Goal: Task Accomplishment & Management: Manage account settings

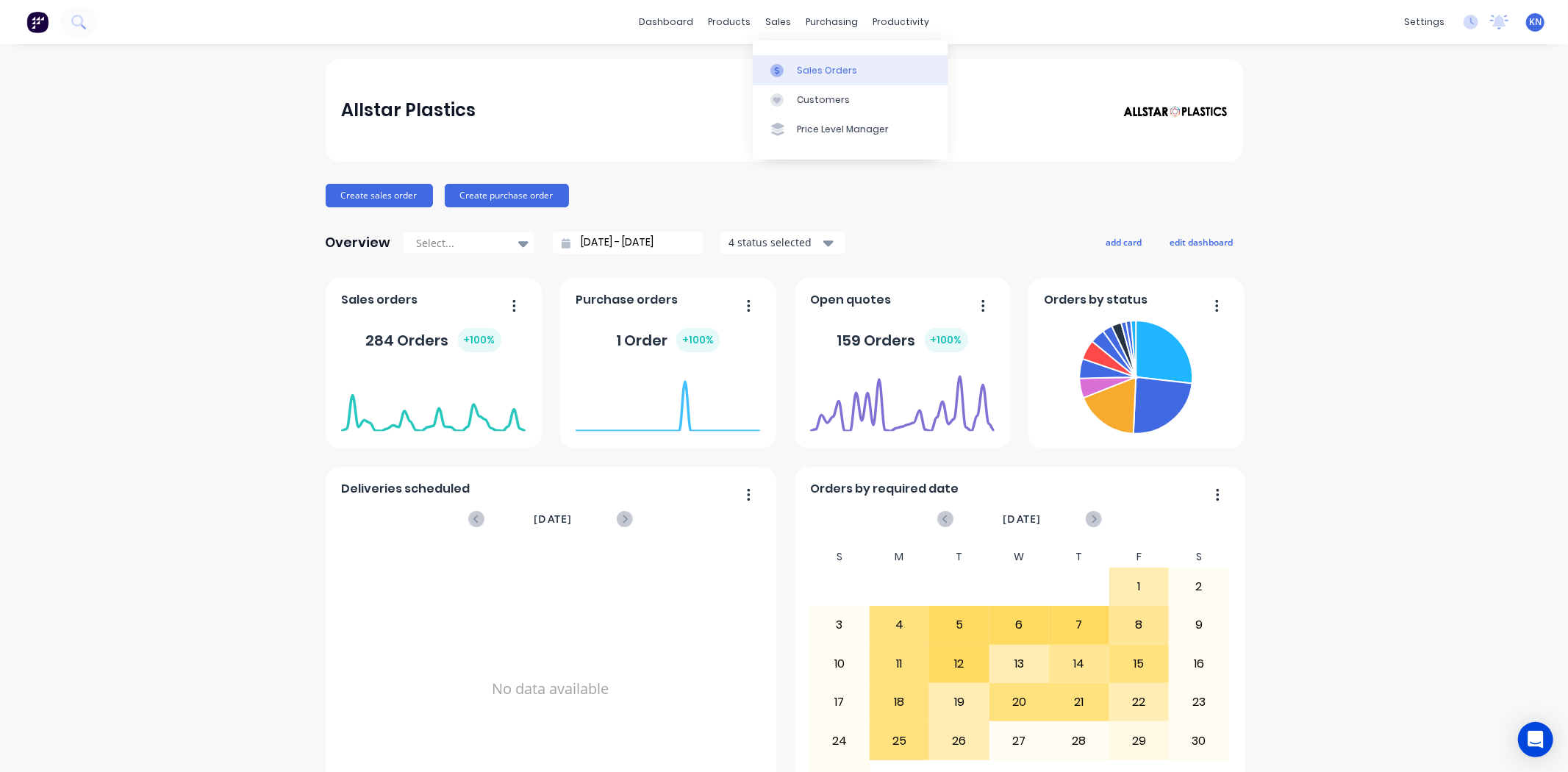
click at [833, 72] on div "Sales Orders" at bounding box center [827, 70] width 60 height 13
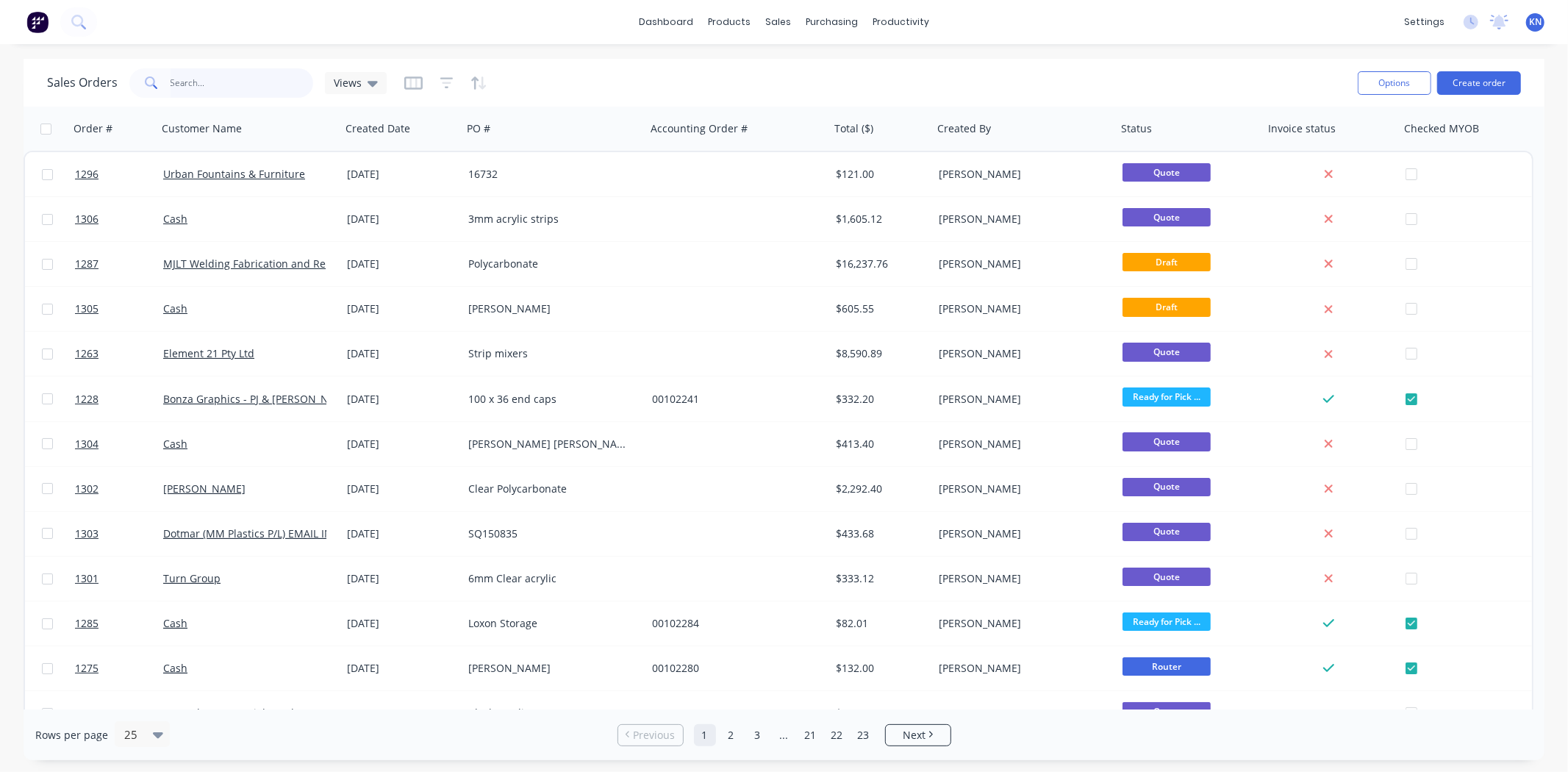
click at [193, 81] on input "text" at bounding box center [242, 83] width 143 height 29
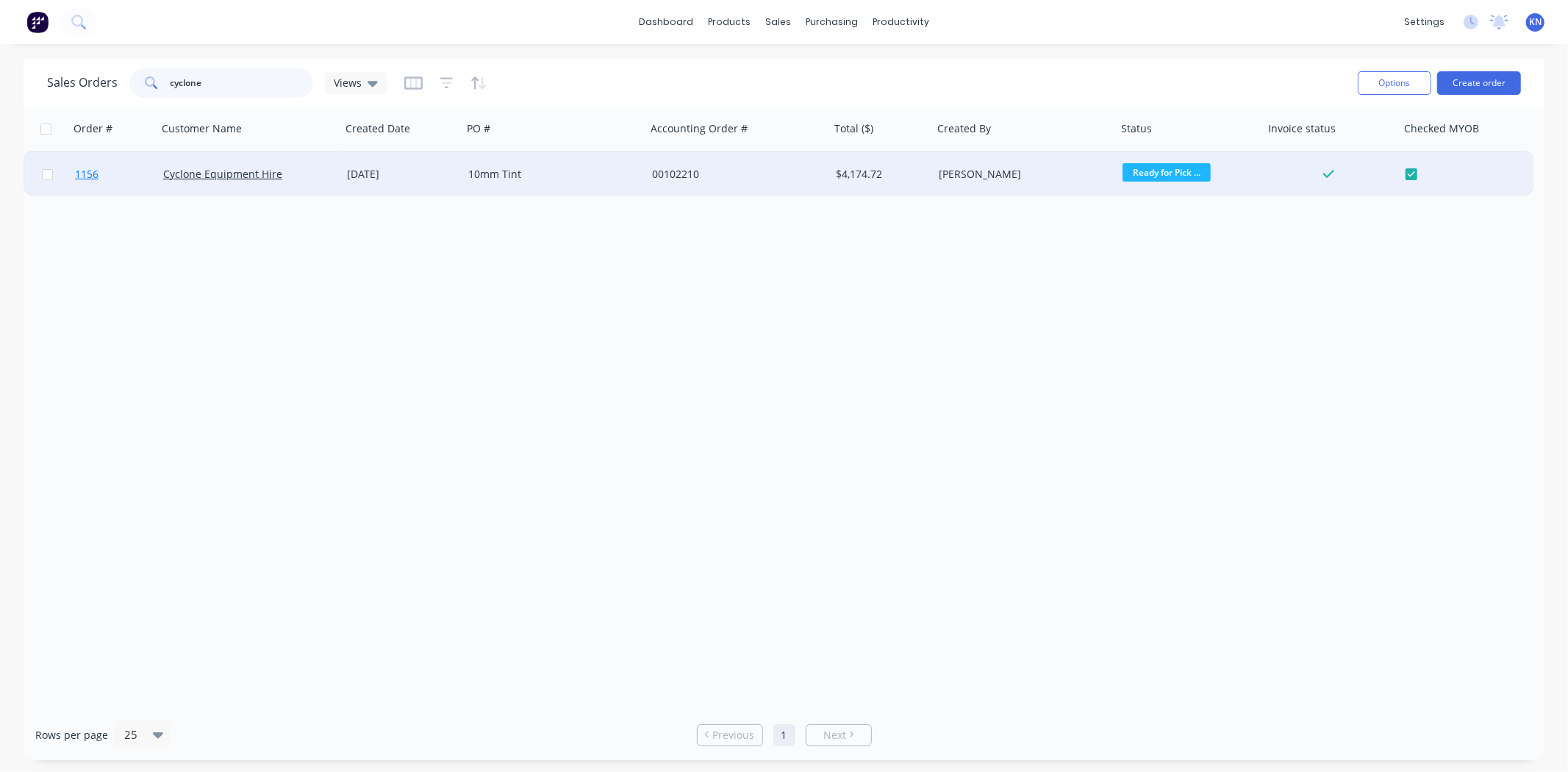
type input "cyclone"
click at [82, 174] on span "1156" at bounding box center [87, 174] width 23 height 15
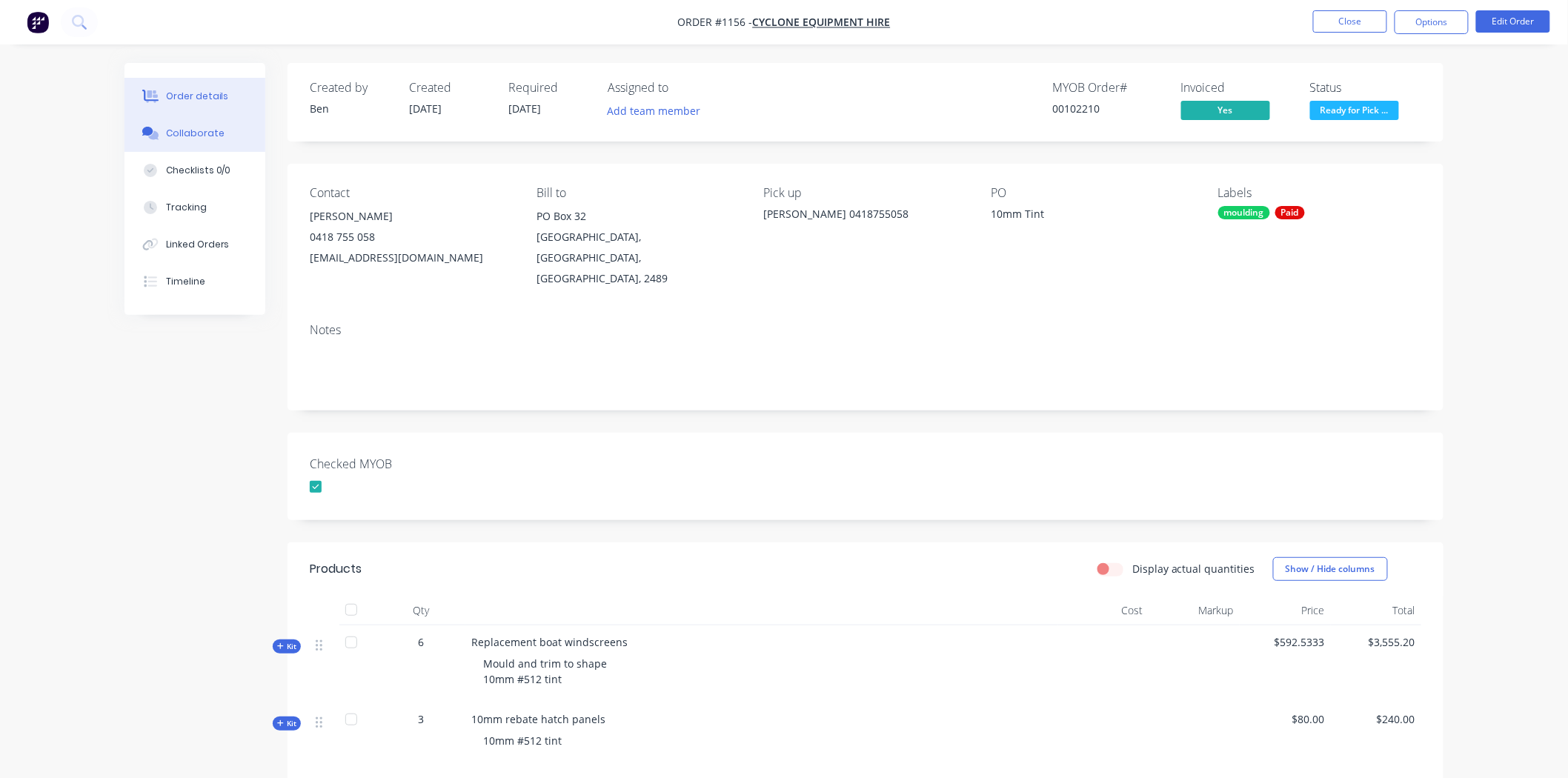
click at [209, 134] on div "Collaborate" at bounding box center [195, 133] width 59 height 13
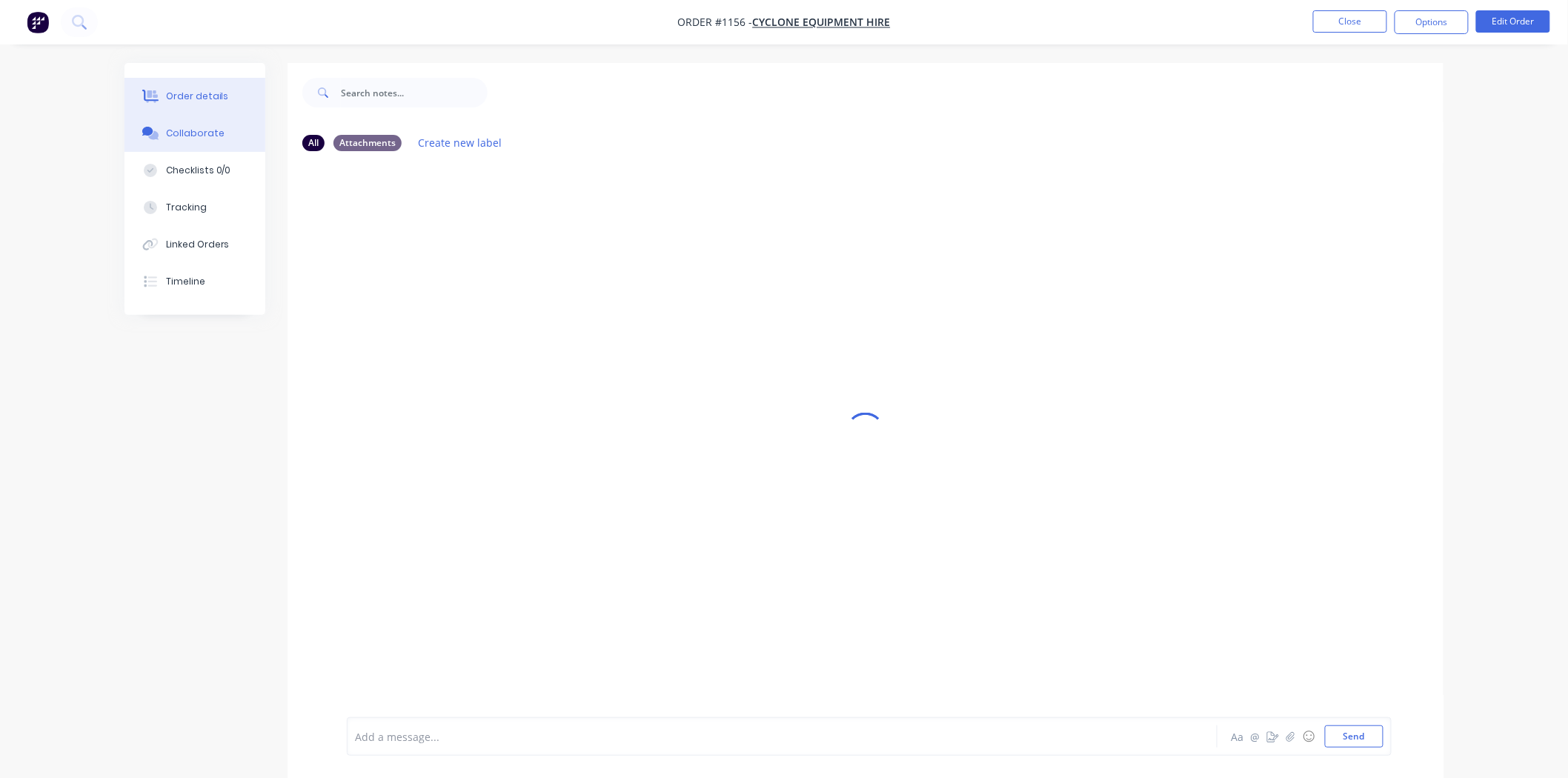
click at [210, 90] on div "Order details" at bounding box center [197, 96] width 63 height 13
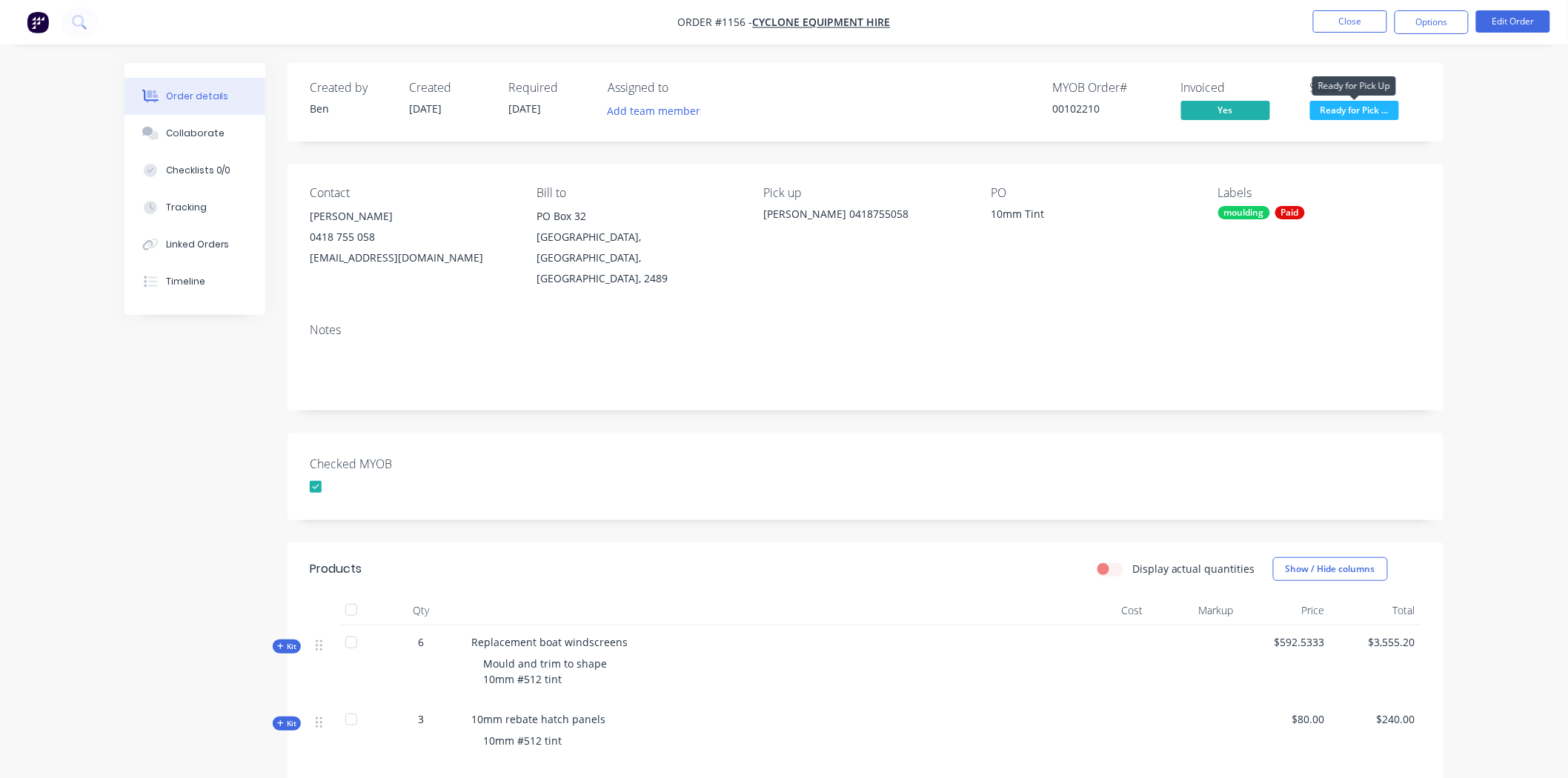
click at [1354, 105] on span "Ready for Pick ..." at bounding box center [1355, 110] width 89 height 19
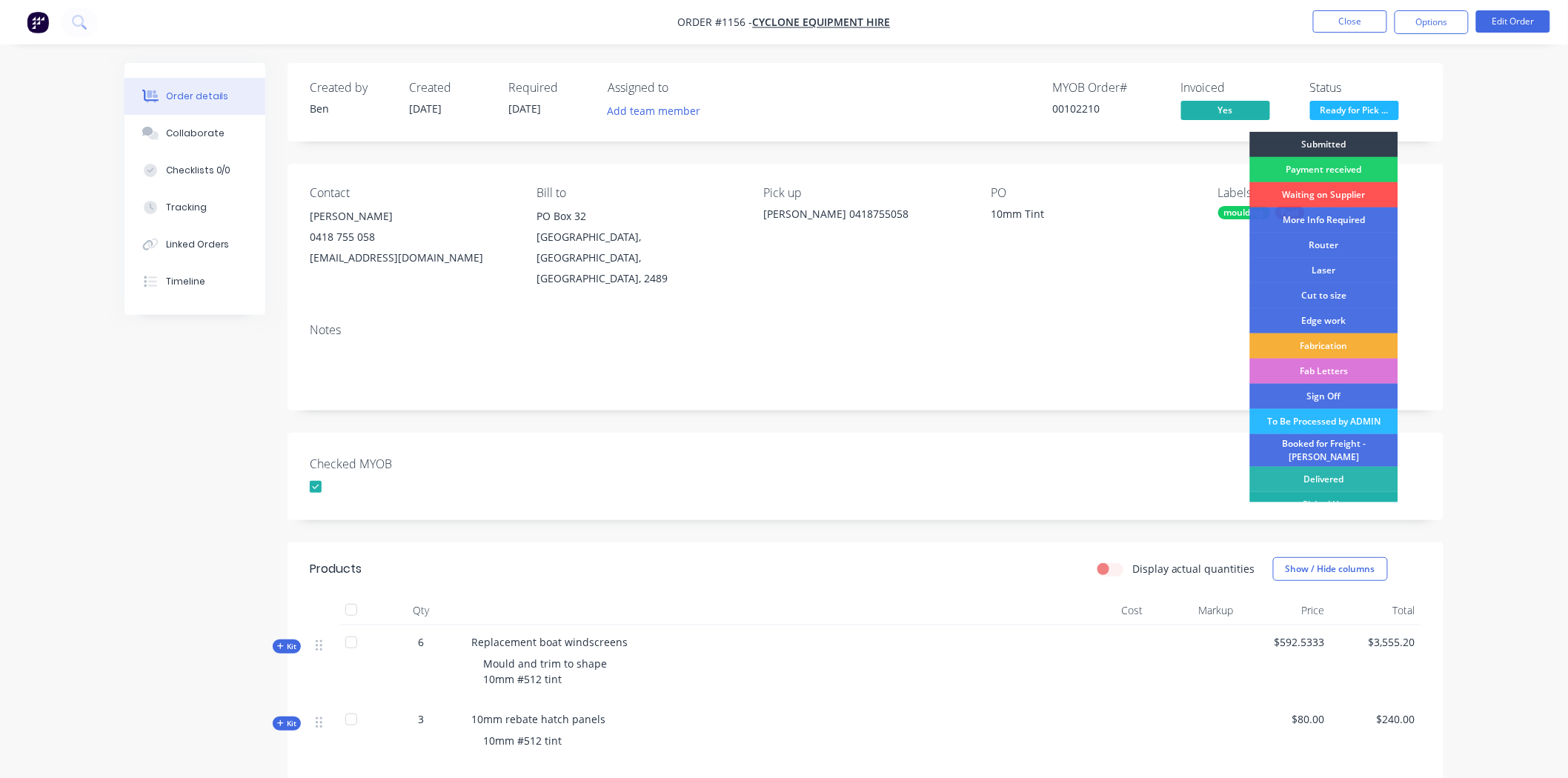
click at [1325, 493] on div "Picked Up" at bounding box center [1324, 504] width 149 height 25
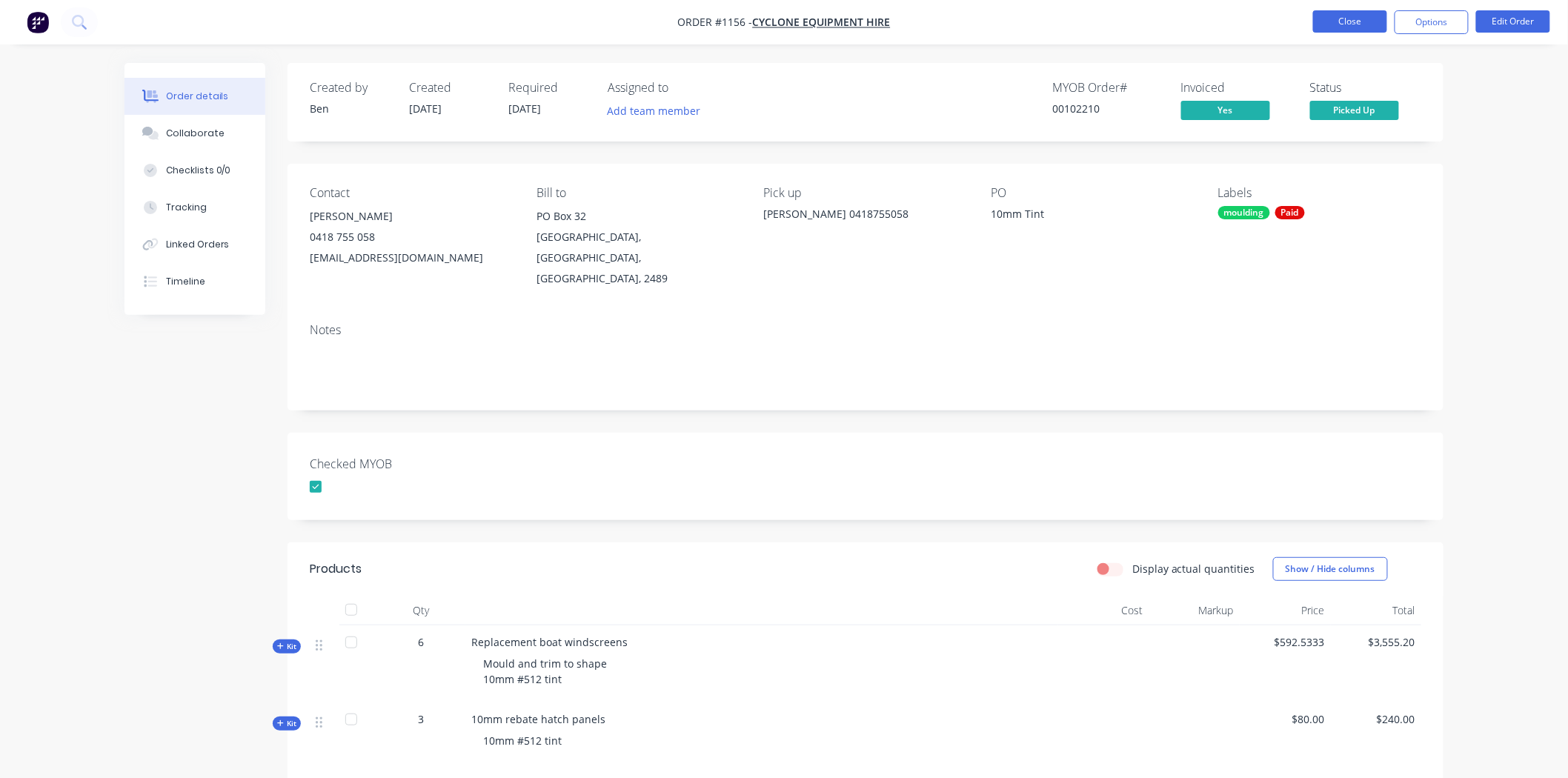
click at [1343, 19] on button "Close" at bounding box center [1350, 21] width 74 height 22
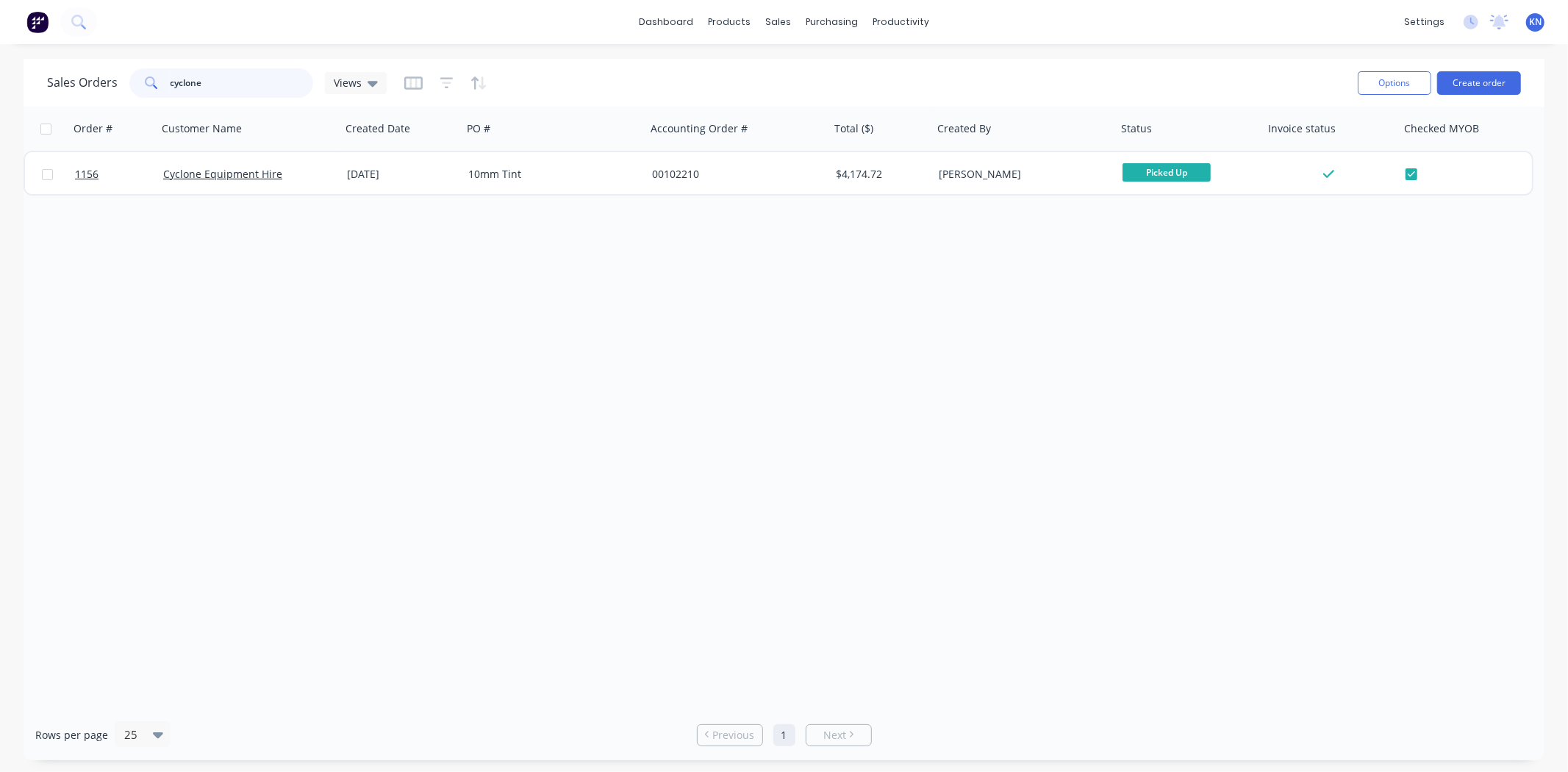
click at [254, 96] on input "cyclone" at bounding box center [242, 83] width 143 height 29
type input "c"
type input "r"
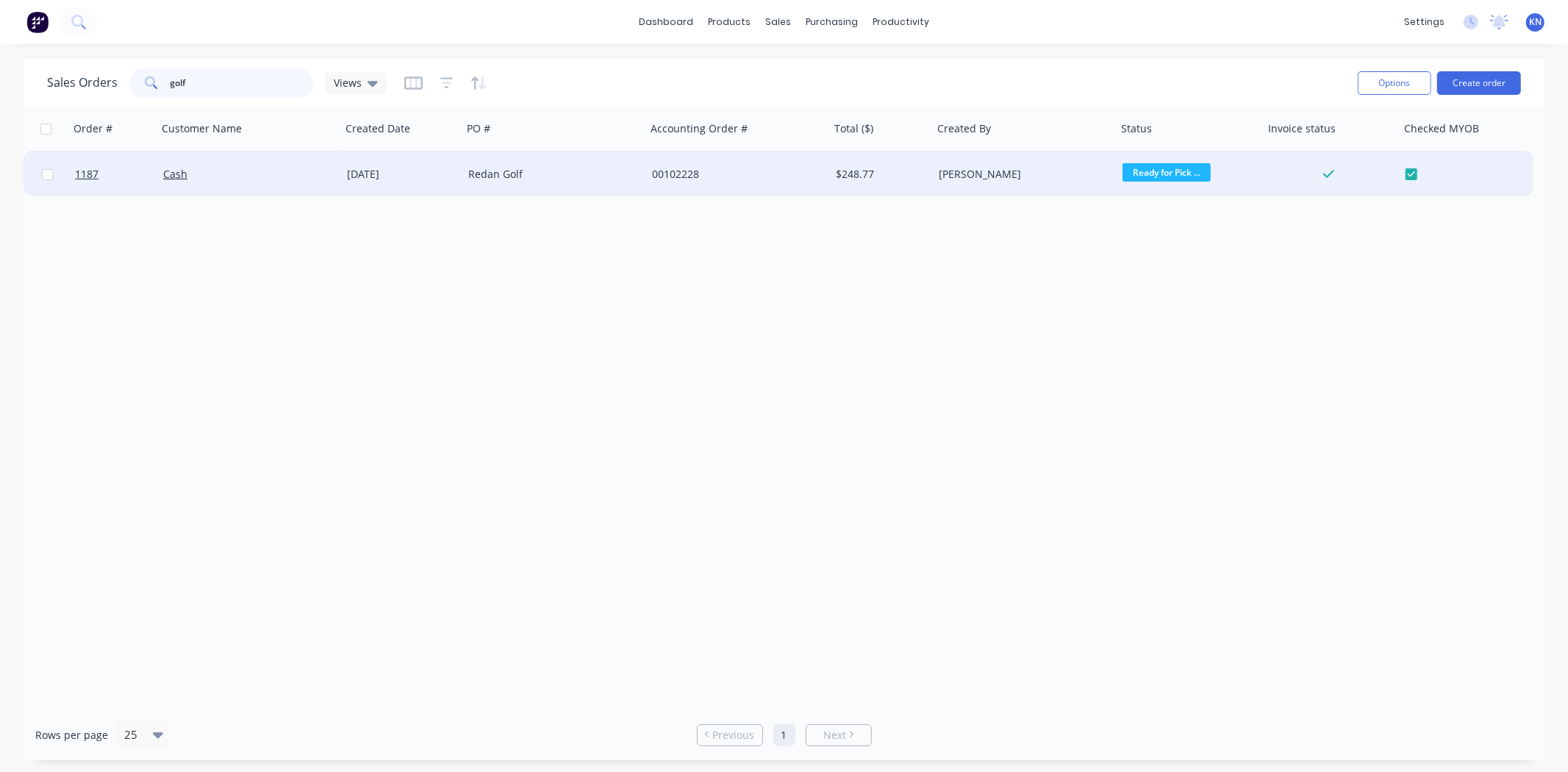
type input "golf"
click at [289, 171] on div "Cash" at bounding box center [244, 174] width 163 height 15
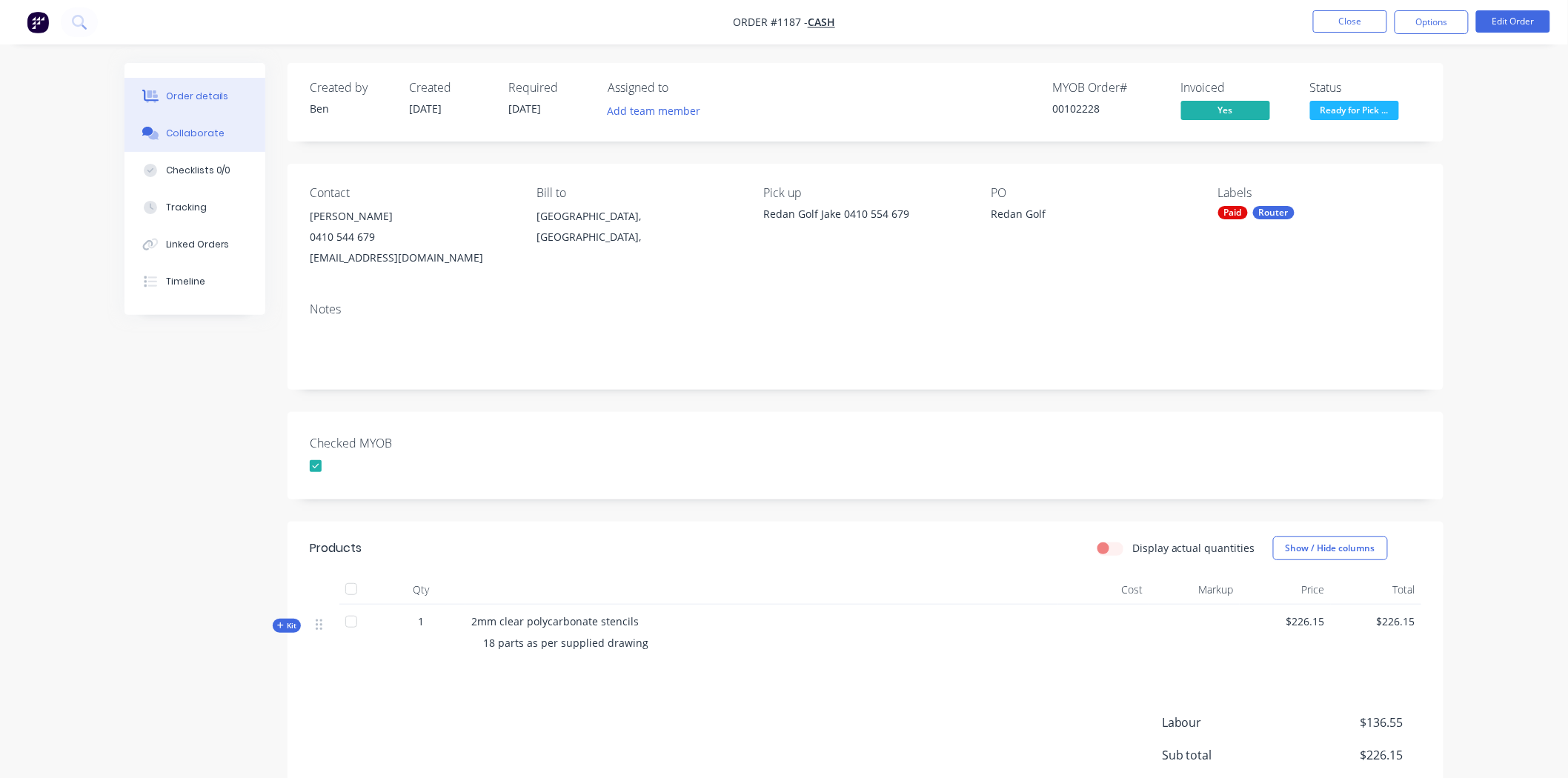
click at [200, 131] on div "Collaborate" at bounding box center [195, 133] width 59 height 13
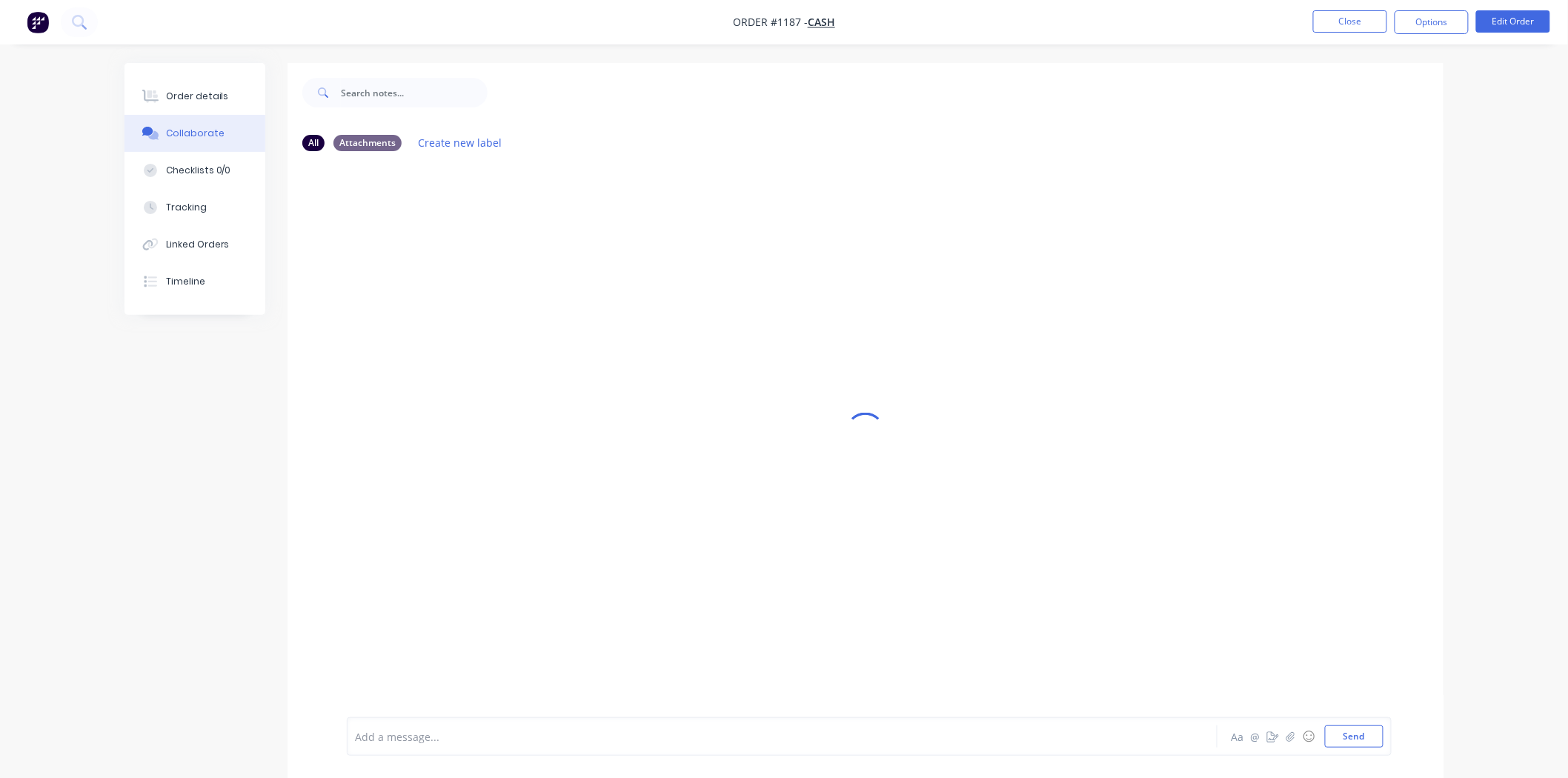
click at [457, 736] on div at bounding box center [741, 737] width 771 height 16
click at [1343, 737] on button "Send" at bounding box center [1354, 737] width 59 height 22
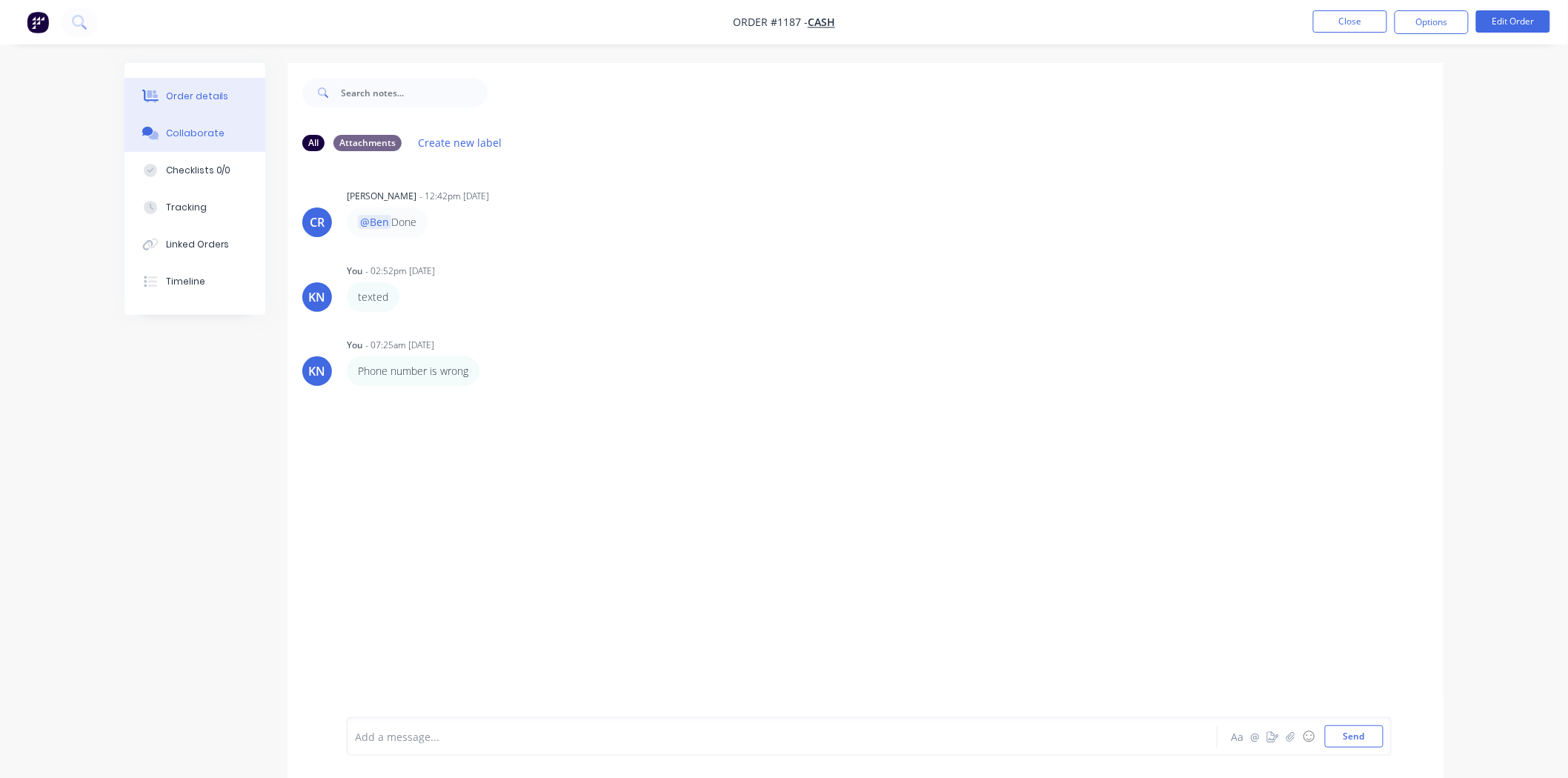
click at [187, 90] on div "Order details" at bounding box center [197, 96] width 63 height 13
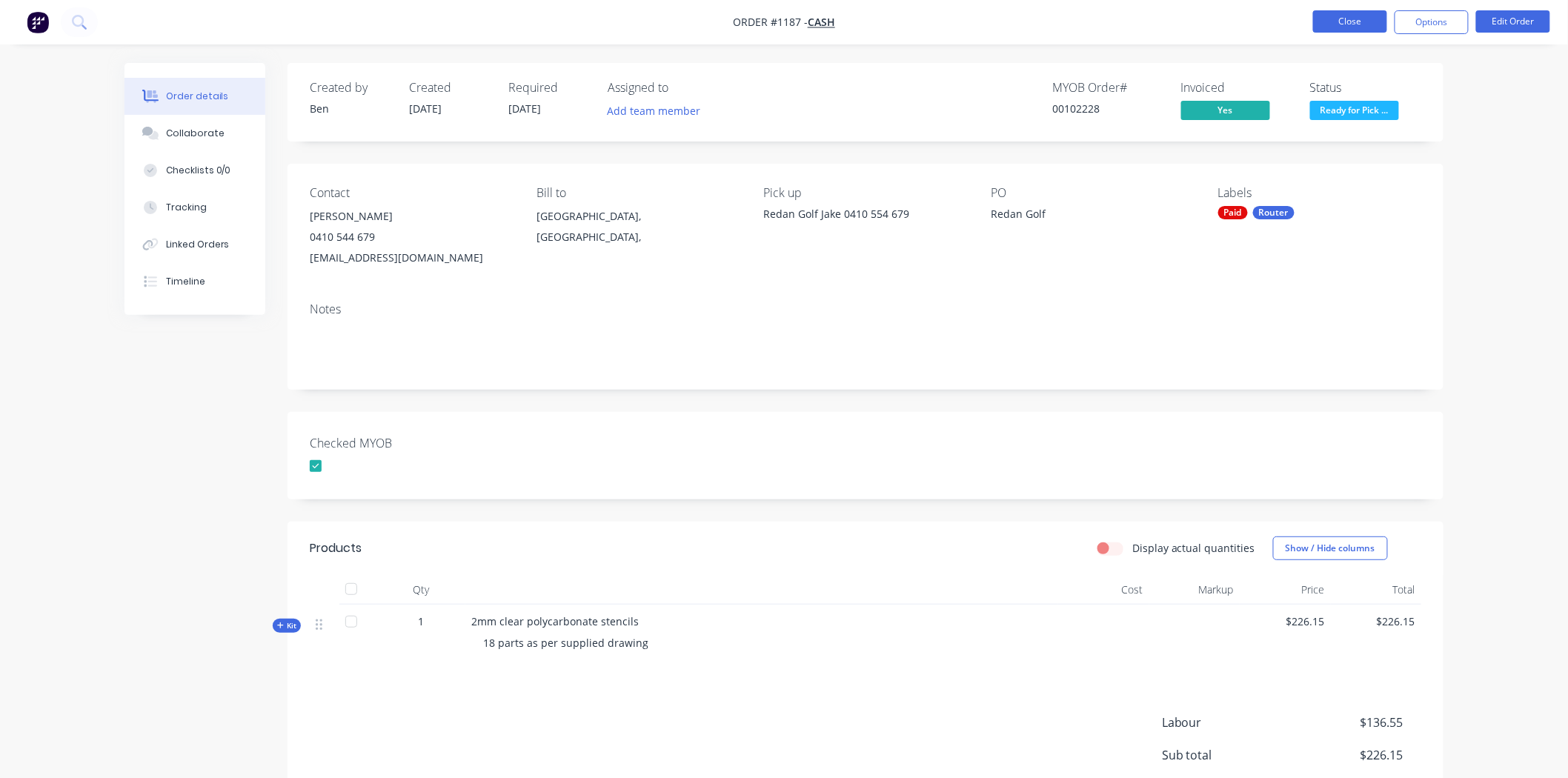
click at [1359, 15] on button "Close" at bounding box center [1350, 21] width 74 height 22
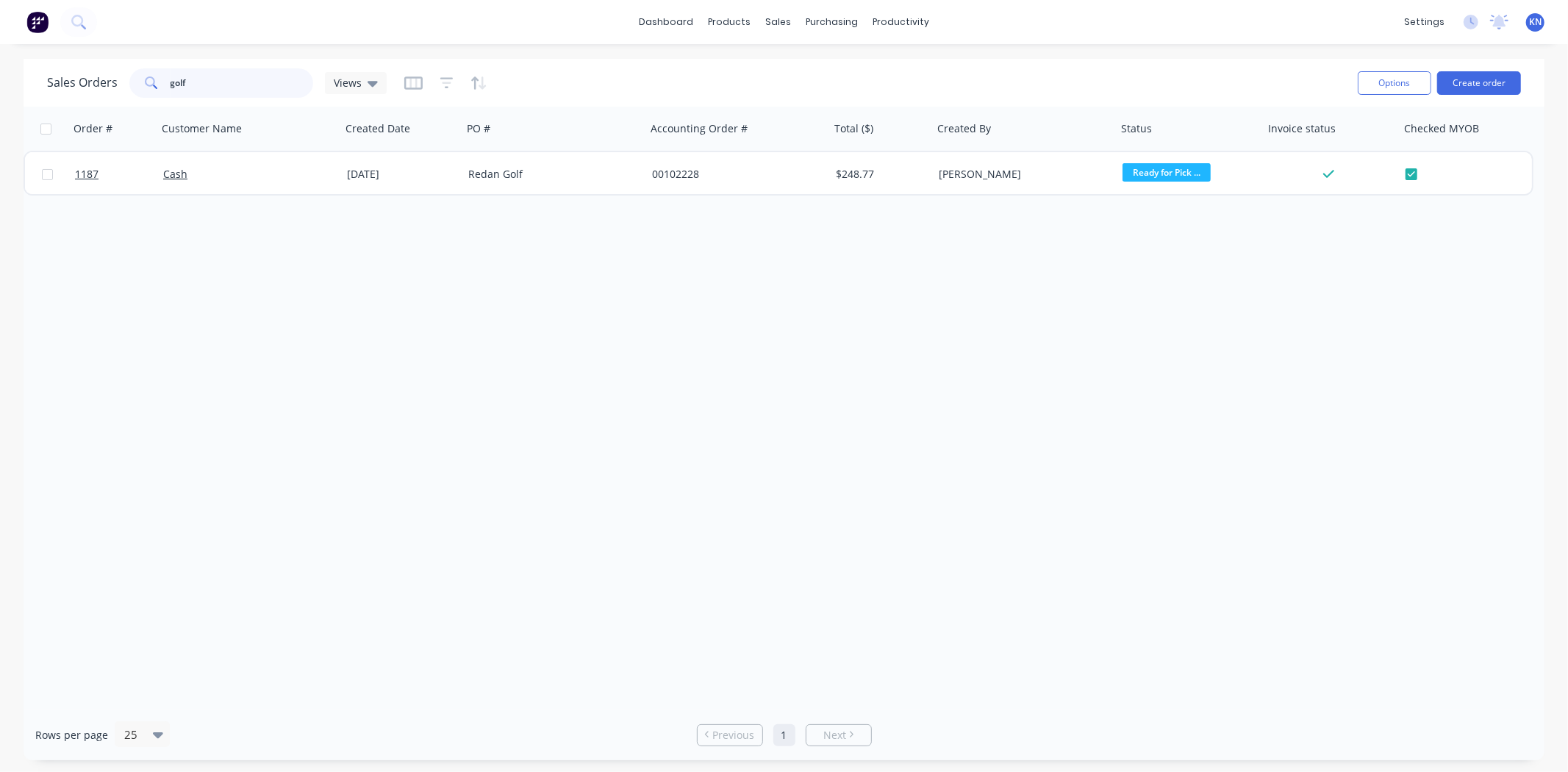
click at [239, 84] on input "golf" at bounding box center [242, 83] width 143 height 29
type input "g"
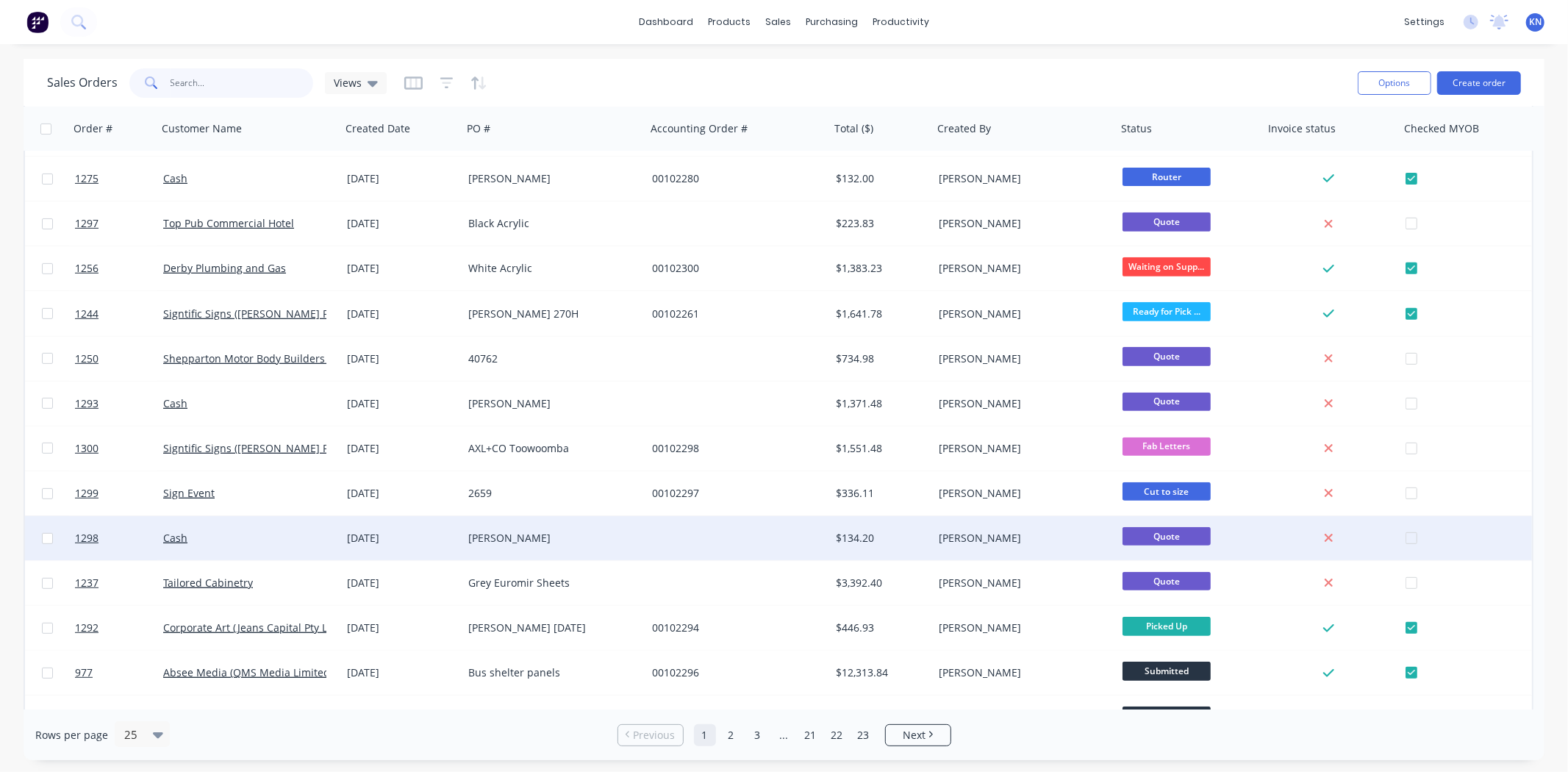
scroll to position [564, 0]
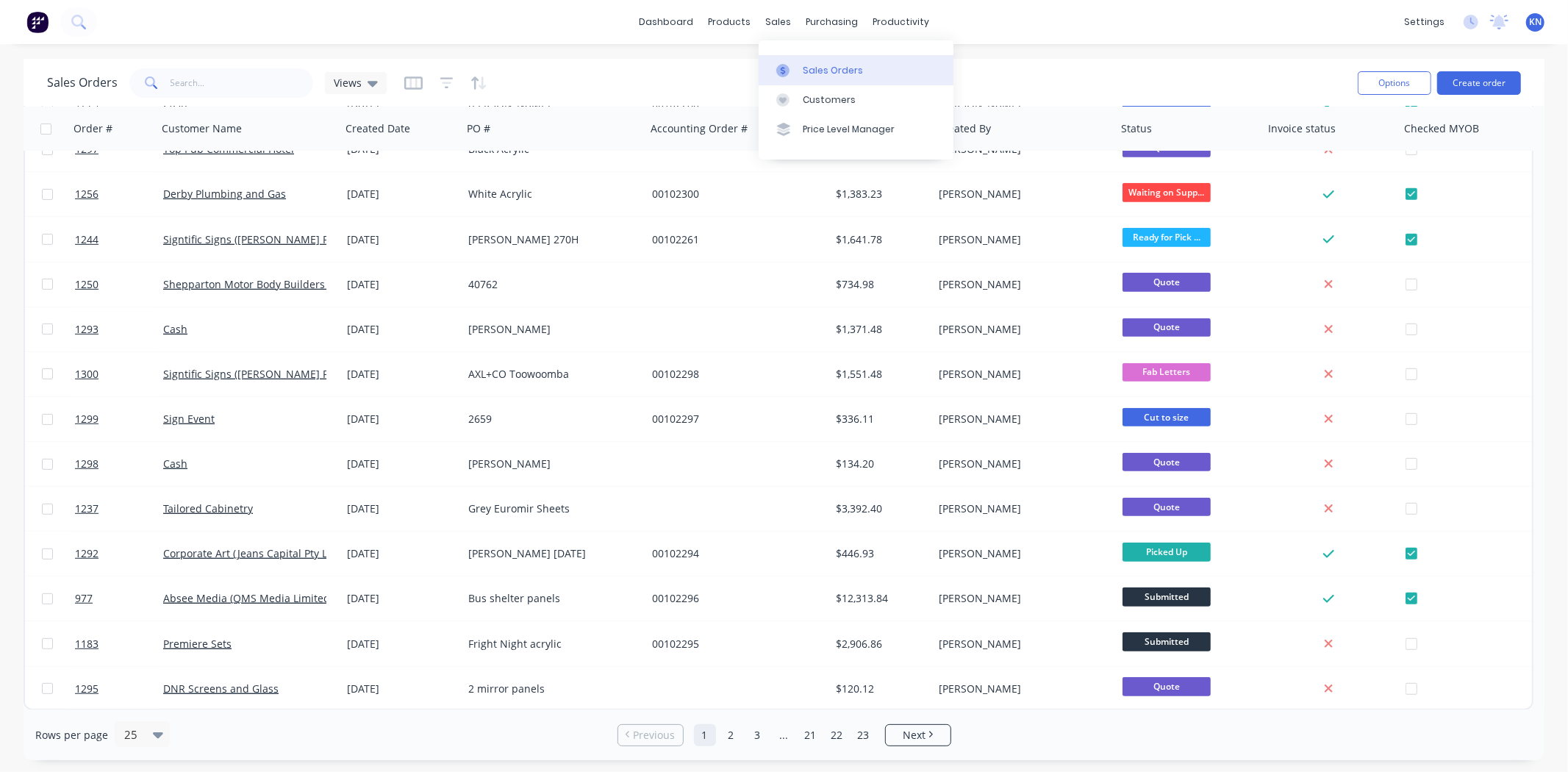
click at [813, 64] on div "Sales Orders" at bounding box center [833, 70] width 60 height 13
click at [210, 84] on input "text" at bounding box center [242, 83] width 143 height 29
type input "1183"
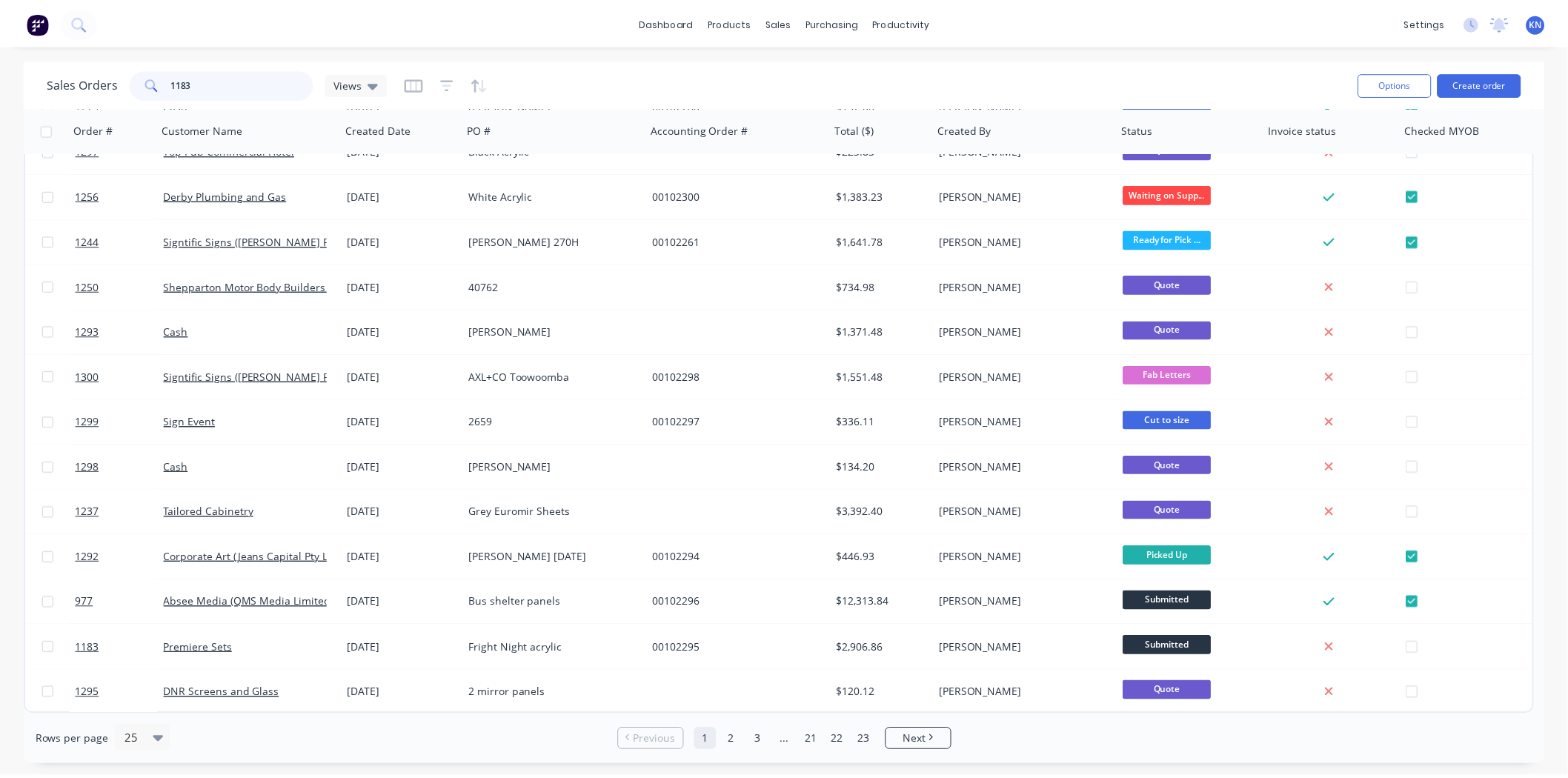
scroll to position [0, 0]
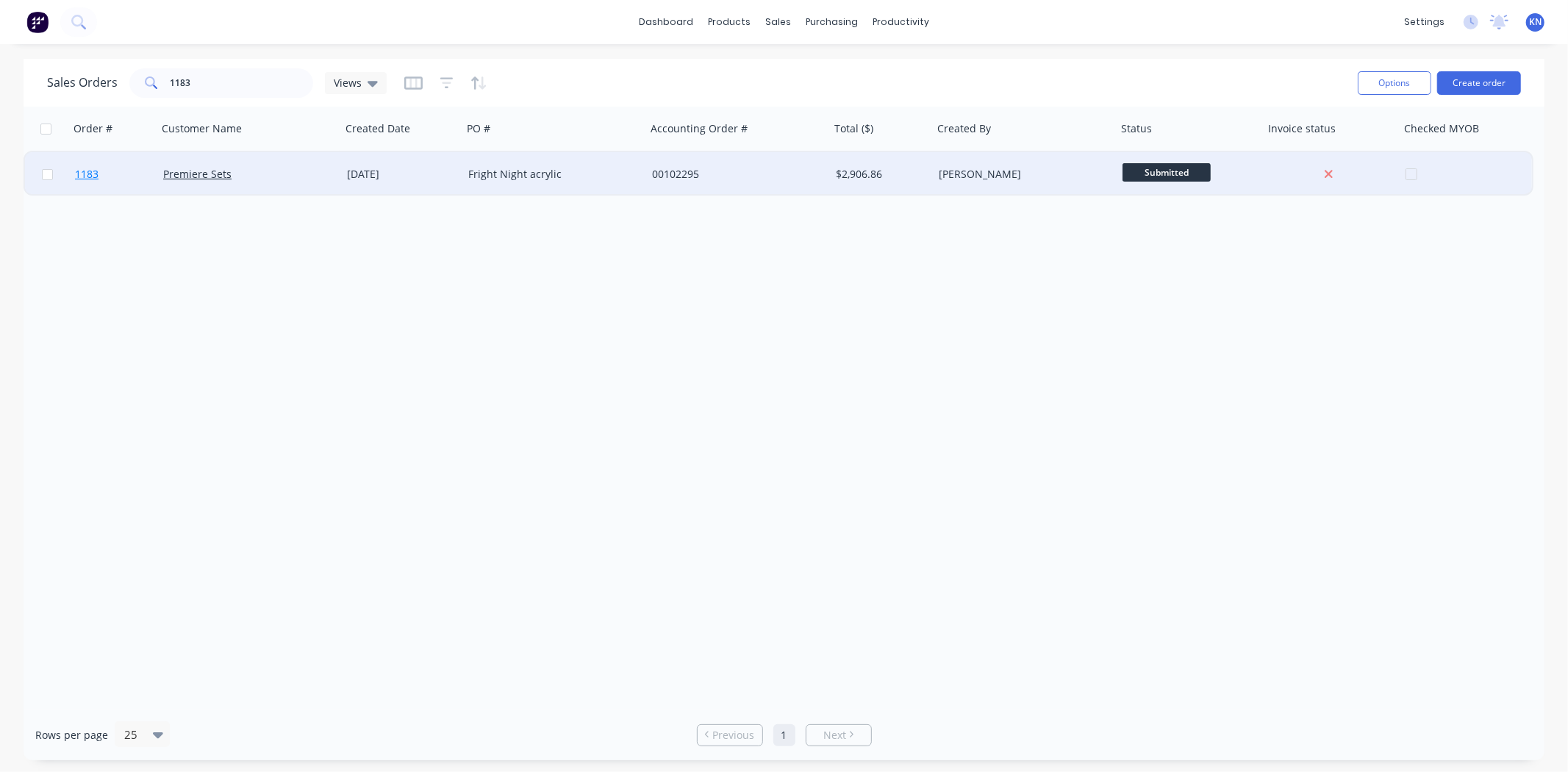
click at [86, 172] on span "1183" at bounding box center [87, 174] width 23 height 15
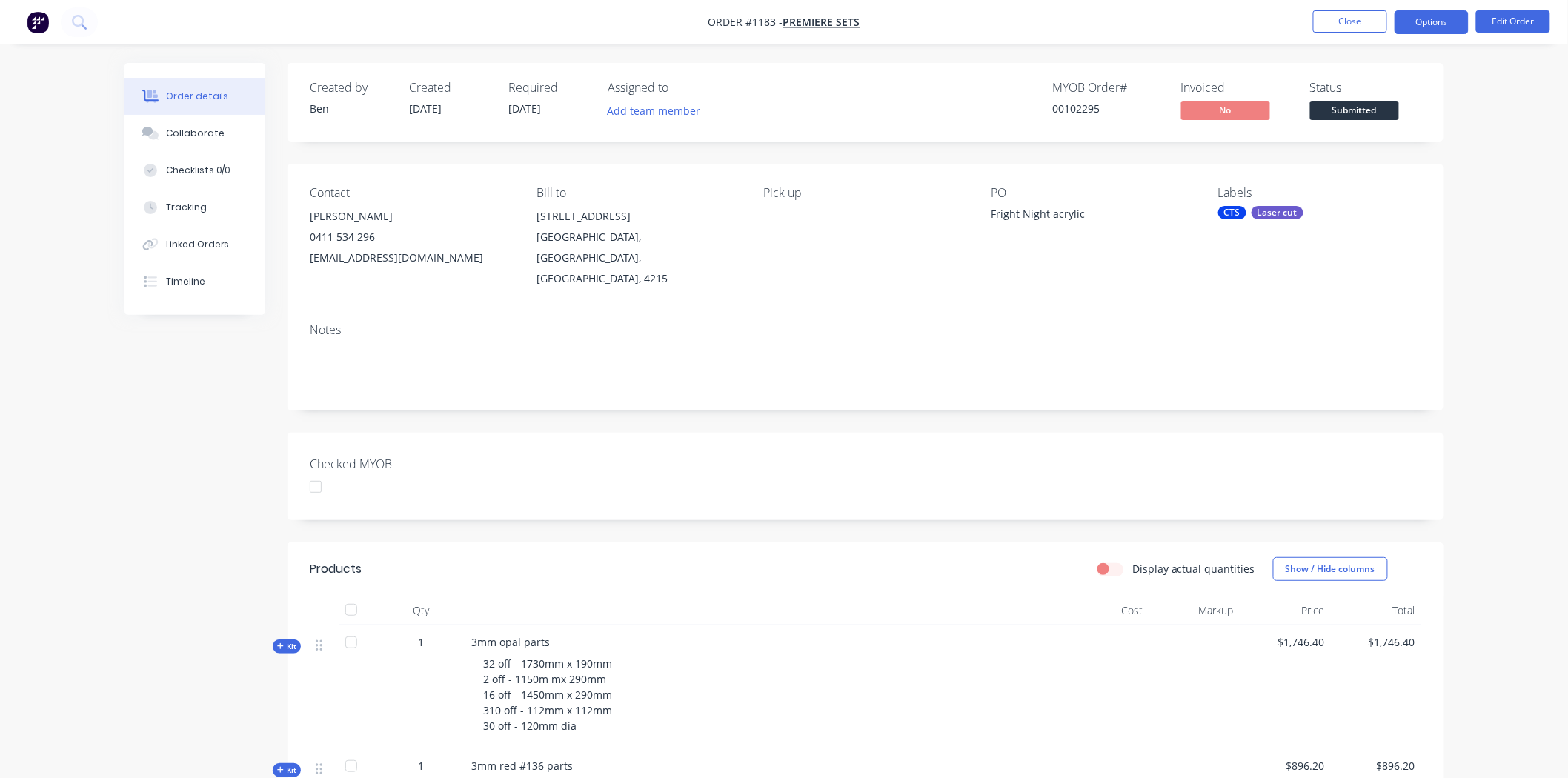
click at [1434, 20] on button "Options" at bounding box center [1431, 22] width 74 height 23
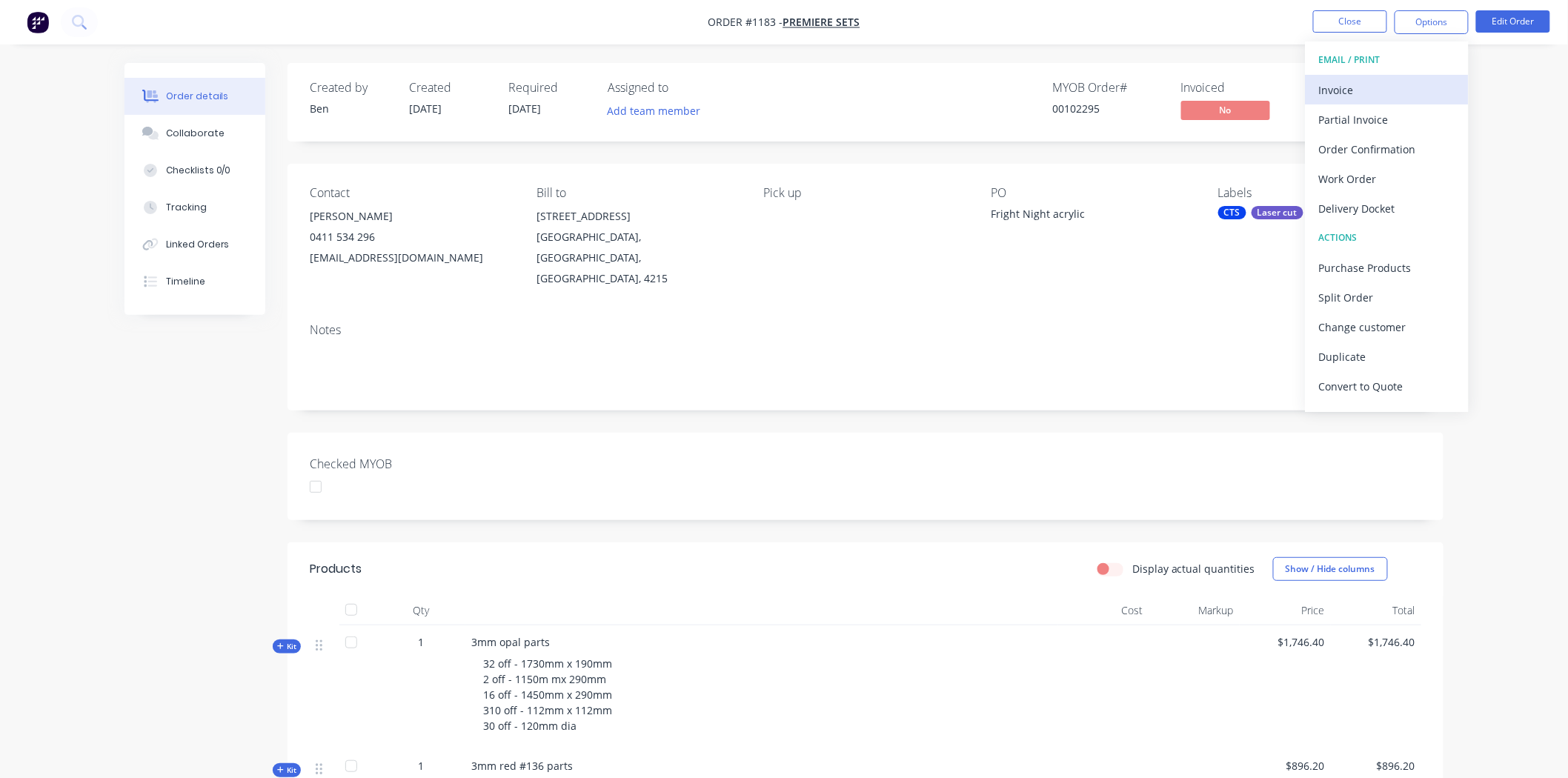
click at [1335, 86] on div "Invoice" at bounding box center [1387, 89] width 136 height 21
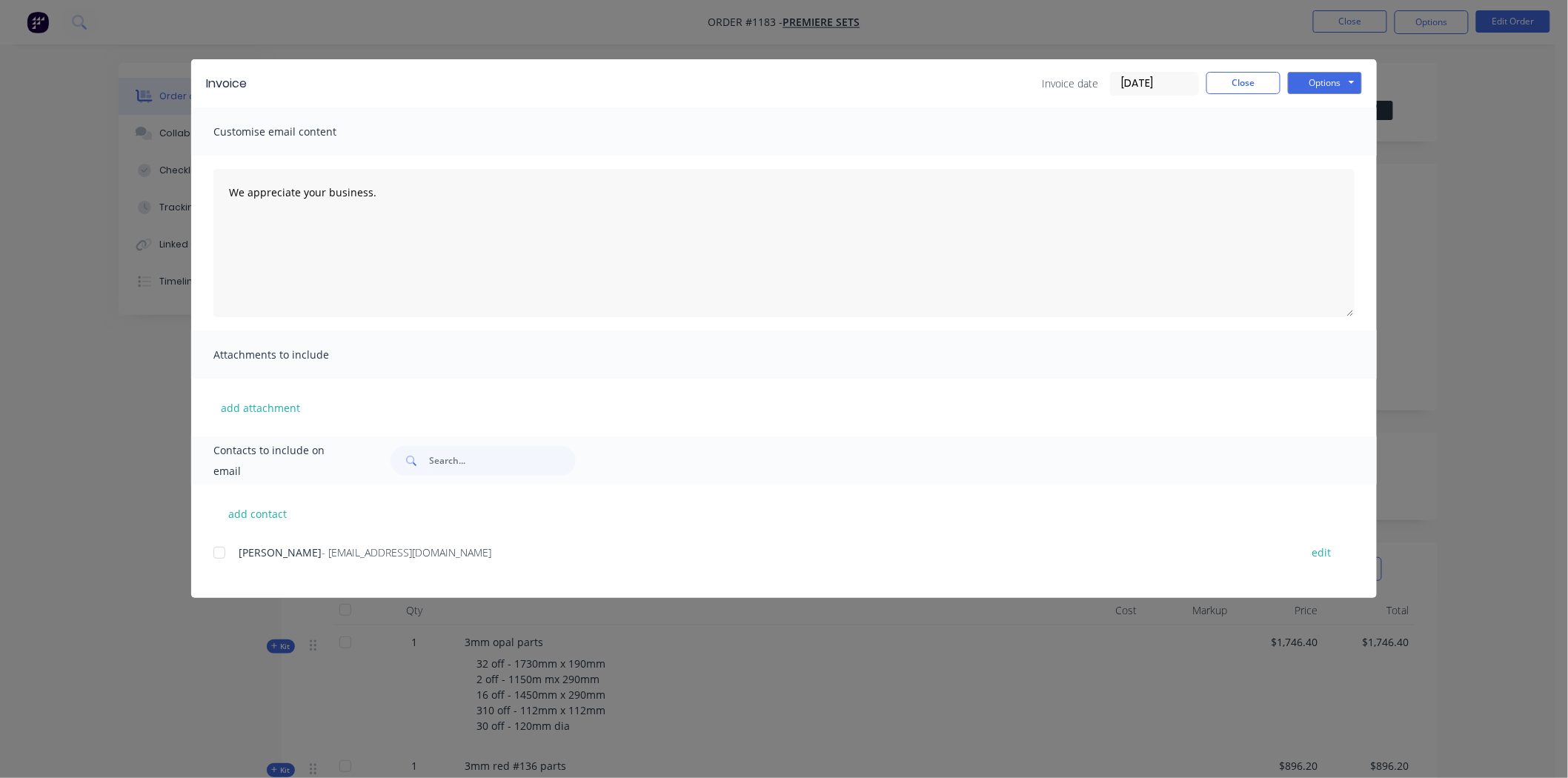
click at [1162, 83] on input "[DATE]" at bounding box center [1155, 84] width 88 height 22
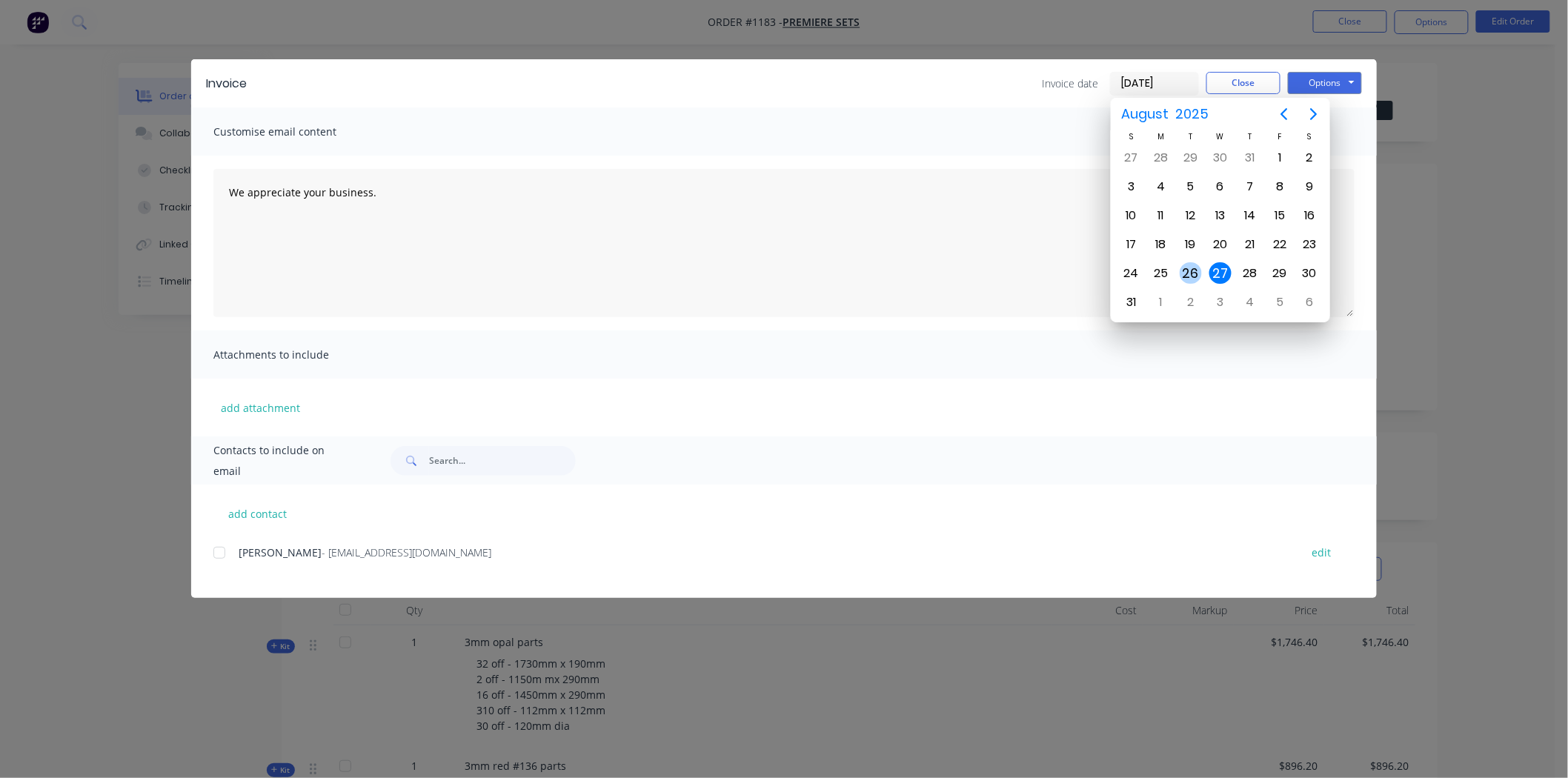
click at [1197, 264] on div "26" at bounding box center [1190, 274] width 22 height 22
type input "[DATE]"
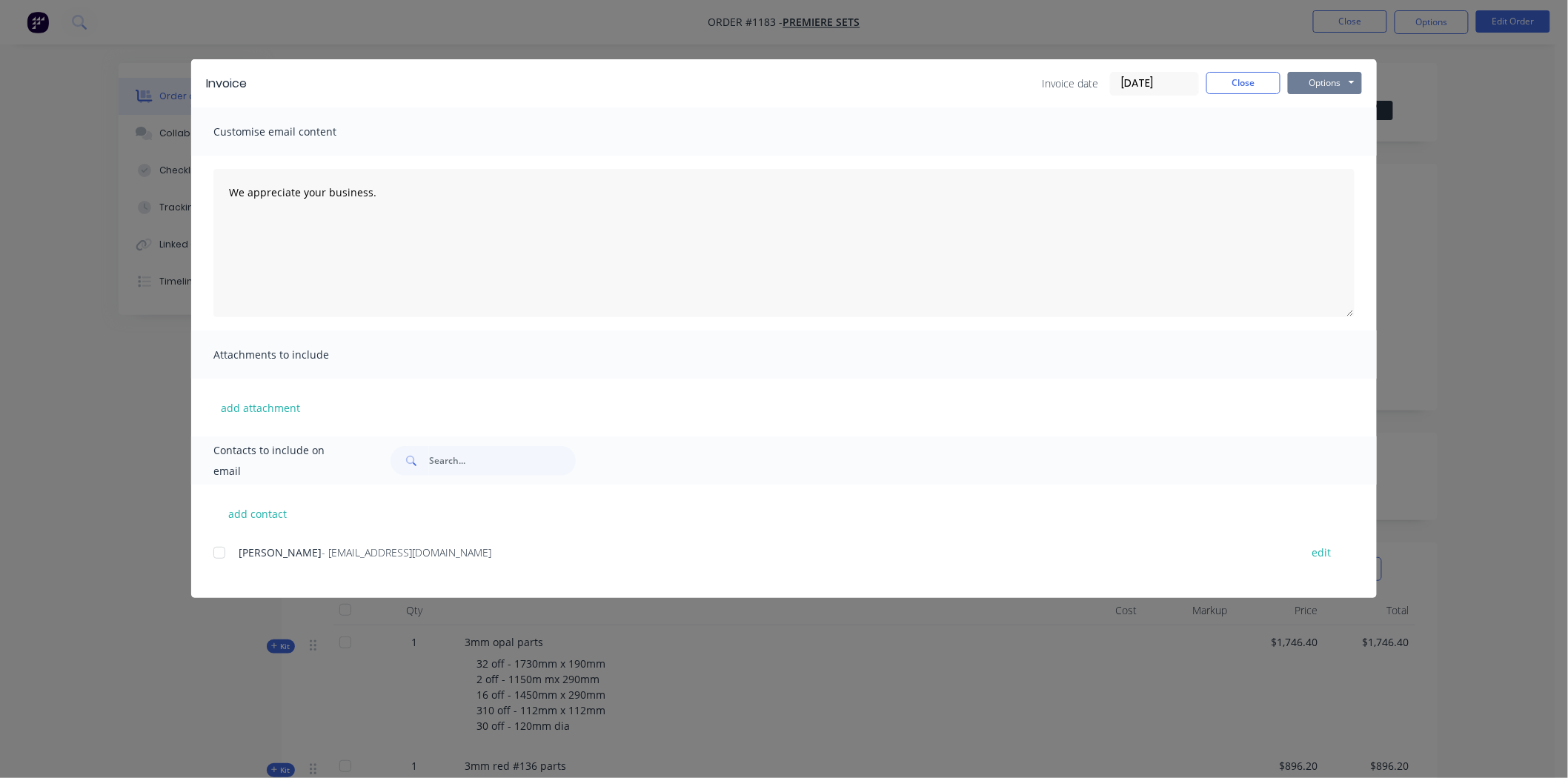
click at [1323, 81] on button "Options" at bounding box center [1325, 83] width 74 height 22
click at [1324, 130] on button "Print" at bounding box center [1335, 133] width 95 height 24
click at [1260, 85] on button "Close" at bounding box center [1243, 83] width 74 height 22
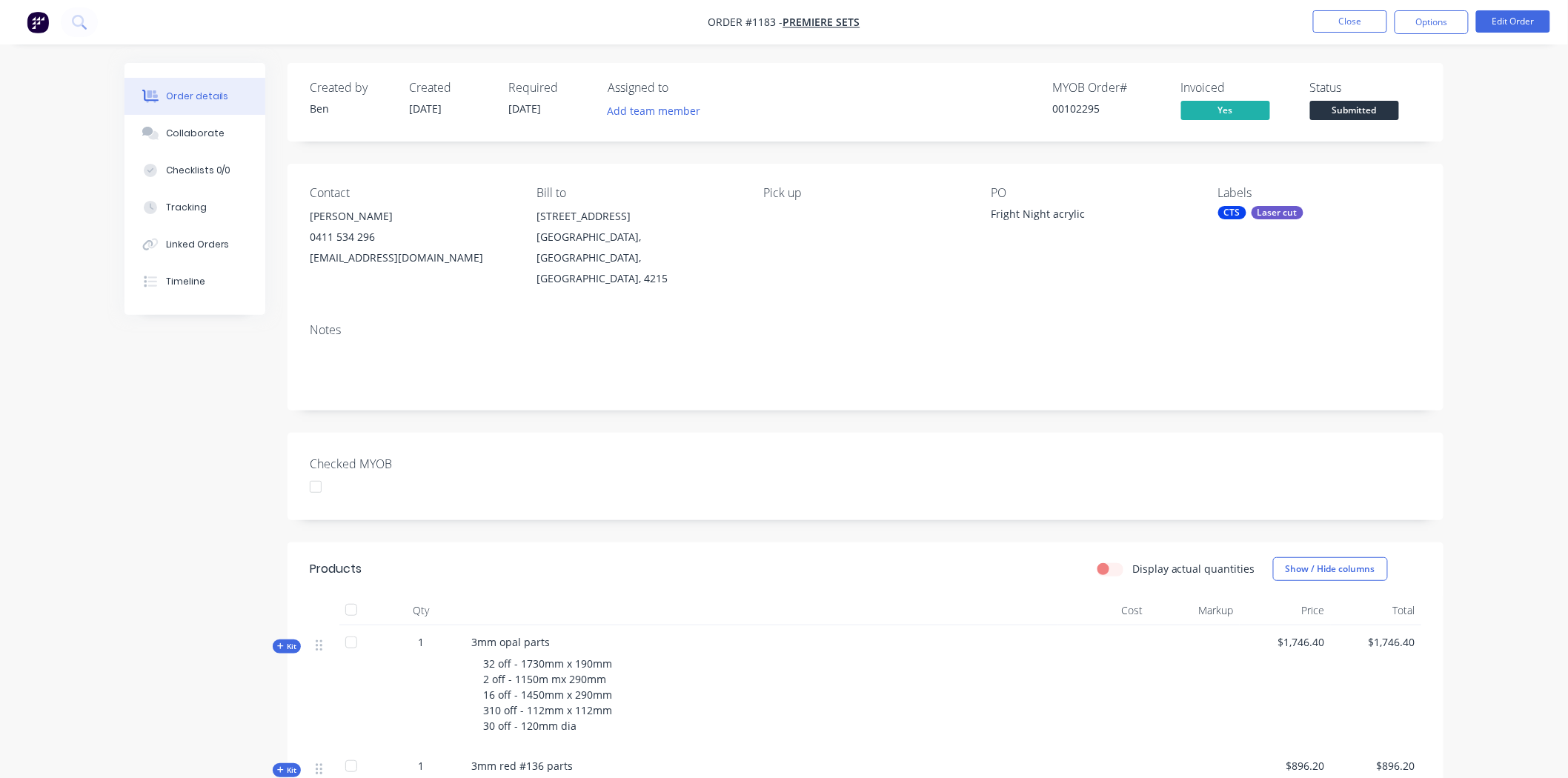
click at [320, 472] on div at bounding box center [316, 487] width 30 height 30
click at [1255, 213] on div "Laser cut" at bounding box center [1277, 213] width 52 height 13
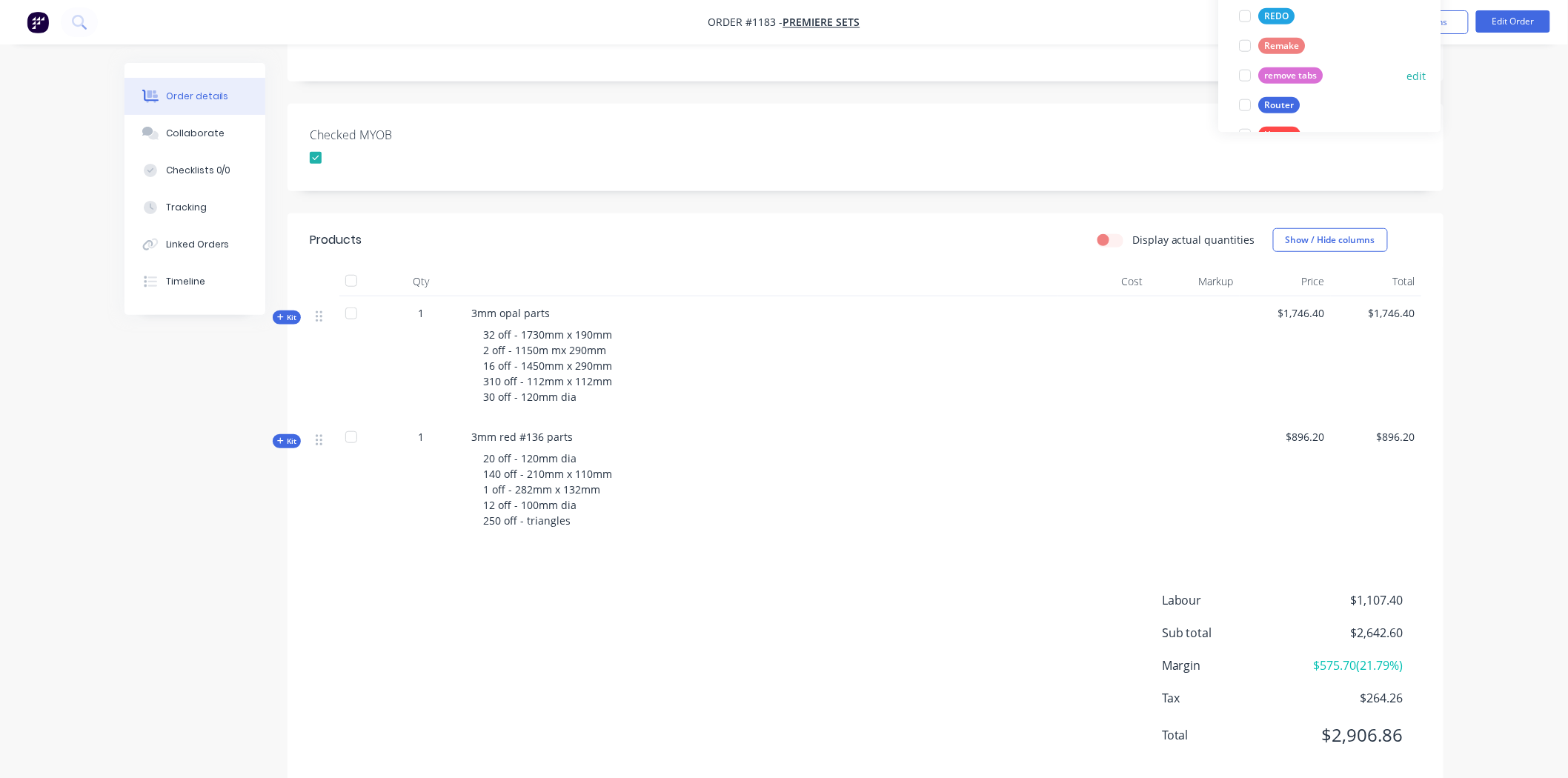
scroll to position [428, 0]
click at [1246, 30] on div at bounding box center [1245, 30] width 30 height 30
click at [959, 190] on div "Created by Ben Created 26/08/25 Required 18/08/25 Assigned to Add team member M…" at bounding box center [865, 260] width 1156 height 1052
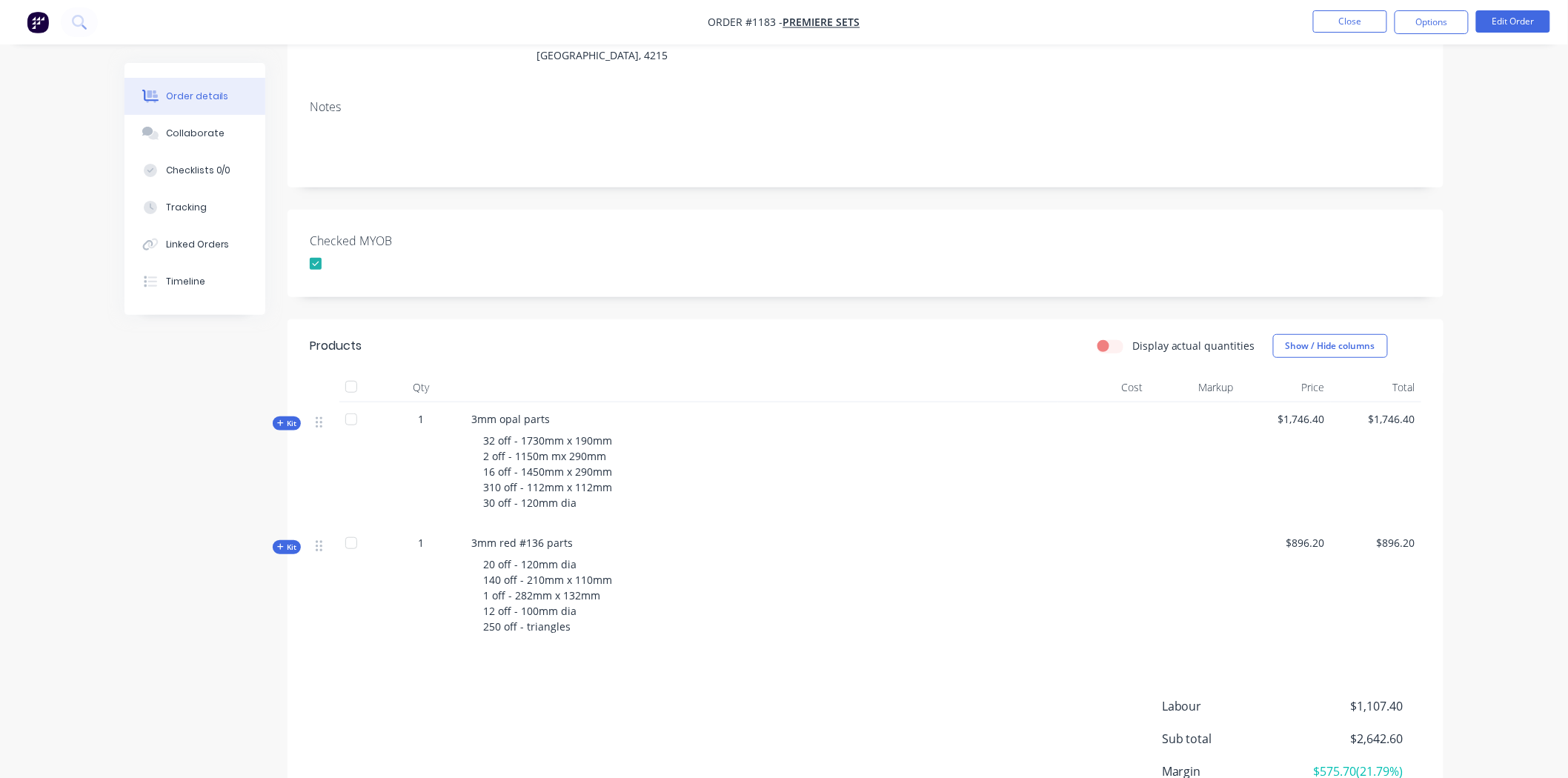
scroll to position [0, 0]
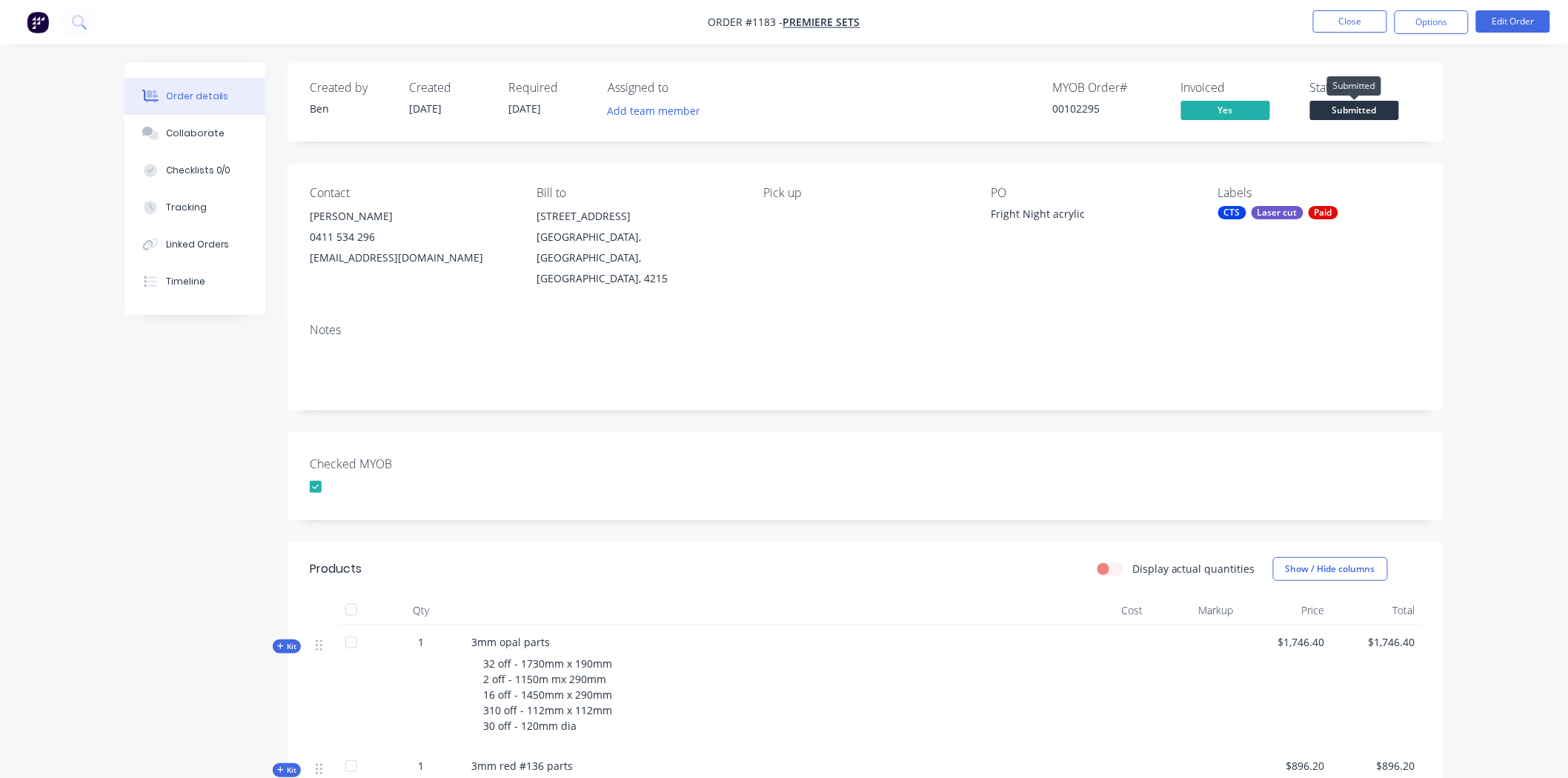
click at [1345, 106] on span "Submitted" at bounding box center [1355, 110] width 89 height 19
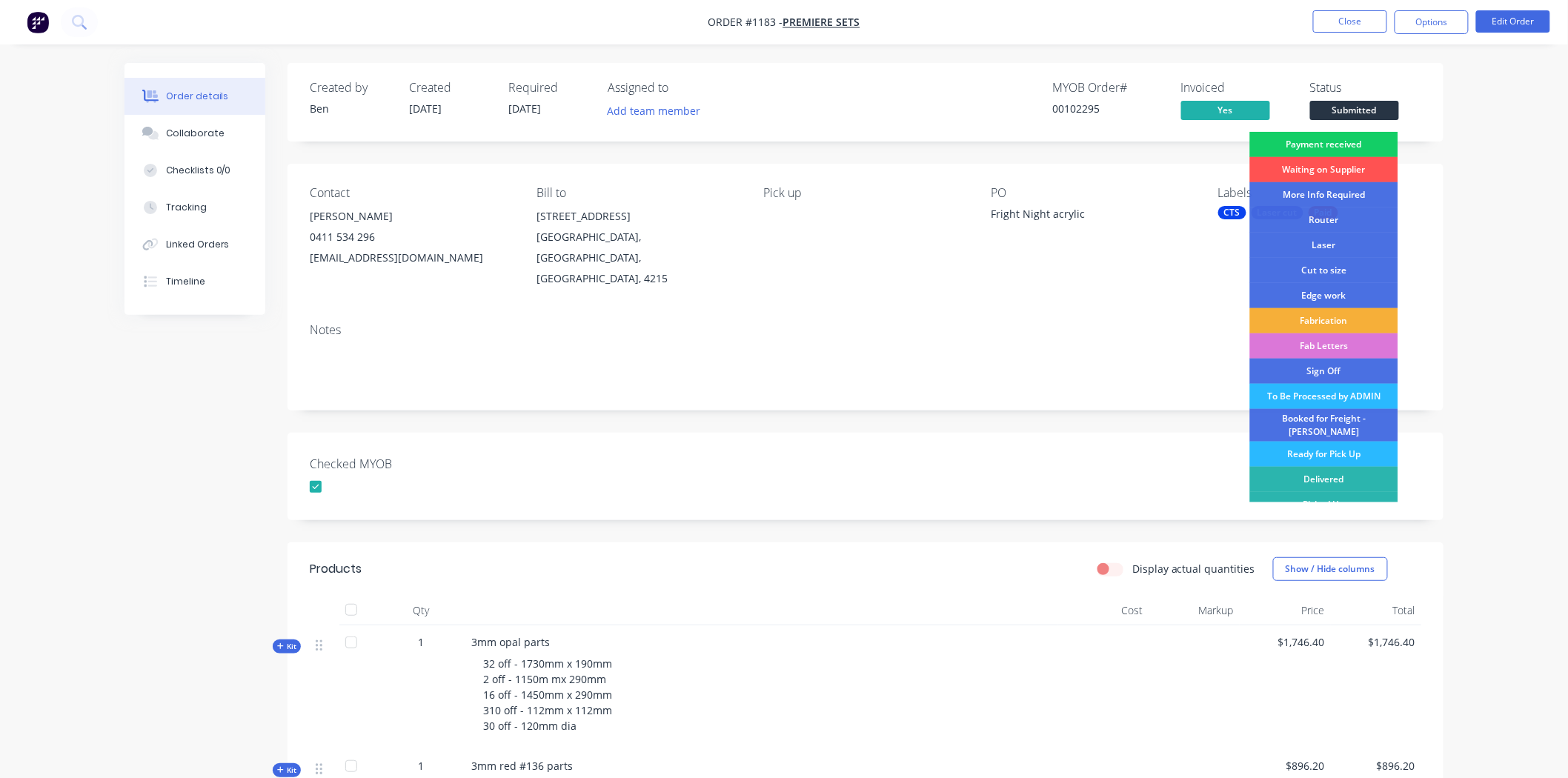
click at [1319, 139] on div "Payment received" at bounding box center [1324, 145] width 149 height 25
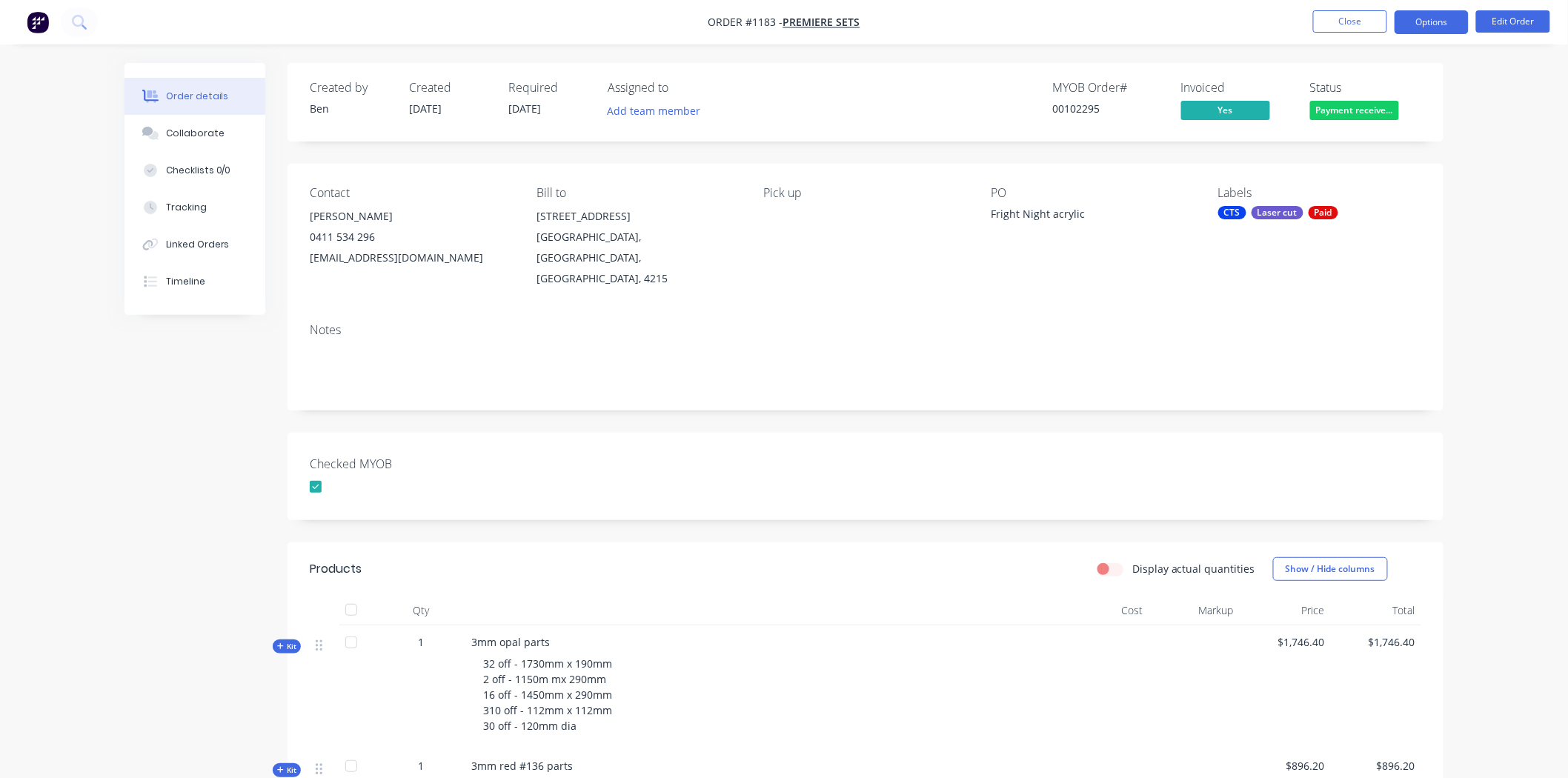
click at [1426, 22] on button "Options" at bounding box center [1431, 22] width 74 height 23
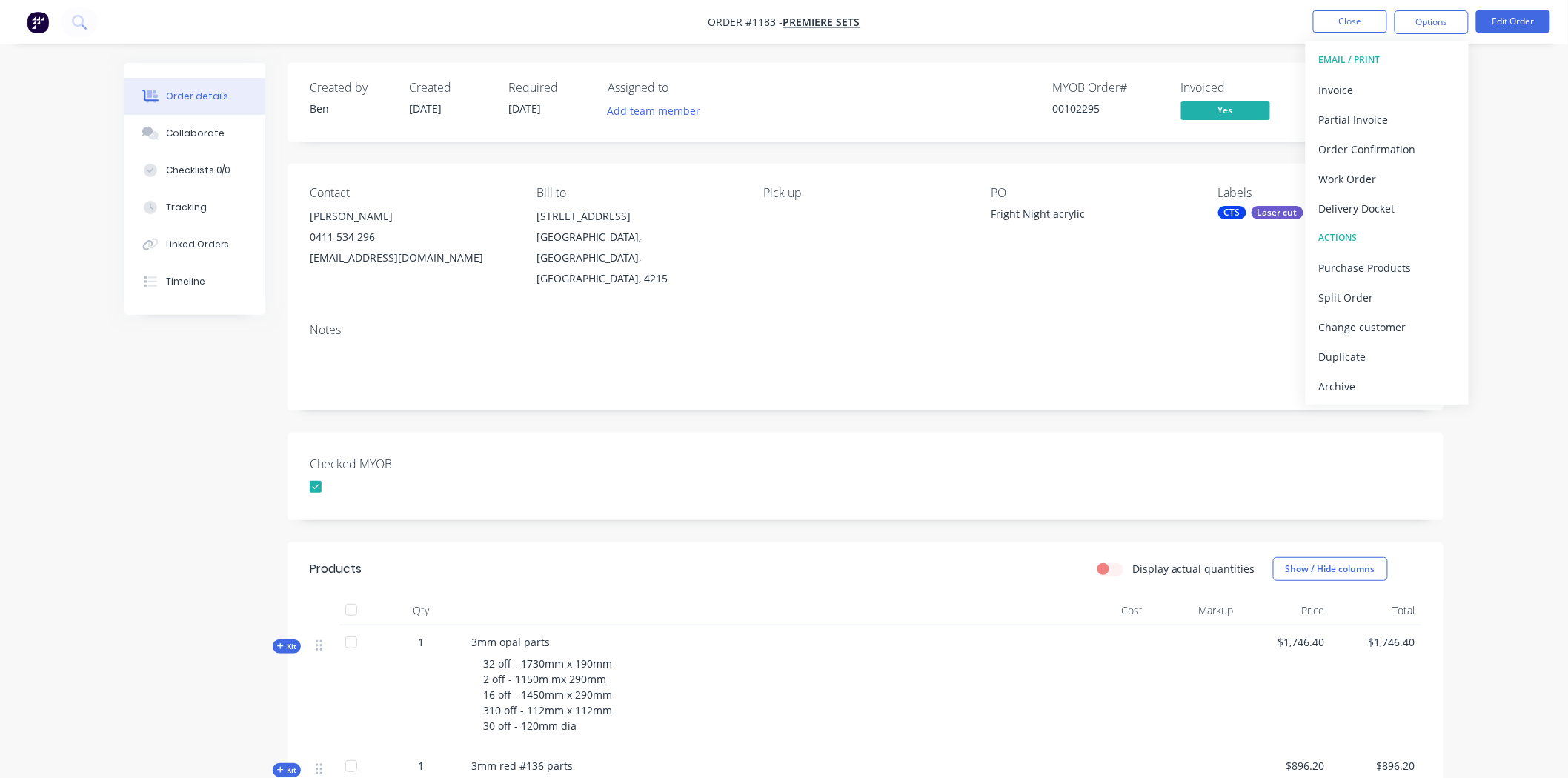
click at [1049, 386] on div "Notes" at bounding box center [865, 360] width 1156 height 99
click at [1055, 398] on div "Created by Ben Created 26/08/25 Required 18/08/25 Assigned to Add team member M…" at bounding box center [865, 589] width 1156 height 1052
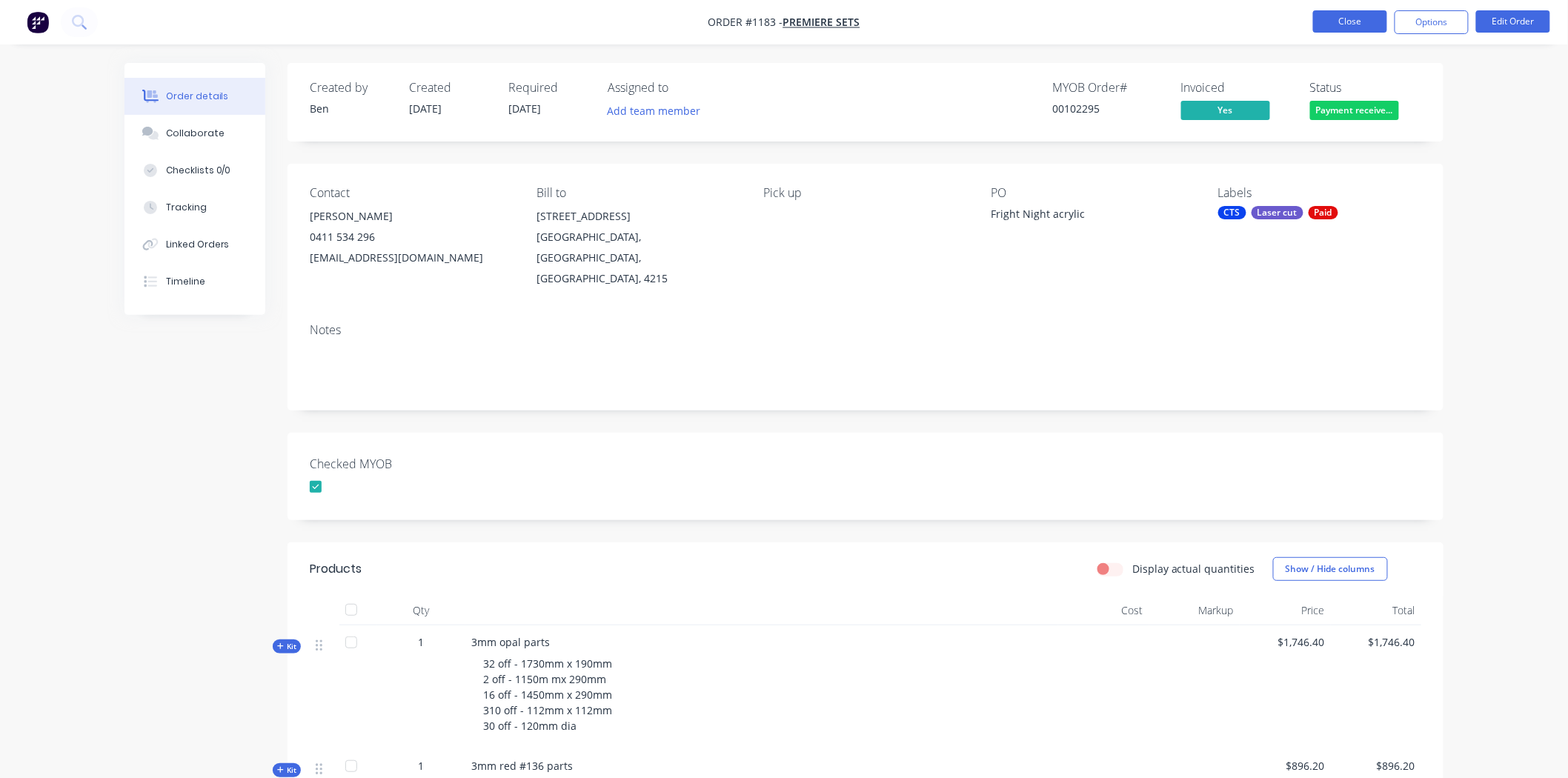
click at [1359, 19] on button "Close" at bounding box center [1350, 21] width 74 height 22
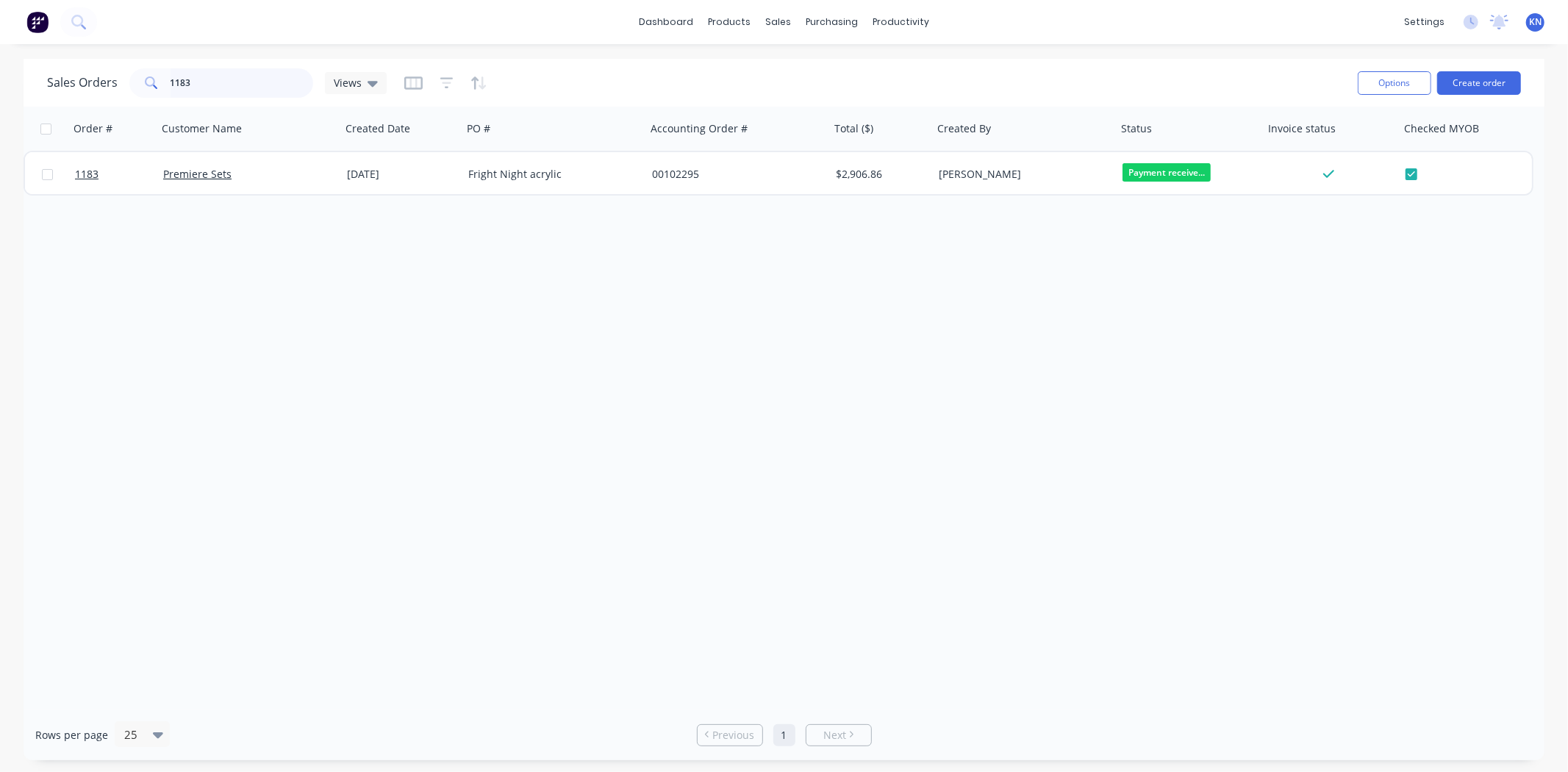
click at [211, 83] on input "1183" at bounding box center [242, 83] width 143 height 29
type input "1"
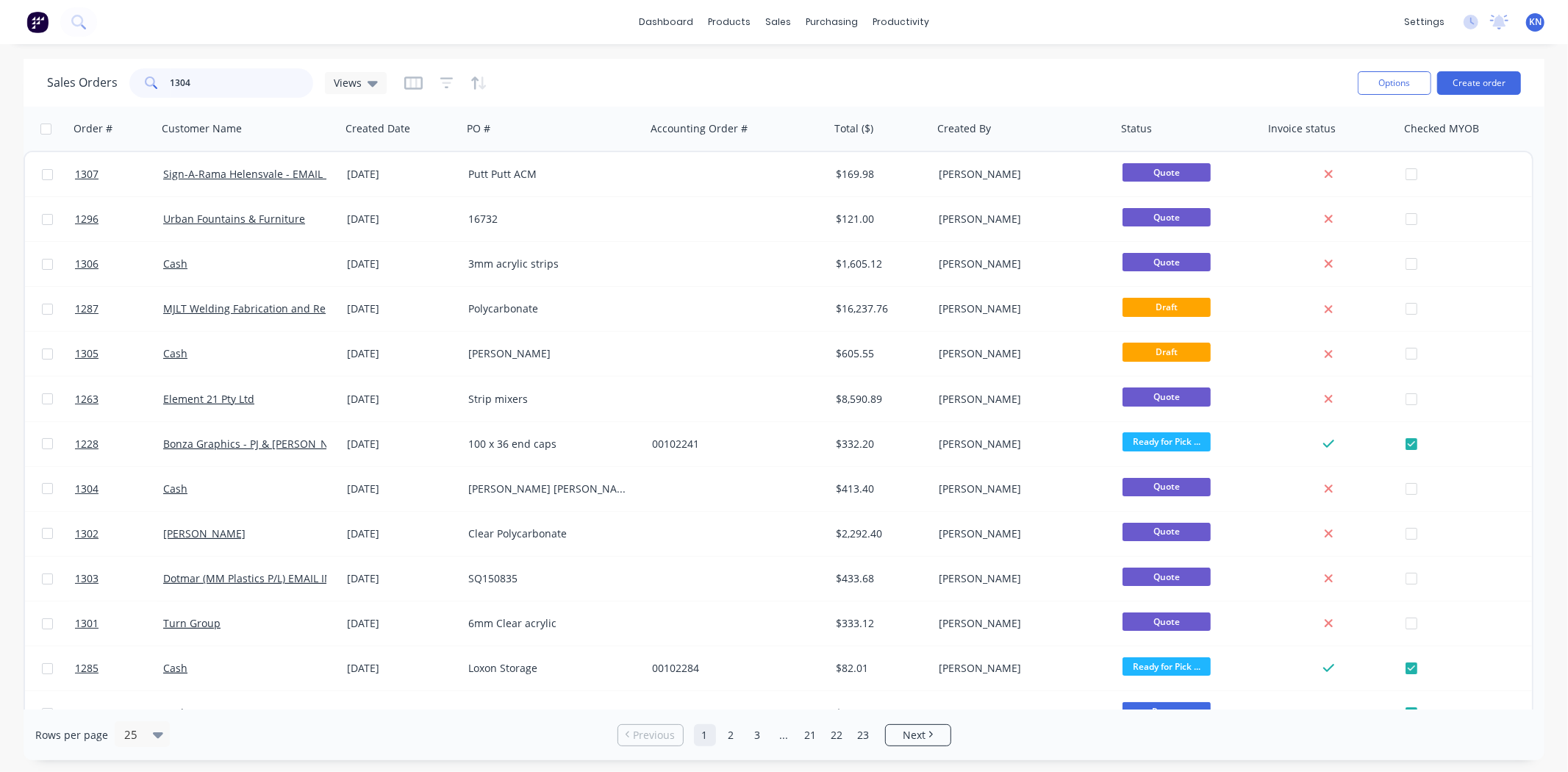
type input "1304"
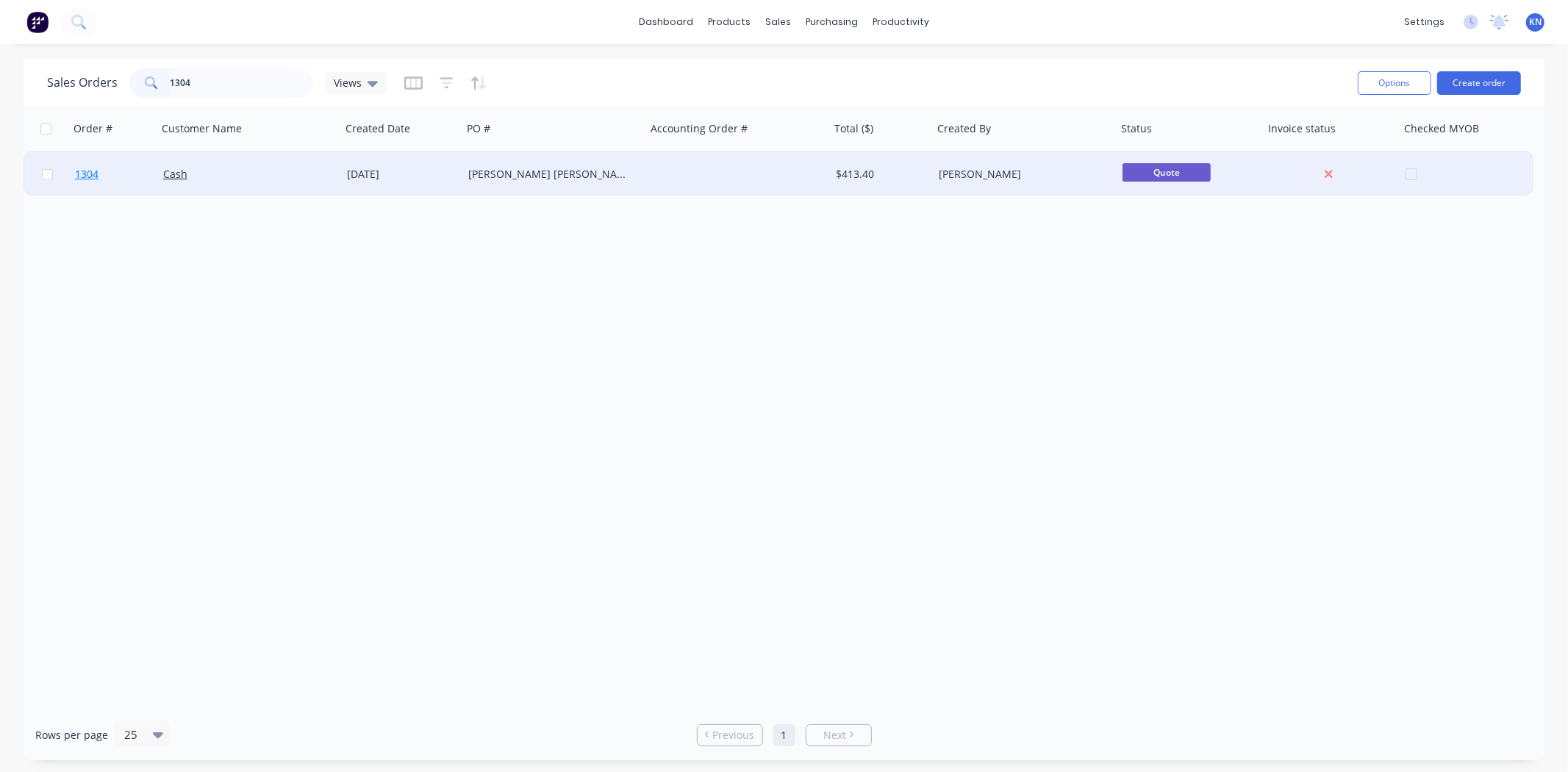
click at [88, 173] on span "1304" at bounding box center [87, 174] width 23 height 15
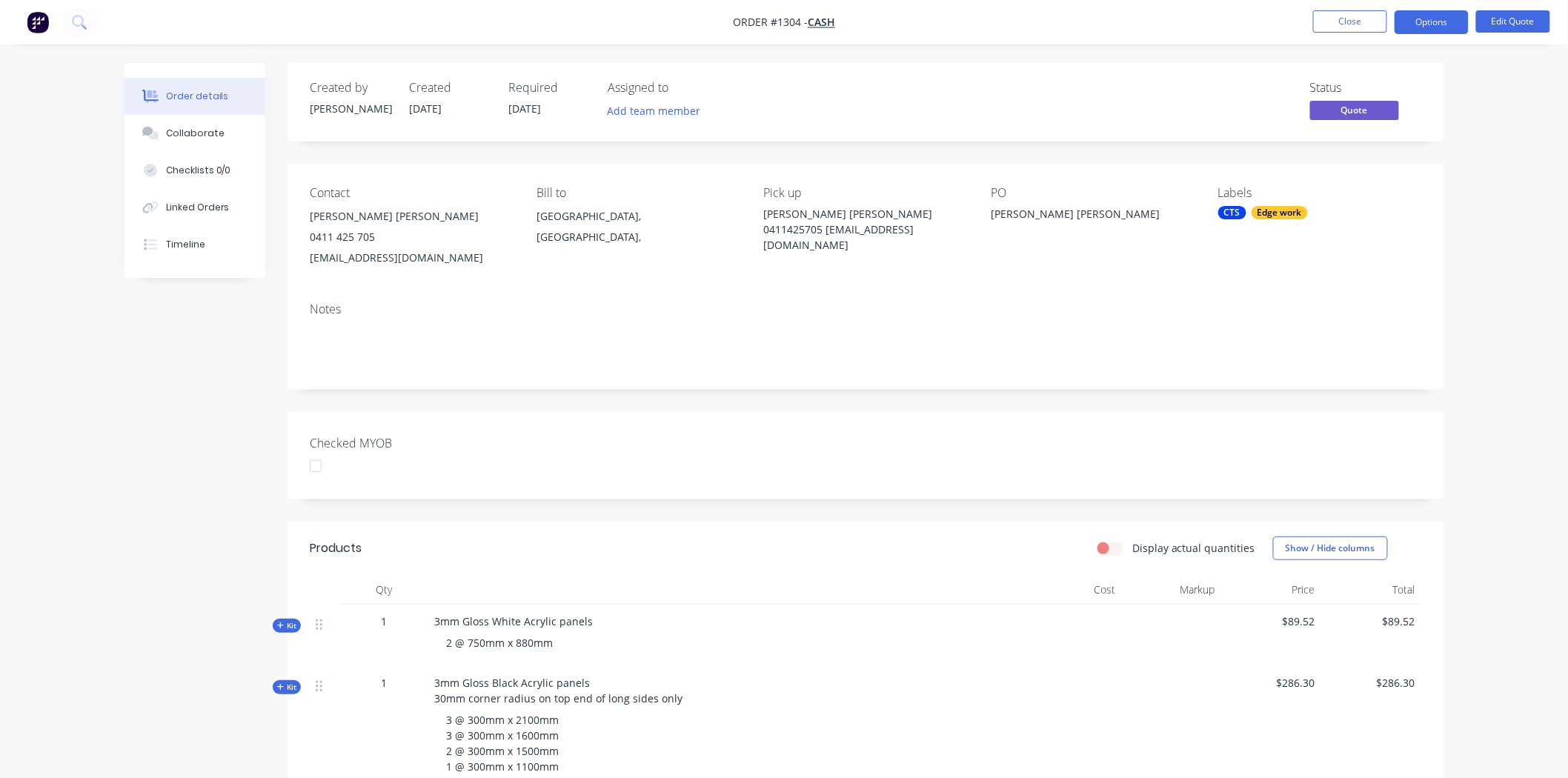
click at [319, 465] on div at bounding box center [316, 466] width 30 height 30
click at [1298, 213] on div "Edge work" at bounding box center [1280, 213] width 56 height 13
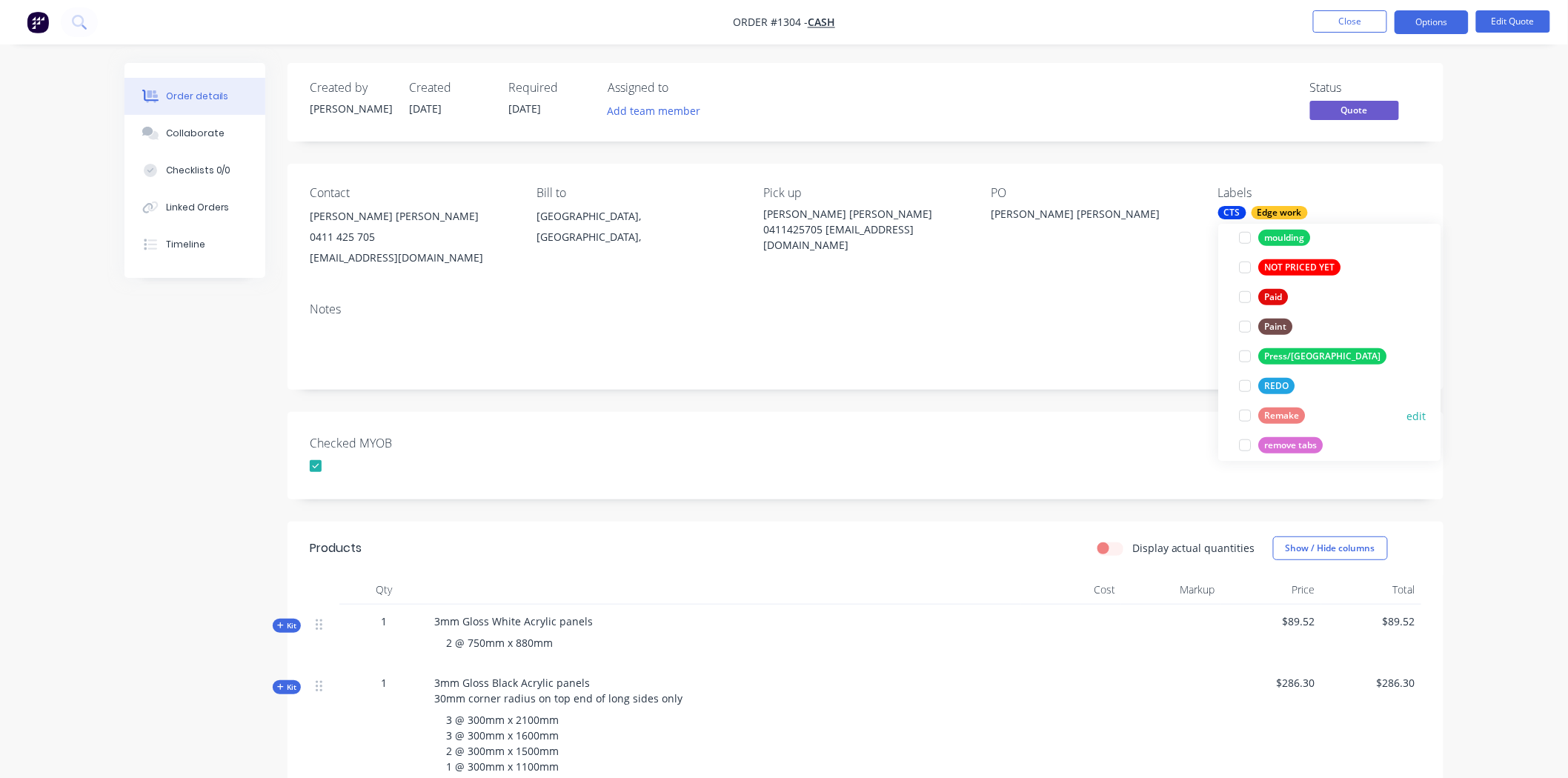
scroll to position [493, 0]
click at [1249, 293] on div at bounding box center [1245, 293] width 30 height 30
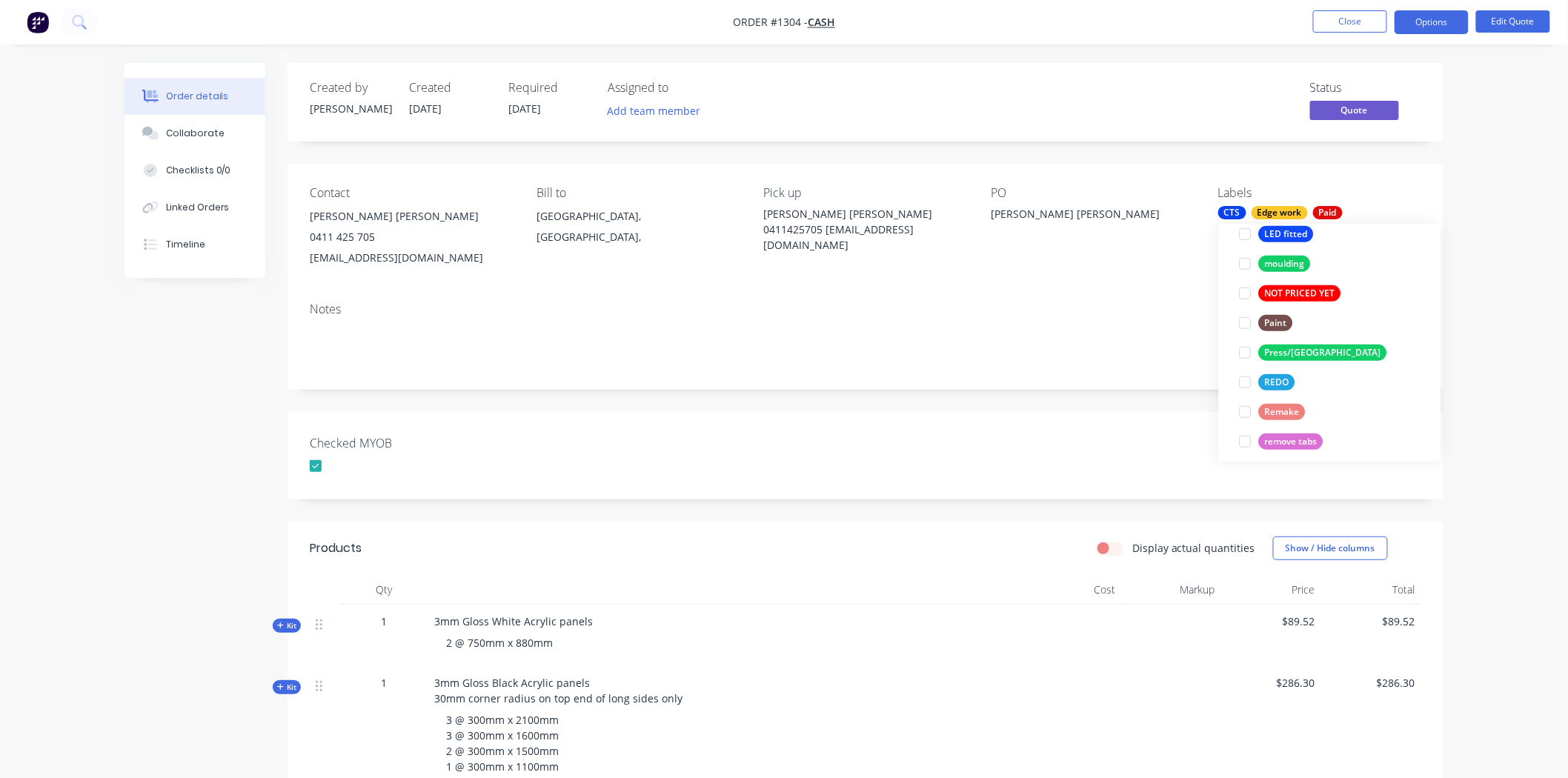
scroll to position [108, 0]
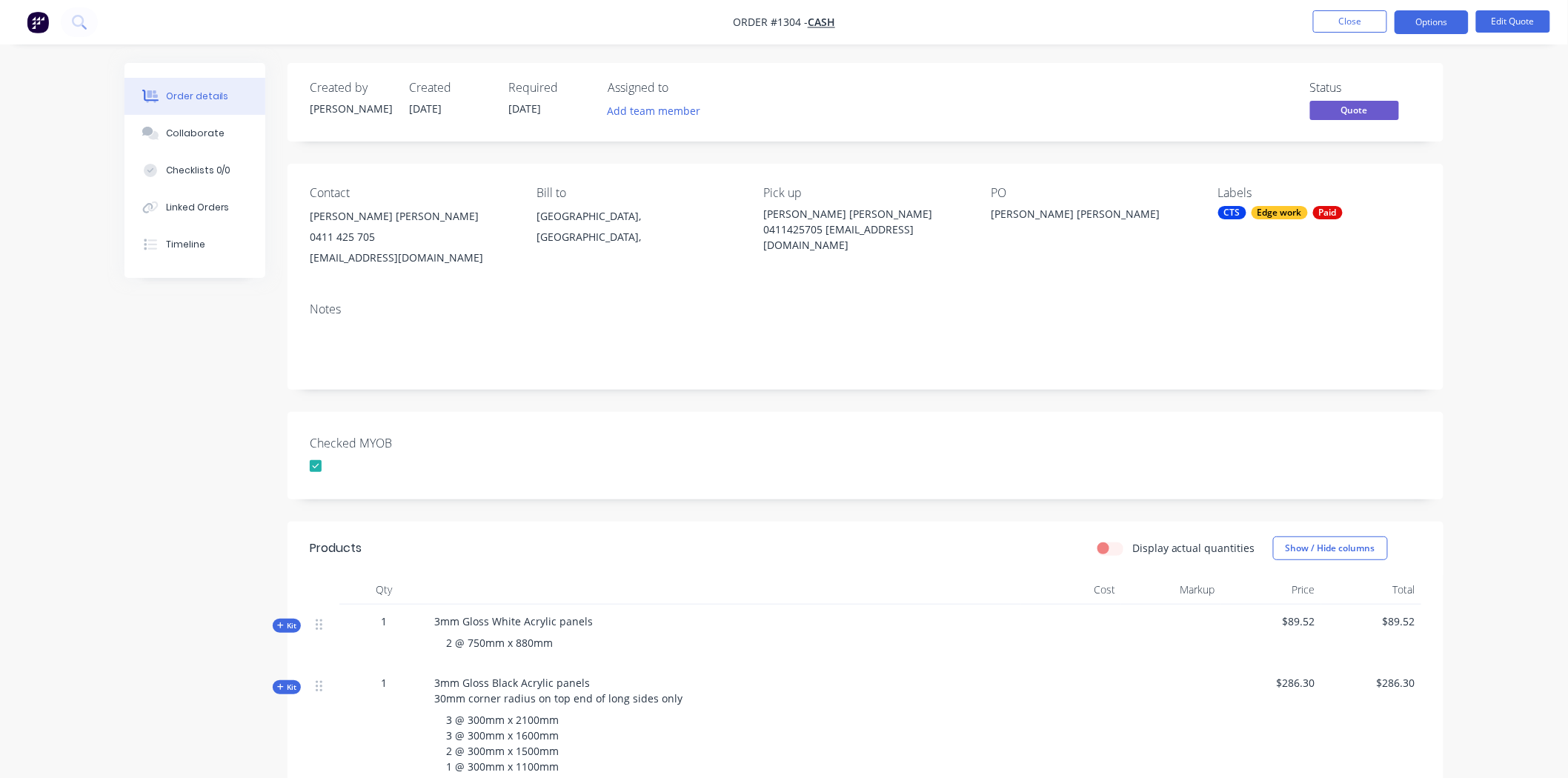
click at [1050, 418] on div "Checked MYOB" at bounding box center [865, 456] width 1156 height 88
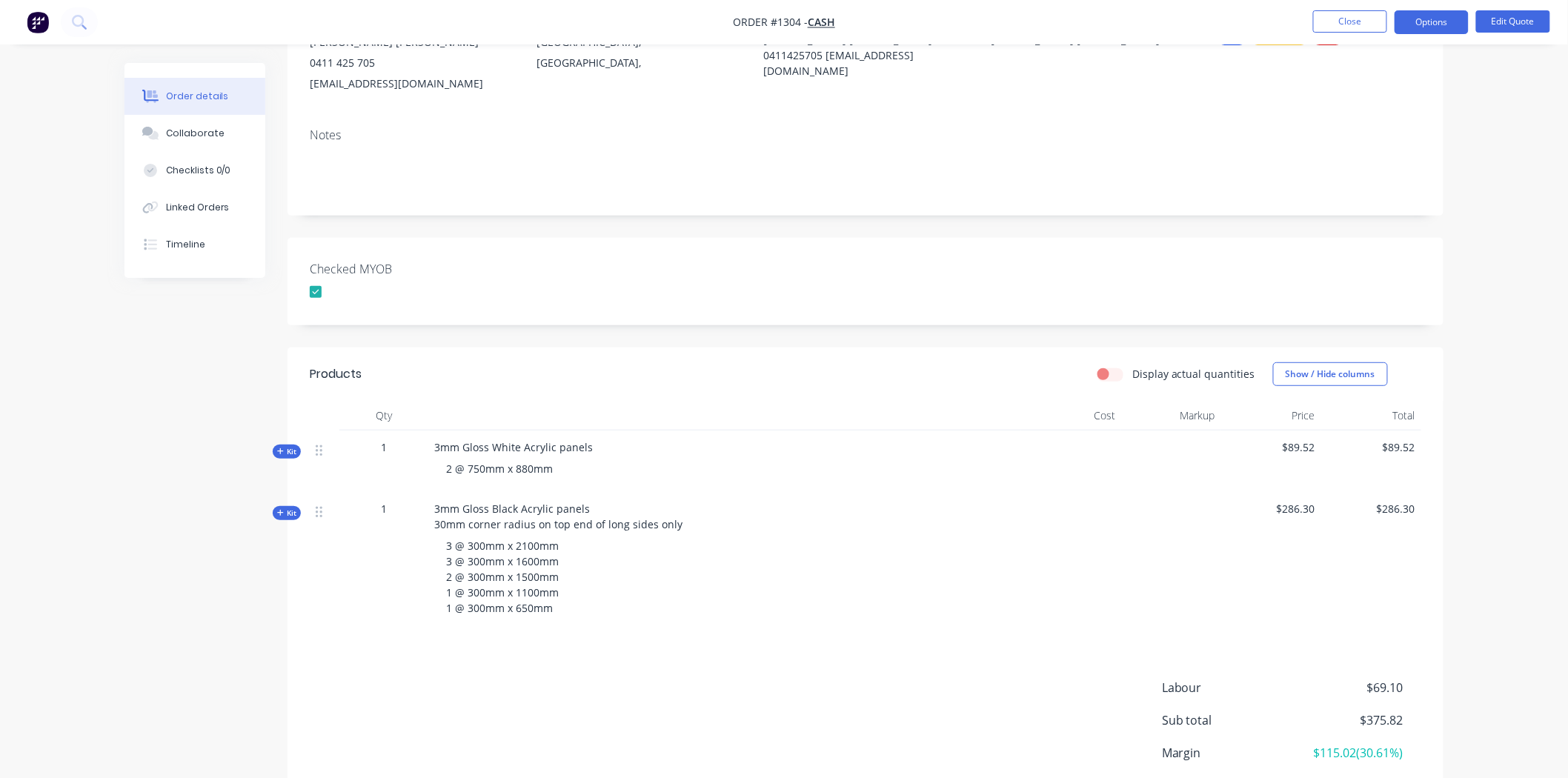
scroll to position [0, 0]
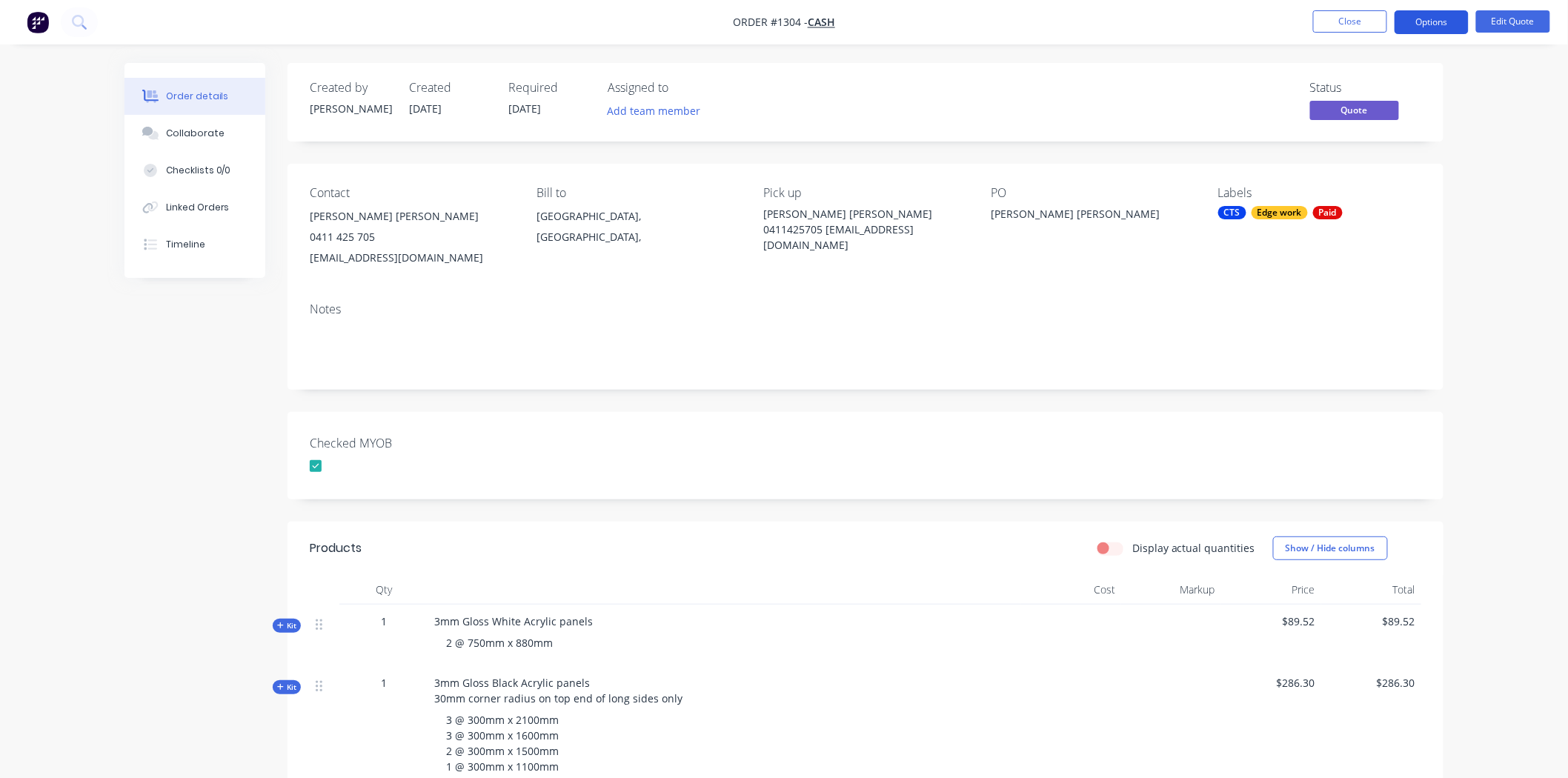
click at [1443, 18] on button "Options" at bounding box center [1431, 22] width 74 height 23
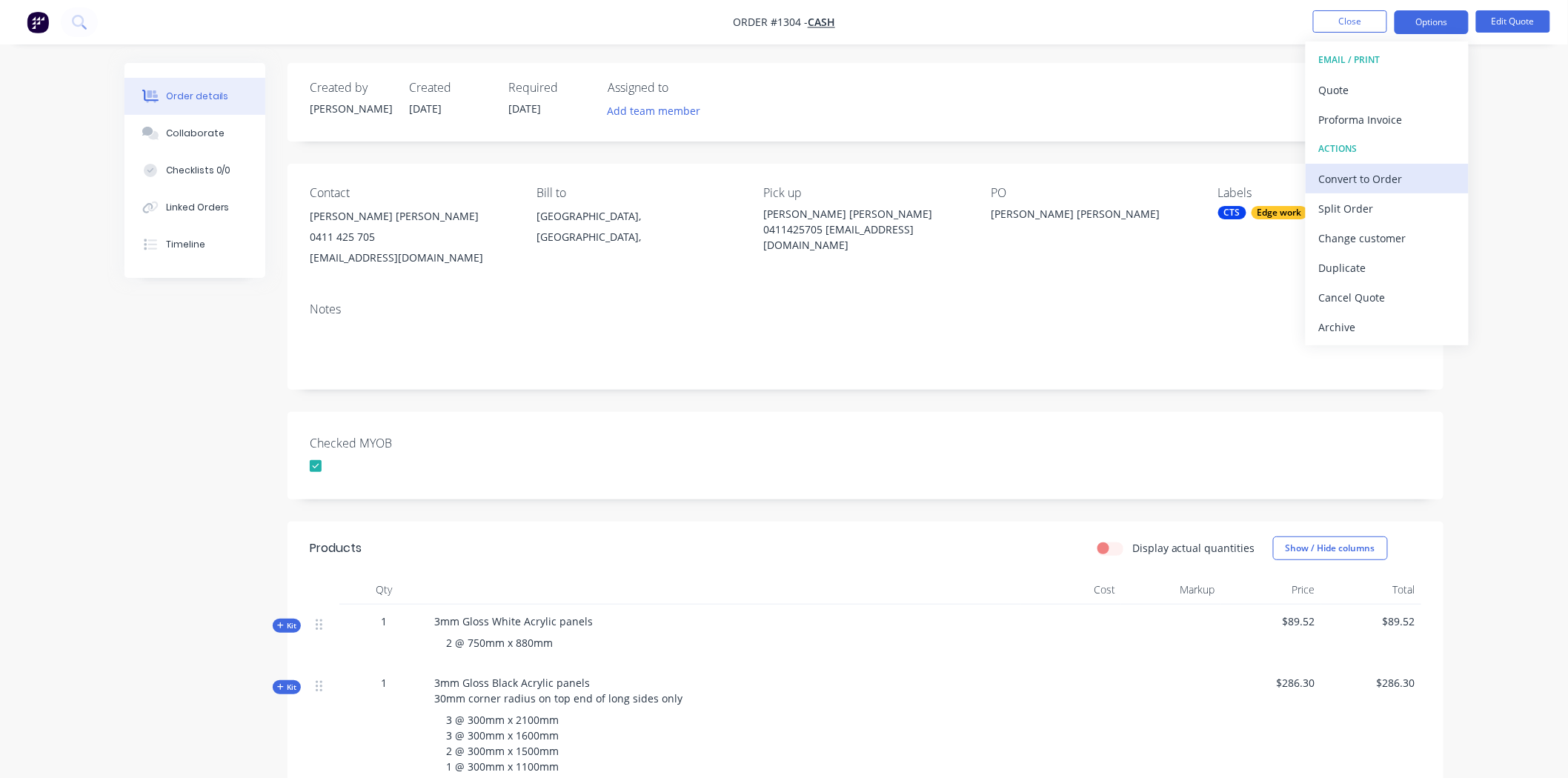
click at [1372, 176] on div "Convert to Order" at bounding box center [1387, 178] width 136 height 21
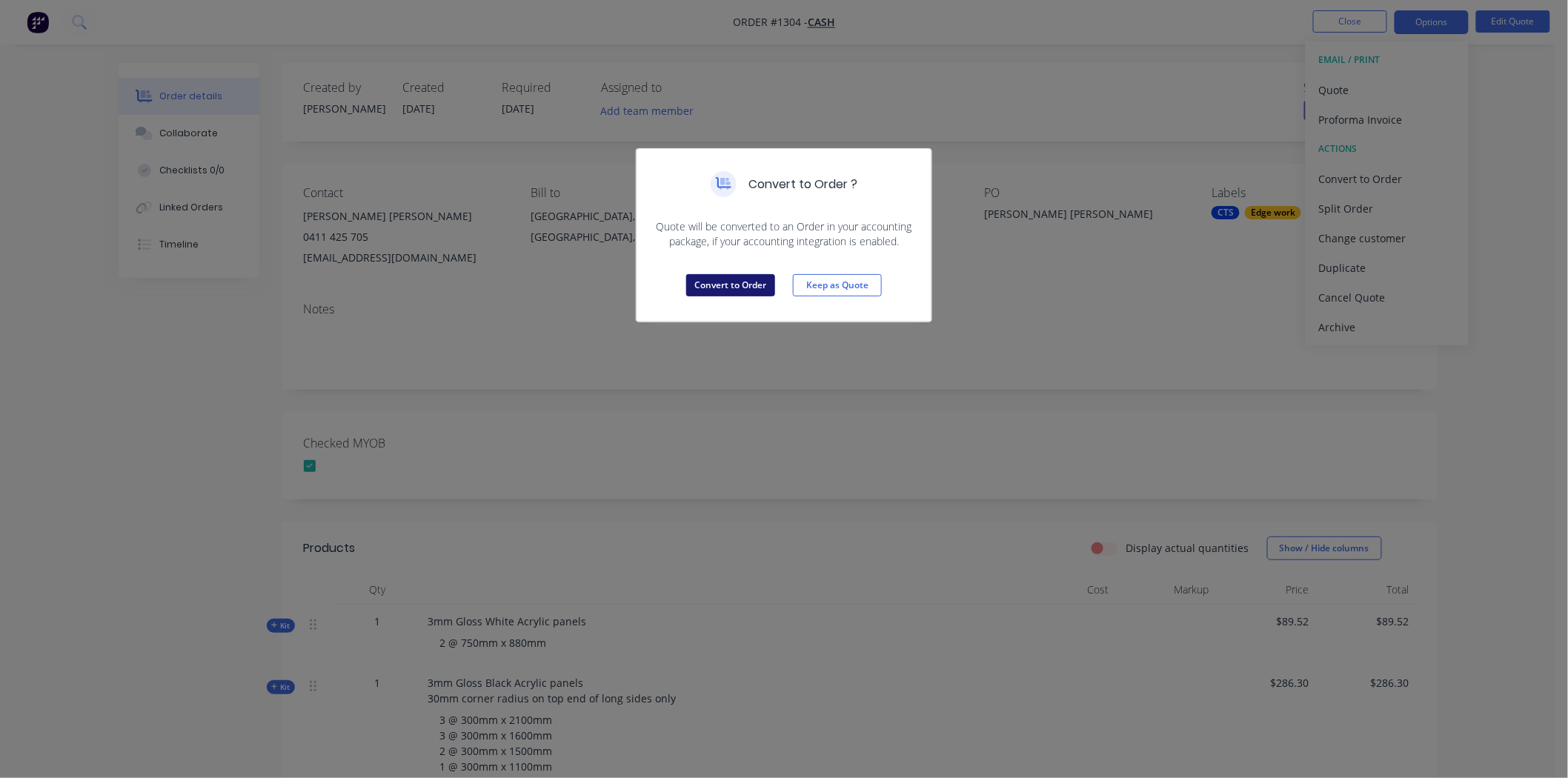
click at [744, 286] on button "Convert to Order" at bounding box center [731, 285] width 89 height 22
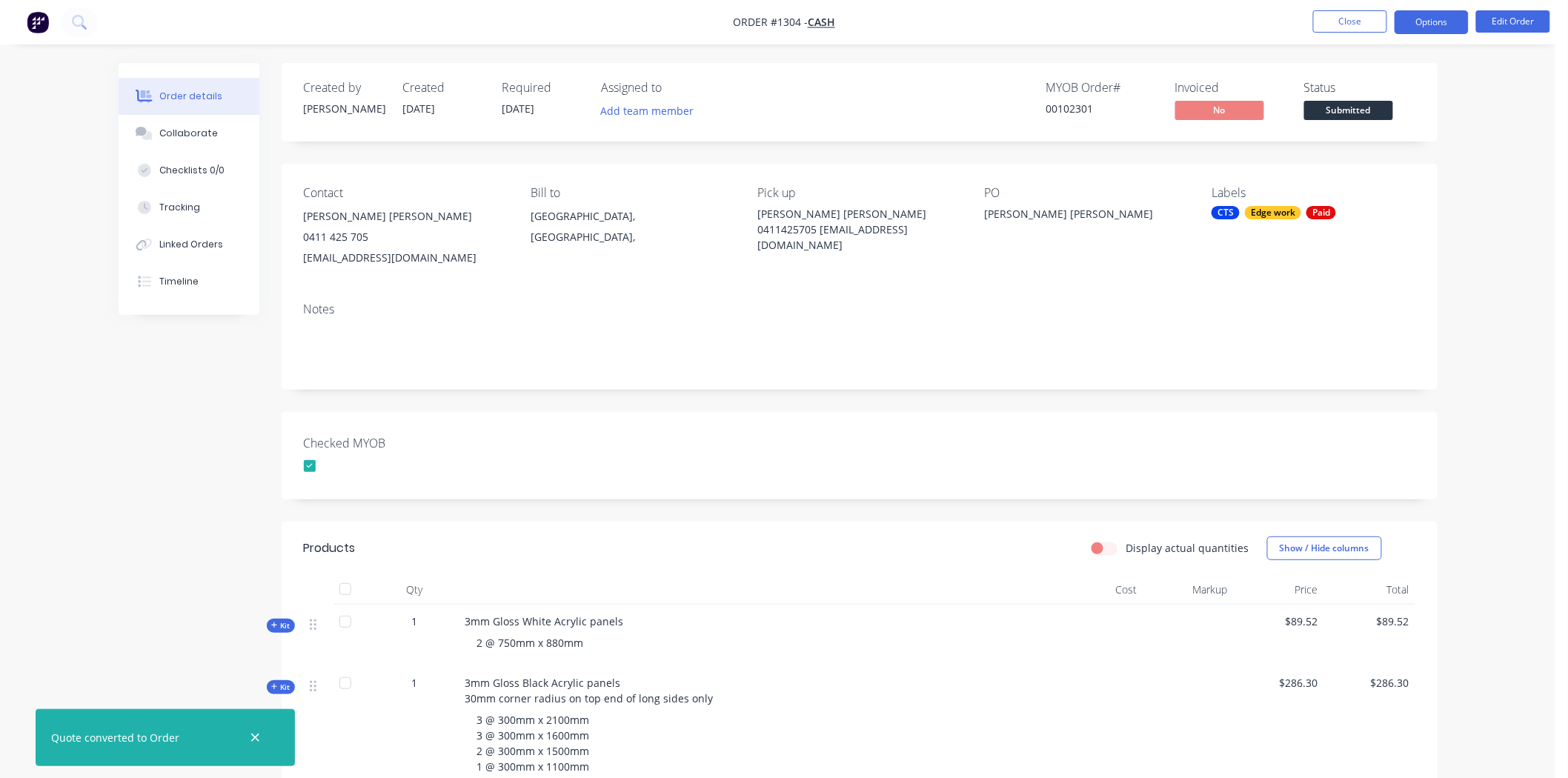
click at [1437, 22] on button "Options" at bounding box center [1431, 22] width 74 height 23
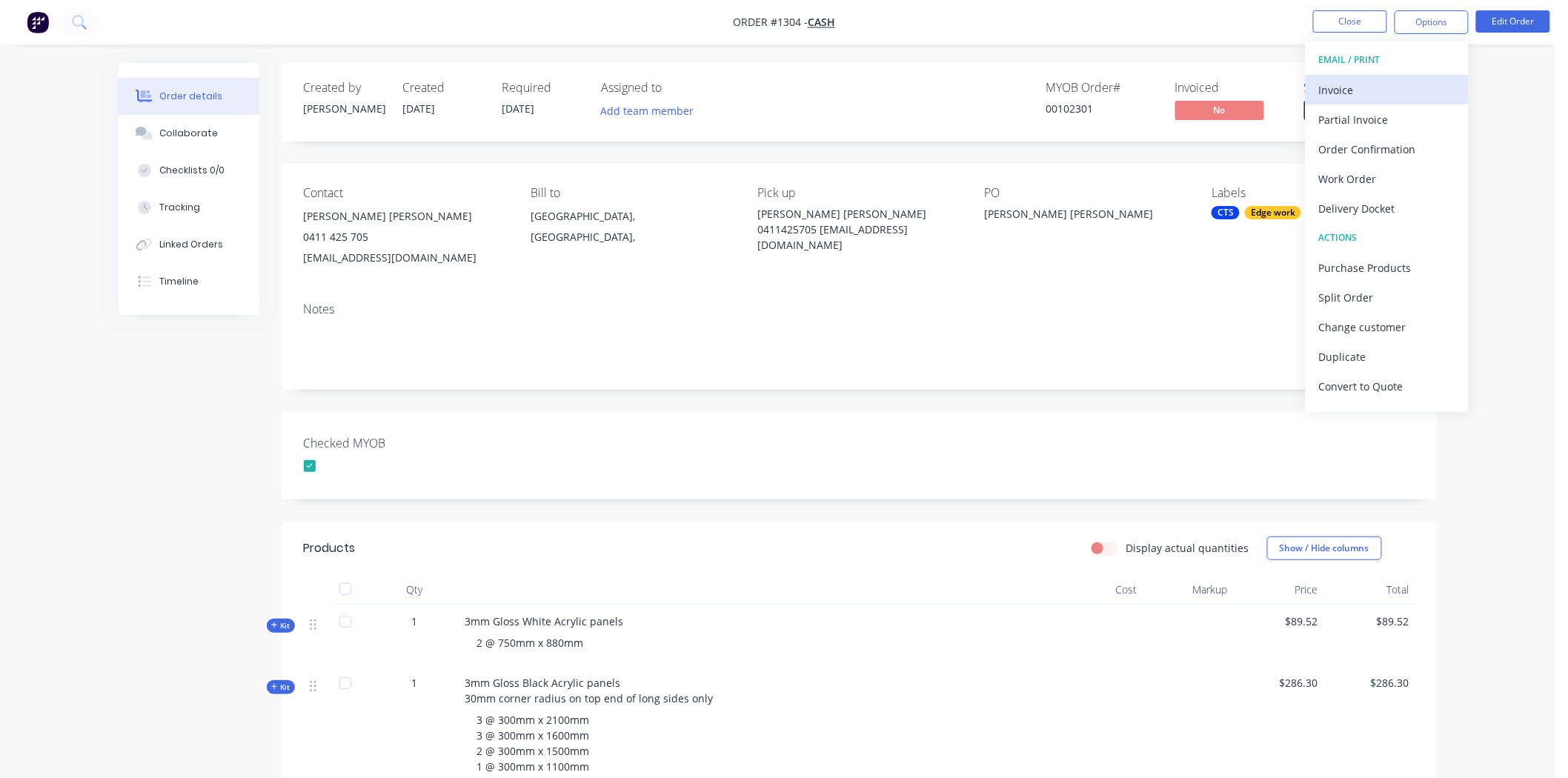
click at [1368, 84] on div "Invoice" at bounding box center [1387, 89] width 136 height 21
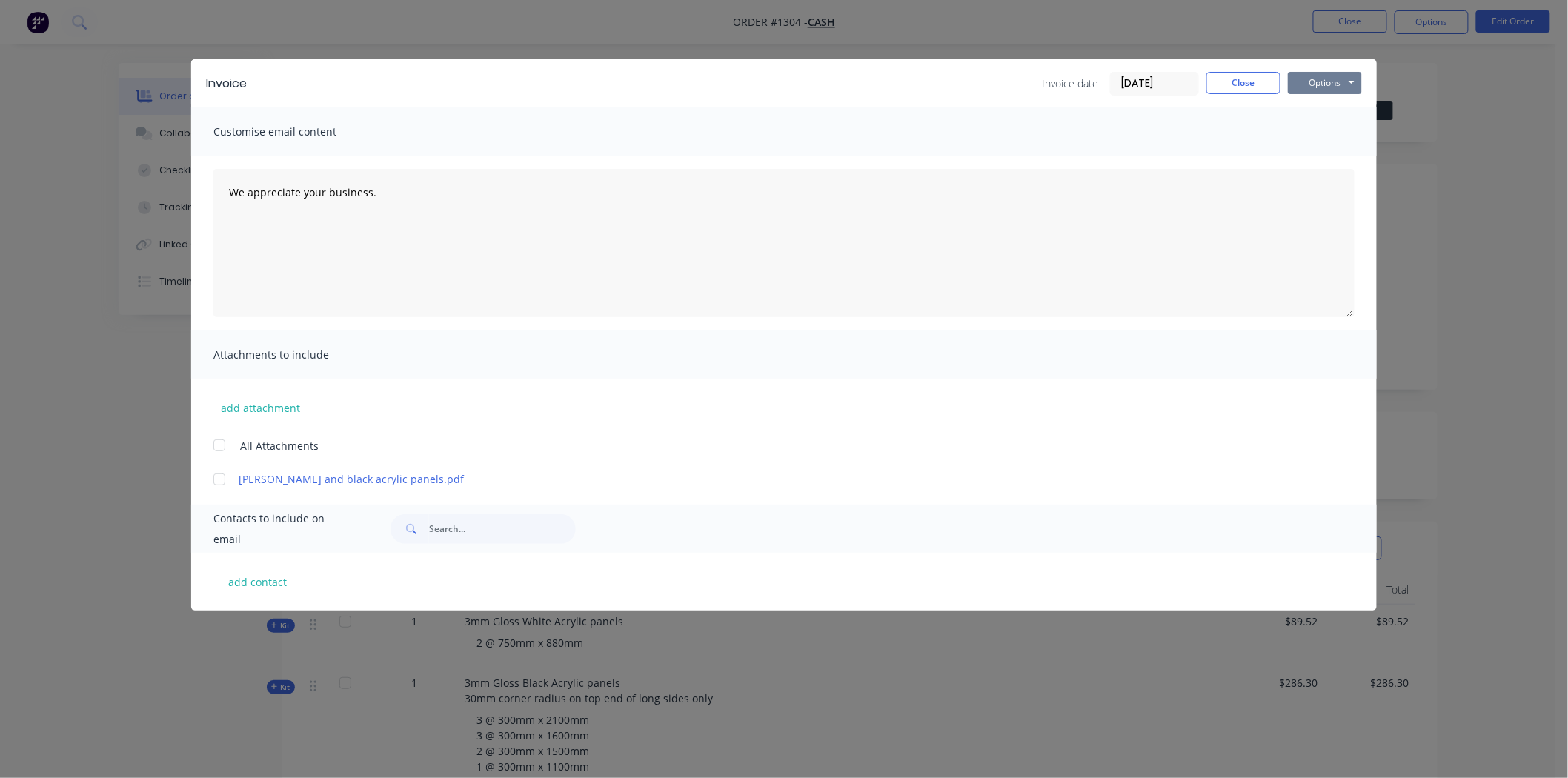
click at [1334, 78] on button "Options" at bounding box center [1325, 83] width 74 height 22
click at [1136, 79] on input "[DATE]" at bounding box center [1155, 84] width 88 height 22
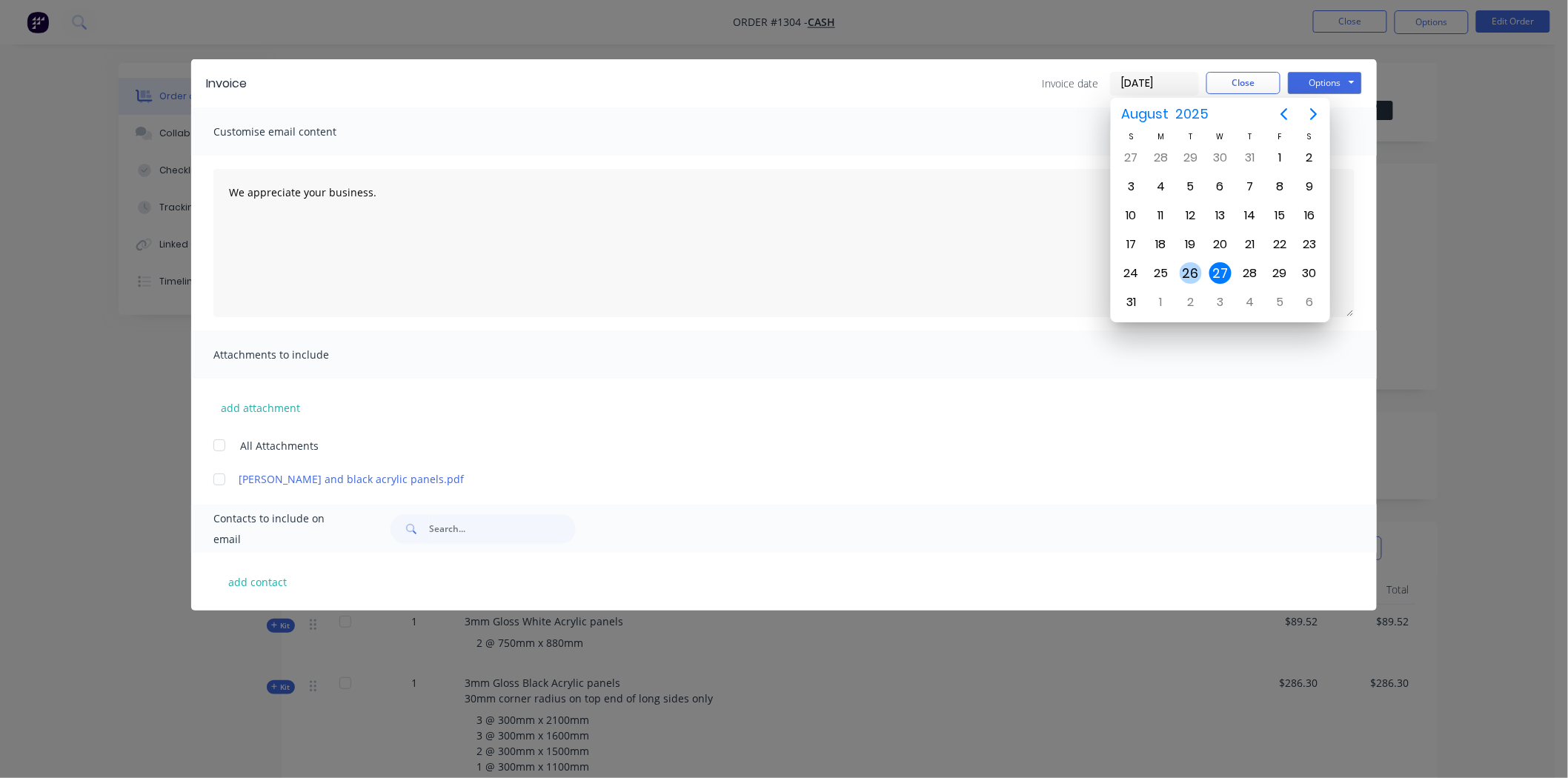
click at [1186, 263] on div "26" at bounding box center [1190, 274] width 22 height 22
type input "[DATE]"
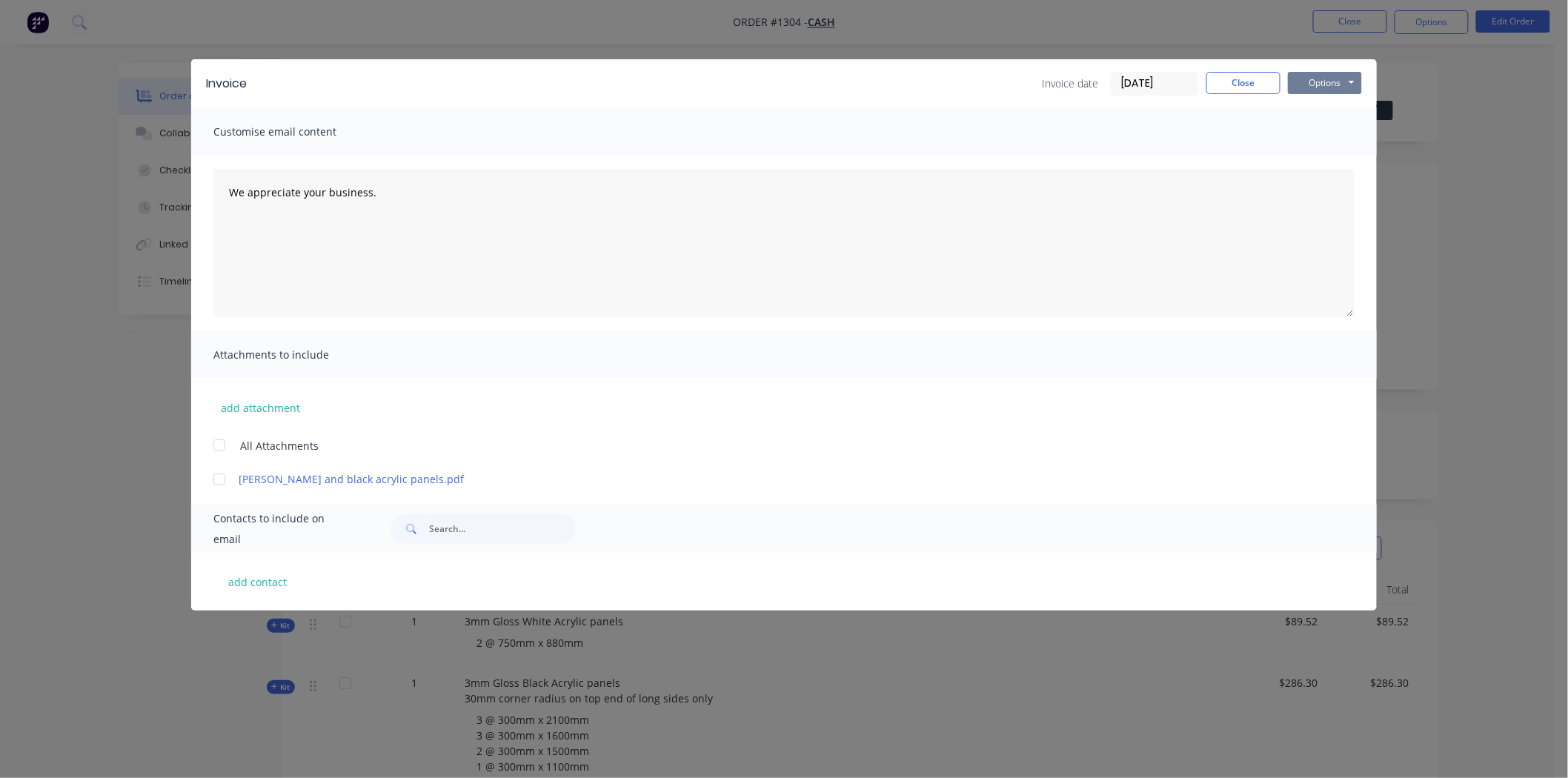
click at [1322, 83] on button "Options" at bounding box center [1325, 83] width 74 height 22
click at [1331, 127] on button "Print" at bounding box center [1335, 133] width 95 height 24
click at [1247, 81] on button "Close" at bounding box center [1243, 83] width 74 height 22
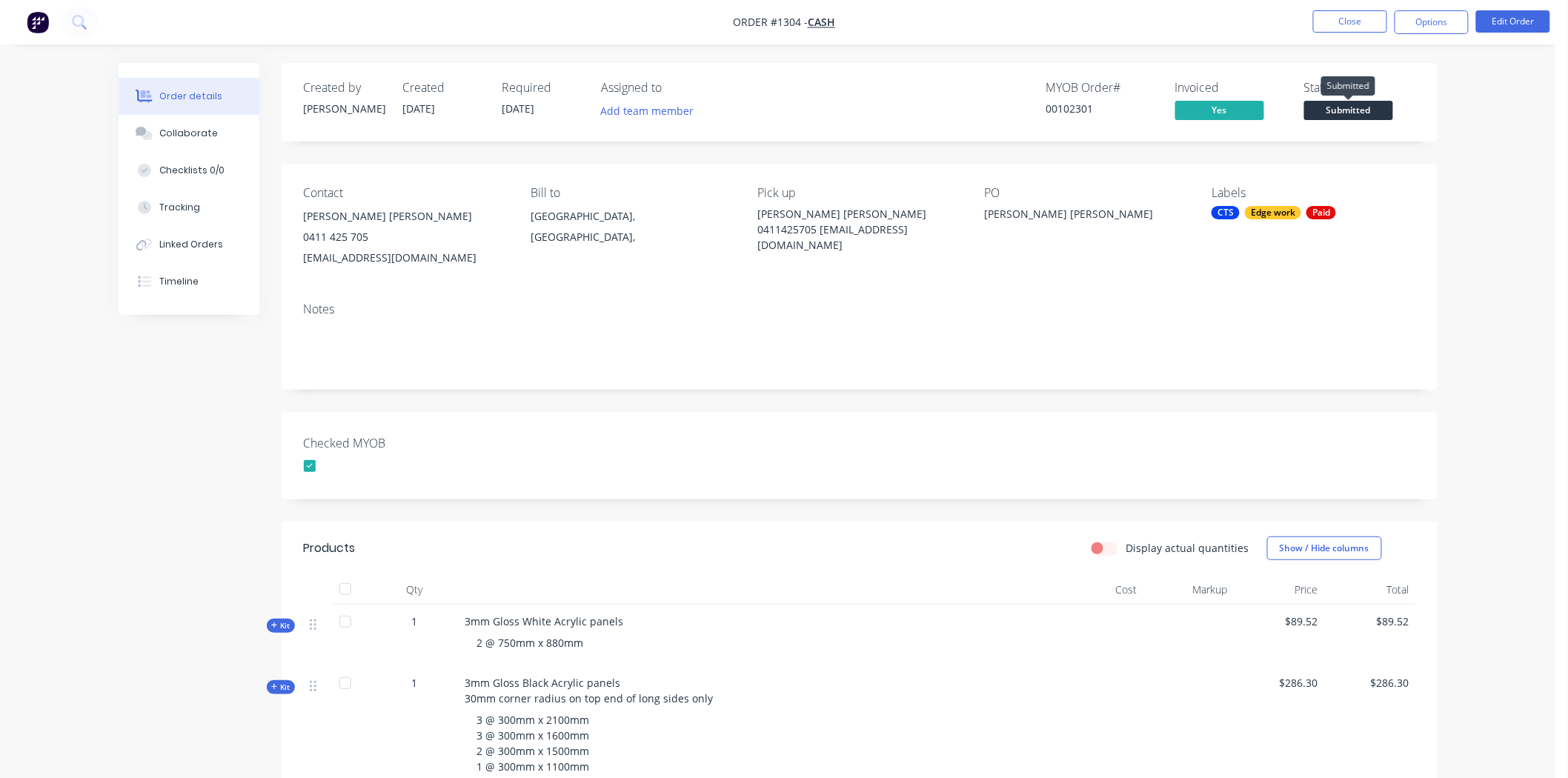
click at [1354, 107] on span "Submitted" at bounding box center [1348, 110] width 89 height 19
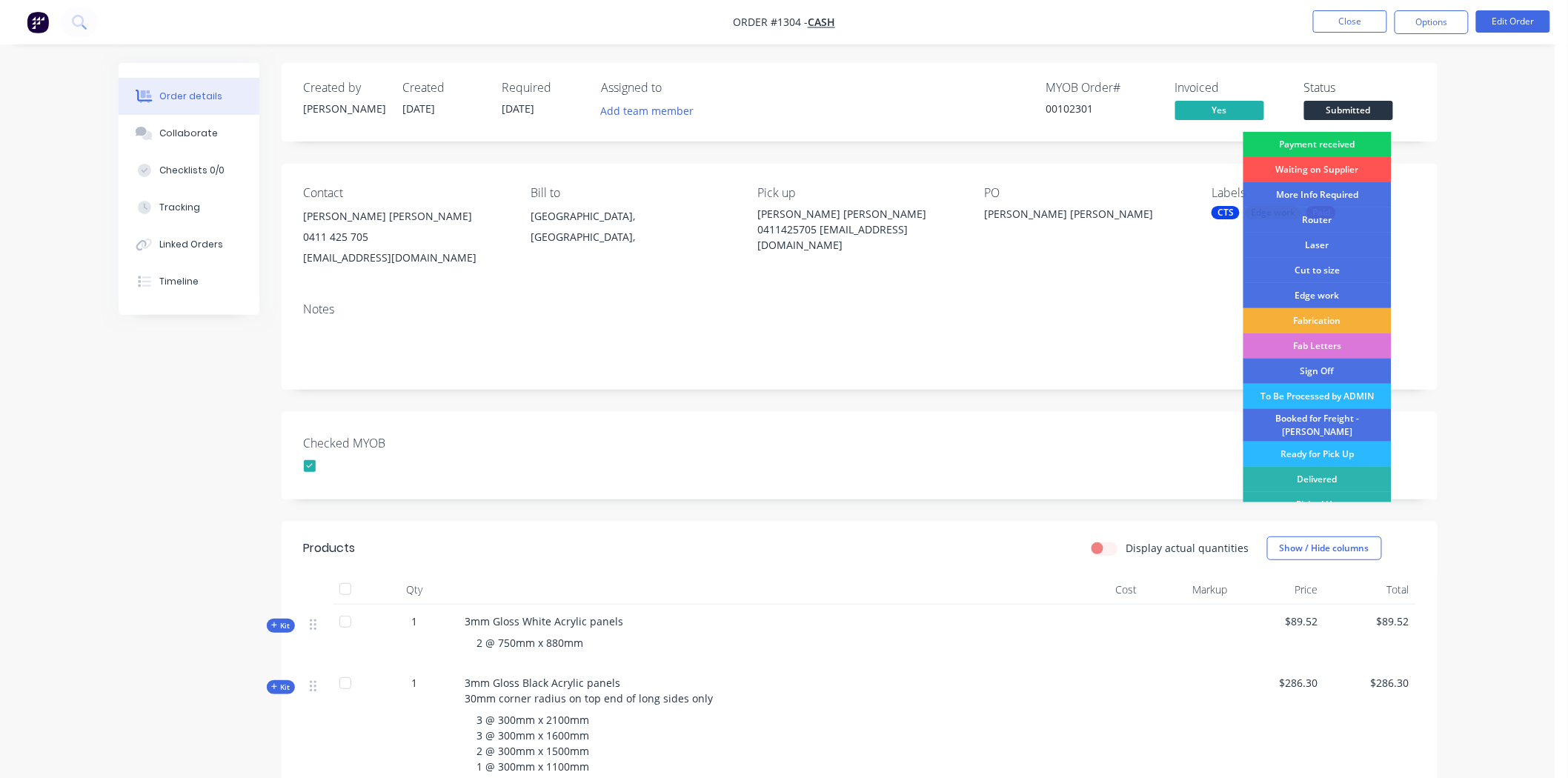
click at [1344, 139] on div "Payment received" at bounding box center [1318, 145] width 149 height 25
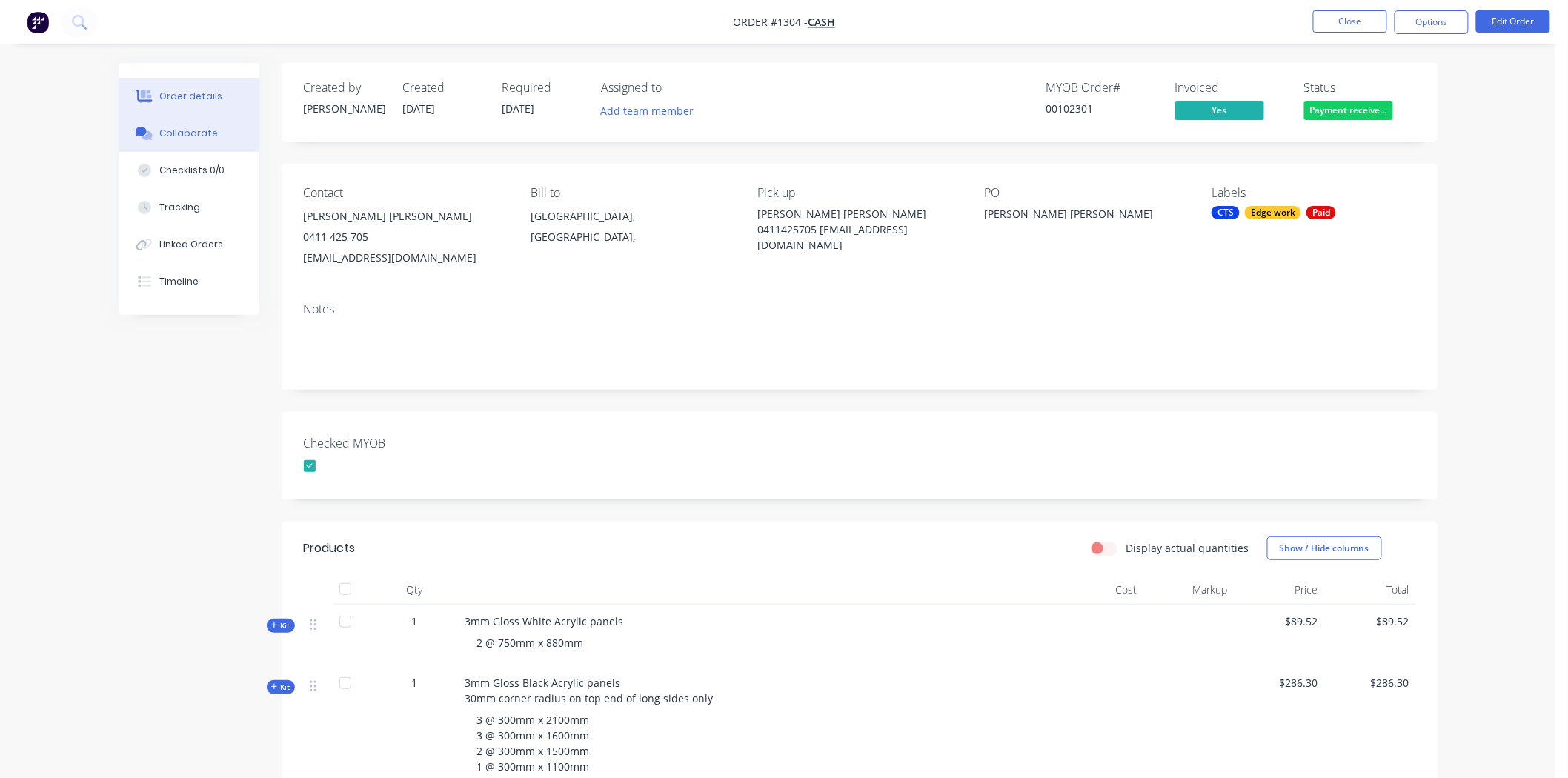
click at [196, 131] on div "Collaborate" at bounding box center [188, 133] width 59 height 13
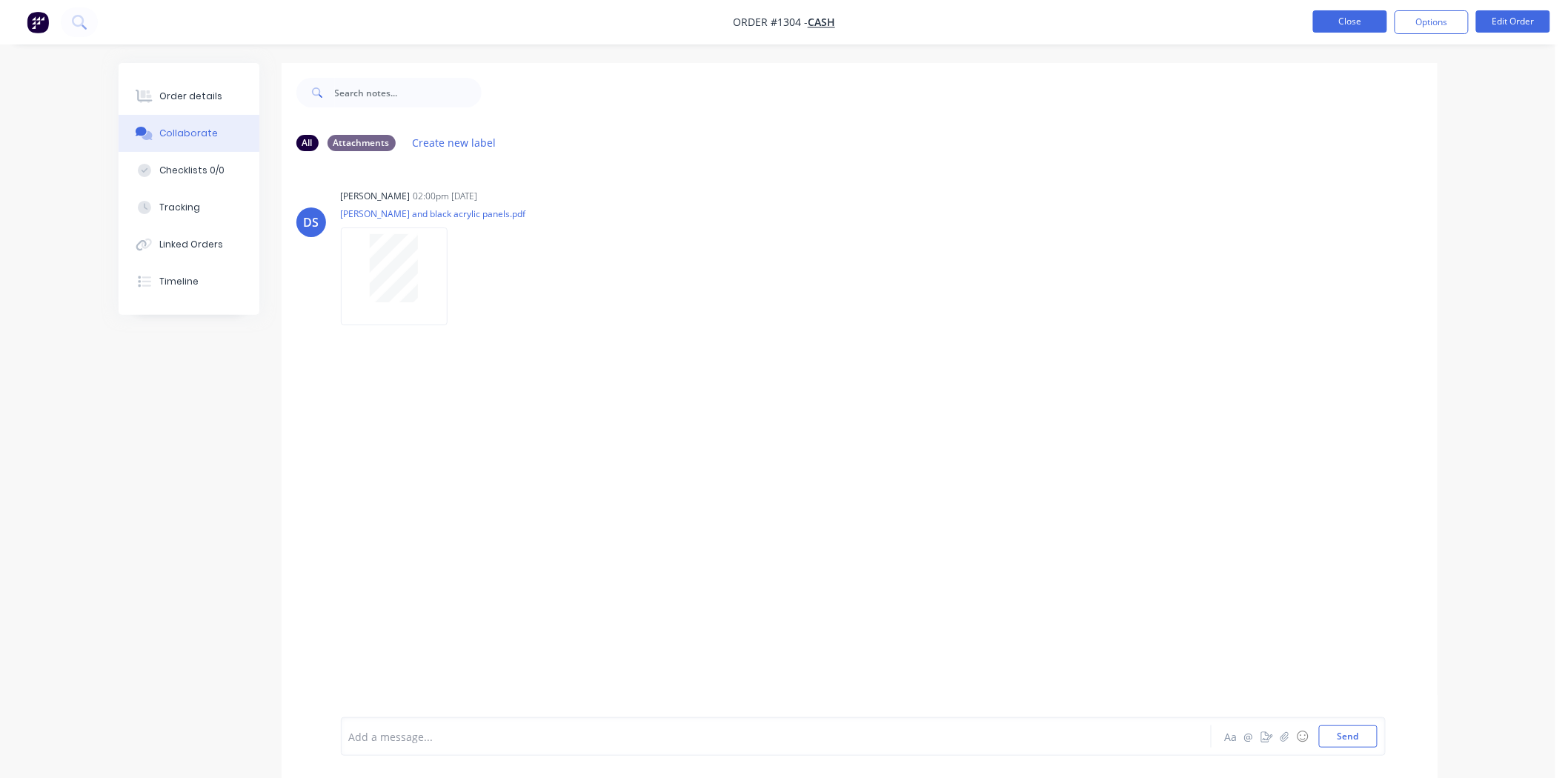
click at [1347, 18] on button "Close" at bounding box center [1350, 21] width 74 height 22
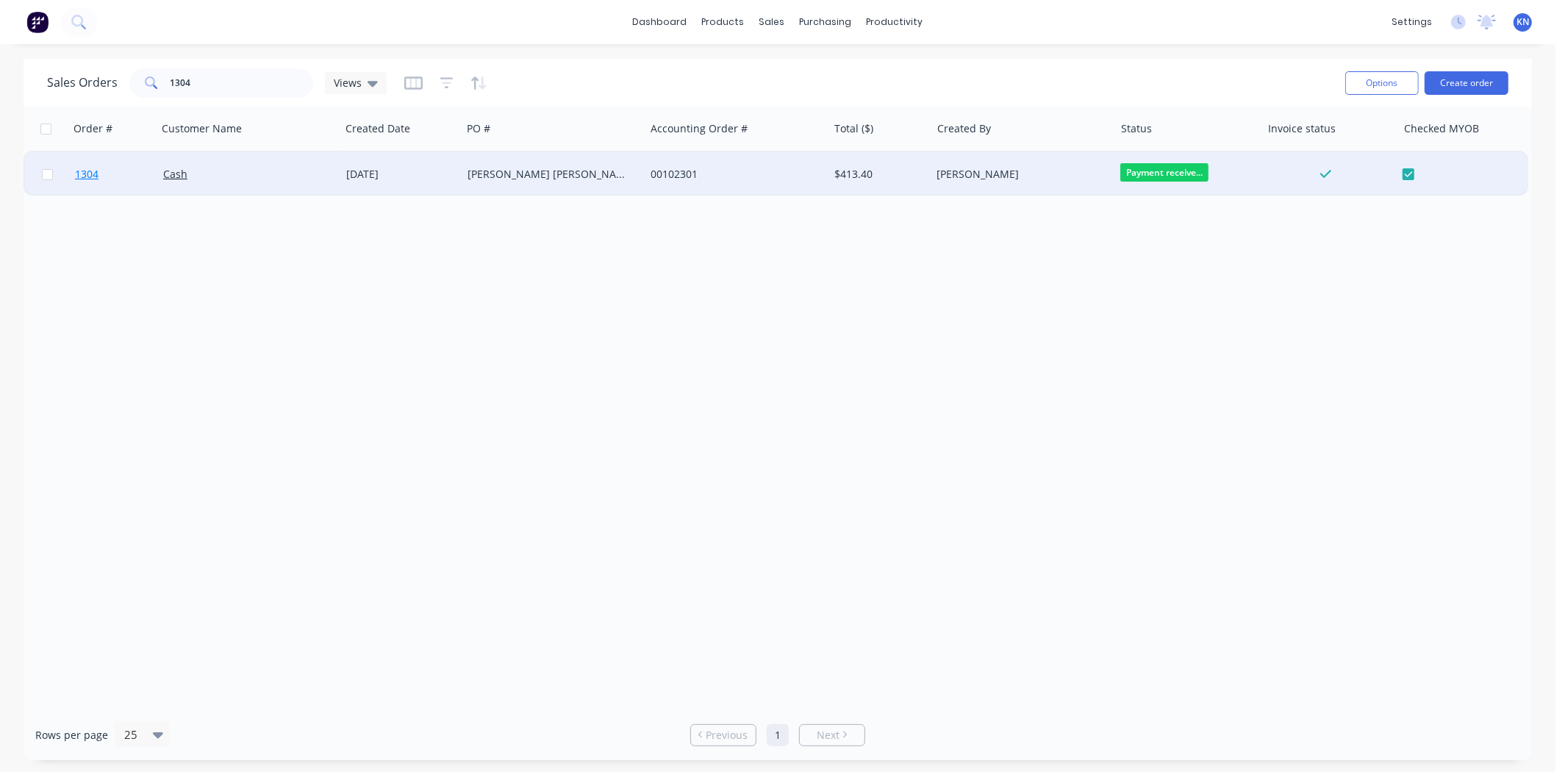
click at [87, 175] on span "1304" at bounding box center [87, 174] width 23 height 15
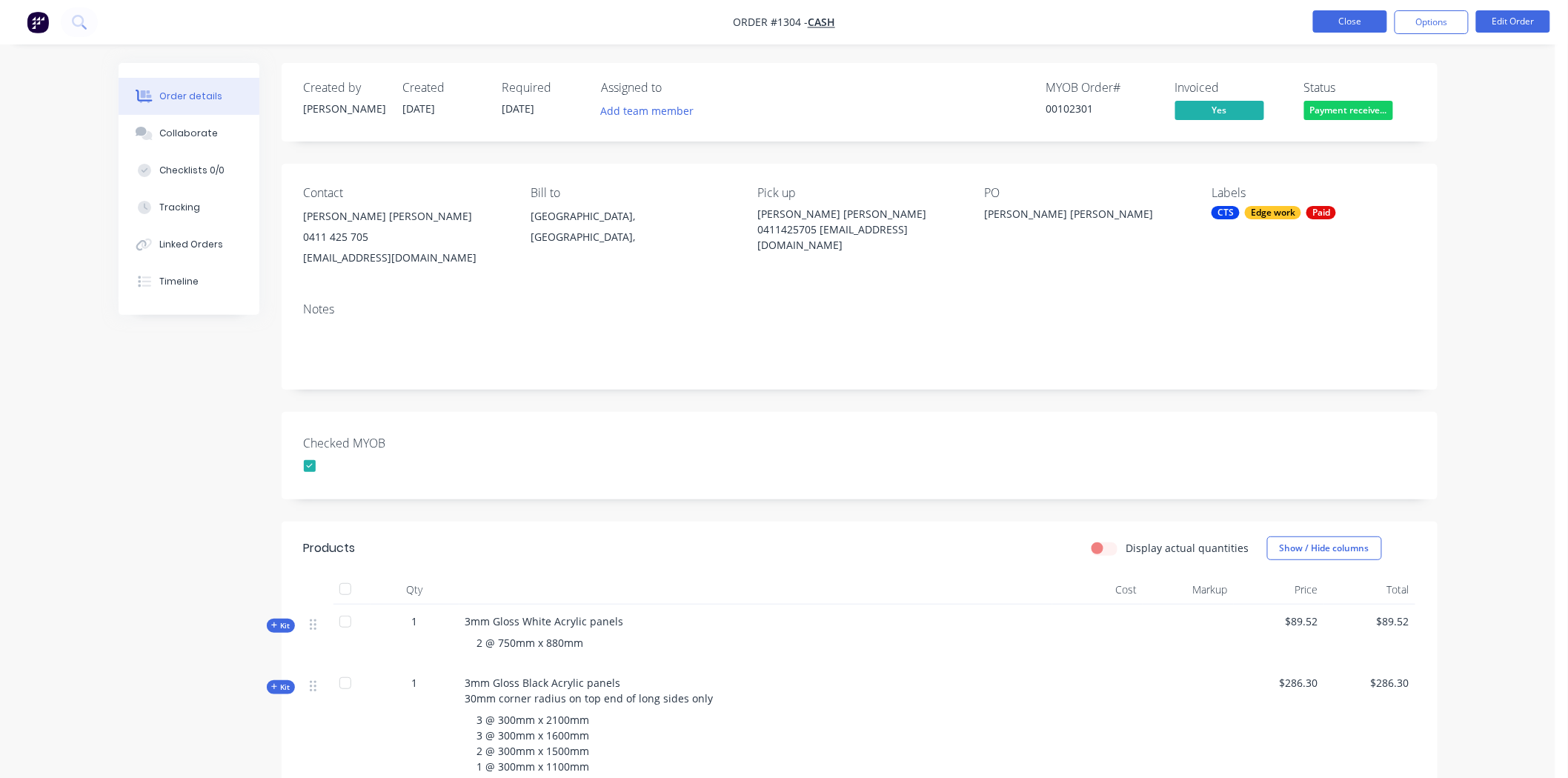
click at [1348, 20] on button "Close" at bounding box center [1350, 21] width 74 height 22
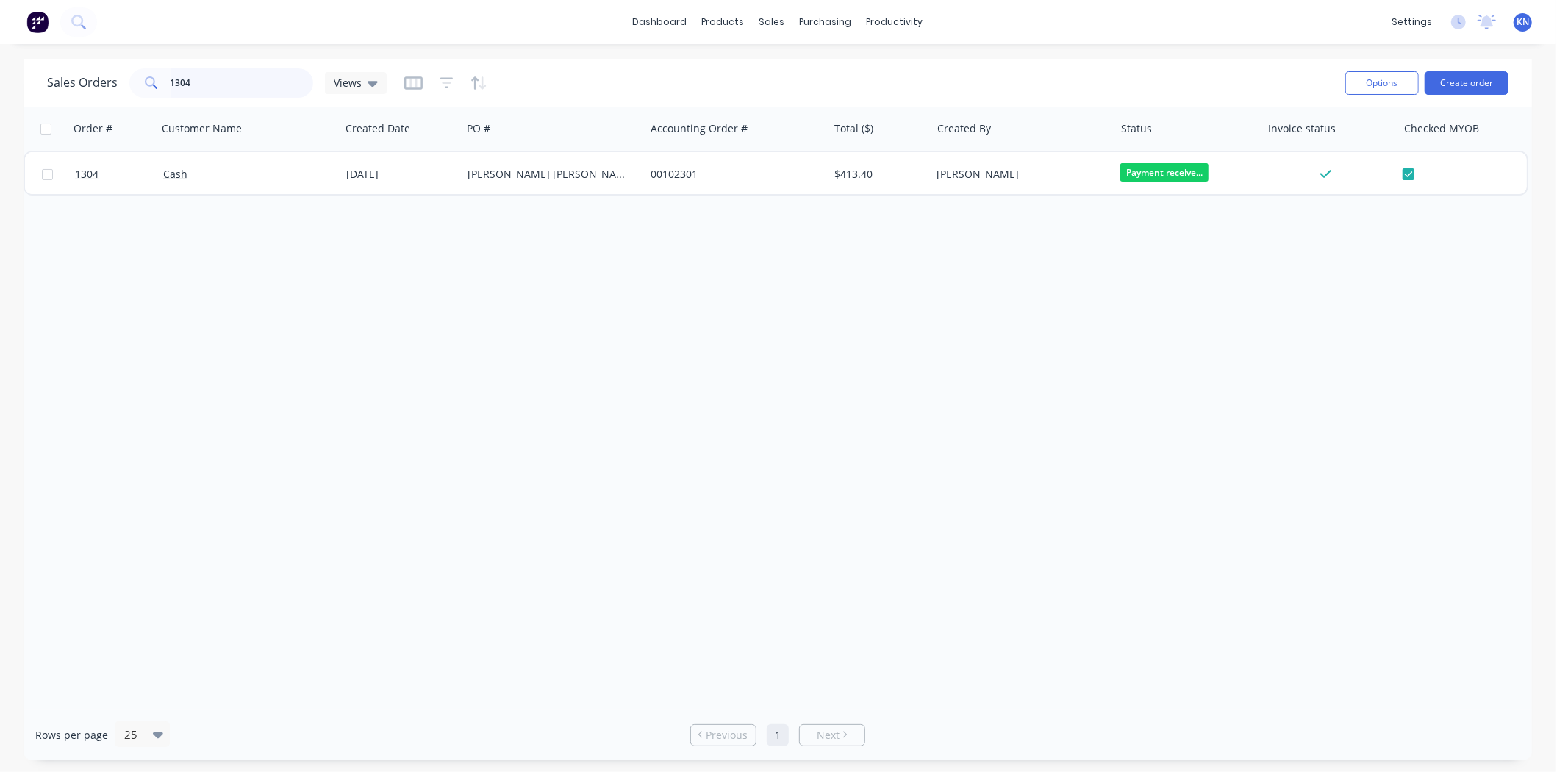
click at [212, 85] on input "1304" at bounding box center [242, 83] width 143 height 29
type input "1"
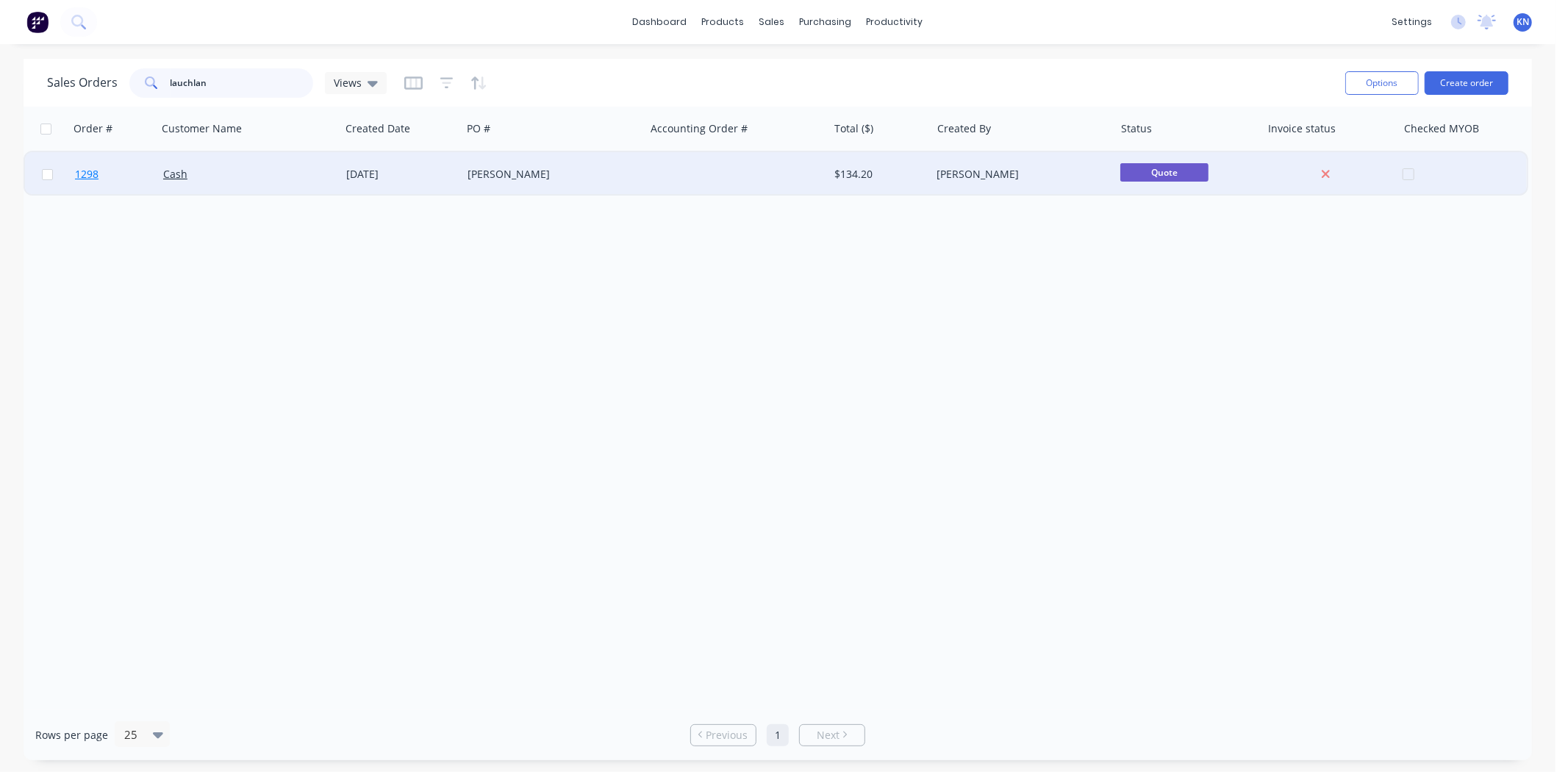
type input "lauchlan"
click at [96, 171] on span "1298" at bounding box center [87, 174] width 23 height 15
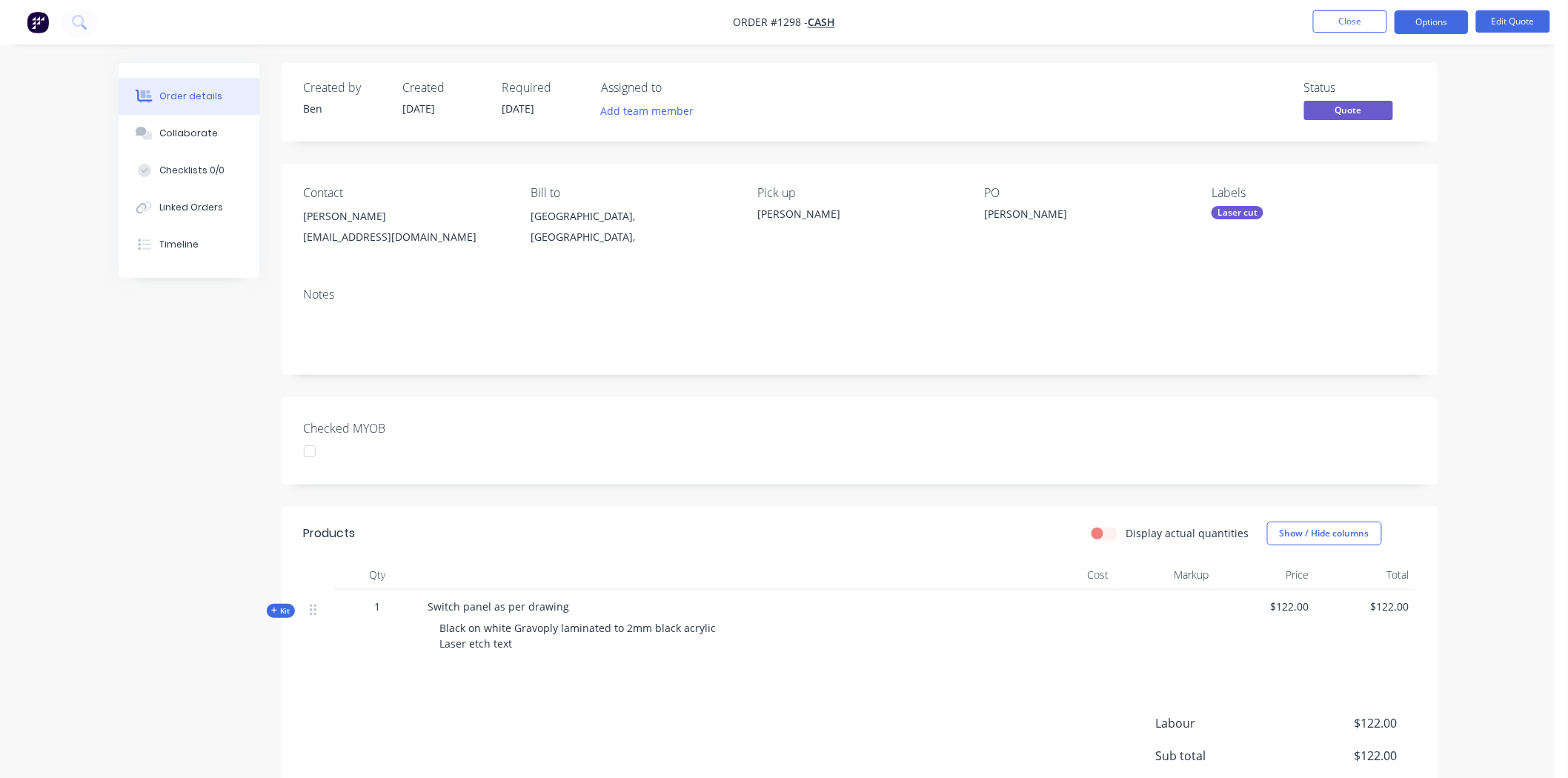
click at [314, 450] on div at bounding box center [310, 451] width 30 height 30
click at [1440, 16] on button "Options" at bounding box center [1431, 22] width 74 height 23
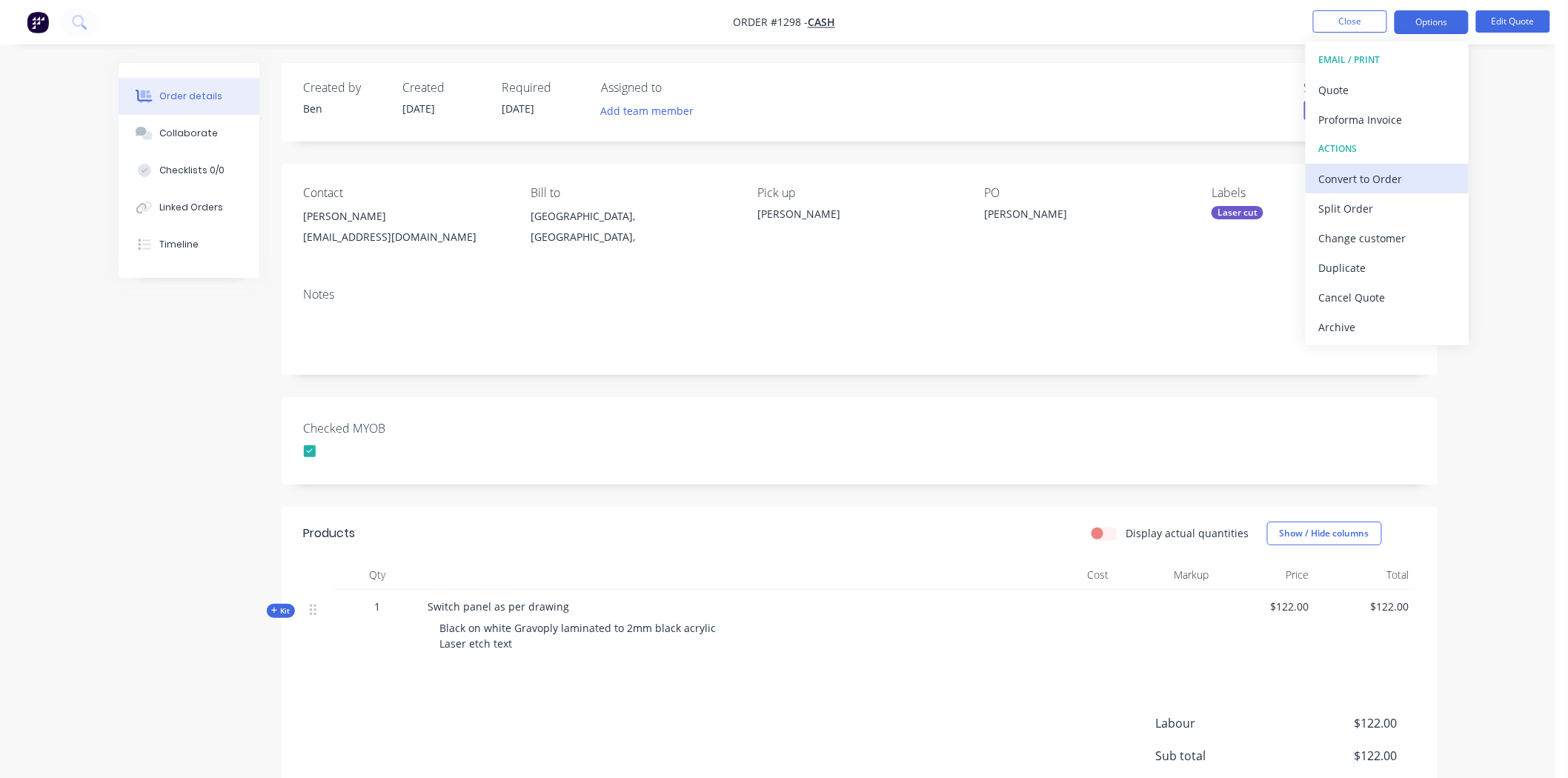
click at [1374, 176] on div "Convert to Order" at bounding box center [1387, 178] width 136 height 21
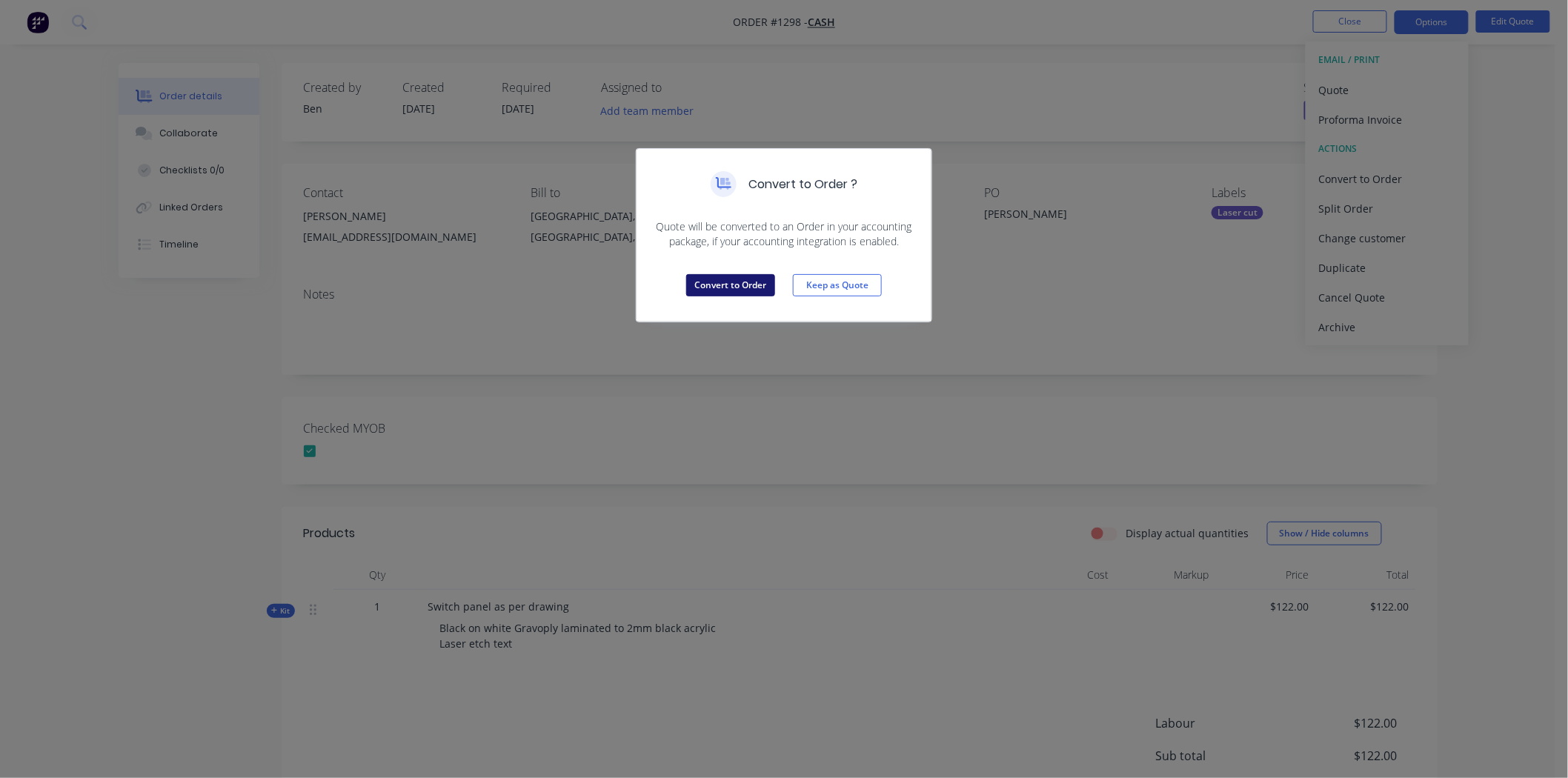
click at [746, 291] on button "Convert to Order" at bounding box center [731, 285] width 89 height 22
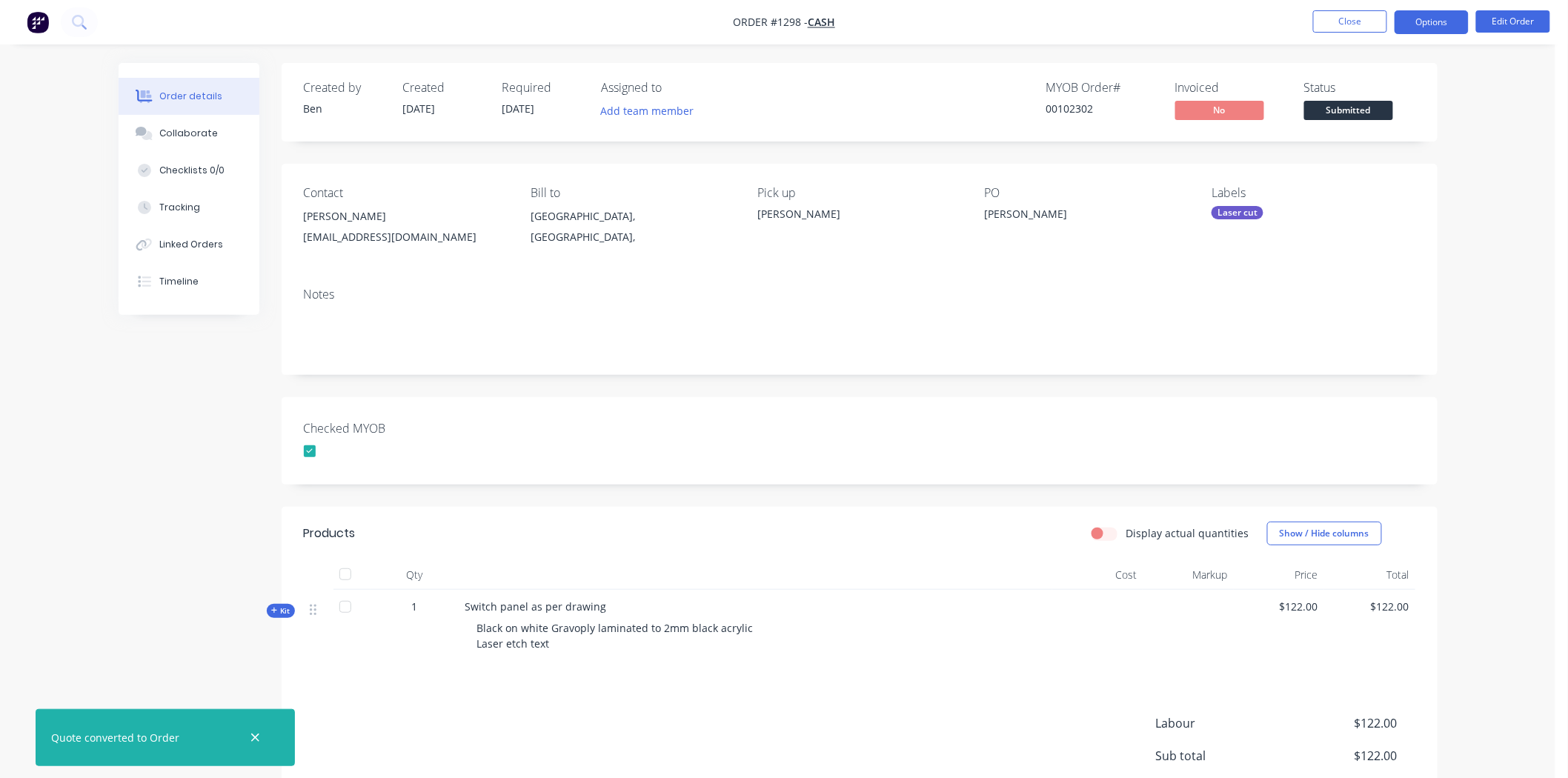
click at [1435, 16] on button "Options" at bounding box center [1431, 22] width 74 height 23
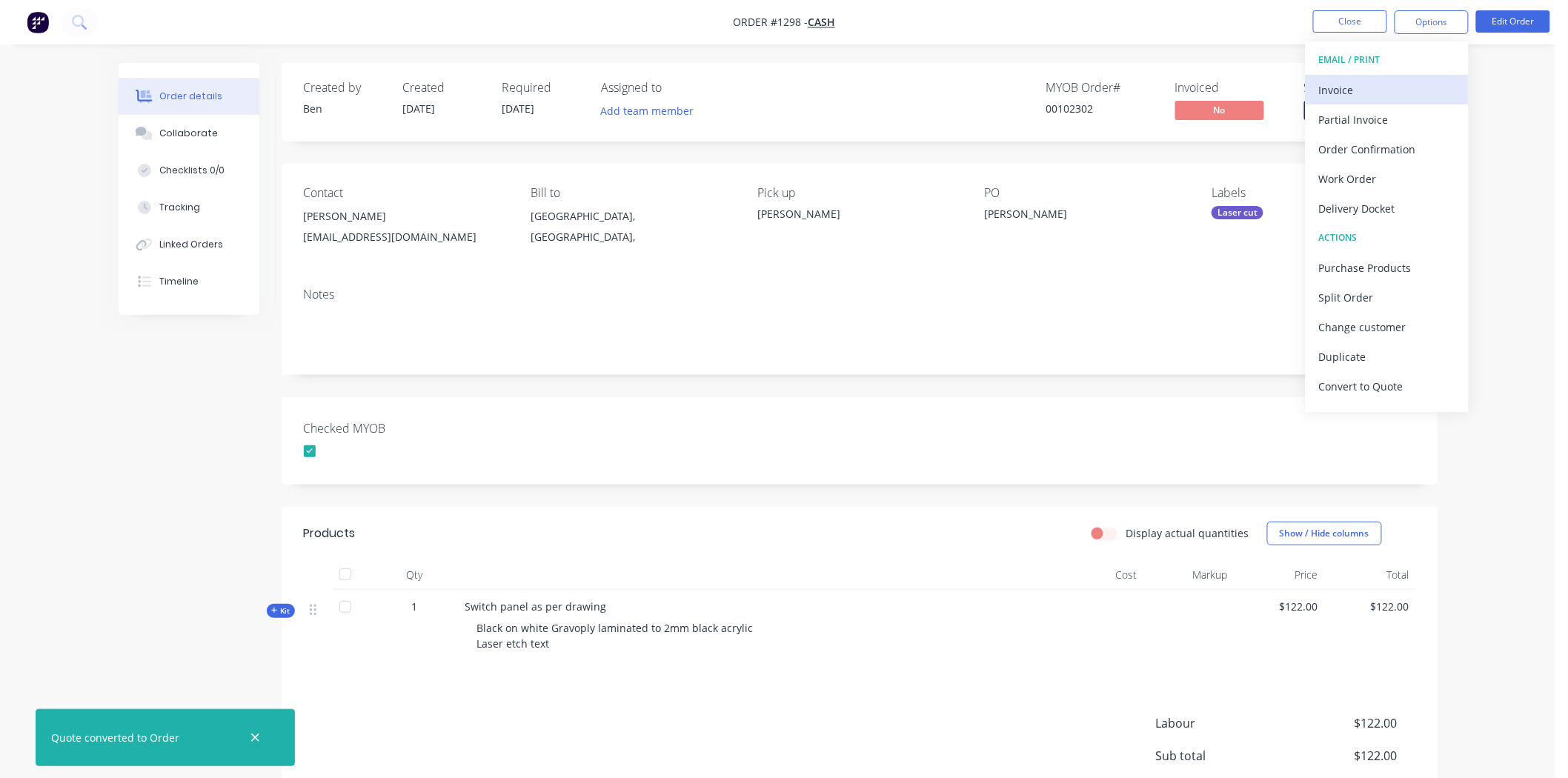
click at [1366, 89] on div "Invoice" at bounding box center [1387, 89] width 136 height 21
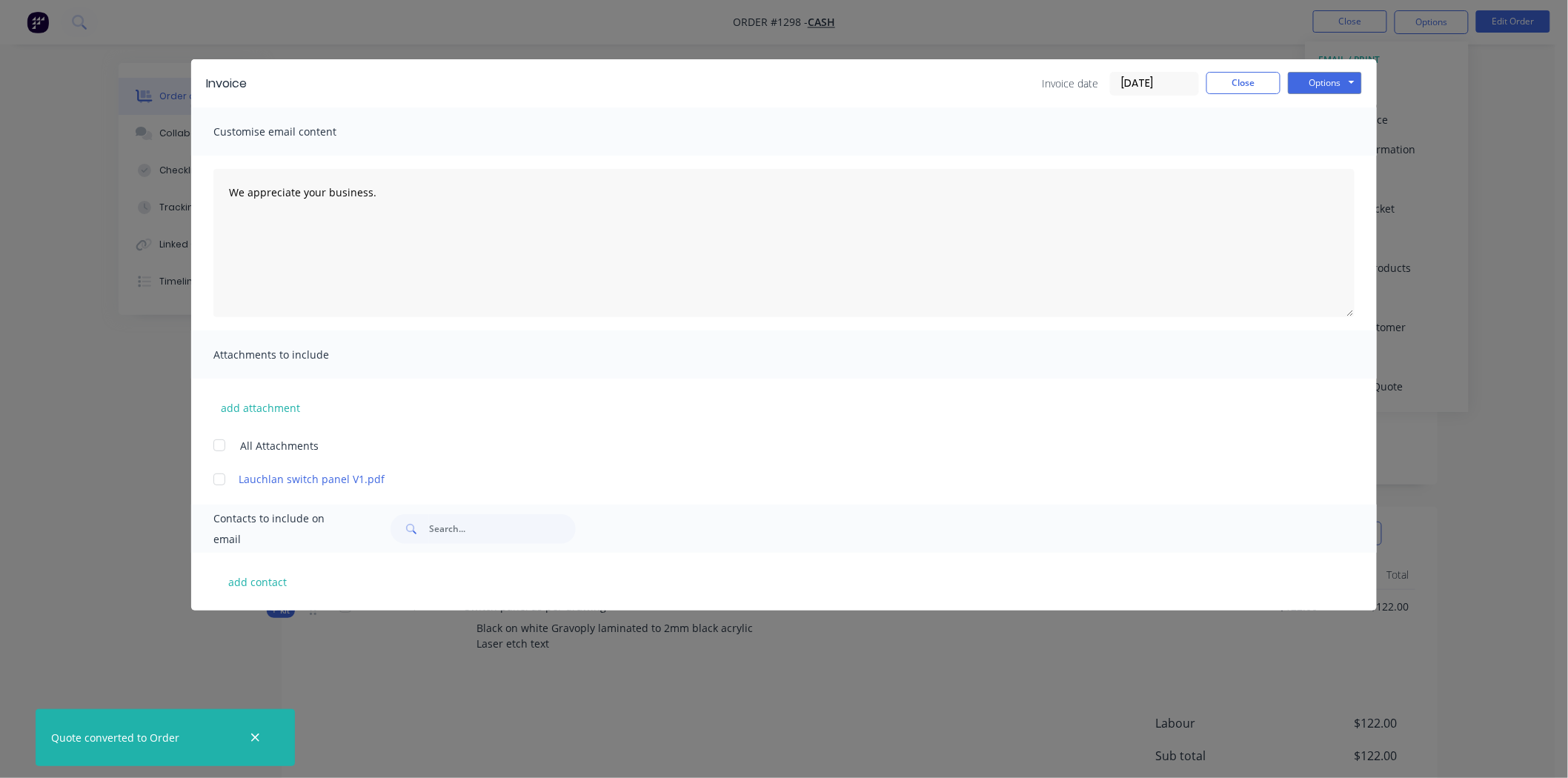
click at [1182, 77] on input "[DATE]" at bounding box center [1155, 84] width 88 height 22
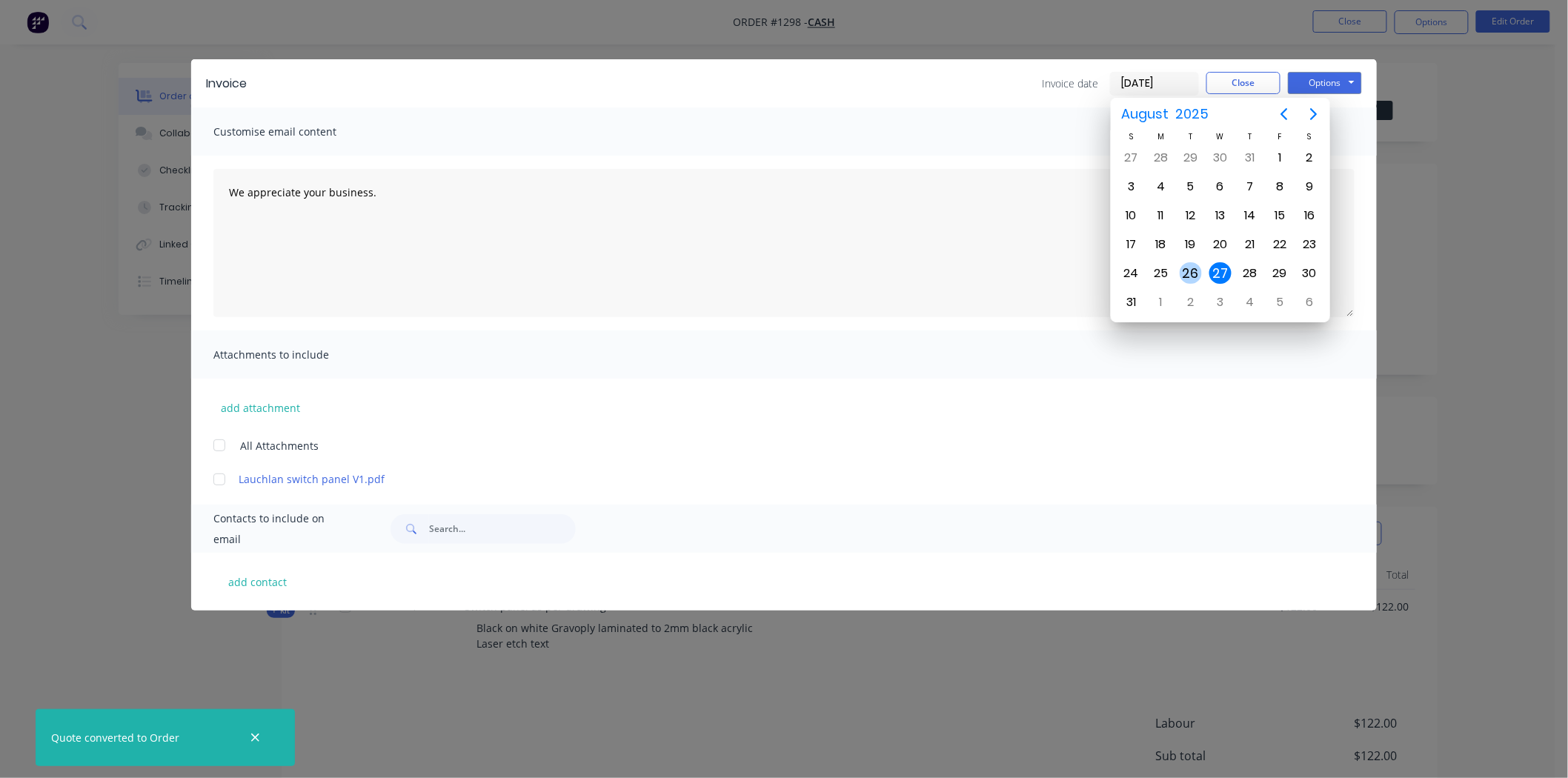
click at [1194, 271] on div "26" at bounding box center [1190, 274] width 22 height 22
type input "[DATE]"
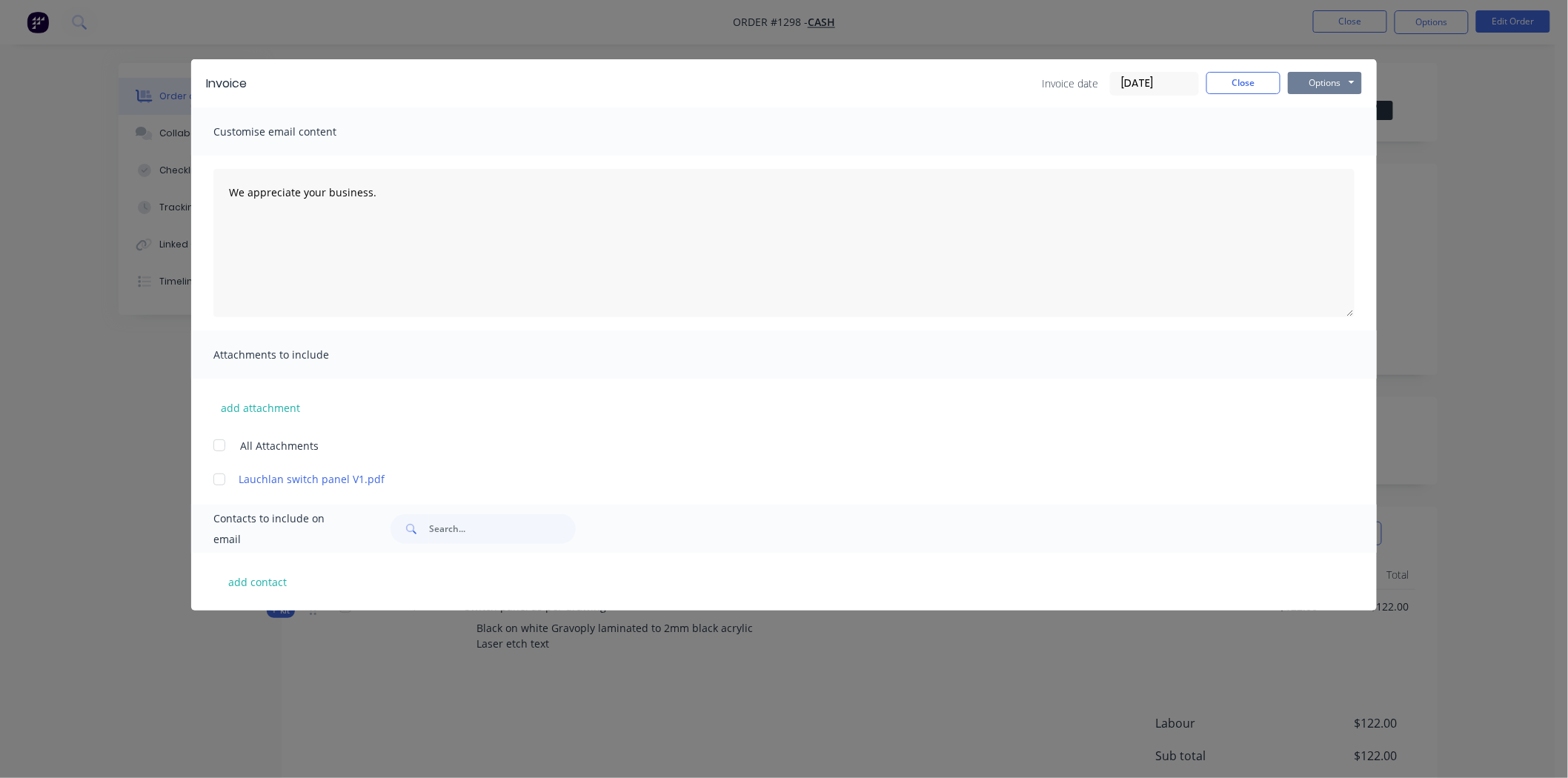
click at [1316, 77] on button "Options" at bounding box center [1325, 83] width 74 height 22
click at [1323, 130] on button "Print" at bounding box center [1335, 133] width 95 height 24
click at [1244, 83] on button "Close" at bounding box center [1243, 83] width 74 height 22
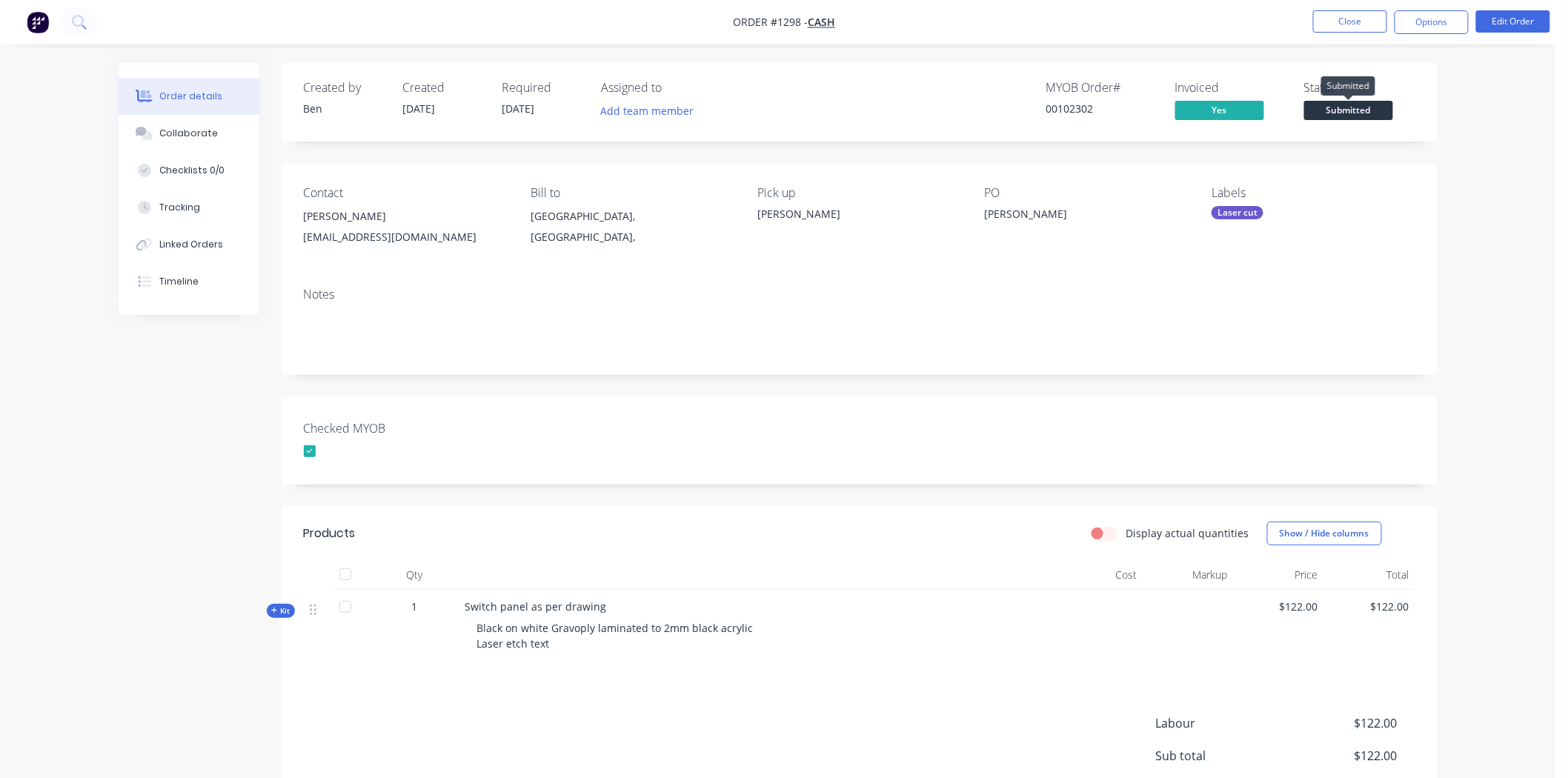
click at [1378, 108] on span "Submitted" at bounding box center [1348, 110] width 89 height 19
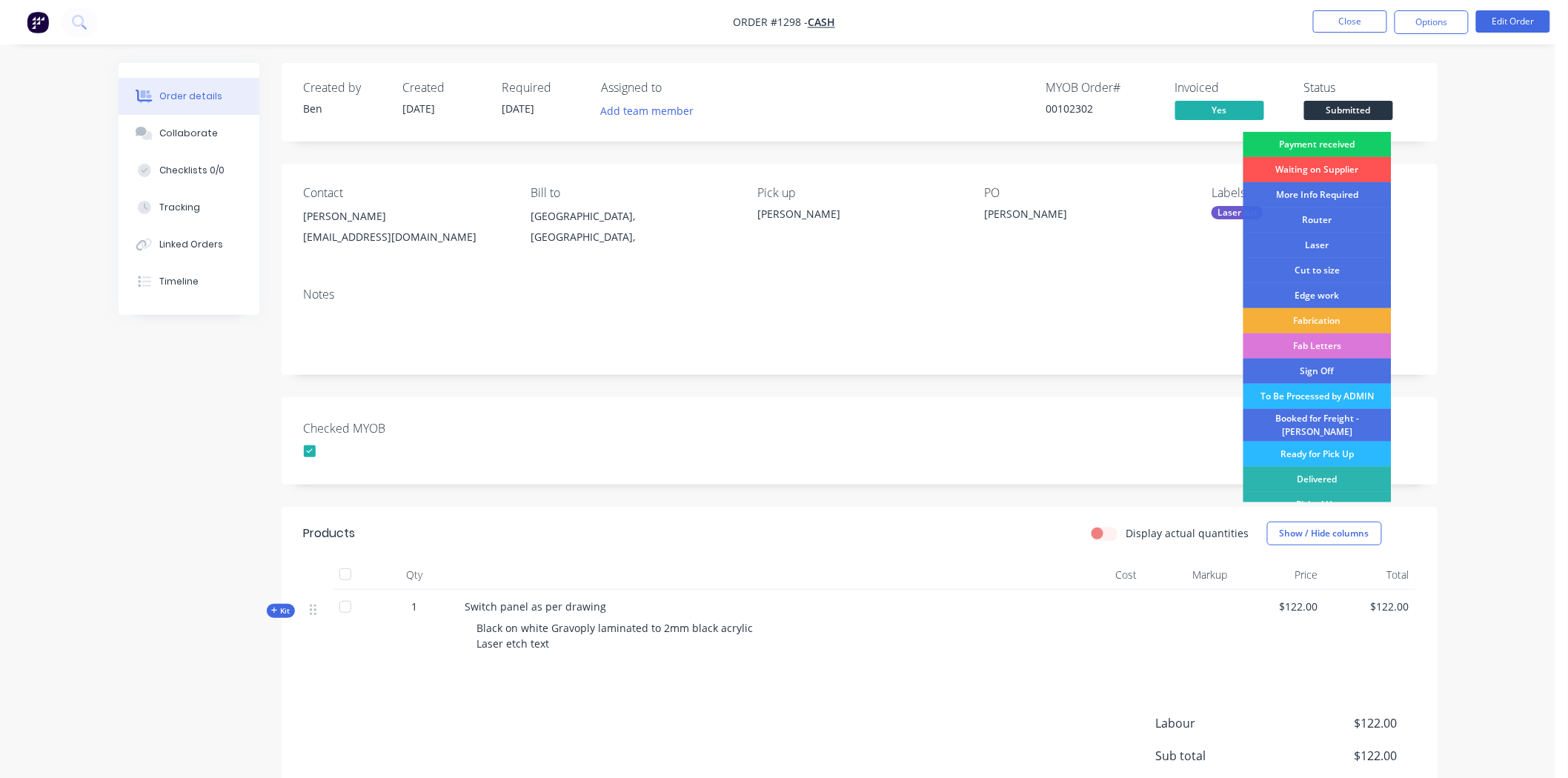
click at [1344, 142] on div "Payment received" at bounding box center [1318, 145] width 149 height 25
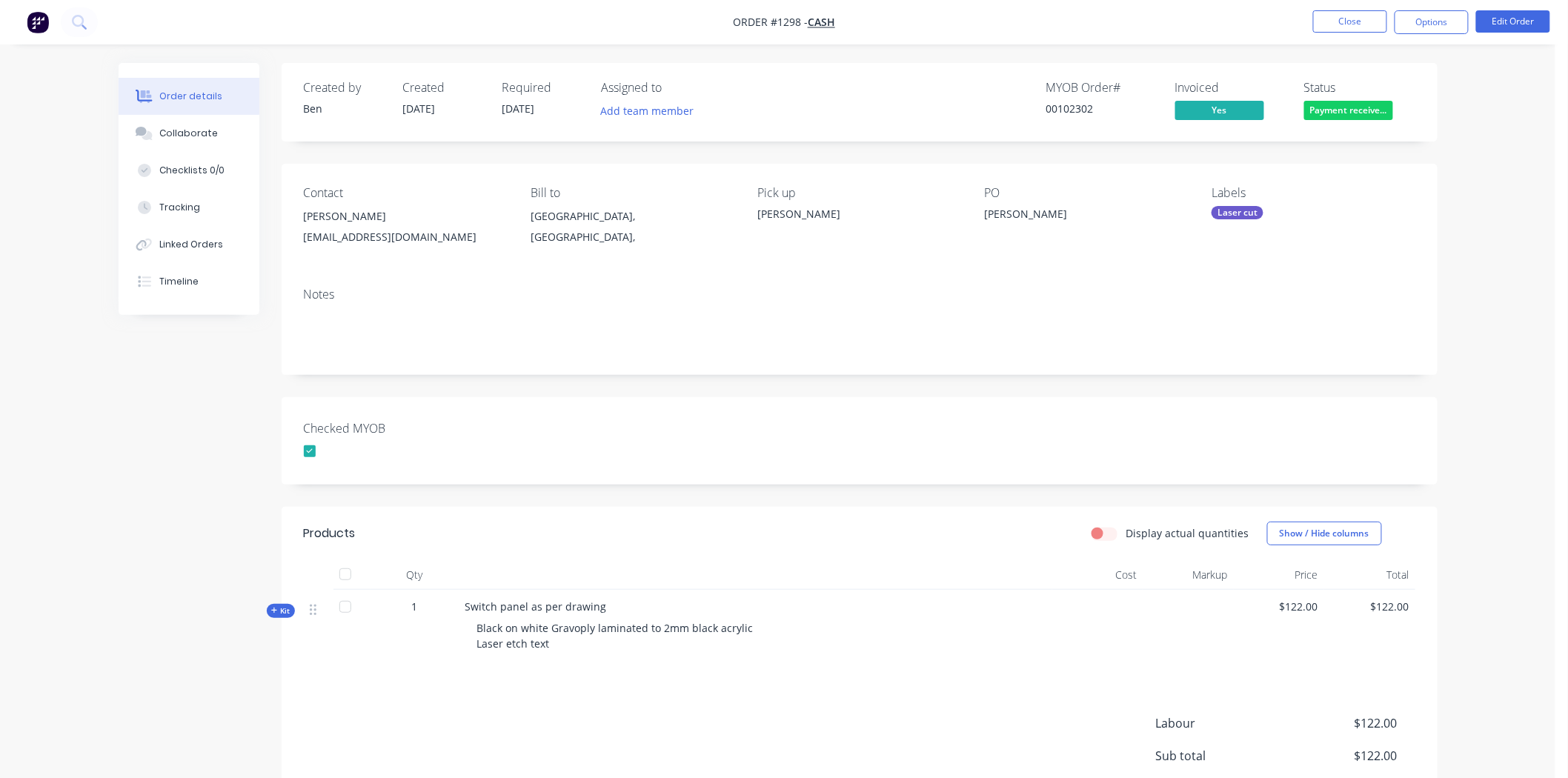
click at [1256, 213] on div "Laser cut" at bounding box center [1237, 213] width 52 height 13
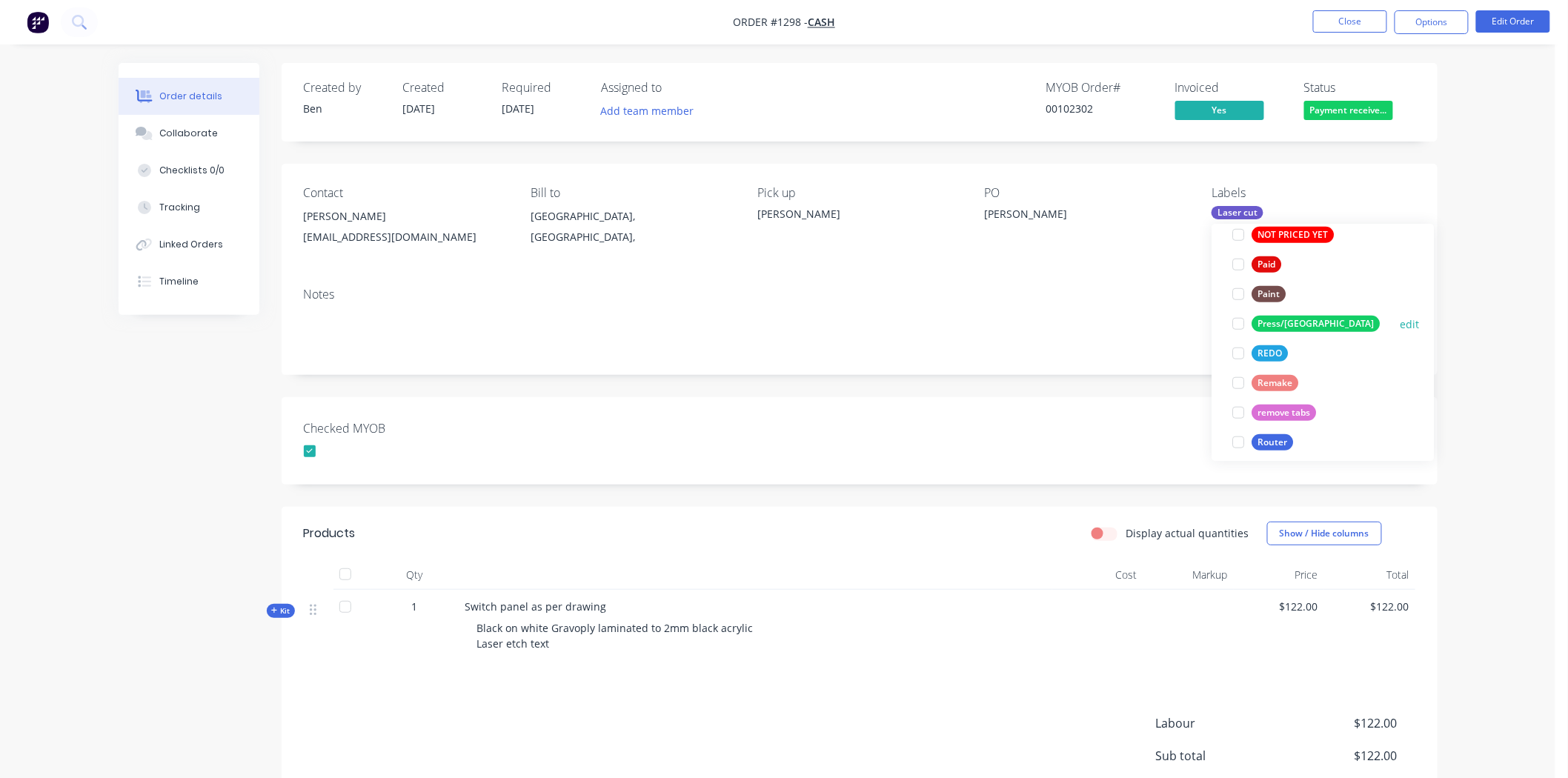
scroll to position [493, 0]
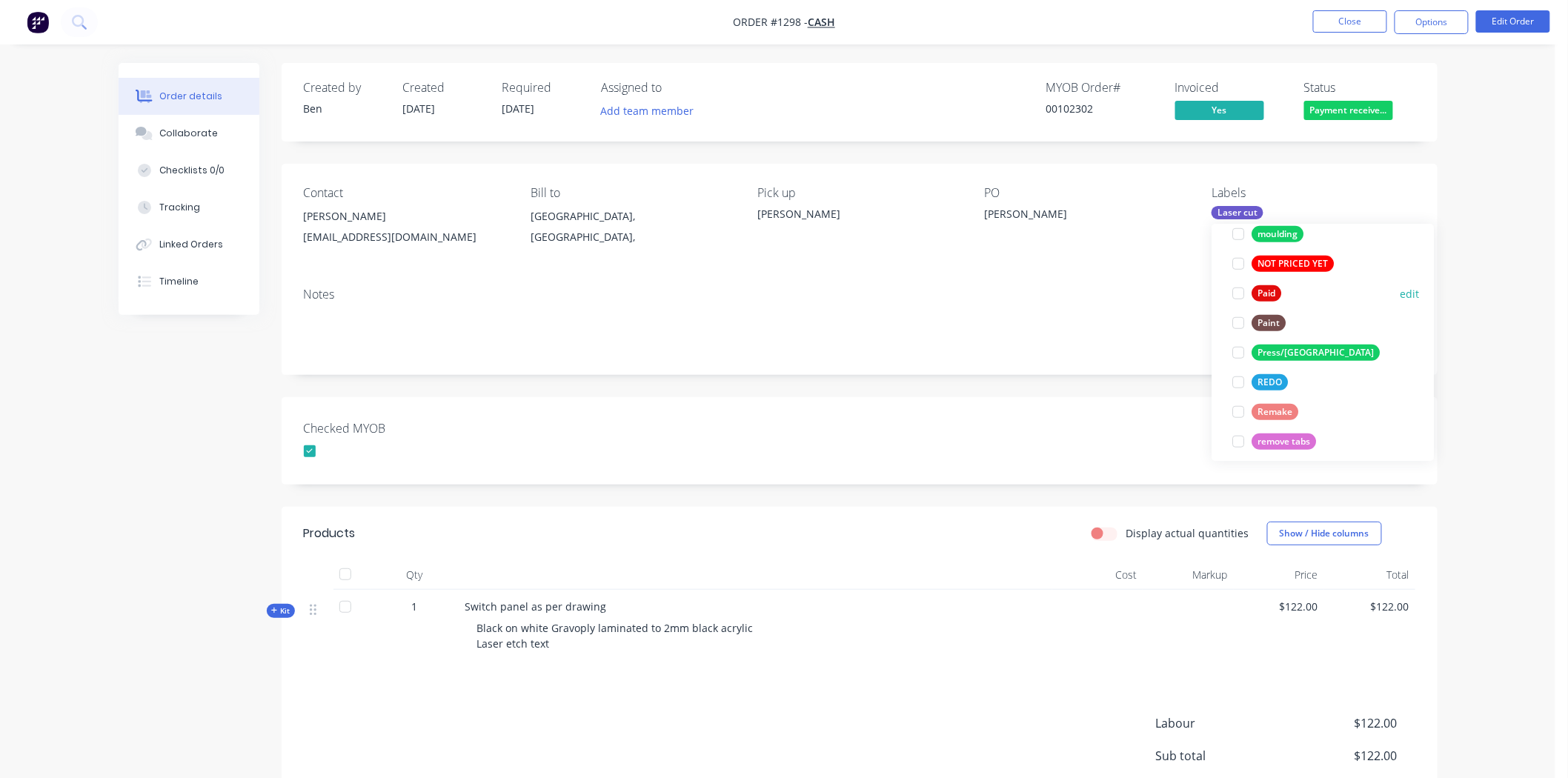
click at [1239, 299] on div at bounding box center [1239, 293] width 30 height 30
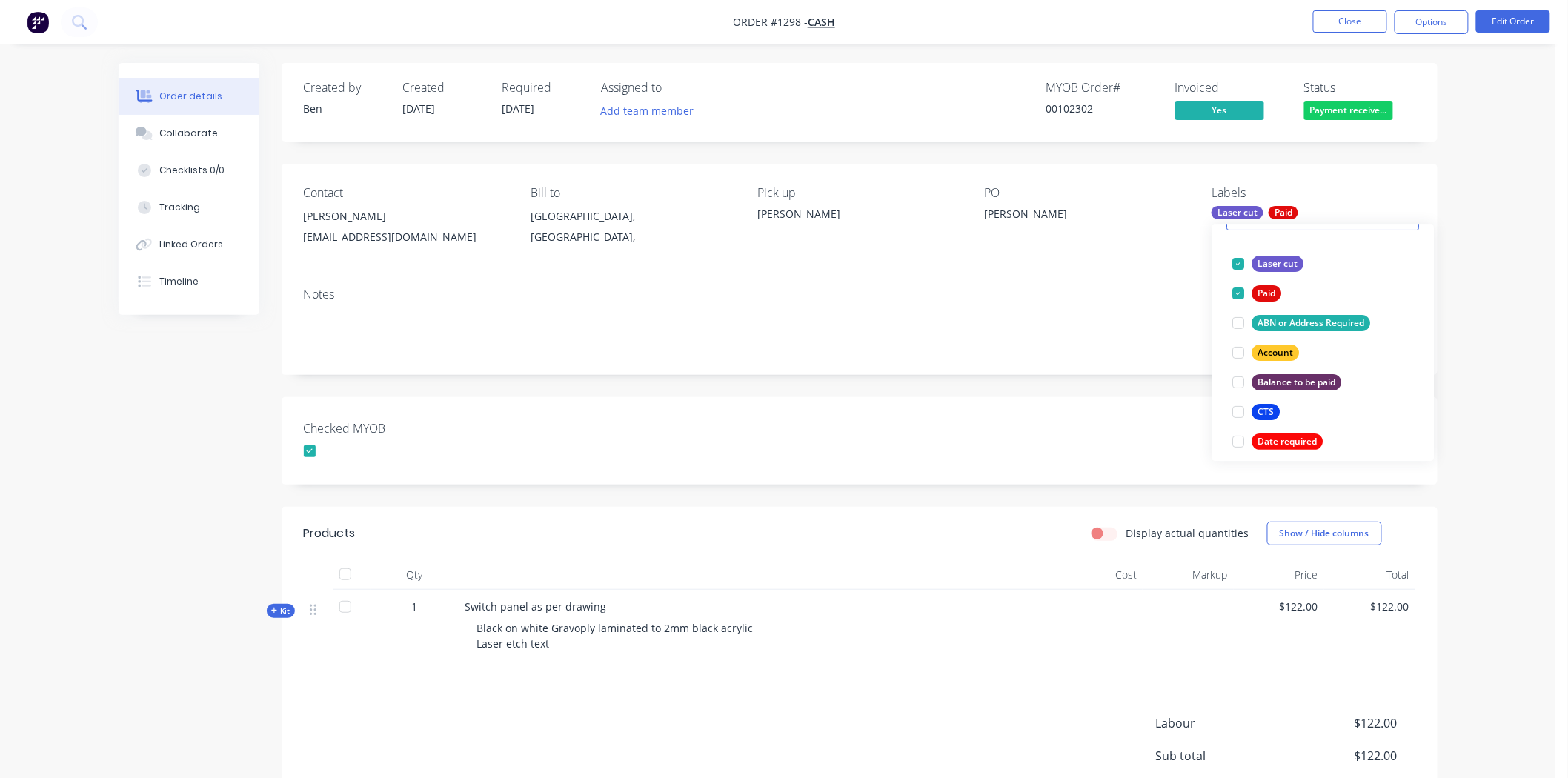
click at [1088, 416] on div "Checked MYOB" at bounding box center [859, 441] width 1156 height 88
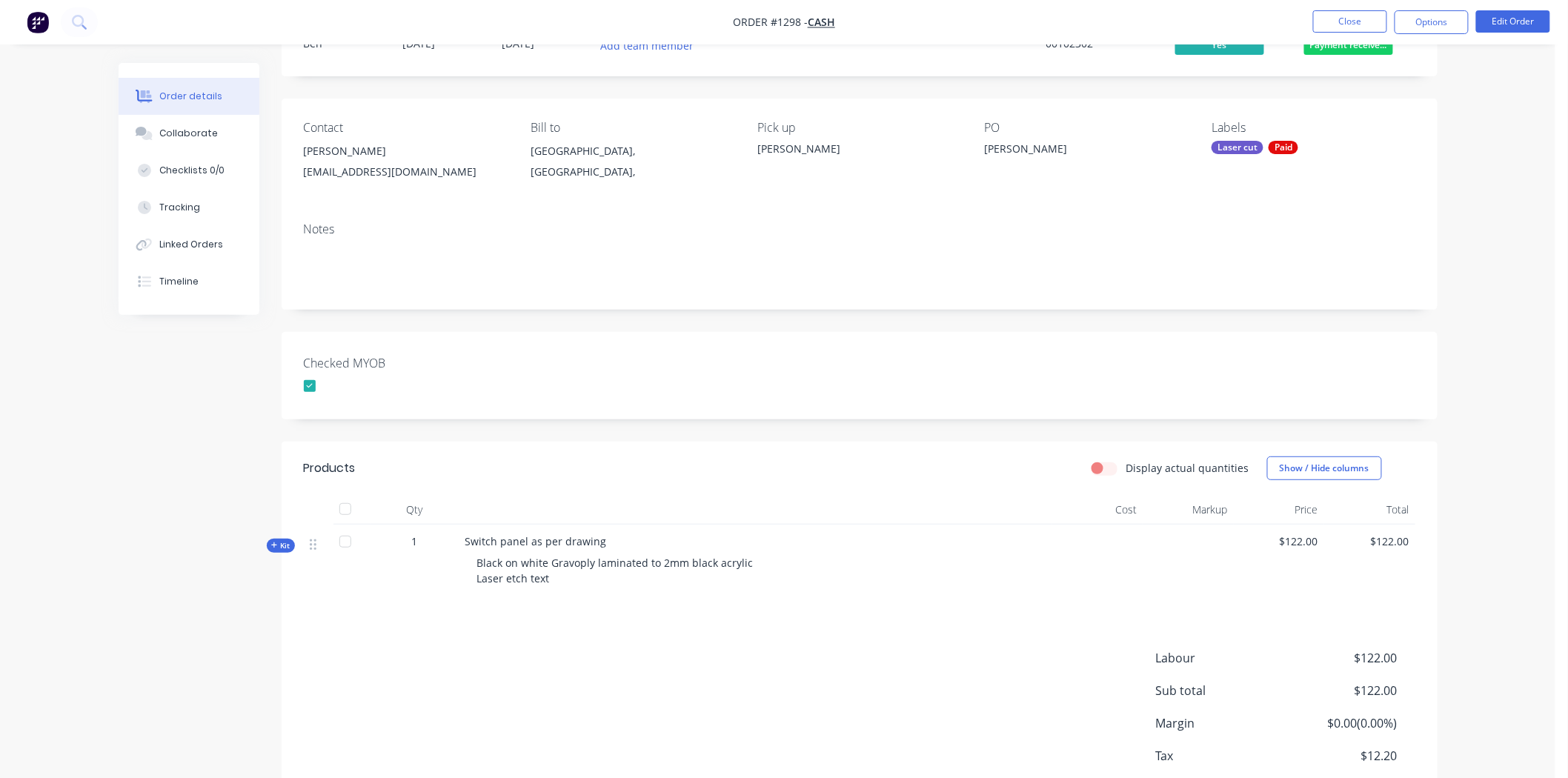
scroll to position [0, 0]
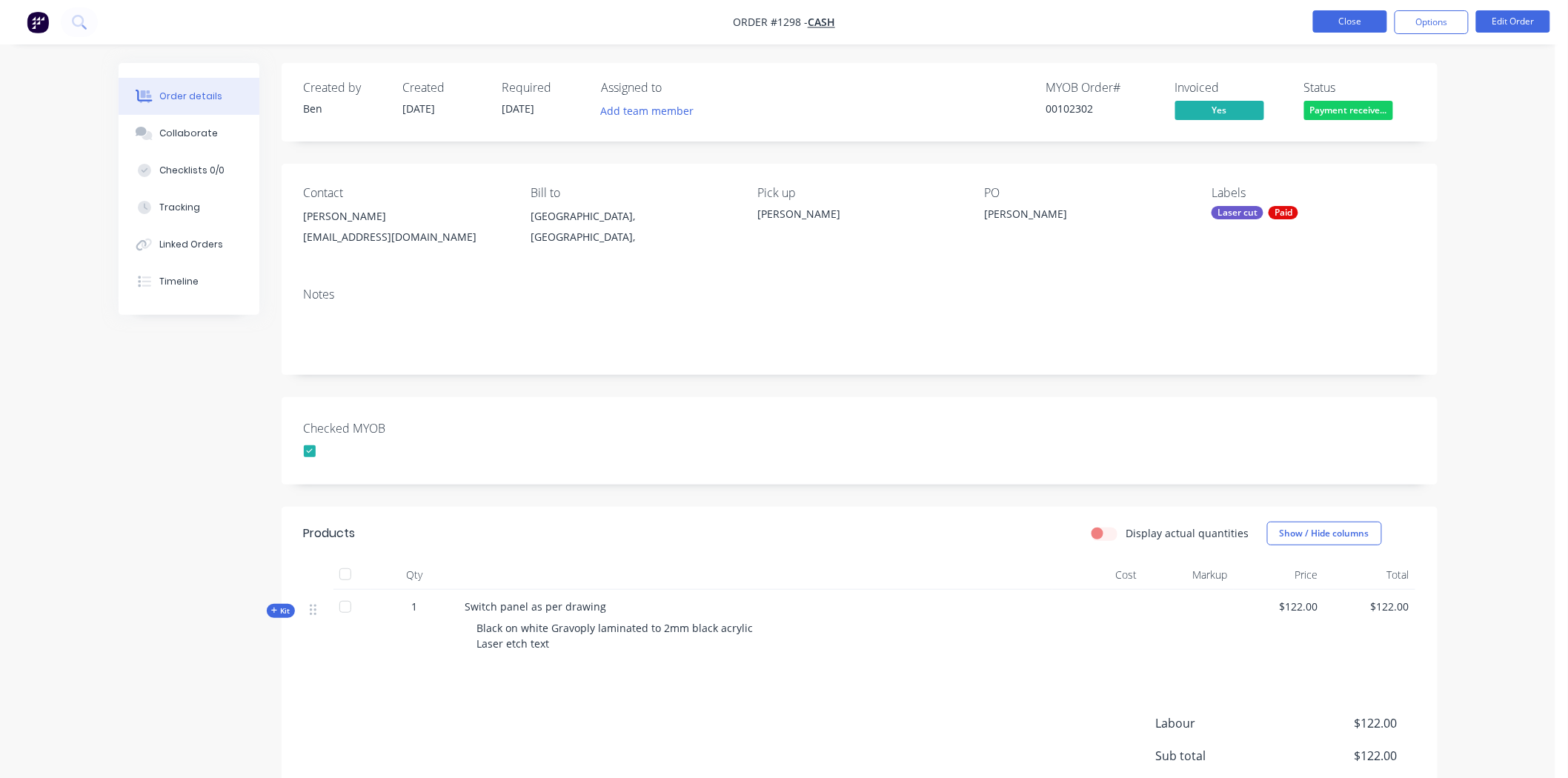
click at [1372, 16] on button "Close" at bounding box center [1350, 21] width 74 height 22
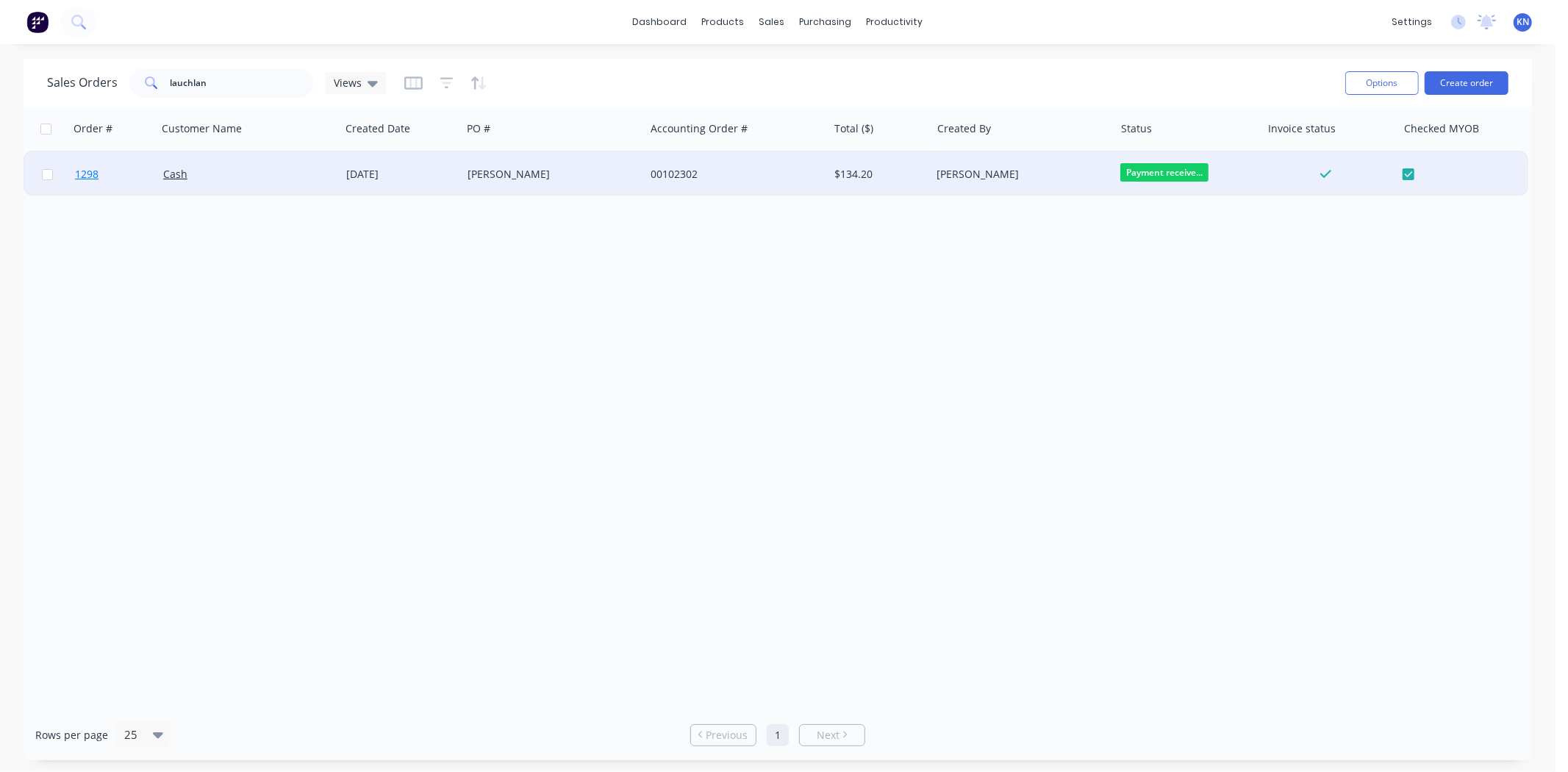
click at [113, 171] on link "1298" at bounding box center [119, 174] width 88 height 44
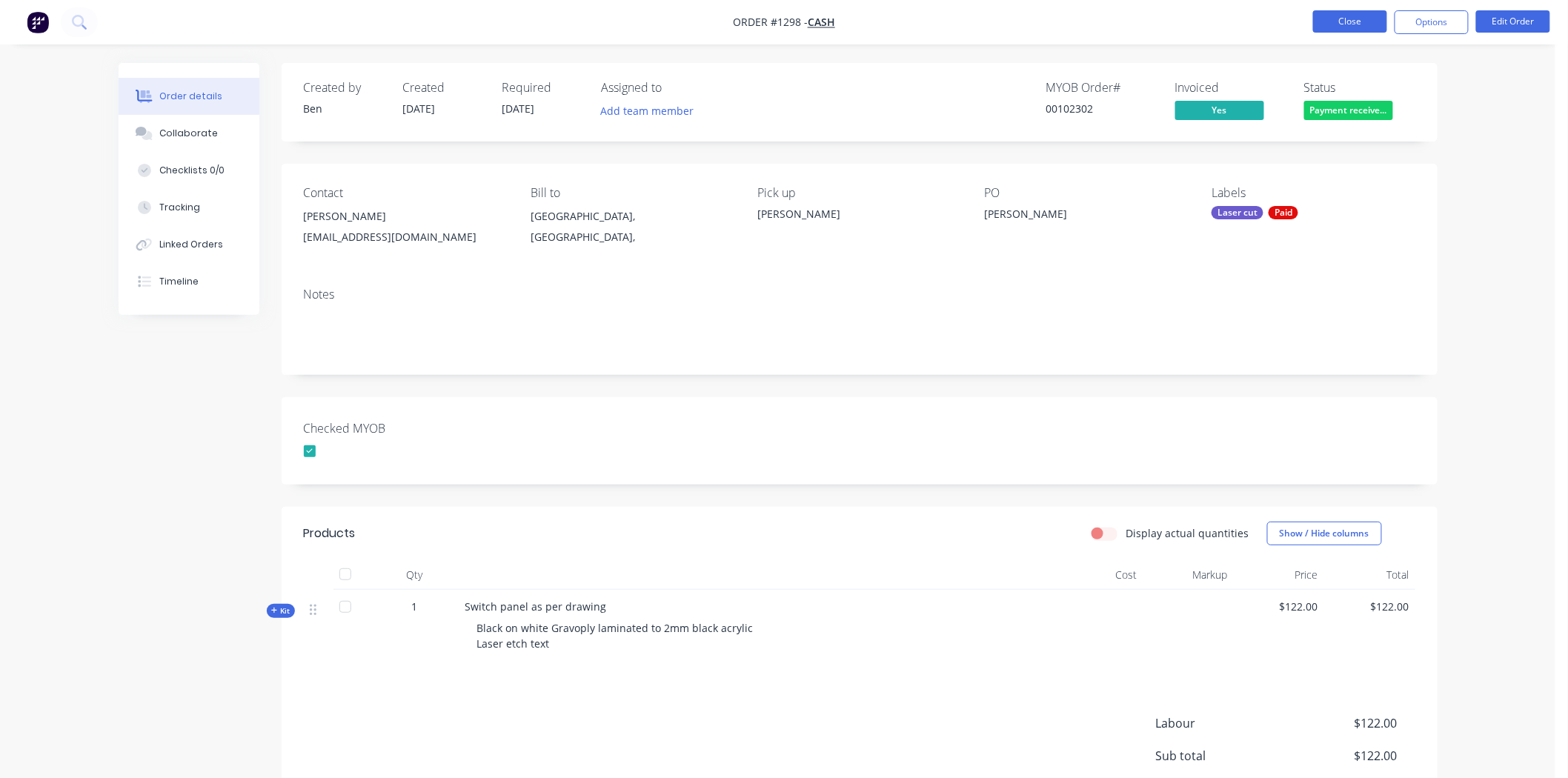
click at [1345, 20] on button "Close" at bounding box center [1350, 21] width 74 height 22
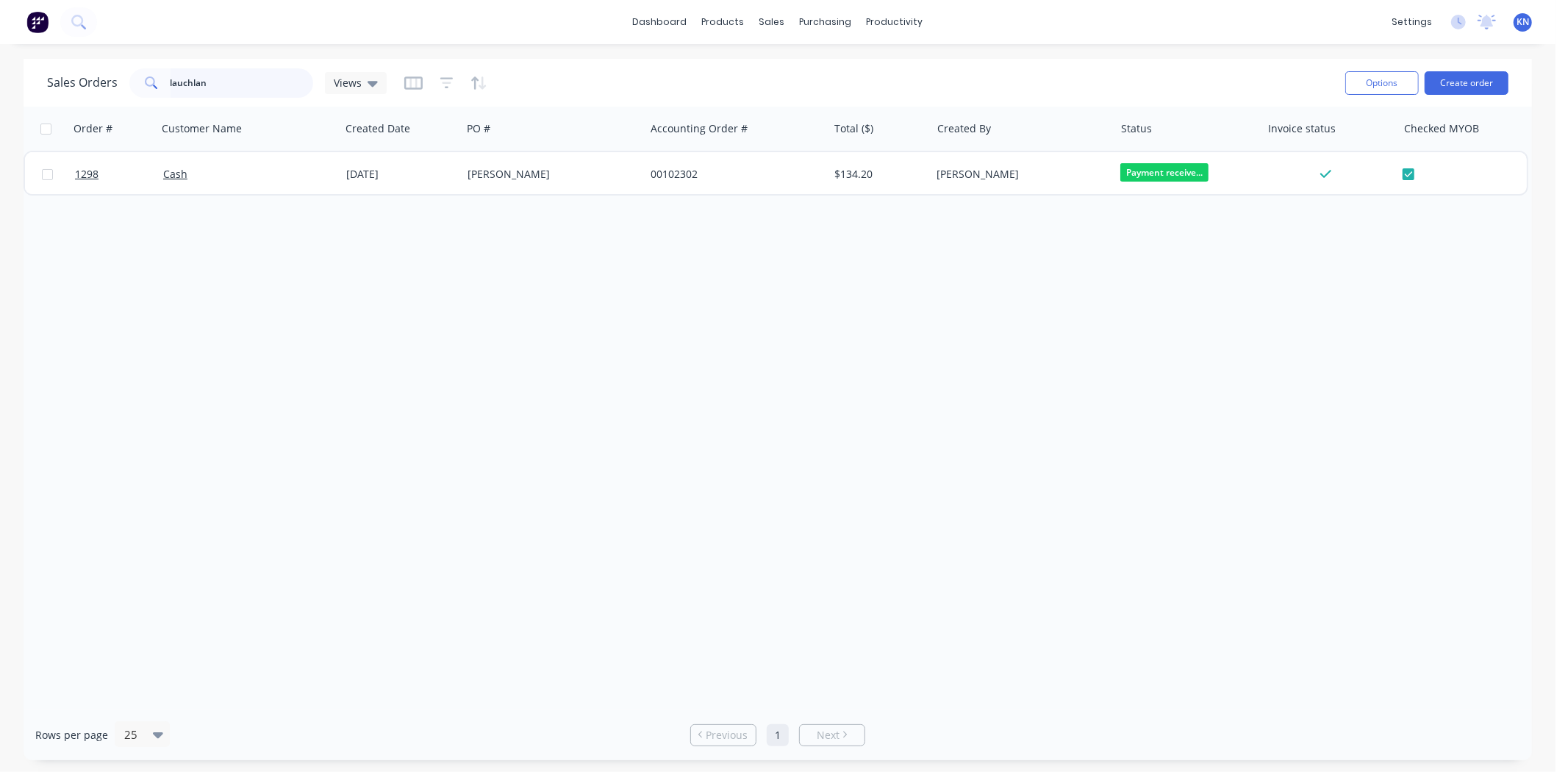
click at [238, 82] on input "lauchlan" at bounding box center [242, 83] width 143 height 29
type input "l"
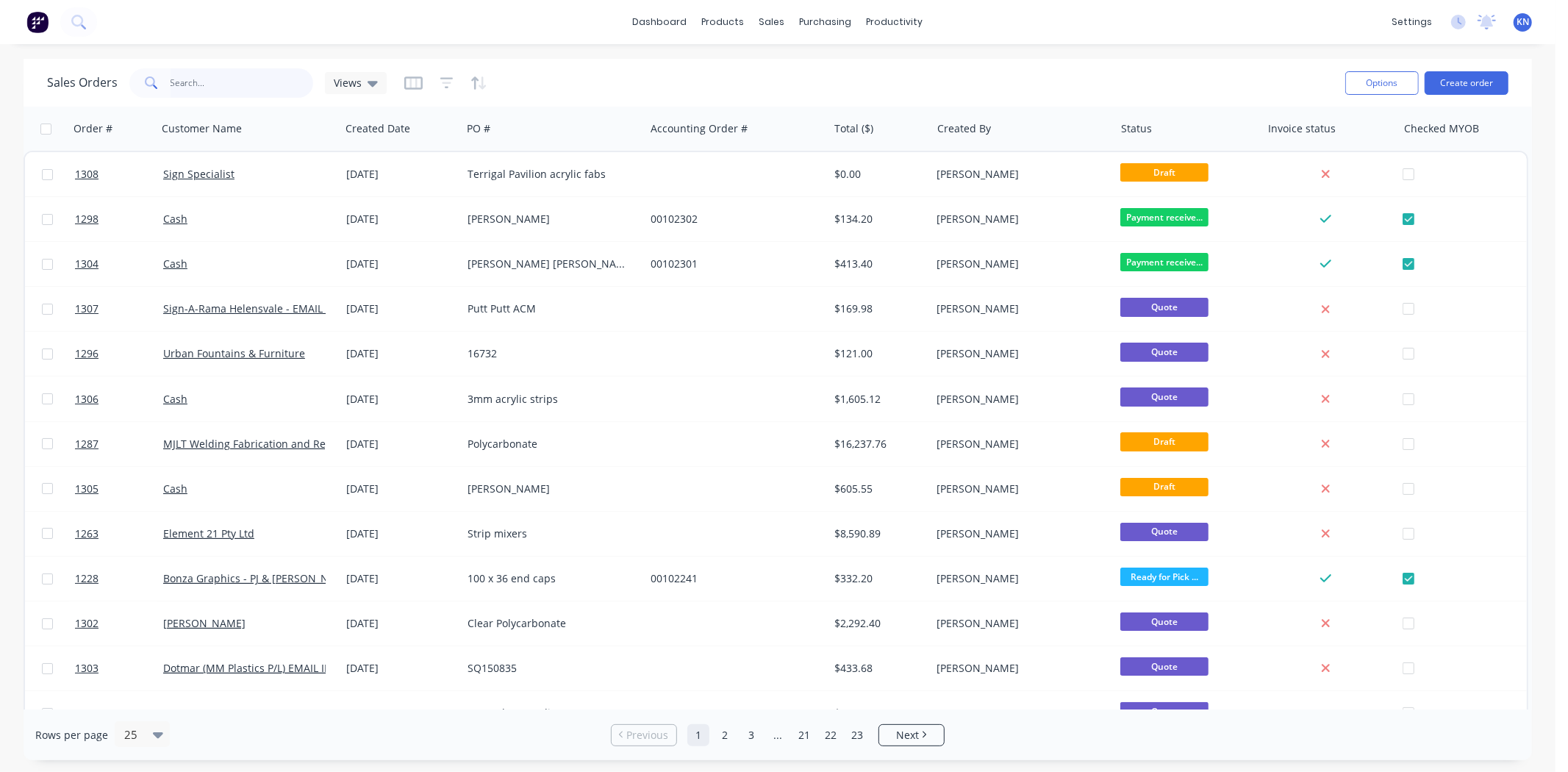
click at [188, 85] on input "text" at bounding box center [242, 83] width 143 height 29
type input "1237"
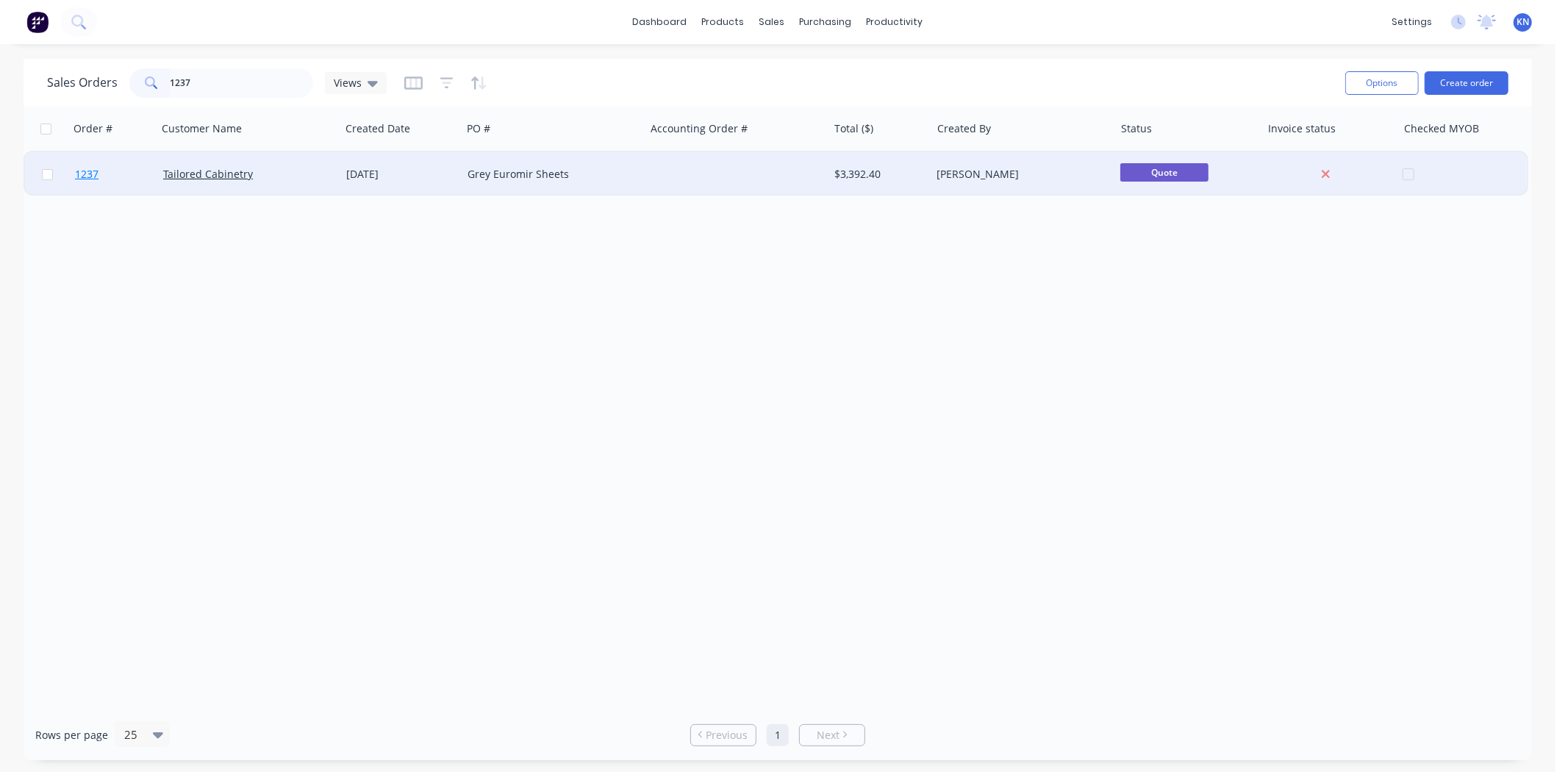
click at [85, 167] on span "1237" at bounding box center [87, 174] width 23 height 15
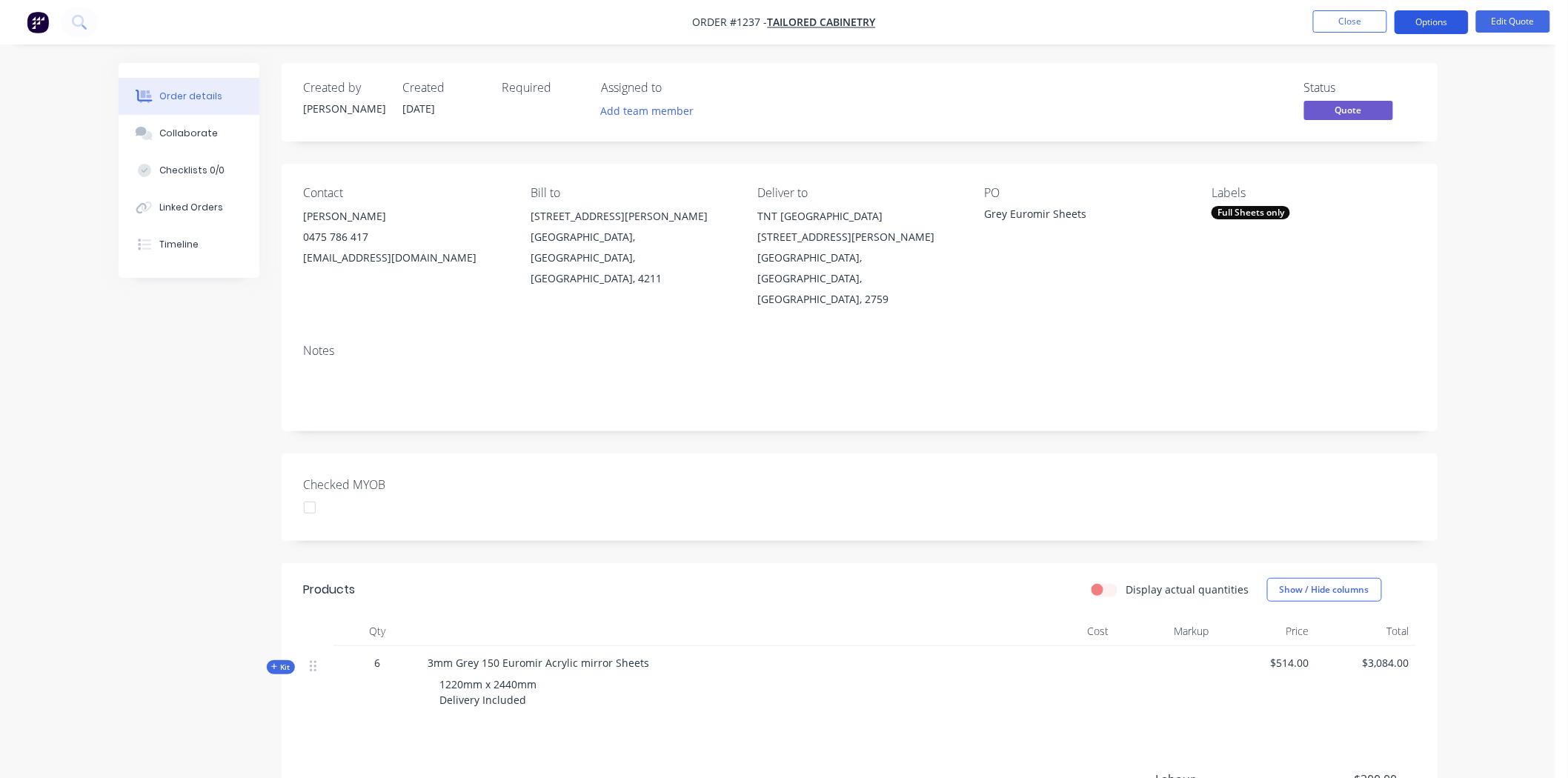
click at [1437, 22] on button "Options" at bounding box center [1431, 22] width 74 height 23
click at [1215, 274] on div "Labels Full Sheets only" at bounding box center [1313, 248] width 203 height 124
click at [1268, 212] on div "Full Sheets only" at bounding box center [1251, 213] width 78 height 13
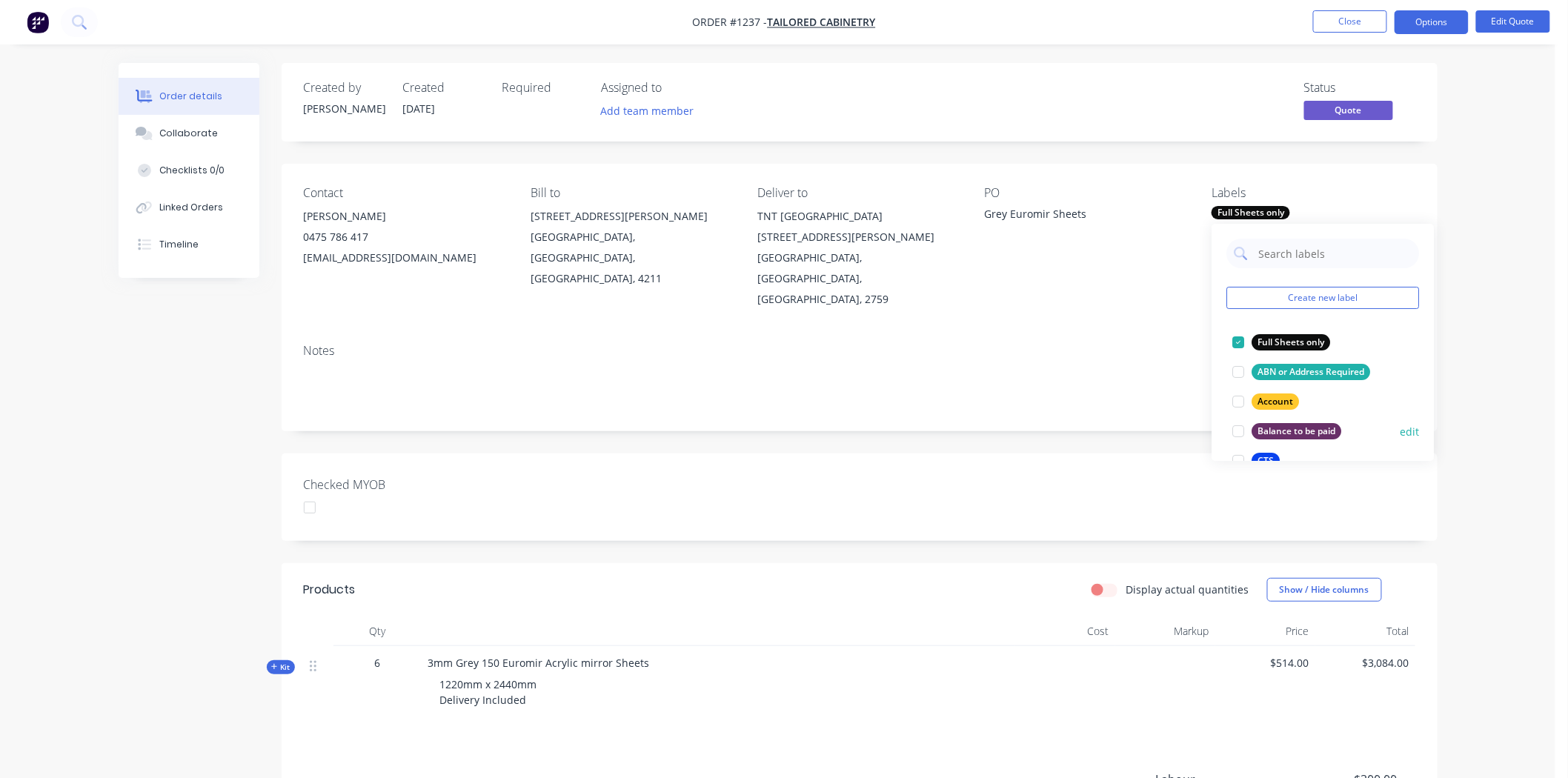
scroll to position [164, 0]
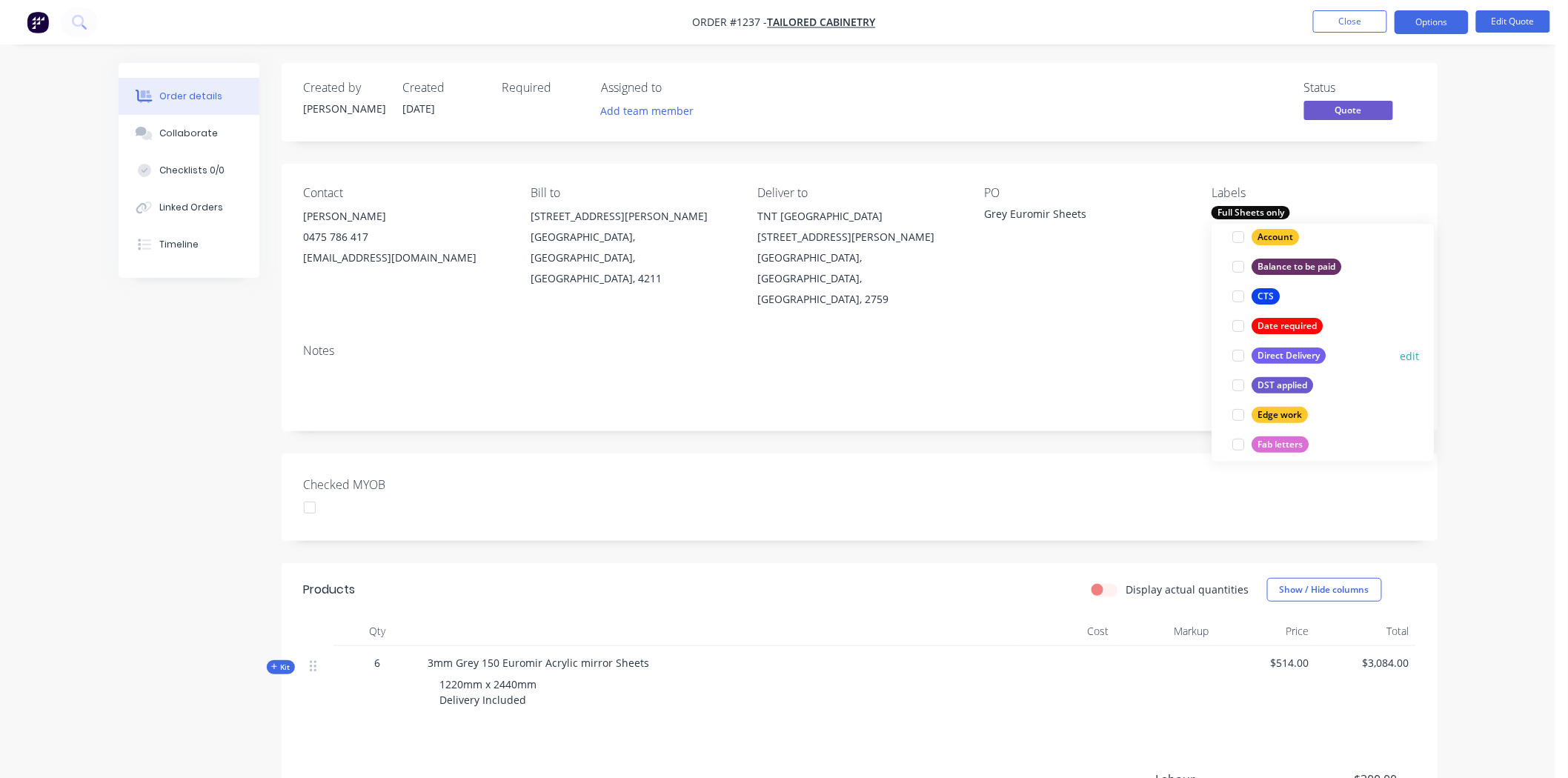
click at [1236, 353] on div at bounding box center [1239, 356] width 30 height 30
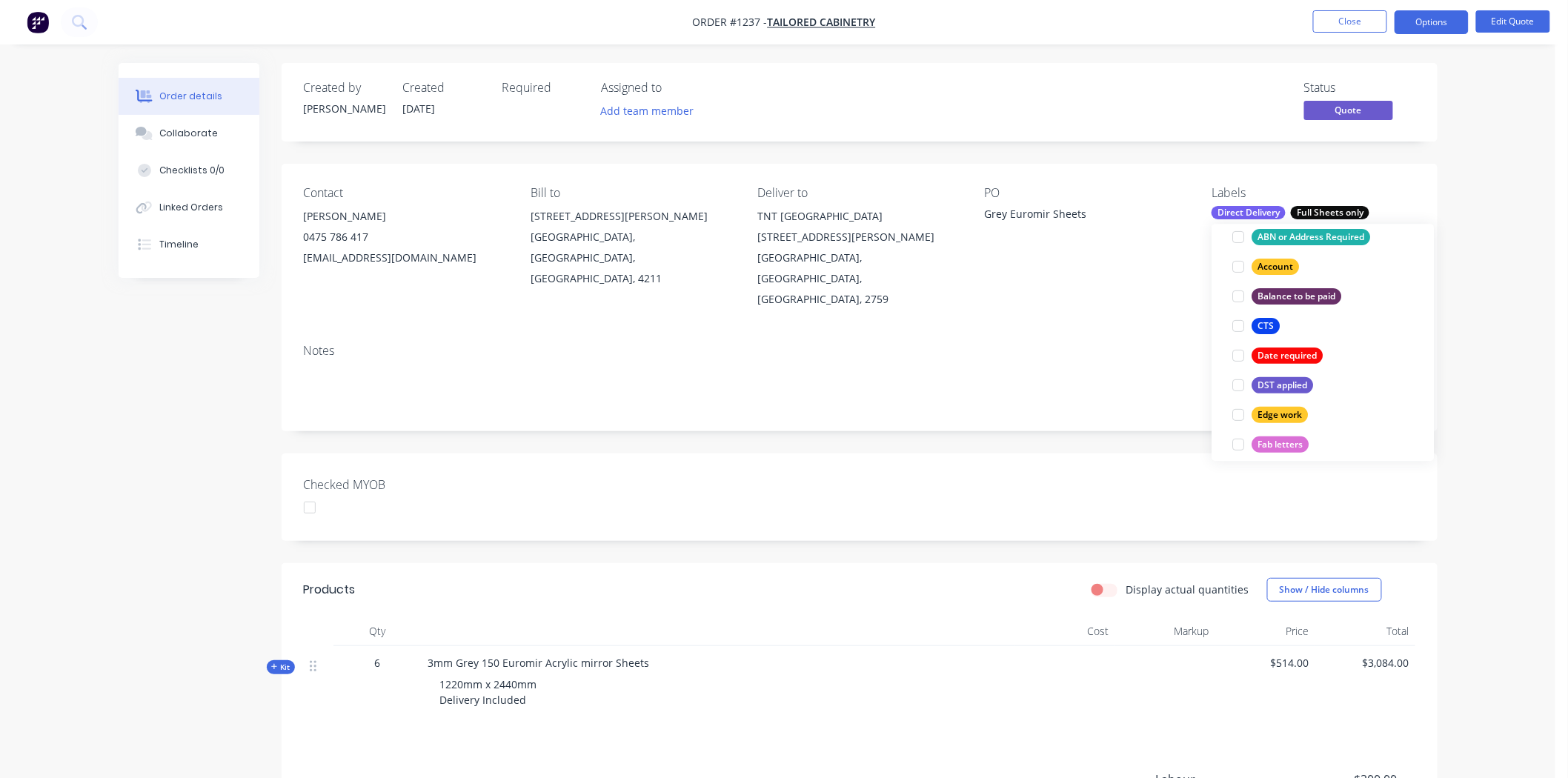
scroll to position [0, 0]
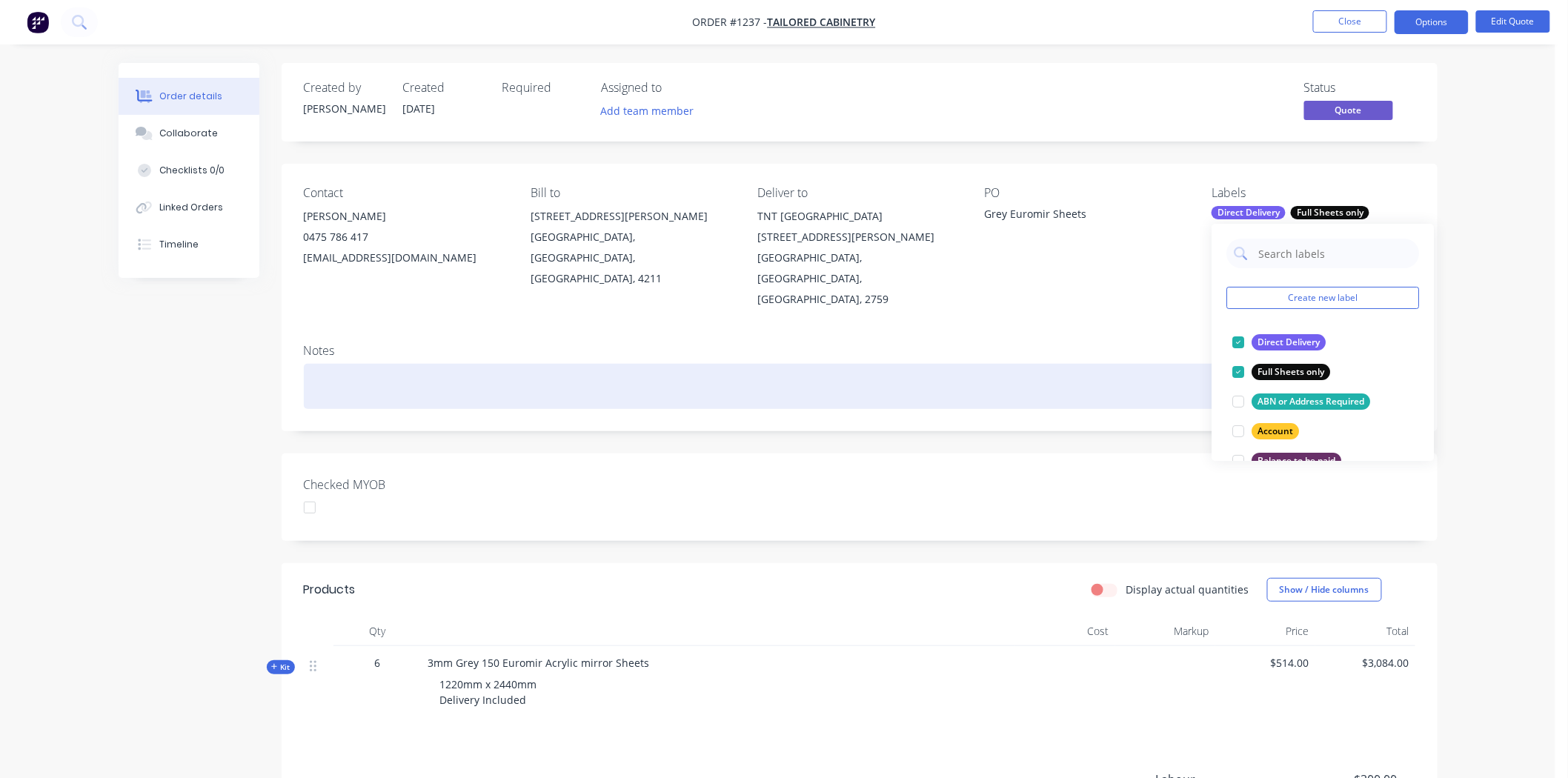
click at [1108, 384] on div at bounding box center [860, 386] width 1112 height 45
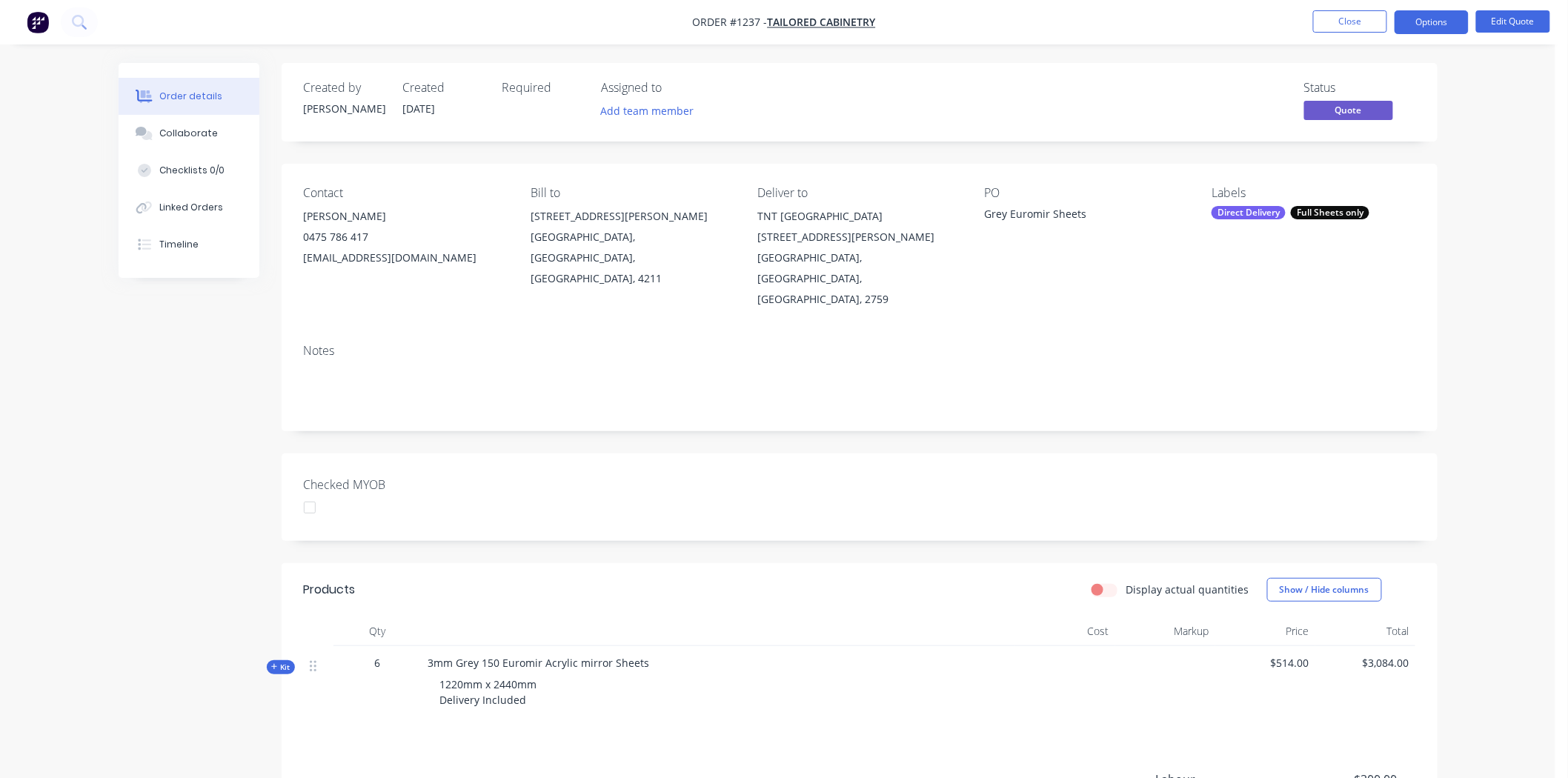
drag, startPoint x: 314, startPoint y: 486, endPoint x: 416, endPoint y: 468, distance: 103.6
click at [320, 493] on div at bounding box center [310, 507] width 30 height 30
click at [1443, 21] on button "Options" at bounding box center [1431, 22] width 74 height 23
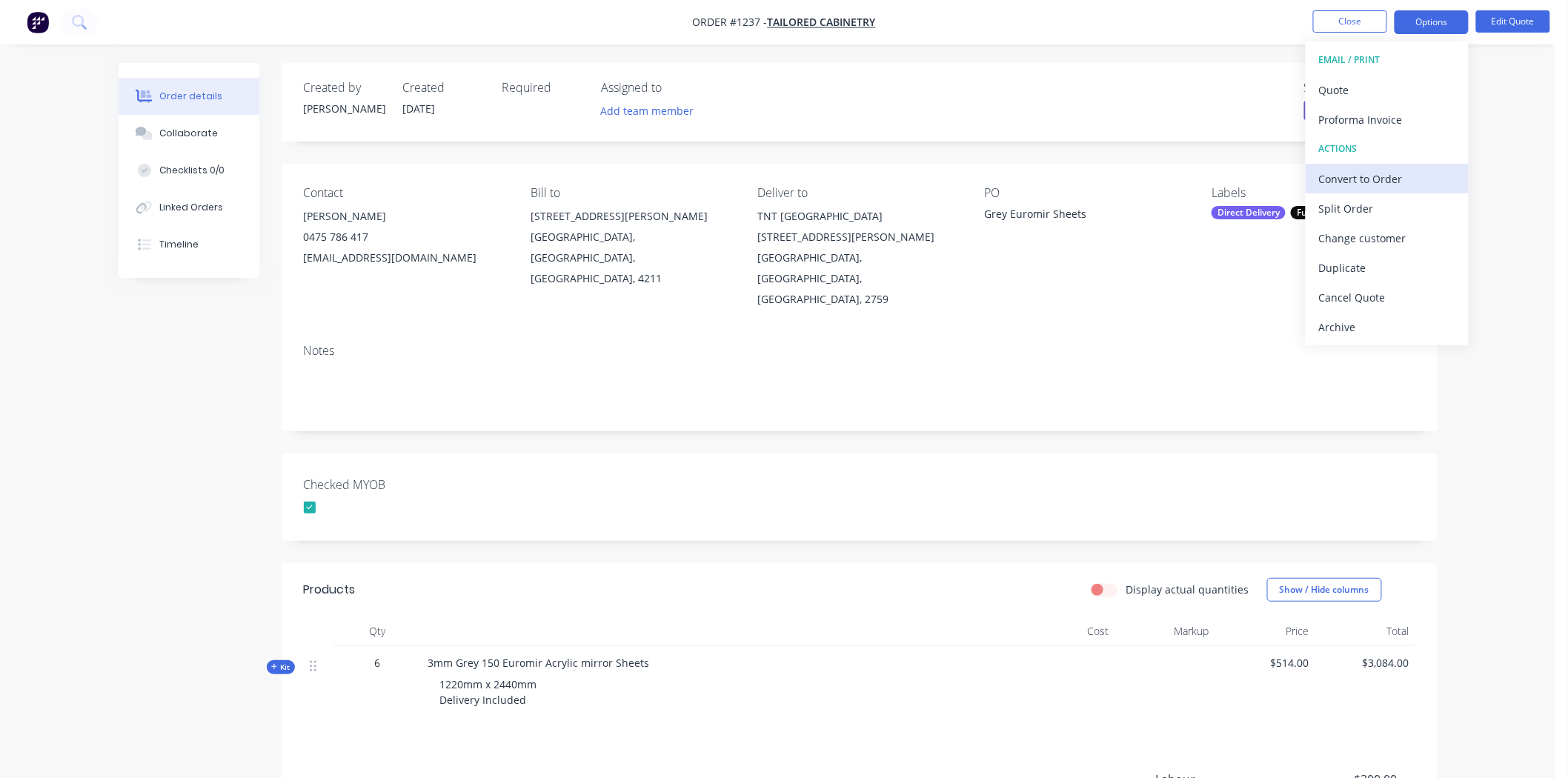
click at [1373, 179] on div "Convert to Order" at bounding box center [1387, 178] width 136 height 21
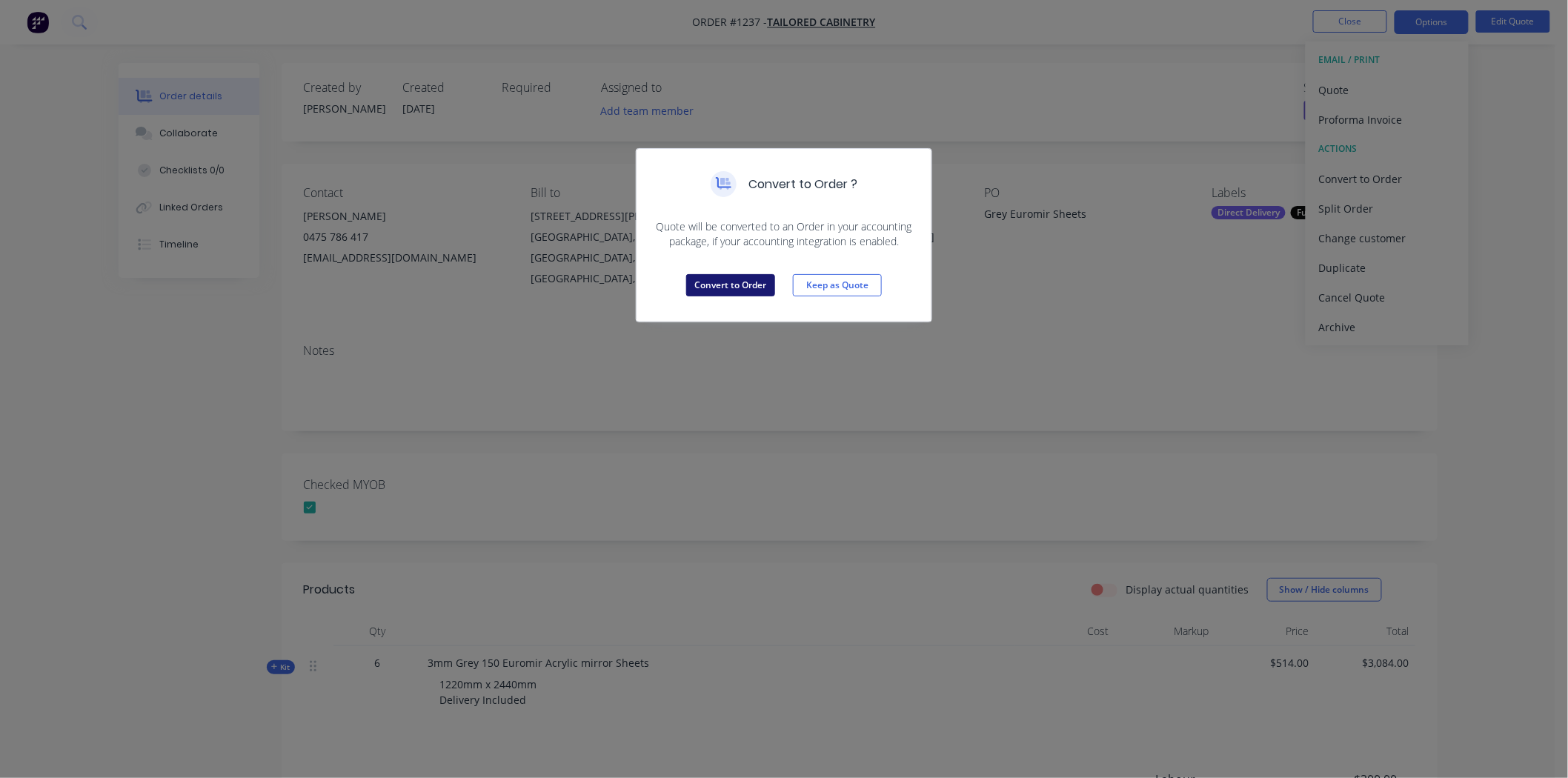
click at [754, 285] on button "Convert to Order" at bounding box center [731, 285] width 89 height 22
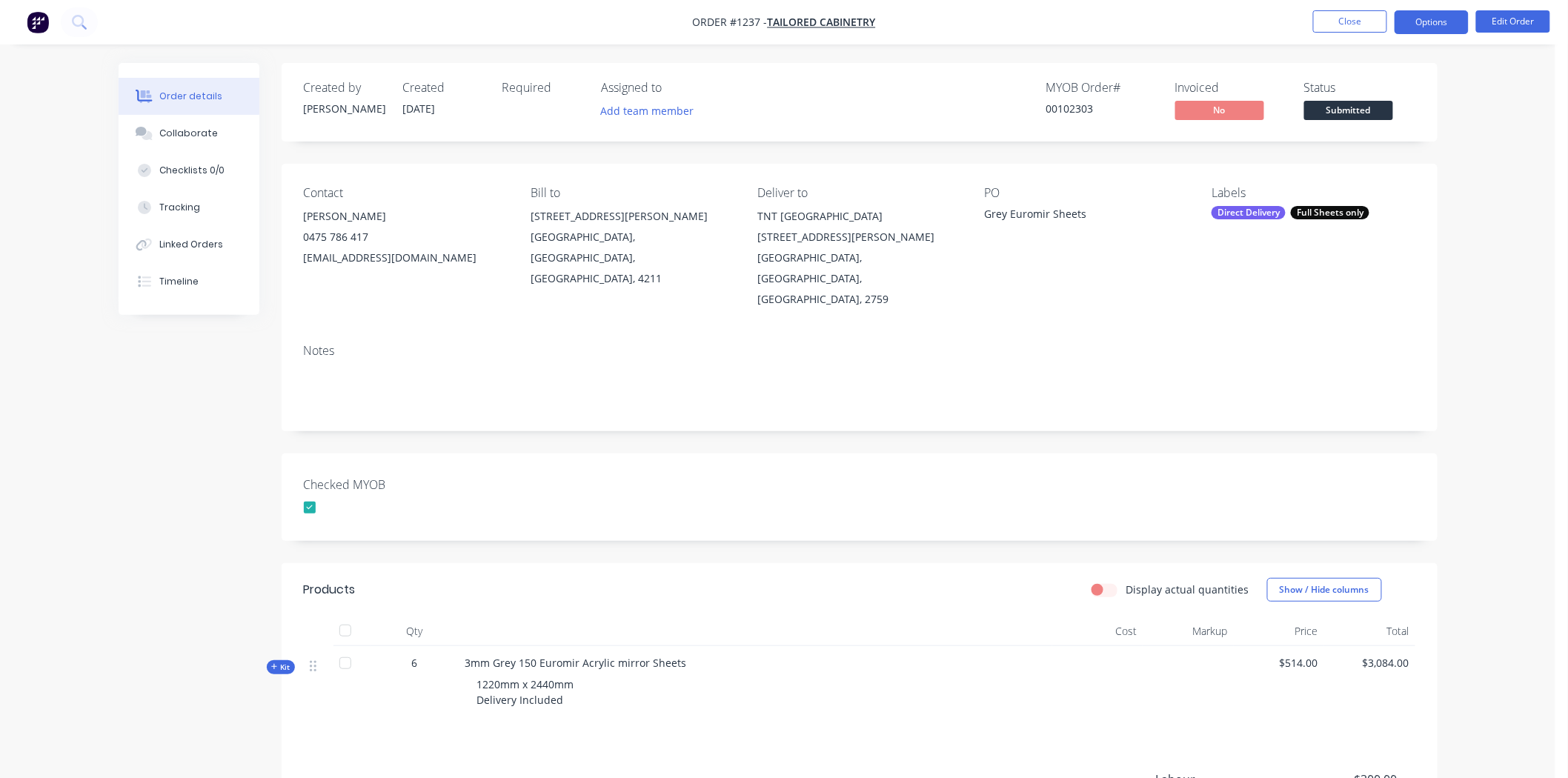
click at [1430, 23] on button "Options" at bounding box center [1431, 22] width 74 height 23
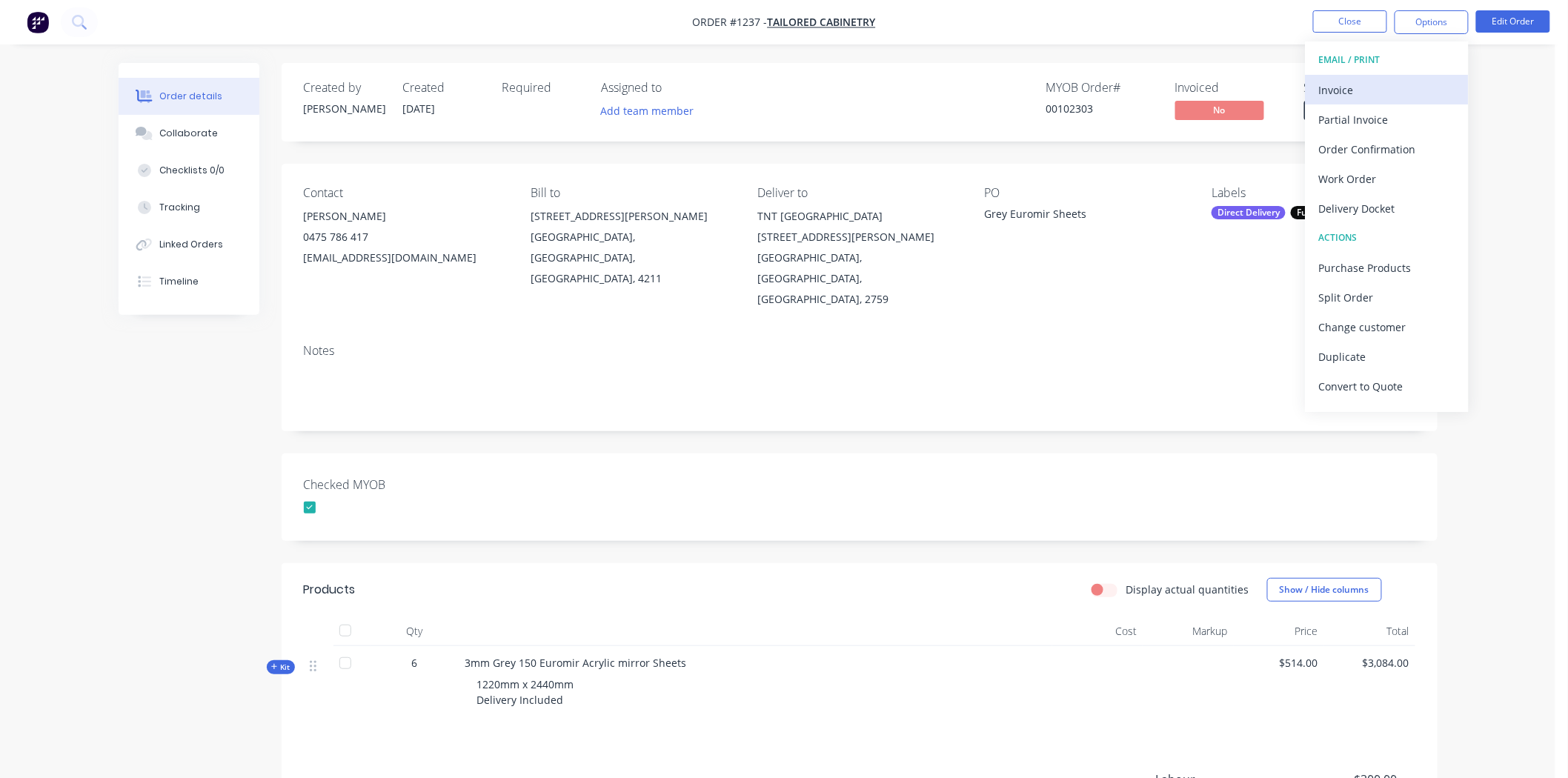
click at [1332, 86] on div "Invoice" at bounding box center [1387, 89] width 136 height 21
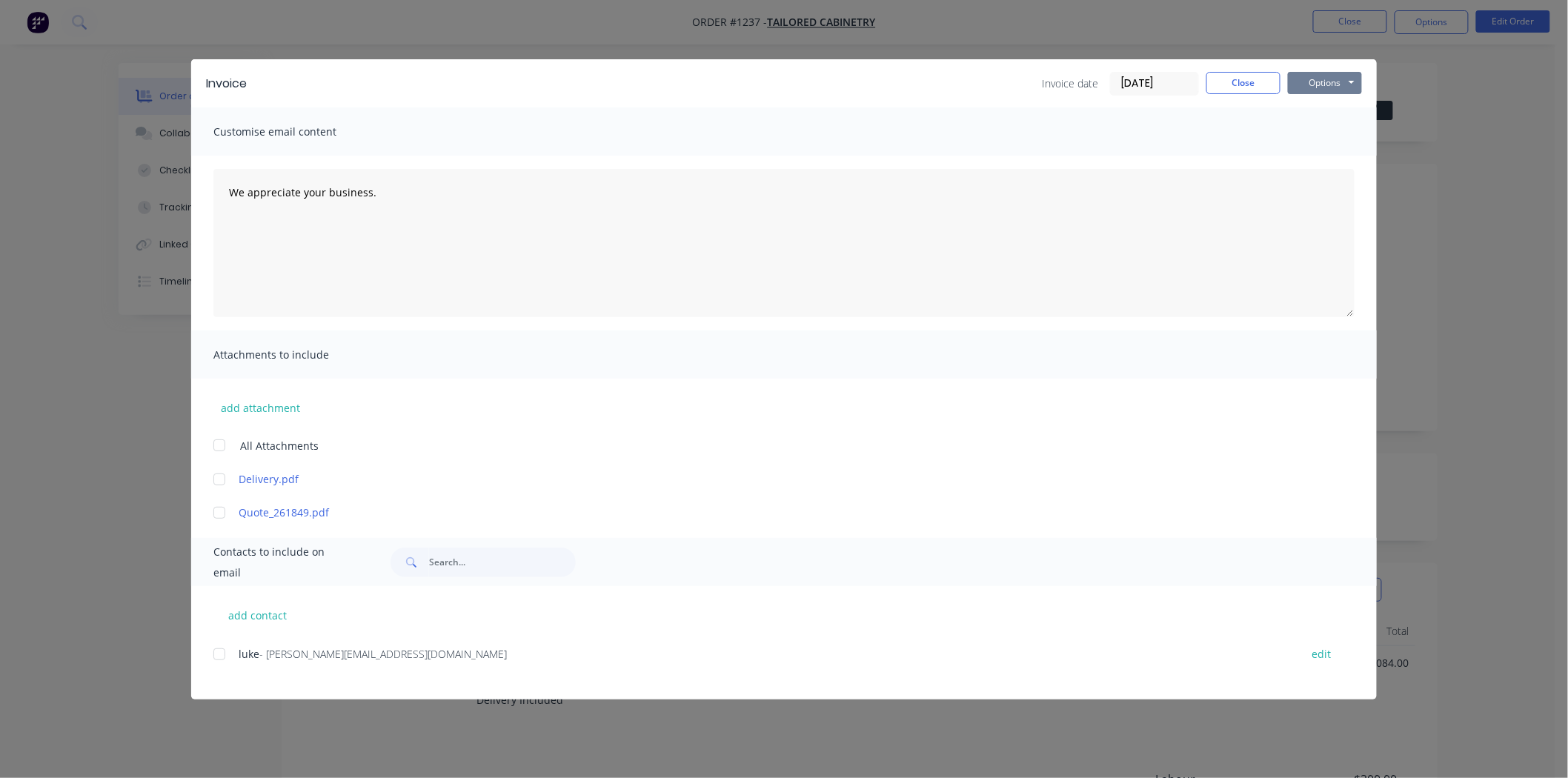
click at [1325, 82] on button "Options" at bounding box center [1325, 83] width 74 height 22
click at [1320, 129] on button "Print" at bounding box center [1335, 133] width 95 height 24
click at [1134, 78] on input "[DATE]" at bounding box center [1155, 84] width 88 height 22
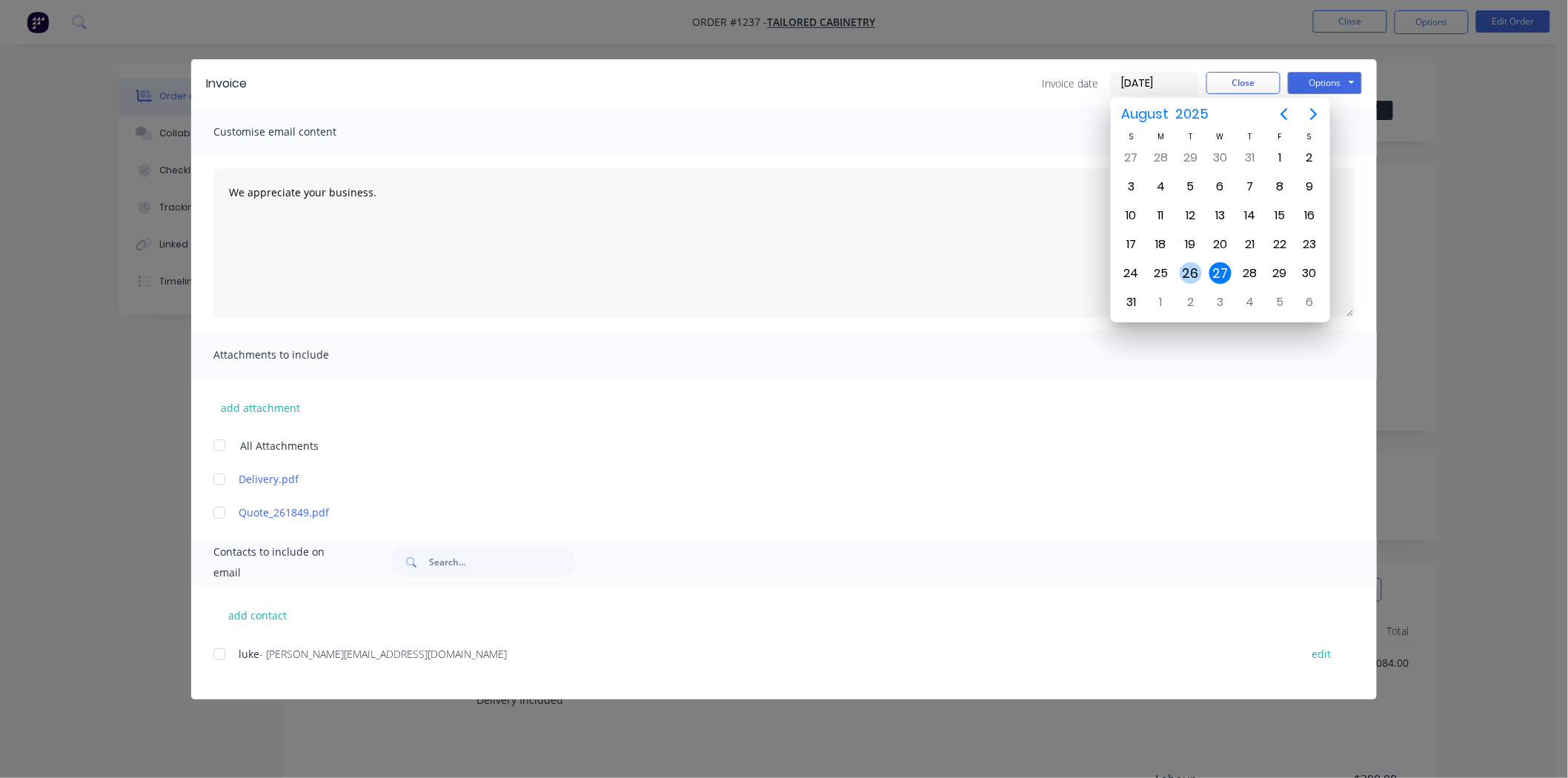
click at [1189, 264] on div "26" at bounding box center [1190, 274] width 22 height 22
type input "[DATE]"
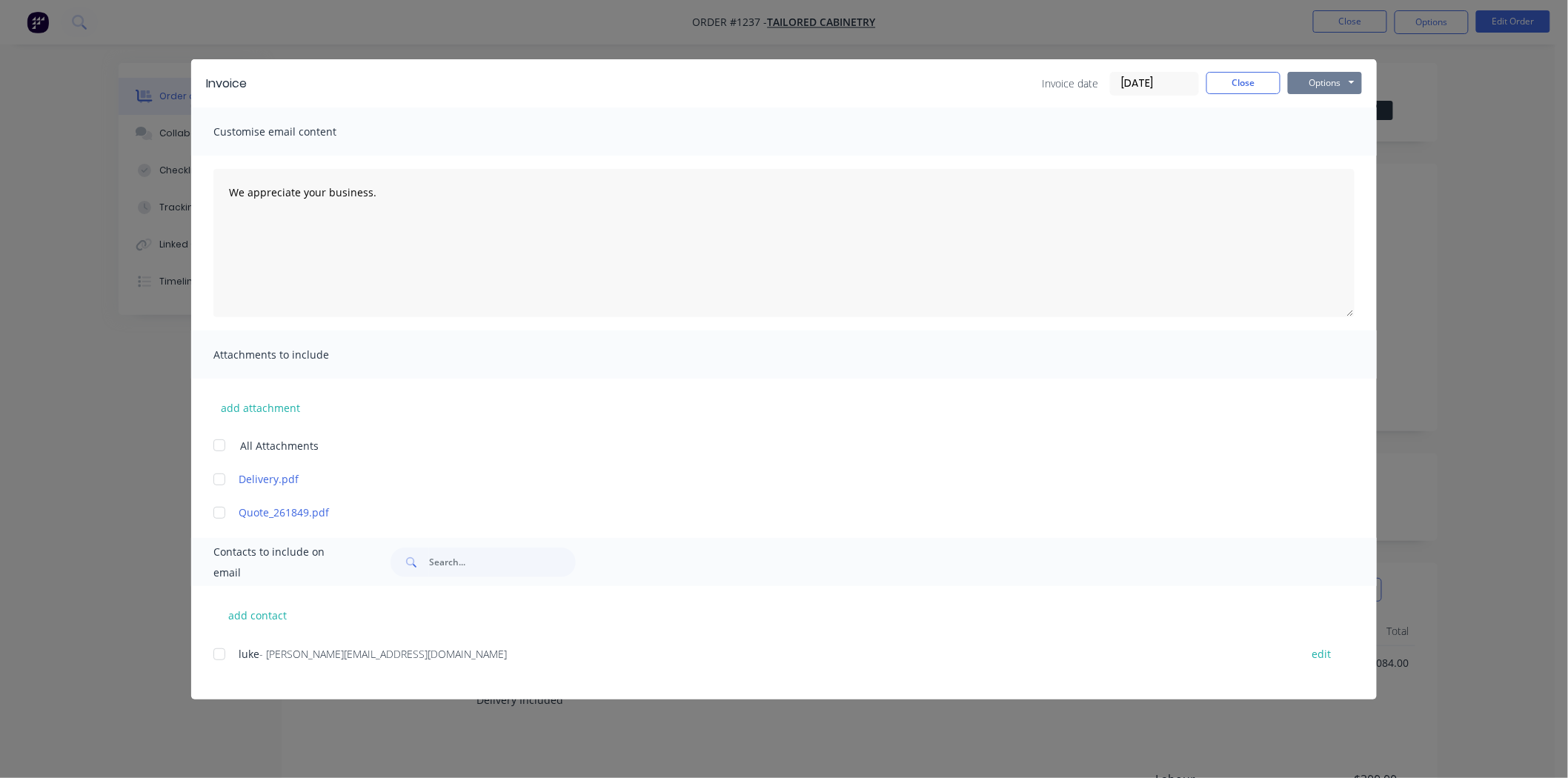
click at [1323, 84] on button "Options" at bounding box center [1325, 83] width 74 height 22
click at [1324, 131] on button "Print" at bounding box center [1335, 133] width 95 height 24
click at [1260, 79] on button "Close" at bounding box center [1243, 83] width 74 height 22
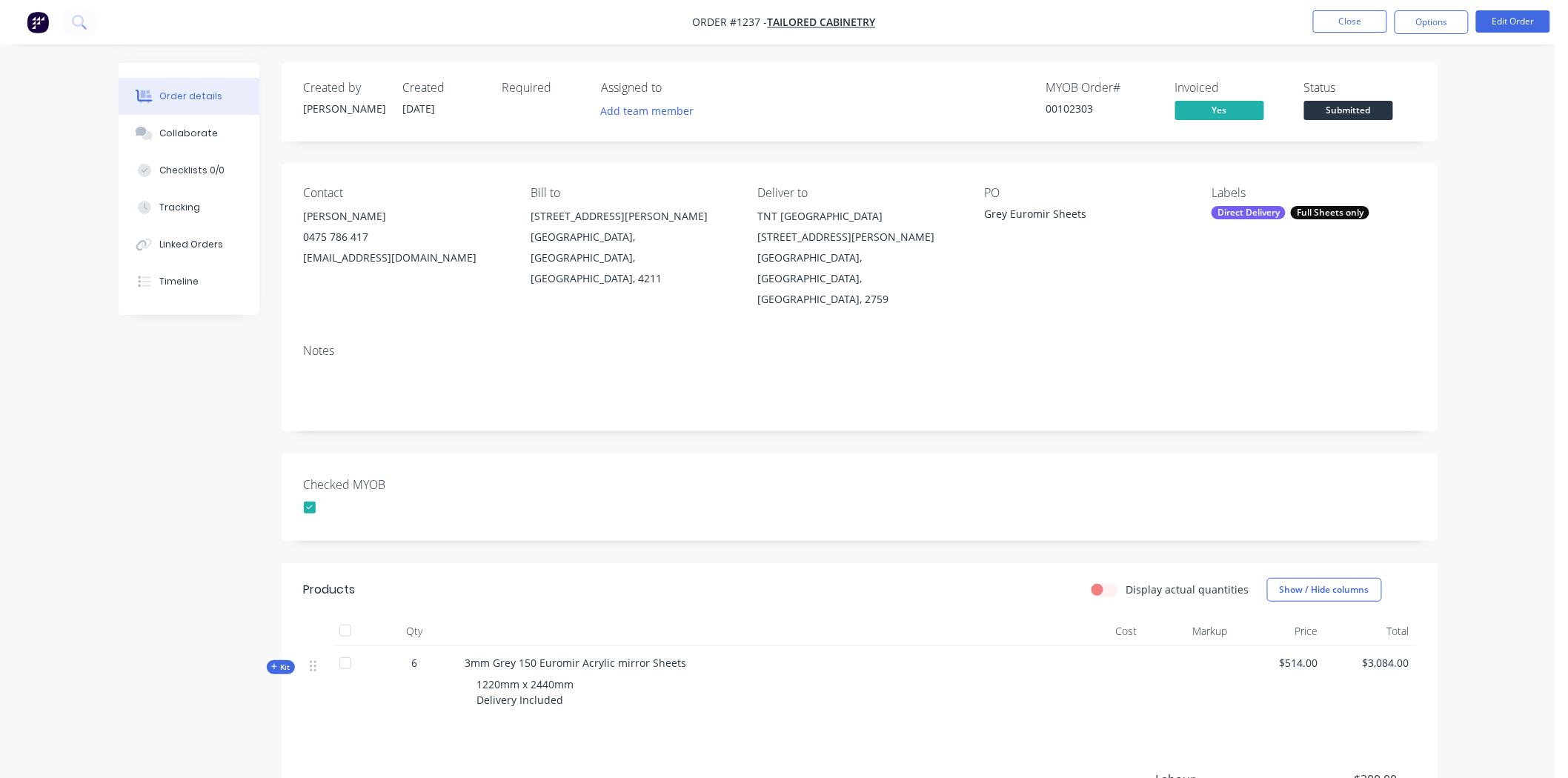
click at [1287, 205] on div "Labels Direct Delivery Full Sheets only" at bounding box center [1313, 248] width 203 height 124
click at [1287, 217] on div "Direct Delivery Full Sheets only" at bounding box center [1313, 213] width 203 height 13
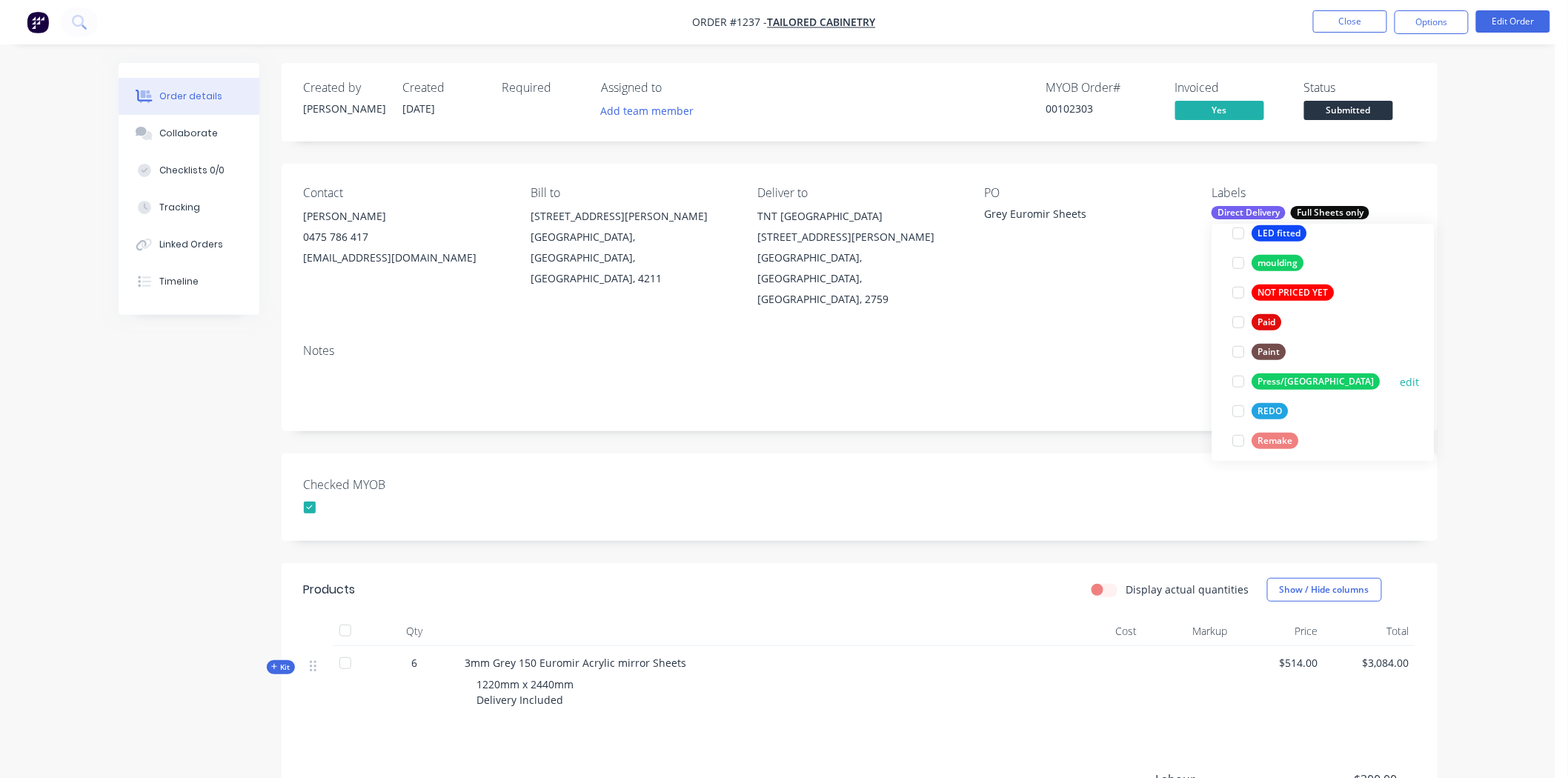
scroll to position [493, 0]
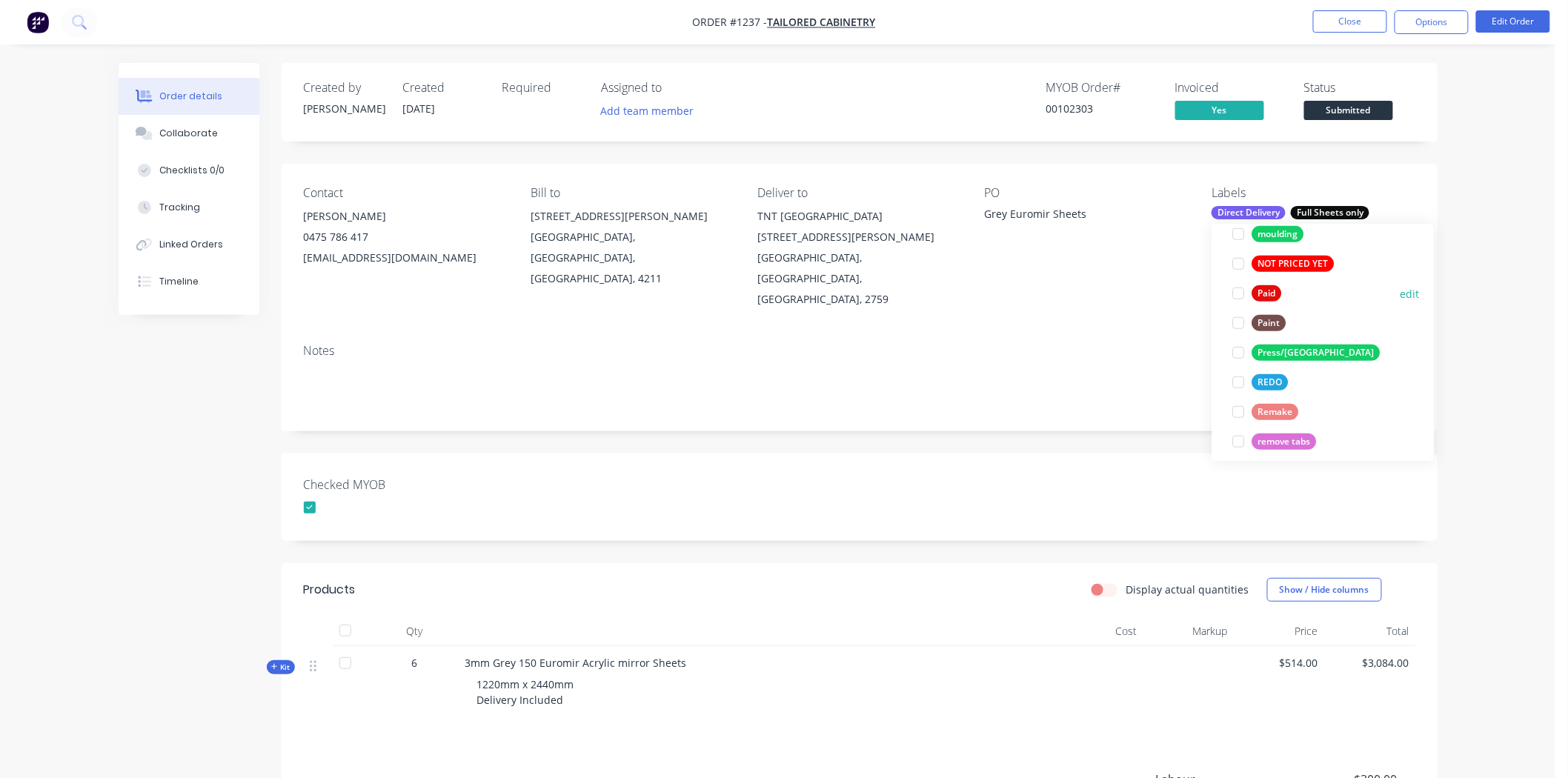
click at [1235, 293] on div at bounding box center [1239, 293] width 30 height 30
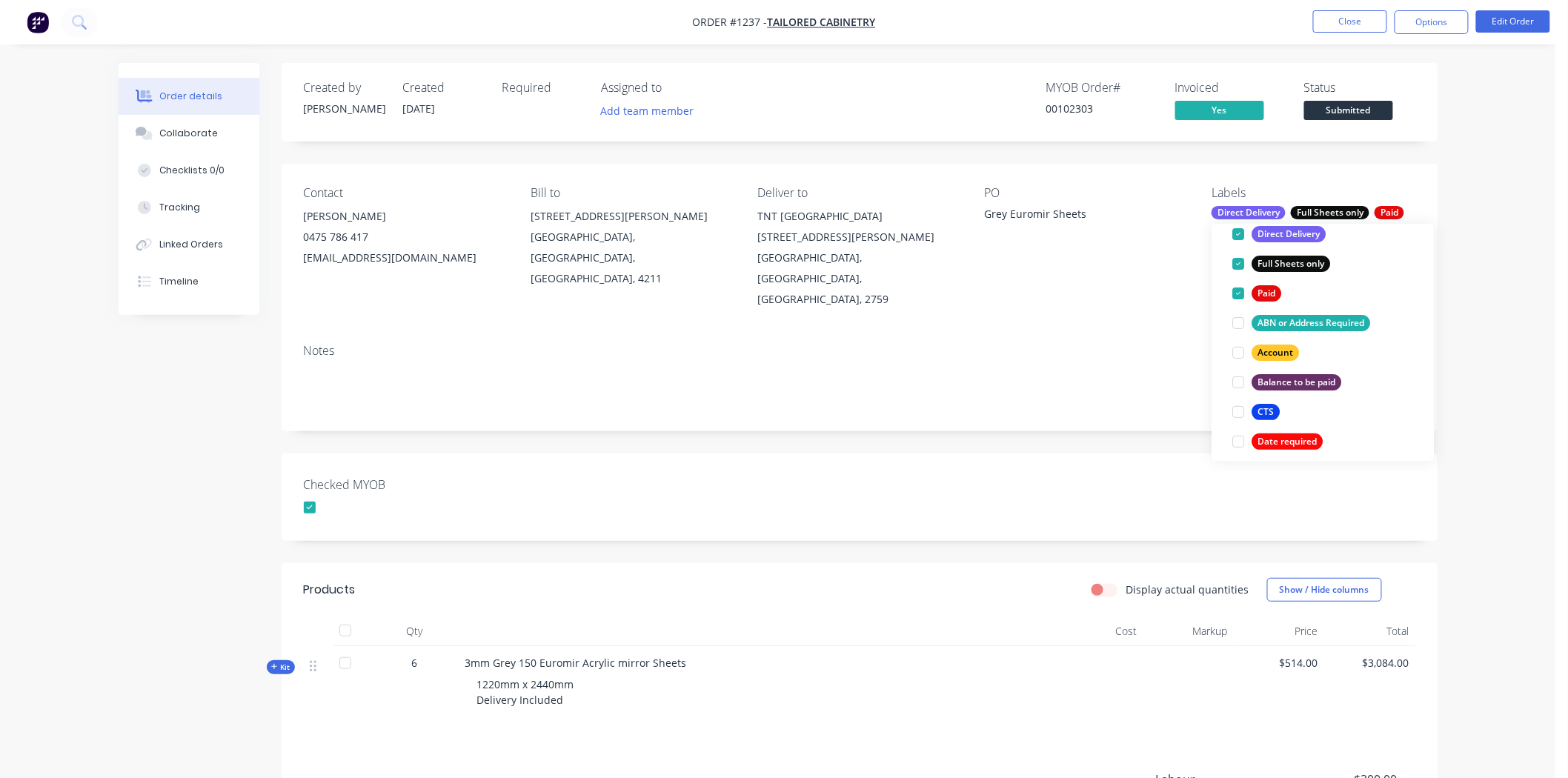
click at [1094, 454] on div "Checked MYOB" at bounding box center [859, 497] width 1156 height 88
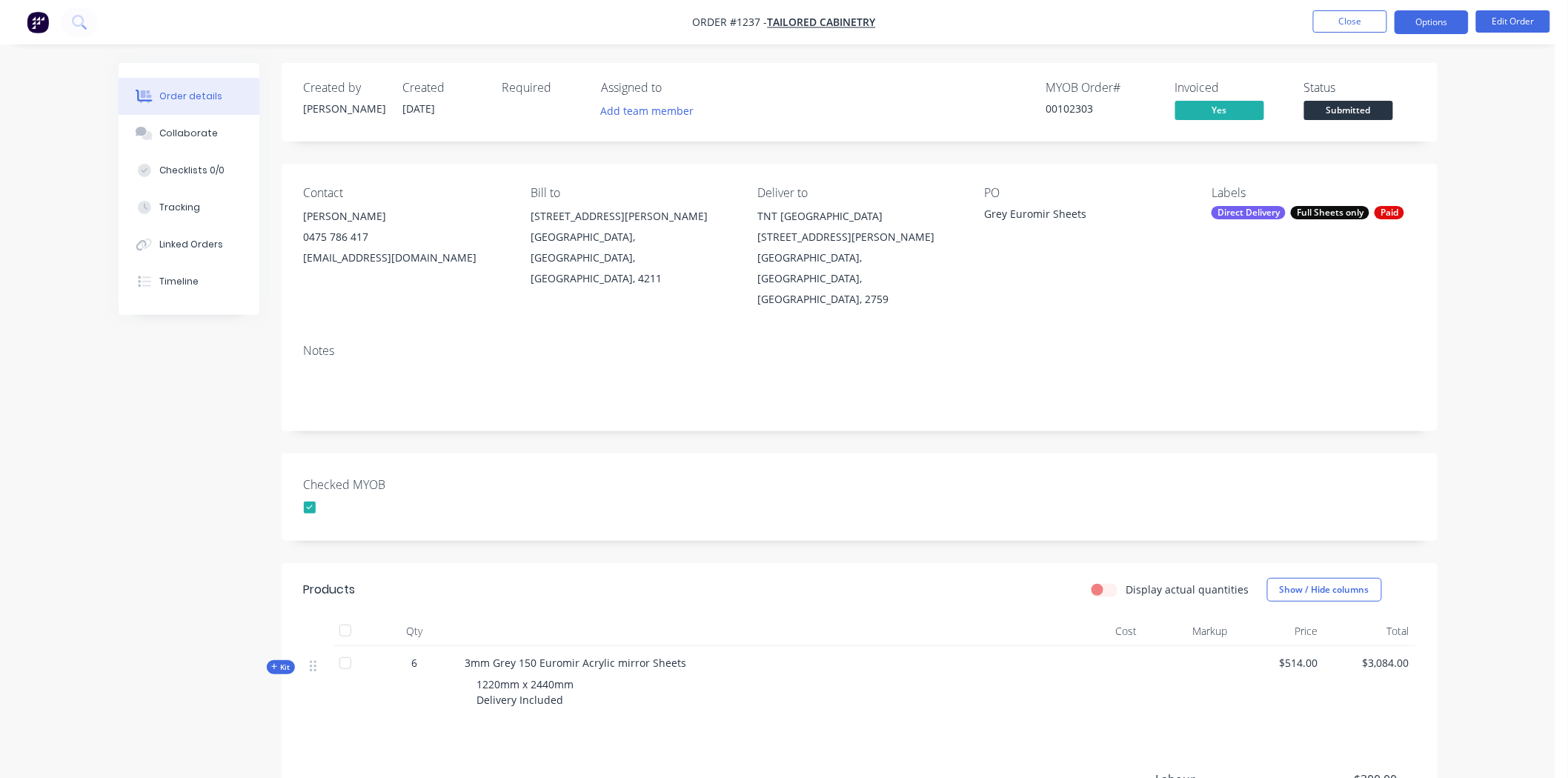
click at [1432, 21] on button "Options" at bounding box center [1431, 22] width 74 height 23
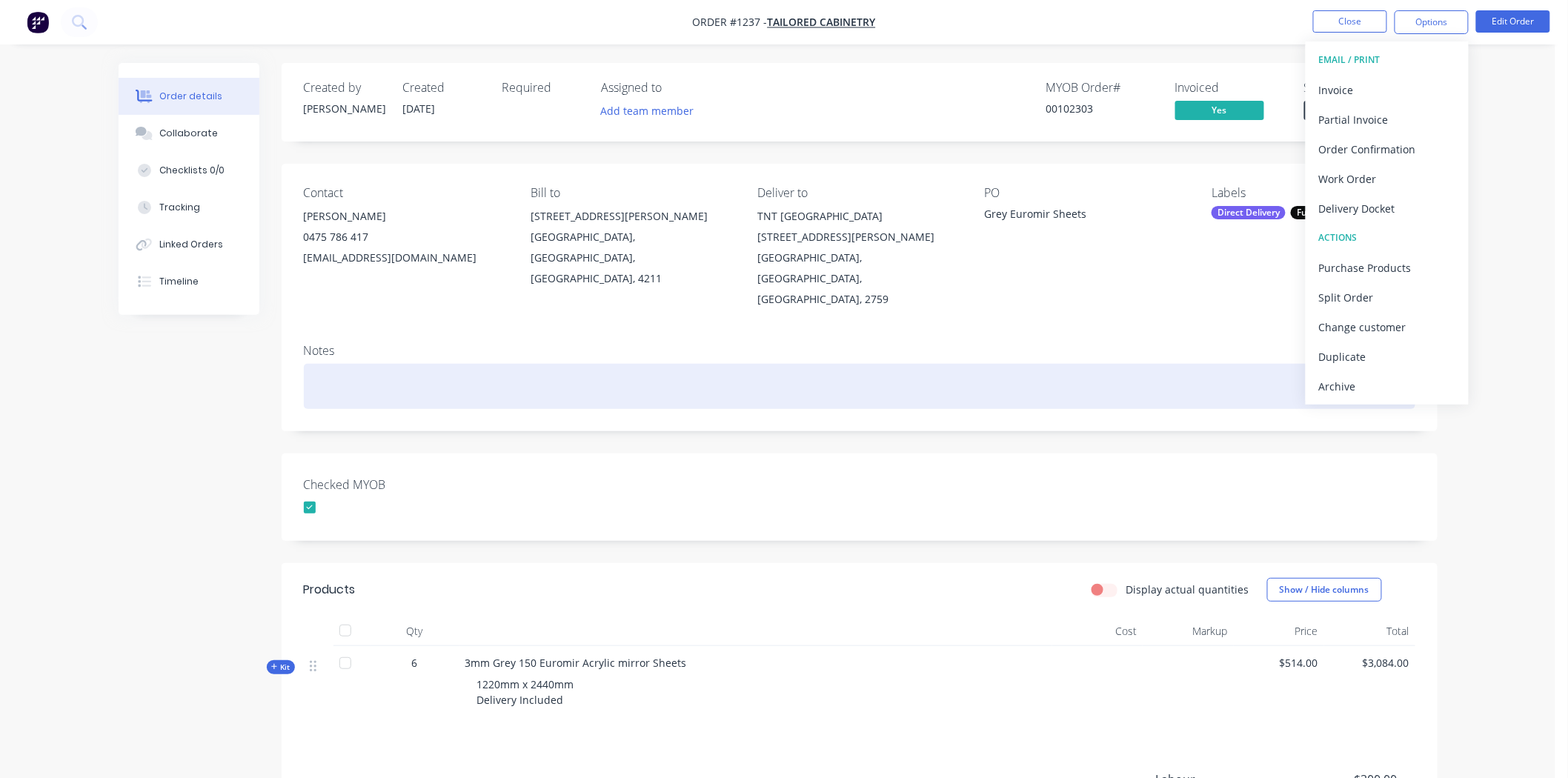
click at [1104, 382] on div at bounding box center [860, 386] width 1112 height 45
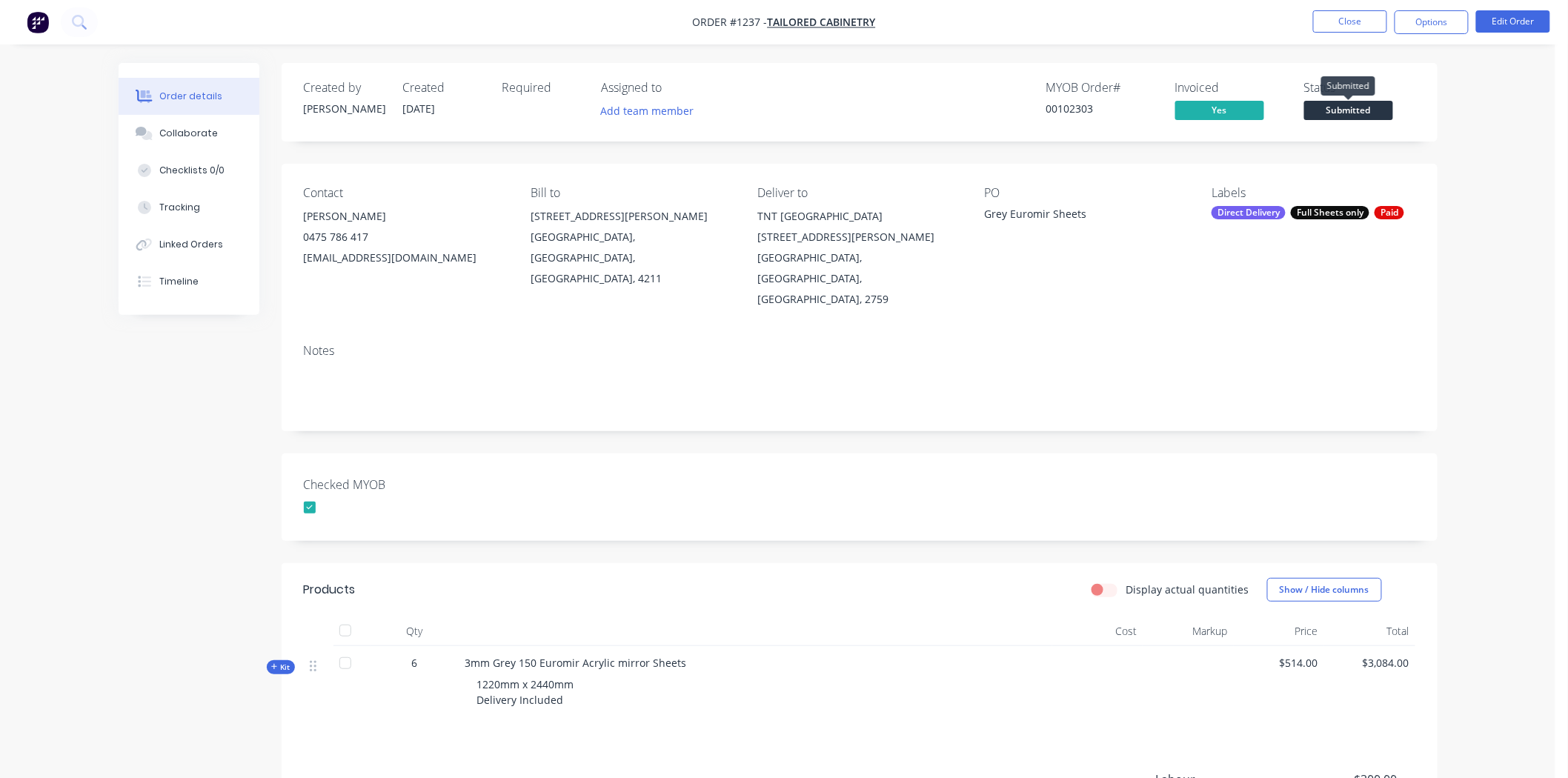
click at [1364, 108] on span "Submitted" at bounding box center [1348, 110] width 89 height 19
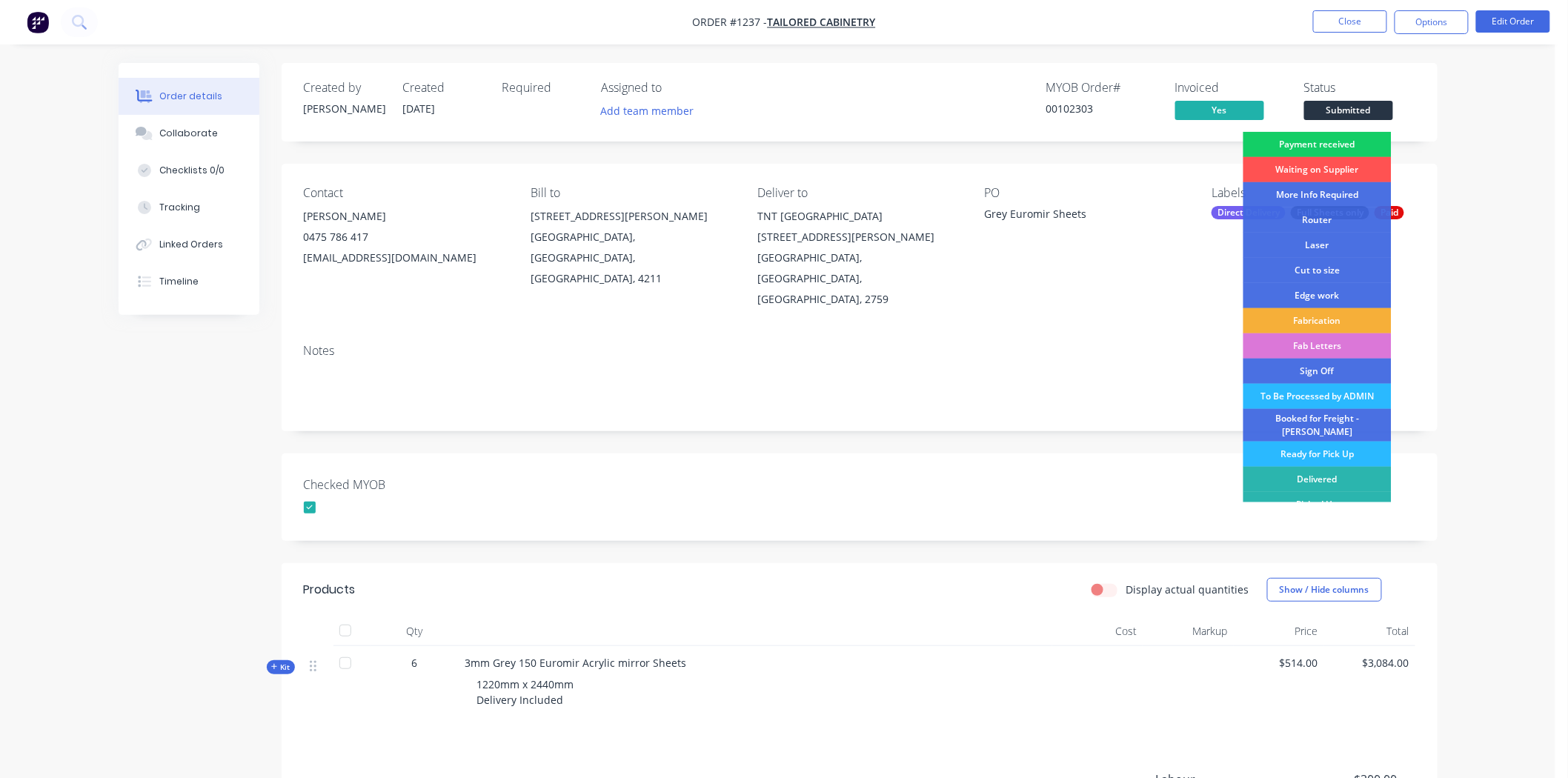
click at [1324, 141] on div "Payment received" at bounding box center [1318, 145] width 149 height 25
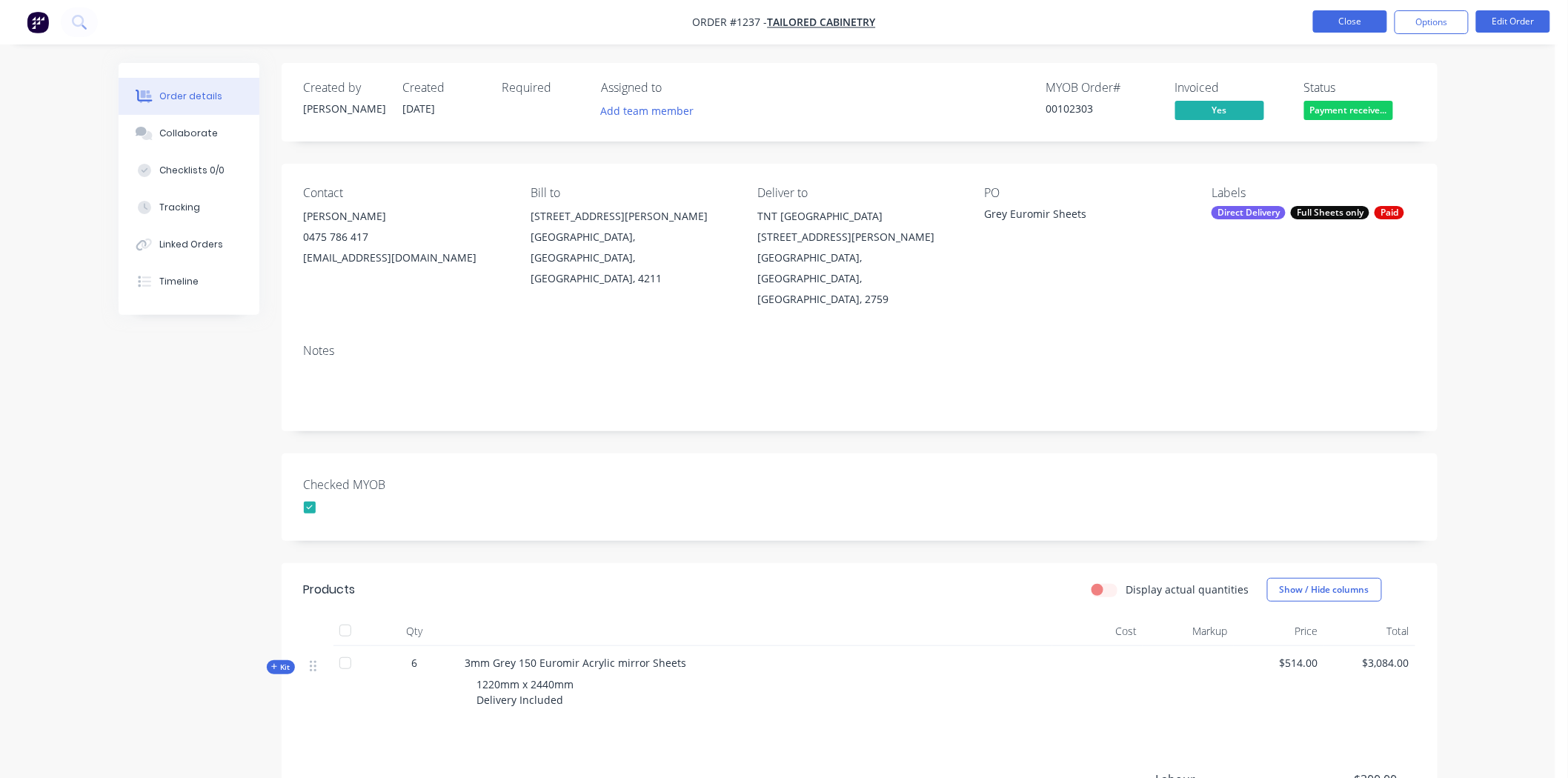
click at [1356, 13] on button "Close" at bounding box center [1350, 21] width 74 height 22
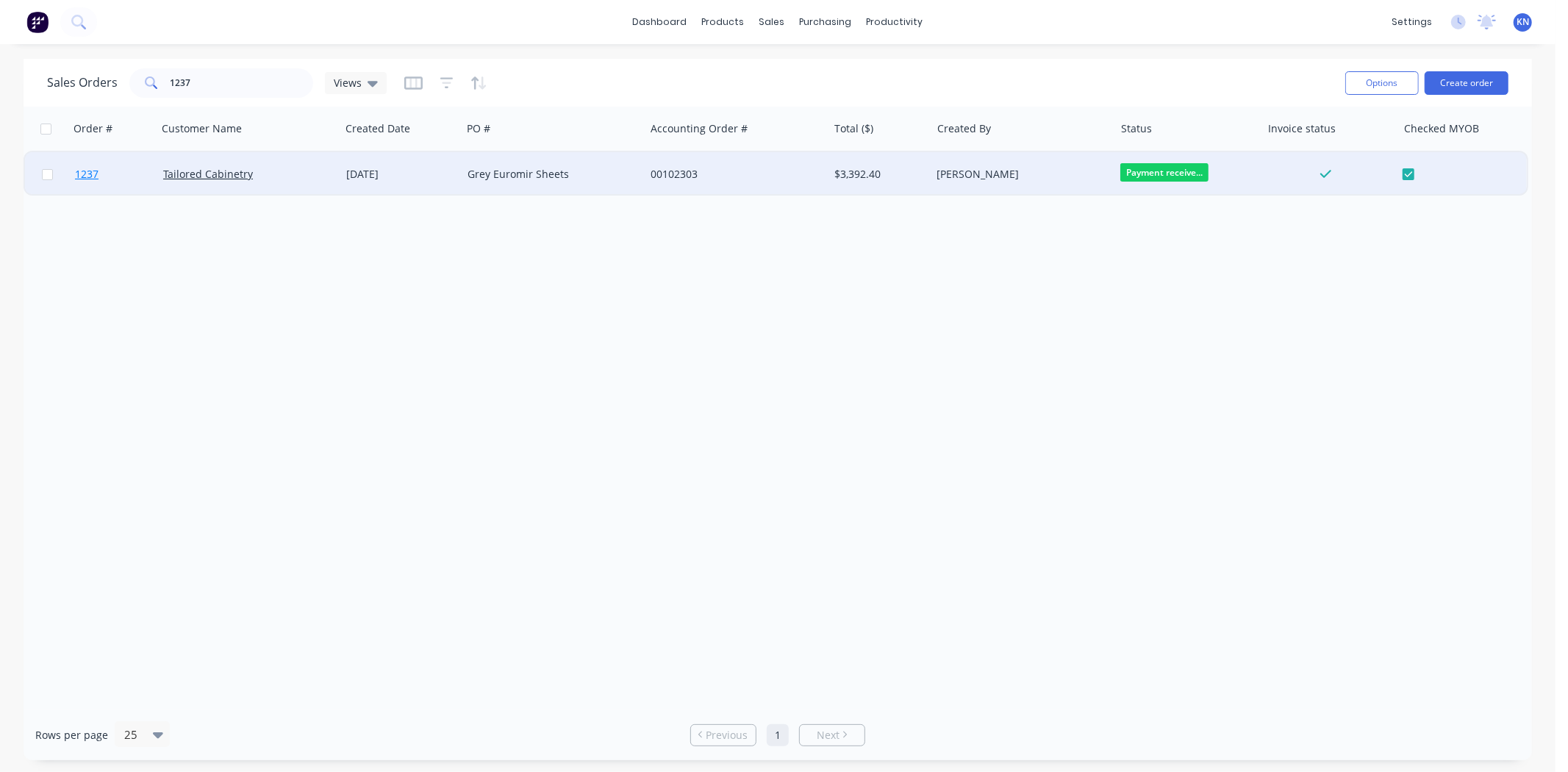
click at [83, 171] on span "1237" at bounding box center [87, 174] width 23 height 15
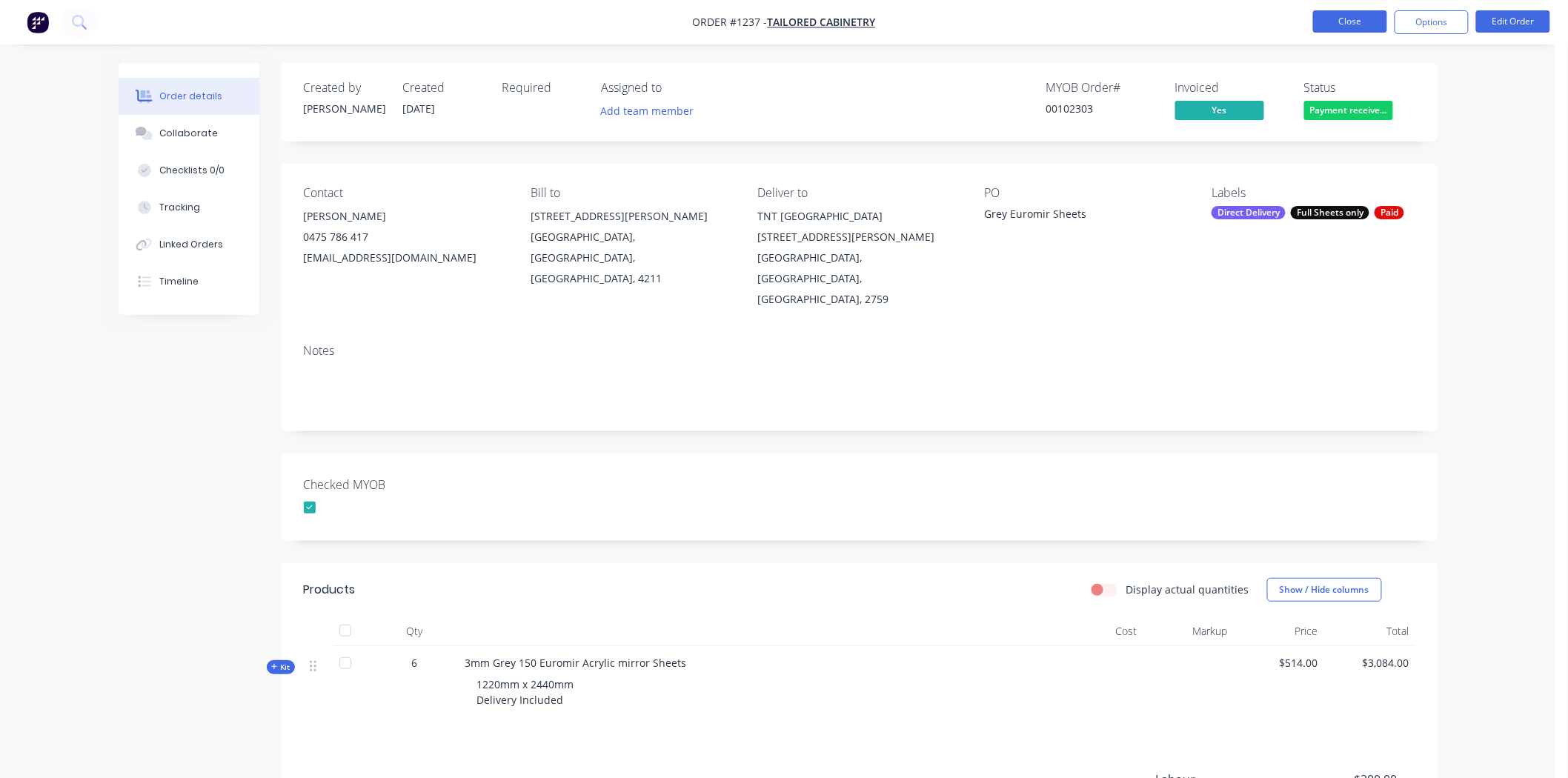
click at [1359, 19] on button "Close" at bounding box center [1350, 21] width 74 height 22
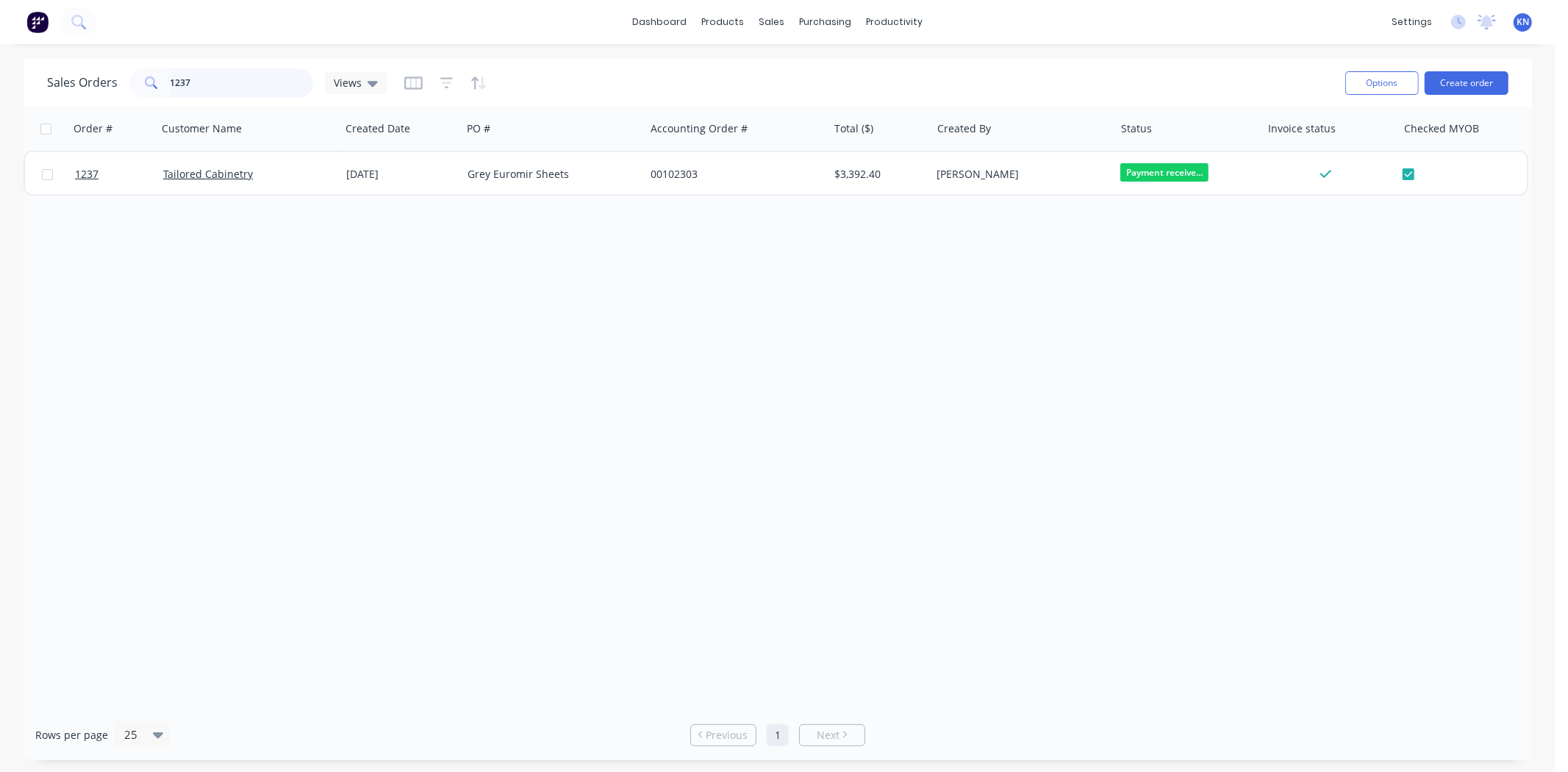
click at [265, 97] on input "1237" at bounding box center [242, 83] width 143 height 29
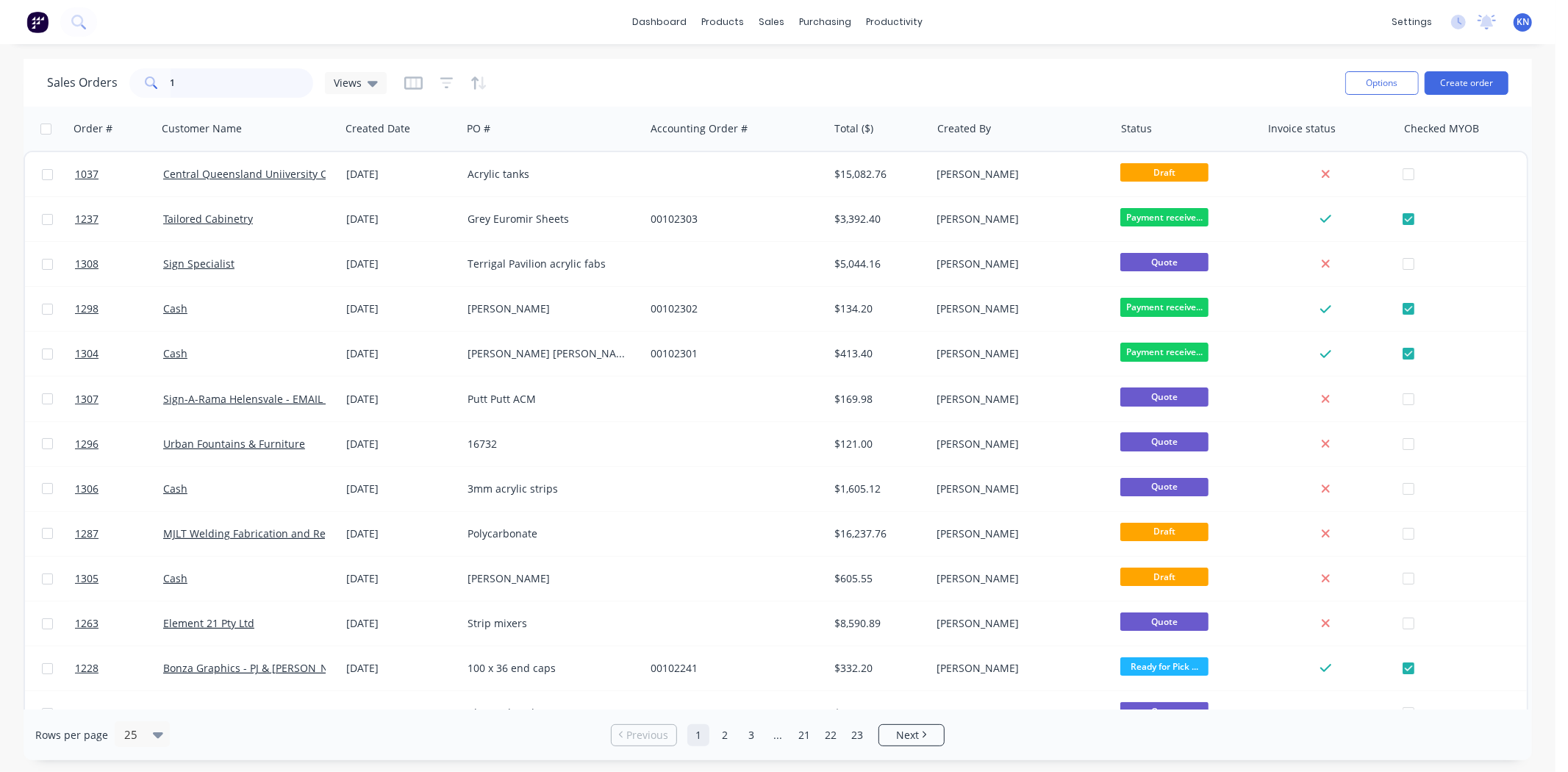
click at [206, 77] on input "1" at bounding box center [242, 83] width 143 height 29
type input "1286"
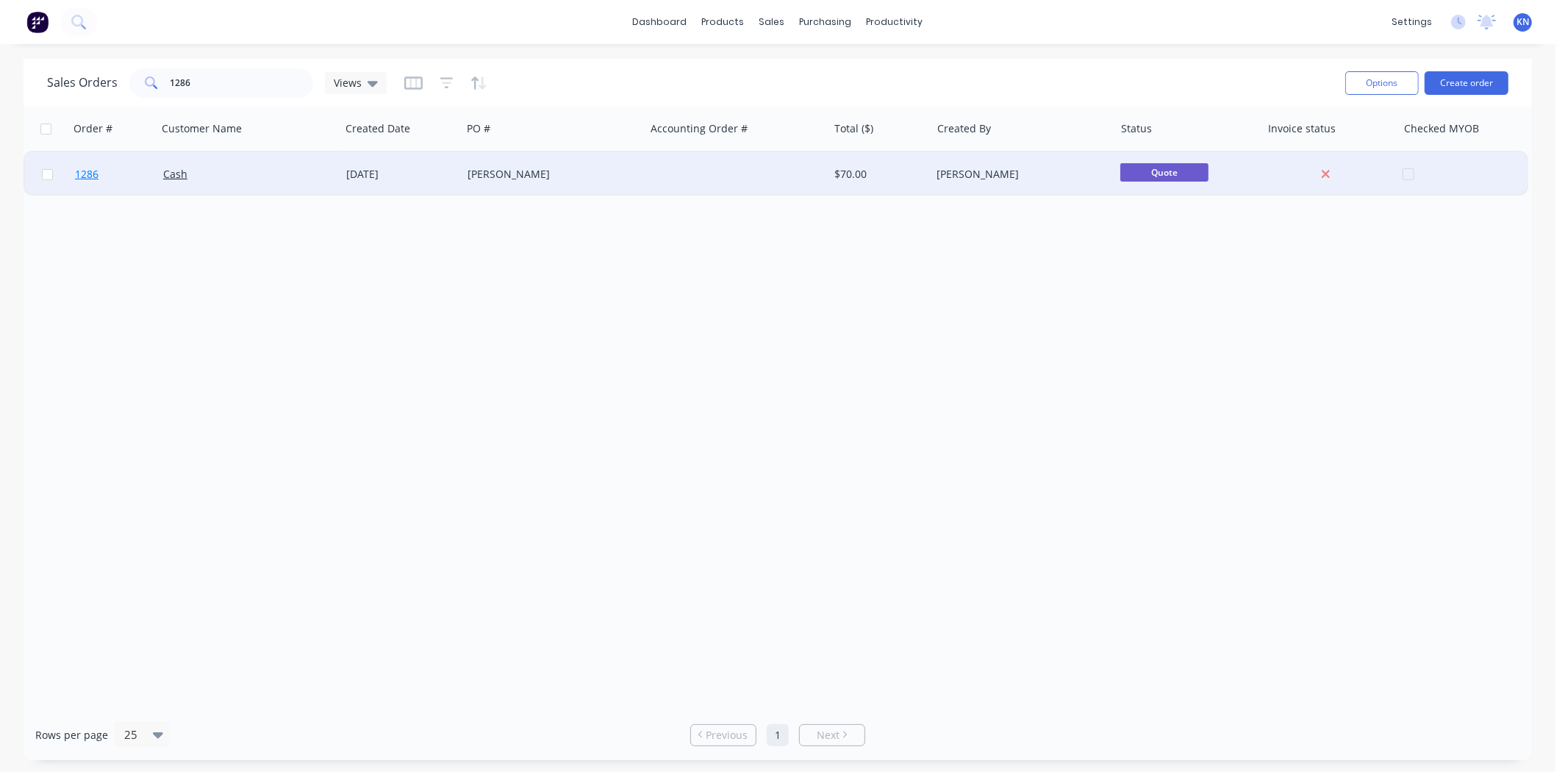
click at [85, 171] on span "1286" at bounding box center [87, 174] width 23 height 15
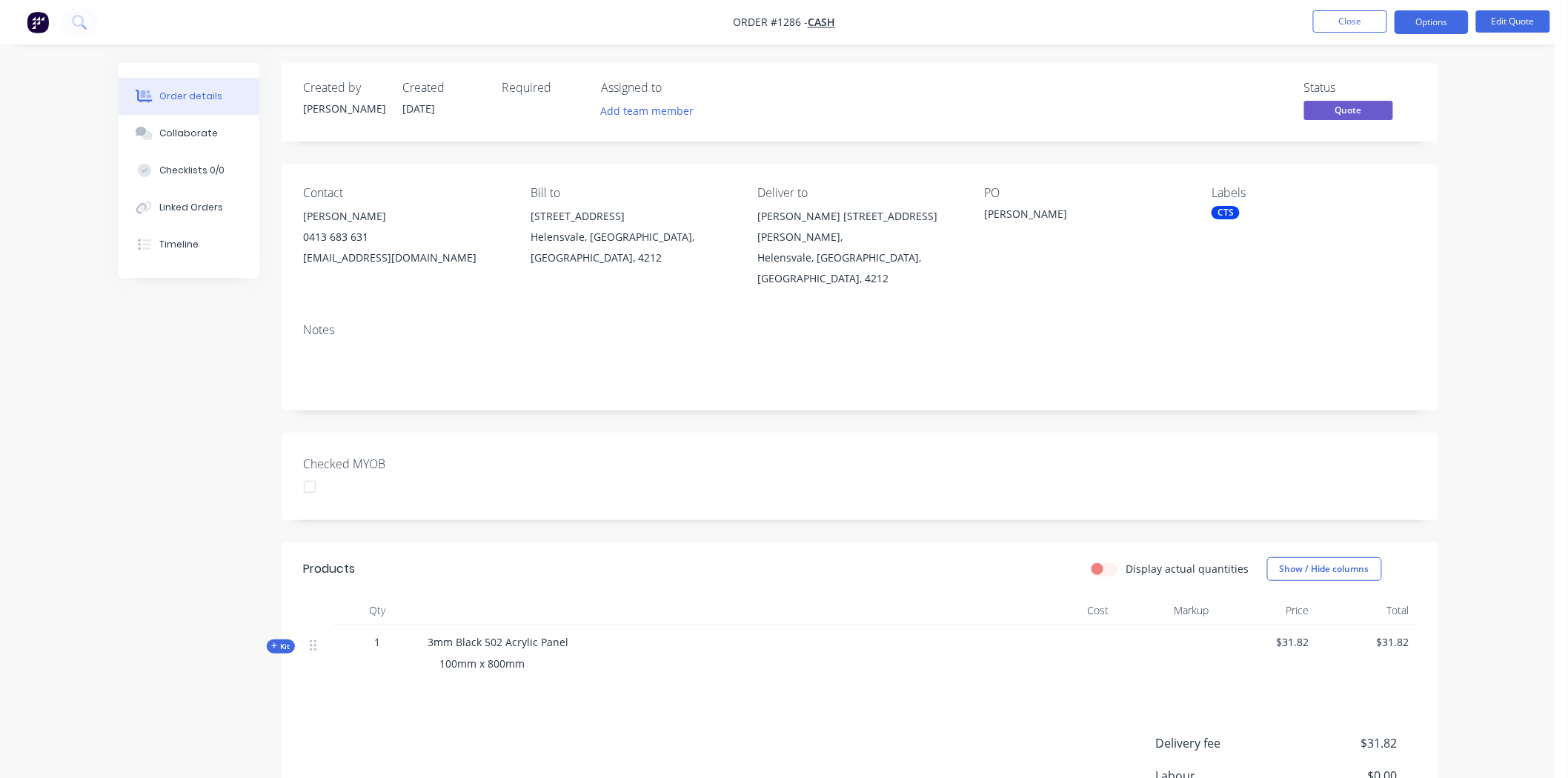
click at [1224, 207] on div "CTS" at bounding box center [1226, 213] width 28 height 13
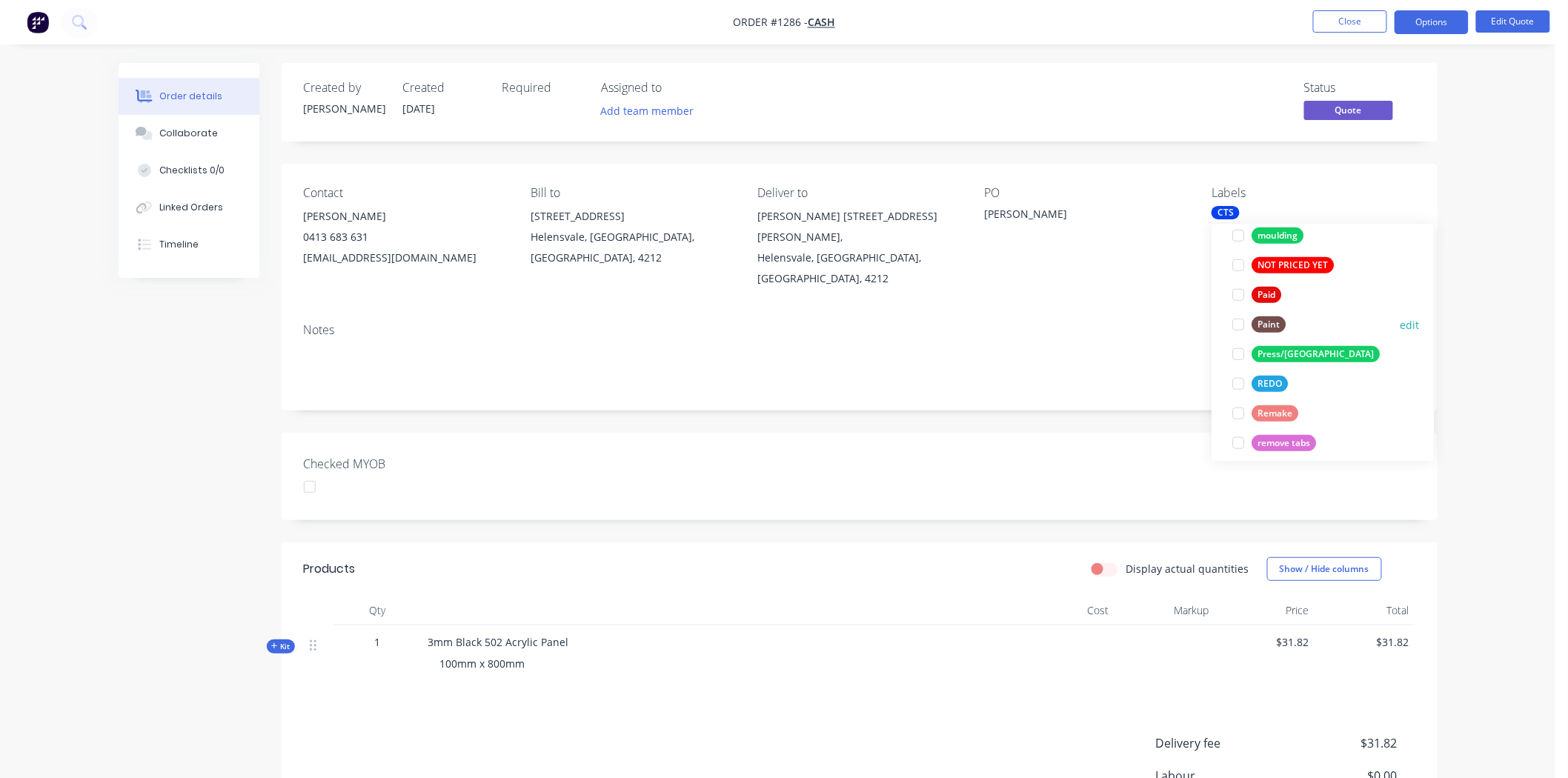
scroll to position [493, 0]
click at [1234, 295] on div at bounding box center [1239, 293] width 30 height 30
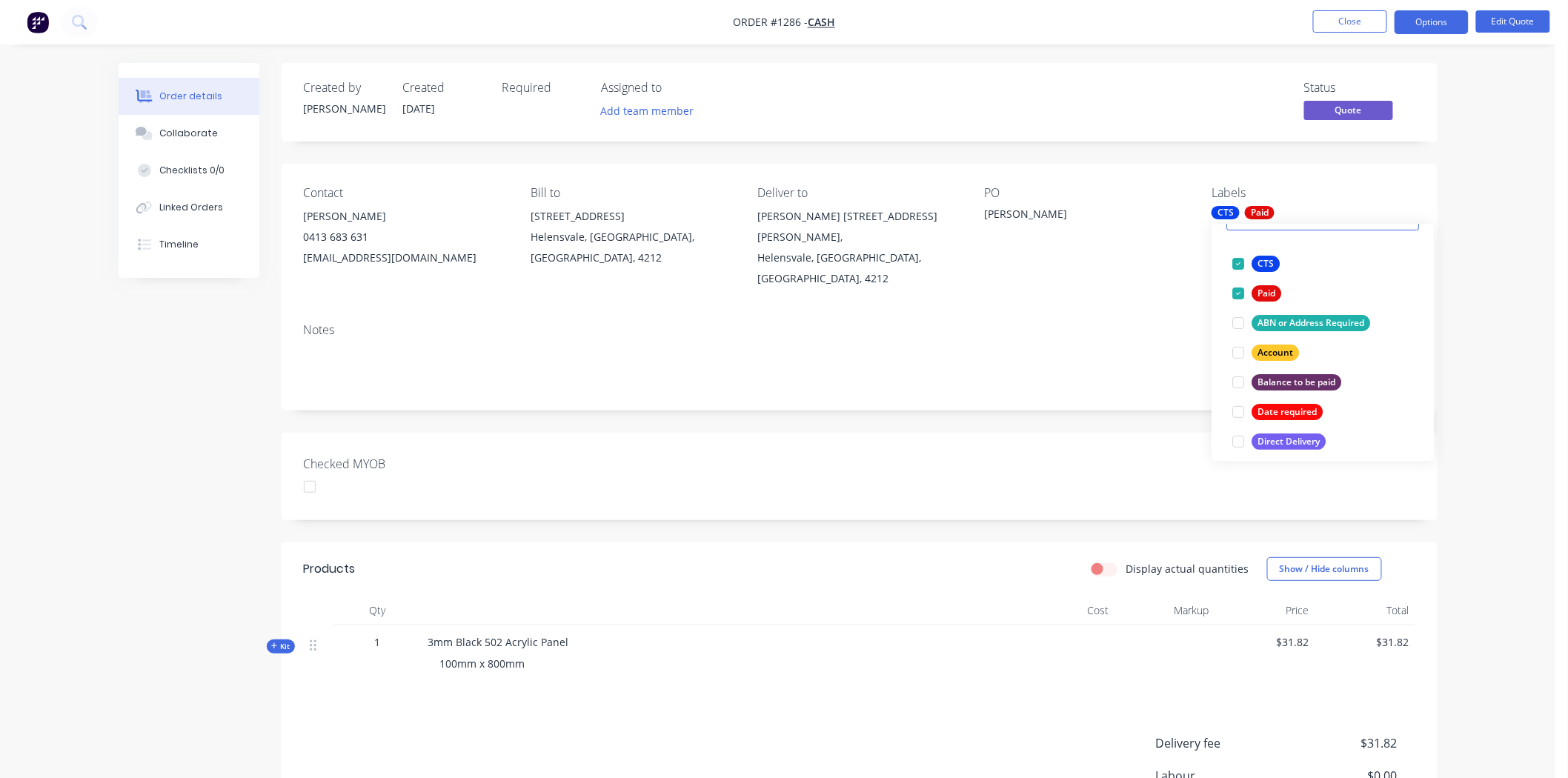
click at [1014, 450] on div "Checked MYOB" at bounding box center [859, 477] width 1156 height 88
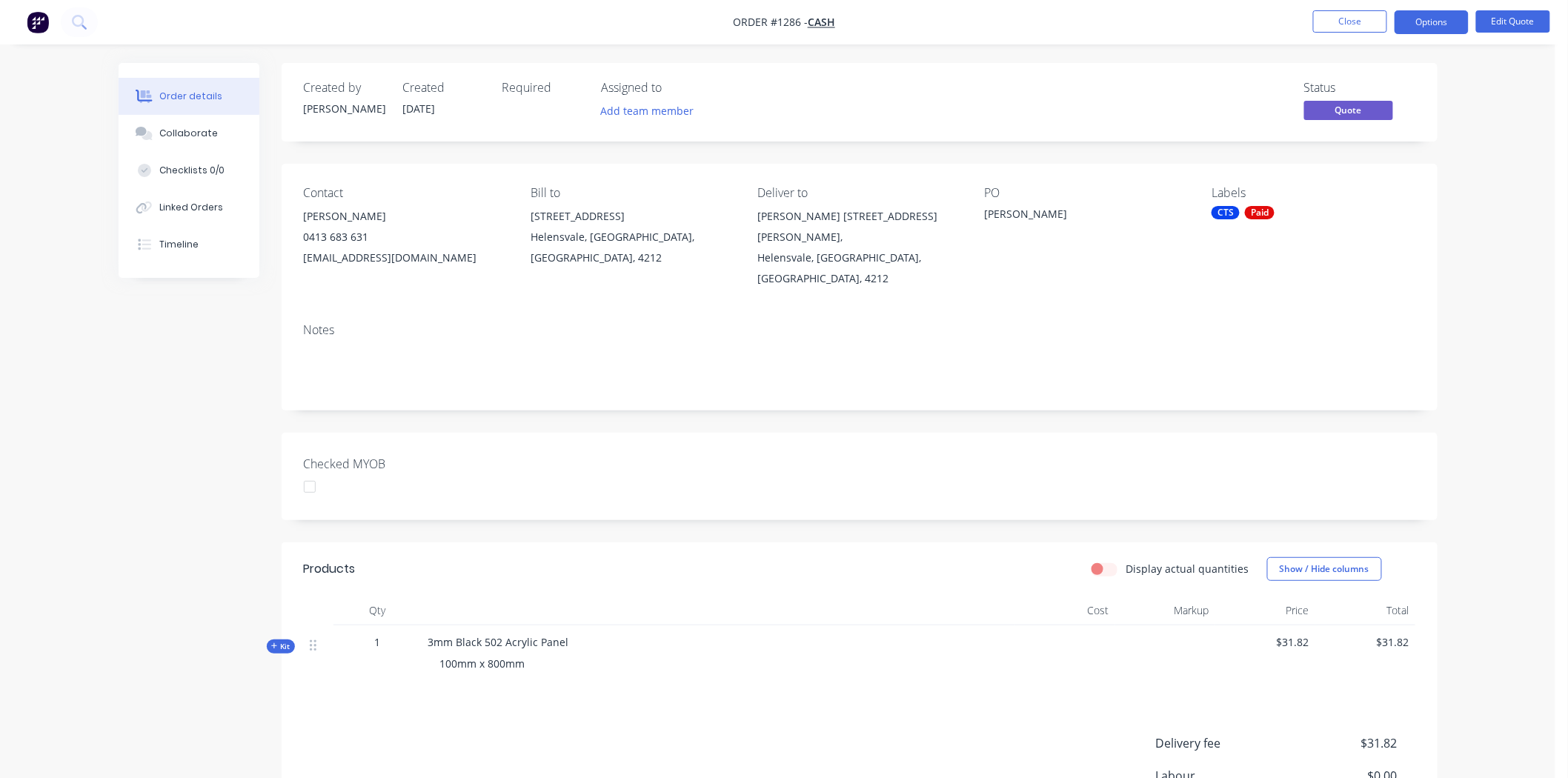
click at [312, 472] on div at bounding box center [310, 487] width 30 height 30
click at [1434, 16] on button "Options" at bounding box center [1431, 22] width 74 height 23
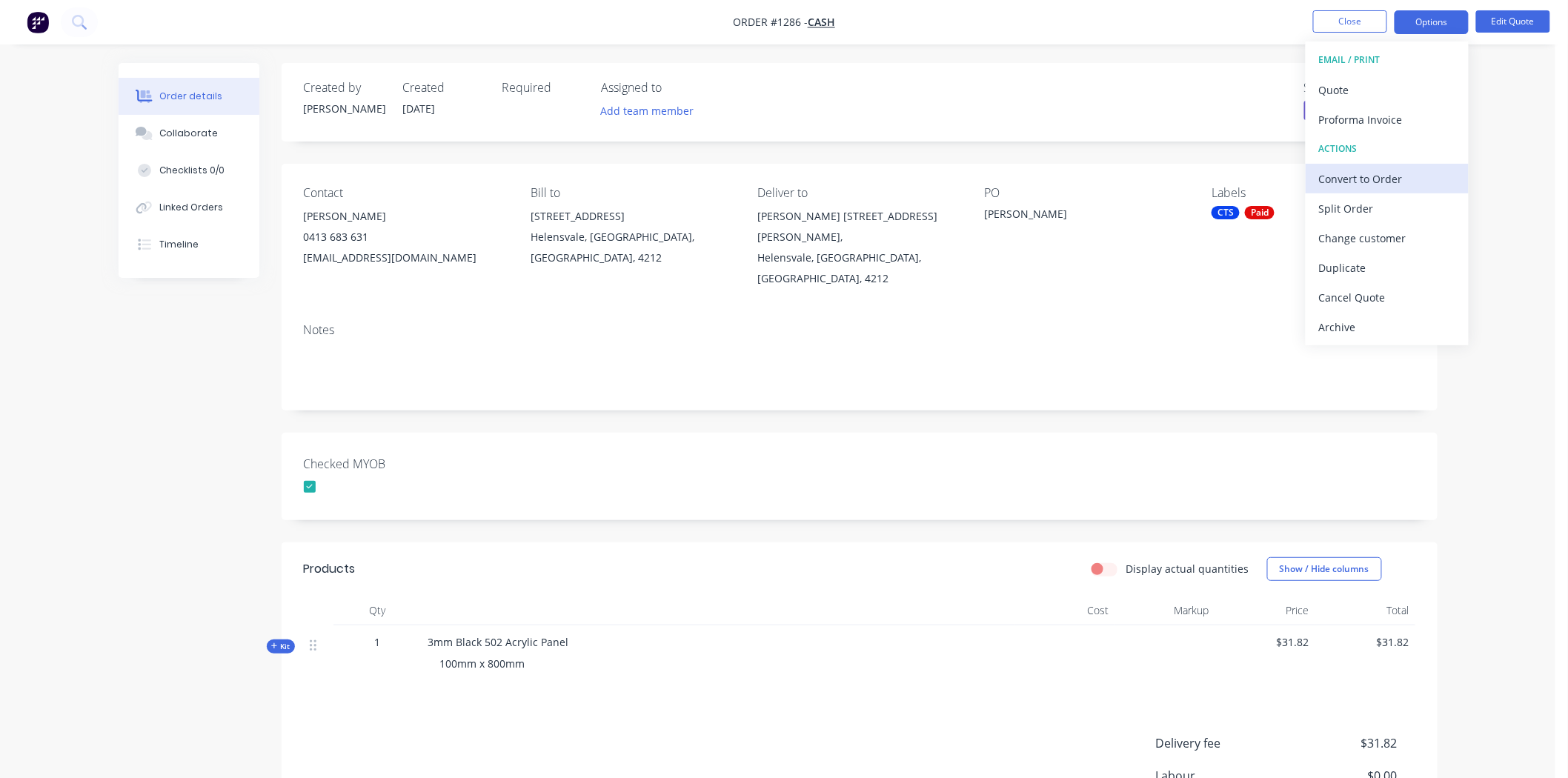
click at [1366, 178] on div "Convert to Order" at bounding box center [1387, 178] width 136 height 21
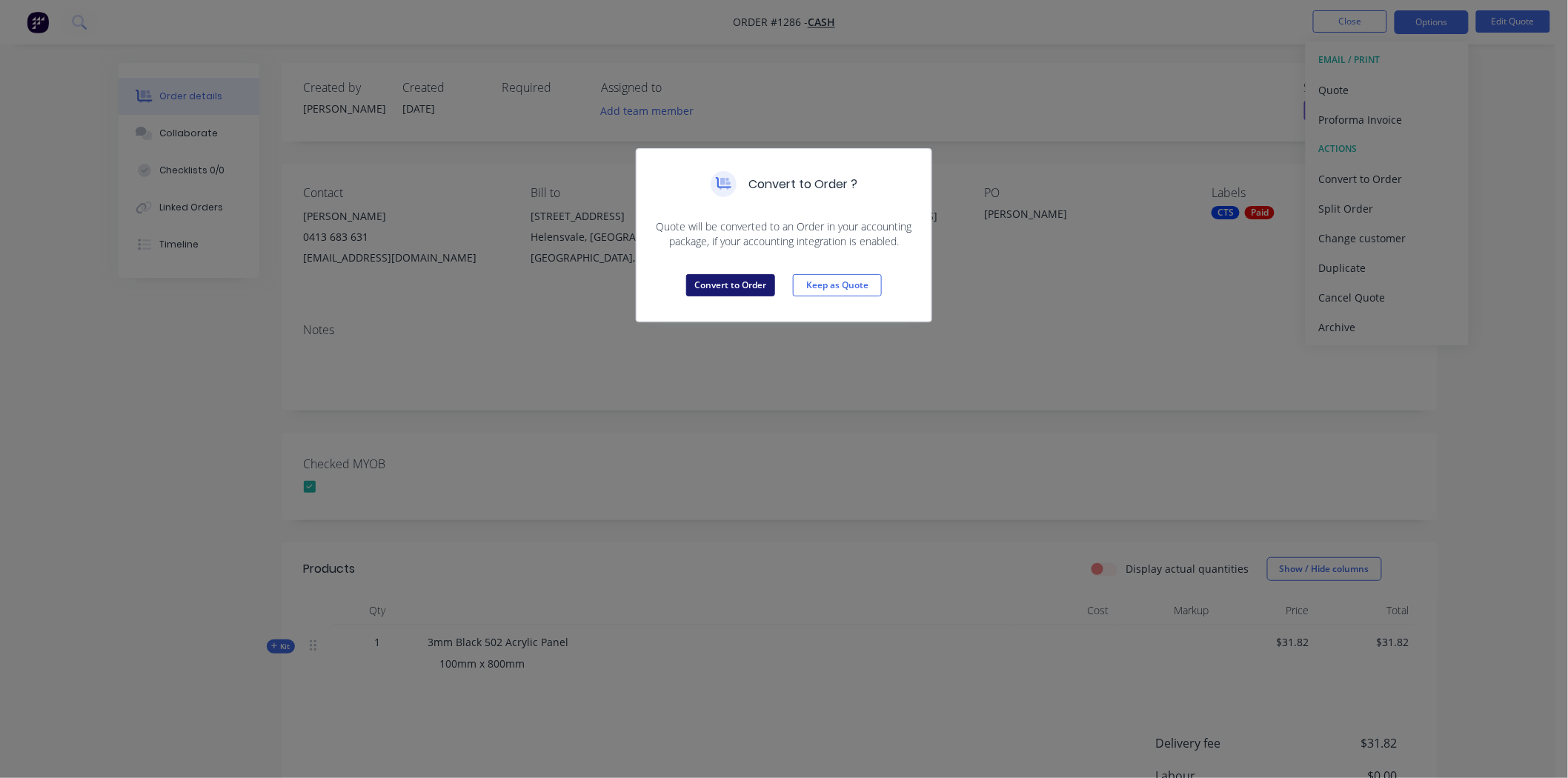
click at [732, 288] on button "Convert to Order" at bounding box center [731, 285] width 89 height 22
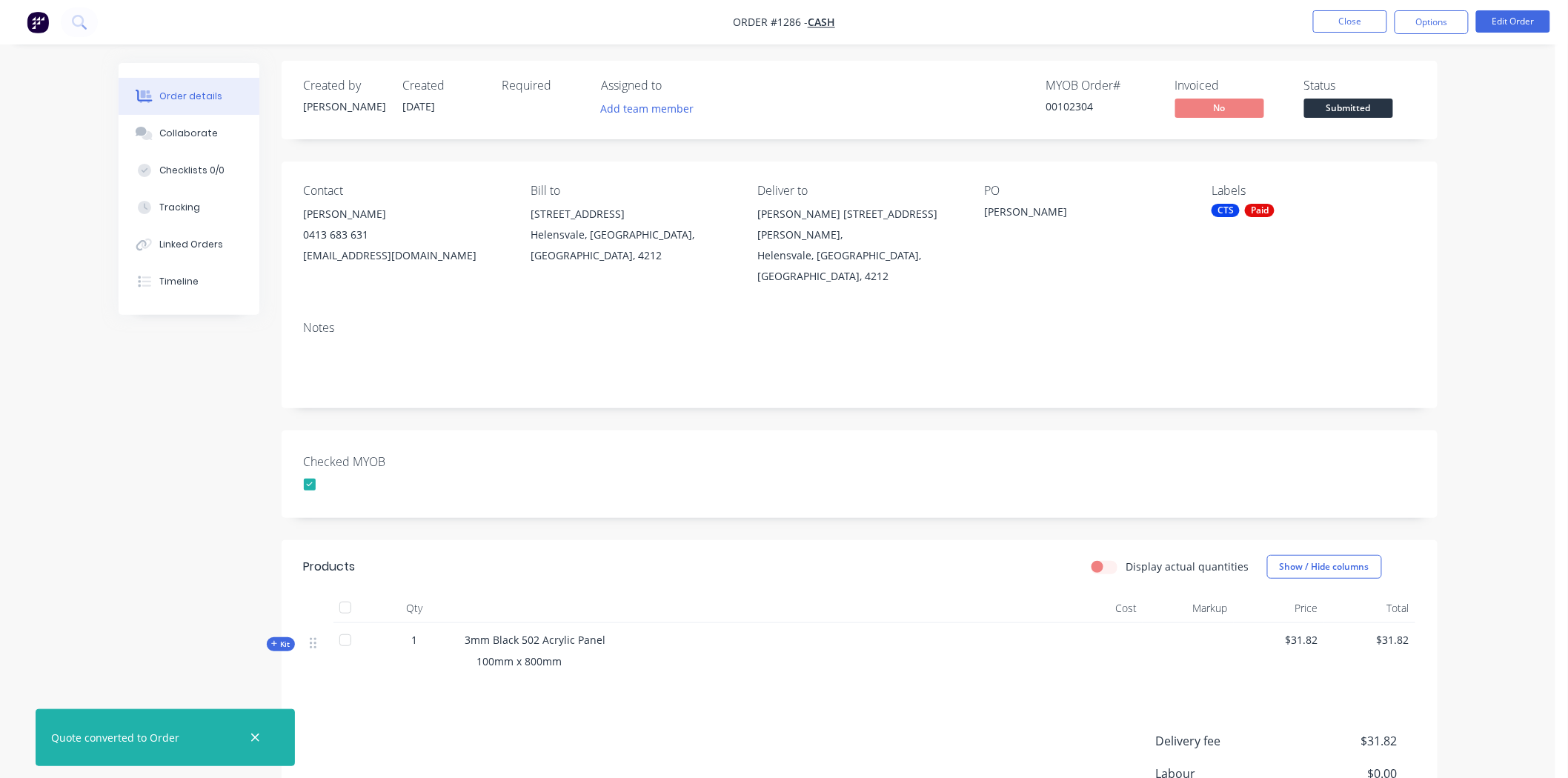
scroll to position [0, 0]
click at [1430, 12] on button "Options" at bounding box center [1431, 22] width 74 height 23
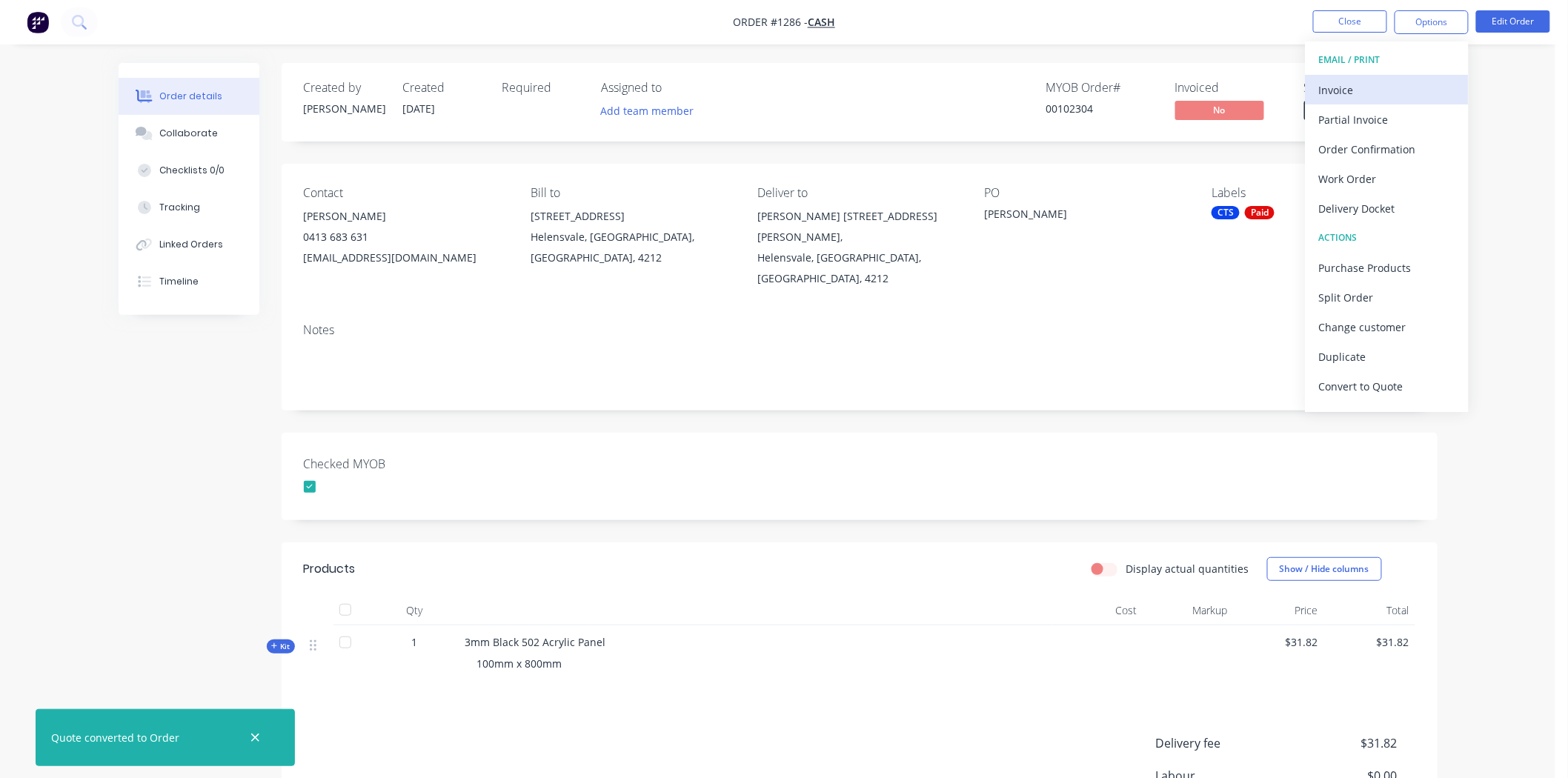
click at [1369, 84] on div "Invoice" at bounding box center [1387, 89] width 136 height 21
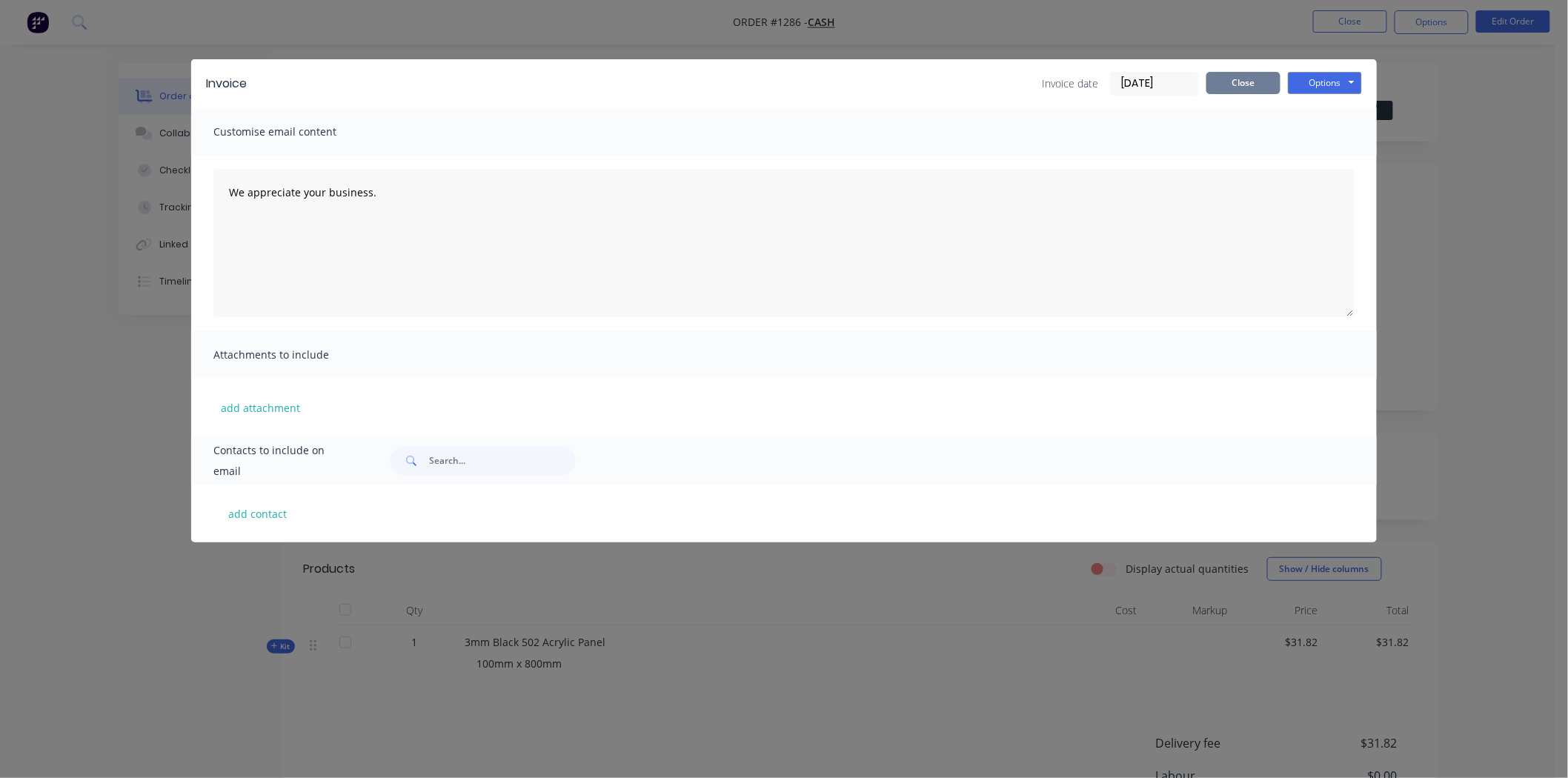
click at [1229, 82] on button "Close" at bounding box center [1243, 83] width 74 height 22
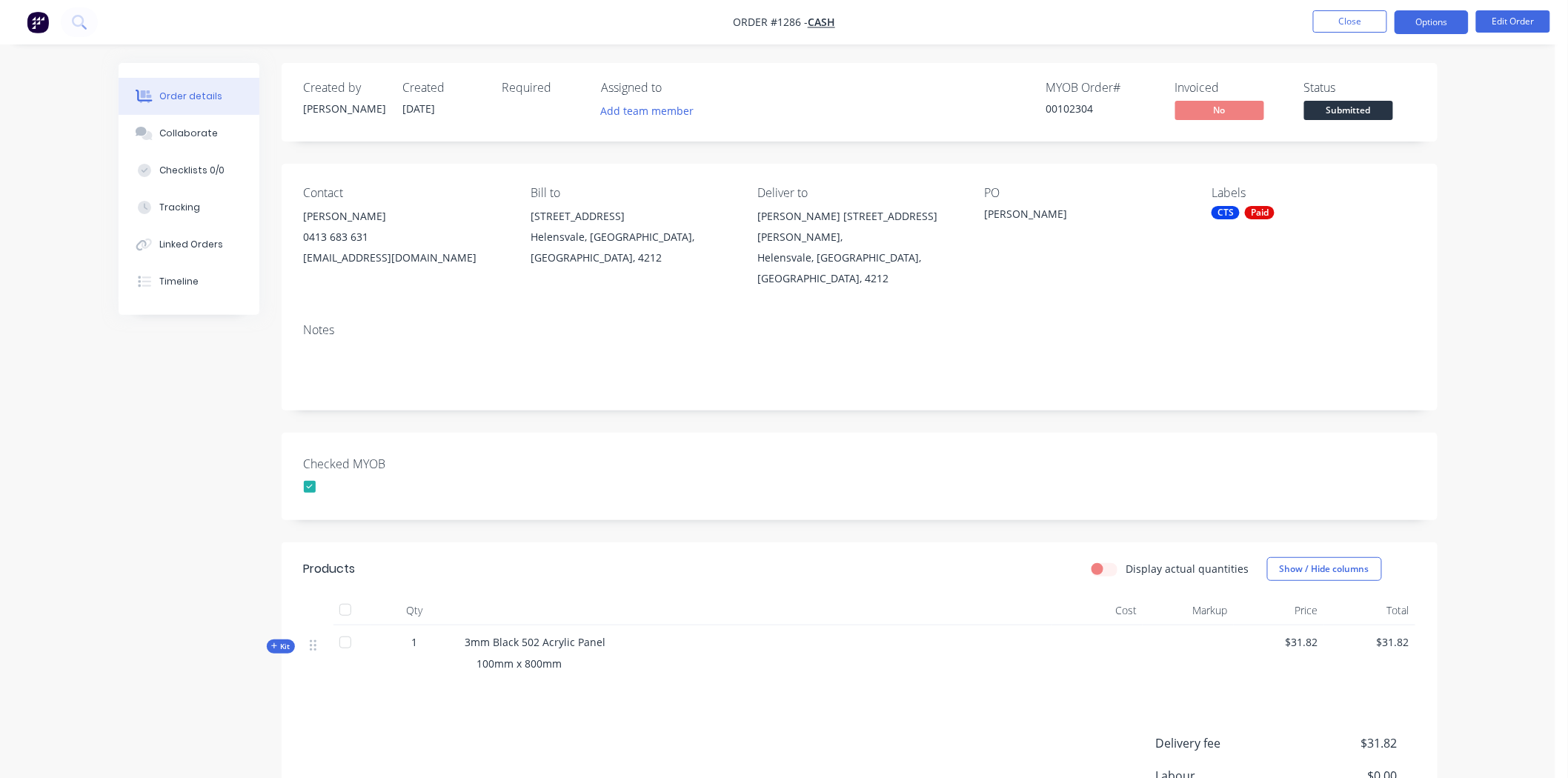
click at [1446, 22] on button "Options" at bounding box center [1431, 22] width 74 height 23
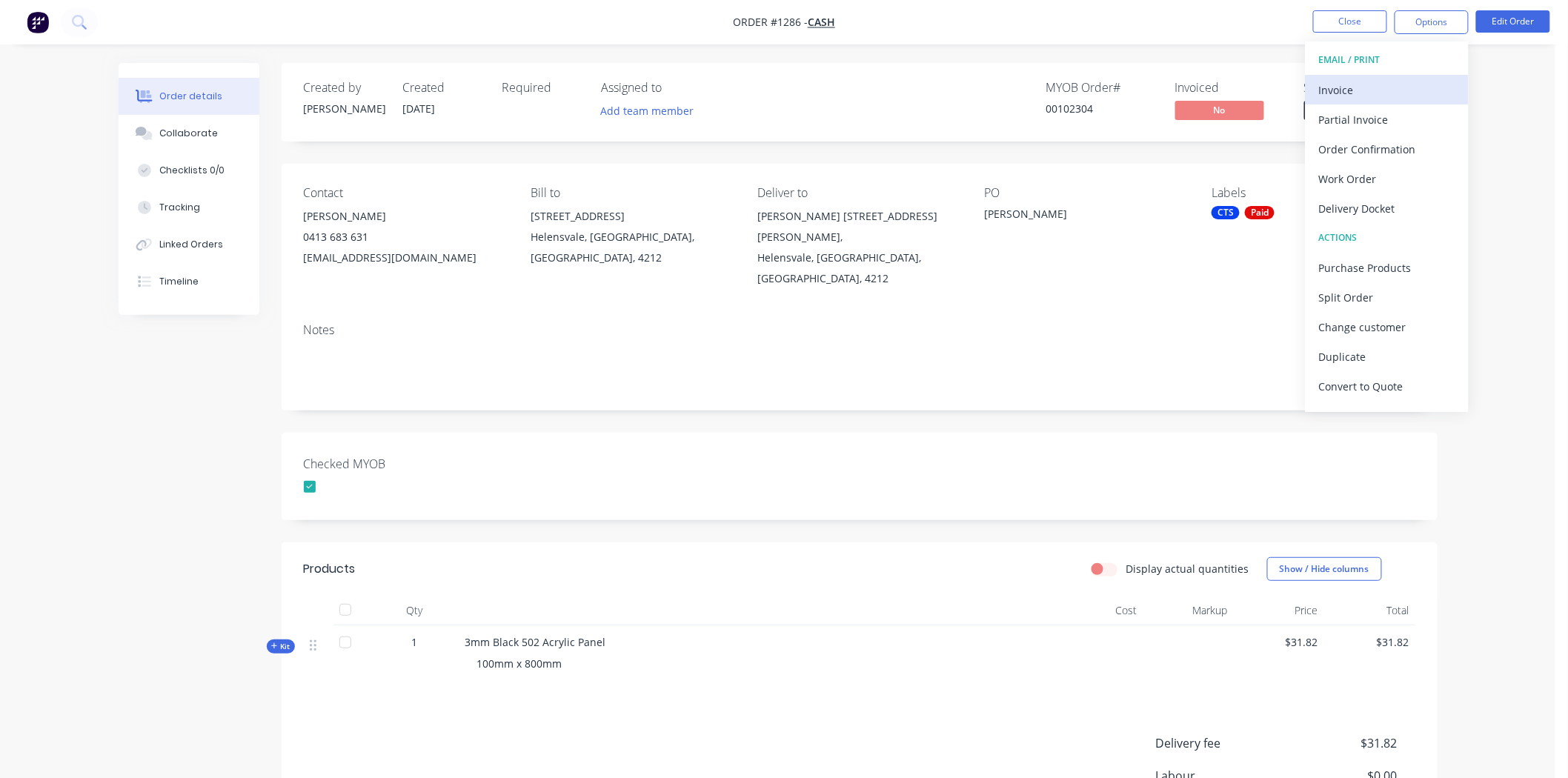
click at [1347, 88] on div "Invoice" at bounding box center [1387, 89] width 136 height 21
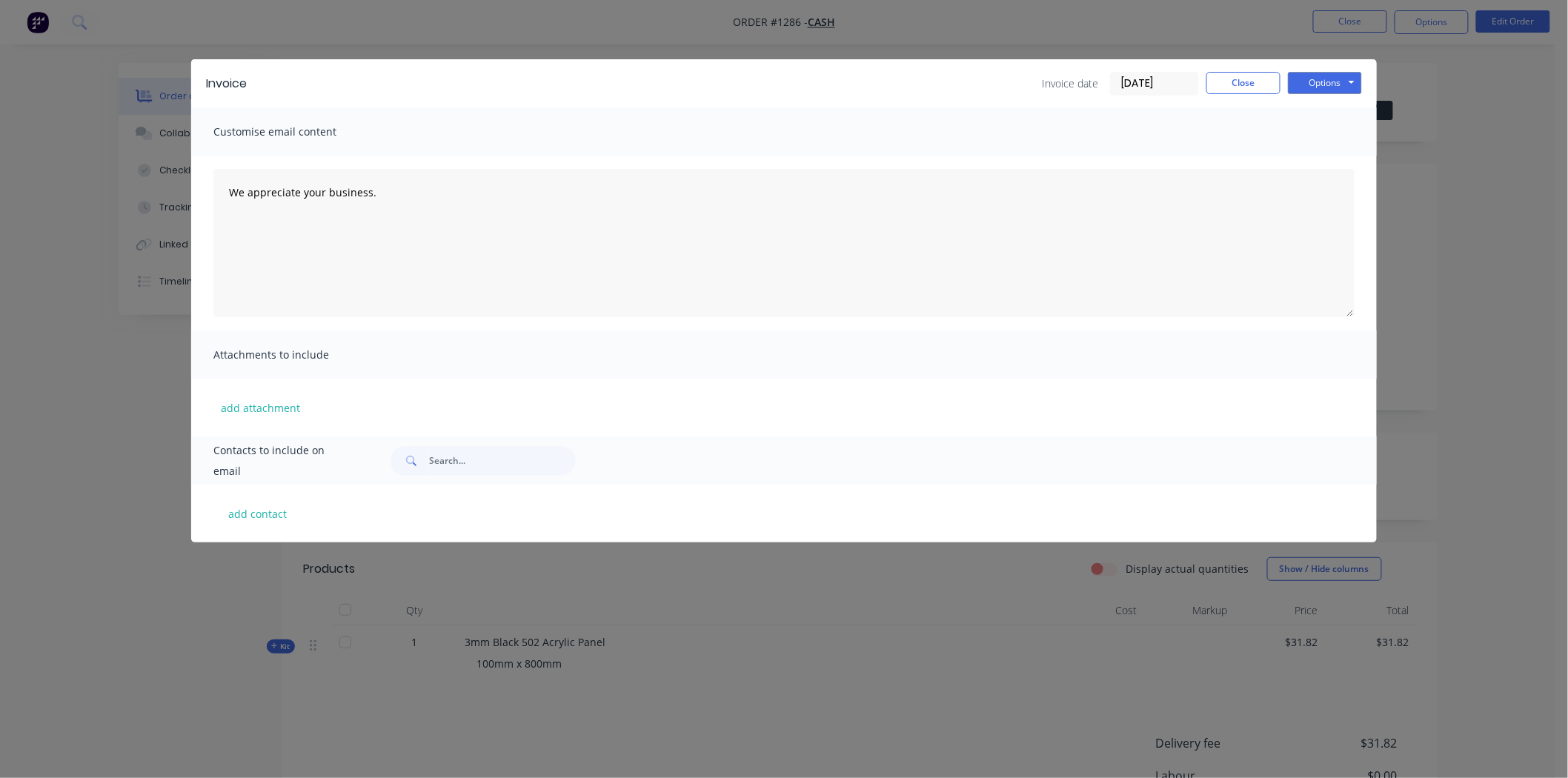
click at [1160, 73] on input "[DATE]" at bounding box center [1155, 84] width 88 height 22
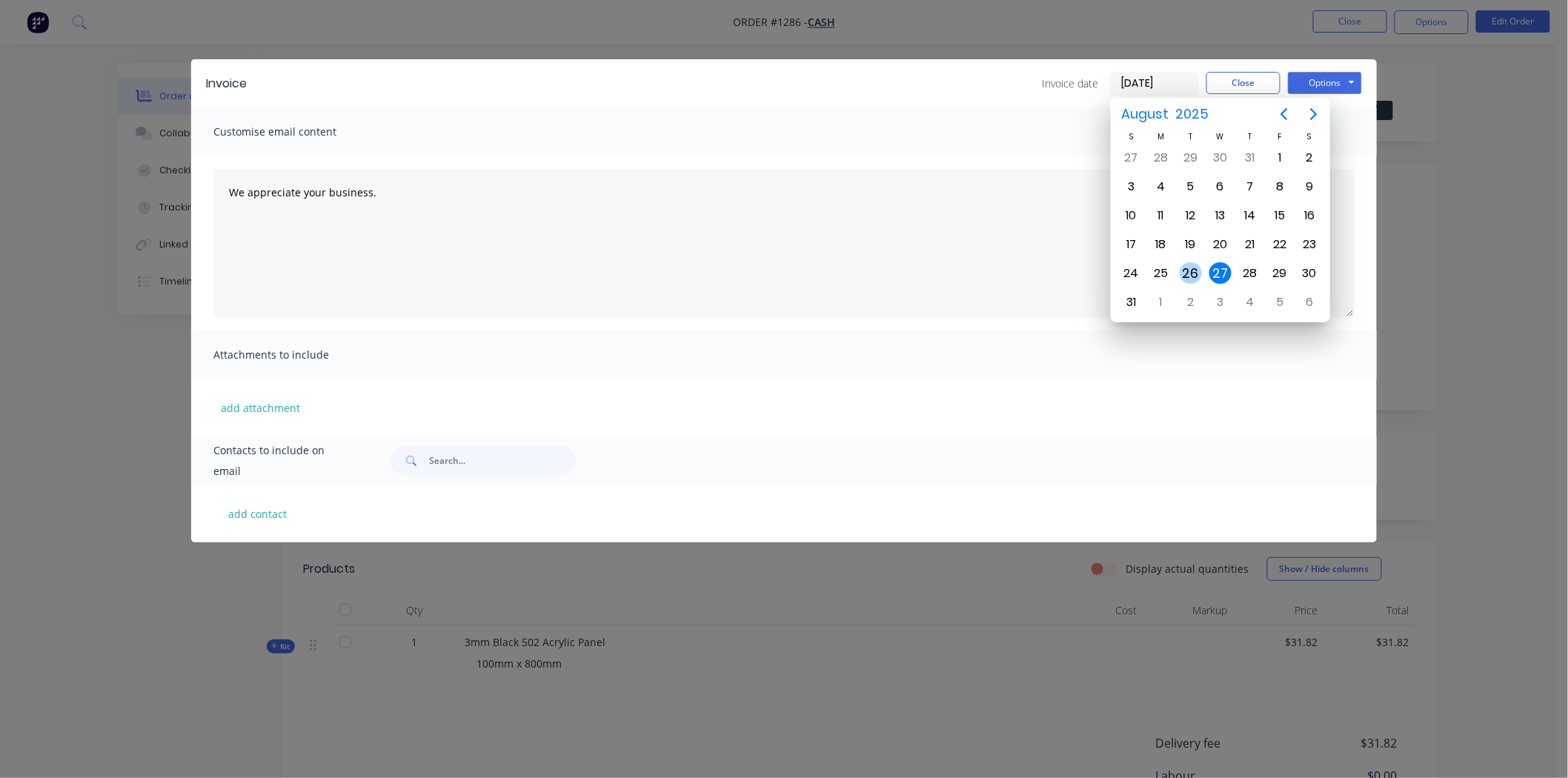
click at [1193, 264] on div "26" at bounding box center [1190, 274] width 22 height 22
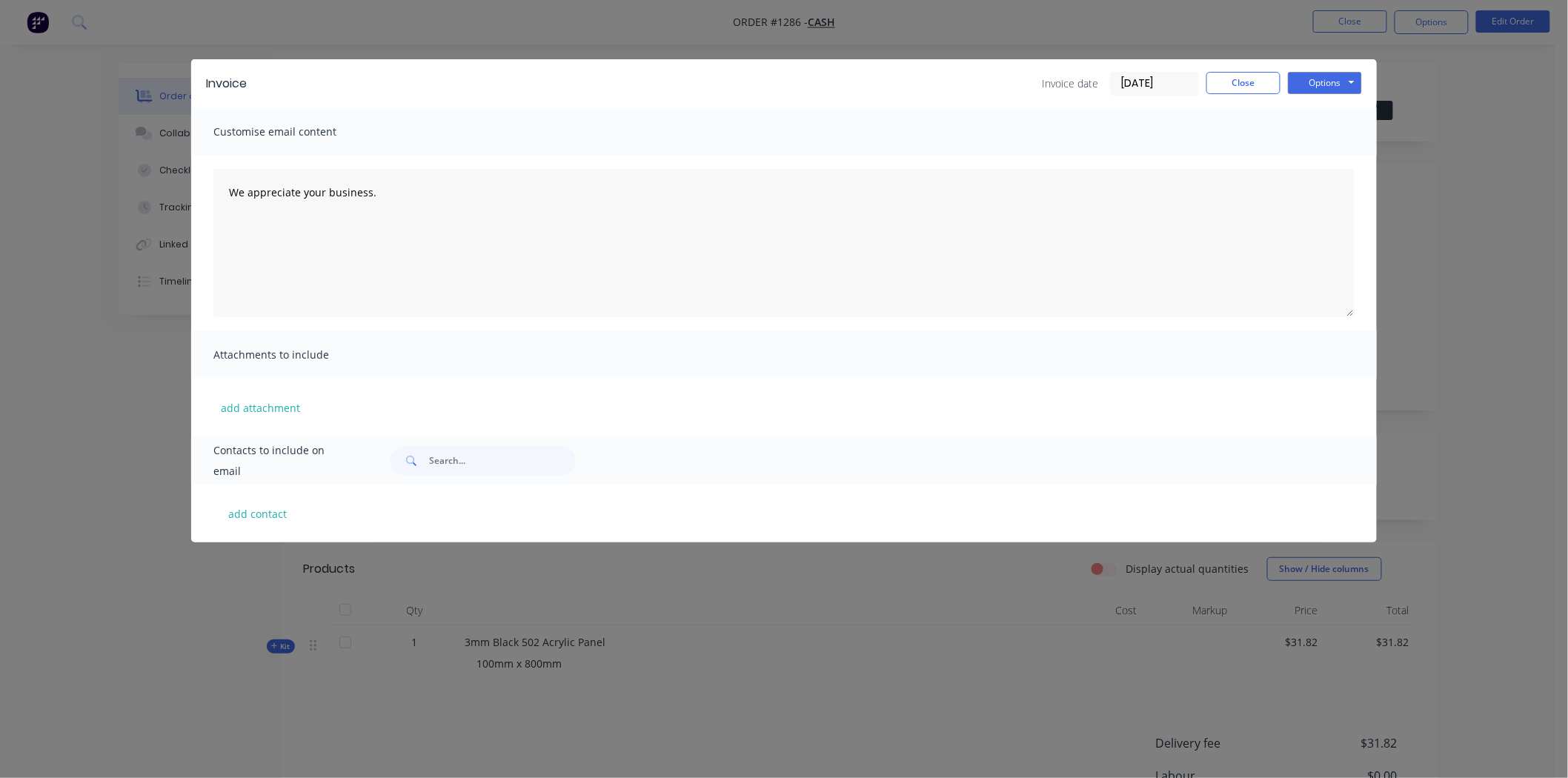
type input "[DATE]"
click at [1320, 83] on button "Options" at bounding box center [1325, 83] width 74 height 22
click at [1326, 129] on button "Print" at bounding box center [1335, 133] width 95 height 24
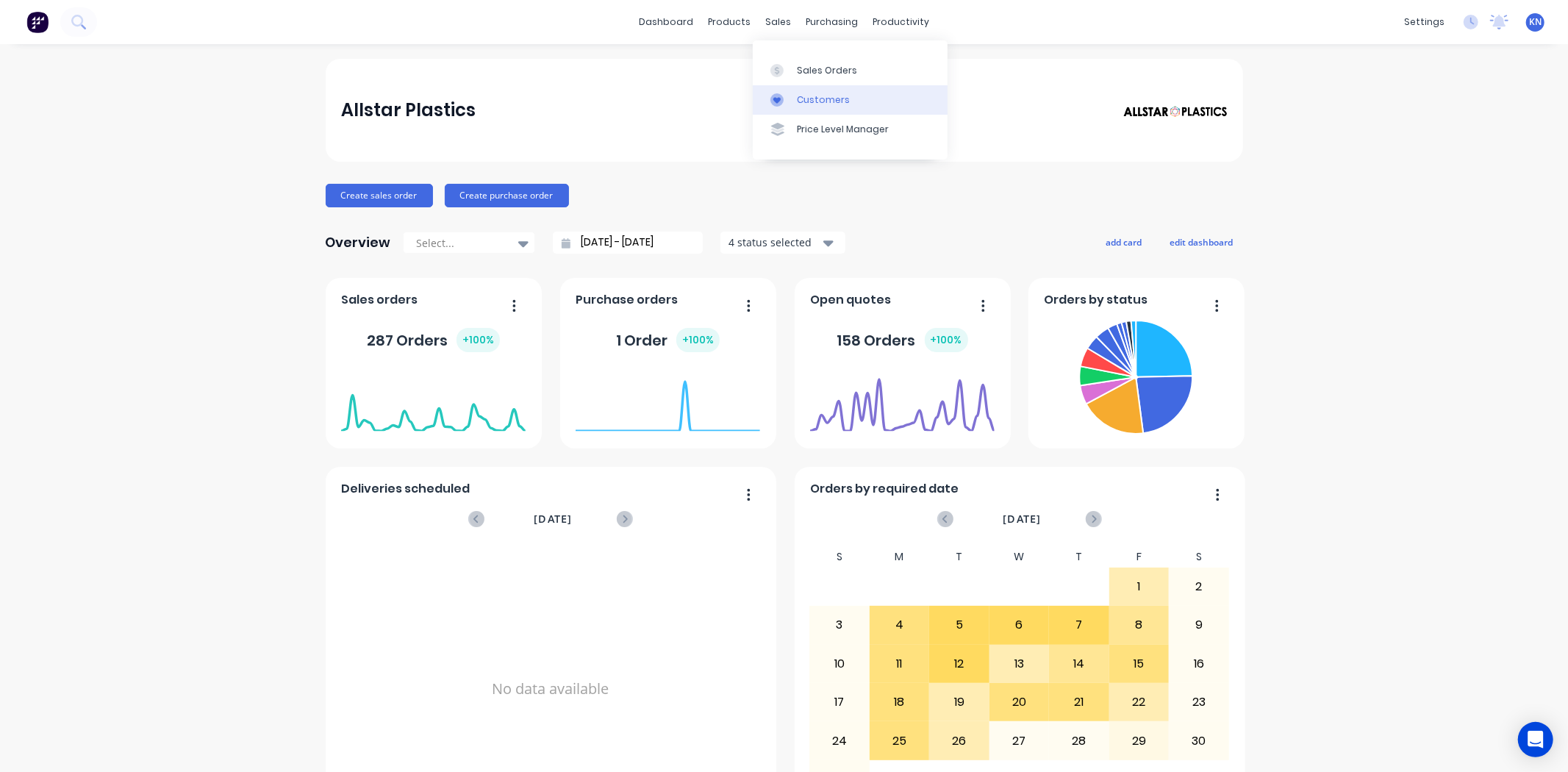
click at [826, 95] on div "Customers" at bounding box center [824, 99] width 53 height 13
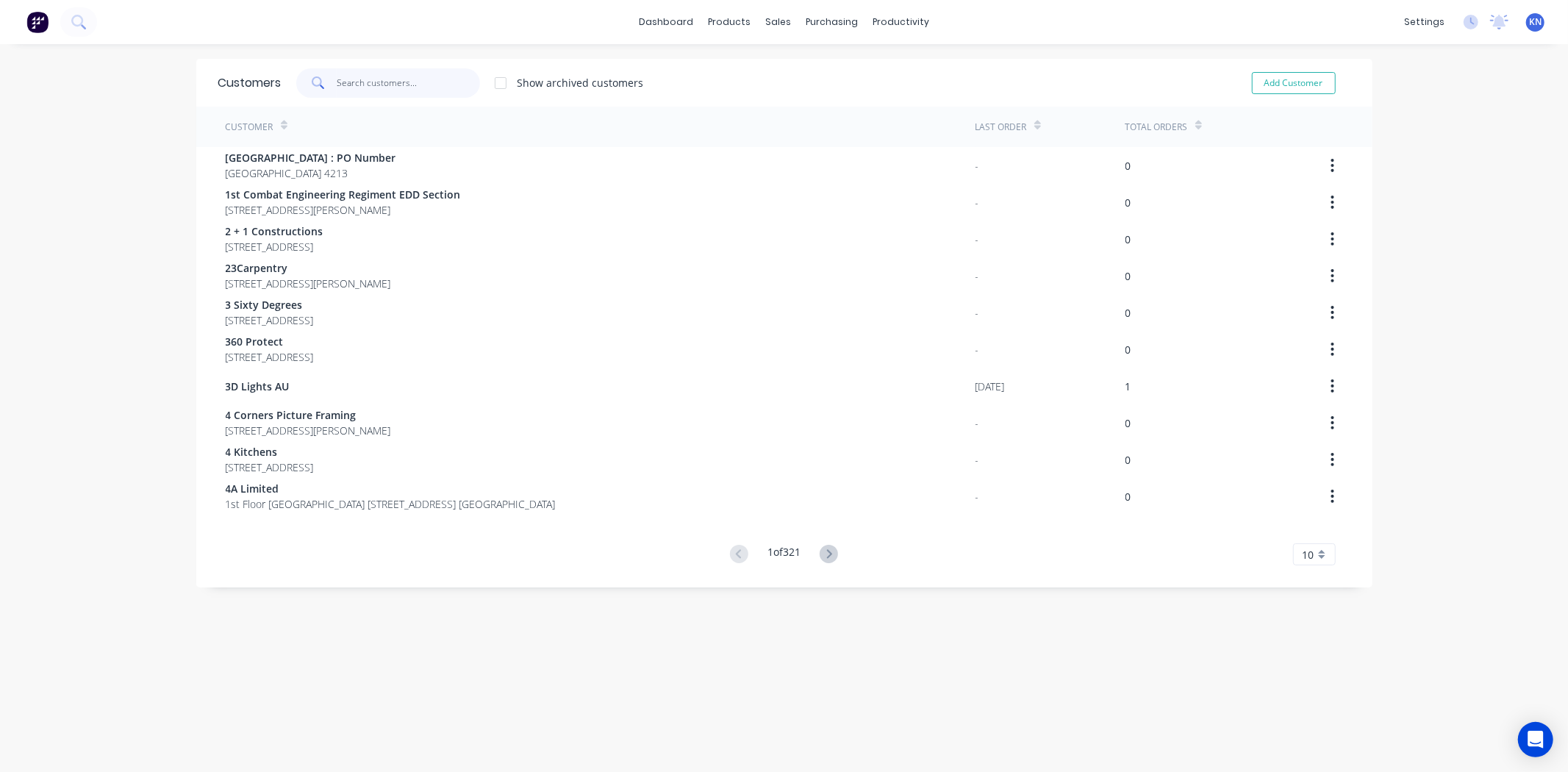
click at [414, 74] on input "text" at bounding box center [408, 83] width 143 height 29
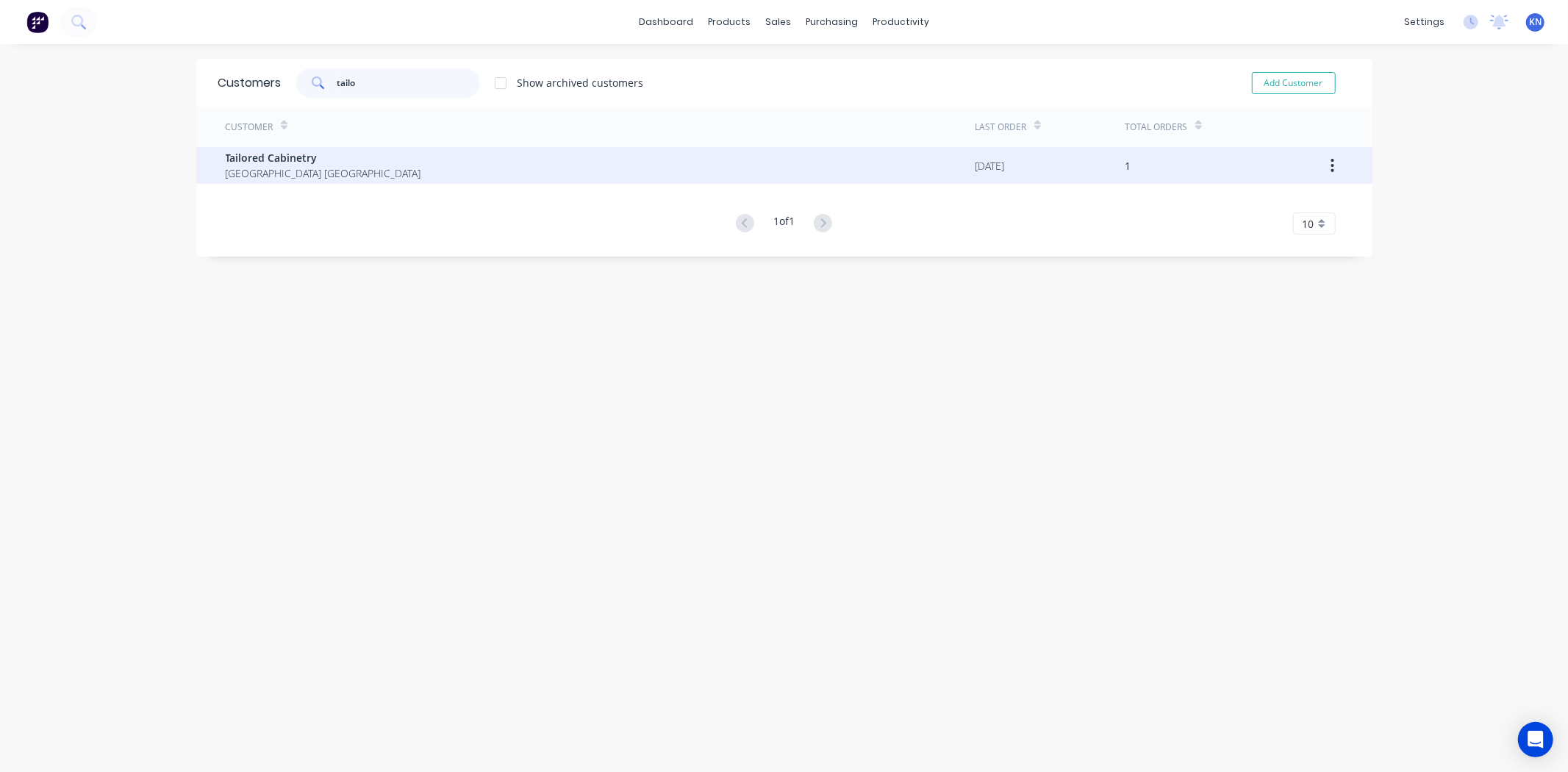
type input "tailo"
click at [246, 157] on span "Tailored Cabinetry" at bounding box center [323, 158] width 195 height 16
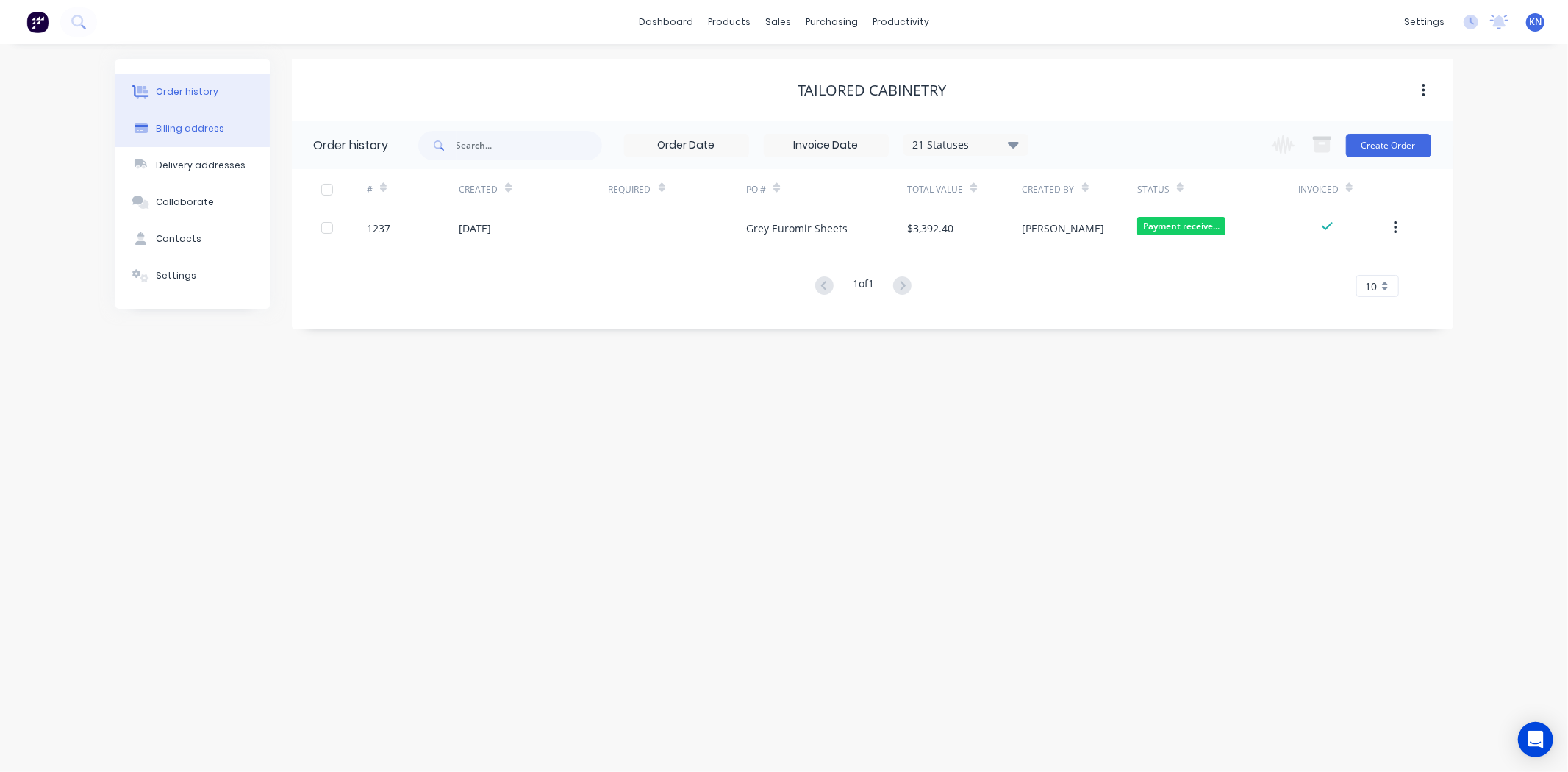
click at [188, 125] on div "Billing address" at bounding box center [190, 128] width 68 height 13
select select "AU"
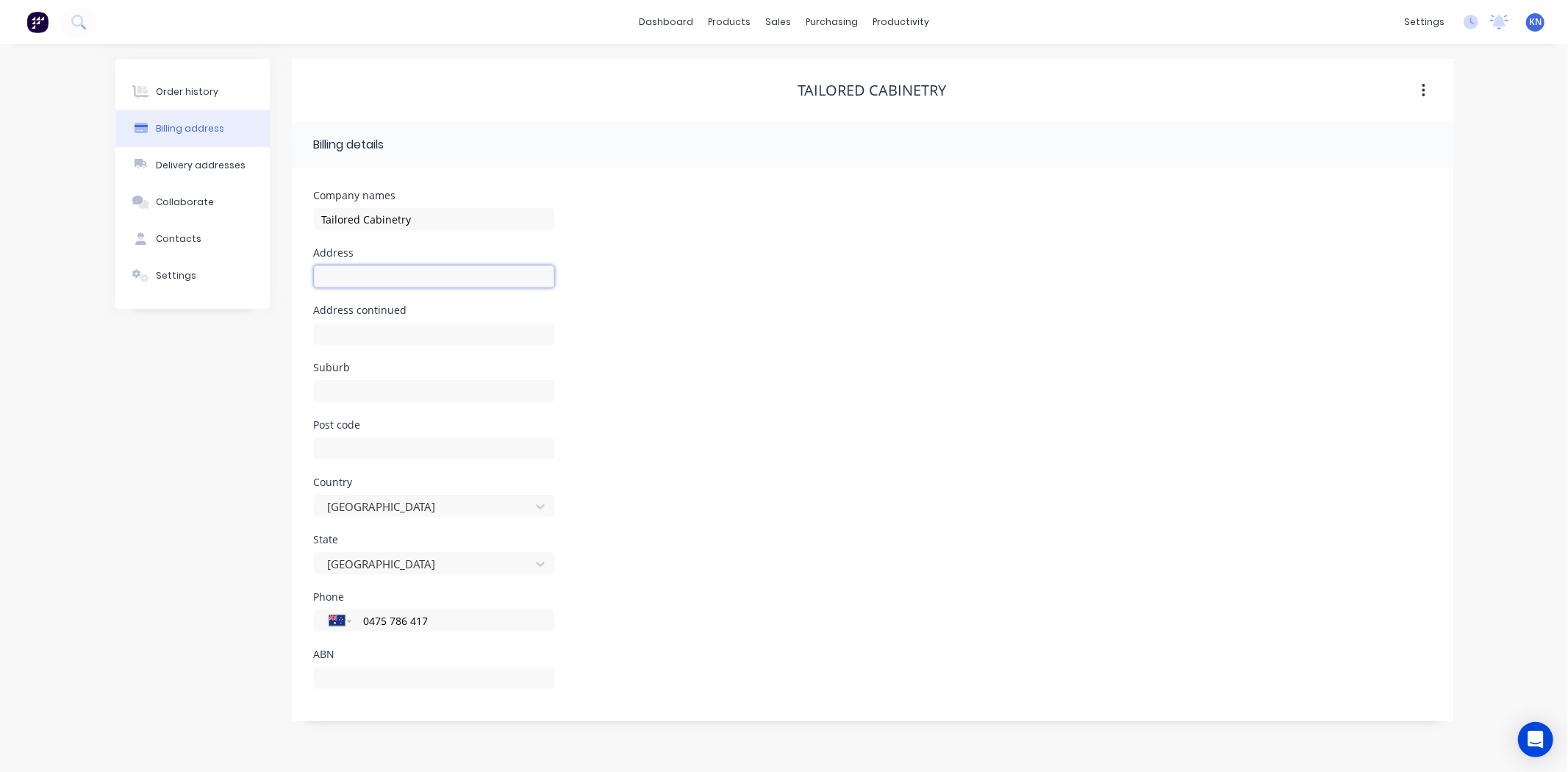
click at [378, 279] on input "text" at bounding box center [434, 276] width 240 height 22
drag, startPoint x: 348, startPoint y: 279, endPoint x: 361, endPoint y: 274, distance: 13.9
click at [350, 279] on input "text" at bounding box center [434, 276] width 240 height 22
type input "Unit 7 & 8"
type input "[STREET_ADDRESS][PERSON_NAME]"
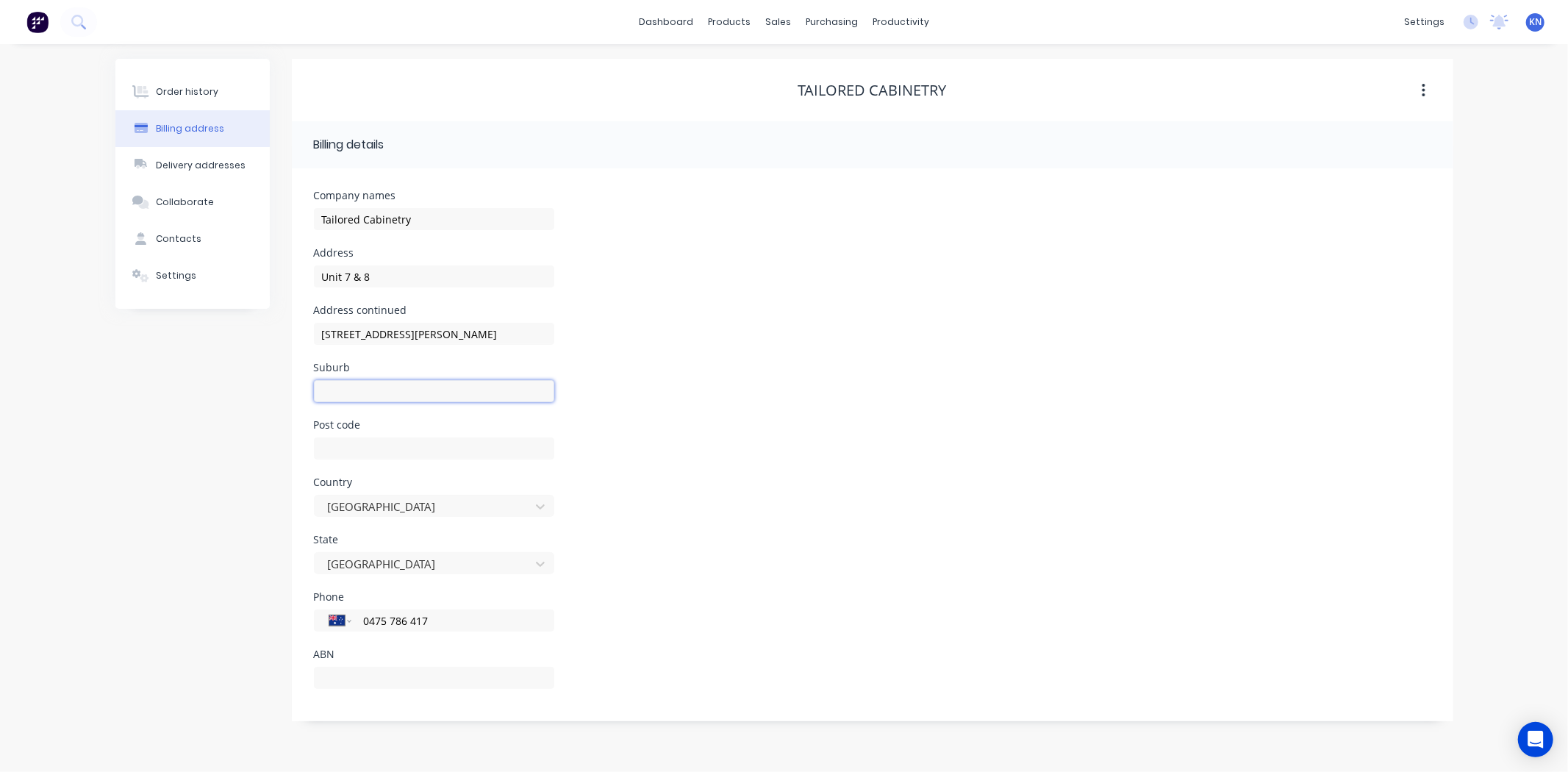
click at [354, 385] on input "text" at bounding box center [434, 391] width 240 height 22
type input "Carrara"
click at [387, 441] on input "text" at bounding box center [434, 448] width 240 height 22
type input "4211"
click at [184, 240] on div "Contacts" at bounding box center [178, 239] width 46 height 13
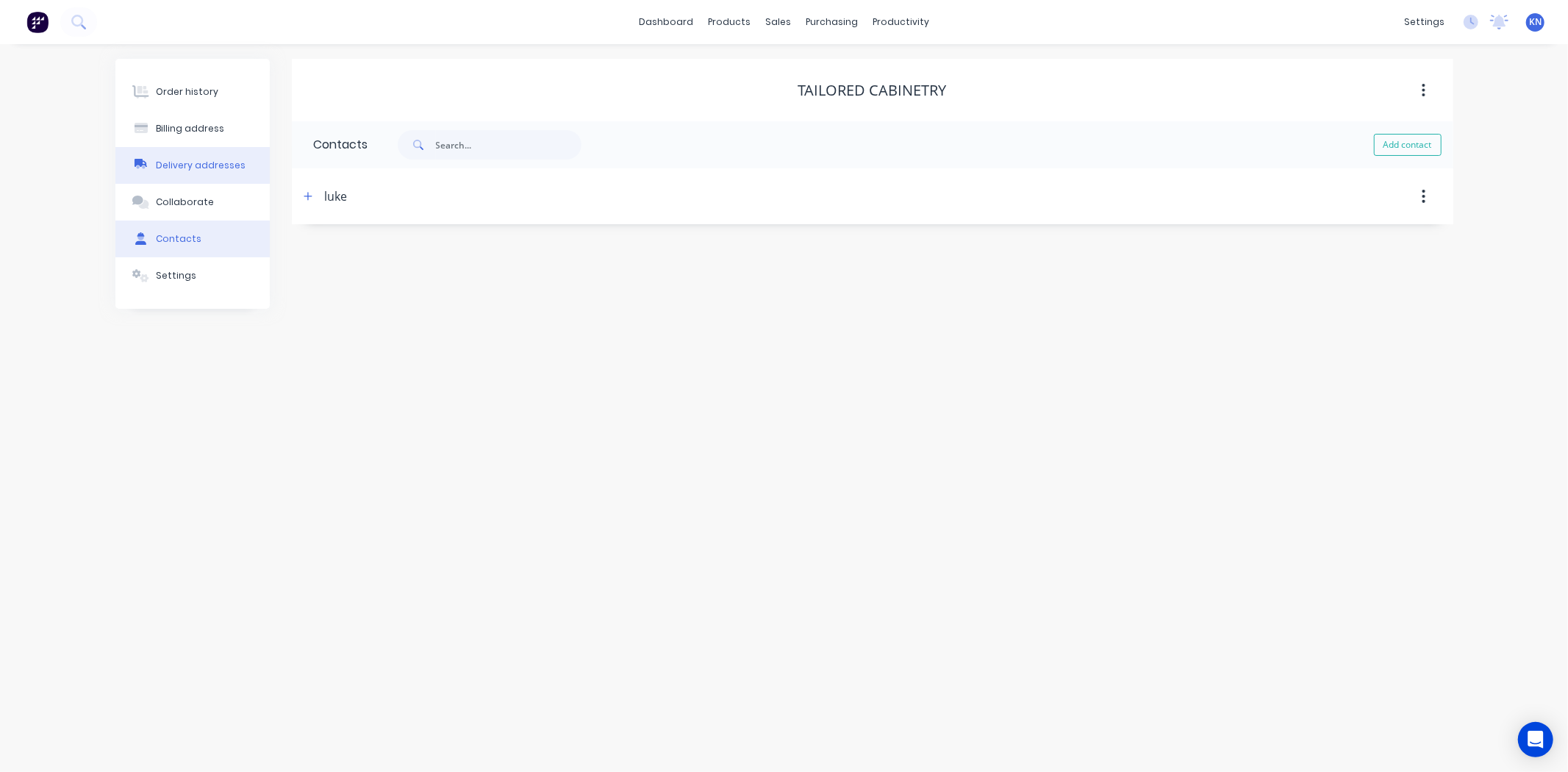
click at [187, 163] on div "Delivery addresses" at bounding box center [201, 165] width 90 height 13
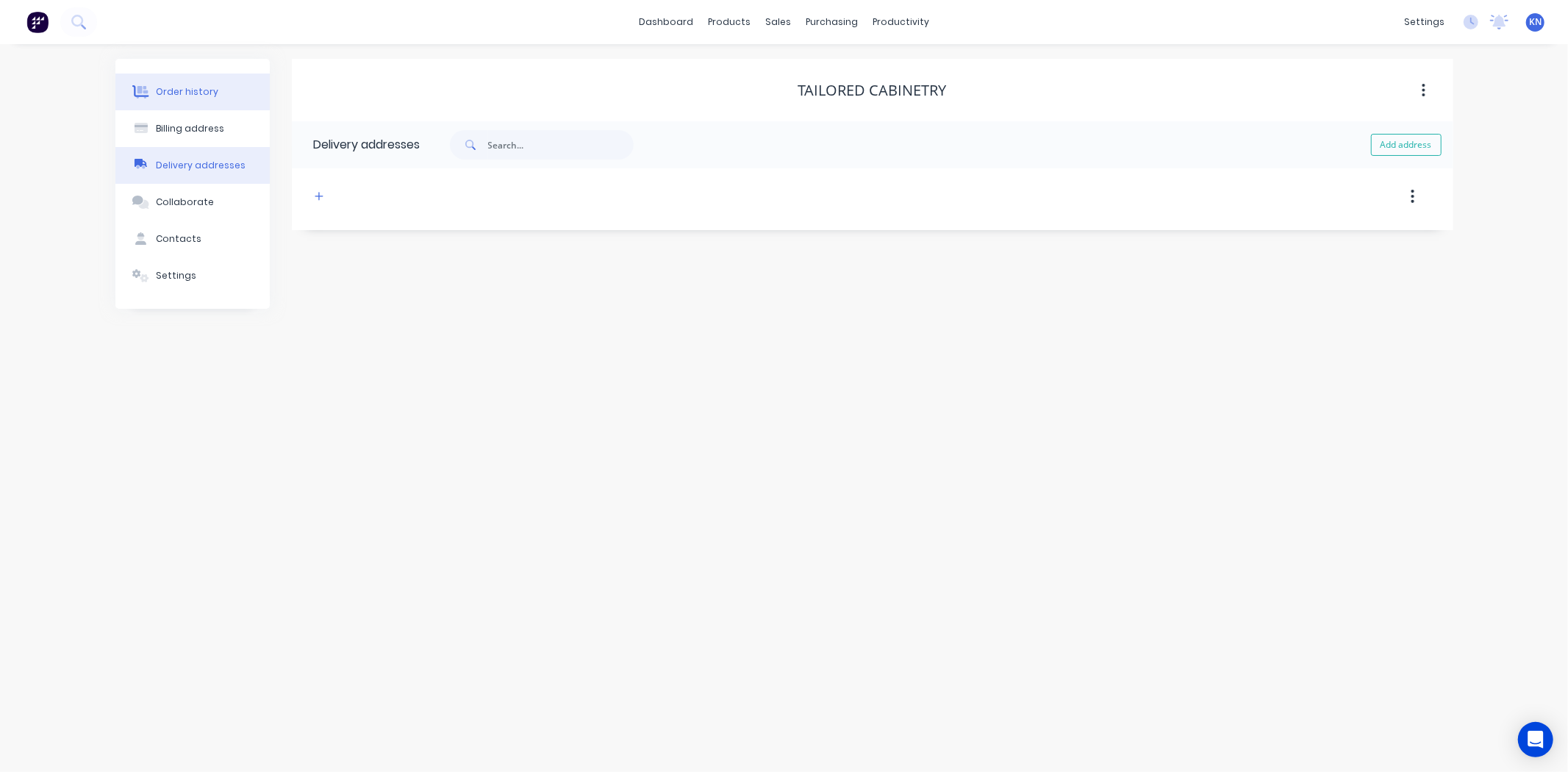
click at [202, 84] on button "Order history" at bounding box center [192, 92] width 154 height 36
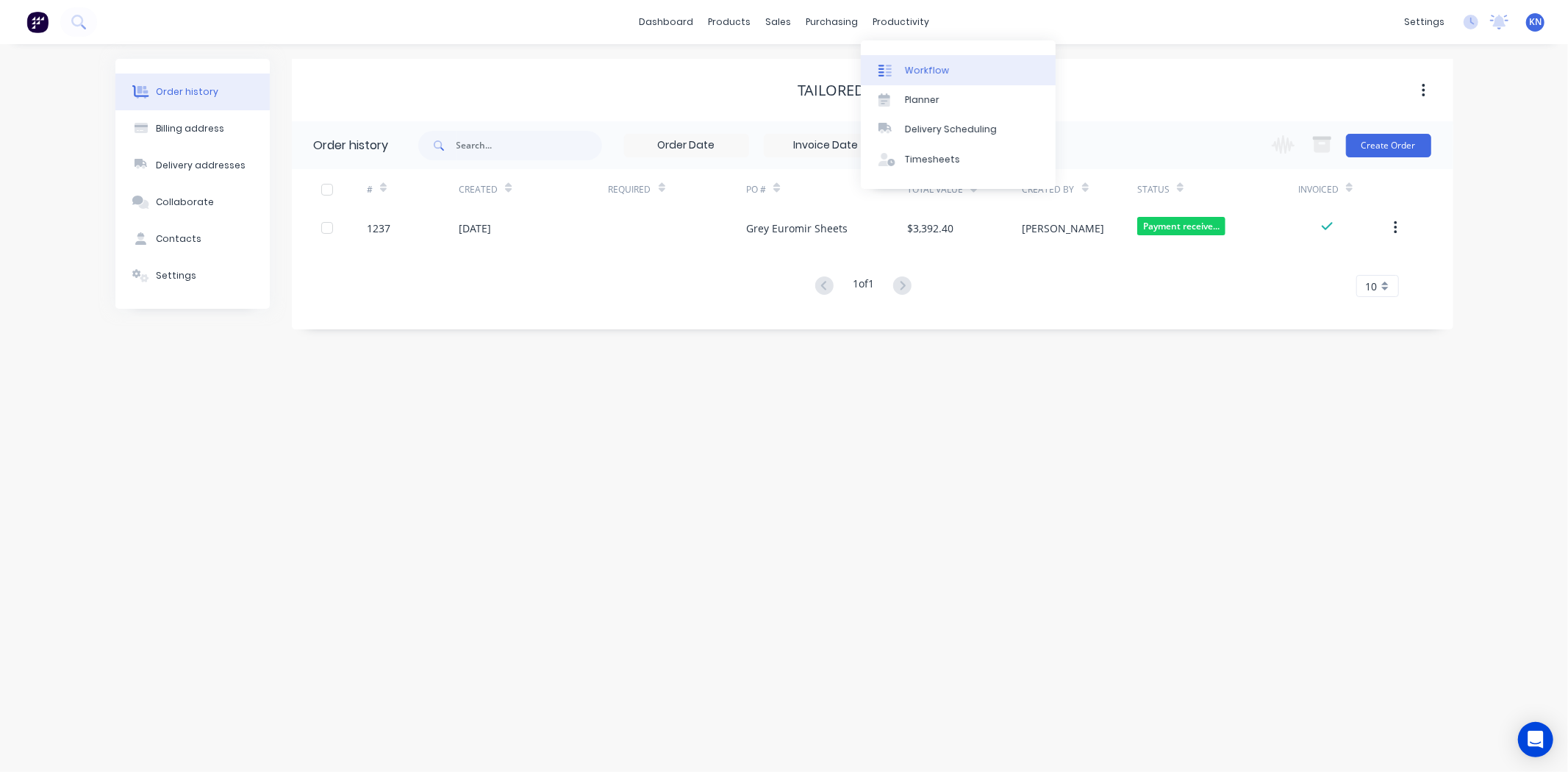
click at [927, 67] on div "Workflow" at bounding box center [927, 70] width 44 height 13
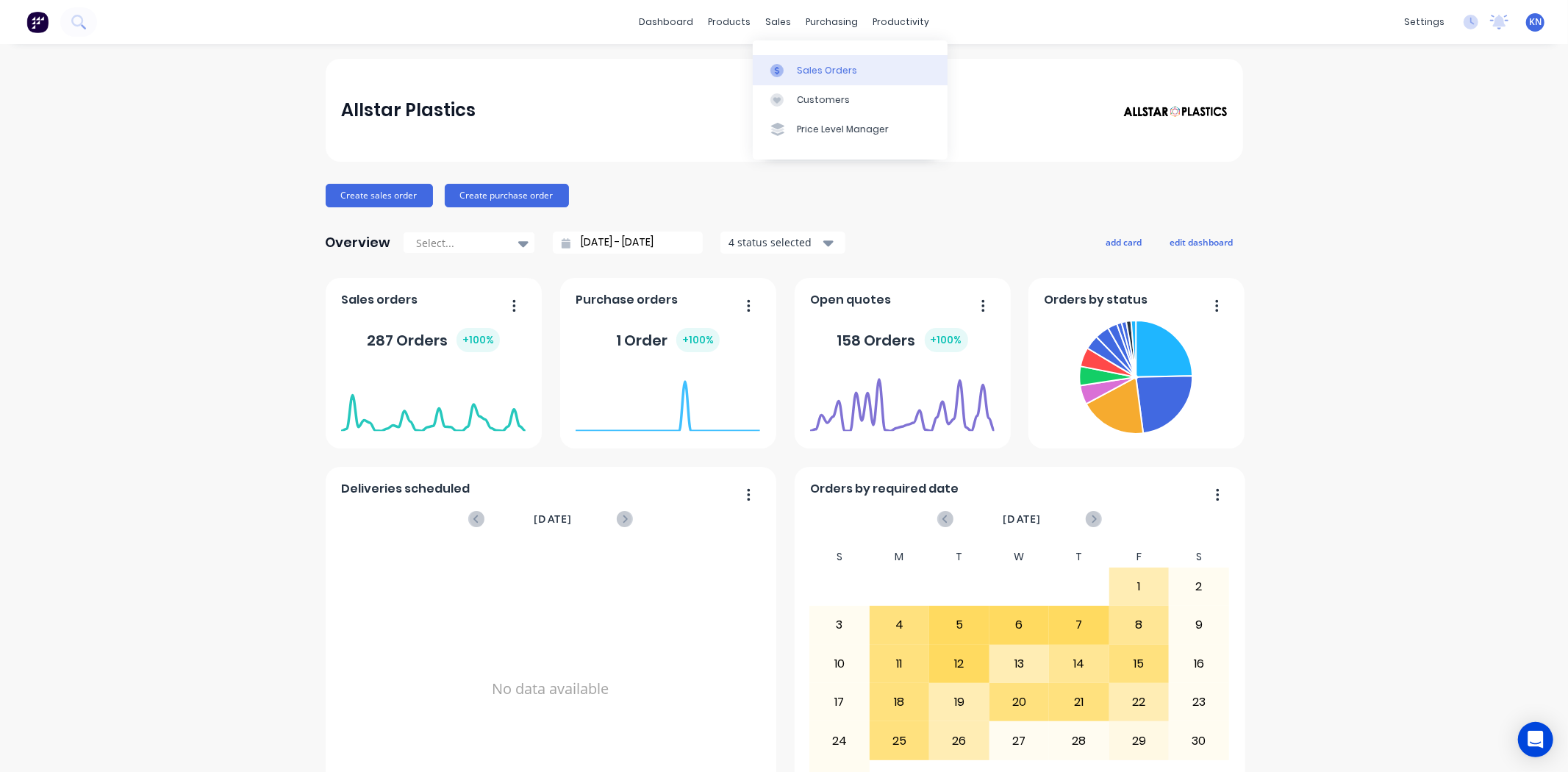
click at [824, 71] on div "Sales Orders" at bounding box center [827, 70] width 60 height 13
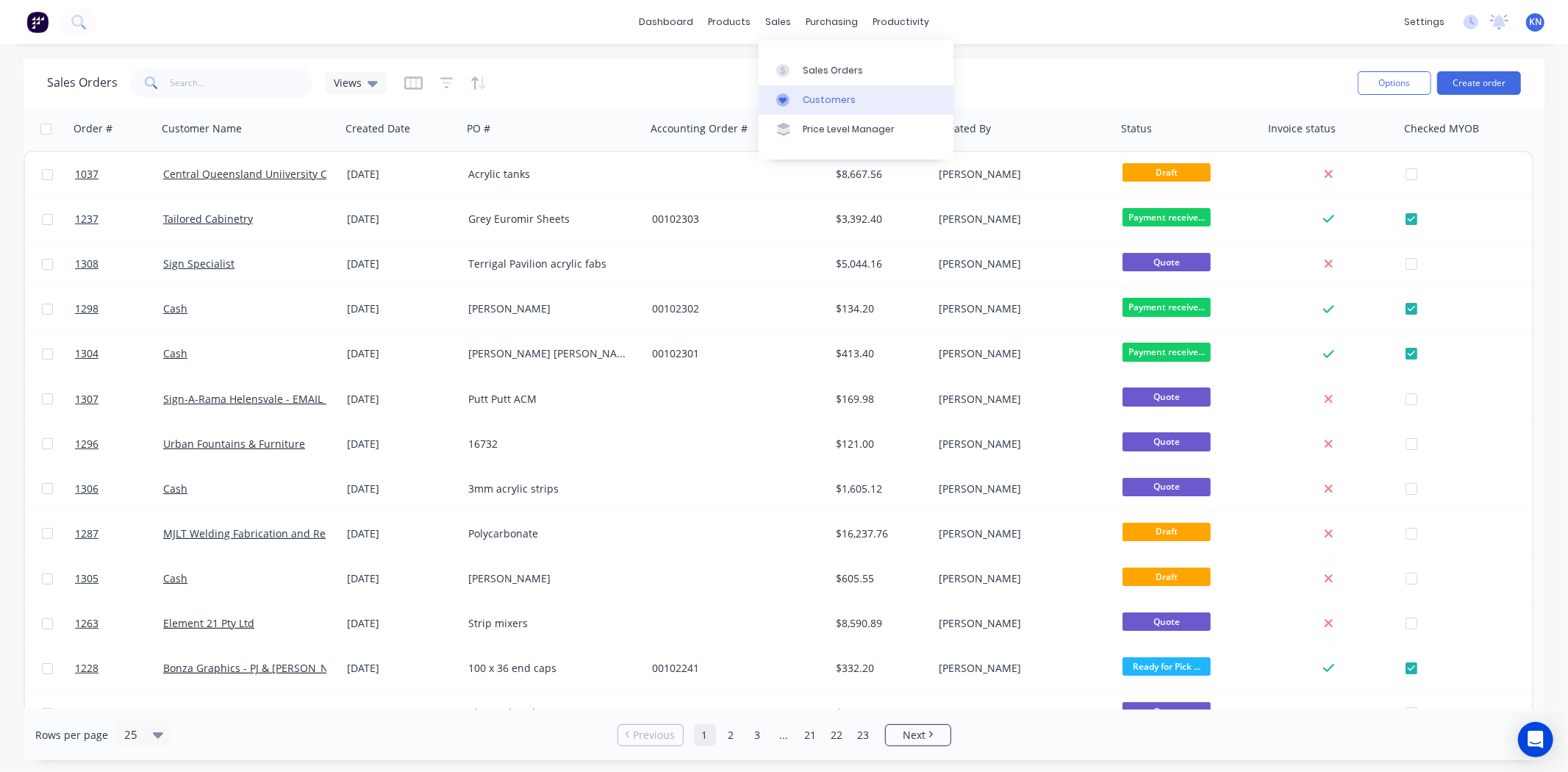
click at [842, 93] on div "Customers" at bounding box center [829, 99] width 53 height 13
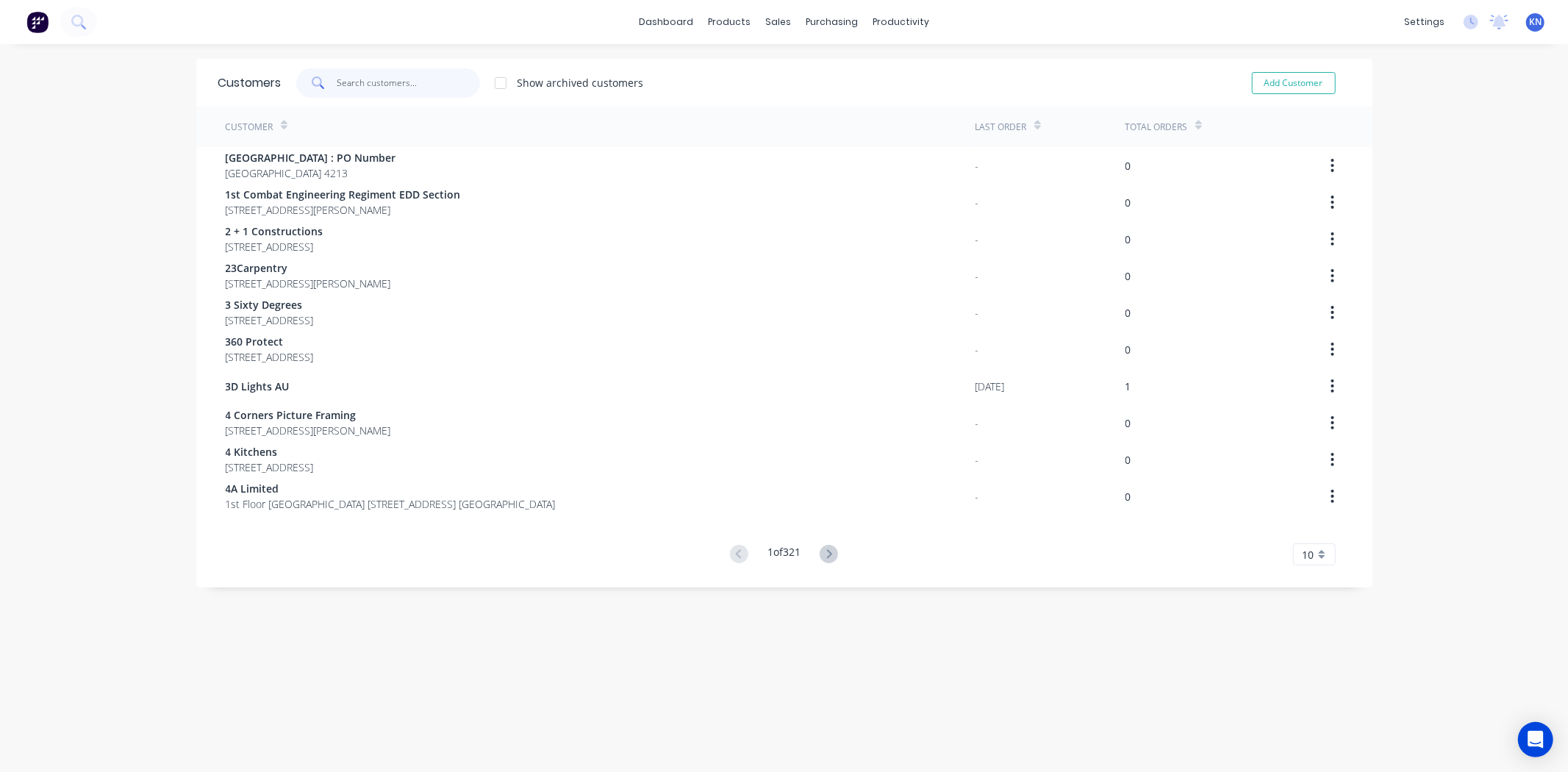
click at [356, 86] on input "text" at bounding box center [408, 83] width 143 height 29
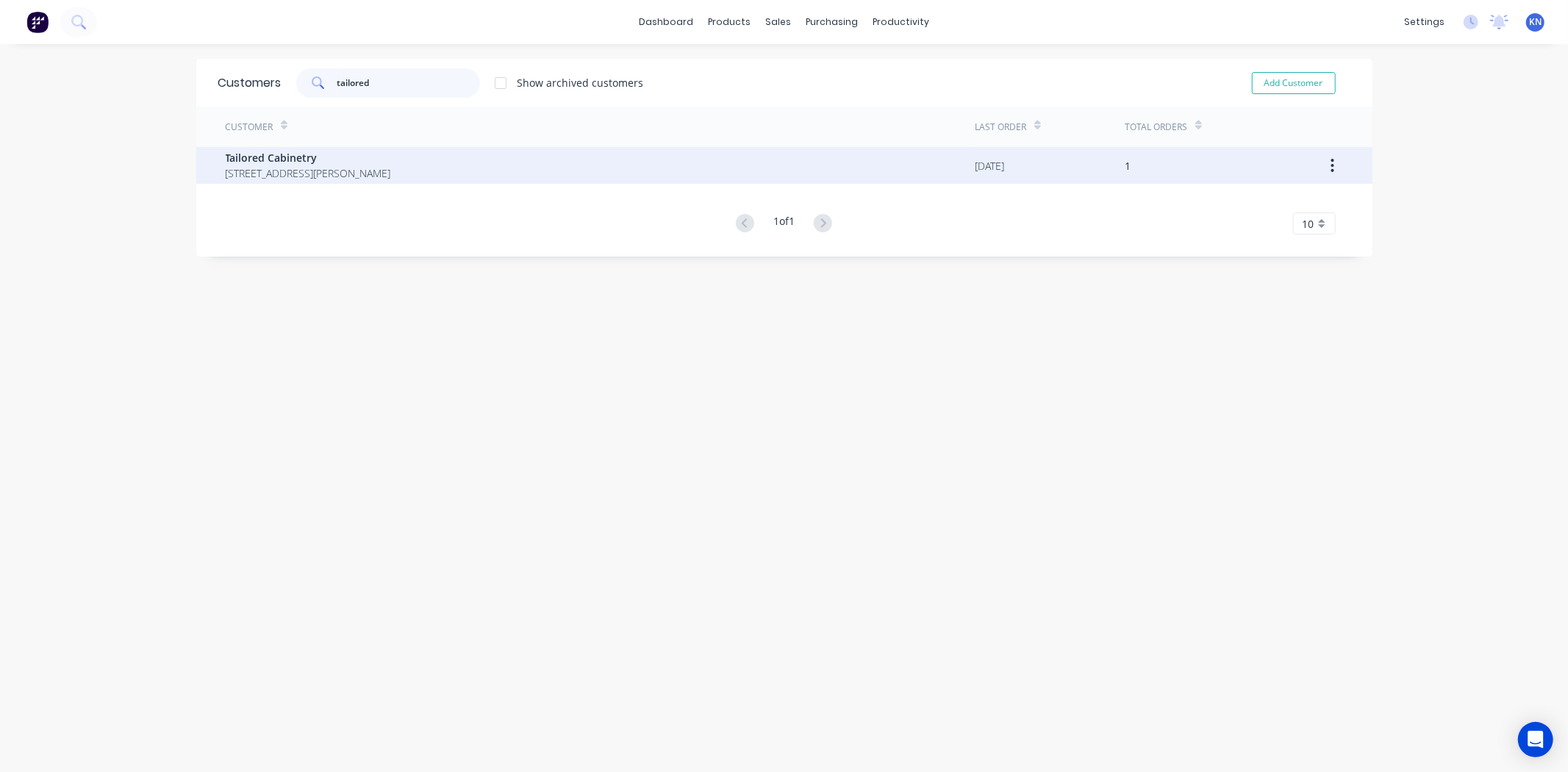
type input "tailored"
click at [255, 161] on span "Tailored Cabinetry" at bounding box center [308, 158] width 165 height 16
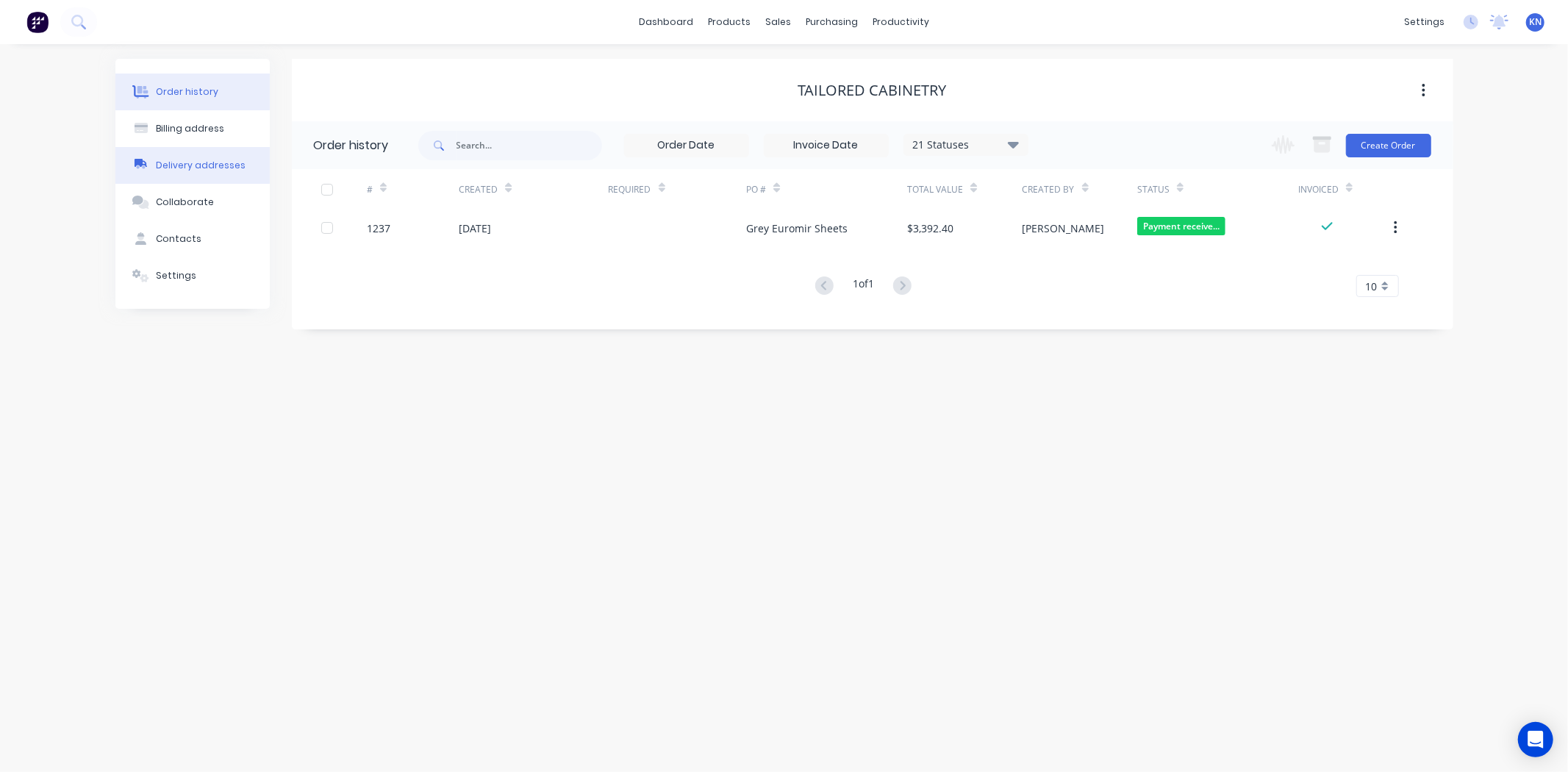
click at [184, 160] on div "Delivery addresses" at bounding box center [201, 165] width 90 height 13
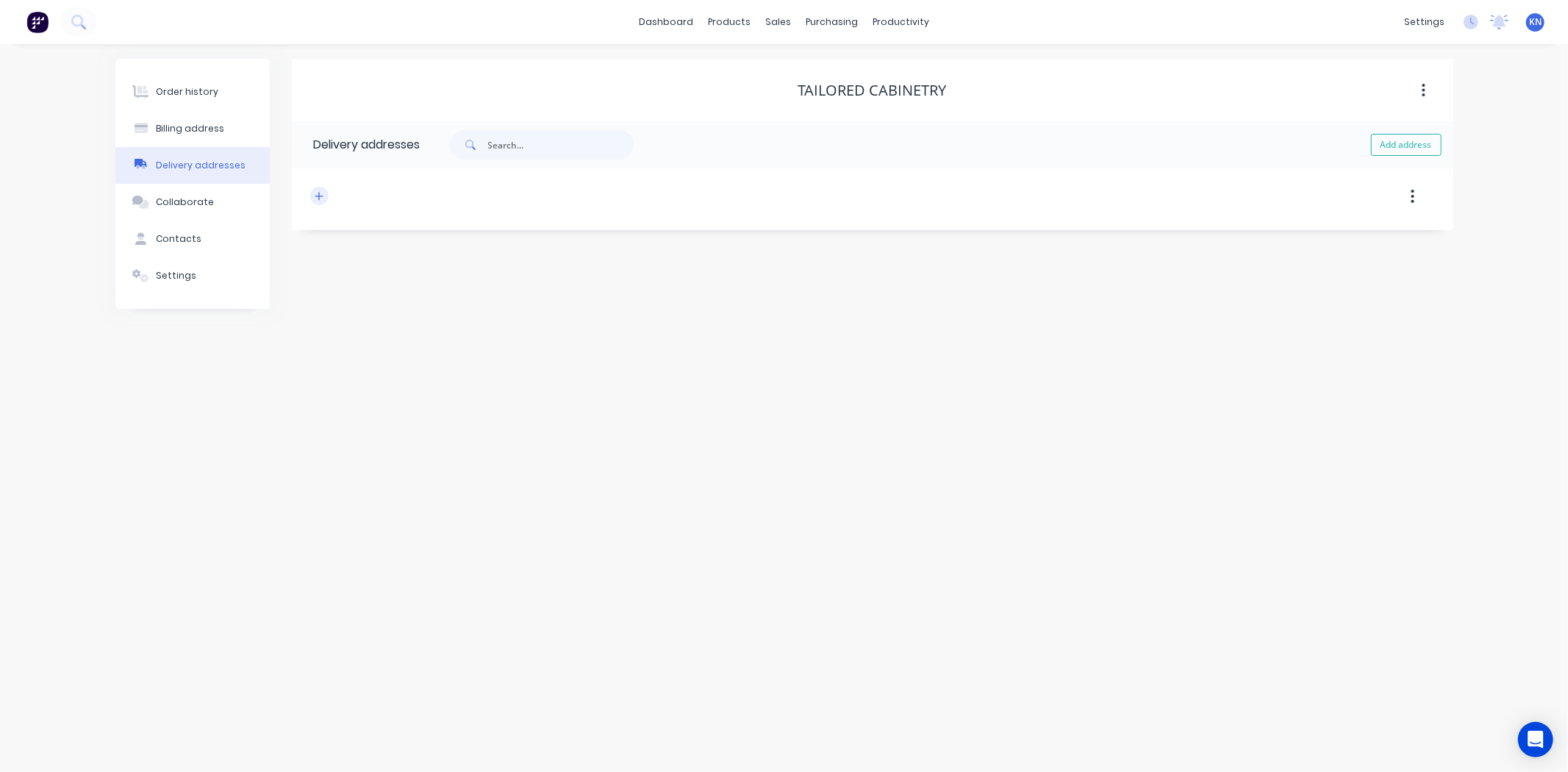
click at [318, 197] on icon "button" at bounding box center [319, 196] width 9 height 10
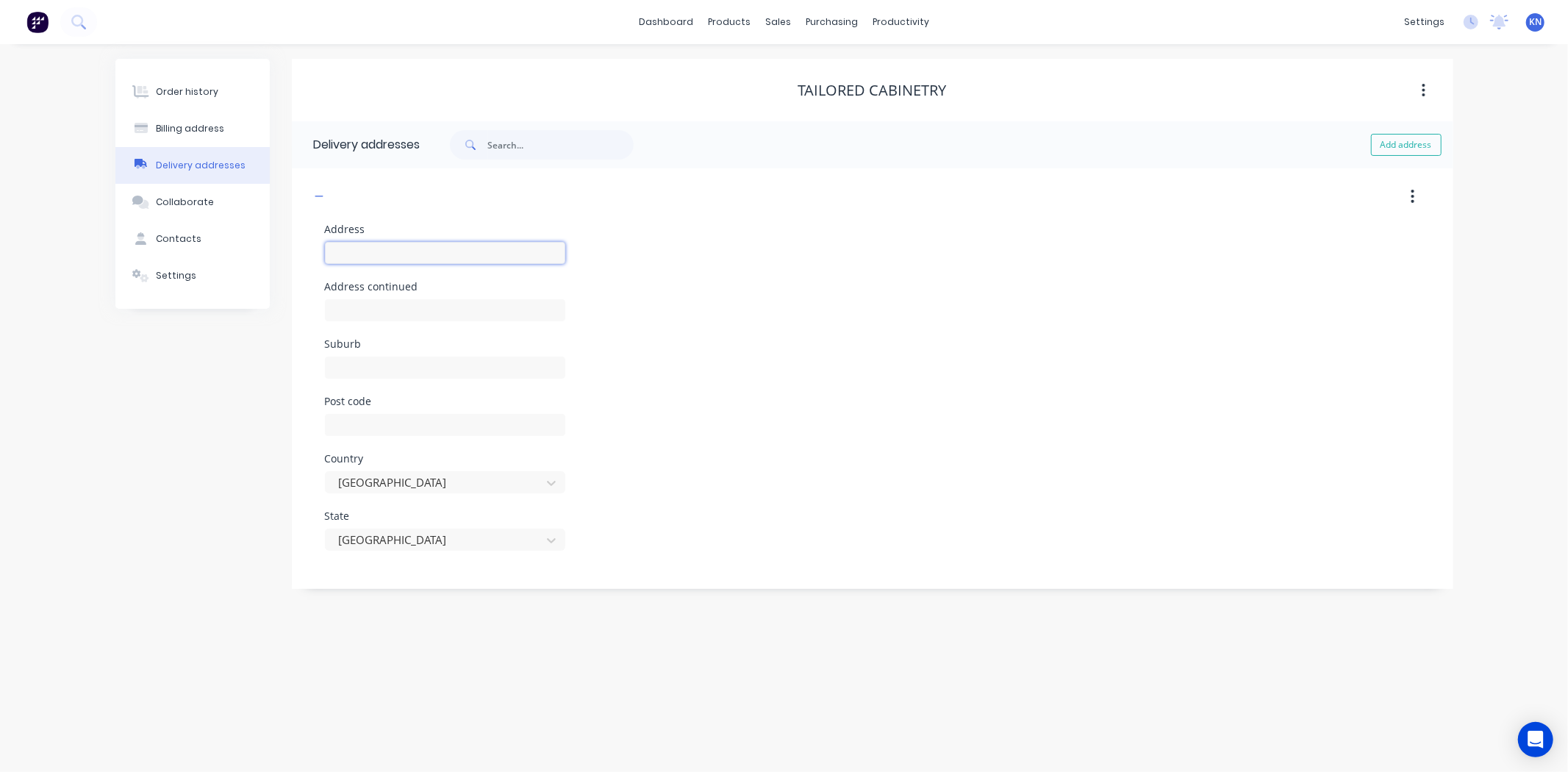
click at [378, 250] on input "text" at bounding box center [445, 253] width 240 height 22
type input "Unit 7 & 8"
type input "[STREET_ADDRESS][PERSON_NAME]"
click at [425, 370] on input "text" at bounding box center [445, 368] width 240 height 22
type input "Carrara"
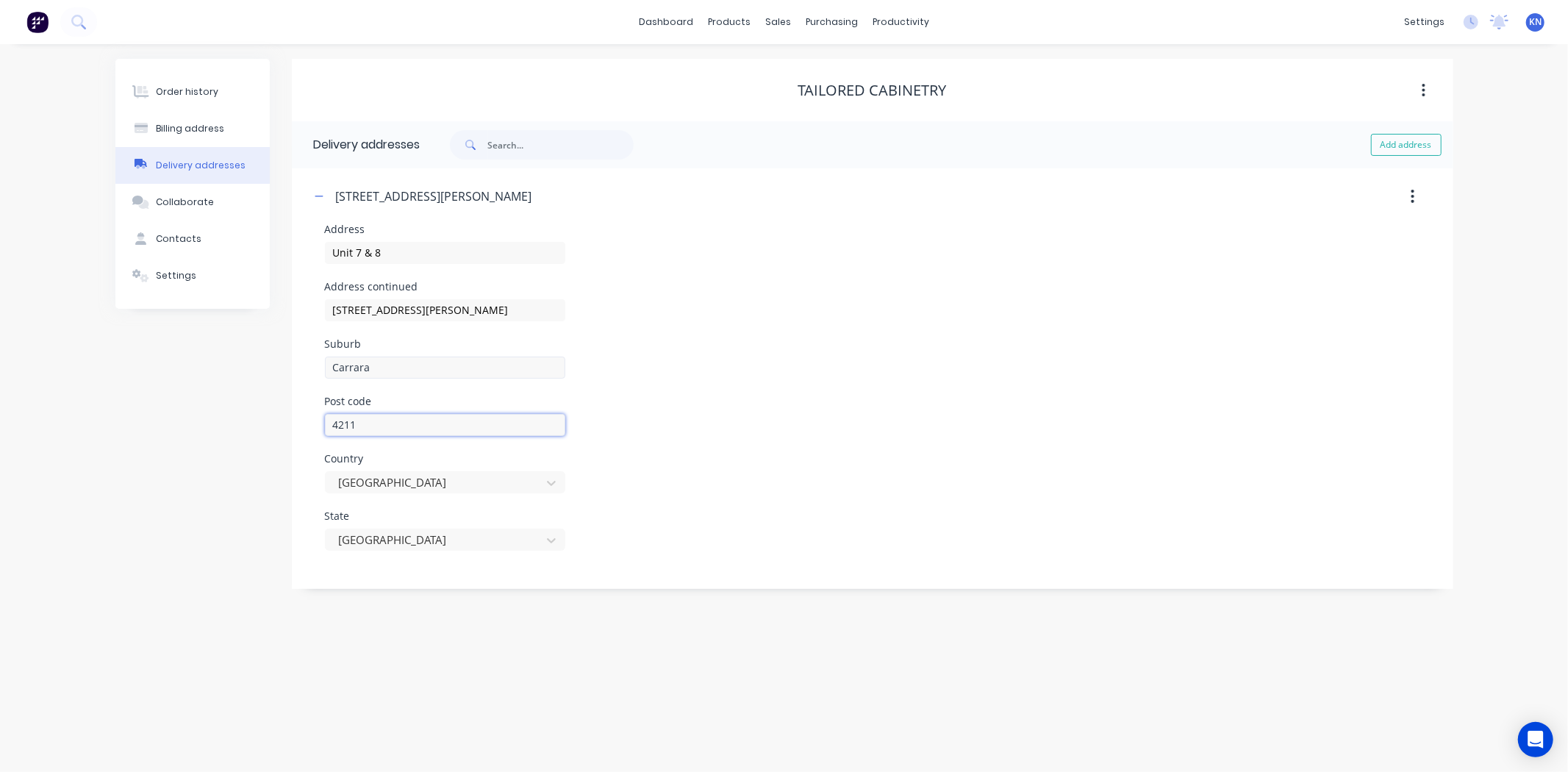
type input "4211"
click at [320, 197] on icon "button" at bounding box center [319, 196] width 9 height 10
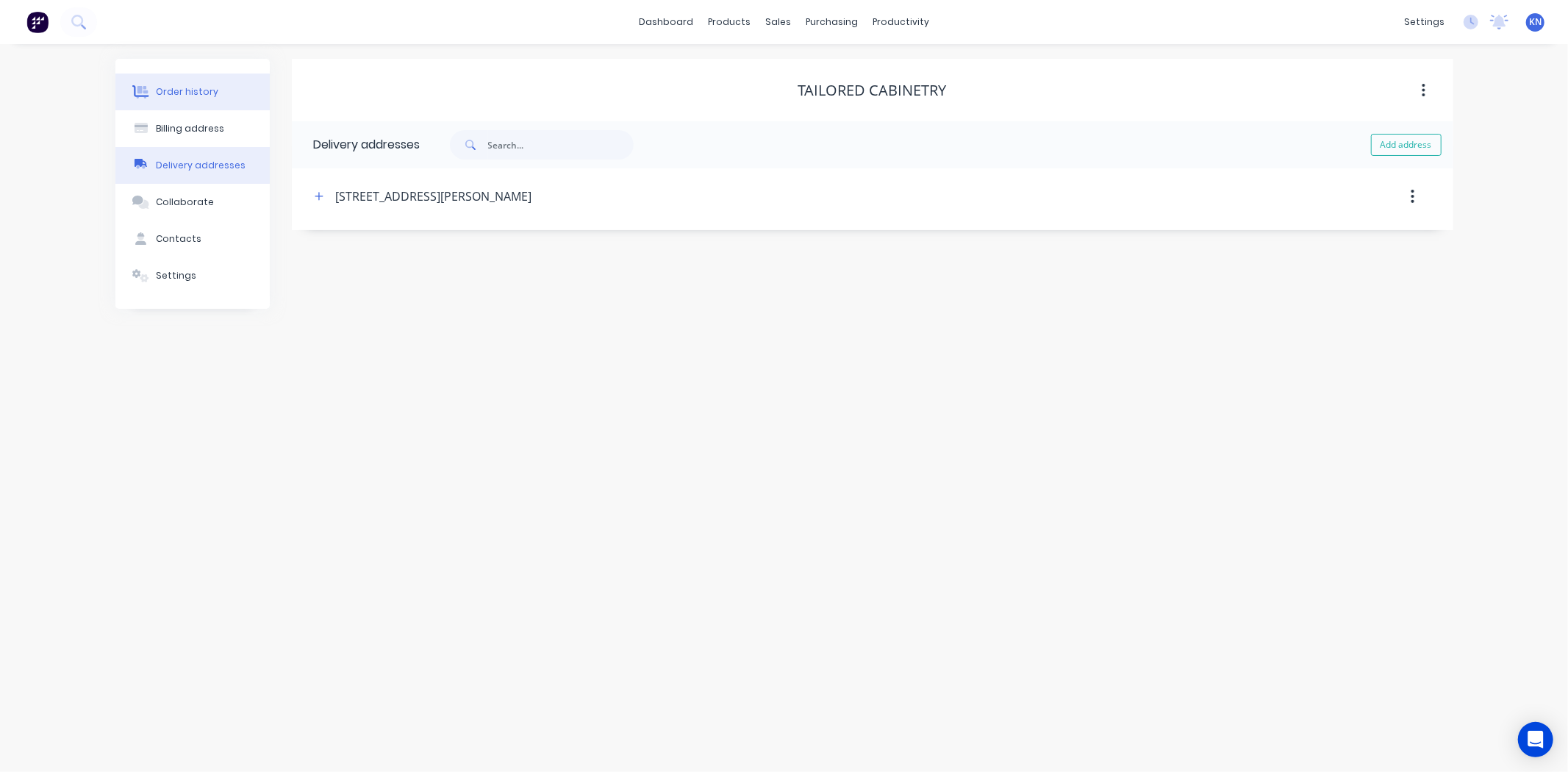
click at [169, 92] on div "Order history" at bounding box center [187, 92] width 63 height 13
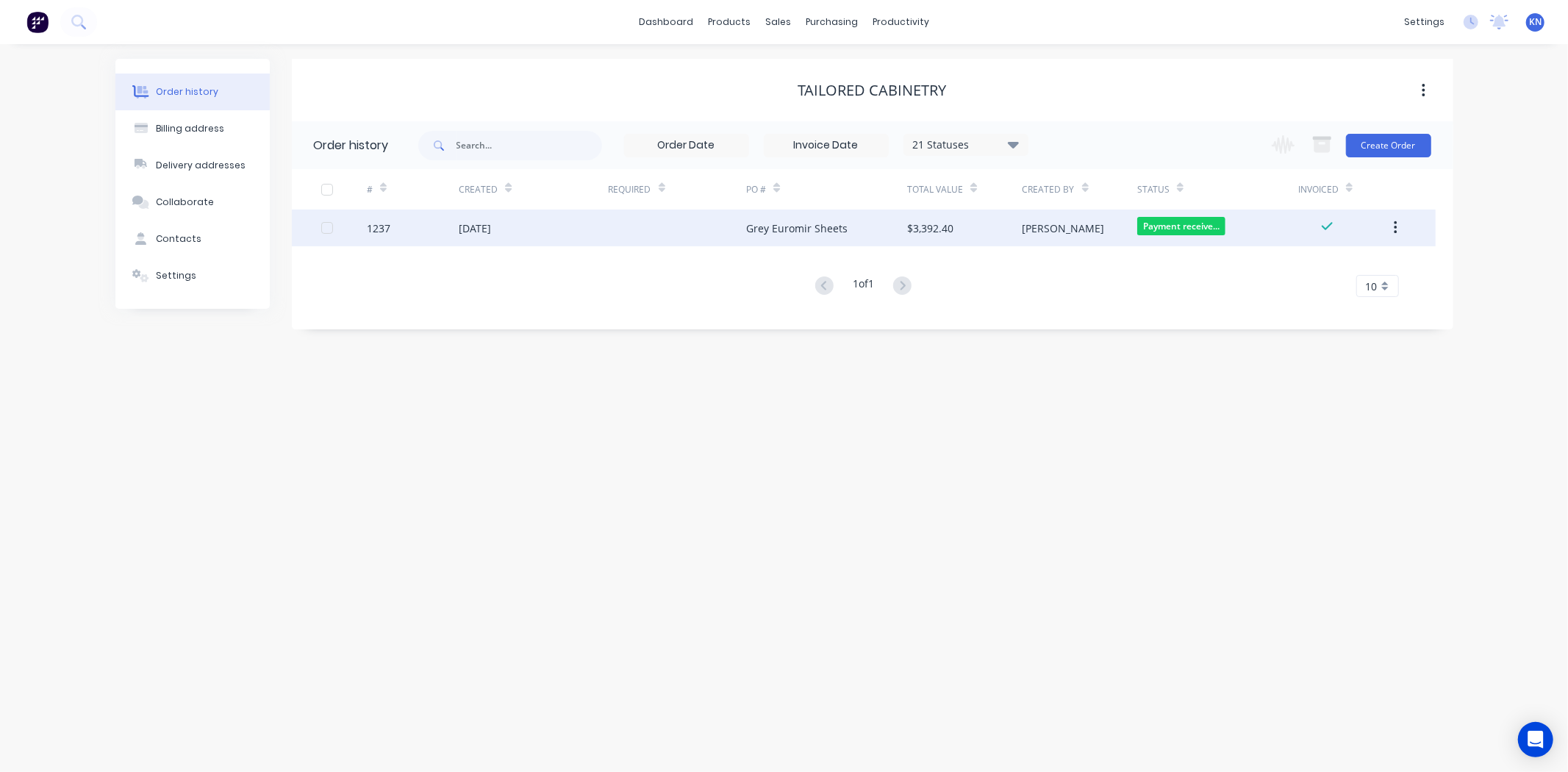
click at [420, 226] on div "1237" at bounding box center [413, 227] width 92 height 36
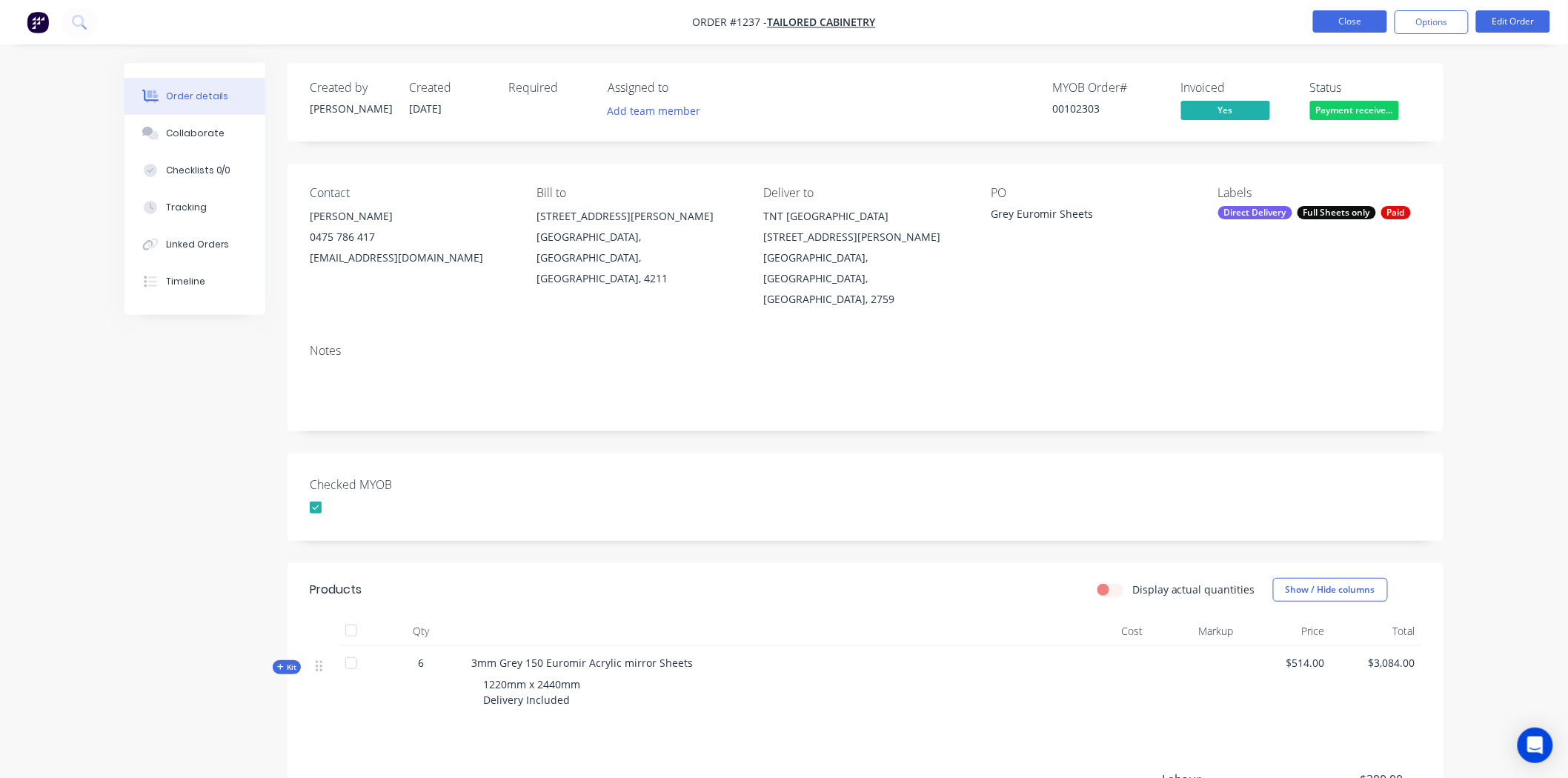
click at [1363, 21] on button "Close" at bounding box center [1350, 21] width 74 height 22
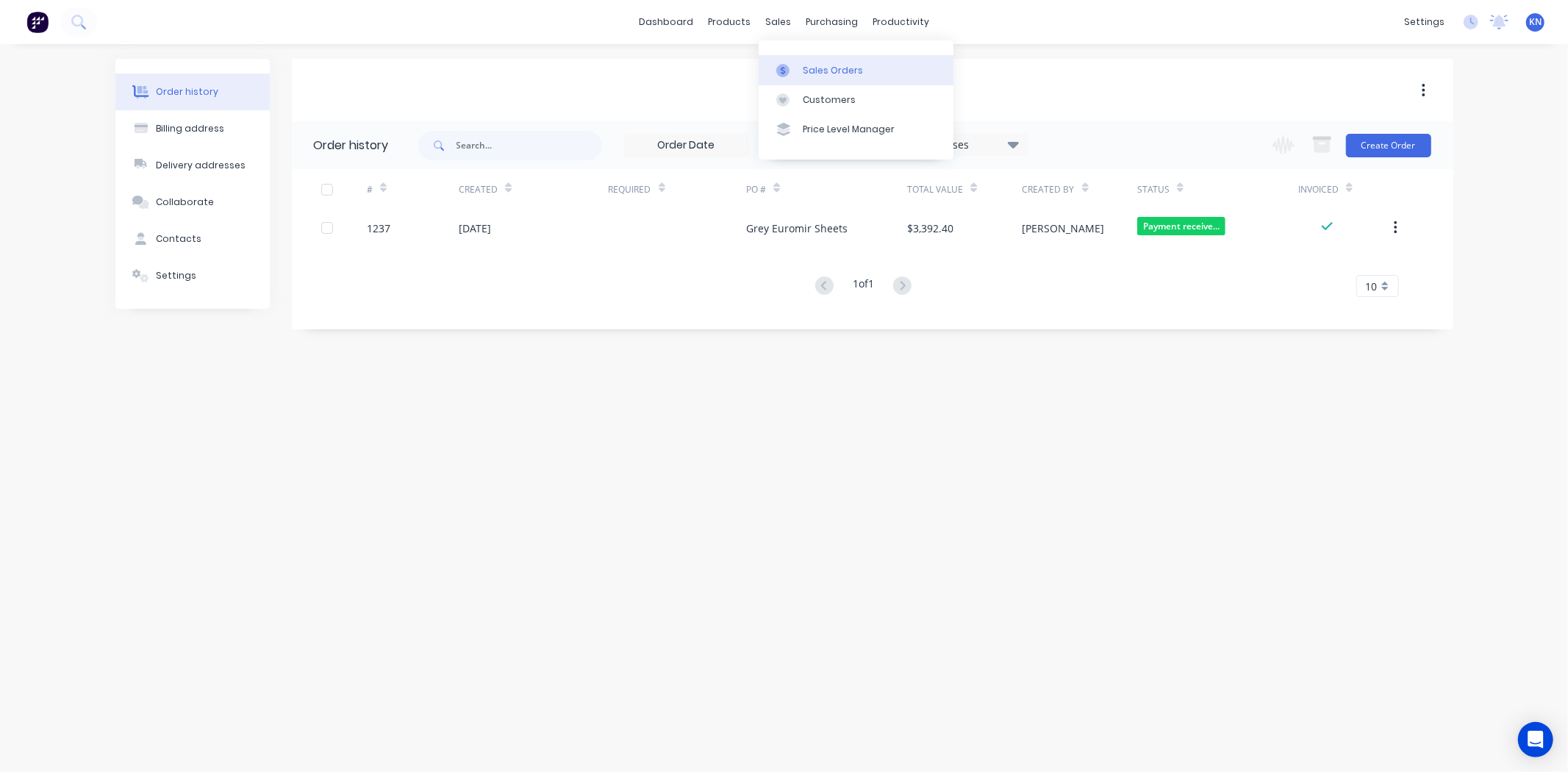
click at [814, 64] on div "Sales Orders" at bounding box center [833, 70] width 60 height 13
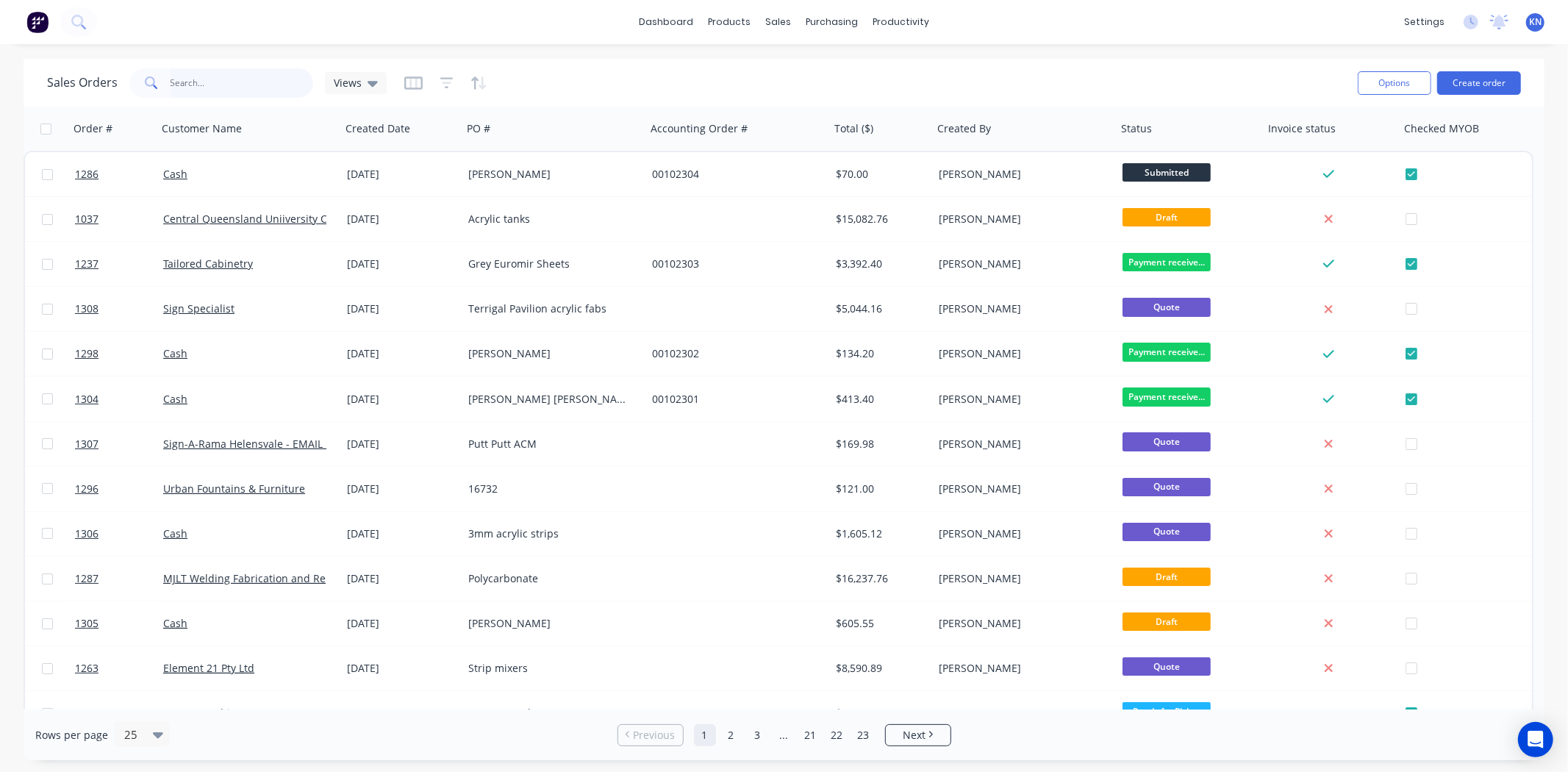
click at [216, 85] on input "text" at bounding box center [242, 83] width 143 height 29
type input "1286"
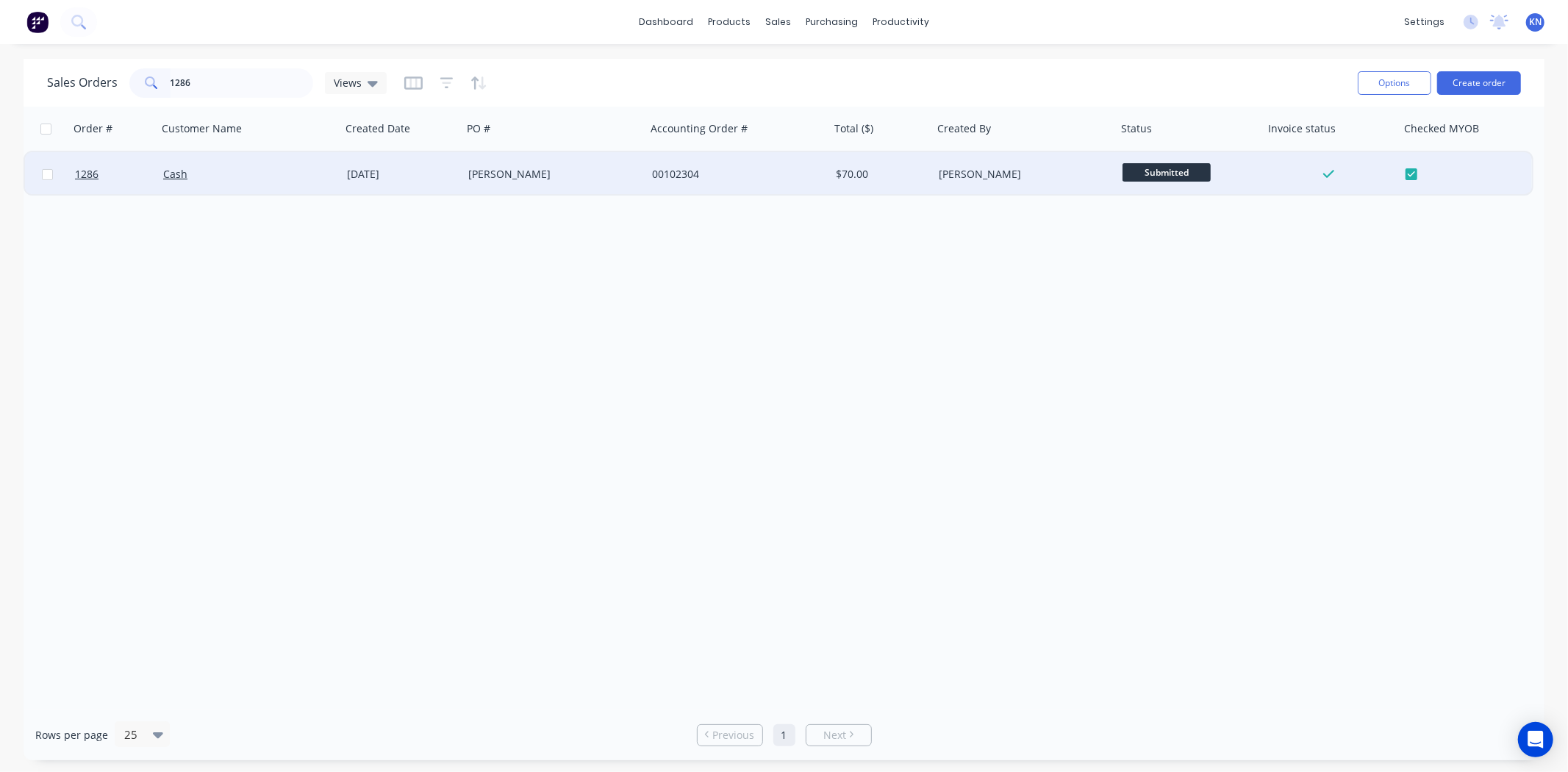
click at [1169, 169] on span "Submitted" at bounding box center [1167, 172] width 88 height 19
click at [1166, 248] on span "Payment received" at bounding box center [1171, 246] width 88 height 14
click at [133, 171] on link "1286" at bounding box center [119, 174] width 88 height 44
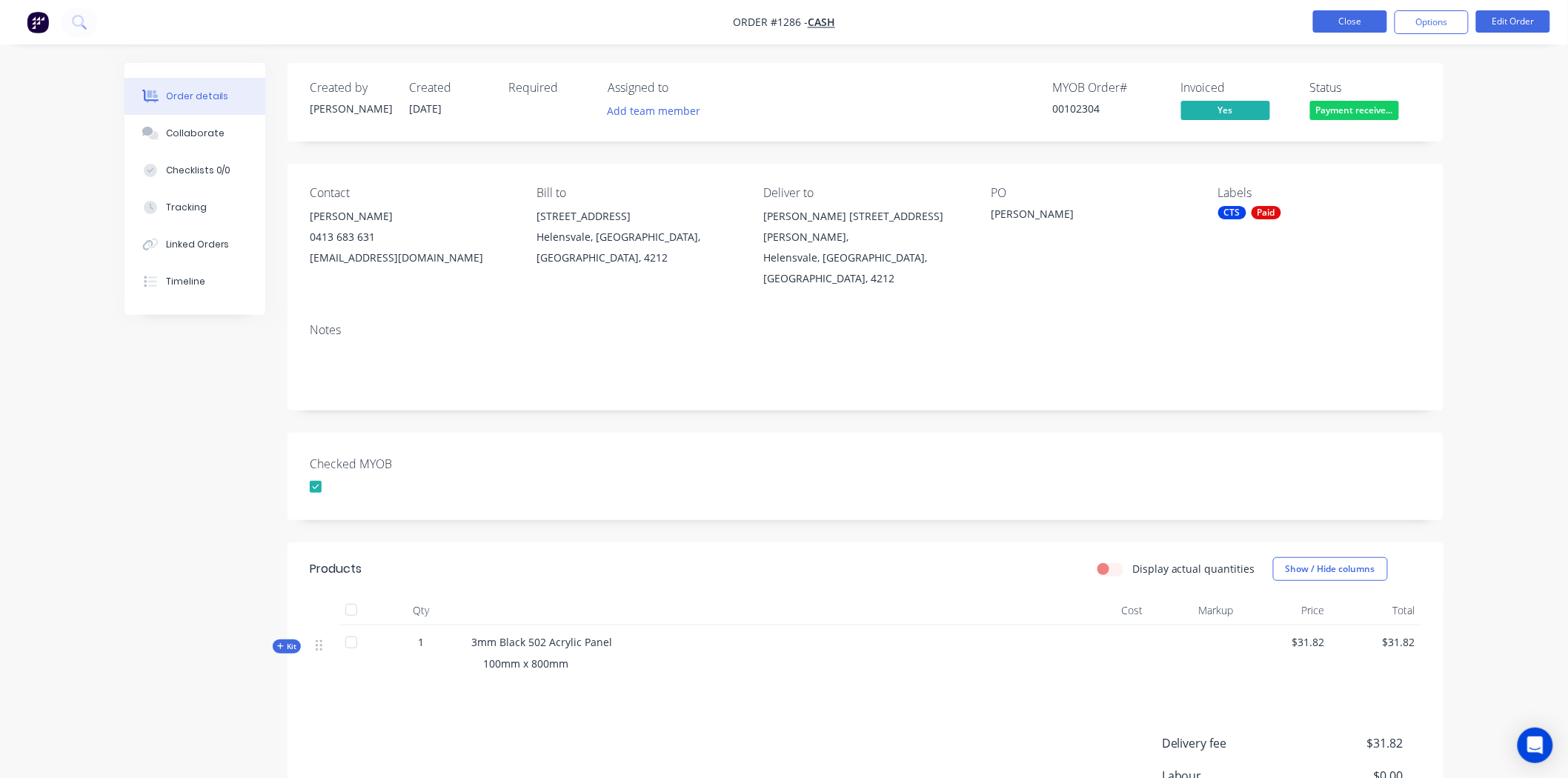
click at [1359, 23] on button "Close" at bounding box center [1350, 21] width 74 height 22
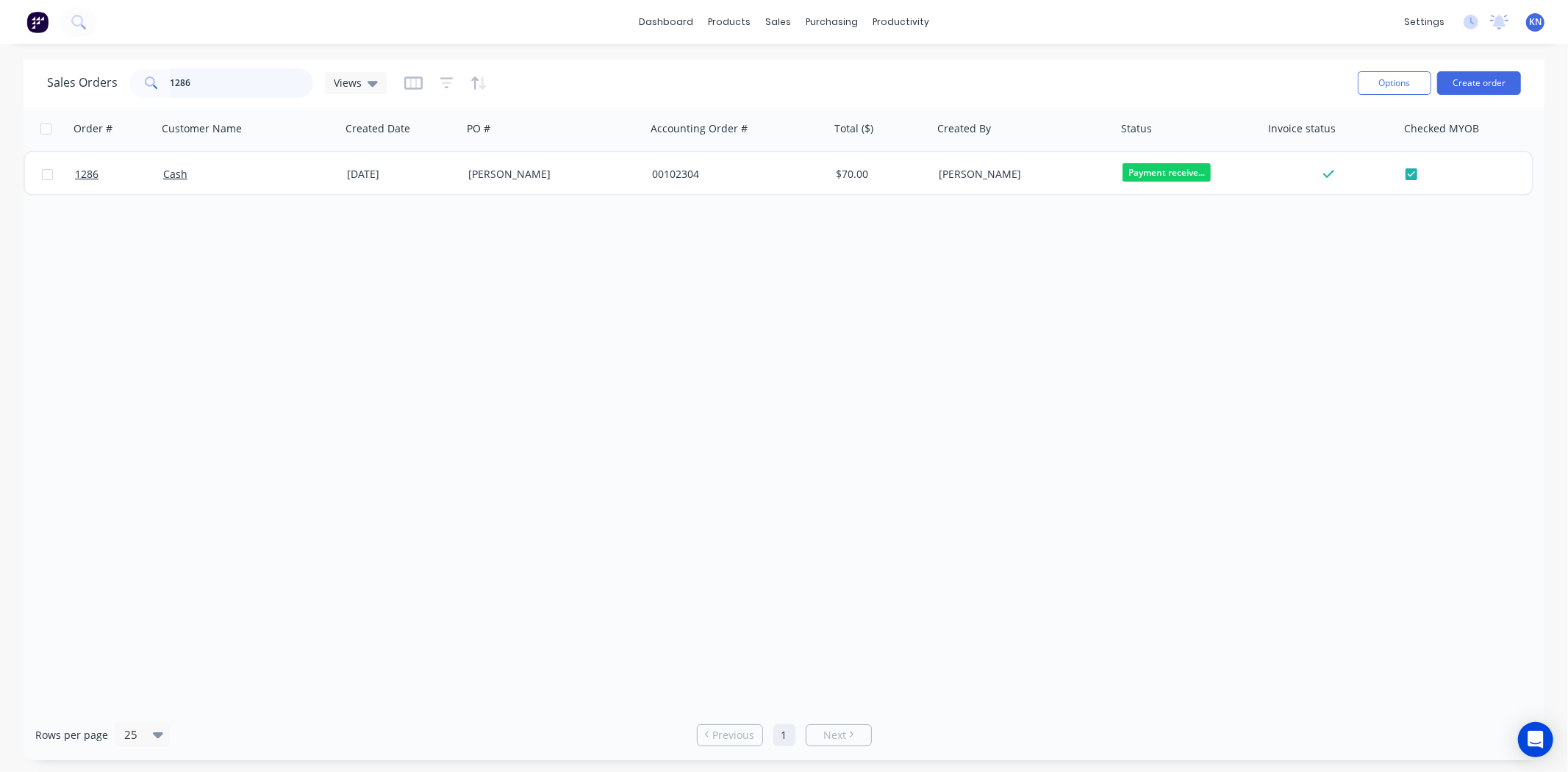
click at [212, 83] on input "1286" at bounding box center [242, 83] width 143 height 29
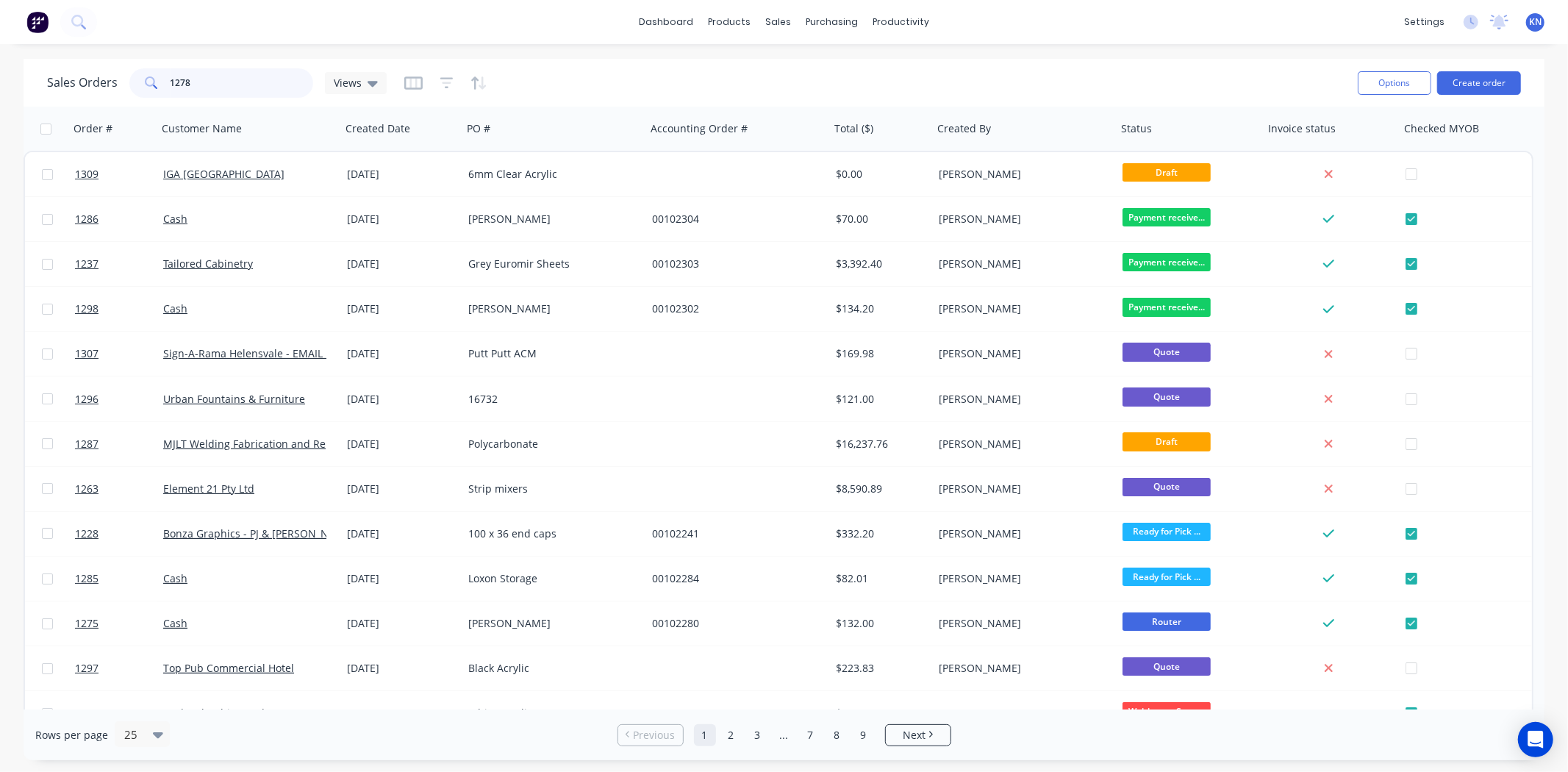
type input "1278"
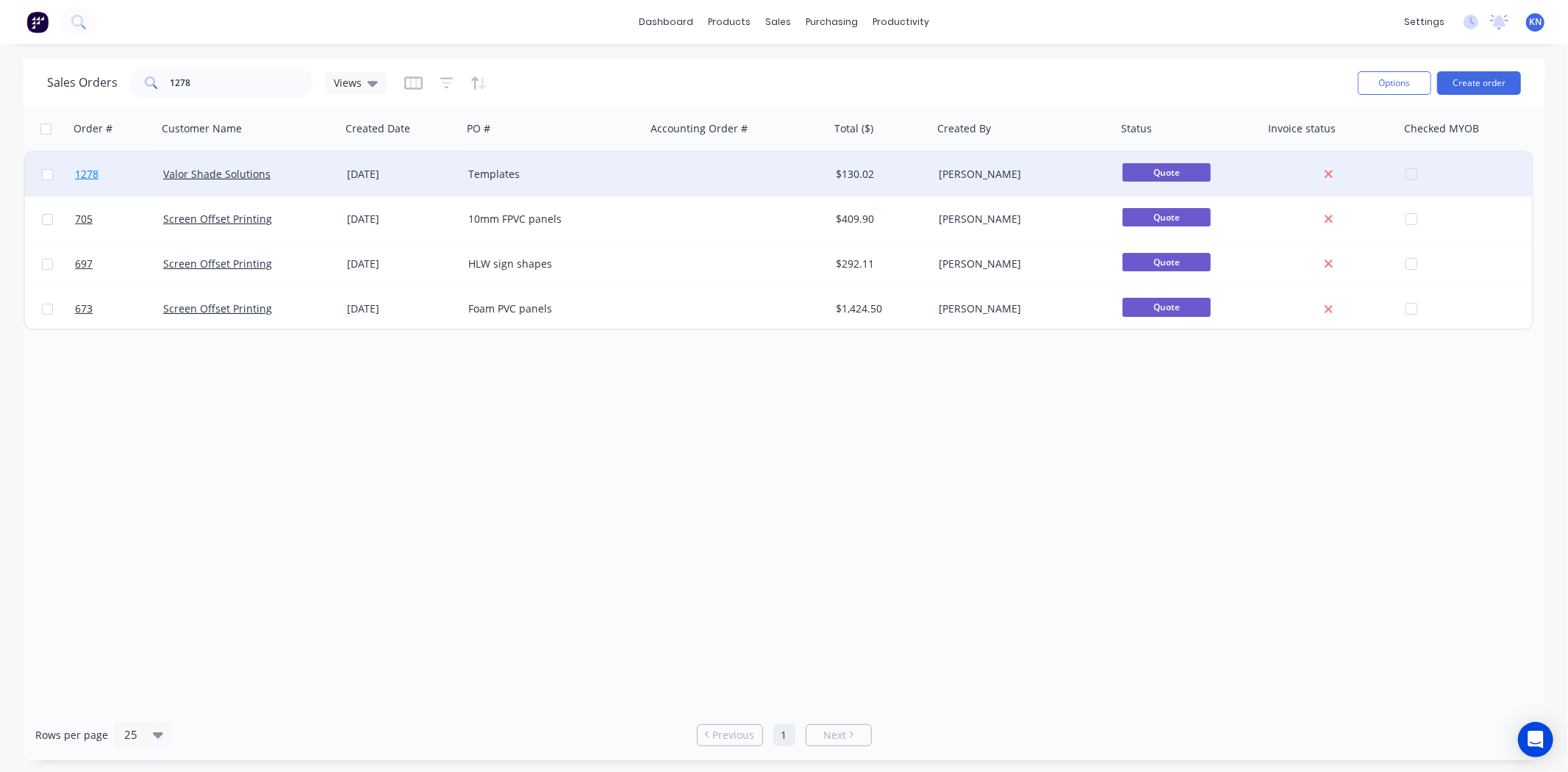
click at [88, 173] on span "1278" at bounding box center [87, 174] width 23 height 15
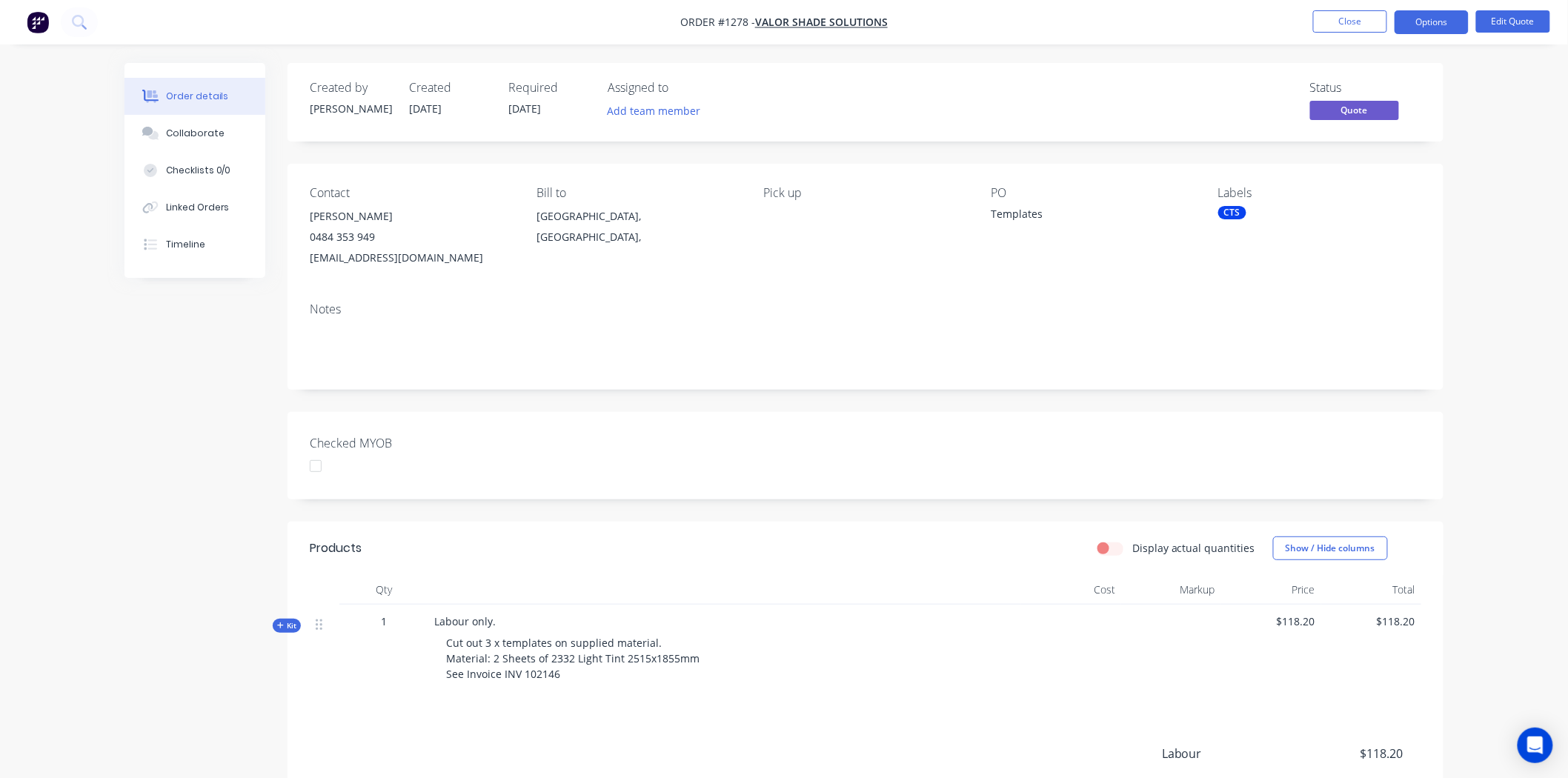
click at [1236, 217] on div "CTS" at bounding box center [1232, 213] width 28 height 13
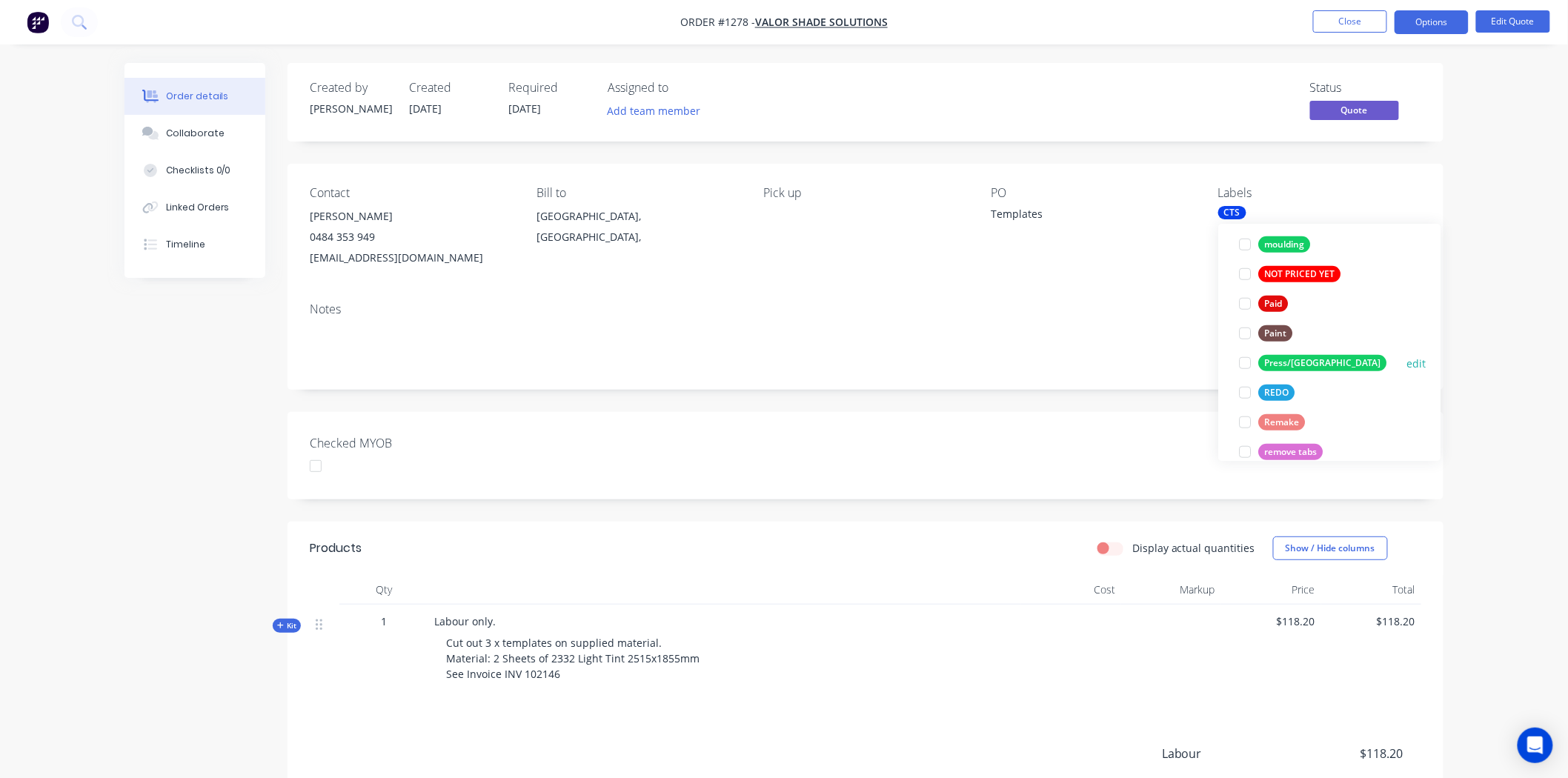
scroll to position [493, 0]
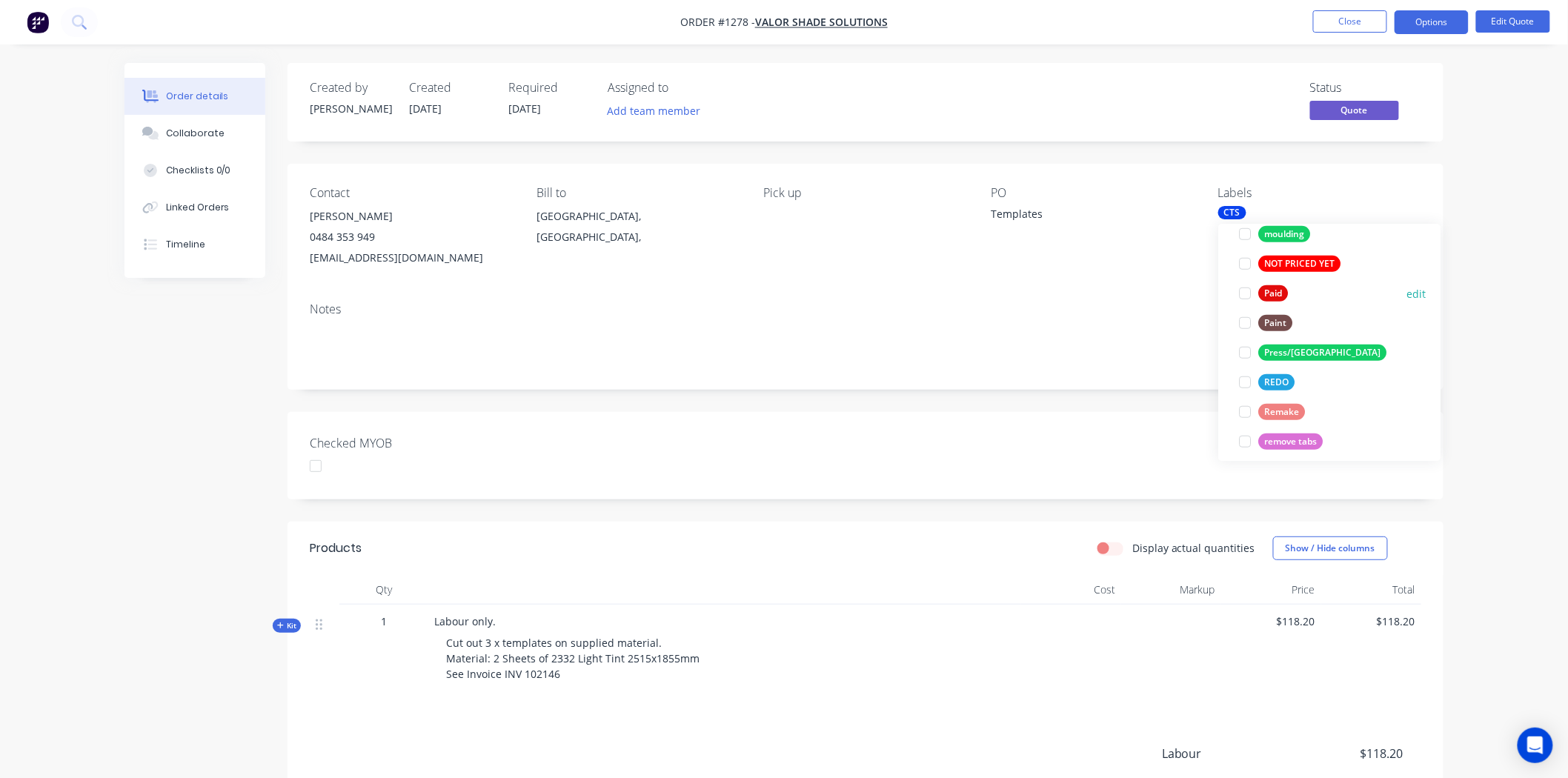
click at [1247, 292] on div at bounding box center [1245, 293] width 30 height 30
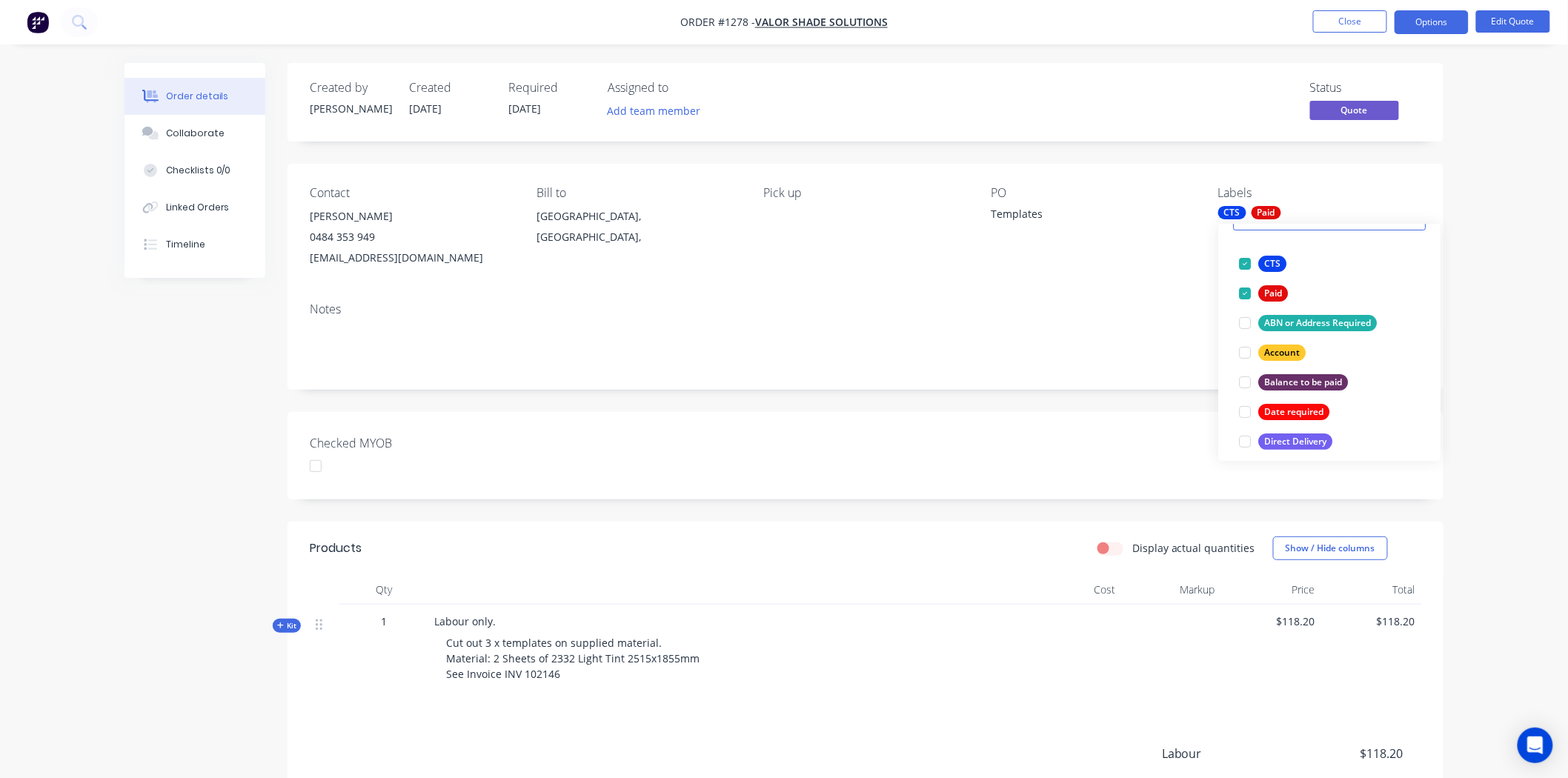
drag, startPoint x: 388, startPoint y: 477, endPoint x: 374, endPoint y: 471, distance: 15.2
click at [388, 476] on div at bounding box center [402, 466] width 185 height 22
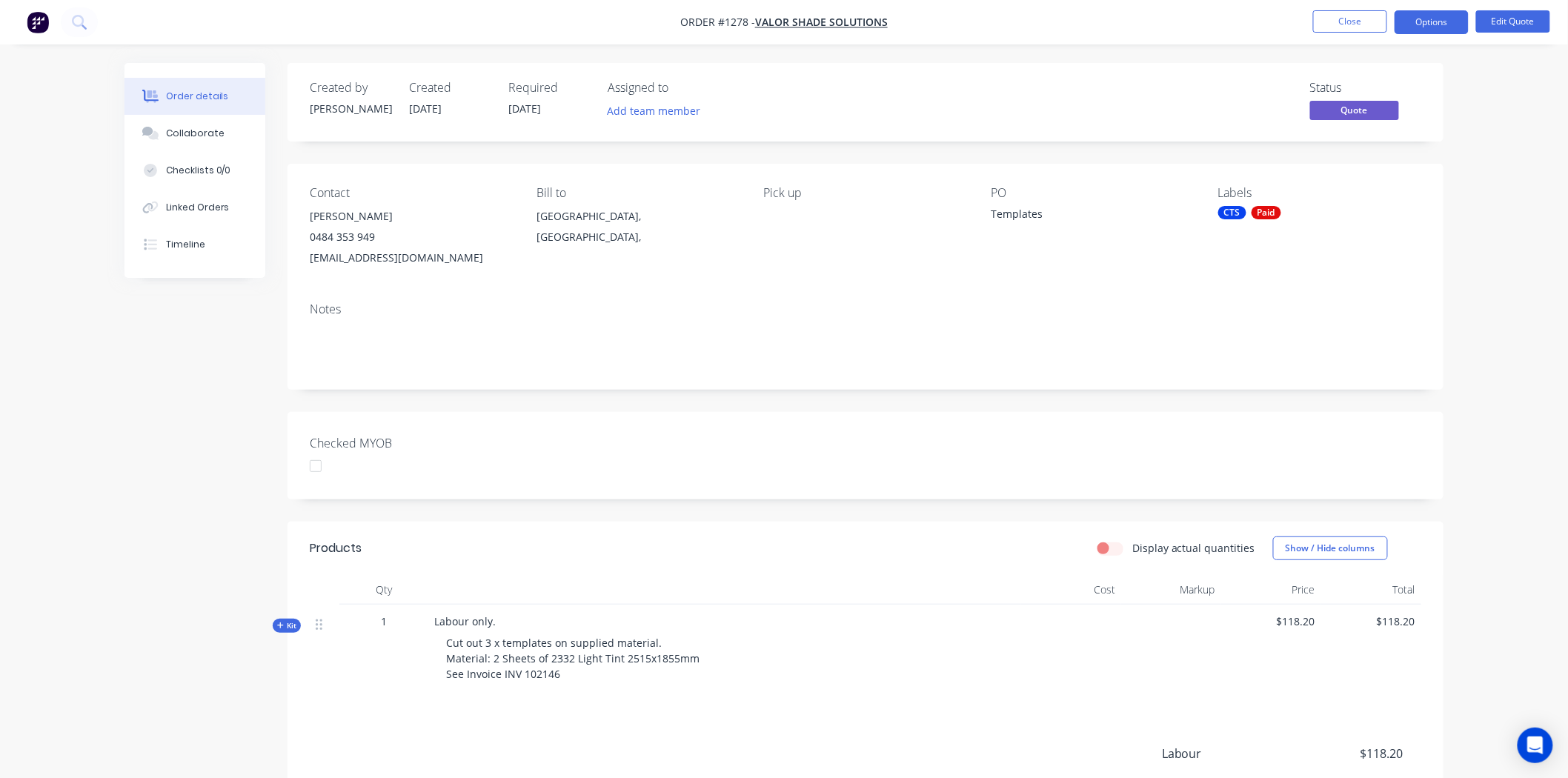
click at [320, 468] on div at bounding box center [316, 466] width 30 height 30
click at [1433, 20] on button "Options" at bounding box center [1431, 22] width 74 height 23
click at [1357, 173] on div "Convert to Order" at bounding box center [1387, 178] width 136 height 21
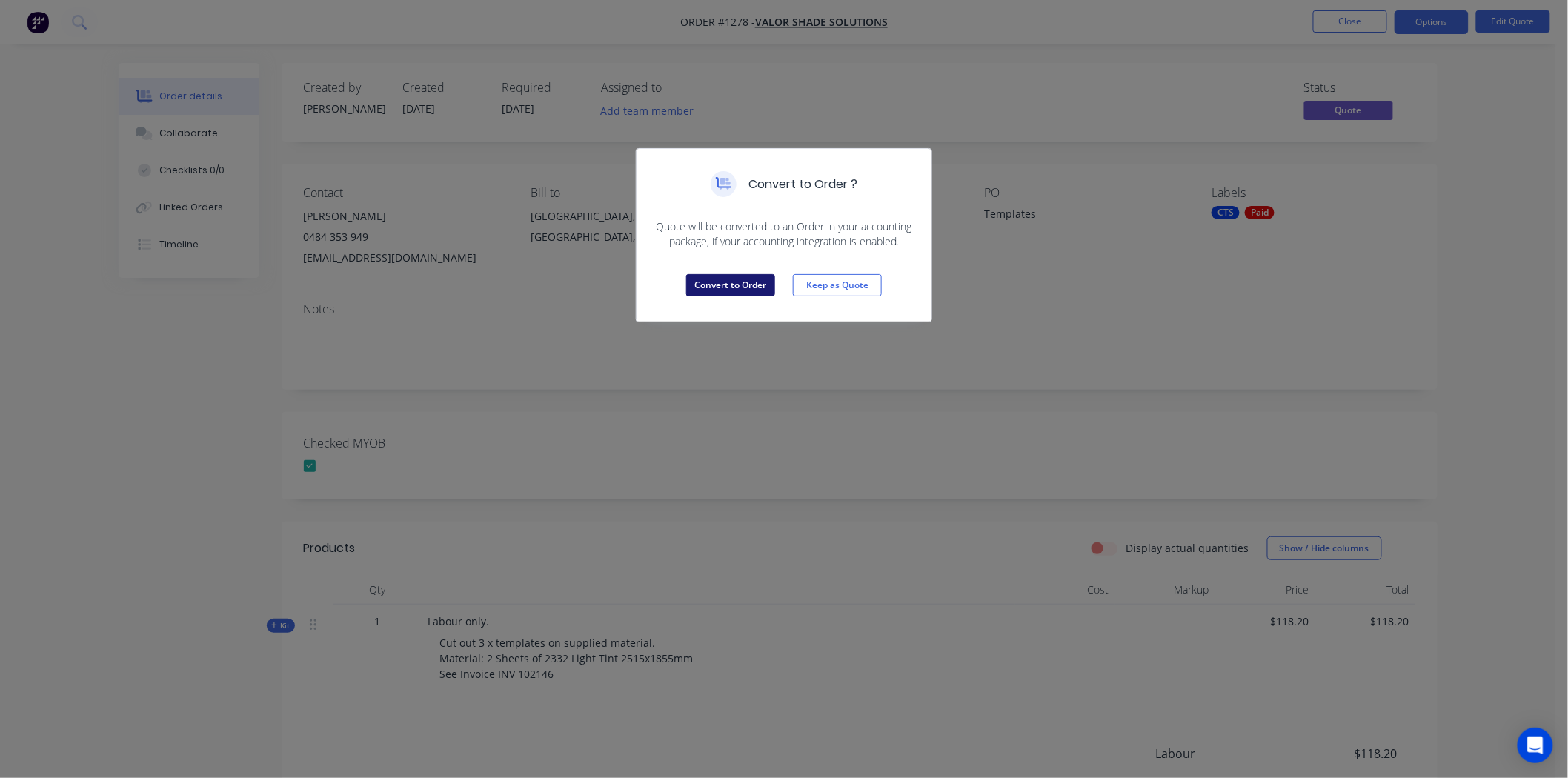
click at [715, 285] on button "Convert to Order" at bounding box center [731, 285] width 89 height 22
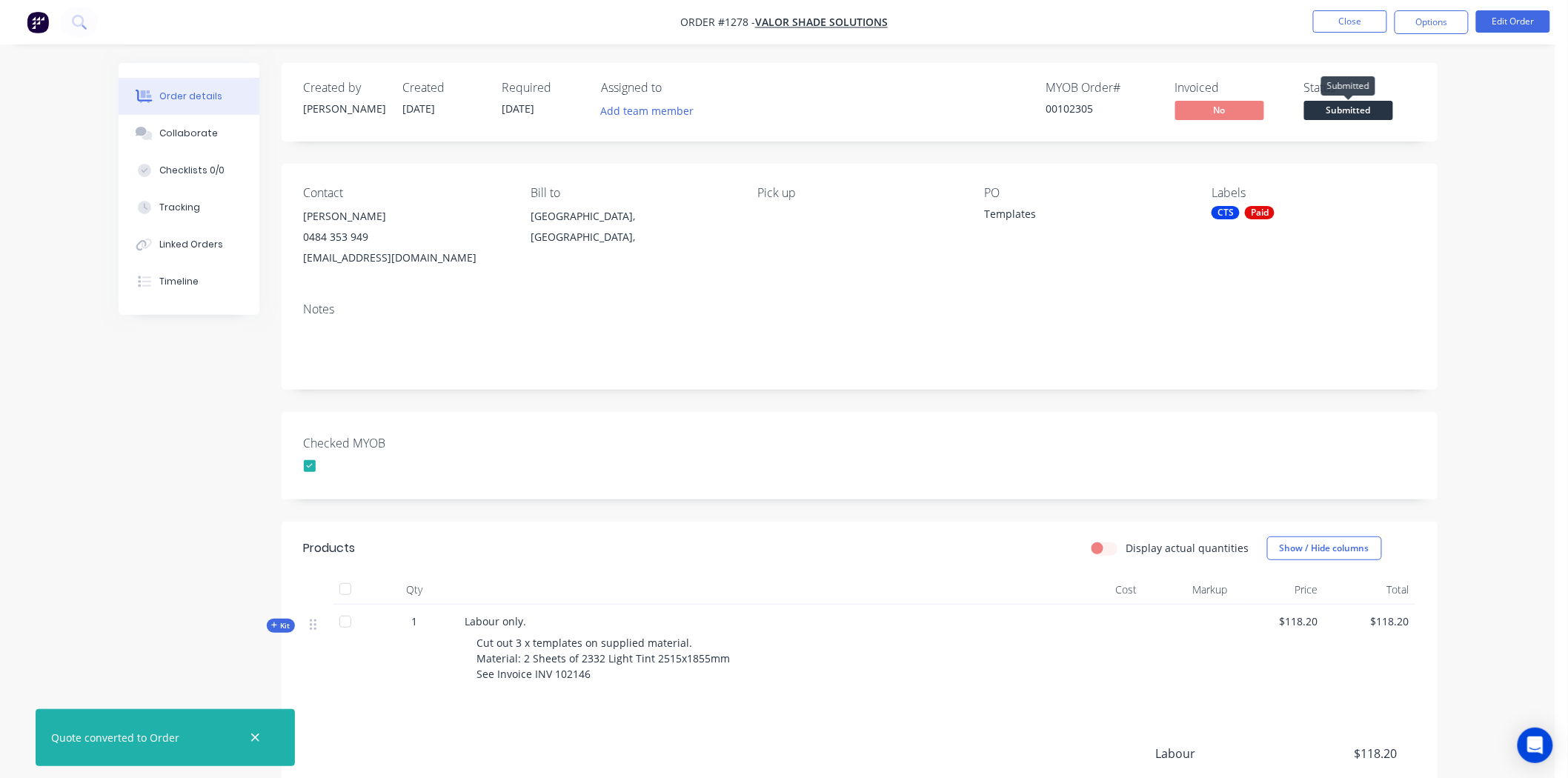
click at [1376, 106] on span "Submitted" at bounding box center [1348, 110] width 89 height 19
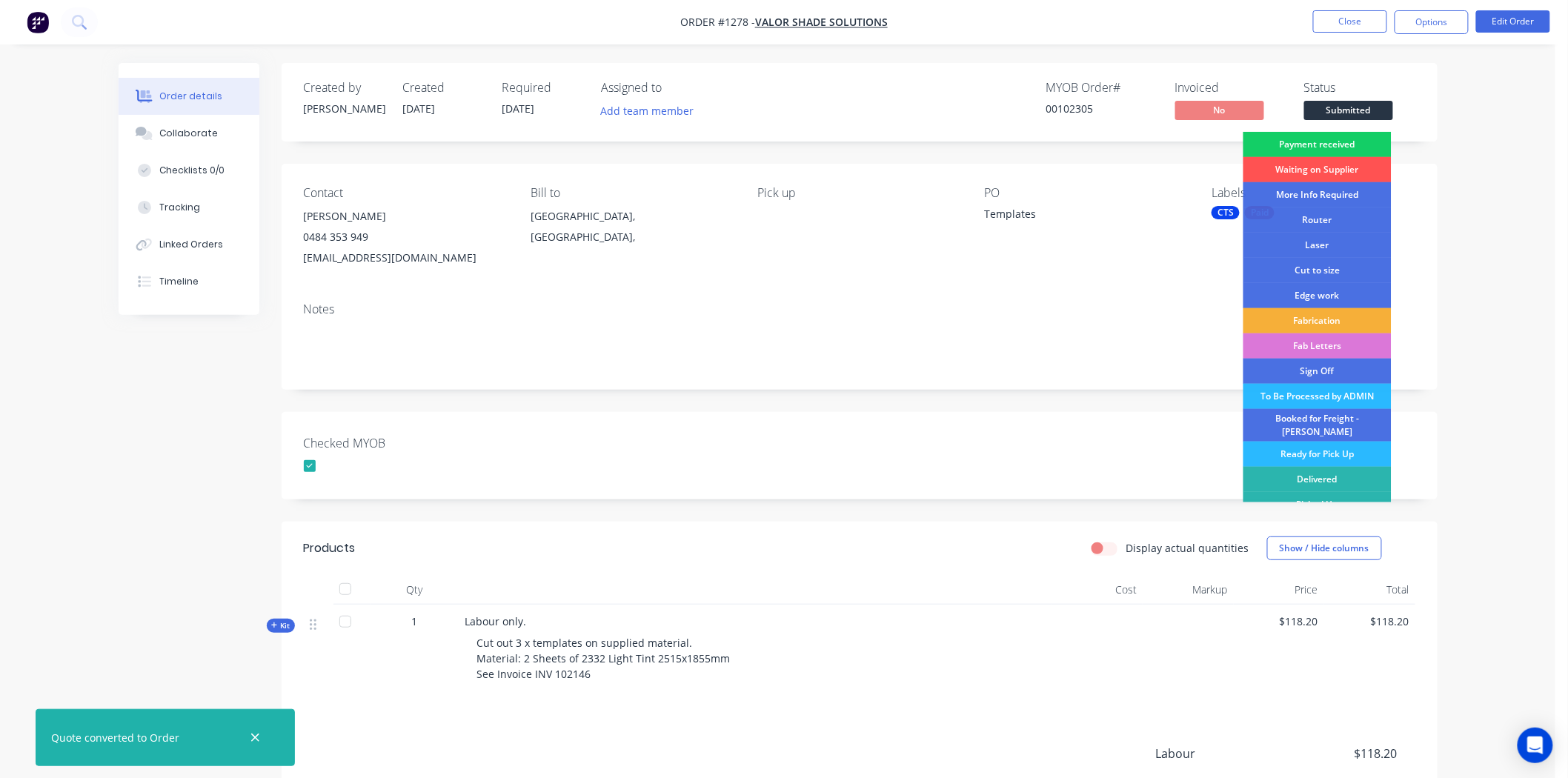
click at [1327, 142] on div "Payment received" at bounding box center [1318, 145] width 149 height 25
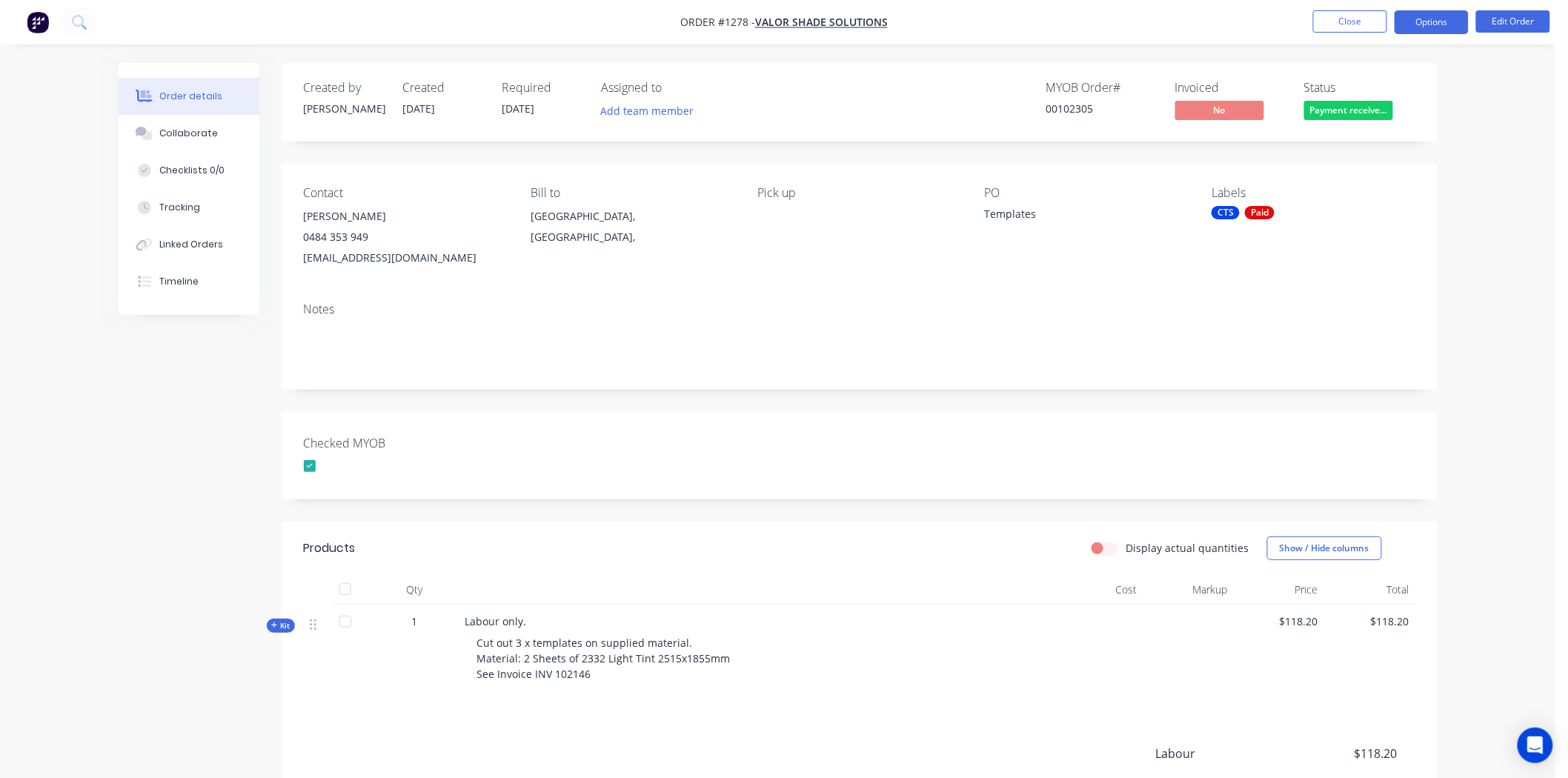
click at [1440, 16] on button "Options" at bounding box center [1431, 22] width 74 height 23
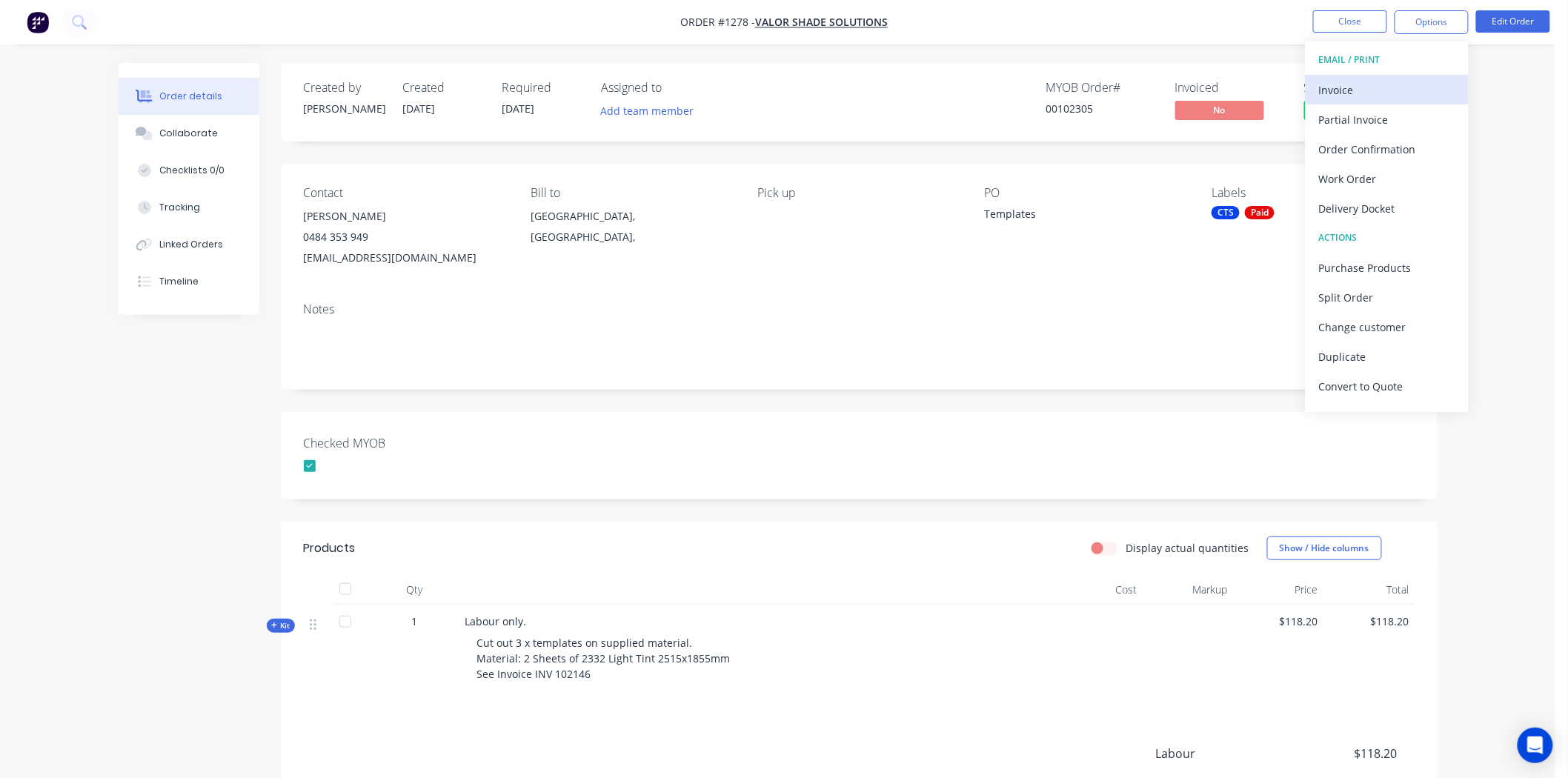
click at [1346, 87] on div "Invoice" at bounding box center [1387, 89] width 136 height 21
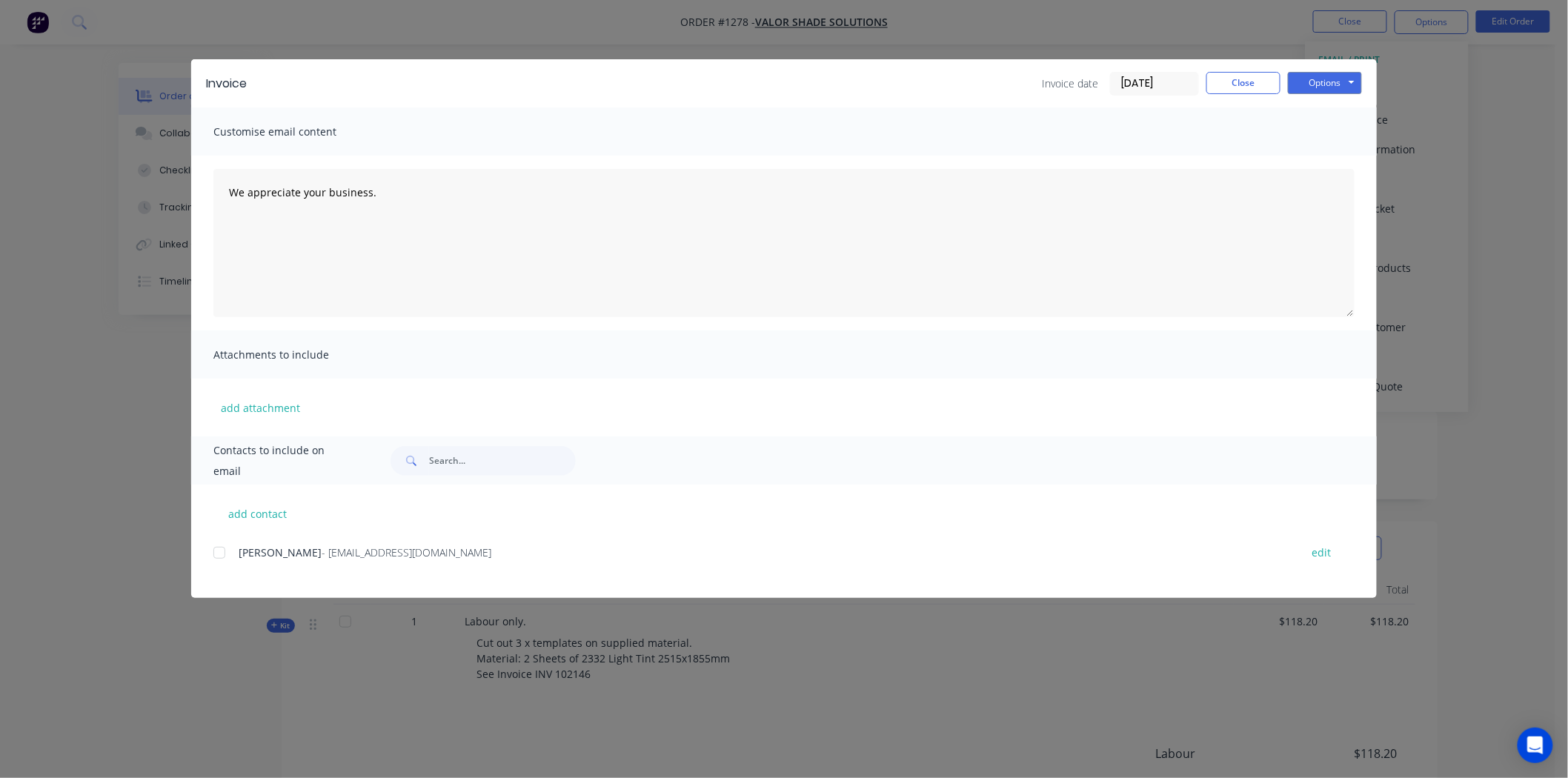
click at [1160, 77] on input "[DATE]" at bounding box center [1155, 84] width 88 height 22
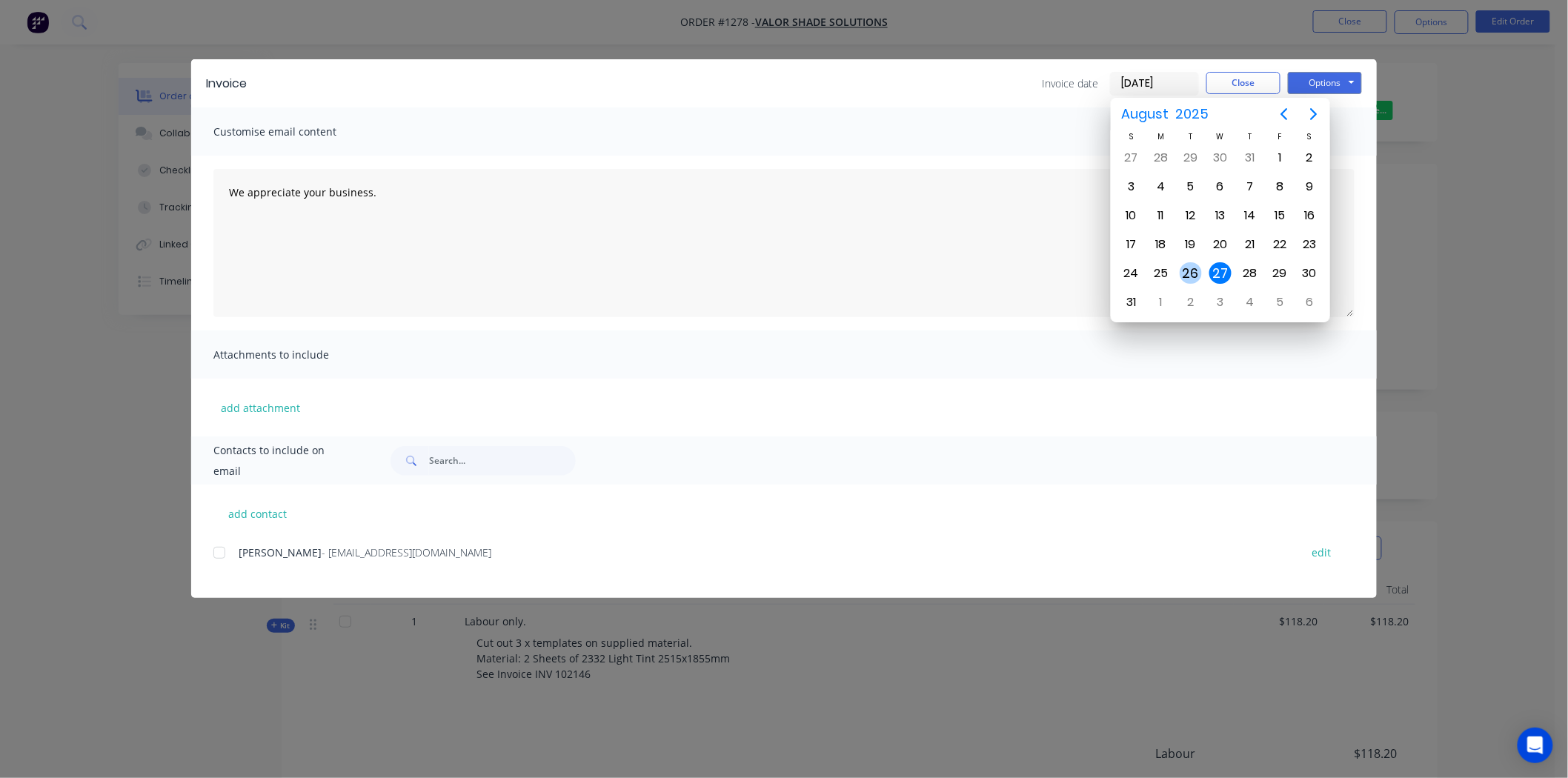
click at [1188, 268] on div "26" at bounding box center [1190, 274] width 22 height 22
type input "[DATE]"
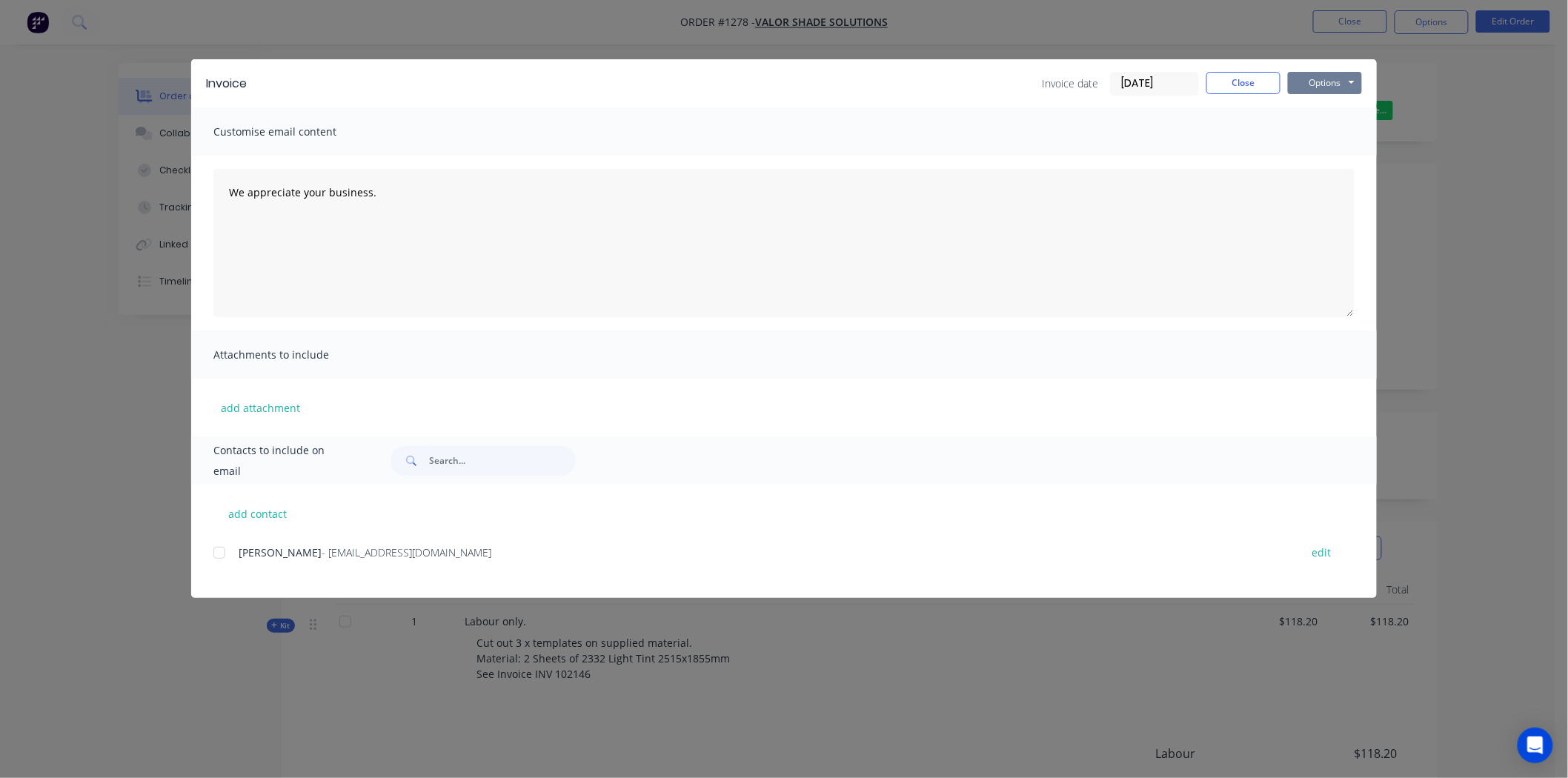
click at [1331, 78] on button "Options" at bounding box center [1325, 83] width 74 height 22
click at [1334, 127] on button "Print" at bounding box center [1335, 133] width 95 height 24
click at [1239, 79] on button "Close" at bounding box center [1243, 83] width 74 height 22
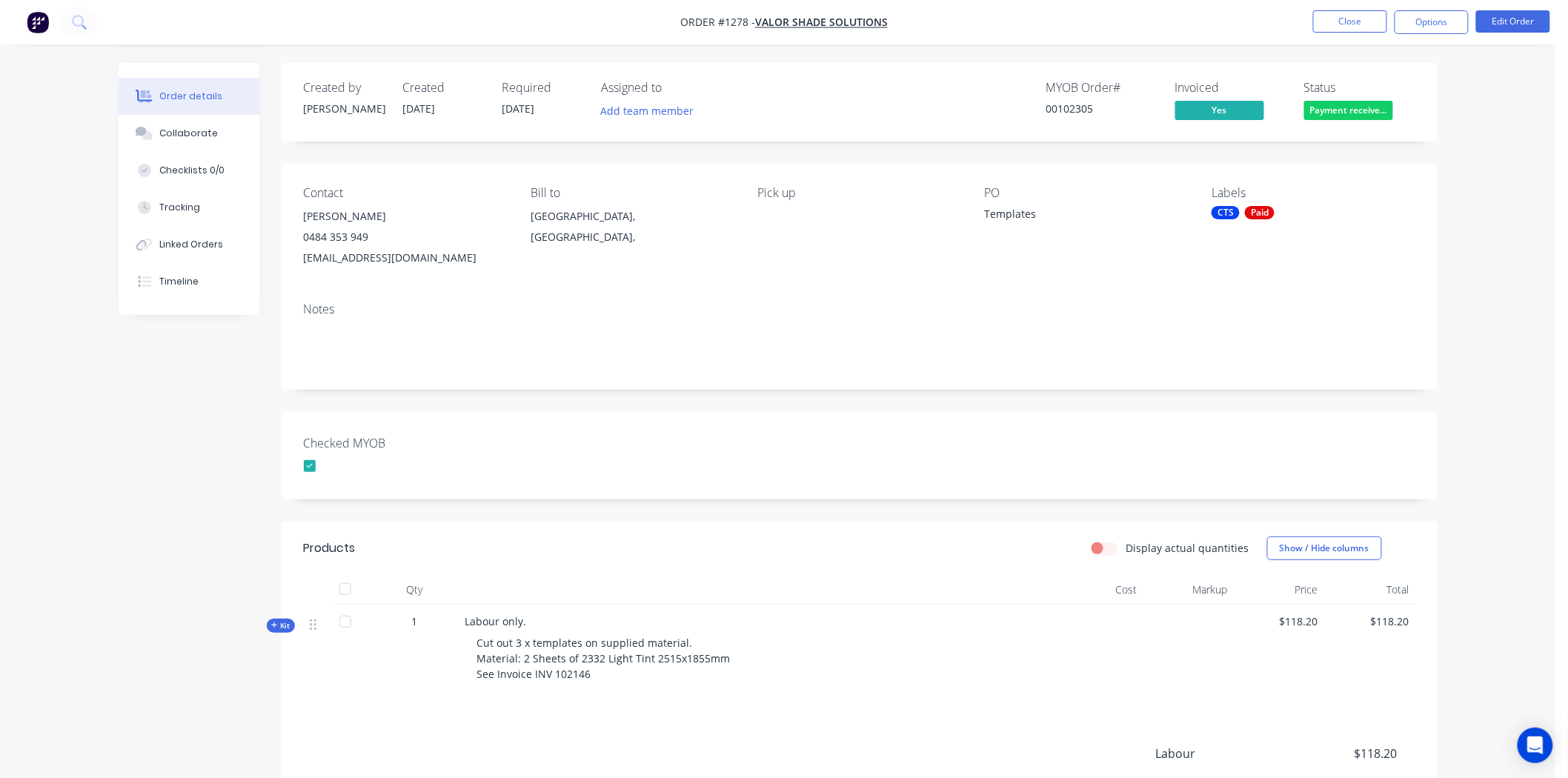
click at [1236, 208] on div "CTS" at bounding box center [1226, 213] width 28 height 13
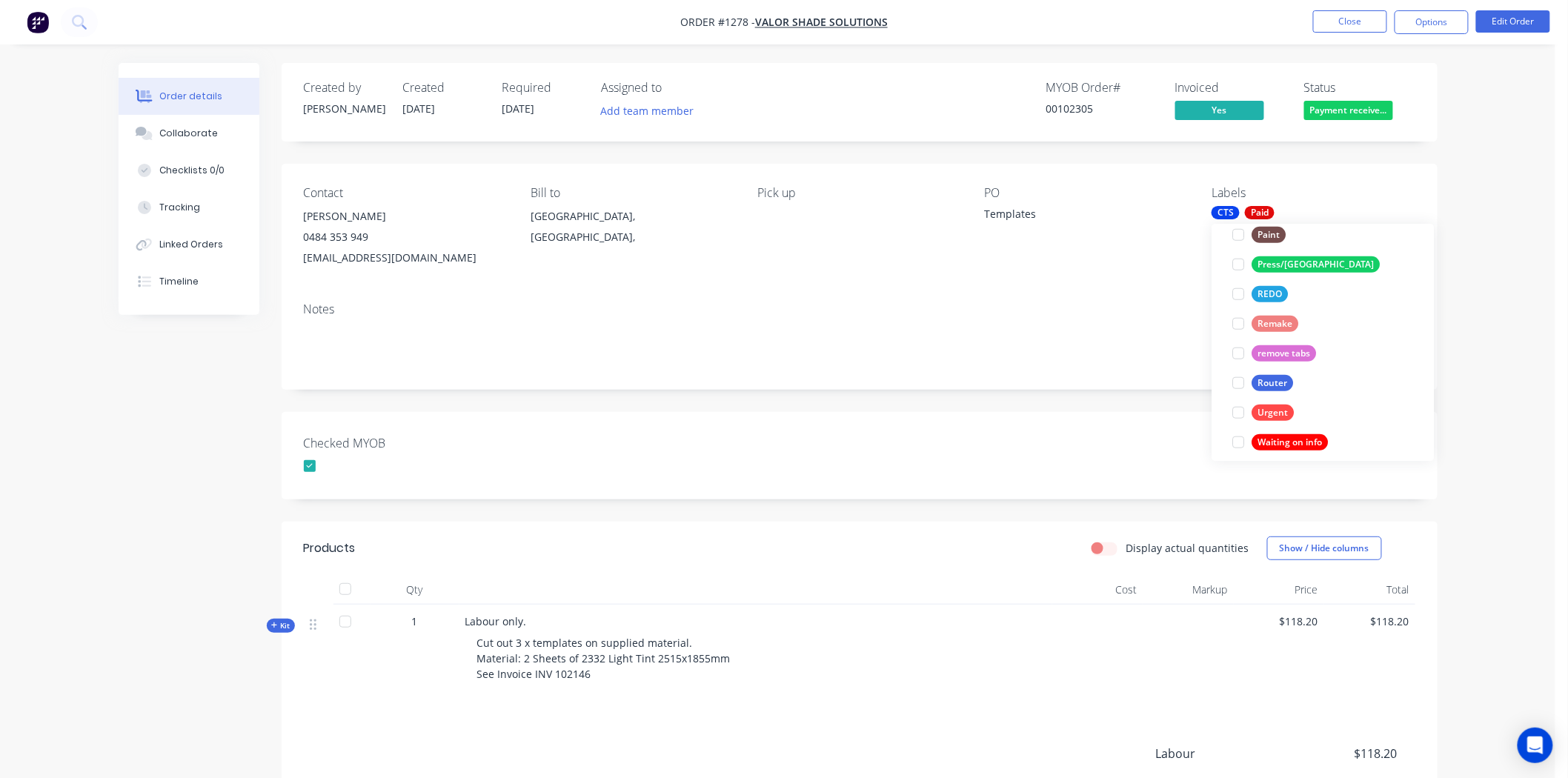
scroll to position [593, 0]
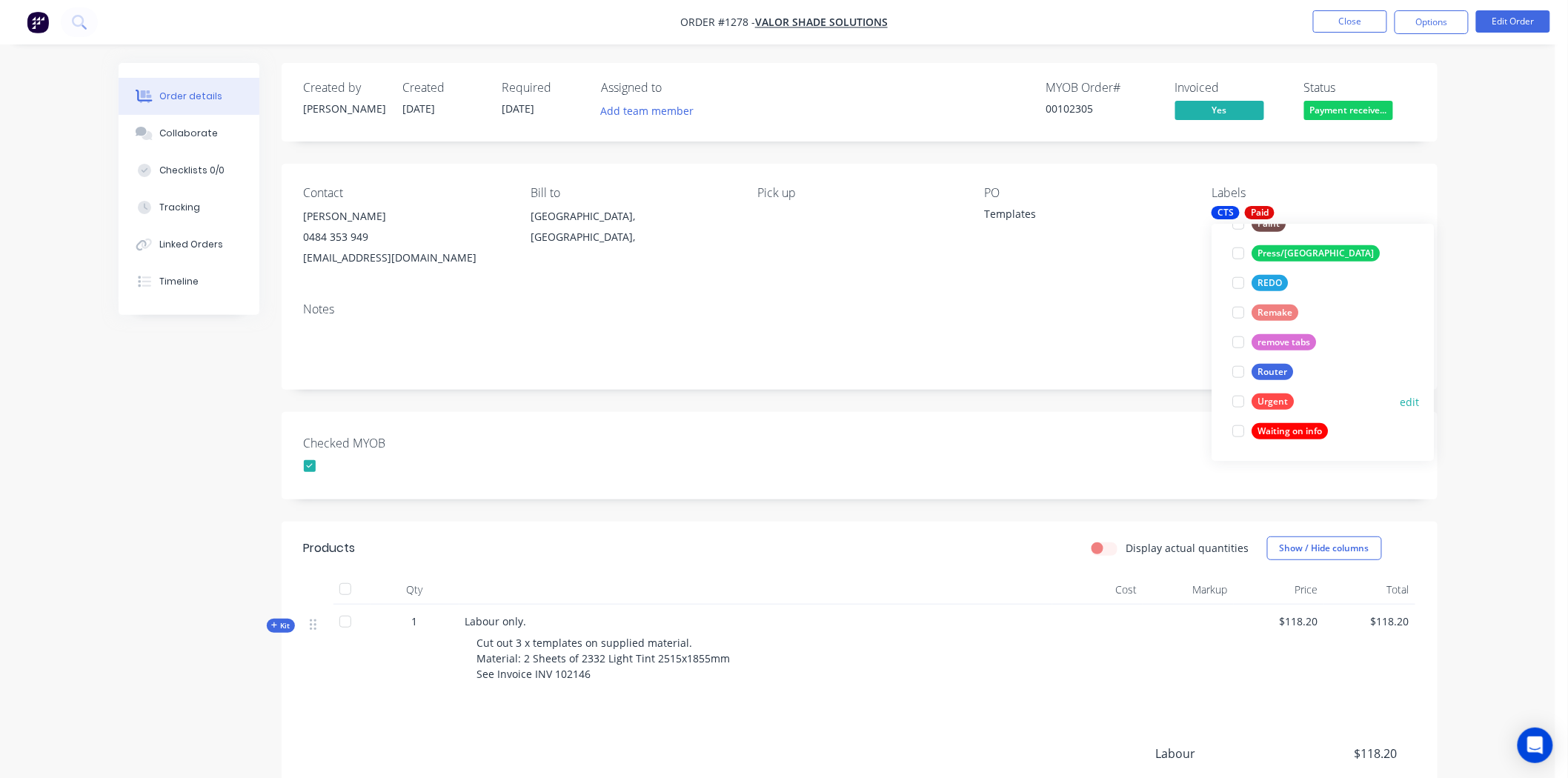
click at [1240, 405] on div at bounding box center [1239, 402] width 30 height 30
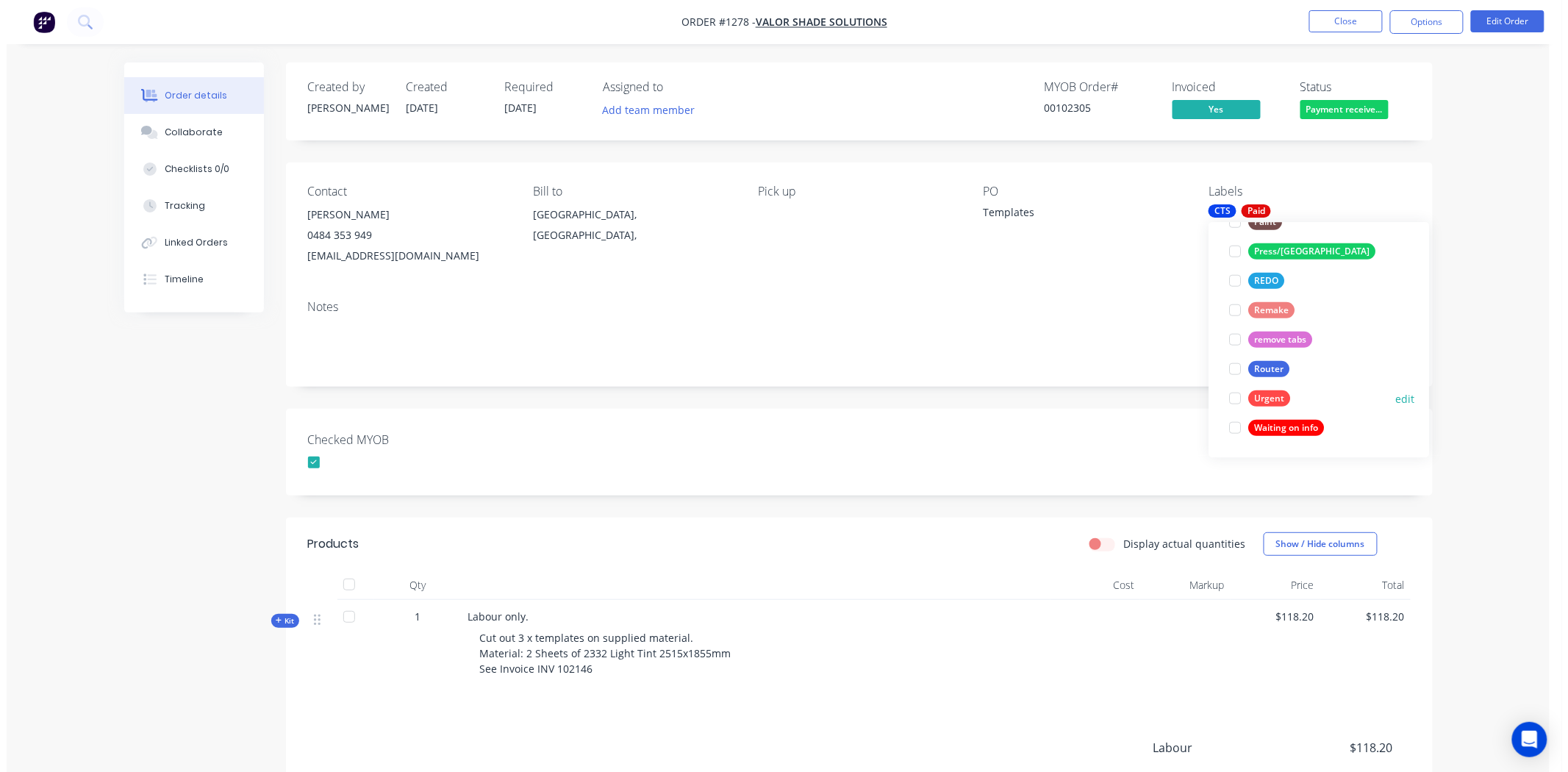
scroll to position [0, 0]
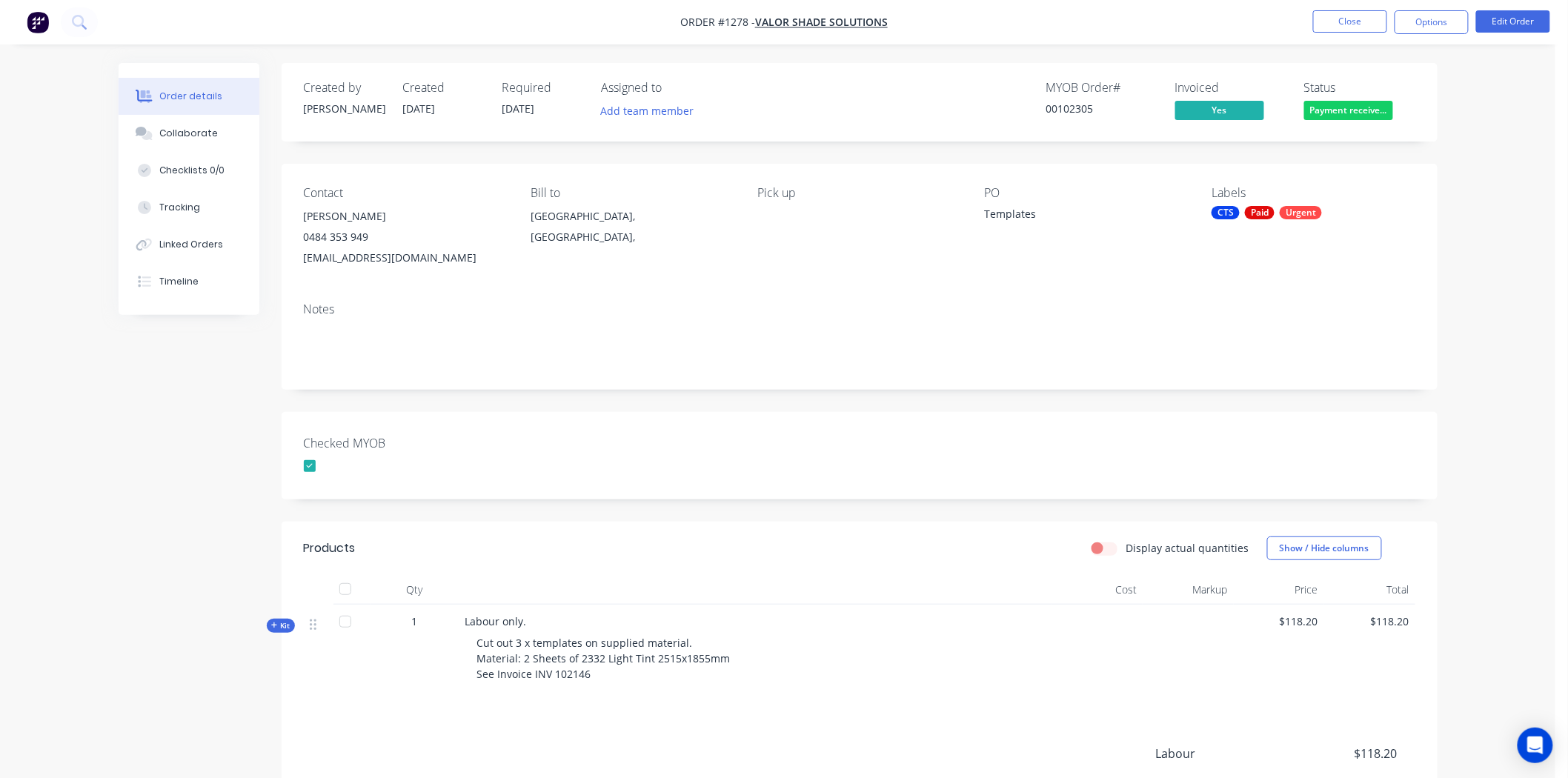
click at [1119, 446] on div "Checked MYOB" at bounding box center [859, 456] width 1156 height 88
click at [1359, 18] on button "Close" at bounding box center [1350, 21] width 74 height 22
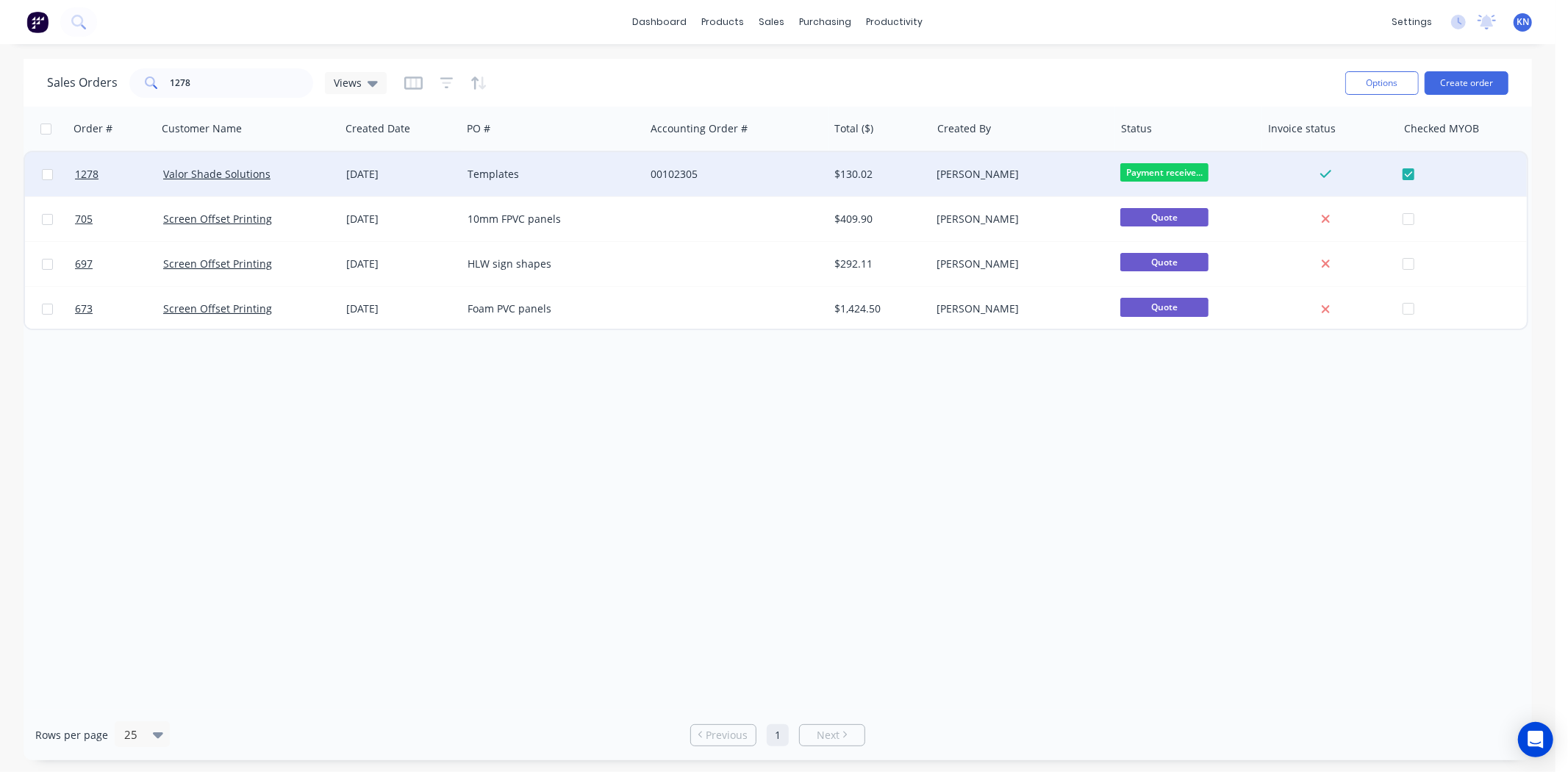
click at [1190, 168] on span "Payment receive..." at bounding box center [1165, 172] width 88 height 19
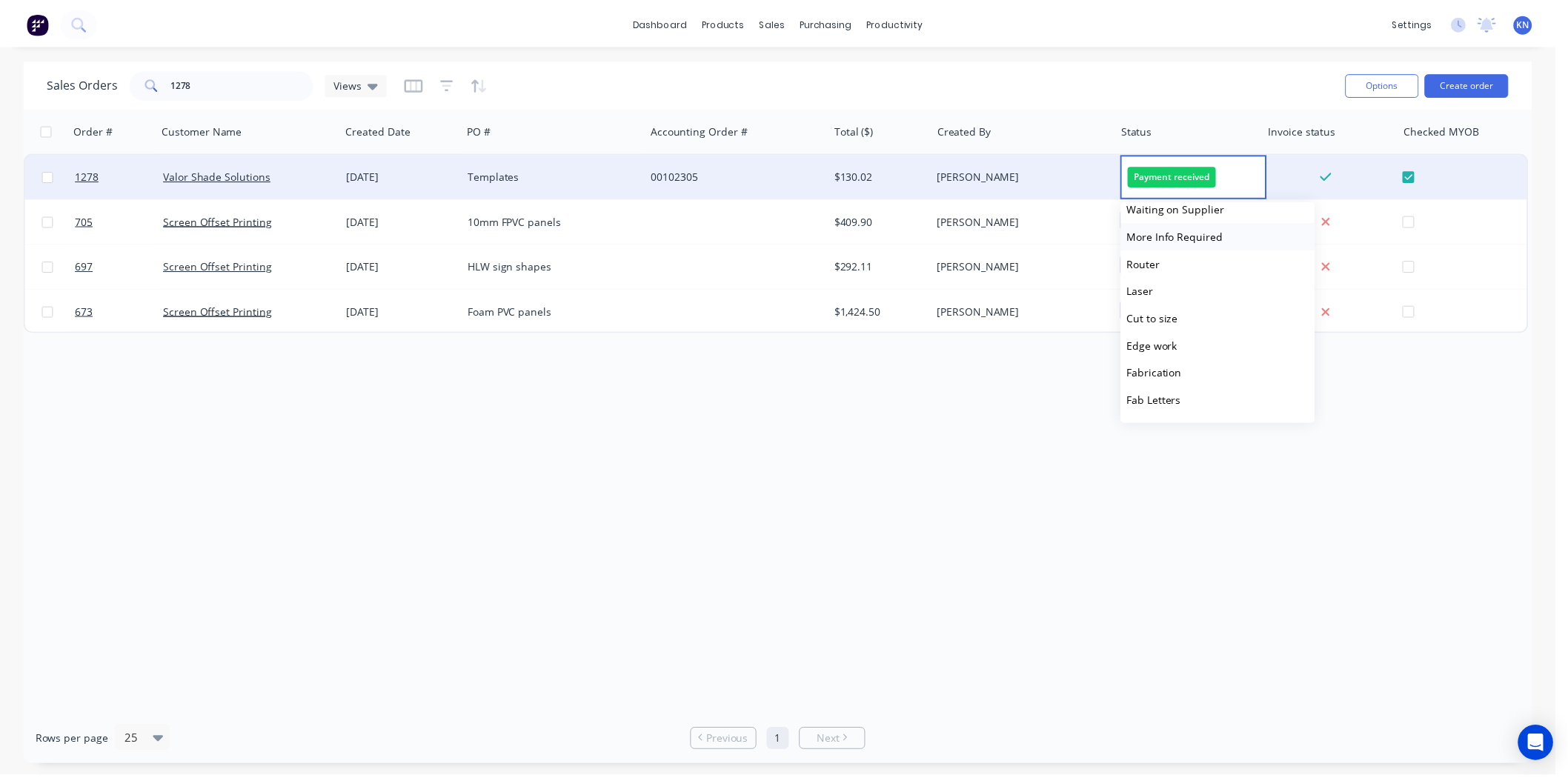
scroll to position [164, 0]
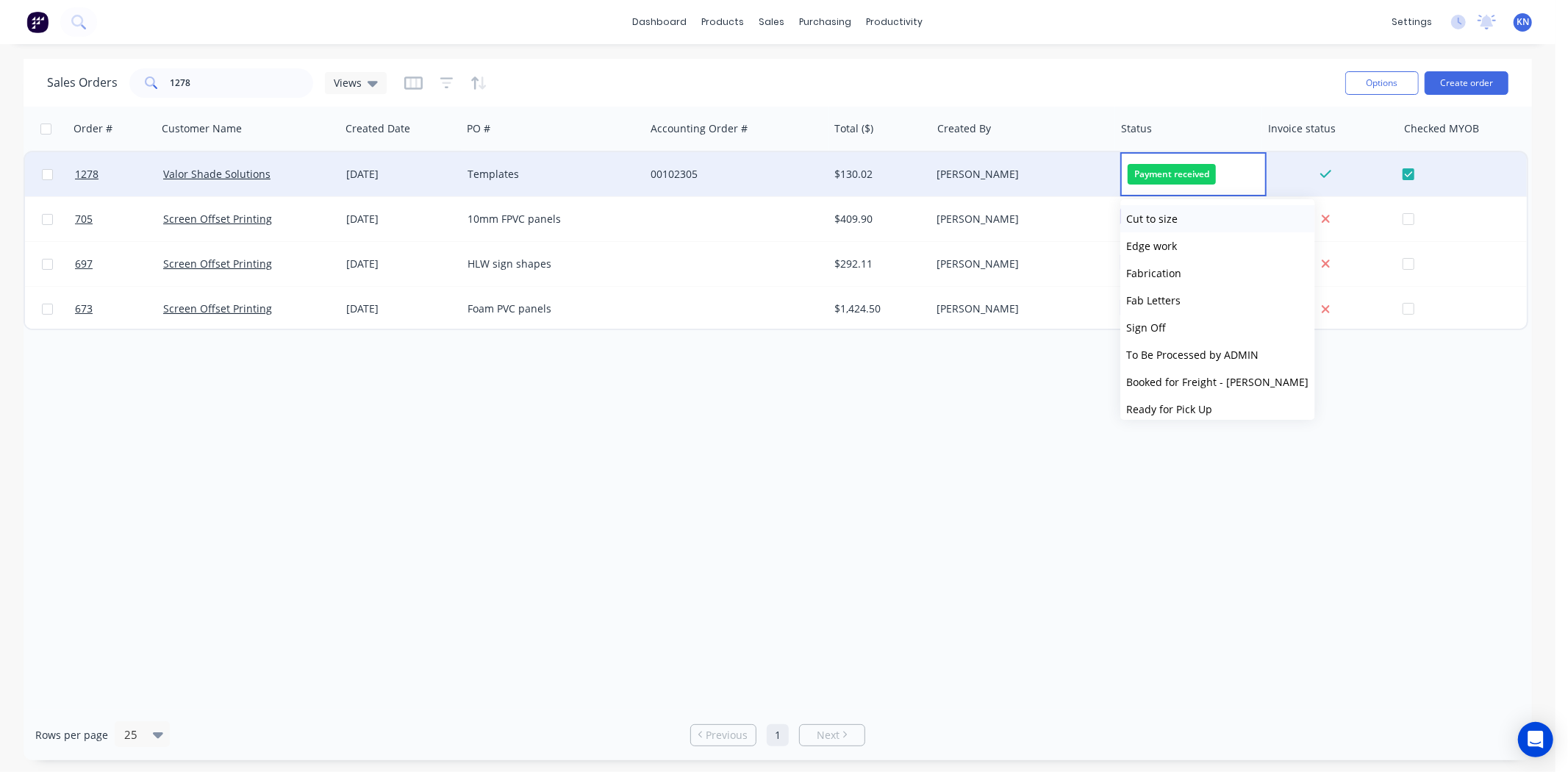
click at [1164, 216] on span "Cut to size" at bounding box center [1152, 219] width 51 height 14
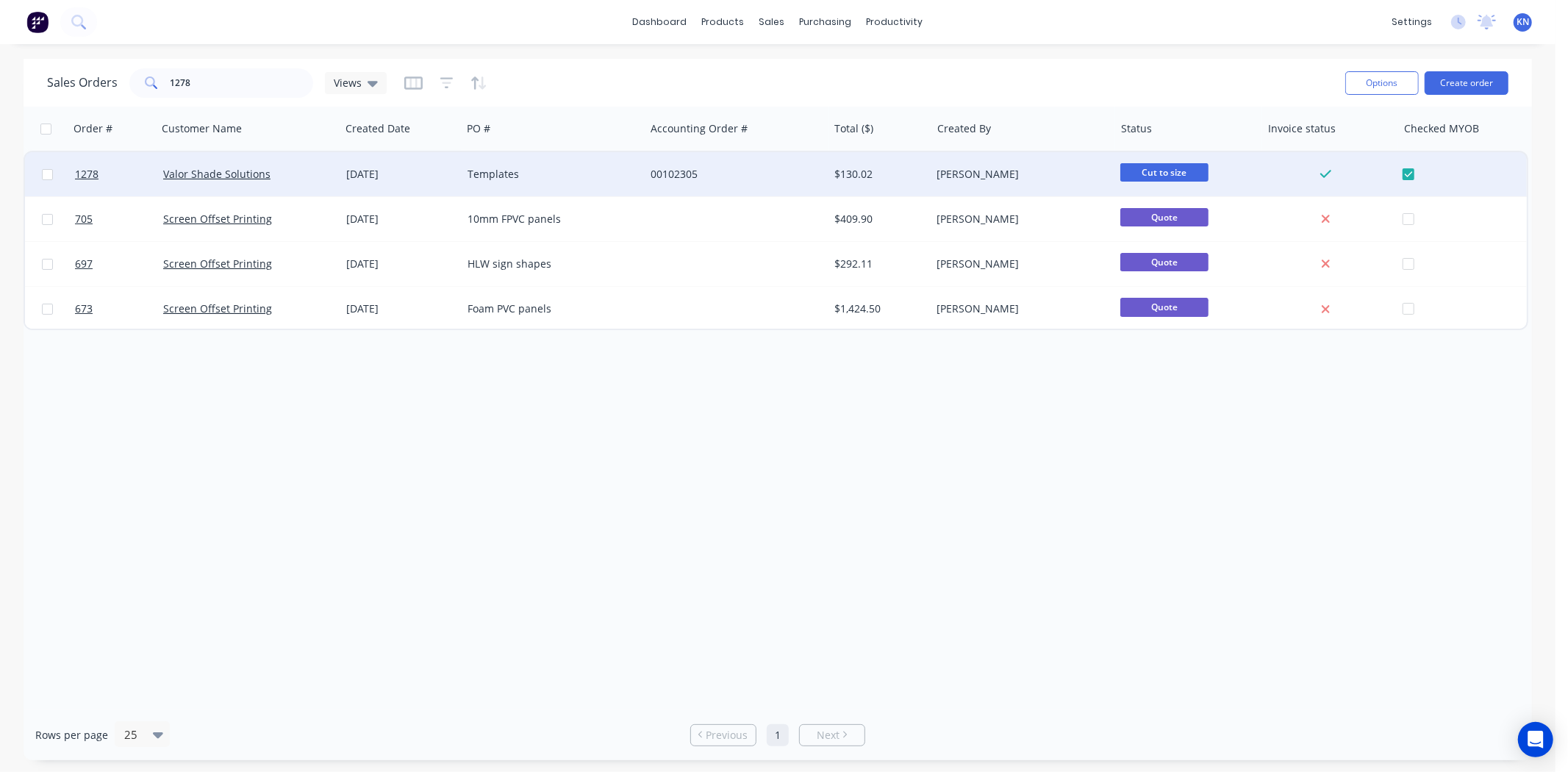
click at [1086, 467] on div "Order # Customer Name Created Date PO # Accounting Order # Total ($) Created By…" at bounding box center [777, 407] width 1508 height 603
click at [240, 84] on input "1278" at bounding box center [242, 83] width 143 height 29
type input "1"
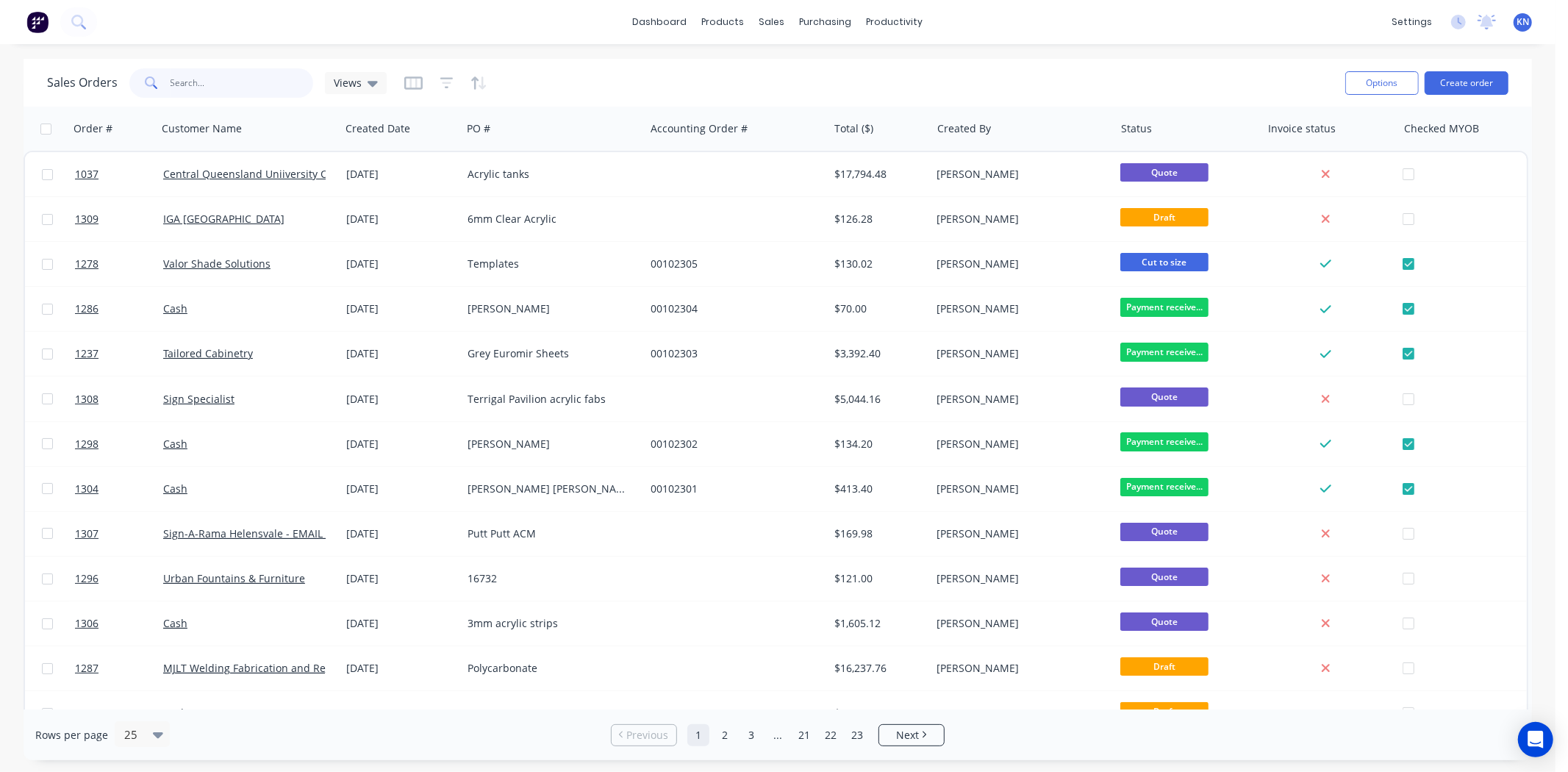
click at [207, 86] on input "text" at bounding box center [242, 83] width 143 height 29
type input "1304"
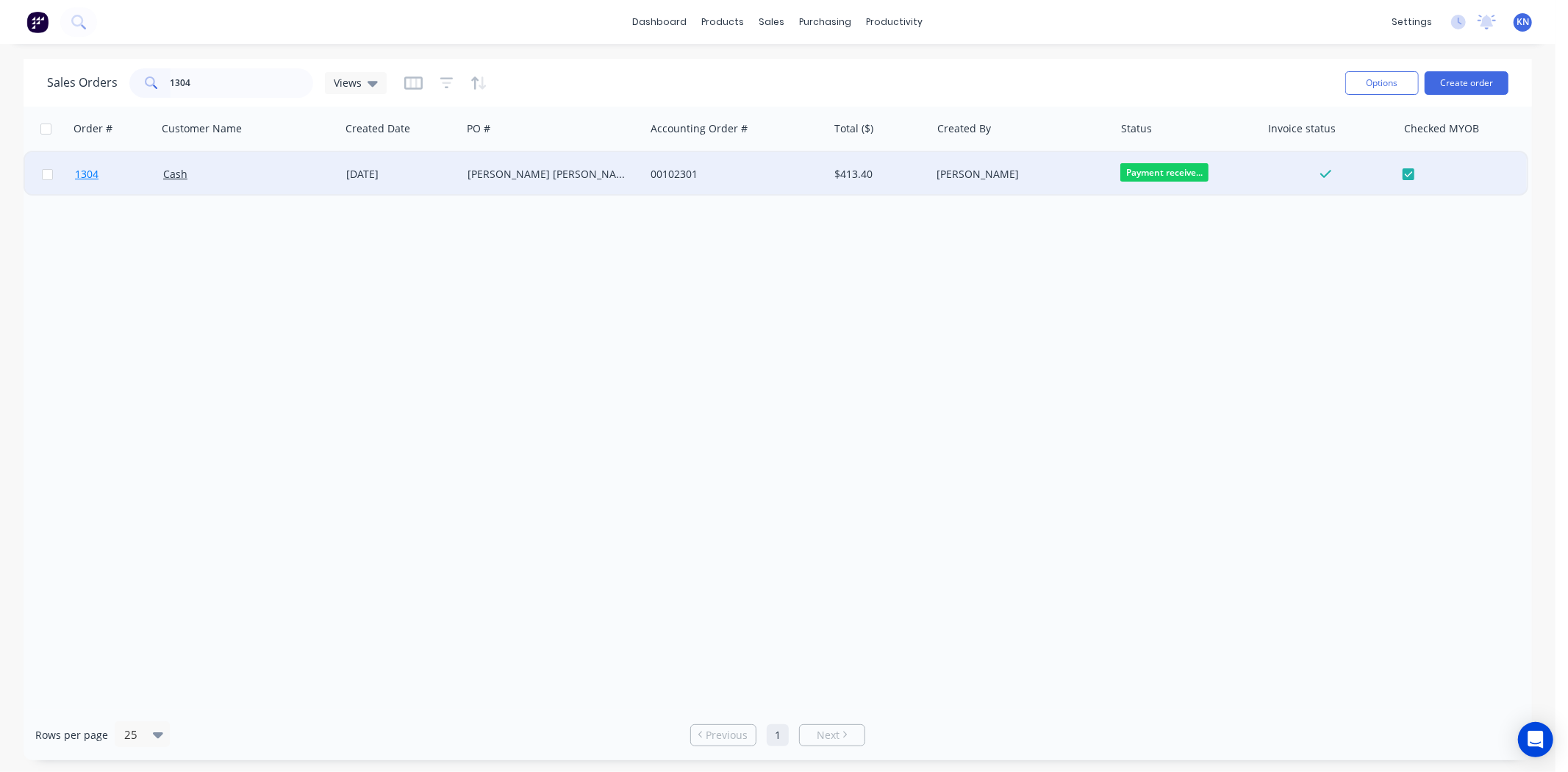
click at [89, 167] on span "1304" at bounding box center [87, 174] width 23 height 15
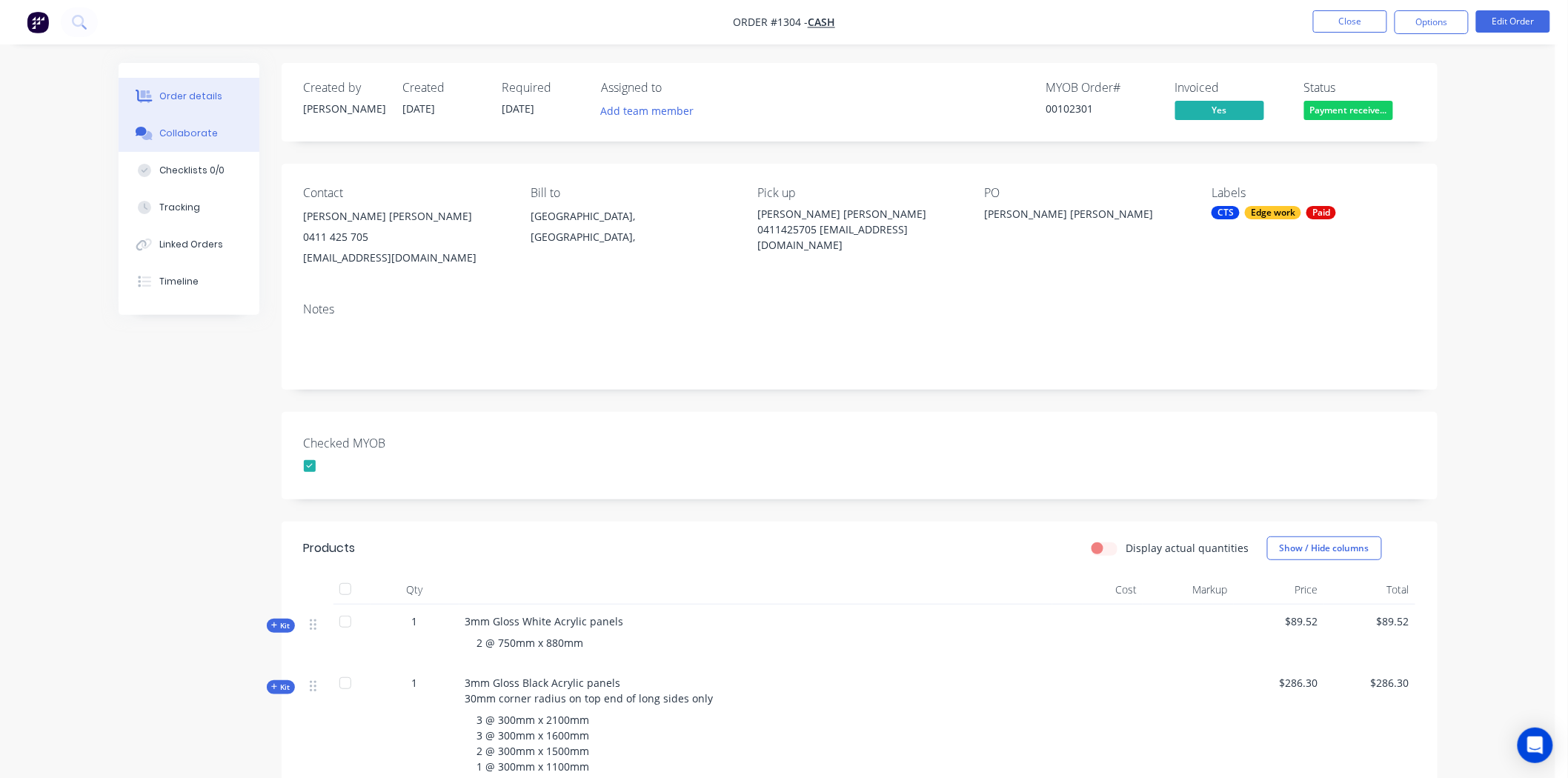
click at [211, 135] on div "Collaborate" at bounding box center [188, 133] width 59 height 13
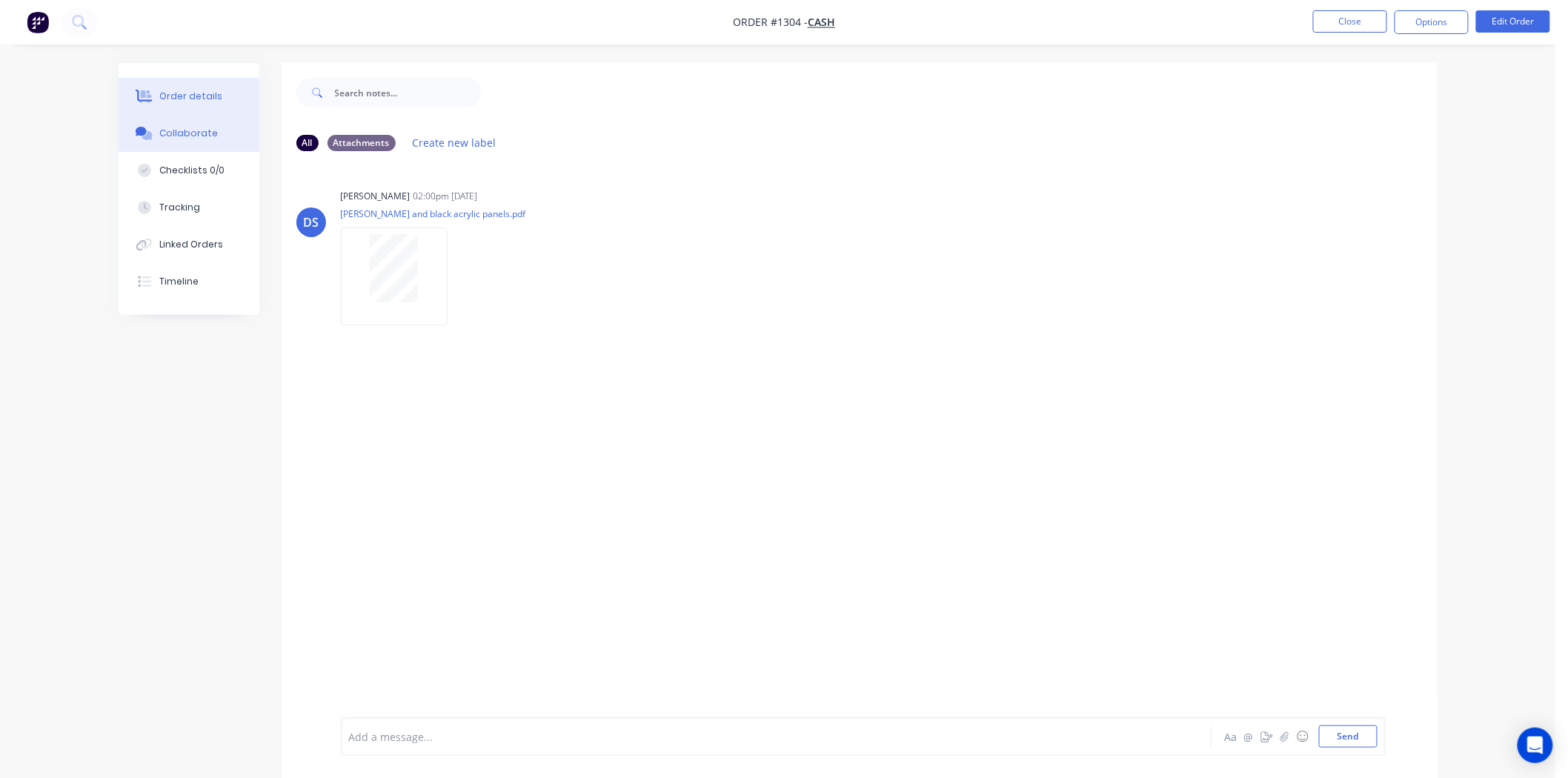
click at [217, 94] on div "Order details" at bounding box center [191, 96] width 63 height 13
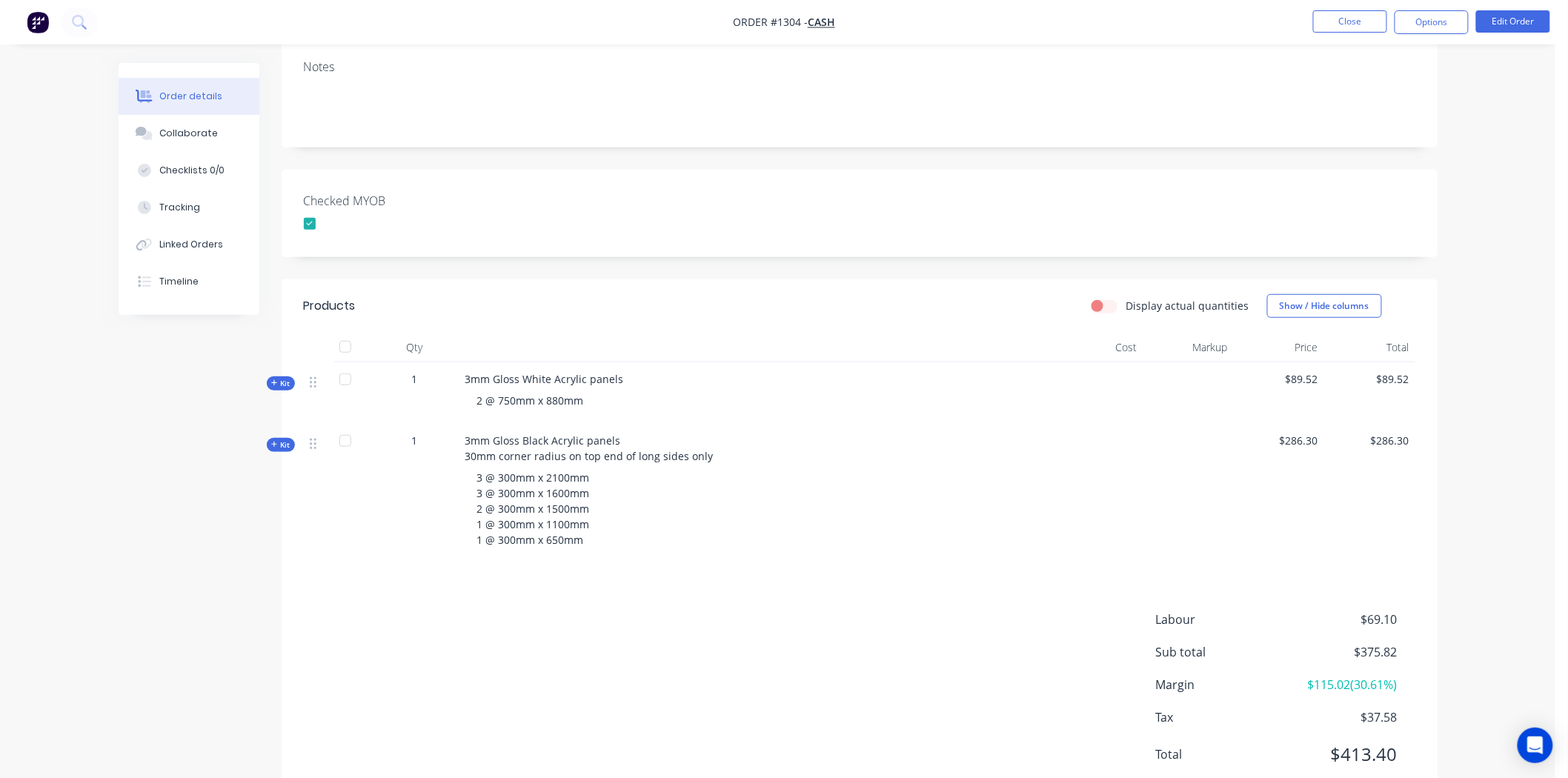
scroll to position [247, 0]
click at [281, 378] on span "Kit" at bounding box center [281, 379] width 20 height 11
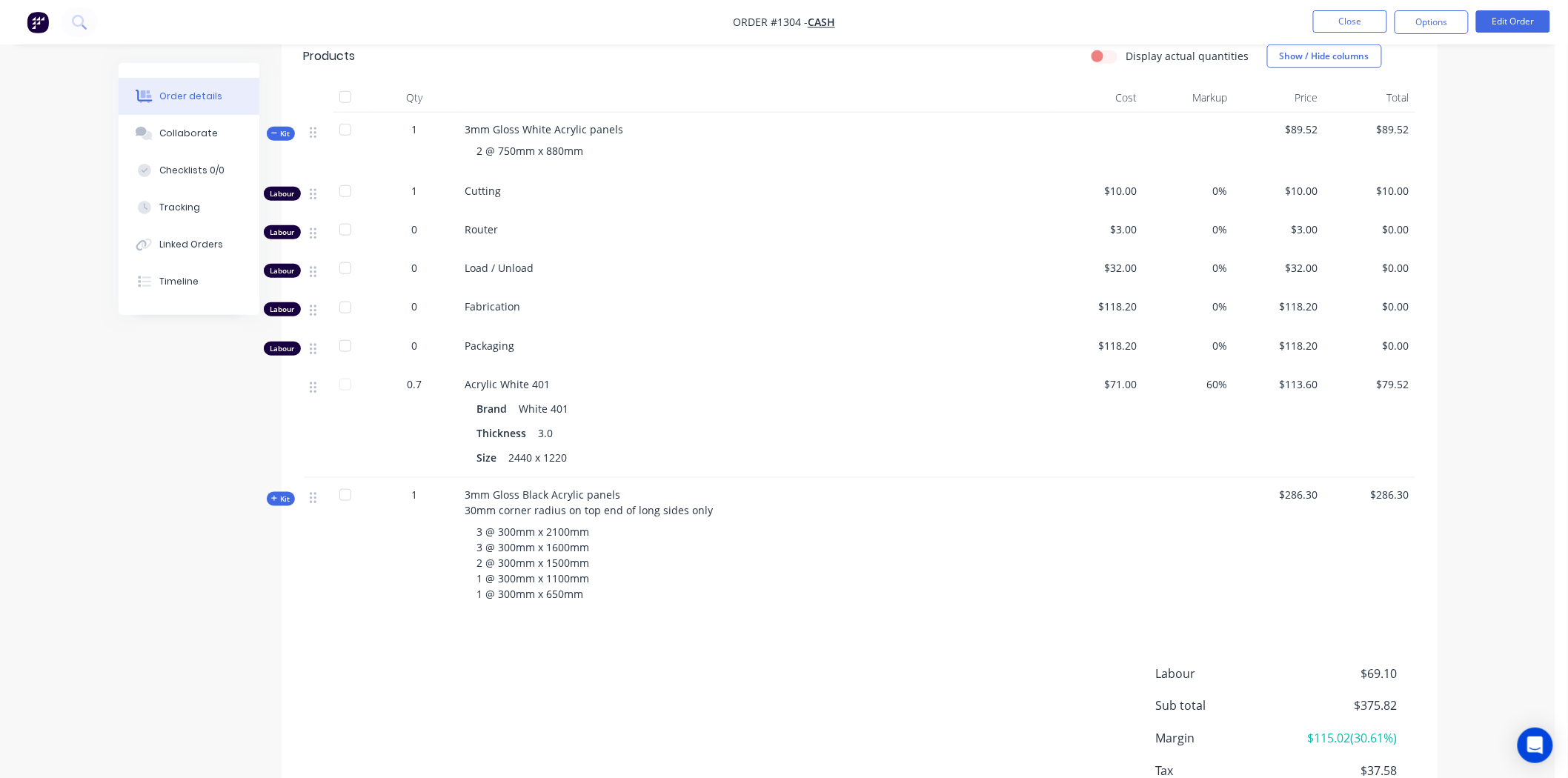
scroll to position [493, 0]
click at [179, 134] on div "Collaborate" at bounding box center [188, 133] width 59 height 13
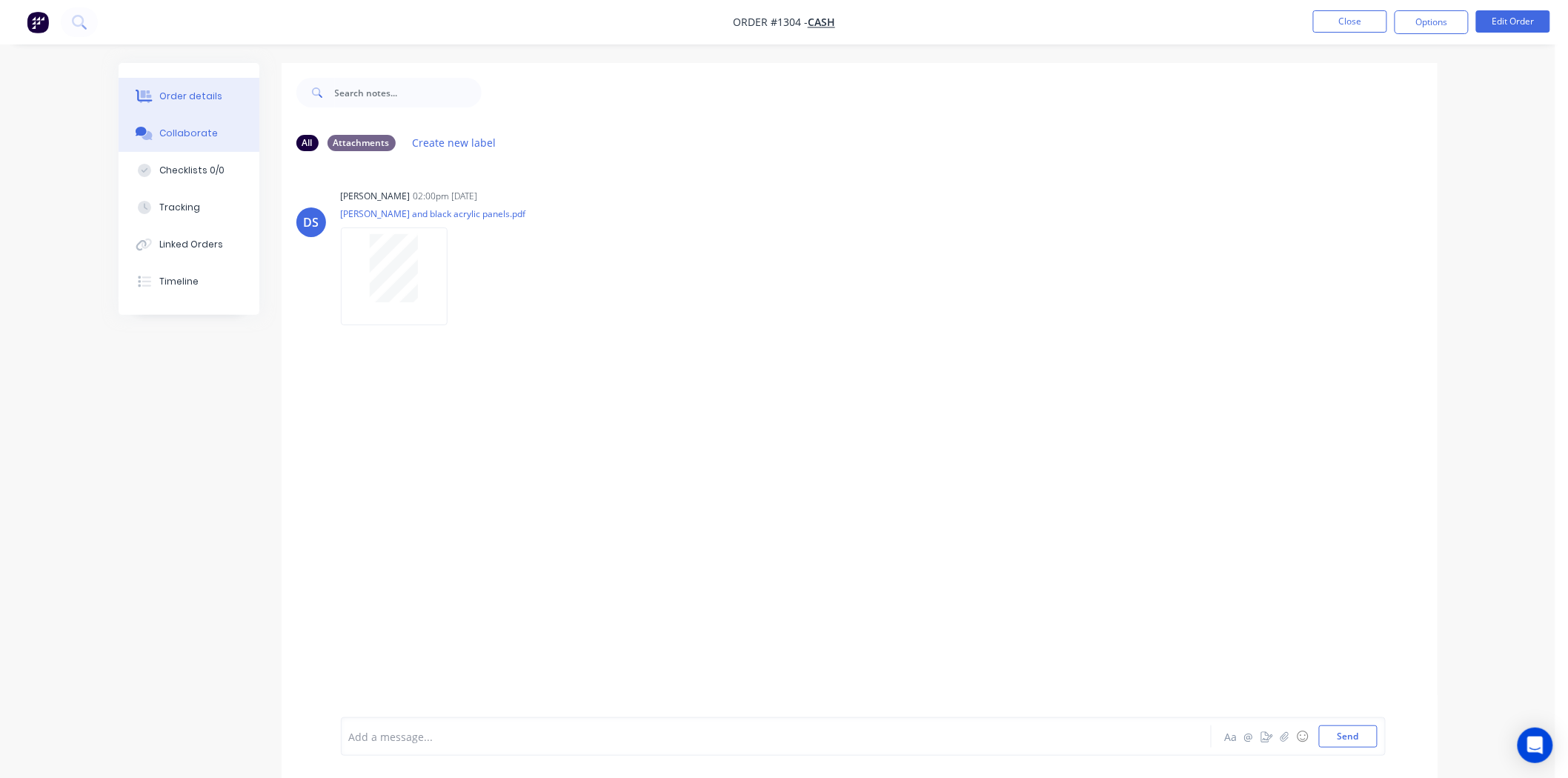
click at [186, 96] on div "Order details" at bounding box center [191, 96] width 63 height 13
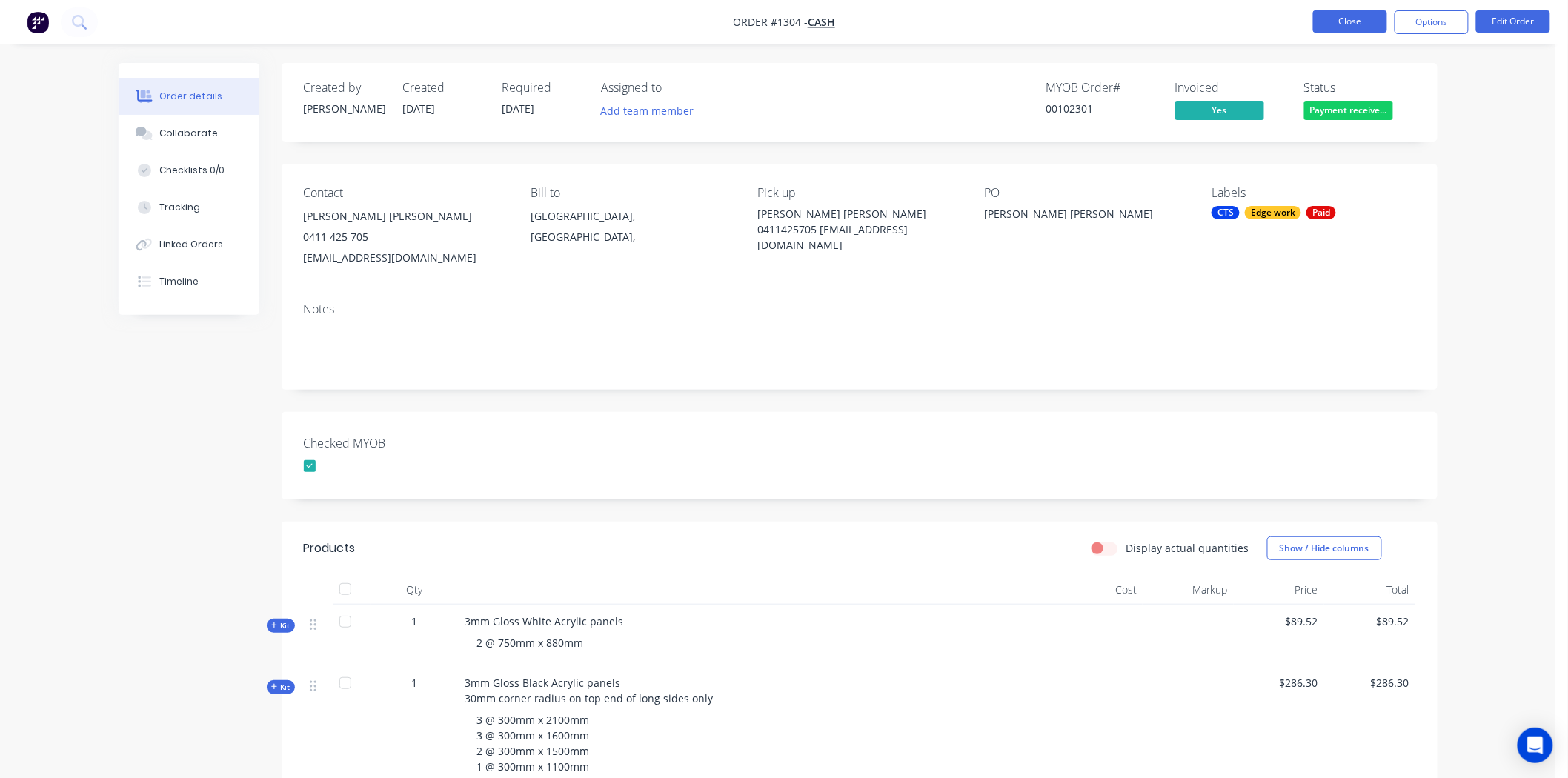
click at [1366, 21] on button "Close" at bounding box center [1350, 21] width 74 height 22
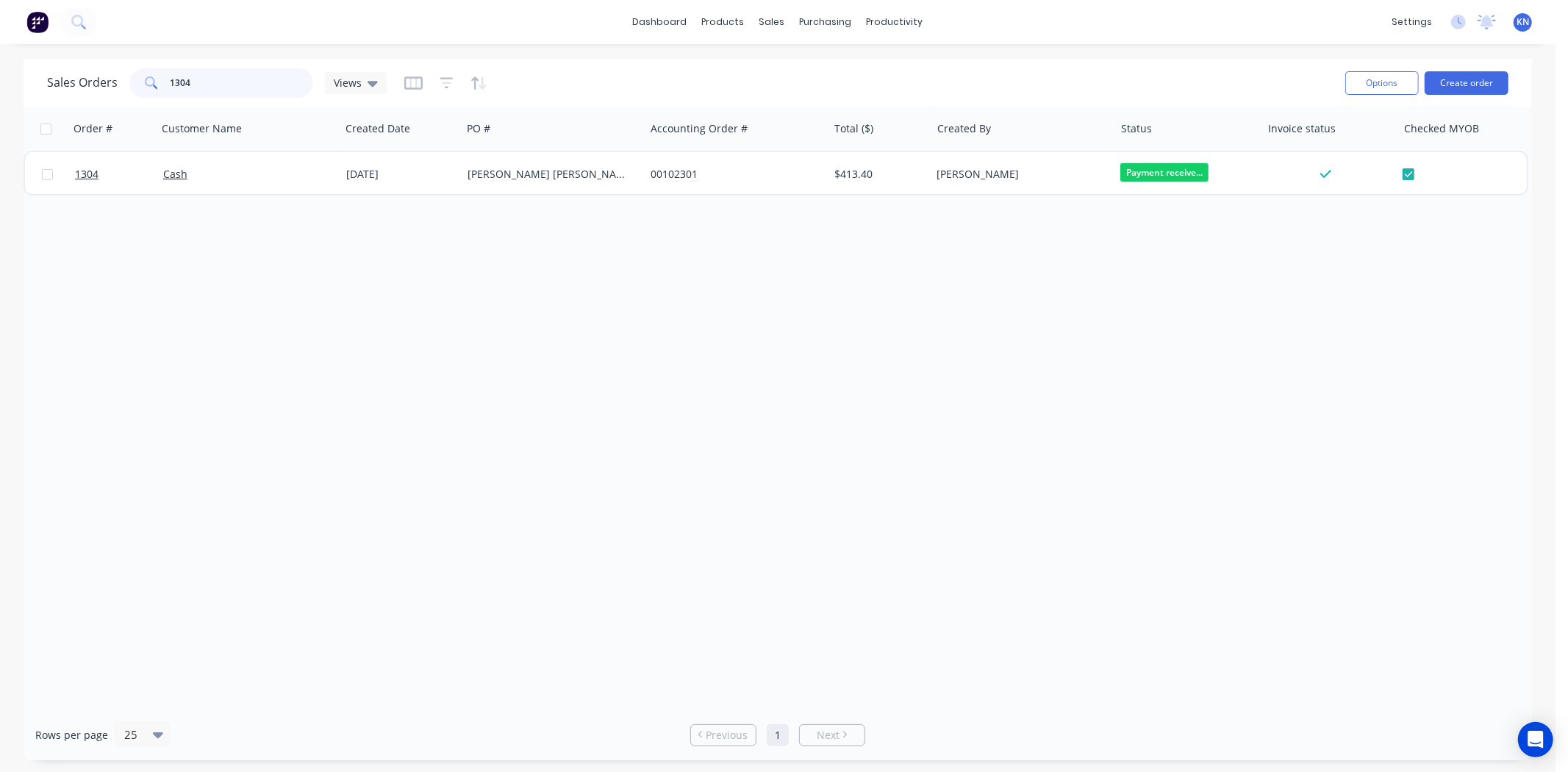
click at [219, 84] on input "1304" at bounding box center [242, 83] width 143 height 29
type input "1"
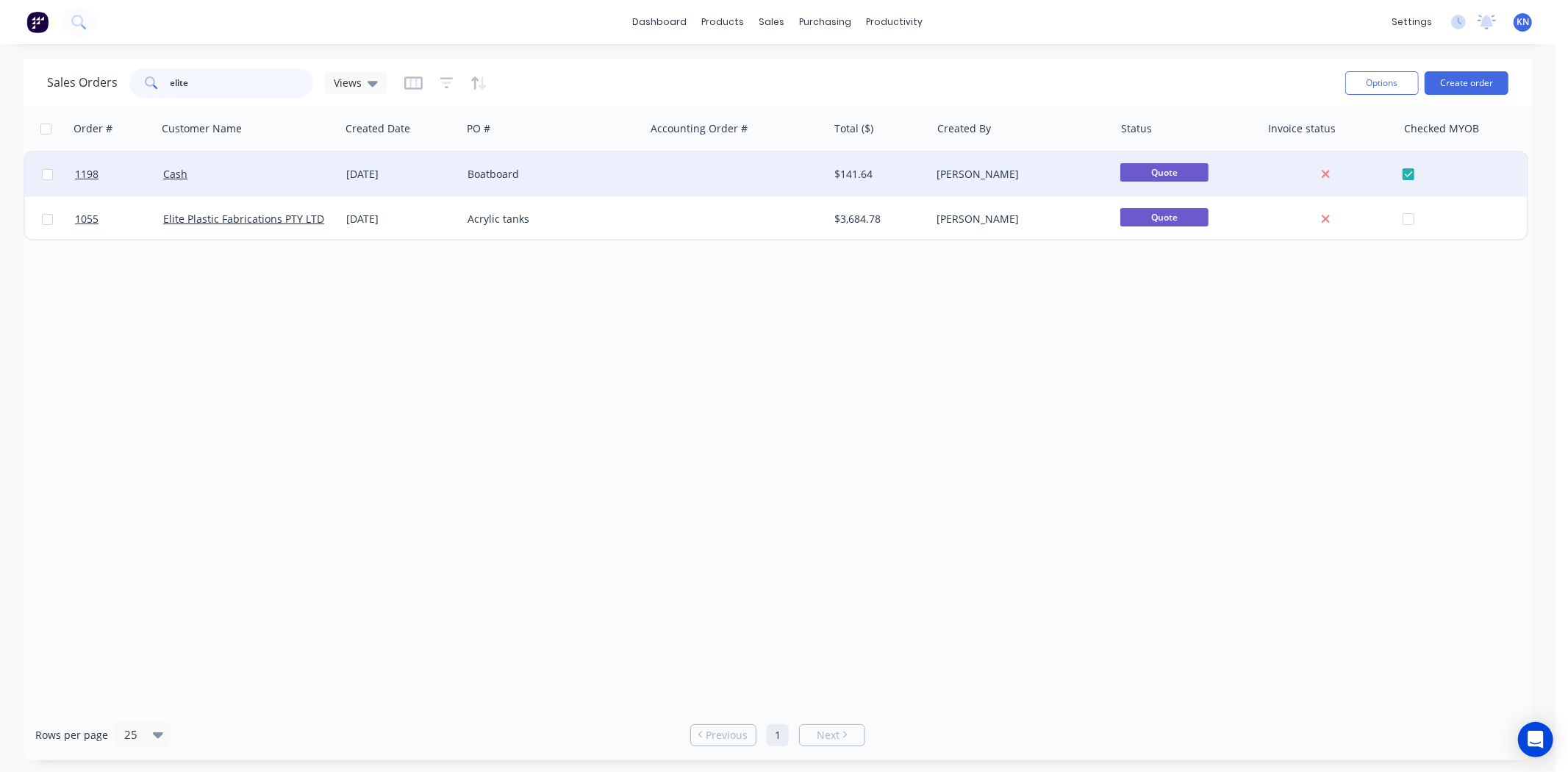
type input "elite"
click at [267, 170] on div "Cash" at bounding box center [244, 174] width 163 height 15
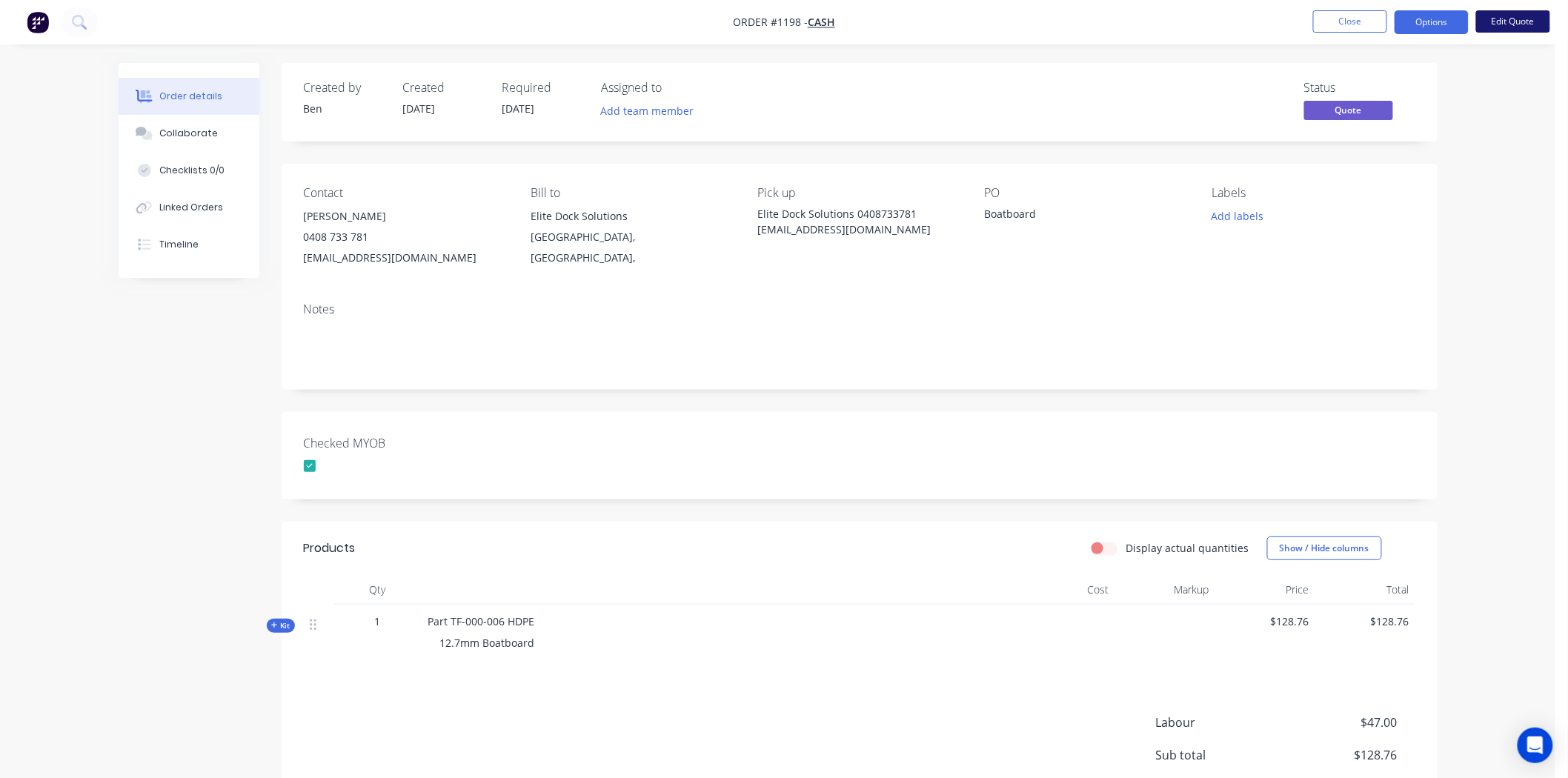
click at [1516, 21] on button "Edit Quote" at bounding box center [1513, 21] width 74 height 22
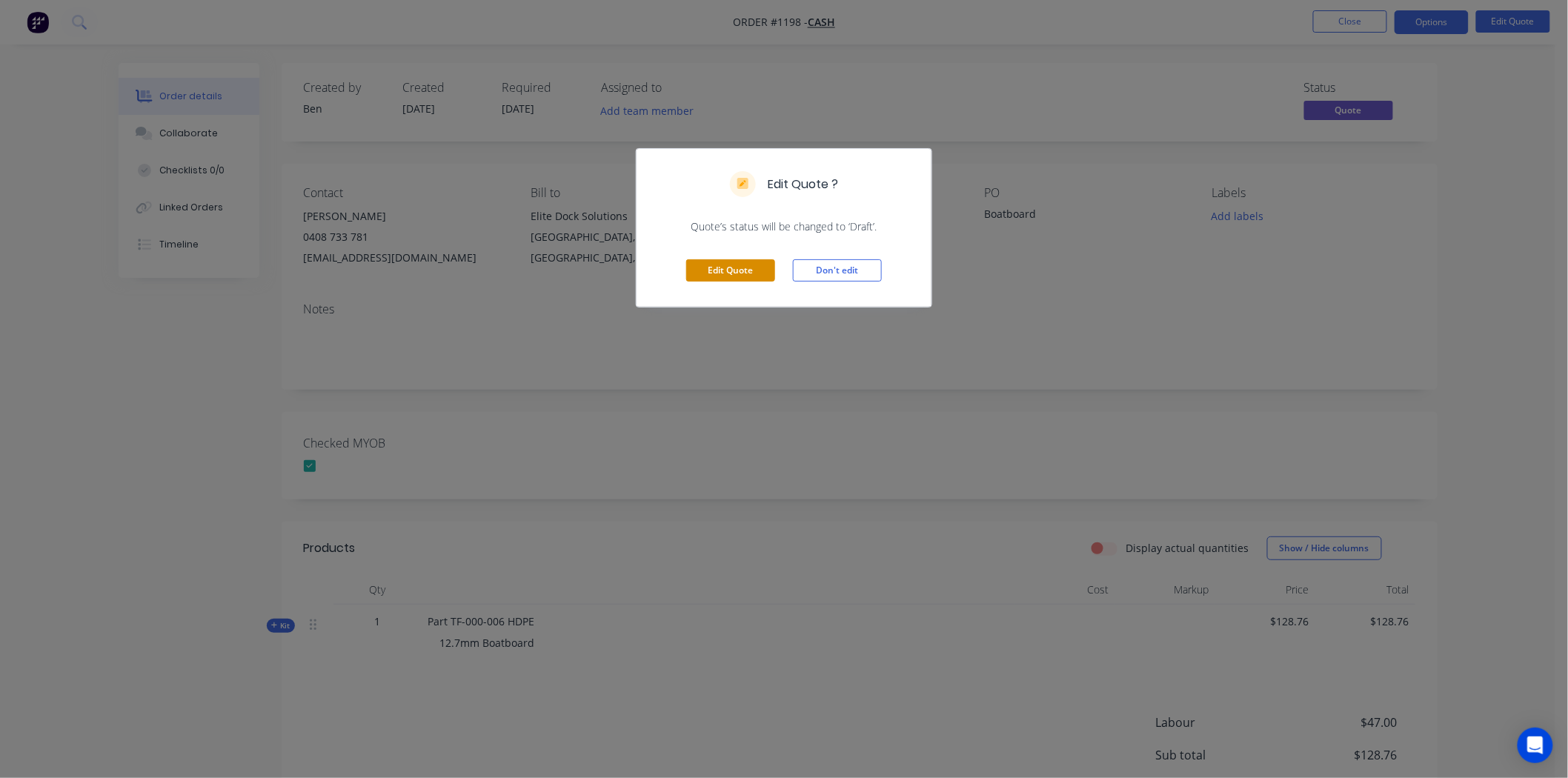
click at [709, 267] on button "Edit Quote" at bounding box center [731, 271] width 89 height 22
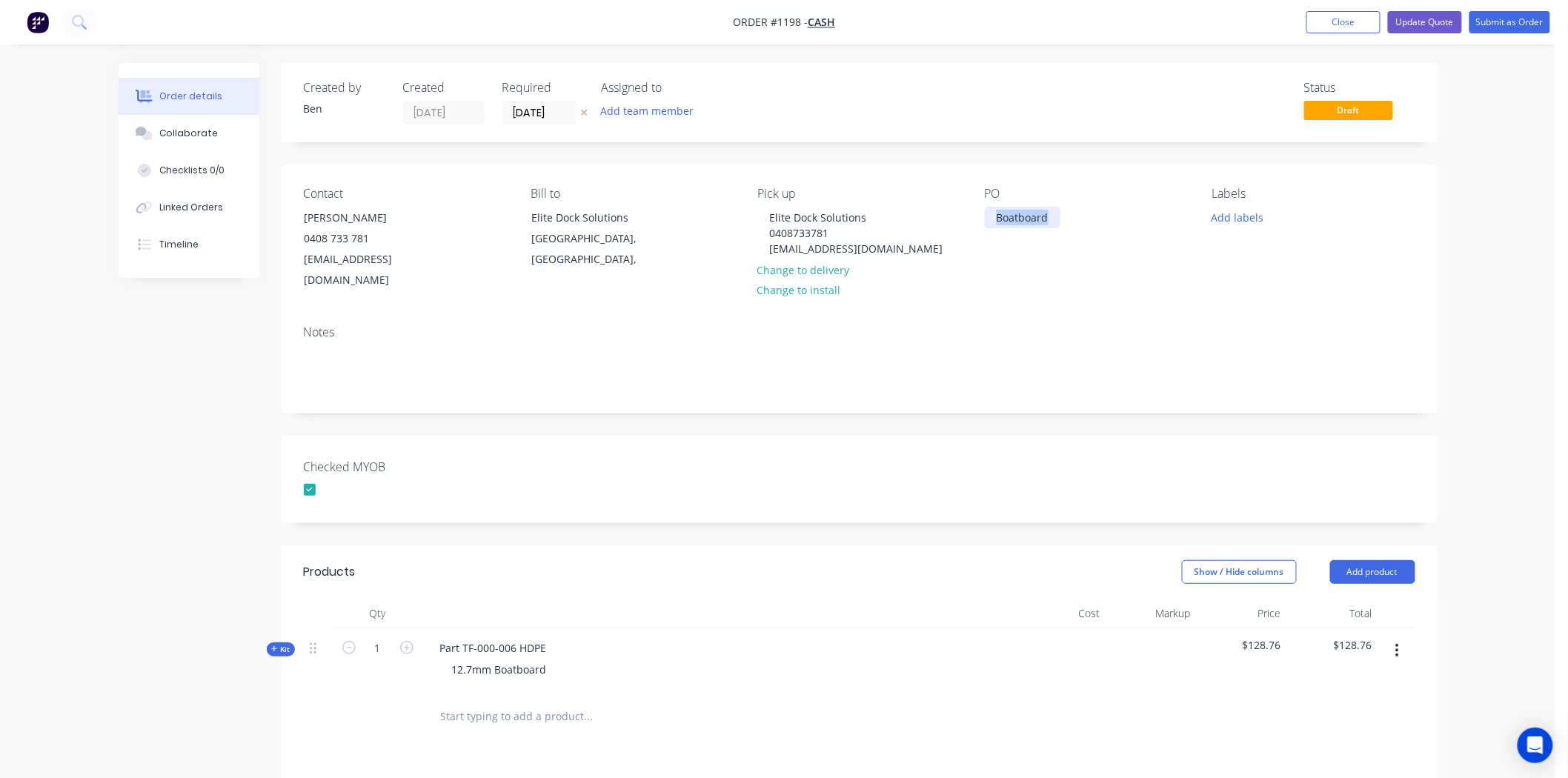
drag, startPoint x: 996, startPoint y: 217, endPoint x: 1095, endPoint y: 217, distance: 99.0
click at [1095, 217] on div "PO Boatboard" at bounding box center [1087, 239] width 203 height 105
click at [989, 212] on div "Boatboard" at bounding box center [1022, 217] width 76 height 21
drag, startPoint x: 1003, startPoint y: 213, endPoint x: 1108, endPoint y: 206, distance: 105.2
click at [1108, 206] on div "PO Boatboard" at bounding box center [1087, 239] width 203 height 105
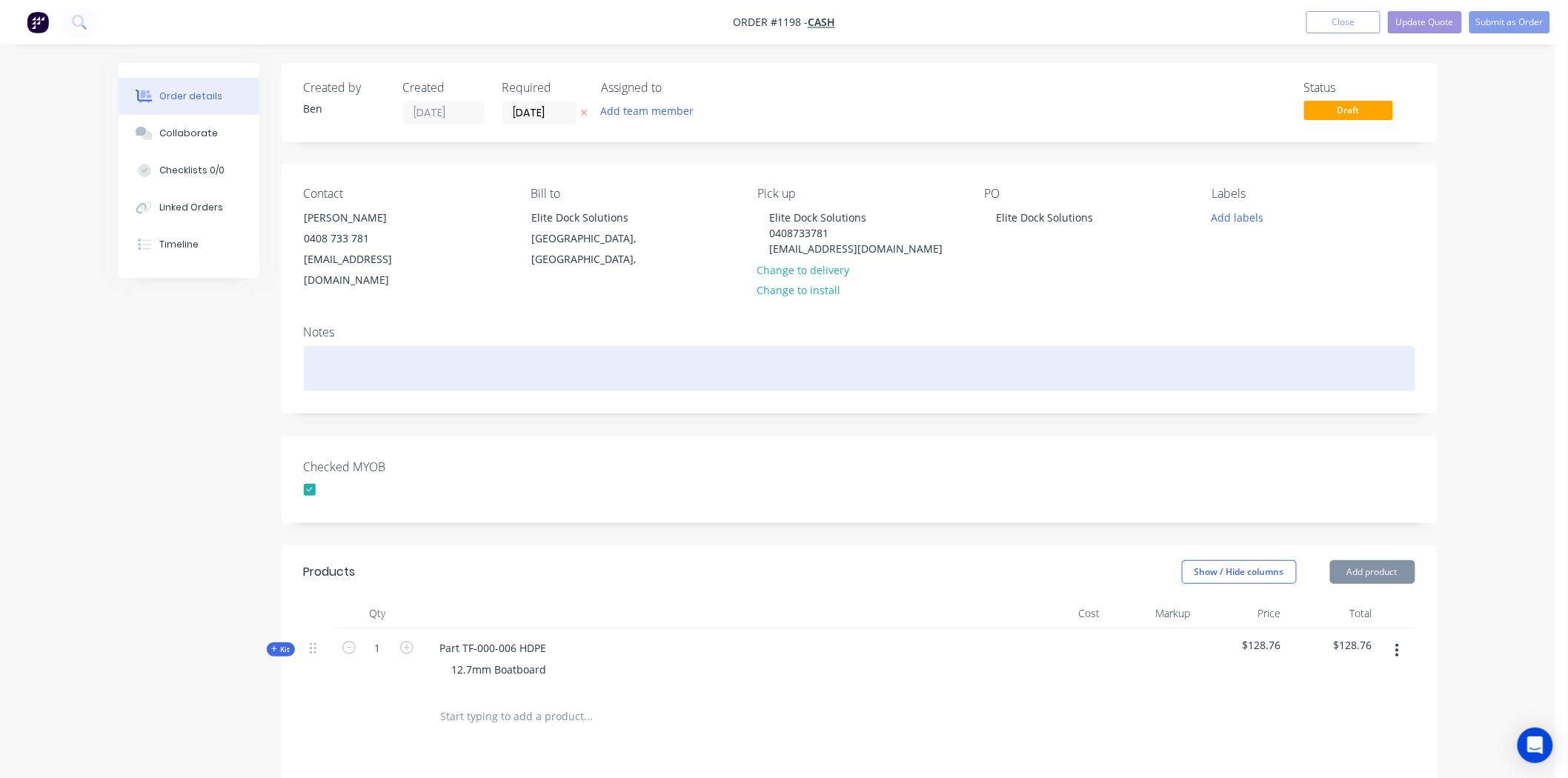
click at [1055, 360] on div at bounding box center [860, 369] width 1112 height 45
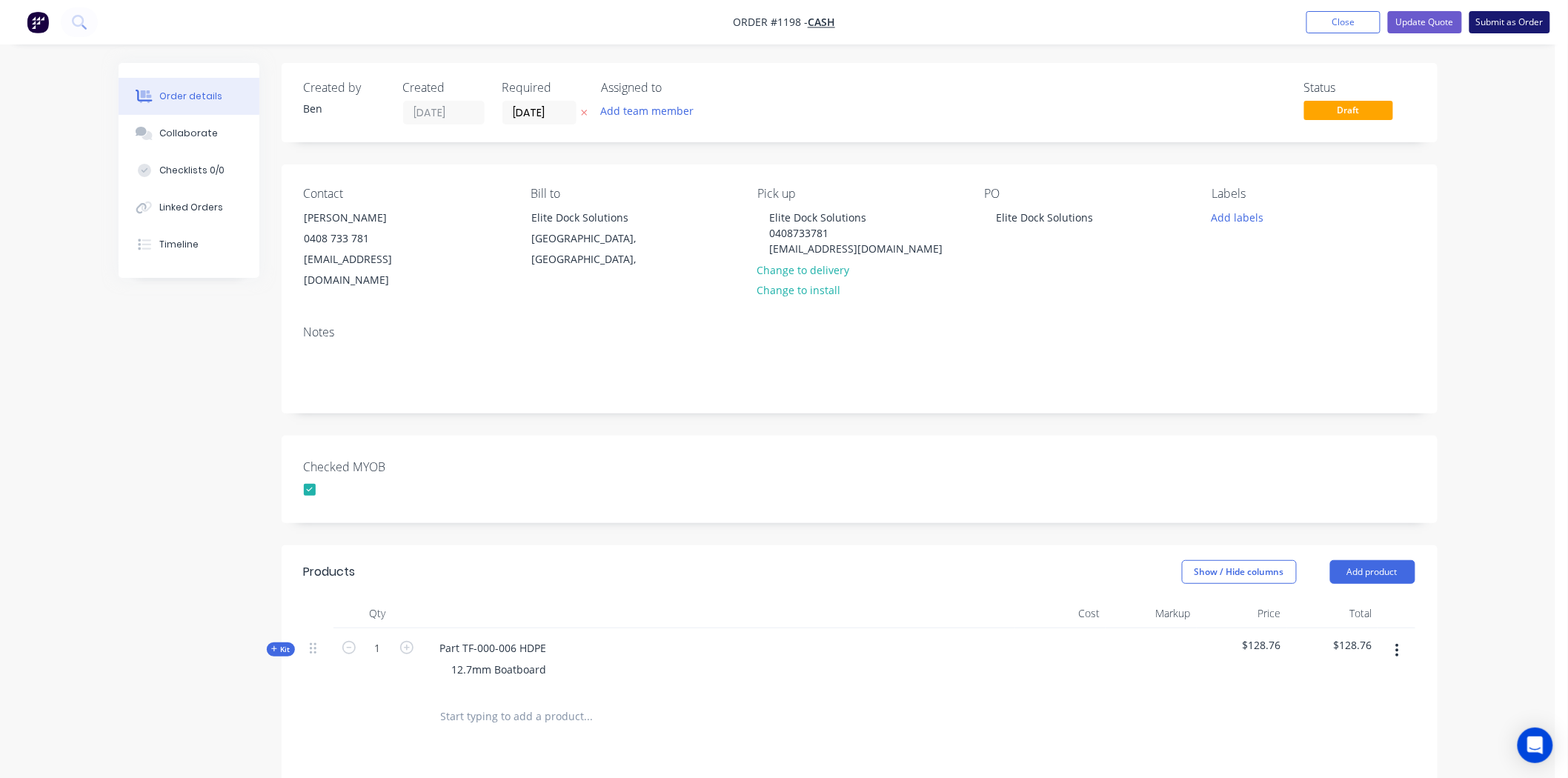
click at [1497, 19] on button "Submit as Order" at bounding box center [1509, 22] width 81 height 22
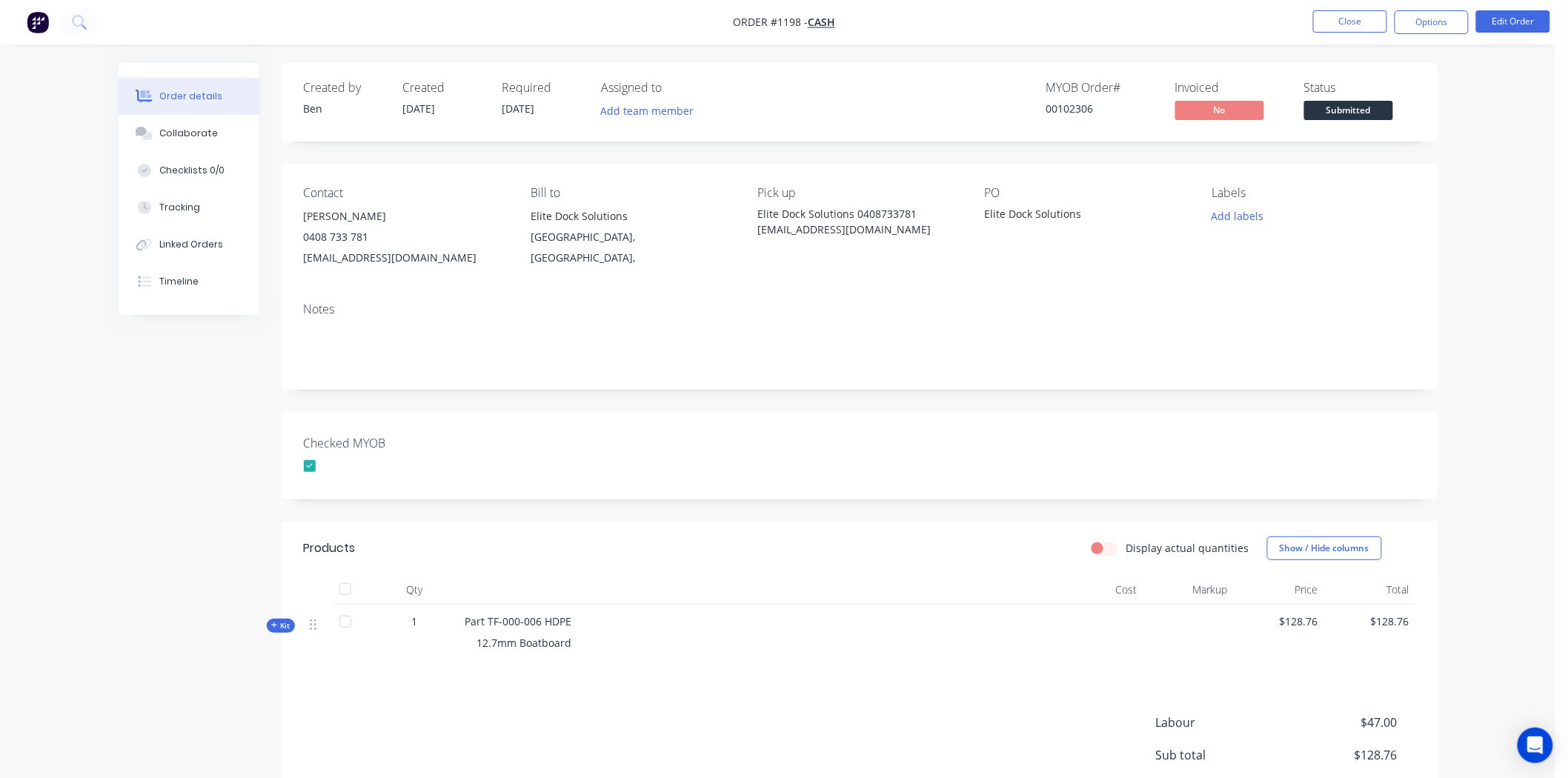
click at [1380, 107] on span "Submitted" at bounding box center [1348, 110] width 89 height 19
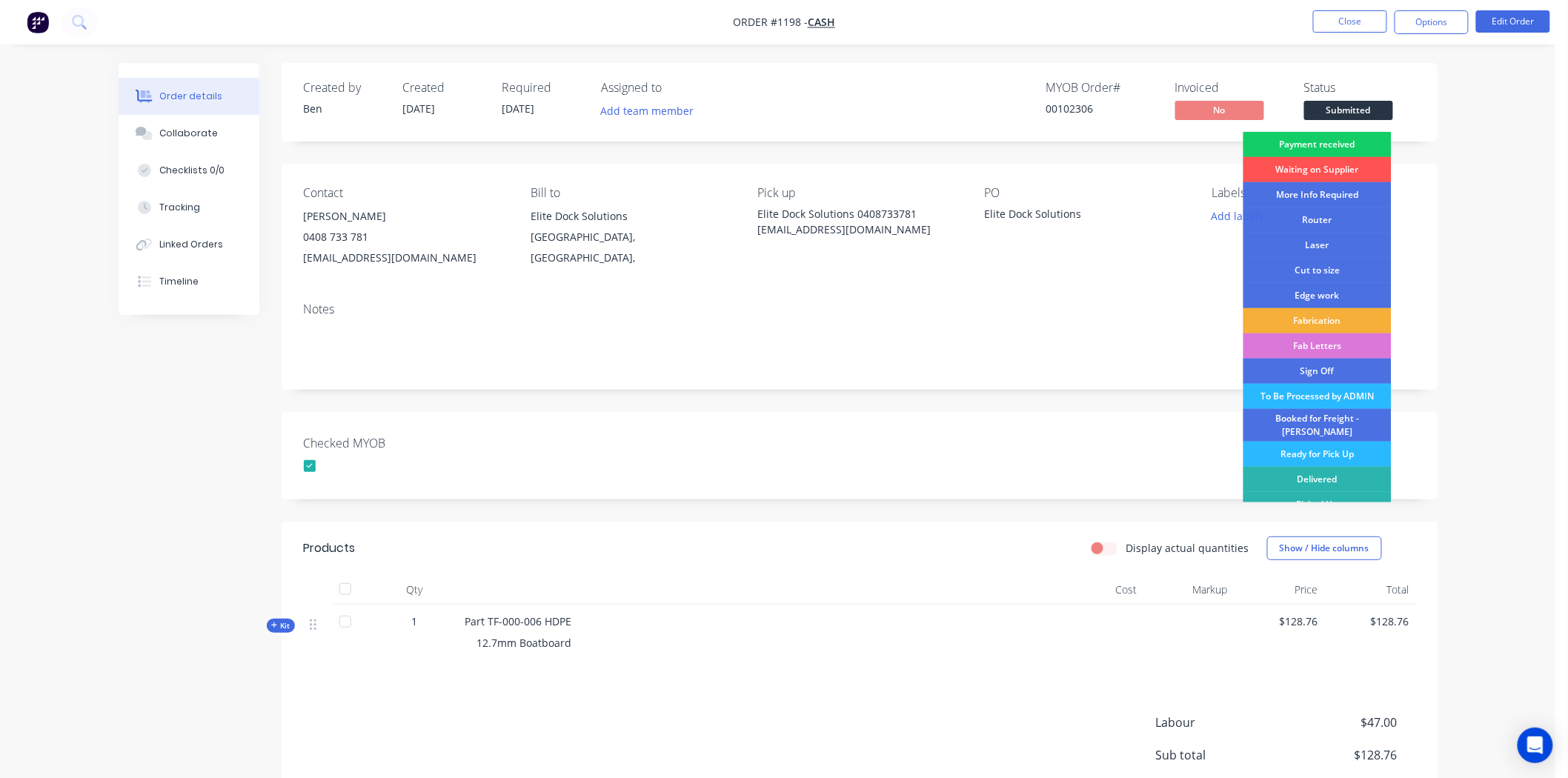
click at [1312, 136] on div "Payment received" at bounding box center [1318, 145] width 149 height 25
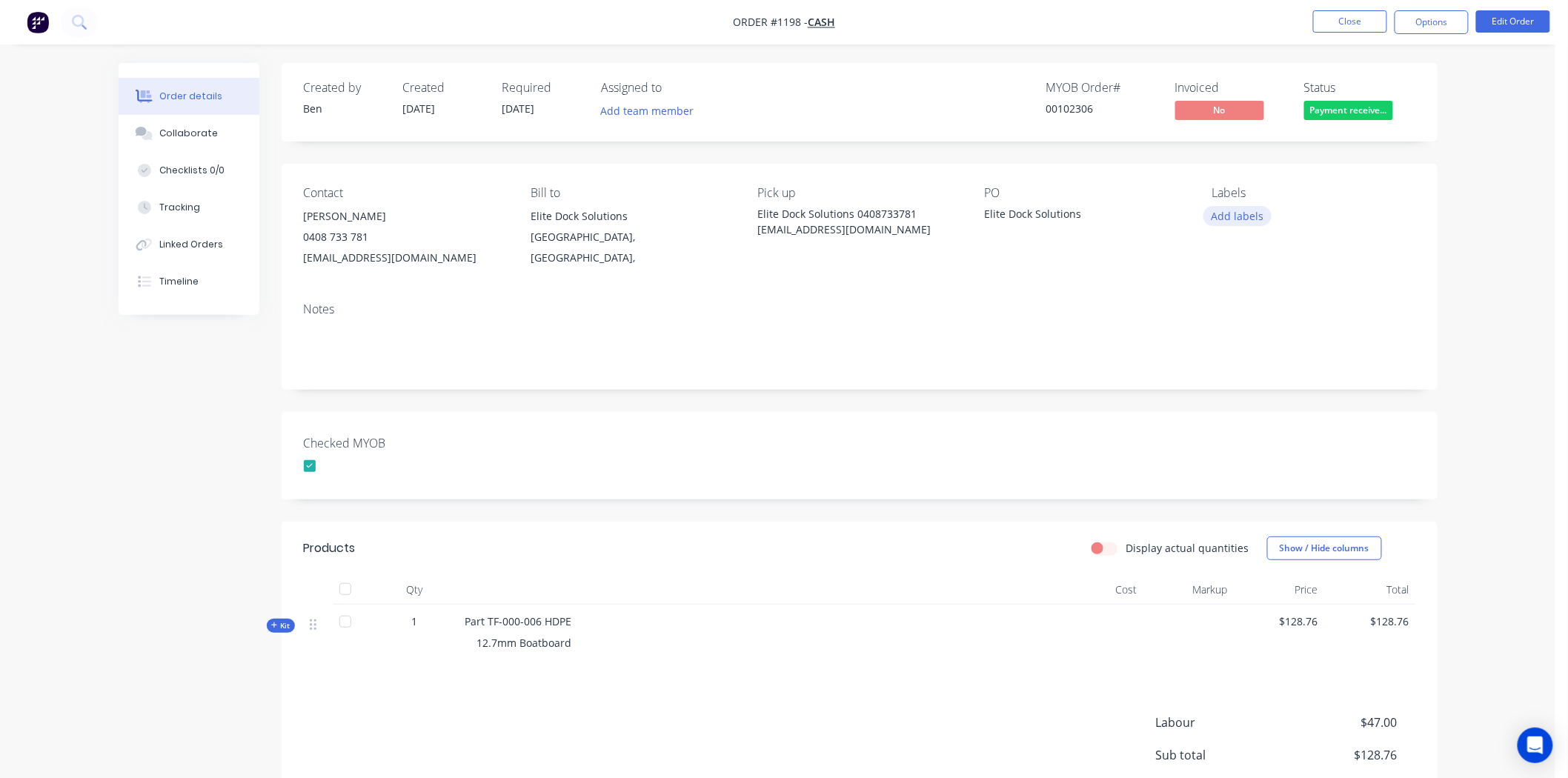
click at [1237, 220] on button "Add labels" at bounding box center [1237, 217] width 68 height 20
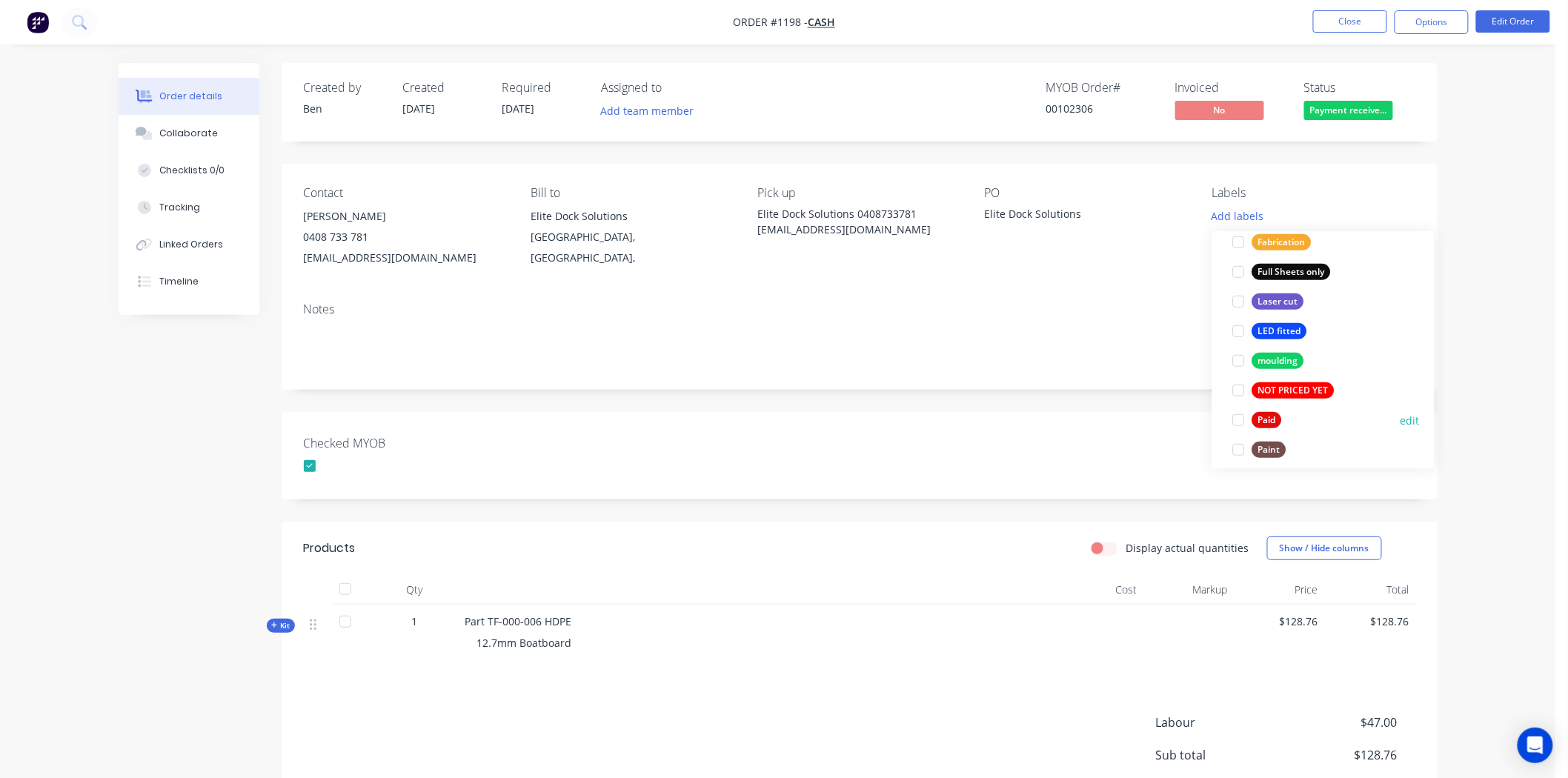
scroll to position [411, 0]
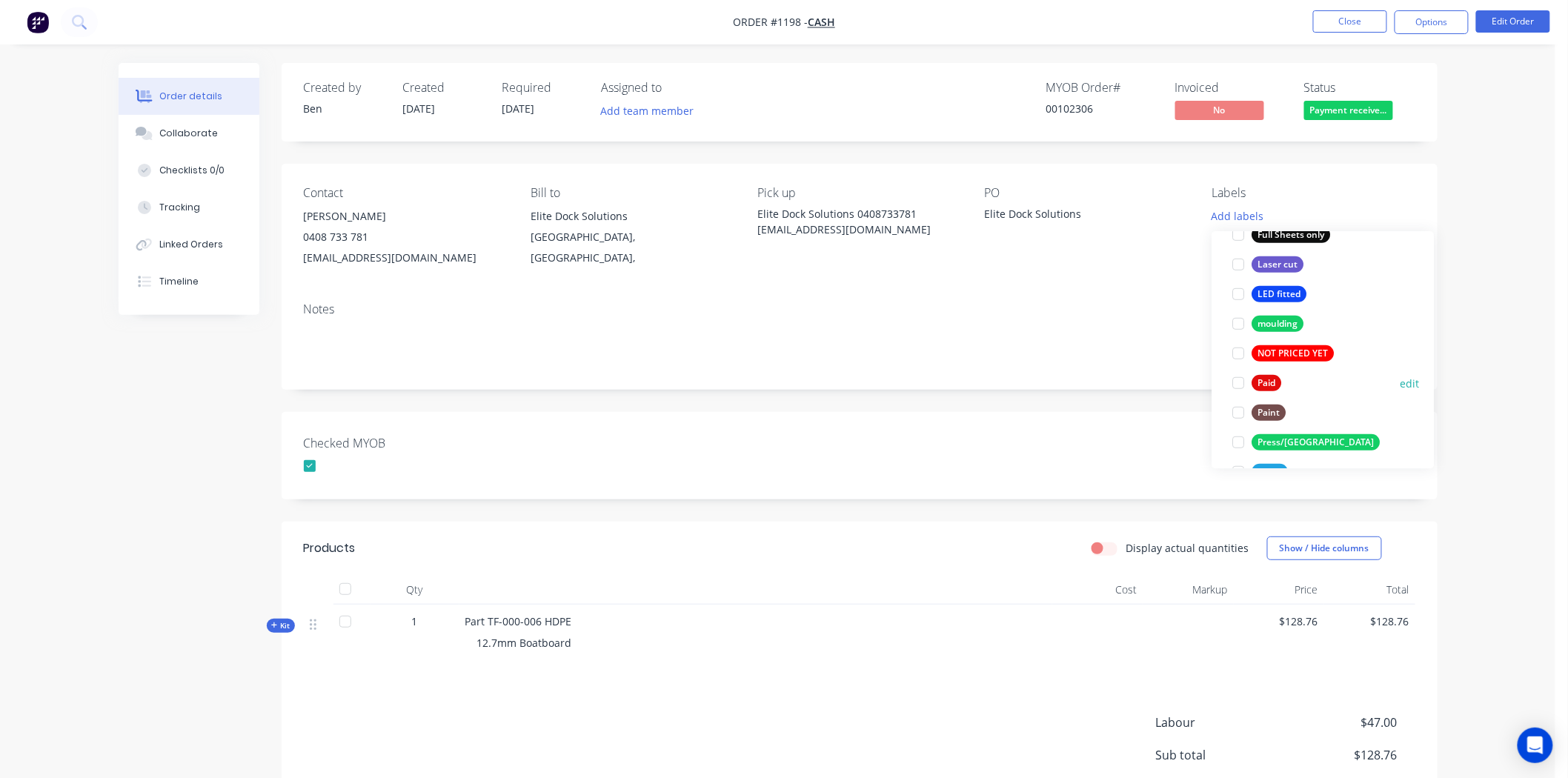
click at [1240, 384] on div at bounding box center [1239, 383] width 30 height 30
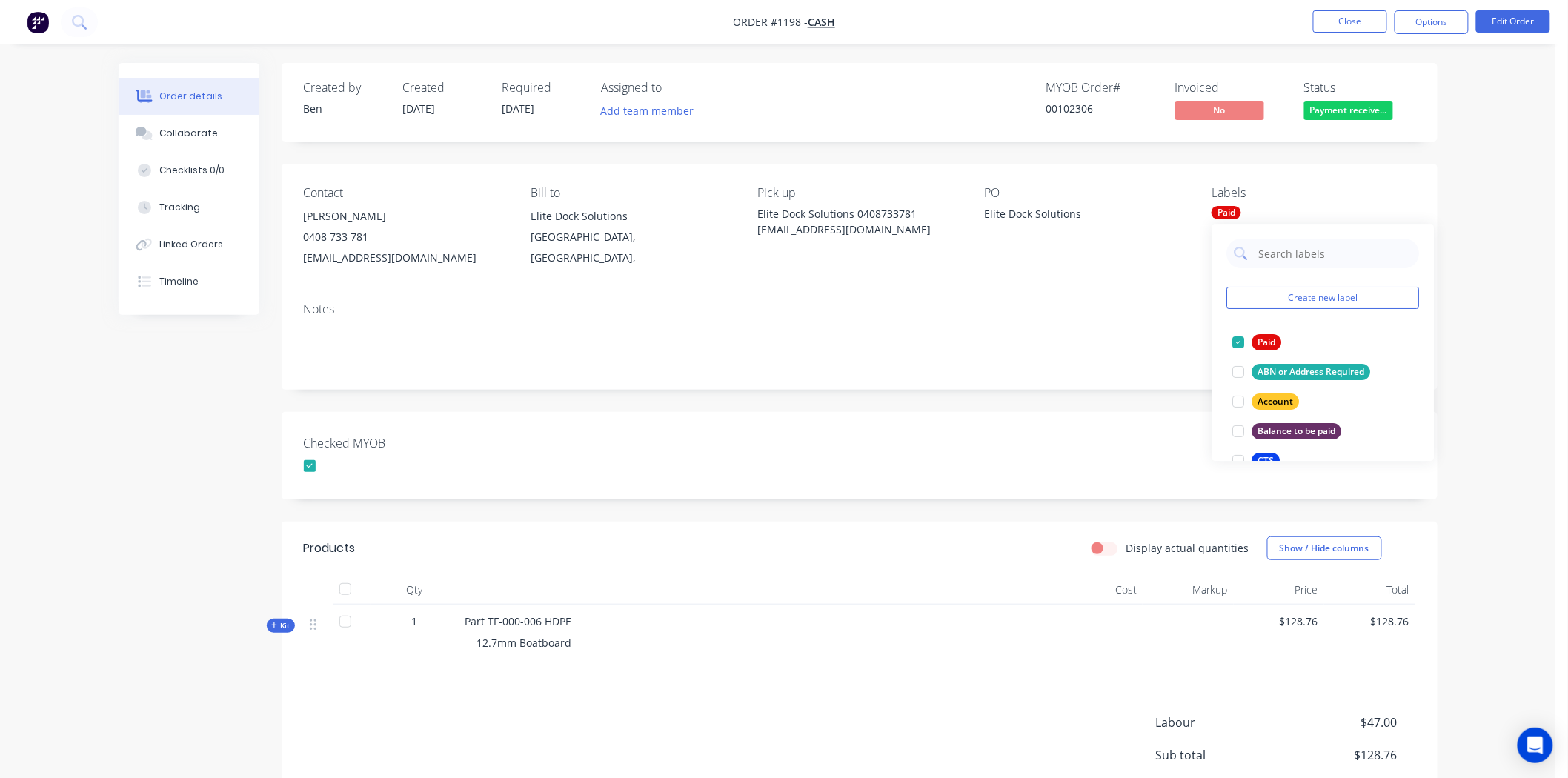
click at [1061, 411] on div "Created by Ben Created 19/08/25 Required 19/08/25 Assigned to Add team member M…" at bounding box center [859, 486] width 1156 height 845
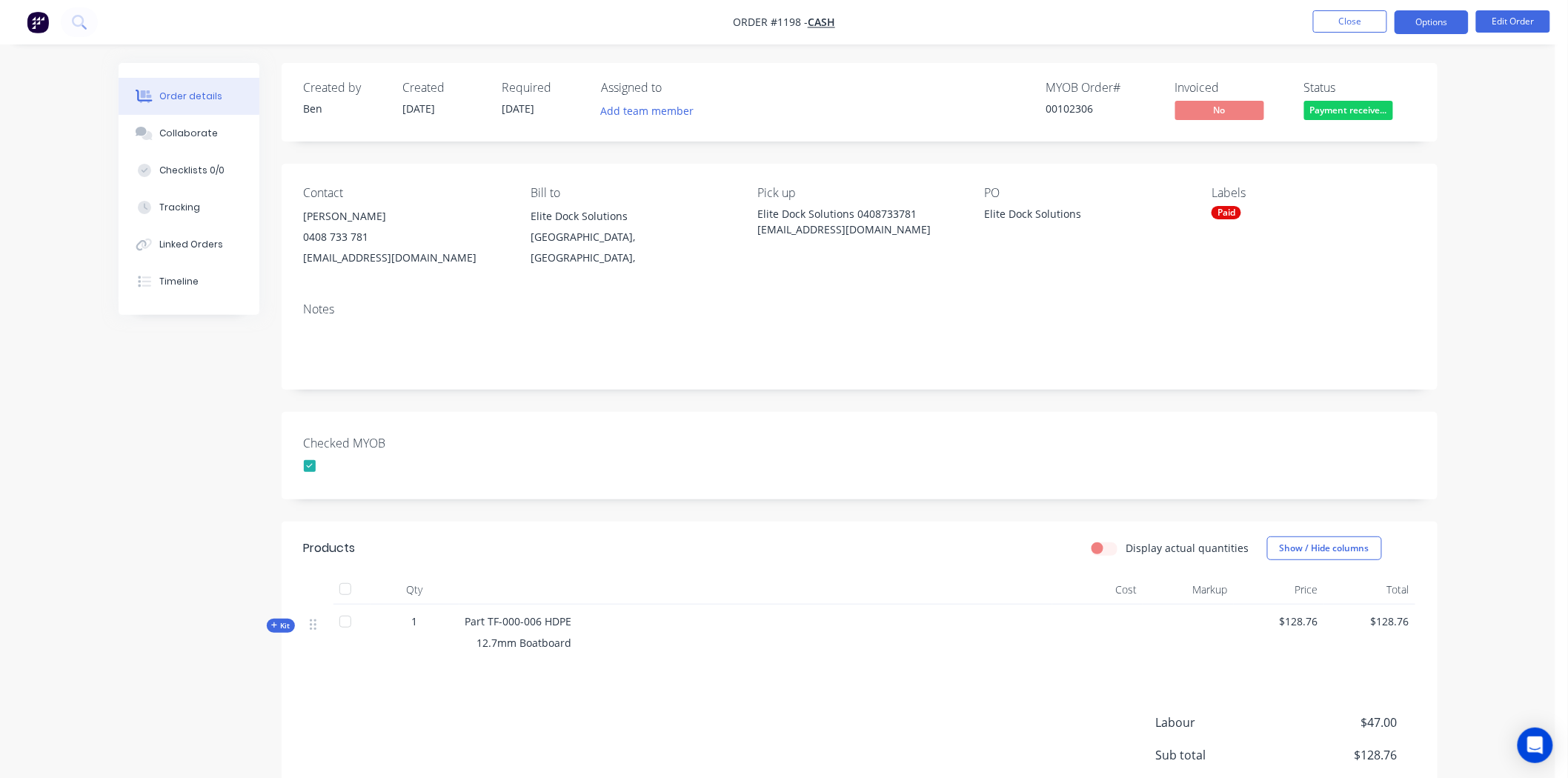
click at [1438, 16] on button "Options" at bounding box center [1431, 22] width 74 height 23
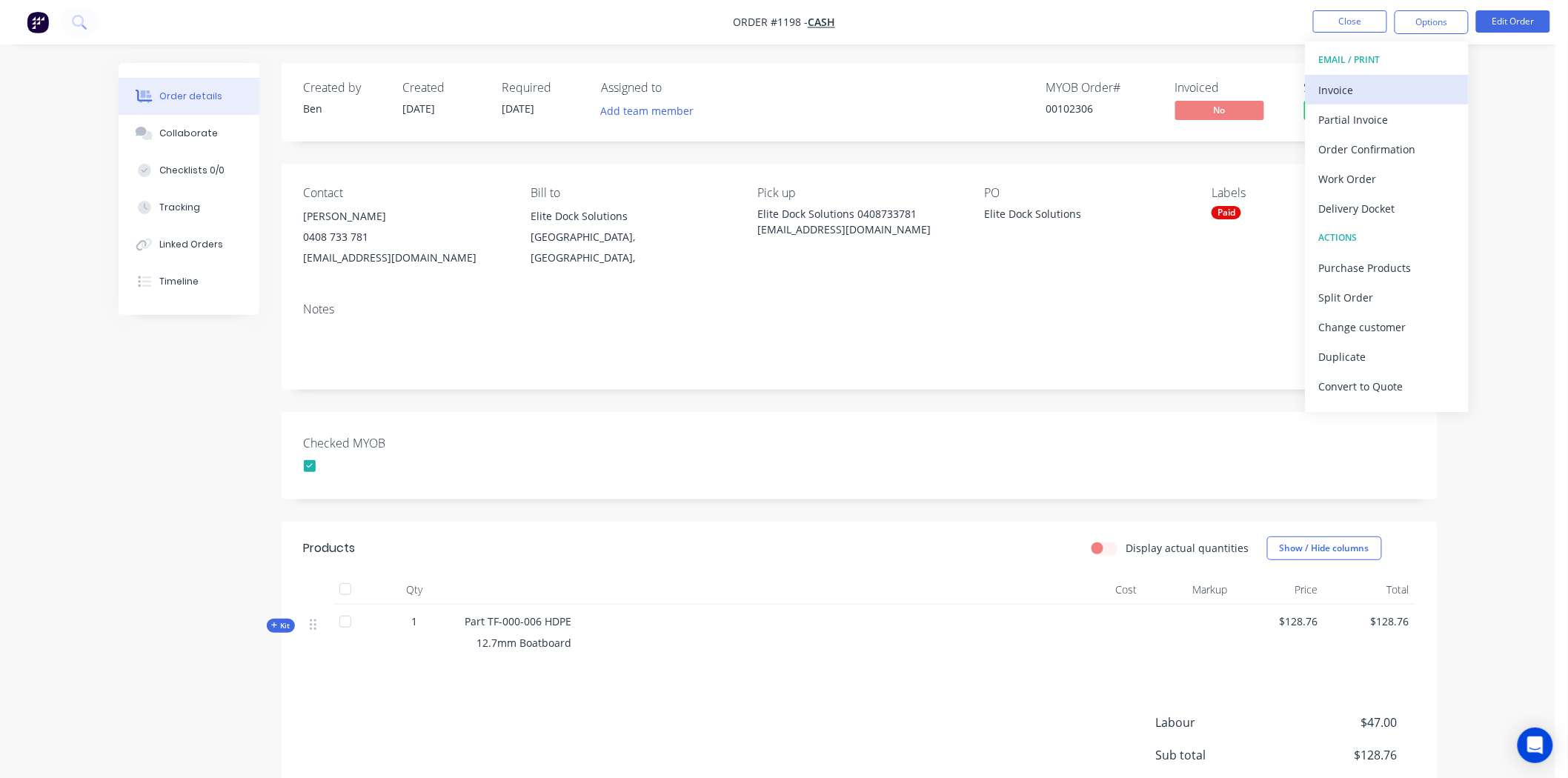
click at [1350, 84] on div "Invoice" at bounding box center [1387, 89] width 136 height 21
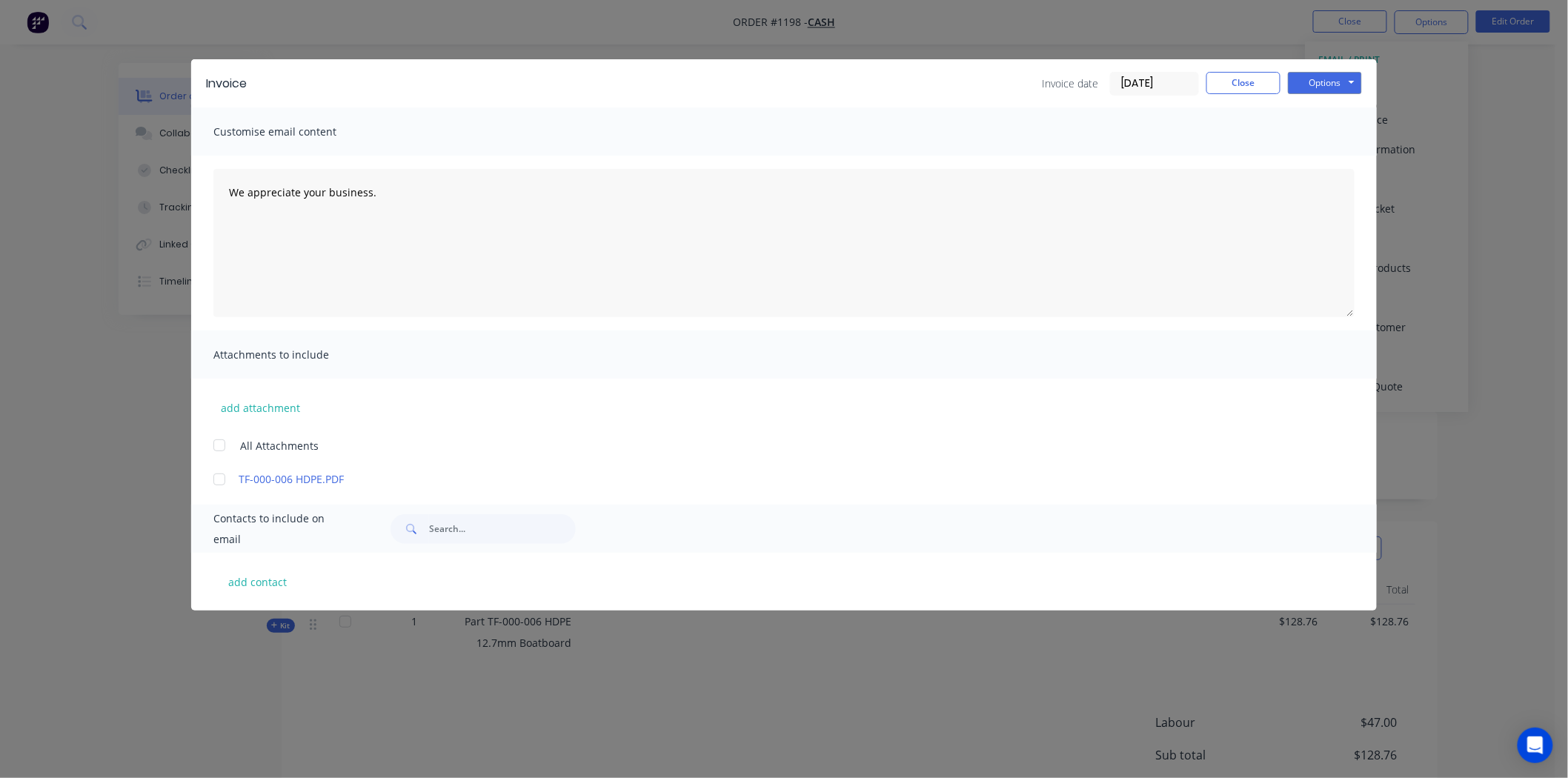
click at [1130, 77] on input "[DATE]" at bounding box center [1155, 84] width 88 height 22
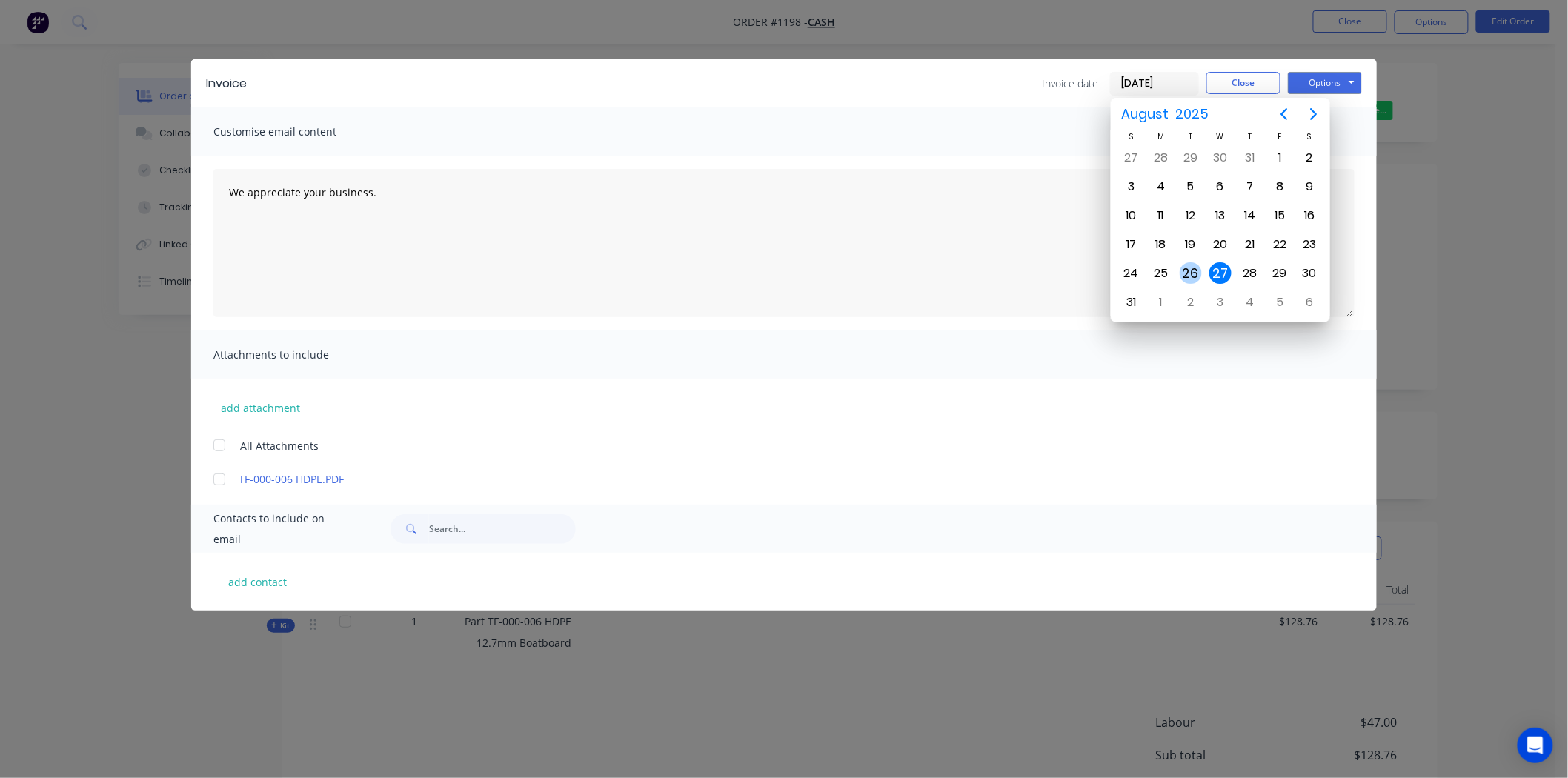
click at [1193, 272] on div "26" at bounding box center [1190, 274] width 22 height 22
type input "[DATE]"
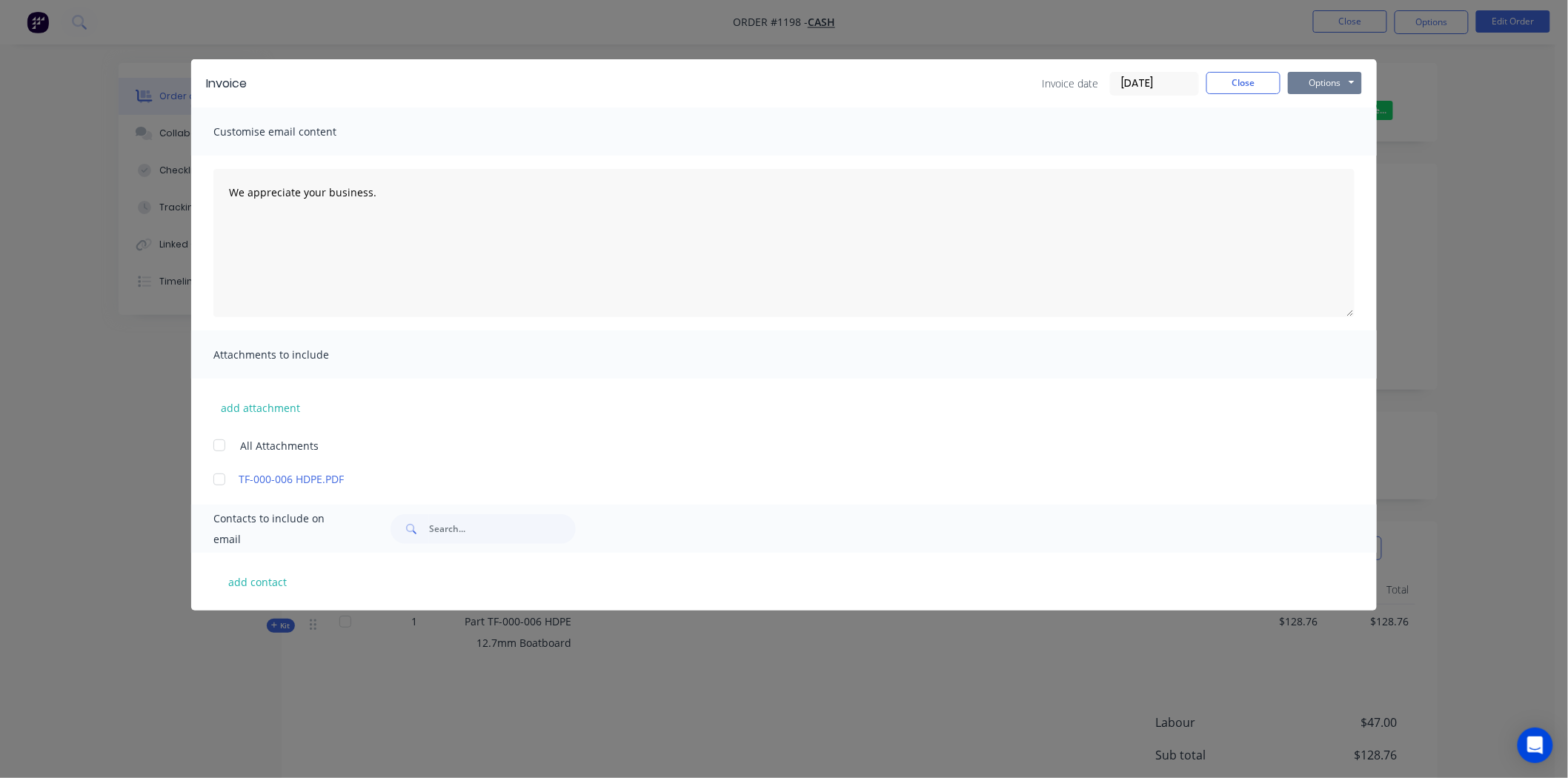
click at [1335, 79] on button "Options" at bounding box center [1325, 83] width 74 height 22
click at [1337, 128] on button "Print" at bounding box center [1335, 133] width 95 height 24
click at [1244, 81] on button "Close" at bounding box center [1243, 83] width 74 height 22
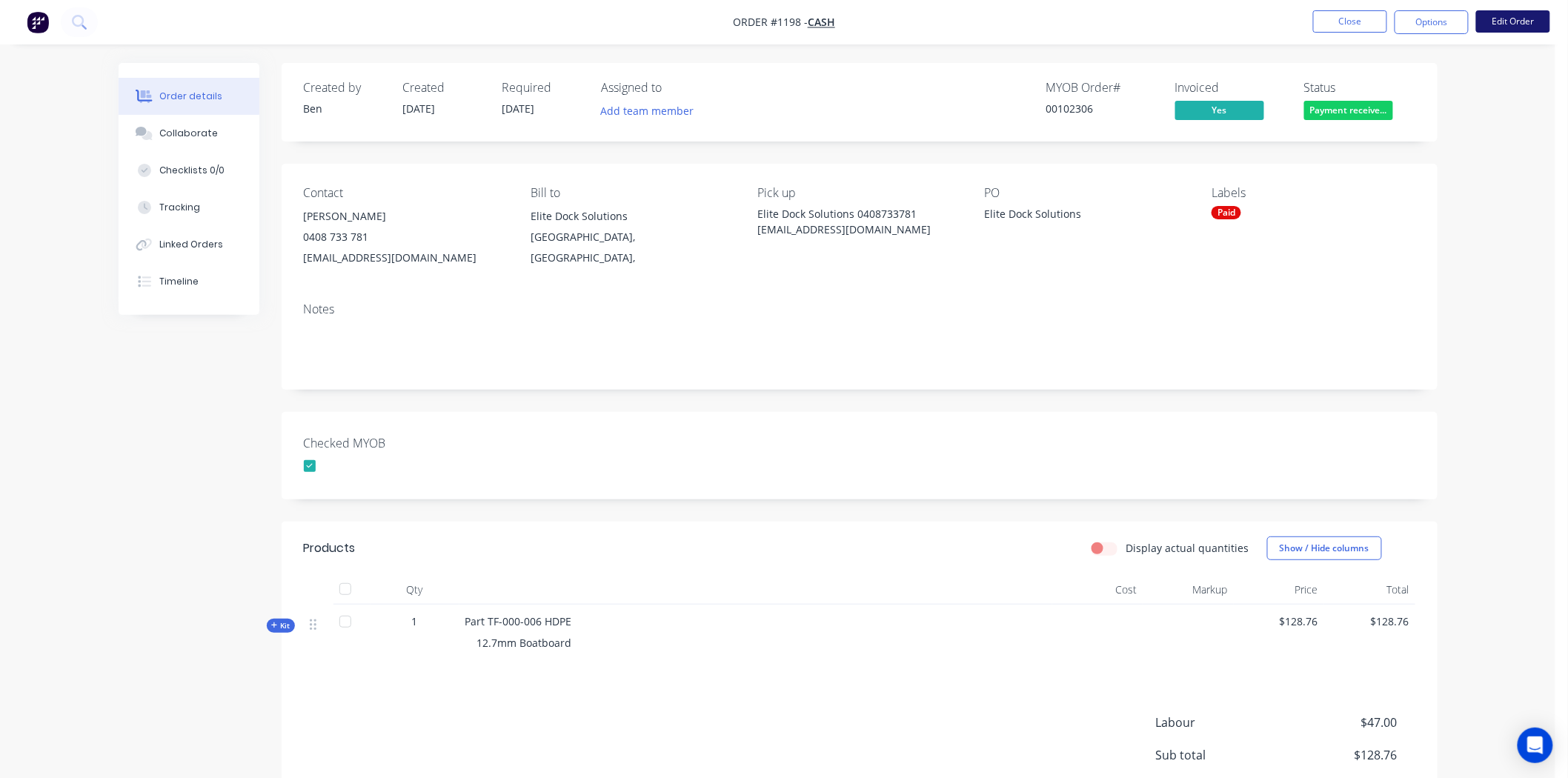
click at [1519, 21] on button "Edit Order" at bounding box center [1513, 21] width 74 height 22
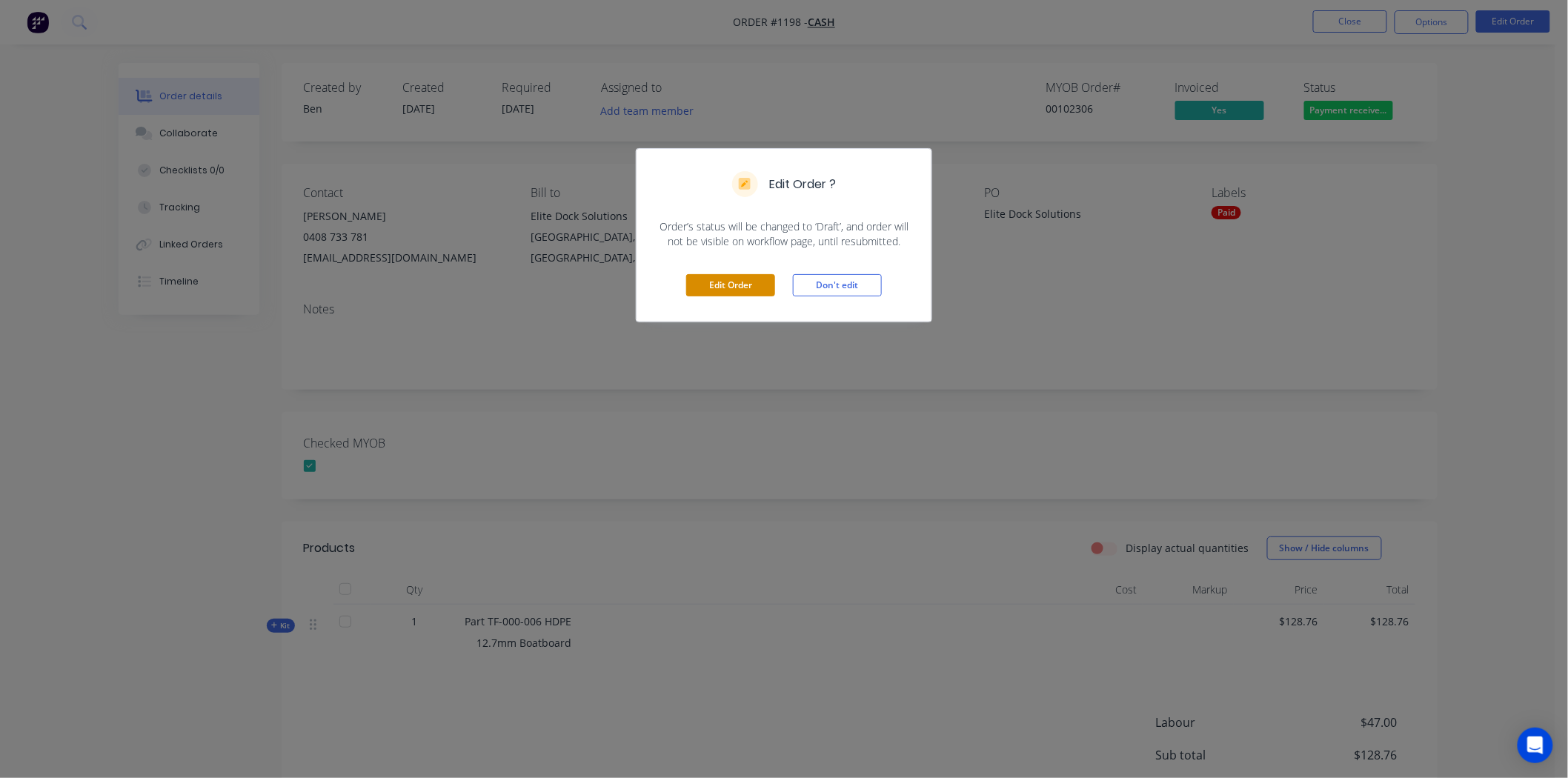
click at [736, 290] on button "Edit Order" at bounding box center [731, 285] width 89 height 22
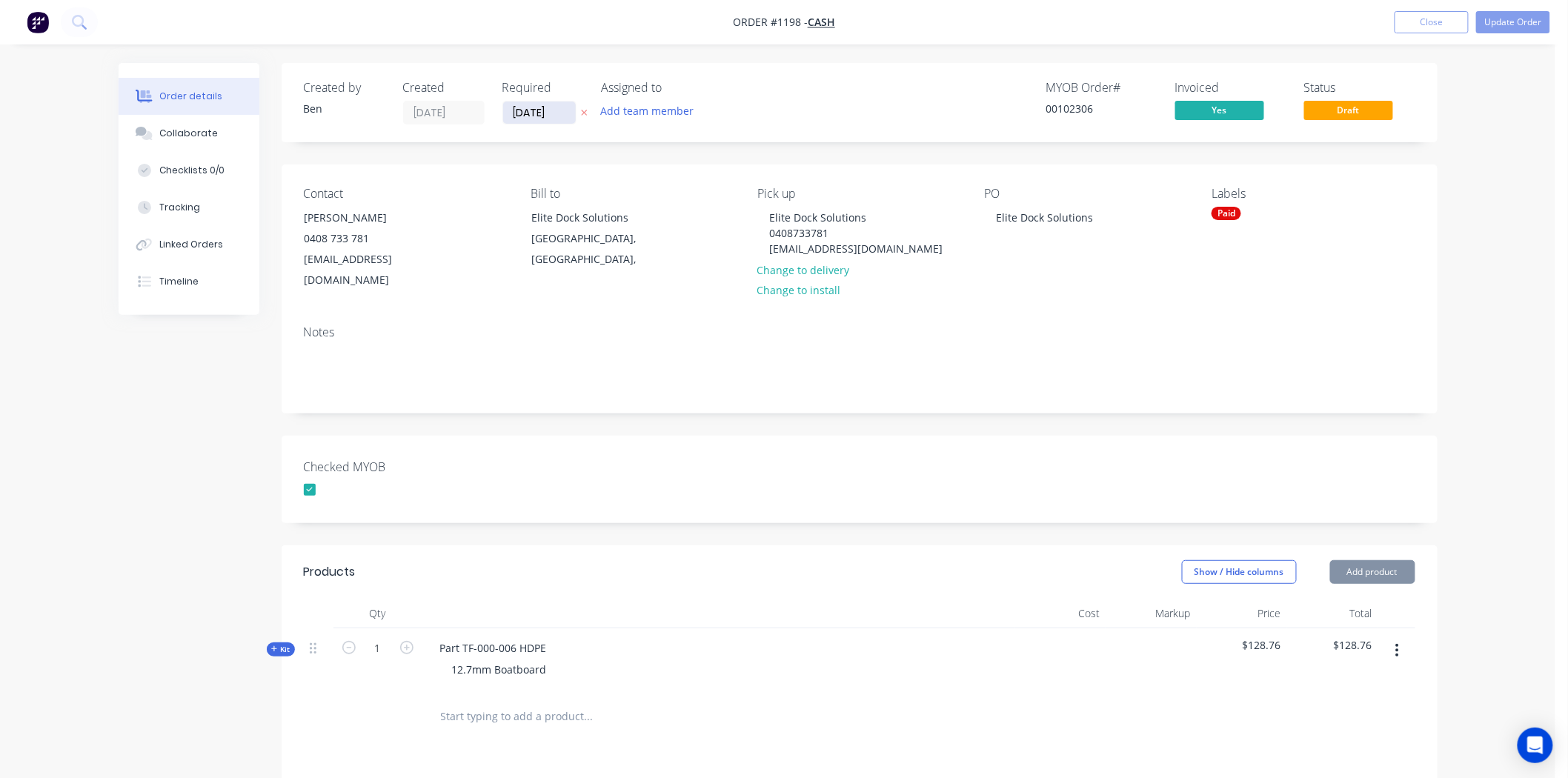
click at [514, 111] on input "[DATE]" at bounding box center [539, 113] width 73 height 22
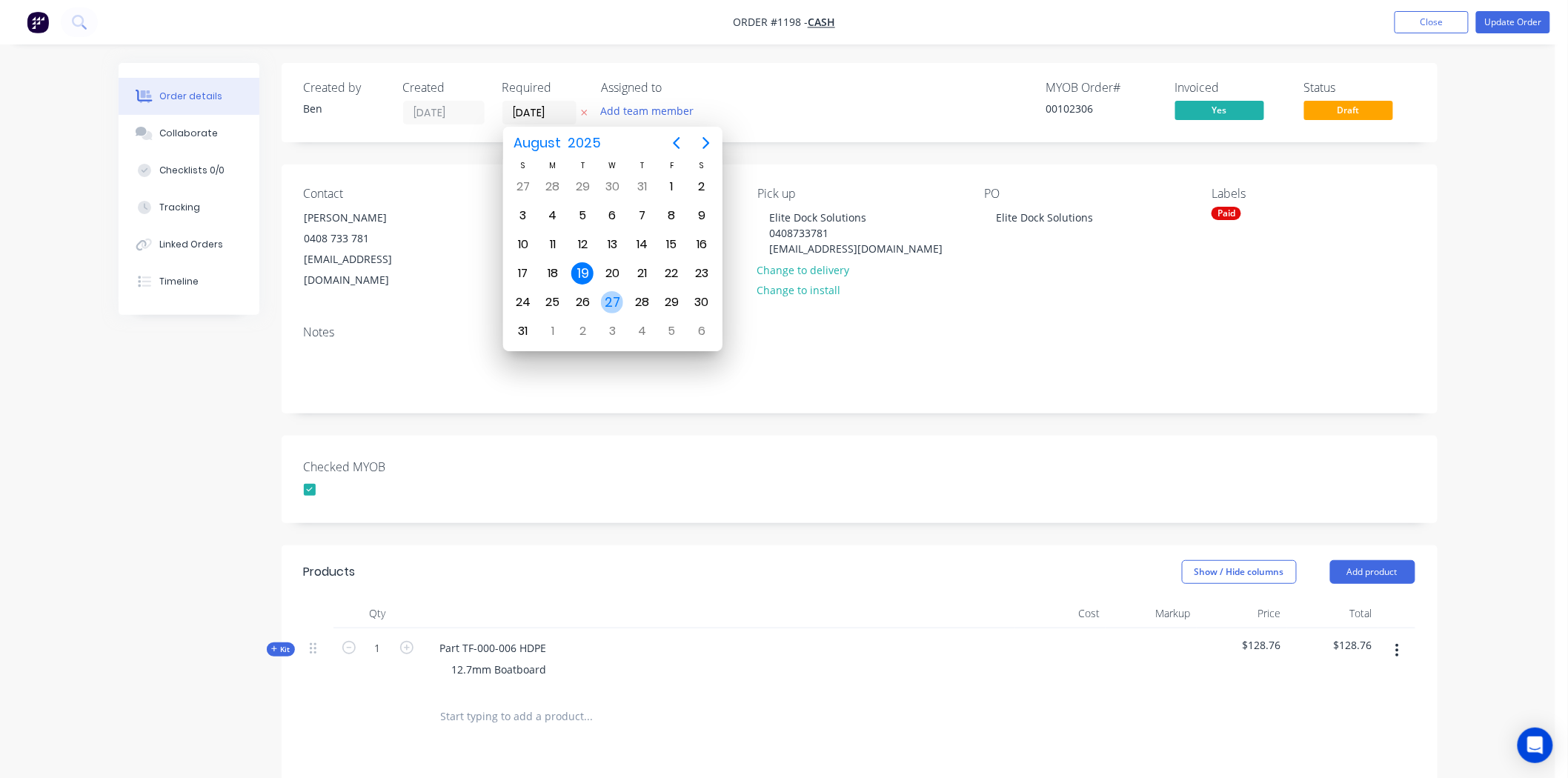
click at [610, 293] on div "27" at bounding box center [612, 303] width 22 height 22
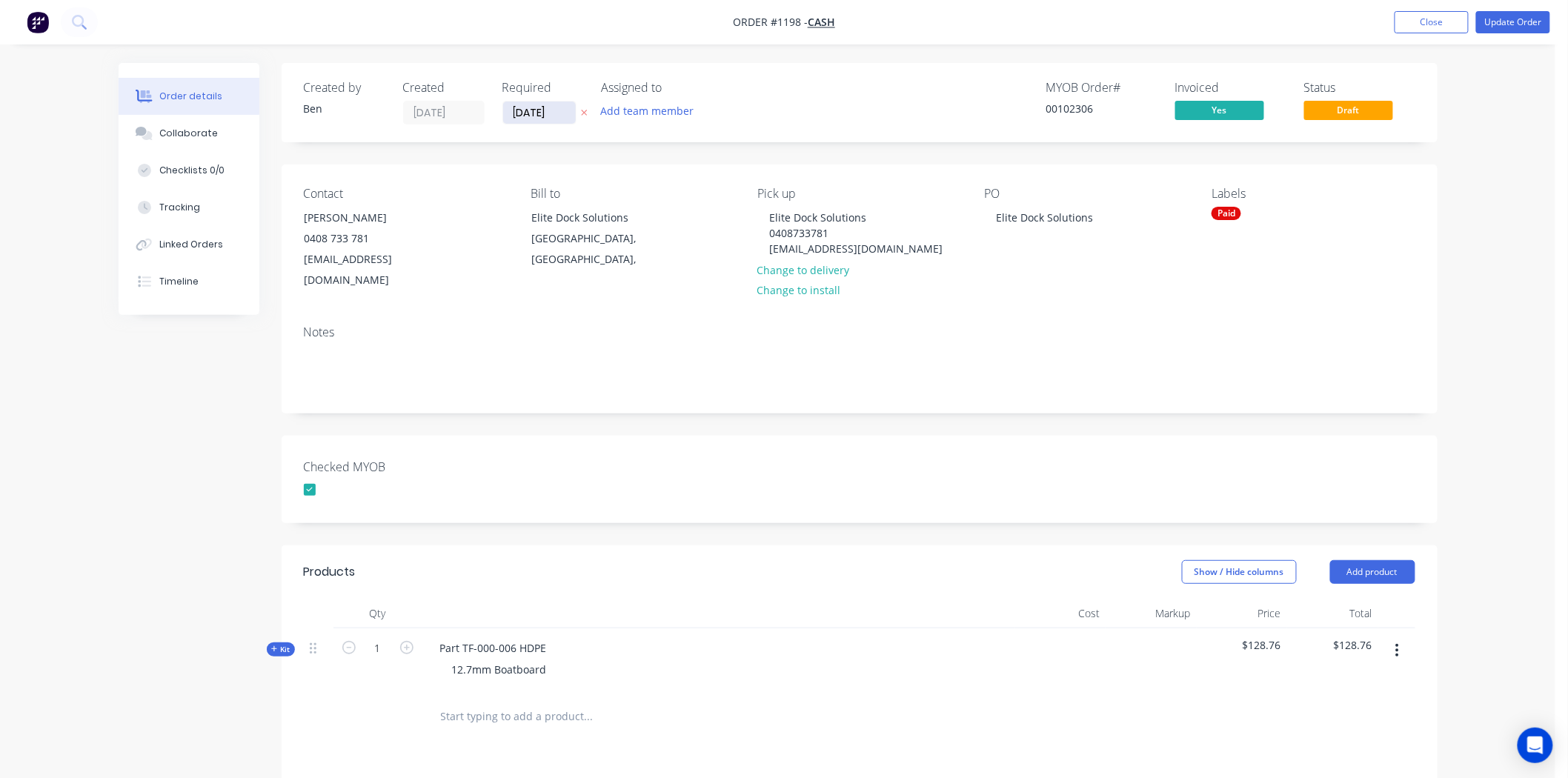
click at [520, 106] on input "27/08/25" at bounding box center [539, 113] width 73 height 22
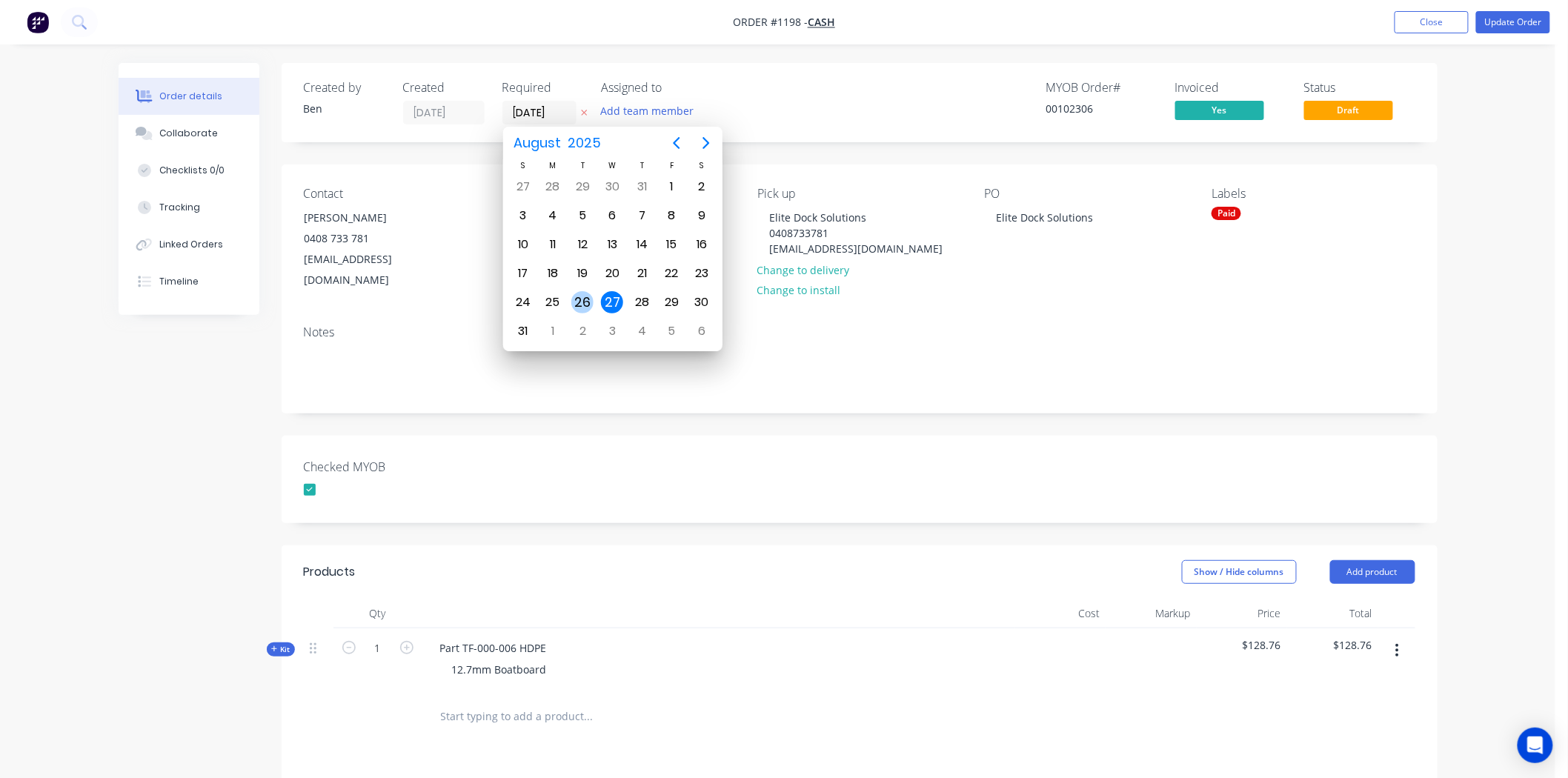
click at [581, 292] on div "26" at bounding box center [582, 303] width 22 height 22
type input "26/08/25"
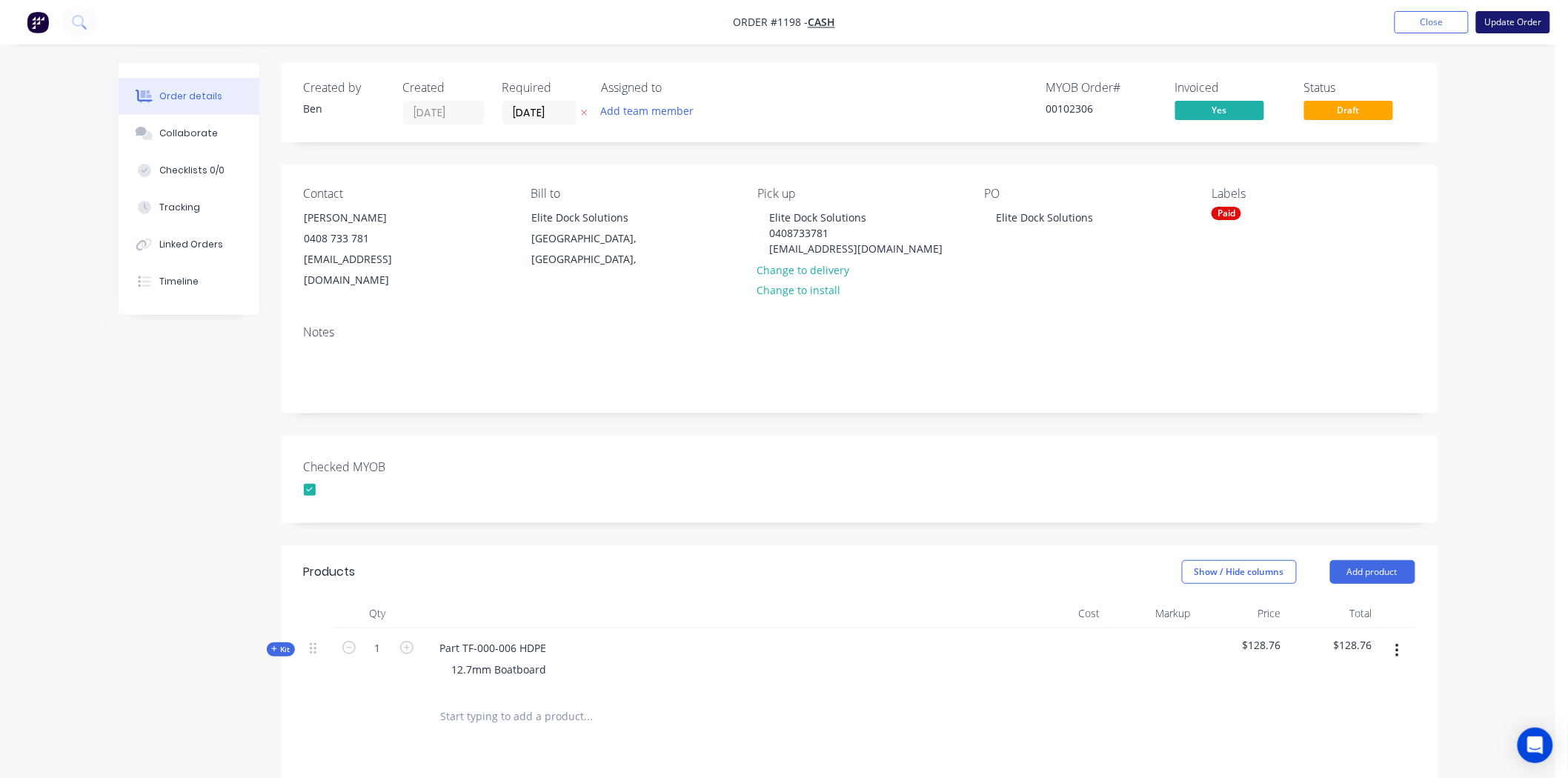
click at [1534, 17] on button "Update Order" at bounding box center [1513, 22] width 74 height 22
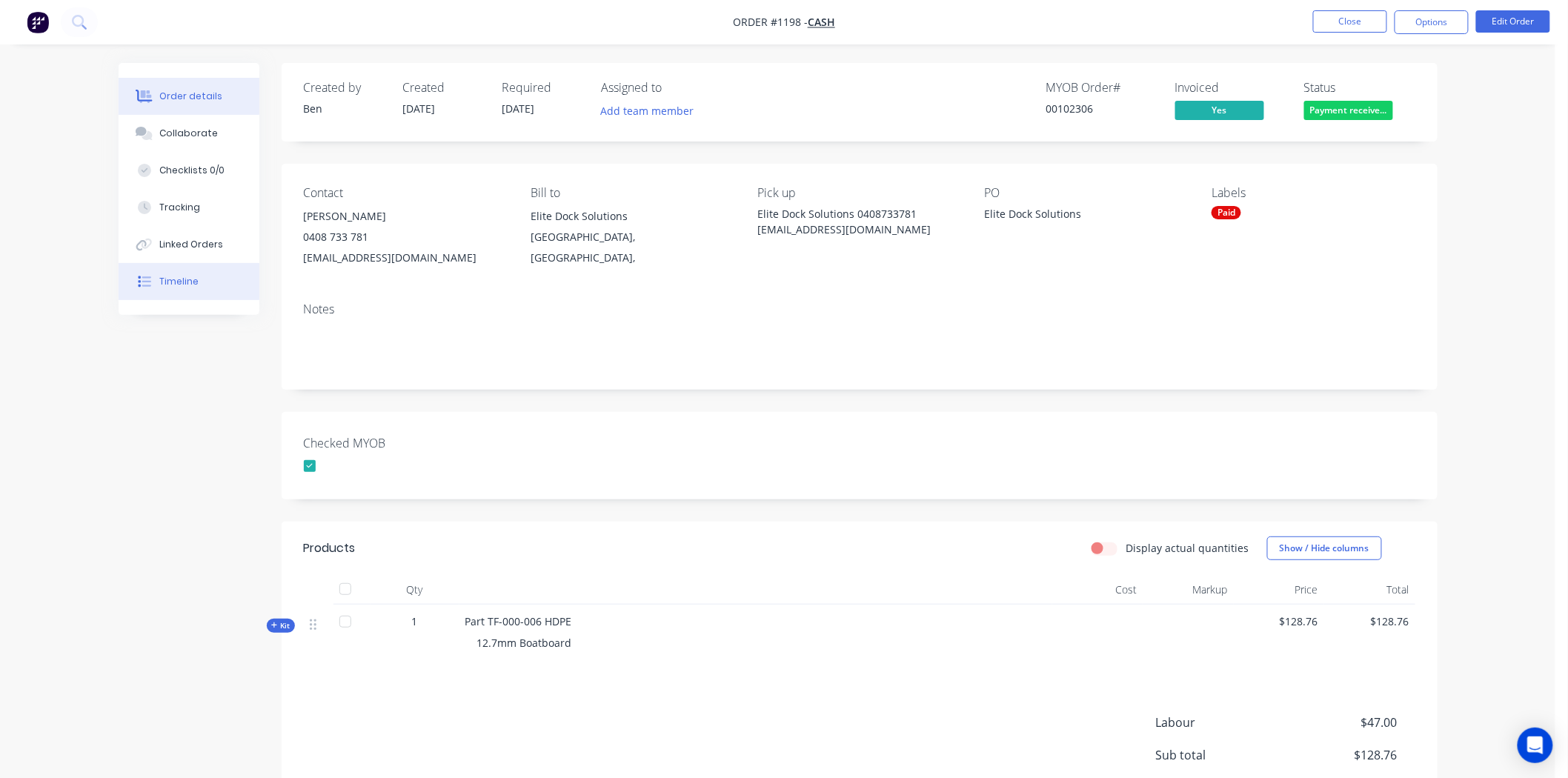
click at [182, 284] on div "Timeline" at bounding box center [179, 281] width 39 height 13
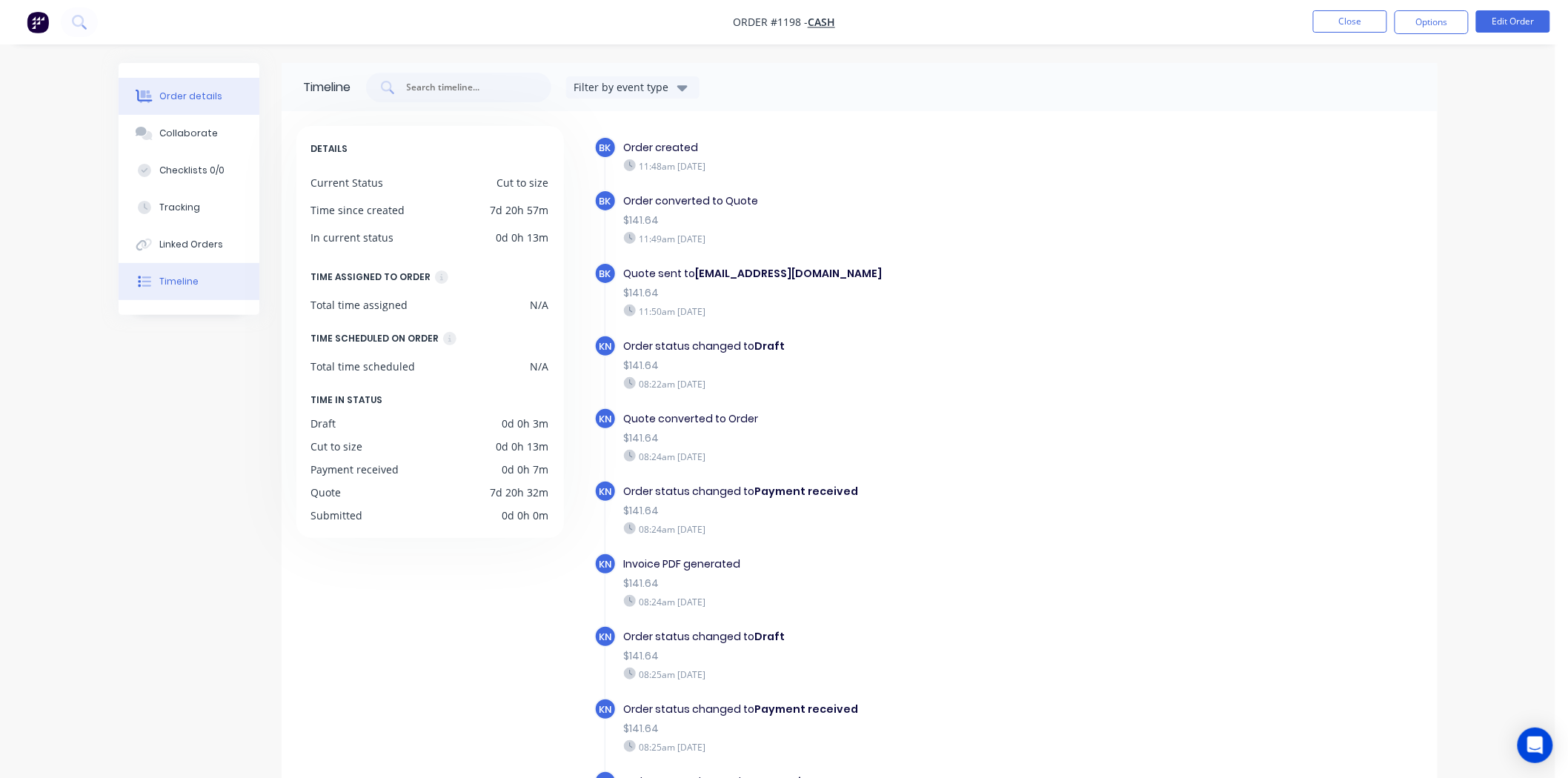
click at [188, 93] on div "Order details" at bounding box center [191, 96] width 63 height 13
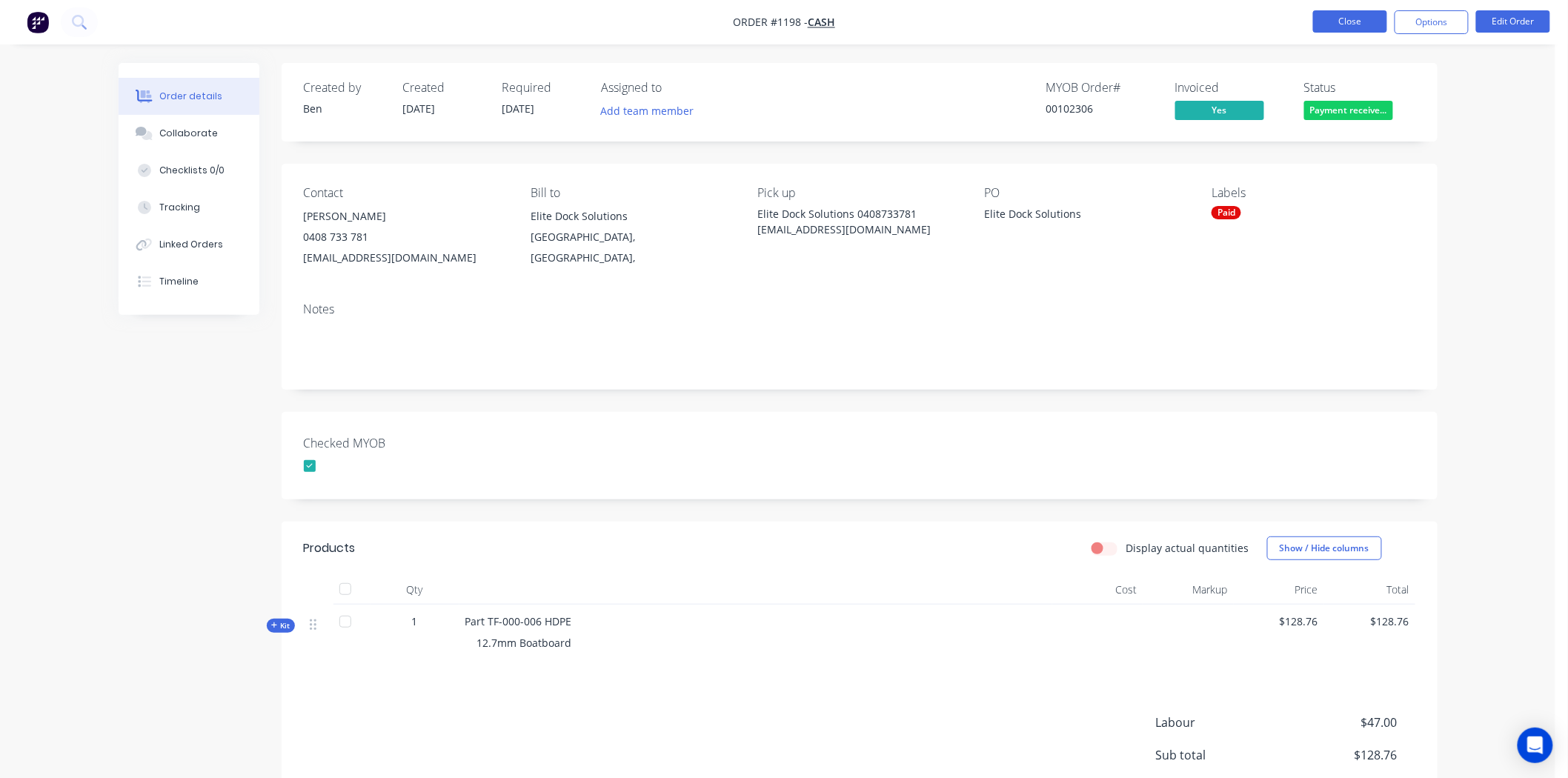
click at [1359, 16] on button "Close" at bounding box center [1350, 21] width 74 height 22
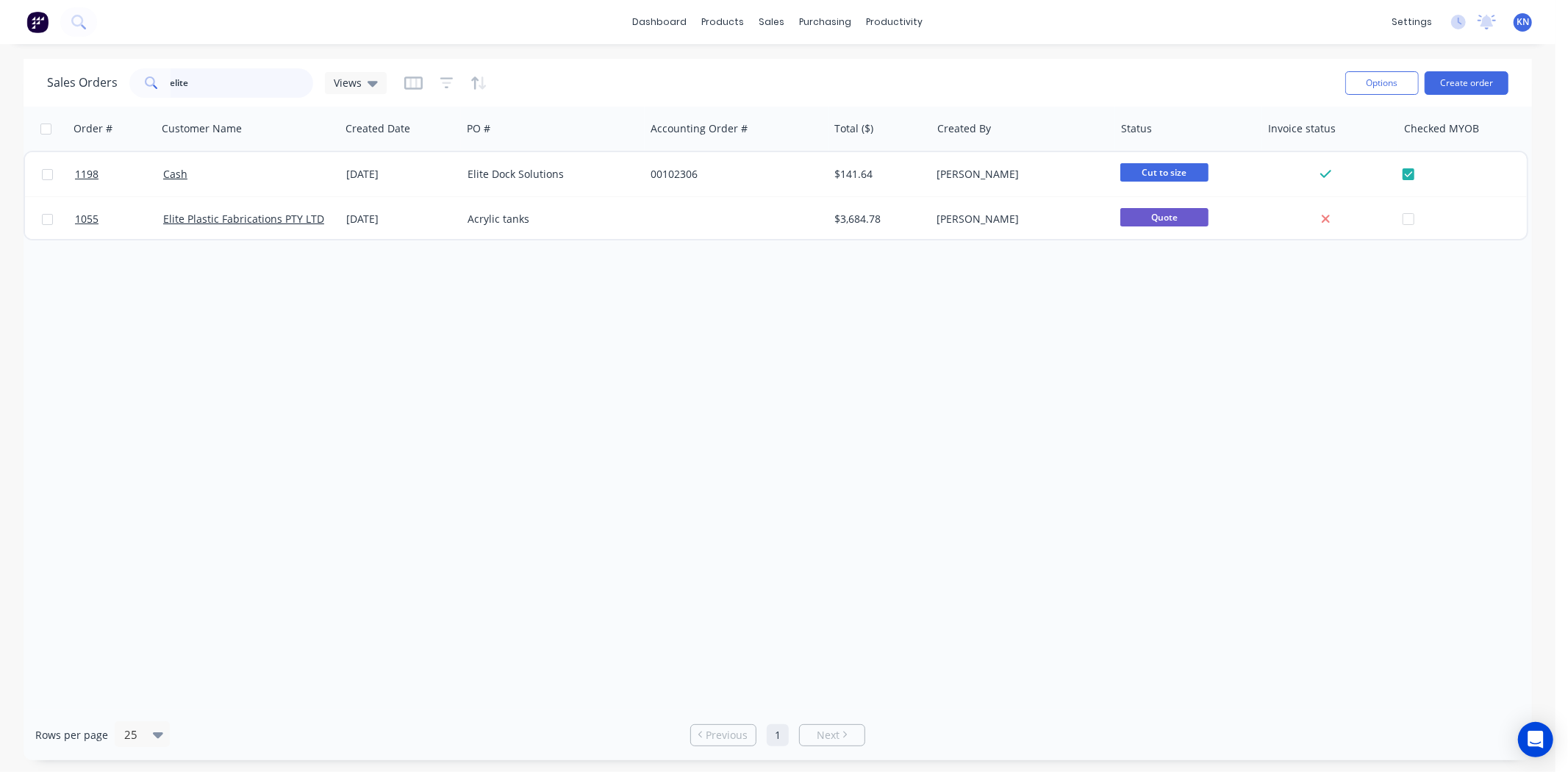
click at [201, 87] on input "elite" at bounding box center [242, 83] width 143 height 29
drag, startPoint x: 210, startPoint y: 81, endPoint x: 98, endPoint y: 74, distance: 112.2
click at [98, 74] on div "Sales Orders elite Views" at bounding box center [217, 83] width 340 height 29
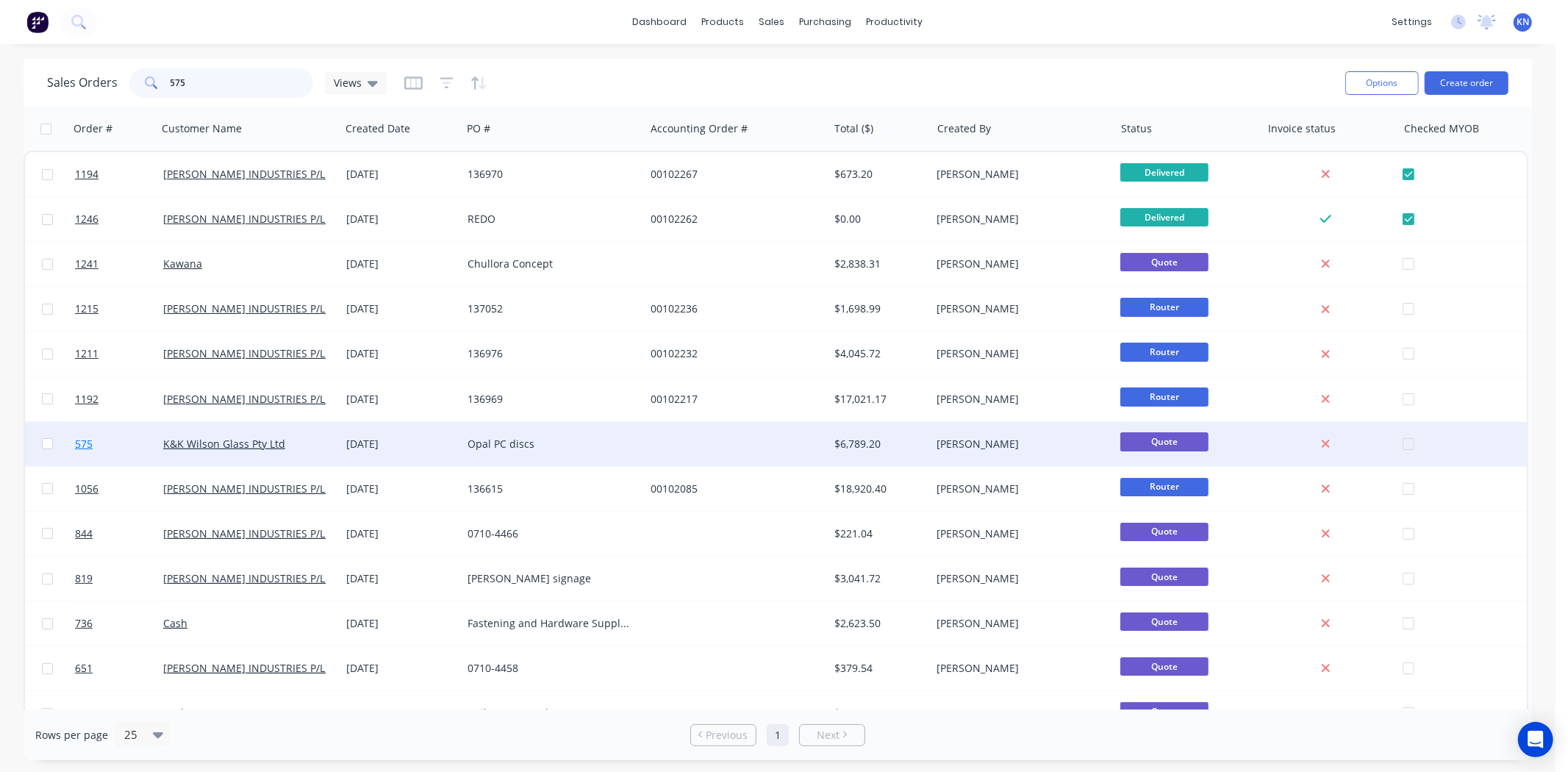
type input "575"
click at [120, 441] on link "575" at bounding box center [119, 444] width 88 height 44
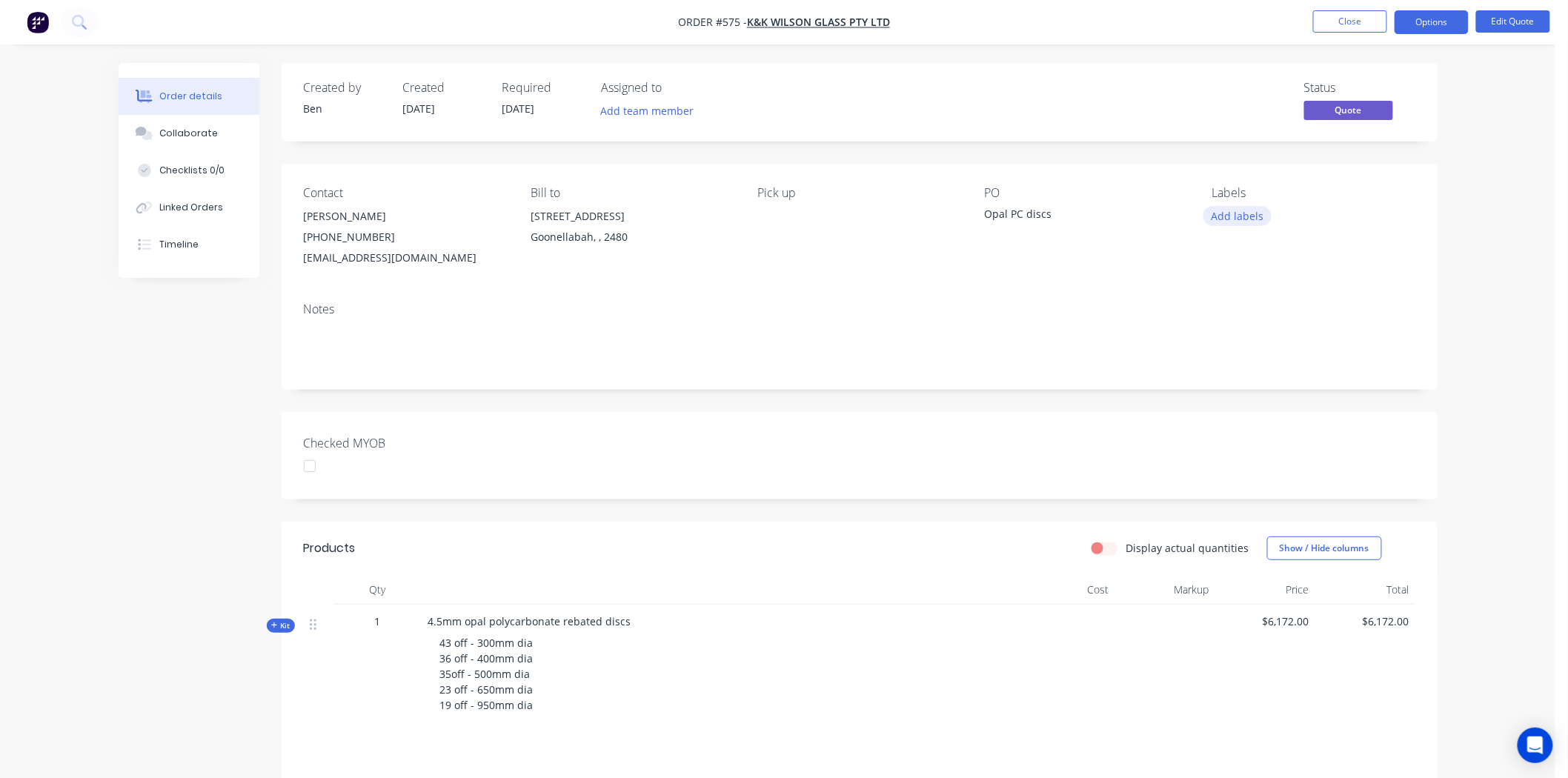
click at [1239, 210] on button "Add labels" at bounding box center [1237, 217] width 68 height 20
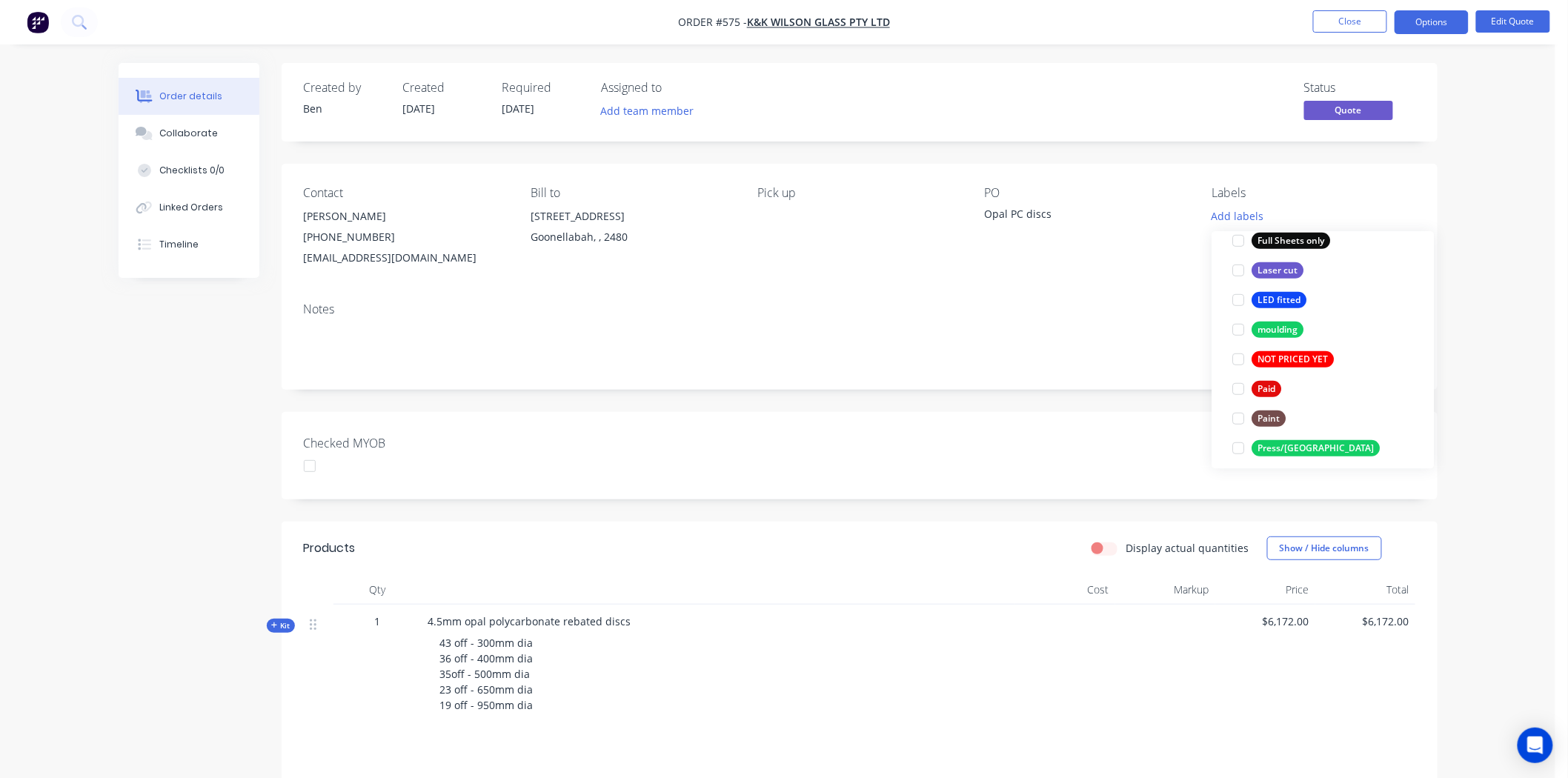
scroll to position [411, 0]
click at [1239, 379] on div at bounding box center [1239, 383] width 30 height 30
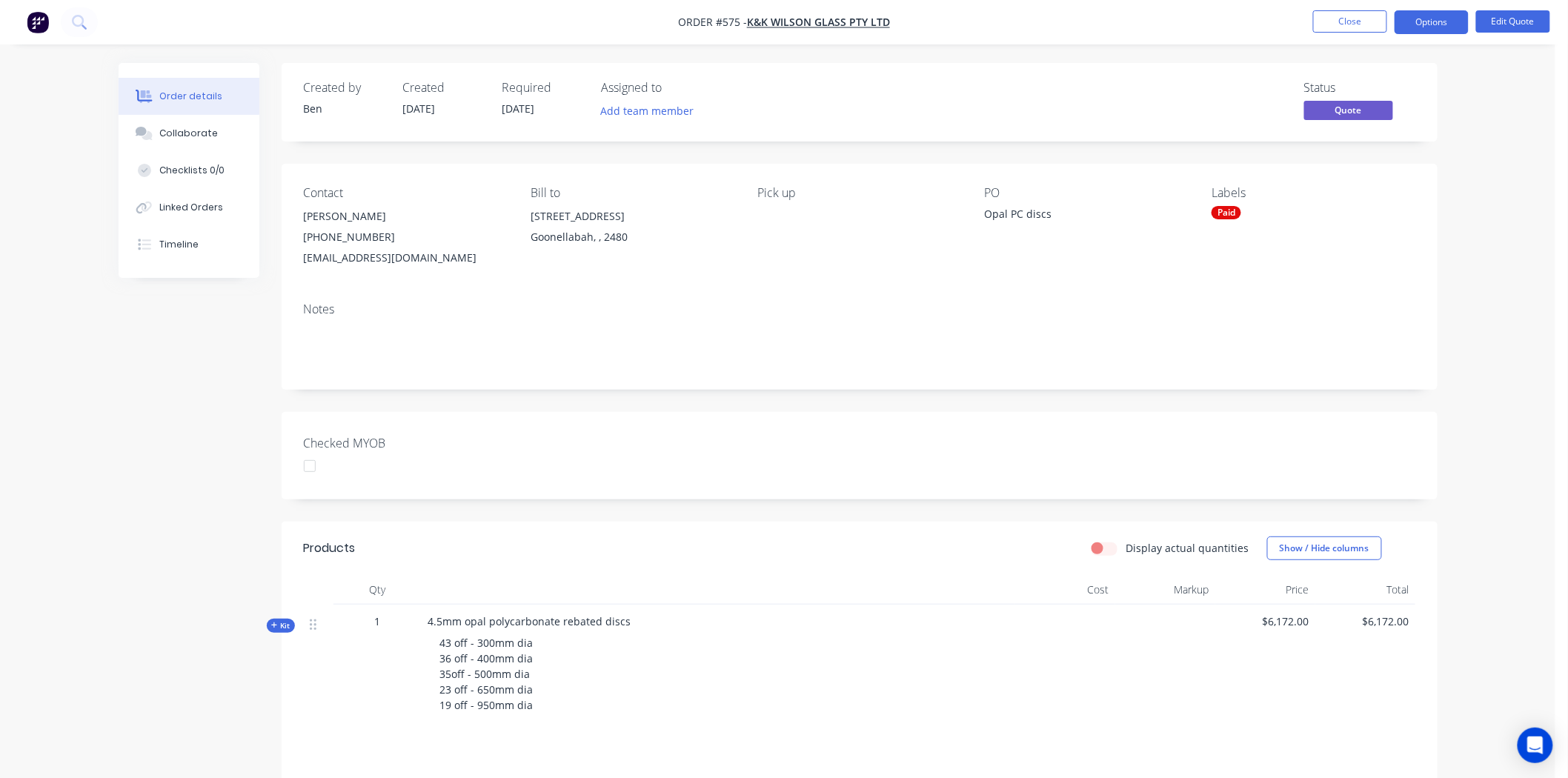
click at [1054, 428] on div "Checked MYOB" at bounding box center [859, 456] width 1156 height 88
click at [1432, 19] on button "Options" at bounding box center [1431, 22] width 74 height 23
click at [1376, 177] on div "Convert to Order" at bounding box center [1387, 178] width 136 height 21
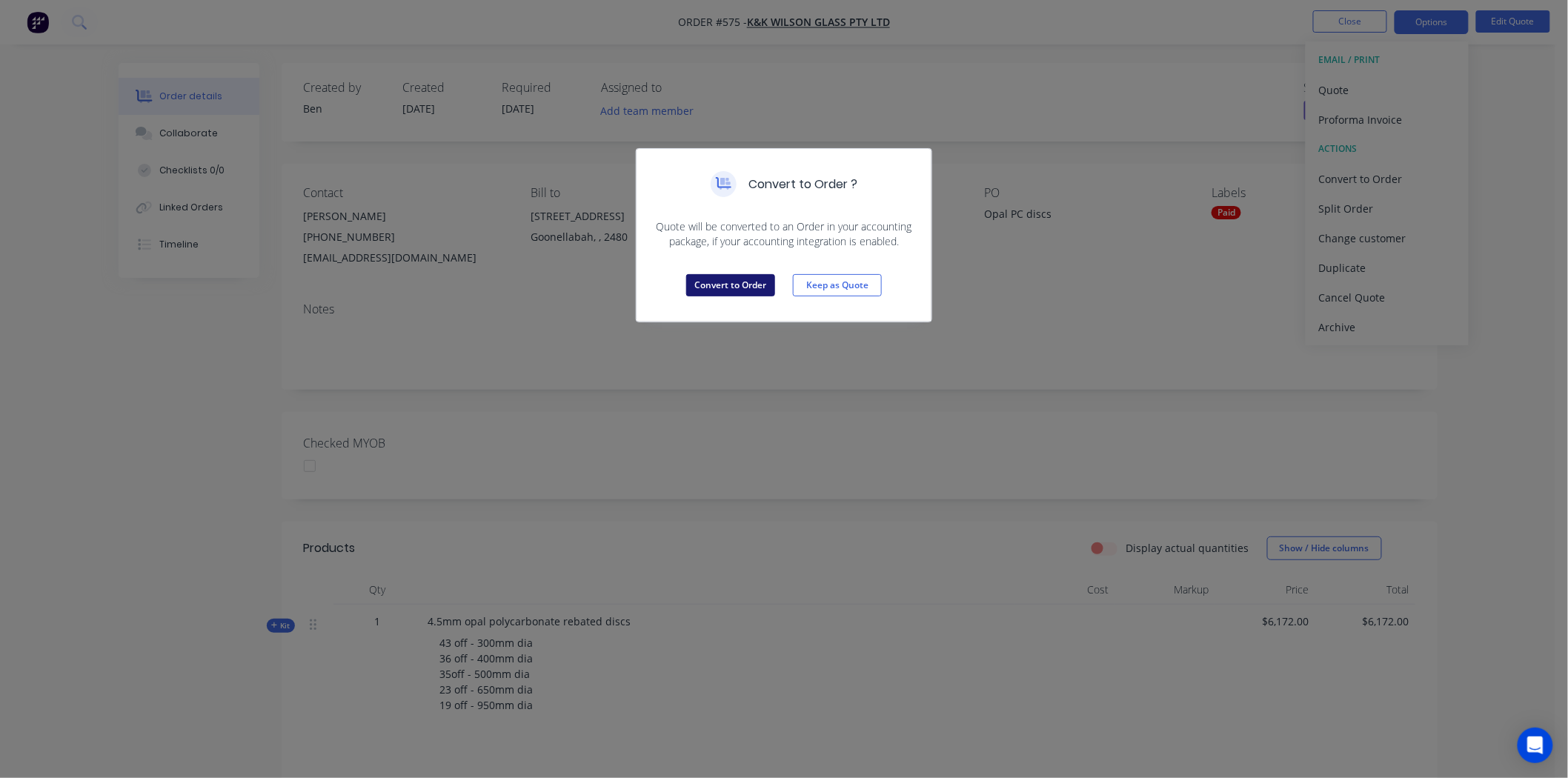
click at [759, 281] on button "Convert to Order" at bounding box center [731, 285] width 89 height 22
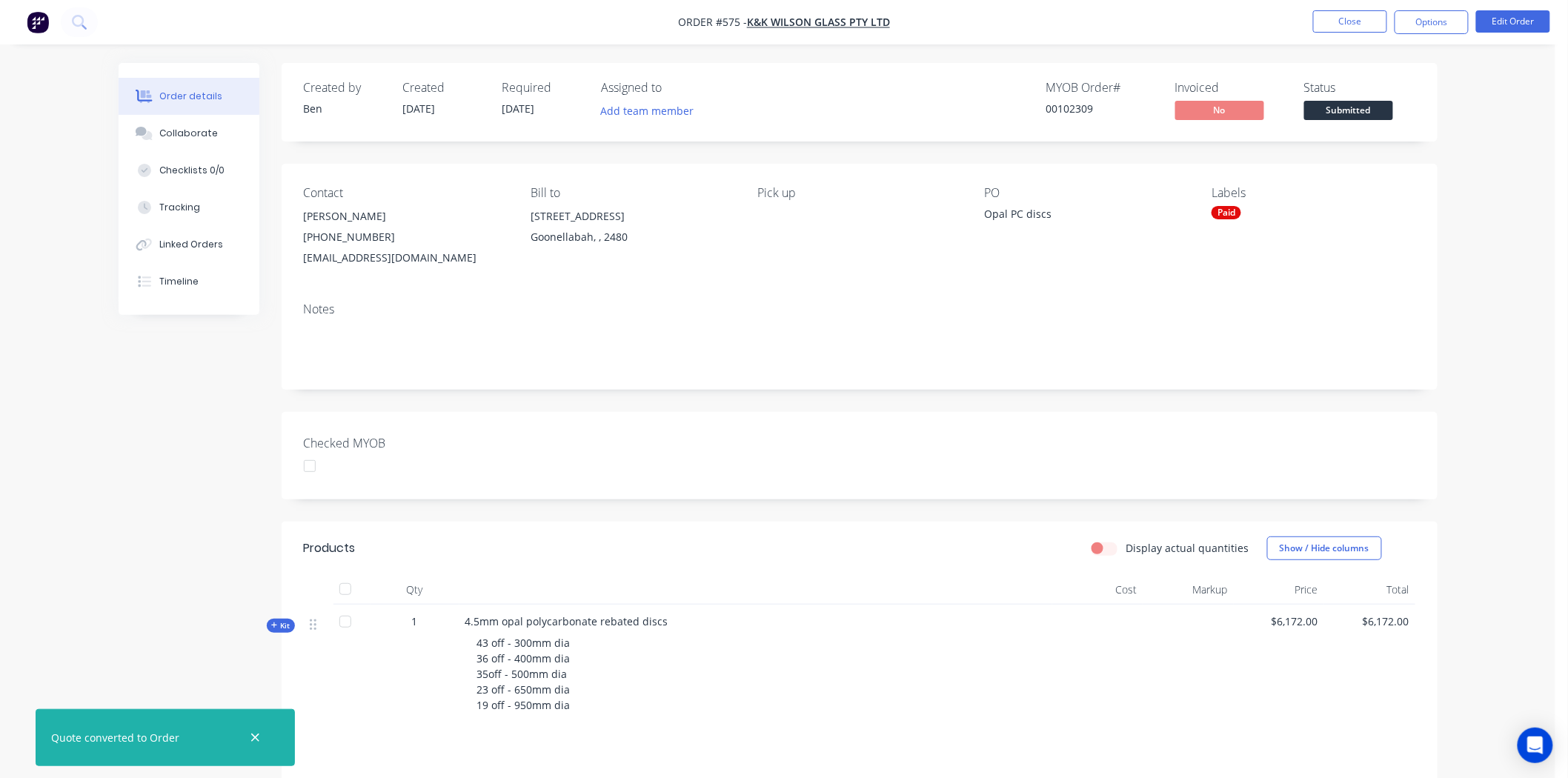
click at [313, 468] on div at bounding box center [310, 466] width 30 height 30
click at [1427, 17] on button "Options" at bounding box center [1431, 22] width 74 height 23
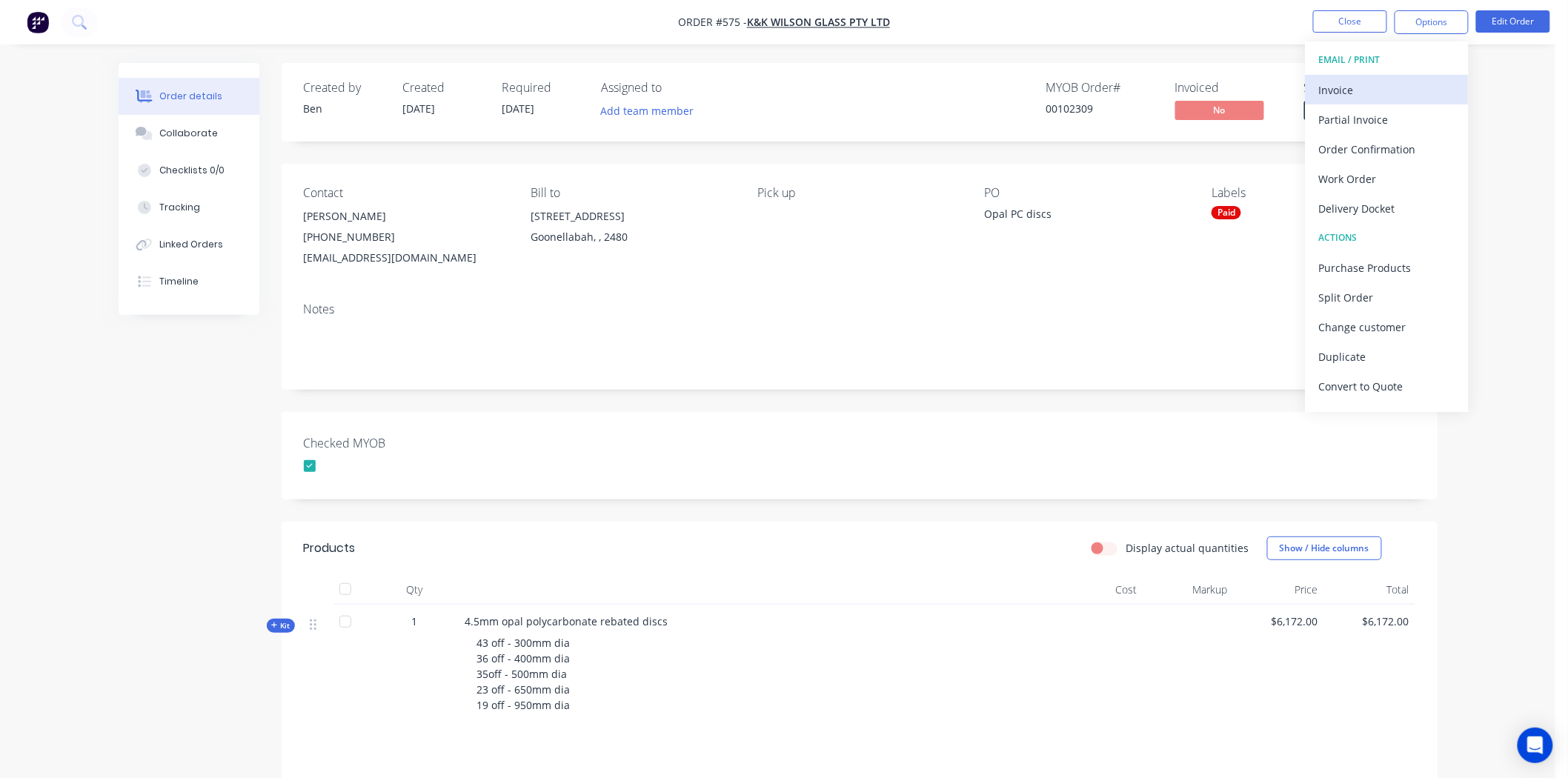
click at [1354, 81] on div "Invoice" at bounding box center [1387, 89] width 136 height 21
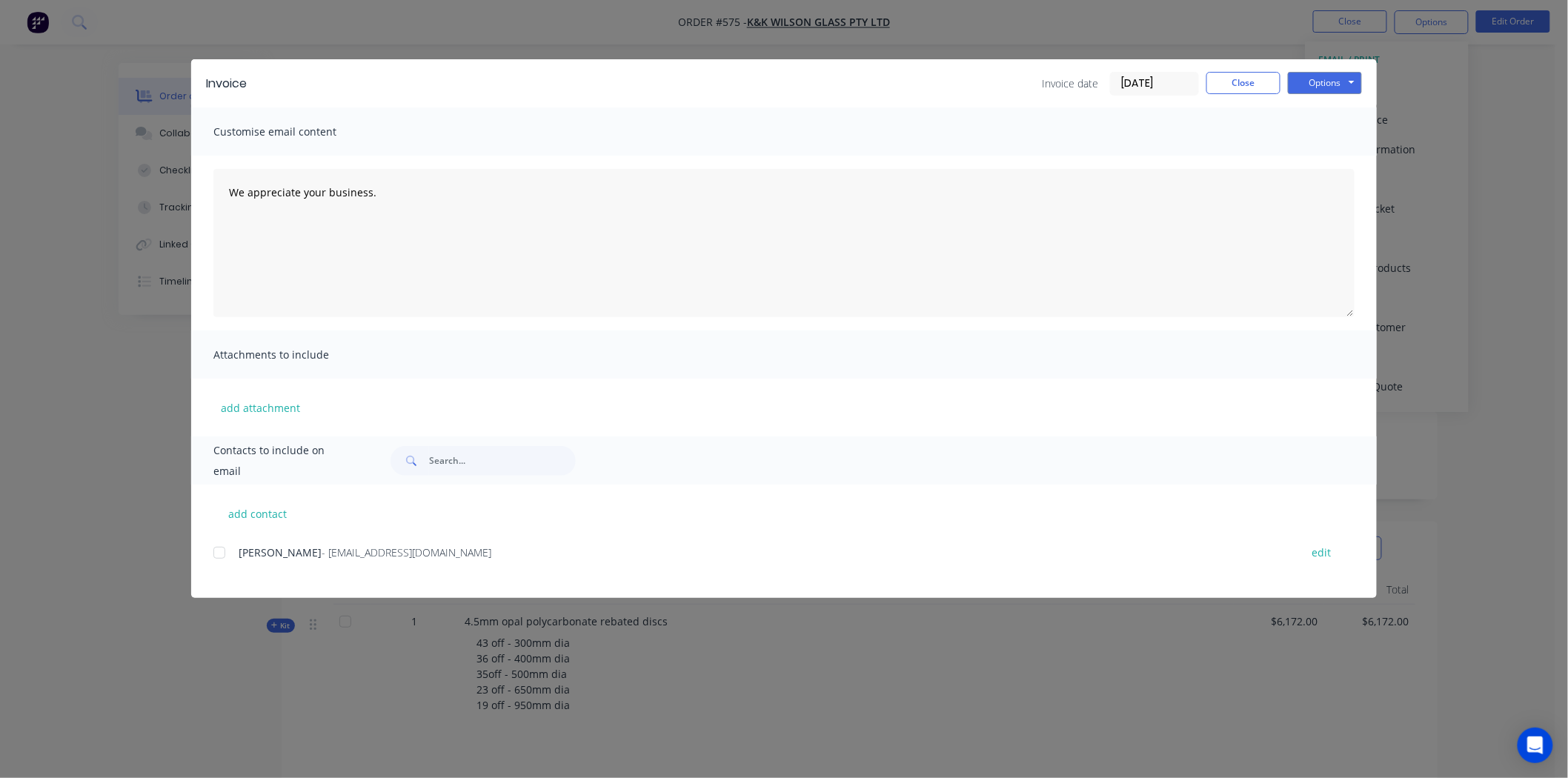
click at [1171, 82] on input "[DATE]" at bounding box center [1155, 84] width 88 height 22
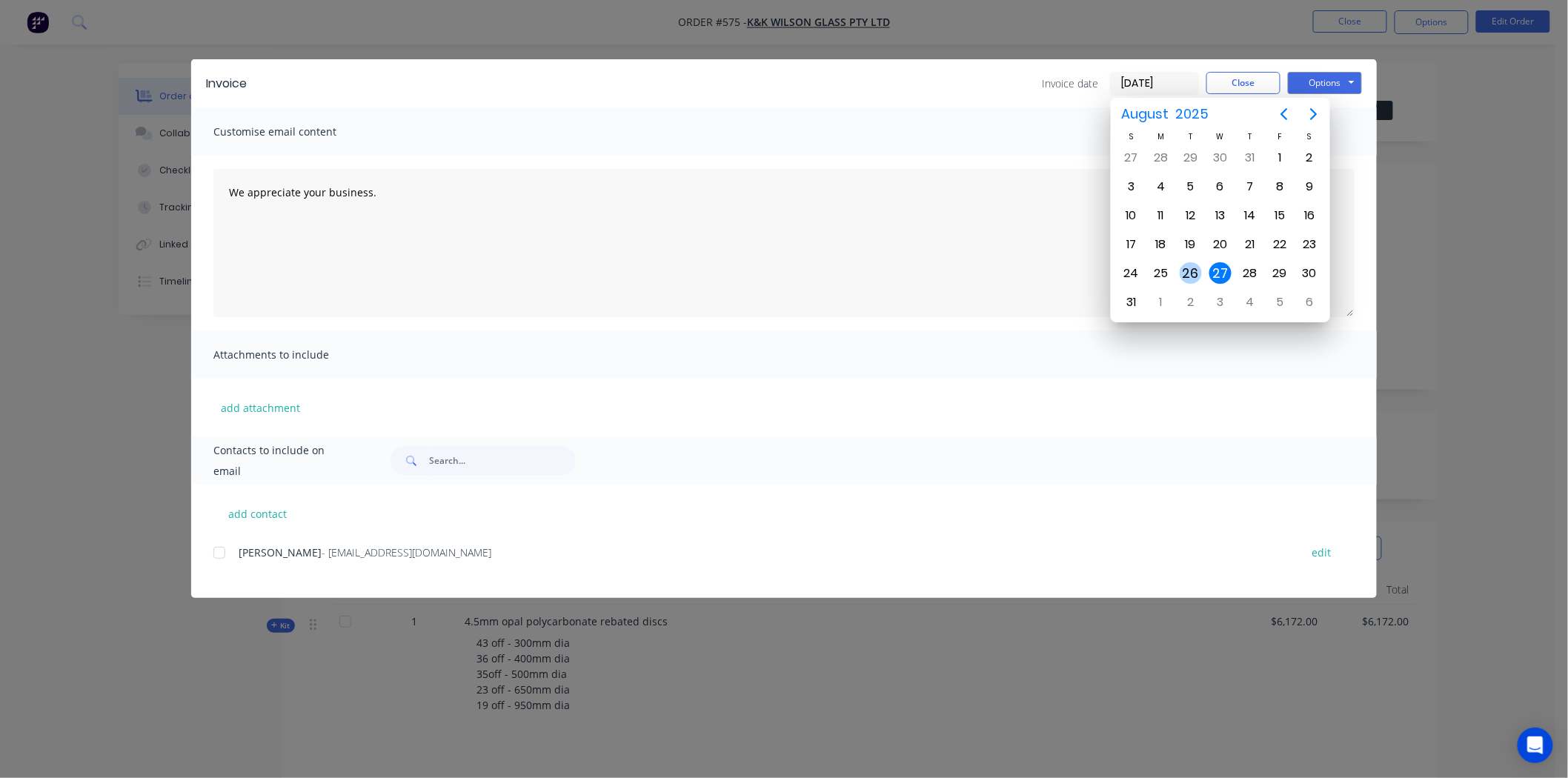
click at [1187, 265] on div "26" at bounding box center [1190, 274] width 22 height 22
type input "[DATE]"
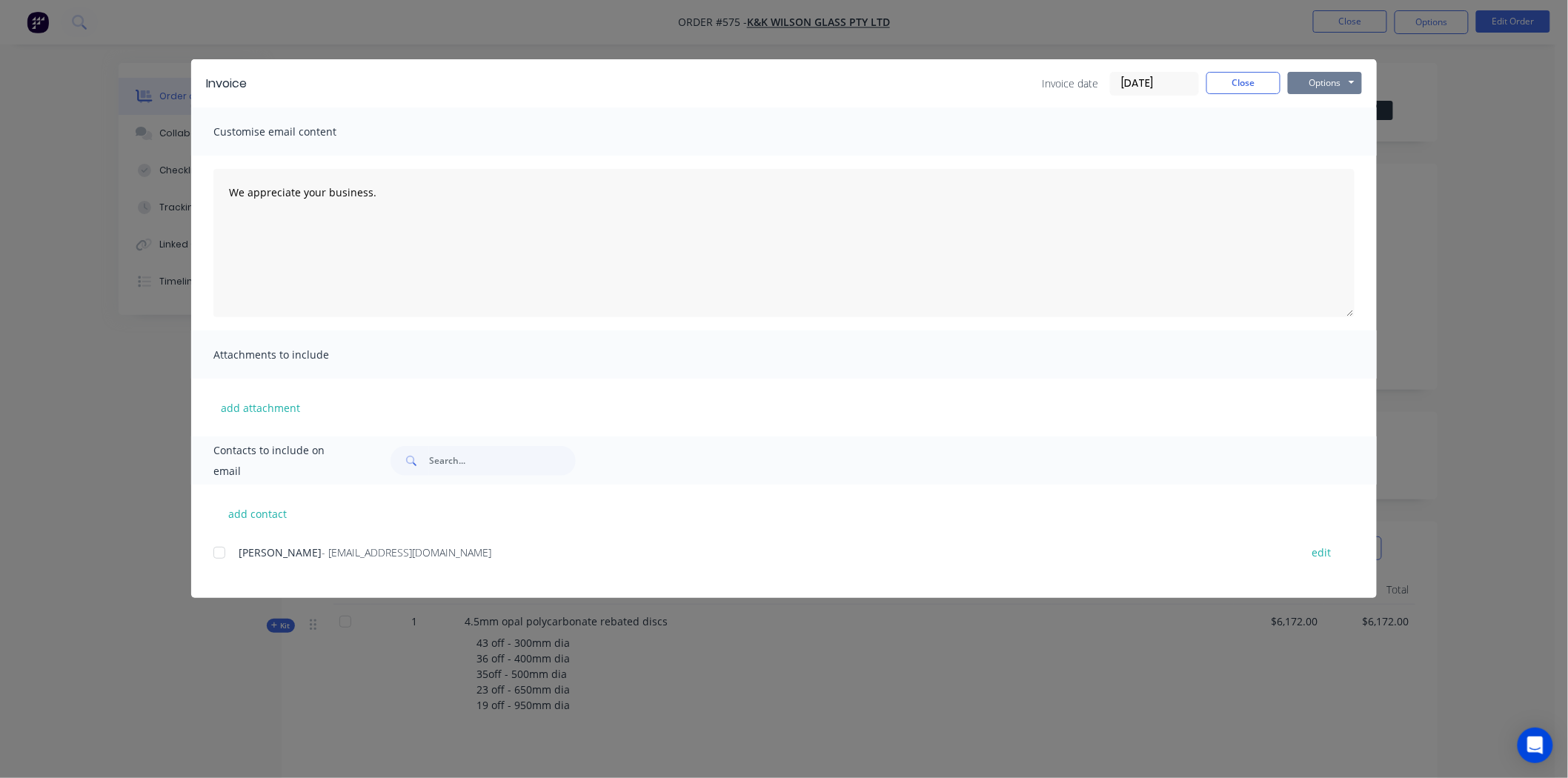
click at [1313, 82] on button "Options" at bounding box center [1325, 83] width 74 height 22
click at [1313, 127] on button "Print" at bounding box center [1335, 133] width 95 height 24
click at [1245, 74] on button "Close" at bounding box center [1243, 83] width 74 height 22
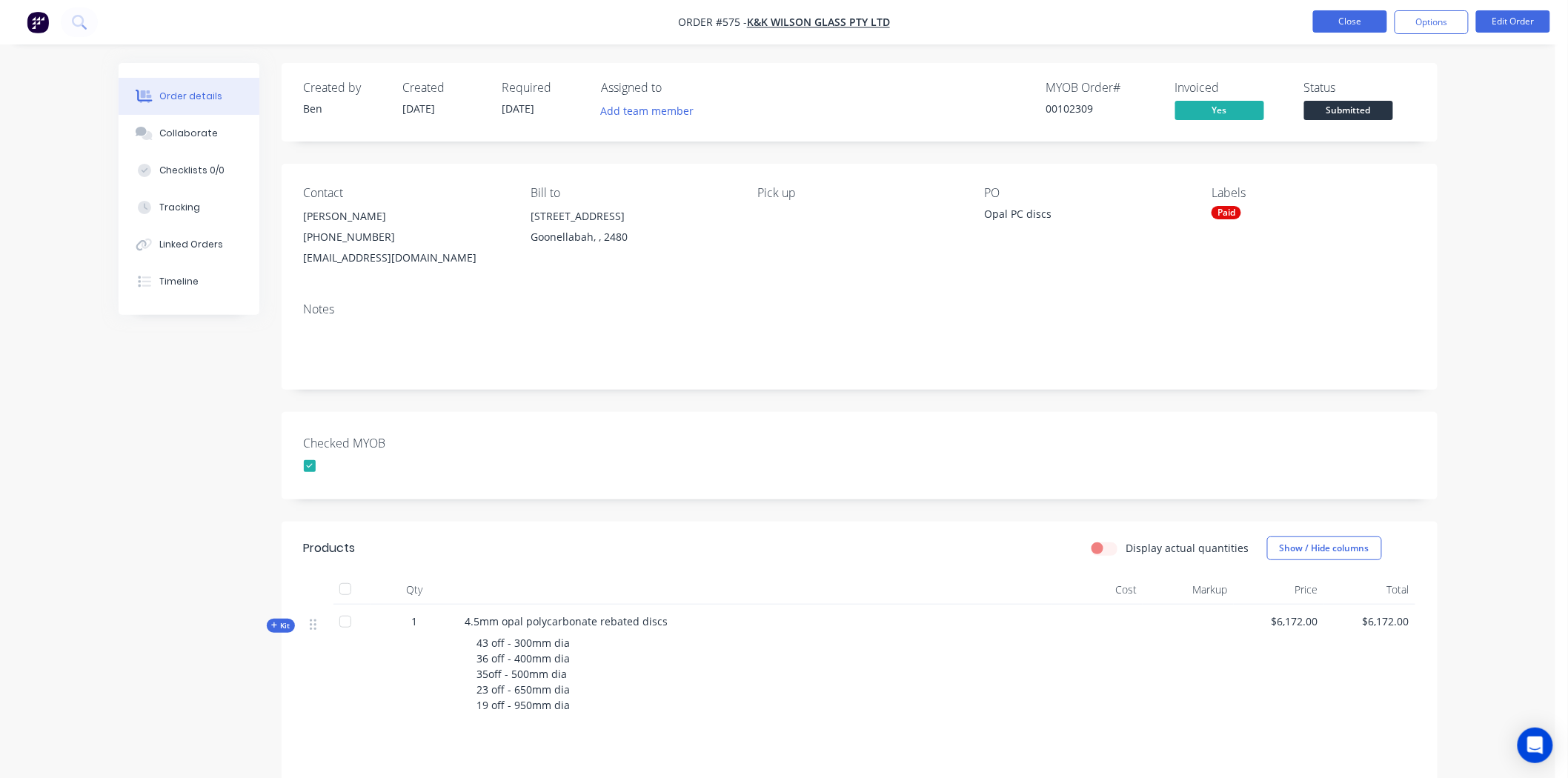
click at [1345, 18] on button "Close" at bounding box center [1350, 21] width 74 height 22
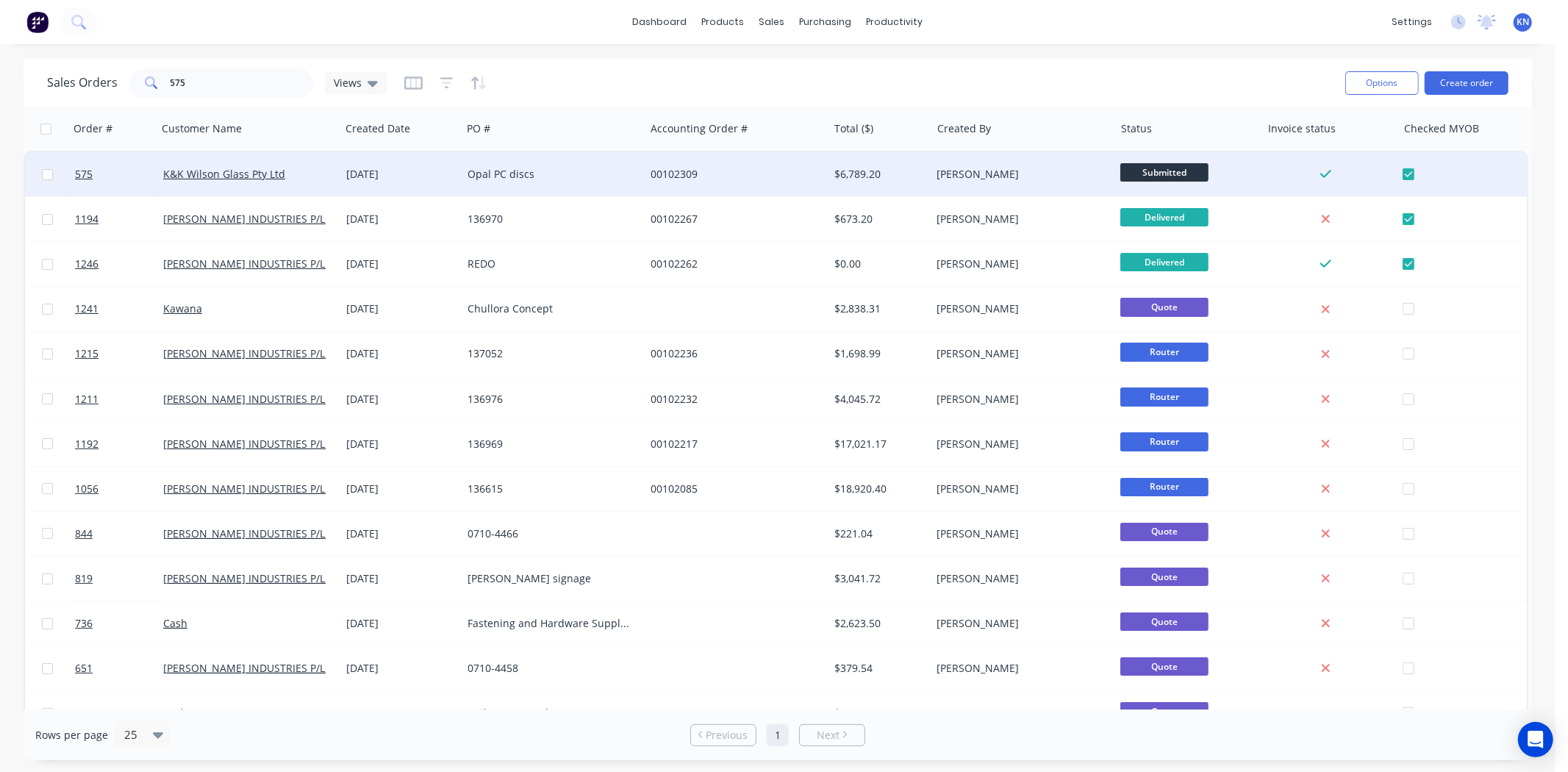
click at [1166, 165] on span "Submitted" at bounding box center [1165, 172] width 88 height 19
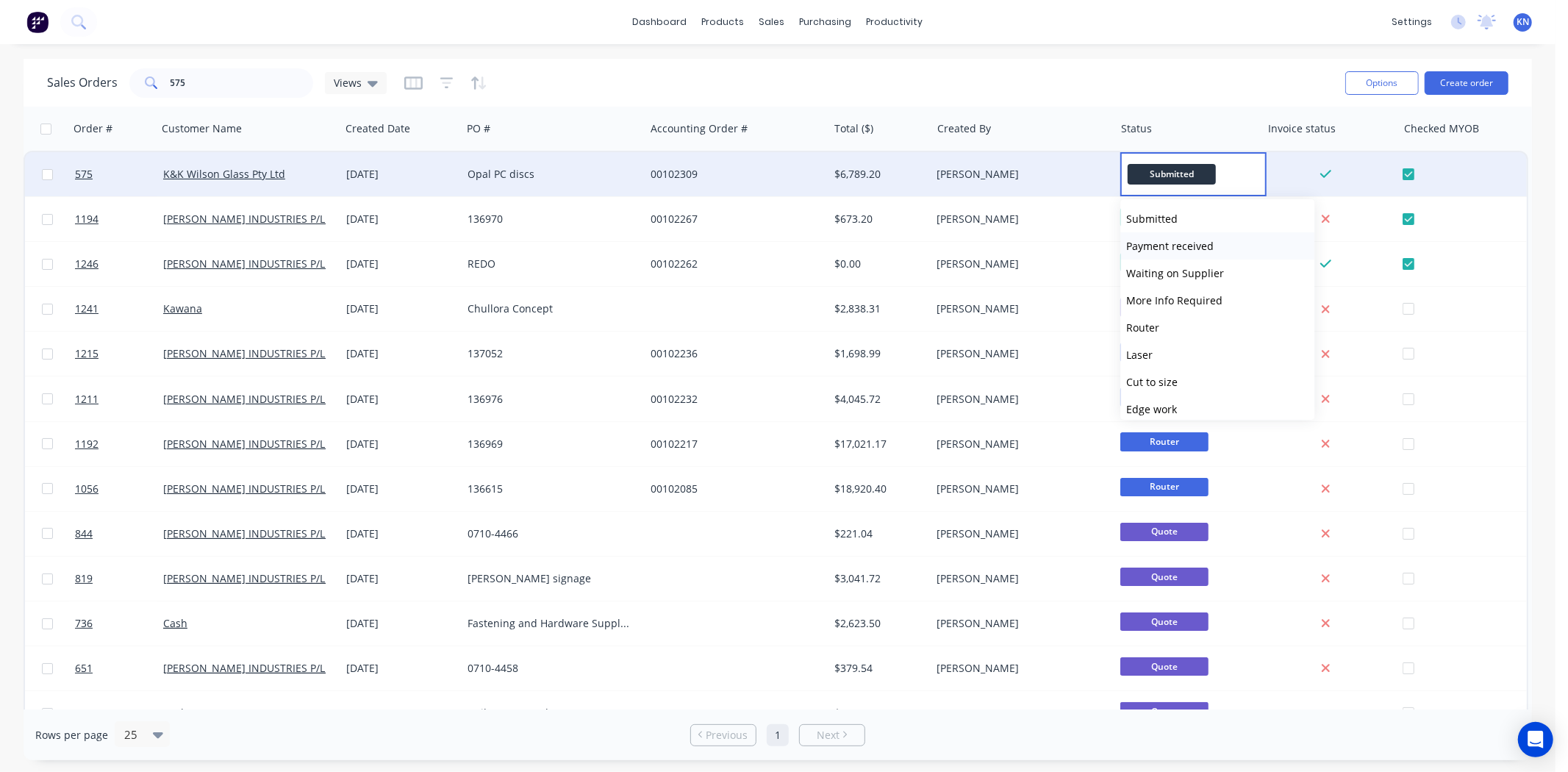
click at [1166, 247] on span "Payment received" at bounding box center [1169, 246] width 88 height 14
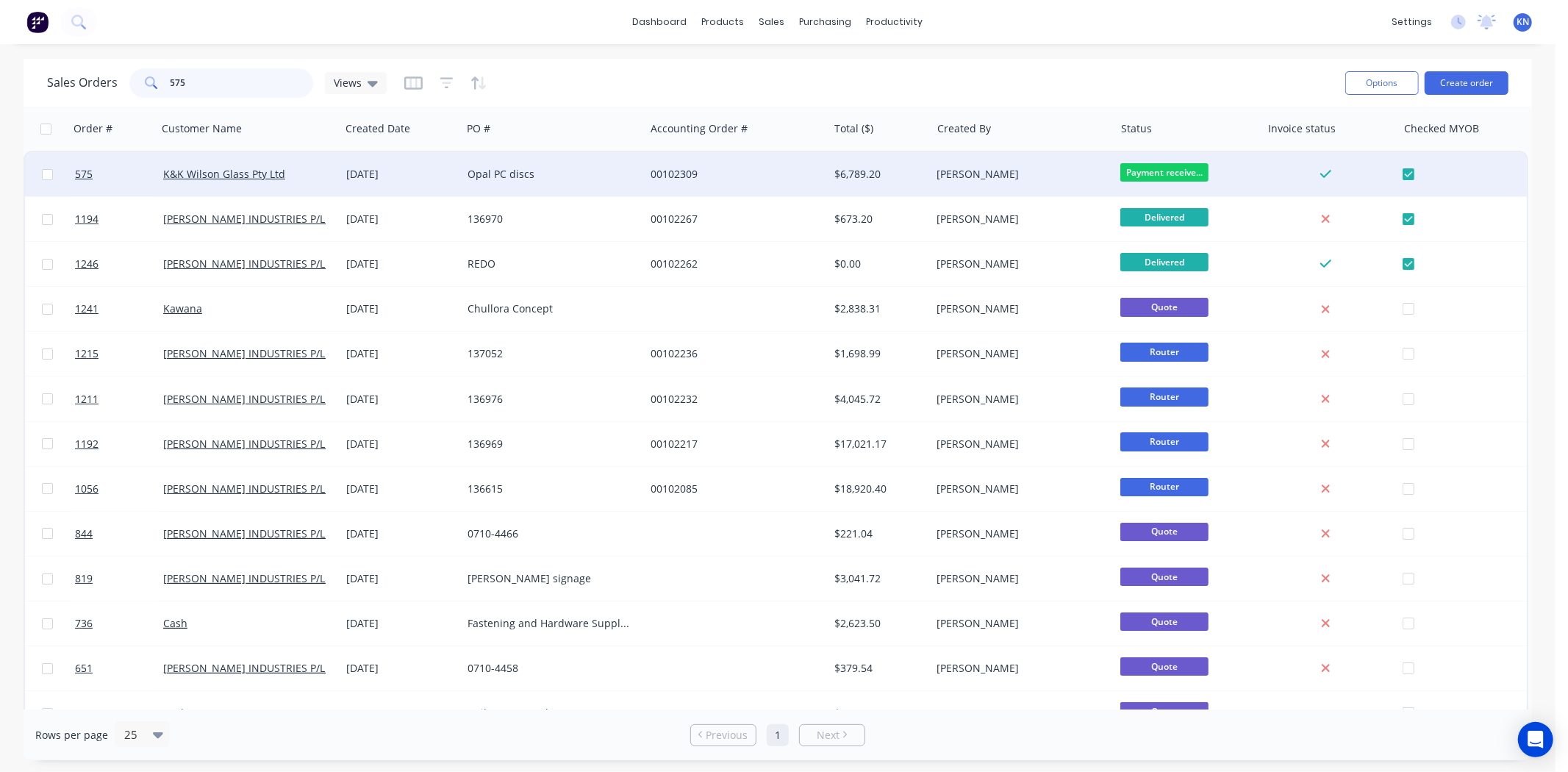
click at [229, 81] on input "575" at bounding box center [242, 83] width 143 height 29
click at [220, 78] on input "575" at bounding box center [242, 83] width 143 height 29
type input "5"
type input "1297"
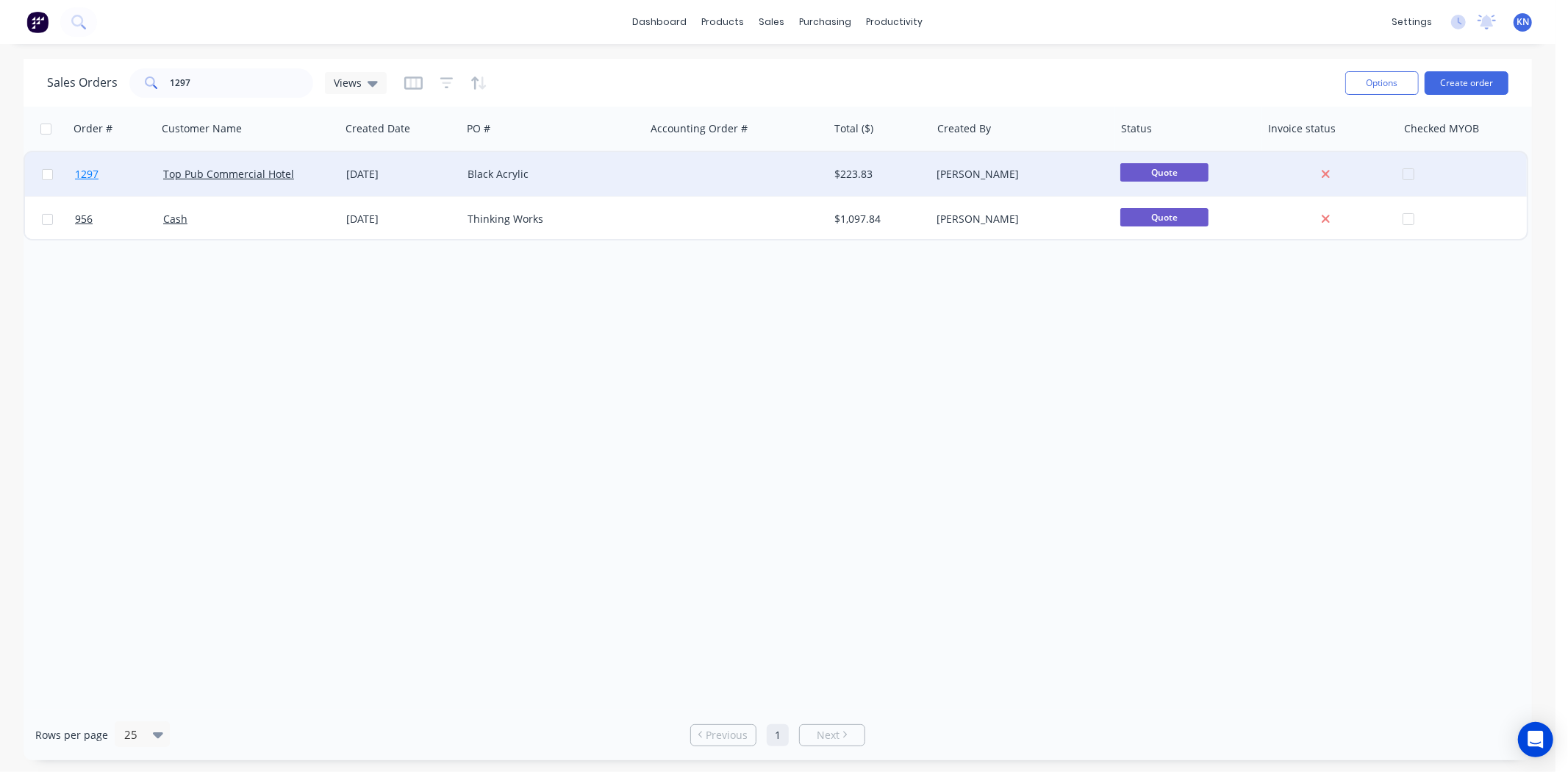
click at [129, 168] on link "1297" at bounding box center [119, 174] width 88 height 44
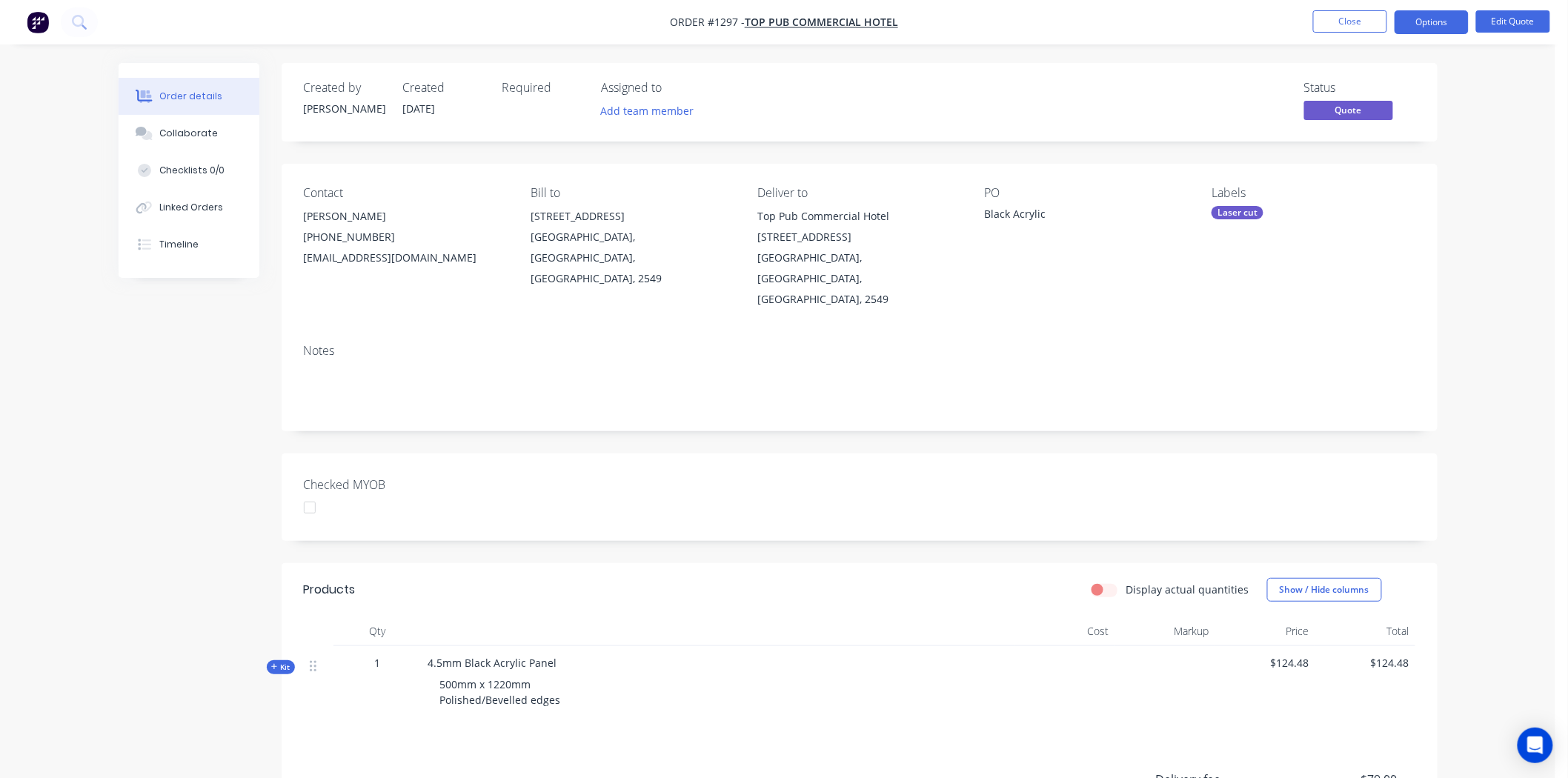
click at [1244, 212] on div "Laser cut" at bounding box center [1237, 213] width 52 height 13
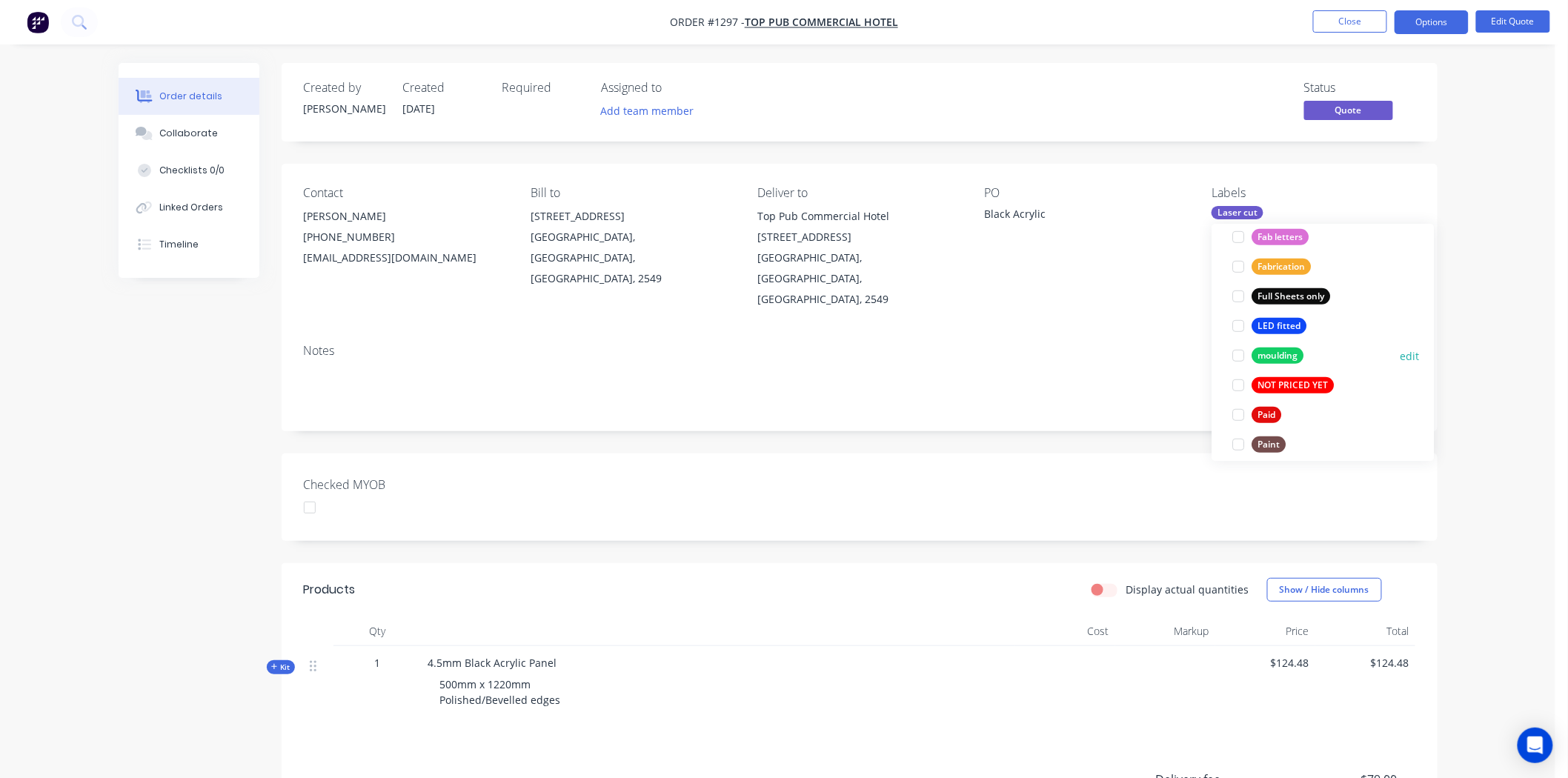
scroll to position [411, 0]
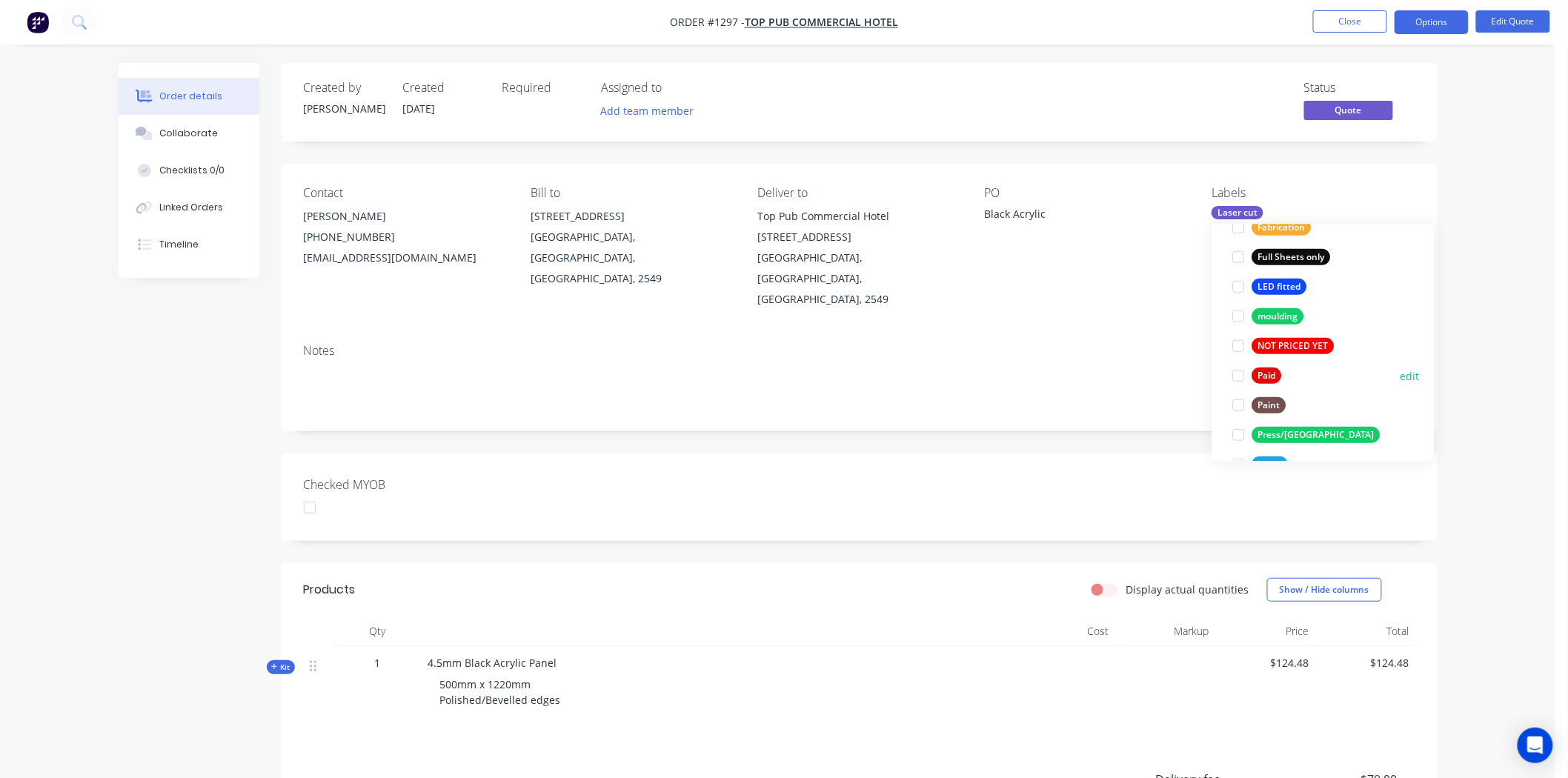
click at [1233, 378] on div at bounding box center [1239, 376] width 30 height 30
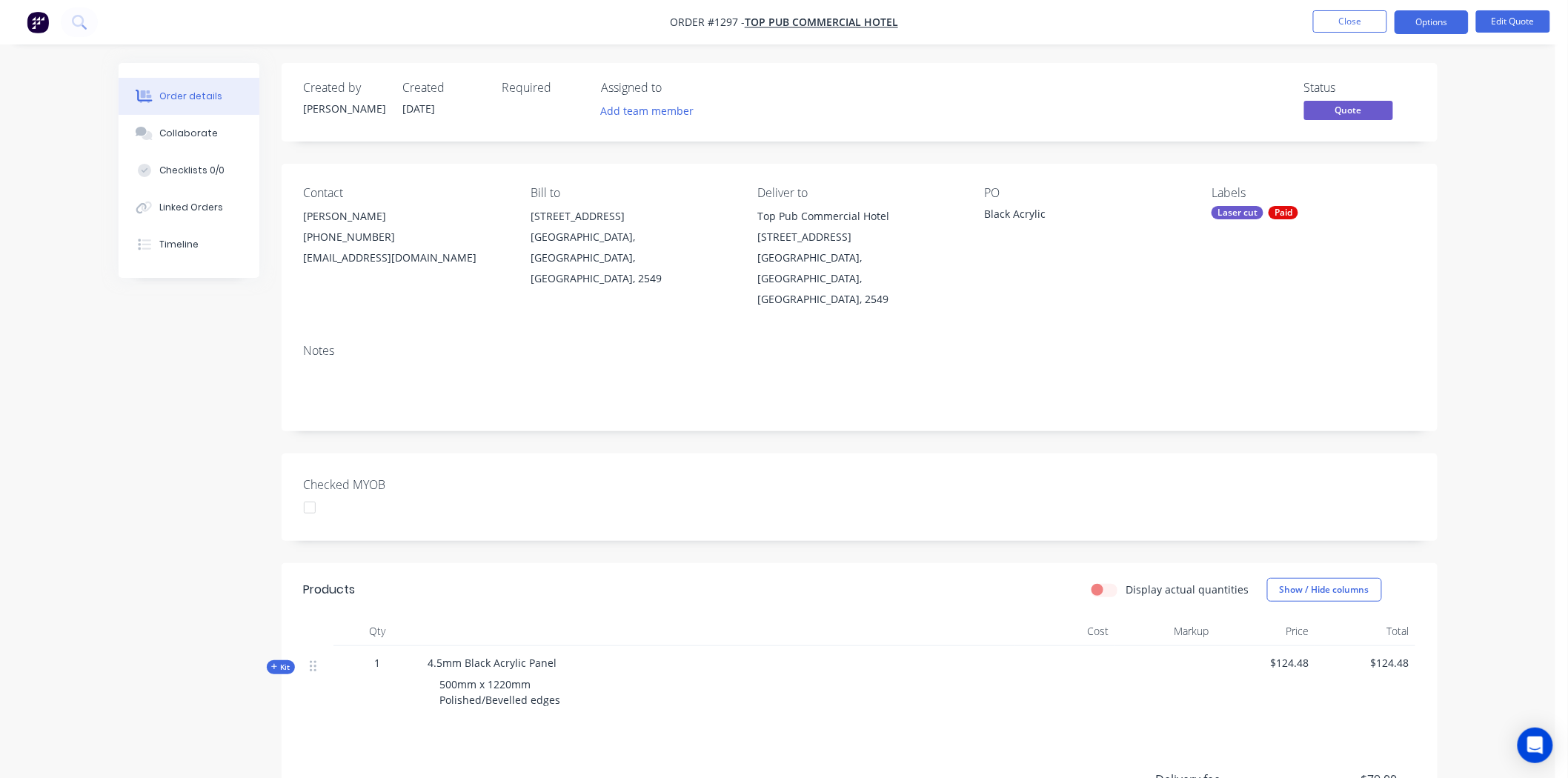
click at [718, 476] on div "Checked MYOB" at bounding box center [859, 497] width 1156 height 88
click at [312, 493] on div at bounding box center [310, 507] width 30 height 30
click at [1440, 21] on button "Options" at bounding box center [1431, 22] width 74 height 23
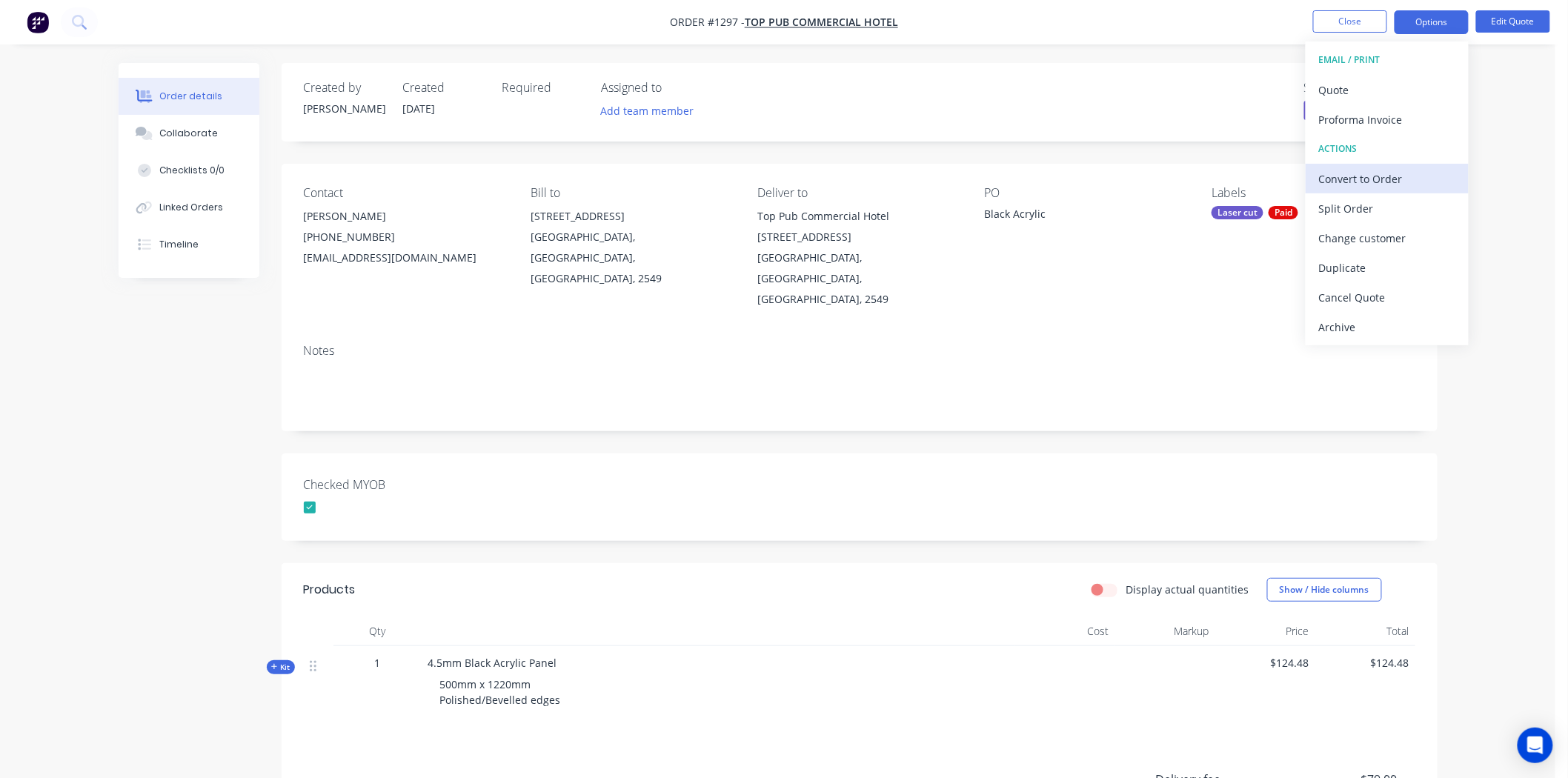
click at [1384, 181] on div "Convert to Order" at bounding box center [1387, 178] width 136 height 21
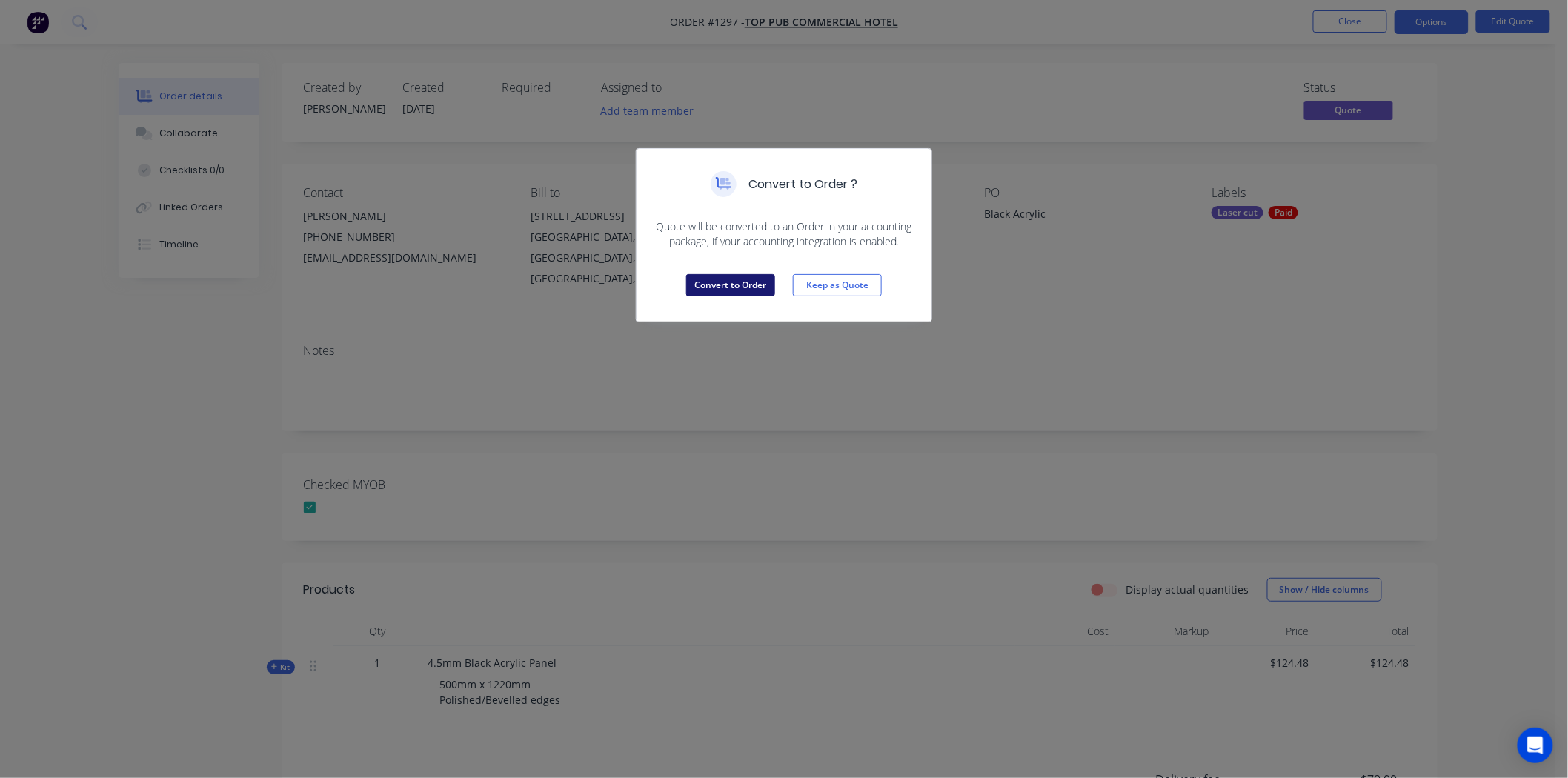
click at [746, 284] on button "Convert to Order" at bounding box center [731, 285] width 89 height 22
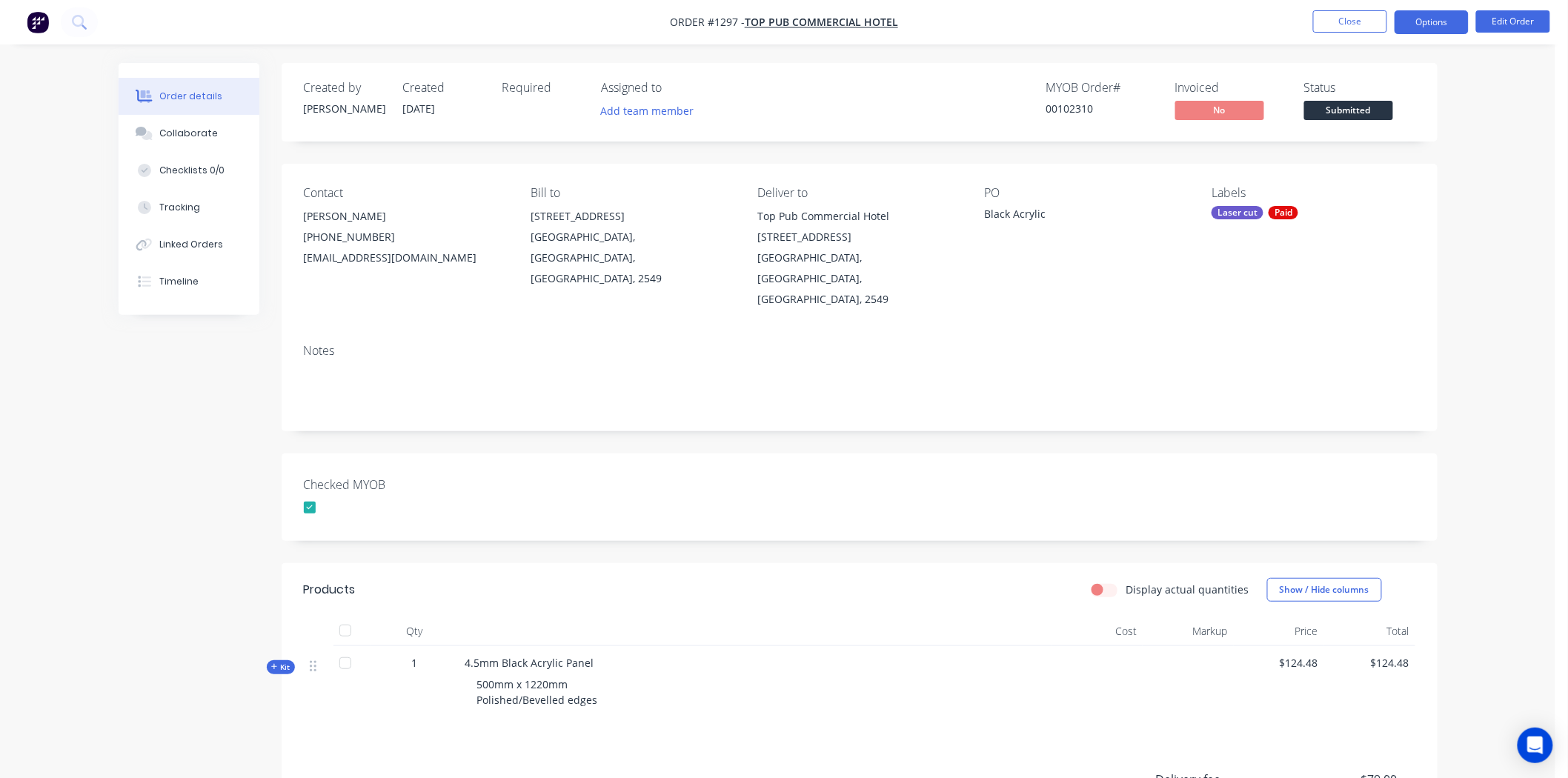
click at [1416, 21] on button "Options" at bounding box center [1431, 22] width 74 height 23
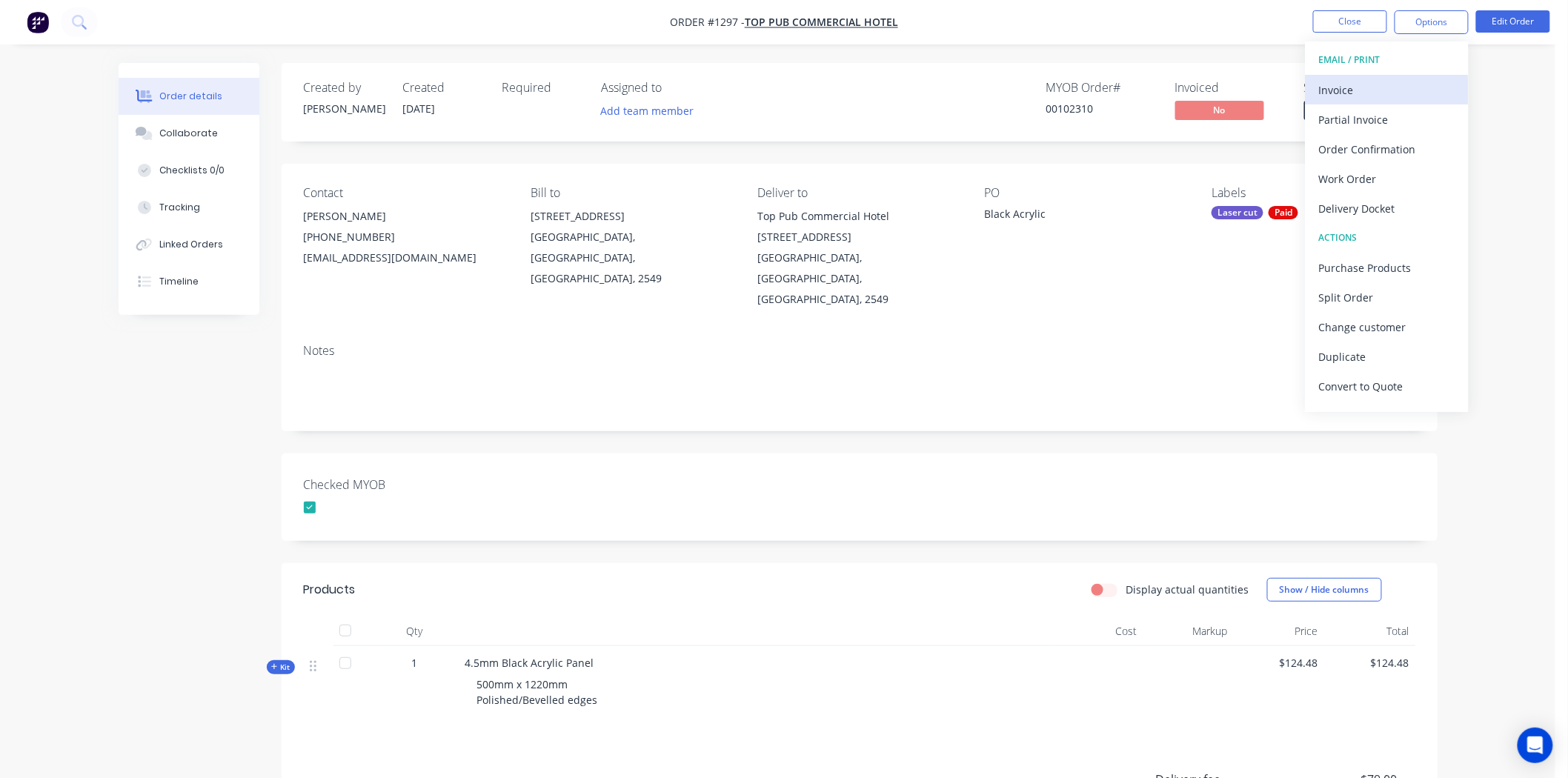
click at [1405, 92] on div "Invoice" at bounding box center [1387, 89] width 136 height 21
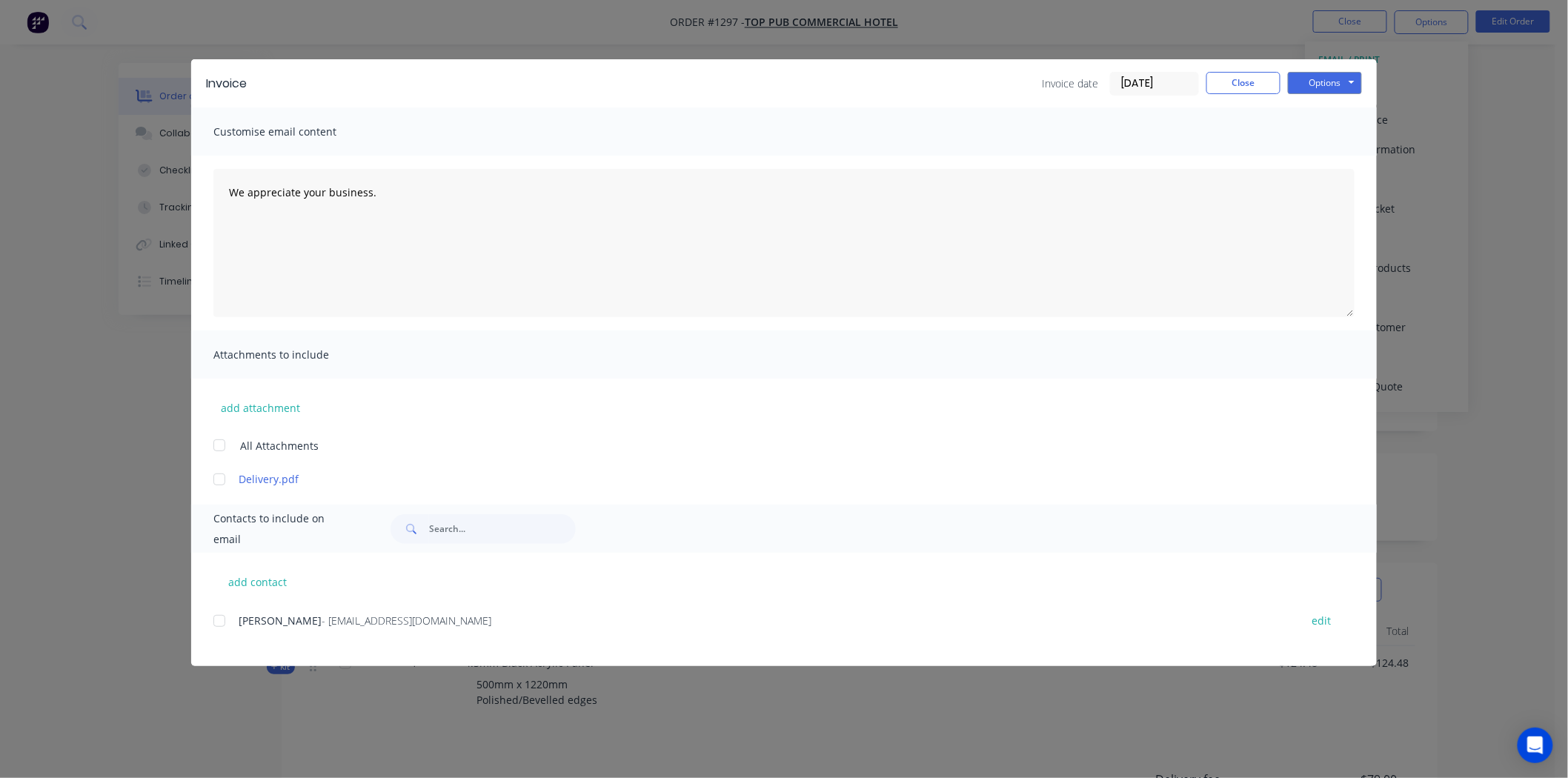
click at [1141, 78] on input "[DATE]" at bounding box center [1155, 84] width 88 height 22
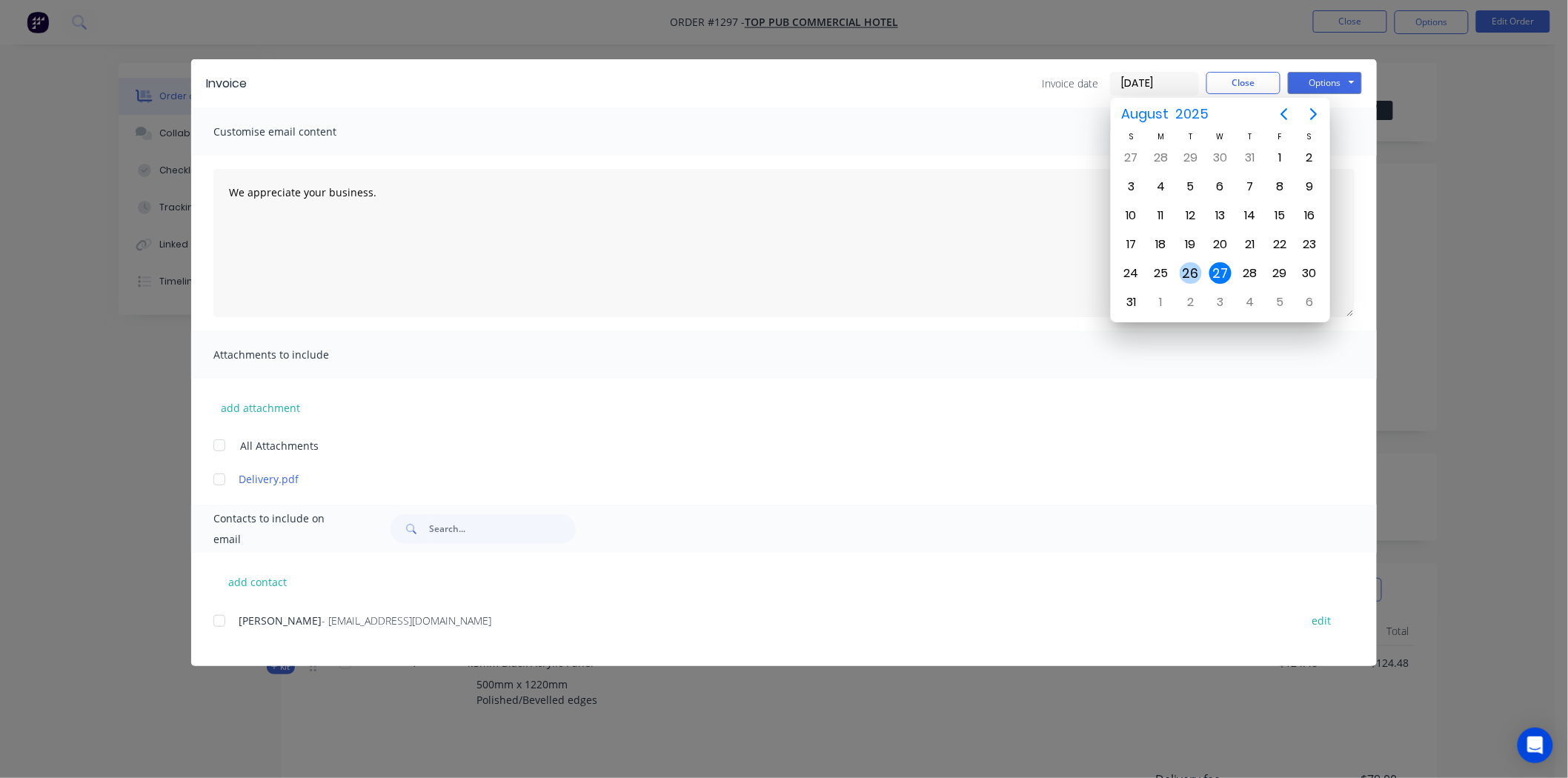
click at [1194, 264] on div "26" at bounding box center [1190, 274] width 22 height 22
type input "[DATE]"
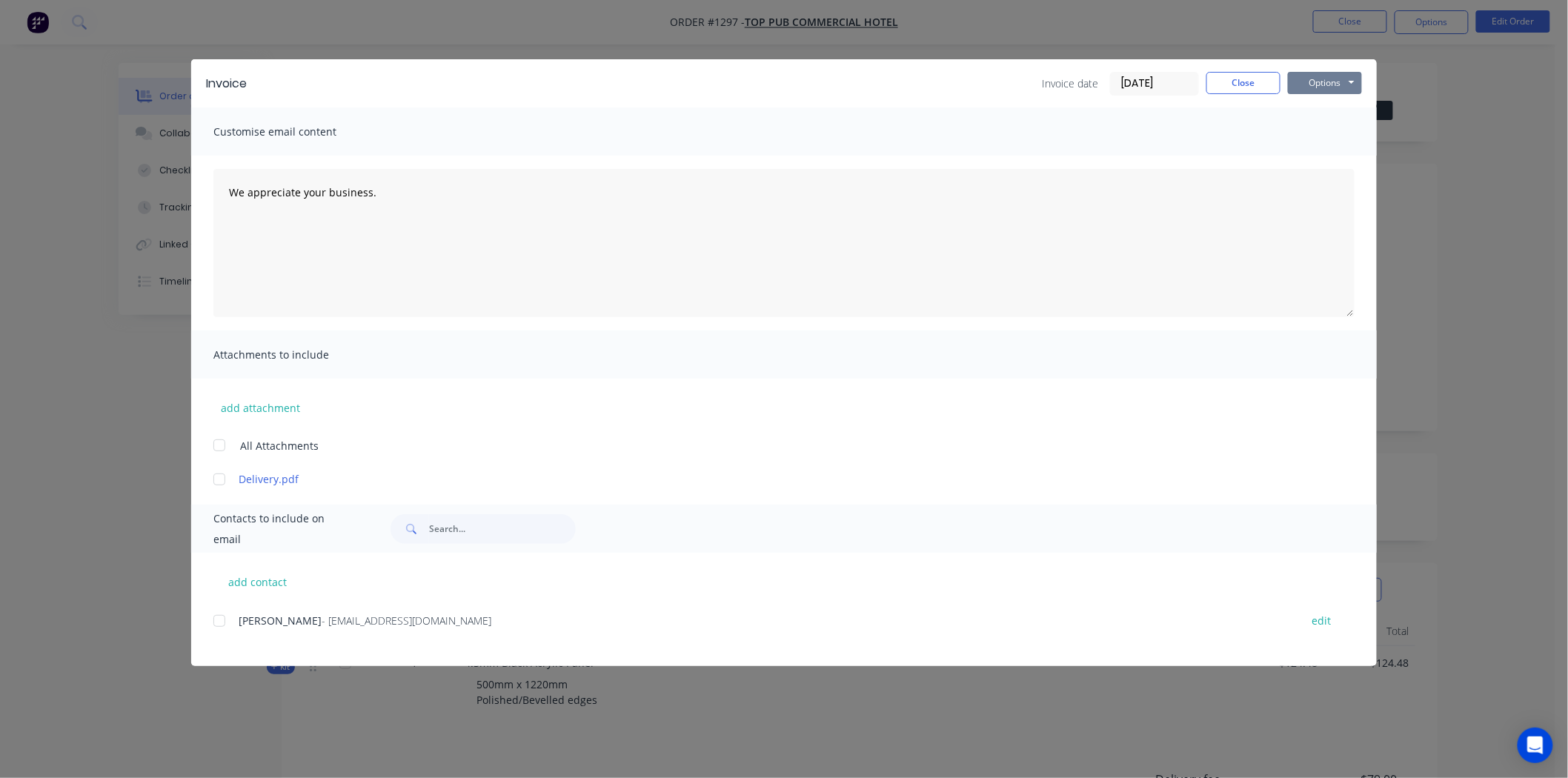
click at [1325, 79] on button "Options" at bounding box center [1325, 83] width 74 height 22
click at [1332, 131] on button "Print" at bounding box center [1335, 133] width 95 height 24
click at [1237, 78] on button "Close" at bounding box center [1243, 83] width 74 height 22
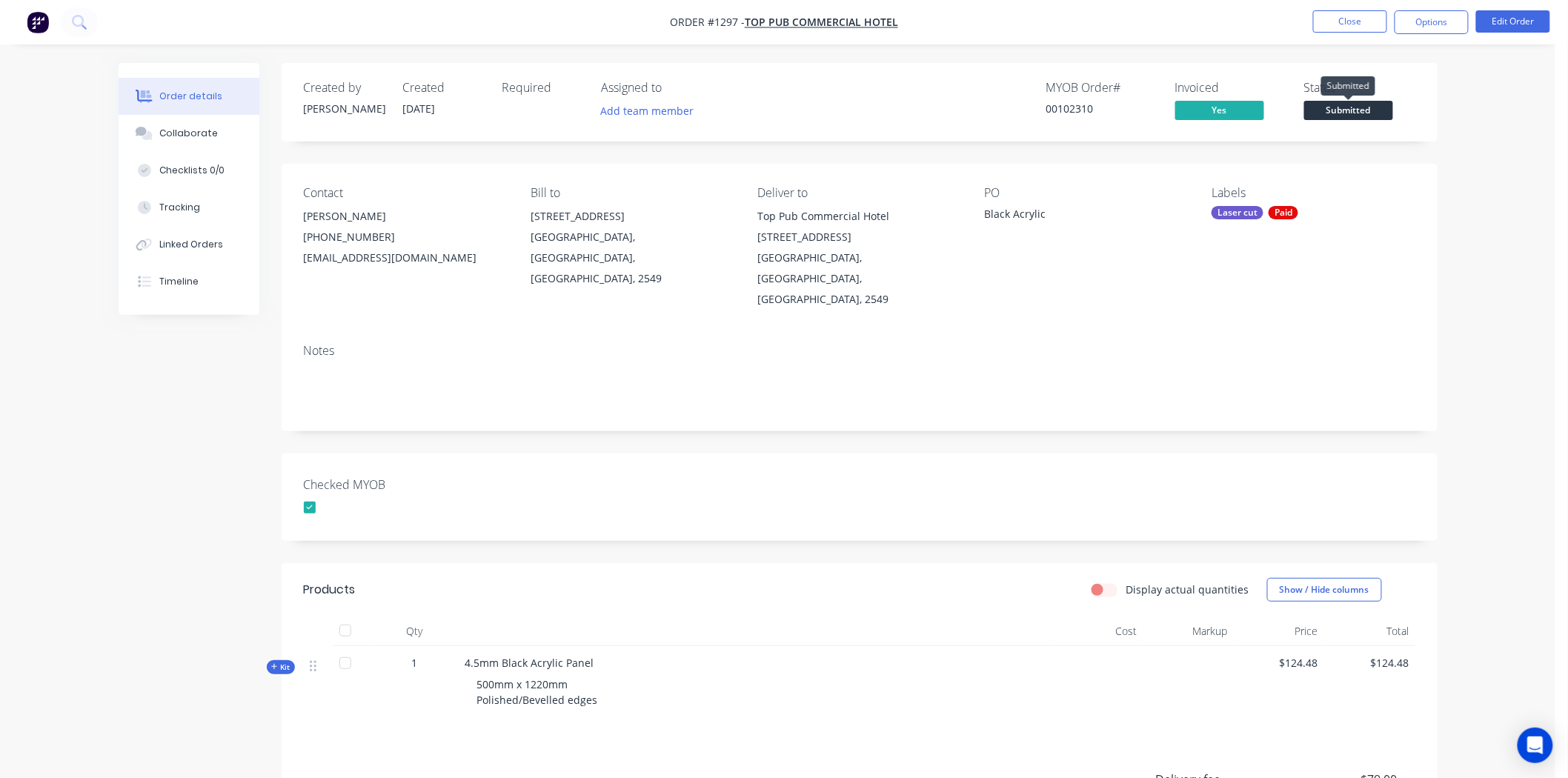
click at [1358, 109] on span "Submitted" at bounding box center [1348, 110] width 89 height 19
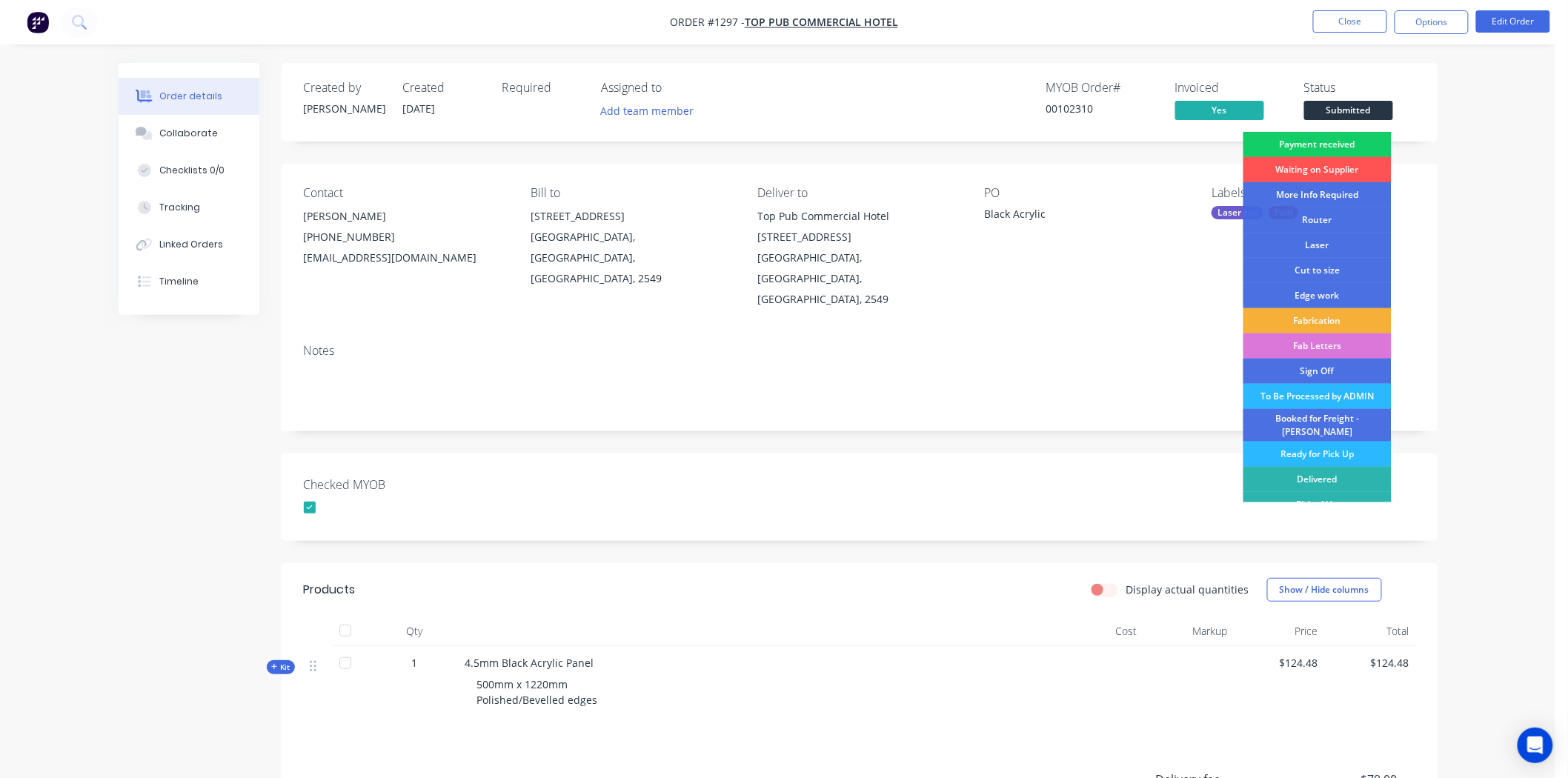
click at [1337, 141] on div "Payment received" at bounding box center [1318, 145] width 149 height 25
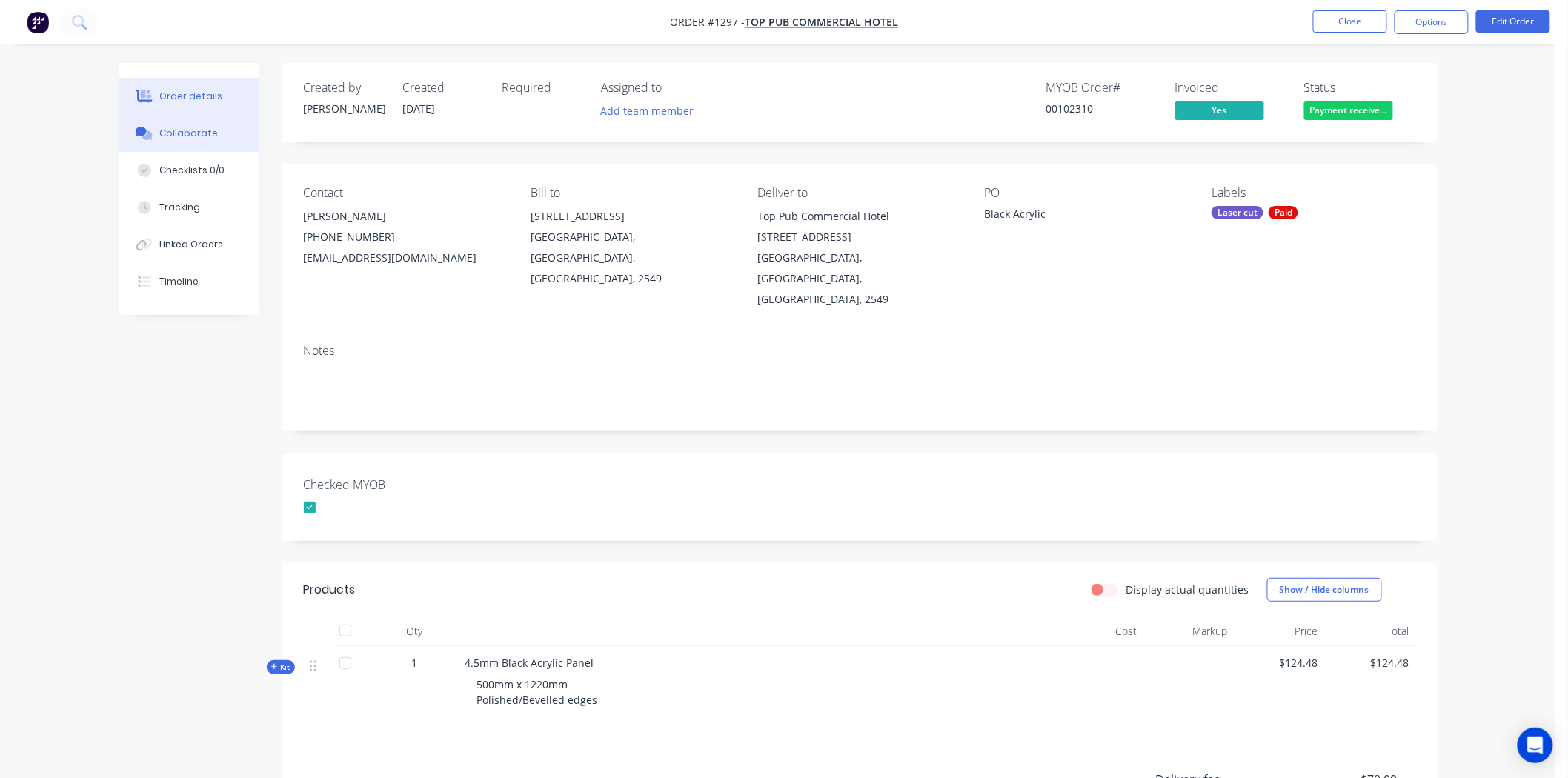
click at [203, 131] on div "Collaborate" at bounding box center [188, 133] width 59 height 13
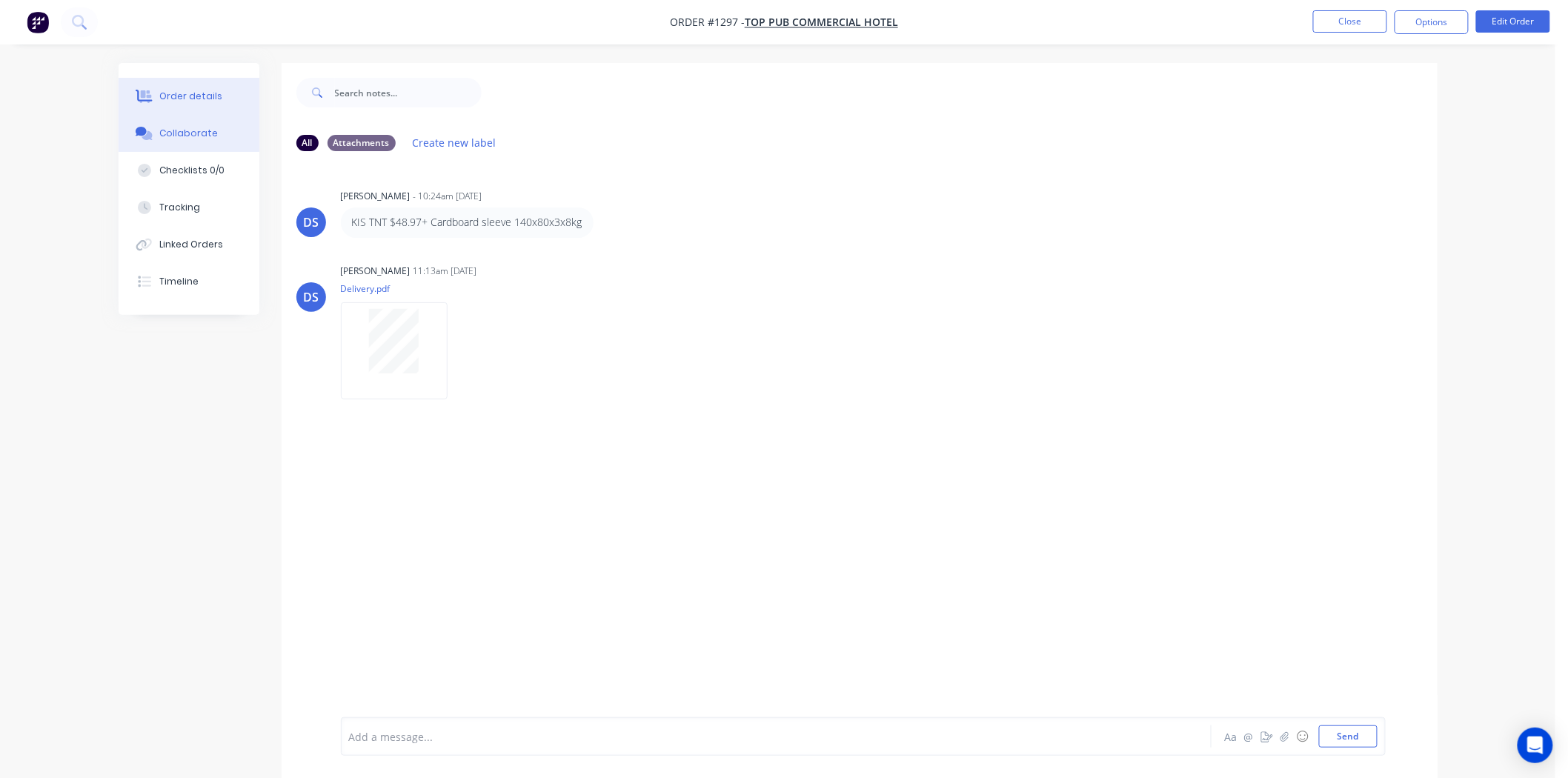
click at [181, 90] on div "Order details" at bounding box center [191, 96] width 63 height 13
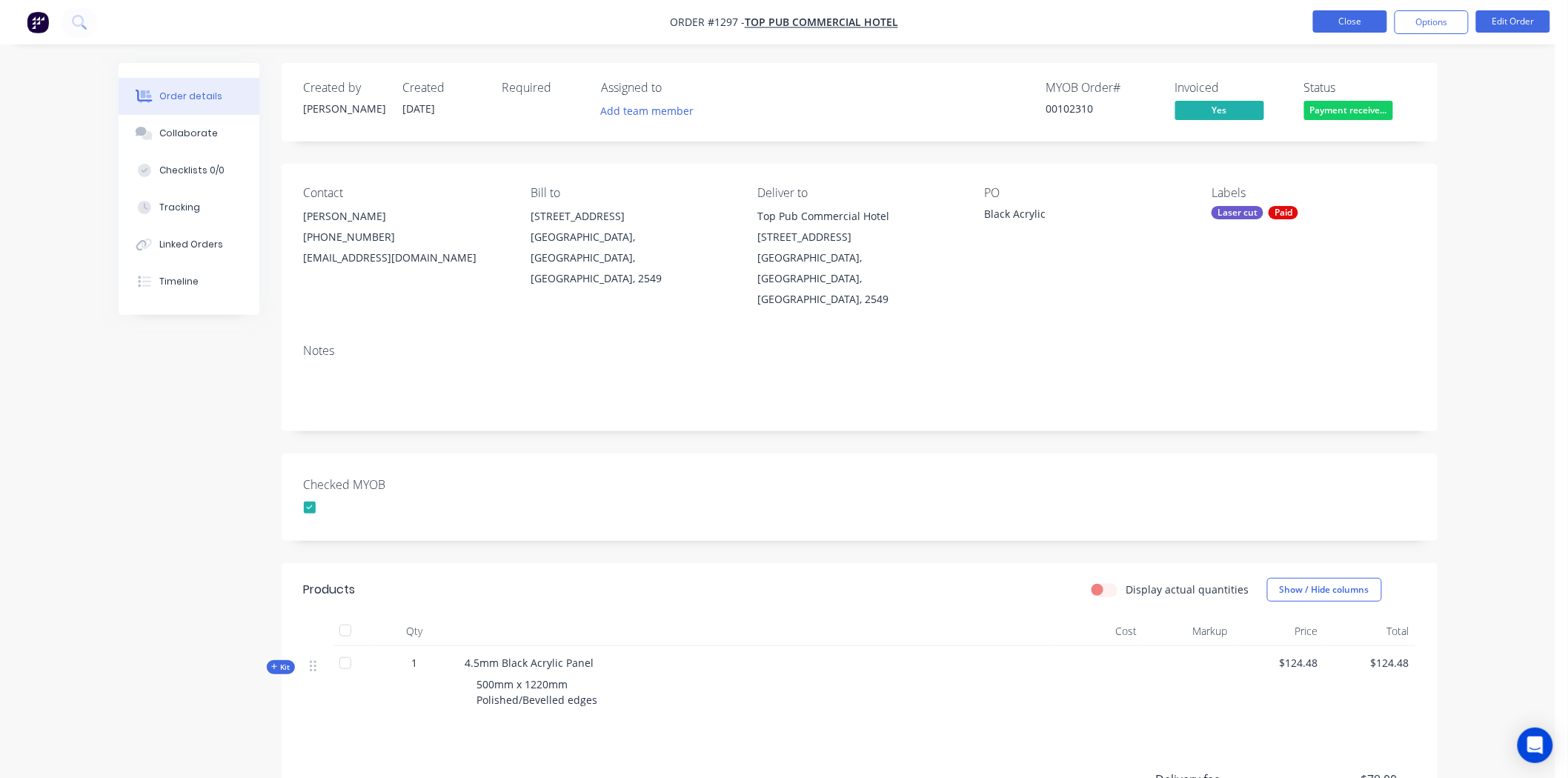
click at [1348, 21] on button "Close" at bounding box center [1350, 21] width 74 height 22
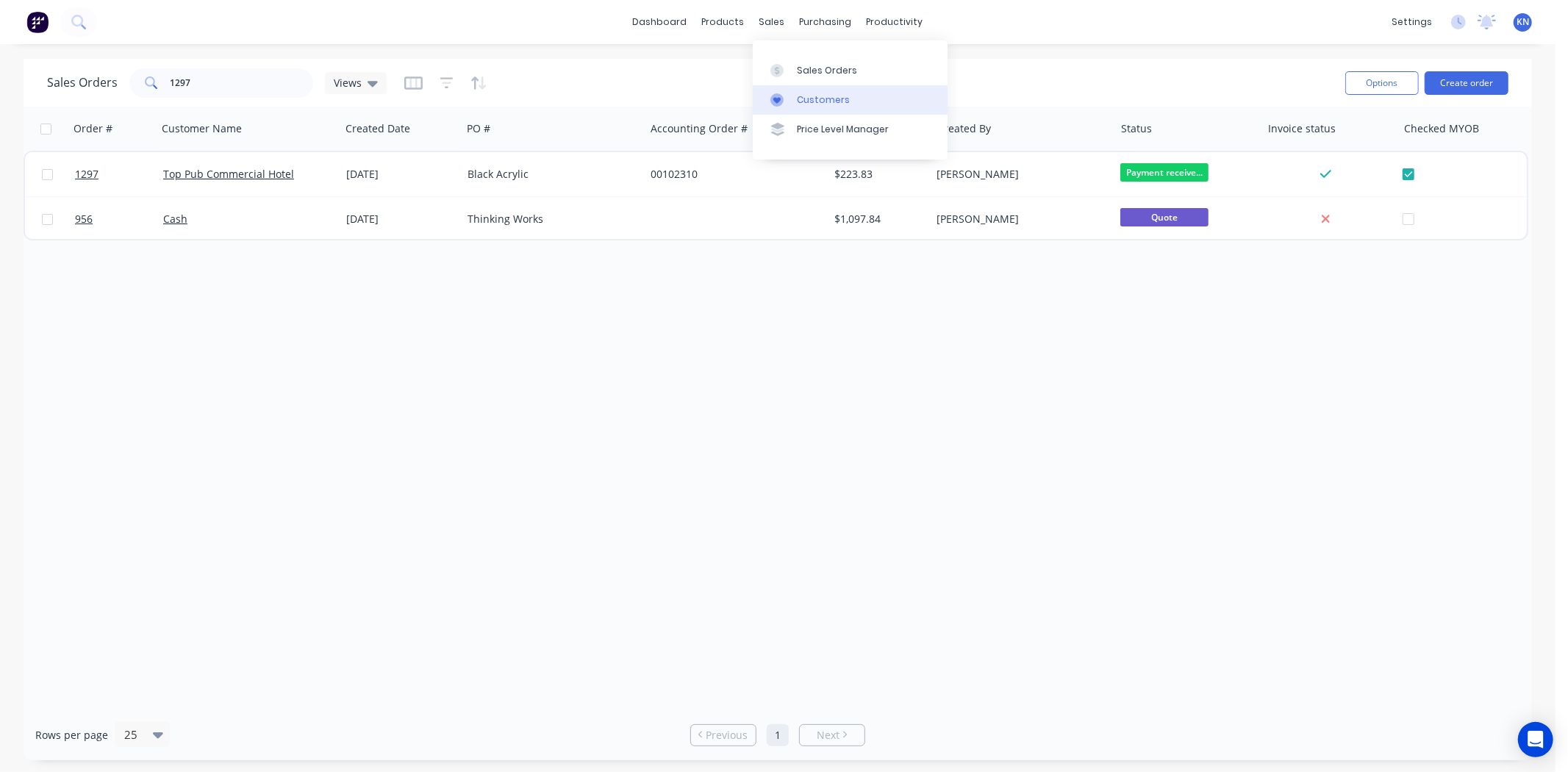
click at [810, 99] on div "Customers" at bounding box center [824, 99] width 53 height 13
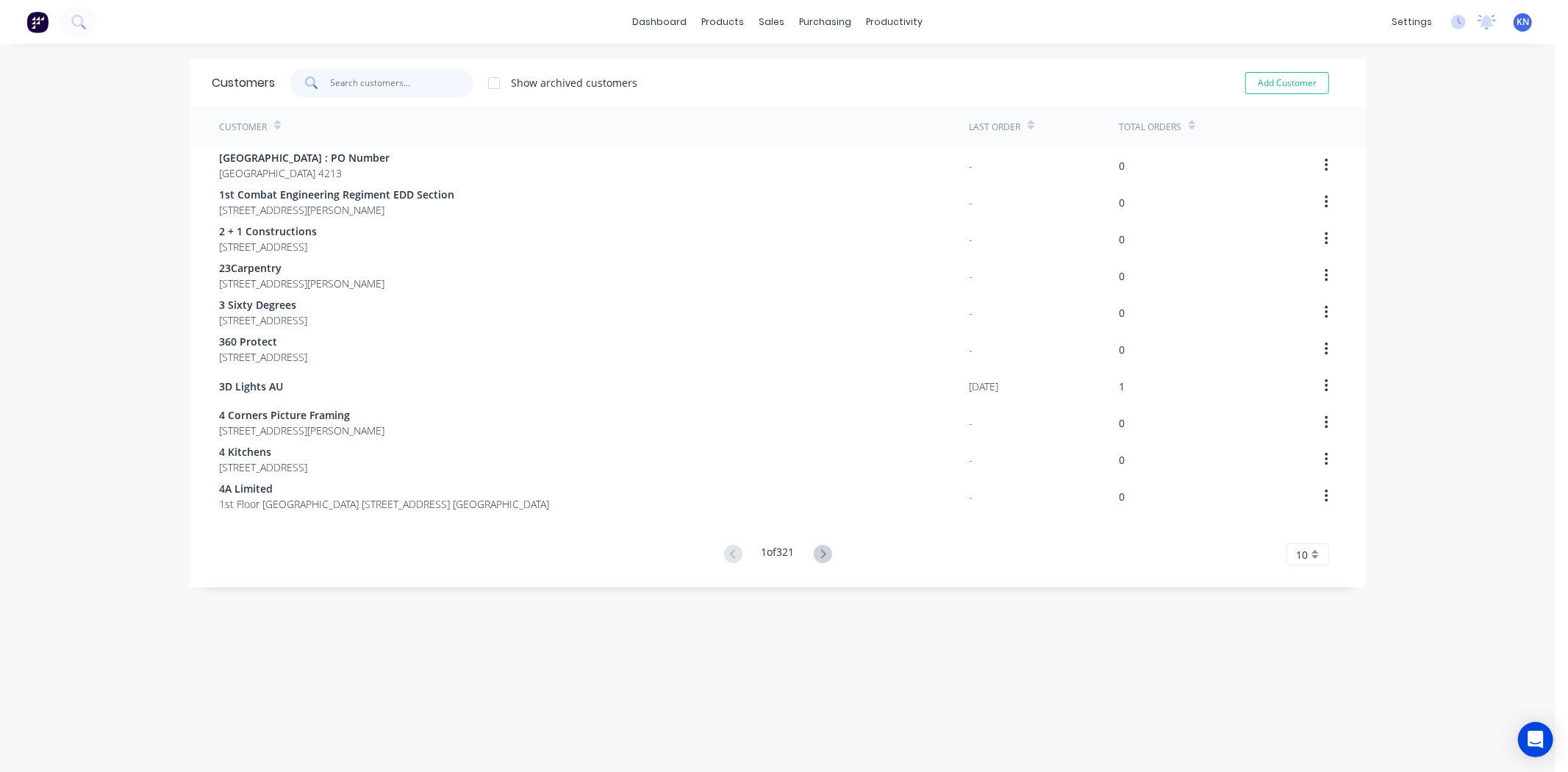
click at [368, 78] on input "text" at bounding box center [402, 83] width 143 height 29
click at [479, 685] on div "Customers Show archived customers Add Customer Customer Last Order Total Orders…" at bounding box center [778, 423] width 1176 height 728
click at [897, 22] on div "productivity" at bounding box center [895, 22] width 71 height 22
click at [903, 71] on div "Workflow" at bounding box center [914, 70] width 44 height 13
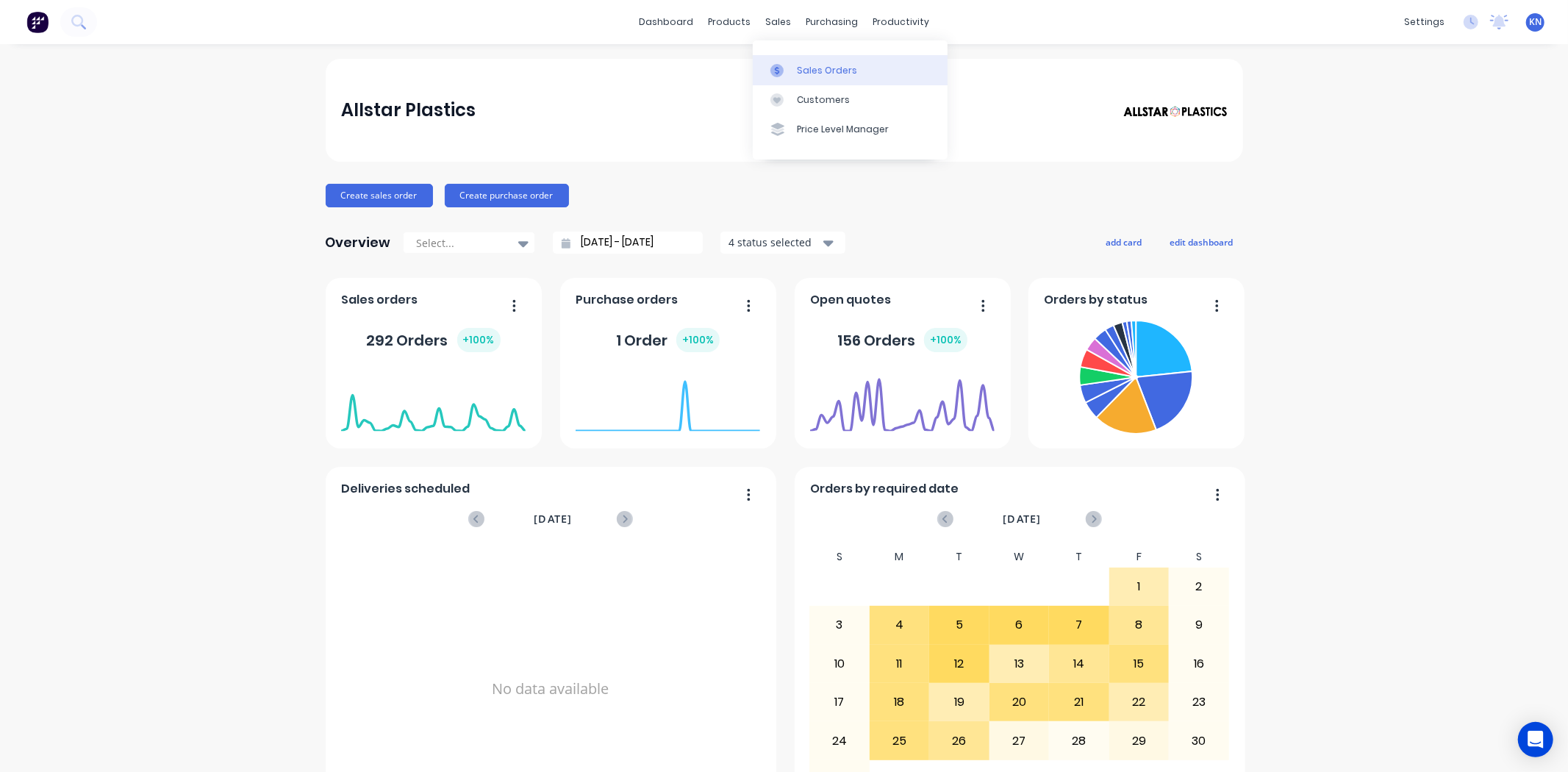
click at [816, 71] on div "Sales Orders" at bounding box center [827, 70] width 60 height 13
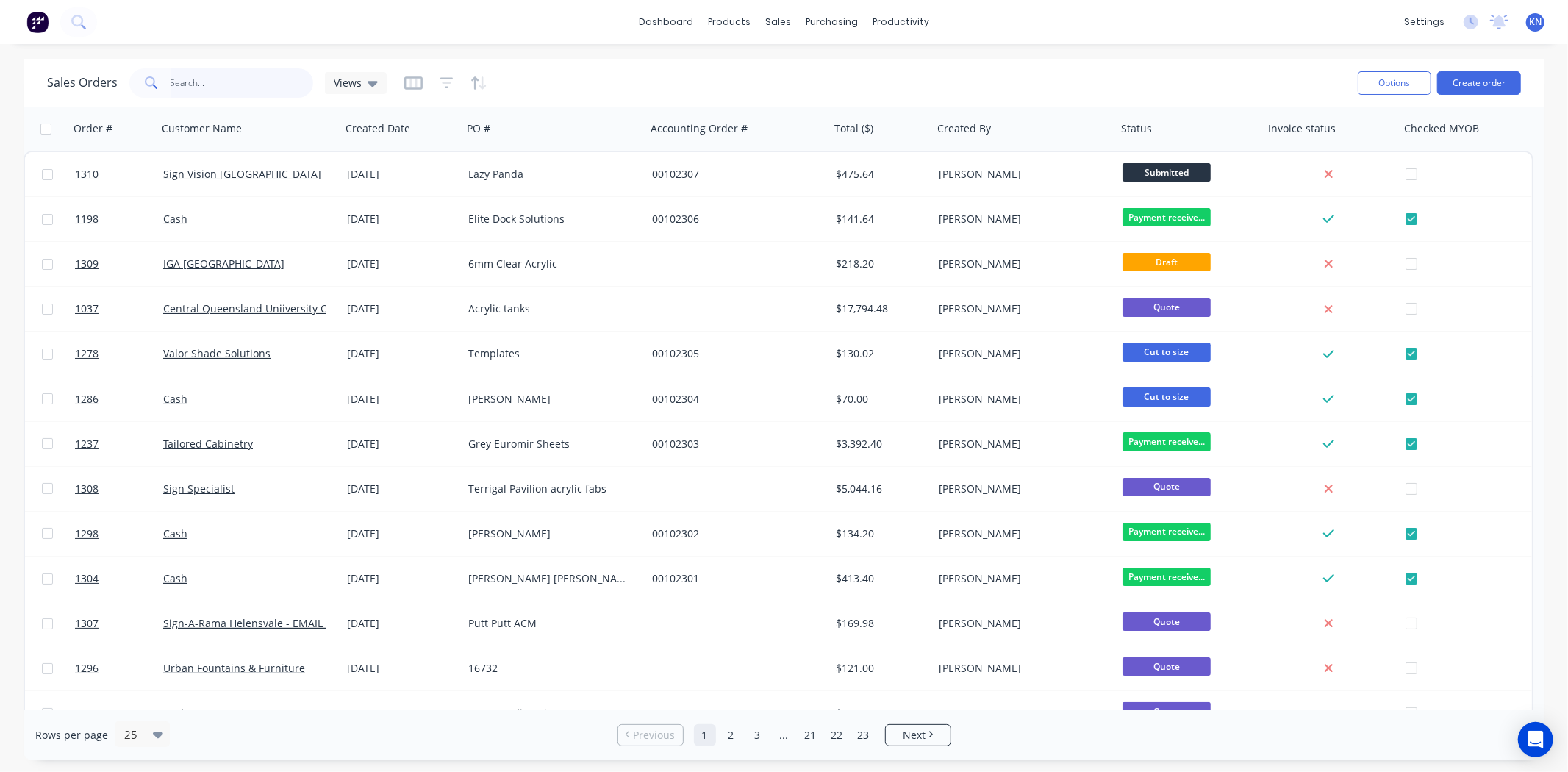
click at [195, 79] on input "text" at bounding box center [242, 83] width 143 height 29
type input "102304"
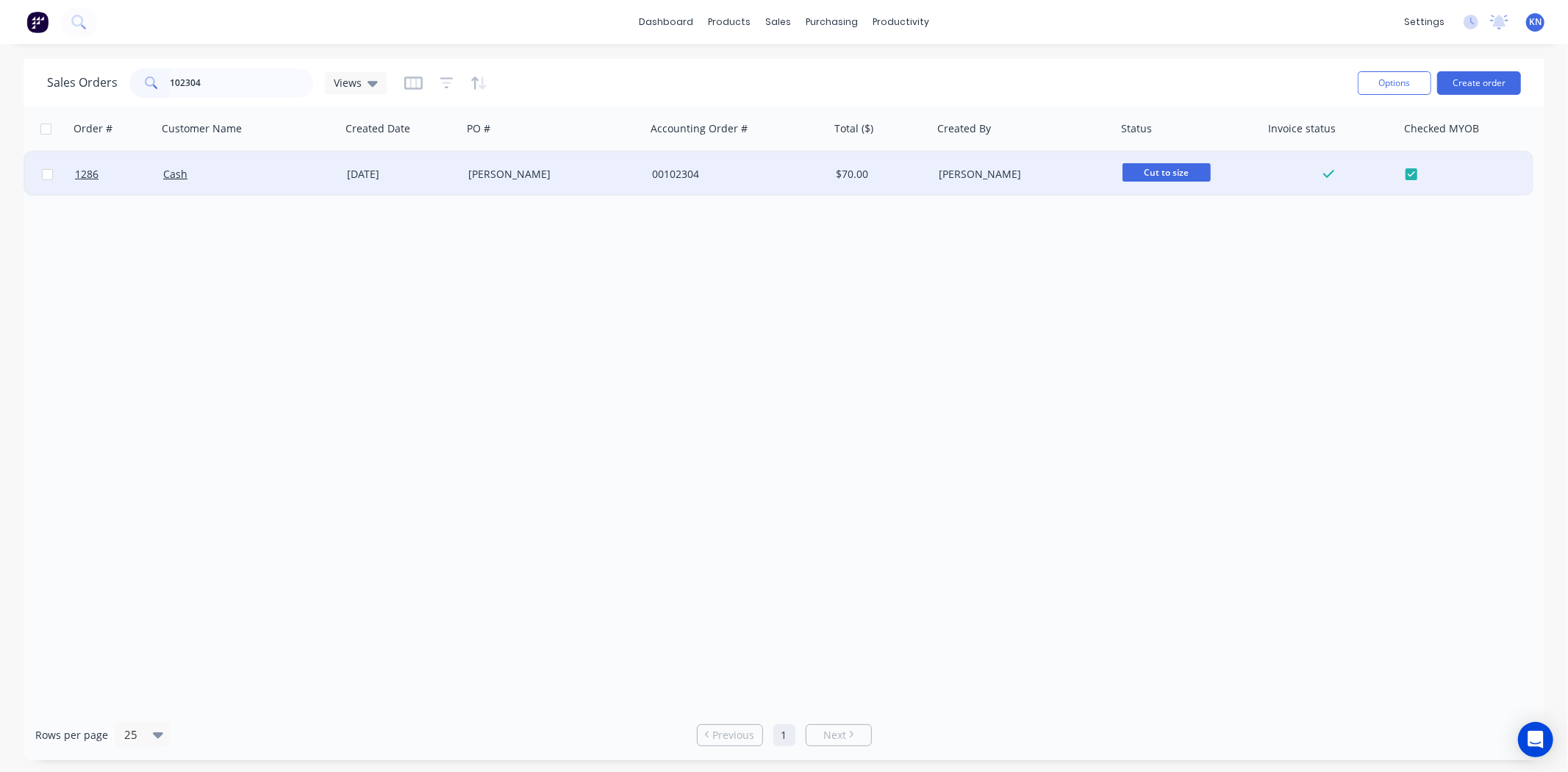
click at [267, 177] on div "Cash" at bounding box center [244, 174] width 163 height 15
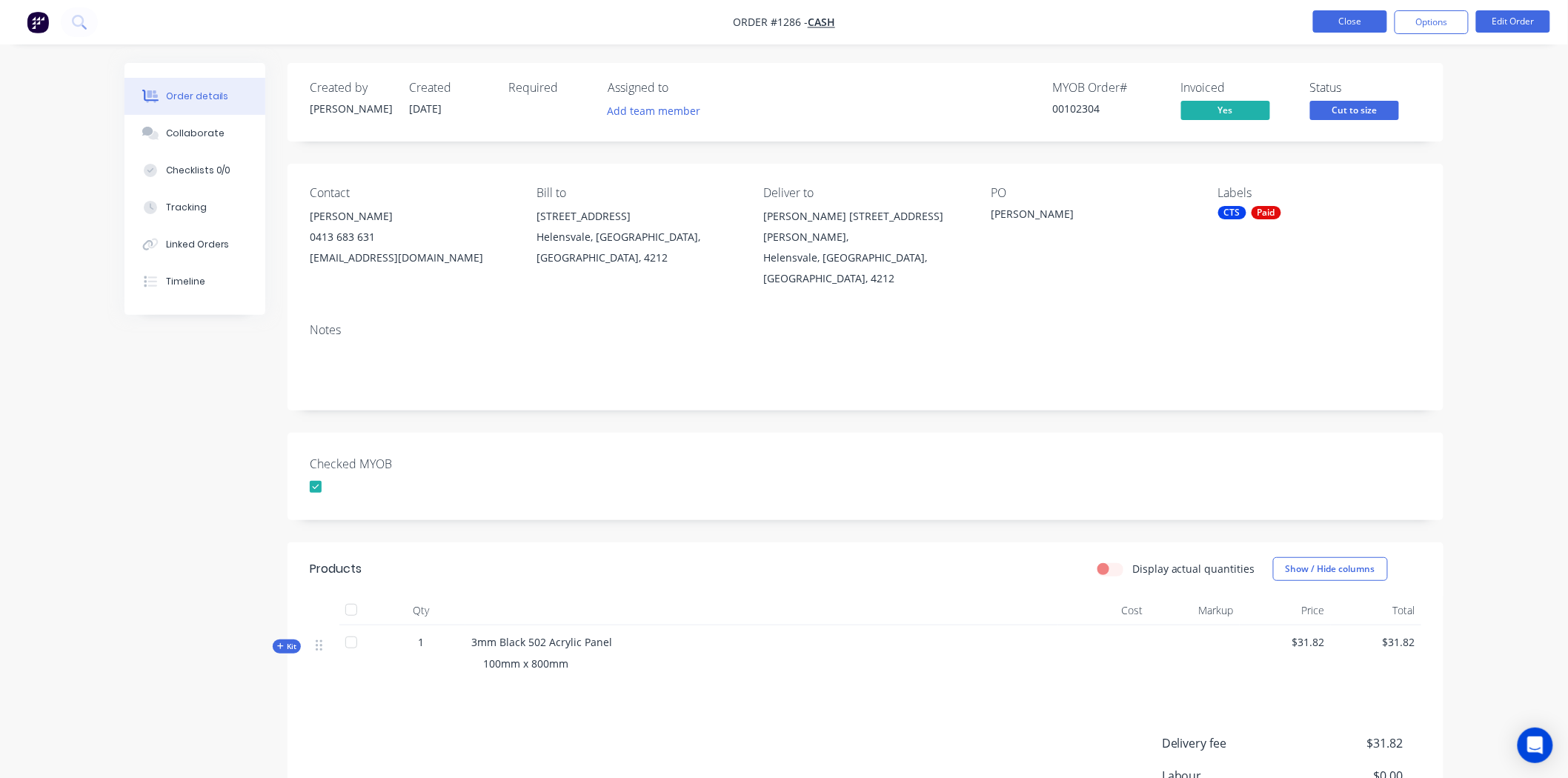
click at [1366, 20] on button "Close" at bounding box center [1350, 21] width 74 height 22
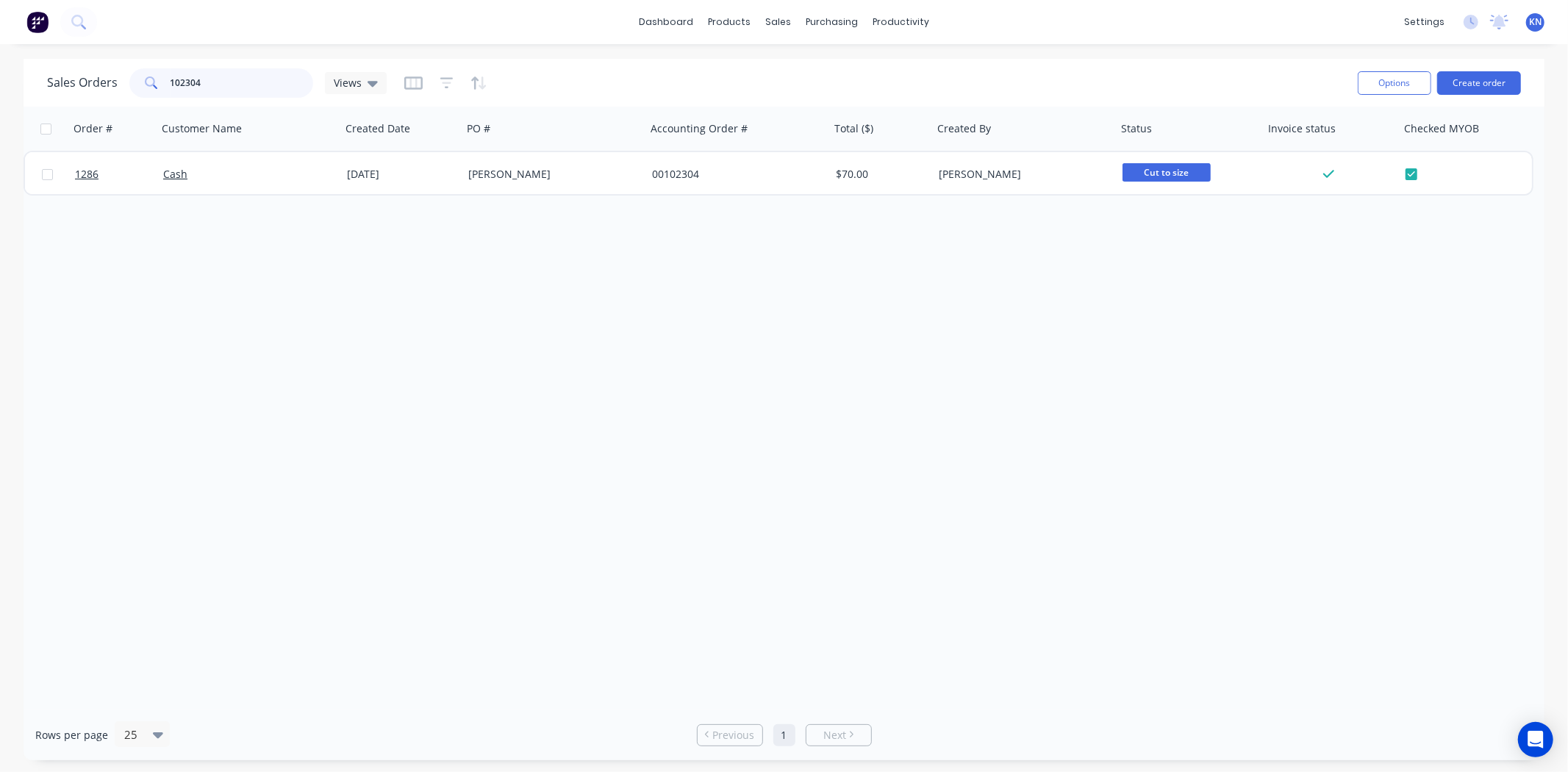
click at [255, 78] on input "102304" at bounding box center [242, 83] width 143 height 29
type input "102306"
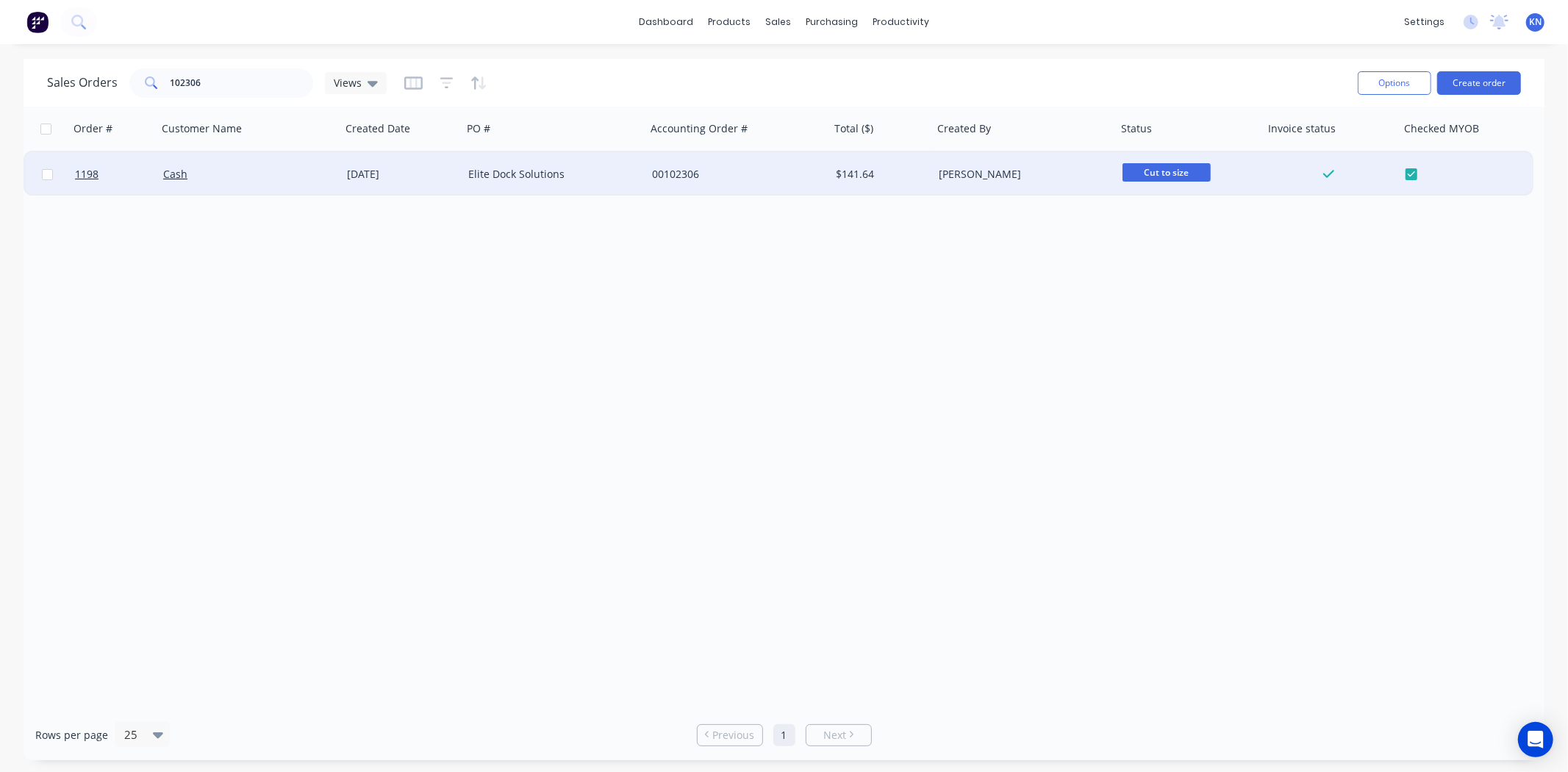
click at [253, 172] on div "Cash" at bounding box center [244, 174] width 163 height 15
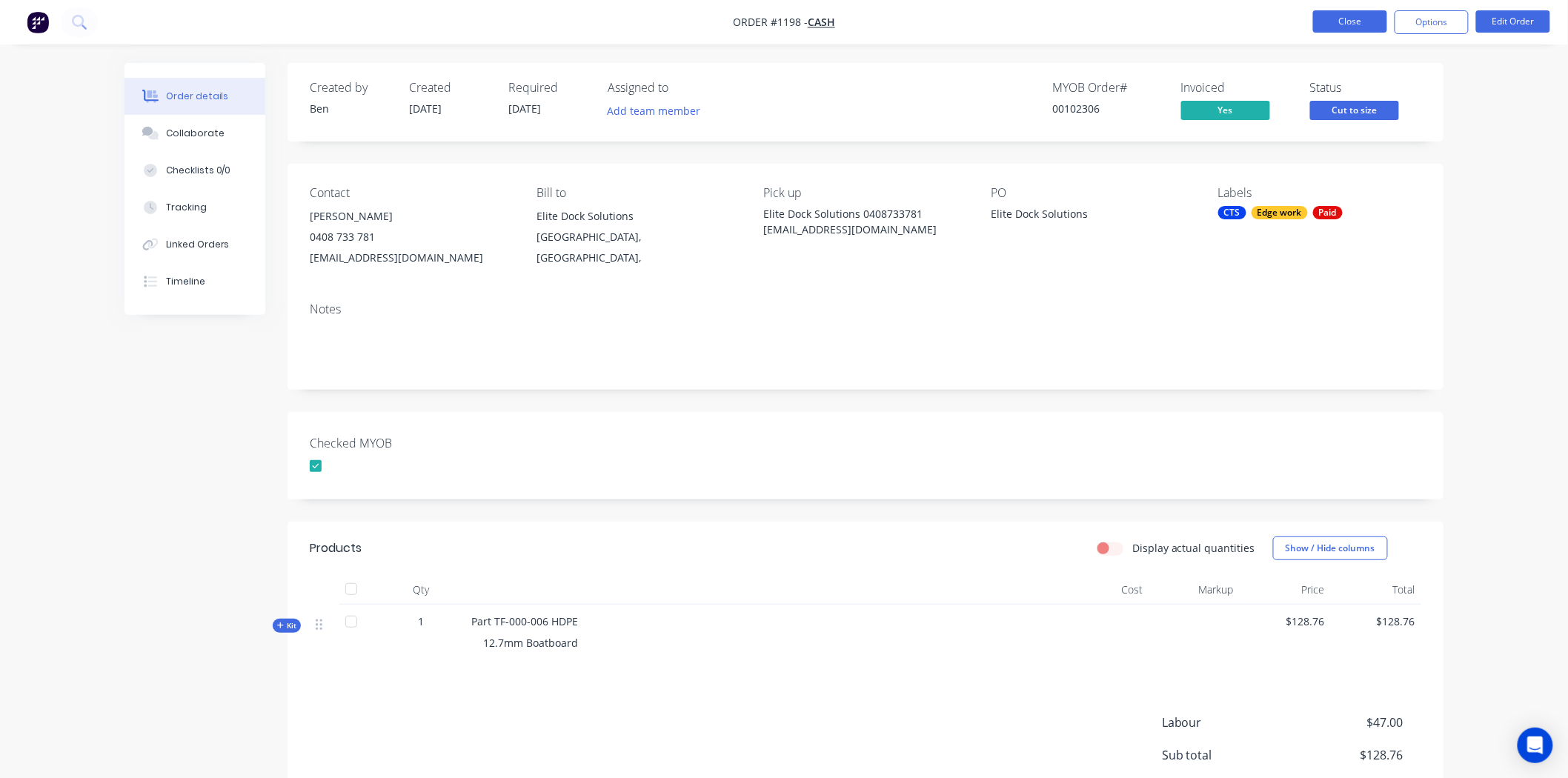
click at [1358, 20] on button "Close" at bounding box center [1350, 21] width 74 height 22
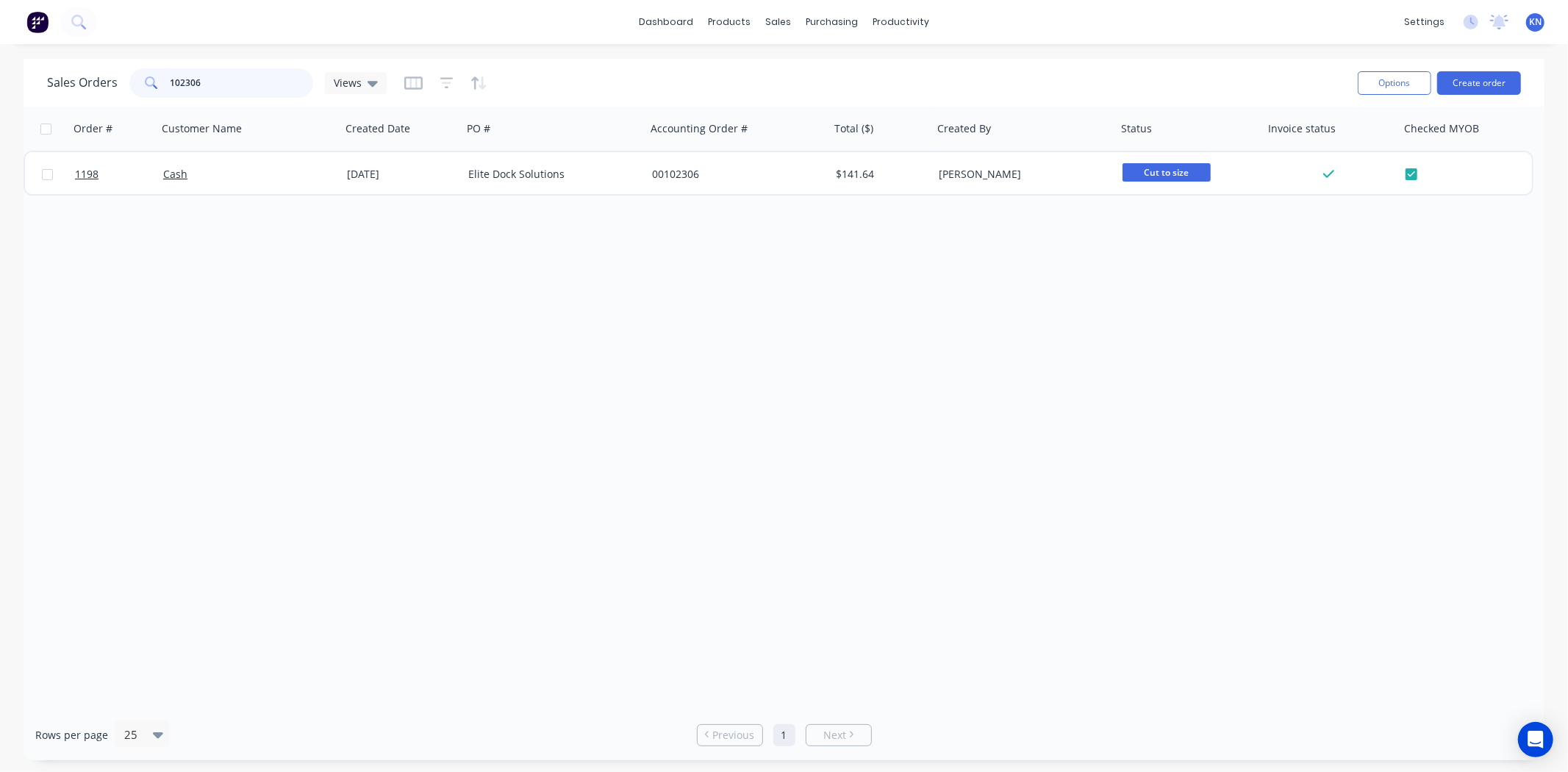
drag, startPoint x: 217, startPoint y: 81, endPoint x: 136, endPoint y: 81, distance: 81.0
click at [136, 81] on div "102306" at bounding box center [221, 83] width 184 height 29
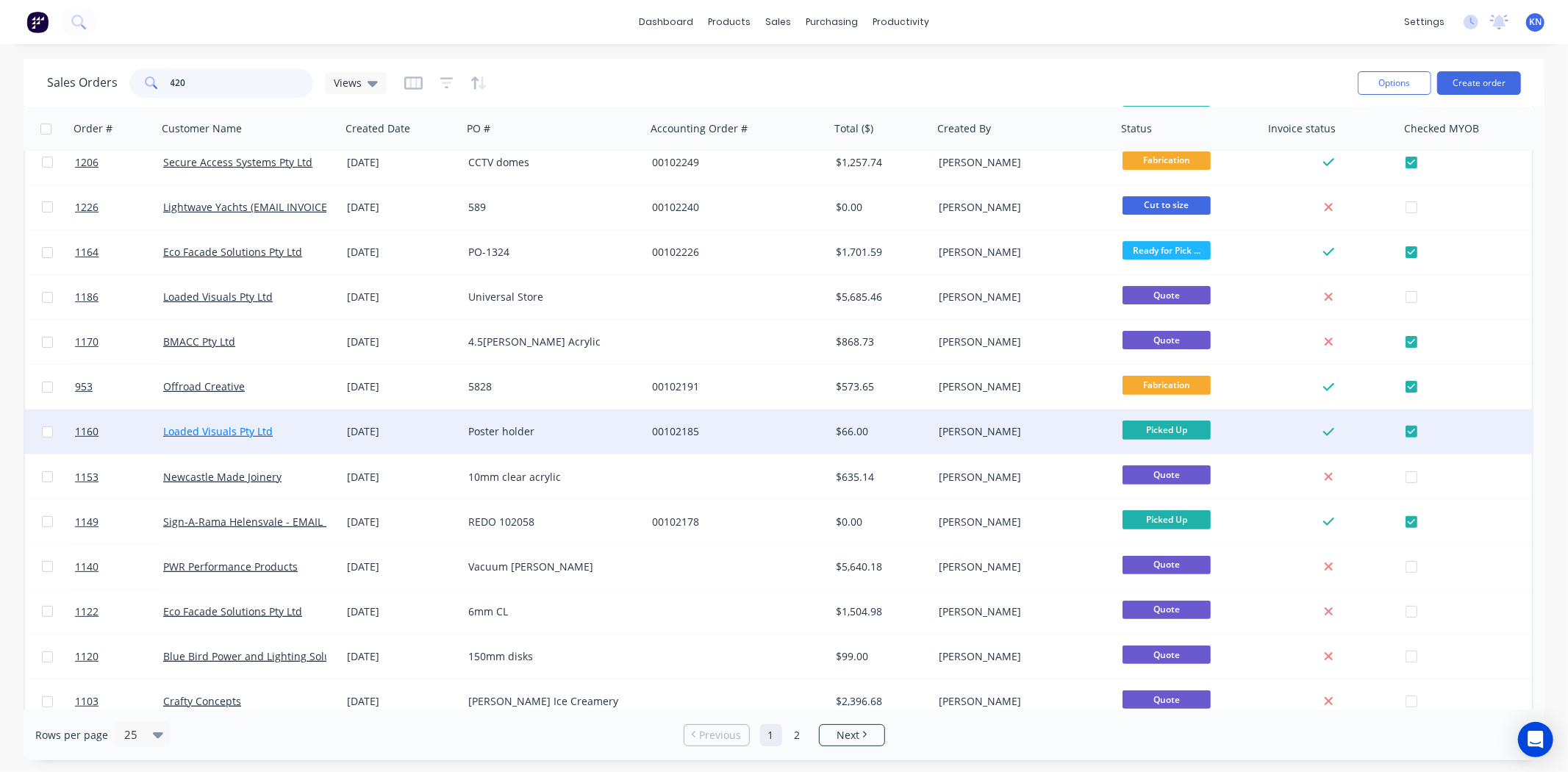
scroll to position [564, 0]
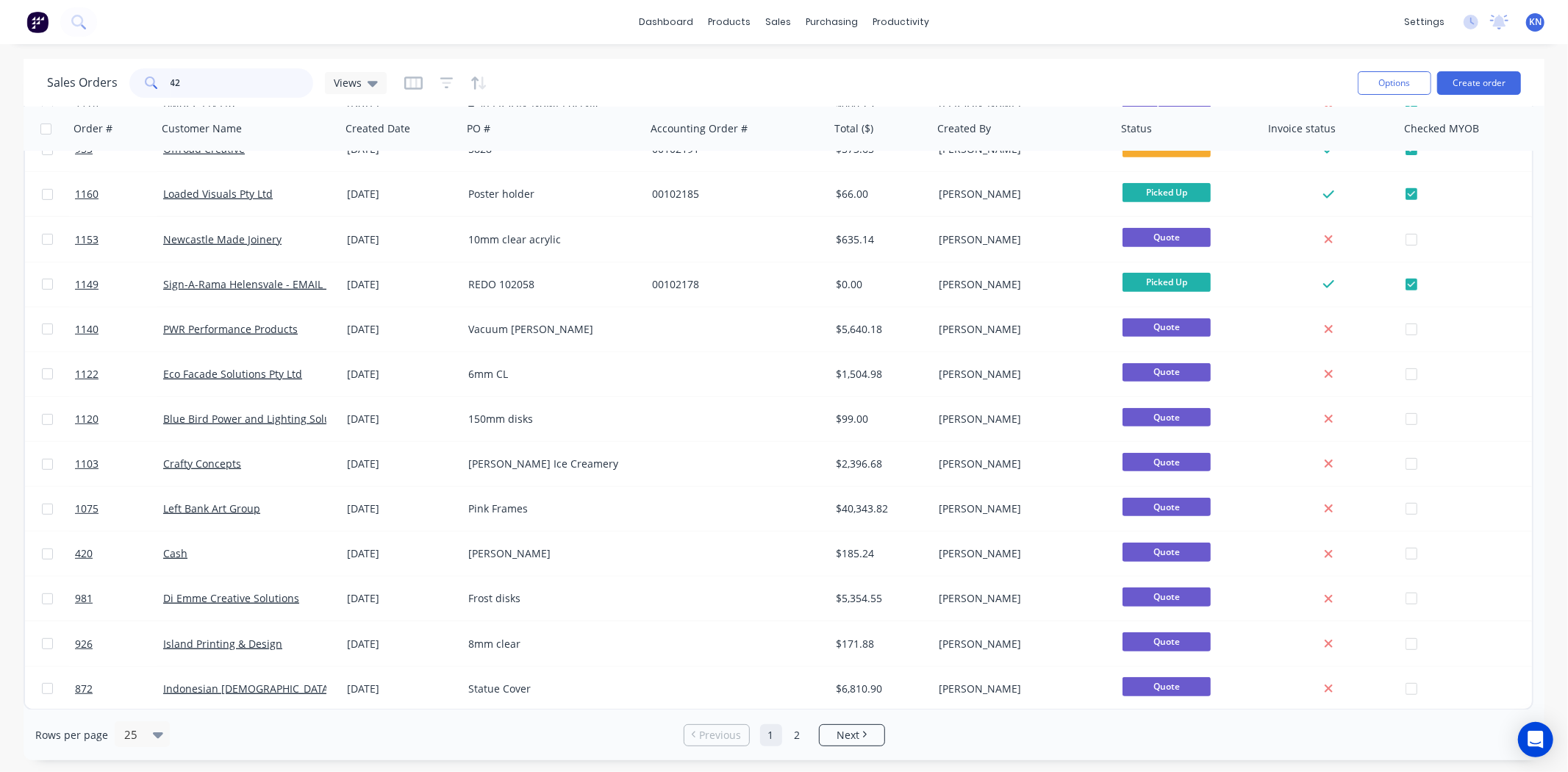
type input "4"
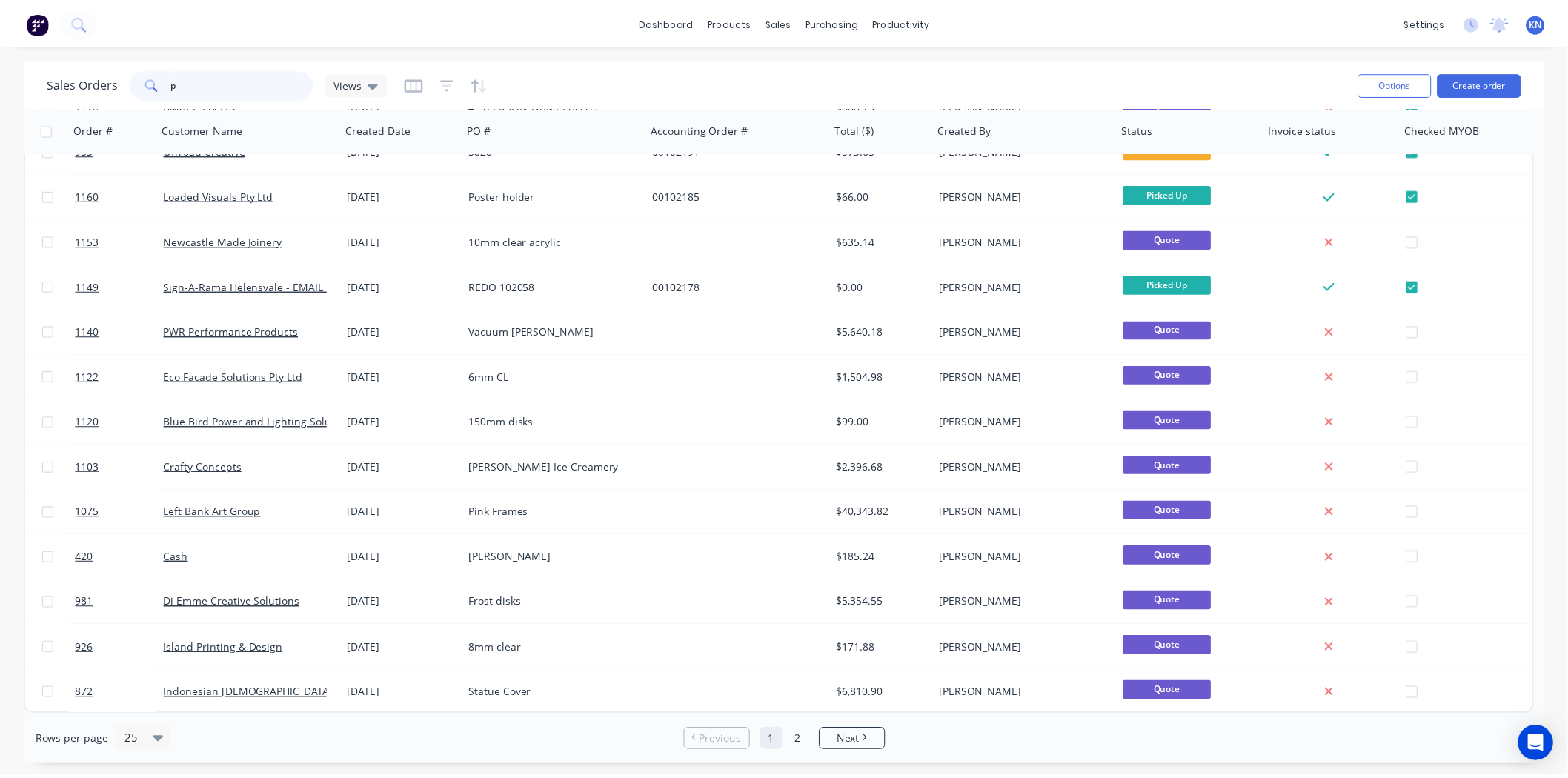
scroll to position [0, 0]
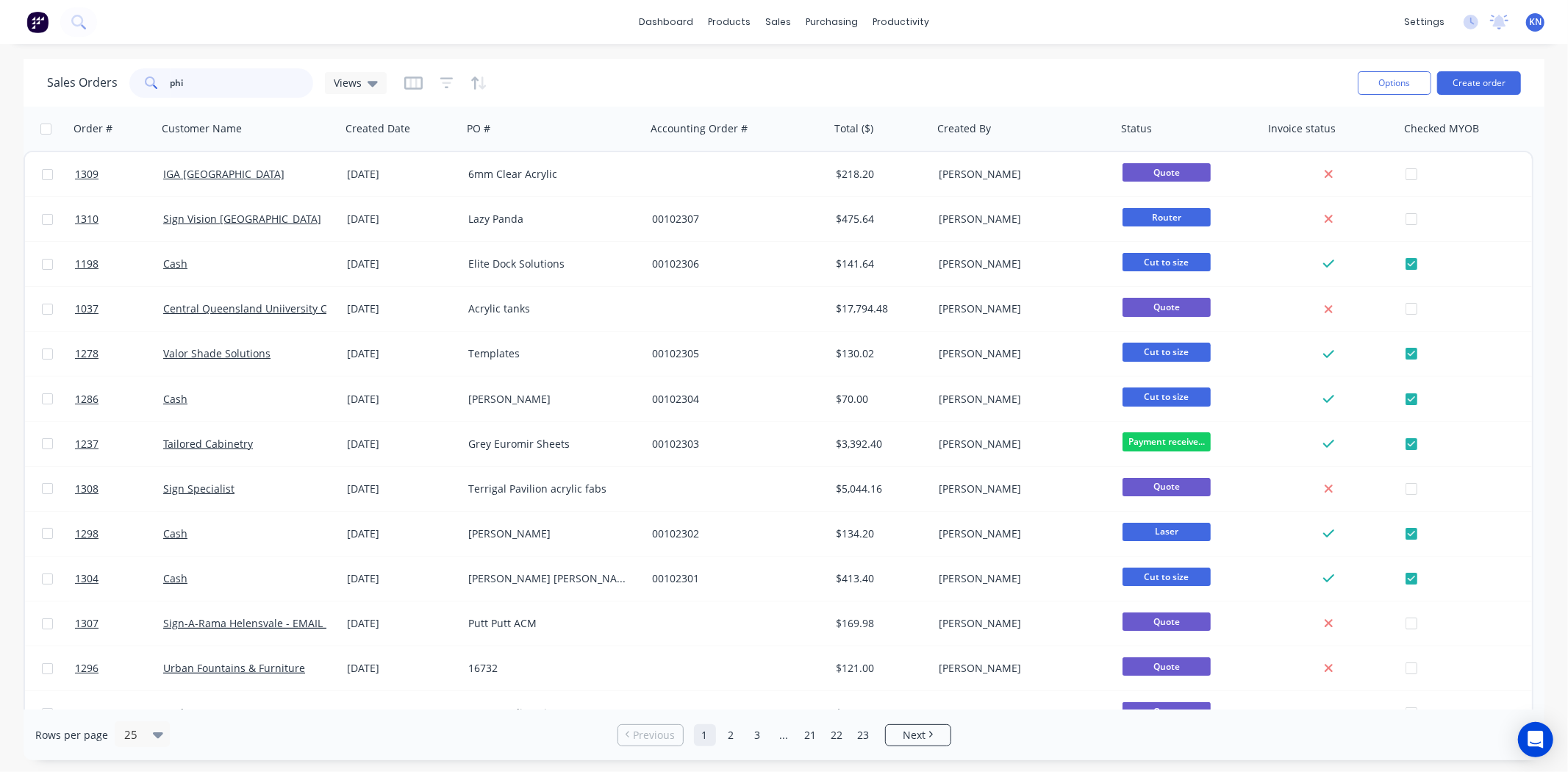
type input "phil"
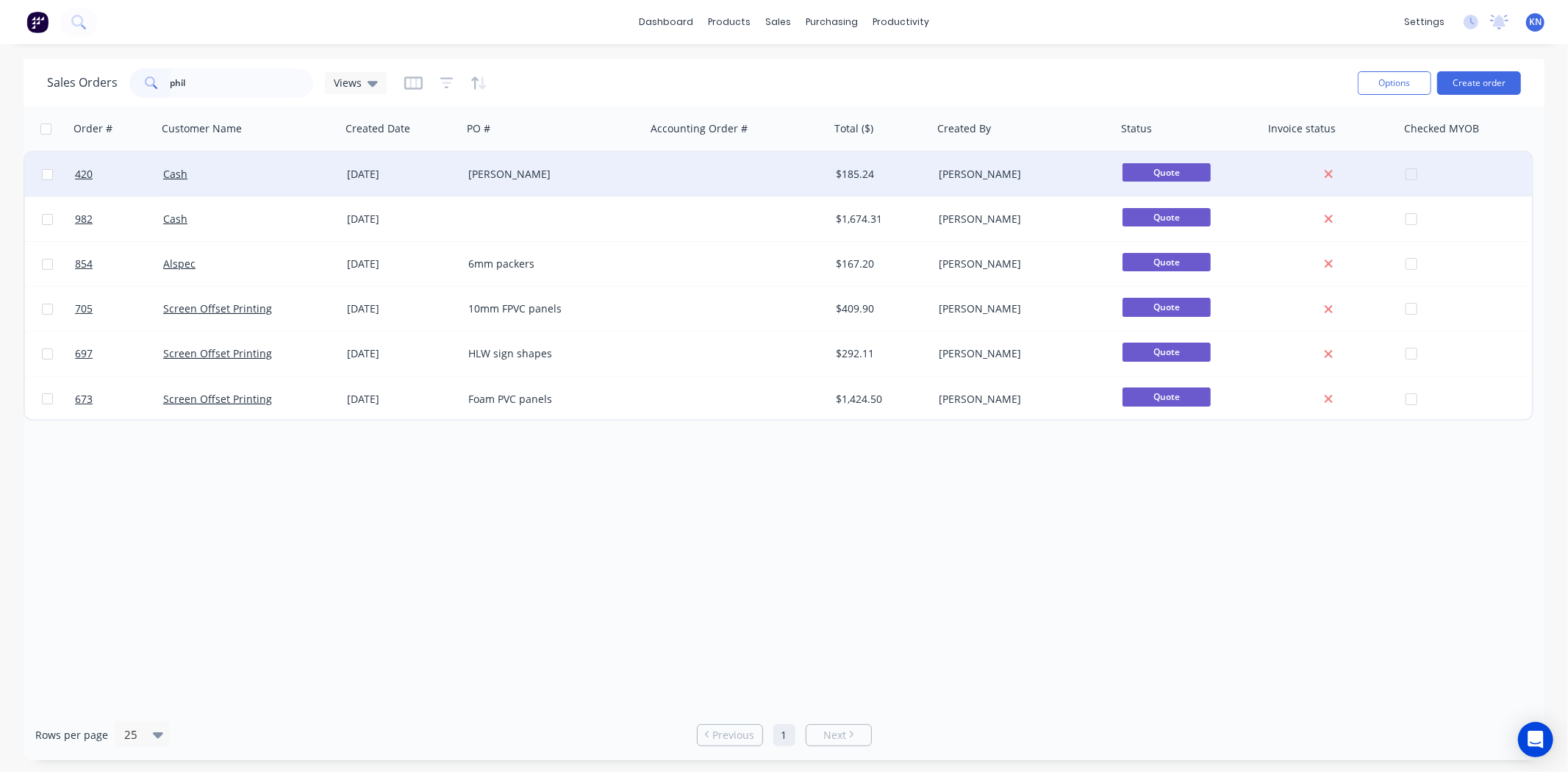
click at [302, 173] on div "Cash" at bounding box center [244, 174] width 163 height 15
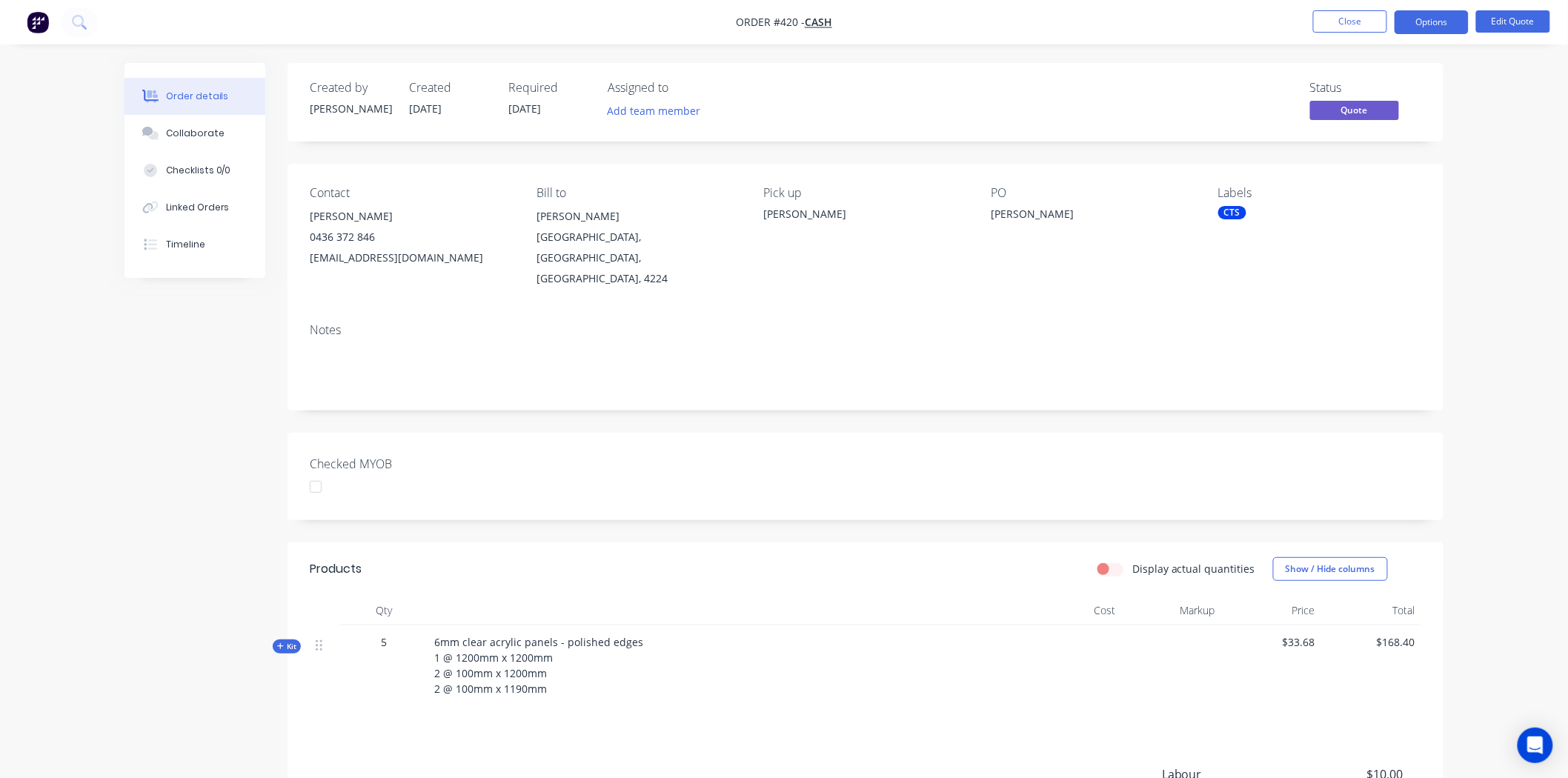
scroll to position [82, 0]
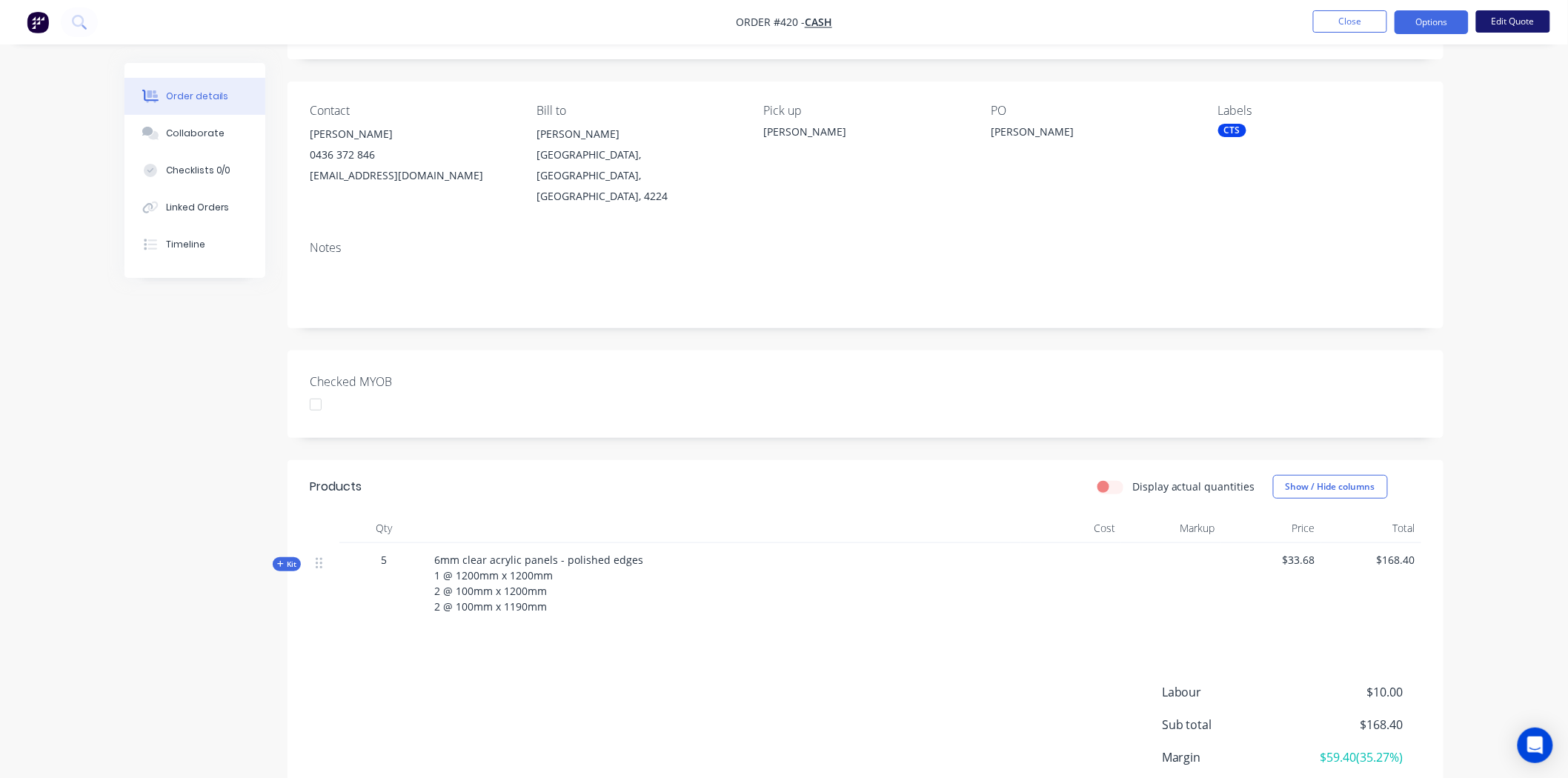
click at [1524, 22] on button "Edit Quote" at bounding box center [1513, 21] width 74 height 22
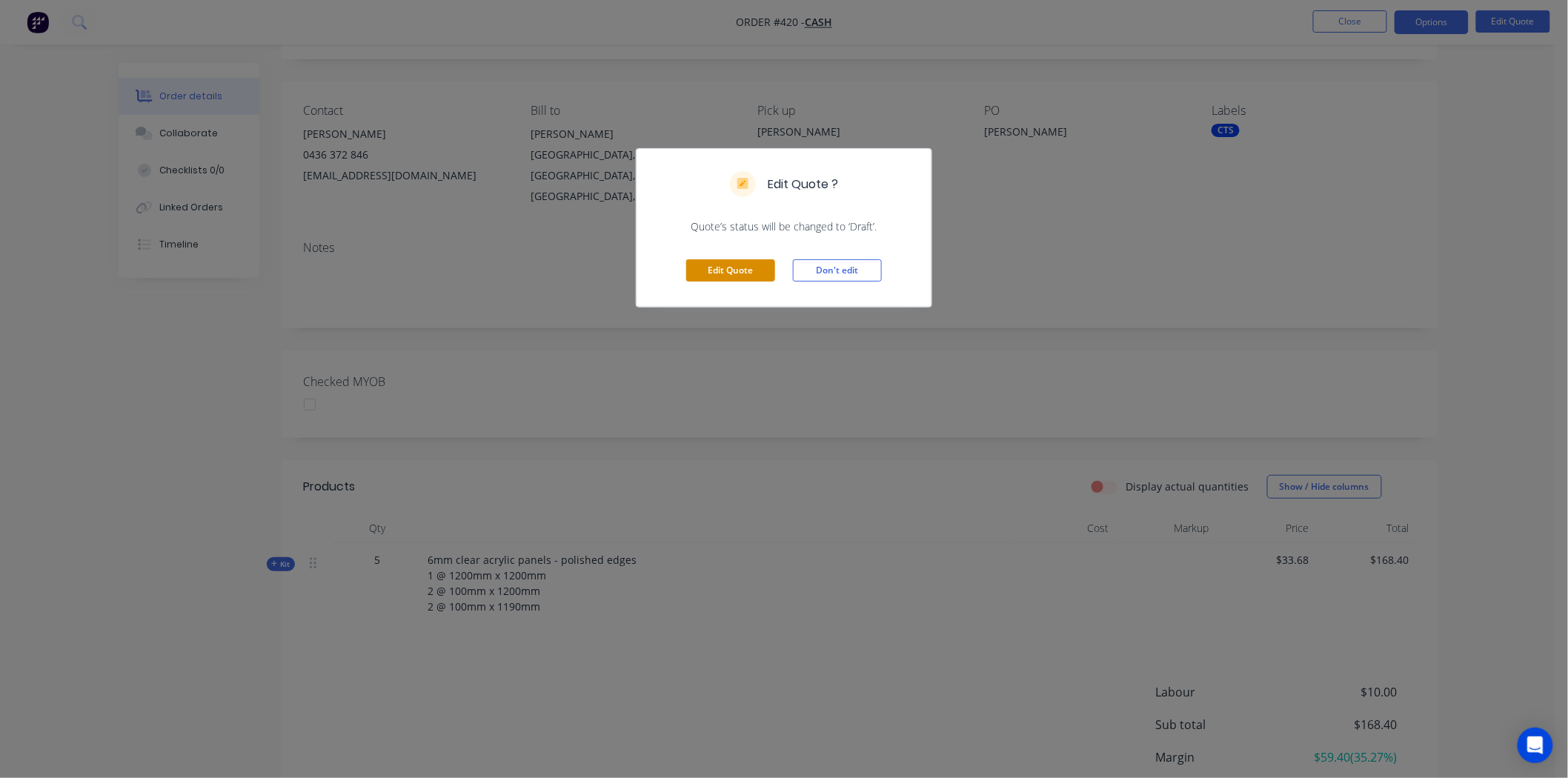
click at [759, 276] on button "Edit Quote" at bounding box center [731, 271] width 89 height 22
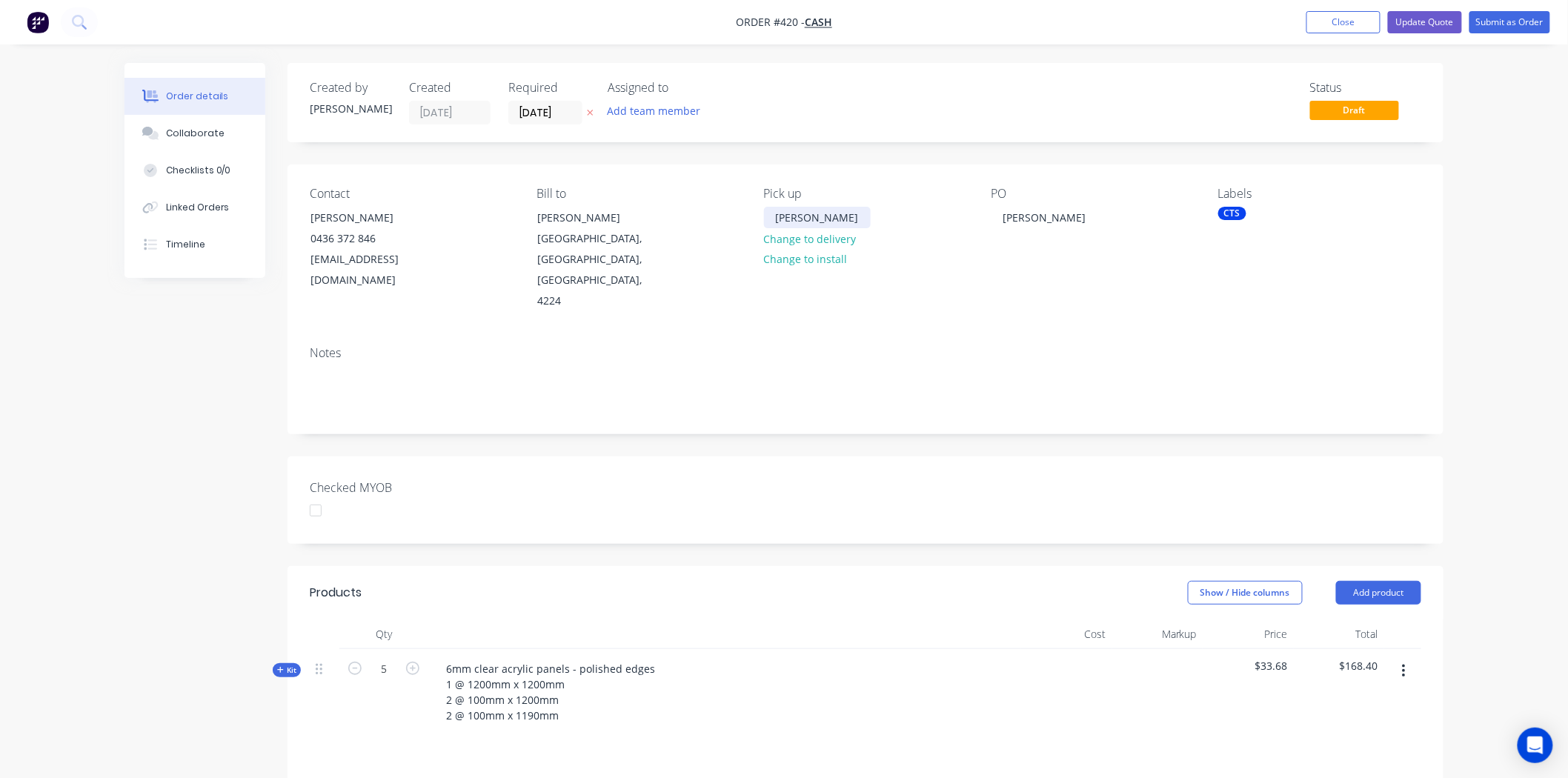
click at [847, 210] on div "Phil Darnton" at bounding box center [817, 217] width 107 height 21
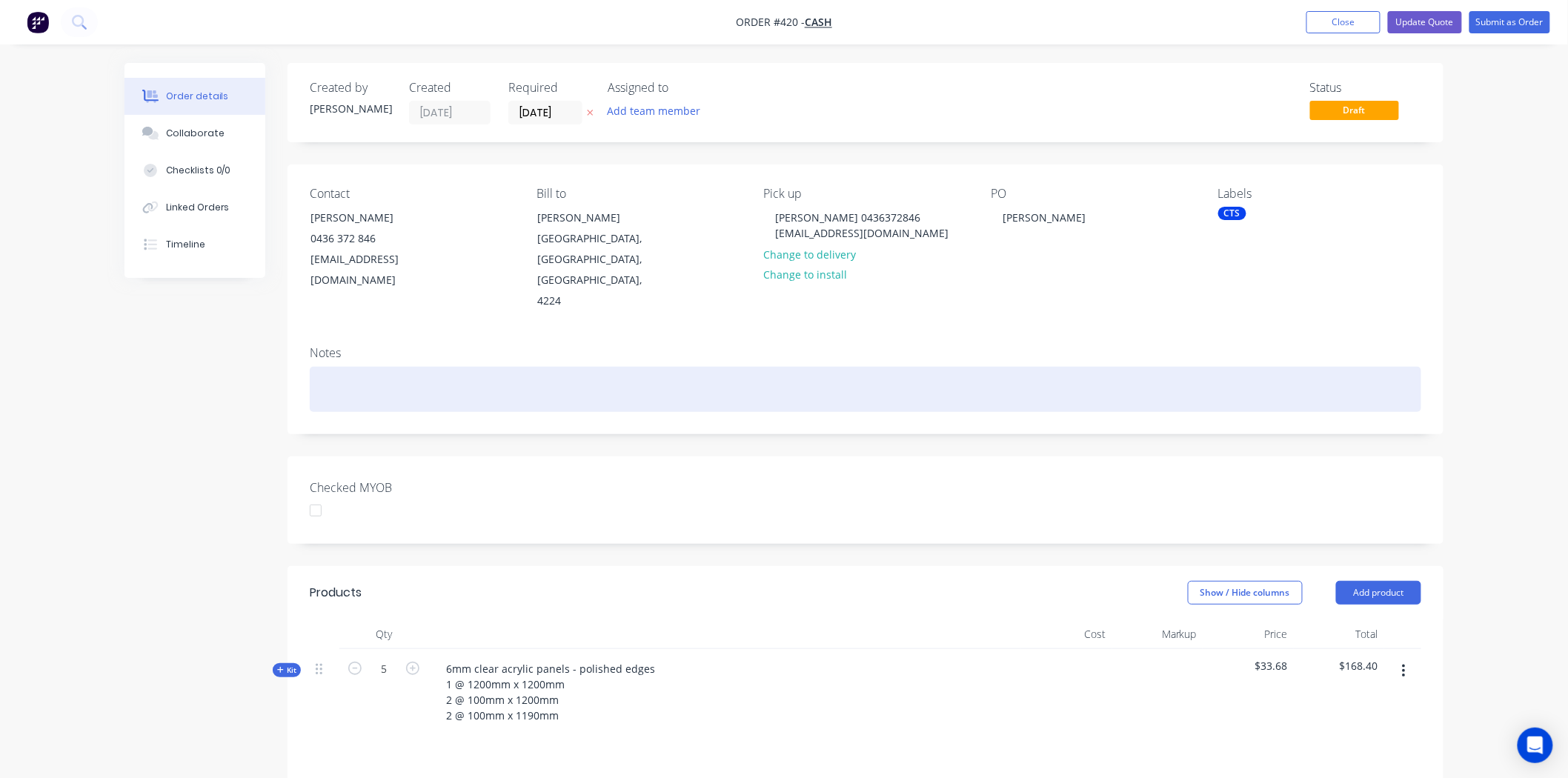
click at [884, 367] on div at bounding box center [865, 389] width 1112 height 45
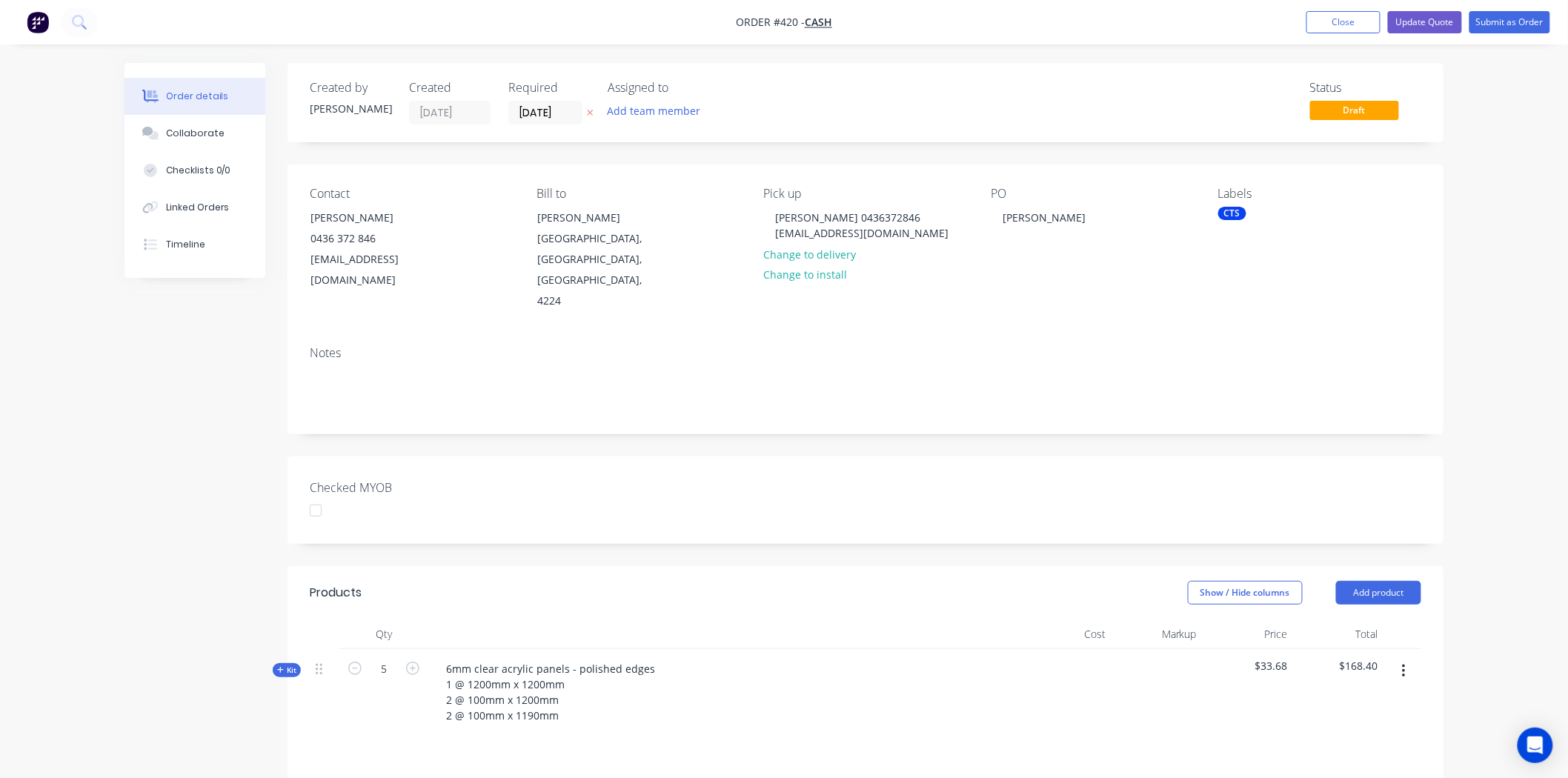
click at [285, 665] on span "Kit" at bounding box center [287, 670] width 20 height 11
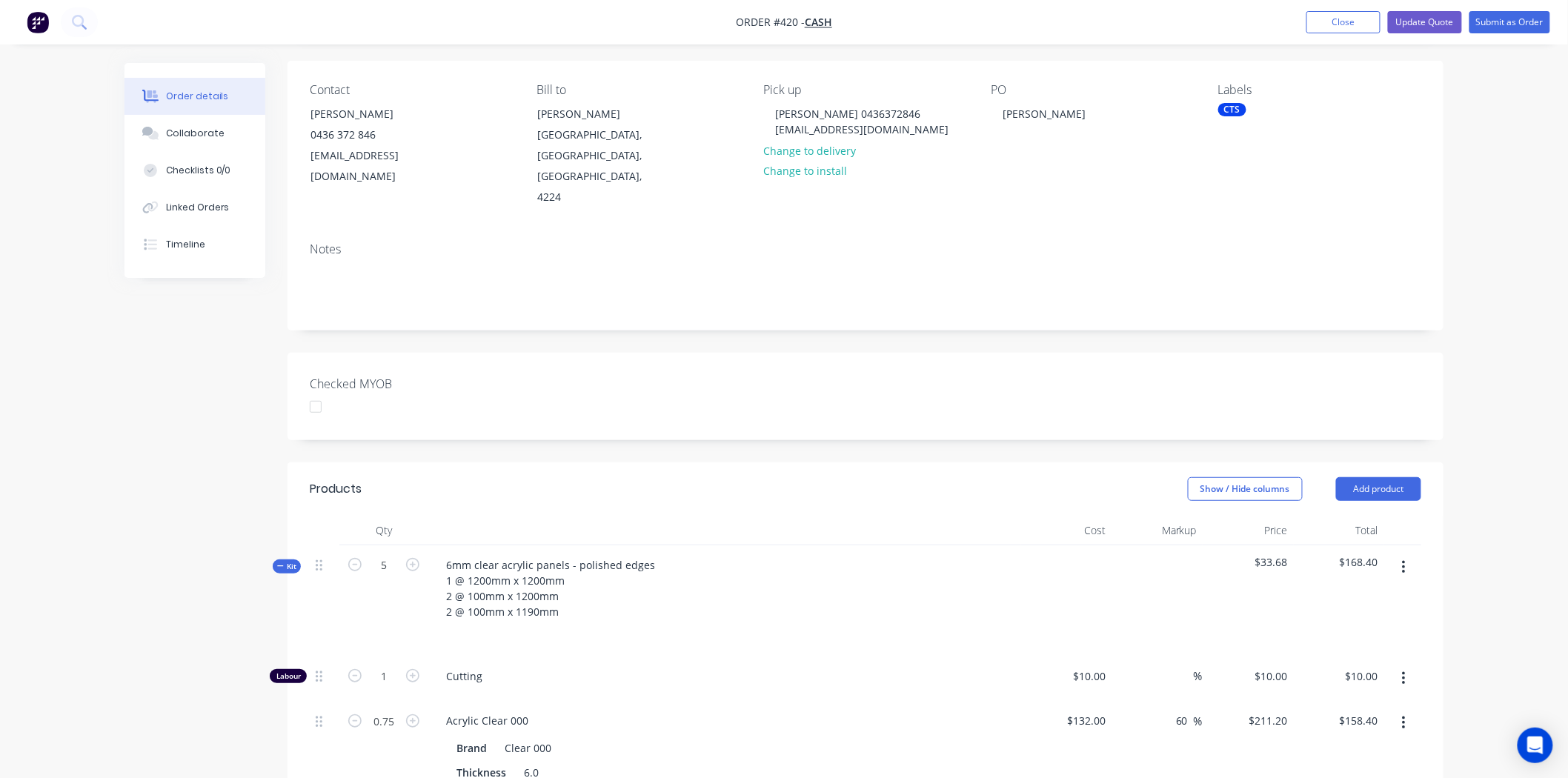
scroll to position [329, 0]
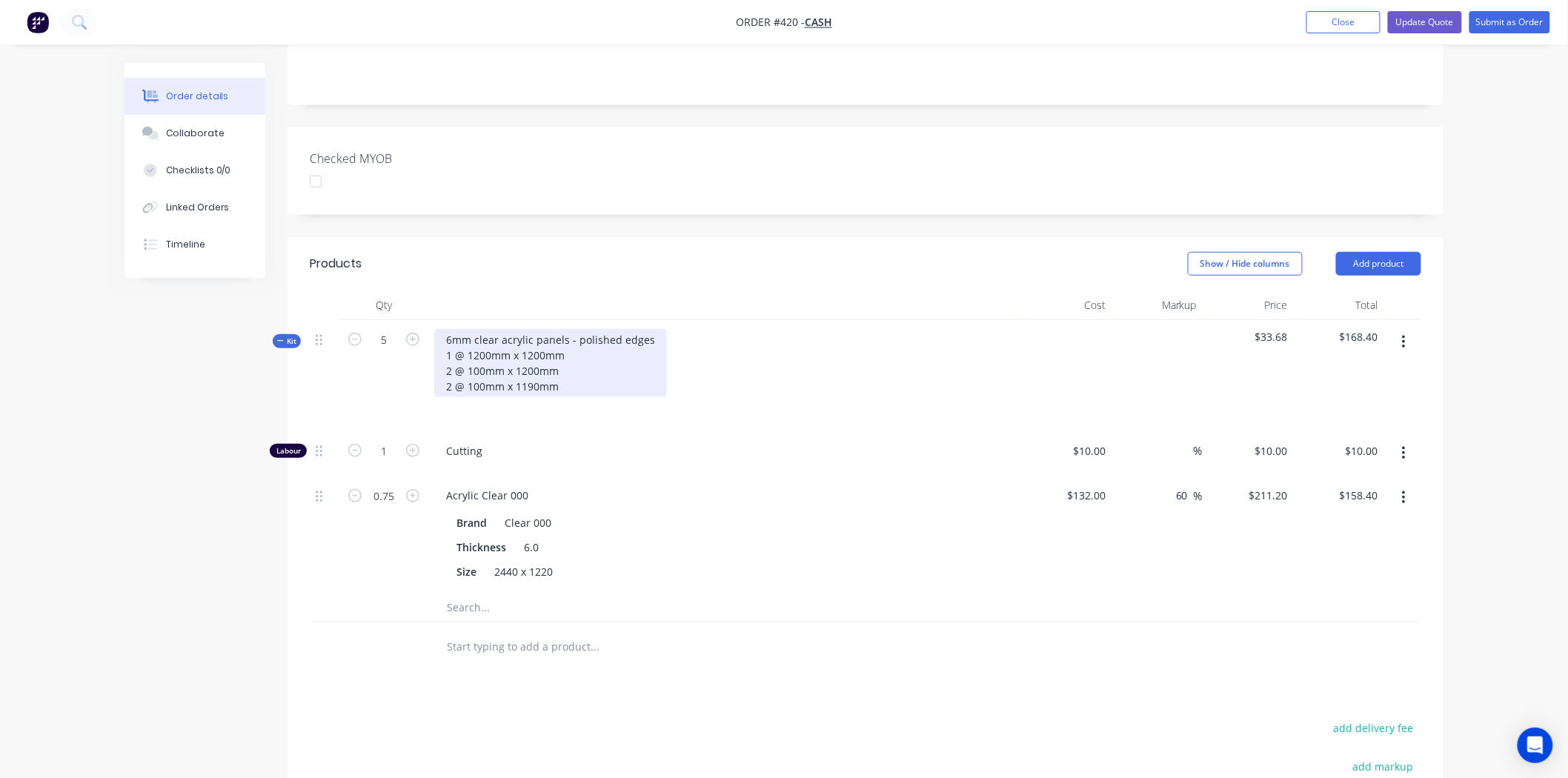
click at [605, 346] on div "6mm clear acrylic panels - polished edges 1 @ 1200mm x 1200mm 2 @ 100mm x 1200m…" at bounding box center [550, 363] width 233 height 68
click at [655, 329] on div "6mm clear acrylic panels - polished edges 1 @ 1200mm x 1200mm 2 @ 100mm x 1200m…" at bounding box center [550, 363] width 233 height 68
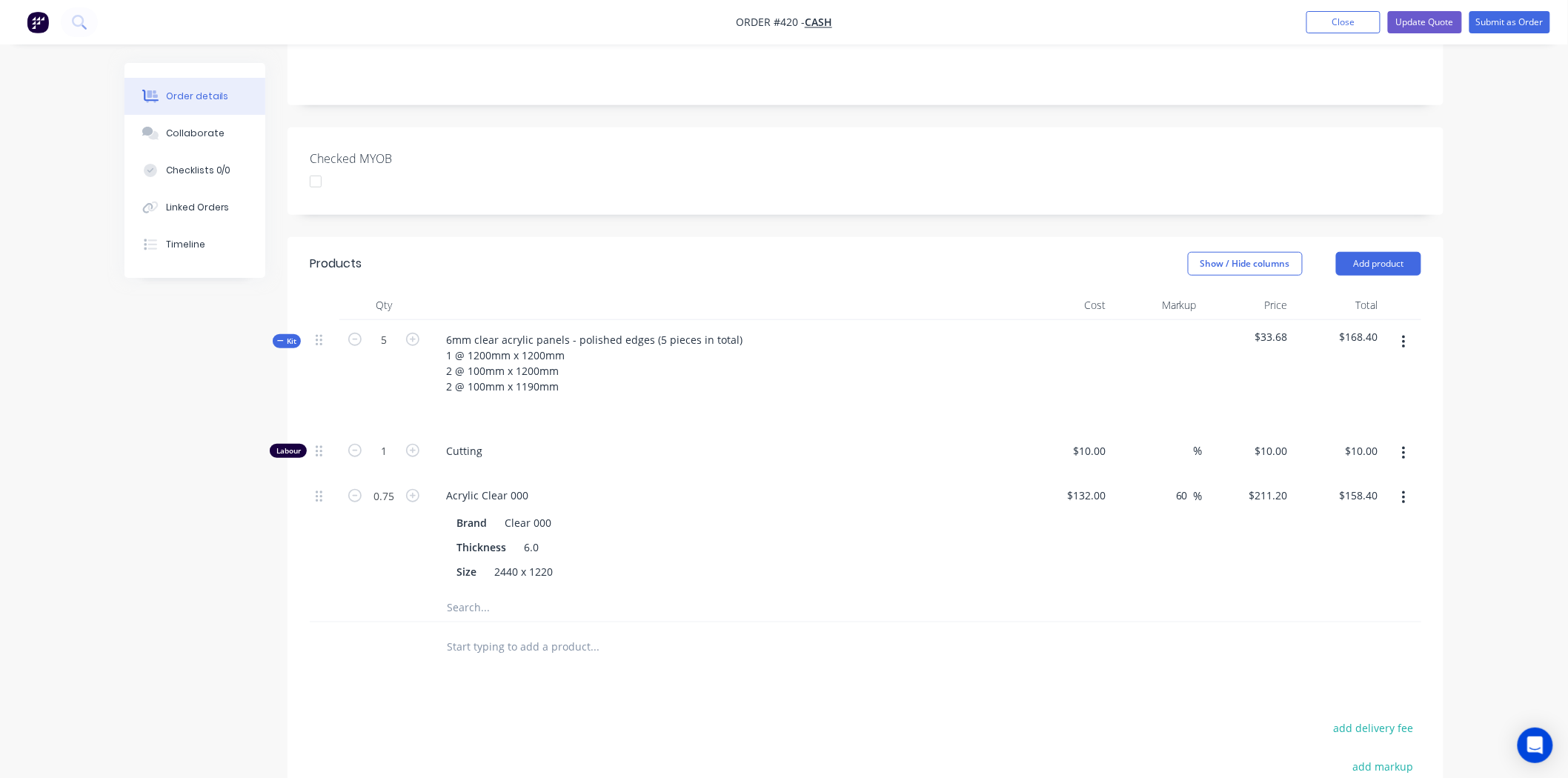
click at [690, 388] on div "6mm clear acrylic panels - polished edges (5 pieces in total) 1 @ 1200mm x 1200…" at bounding box center [725, 376] width 592 height 111
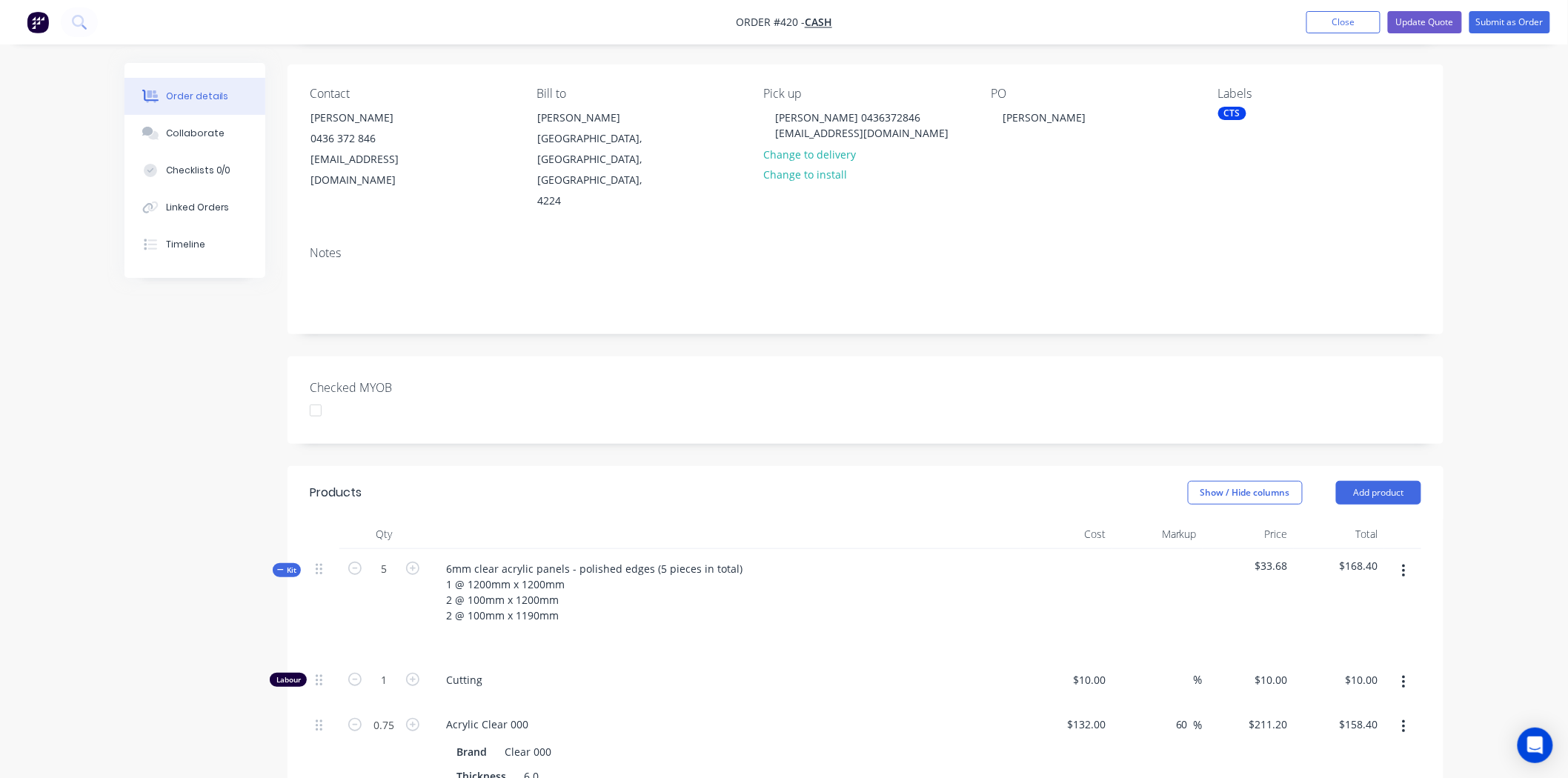
scroll to position [82, 0]
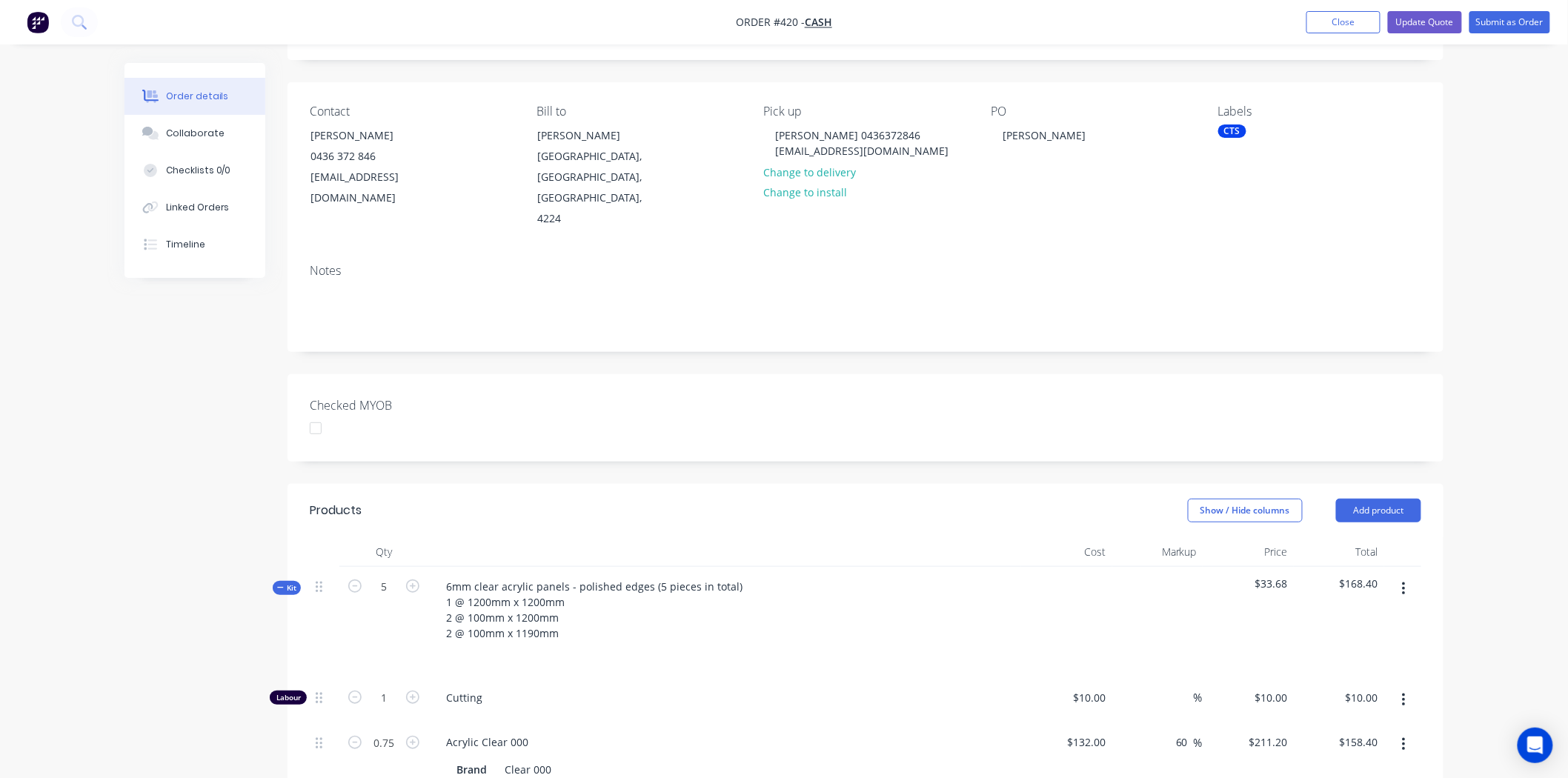
click at [1241, 127] on div "CTS" at bounding box center [1232, 131] width 28 height 13
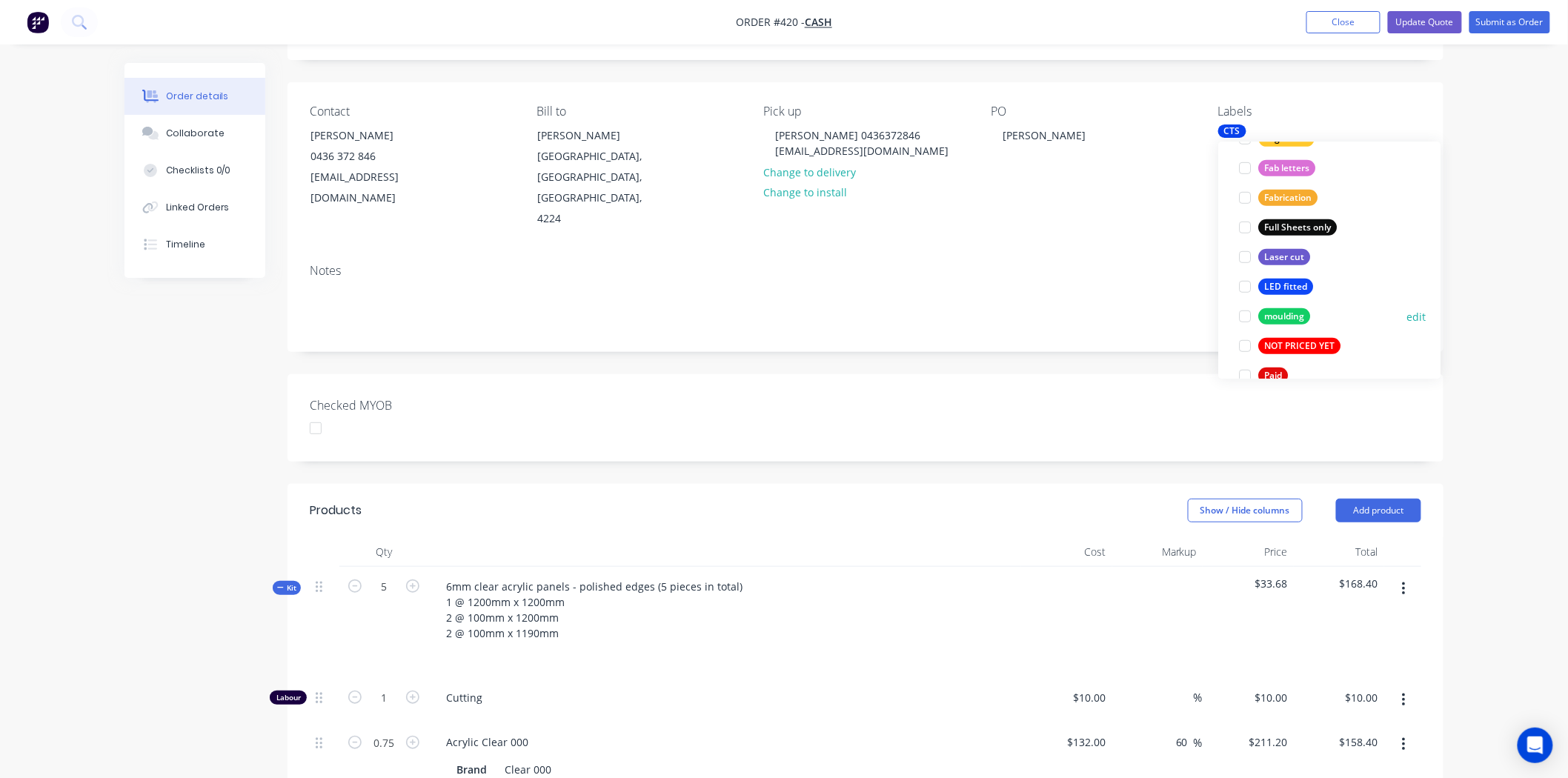
scroll to position [411, 0]
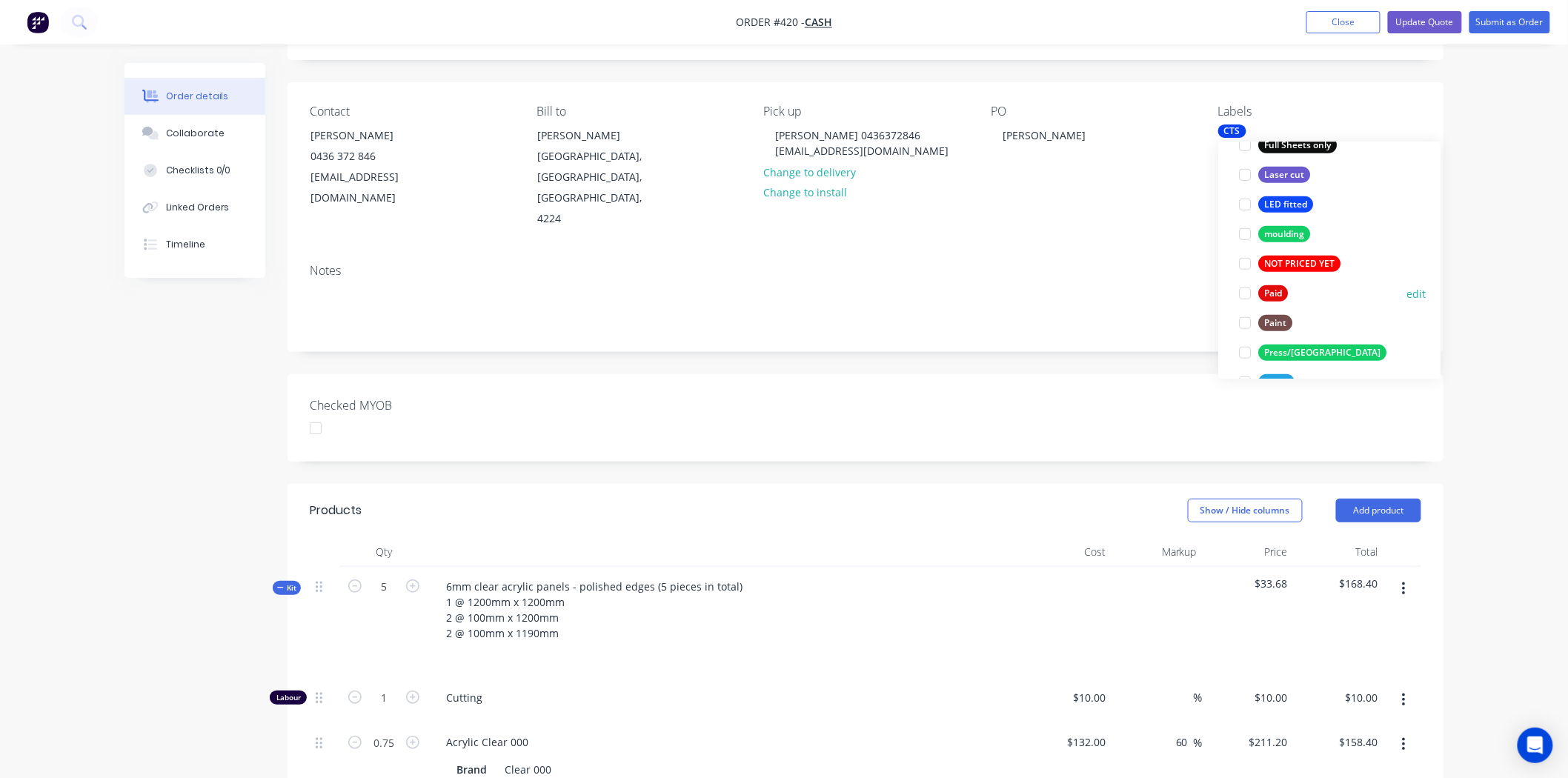
click at [1246, 295] on div at bounding box center [1245, 293] width 30 height 30
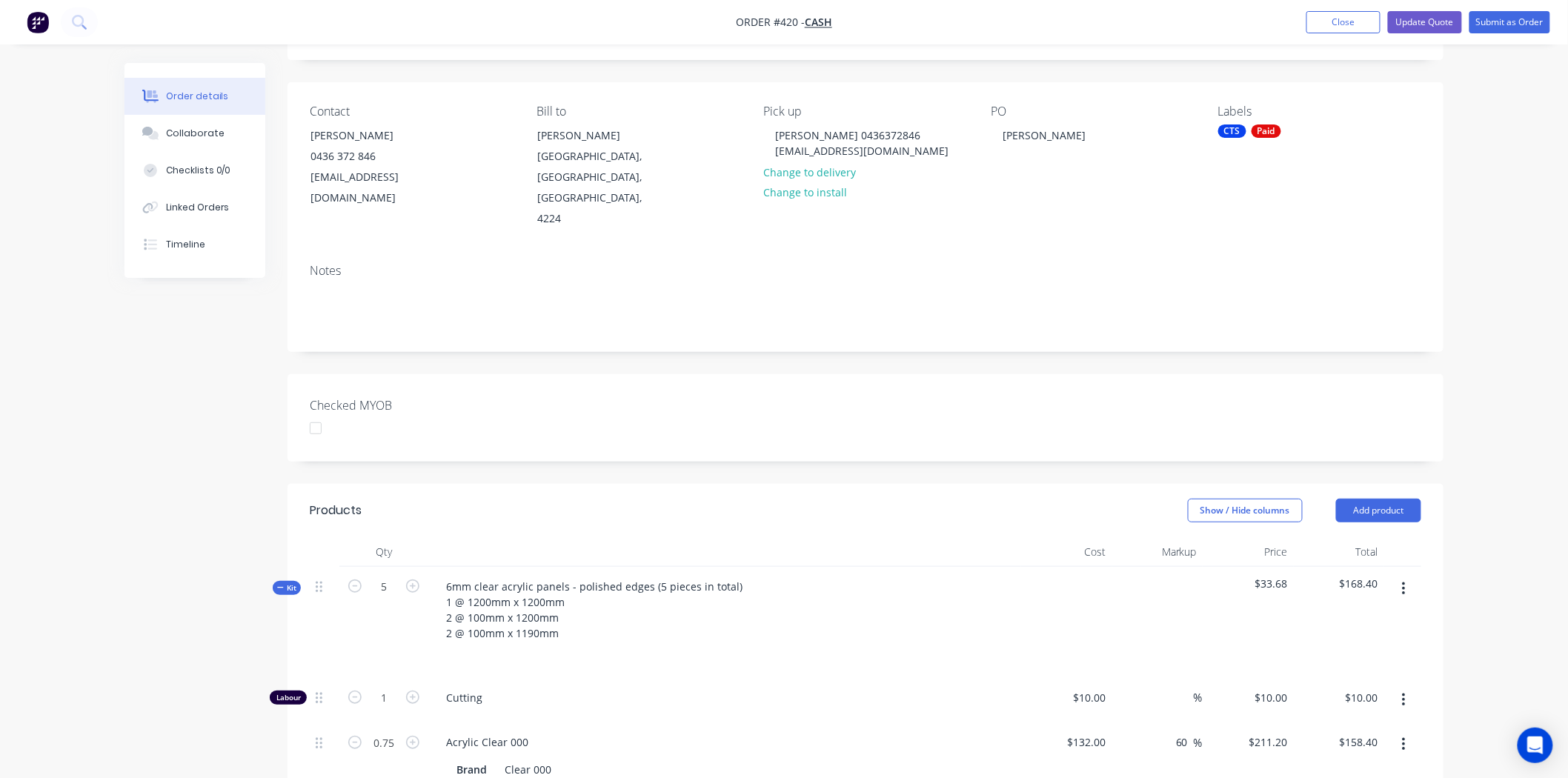
click at [1154, 375] on div "Checked MYOB" at bounding box center [865, 418] width 1156 height 88
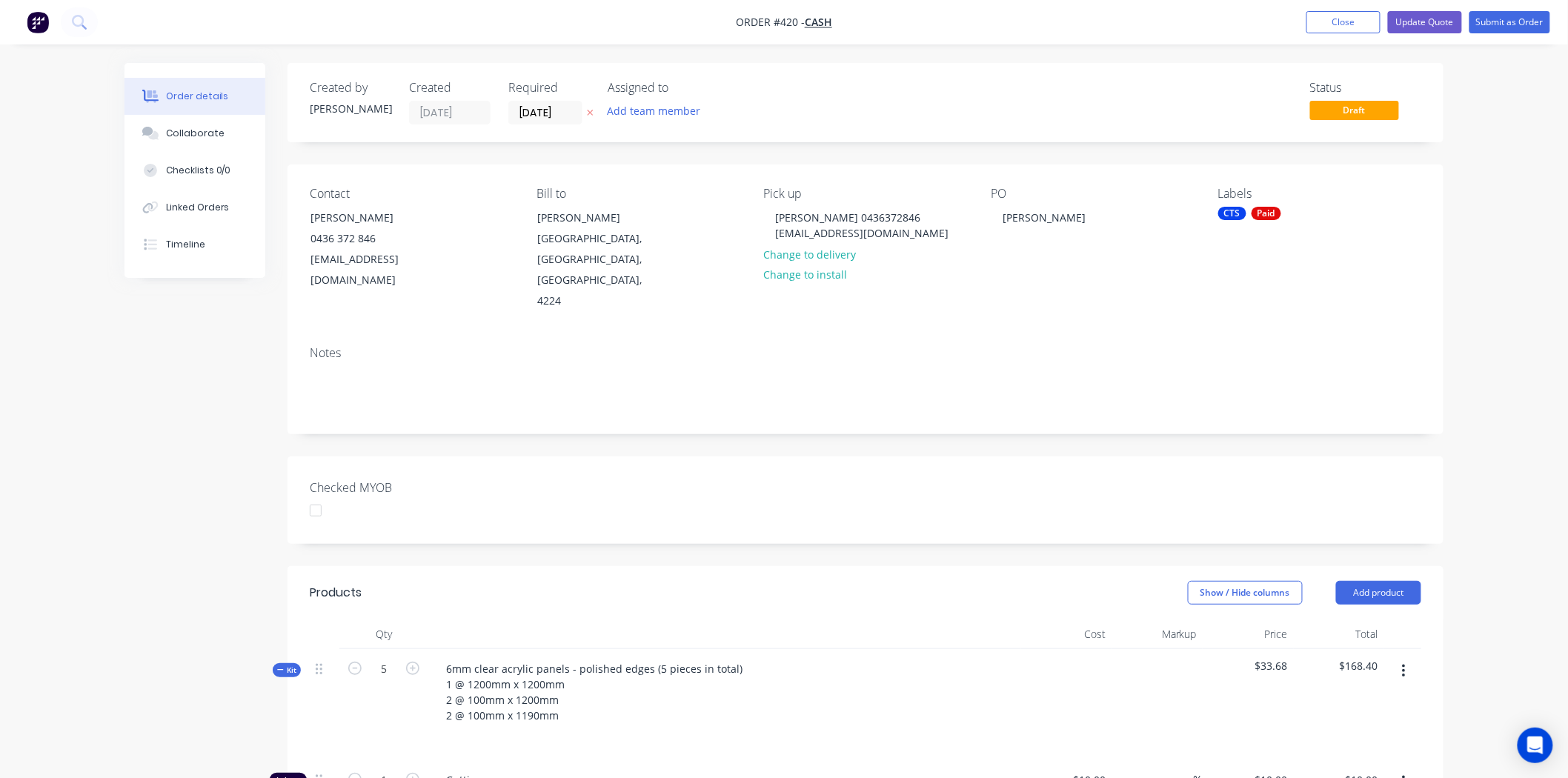
click at [316, 496] on div at bounding box center [316, 511] width 30 height 30
click at [526, 111] on input "18/06/25" at bounding box center [545, 113] width 73 height 22
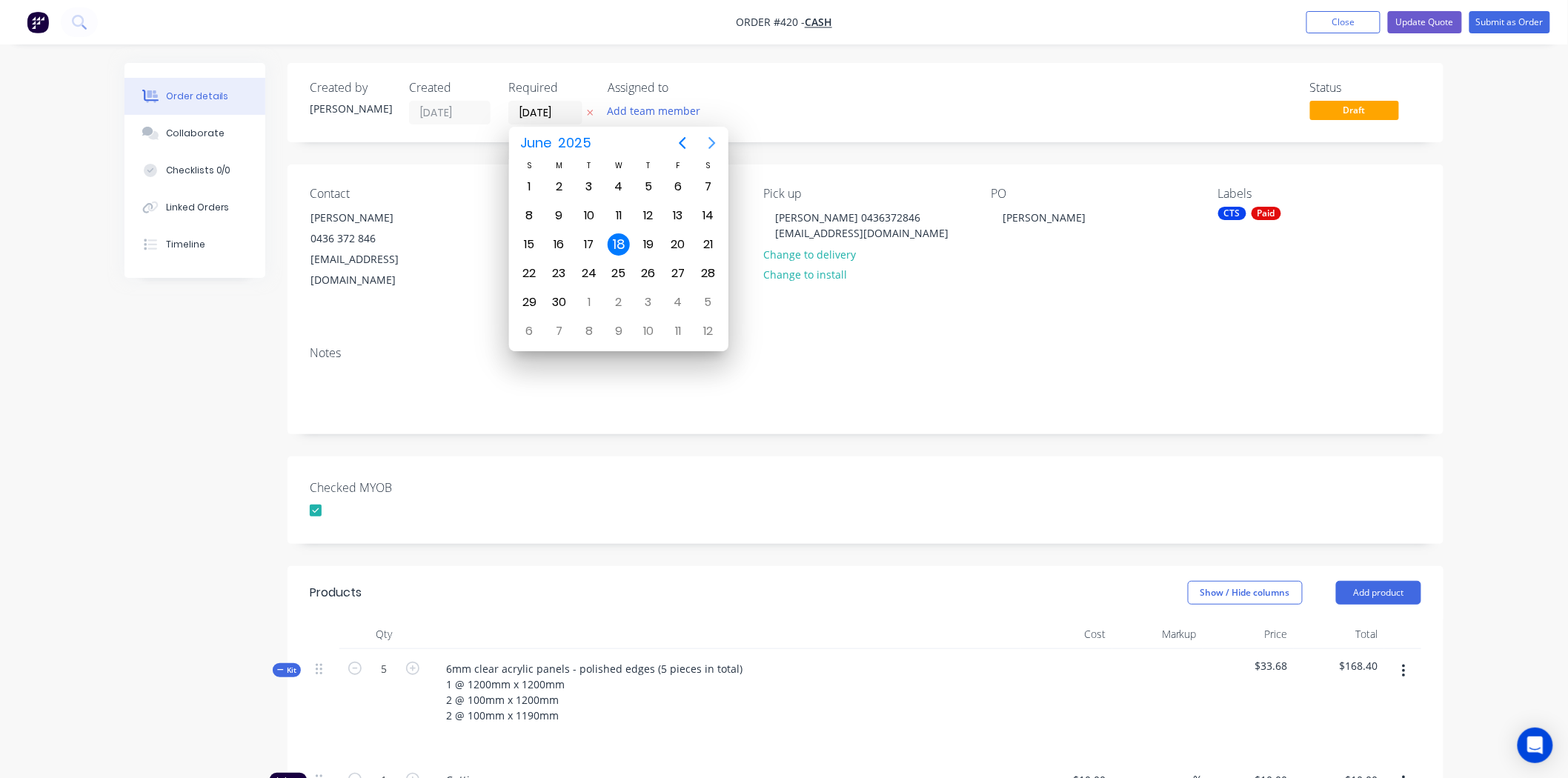
click at [712, 144] on icon "Next page" at bounding box center [712, 143] width 18 height 18
click at [618, 294] on div "27" at bounding box center [618, 303] width 22 height 22
type input "[DATE]"
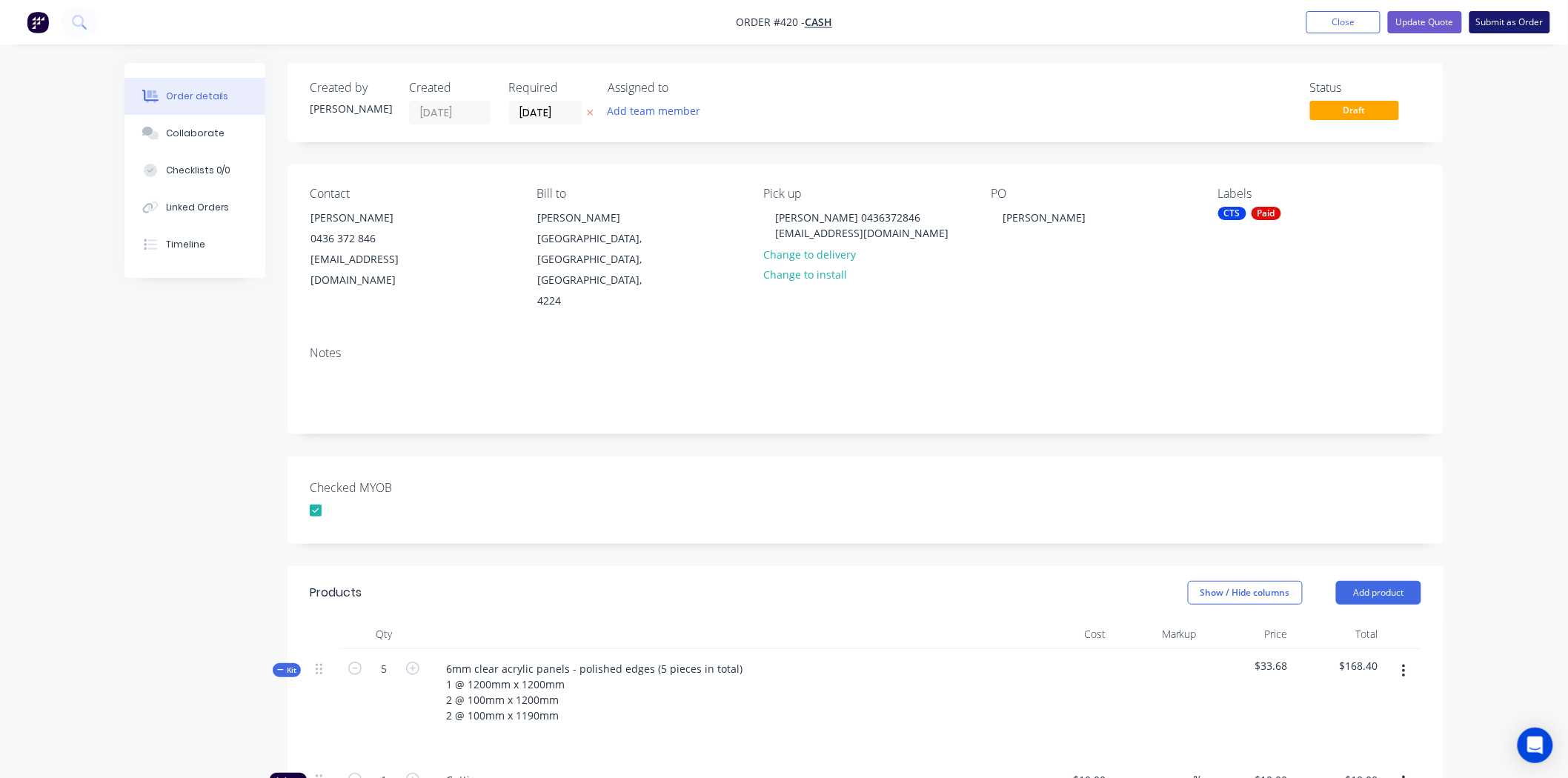
click at [1509, 17] on button "Submit as Order" at bounding box center [1509, 22] width 81 height 22
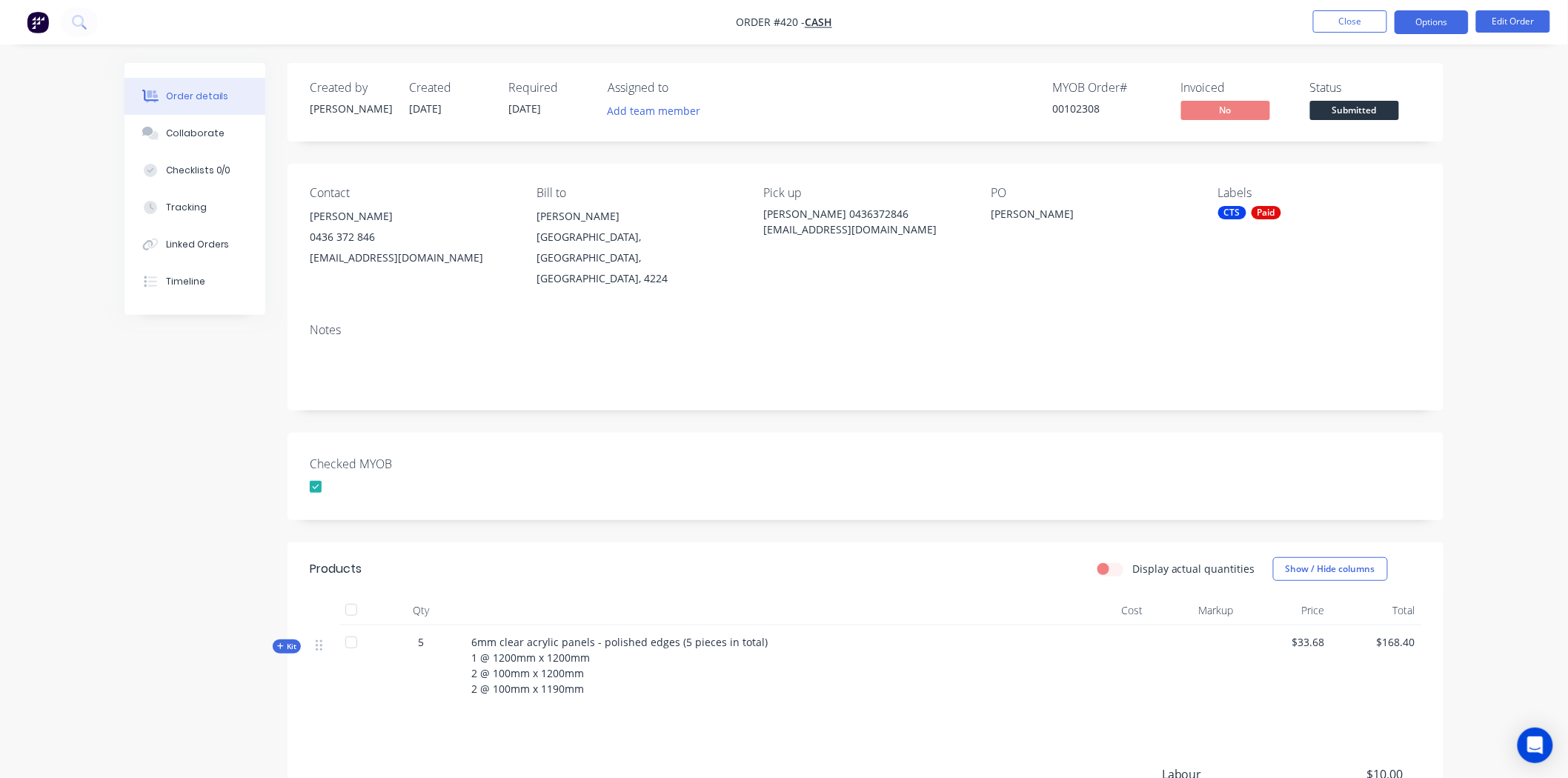
click at [1426, 21] on button "Options" at bounding box center [1431, 22] width 74 height 23
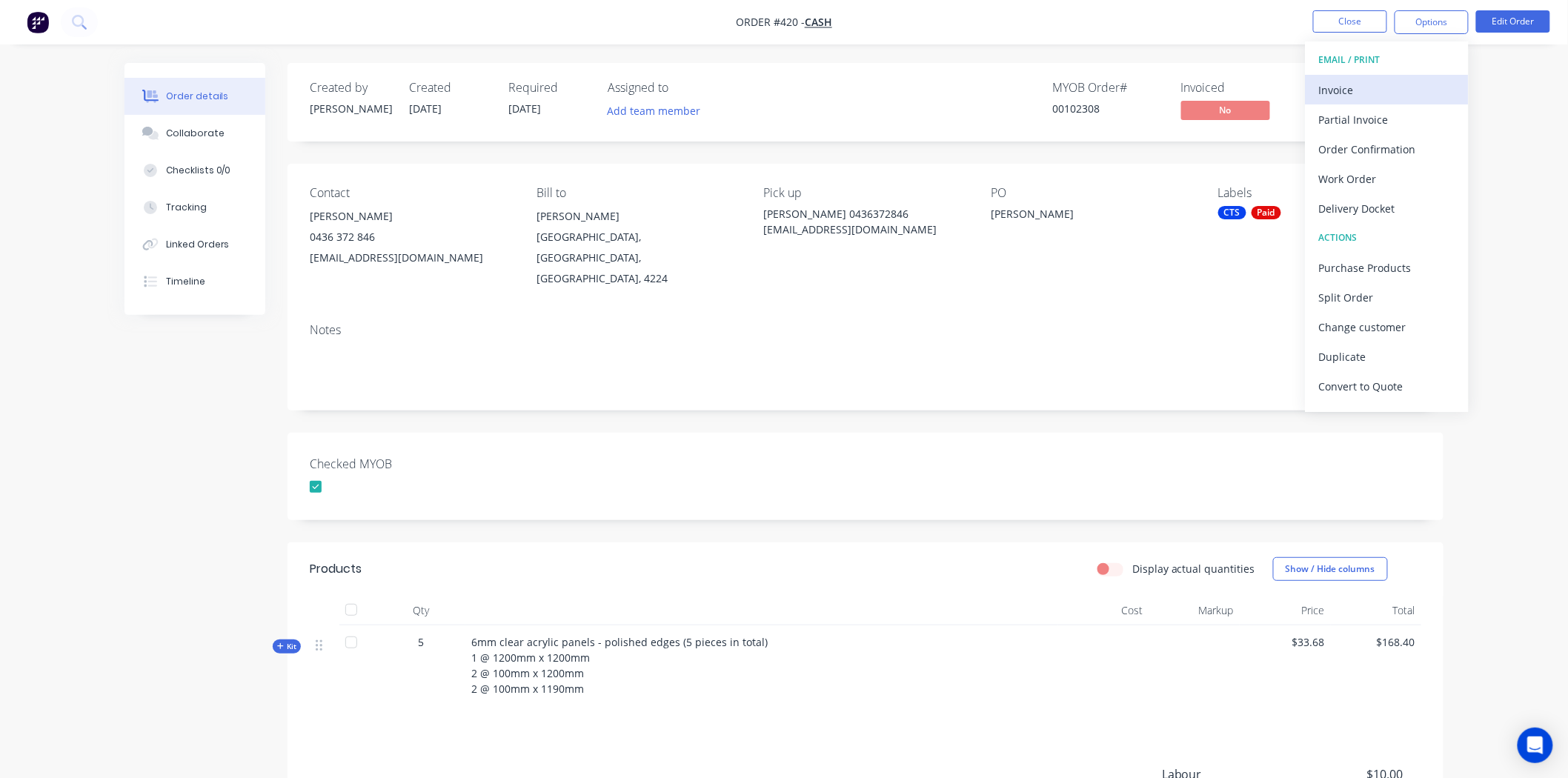
click at [1368, 84] on div "Invoice" at bounding box center [1387, 89] width 136 height 21
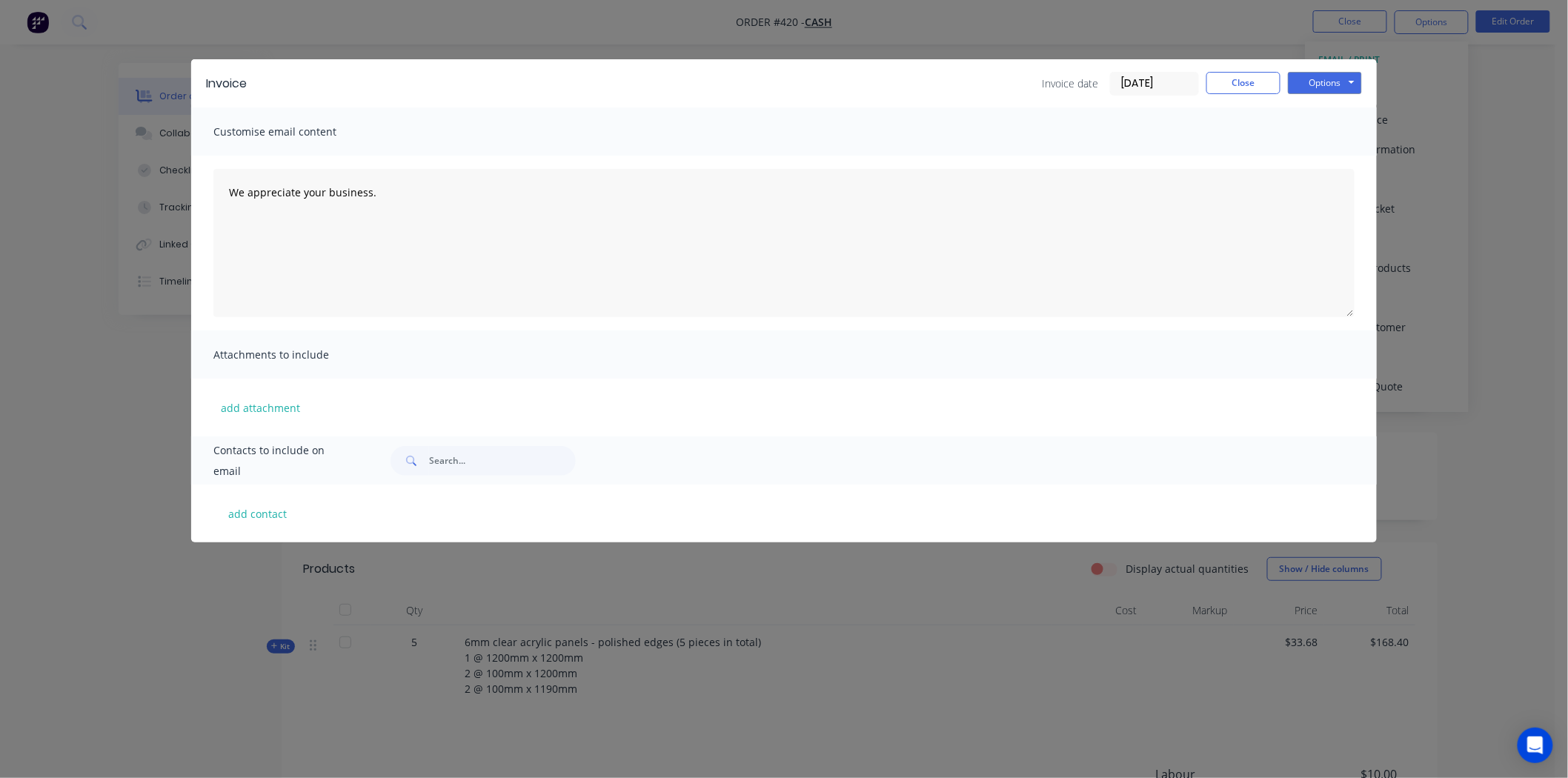
click at [1165, 80] on input "[DATE]" at bounding box center [1155, 84] width 88 height 22
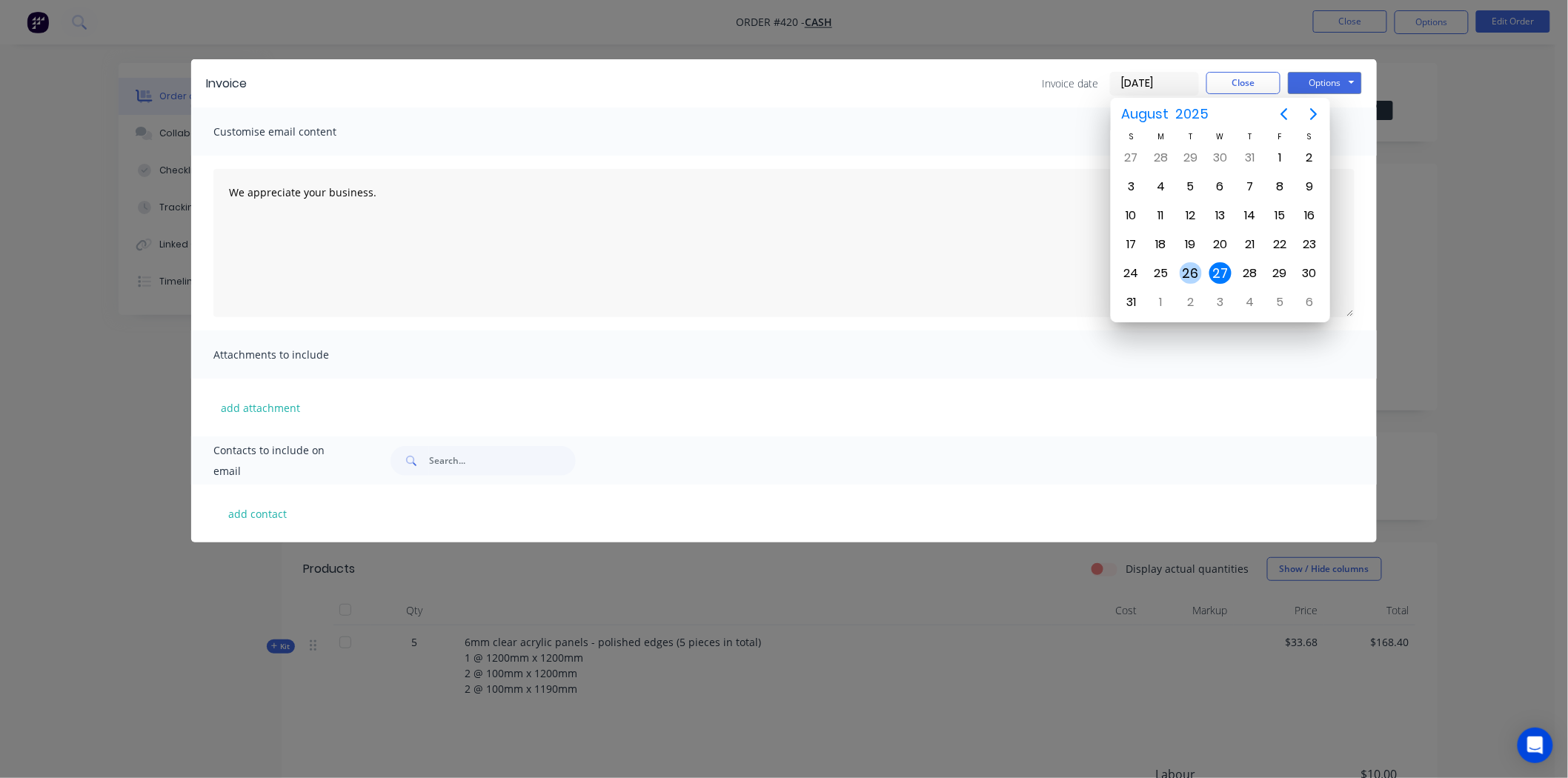
click at [1197, 264] on div "26" at bounding box center [1190, 274] width 22 height 22
type input "[DATE]"
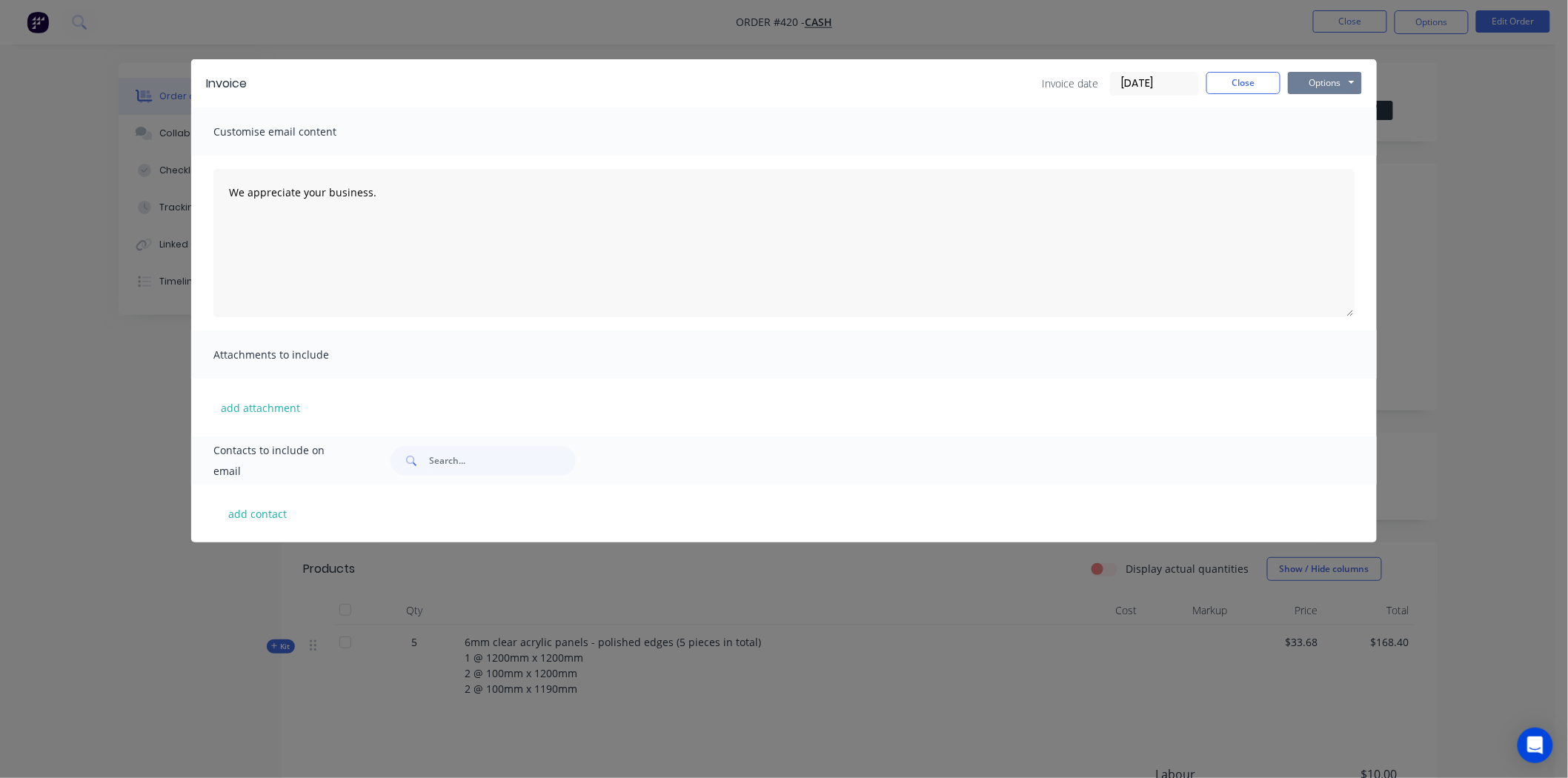
click at [1344, 81] on button "Options" at bounding box center [1325, 83] width 74 height 22
click at [1344, 127] on button "Print" at bounding box center [1335, 133] width 95 height 24
click at [1249, 83] on button "Close" at bounding box center [1243, 83] width 74 height 22
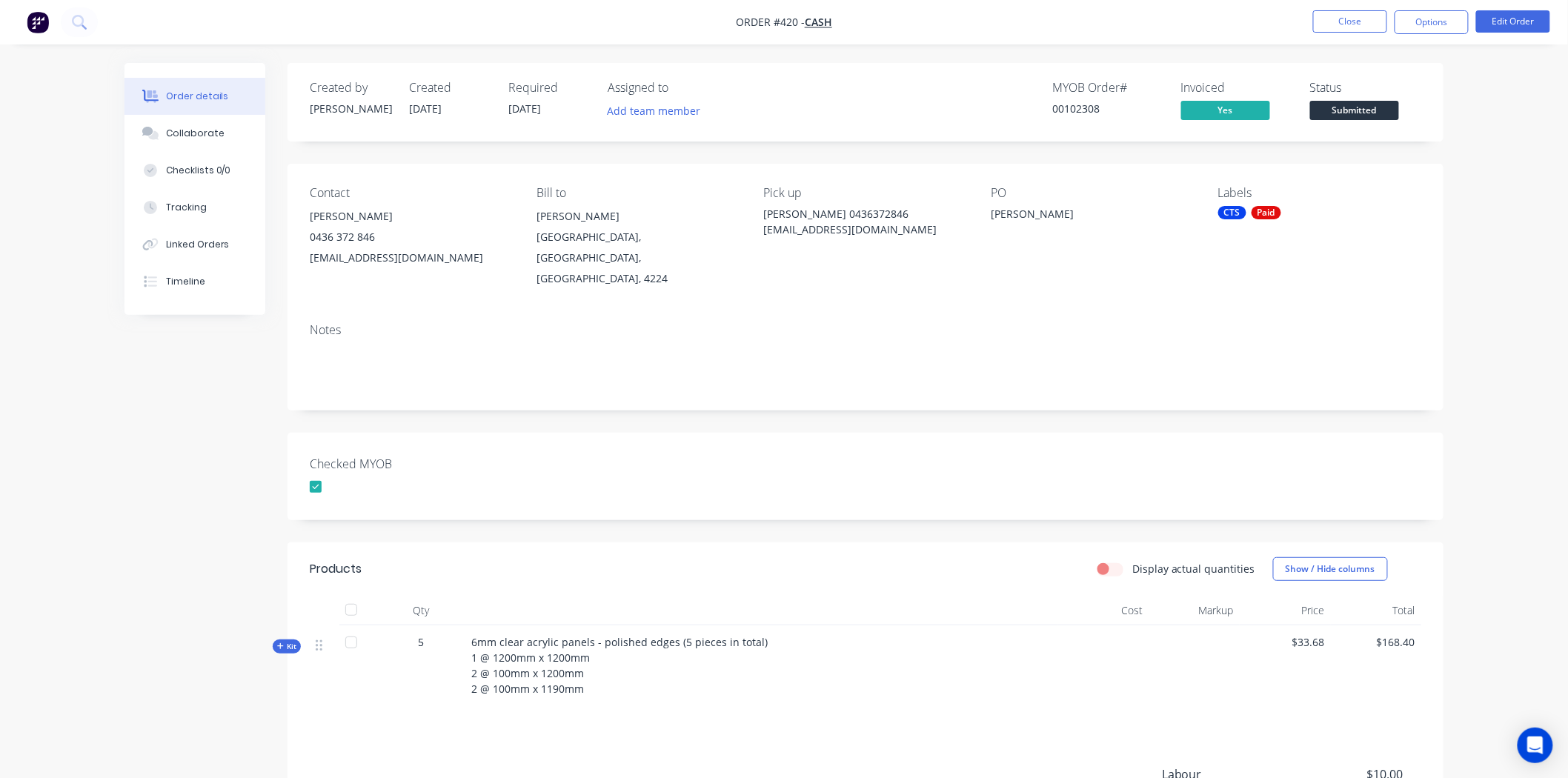
click at [280, 644] on icon at bounding box center [281, 647] width 6 height 6
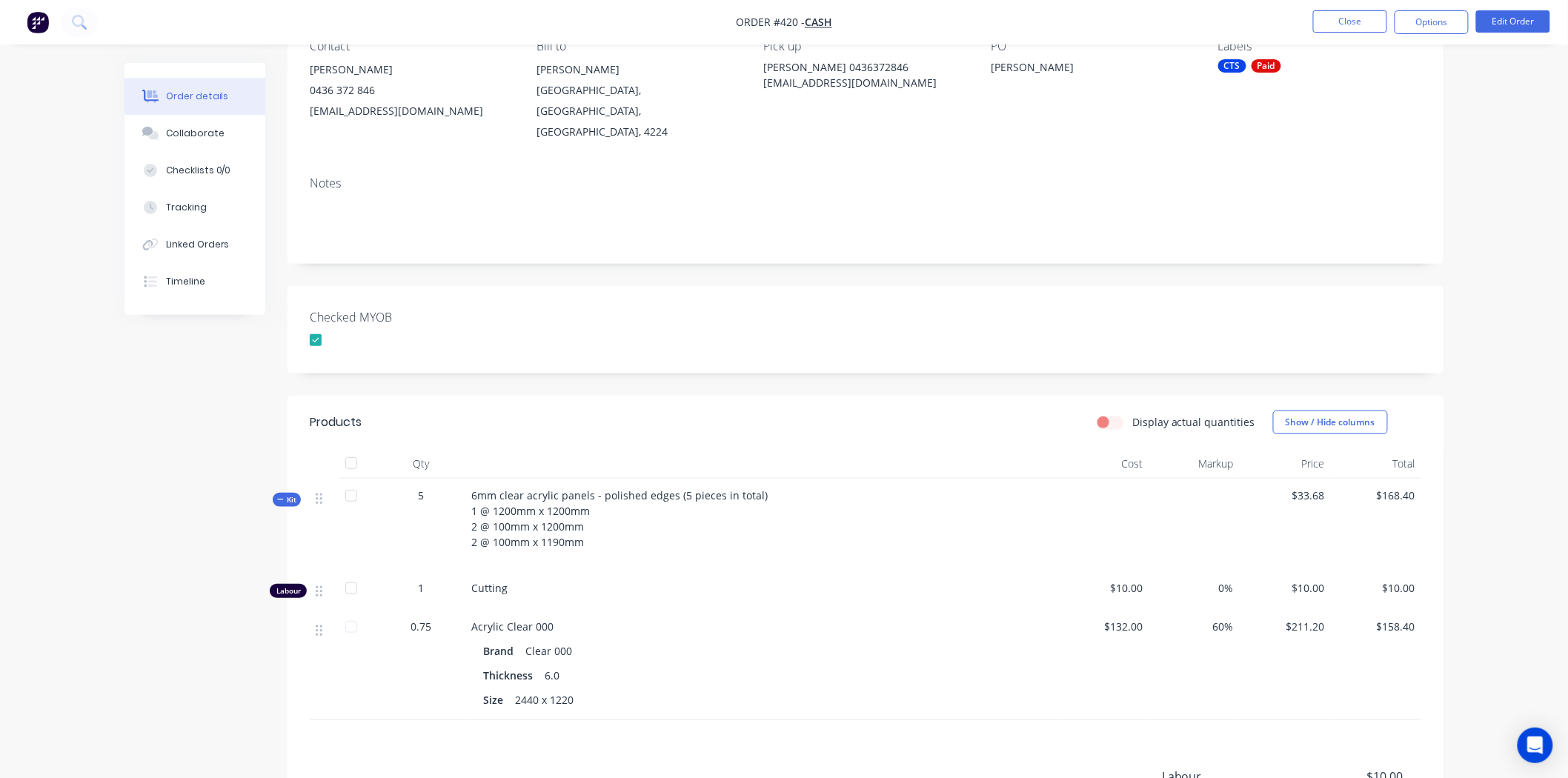
scroll to position [164, 0]
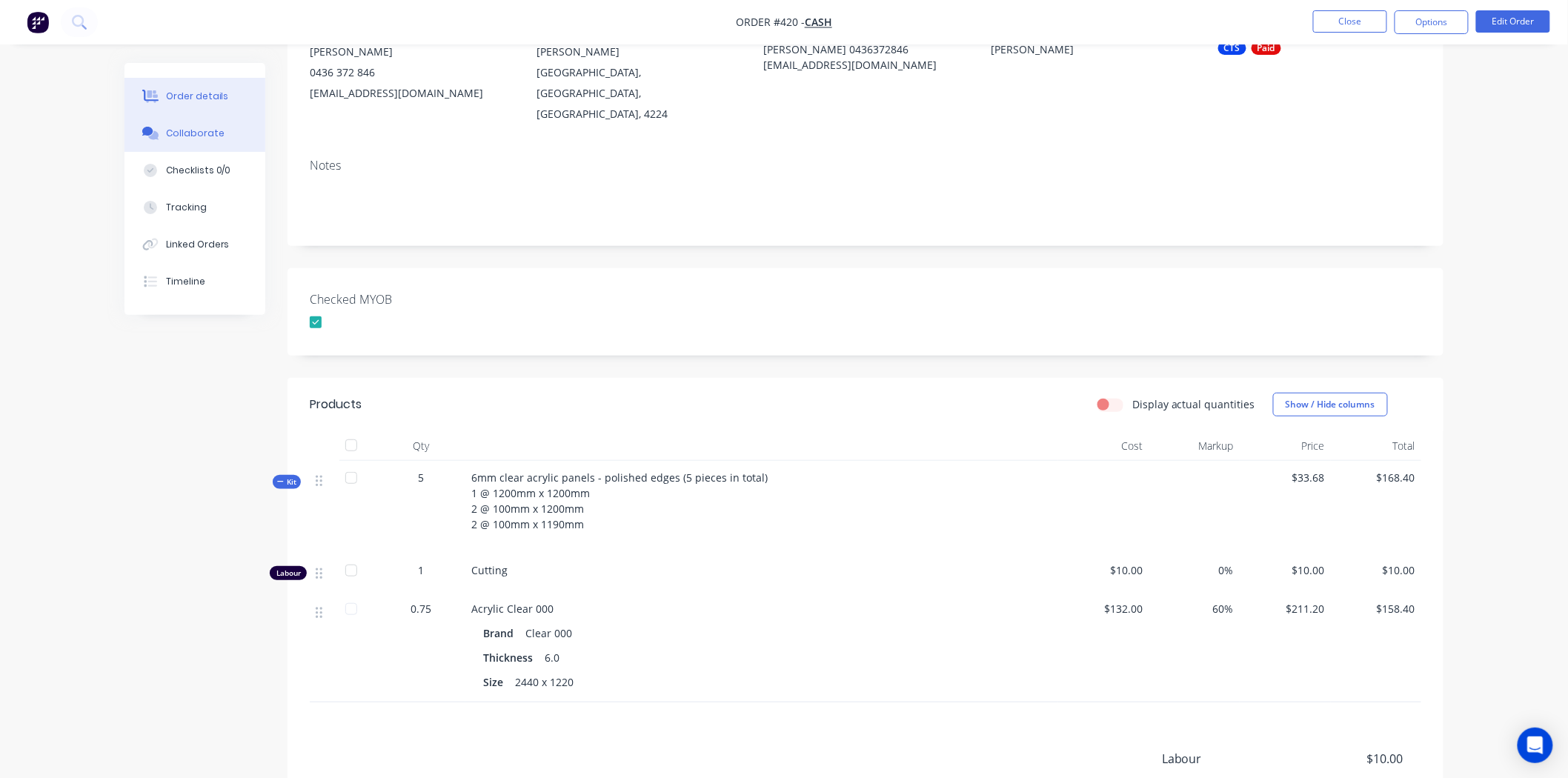
click at [209, 136] on div "Collaborate" at bounding box center [195, 133] width 59 height 13
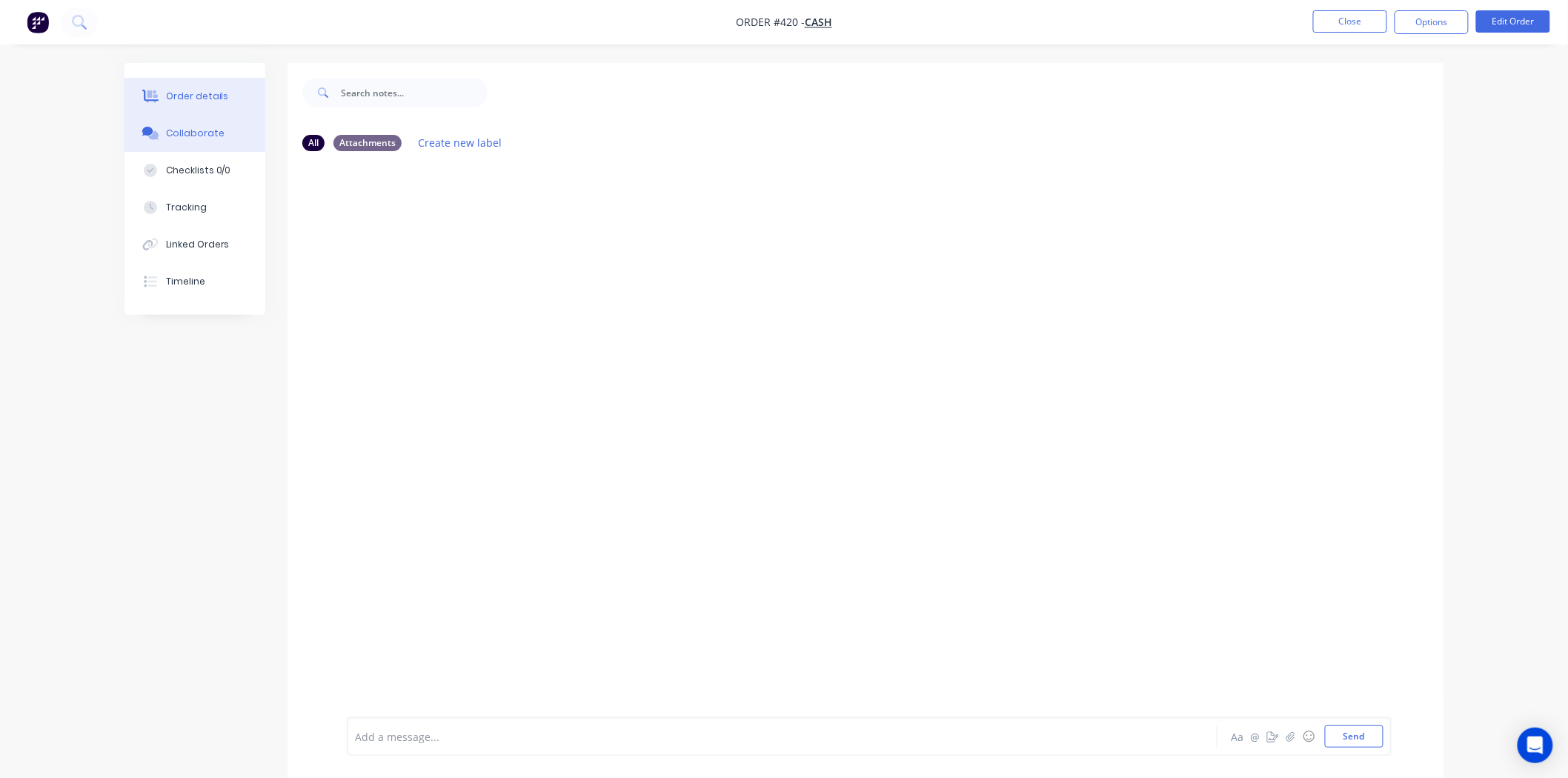
click at [181, 94] on div "Order details" at bounding box center [197, 96] width 63 height 13
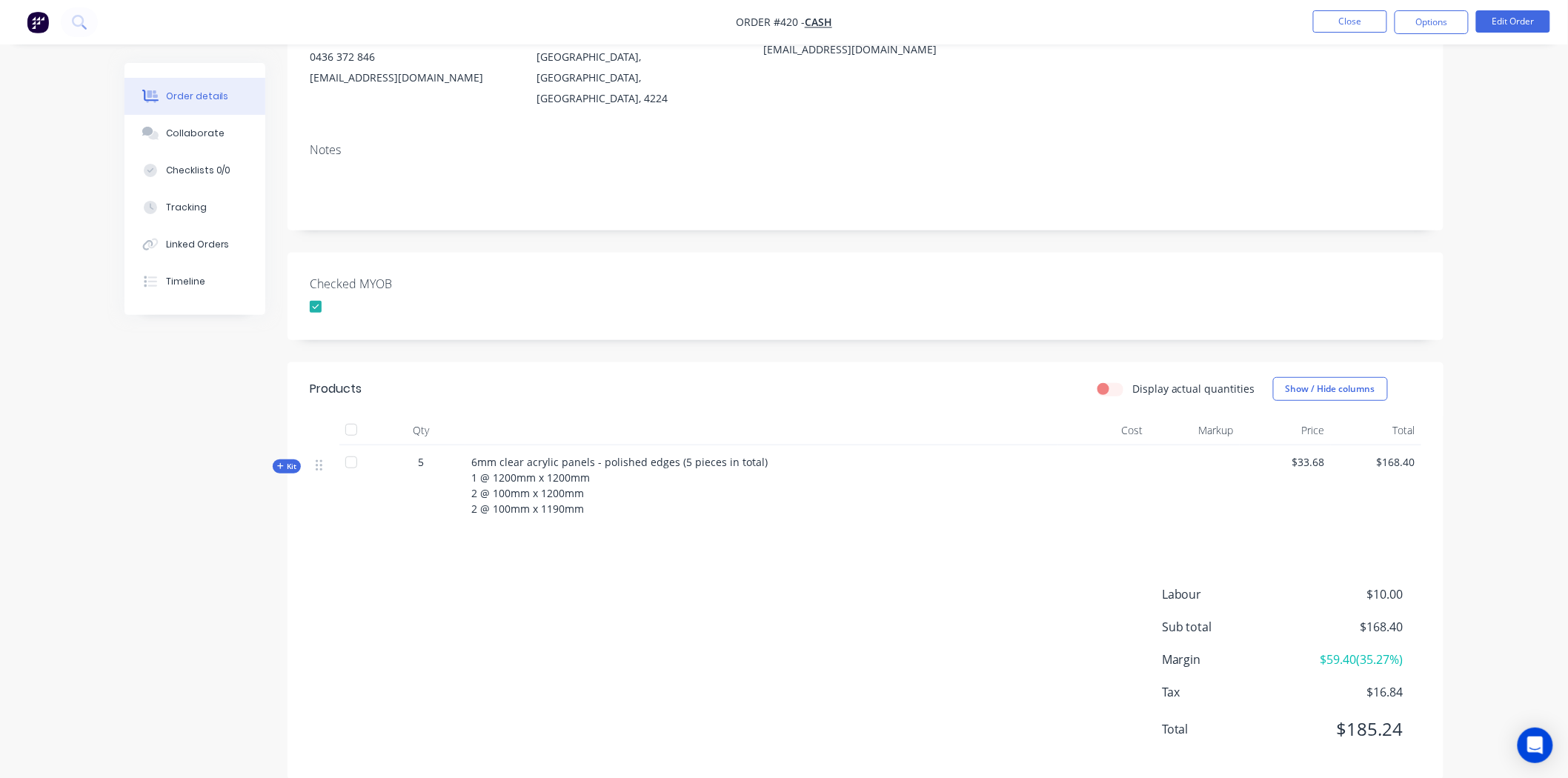
scroll to position [184, 0]
click at [286, 457] on span "Kit" at bounding box center [287, 463] width 20 height 11
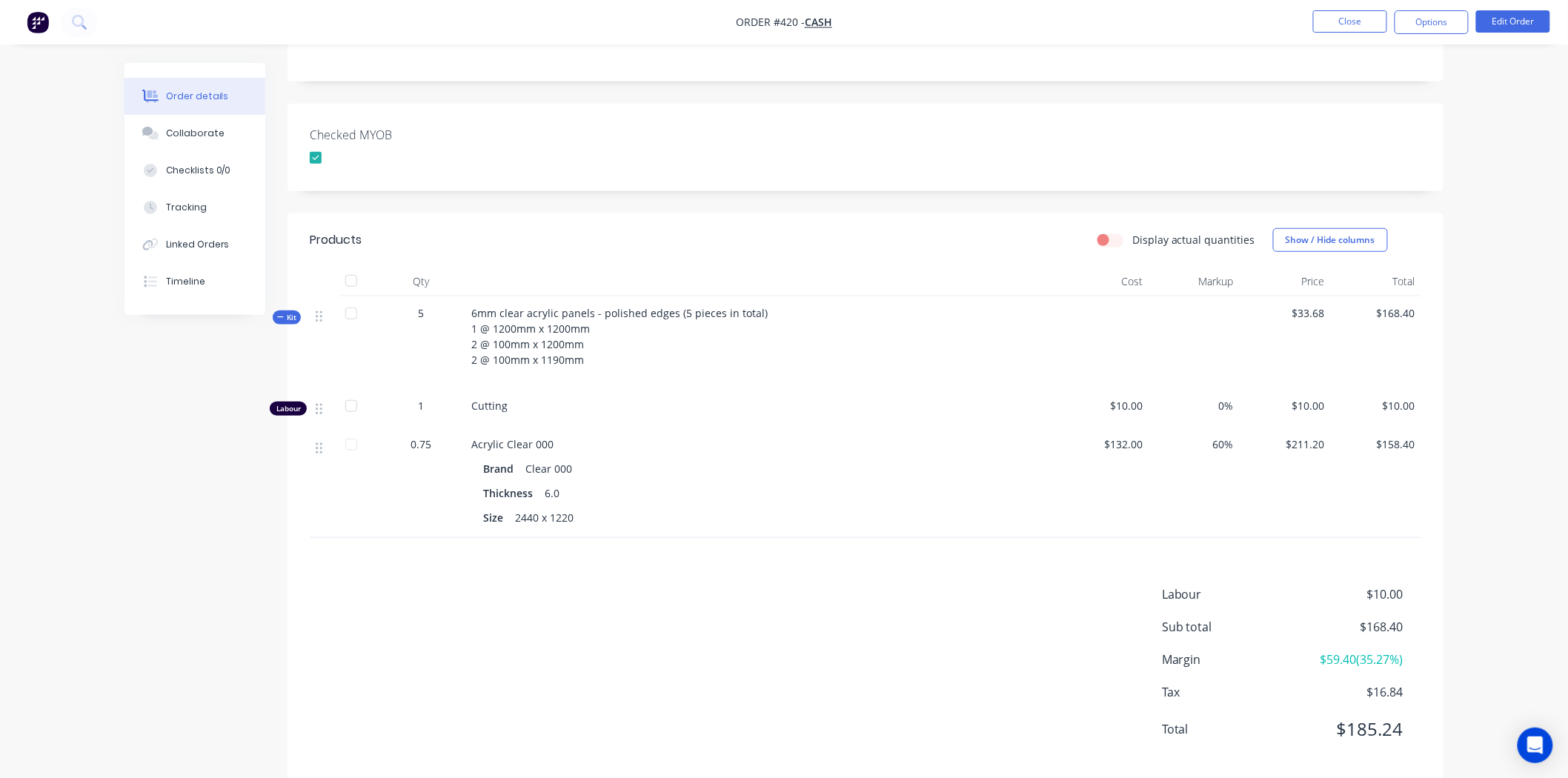
scroll to position [335, 0]
click at [205, 134] on div "Collaborate" at bounding box center [195, 133] width 59 height 13
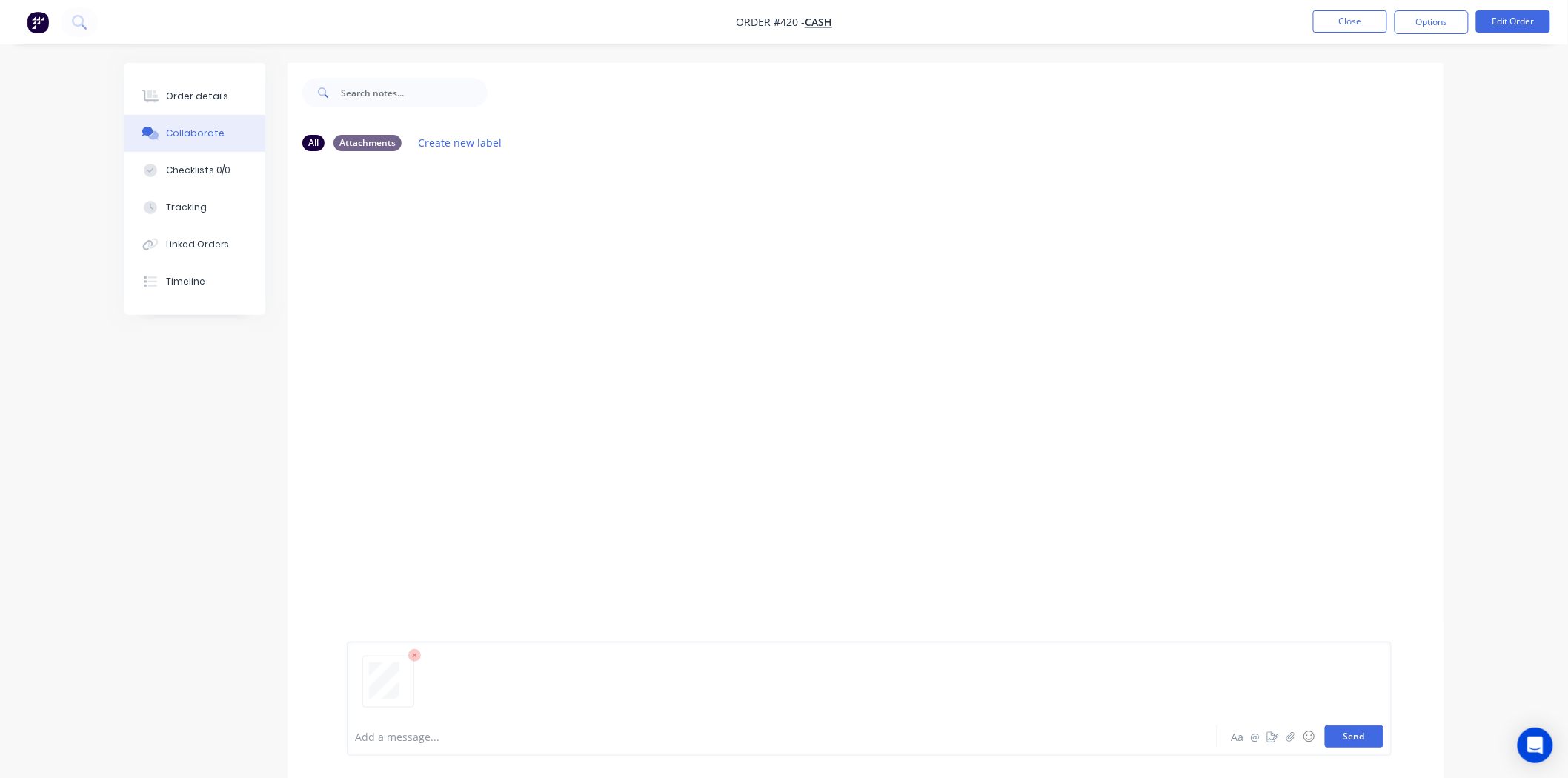
click at [1353, 739] on button "Send" at bounding box center [1354, 737] width 59 height 22
click at [177, 92] on div "Order details" at bounding box center [197, 96] width 63 height 13
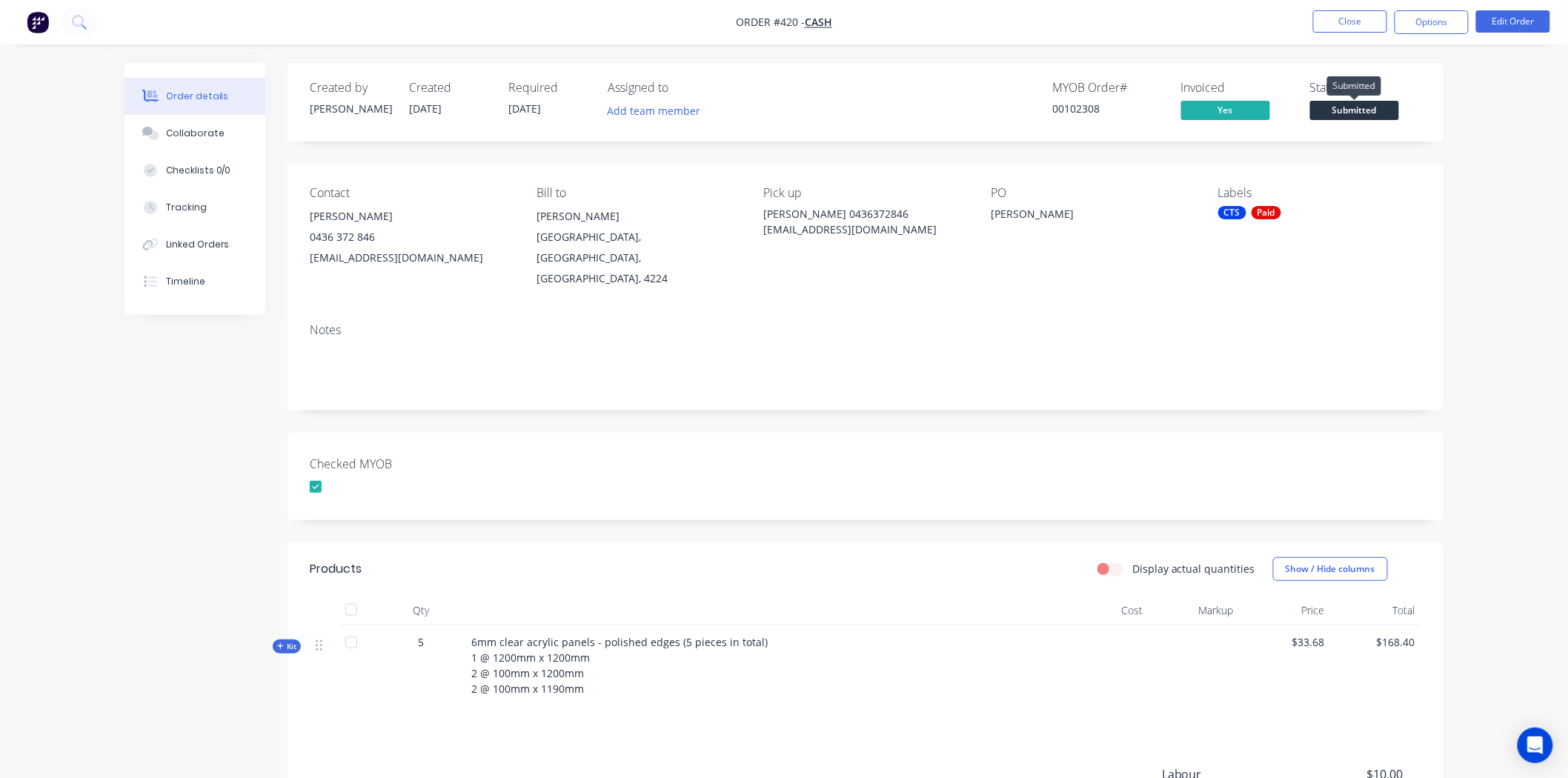
click at [1368, 109] on span "Submitted" at bounding box center [1355, 110] width 89 height 19
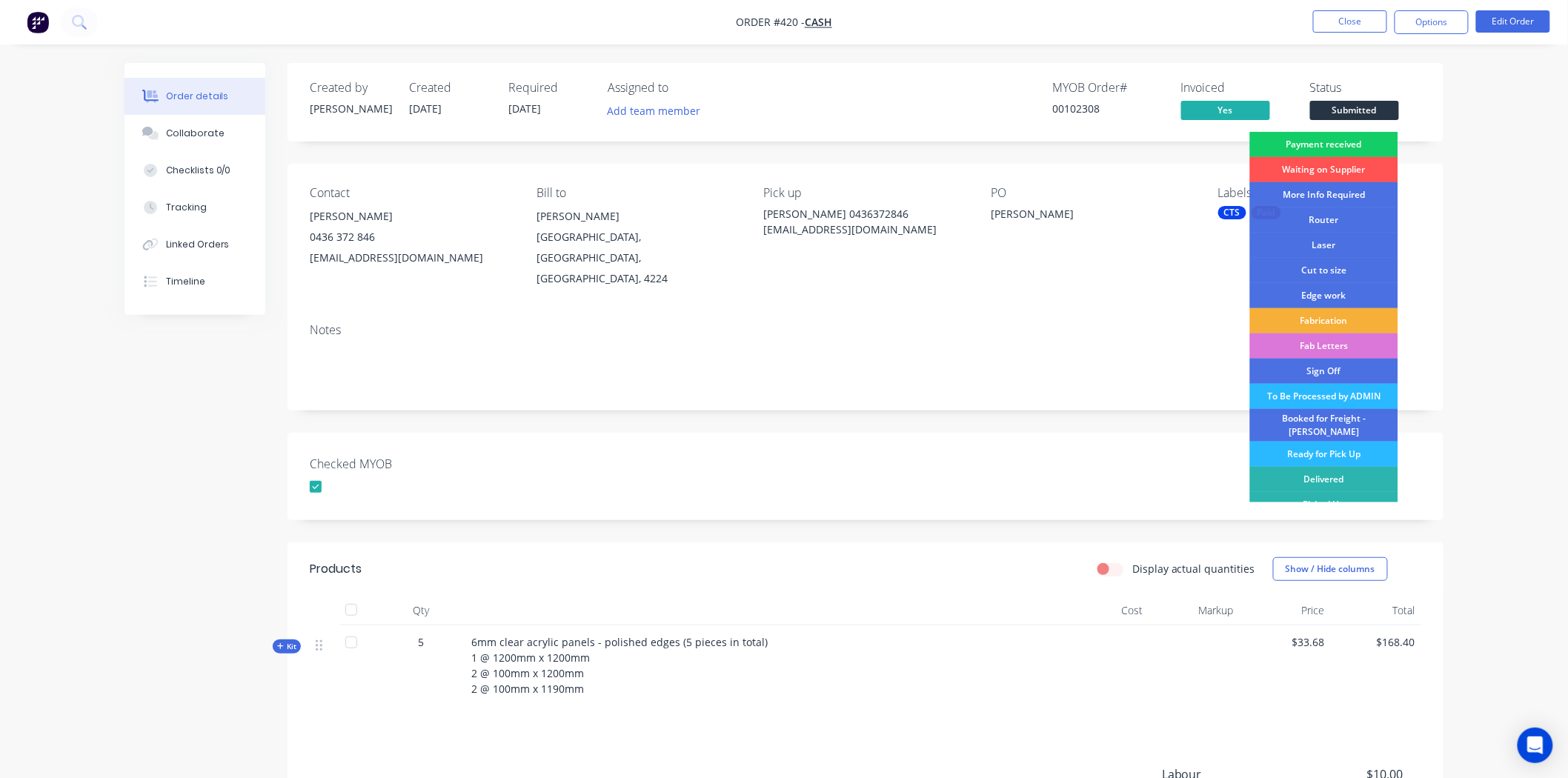
click at [1340, 142] on div "Payment received" at bounding box center [1324, 145] width 149 height 25
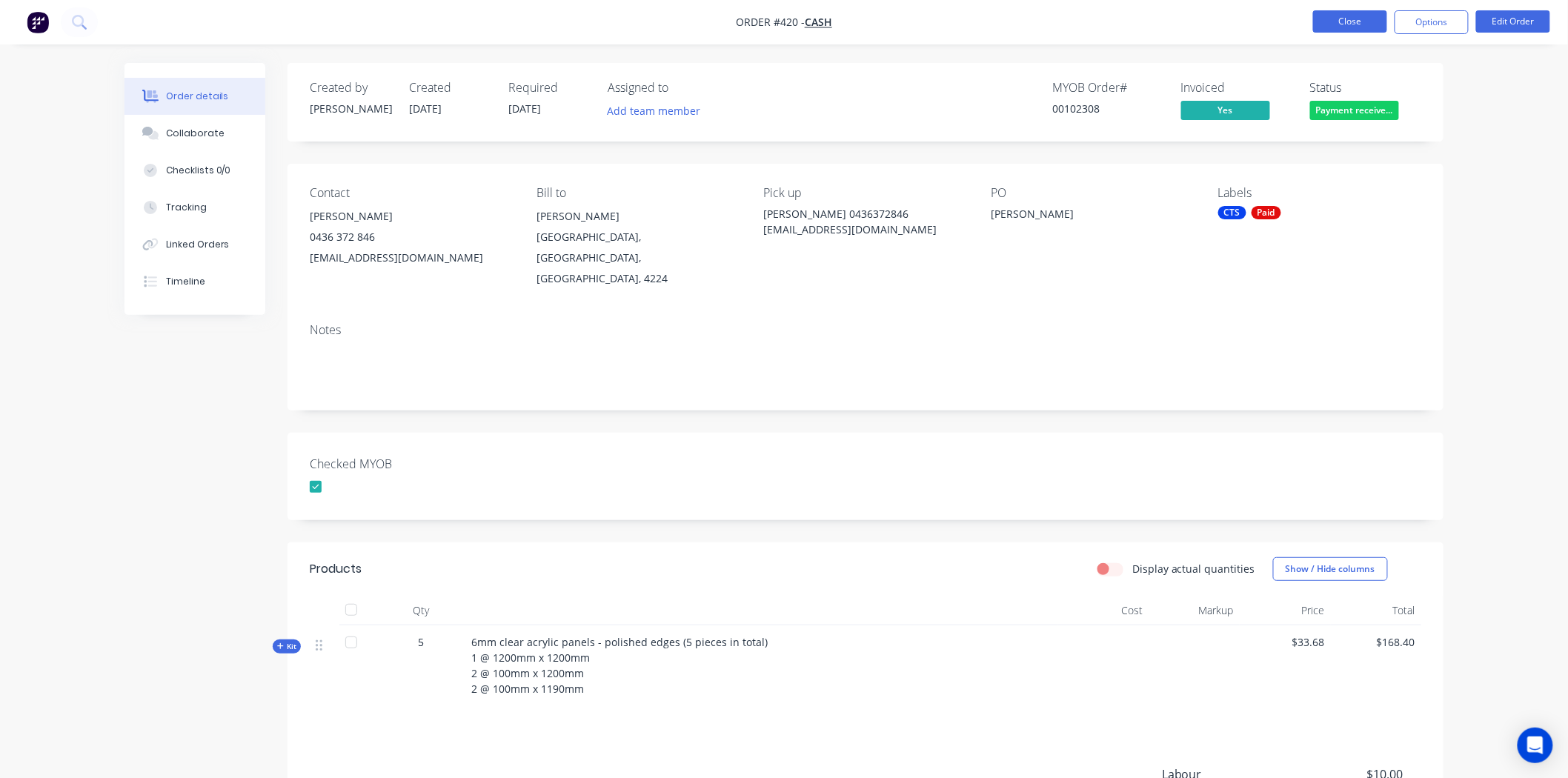
click at [1358, 20] on button "Close" at bounding box center [1350, 21] width 74 height 22
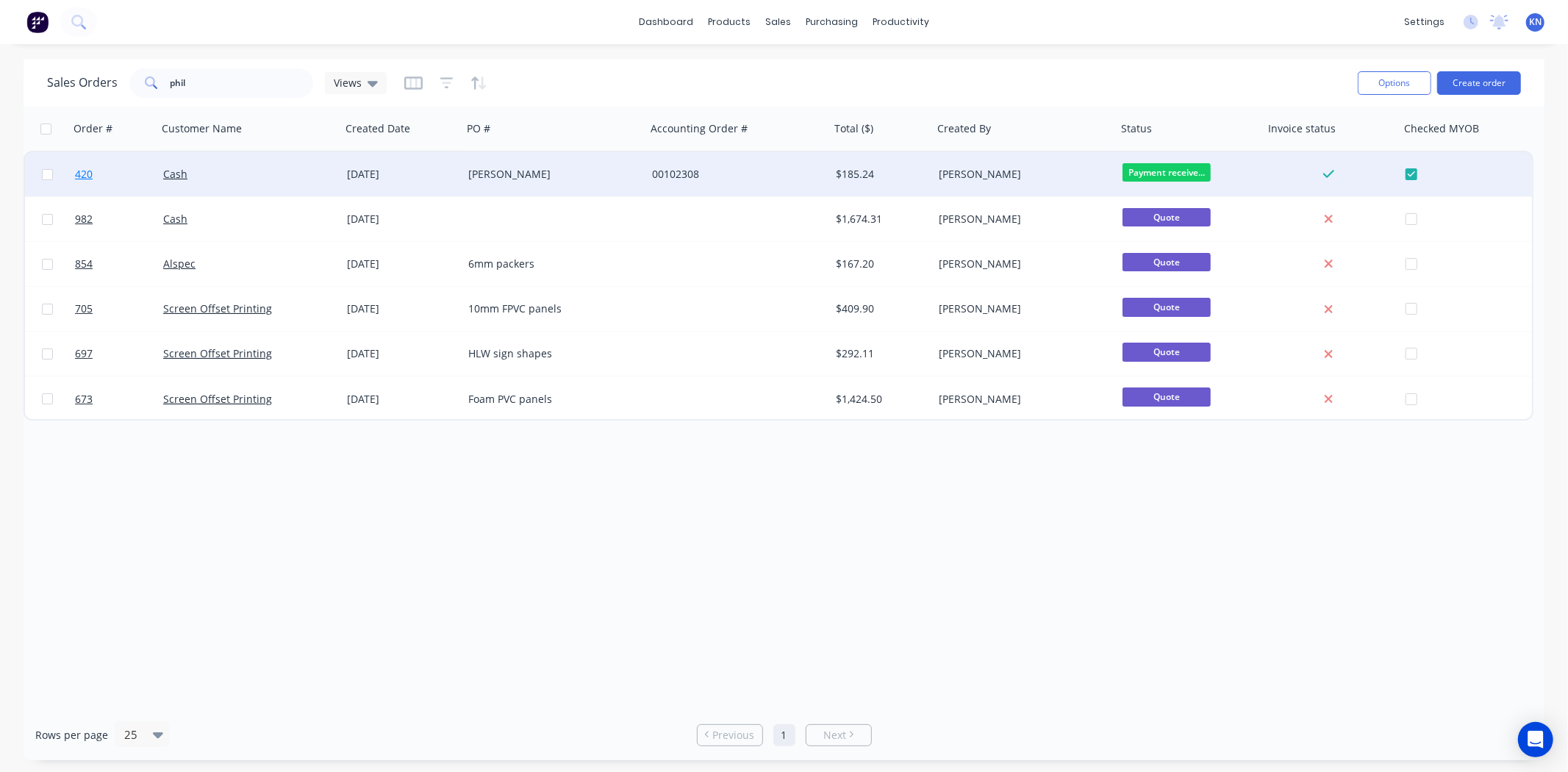
click at [82, 170] on span "420" at bounding box center [84, 174] width 18 height 15
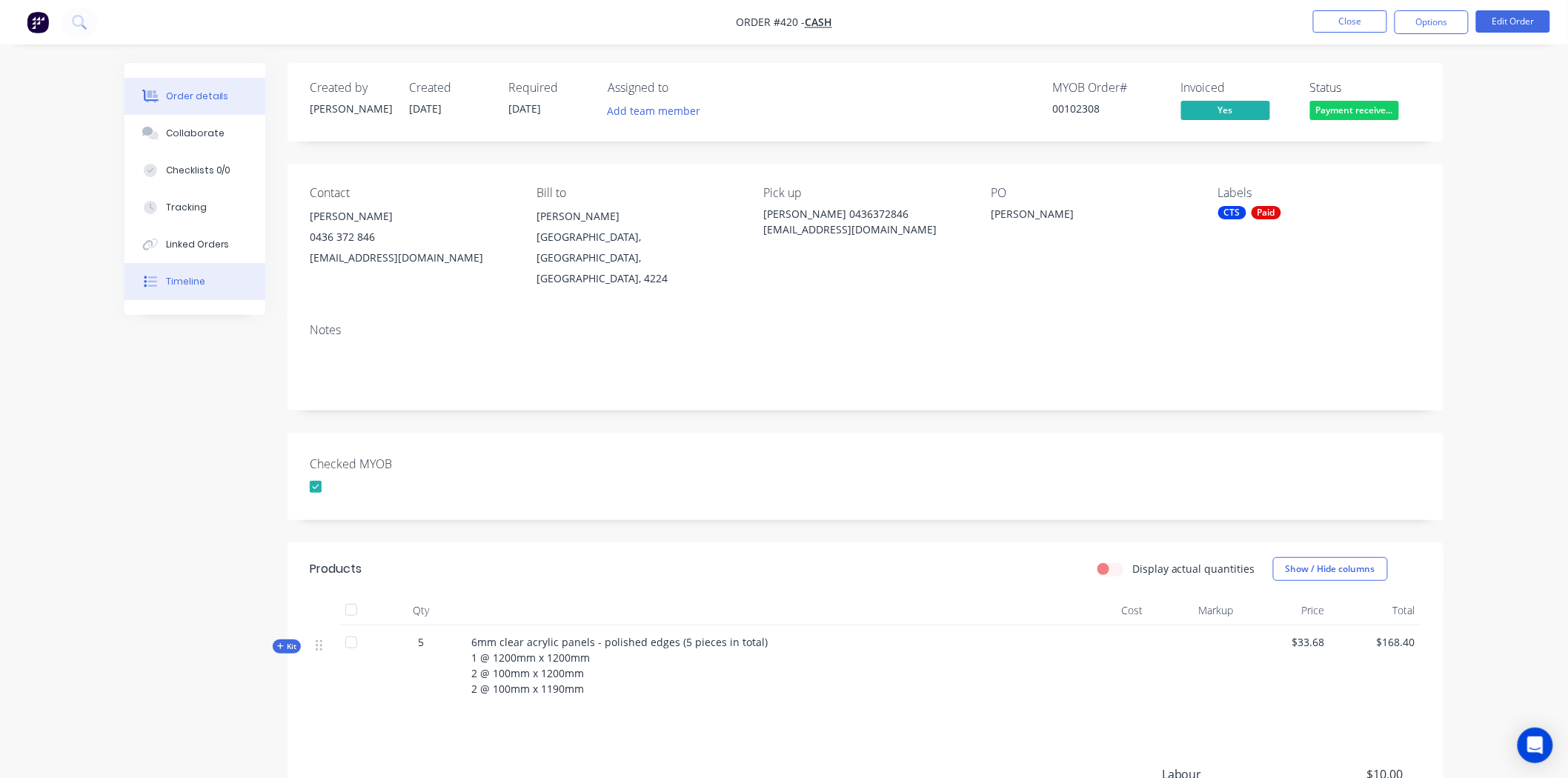
click at [176, 278] on div "Timeline" at bounding box center [185, 281] width 39 height 13
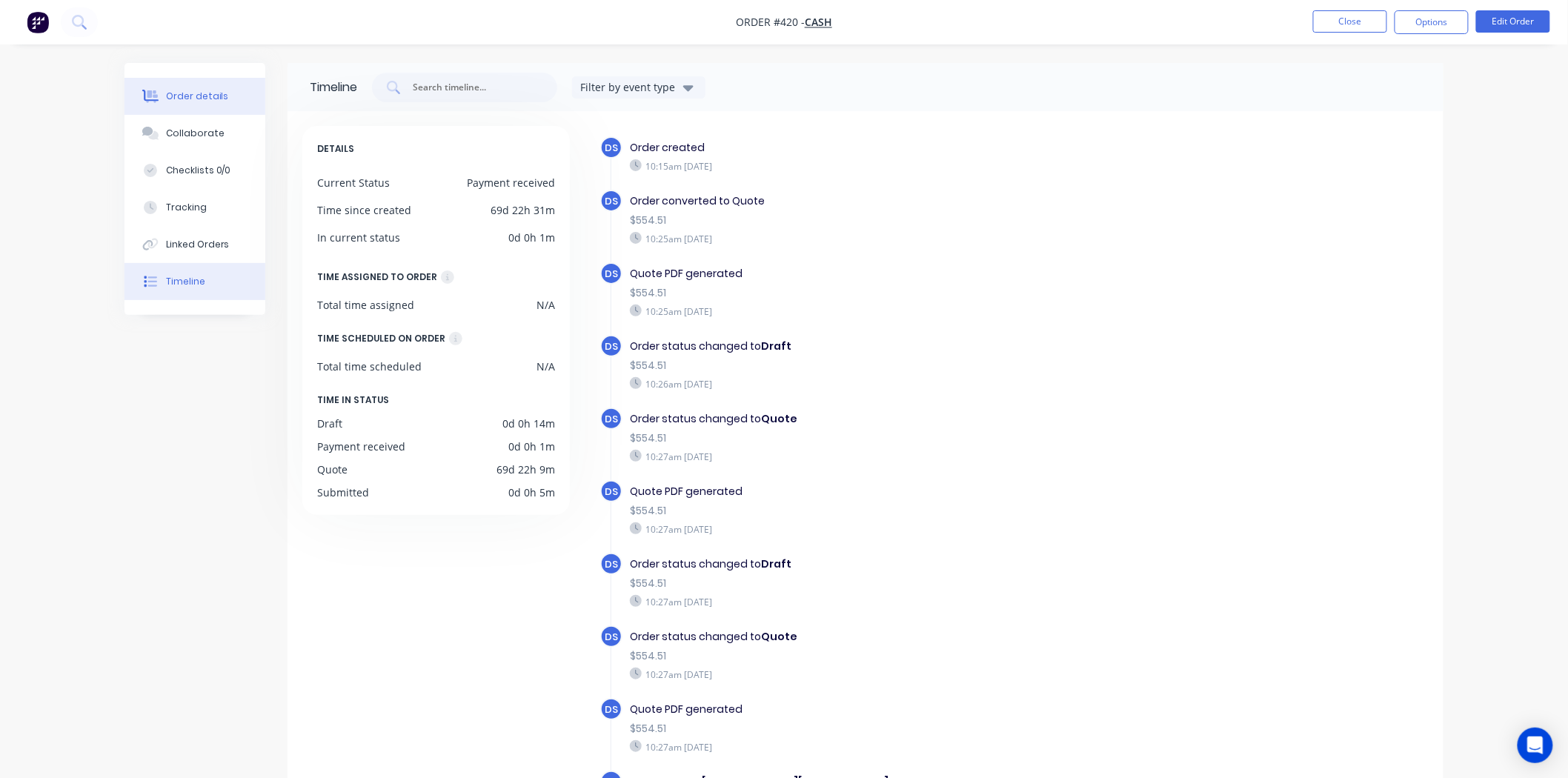
click at [181, 87] on button "Order details" at bounding box center [195, 96] width 141 height 37
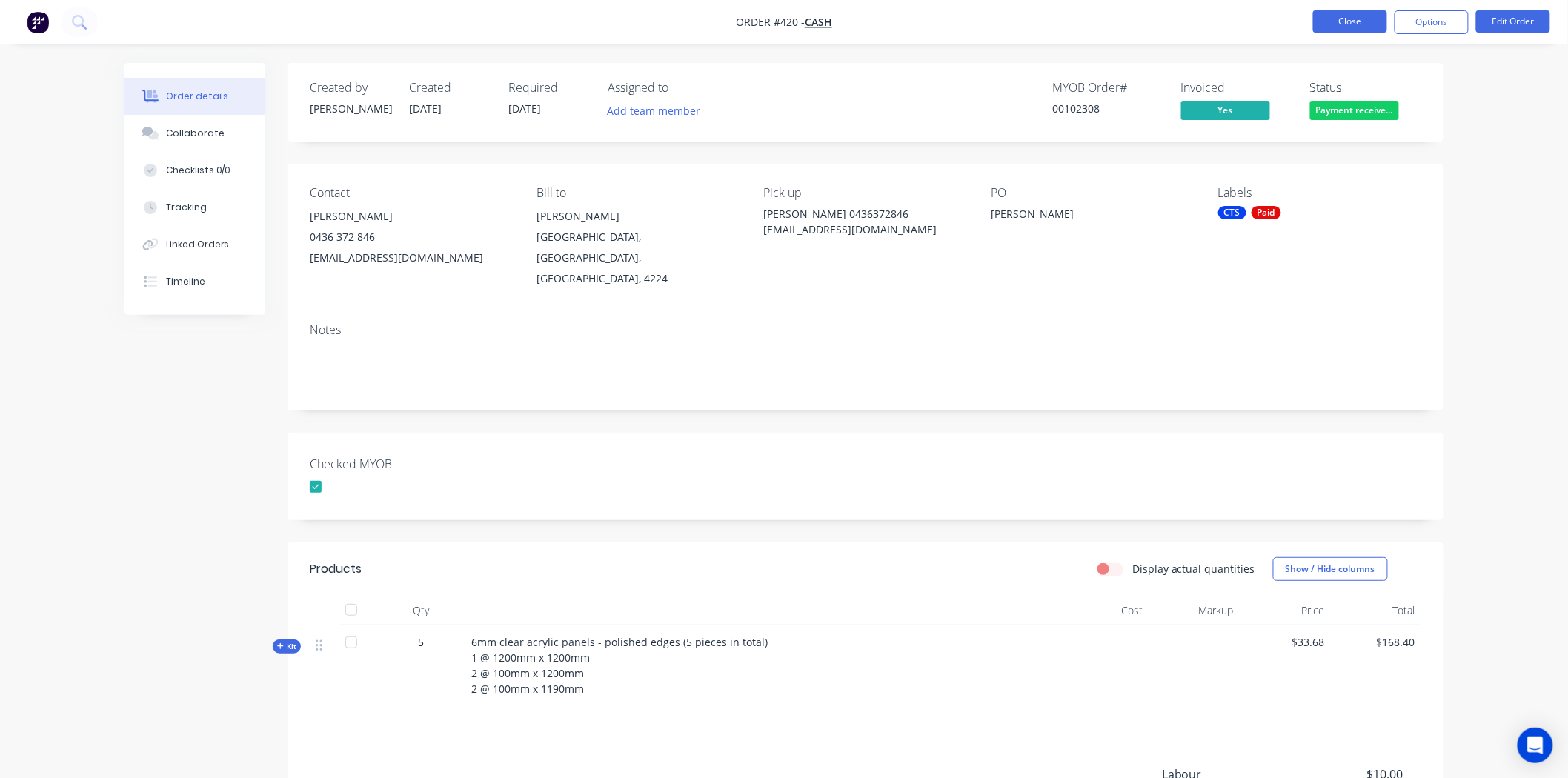
click at [1353, 22] on button "Close" at bounding box center [1350, 21] width 74 height 22
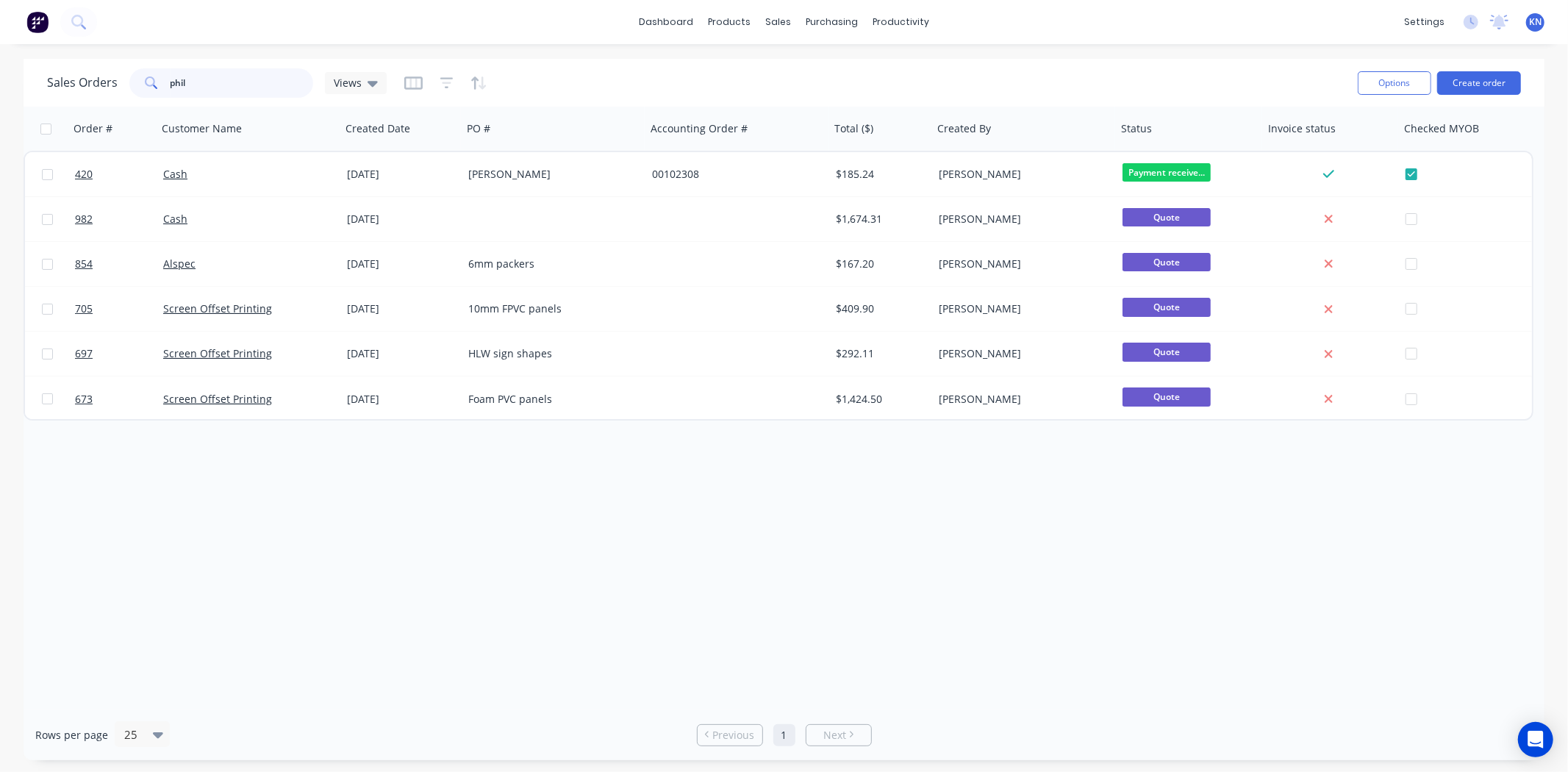
drag, startPoint x: 224, startPoint y: 78, endPoint x: 140, endPoint y: 78, distance: 84.0
click at [140, 78] on div "phil" at bounding box center [221, 83] width 184 height 29
click at [233, 75] on input "phil" at bounding box center [242, 83] width 143 height 29
type input "p"
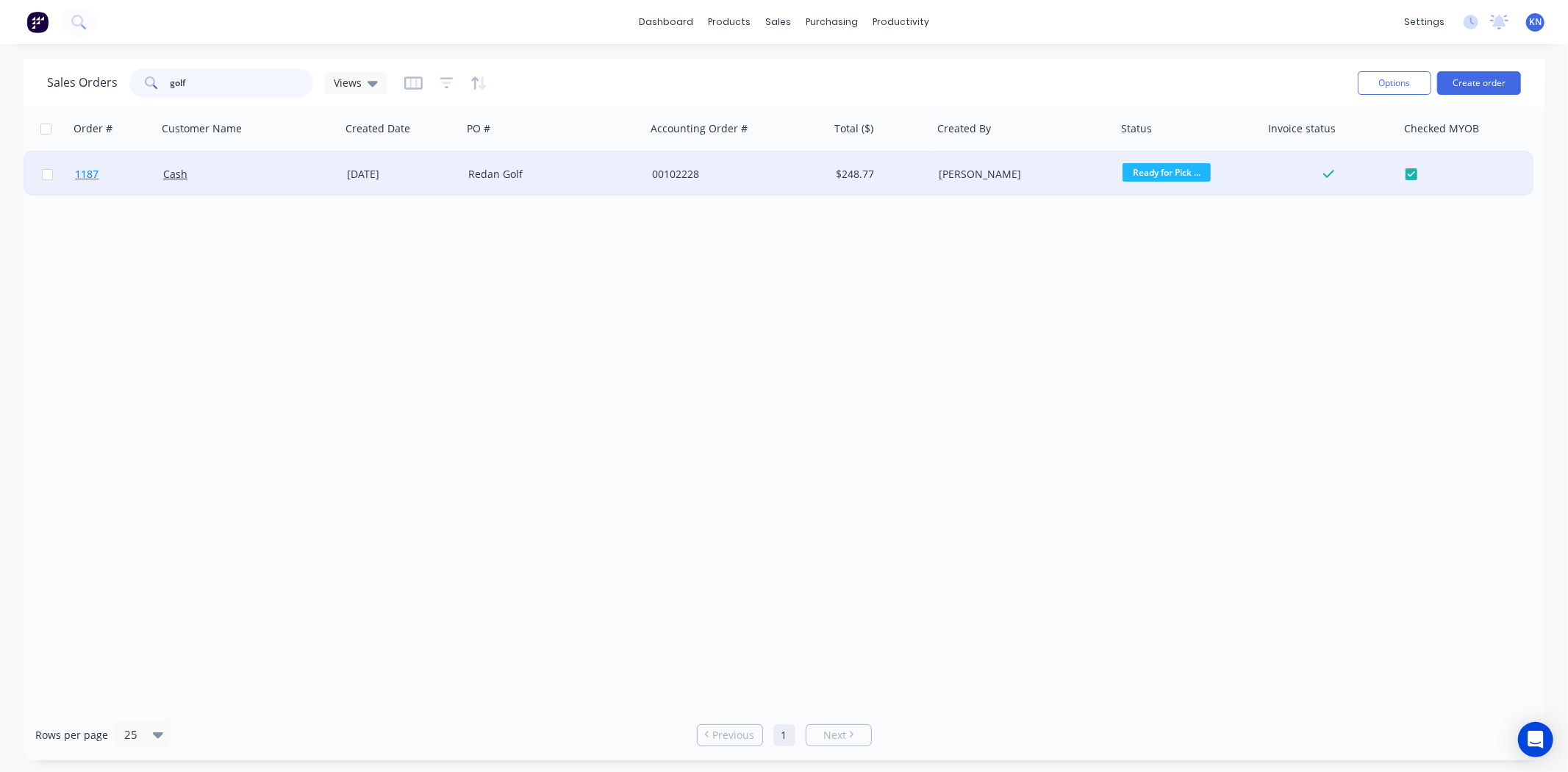
type input "golf"
click at [84, 171] on span "1187" at bounding box center [87, 174] width 23 height 15
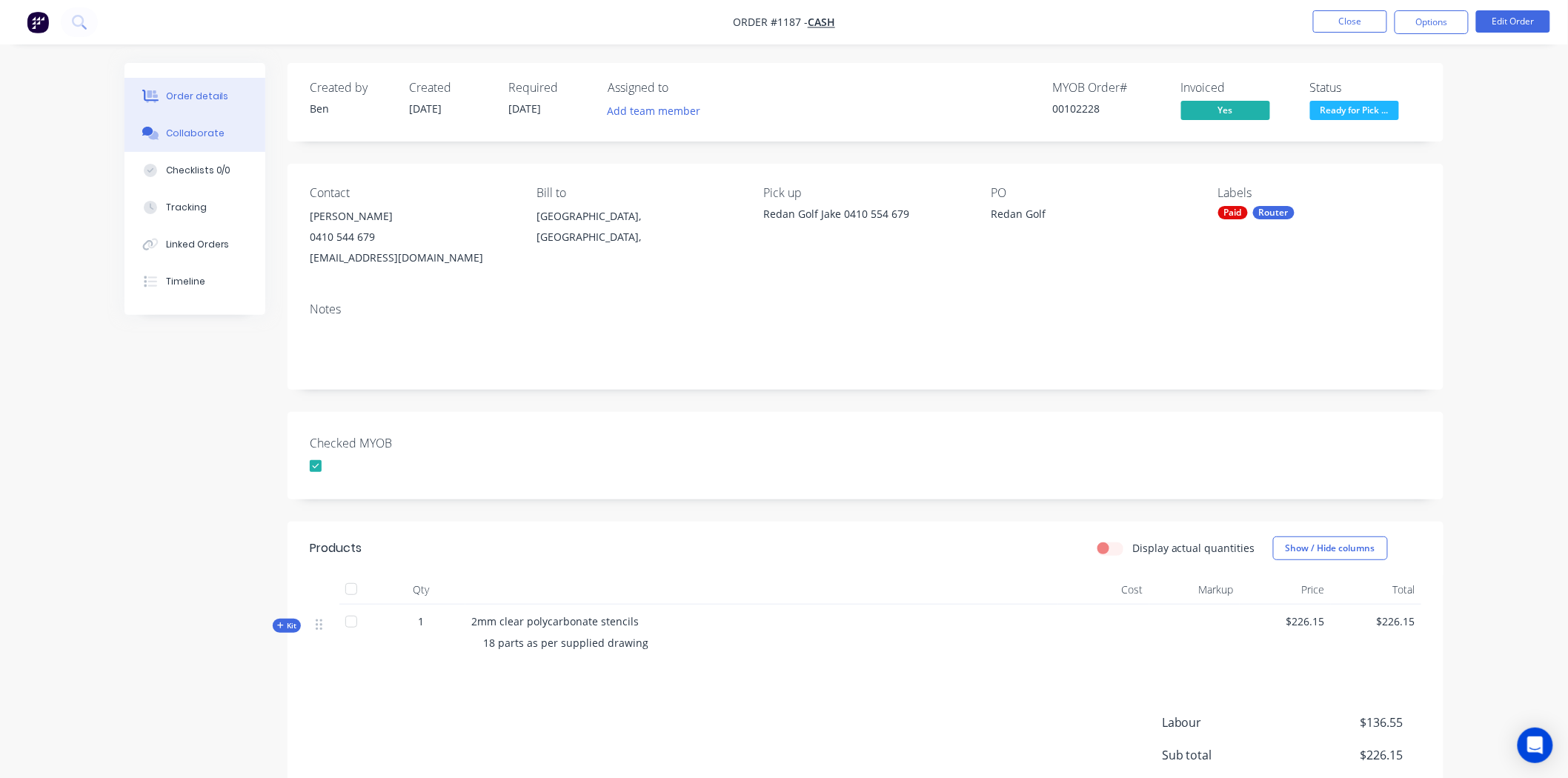
click at [193, 134] on div "Collaborate" at bounding box center [195, 133] width 59 height 13
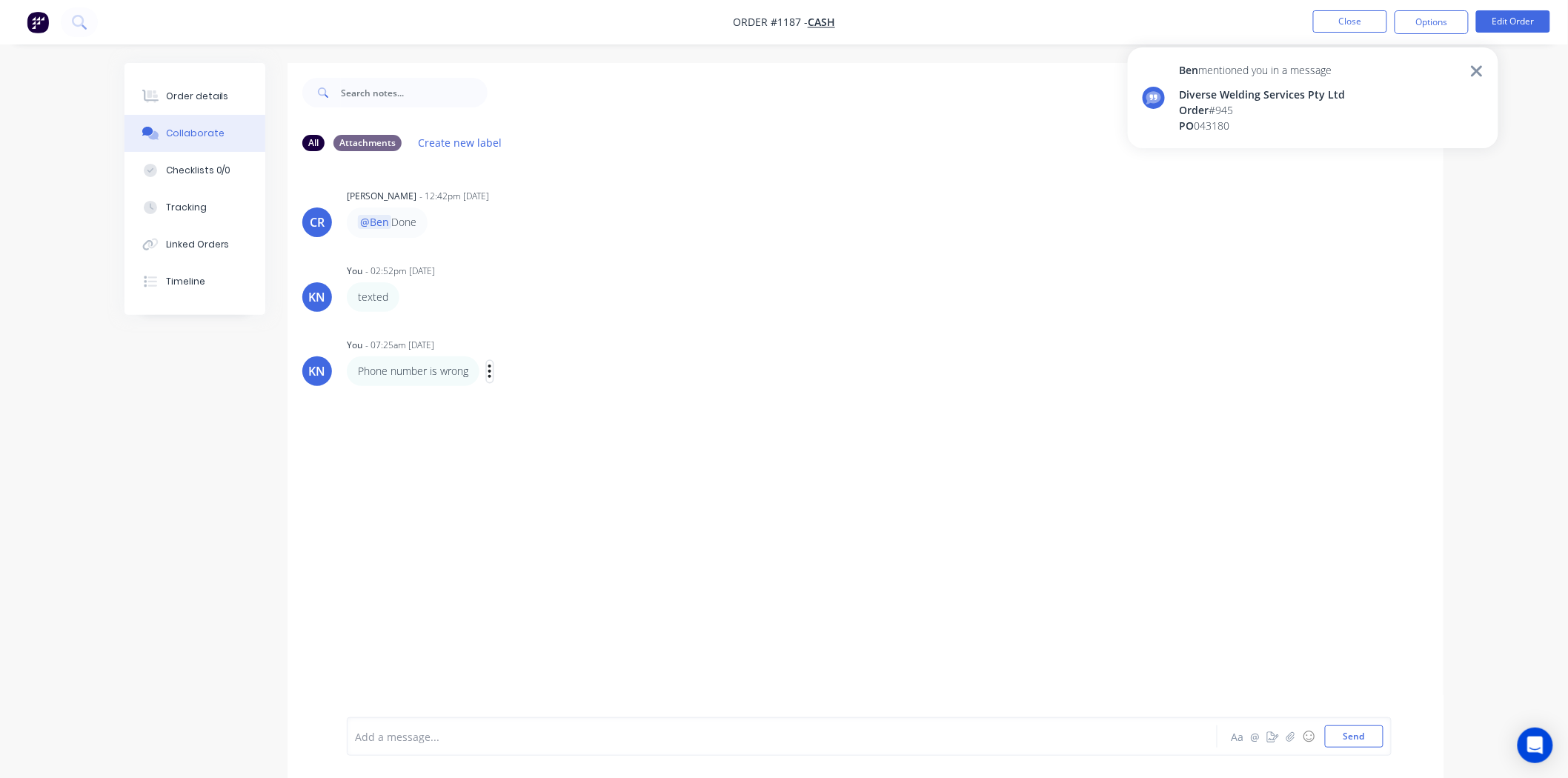
click at [491, 369] on icon "button" at bounding box center [490, 371] width 3 height 13
click at [532, 396] on button "Edit" at bounding box center [543, 398] width 93 height 24
click at [422, 461] on div "CR Corey Ronan - 12:42pm 26/08/25 @Ben Done KN You - 02:52pm 26/08/25 texted La…" at bounding box center [865, 440] width 1156 height 554
drag, startPoint x: 627, startPoint y: 733, endPoint x: 63, endPoint y: 726, distance: 564.0
click at [63, 726] on div "Order details Collaborate Checklists 0/0 Tracking Linked Orders Timeline Order …" at bounding box center [784, 400] width 1568 height 801
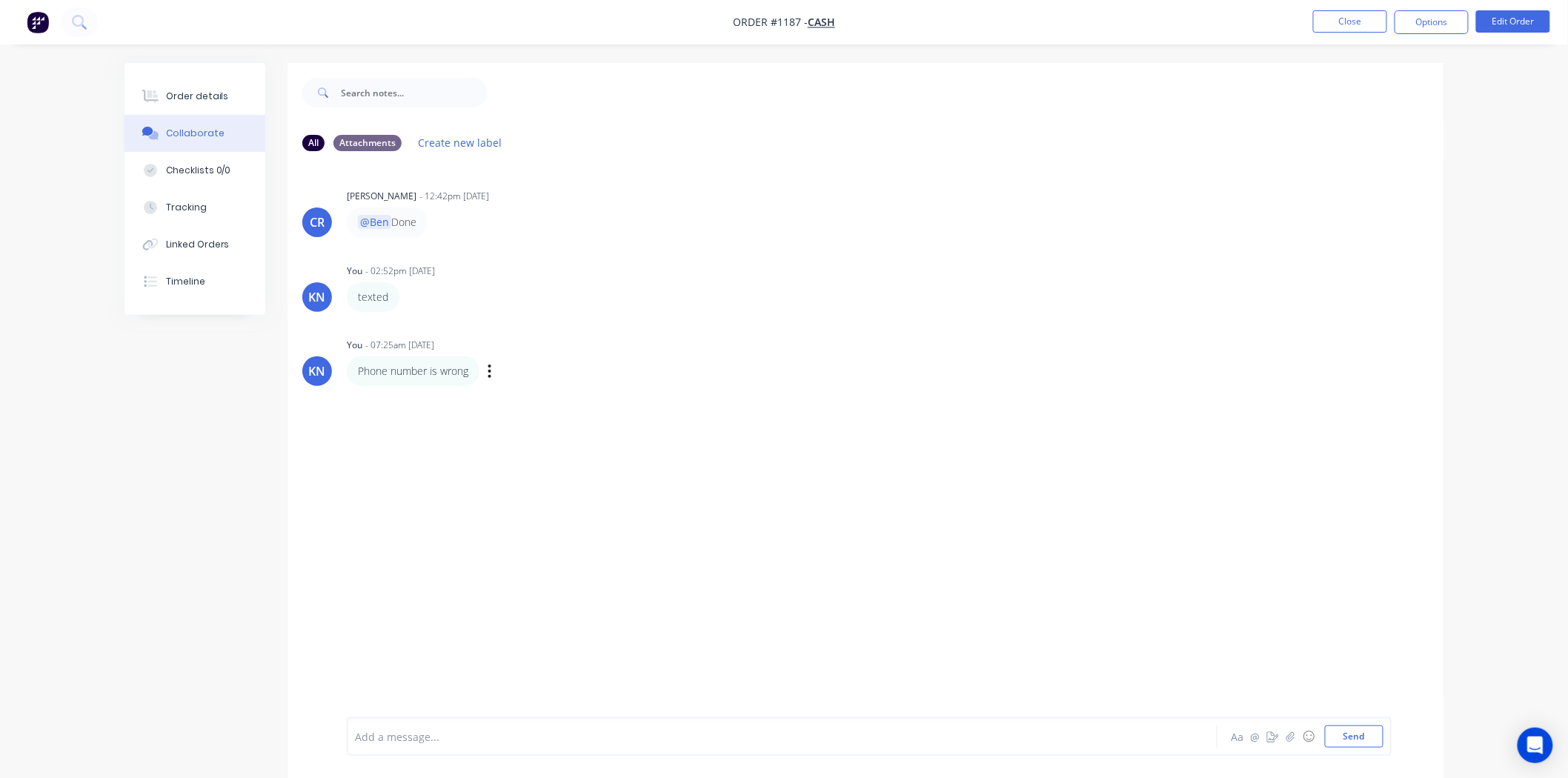
click at [539, 540] on div "CR Corey Ronan - 12:42pm 26/08/25 @Ben Done KN You - 02:52pm 26/08/25 texted La…" at bounding box center [865, 440] width 1156 height 554
click at [1356, 737] on button "Send" at bounding box center [1354, 737] width 59 height 22
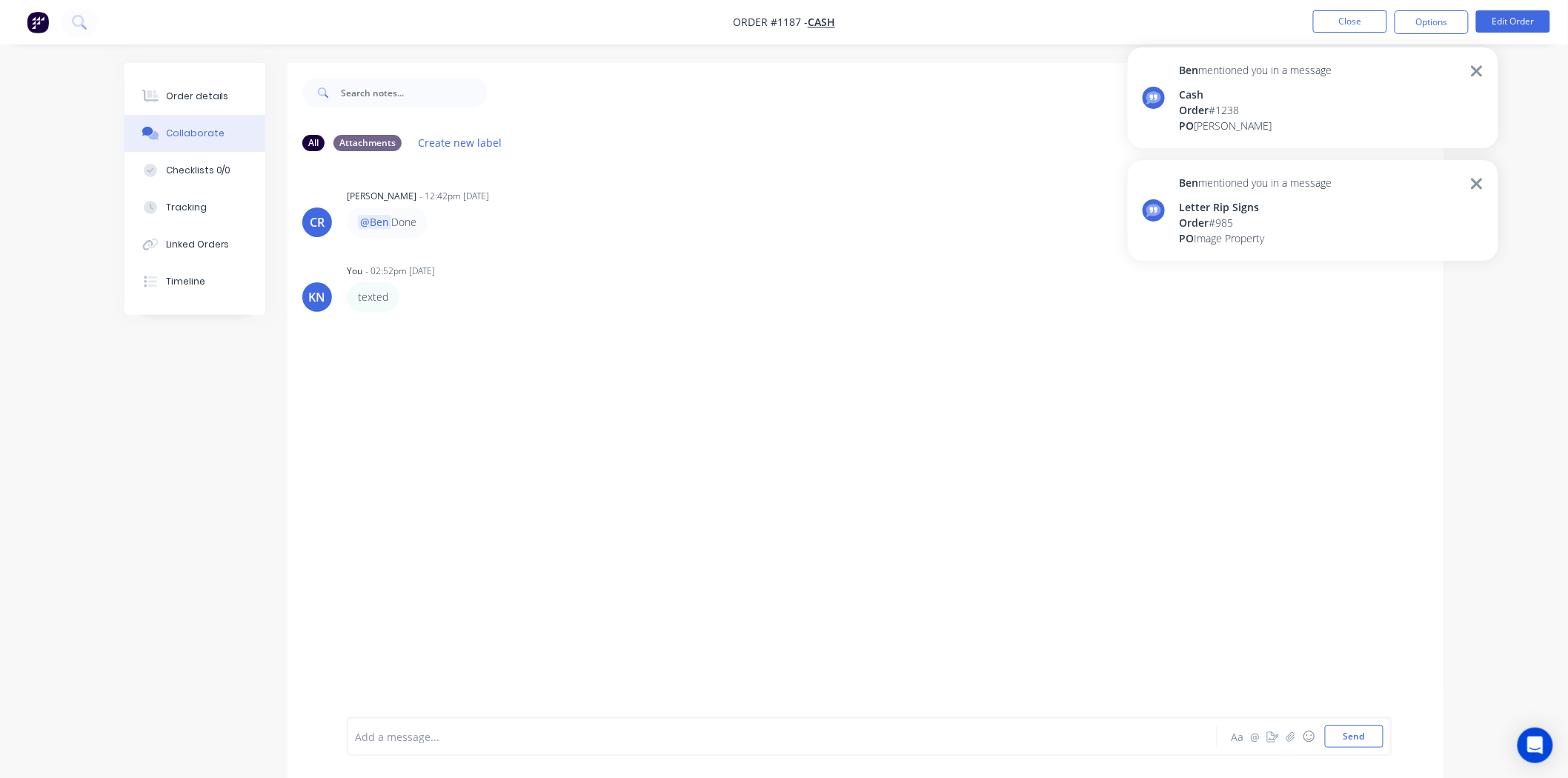
click at [760, 548] on div "CR Corey Ronan - 12:42pm 26/08/25 @Ben Done KN You - 02:52pm 26/08/25 texted La…" at bounding box center [865, 440] width 1156 height 554
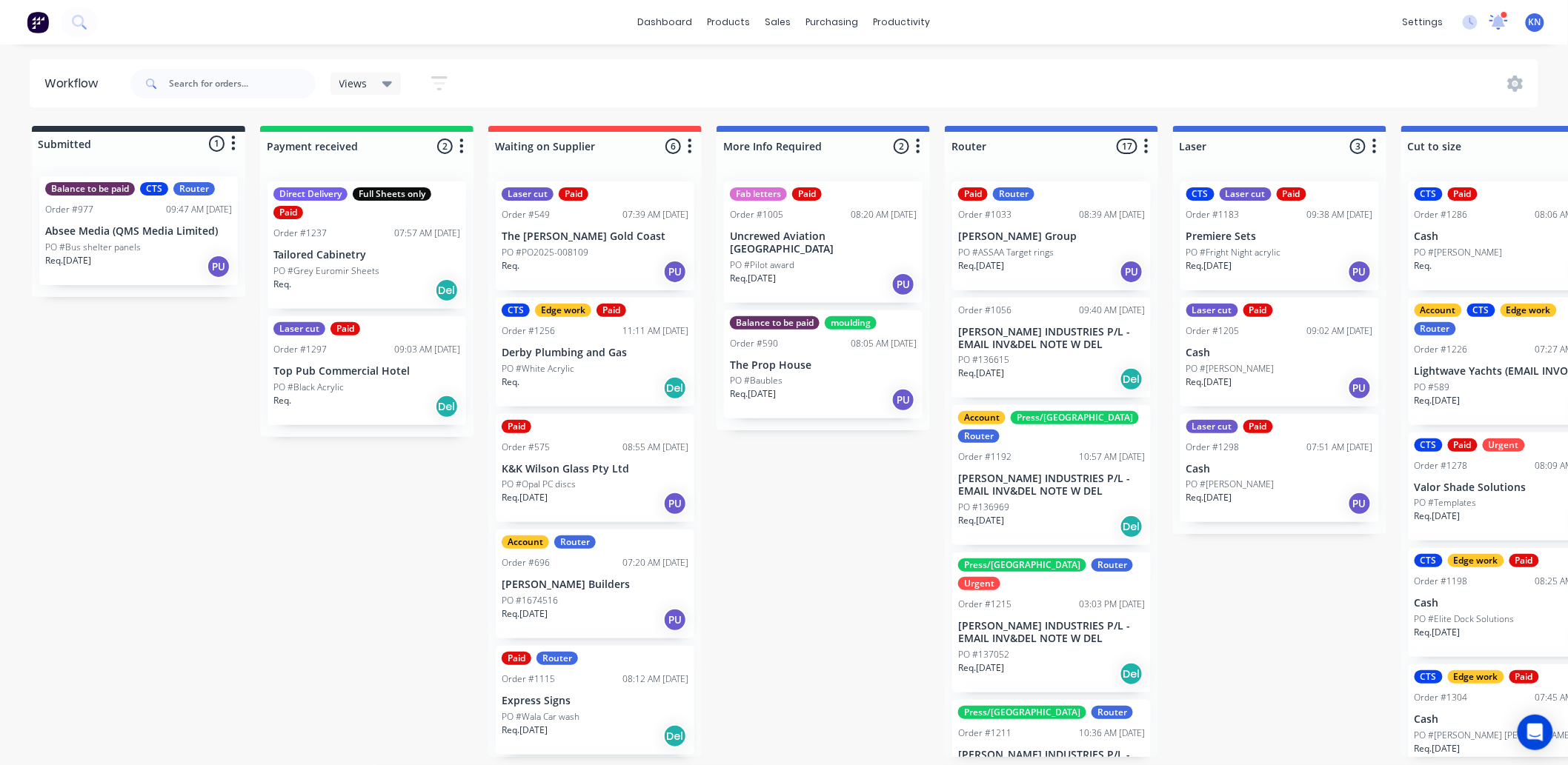
click at [1498, 23] on icon at bounding box center [1498, 20] width 14 height 13
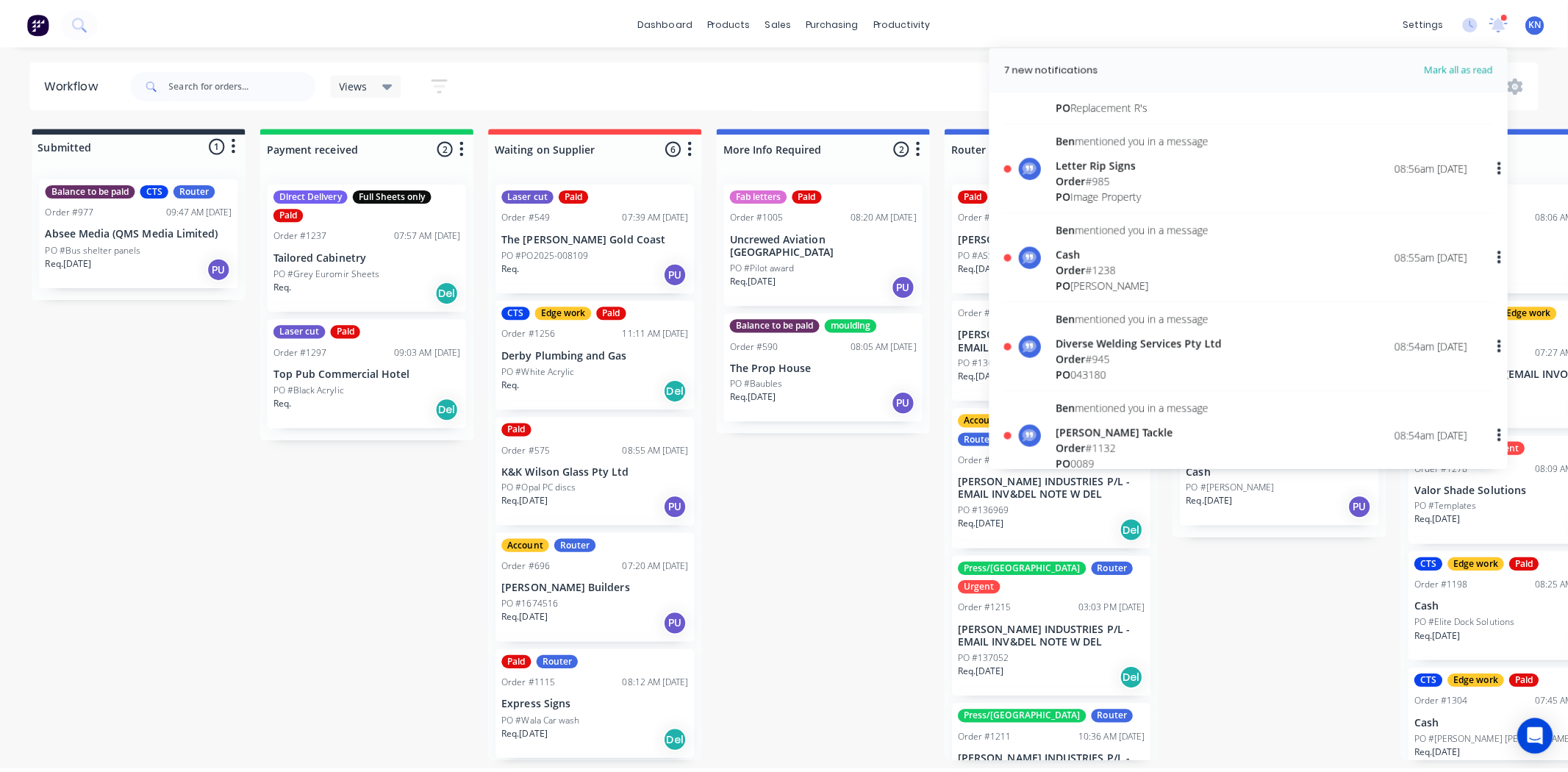
scroll to position [408, 0]
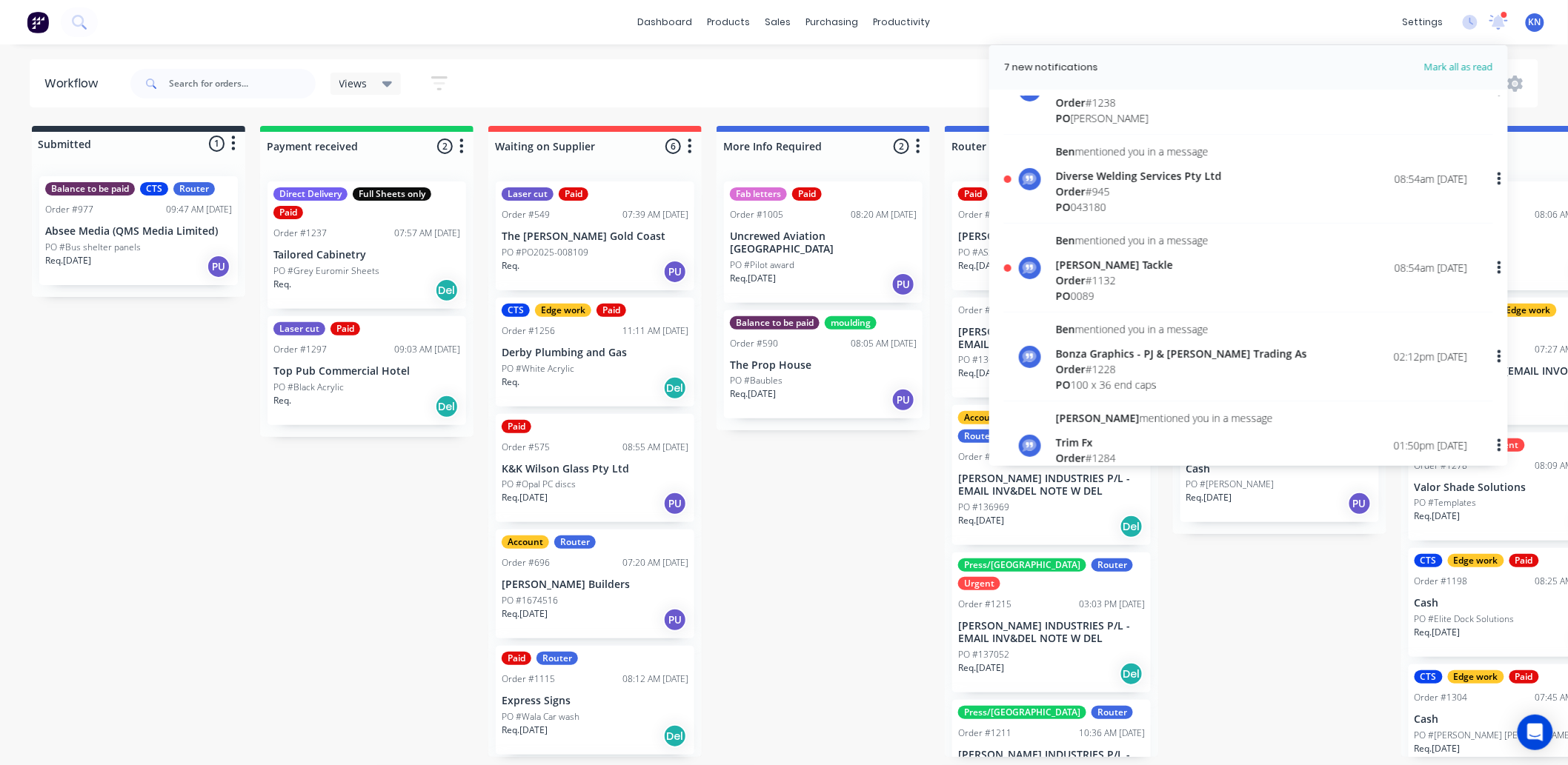
click at [1115, 261] on div "[PERSON_NAME] Tackle" at bounding box center [1132, 265] width 152 height 16
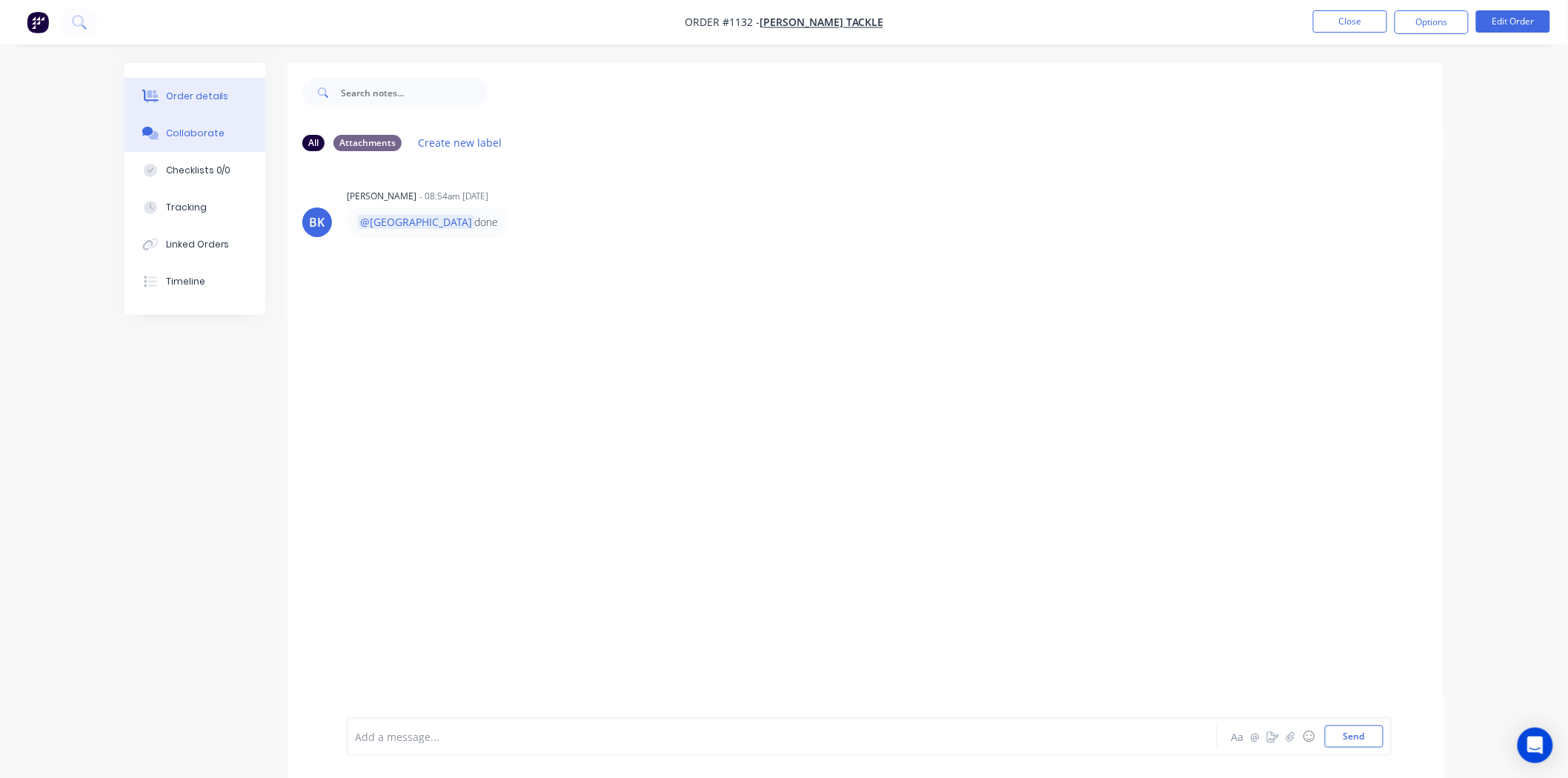
click at [224, 91] on button "Order details" at bounding box center [195, 96] width 141 height 37
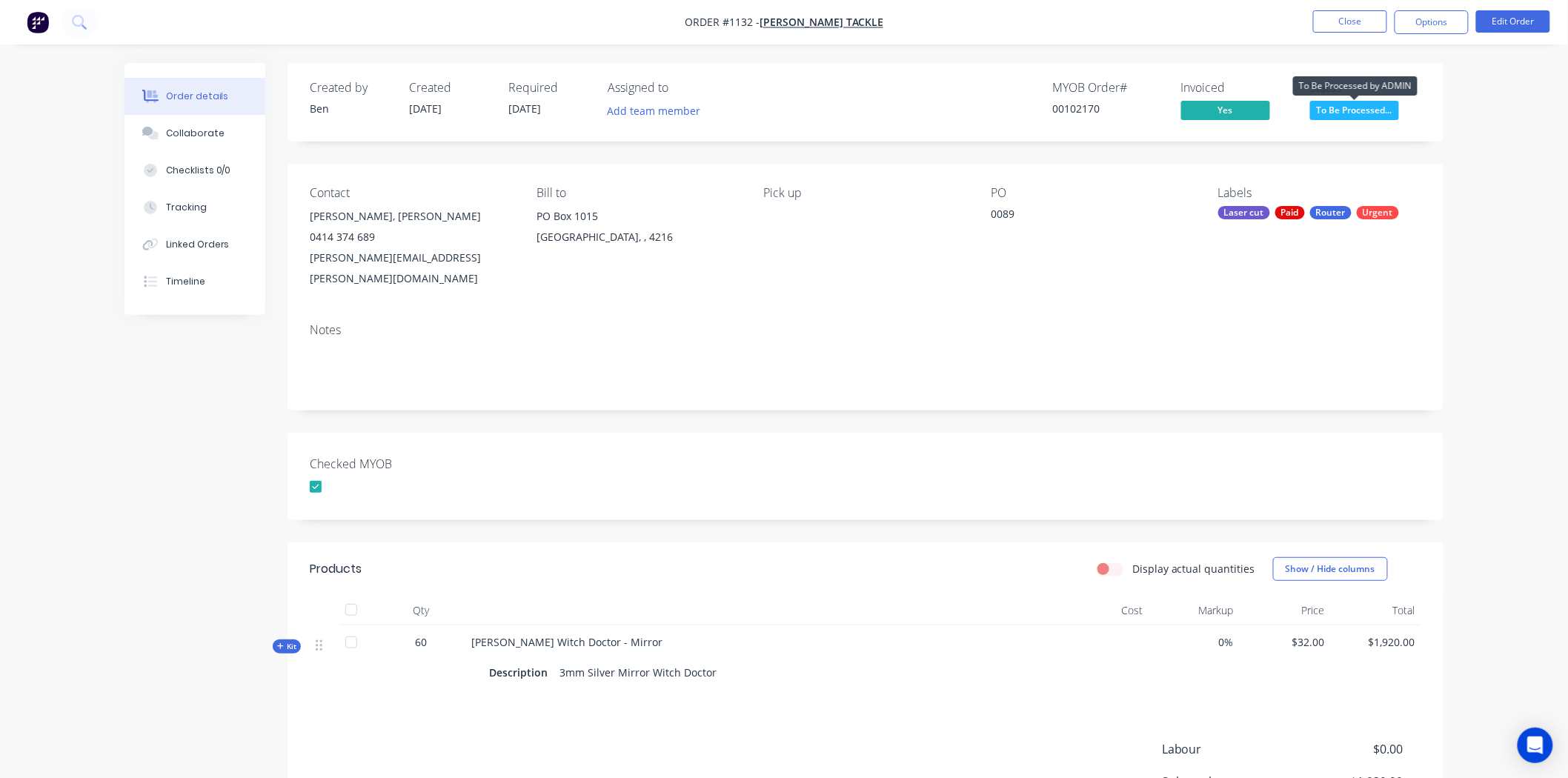
click at [1354, 106] on span "To Be Processed..." at bounding box center [1355, 110] width 89 height 19
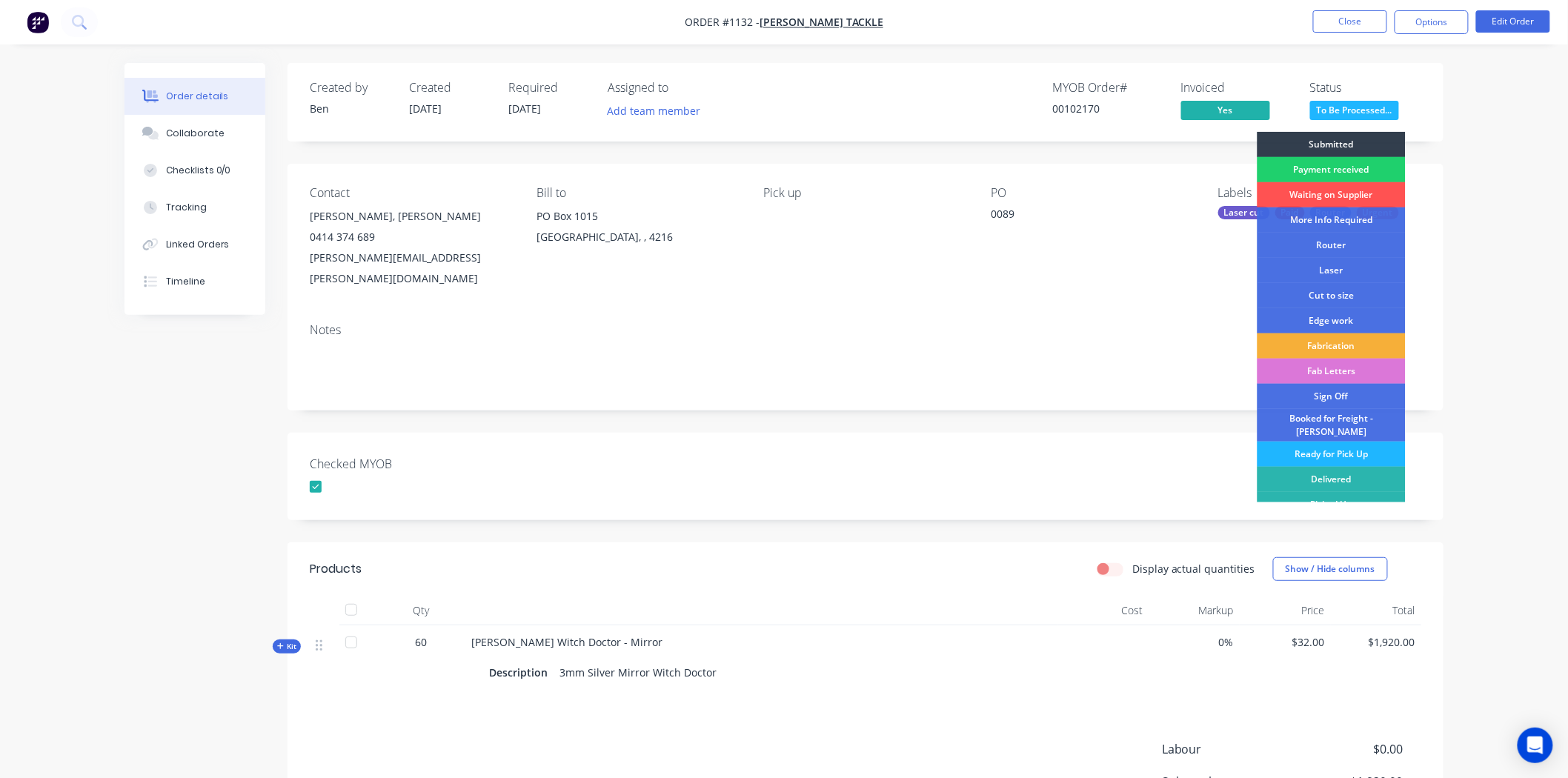
click at [1324, 447] on div "Ready for Pick Up" at bounding box center [1332, 454] width 149 height 25
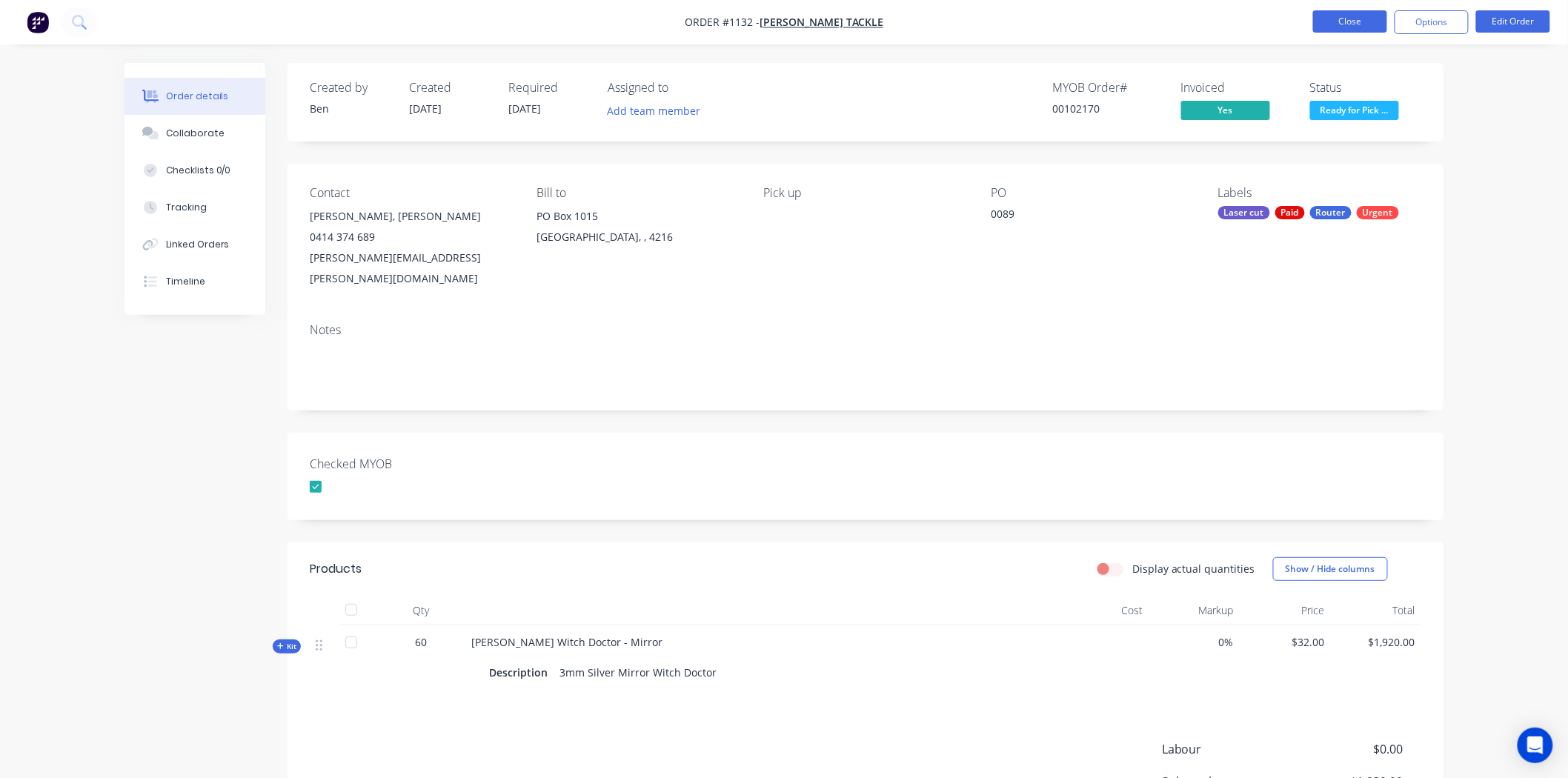
click at [1361, 19] on button "Close" at bounding box center [1350, 21] width 74 height 22
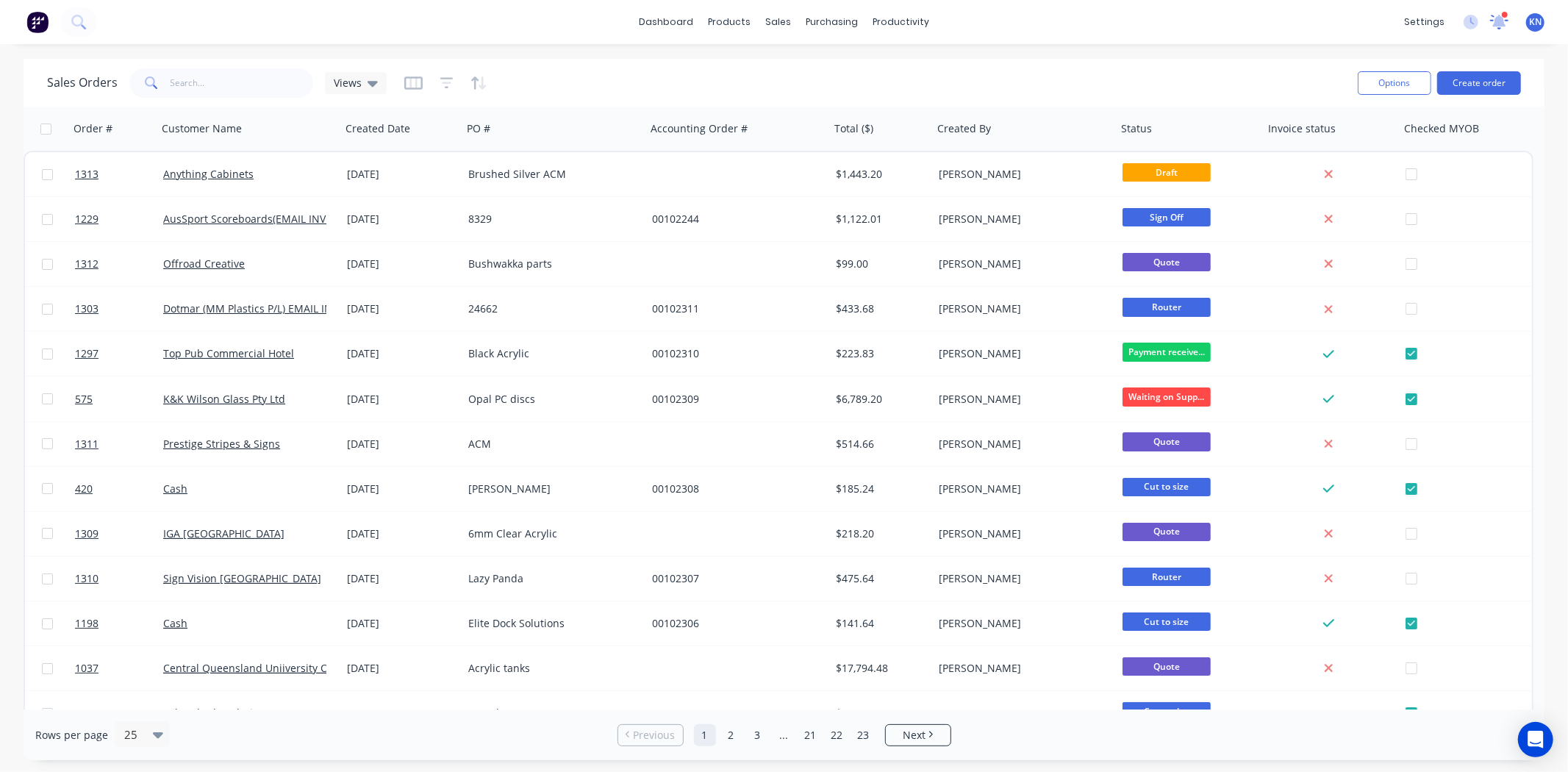
click at [1503, 22] on icon at bounding box center [1498, 20] width 15 height 14
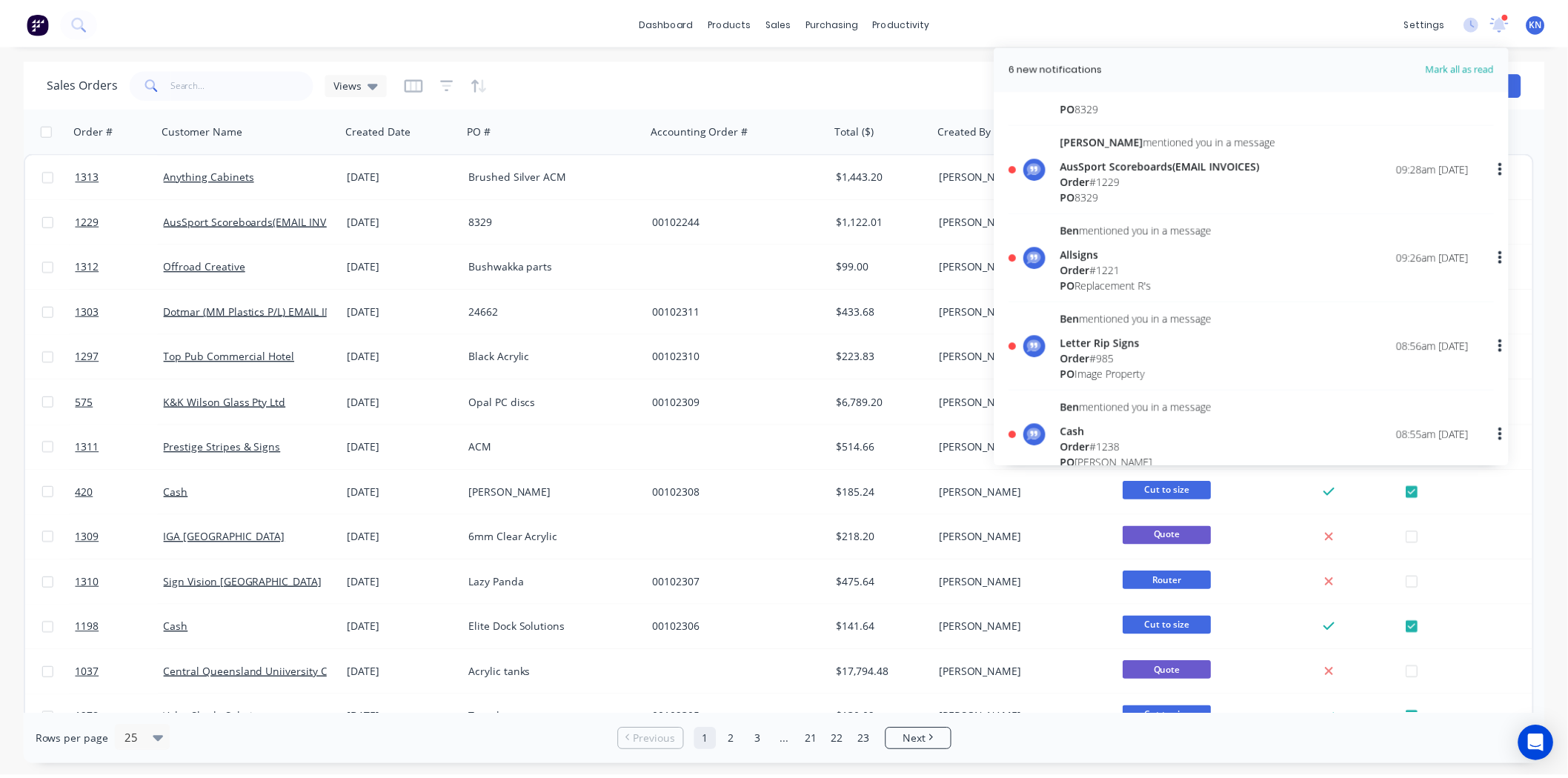
scroll to position [164, 0]
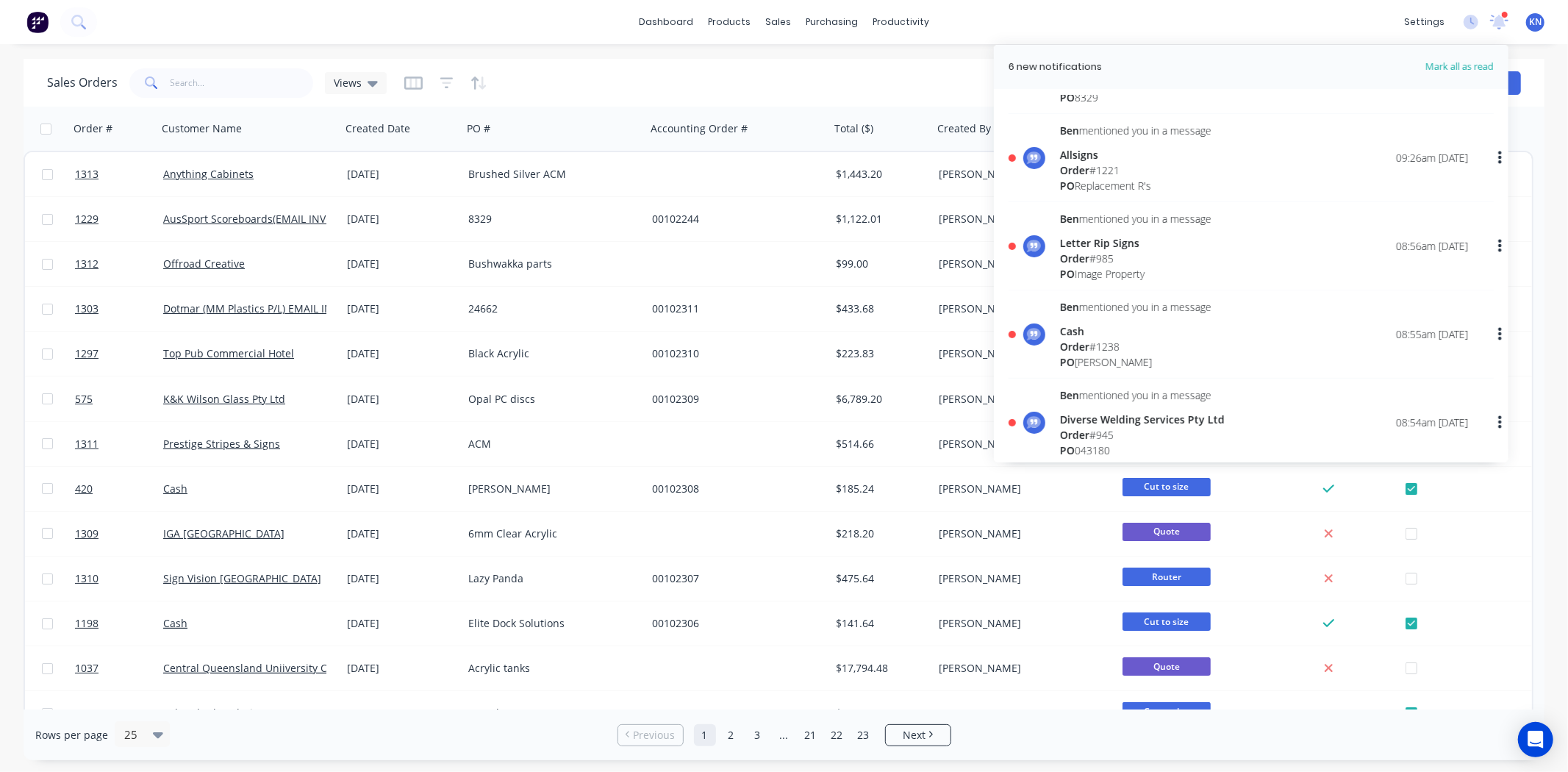
click at [1128, 251] on div "Order # 985" at bounding box center [1135, 258] width 151 height 16
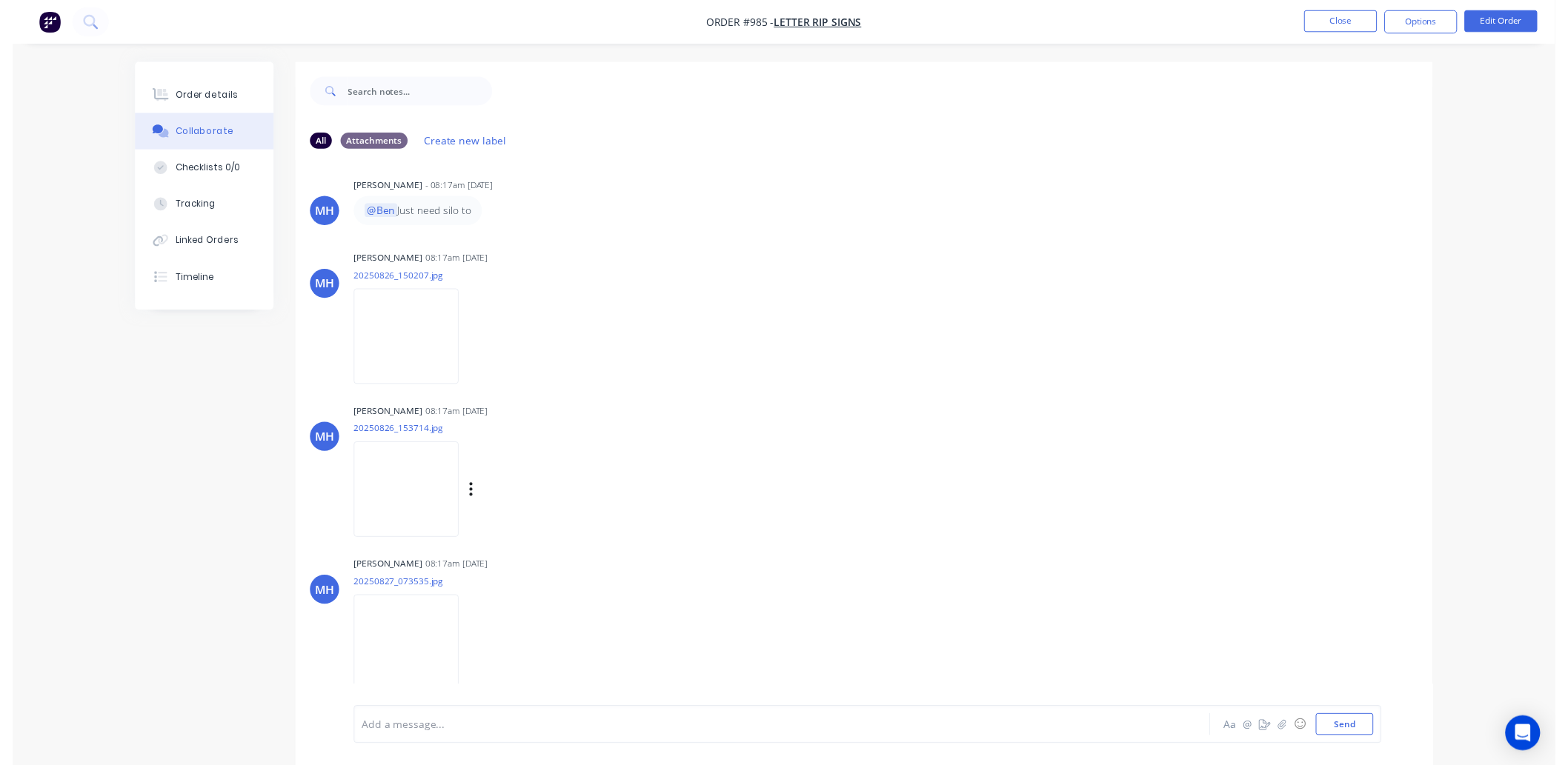
scroll to position [395, 0]
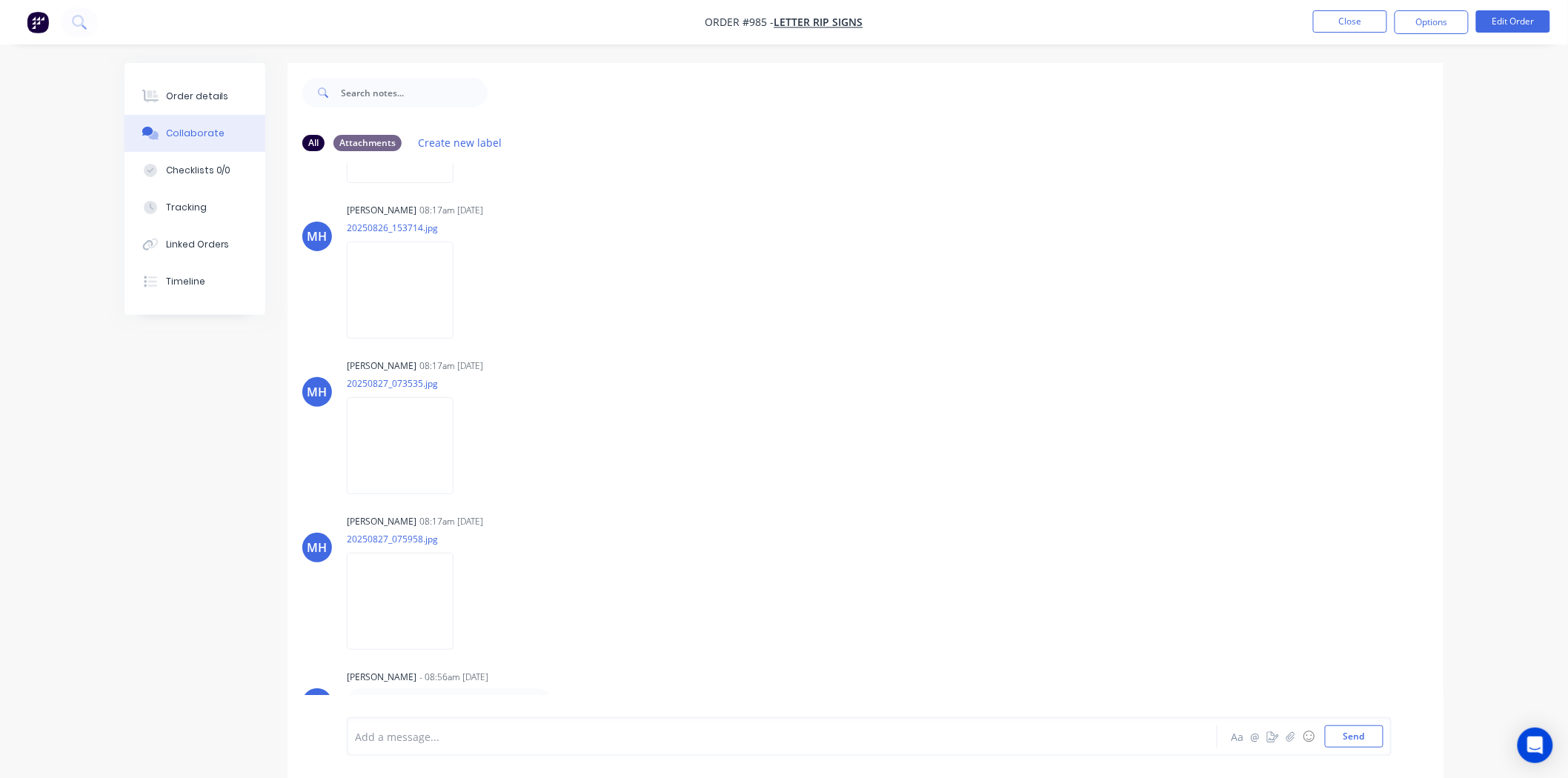
click at [389, 738] on div at bounding box center [741, 737] width 771 height 16
click at [190, 90] on div "Order details" at bounding box center [197, 96] width 63 height 13
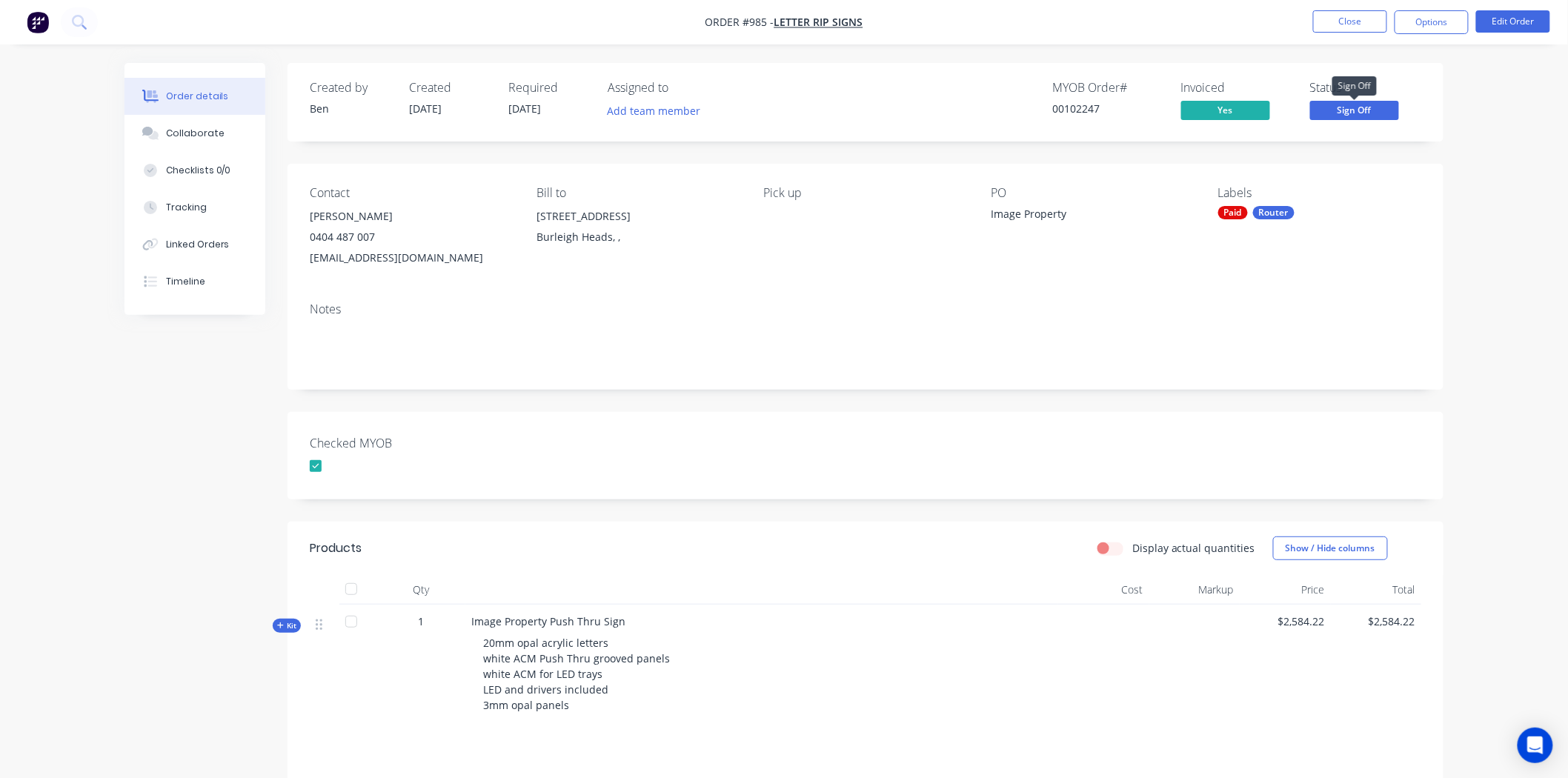
click at [1366, 109] on span "Sign Off" at bounding box center [1355, 110] width 89 height 19
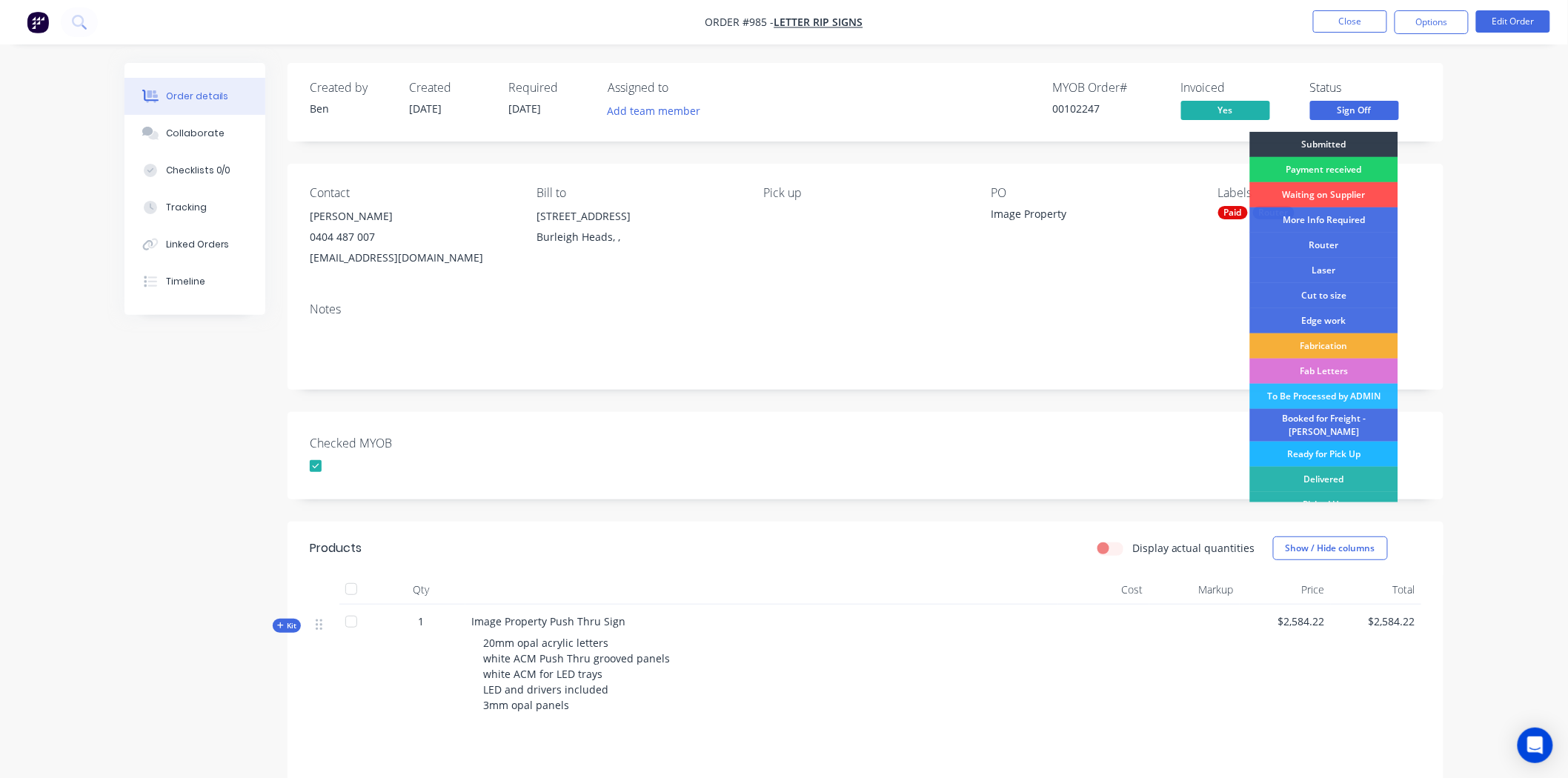
click at [1299, 445] on div "Ready for Pick Up" at bounding box center [1324, 454] width 149 height 25
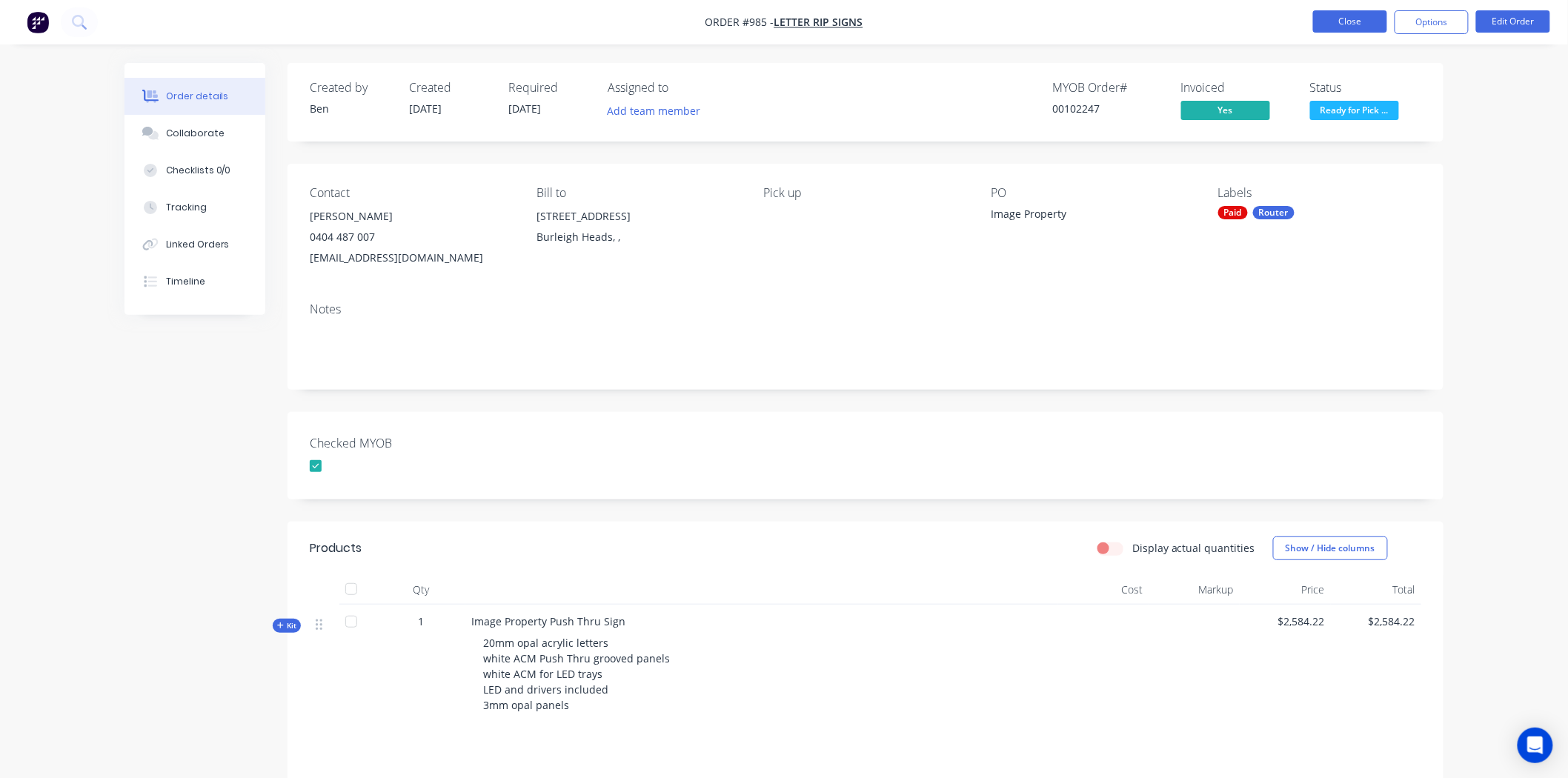
click at [1344, 20] on button "Close" at bounding box center [1350, 21] width 74 height 22
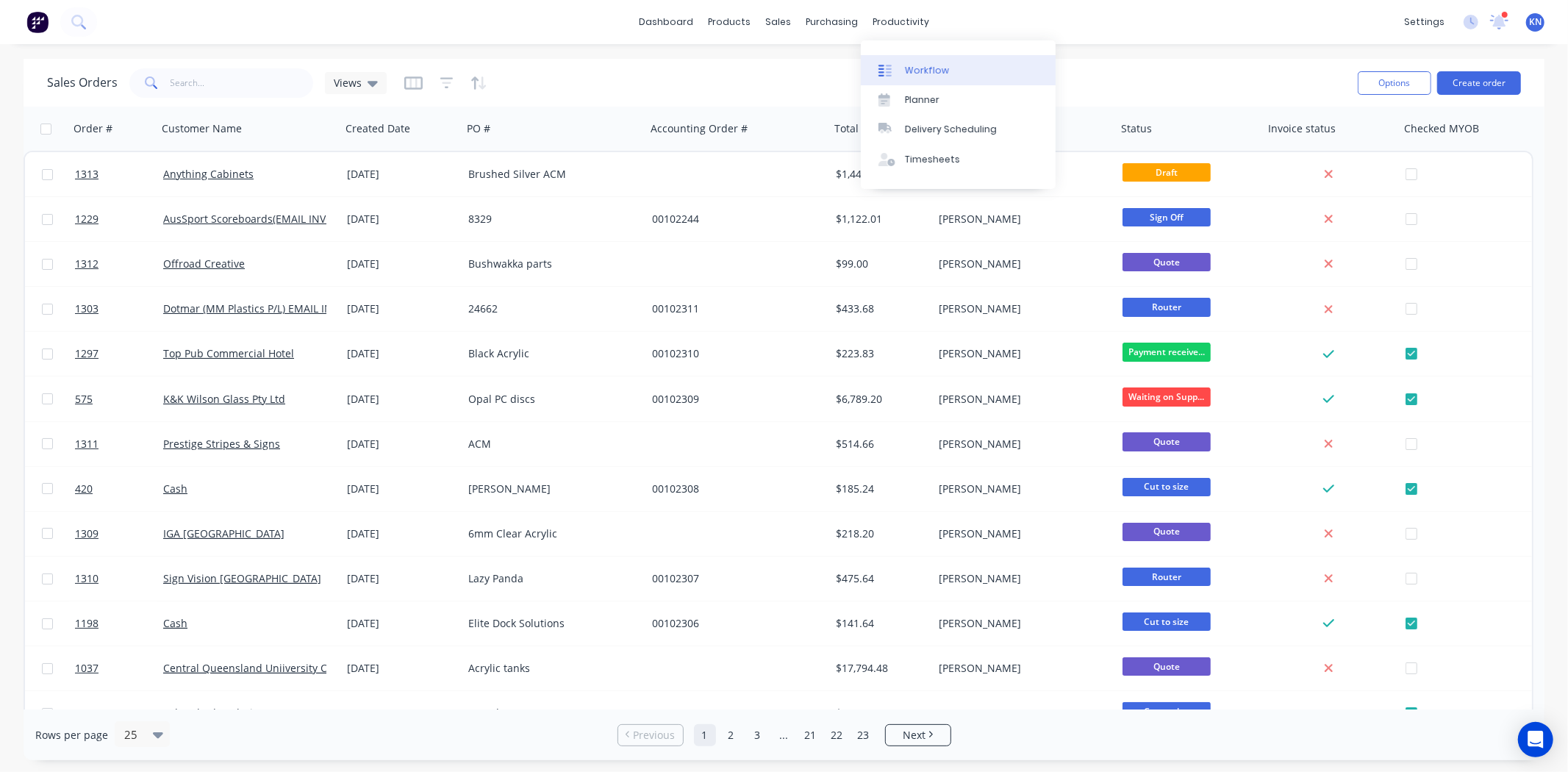
drag, startPoint x: 895, startPoint y: 22, endPoint x: 931, endPoint y: 67, distance: 57.6
click at [895, 22] on div "productivity" at bounding box center [901, 22] width 71 height 22
click at [930, 68] on div "Workflow" at bounding box center [927, 70] width 44 height 13
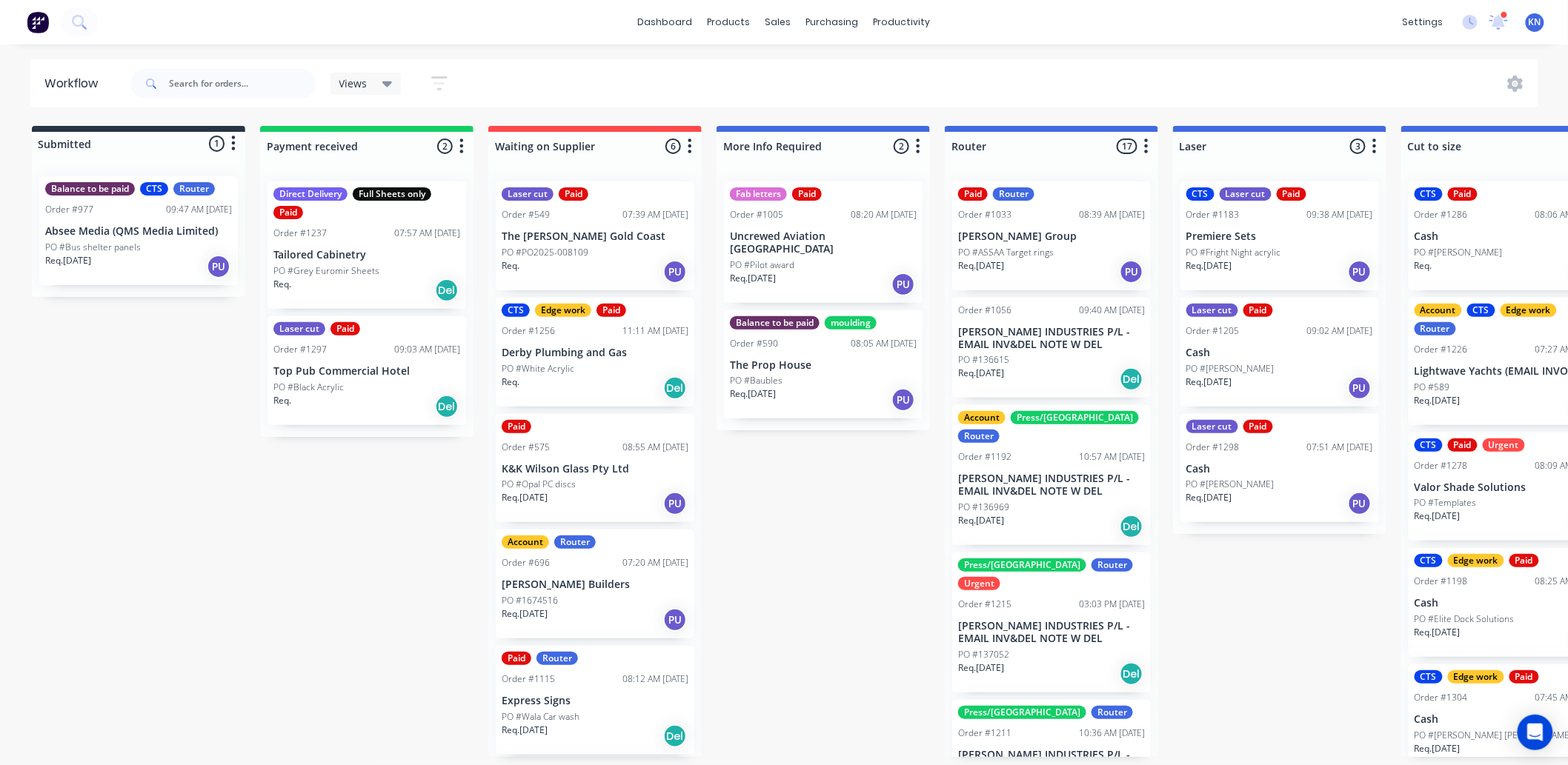
scroll to position [4, 0]
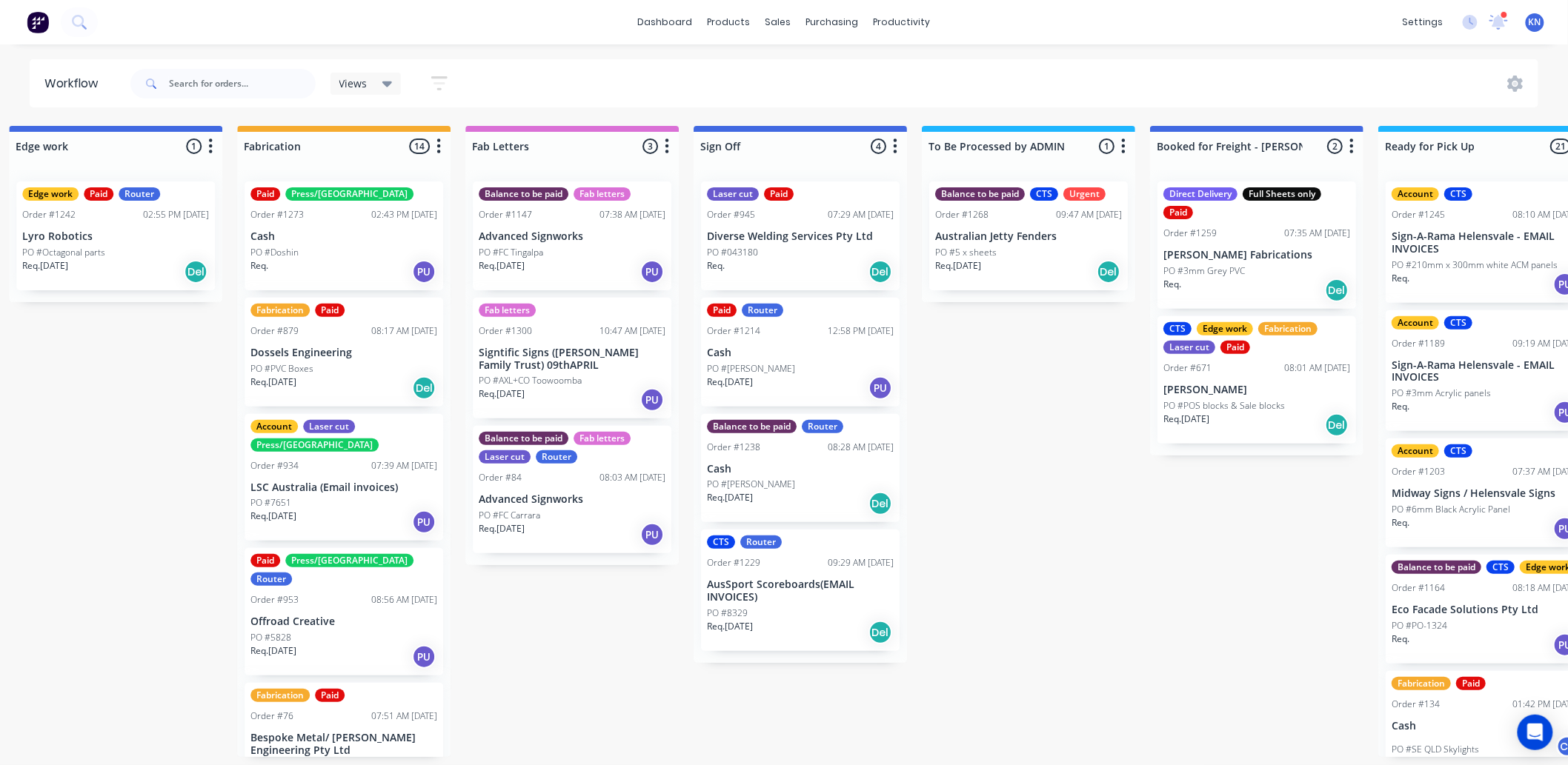
scroll to position [0, 1977]
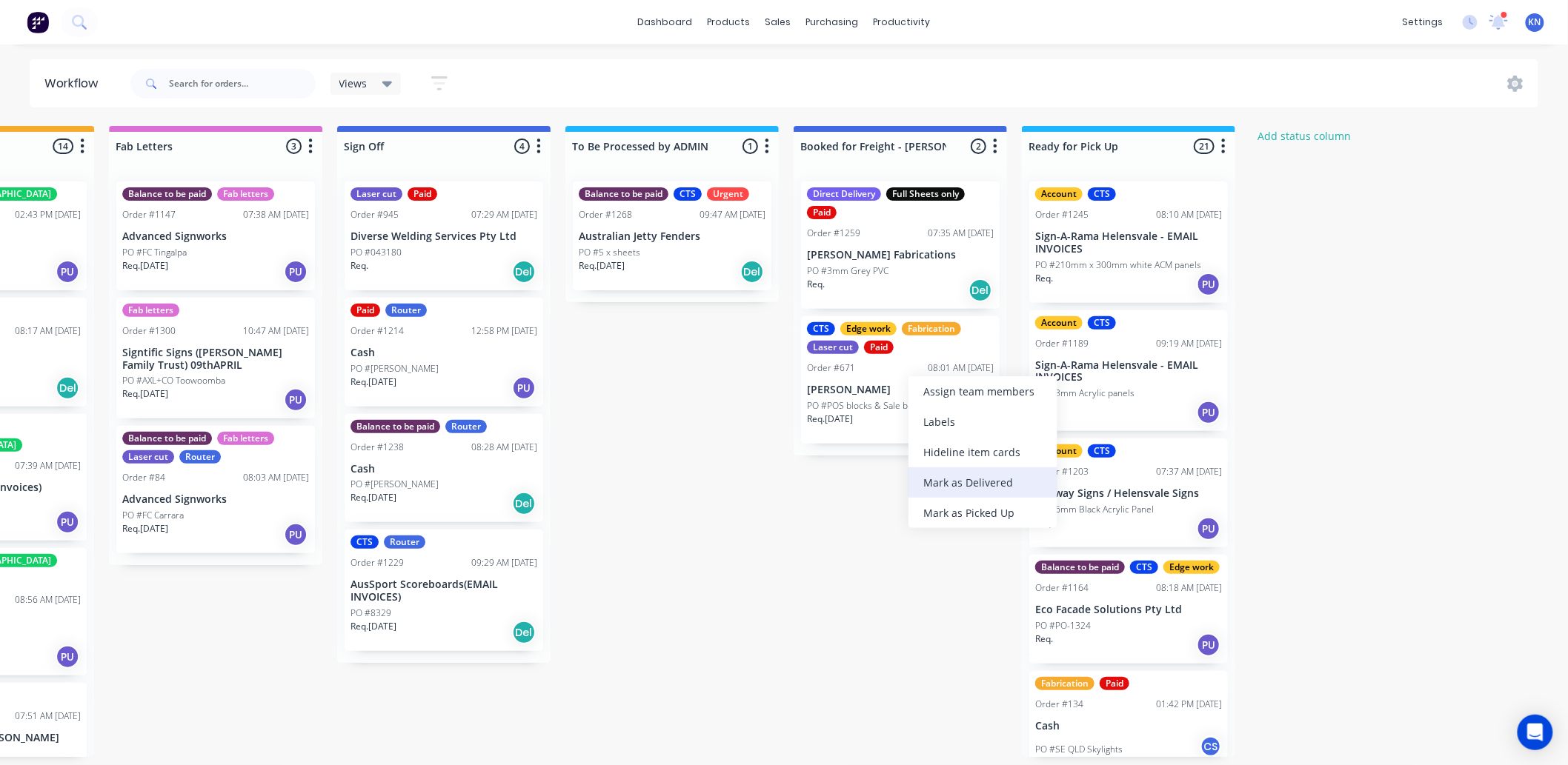
click at [958, 479] on div "Mark as Delivered" at bounding box center [983, 482] width 149 height 30
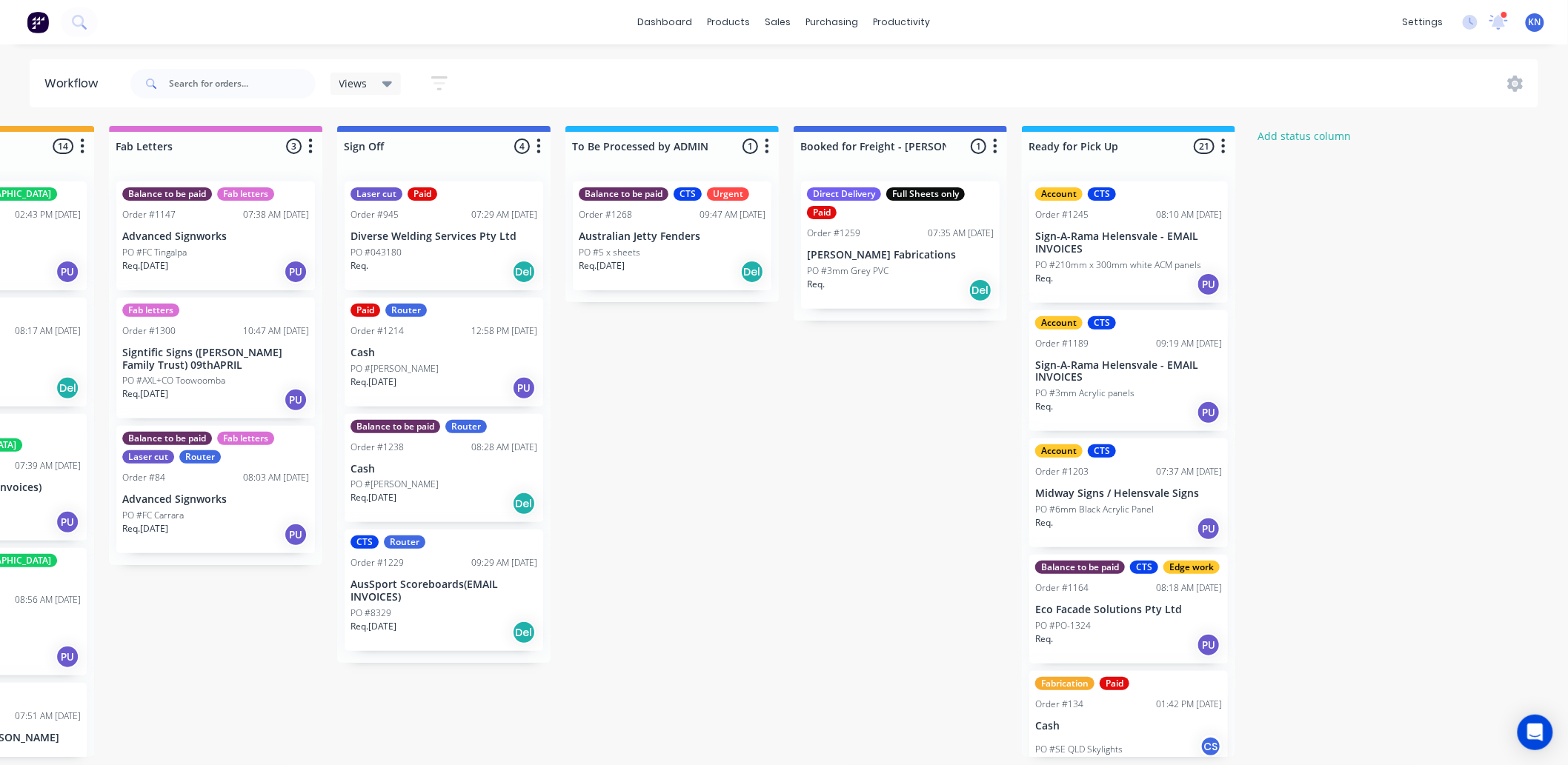
click at [413, 357] on p "Cash" at bounding box center [443, 353] width 187 height 13
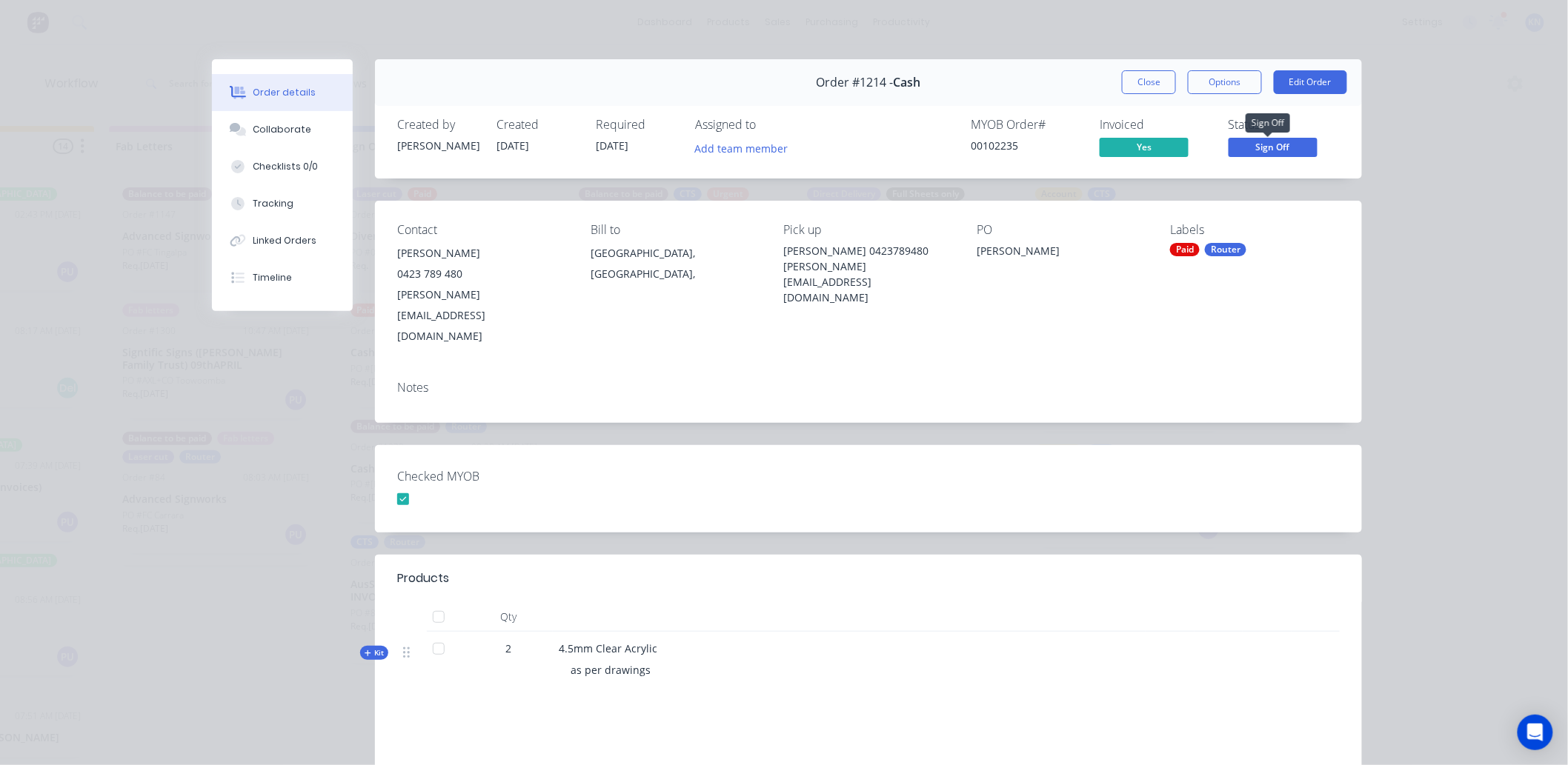
click at [1286, 148] on span "Sign Off" at bounding box center [1273, 147] width 89 height 19
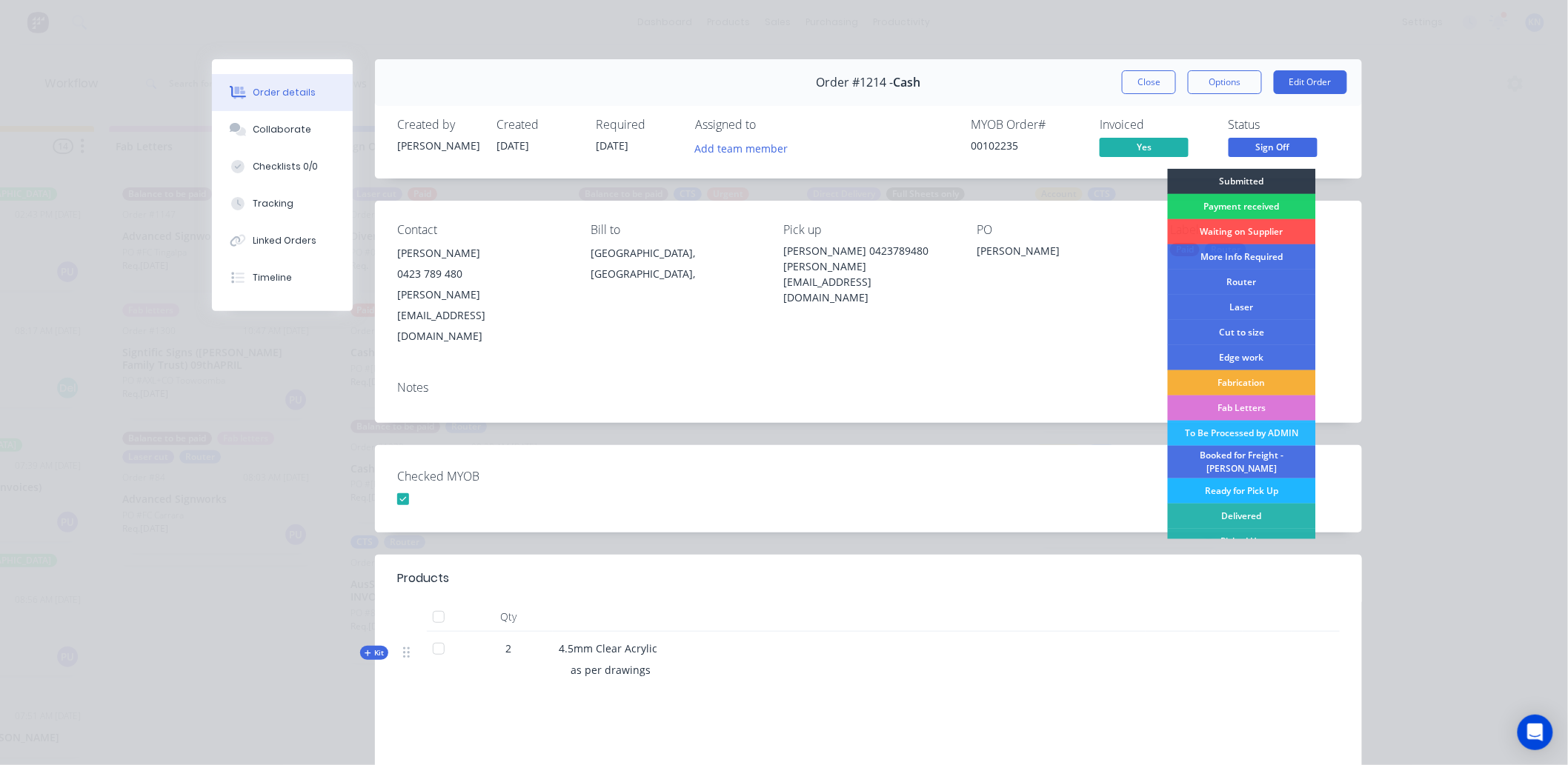
click at [1217, 481] on div "Ready for Pick Up" at bounding box center [1242, 491] width 149 height 25
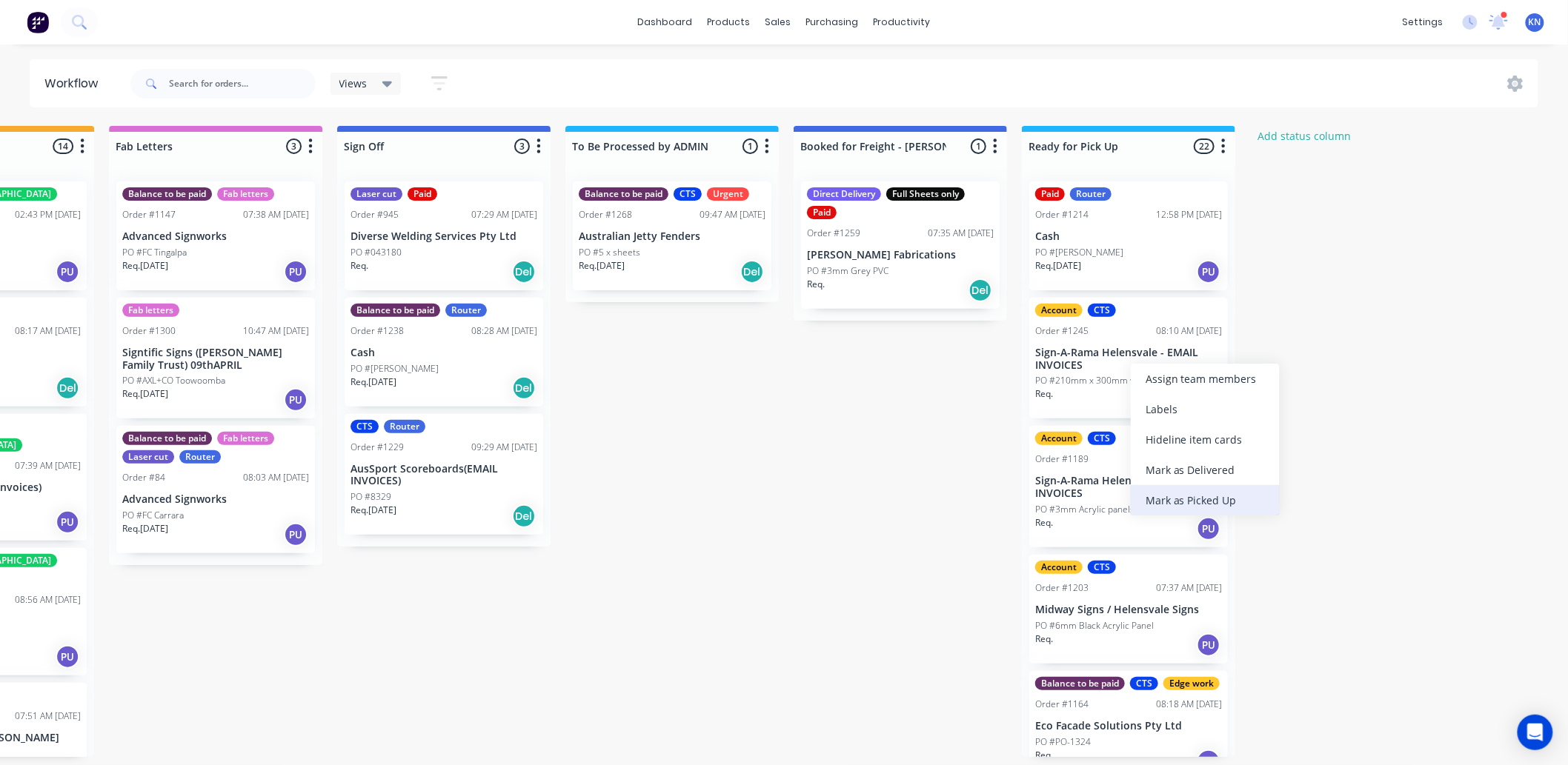
click at [1171, 494] on div "Mark as Picked Up" at bounding box center [1205, 500] width 149 height 30
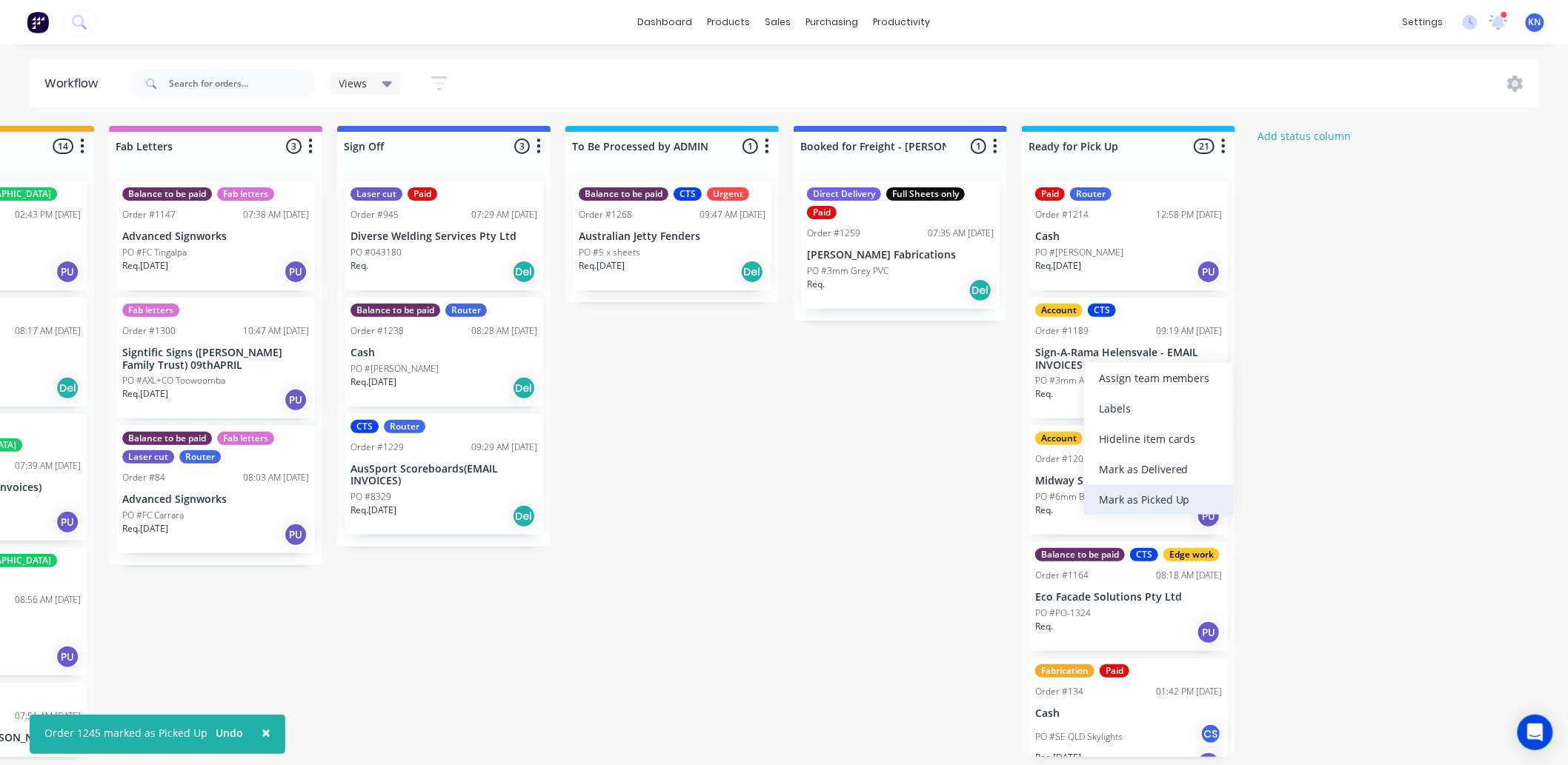
click at [1160, 494] on div "Mark as Picked Up" at bounding box center [1158, 499] width 149 height 30
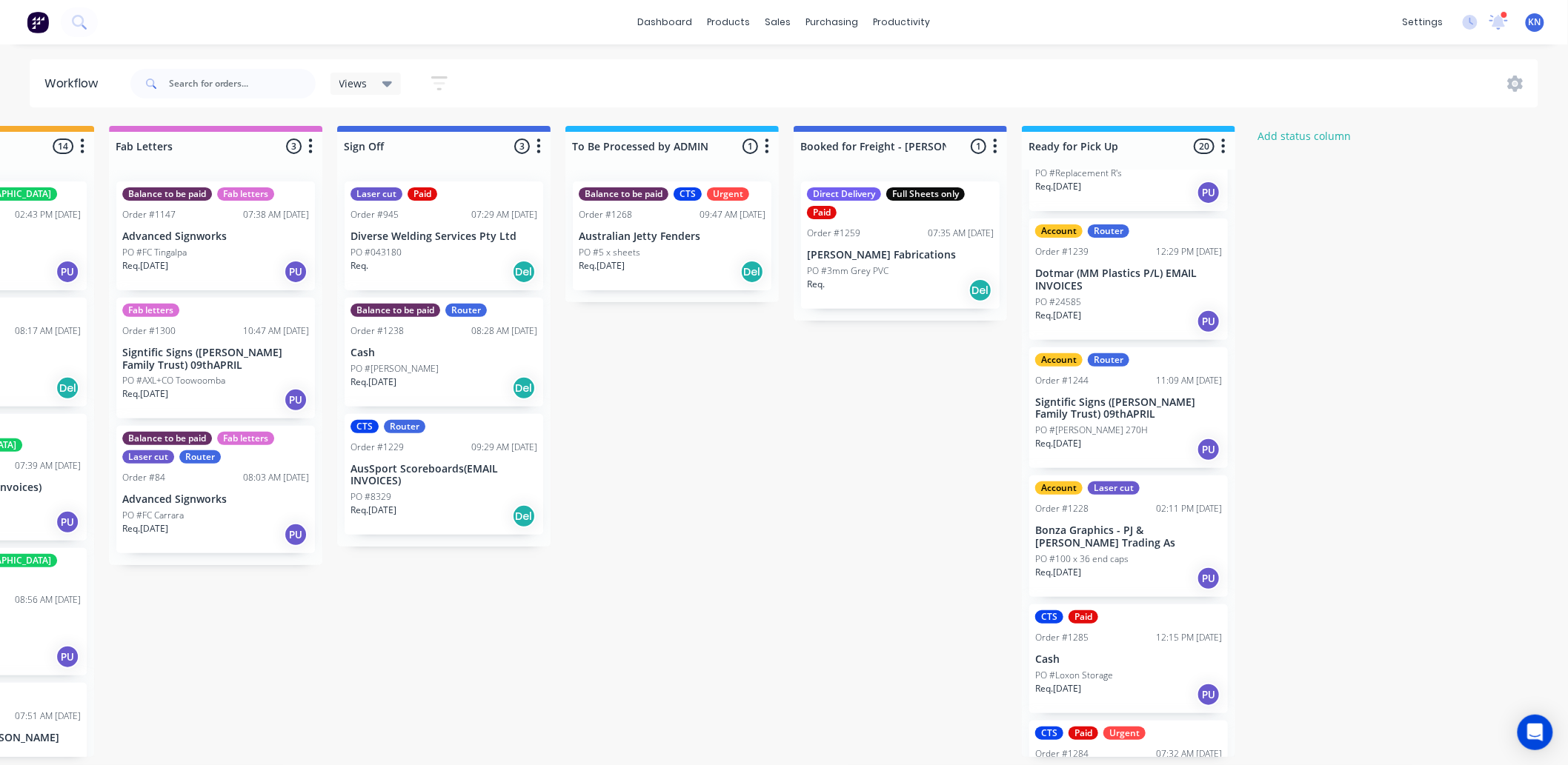
scroll to position [1646, 0]
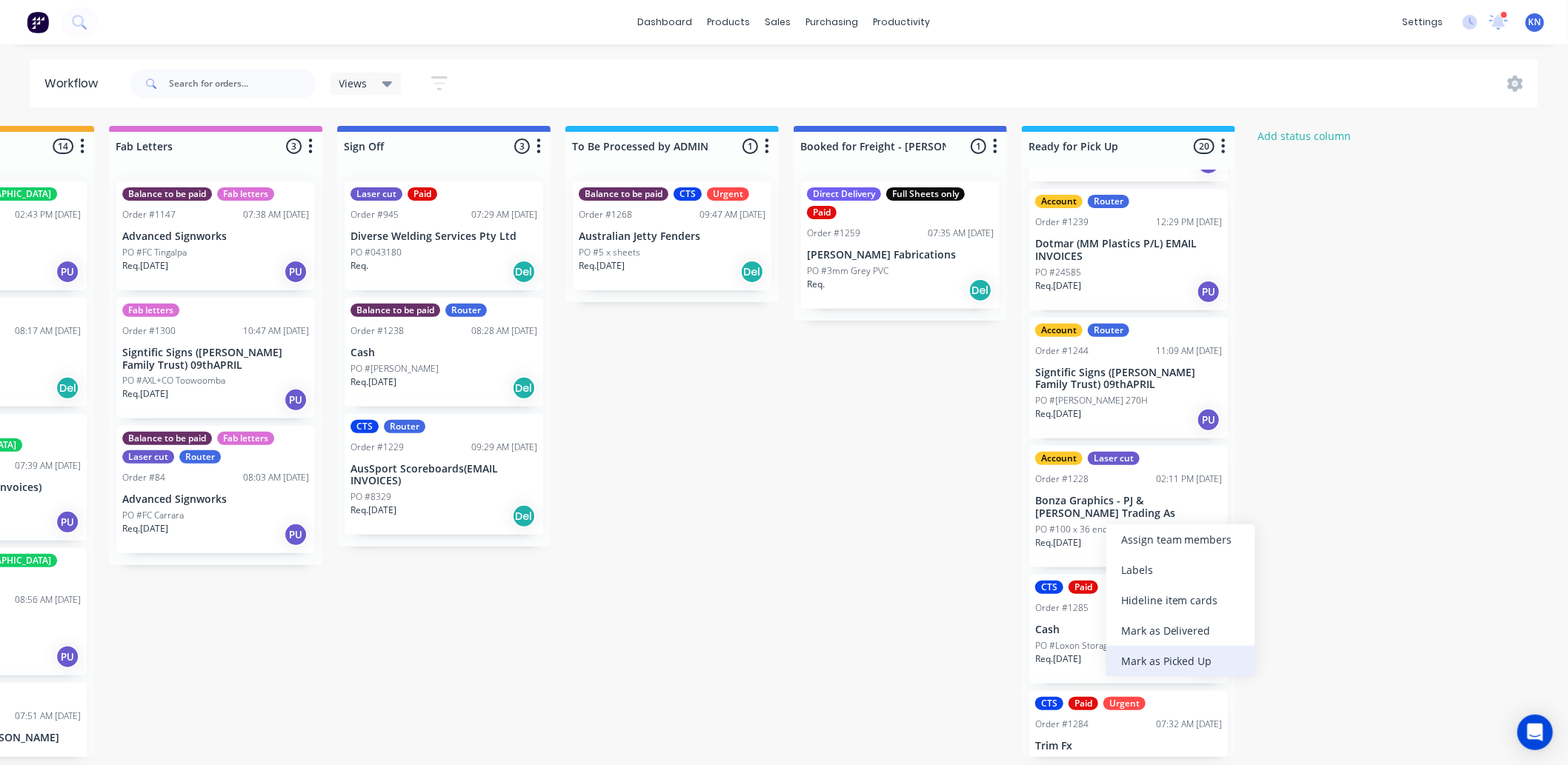
click at [1174, 658] on div "Mark as Picked Up" at bounding box center [1180, 661] width 149 height 30
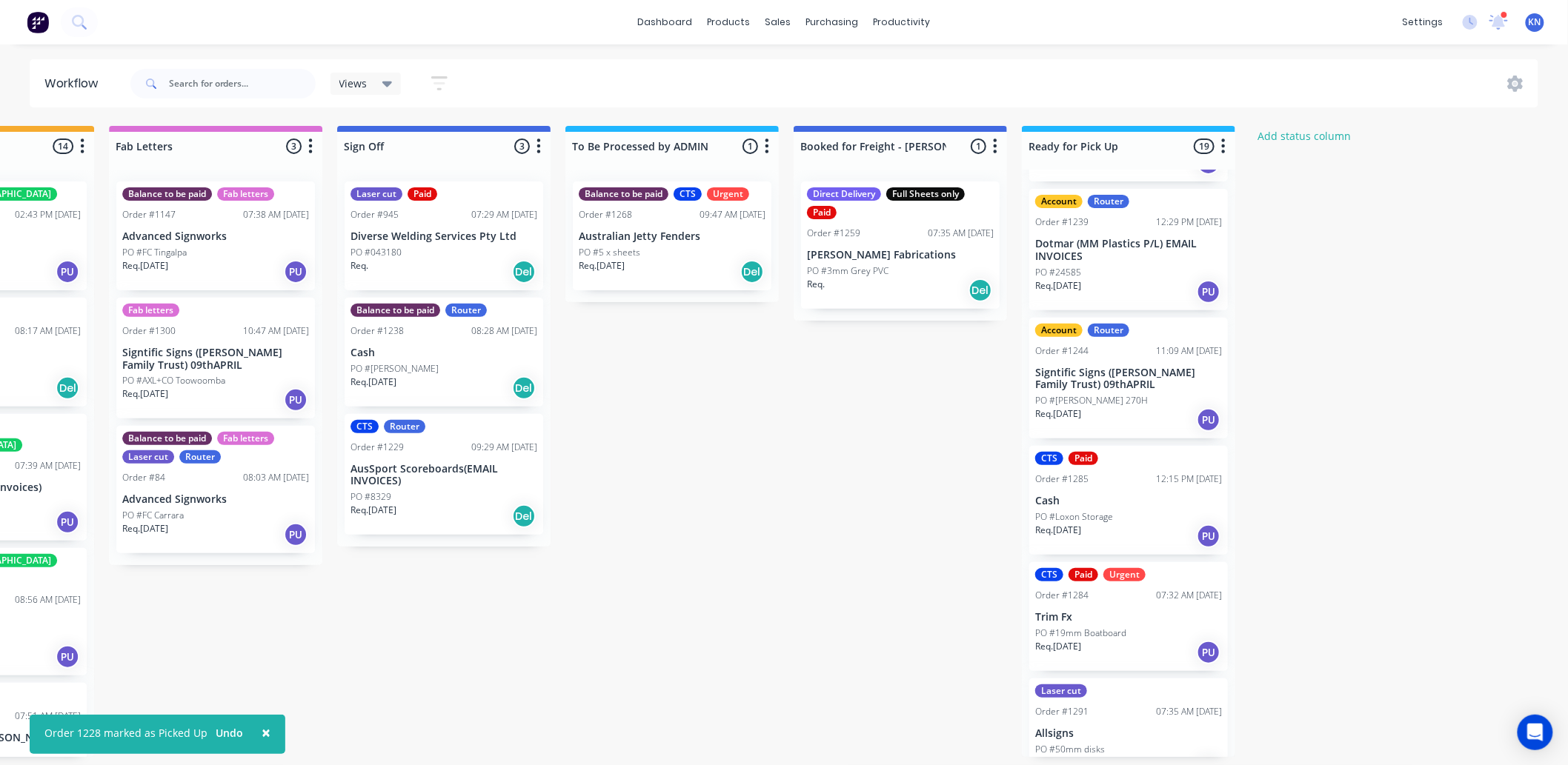
scroll to position [1692, 0]
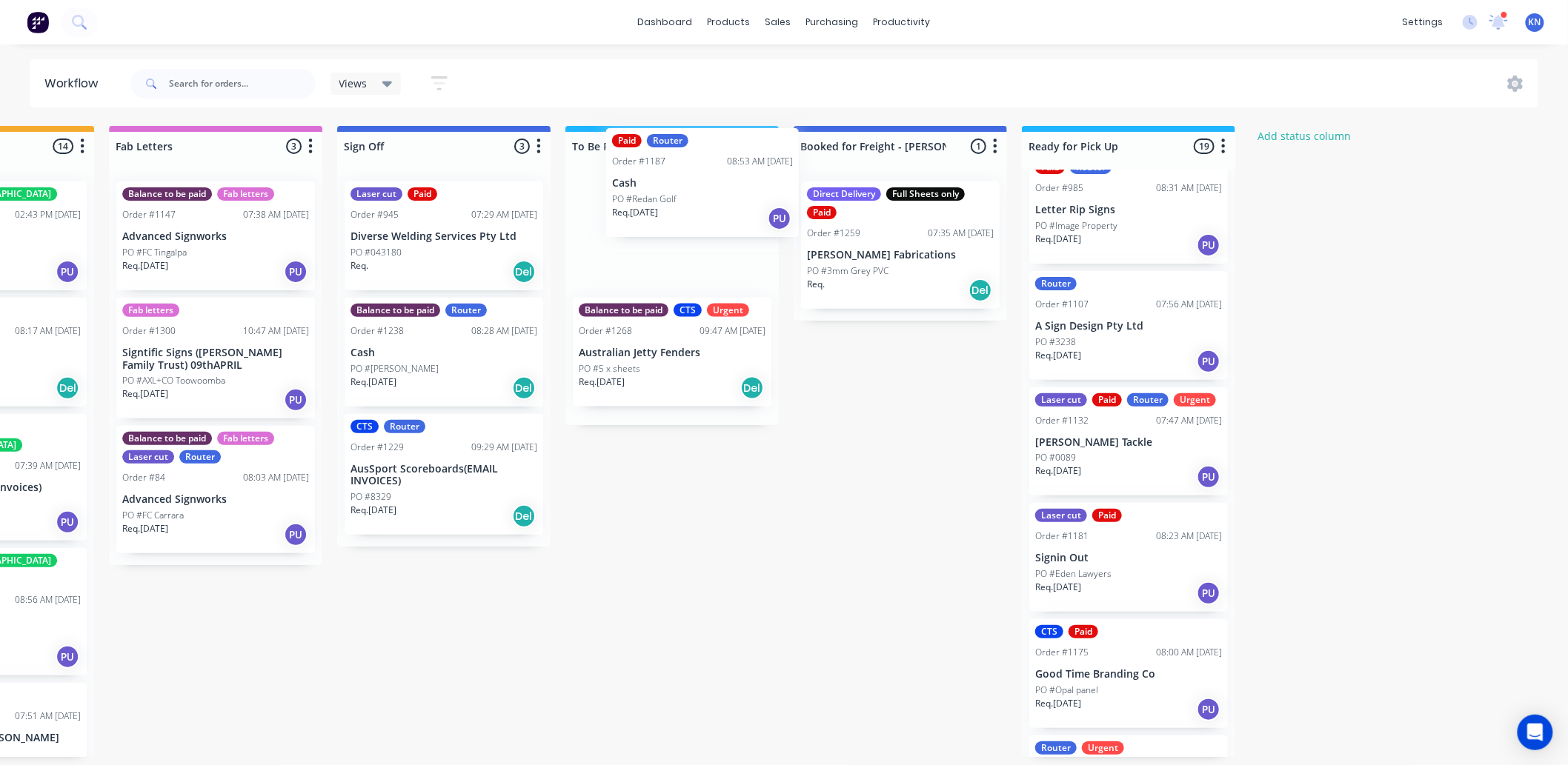
scroll to position [0, 1977]
drag, startPoint x: 1108, startPoint y: 574, endPoint x: 653, endPoint y: 177, distance: 603.8
click at [633, 241] on p "Cash" at bounding box center [671, 237] width 187 height 13
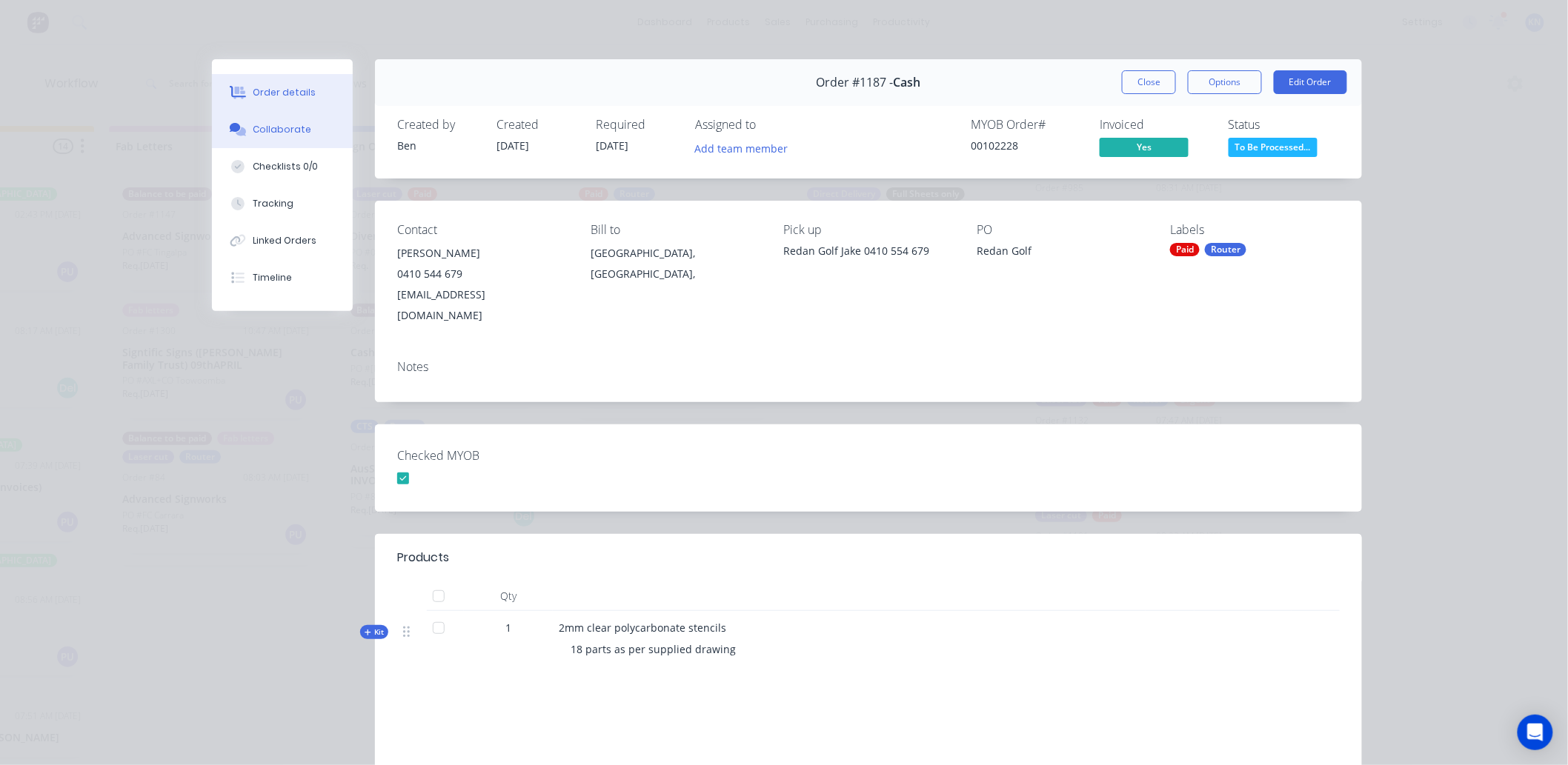
click at [279, 127] on div "Collaborate" at bounding box center [282, 129] width 59 height 13
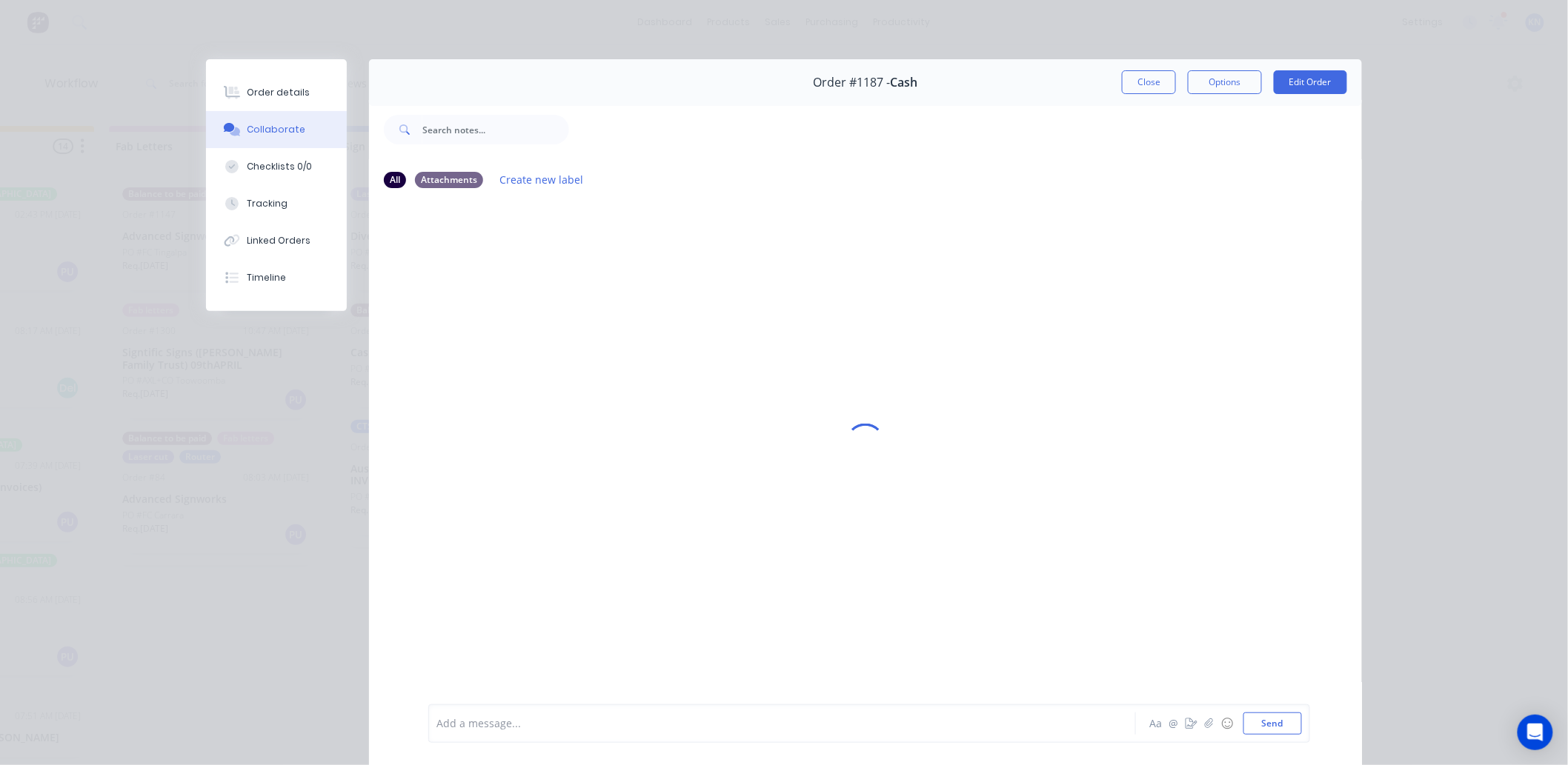
click at [465, 727] on div at bounding box center [761, 724] width 648 height 16
drag, startPoint x: 686, startPoint y: 724, endPoint x: 696, endPoint y: 721, distance: 10.4
click at [686, 724] on div "Needs shipping now. Will invoice in MYOB" at bounding box center [761, 724] width 648 height 16
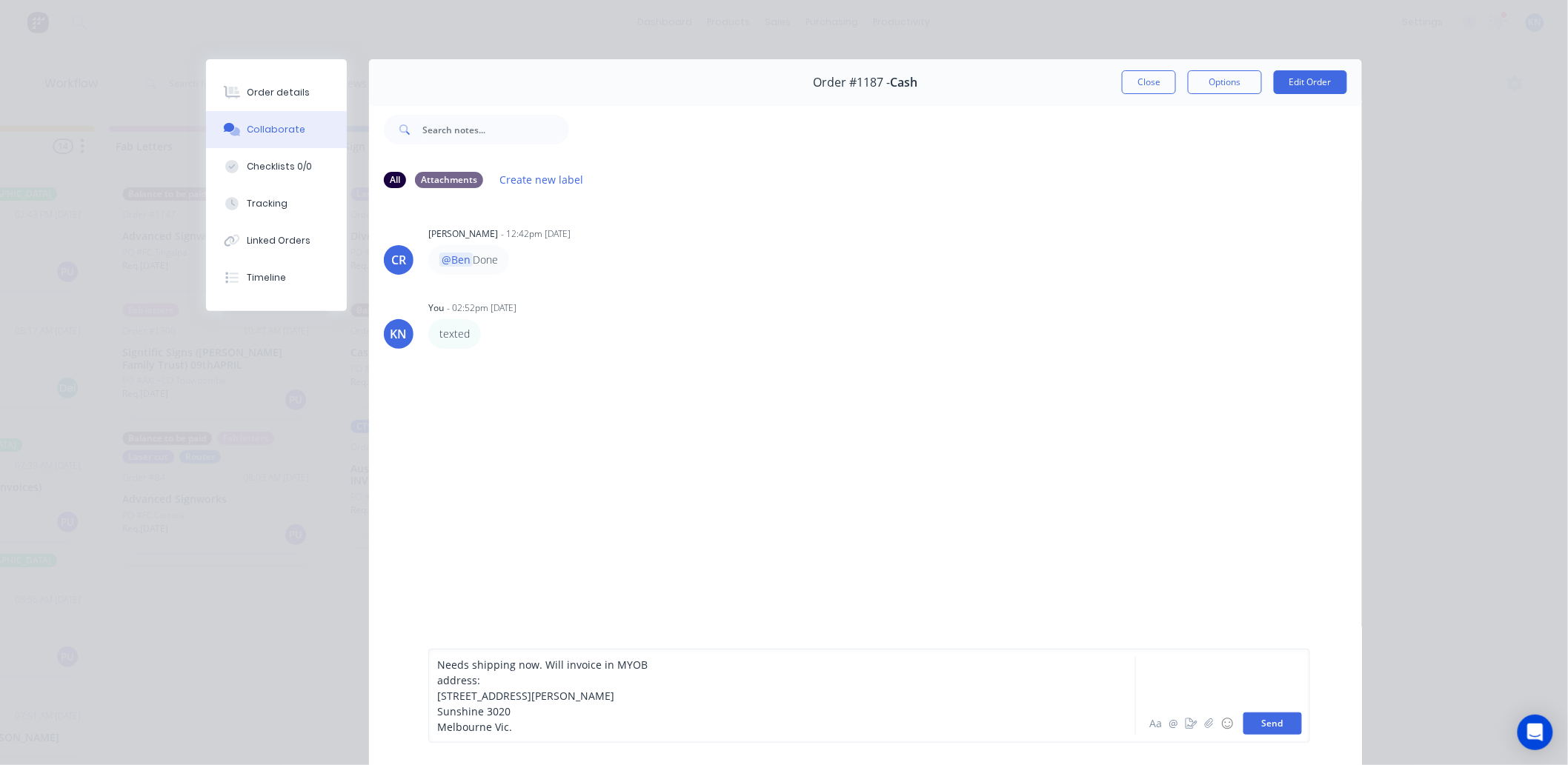
click at [1291, 728] on button "Send" at bounding box center [1273, 724] width 59 height 22
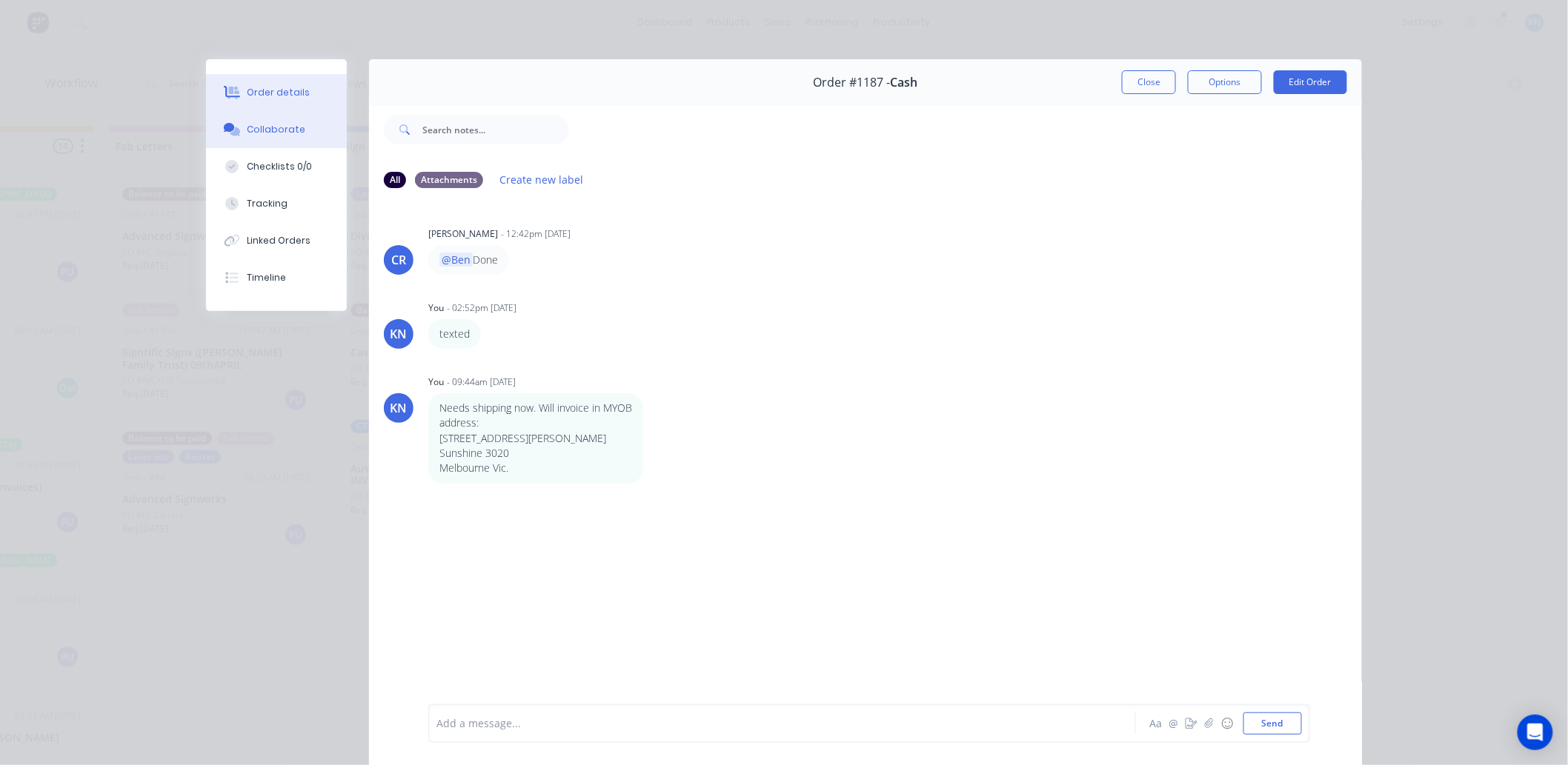
click at [285, 94] on div "Order details" at bounding box center [279, 92] width 63 height 13
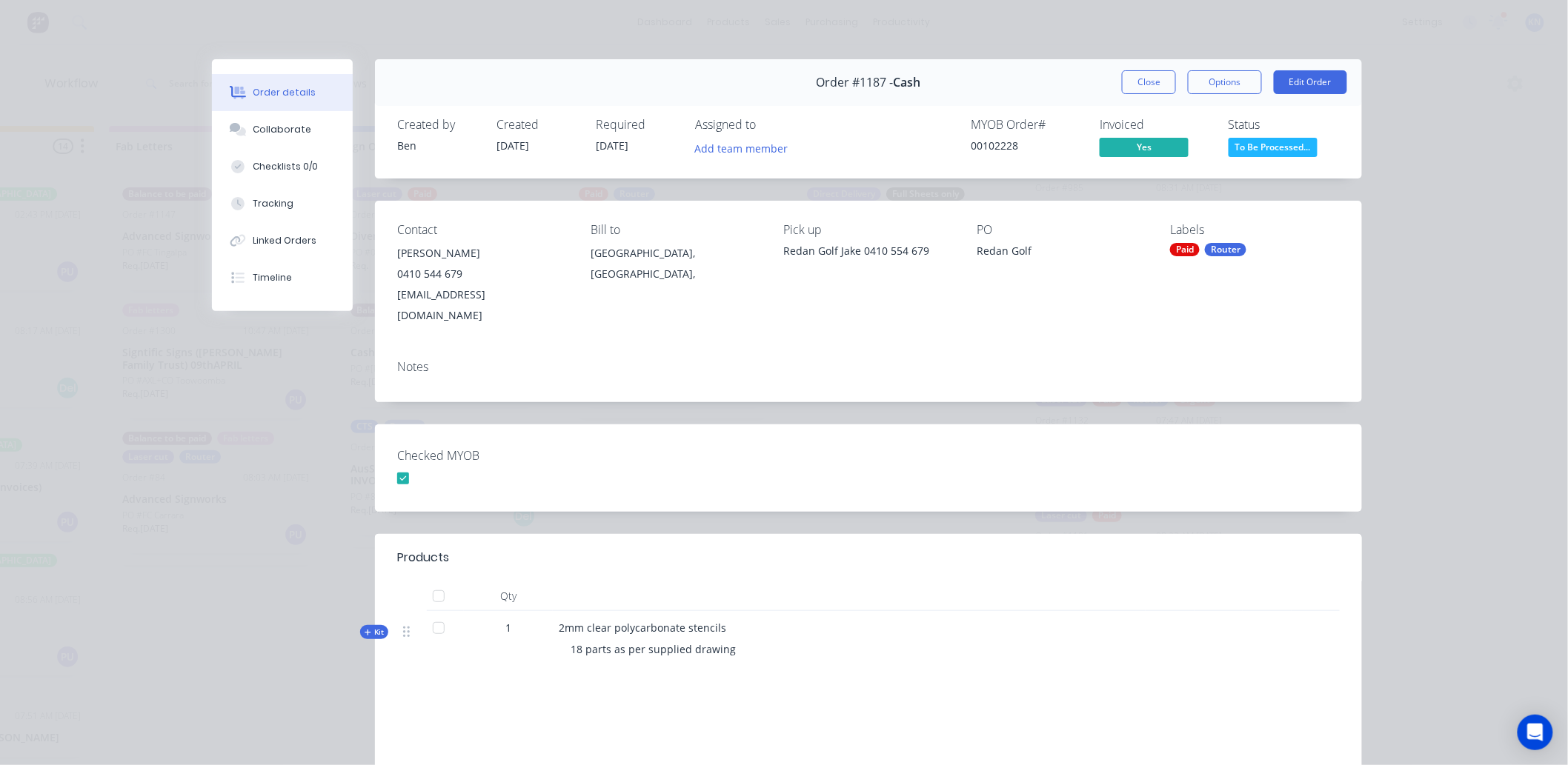
drag, startPoint x: 1145, startPoint y: 80, endPoint x: 1004, endPoint y: 126, distance: 148.3
click at [1145, 80] on button "Close" at bounding box center [1148, 82] width 54 height 23
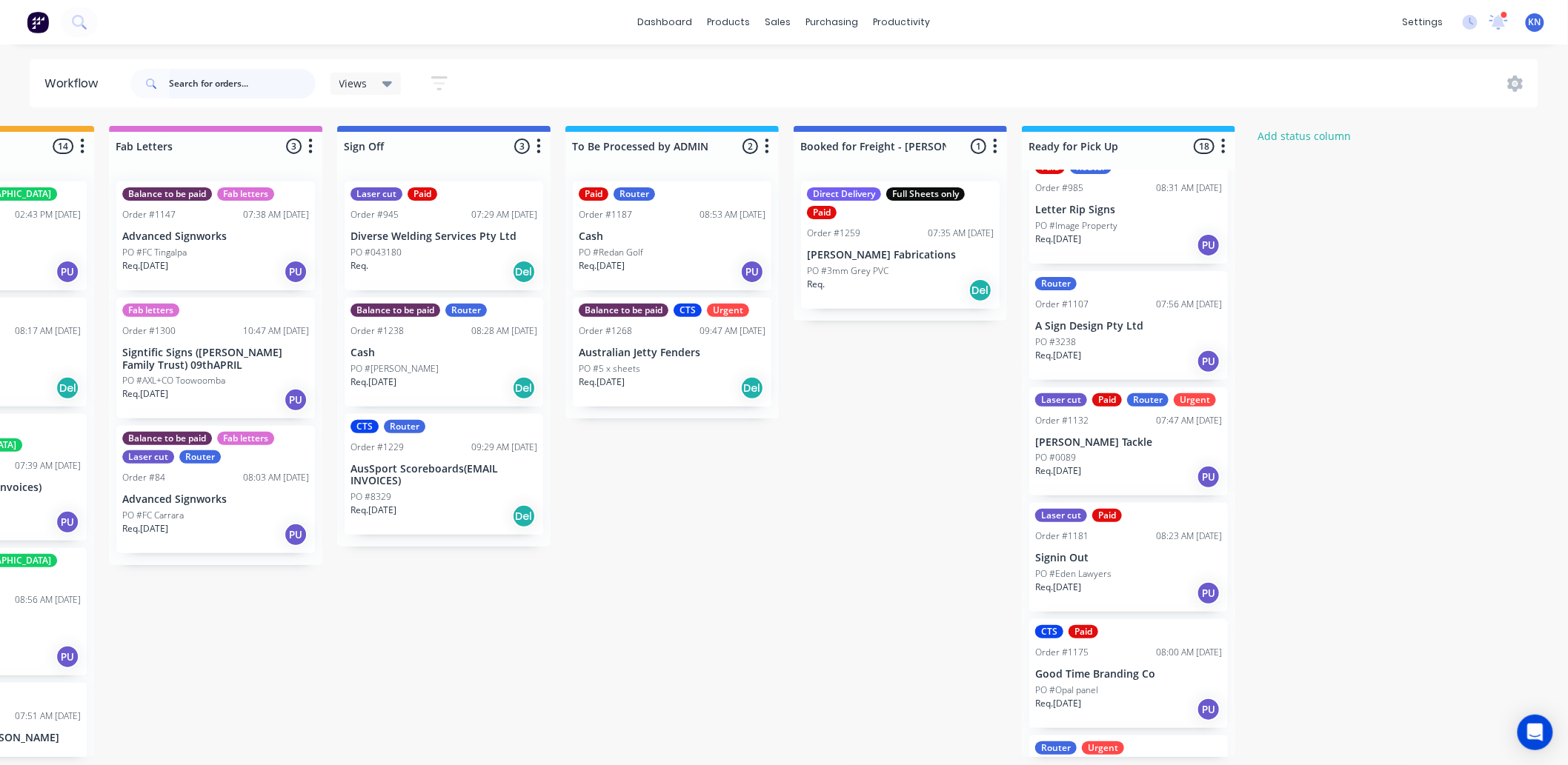
click at [231, 77] on input "text" at bounding box center [242, 84] width 147 height 30
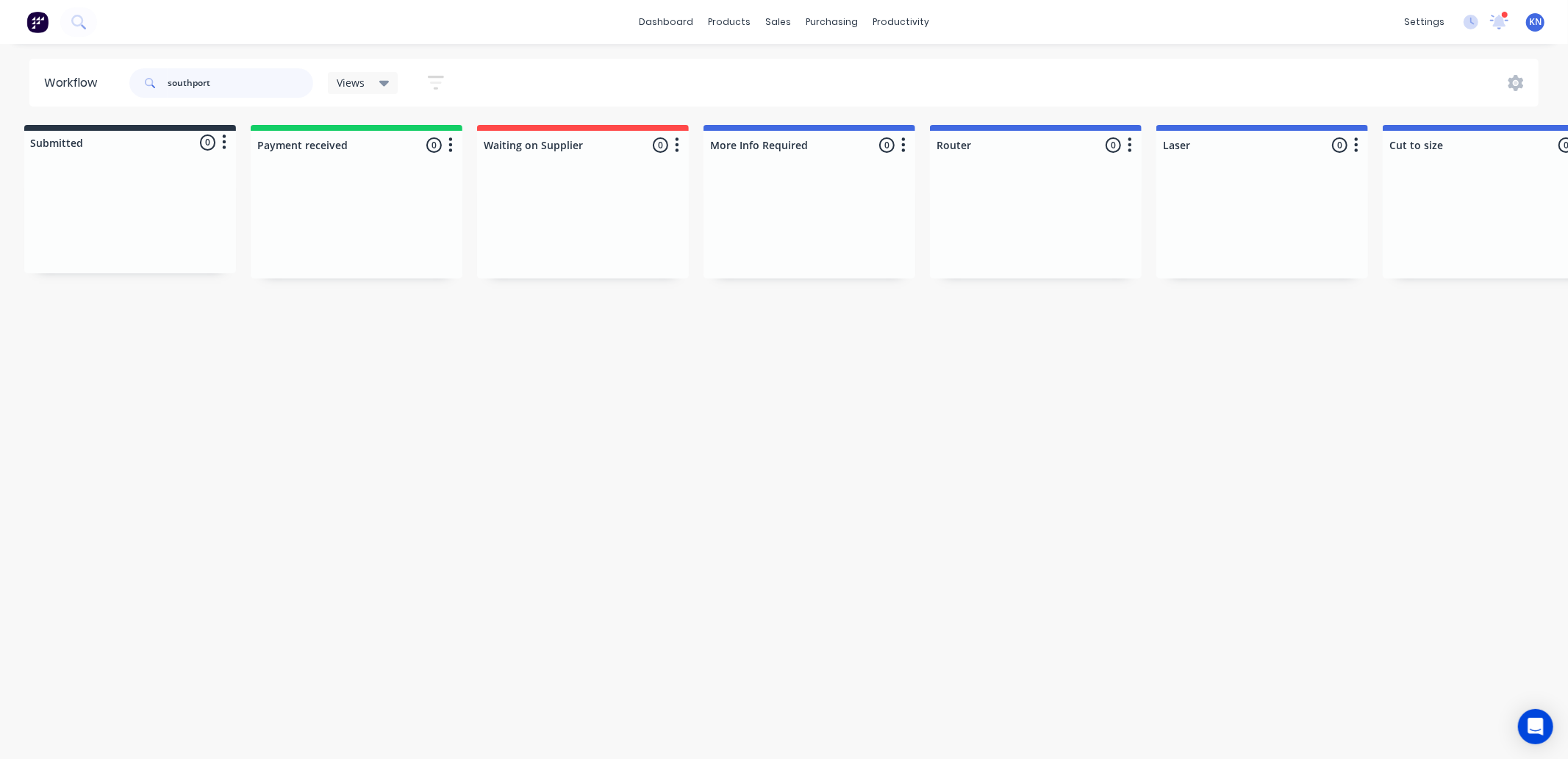
scroll to position [0, 0]
click at [253, 82] on input "southport" at bounding box center [240, 83] width 146 height 29
type input "s"
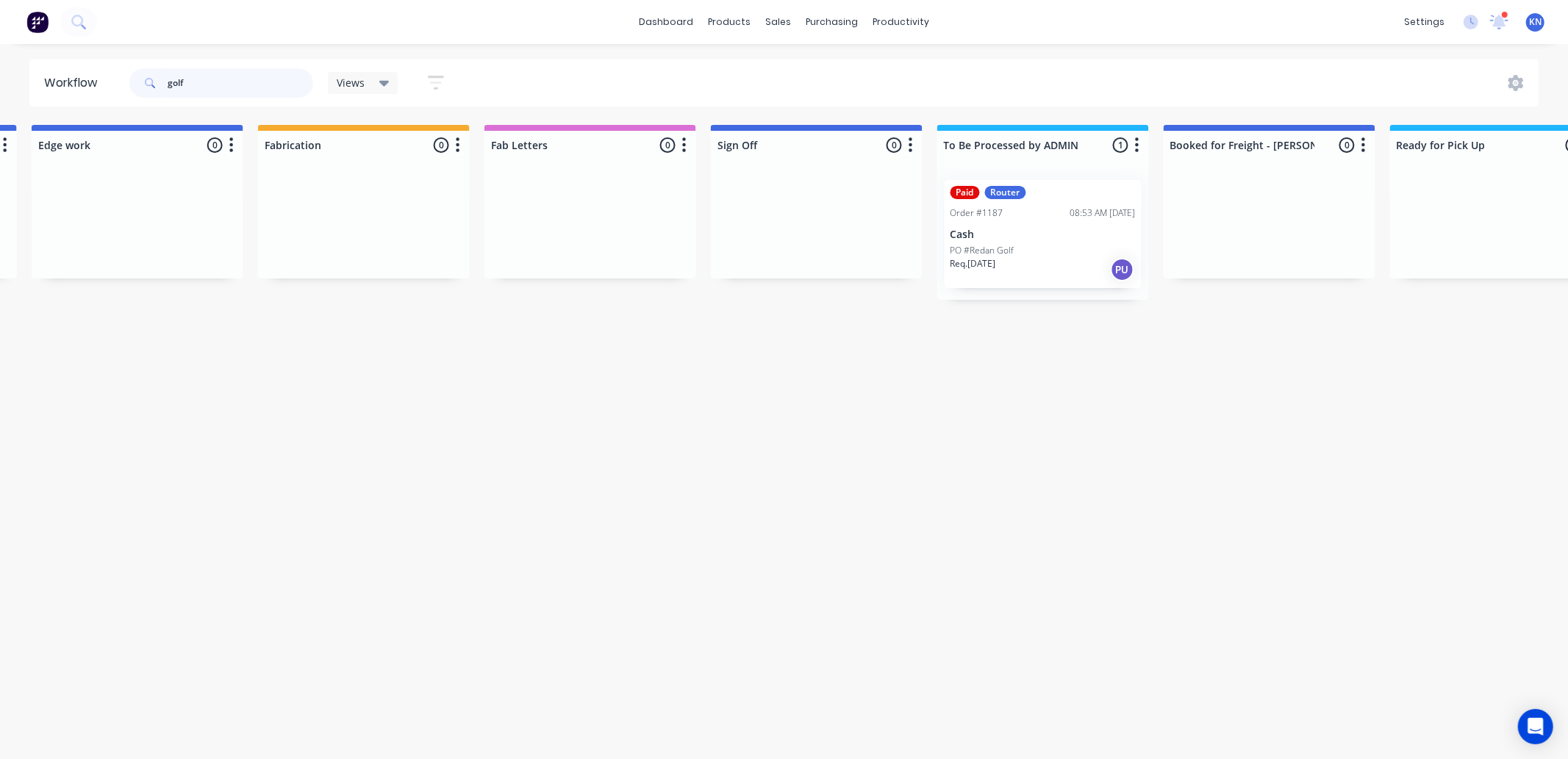
scroll to position [0, 1639]
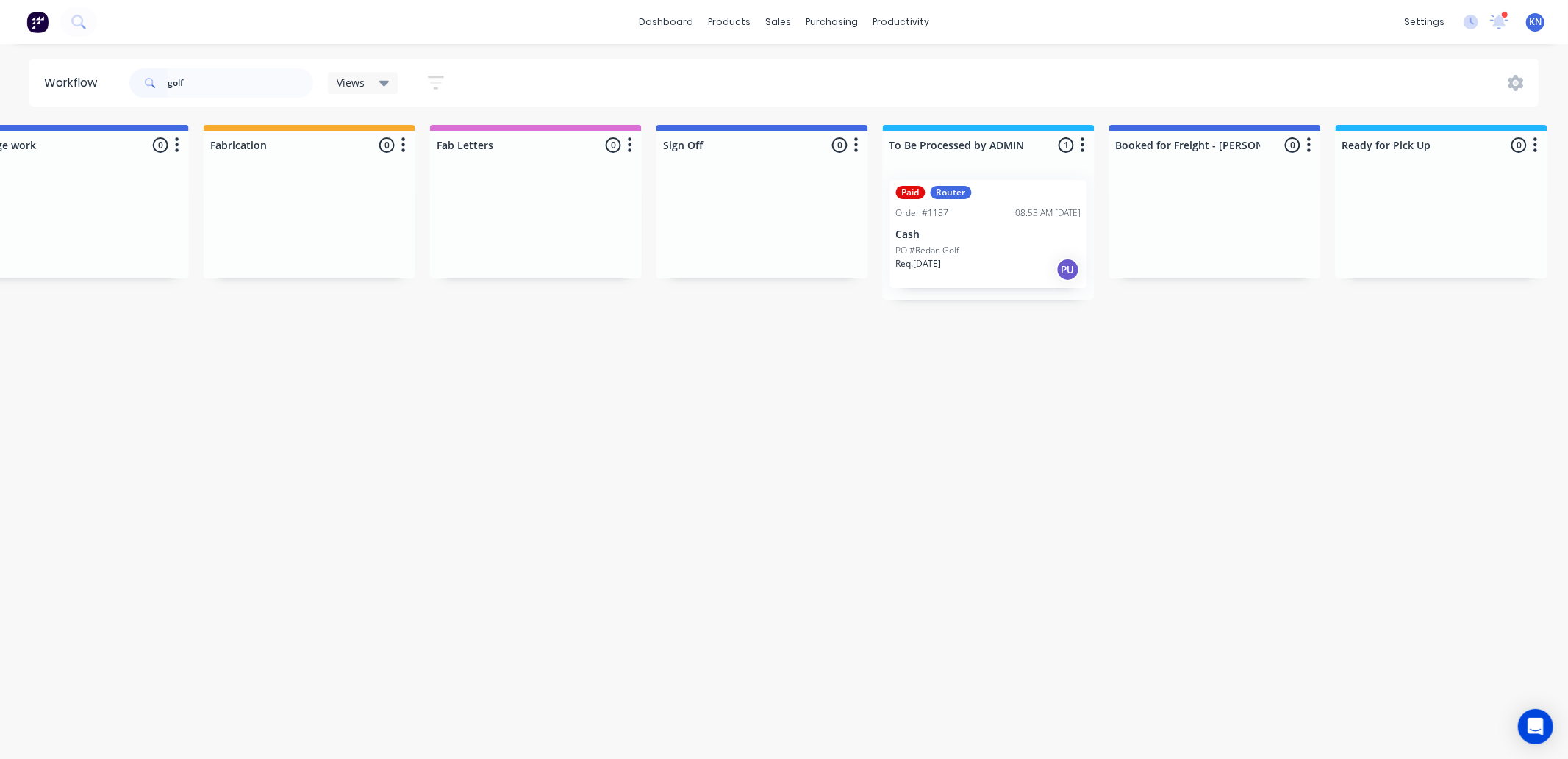
click at [952, 254] on p "PO #Redan Golf" at bounding box center [928, 250] width 64 height 13
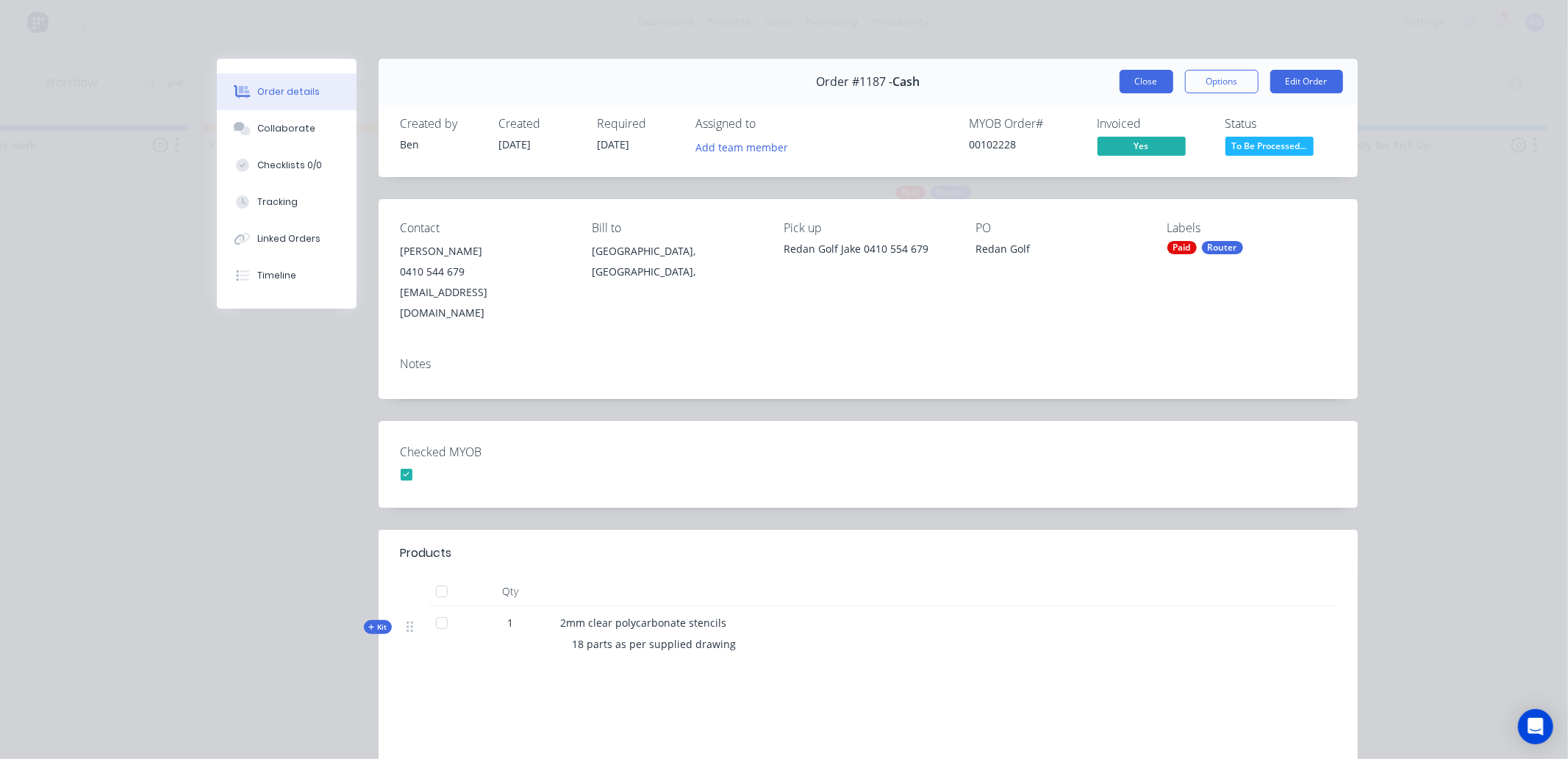
click at [1132, 79] on button "Close" at bounding box center [1146, 81] width 54 height 23
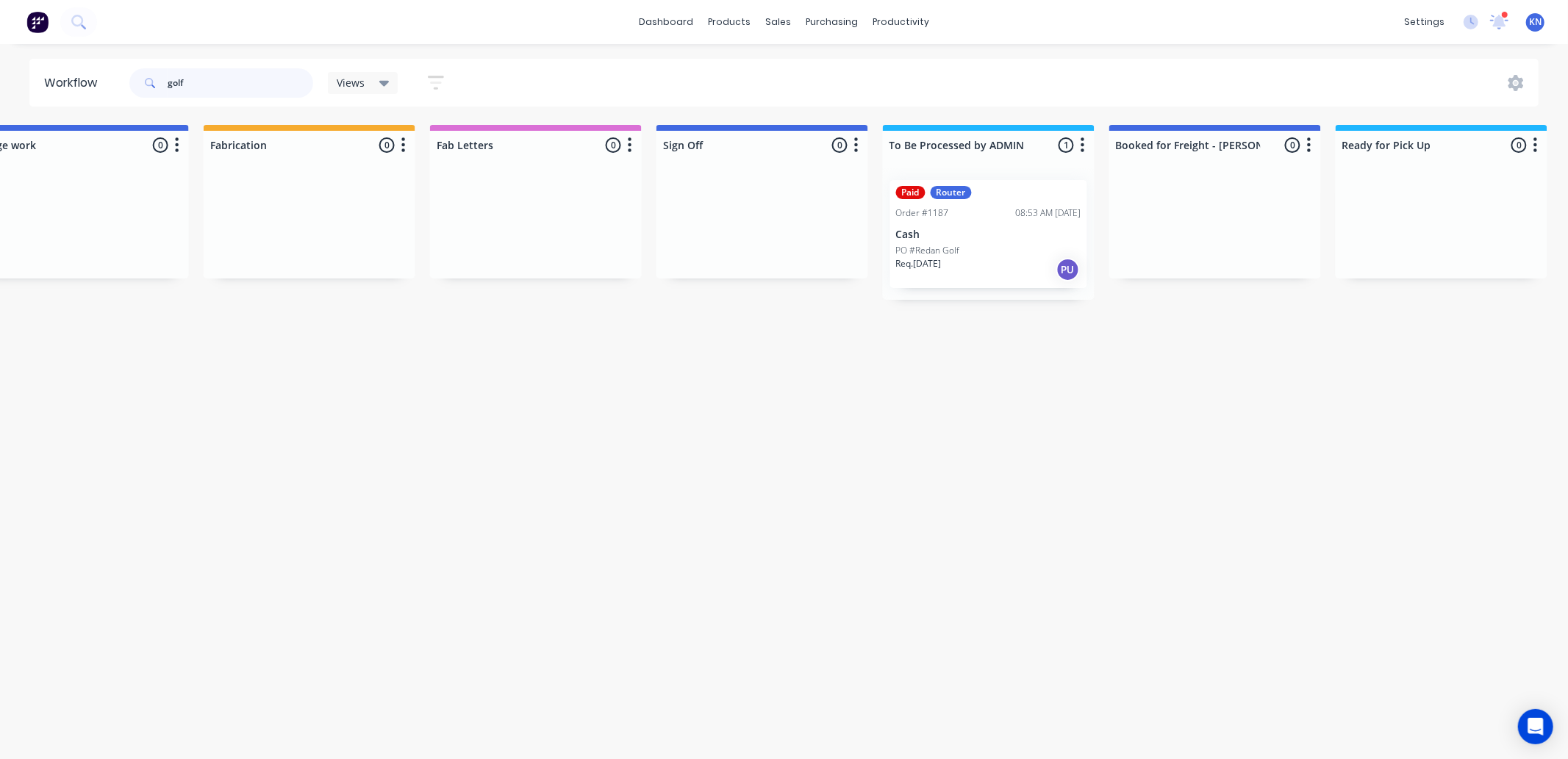
drag, startPoint x: 213, startPoint y: 78, endPoint x: 131, endPoint y: 78, distance: 82.0
click at [131, 78] on div "golf" at bounding box center [221, 83] width 184 height 29
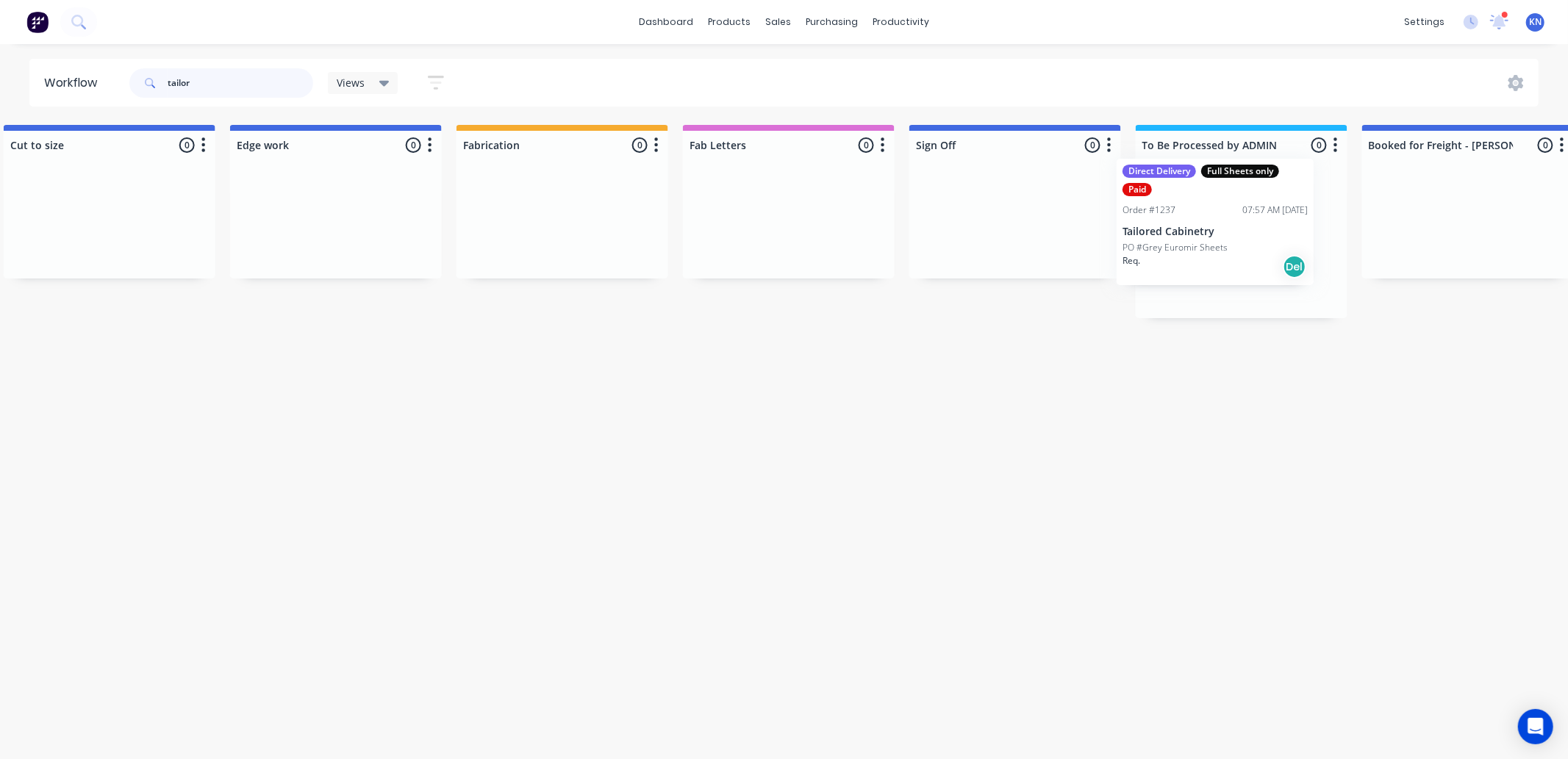
drag, startPoint x: 337, startPoint y: 247, endPoint x: 1197, endPoint y: 225, distance: 860.3
click at [1197, 225] on div "Submitted 0 Status colour #273444 hex #273444 Save Cancel Summaries Total order…" at bounding box center [361, 221] width 3518 height 193
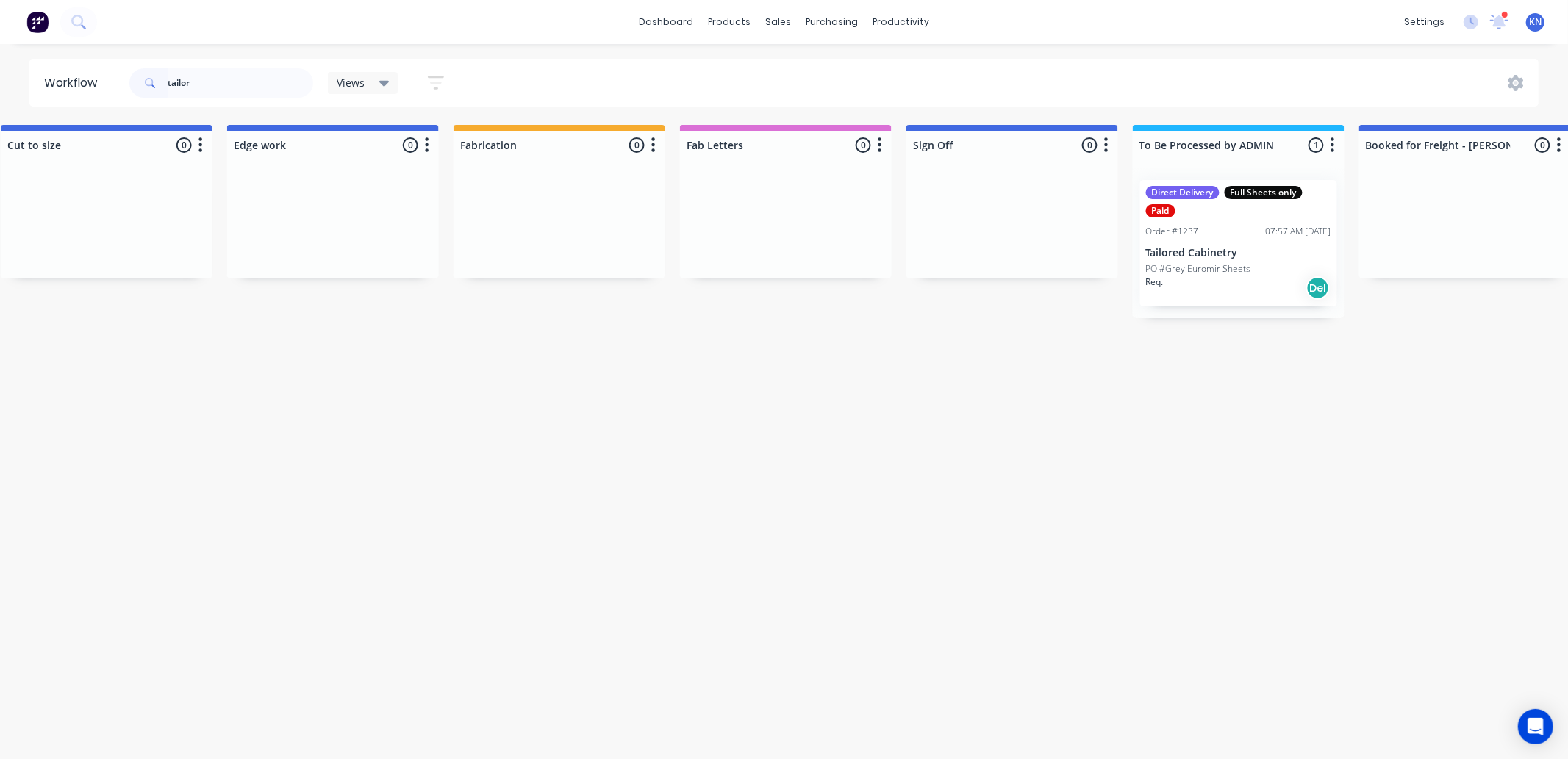
click at [1259, 243] on div "Direct Delivery Full Sheets only Paid Order #1237 07:57 AM 27/08/25 Tailored Ca…" at bounding box center [1238, 243] width 197 height 126
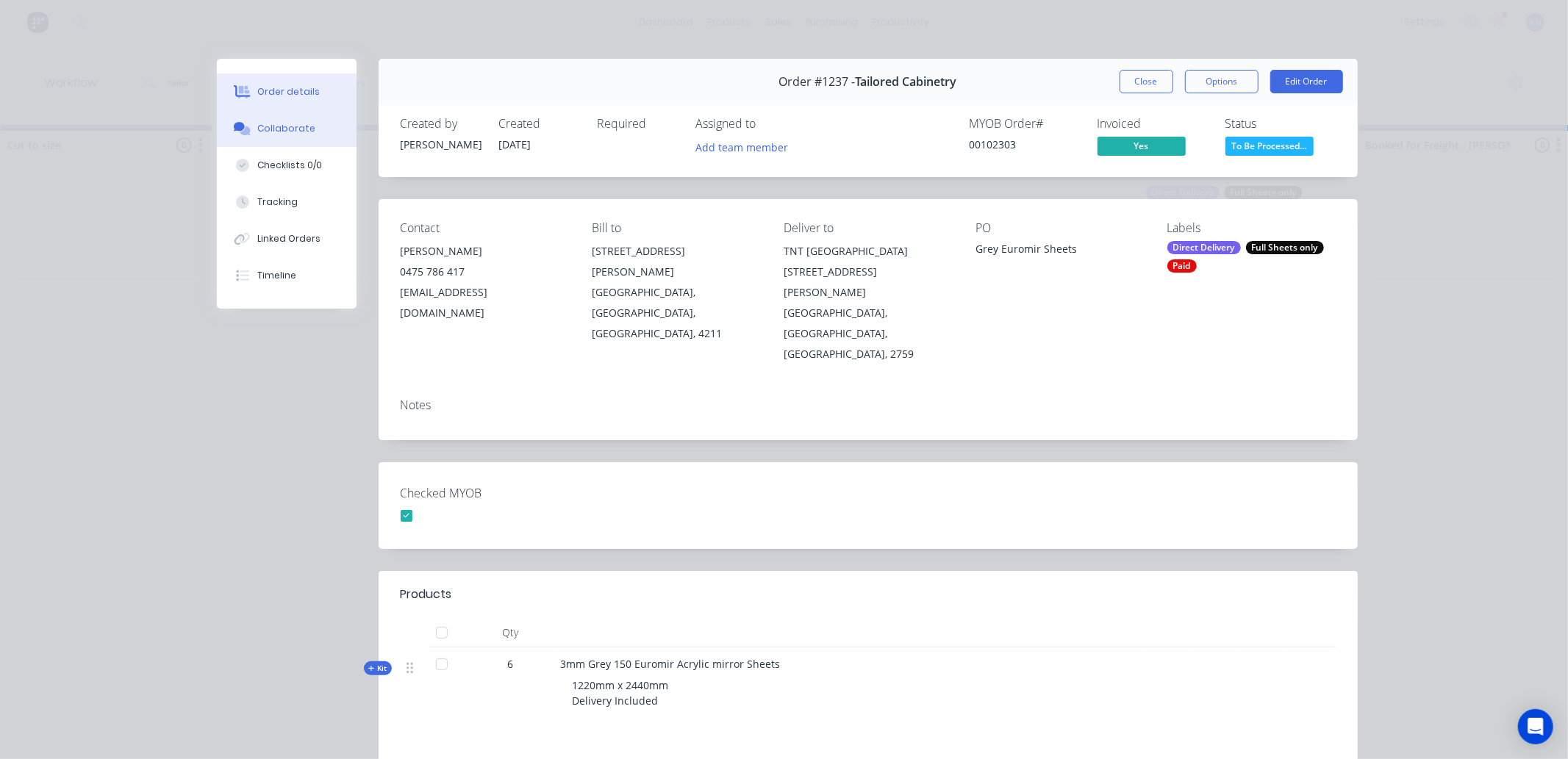
click at [281, 123] on div "Collaborate" at bounding box center [286, 128] width 58 height 13
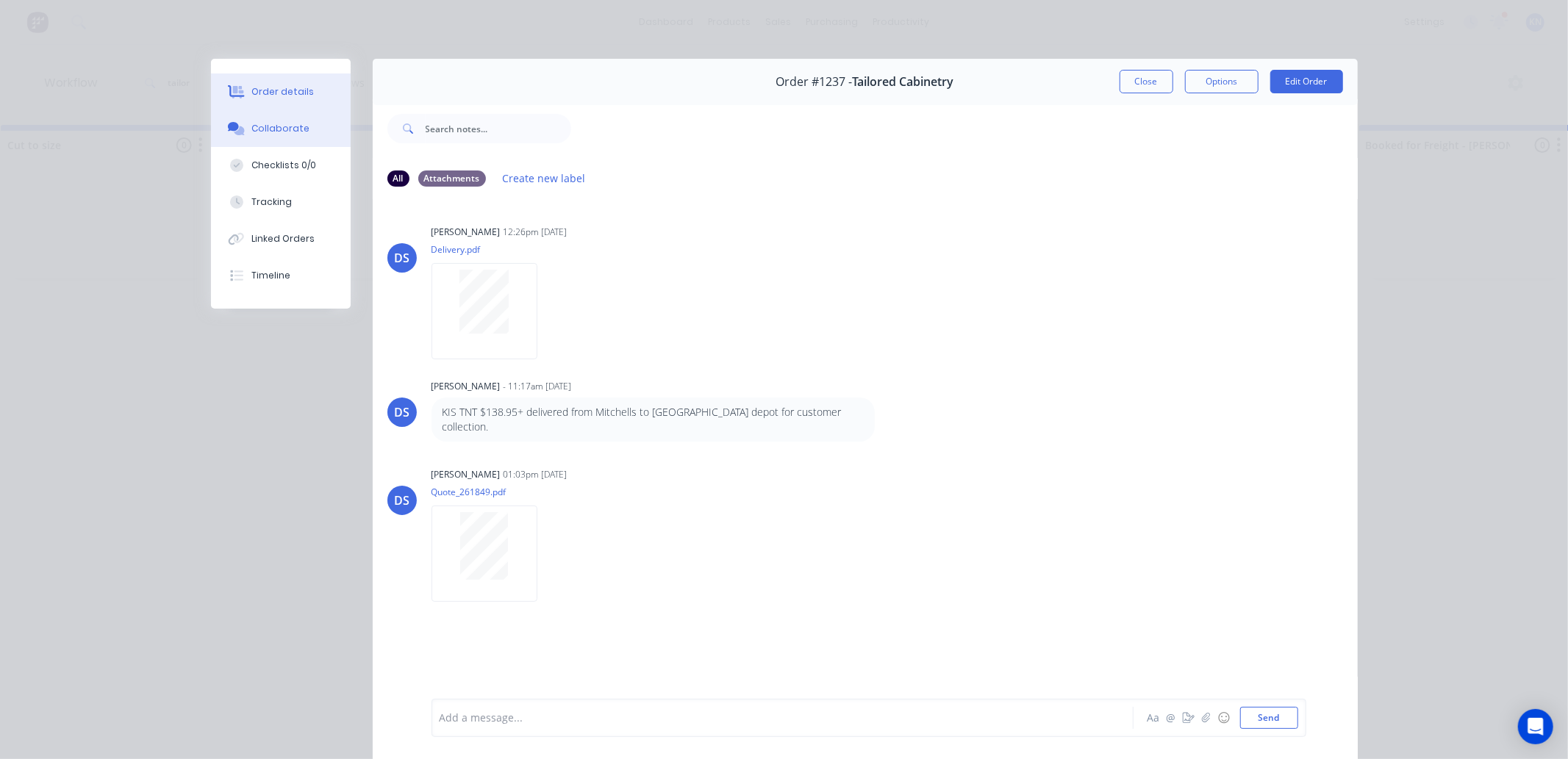
click at [276, 91] on div "Order details" at bounding box center [282, 91] width 63 height 13
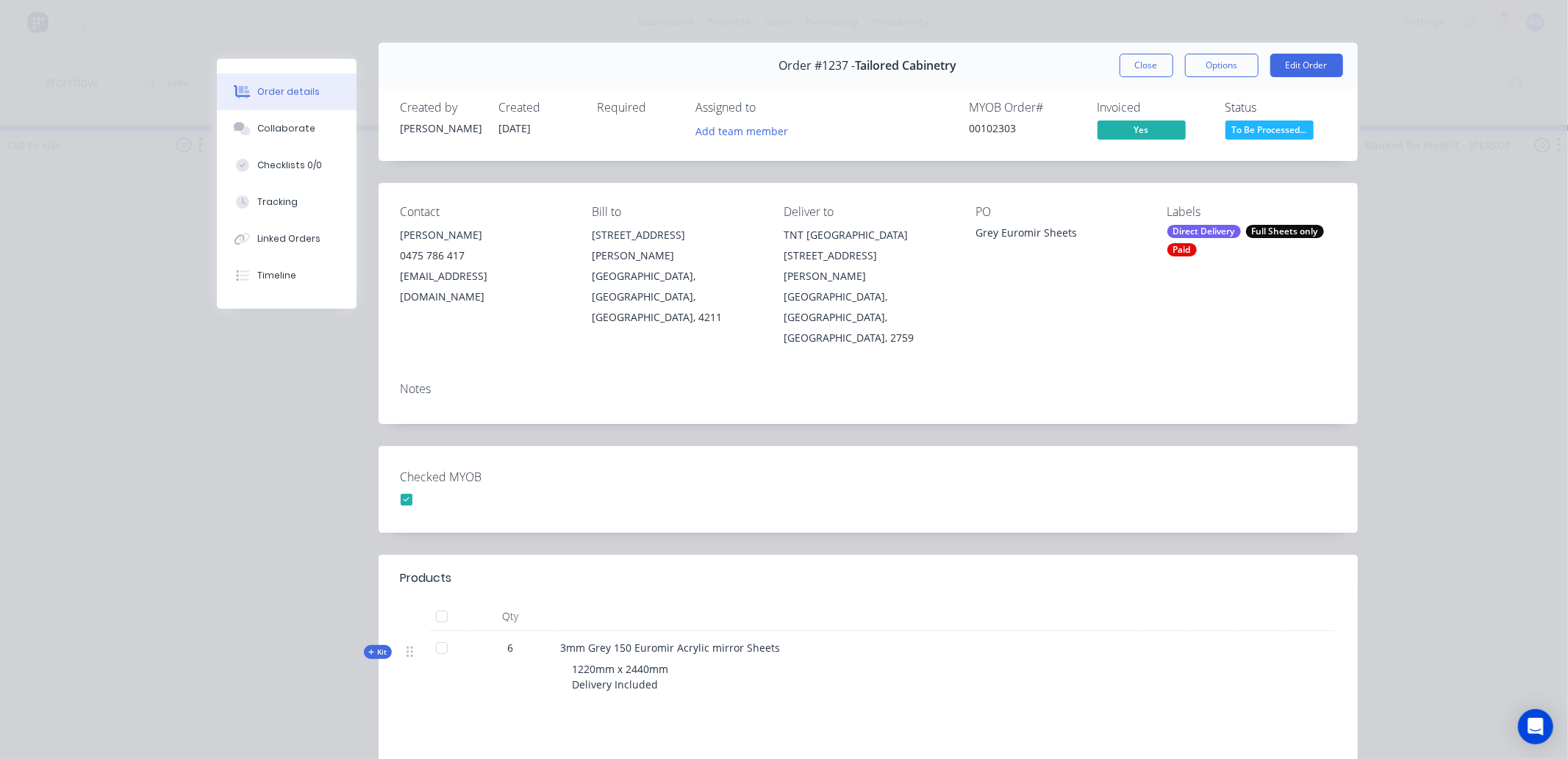
scroll to position [0, 0]
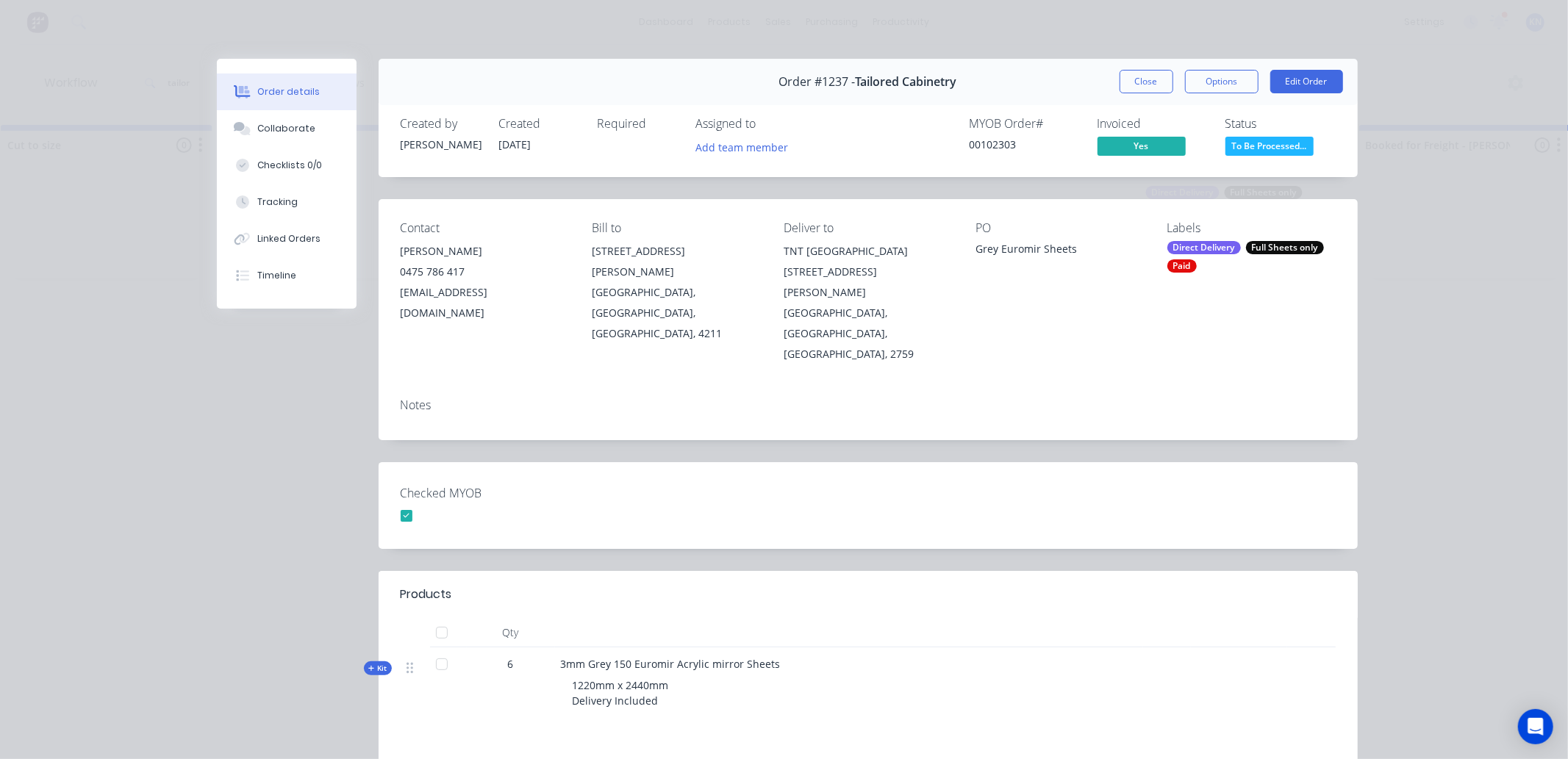
click at [368, 665] on icon at bounding box center [371, 668] width 7 height 7
click at [1135, 71] on button "Close" at bounding box center [1146, 81] width 54 height 23
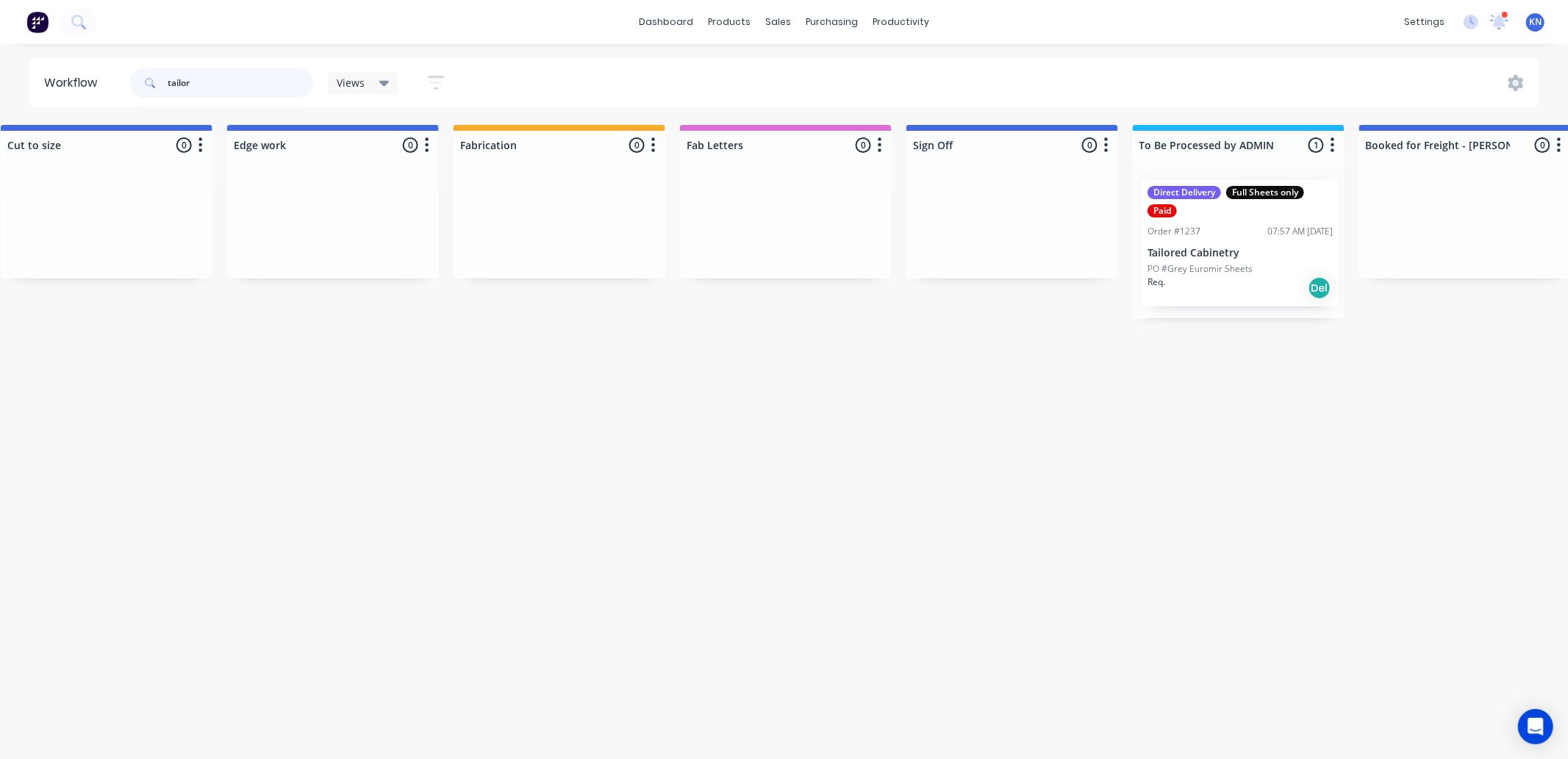
click at [1206, 278] on div "Direct Delivery Full Sheets only Paid Order #1237 07:57 AM 27/08/25 Tailored Ca…" at bounding box center [1238, 243] width 212 height 150
click at [1193, 258] on p "Tailored Cabinetry" at bounding box center [1237, 254] width 185 height 12
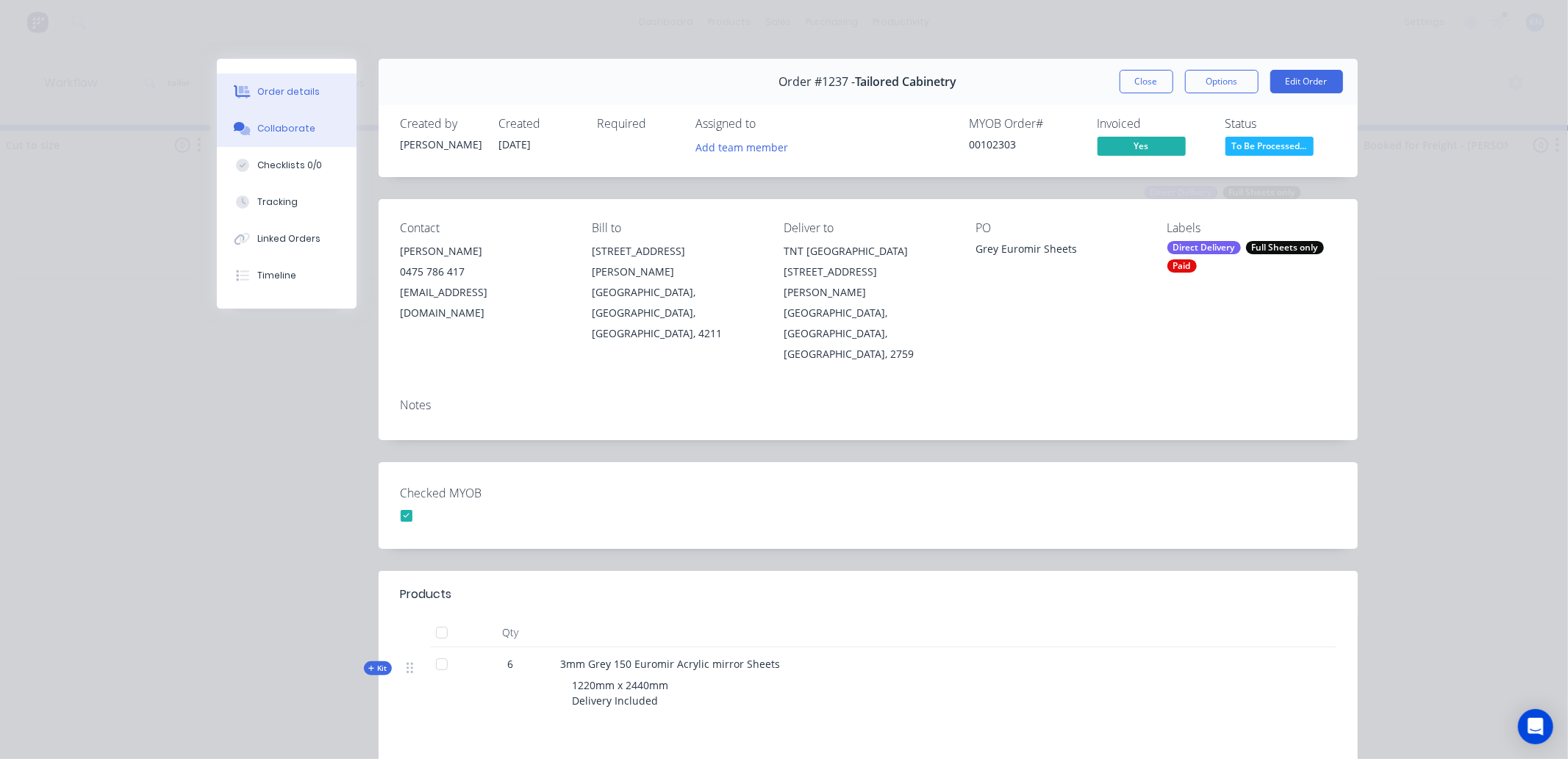
click at [272, 122] on div "Collaborate" at bounding box center [286, 128] width 58 height 13
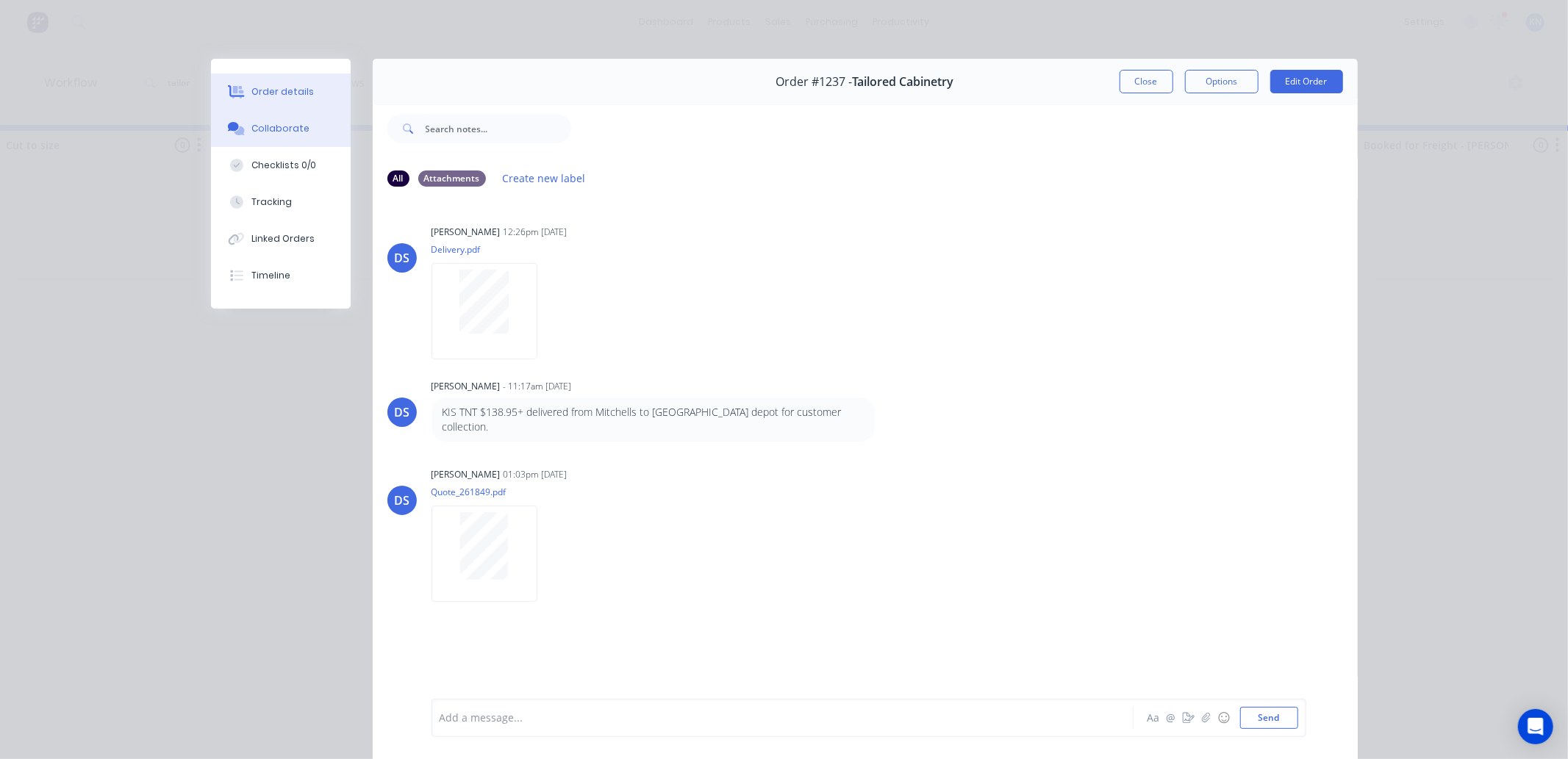
click at [275, 85] on div "Order details" at bounding box center [282, 91] width 63 height 13
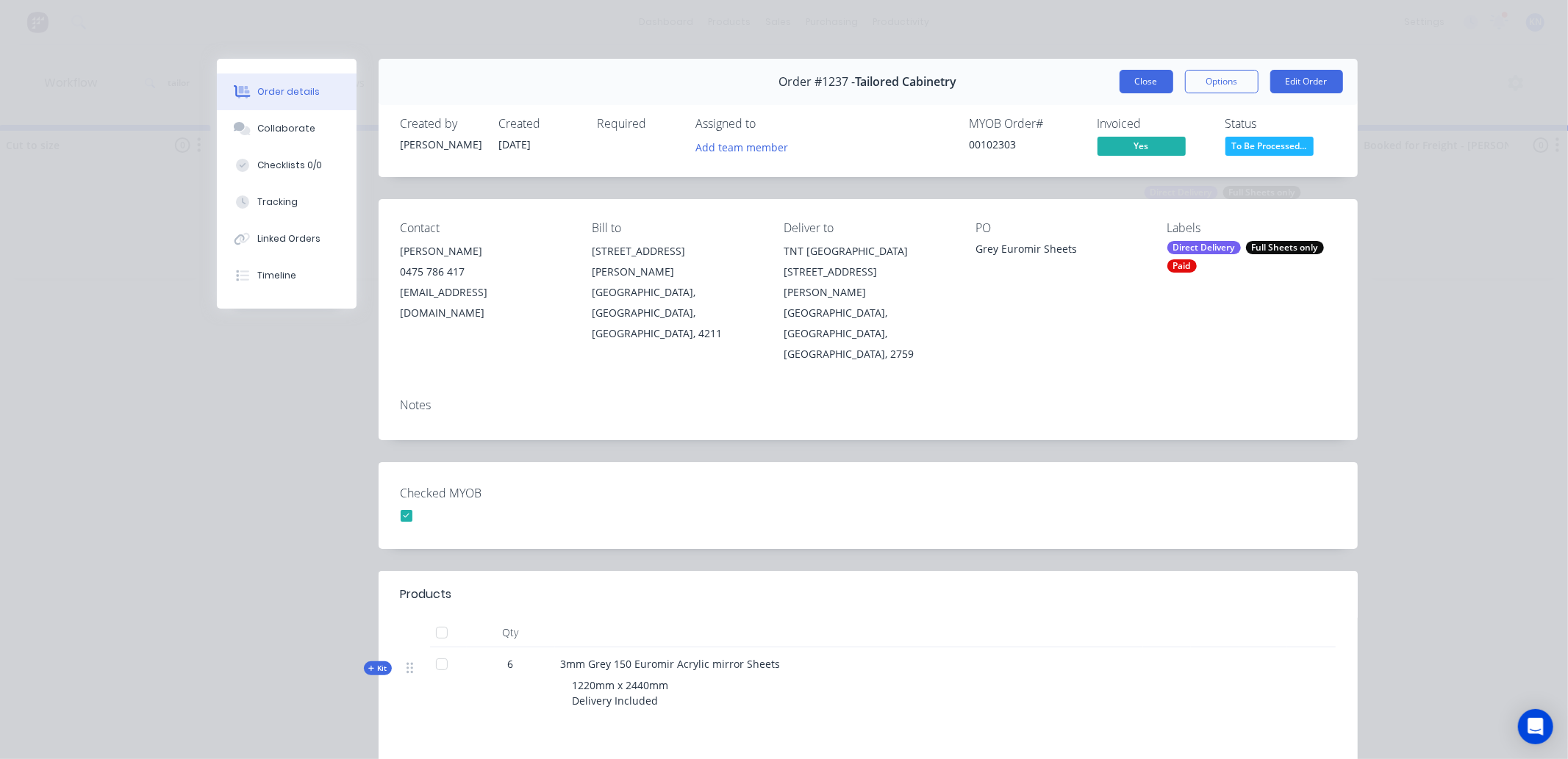
click at [1145, 83] on button "Close" at bounding box center [1146, 81] width 54 height 23
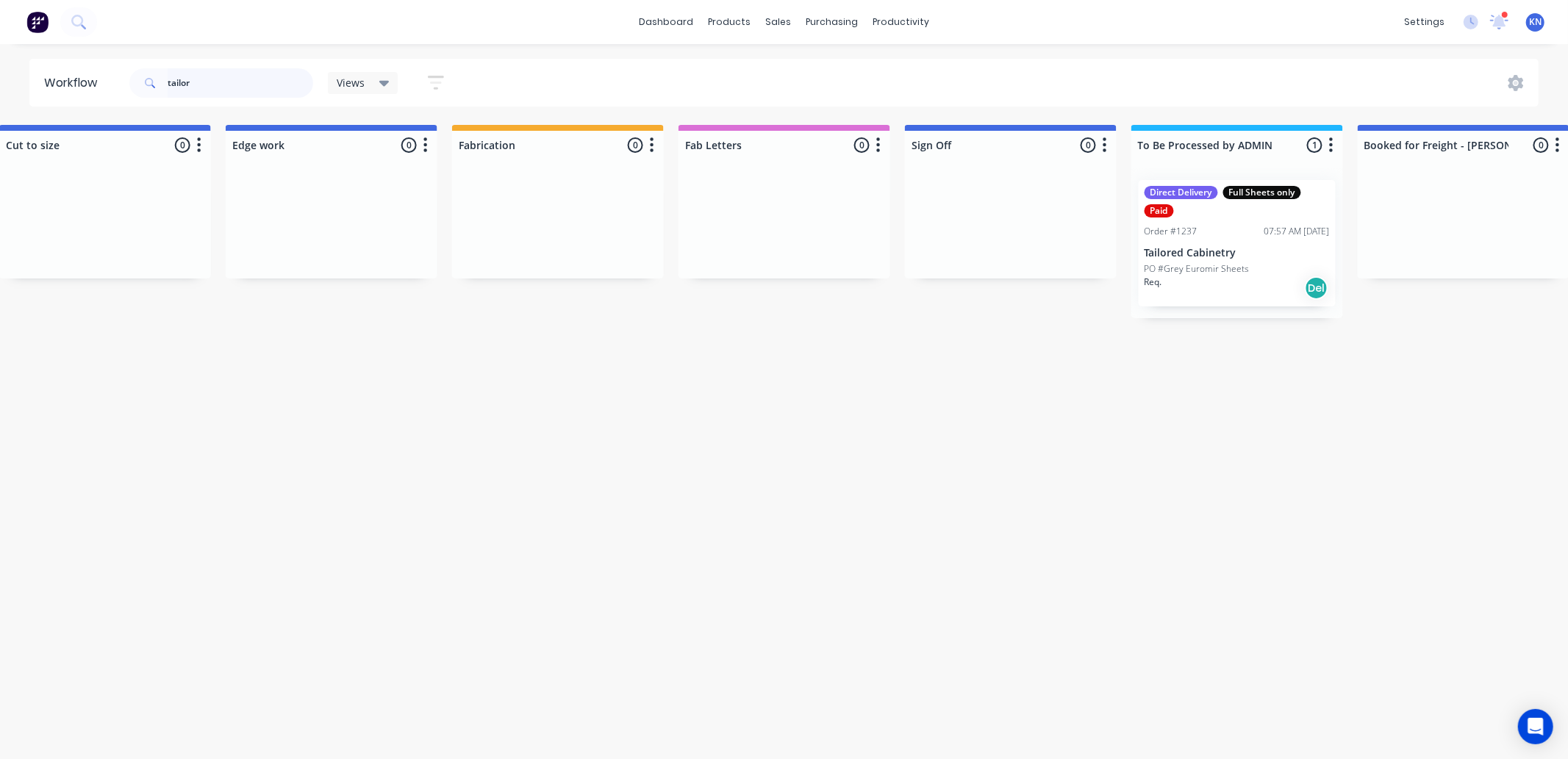
click at [214, 85] on input "tailor" at bounding box center [240, 83] width 146 height 29
type input "t"
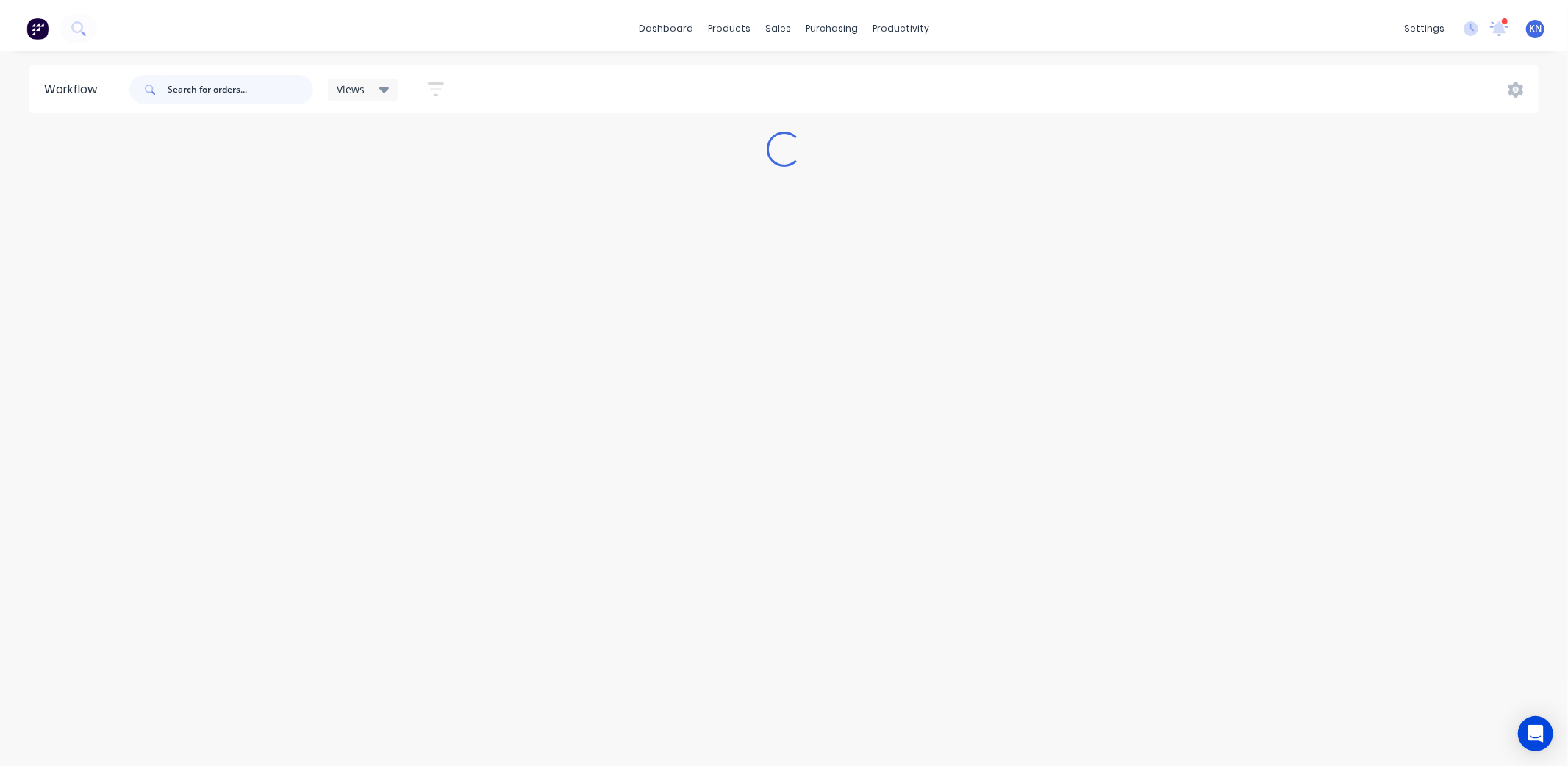
scroll to position [0, 0]
click at [1503, 22] on icon at bounding box center [1499, 20] width 13 height 12
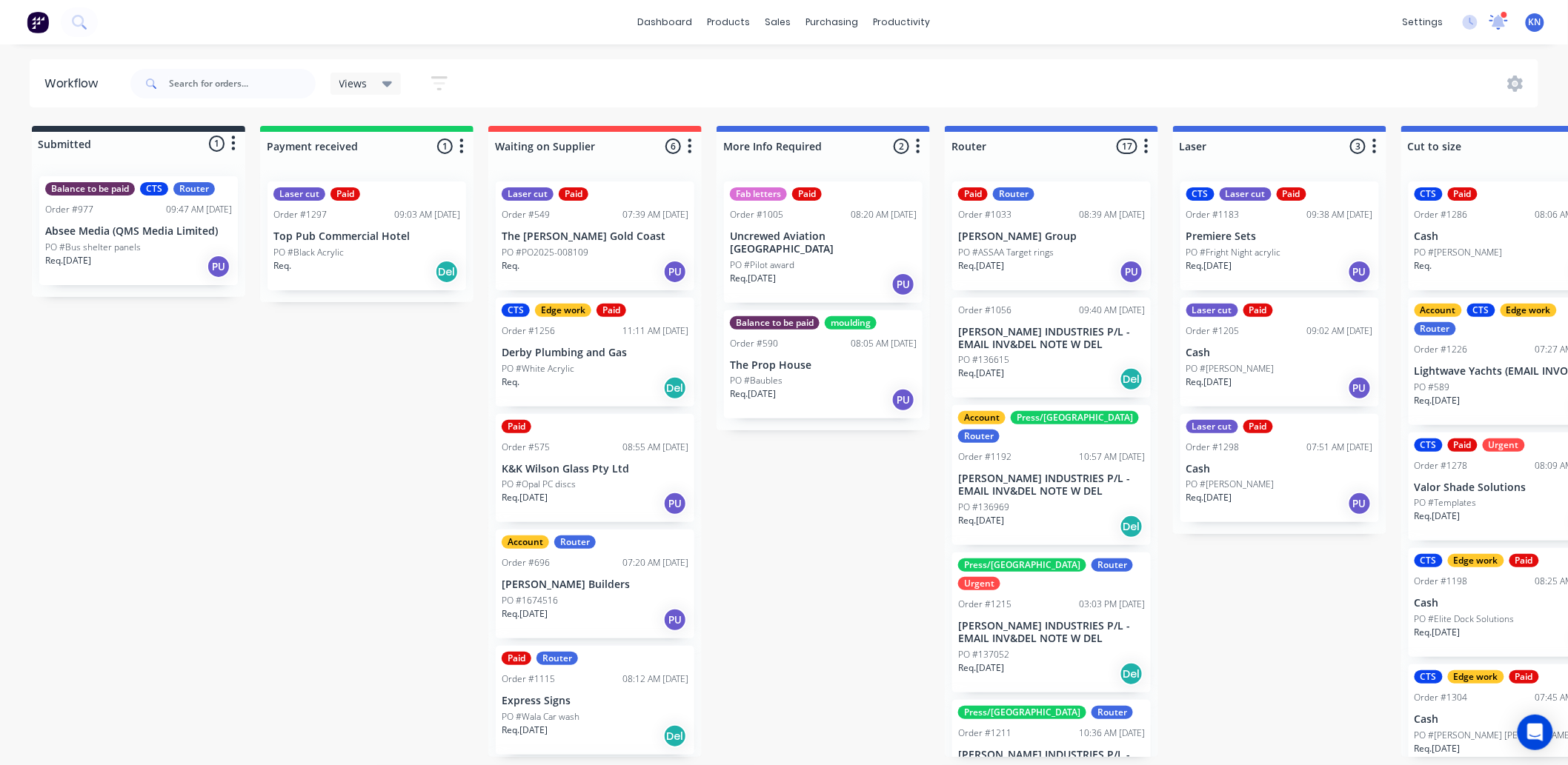
click at [1501, 23] on icon at bounding box center [1498, 20] width 13 height 13
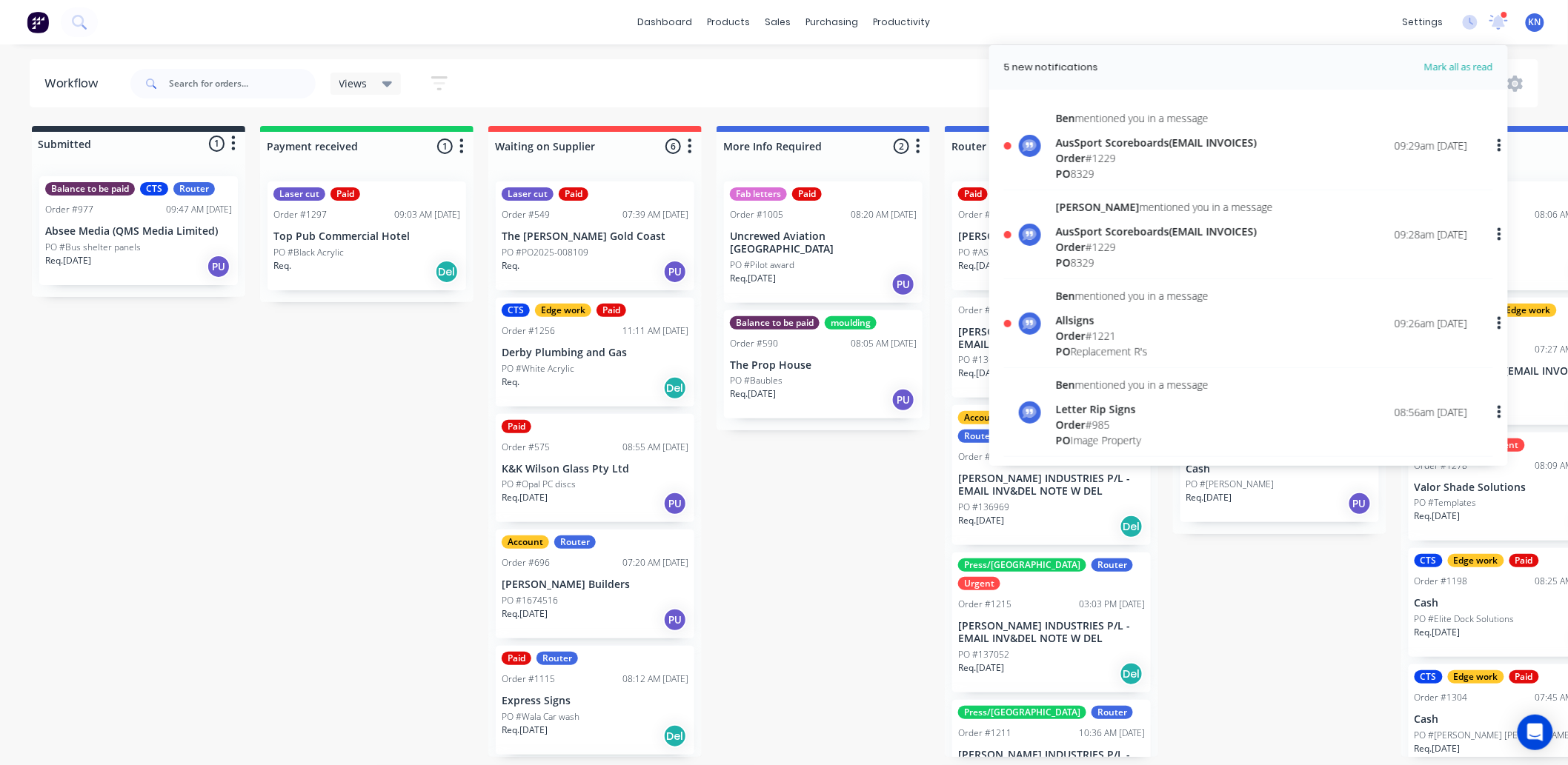
click at [1097, 327] on div "Allsigns" at bounding box center [1132, 320] width 152 height 16
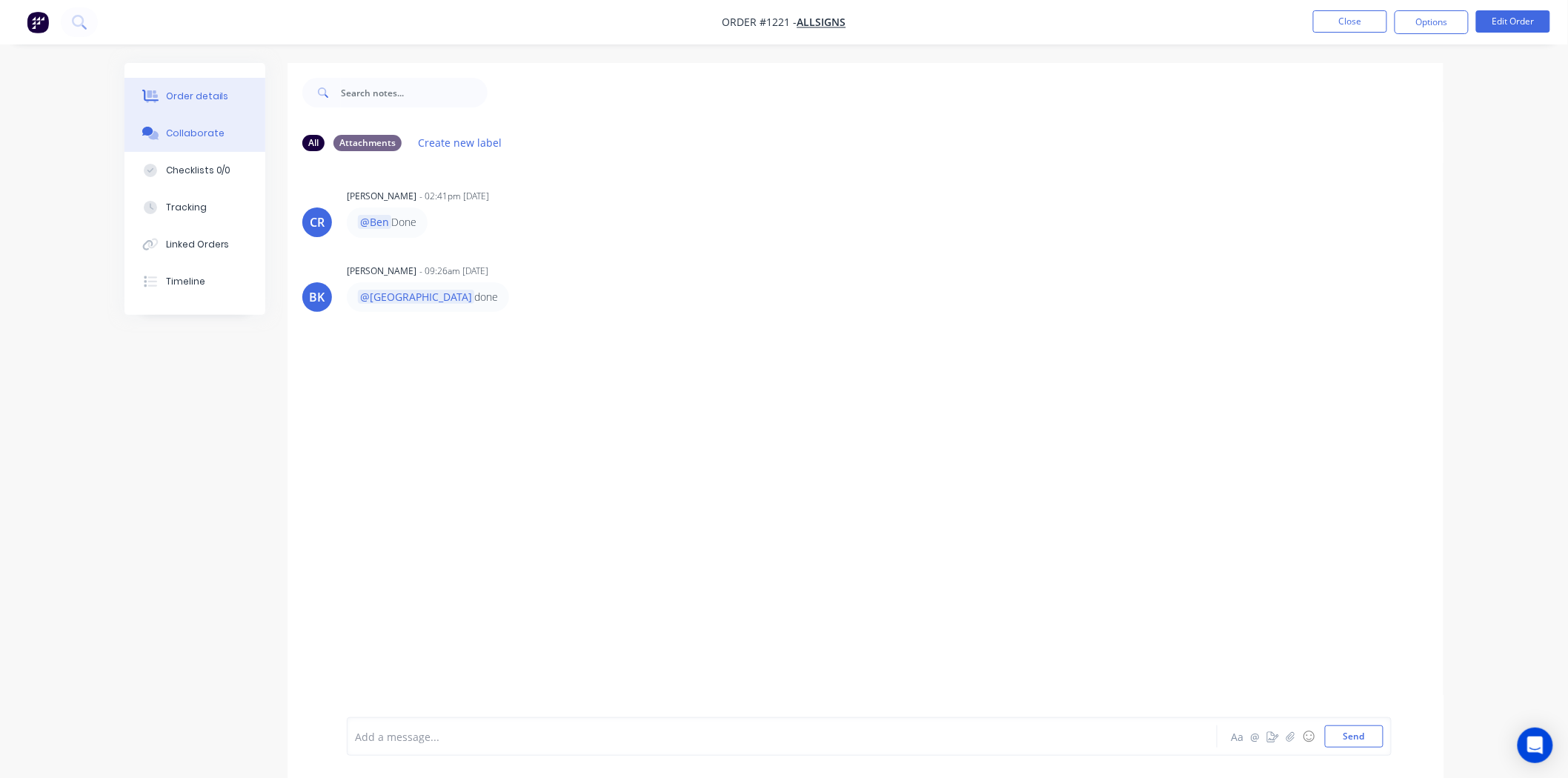
click at [188, 86] on button "Order details" at bounding box center [195, 96] width 141 height 37
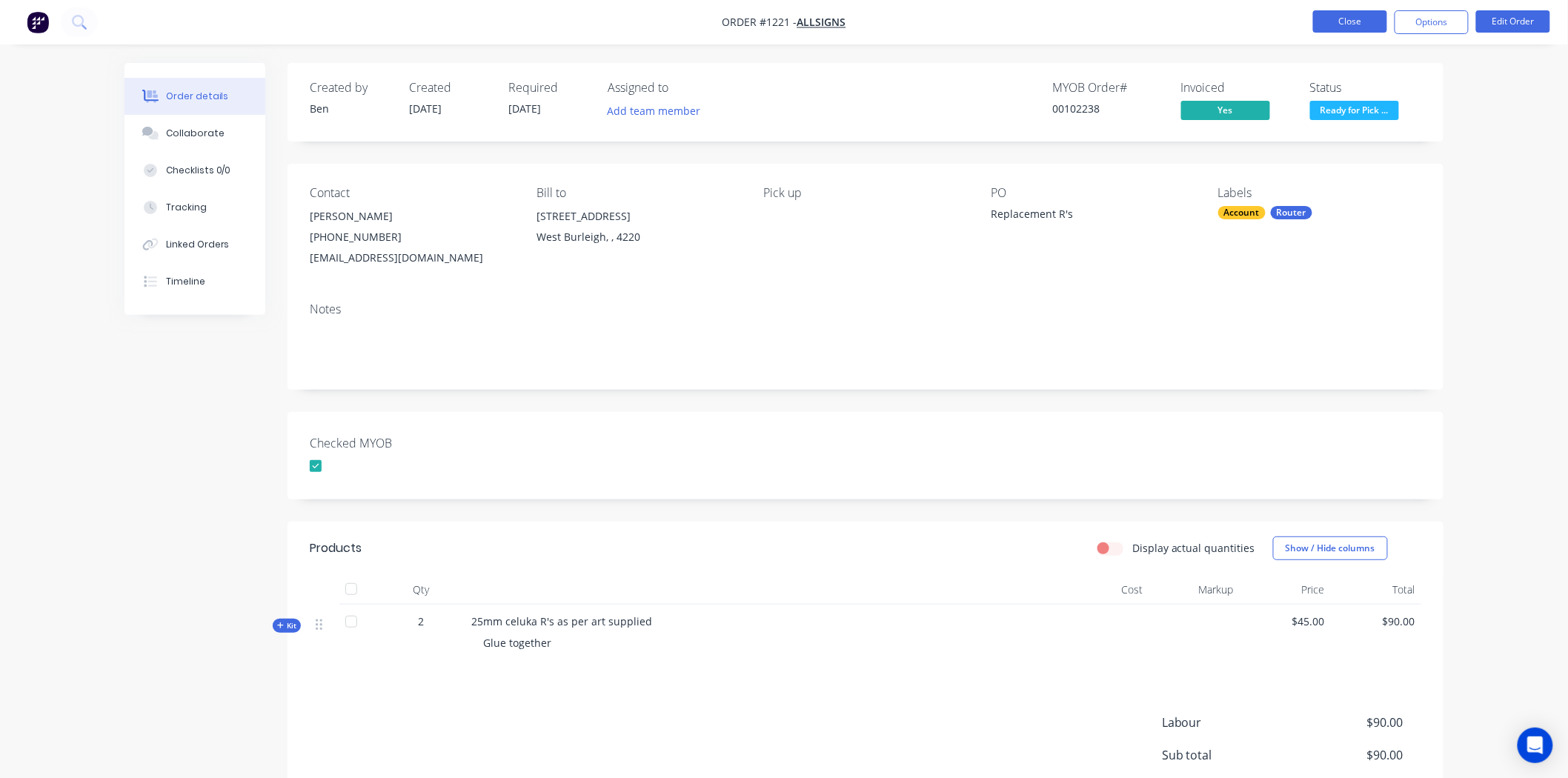
click at [1358, 25] on button "Close" at bounding box center [1350, 21] width 74 height 22
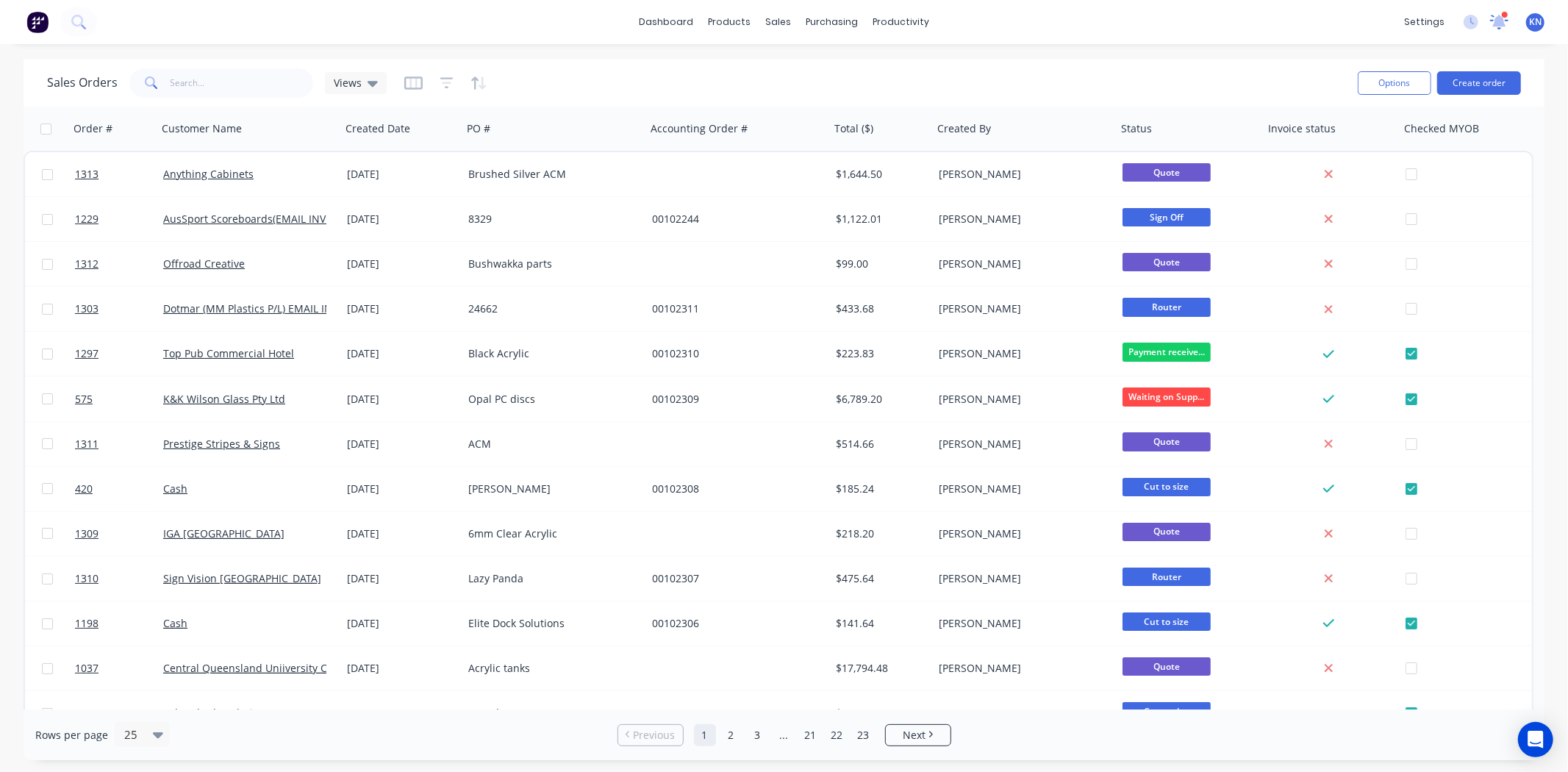
click at [1501, 22] on icon at bounding box center [1499, 20] width 15 height 14
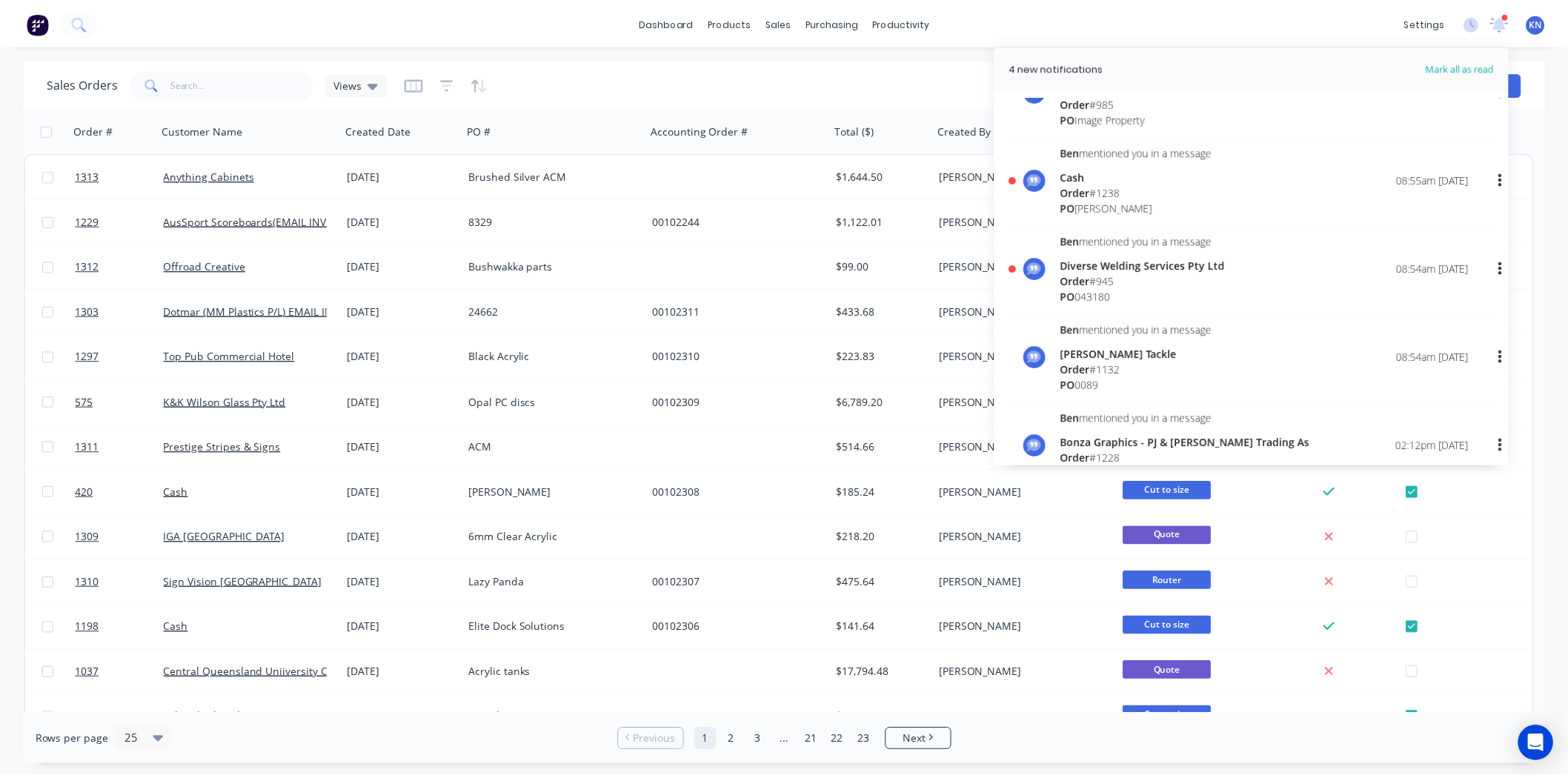
scroll to position [329, 0]
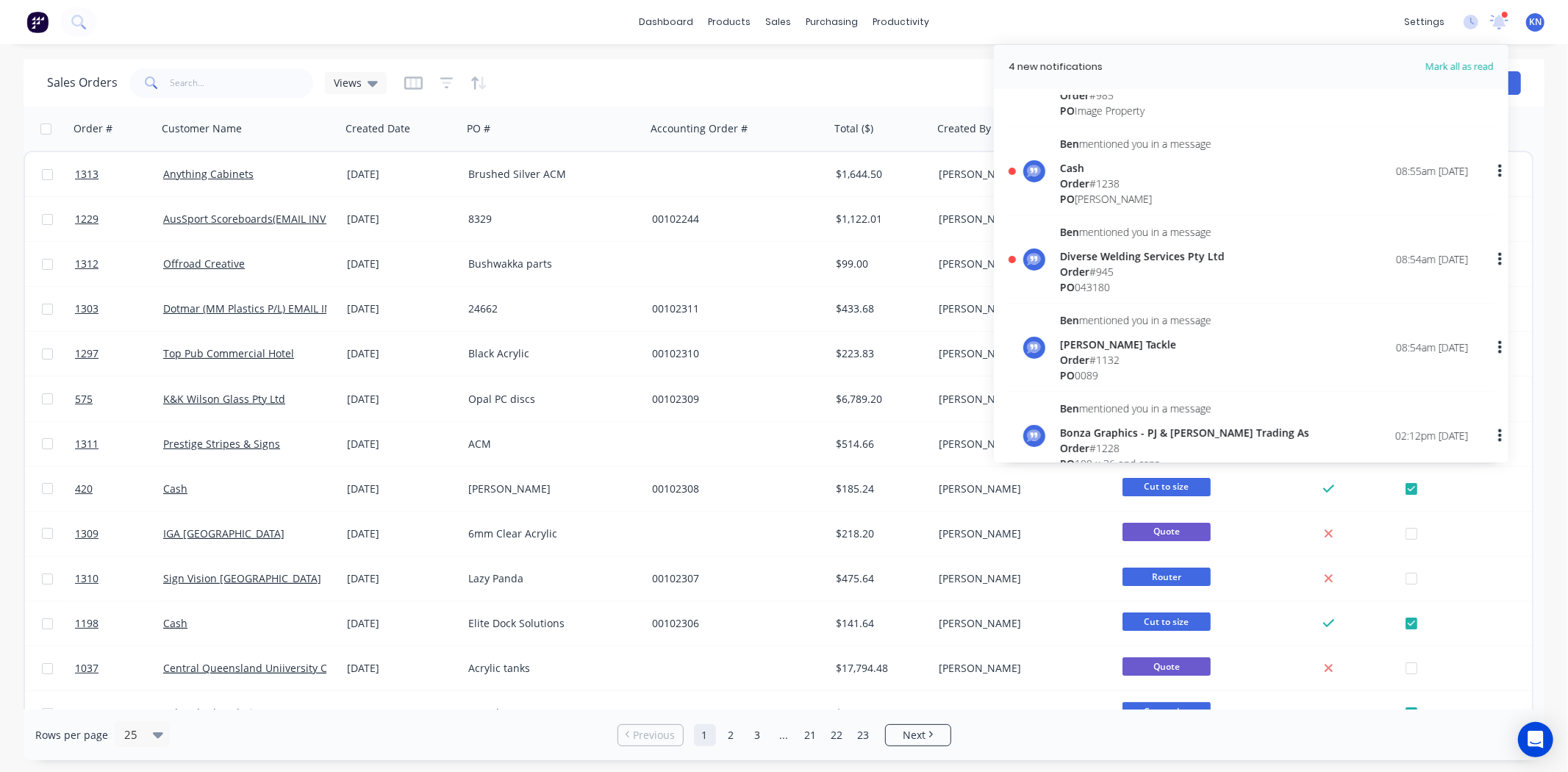
click at [1097, 264] on div "Order # 945" at bounding box center [1142, 272] width 164 height 16
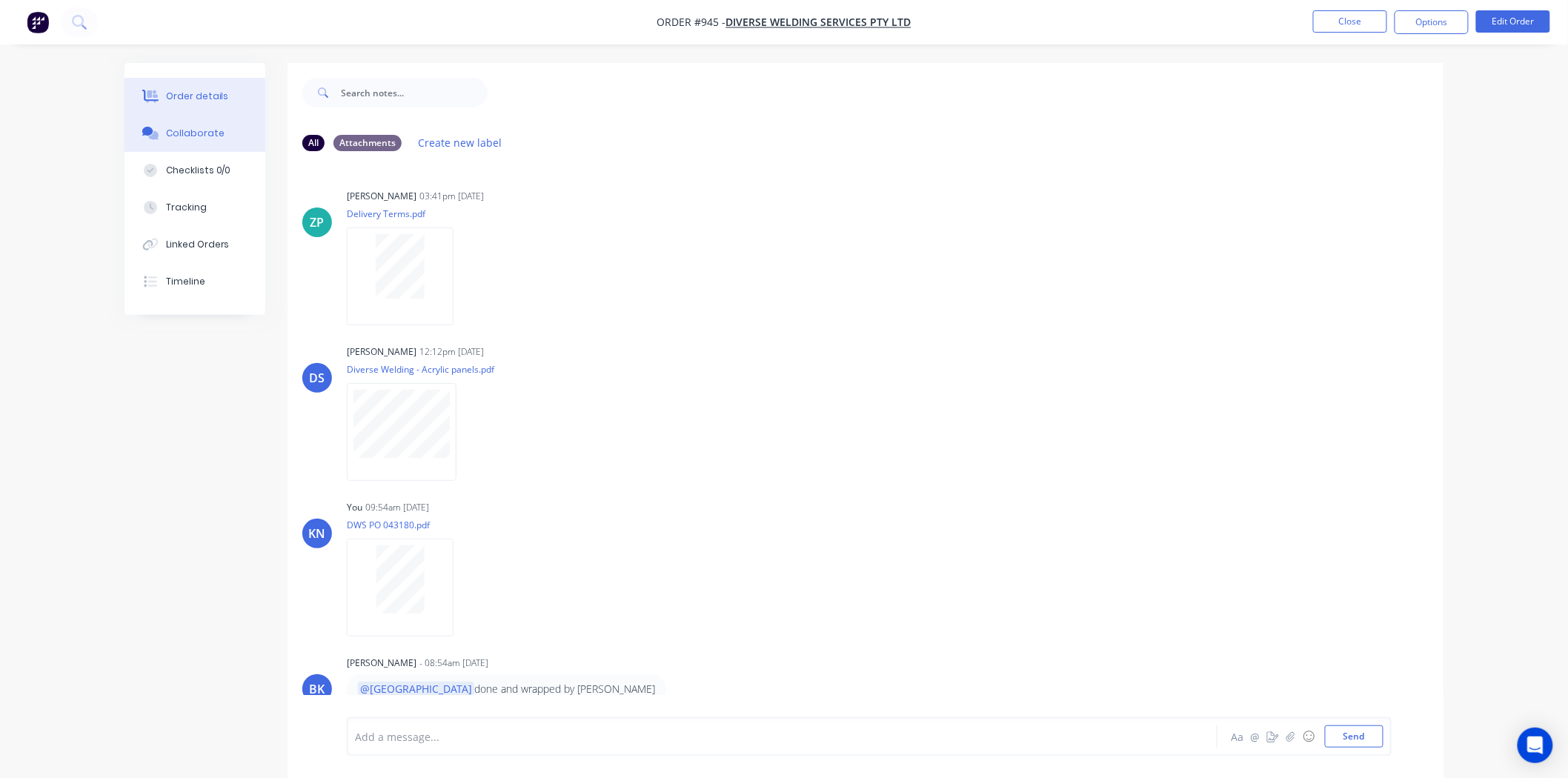
click at [200, 92] on div "Order details" at bounding box center [197, 96] width 63 height 13
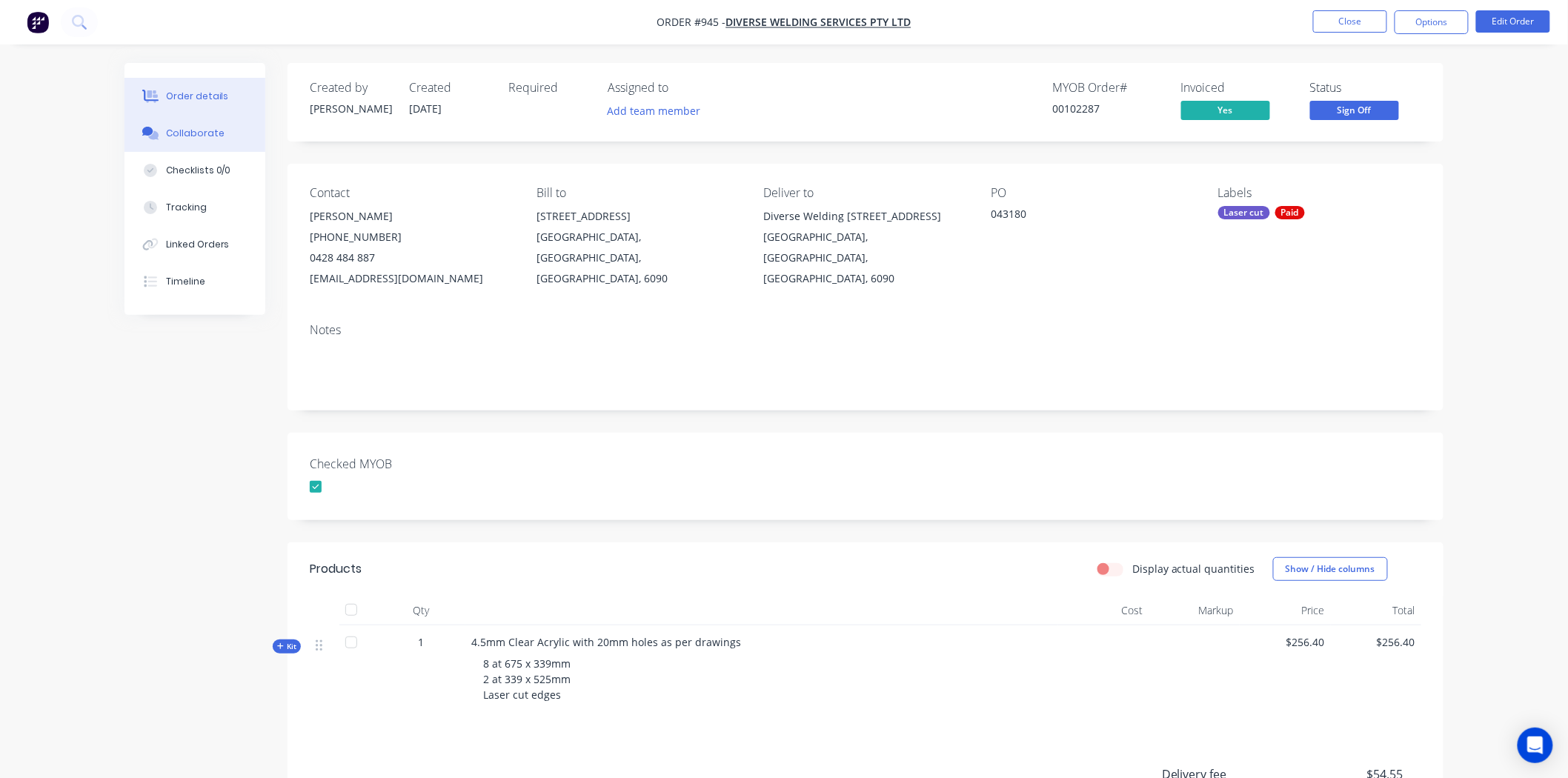
click at [211, 128] on div "Collaborate" at bounding box center [195, 133] width 59 height 13
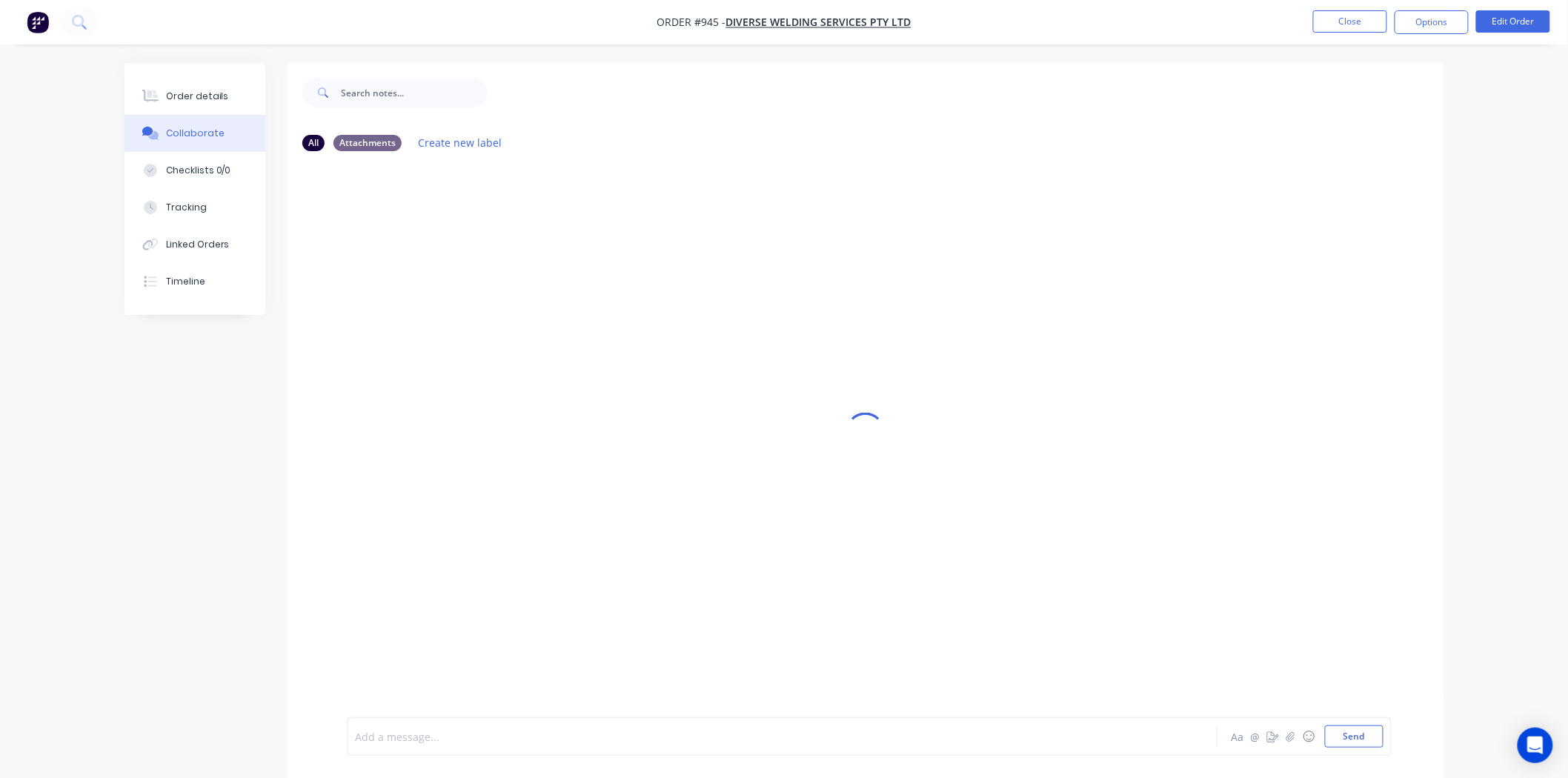
click at [453, 733] on div at bounding box center [741, 737] width 771 height 16
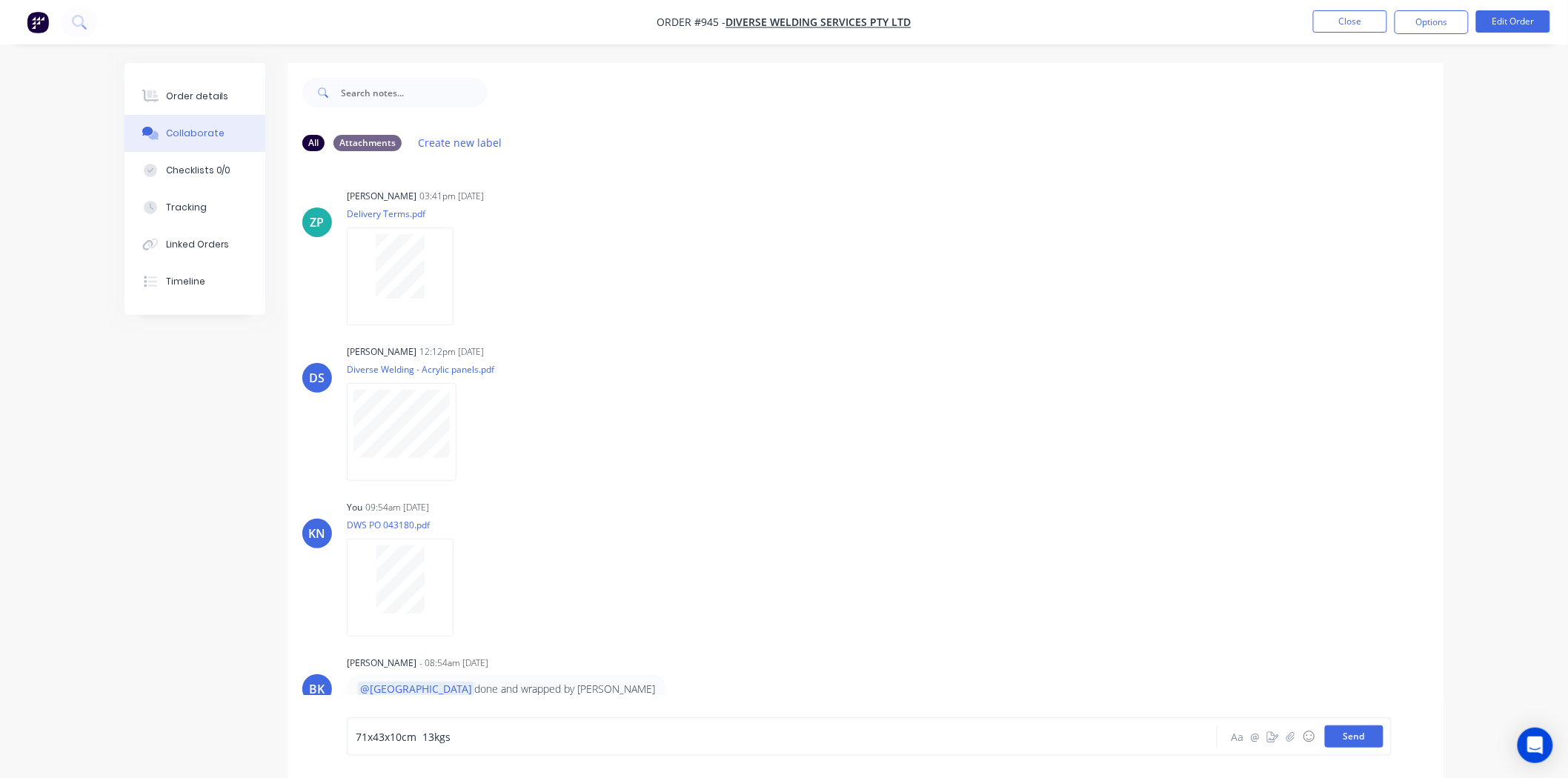
click at [1359, 730] on button "Send" at bounding box center [1354, 737] width 59 height 22
click at [156, 87] on button "Order details" at bounding box center [195, 96] width 141 height 37
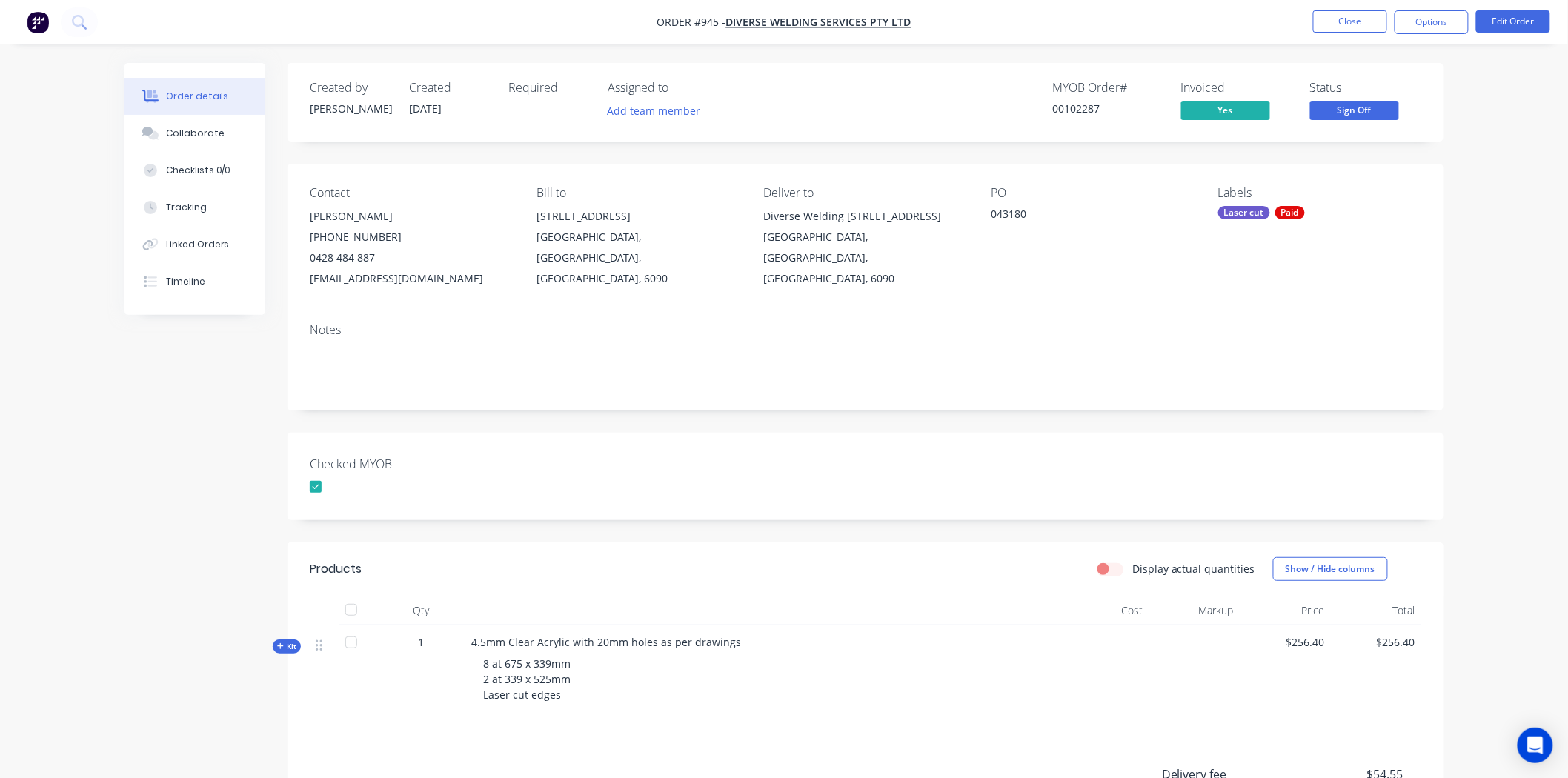
click at [1351, 107] on span "Sign Off" at bounding box center [1355, 110] width 89 height 19
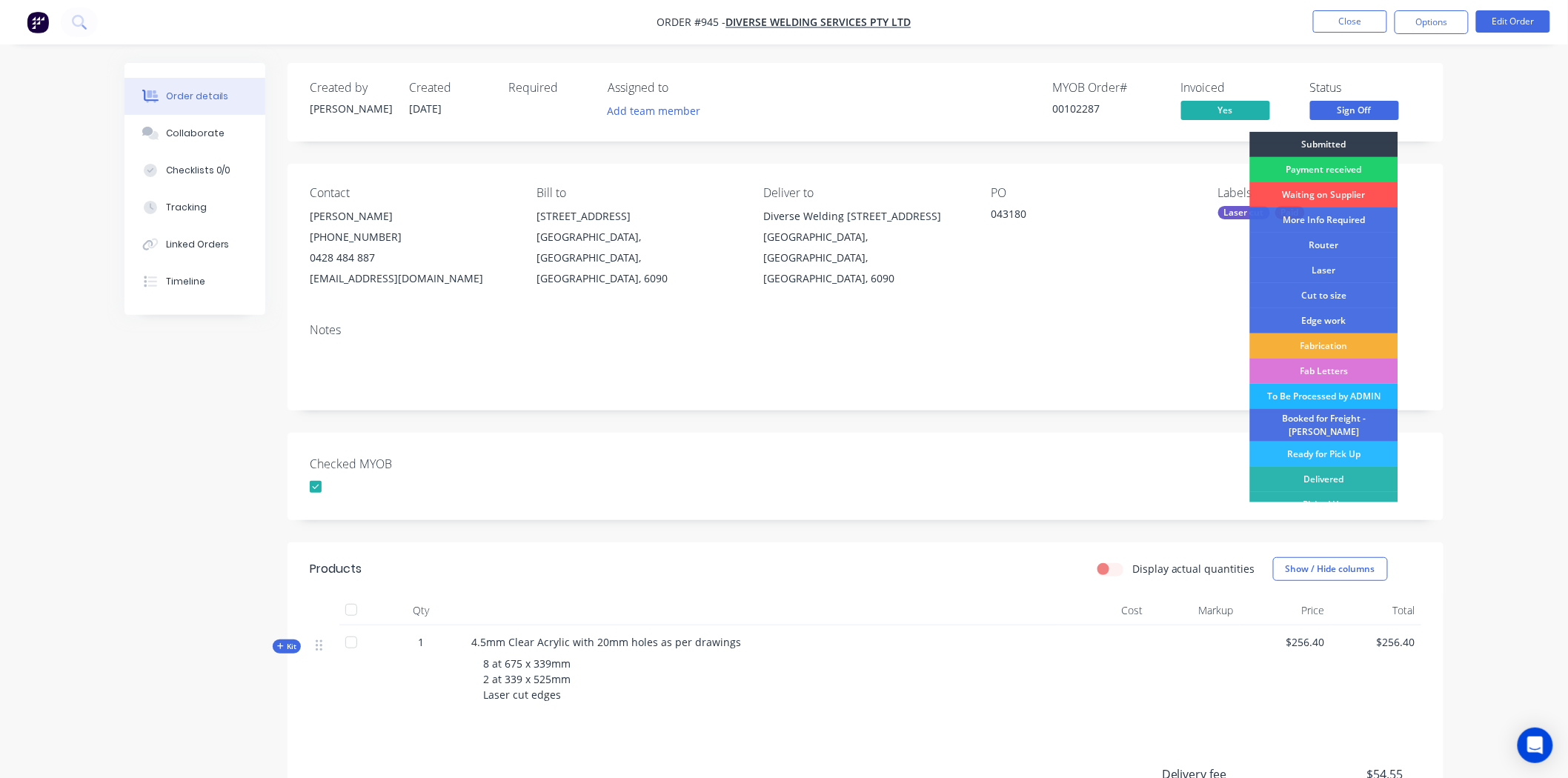
click at [1306, 393] on div "To Be Processed by ADMIN" at bounding box center [1324, 396] width 149 height 25
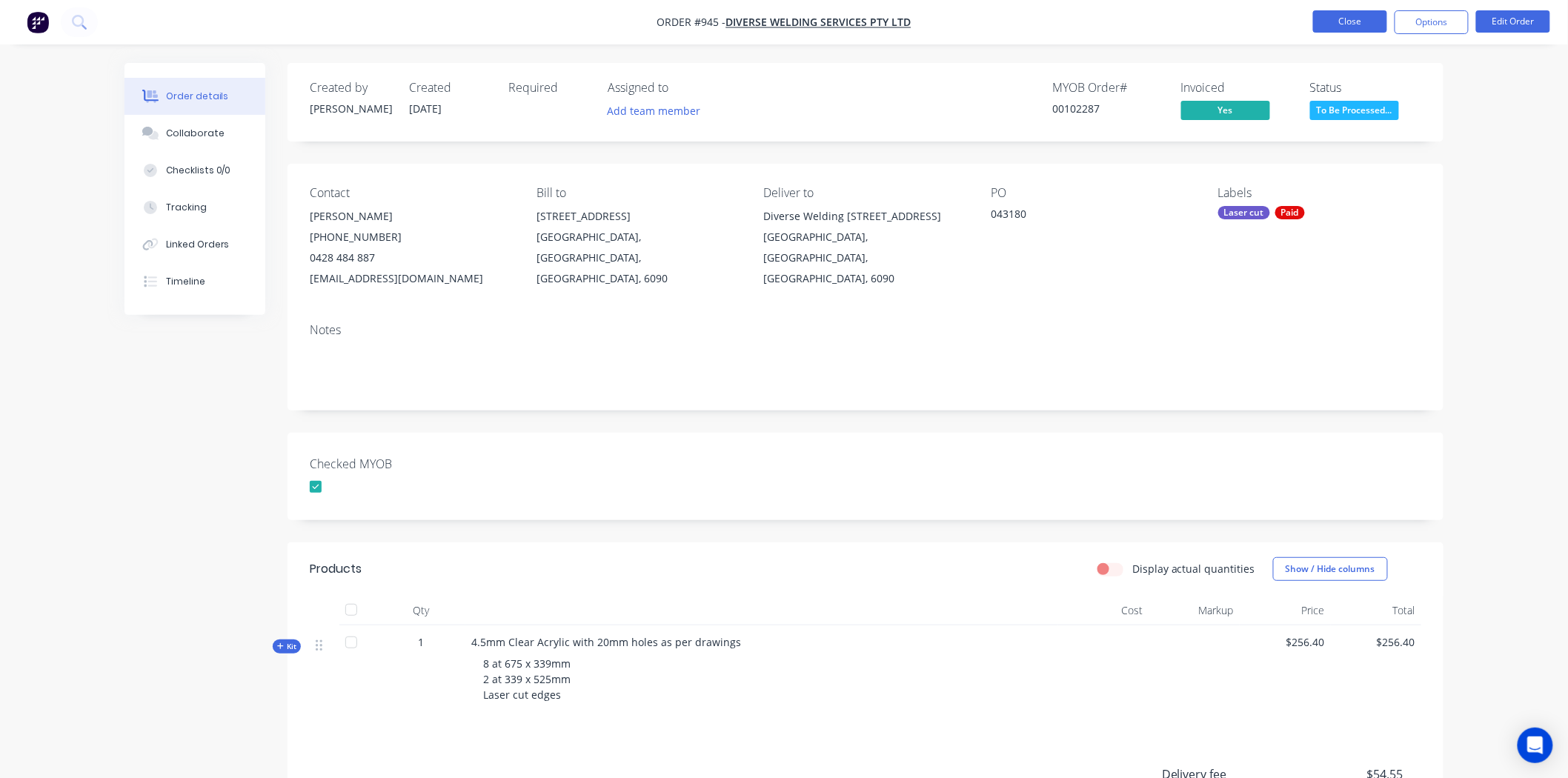
click at [1355, 21] on button "Close" at bounding box center [1350, 21] width 74 height 22
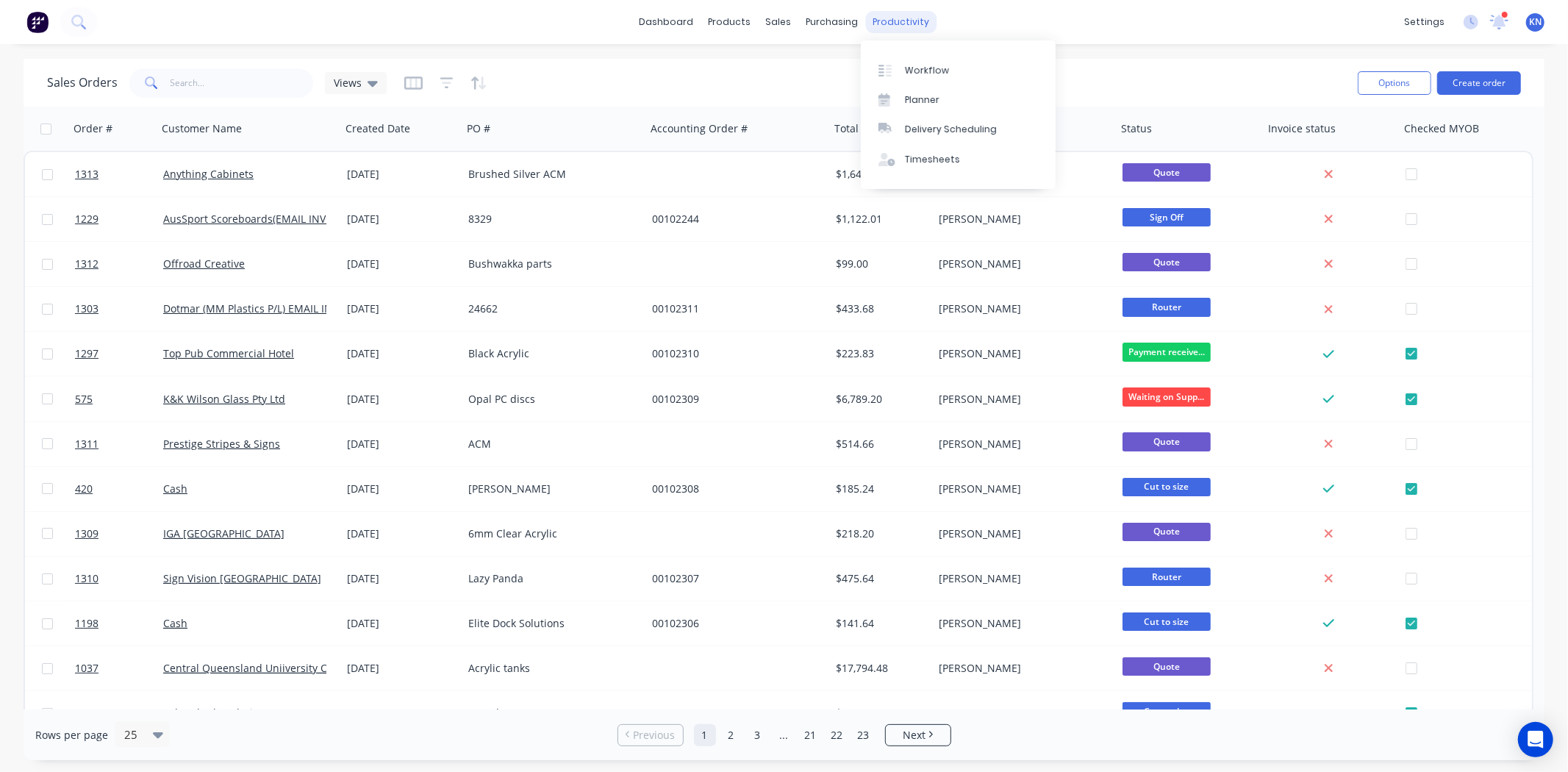
click at [893, 19] on div "productivity" at bounding box center [901, 22] width 71 height 22
click at [917, 71] on div "Workflow" at bounding box center [927, 70] width 44 height 13
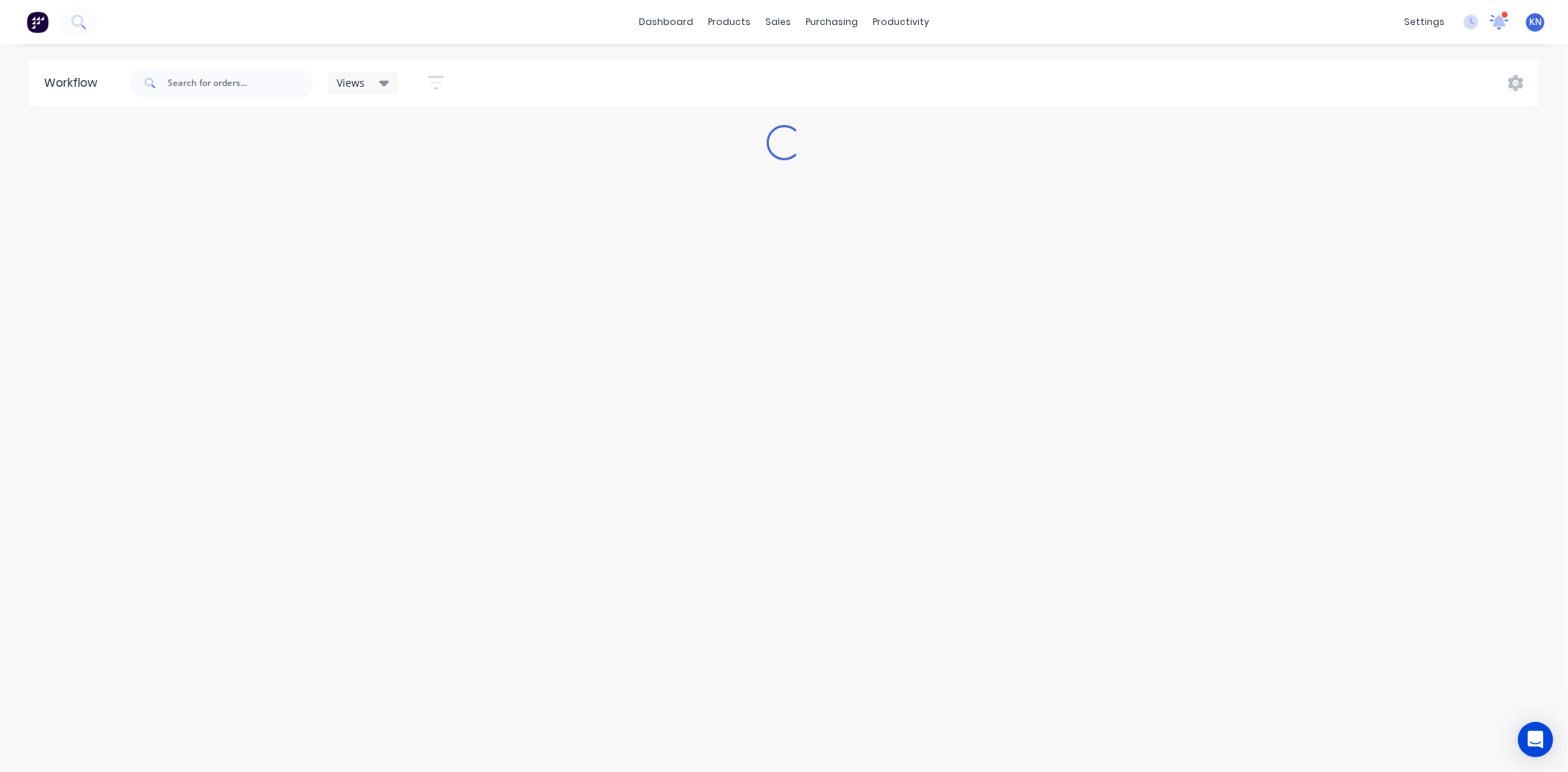
click at [1500, 23] on icon at bounding box center [1499, 20] width 13 height 12
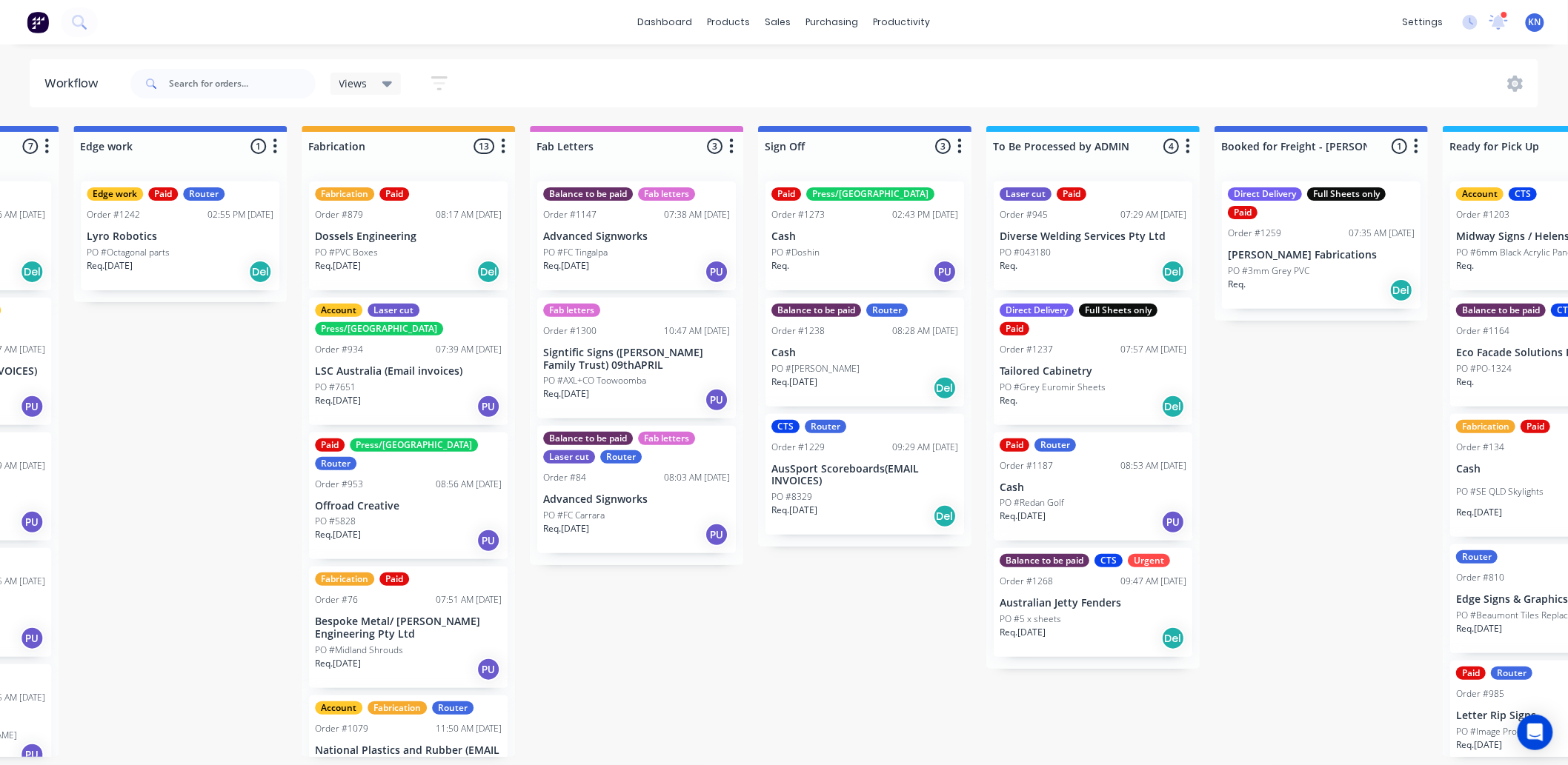
scroll to position [0, 1977]
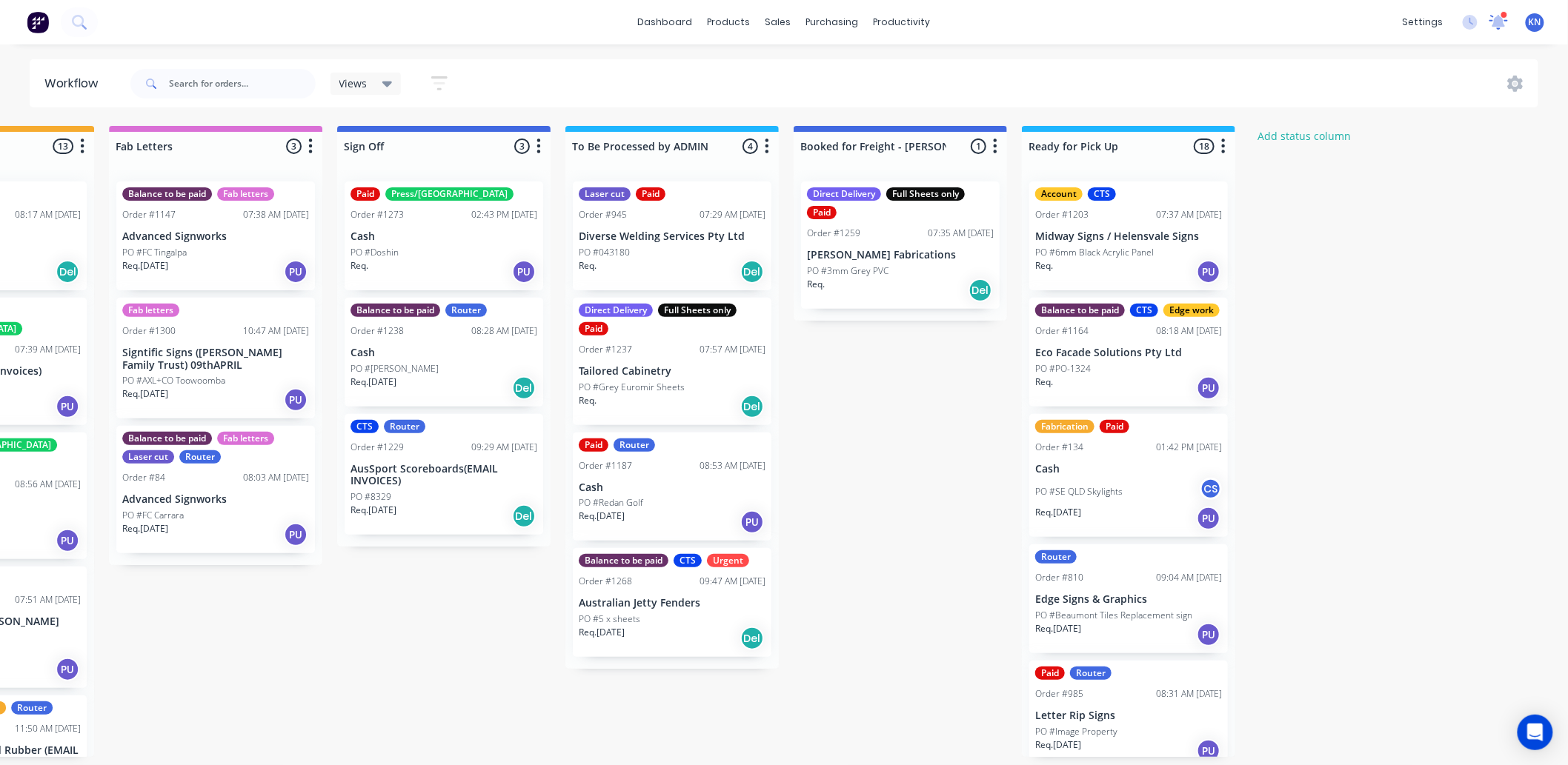
click at [1495, 19] on icon at bounding box center [1498, 21] width 19 height 15
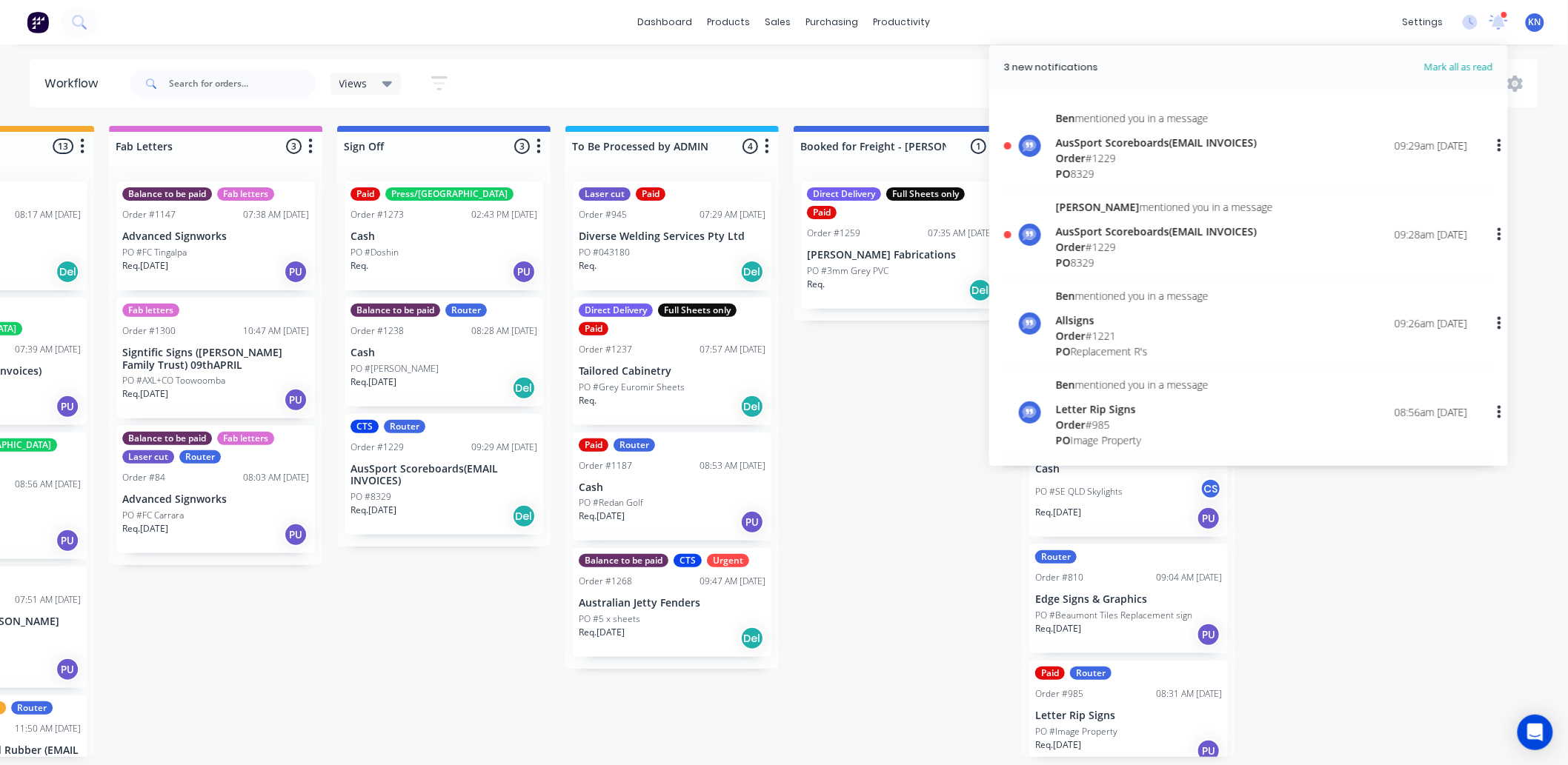
click at [1083, 146] on div "AusSport Scoreboards(EMAIL INVOICES)" at bounding box center [1156, 143] width 201 height 16
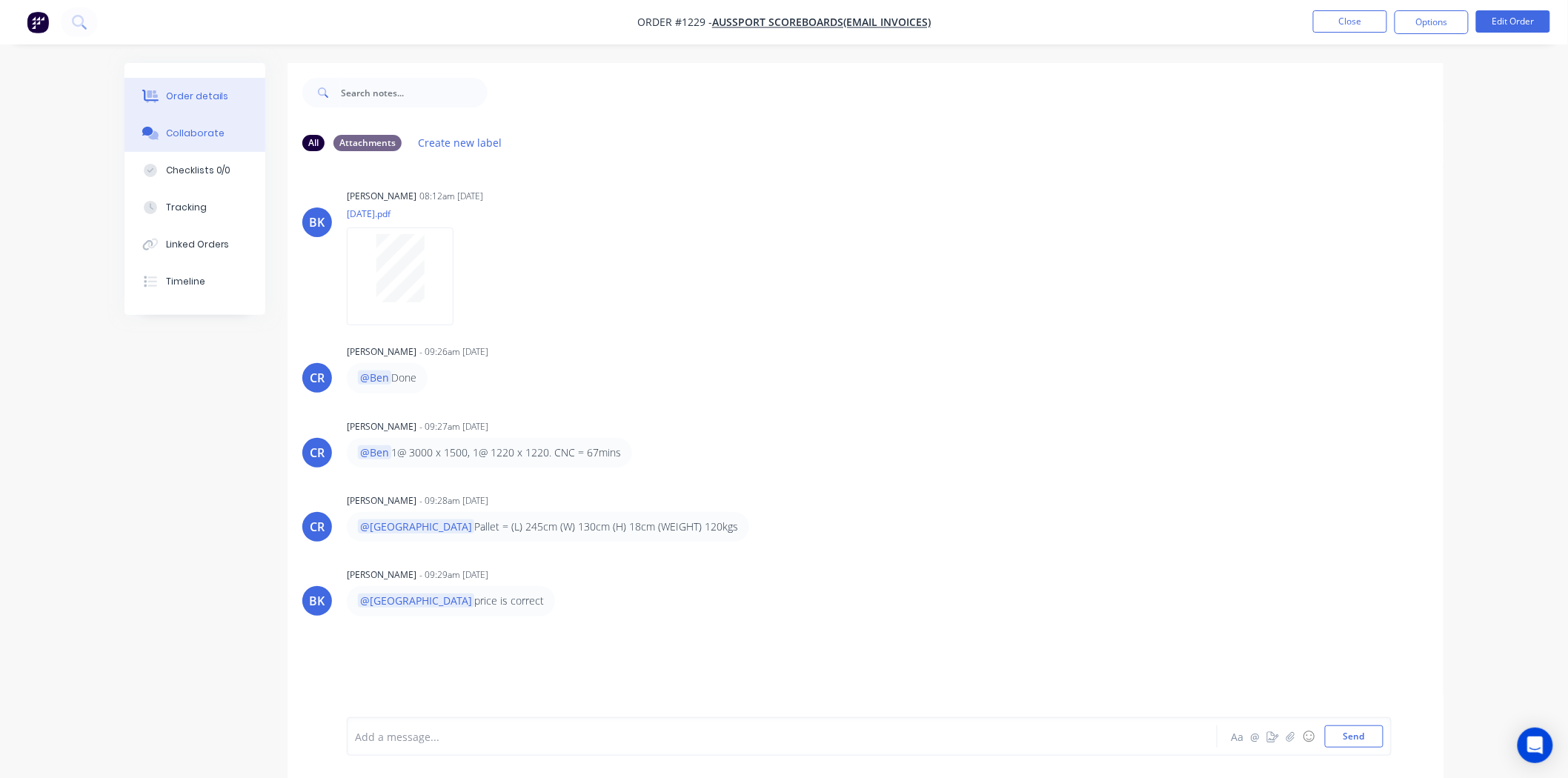
click at [203, 91] on div "Order details" at bounding box center [197, 96] width 63 height 13
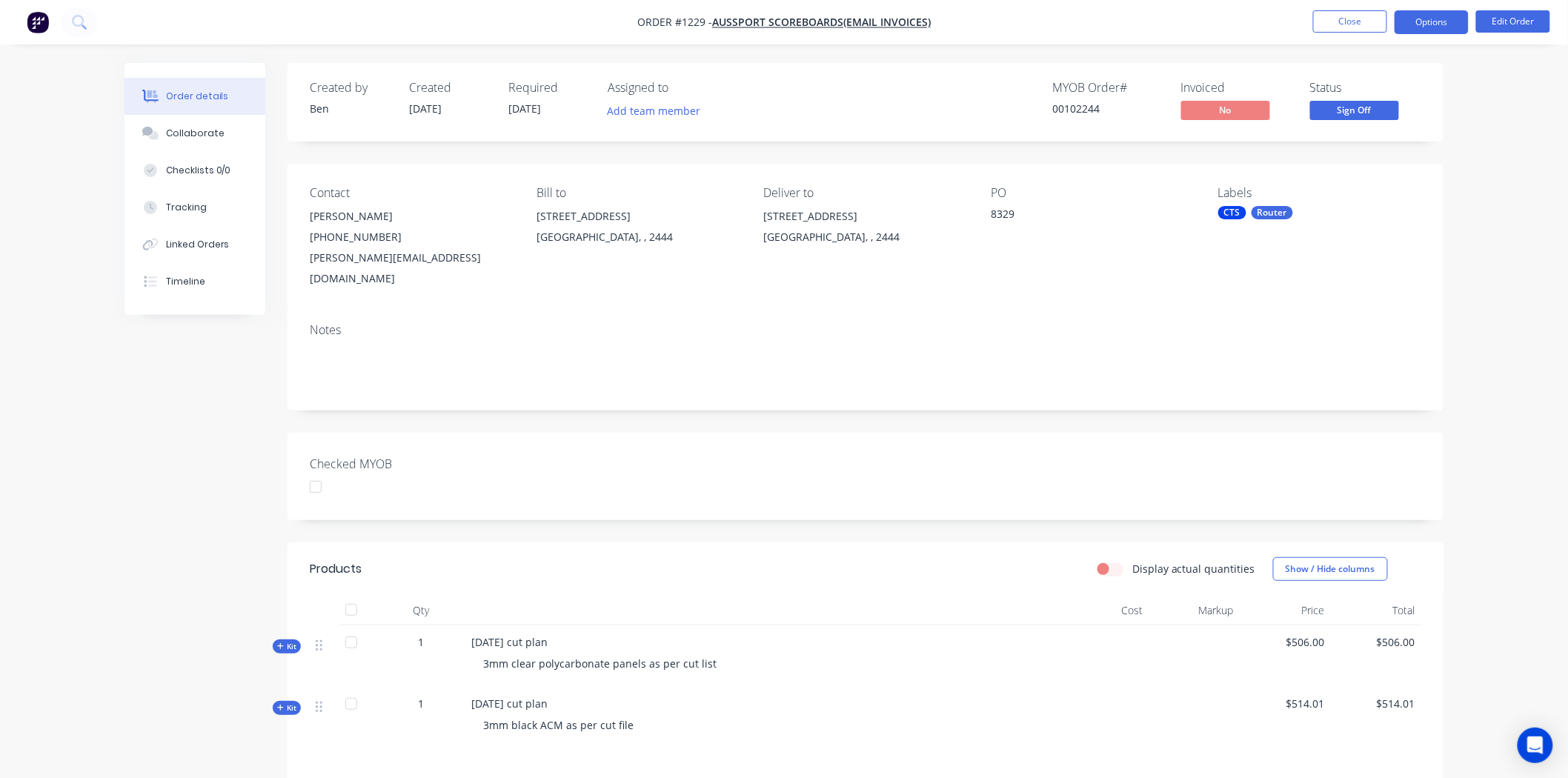
click at [1423, 21] on button "Options" at bounding box center [1431, 22] width 74 height 23
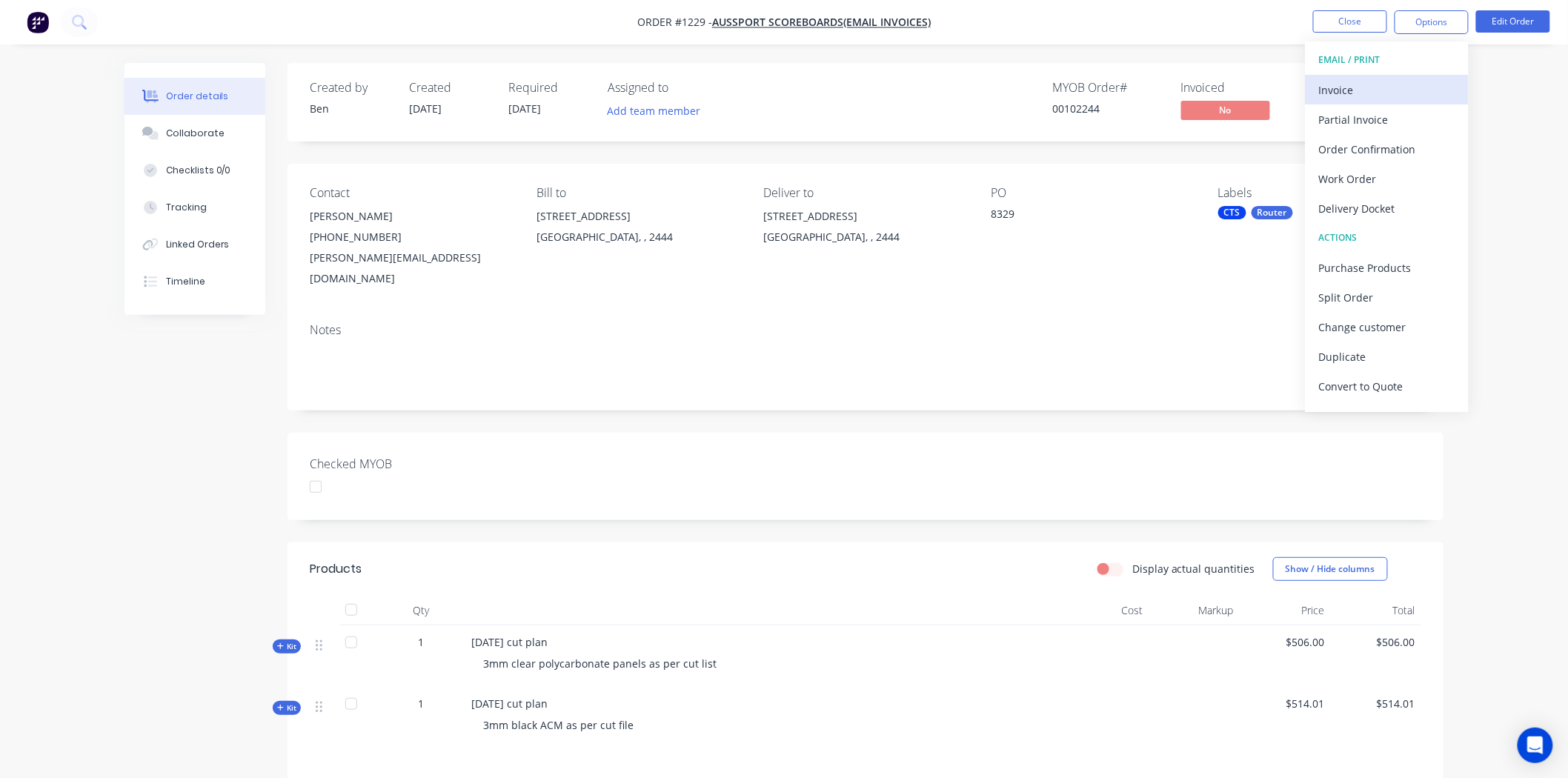
click at [1368, 90] on div "Invoice" at bounding box center [1387, 89] width 136 height 21
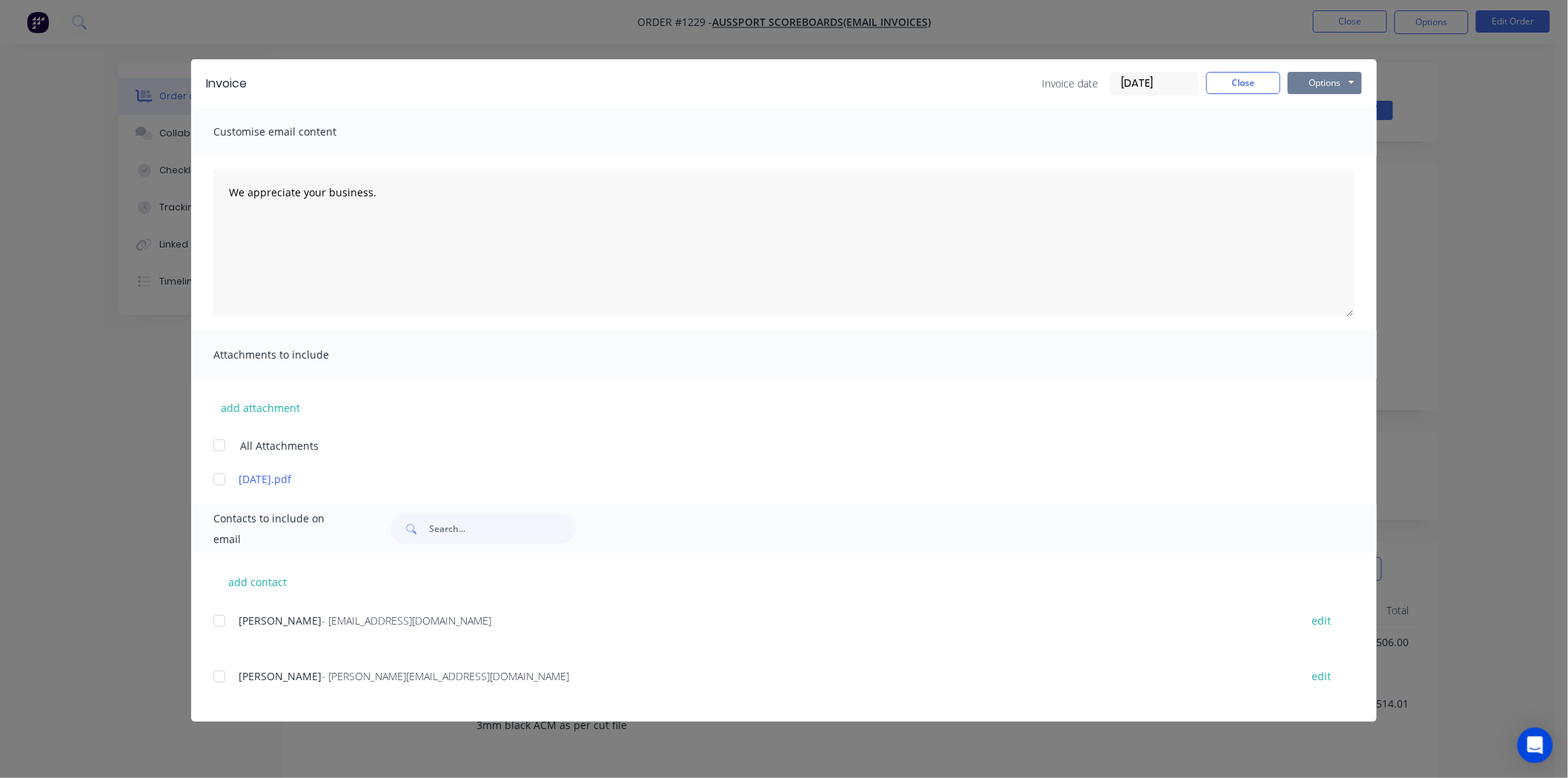
click at [1343, 81] on button "Options" at bounding box center [1325, 83] width 74 height 22
click at [1331, 131] on button "Print" at bounding box center [1335, 133] width 95 height 24
click at [1254, 77] on button "Close" at bounding box center [1243, 83] width 74 height 22
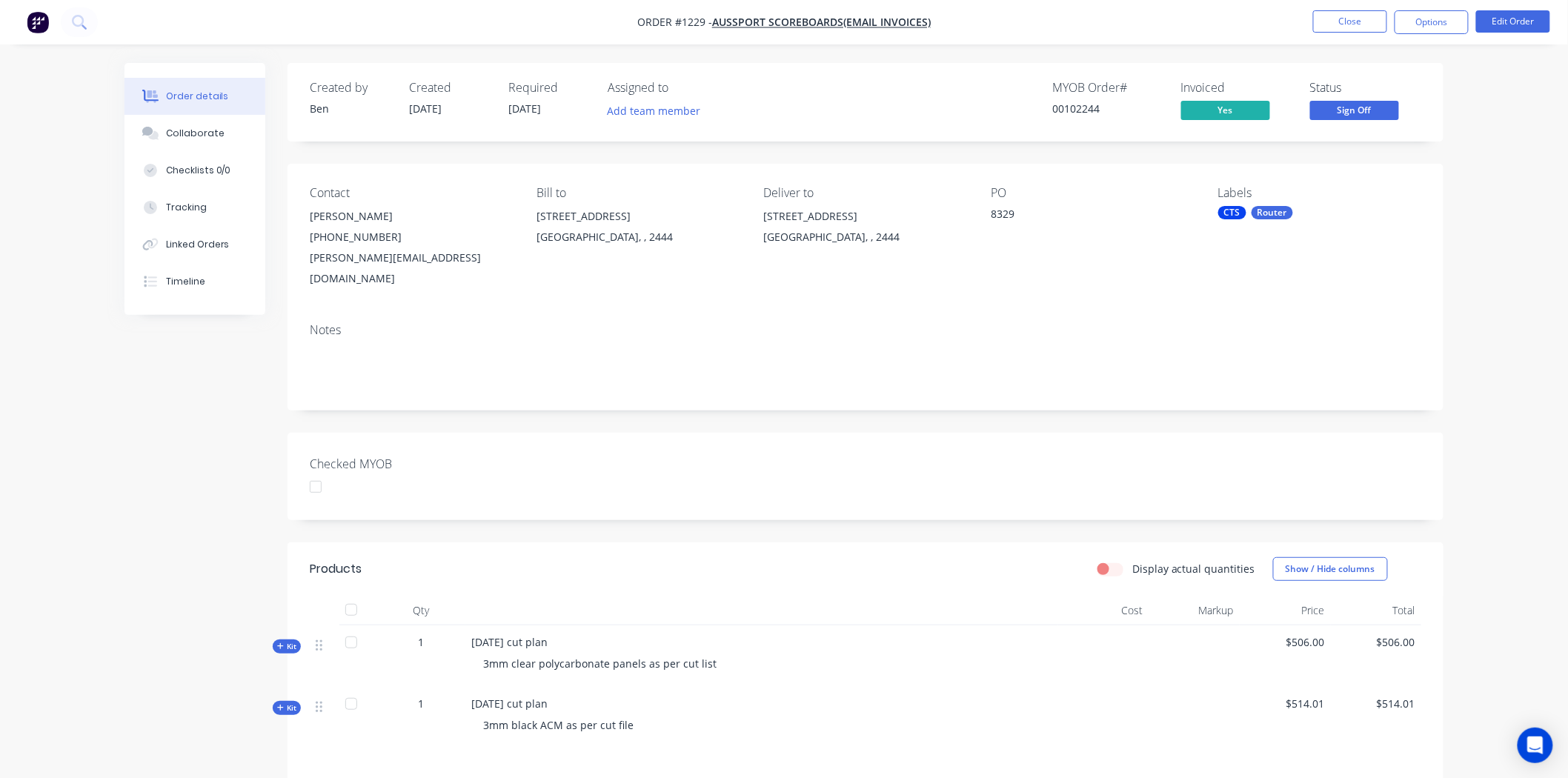
click at [1234, 216] on div "CTS" at bounding box center [1232, 213] width 28 height 13
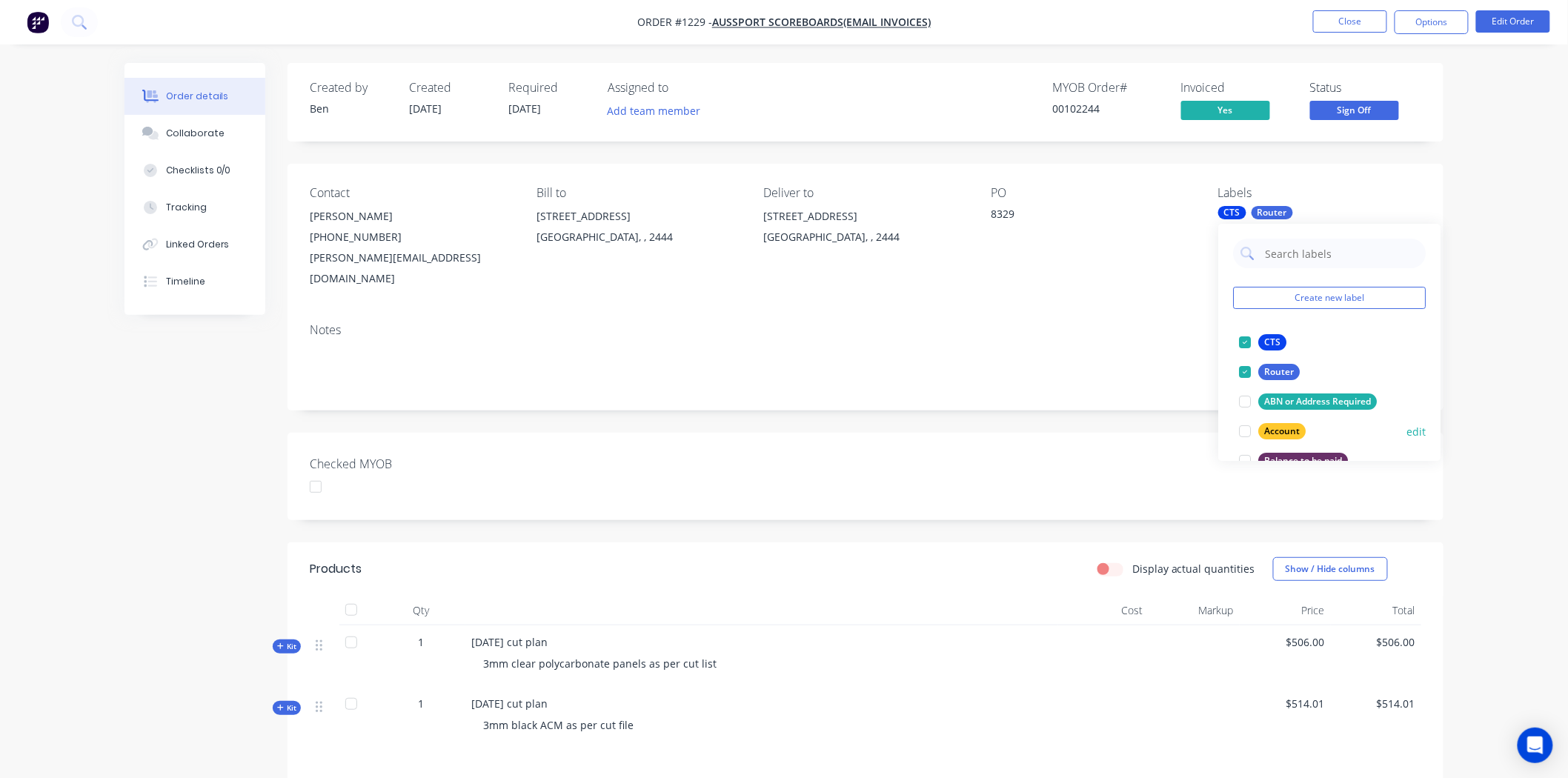
click at [1247, 431] on div at bounding box center [1245, 432] width 30 height 30
click at [1144, 433] on div "Checked MYOB" at bounding box center [865, 477] width 1156 height 88
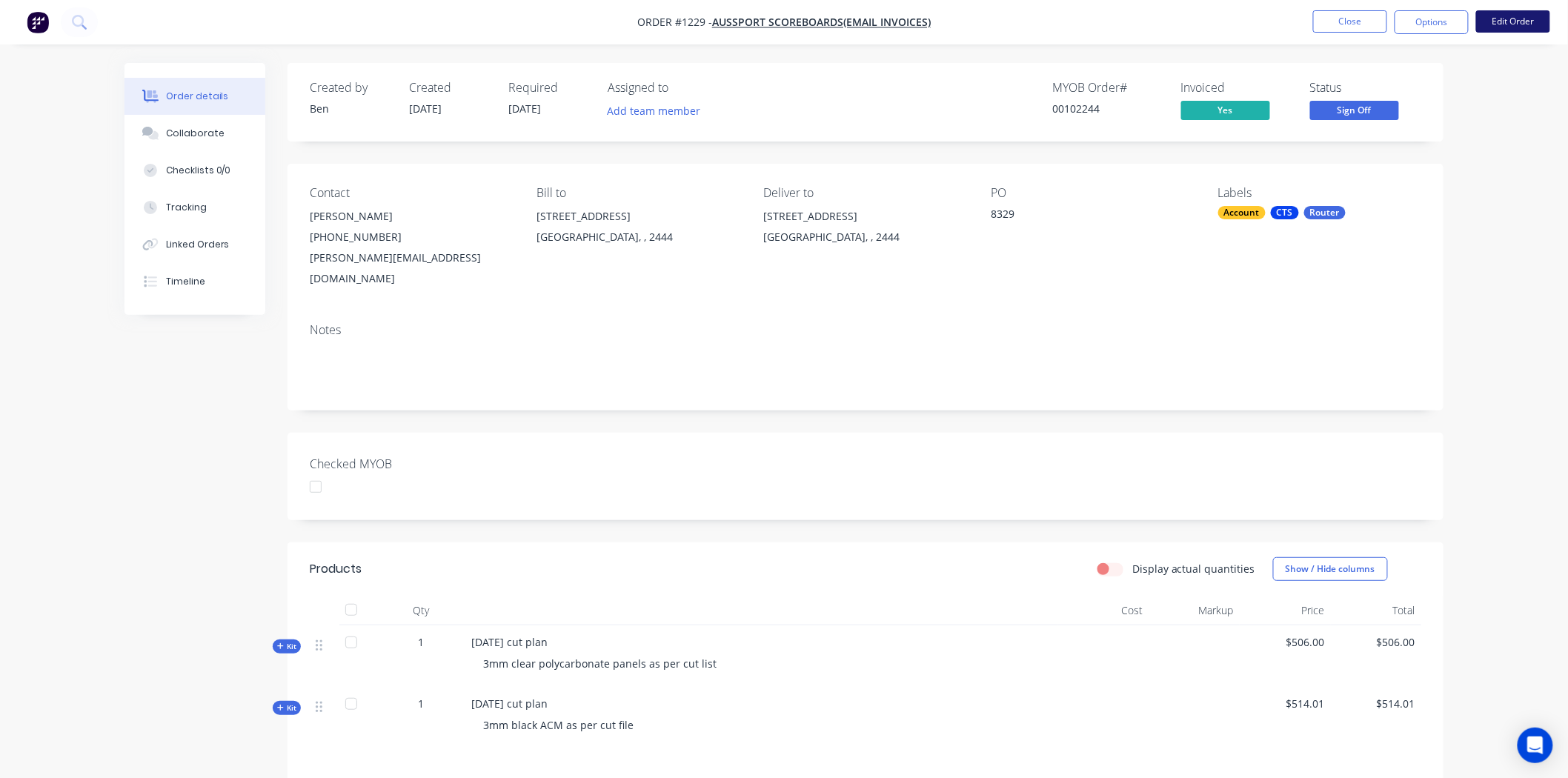
click at [1516, 26] on button "Edit Order" at bounding box center [1513, 21] width 74 height 22
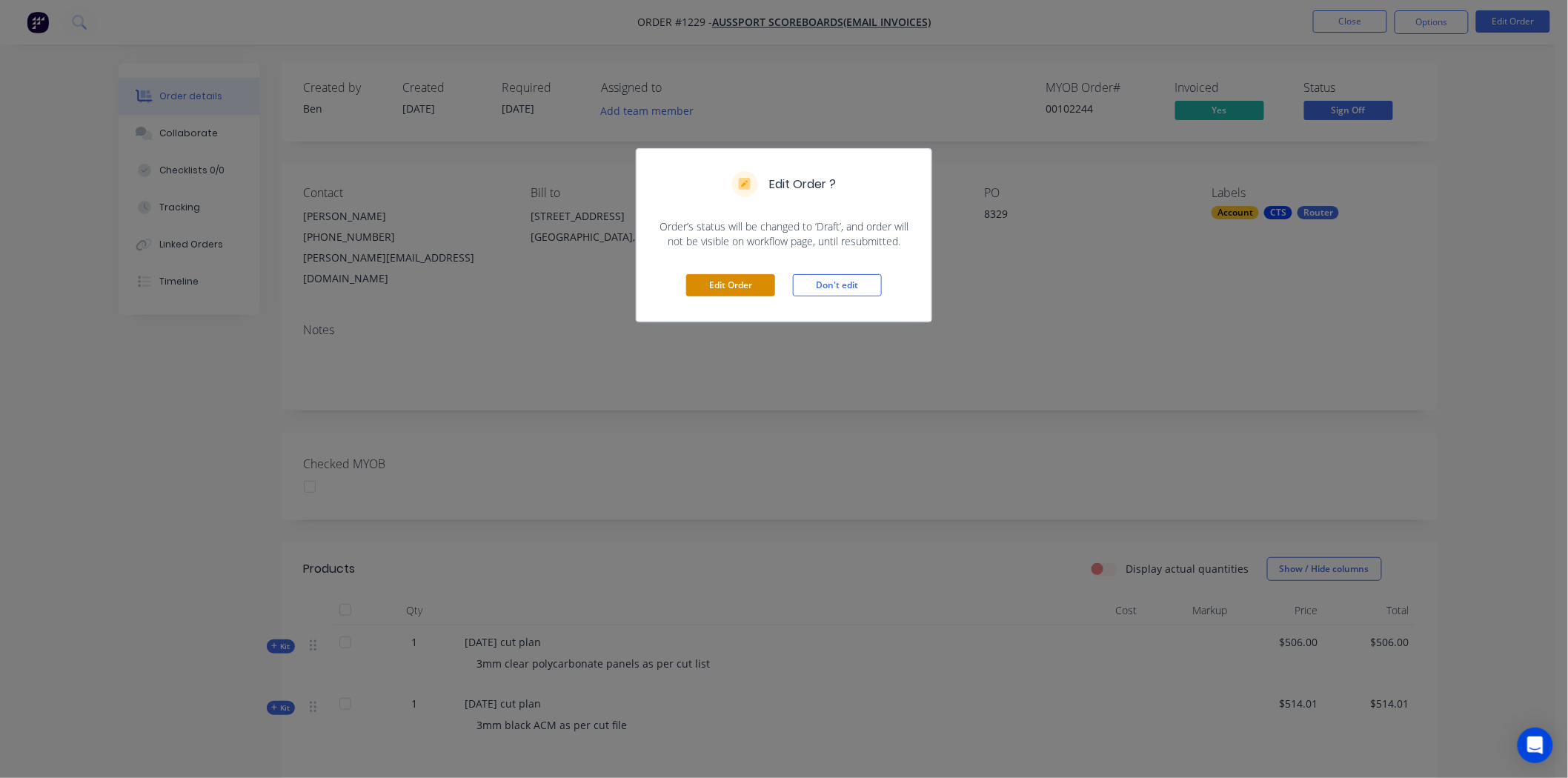
click at [746, 285] on button "Edit Order" at bounding box center [731, 285] width 89 height 22
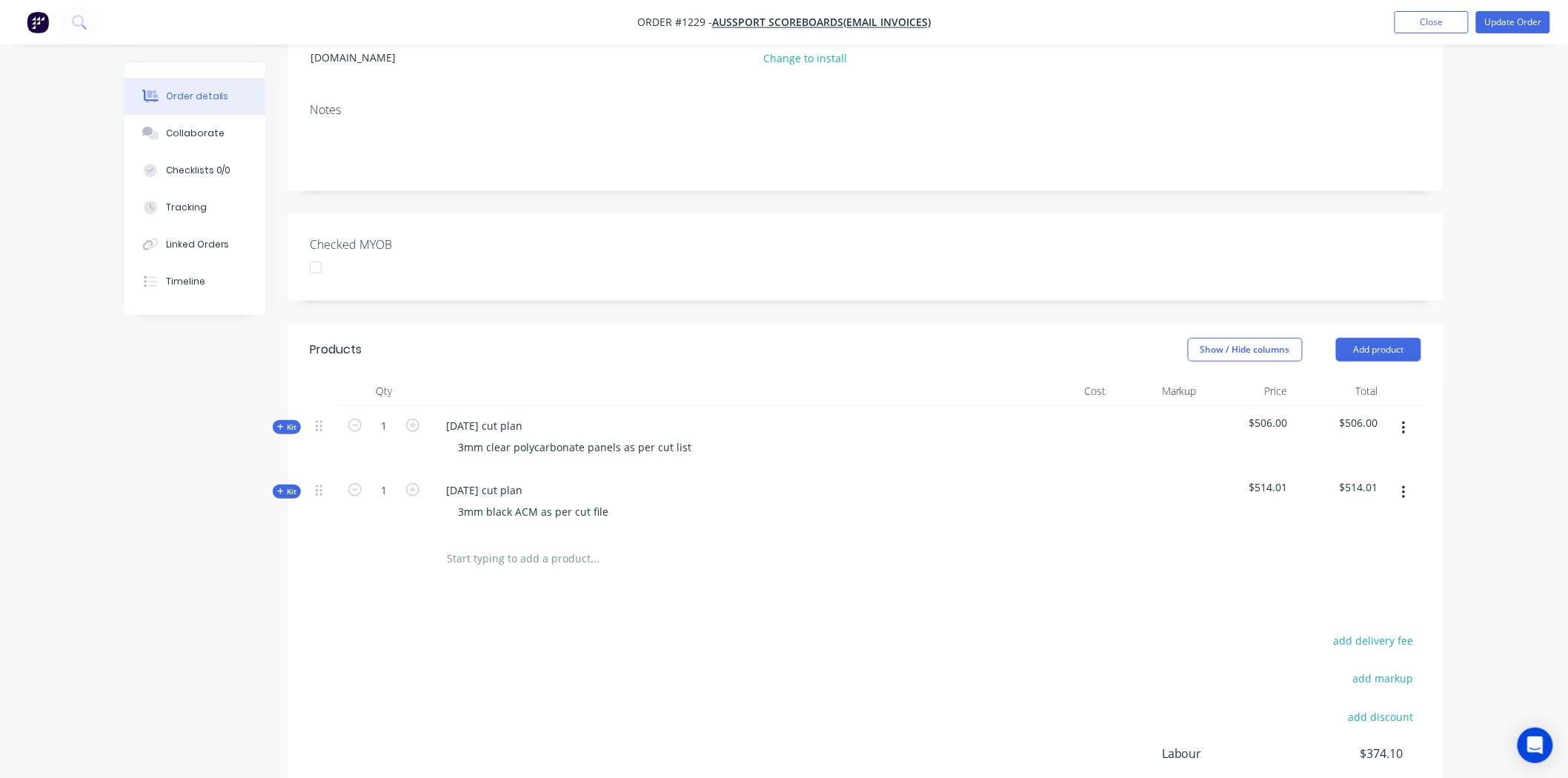
scroll to position [247, 0]
click at [1359, 627] on button "add delivery fee" at bounding box center [1373, 637] width 95 height 20
type input "175"
click at [1375, 629] on span "$175.00" at bounding box center [1377, 636] width 38 height 16
click at [1408, 629] on icon at bounding box center [1413, 636] width 15 height 15
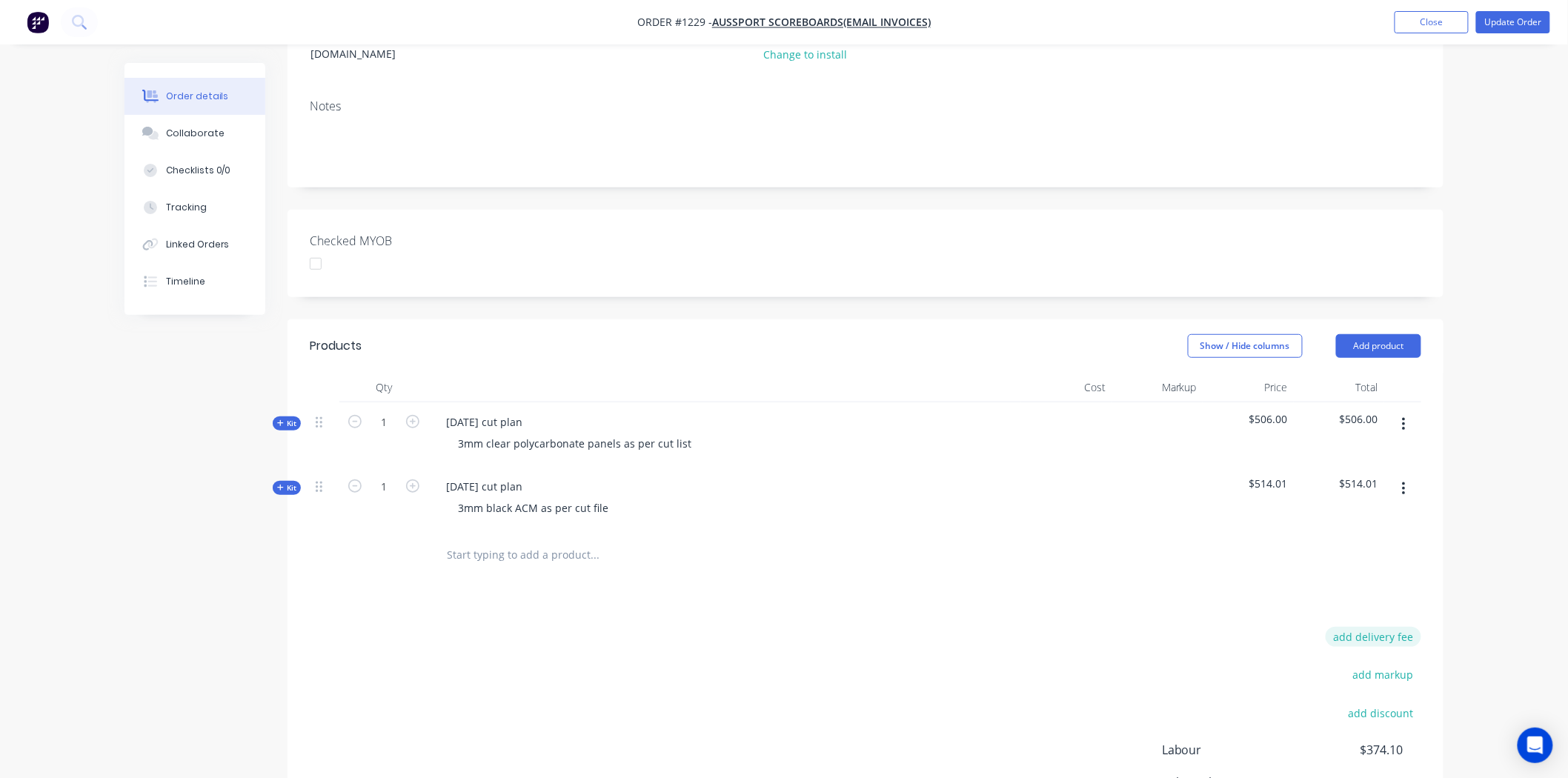
click at [1375, 627] on button "add delivery fee" at bounding box center [1373, 637] width 95 height 20
type input "170.5"
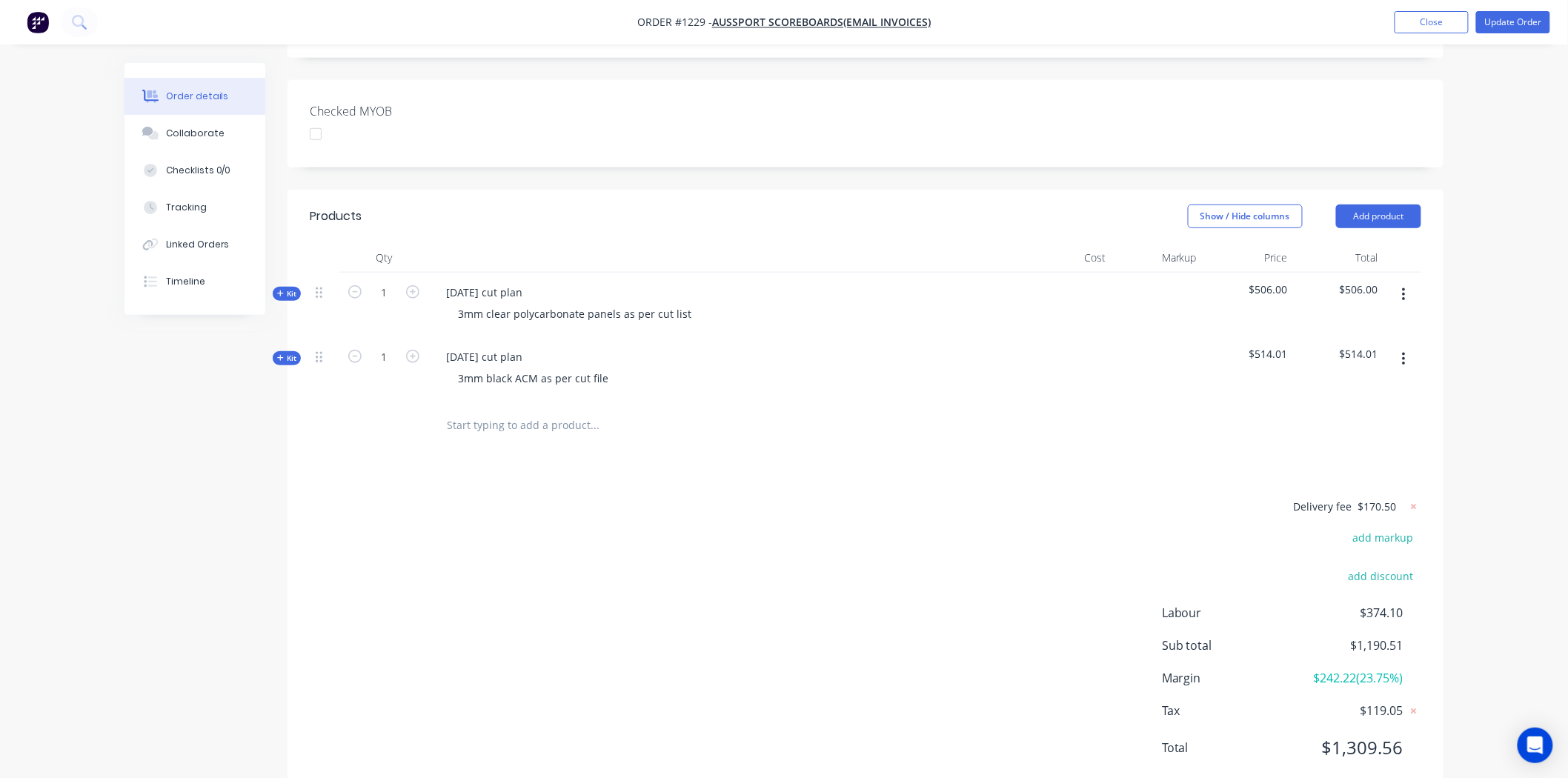
scroll to position [378, 0]
click at [1502, 24] on button "Update Order" at bounding box center [1513, 22] width 74 height 22
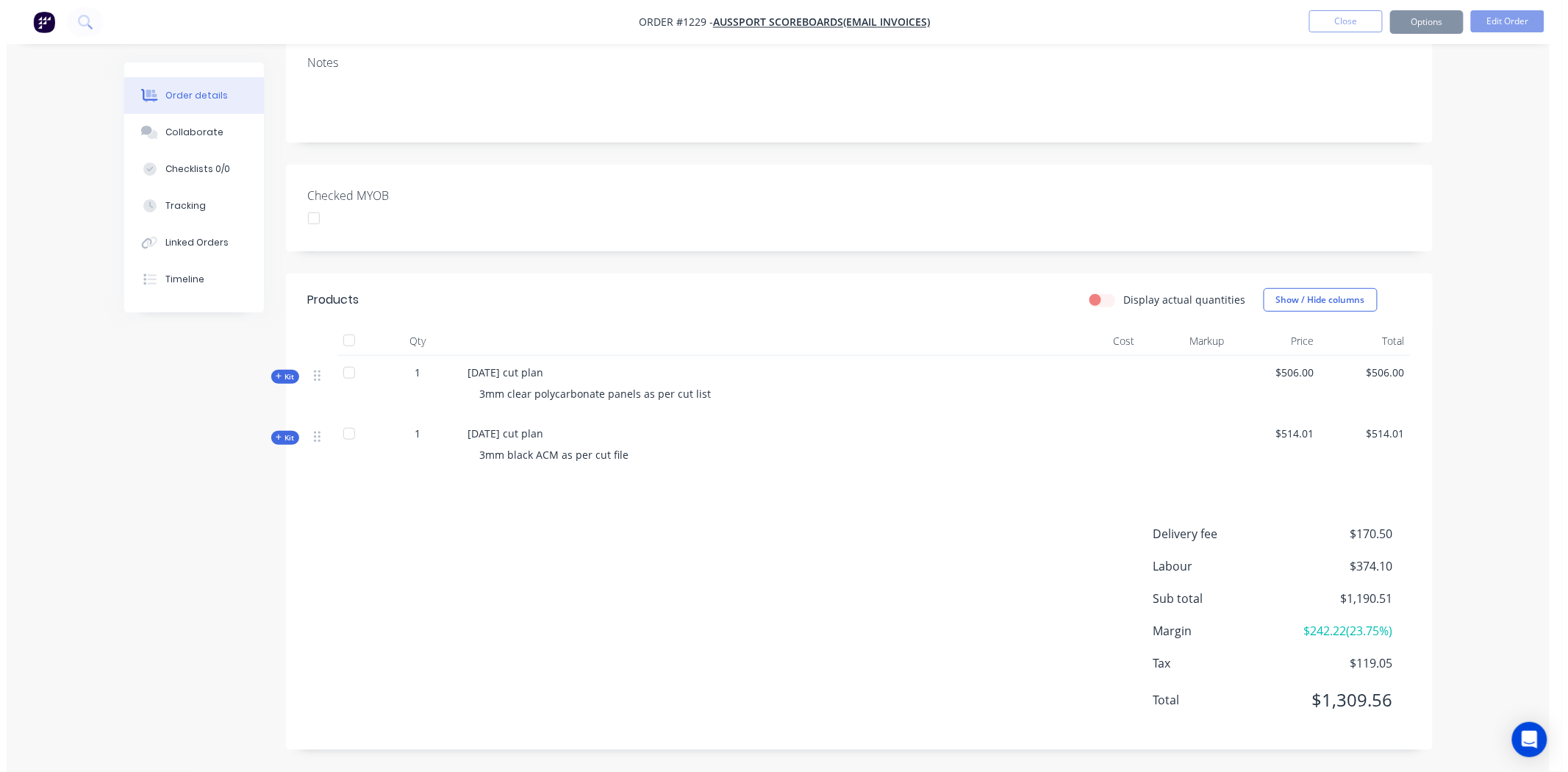
scroll to position [0, 0]
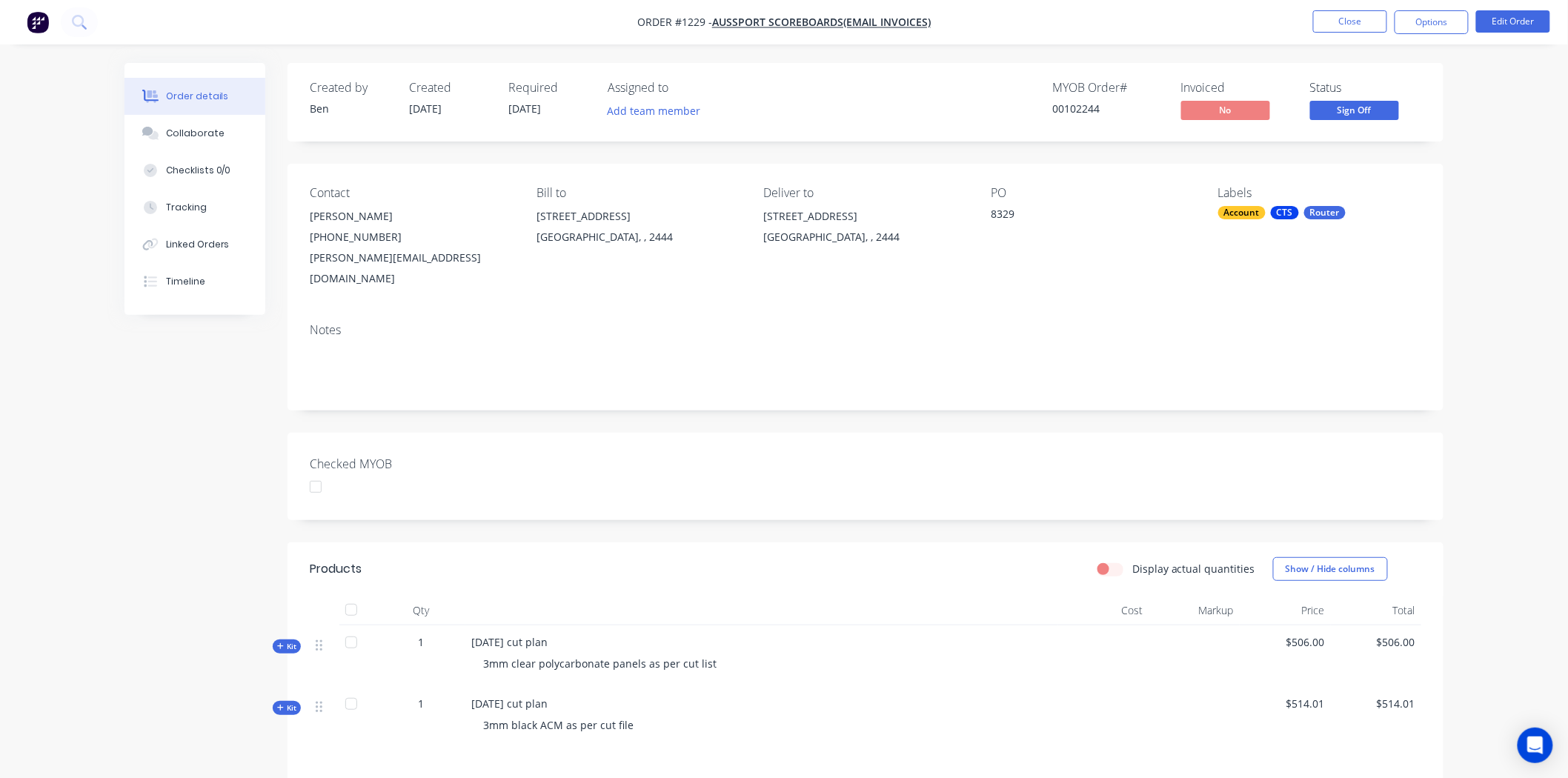
click at [322, 472] on div at bounding box center [316, 487] width 30 height 30
click at [1424, 22] on button "Options" at bounding box center [1431, 22] width 74 height 23
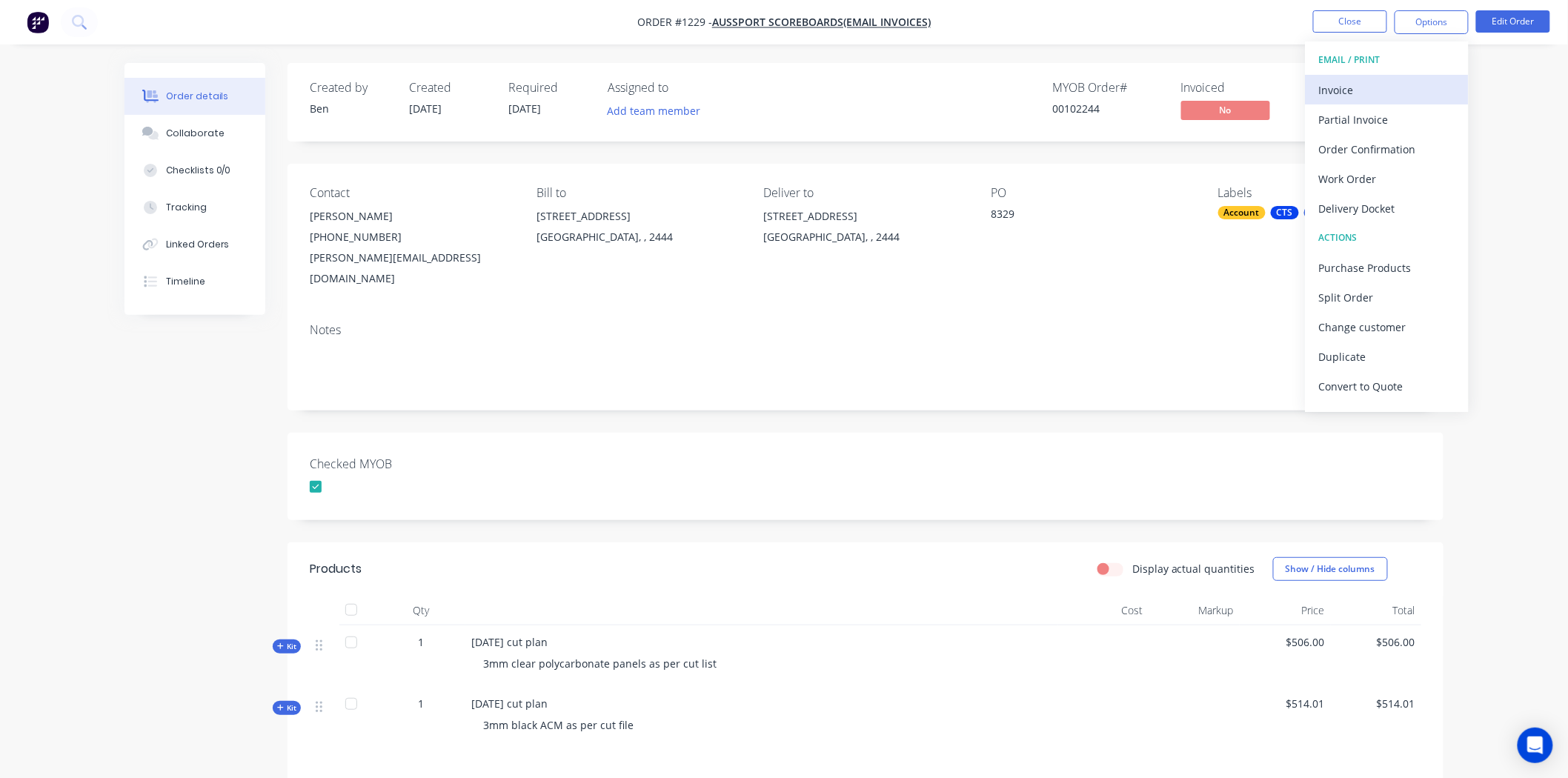
click at [1339, 85] on div "Invoice" at bounding box center [1387, 89] width 136 height 21
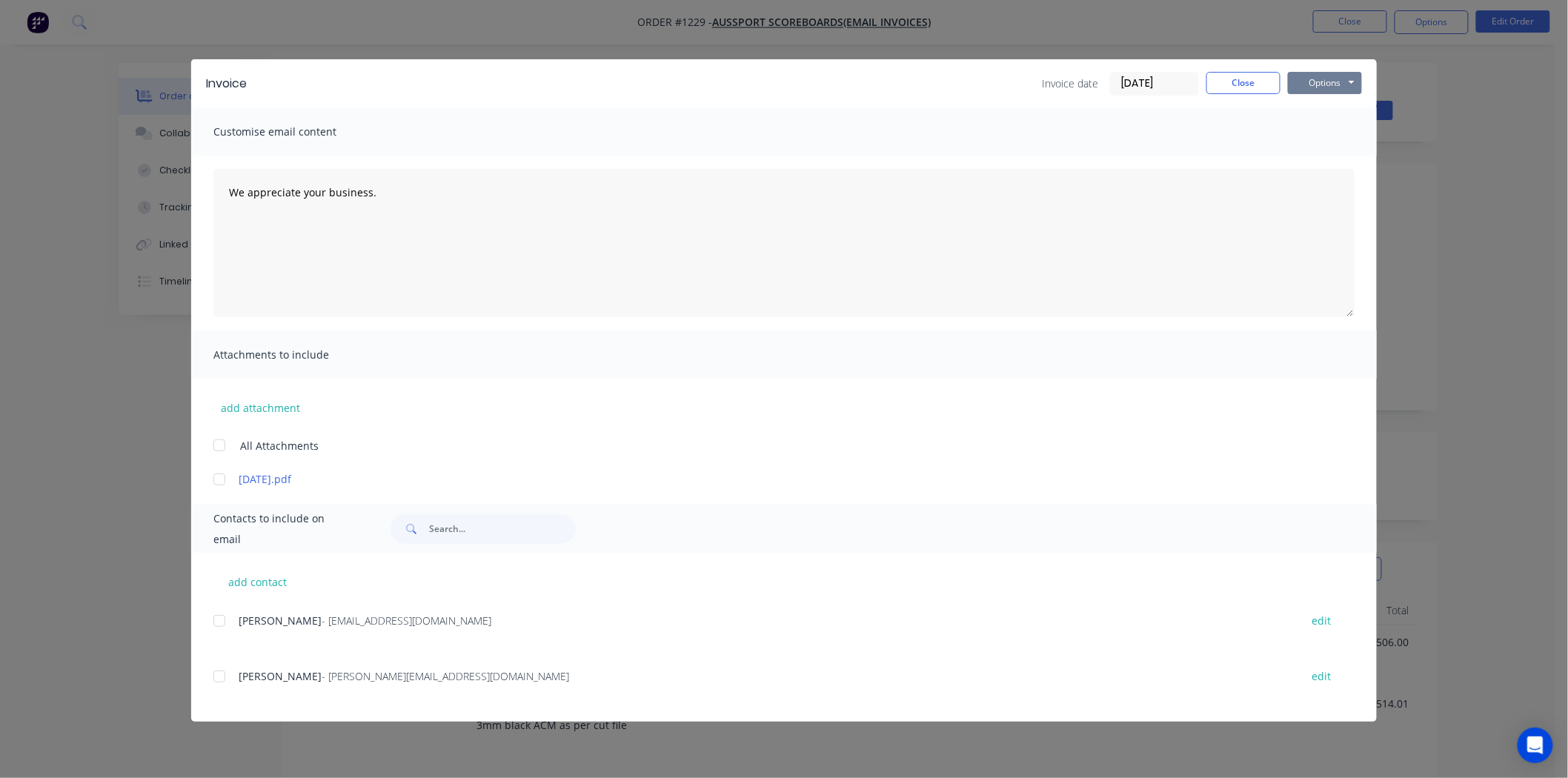
click at [1335, 77] on button "Options" at bounding box center [1325, 83] width 74 height 22
click at [1335, 127] on button "Print" at bounding box center [1335, 133] width 95 height 24
click at [1257, 85] on button "Close" at bounding box center [1243, 83] width 74 height 22
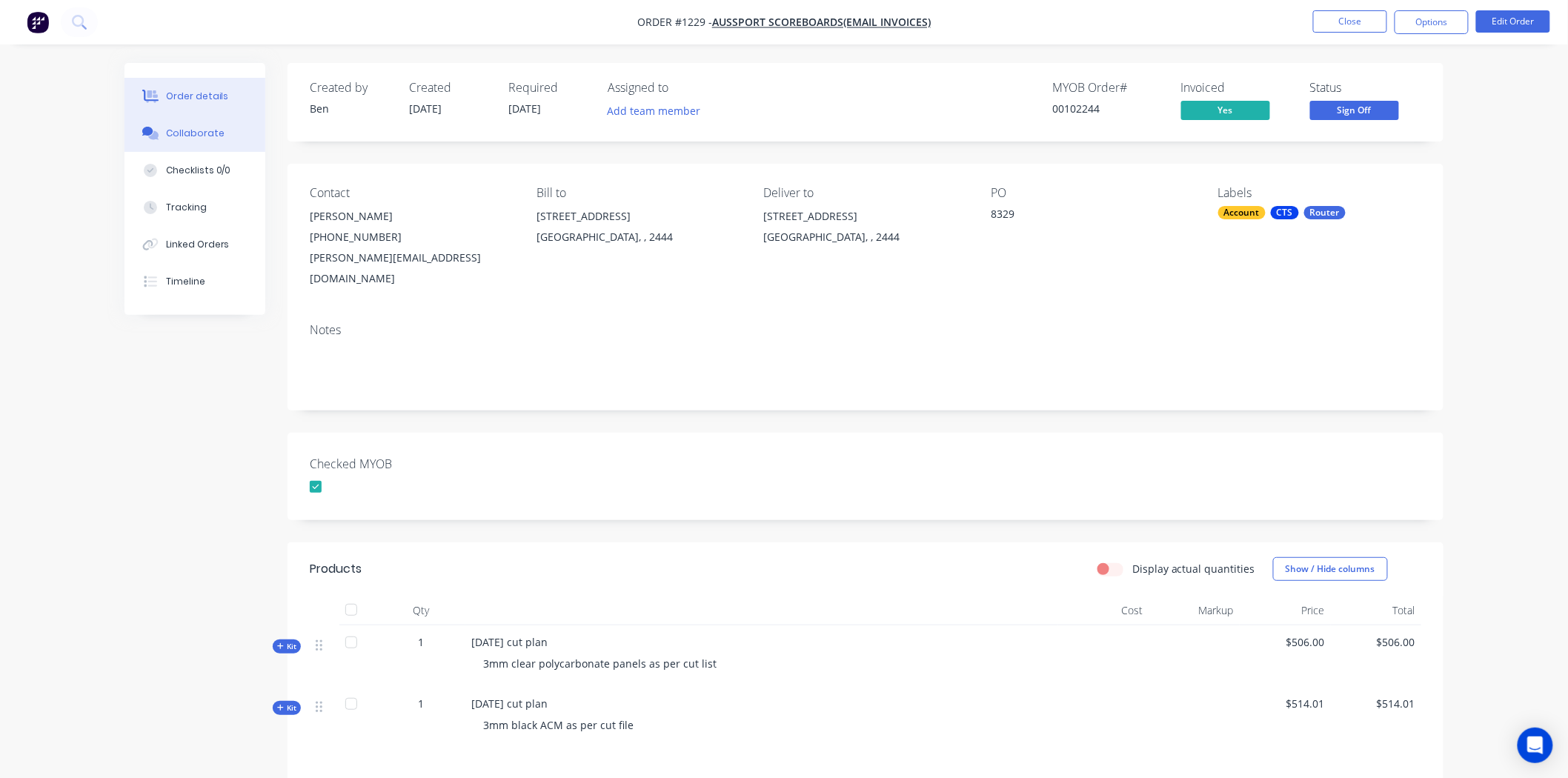
click at [170, 131] on div "Collaborate" at bounding box center [195, 133] width 59 height 13
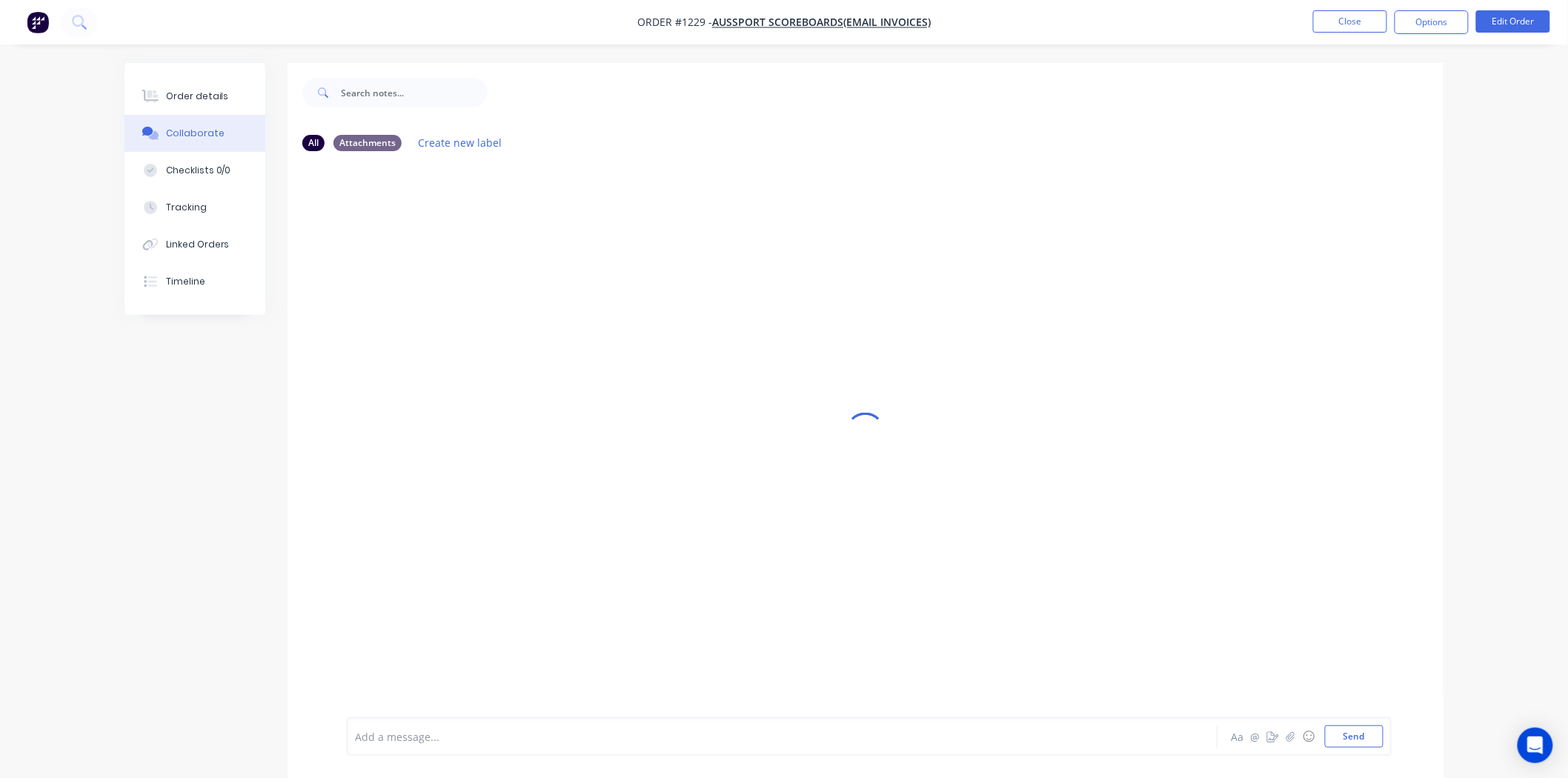
click at [442, 730] on div at bounding box center [741, 737] width 771 height 16
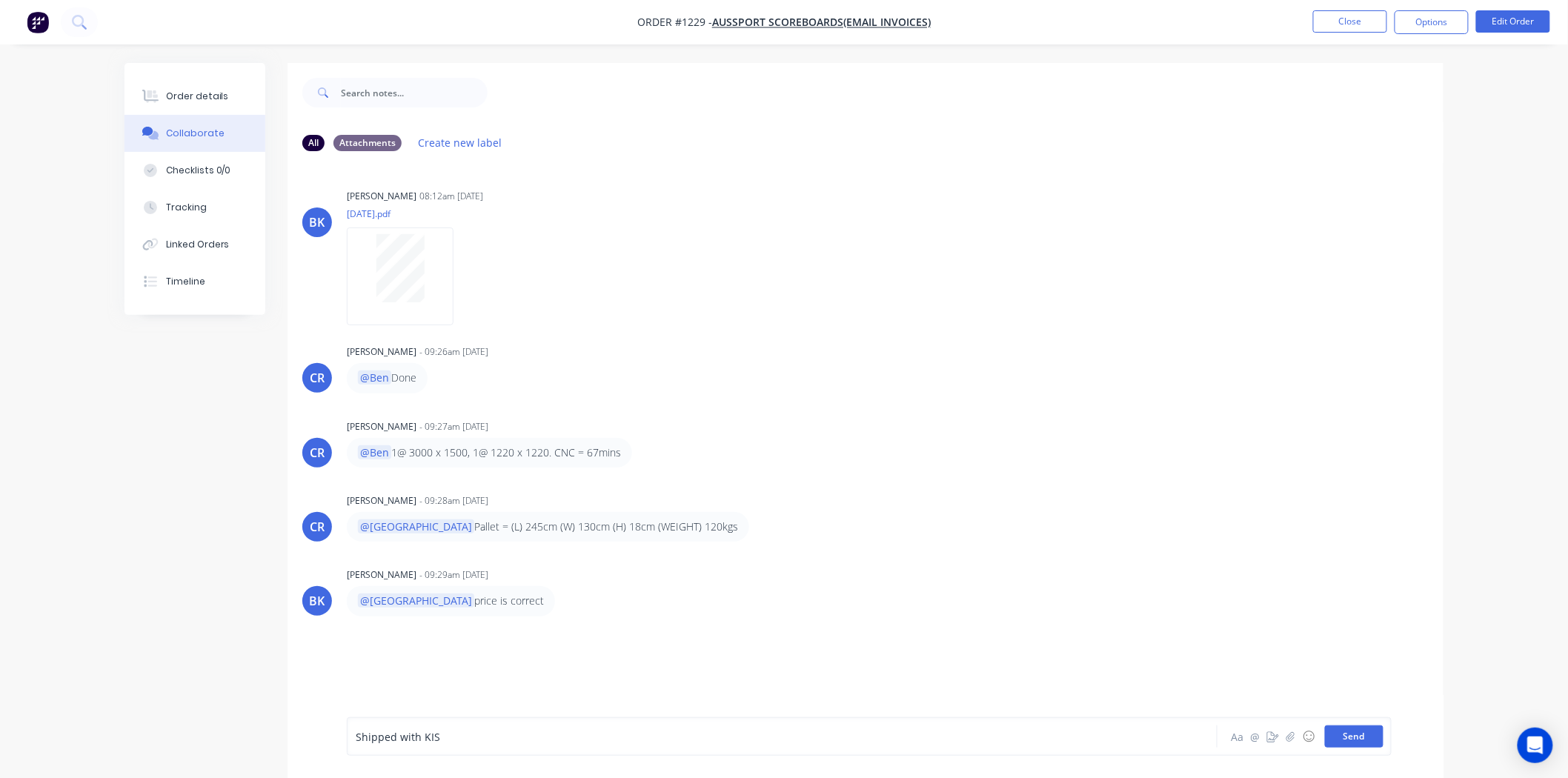
drag, startPoint x: 1340, startPoint y: 736, endPoint x: 1351, endPoint y: 733, distance: 11.4
click at [1341, 736] on button "Send" at bounding box center [1354, 737] width 59 height 22
click at [181, 91] on div "Order details" at bounding box center [197, 96] width 63 height 13
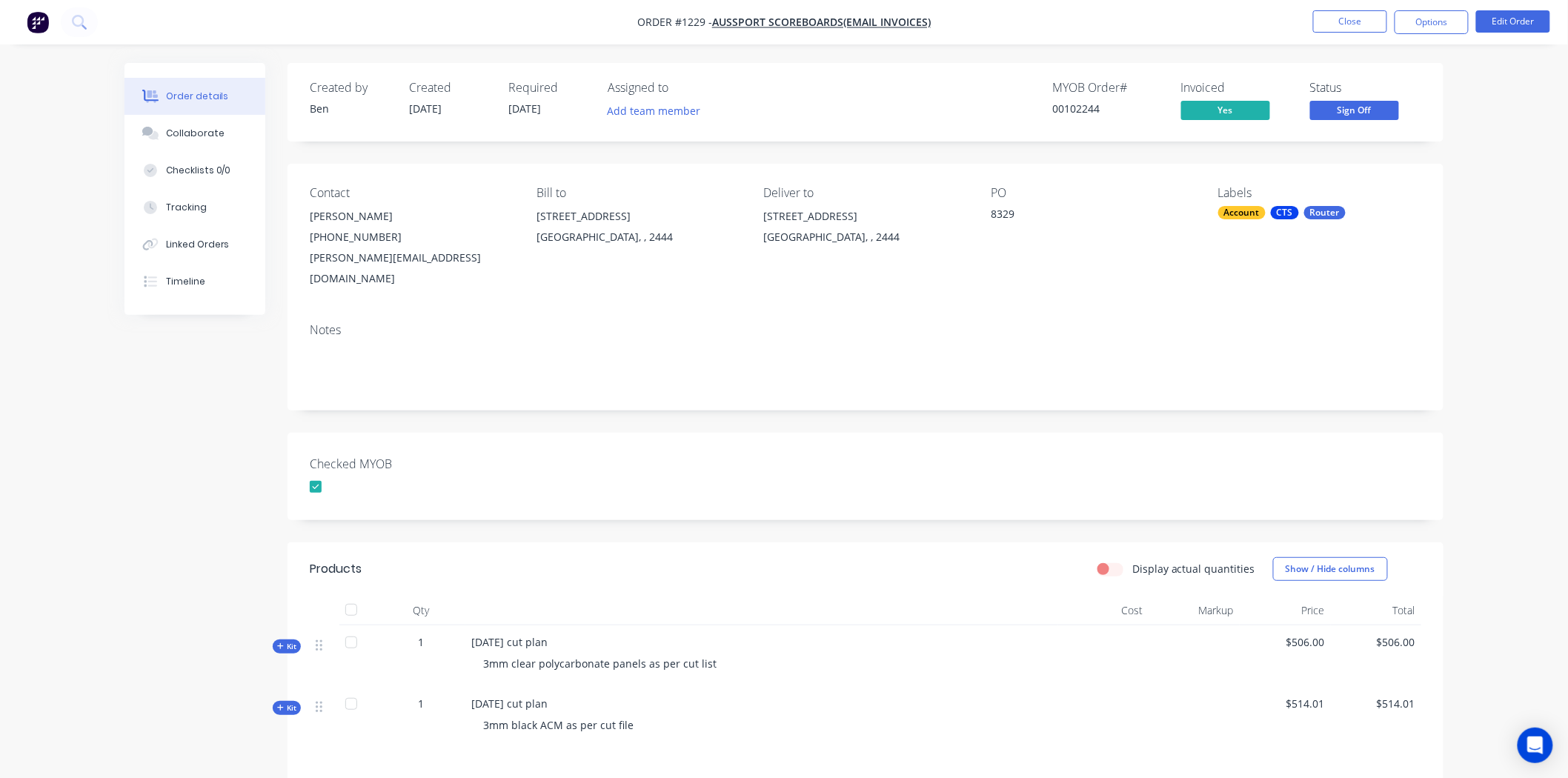
click at [1349, 107] on span "Sign Off" at bounding box center [1355, 110] width 89 height 19
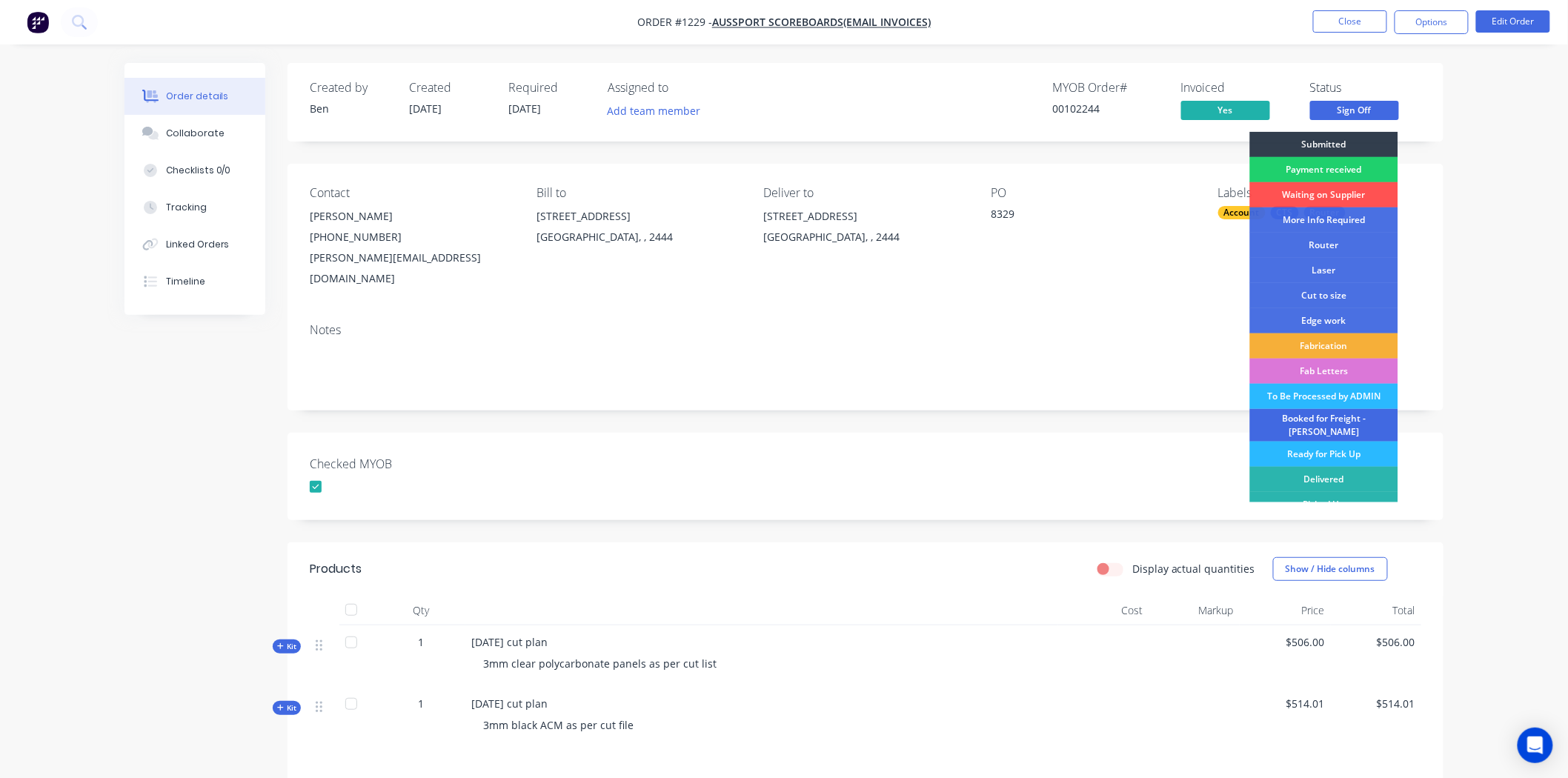
click at [1335, 420] on div "Booked for Freight - [PERSON_NAME]" at bounding box center [1324, 425] width 149 height 33
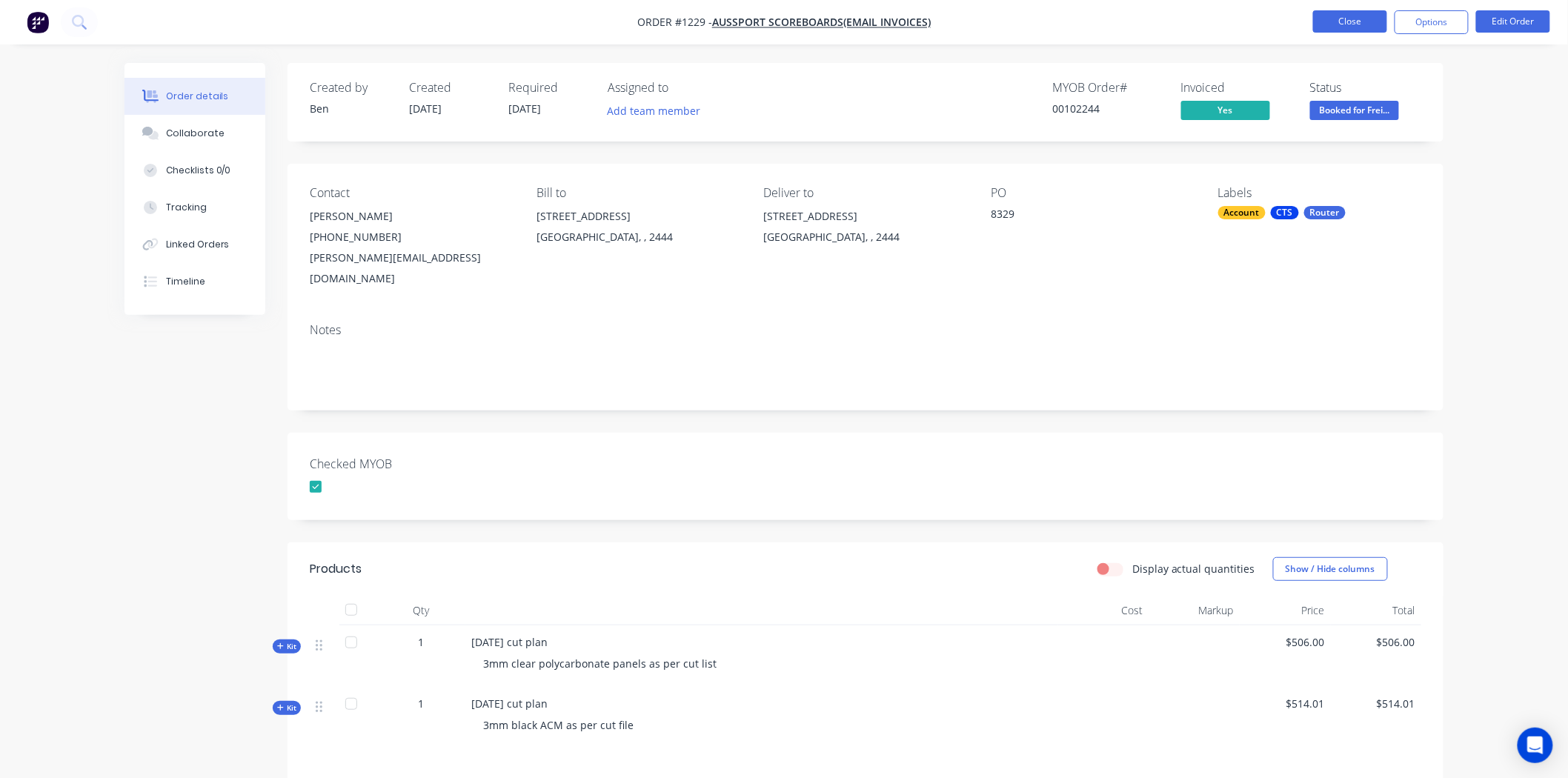
click at [1356, 25] on button "Close" at bounding box center [1350, 21] width 74 height 22
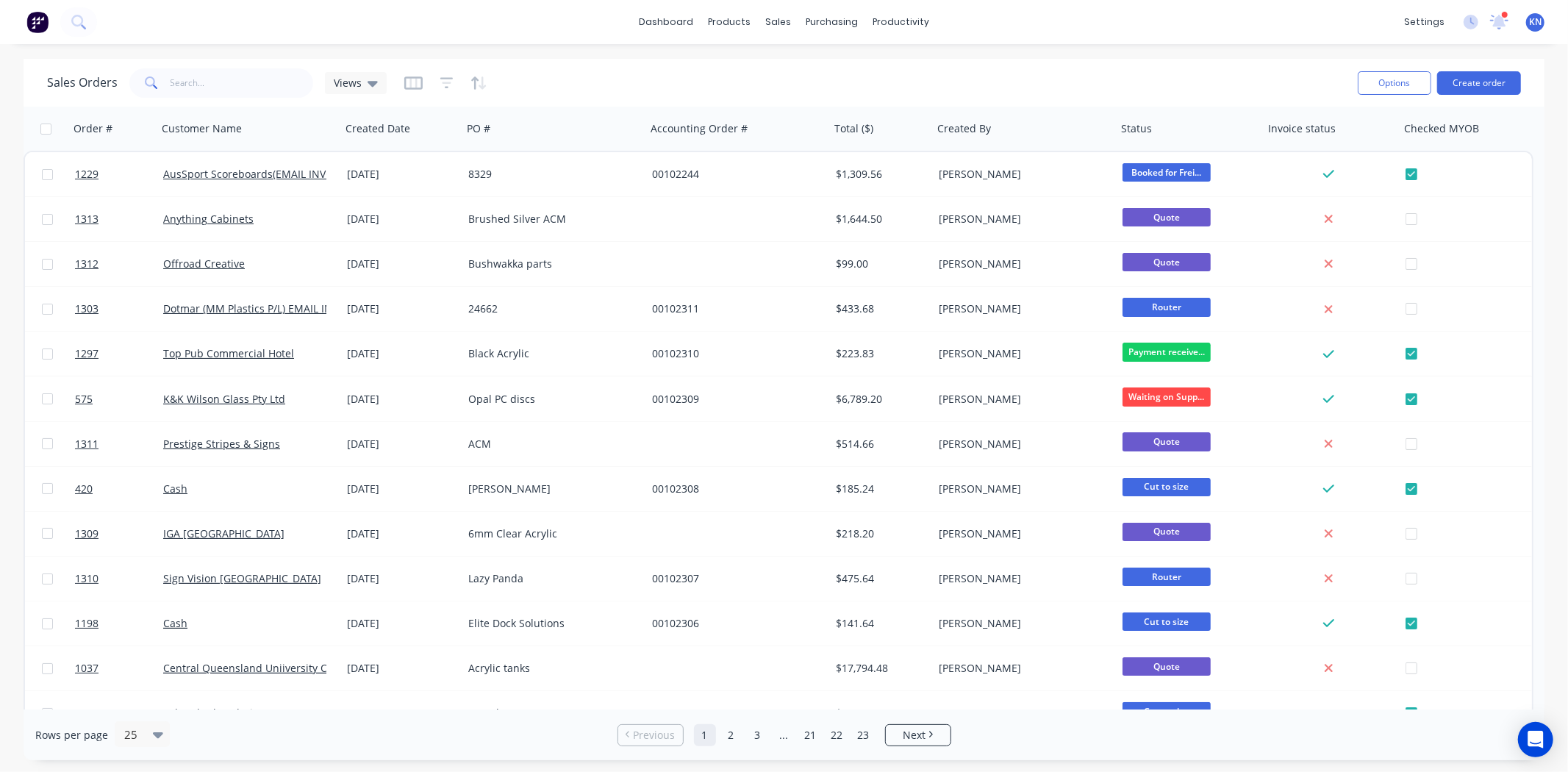
drag, startPoint x: 1500, startPoint y: 19, endPoint x: 1482, endPoint y: 23, distance: 18.4
click at [1500, 19] on icon at bounding box center [1499, 20] width 13 height 12
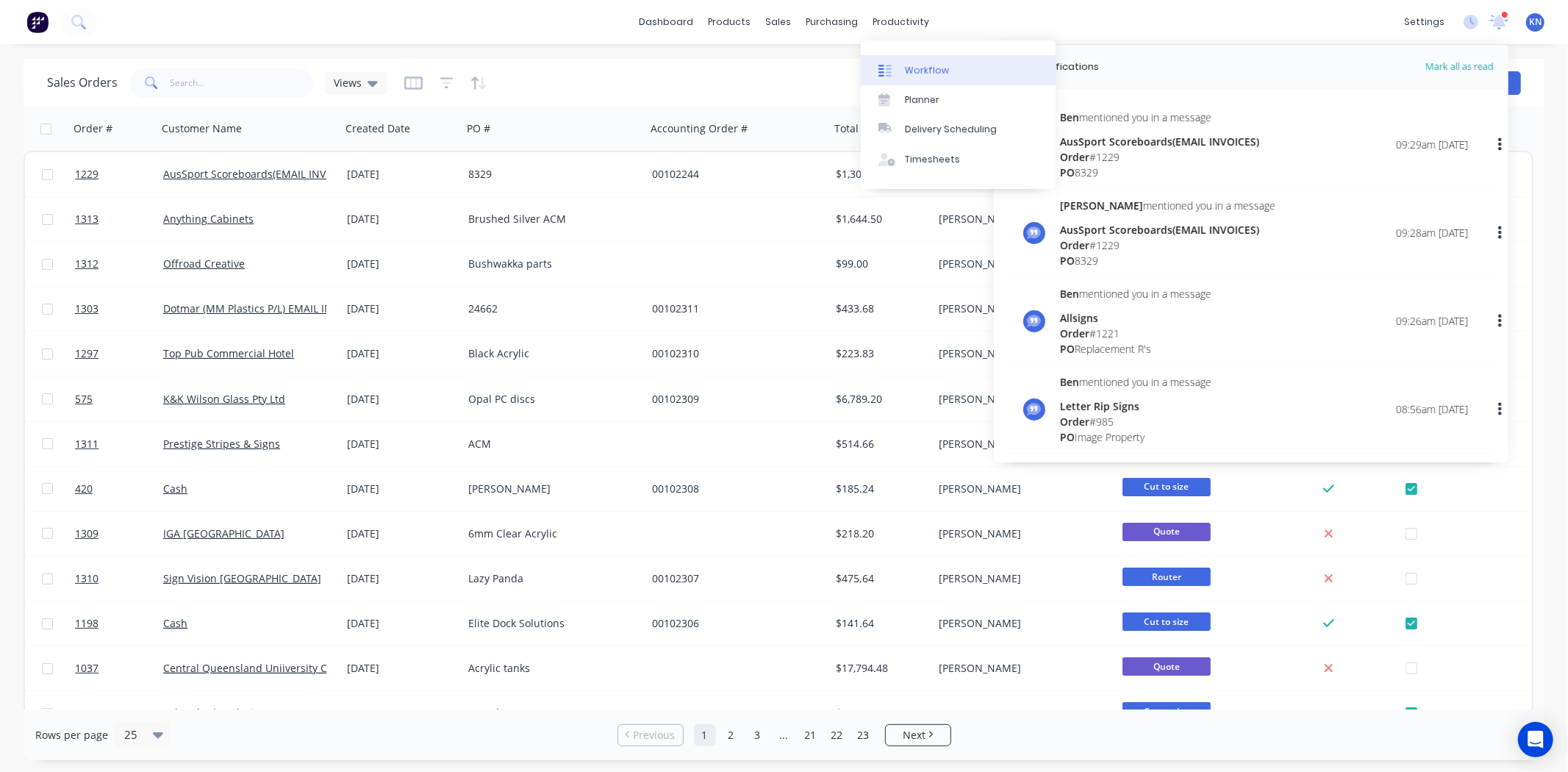
click at [925, 67] on div "Workflow" at bounding box center [927, 70] width 44 height 13
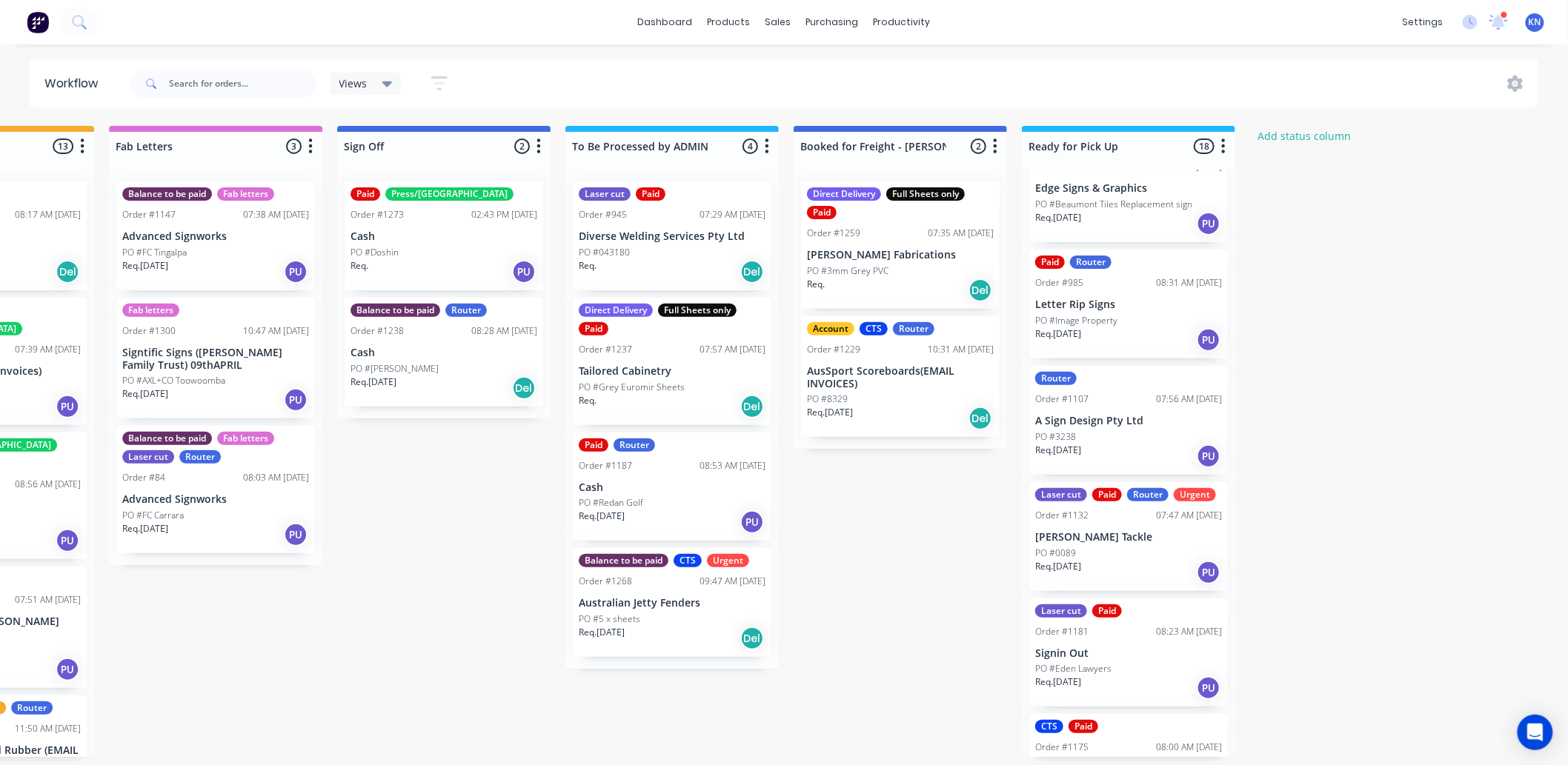
scroll to position [493, 0]
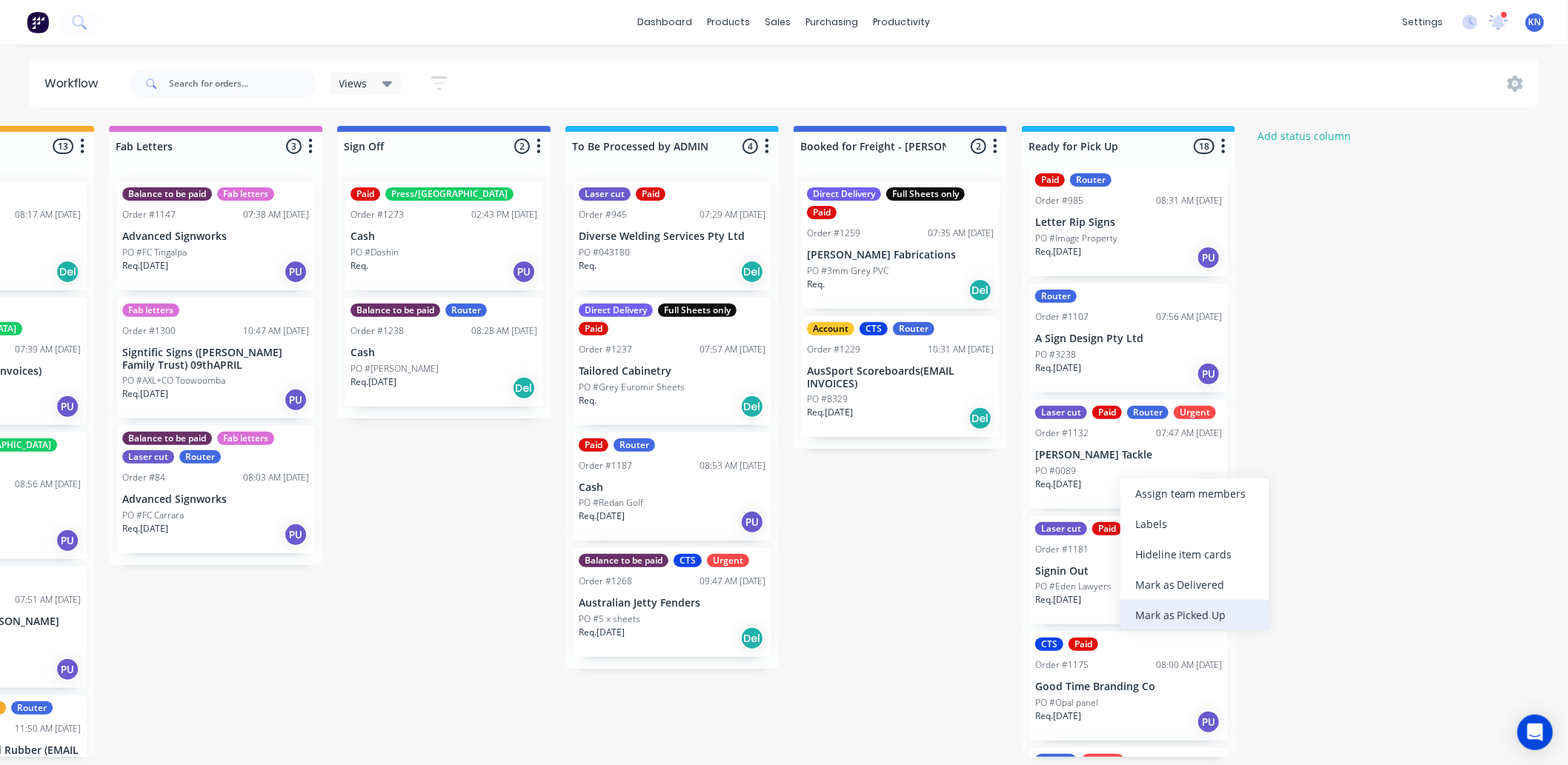
click at [1187, 609] on div "Mark as Picked Up" at bounding box center [1194, 615] width 149 height 30
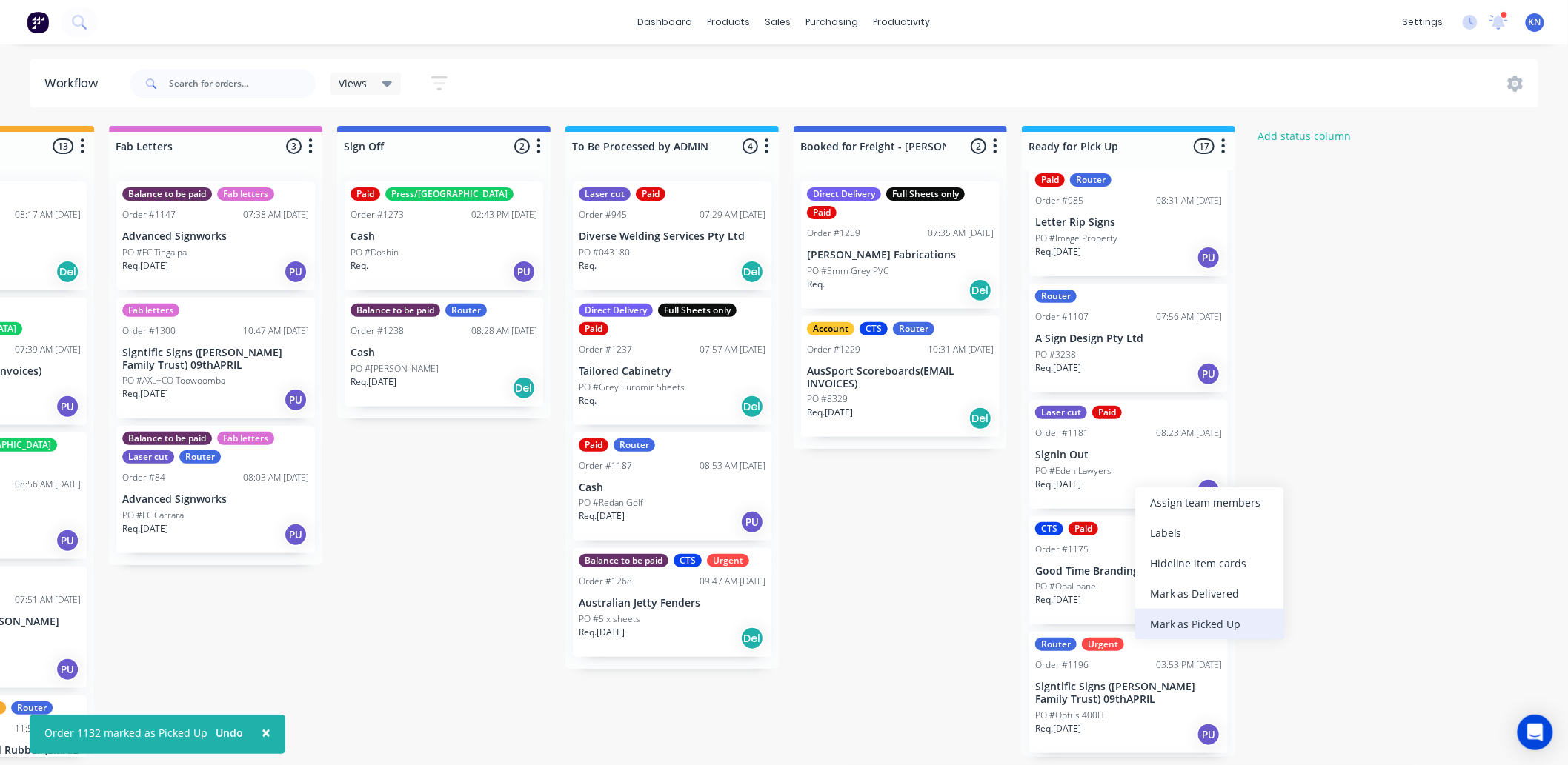
click at [1190, 623] on div "Mark as Picked Up" at bounding box center [1209, 624] width 149 height 30
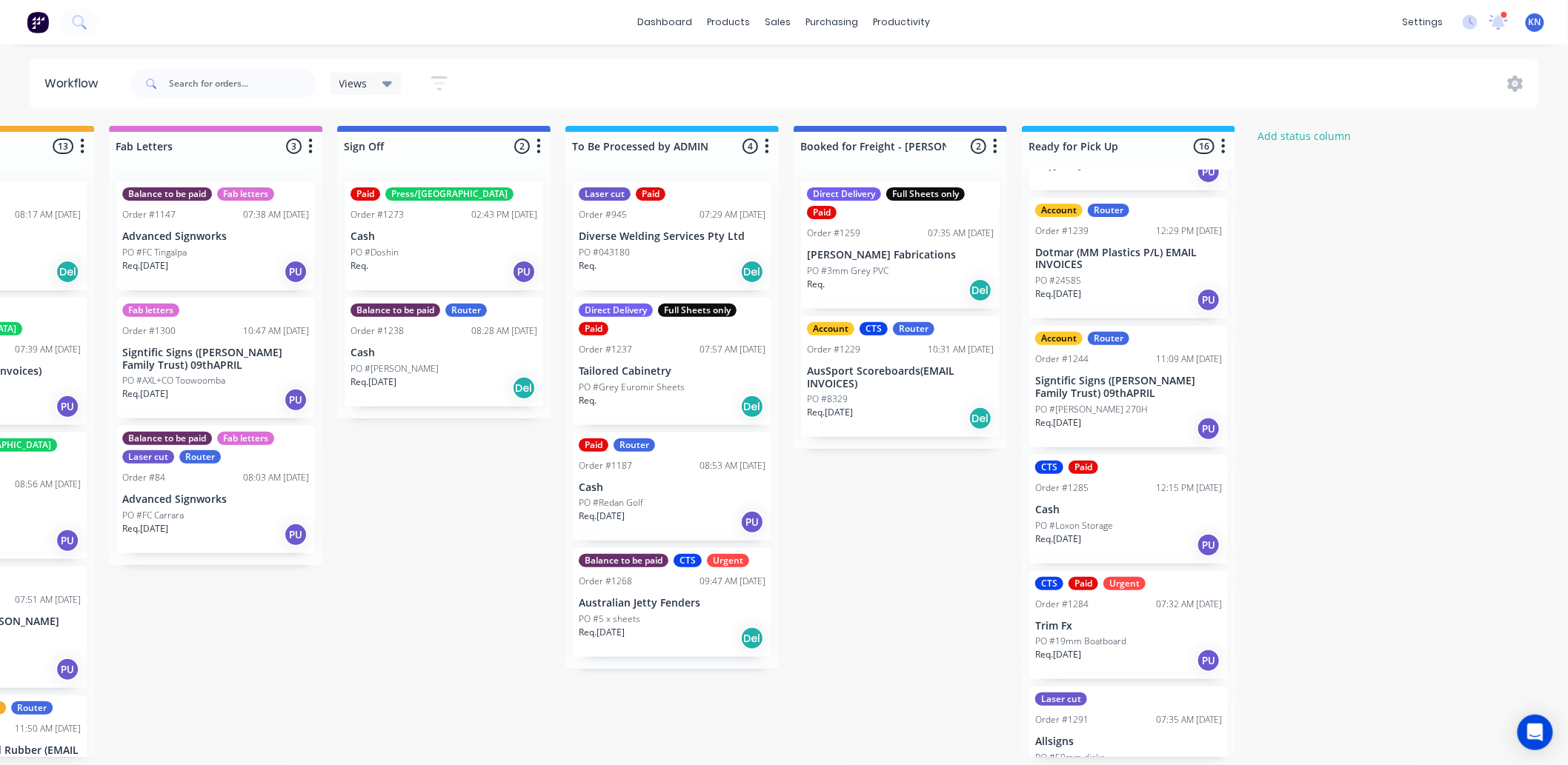
scroll to position [1317, 0]
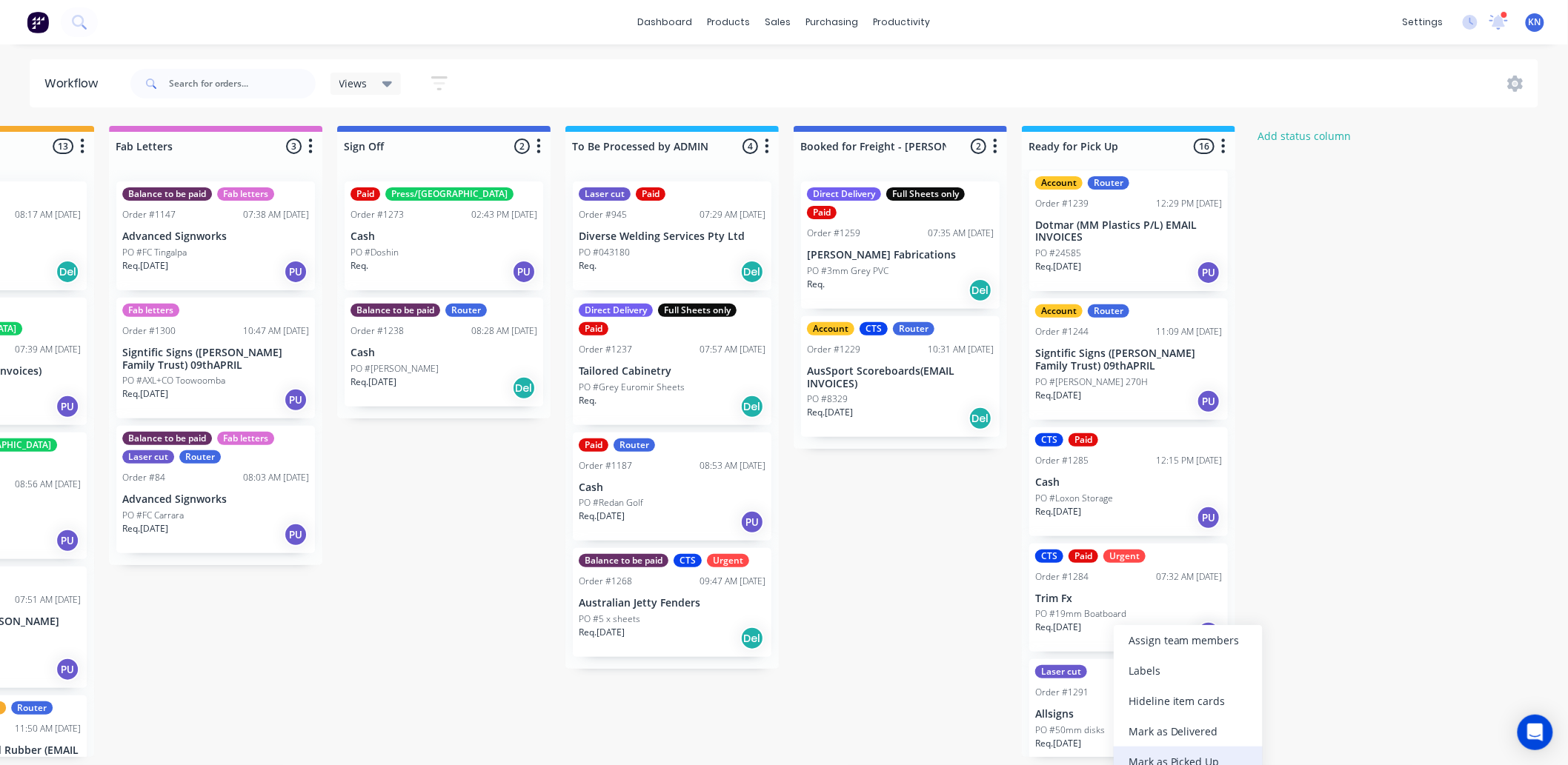
click at [1186, 756] on div "Mark as Picked Up" at bounding box center [1188, 762] width 149 height 30
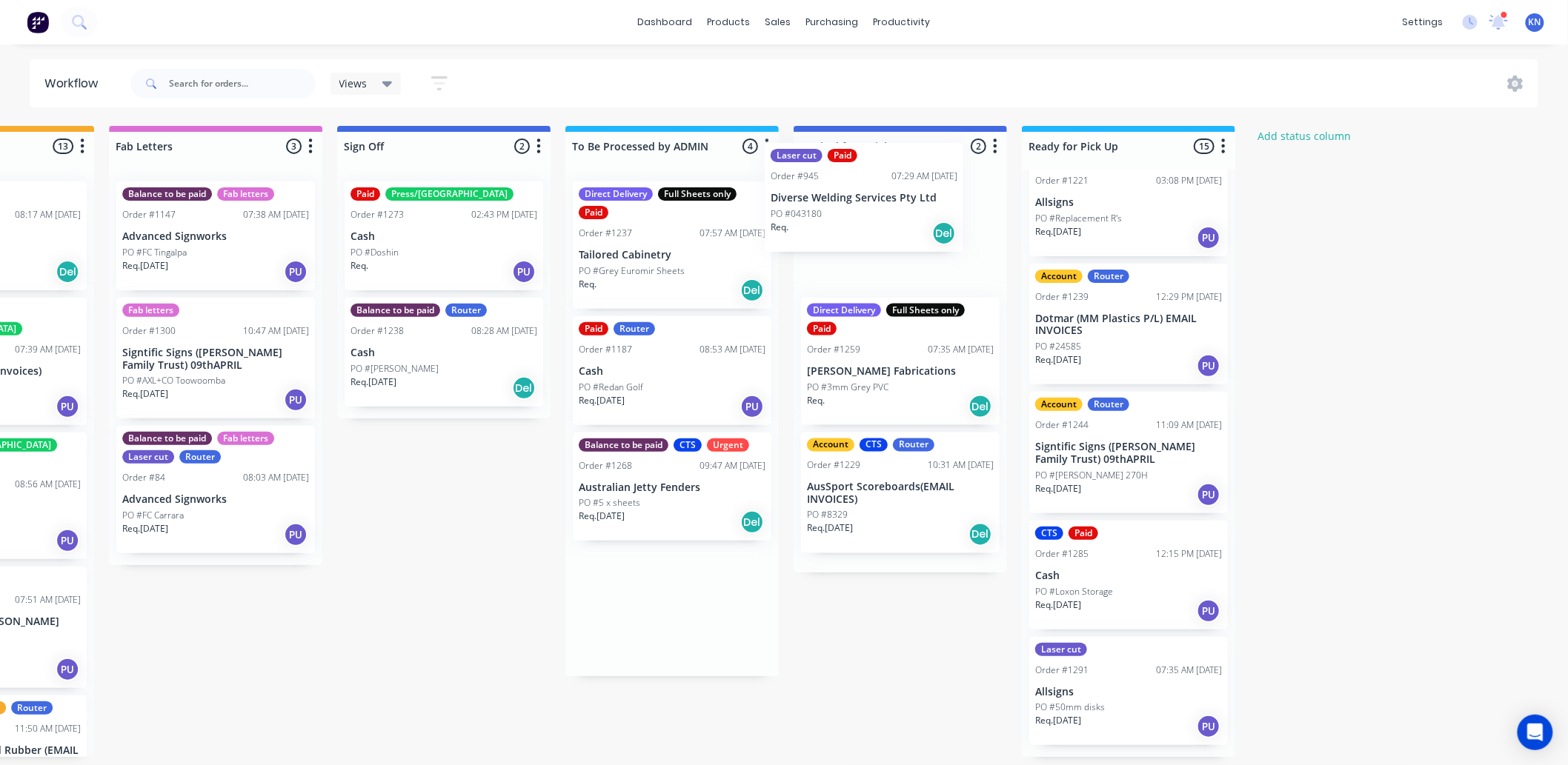
scroll to position [0, 1977]
drag, startPoint x: 689, startPoint y: 227, endPoint x: 875, endPoint y: 185, distance: 190.7
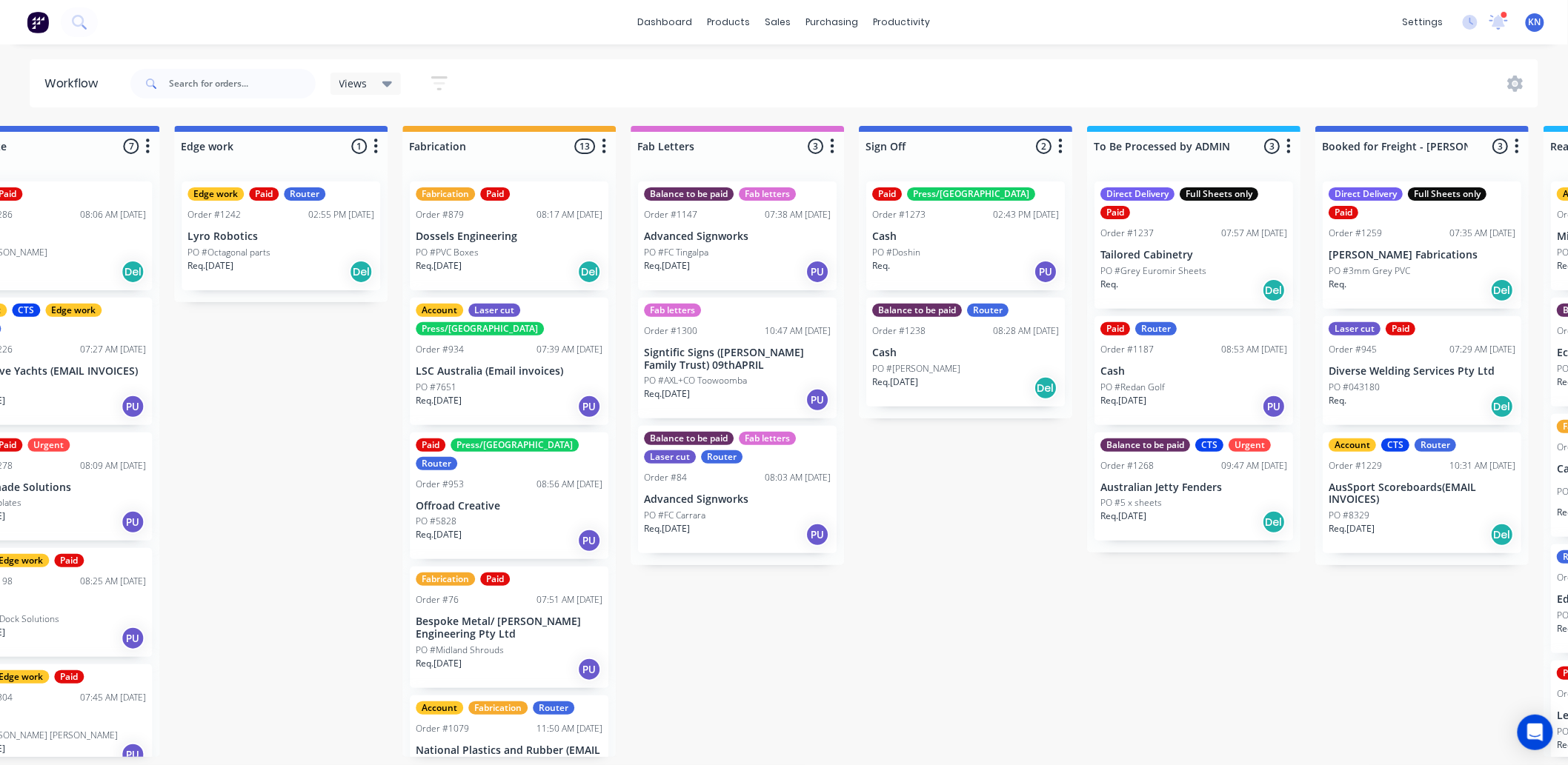
scroll to position [0, 1543]
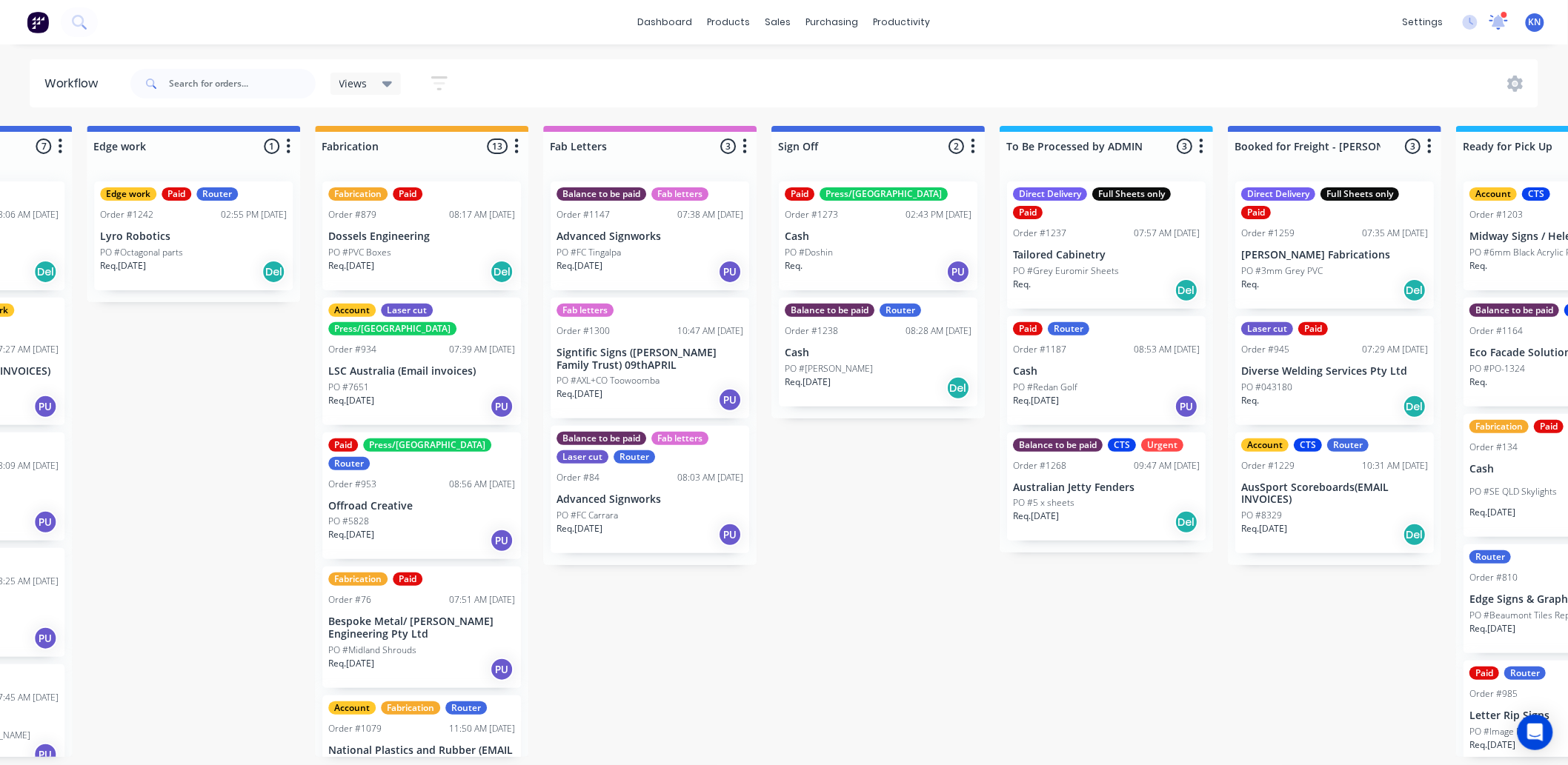
click at [1501, 21] on icon at bounding box center [1498, 20] width 14 height 13
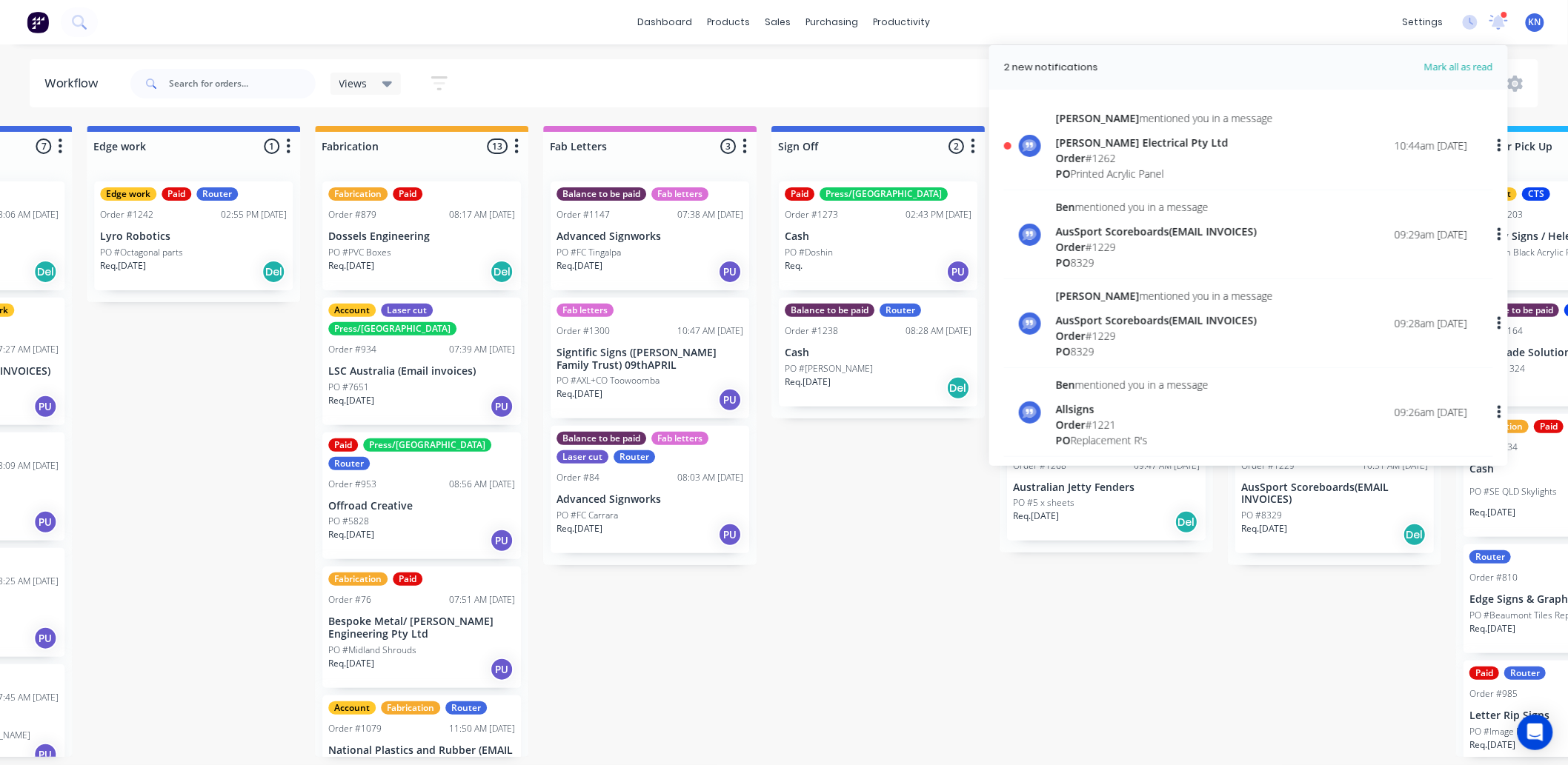
click at [1084, 145] on div "[PERSON_NAME] Electrical Pty Ltd" at bounding box center [1165, 143] width 217 height 16
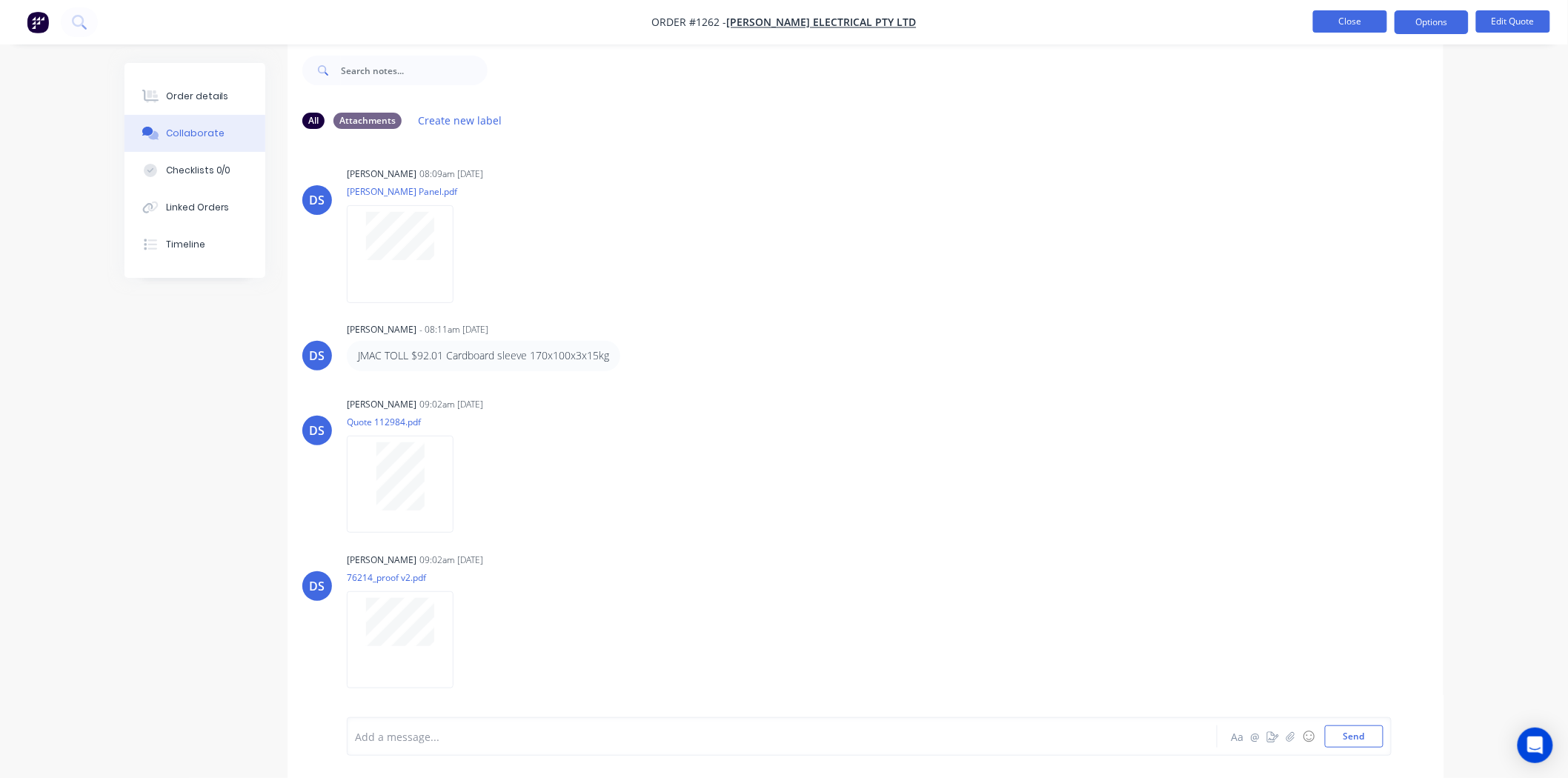
click at [1356, 20] on button "Close" at bounding box center [1350, 21] width 74 height 22
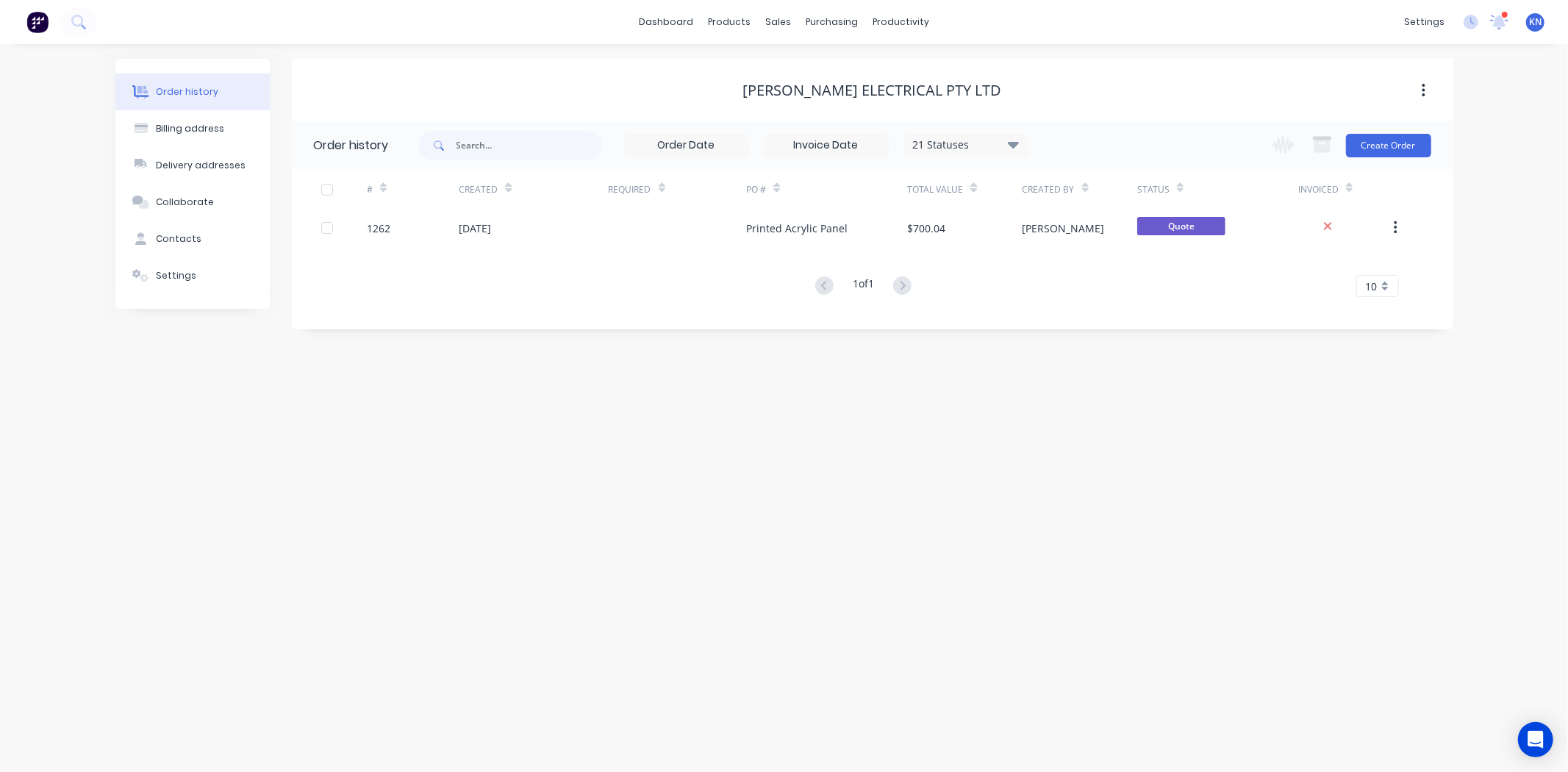
drag, startPoint x: 1502, startPoint y: 23, endPoint x: 1380, endPoint y: 158, distance: 182.0
click at [1502, 23] on icon at bounding box center [1499, 20] width 14 height 13
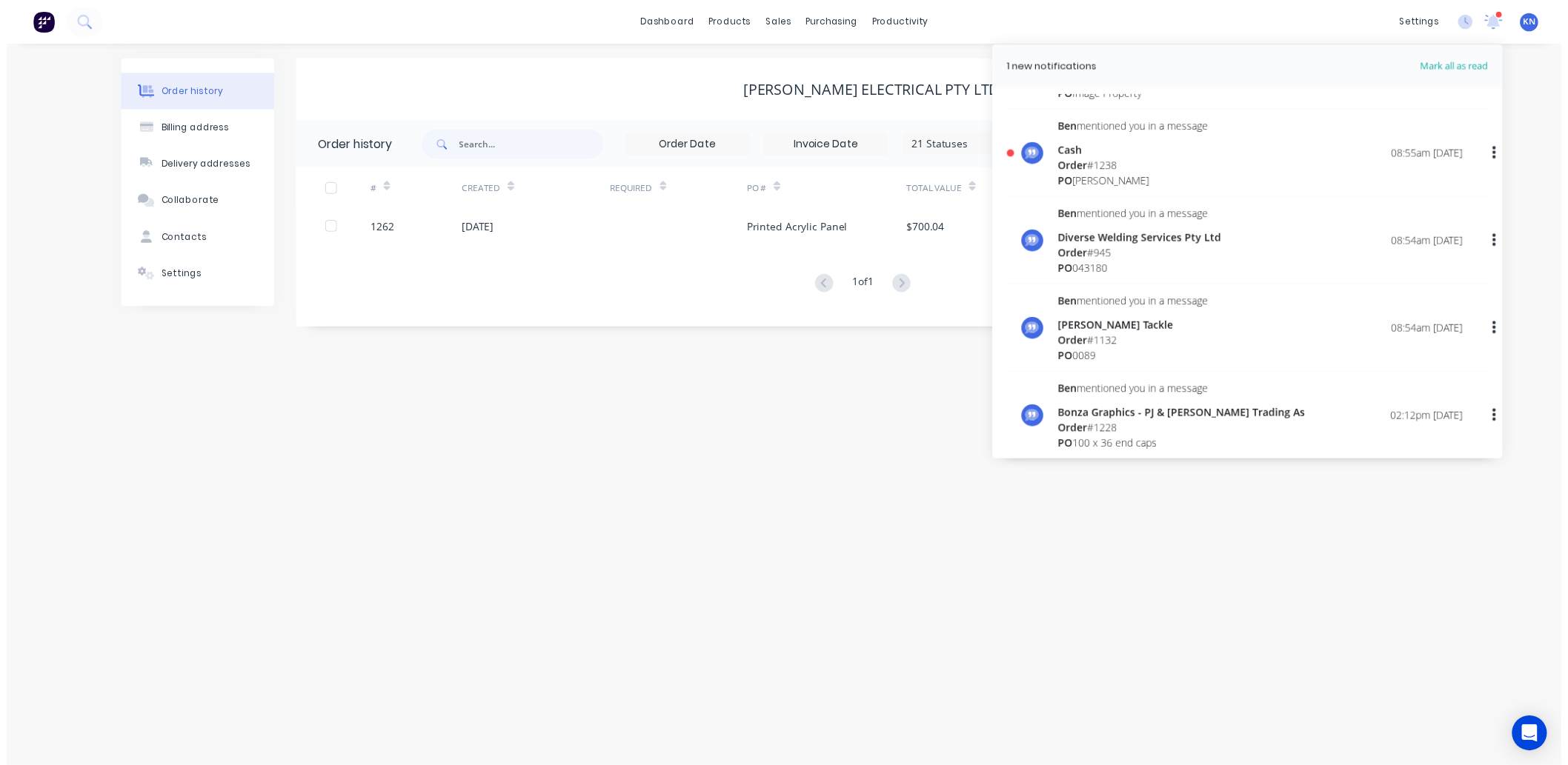
scroll to position [411, 0]
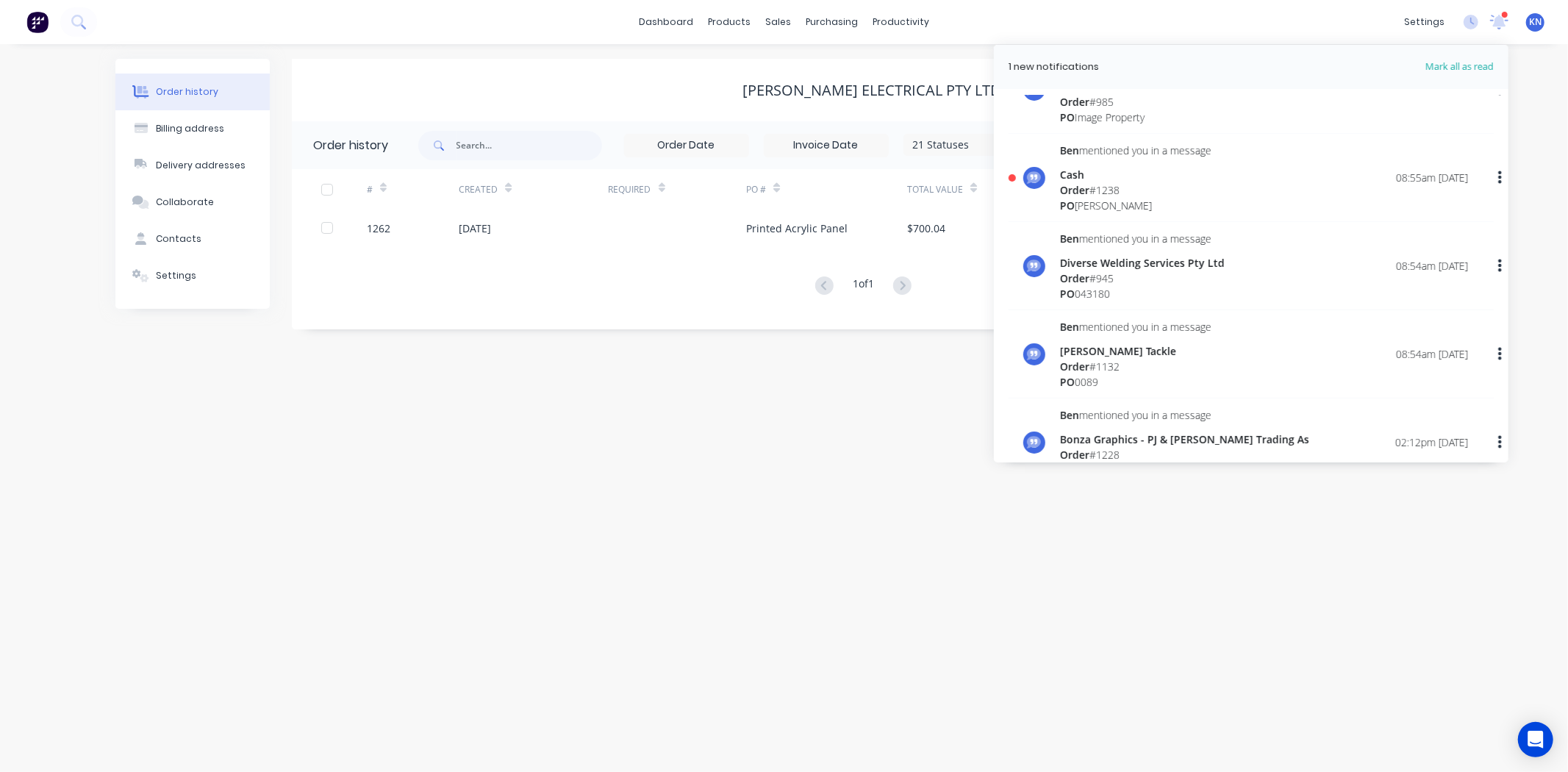
click at [1106, 191] on div "Order # 1238" at bounding box center [1135, 190] width 151 height 16
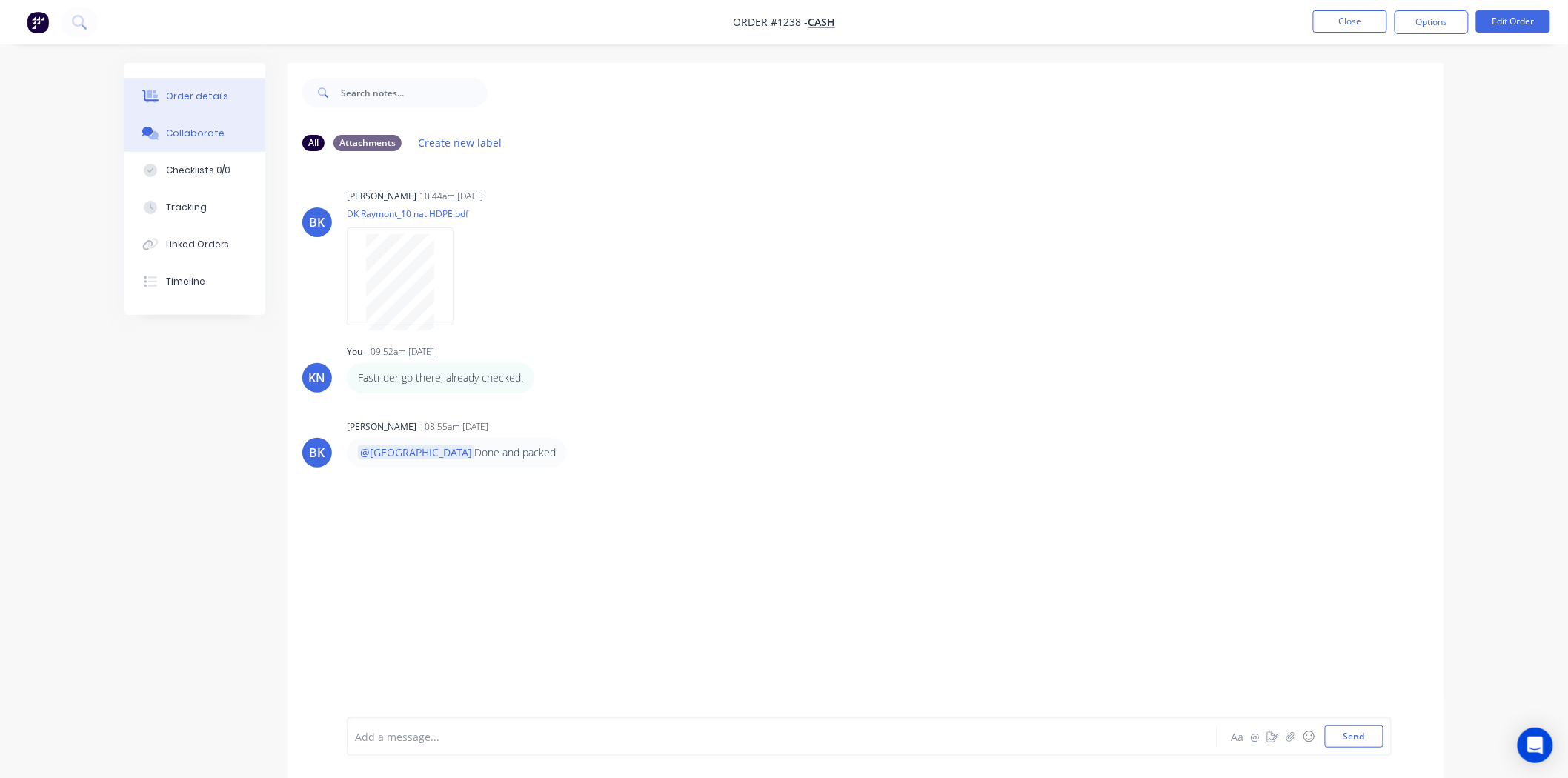
click at [205, 92] on div "Order details" at bounding box center [197, 96] width 63 height 13
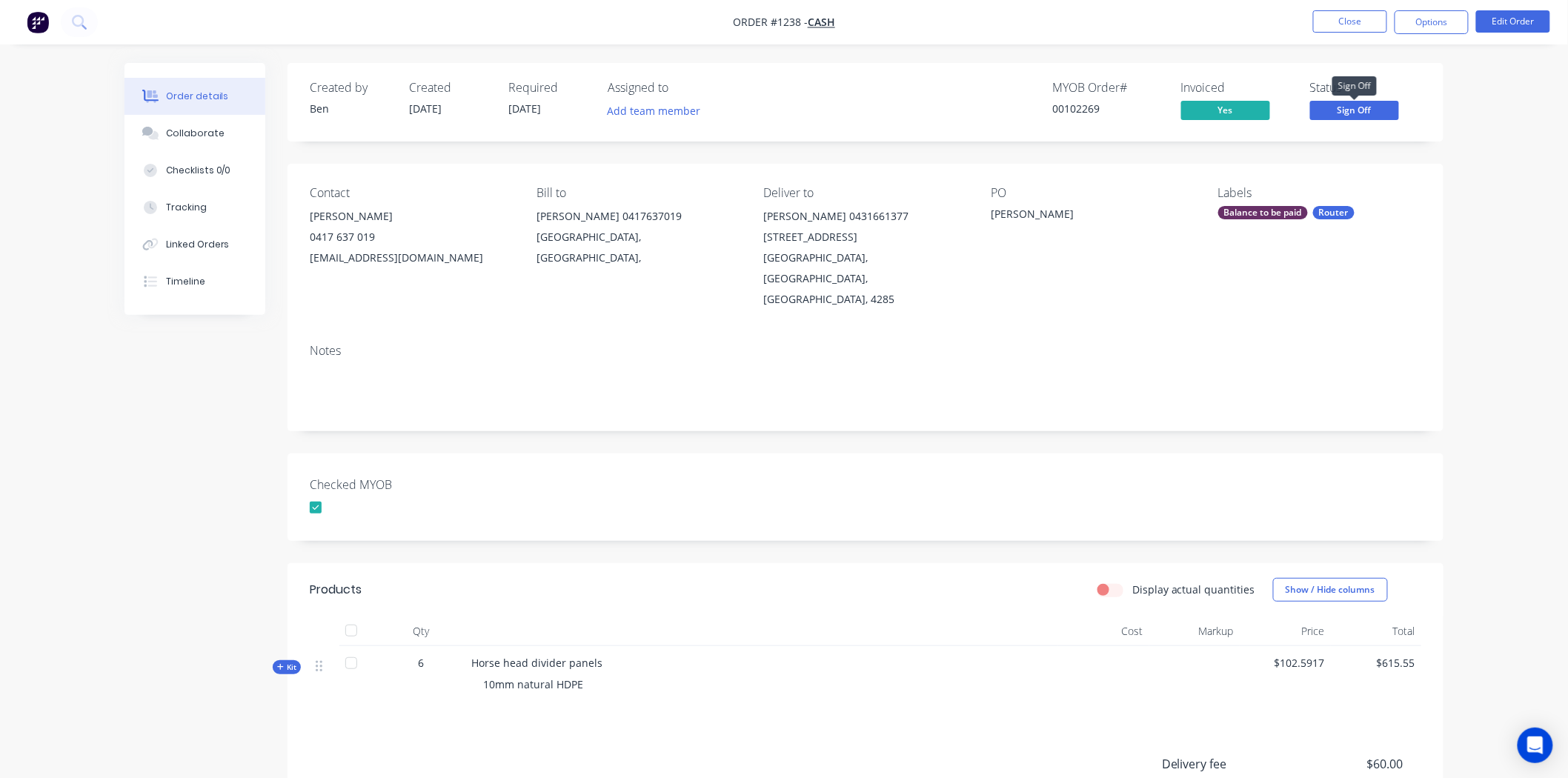
click at [1364, 107] on span "Sign Off" at bounding box center [1355, 110] width 89 height 19
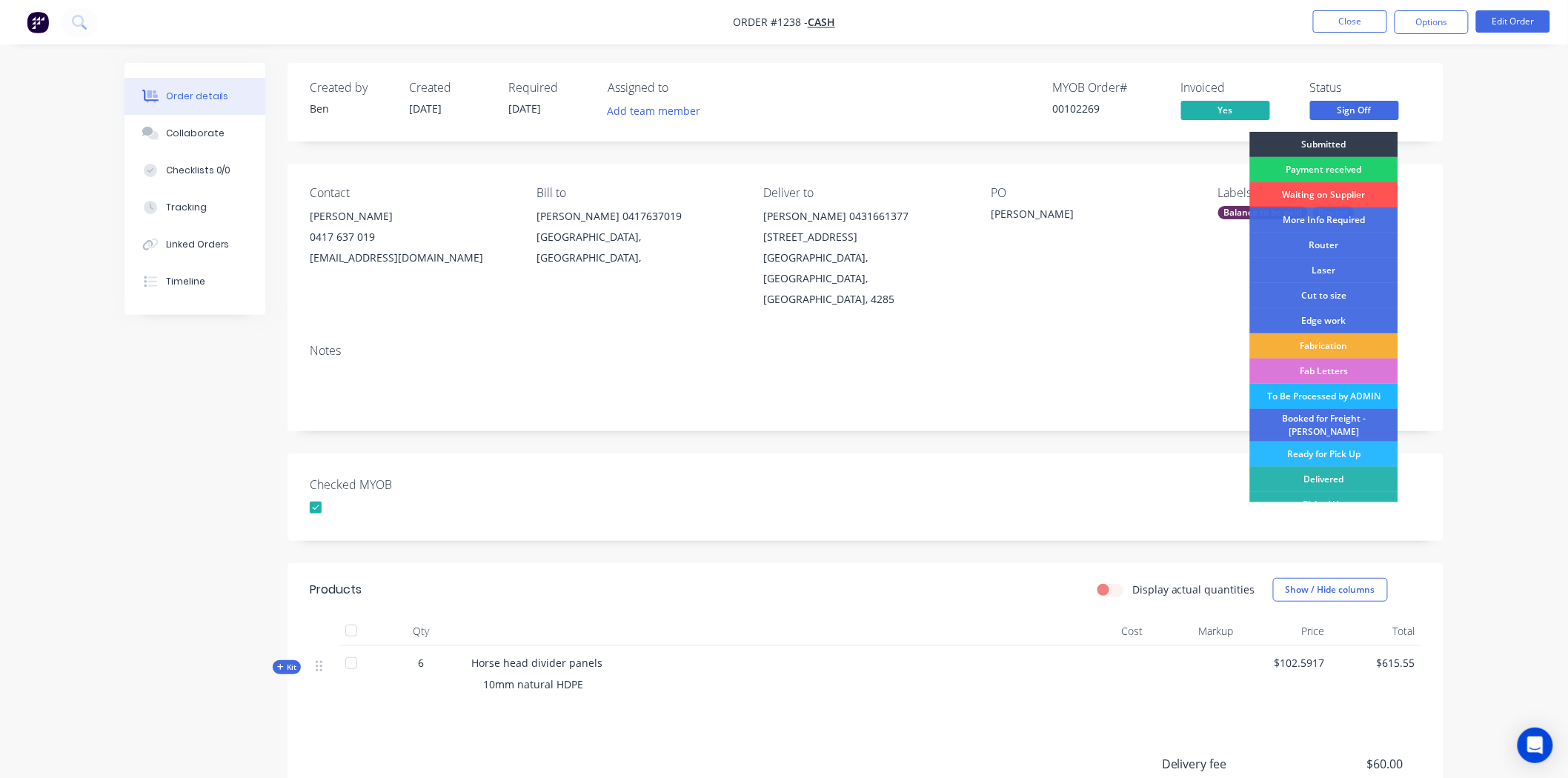
click at [1302, 394] on div "To Be Processed by ADMIN" at bounding box center [1324, 396] width 149 height 25
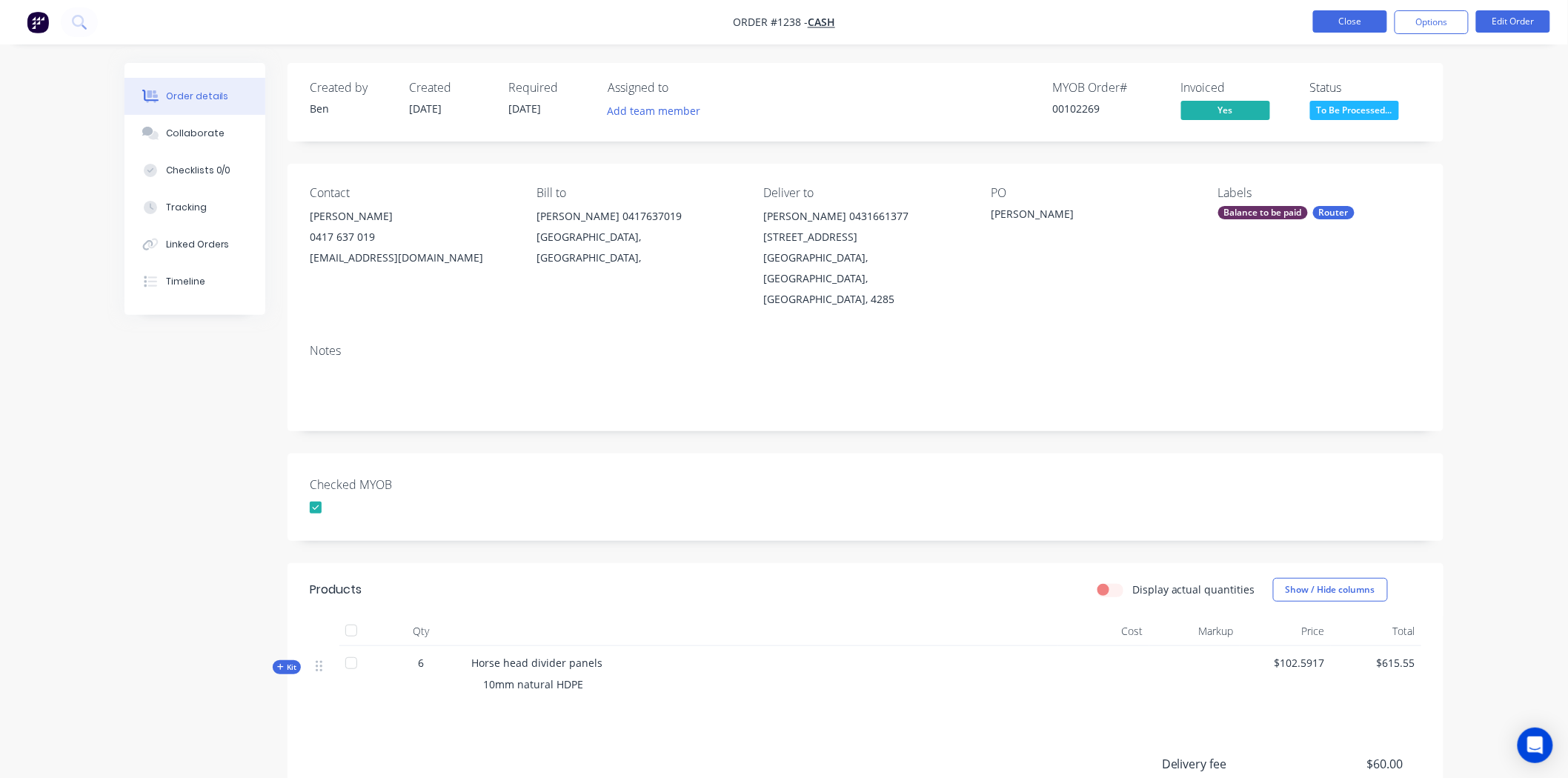
click at [1356, 20] on button "Close" at bounding box center [1350, 21] width 74 height 22
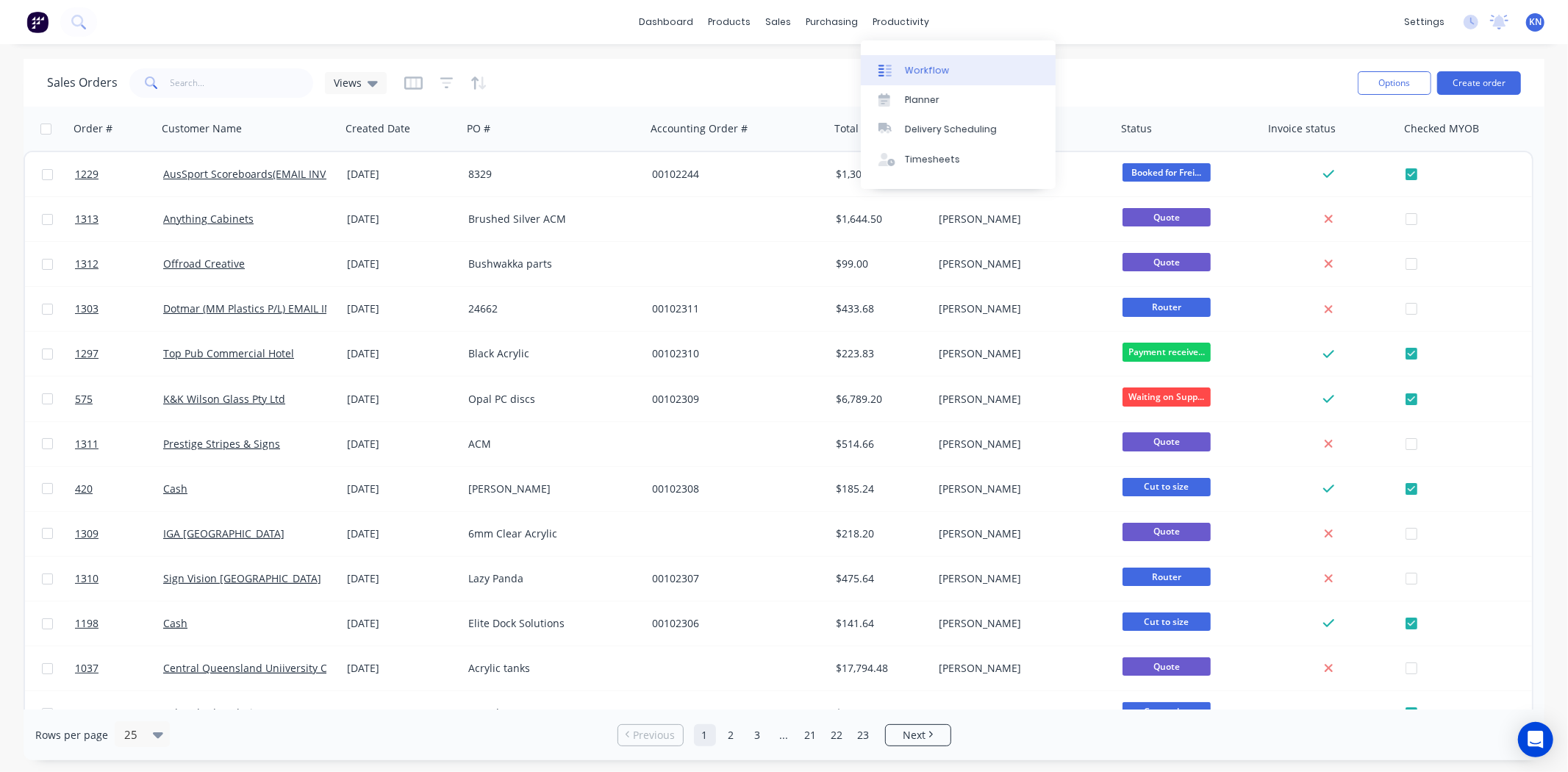
drag, startPoint x: 901, startPoint y: 30, endPoint x: 913, endPoint y: 55, distance: 27.7
click at [902, 30] on div "productivity" at bounding box center [901, 22] width 71 height 22
click at [917, 66] on div "Workflow" at bounding box center [927, 70] width 44 height 13
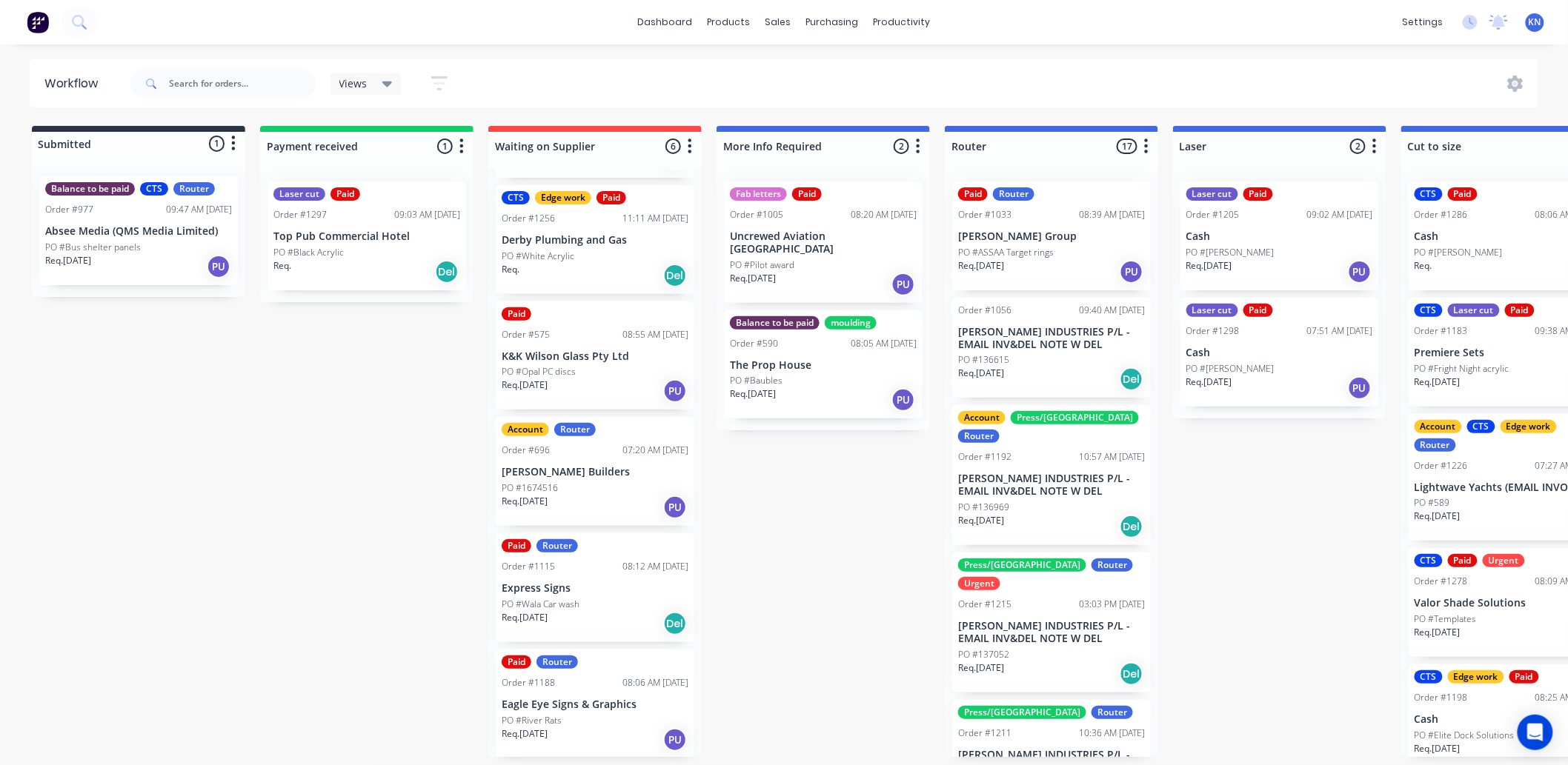
scroll to position [4, 0]
click at [826, 69] on div "Sales Orders" at bounding box center [834, 75] width 61 height 13
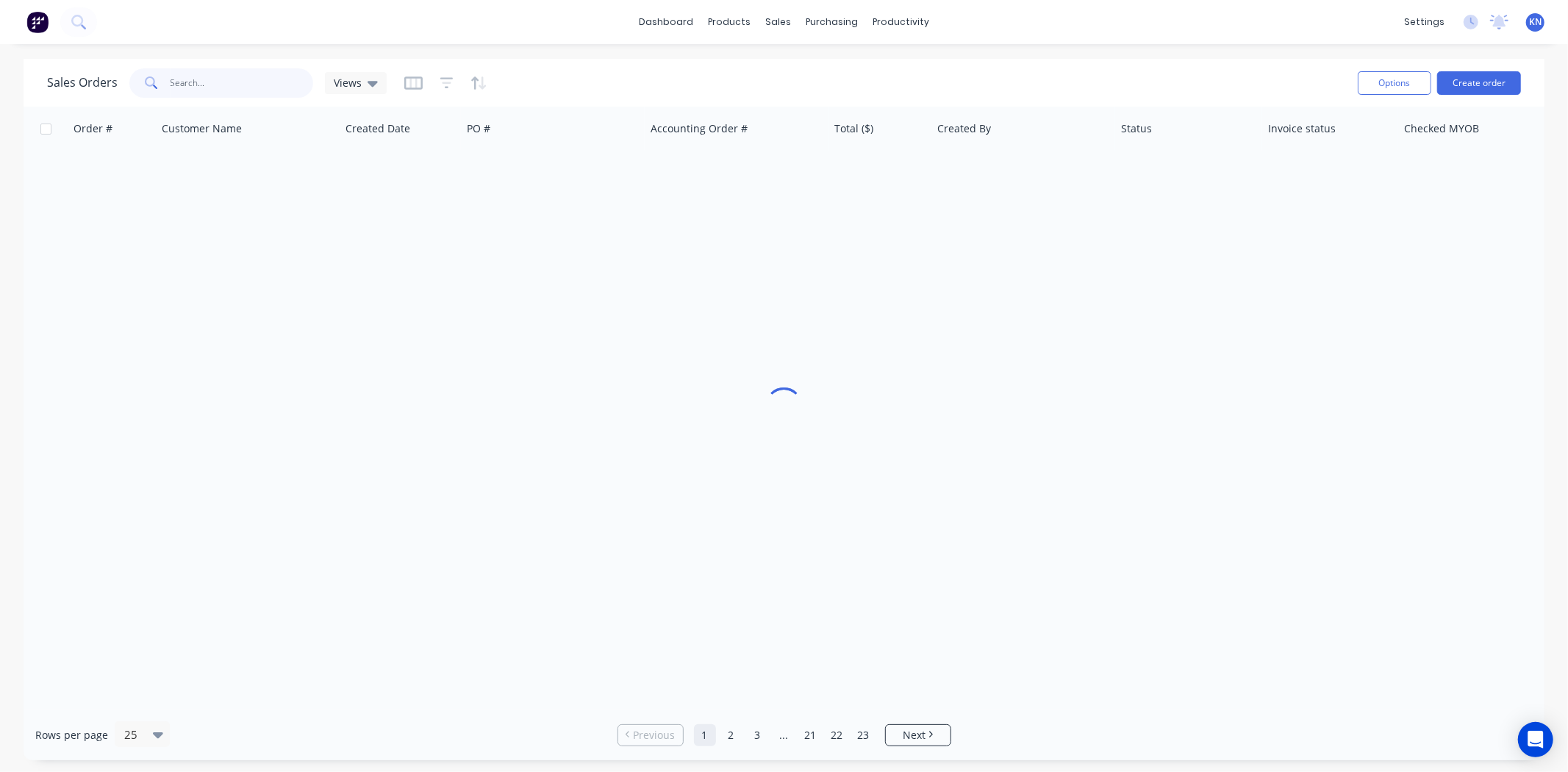
click at [220, 81] on input "text" at bounding box center [242, 83] width 143 height 29
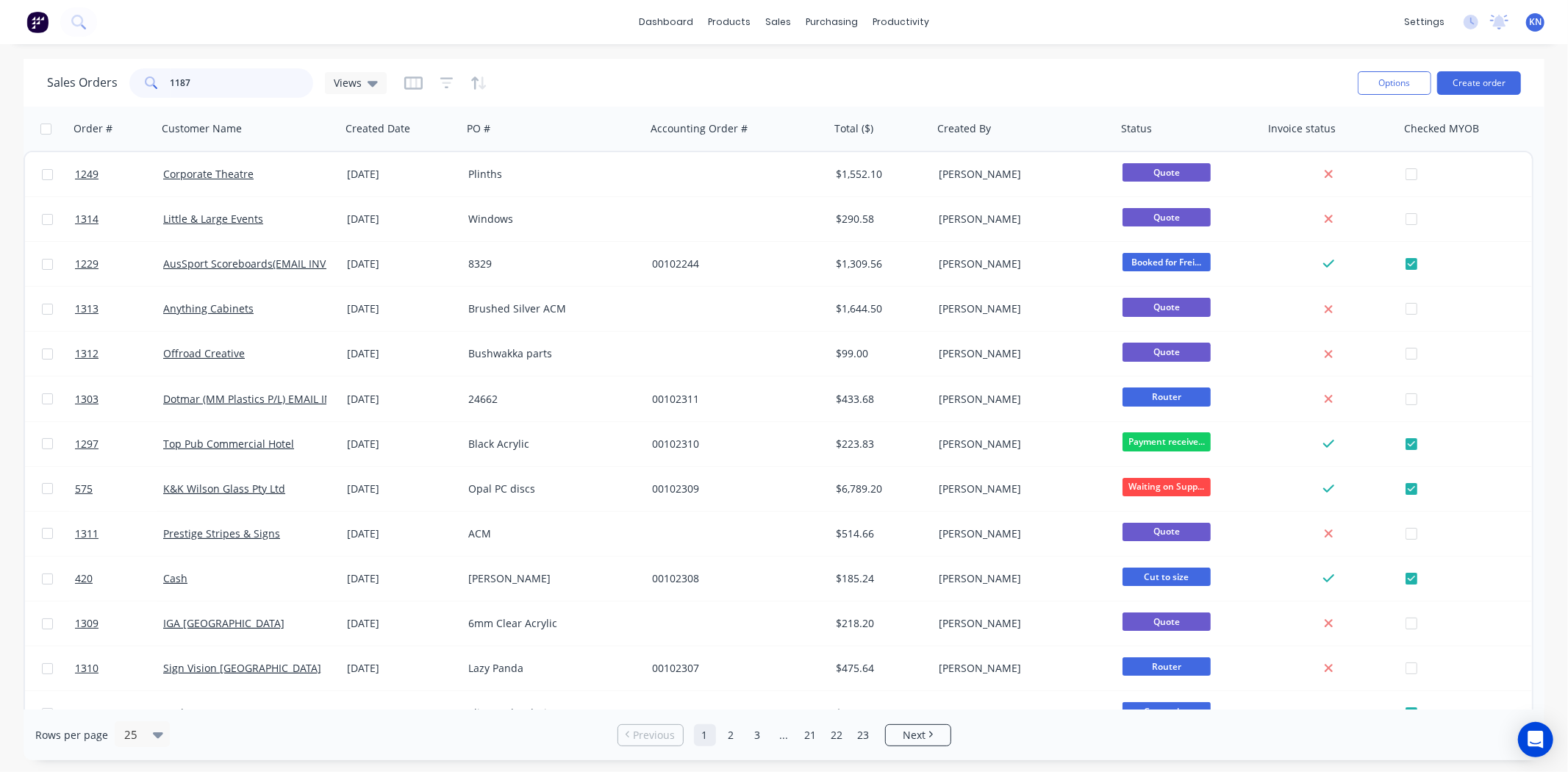
type input "1187"
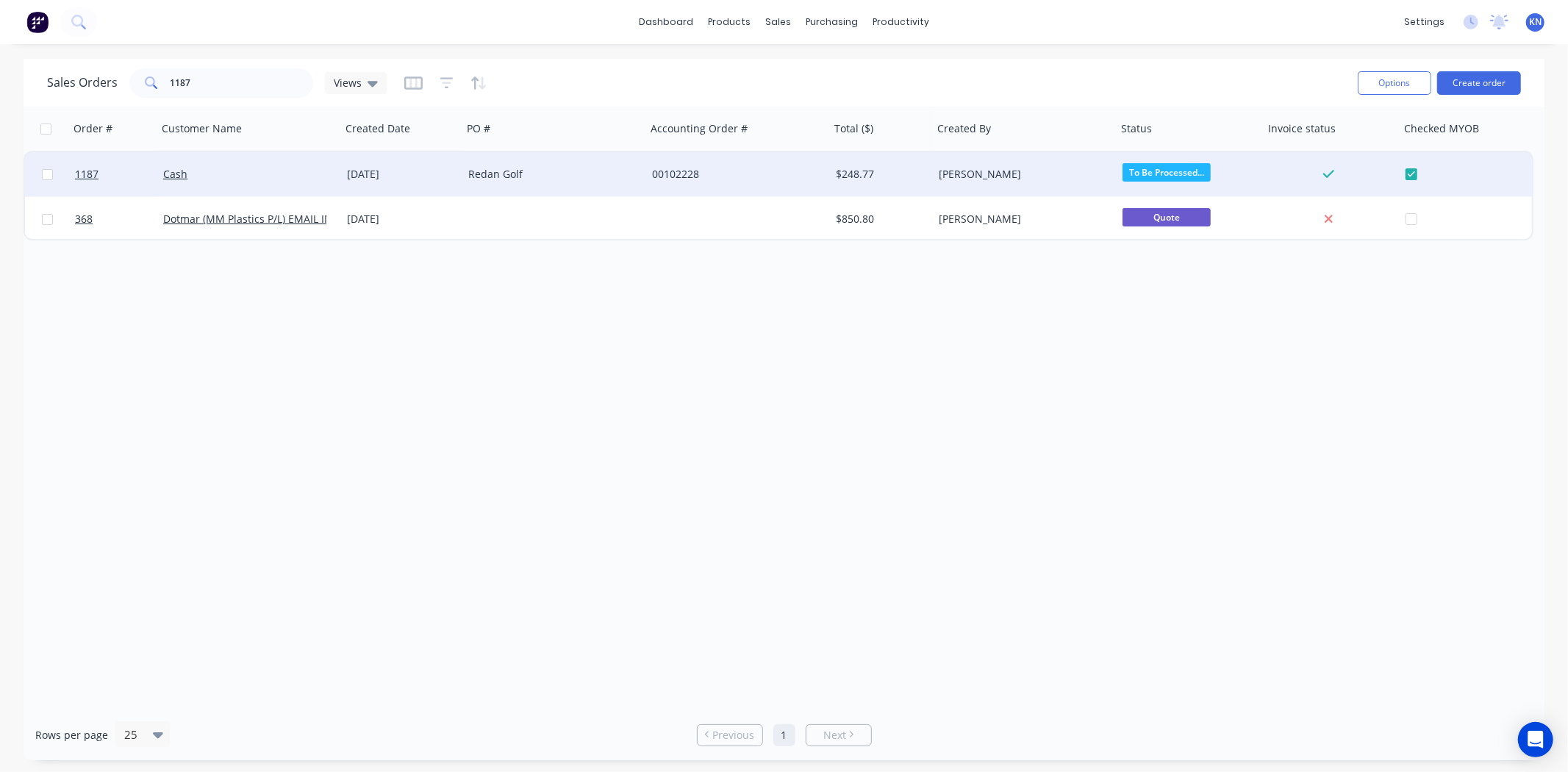
click at [243, 170] on div "Cash" at bounding box center [244, 174] width 163 height 15
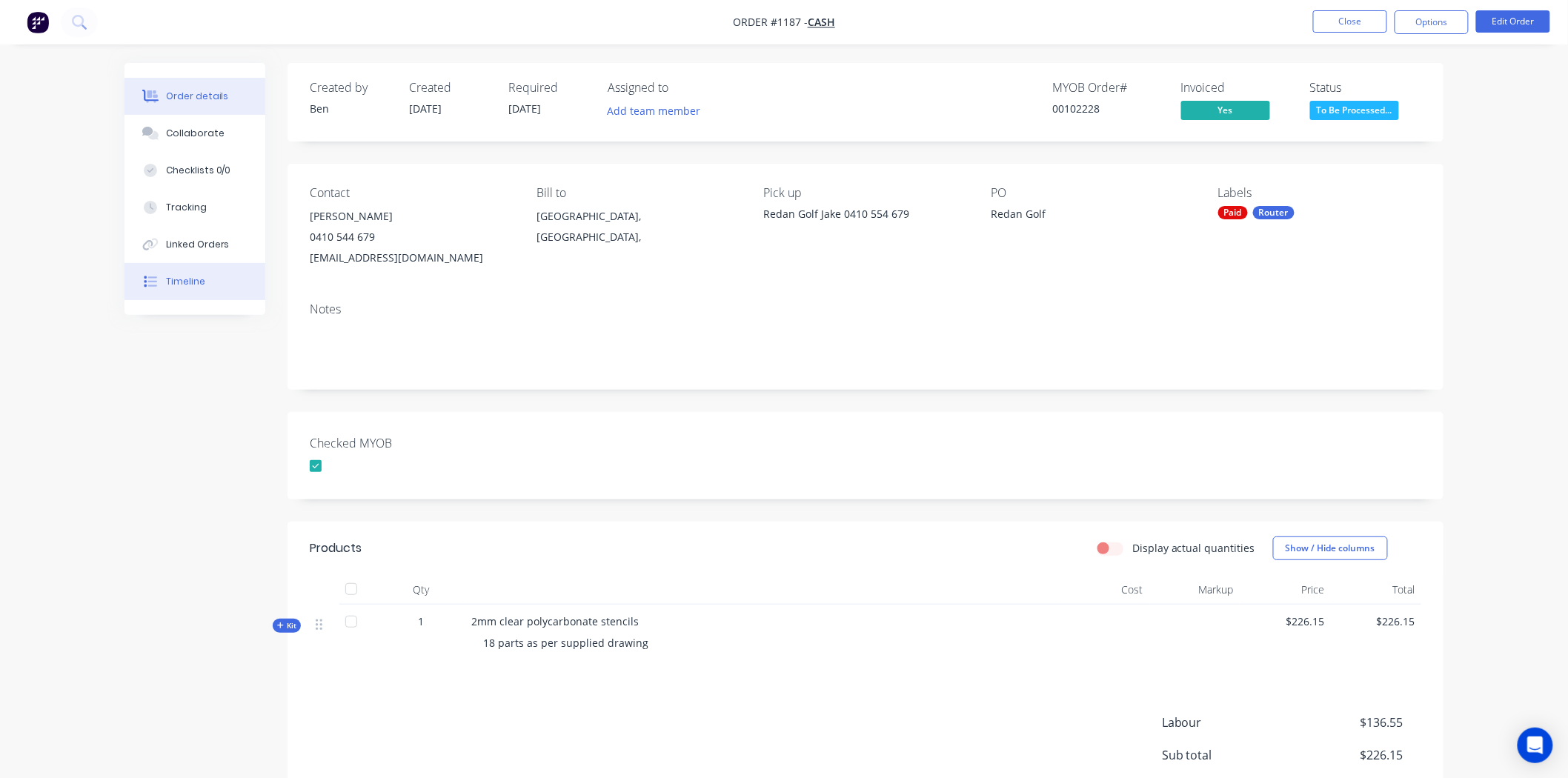
click at [194, 281] on div "Timeline" at bounding box center [185, 281] width 39 height 13
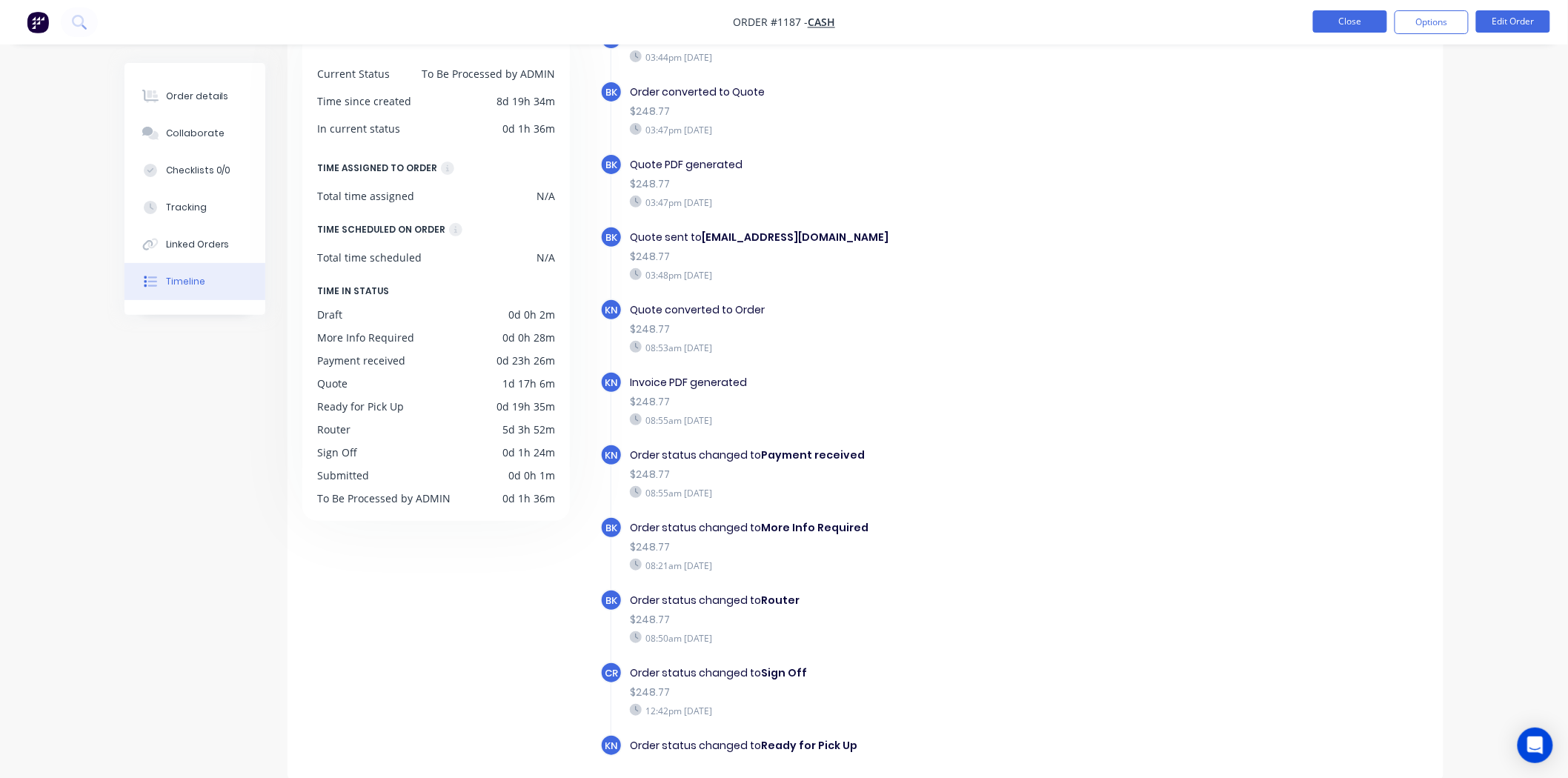
click at [1332, 23] on button "Close" at bounding box center [1350, 21] width 74 height 22
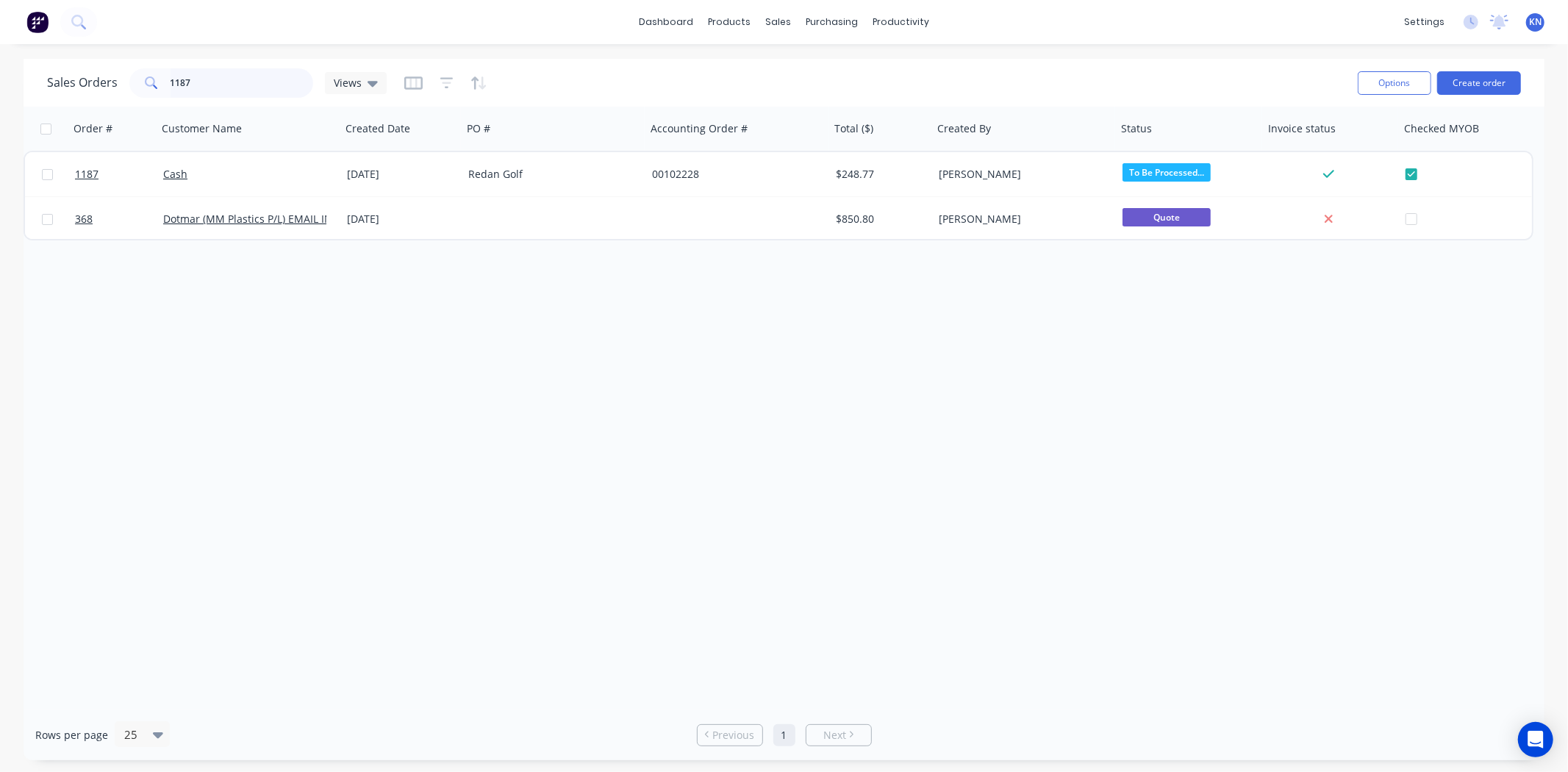
click at [194, 78] on input "1187" at bounding box center [242, 83] width 143 height 29
type input "1"
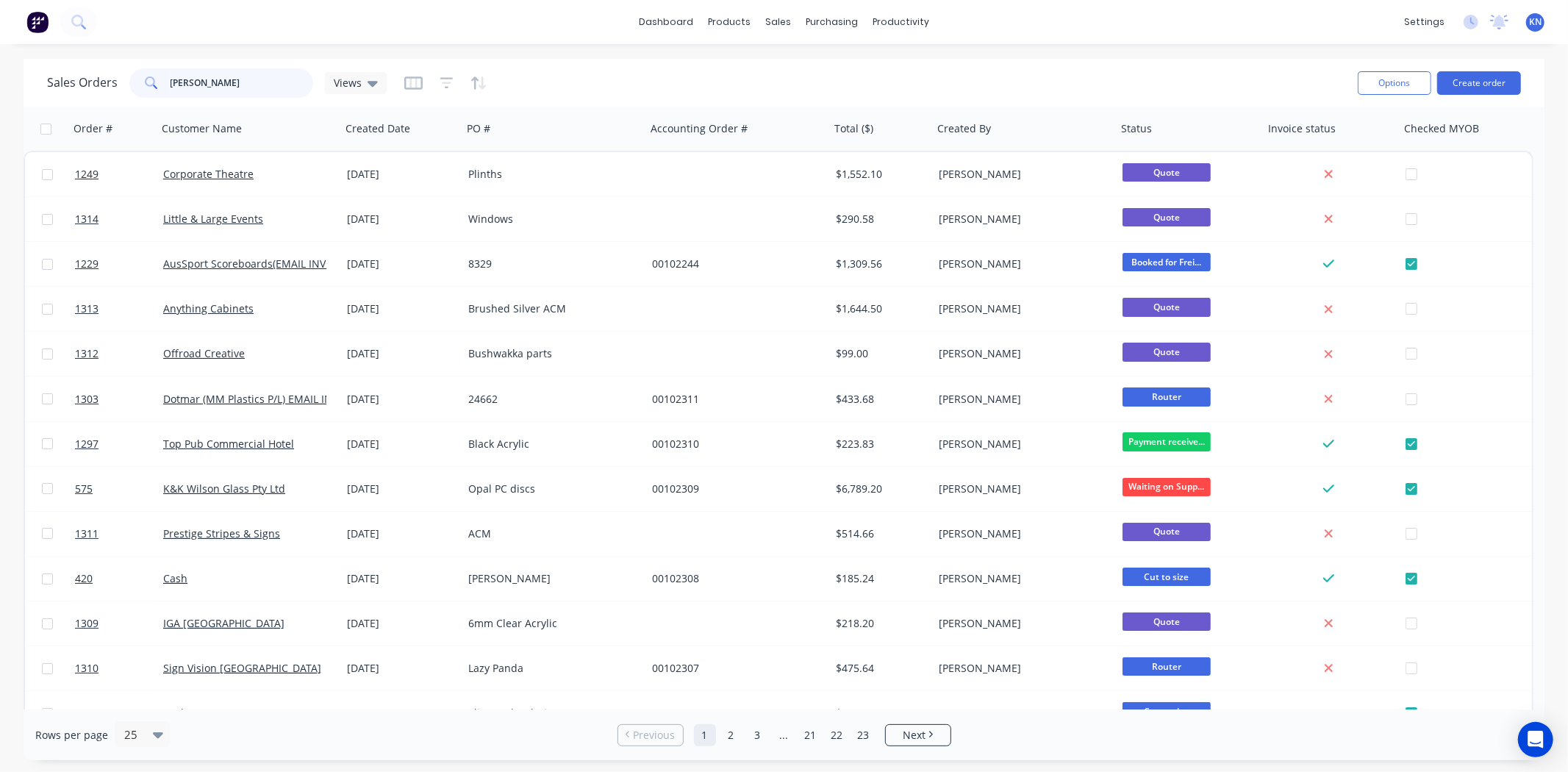
type input "kylie"
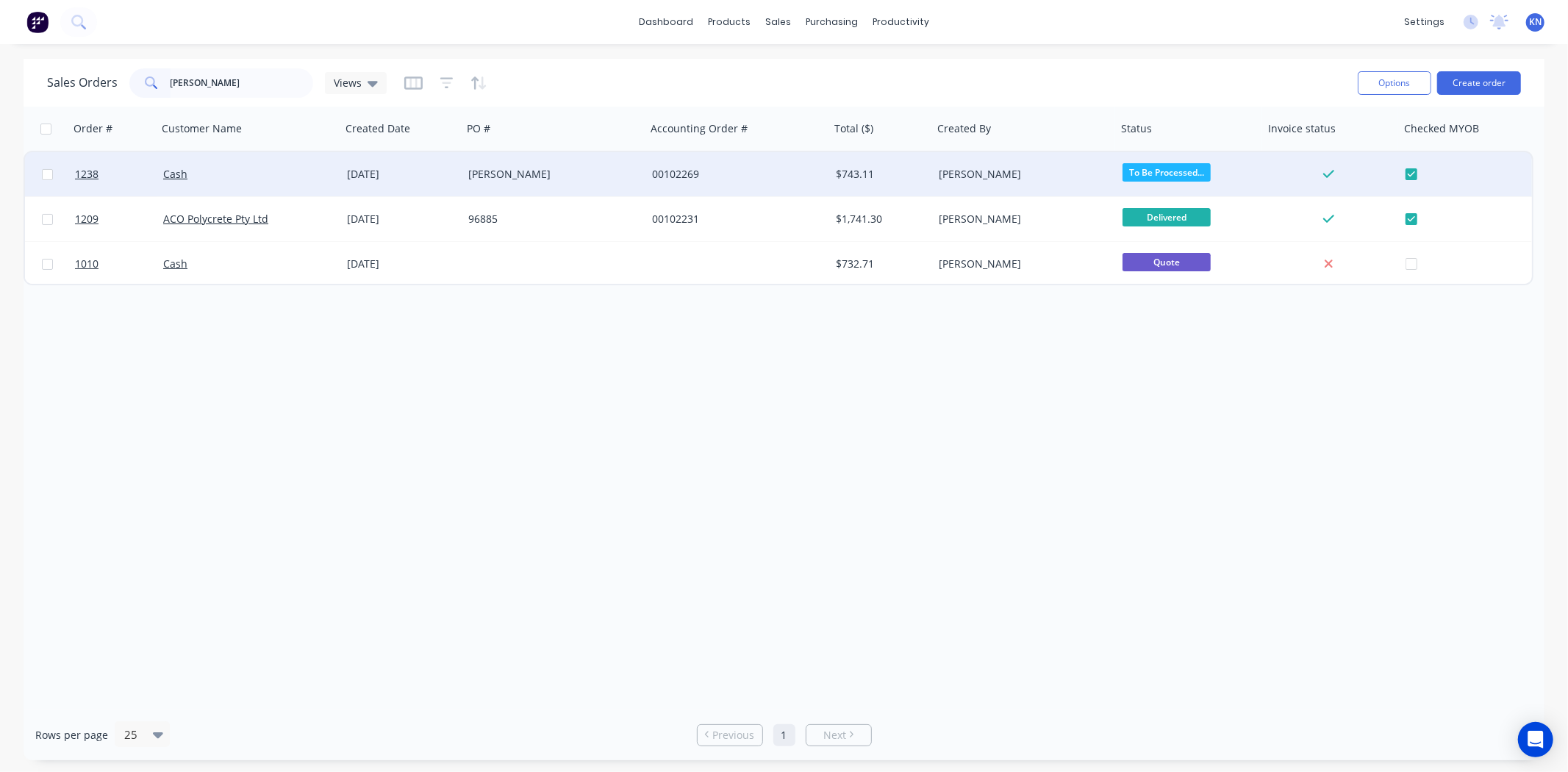
click at [263, 169] on div "Cash" at bounding box center [244, 174] width 163 height 15
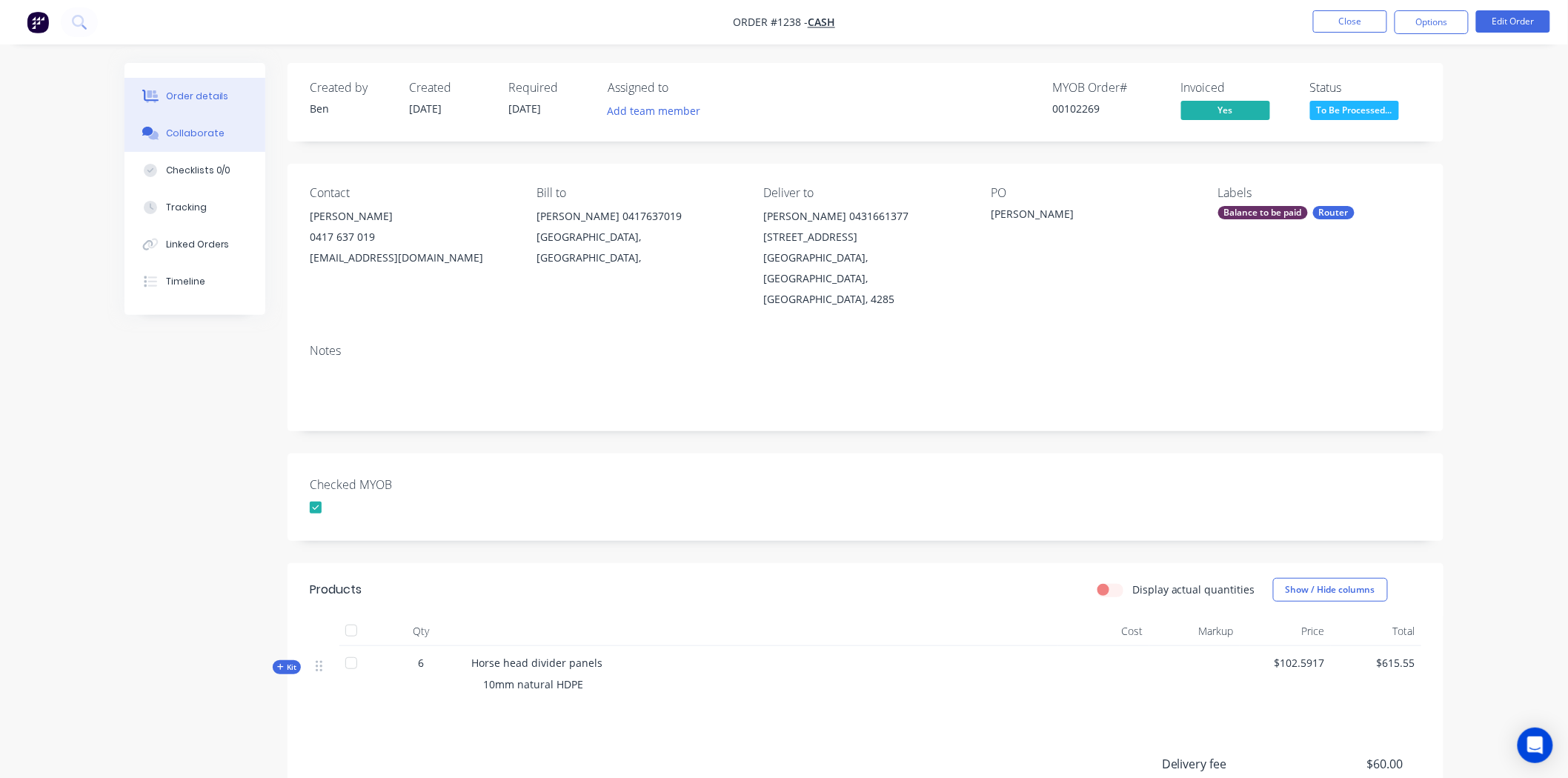
click at [181, 132] on div "Collaborate" at bounding box center [195, 133] width 59 height 13
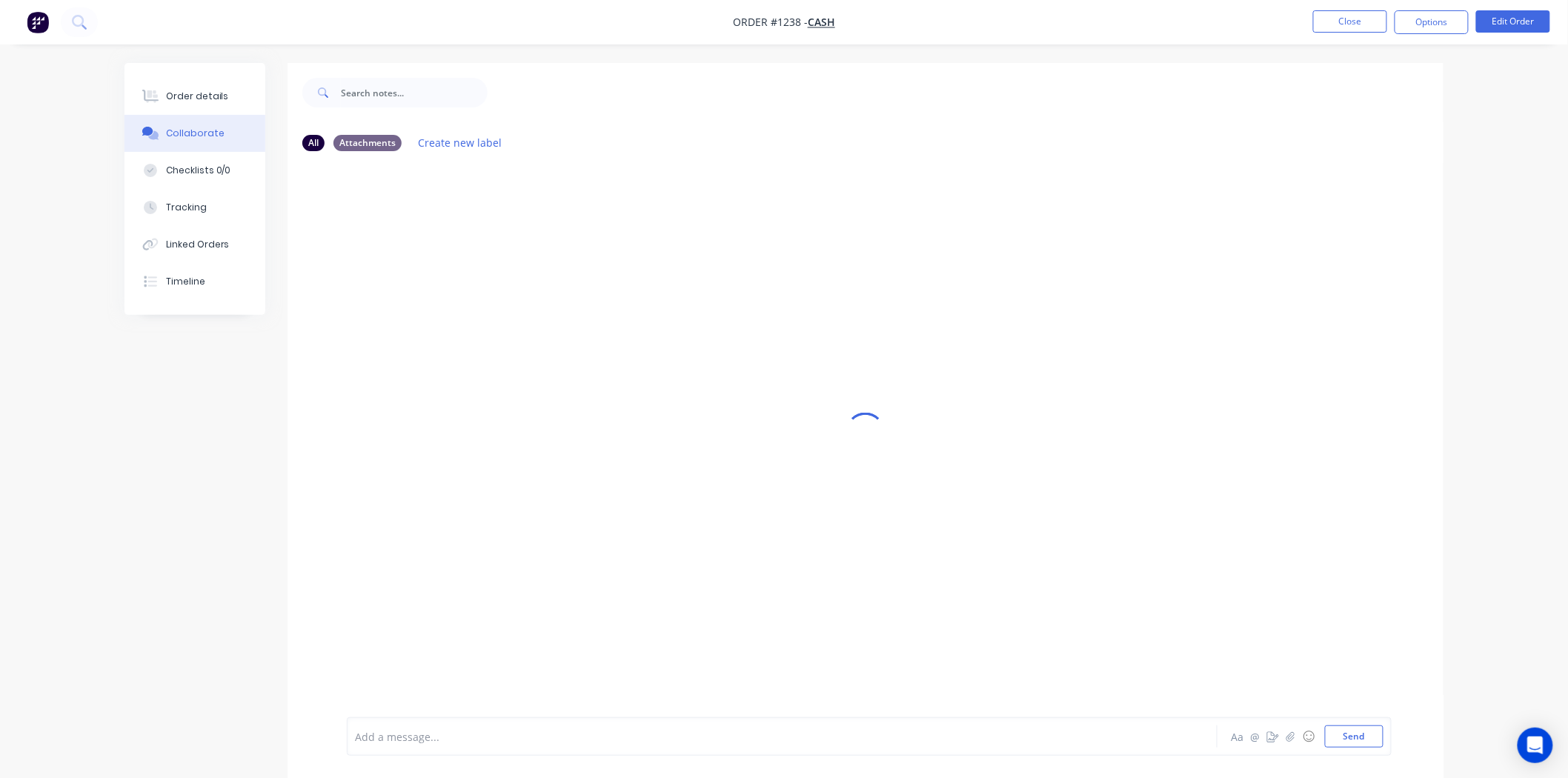
click at [492, 744] on div at bounding box center [741, 737] width 771 height 16
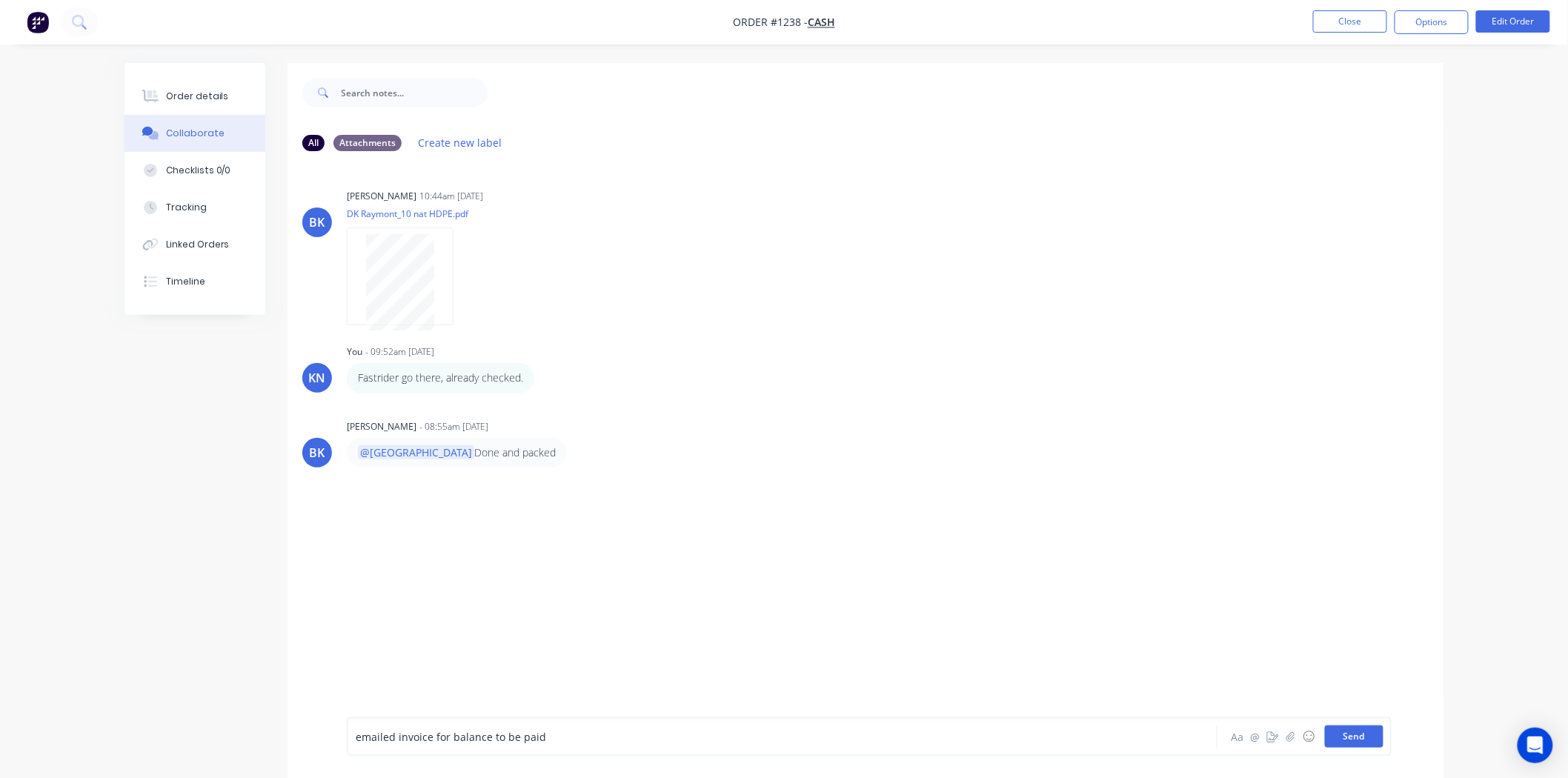
click at [1353, 733] on button "Send" at bounding box center [1354, 737] width 59 height 22
click at [1346, 23] on button "Close" at bounding box center [1350, 21] width 74 height 22
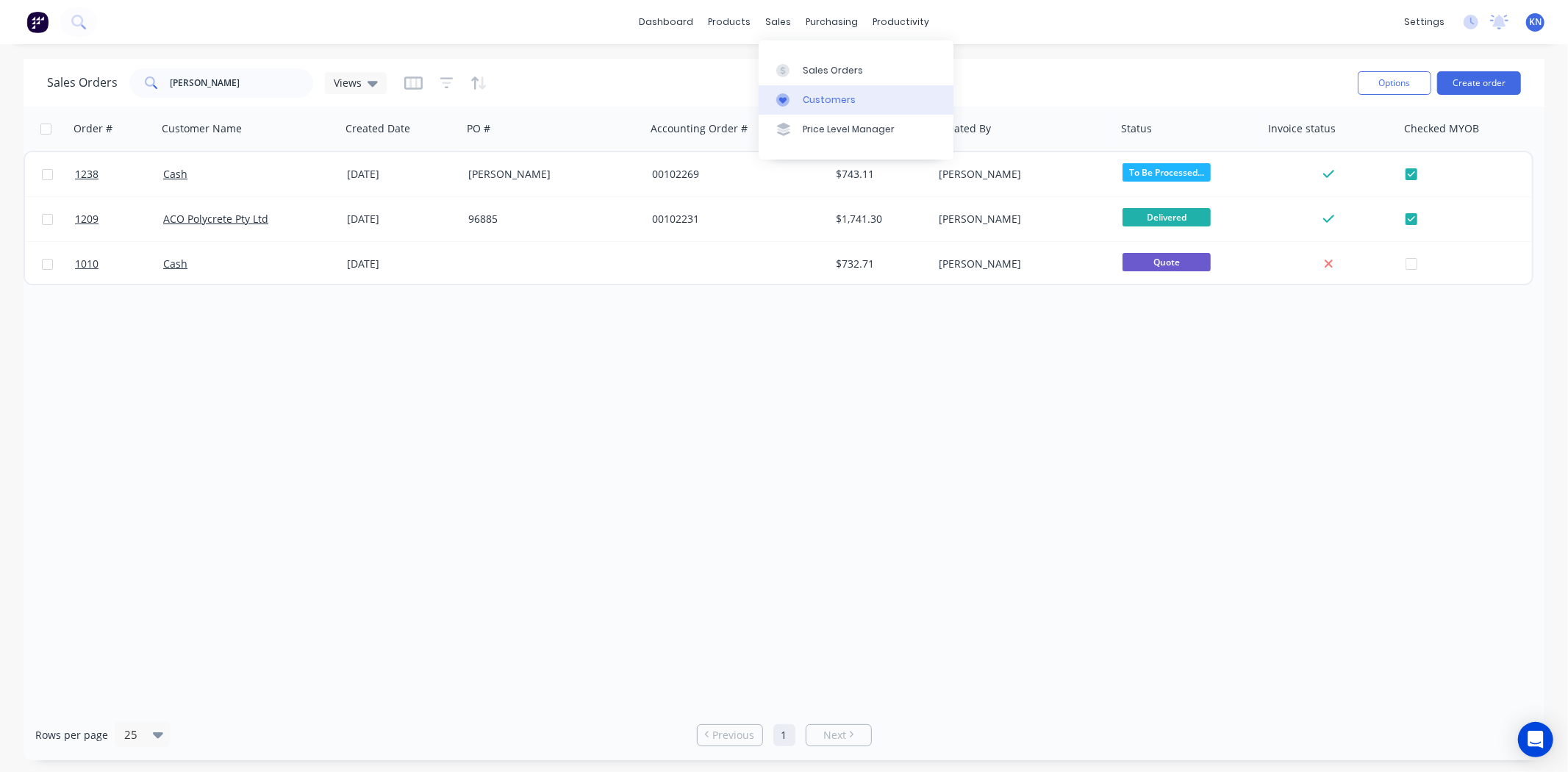
drag, startPoint x: 824, startPoint y: 96, endPoint x: 818, endPoint y: 109, distance: 14.3
click at [824, 96] on div "Customers" at bounding box center [829, 99] width 53 height 13
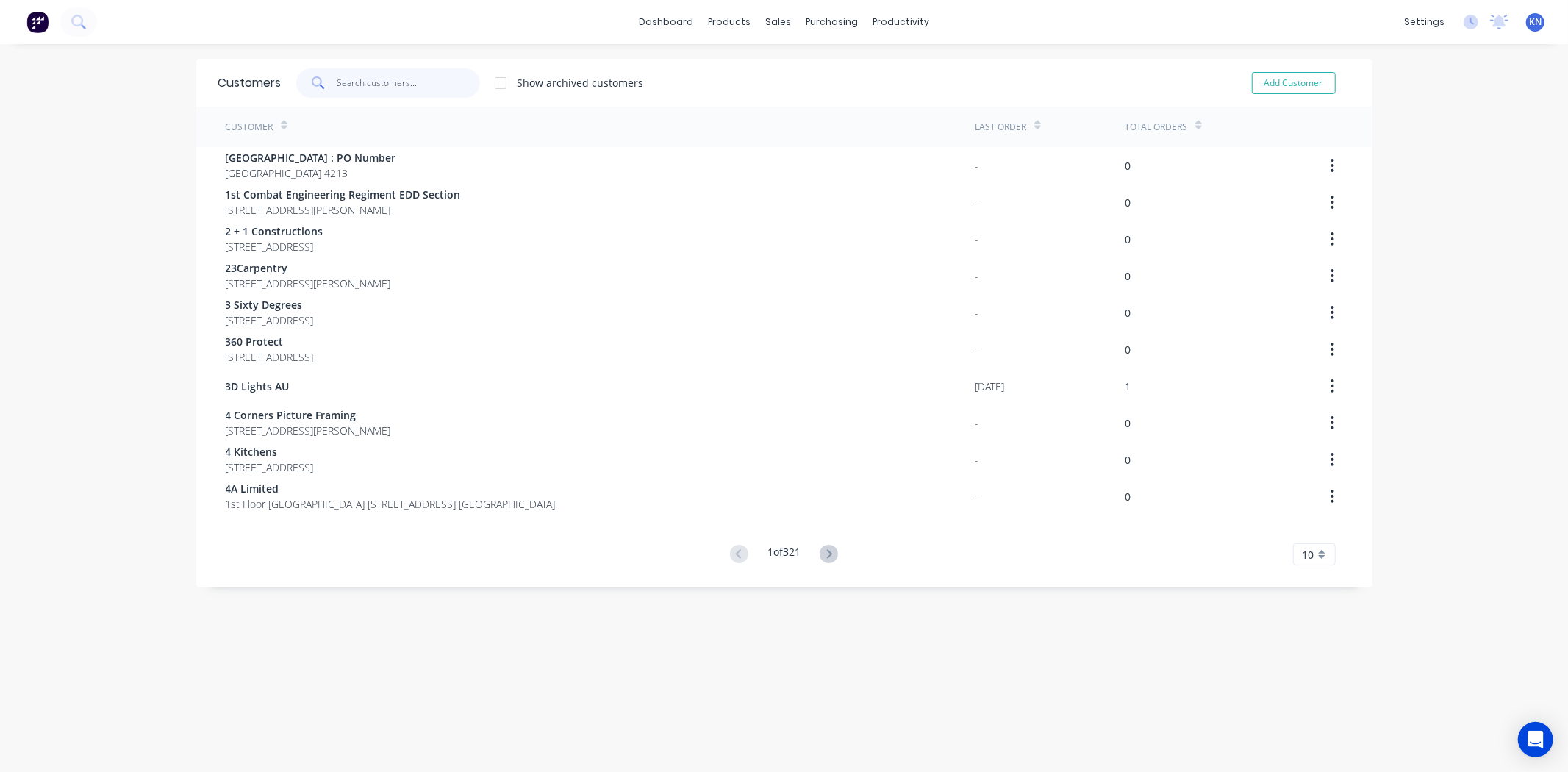
click at [395, 78] on input "text" at bounding box center [408, 83] width 143 height 29
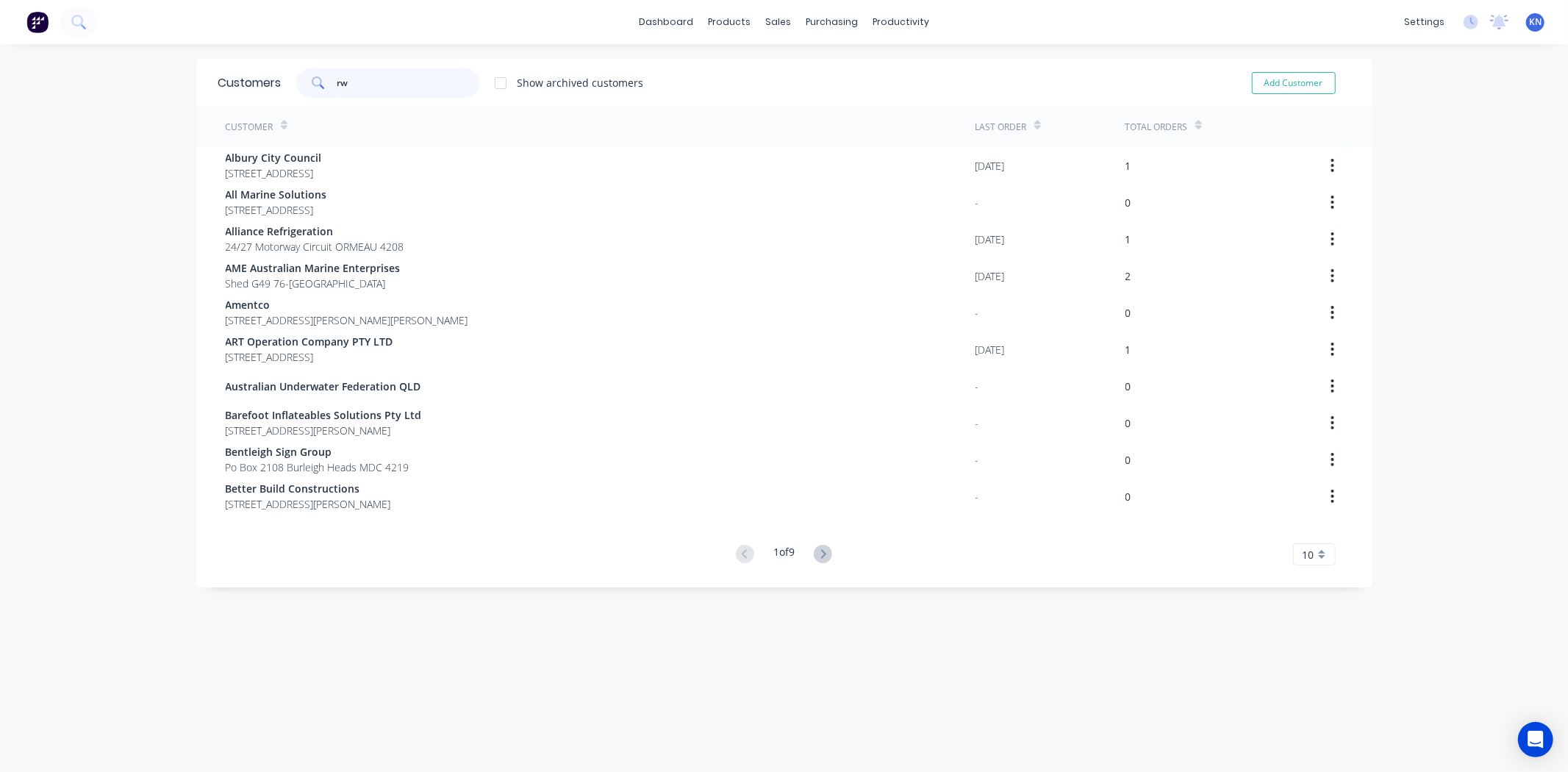
type input "rwc"
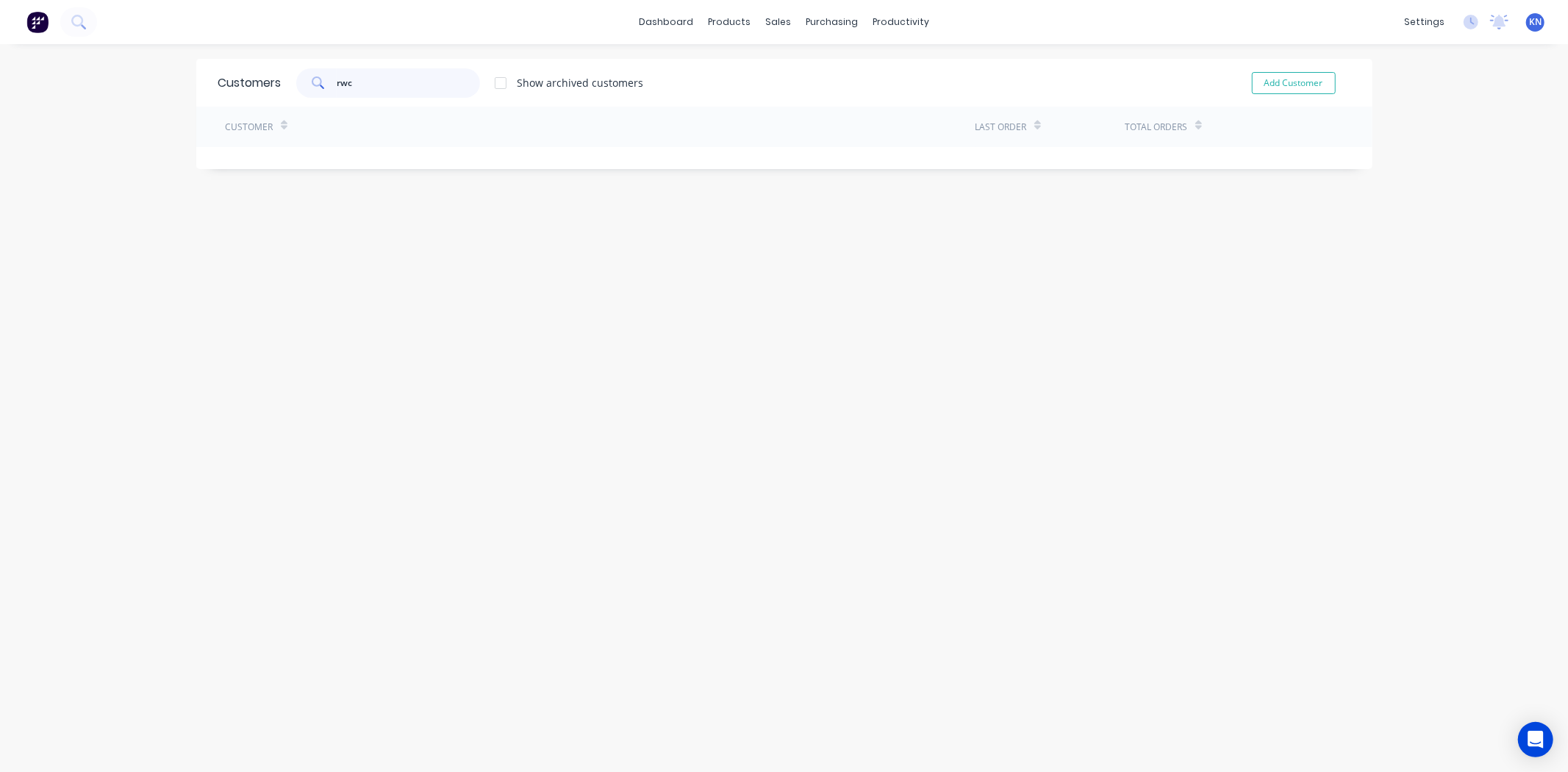
drag, startPoint x: 378, startPoint y: 79, endPoint x: 261, endPoint y: 81, distance: 117.0
click at [261, 81] on div "Customers rwc Show archived customers Add Customer" at bounding box center [784, 83] width 1176 height 48
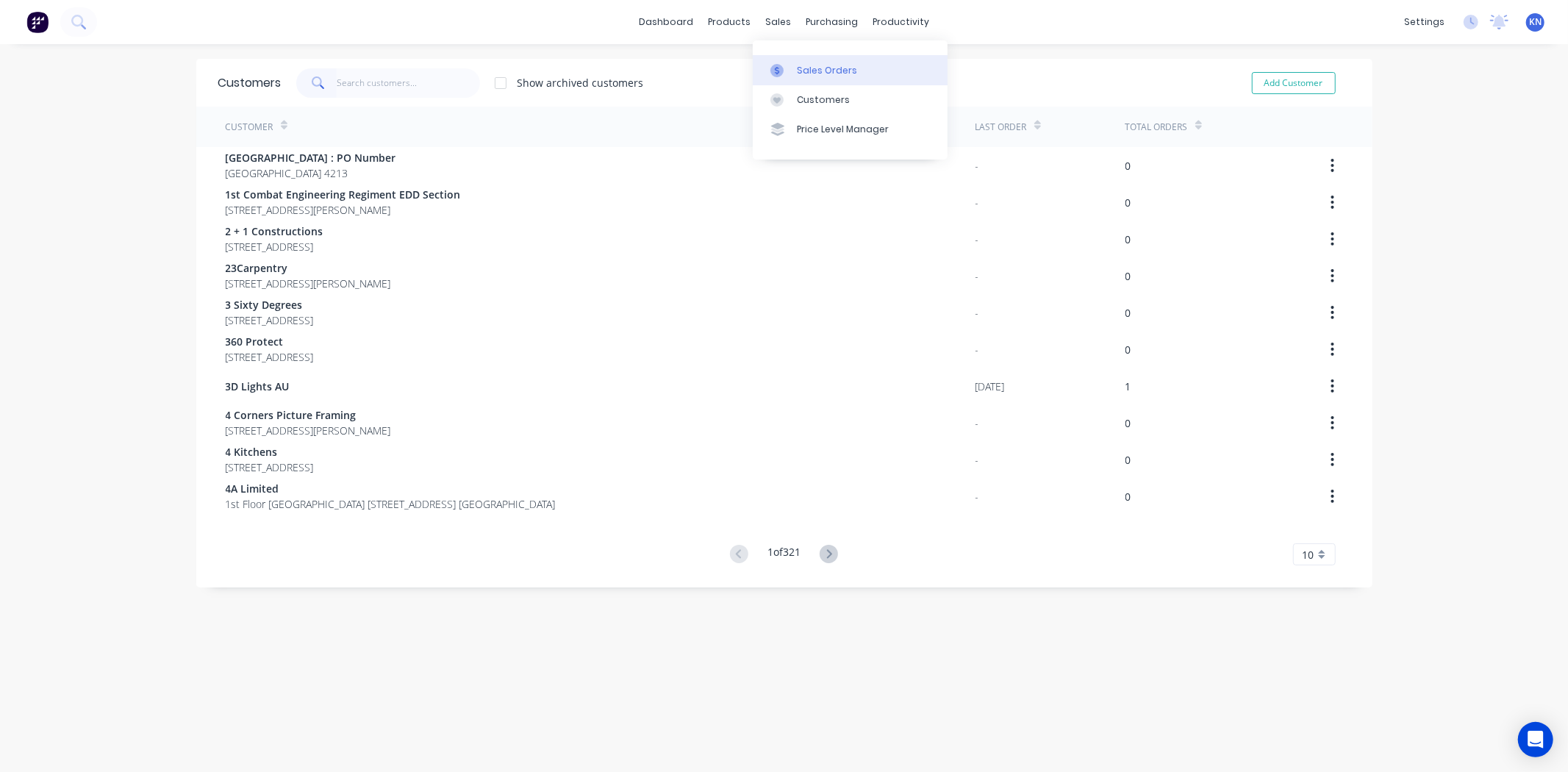
drag, startPoint x: 769, startPoint y: 21, endPoint x: 814, endPoint y: 64, distance: 62.2
click at [769, 21] on div "sales" at bounding box center [778, 22] width 40 height 22
click at [817, 68] on div "Sales Orders" at bounding box center [827, 70] width 60 height 13
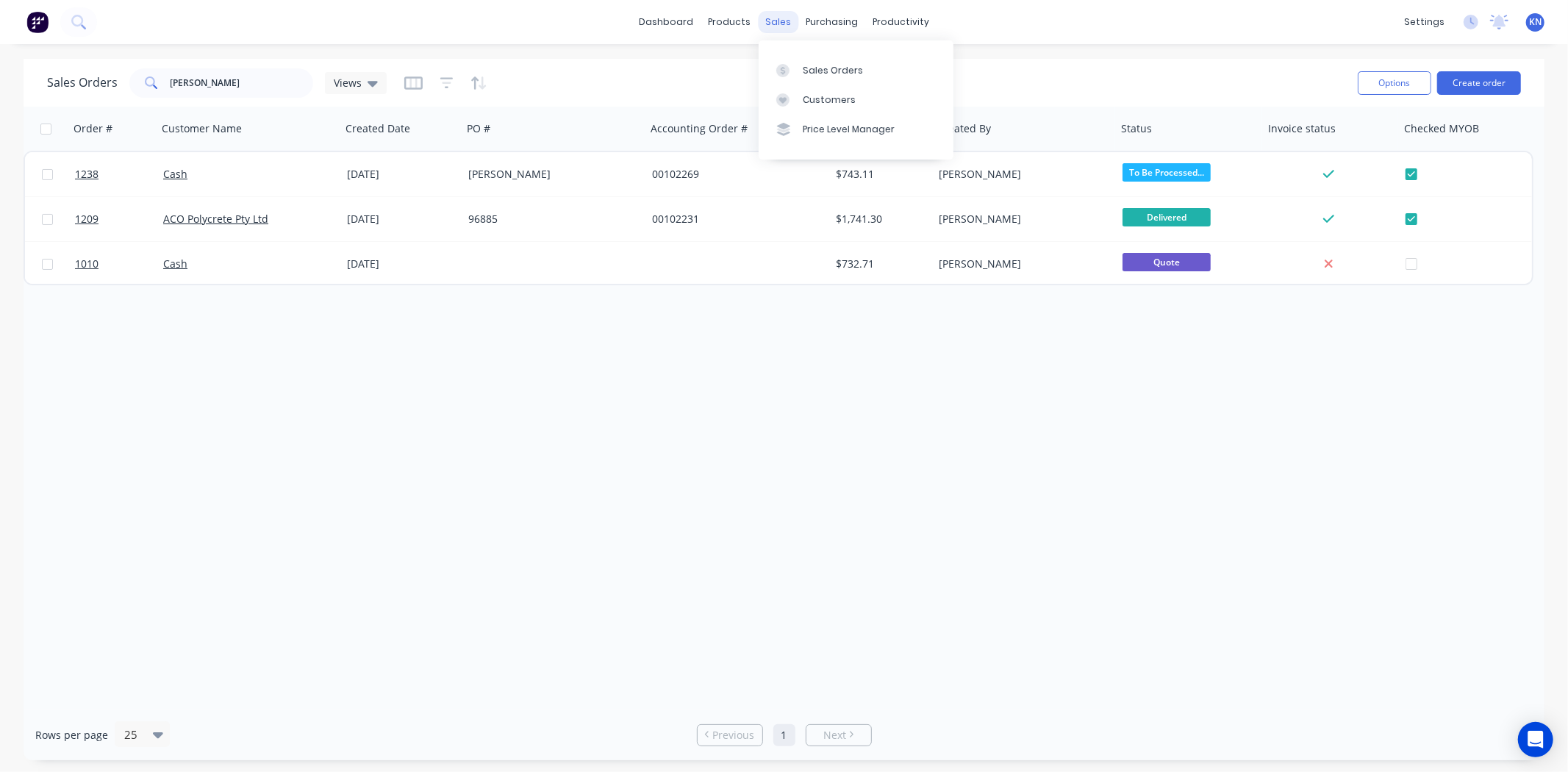
click at [781, 29] on div "sales" at bounding box center [778, 22] width 40 height 22
click at [810, 102] on div "Customers" at bounding box center [829, 99] width 53 height 13
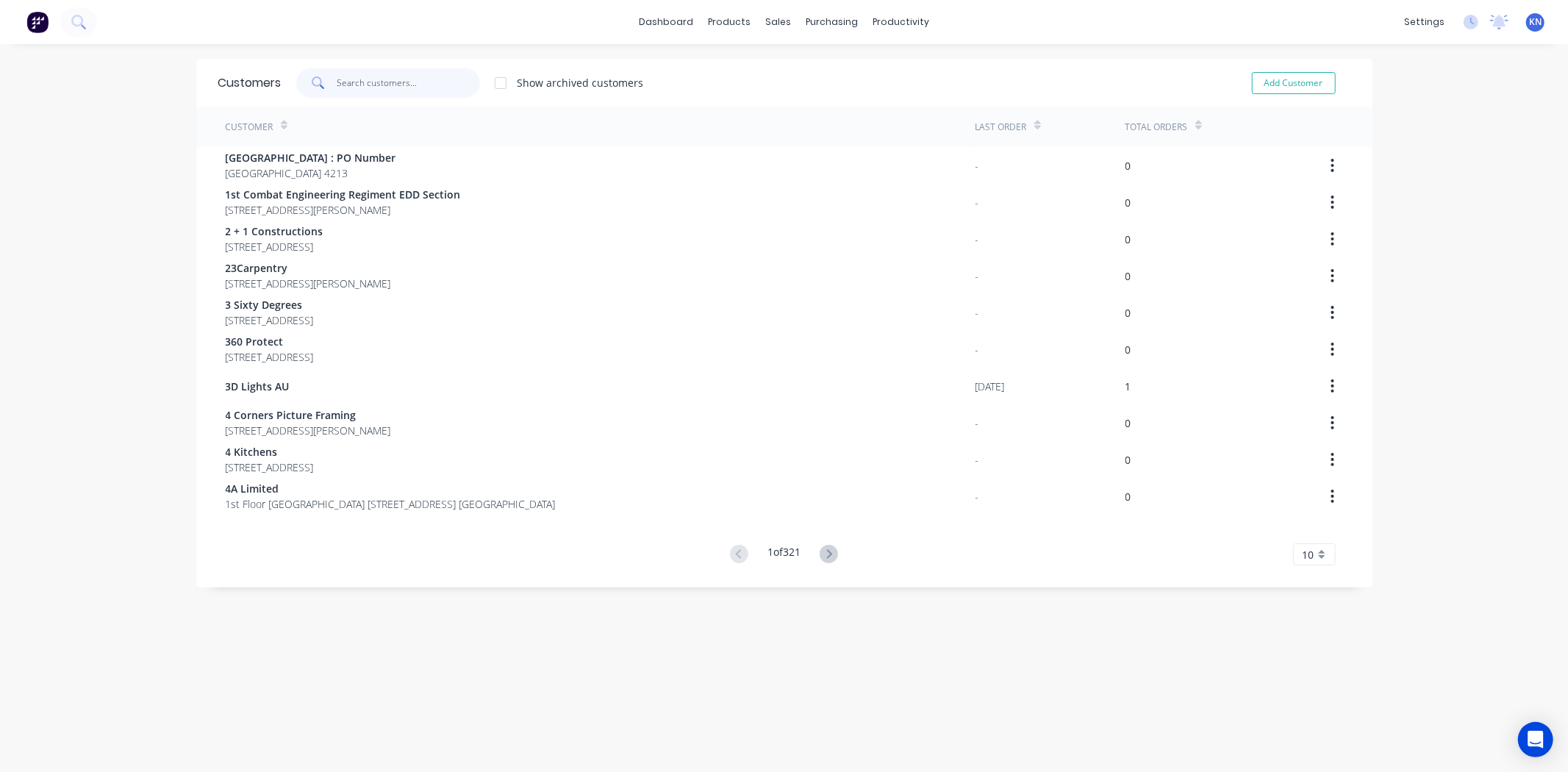
click at [348, 74] on input "text" at bounding box center [408, 83] width 143 height 29
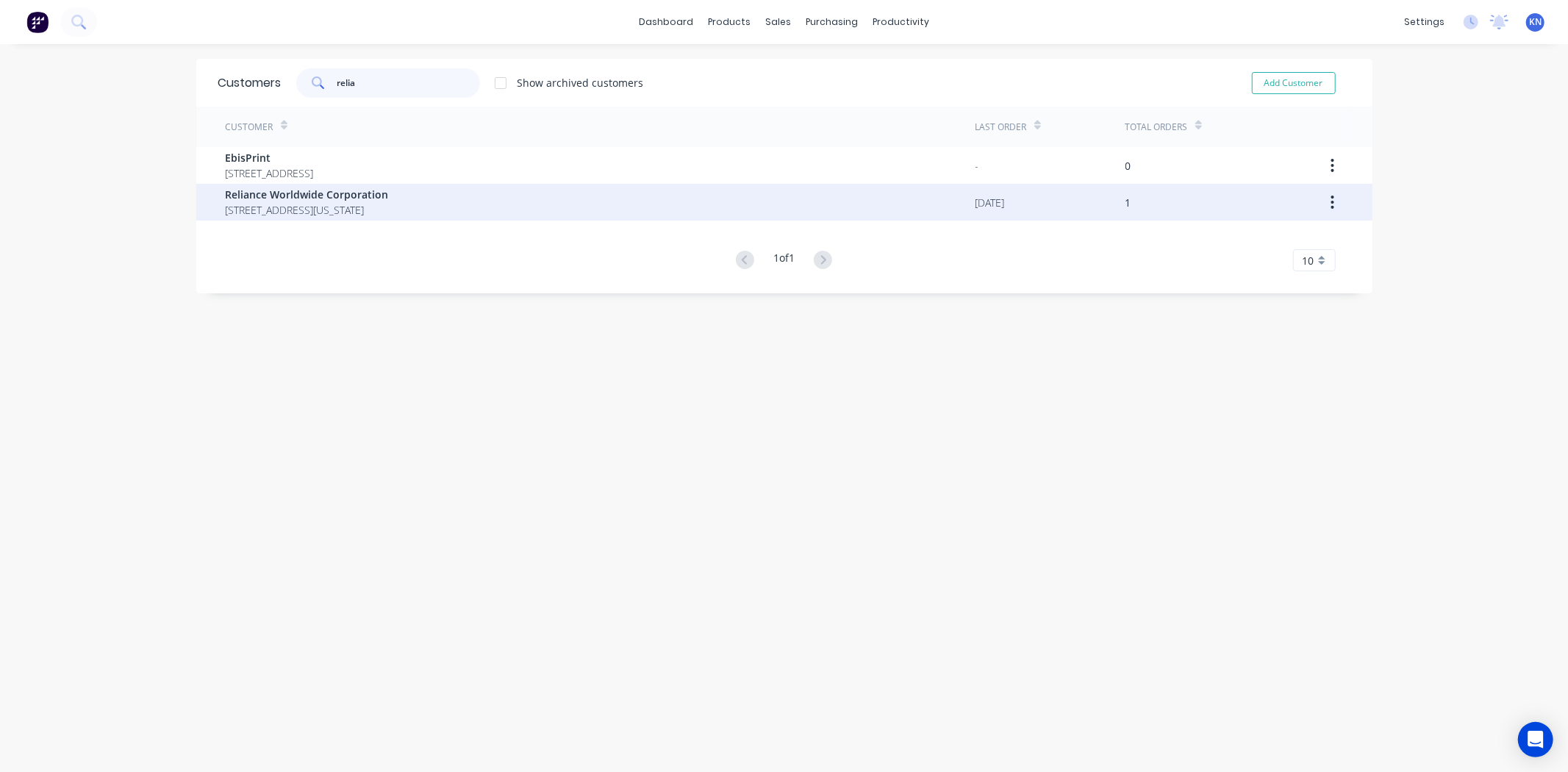
type input "relia"
click at [289, 192] on span "Reliance Worldwide Corporation" at bounding box center [307, 195] width 163 height 16
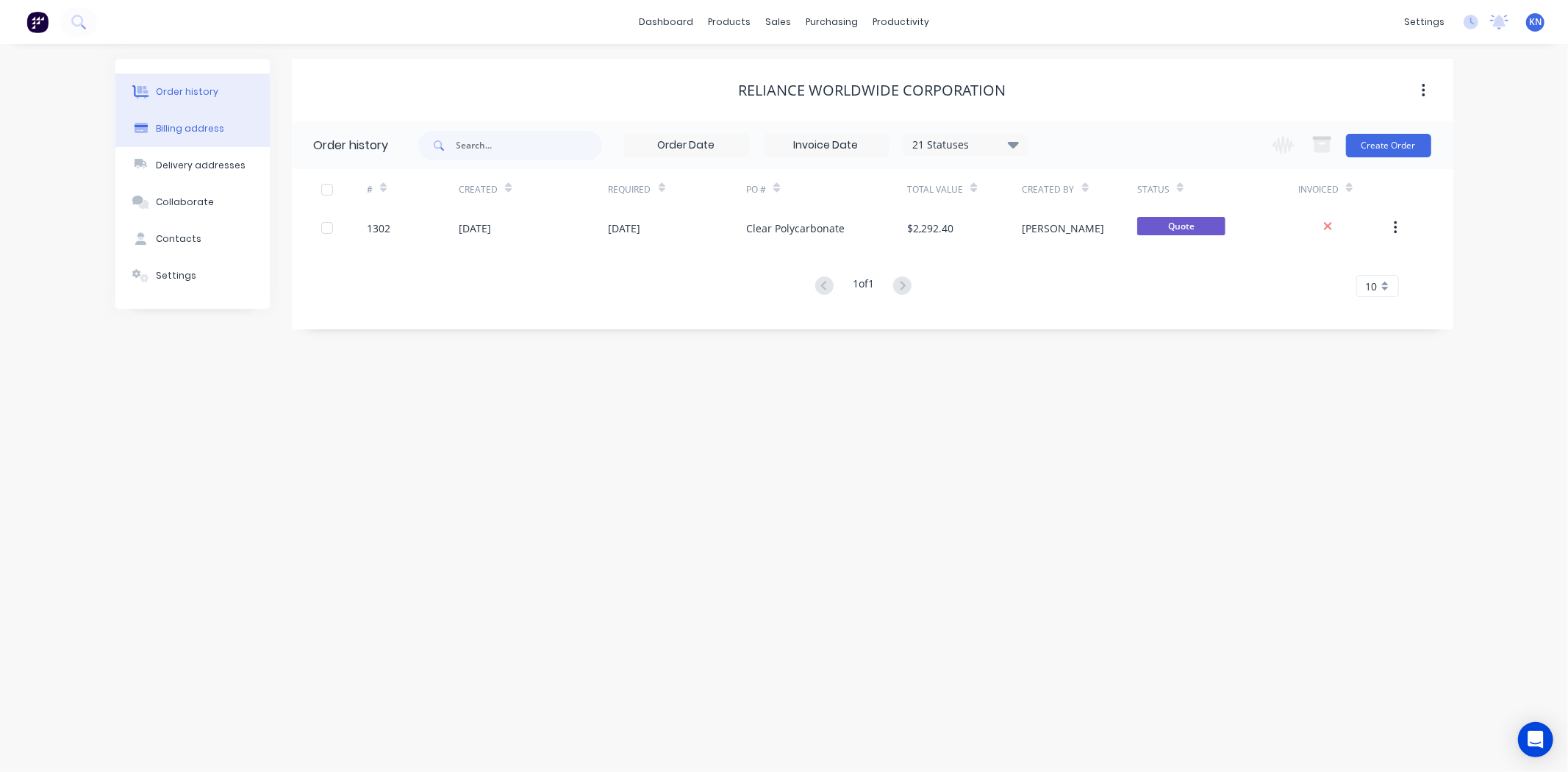
click at [182, 129] on div "Billing address" at bounding box center [190, 128] width 68 height 13
select select "AU"
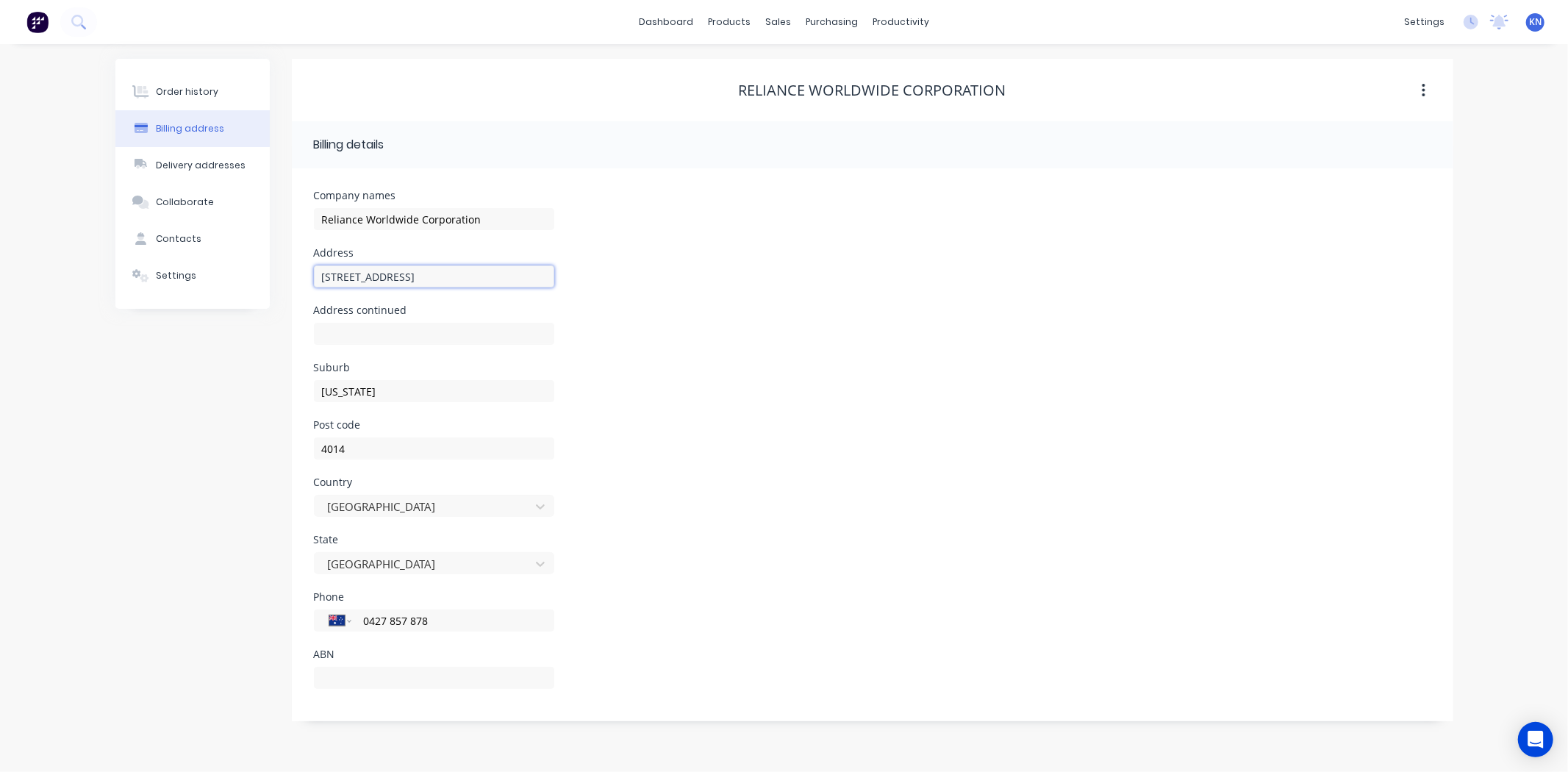
click at [362, 273] on input "Unit 1-2/68 Lisgar Street" at bounding box center [434, 276] width 240 height 22
type input "Unit 1-2/ 68 Lisgar Street"
click at [185, 234] on div "Contacts" at bounding box center [178, 239] width 46 height 13
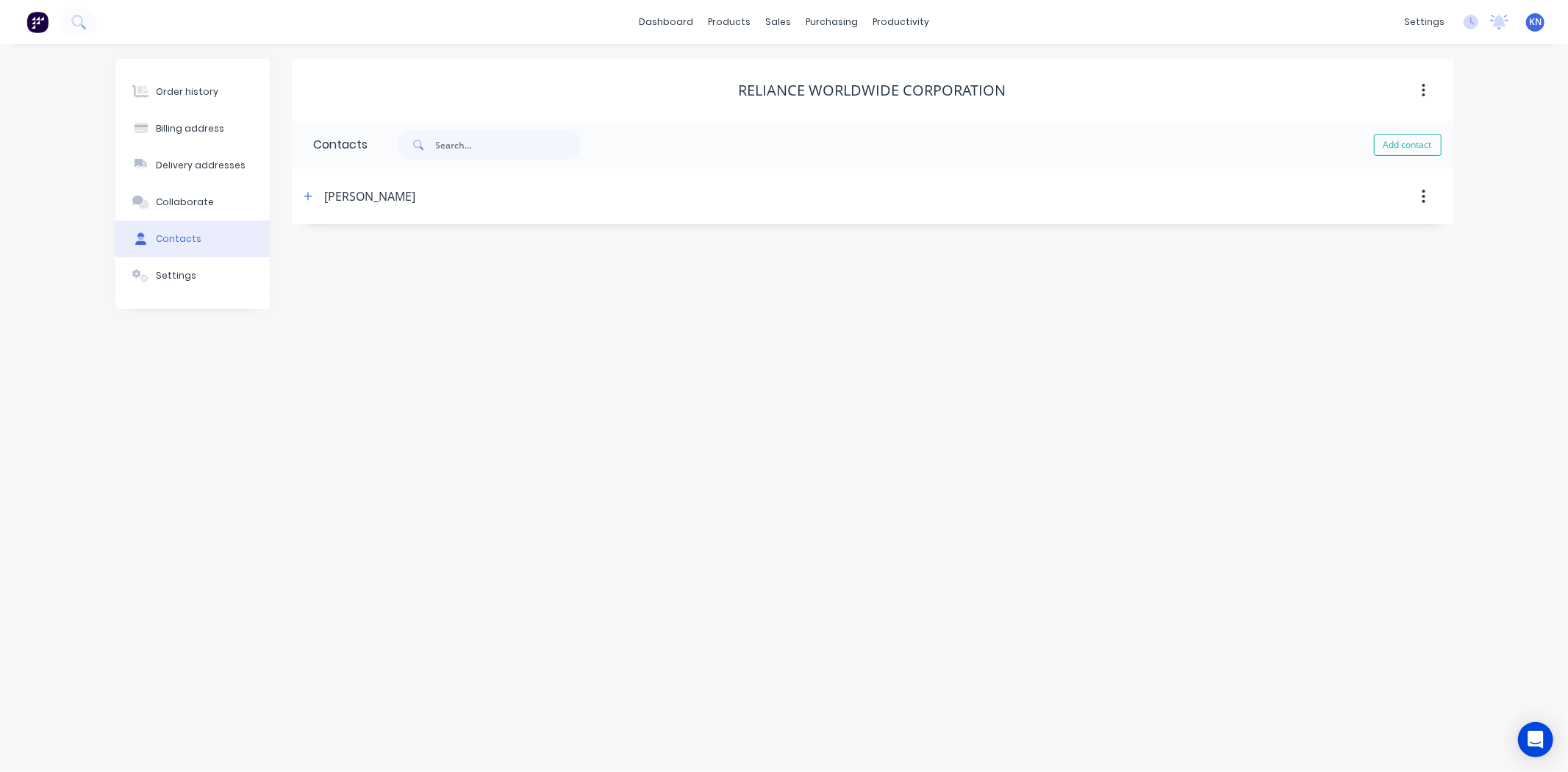
select select "AU"
click at [310, 199] on icon "button" at bounding box center [308, 196] width 9 height 10
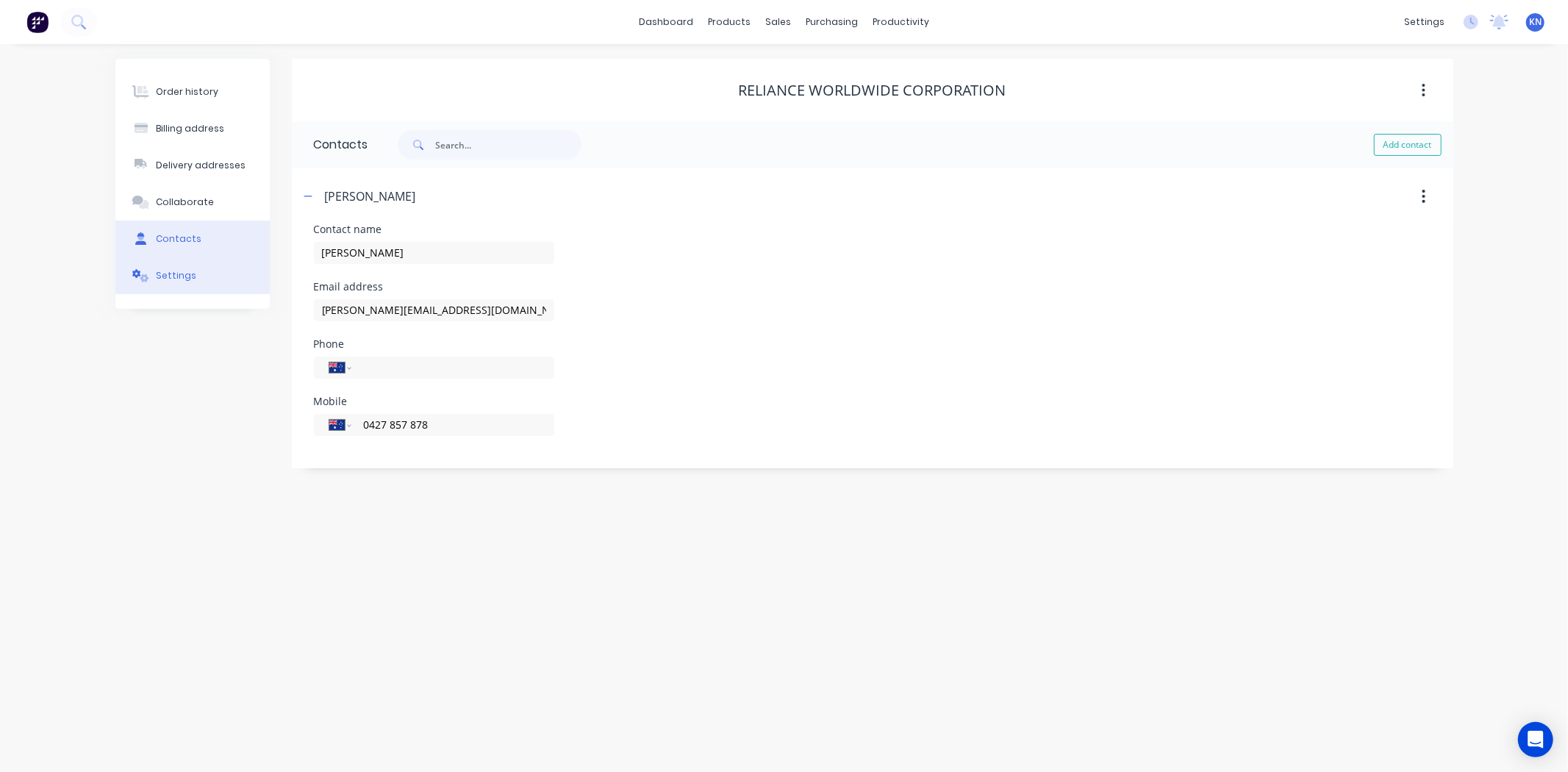
click at [193, 275] on button "Settings" at bounding box center [192, 275] width 154 height 36
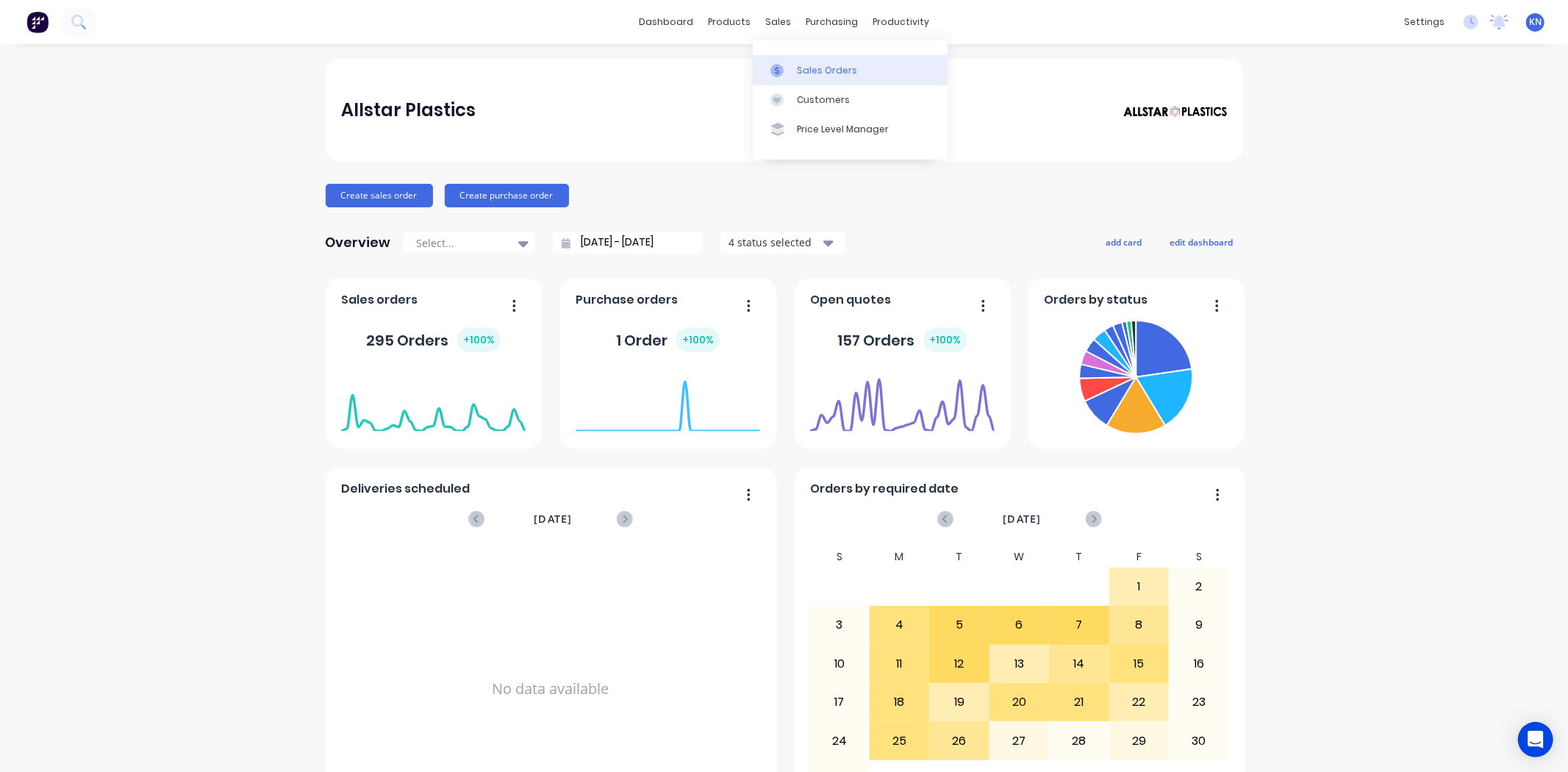
click at [807, 72] on div "Sales Orders" at bounding box center [827, 70] width 60 height 13
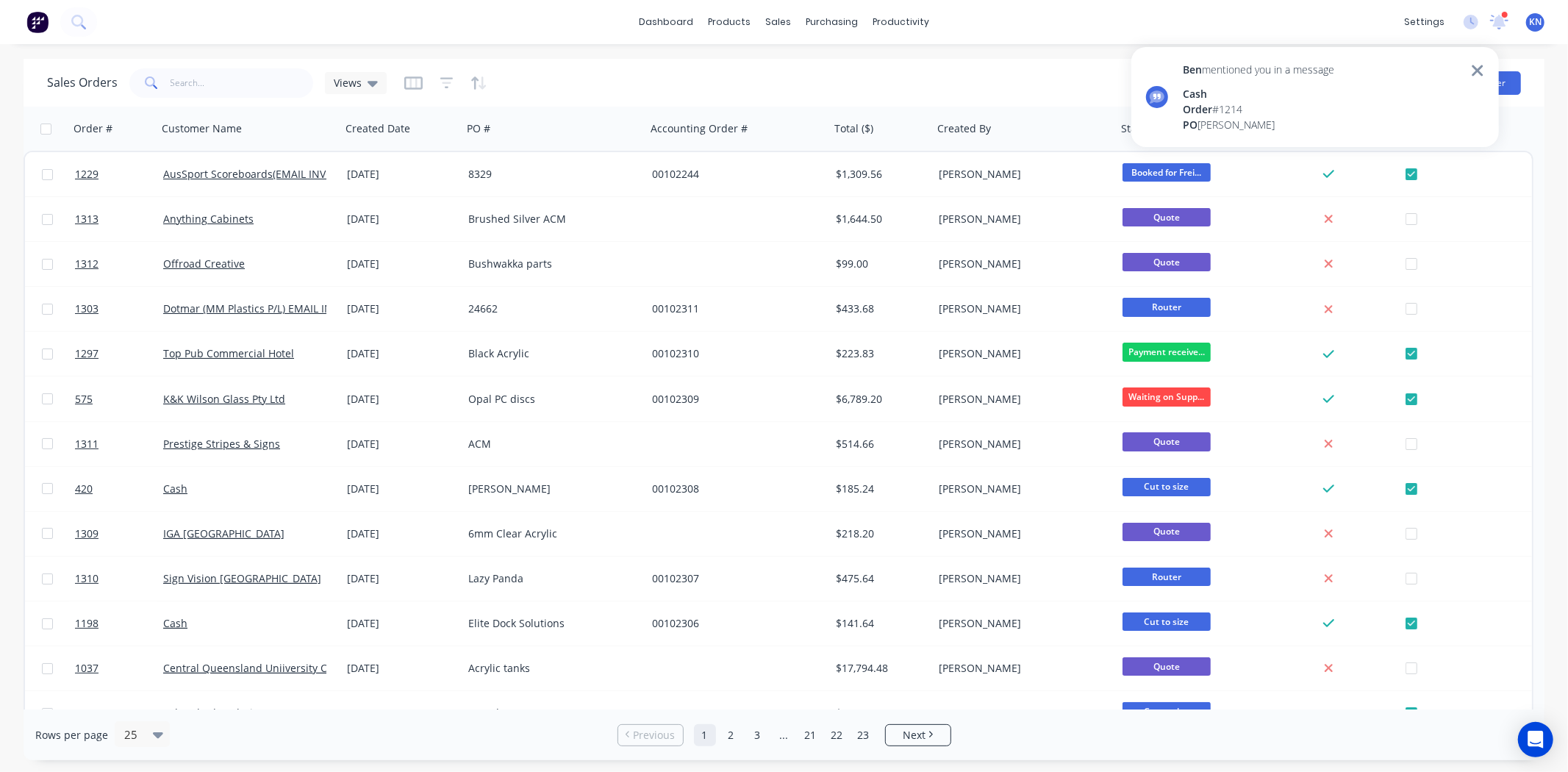
drag, startPoint x: 1245, startPoint y: 20, endPoint x: 1287, endPoint y: 1, distance: 46.1
click at [1245, 18] on div "dashboard products sales purchasing productivity dashboard products Product Cat…" at bounding box center [784, 22] width 1568 height 44
click at [1498, 22] on icon at bounding box center [1499, 20] width 13 height 12
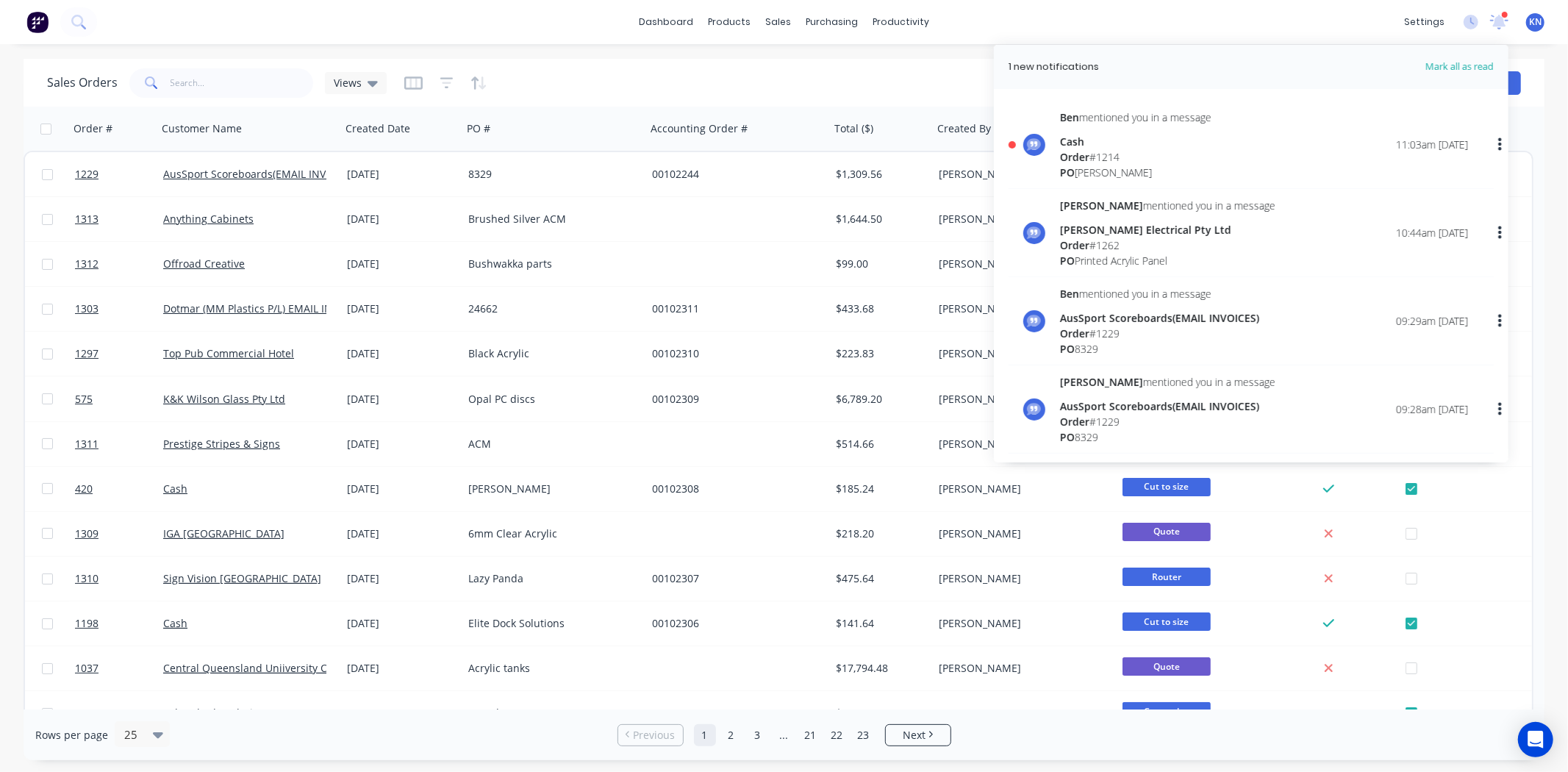
click at [1094, 140] on div "[PERSON_NAME] mentioned you in a message Cash Order # 1214 PO [PERSON_NAME]" at bounding box center [1135, 144] width 151 height 71
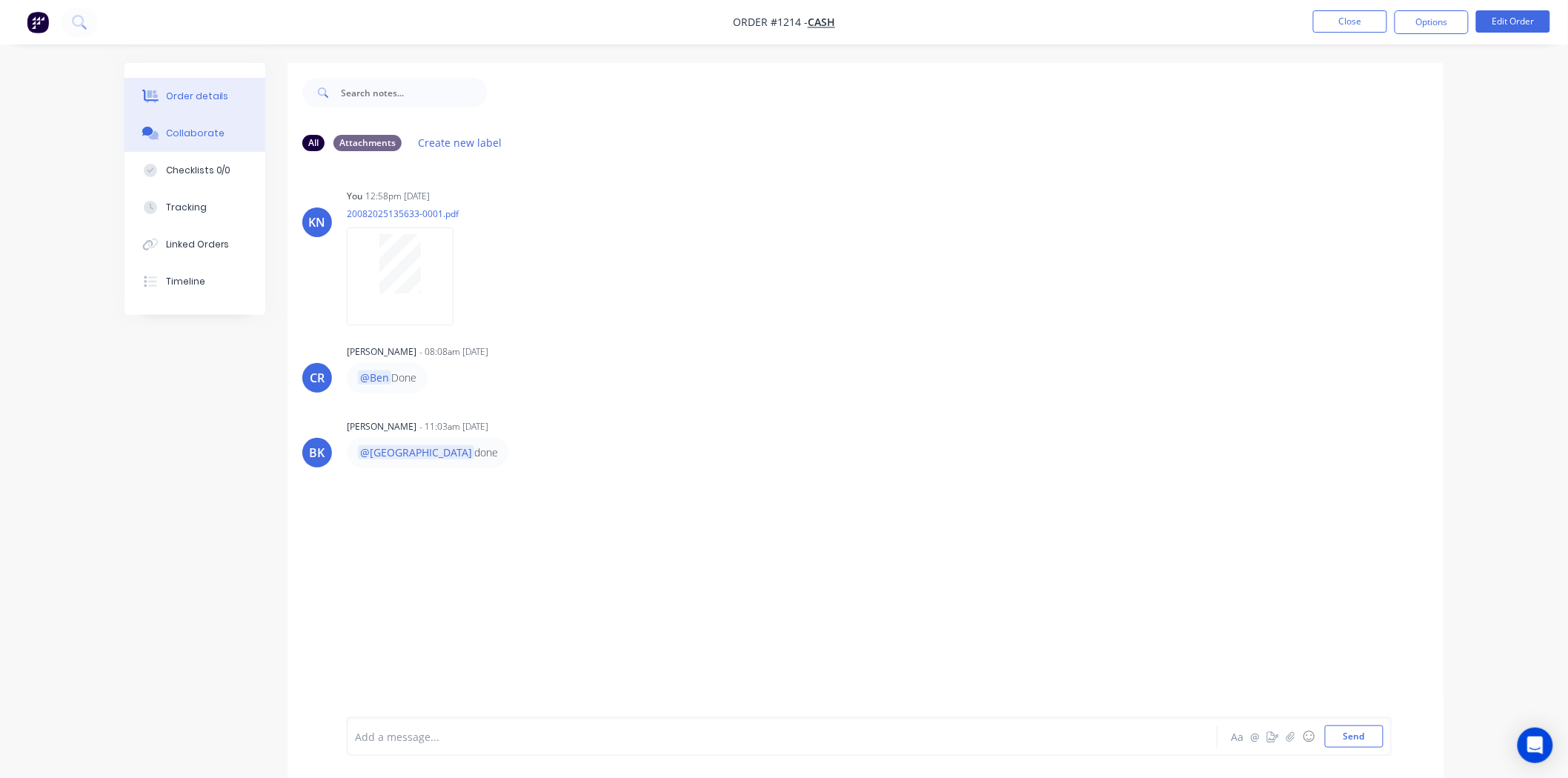
click at [178, 101] on div "Order details" at bounding box center [197, 96] width 63 height 13
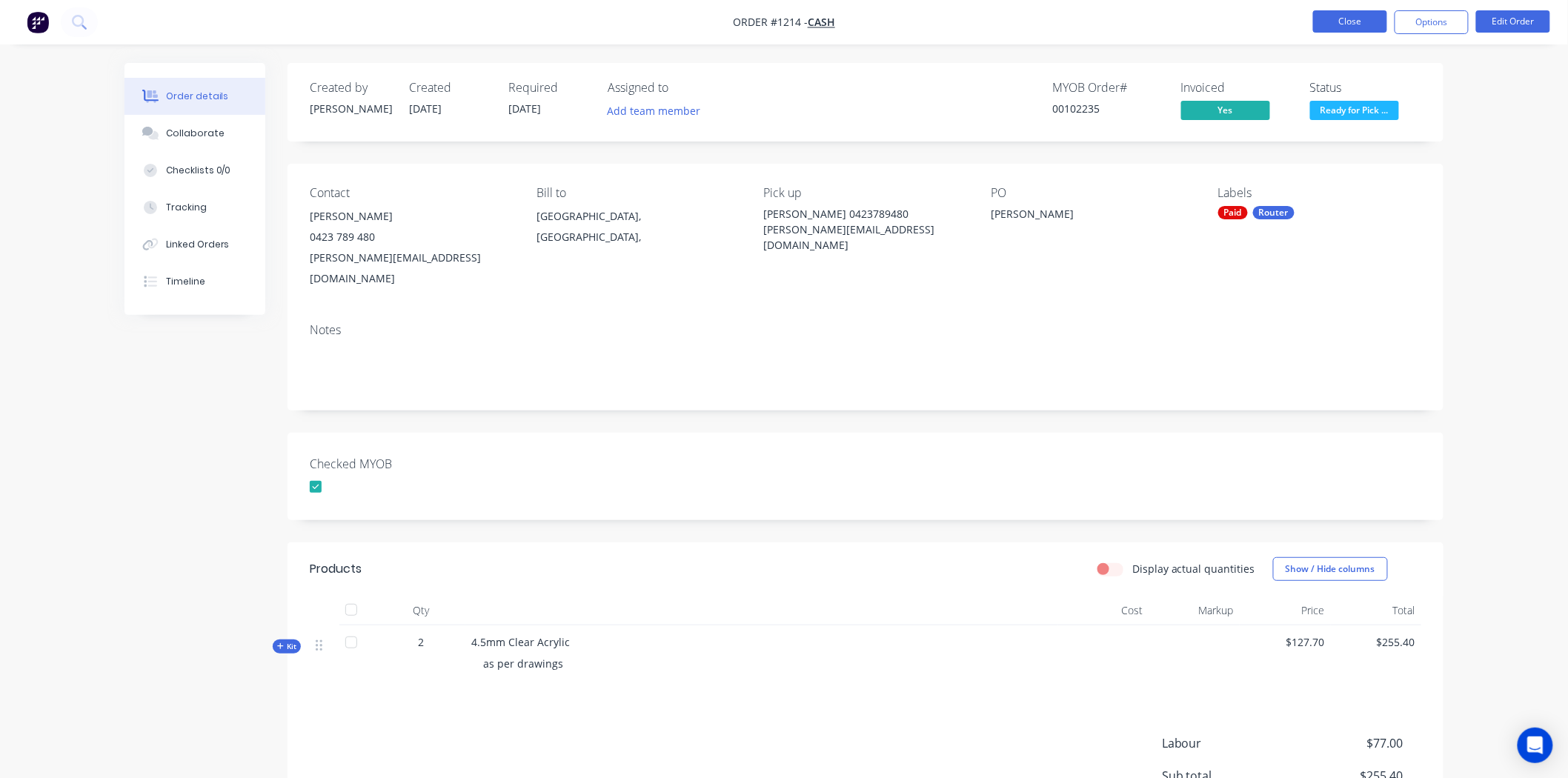
click at [1345, 20] on button "Close" at bounding box center [1350, 21] width 74 height 22
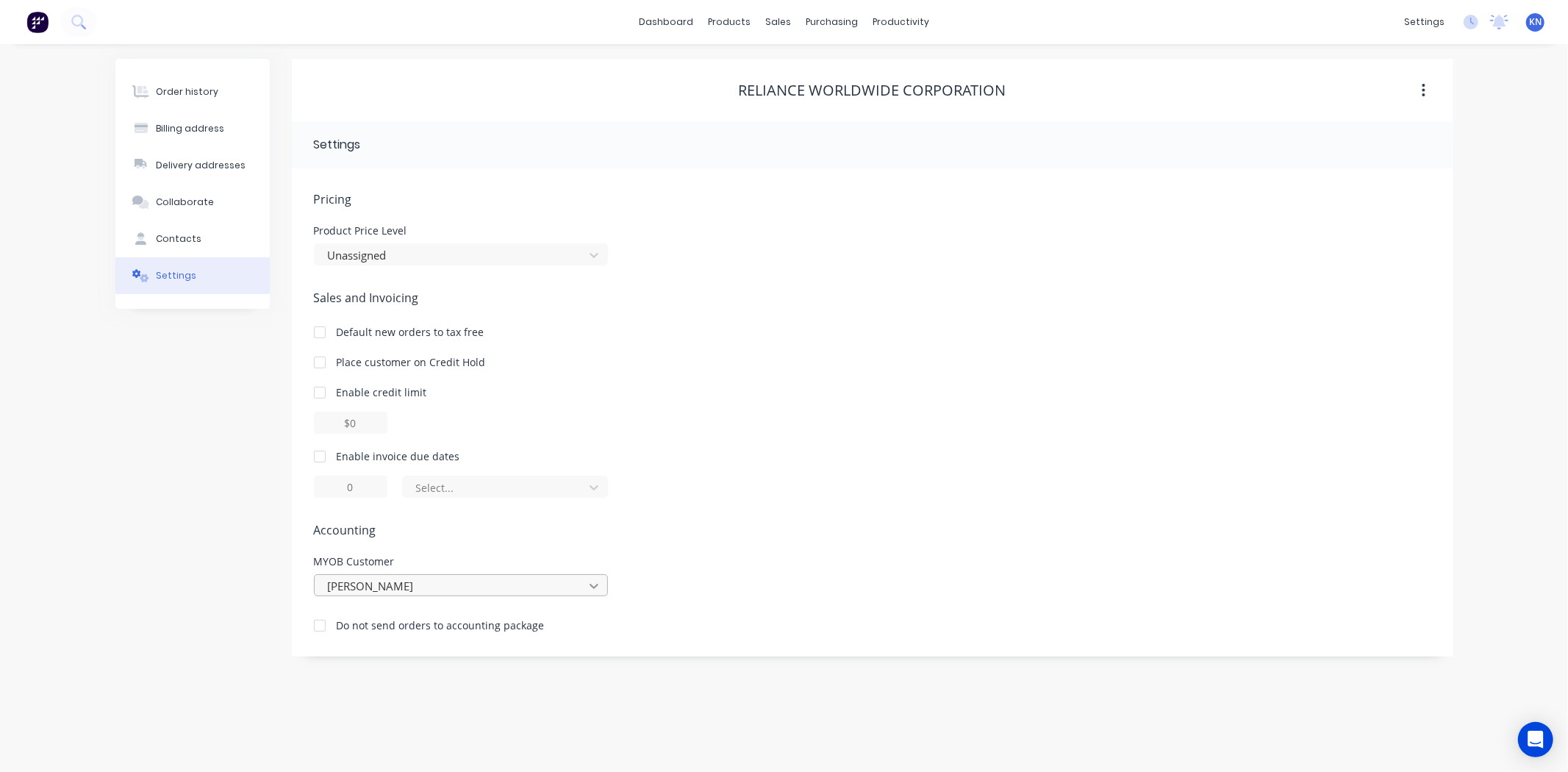
click at [592, 585] on icon at bounding box center [593, 586] width 15 height 15
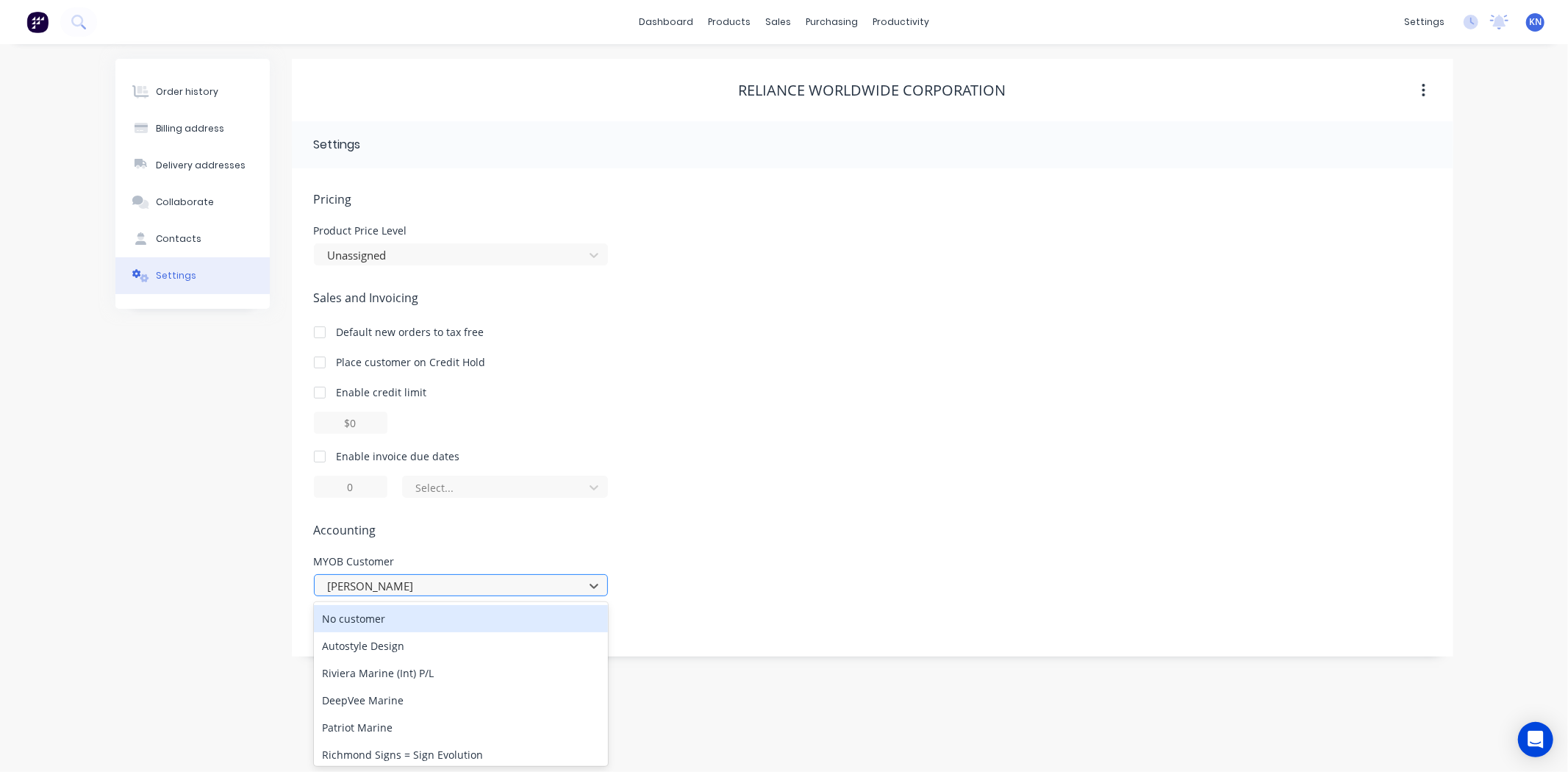
click at [438, 587] on div at bounding box center [451, 587] width 250 height 19
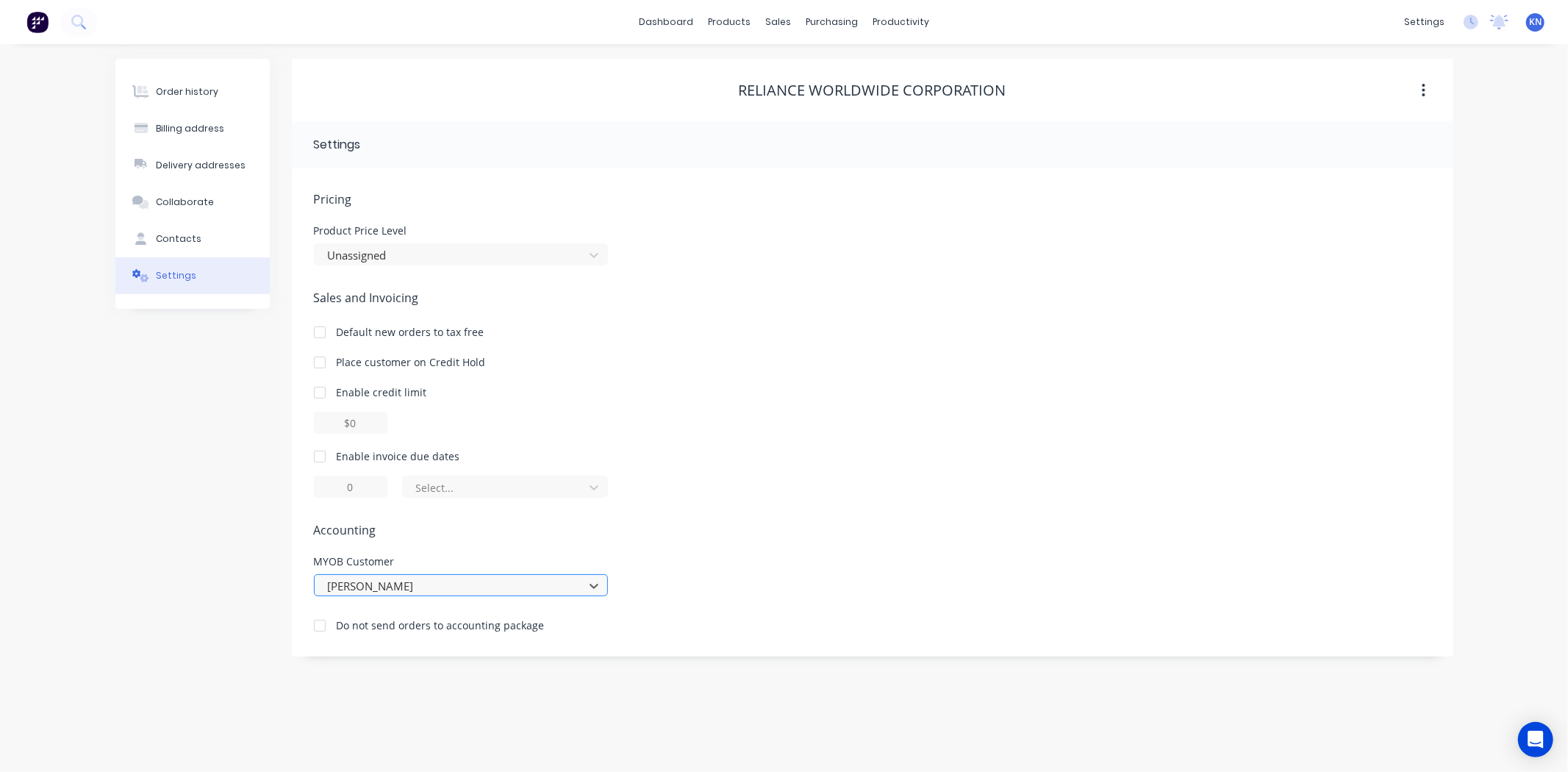
click at [443, 585] on div at bounding box center [451, 587] width 250 height 19
click at [1022, 518] on div "Pricing Product Price Level Unassigned Sales and Invoicing Default new orders t…" at bounding box center [872, 424] width 1117 height 466
click at [446, 586] on div at bounding box center [451, 587] width 250 height 19
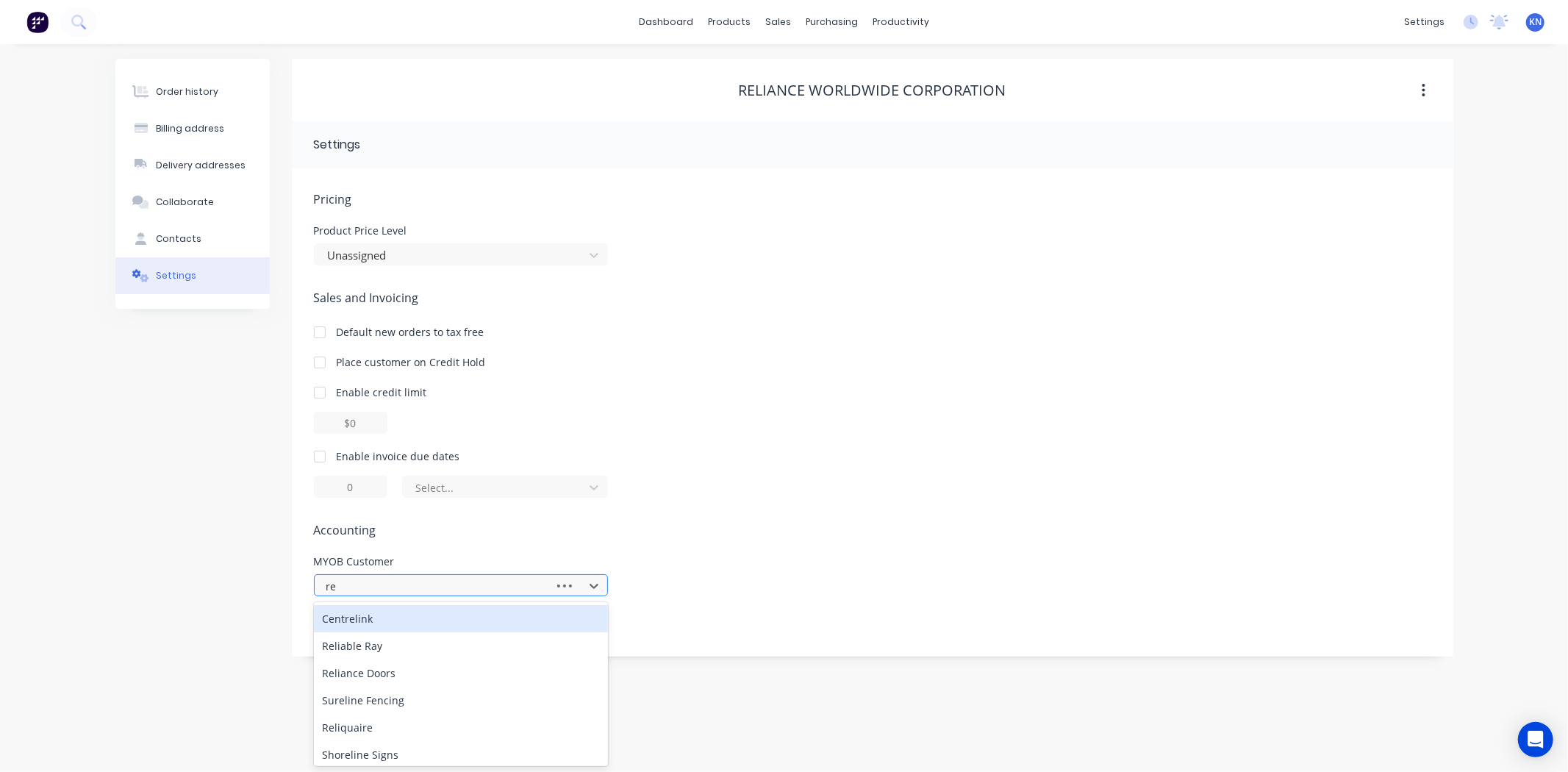
type input "r"
click at [716, 373] on div "Sales and Invoicing Default new orders to tax free Place customer on Credit Hol…" at bounding box center [872, 393] width 1117 height 209
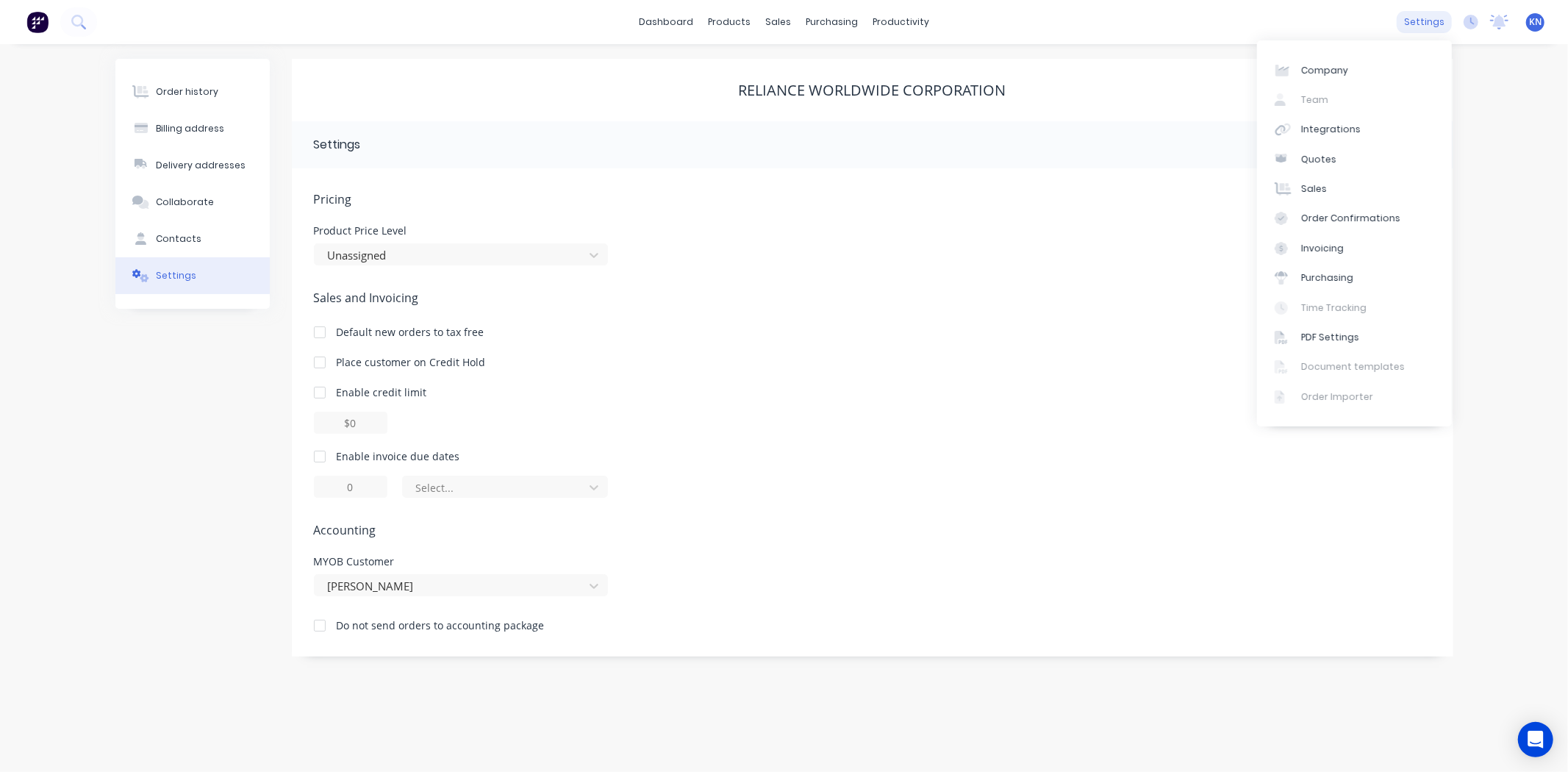
click at [1419, 23] on div "settings" at bounding box center [1424, 22] width 55 height 22
click at [1326, 127] on div "Integrations" at bounding box center [1331, 129] width 60 height 13
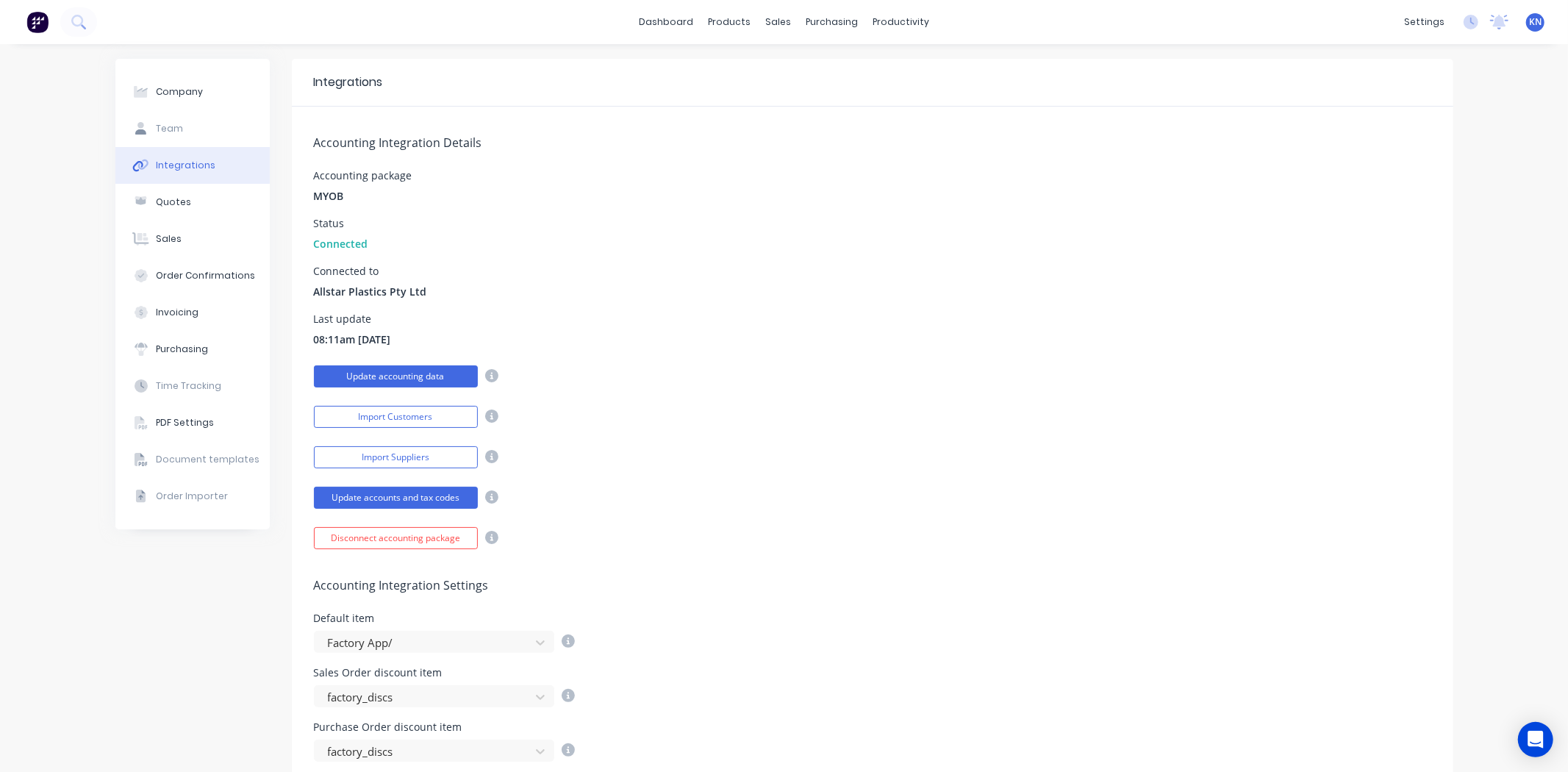
click at [412, 376] on button "Update accounting data" at bounding box center [395, 376] width 164 height 22
click at [172, 88] on div "Company" at bounding box center [179, 92] width 47 height 13
select select "AU"
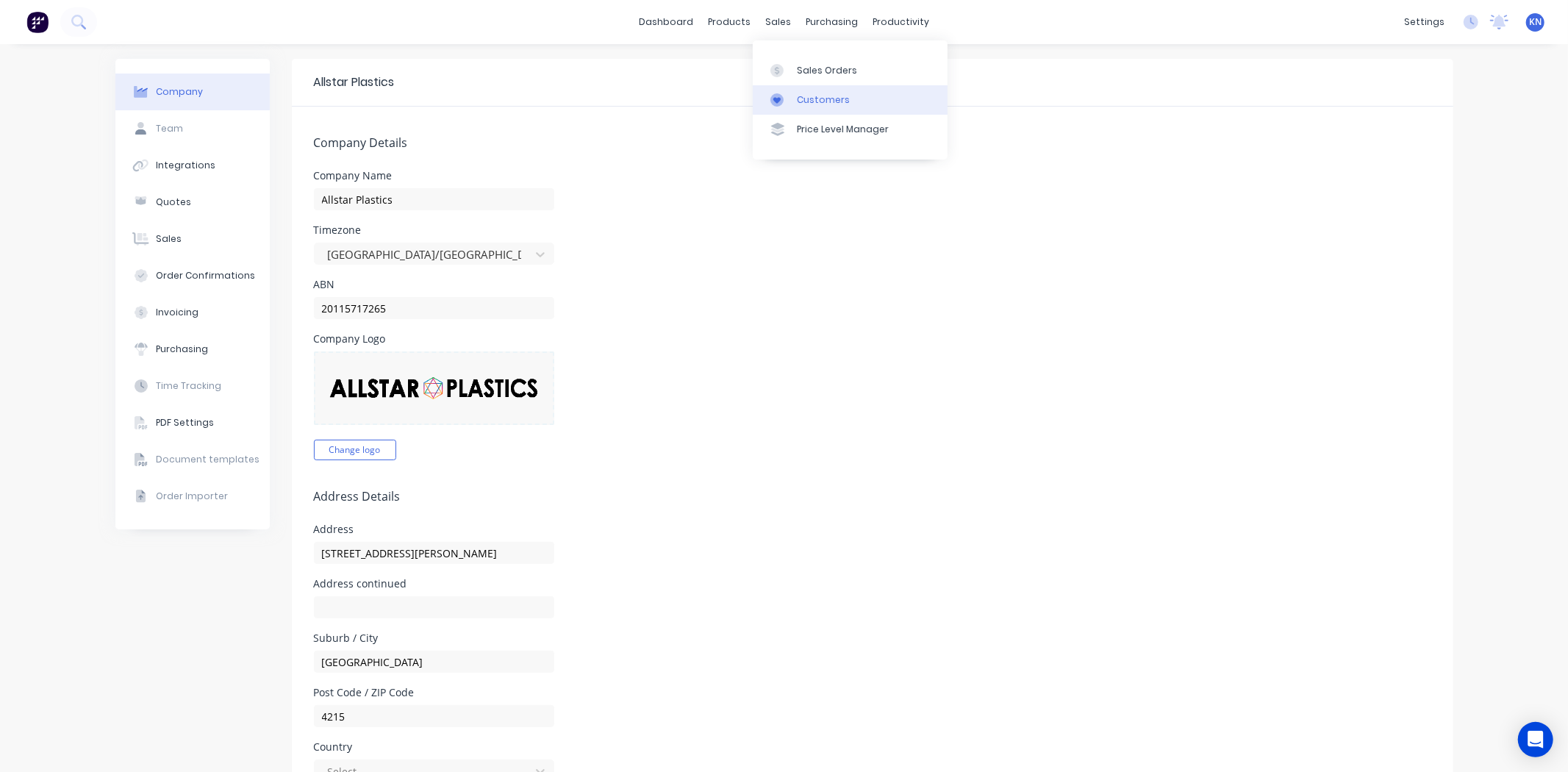
click at [824, 98] on div "Customers" at bounding box center [824, 99] width 53 height 13
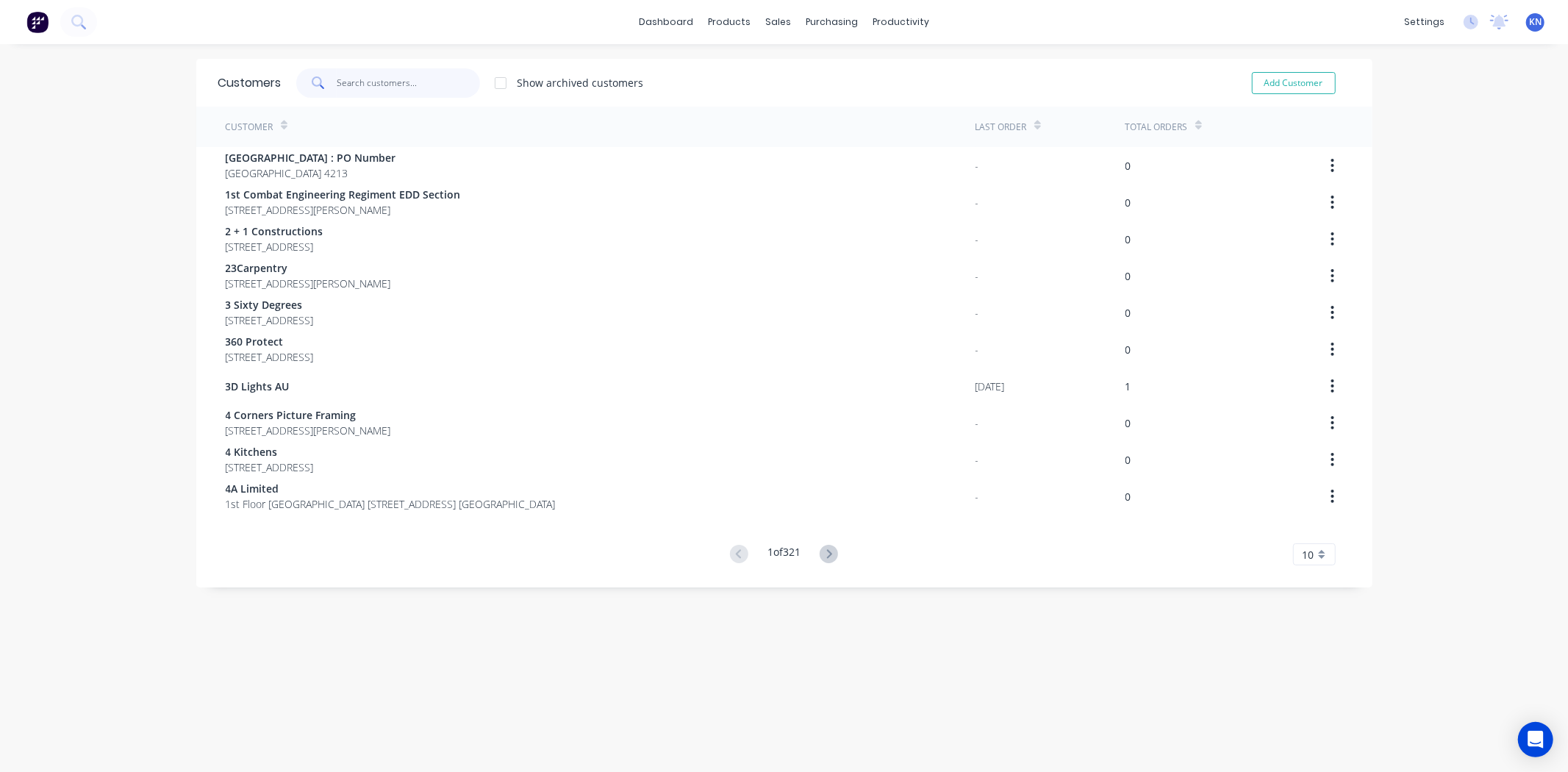
click at [416, 84] on input "text" at bounding box center [408, 83] width 143 height 29
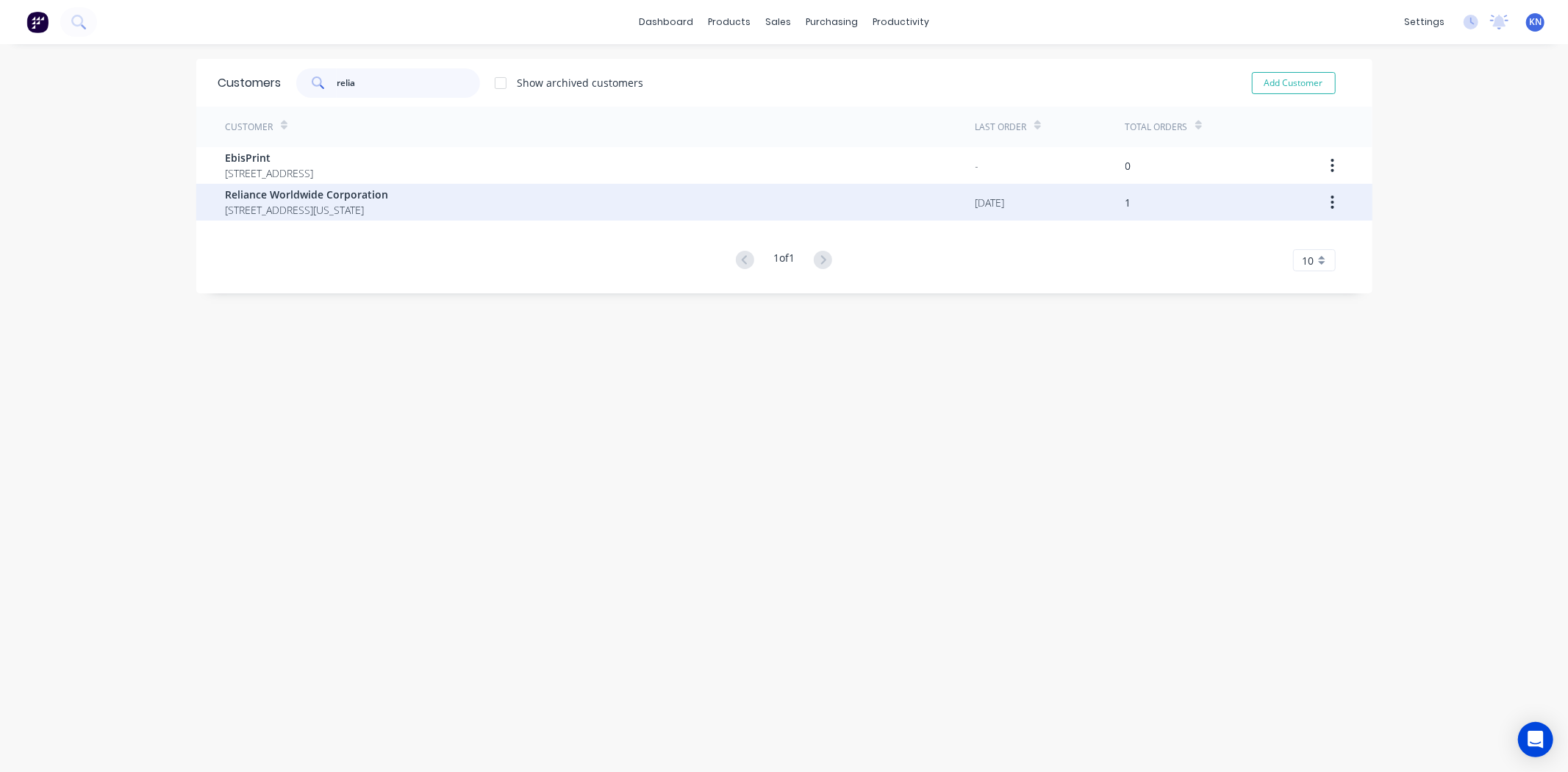
type input "relia"
click at [261, 204] on span "Unit 1-2/ 68 Lisgar Street Virginia Queensland Australia 4014" at bounding box center [307, 210] width 163 height 16
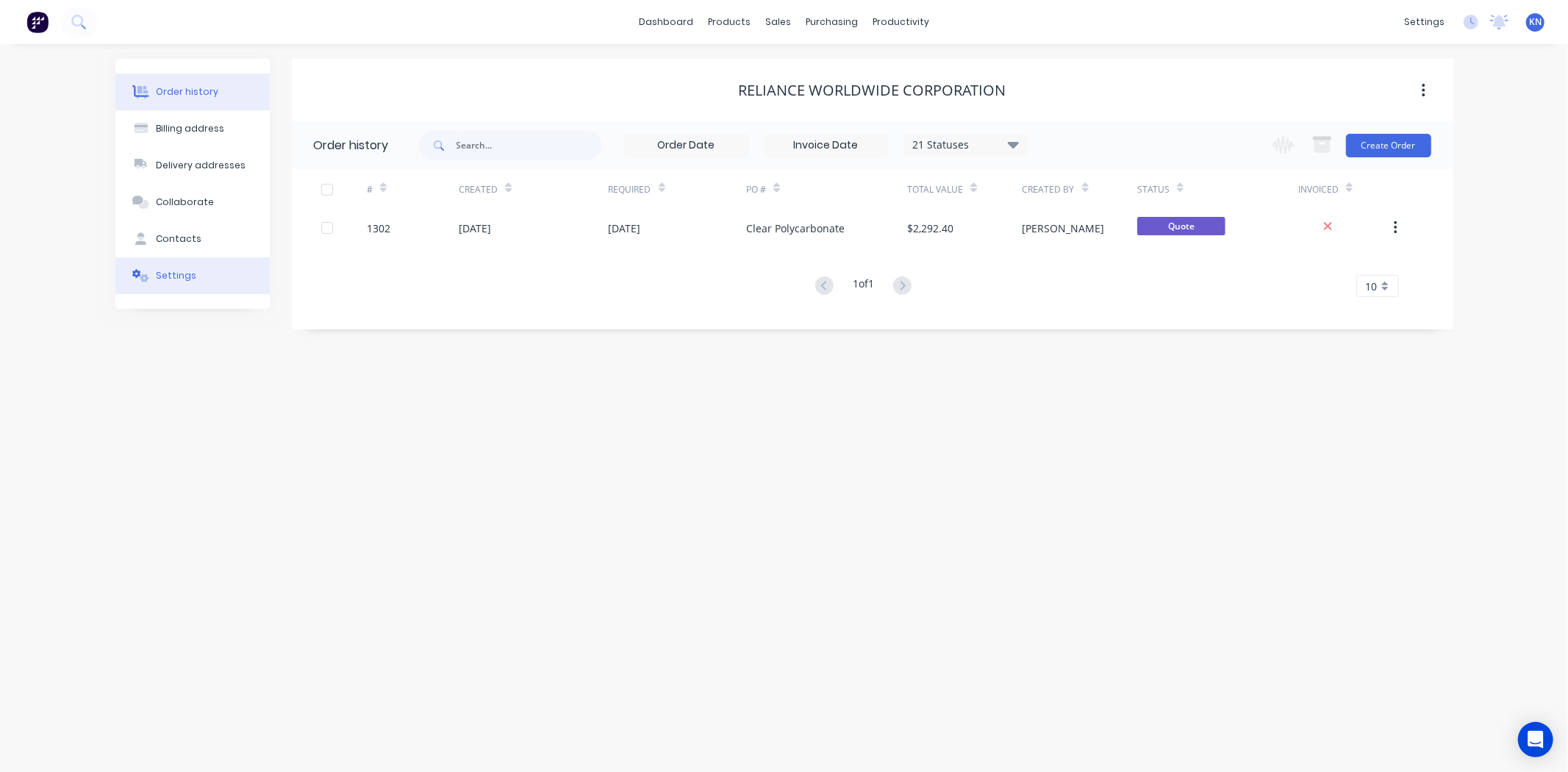
click at [166, 275] on div "Settings" at bounding box center [176, 275] width 40 height 13
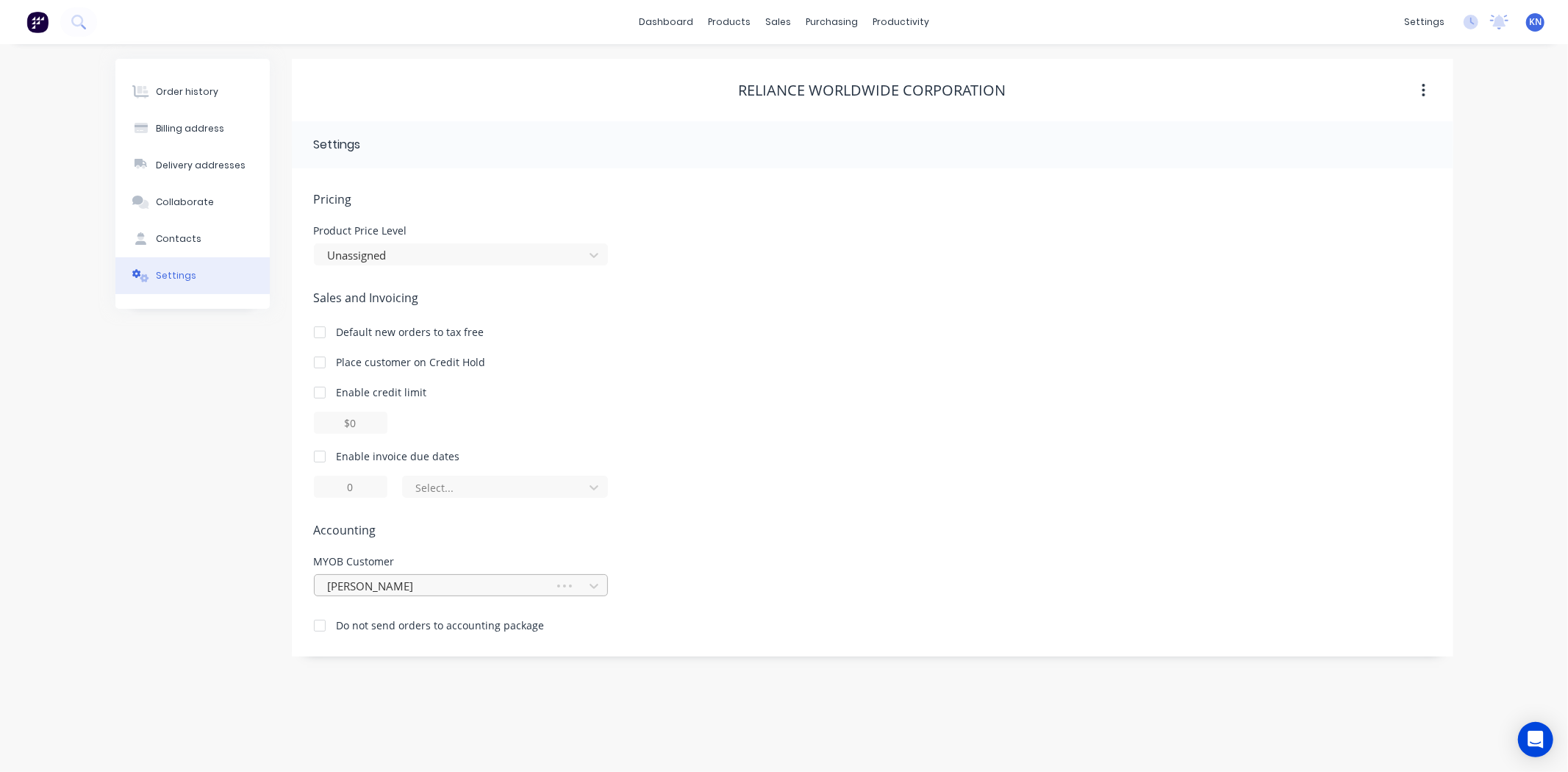
click at [445, 583] on div at bounding box center [437, 587] width 220 height 19
click at [473, 584] on div at bounding box center [451, 587] width 250 height 19
click at [445, 582] on div at bounding box center [451, 587] width 250 height 19
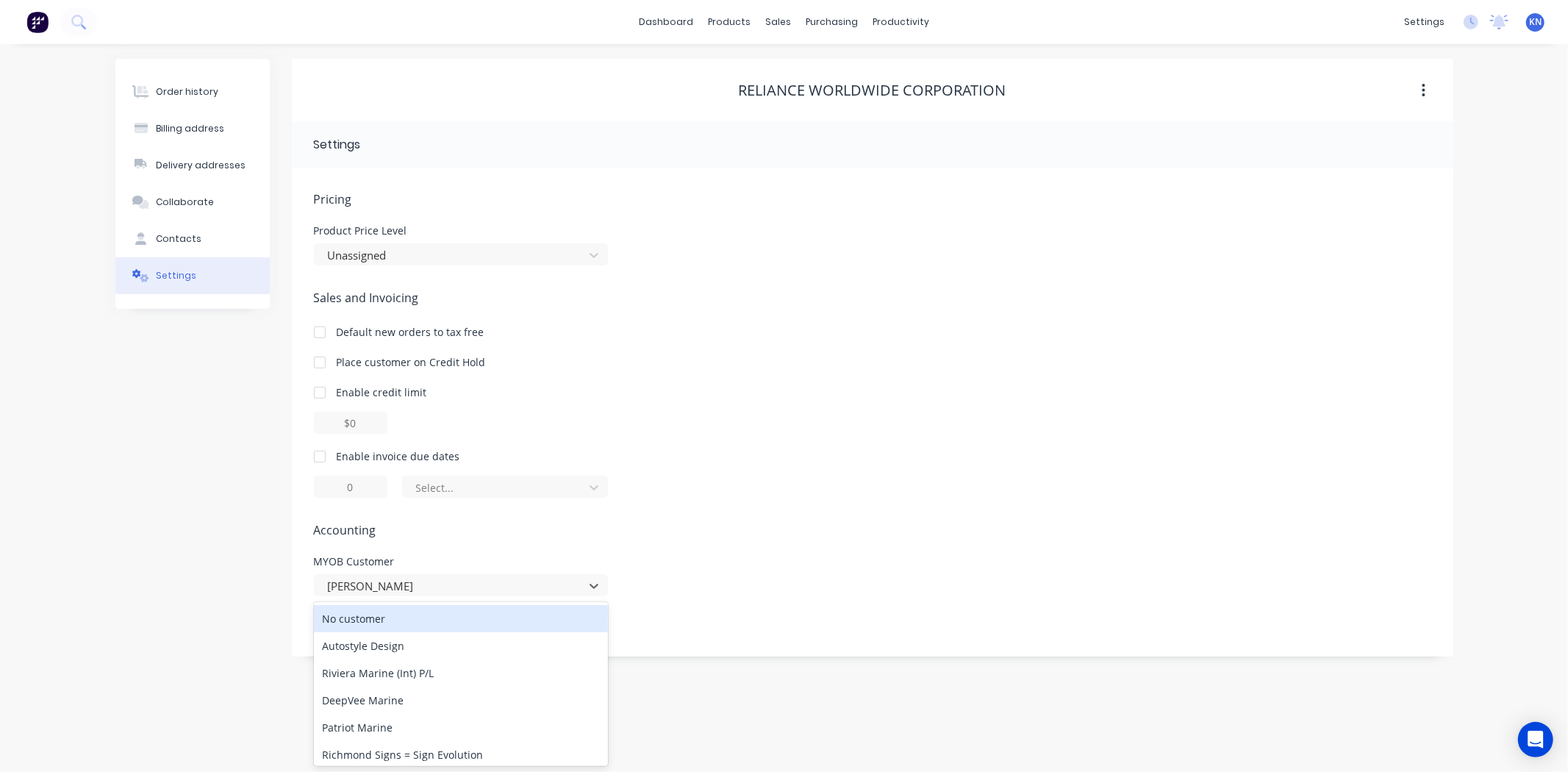
click at [398, 619] on div "No customer" at bounding box center [461, 618] width 294 height 27
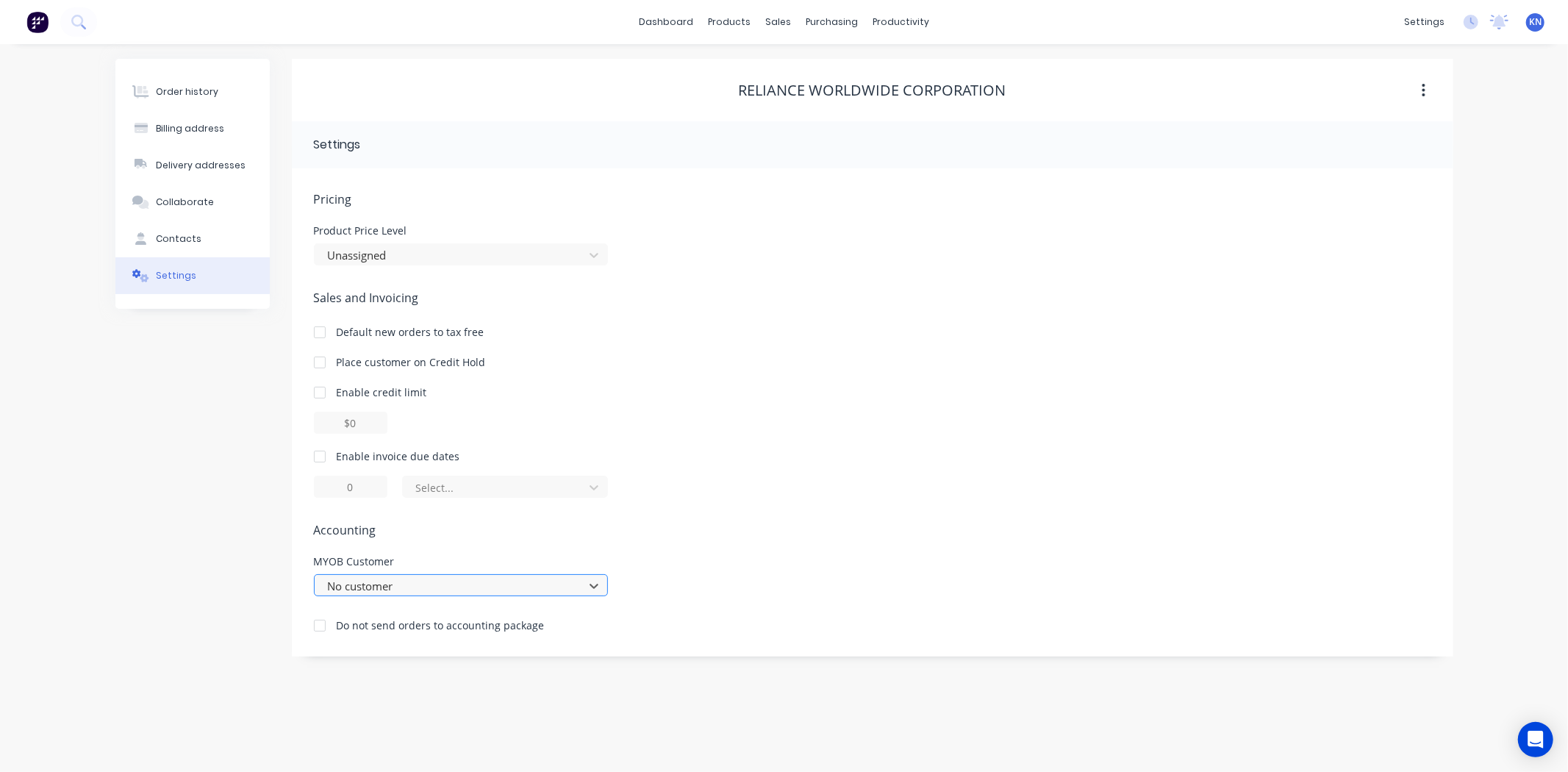
click at [416, 590] on div at bounding box center [451, 587] width 250 height 19
click at [423, 583] on div at bounding box center [451, 587] width 250 height 19
click at [425, 575] on div "No customer" at bounding box center [451, 586] width 259 height 22
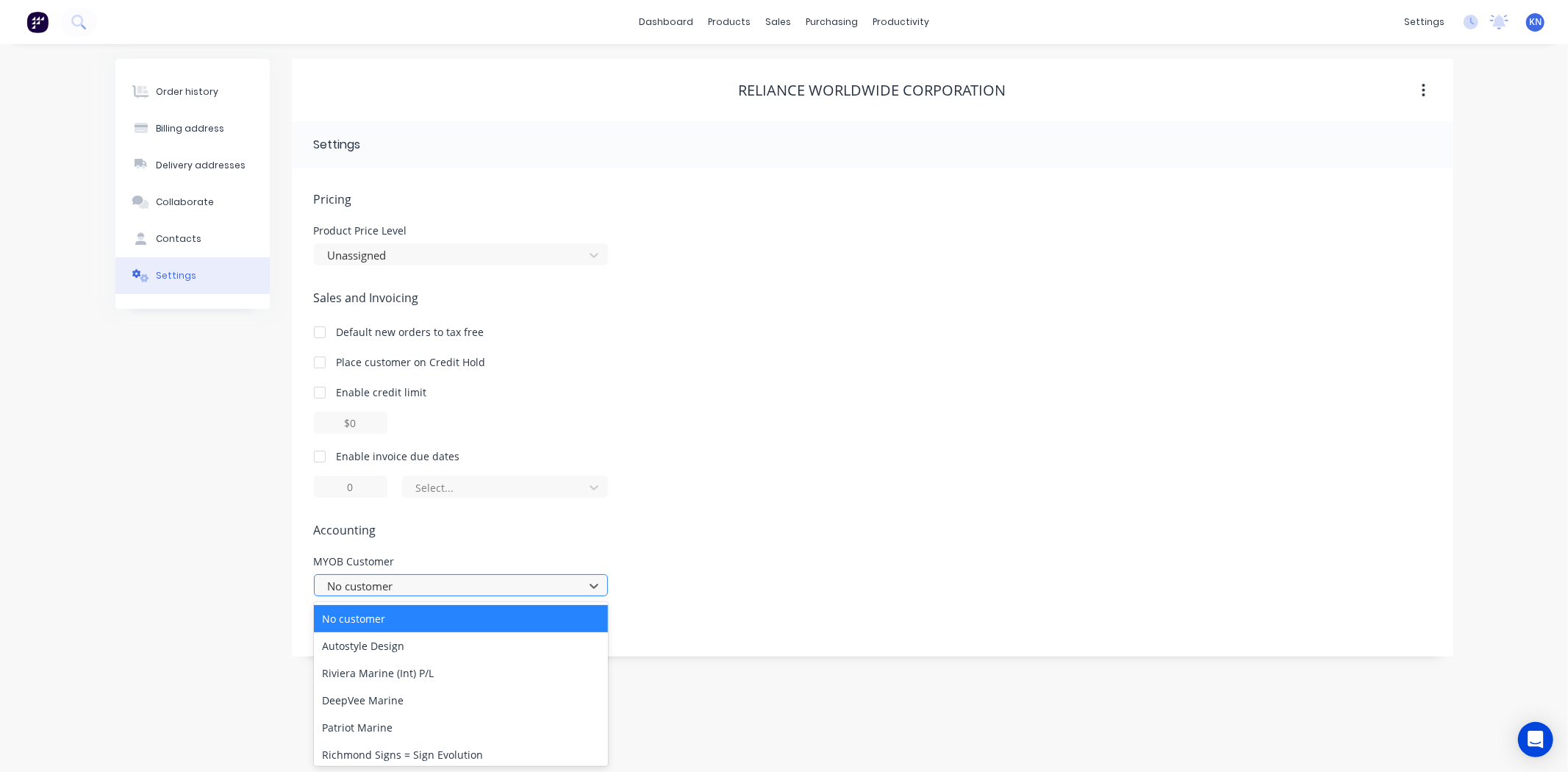
click at [420, 580] on div at bounding box center [451, 587] width 250 height 19
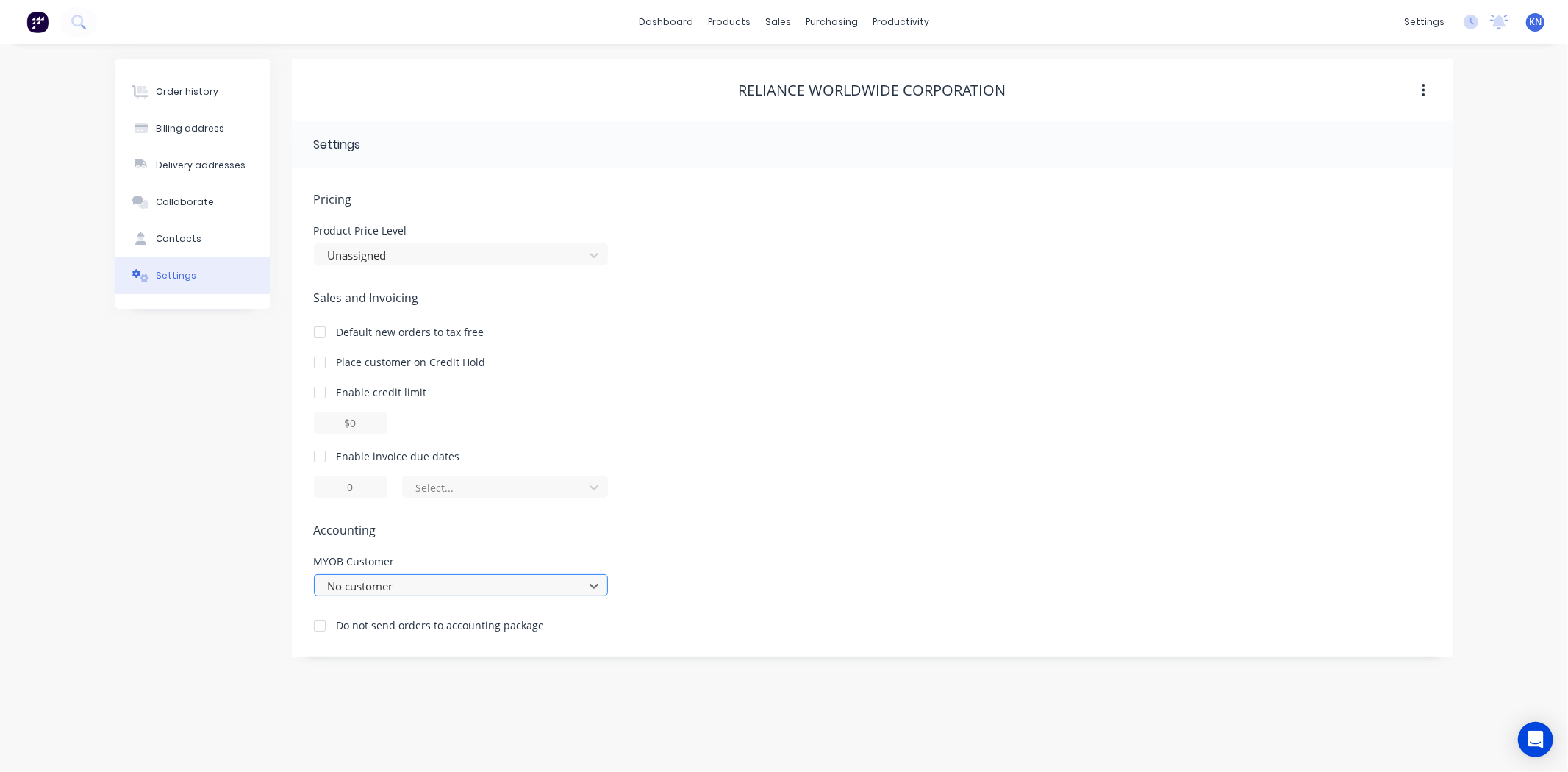
click at [420, 580] on div at bounding box center [451, 587] width 250 height 19
type input "relia"
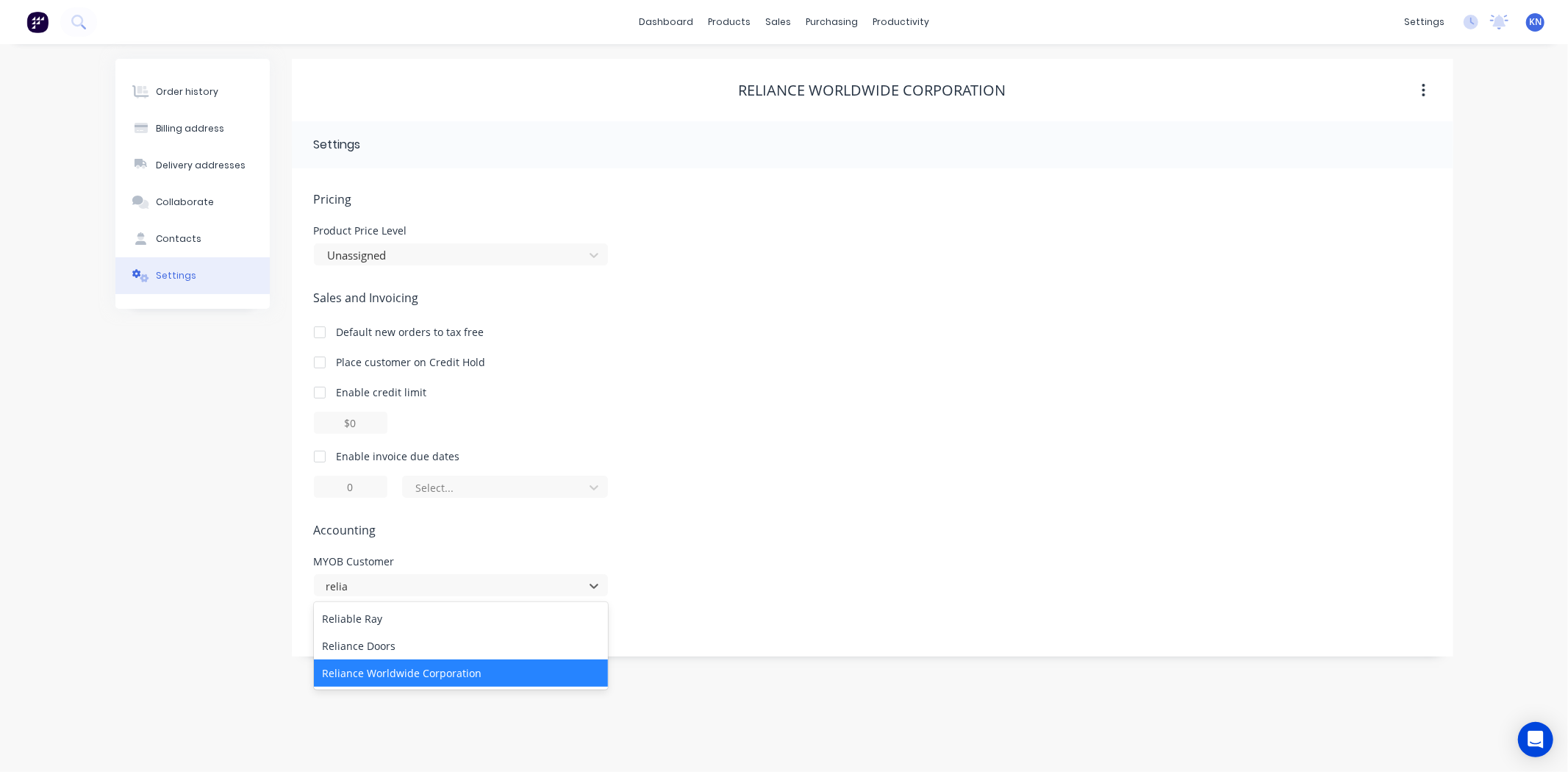
click at [433, 666] on div "Reliance Worldwide Corporation" at bounding box center [461, 673] width 294 height 27
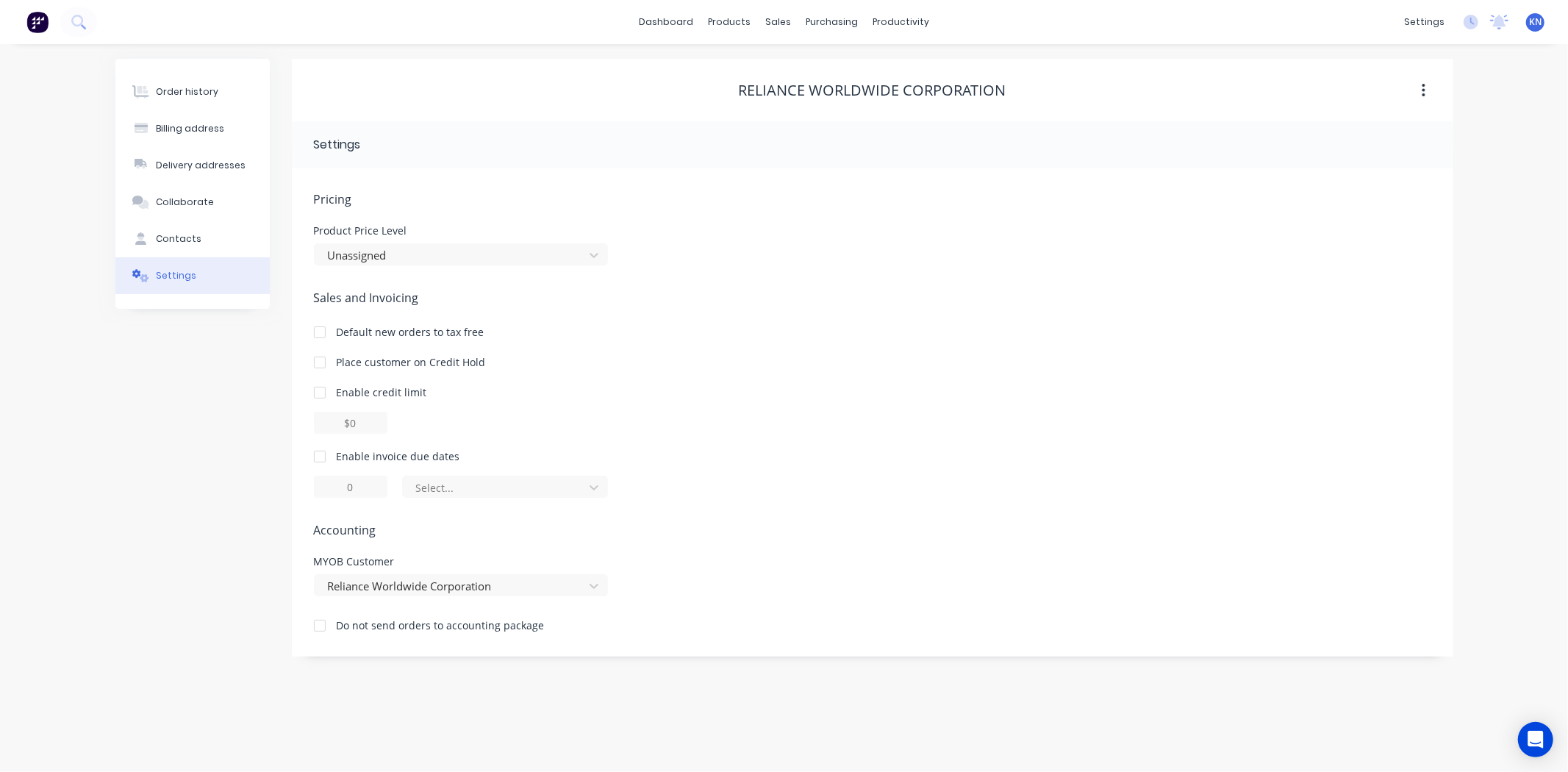
click at [747, 496] on div "Select..." at bounding box center [872, 486] width 1117 height 22
click at [209, 90] on div "Order history" at bounding box center [187, 92] width 63 height 13
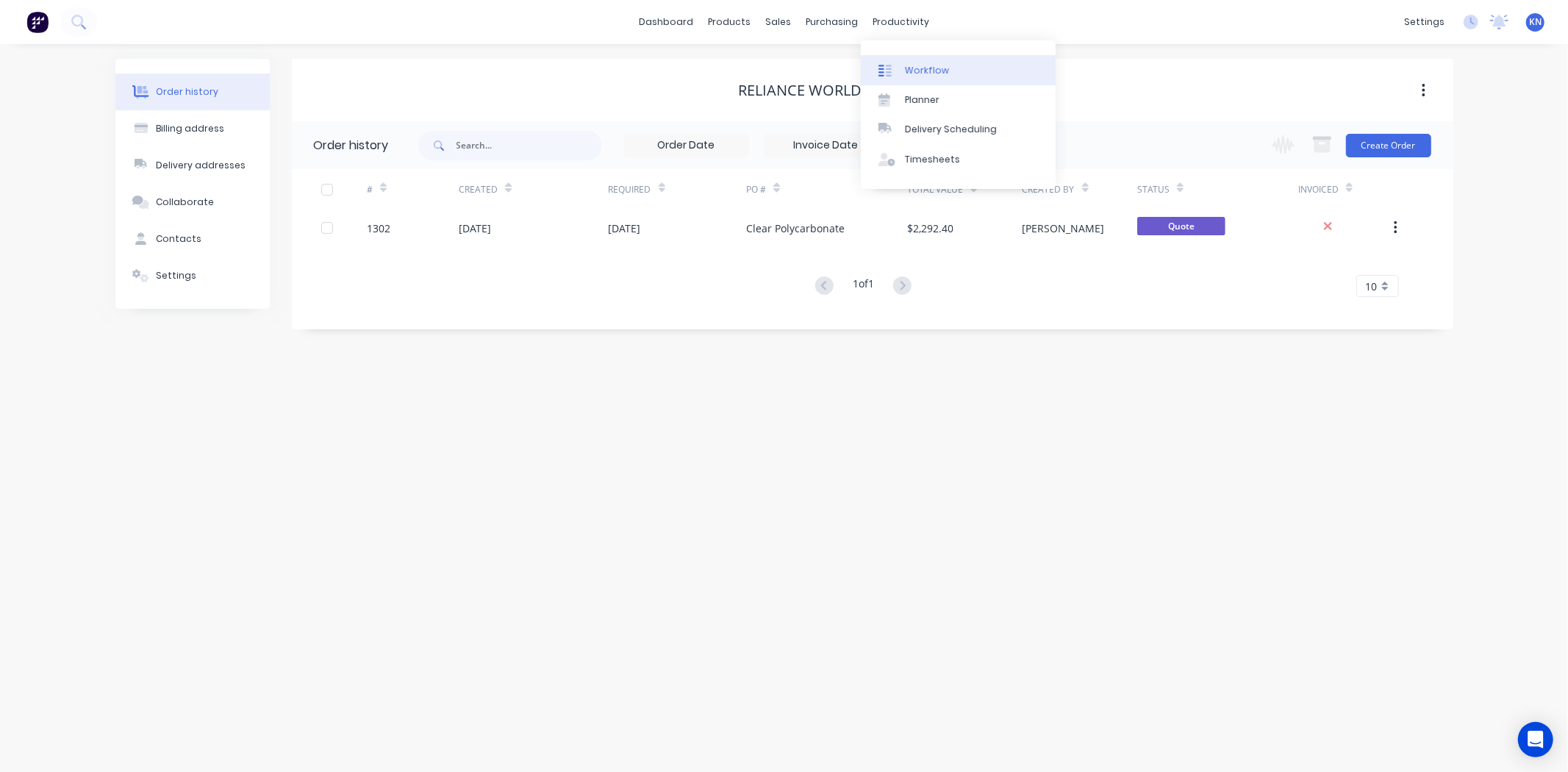
click at [914, 71] on div "Workflow" at bounding box center [927, 70] width 44 height 13
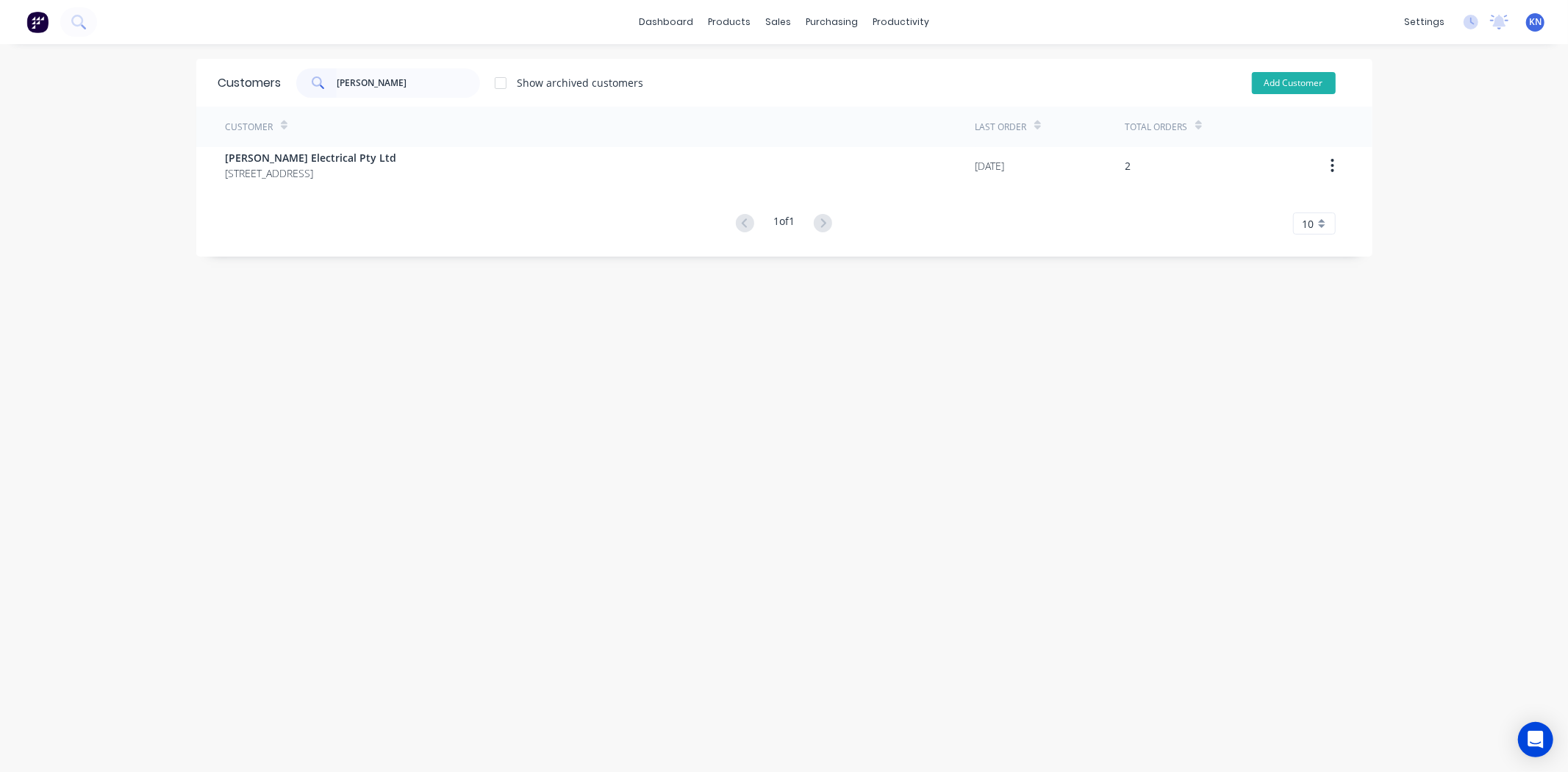
type input "[PERSON_NAME]"
click at [1269, 78] on button "Add Customer" at bounding box center [1293, 83] width 84 height 22
select select "AU"
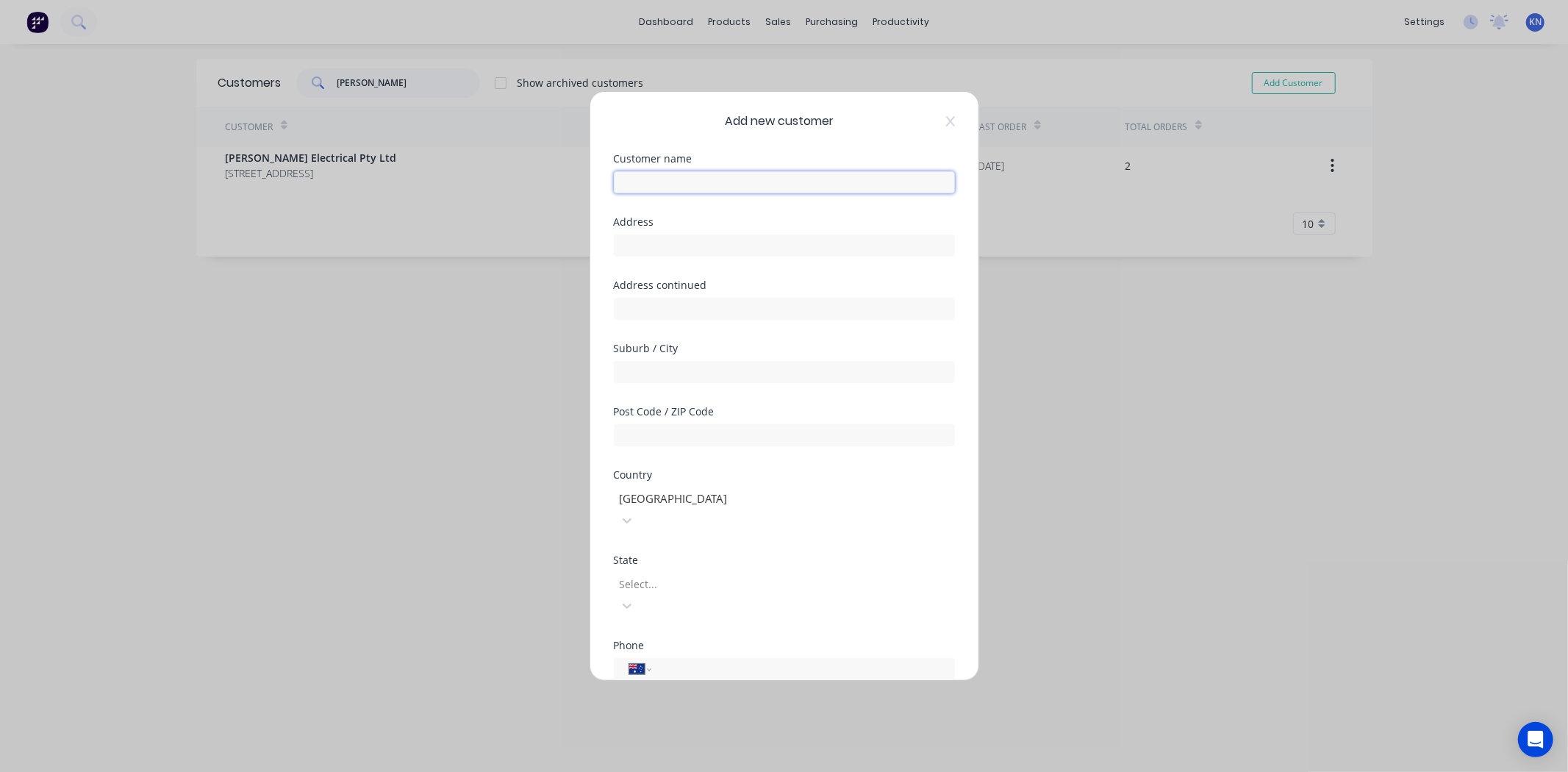
click at [652, 181] on input "text" at bounding box center [785, 182] width 341 height 22
click at [702, 182] on input "[PERSON_NAME]" at bounding box center [785, 182] width 341 height 22
type input "[PERSON_NAME] Mandurah Pty Ltd"
click at [668, 248] on input "text" at bounding box center [785, 245] width 341 height 22
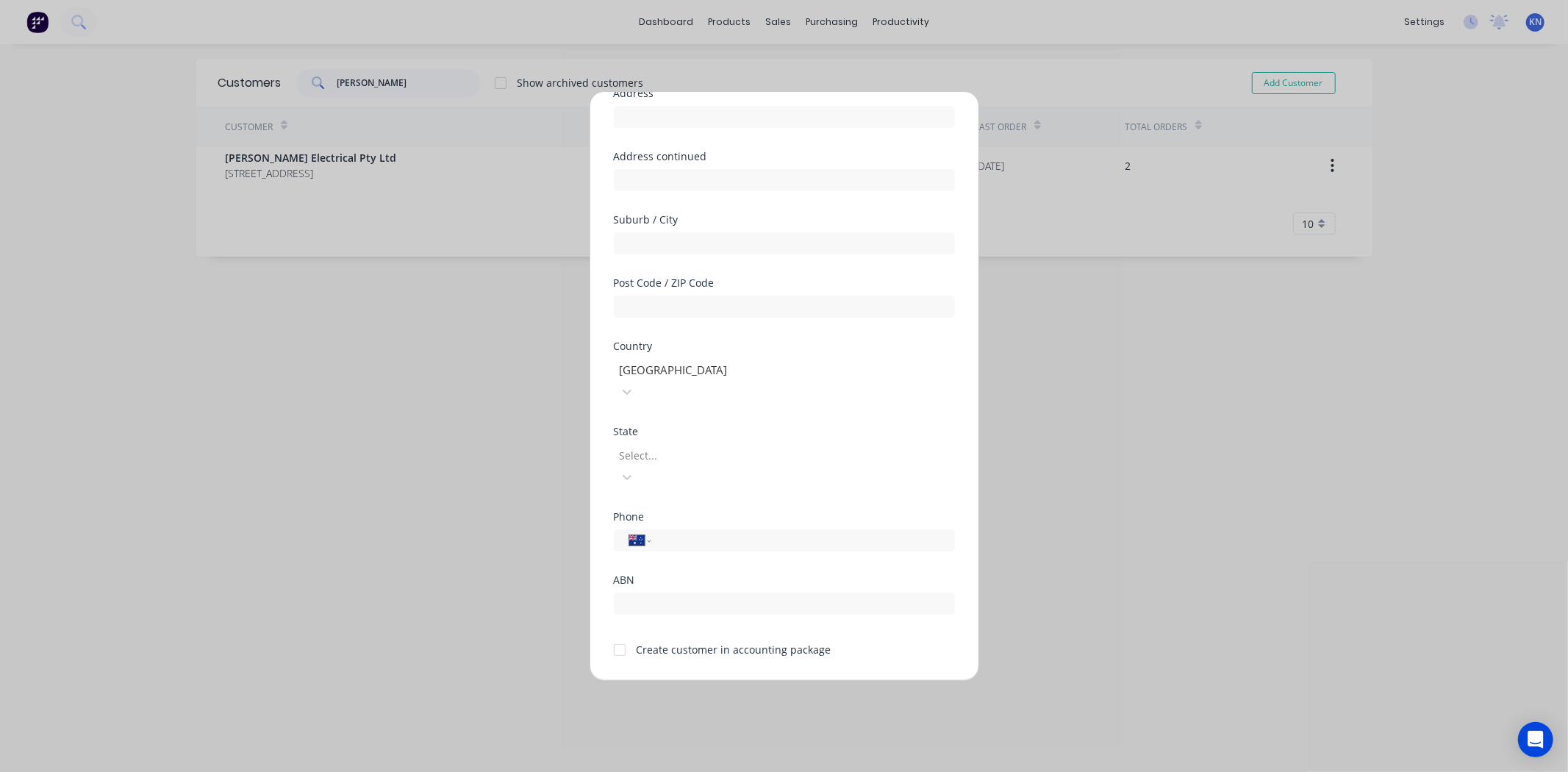
click at [653, 575] on div "ABN" at bounding box center [785, 580] width 341 height 10
click at [655, 593] on input "text" at bounding box center [785, 604] width 341 height 22
paste input "91 688 567 955"
type input "91 688 567 955"
click at [620, 635] on div at bounding box center [620, 650] width 29 height 29
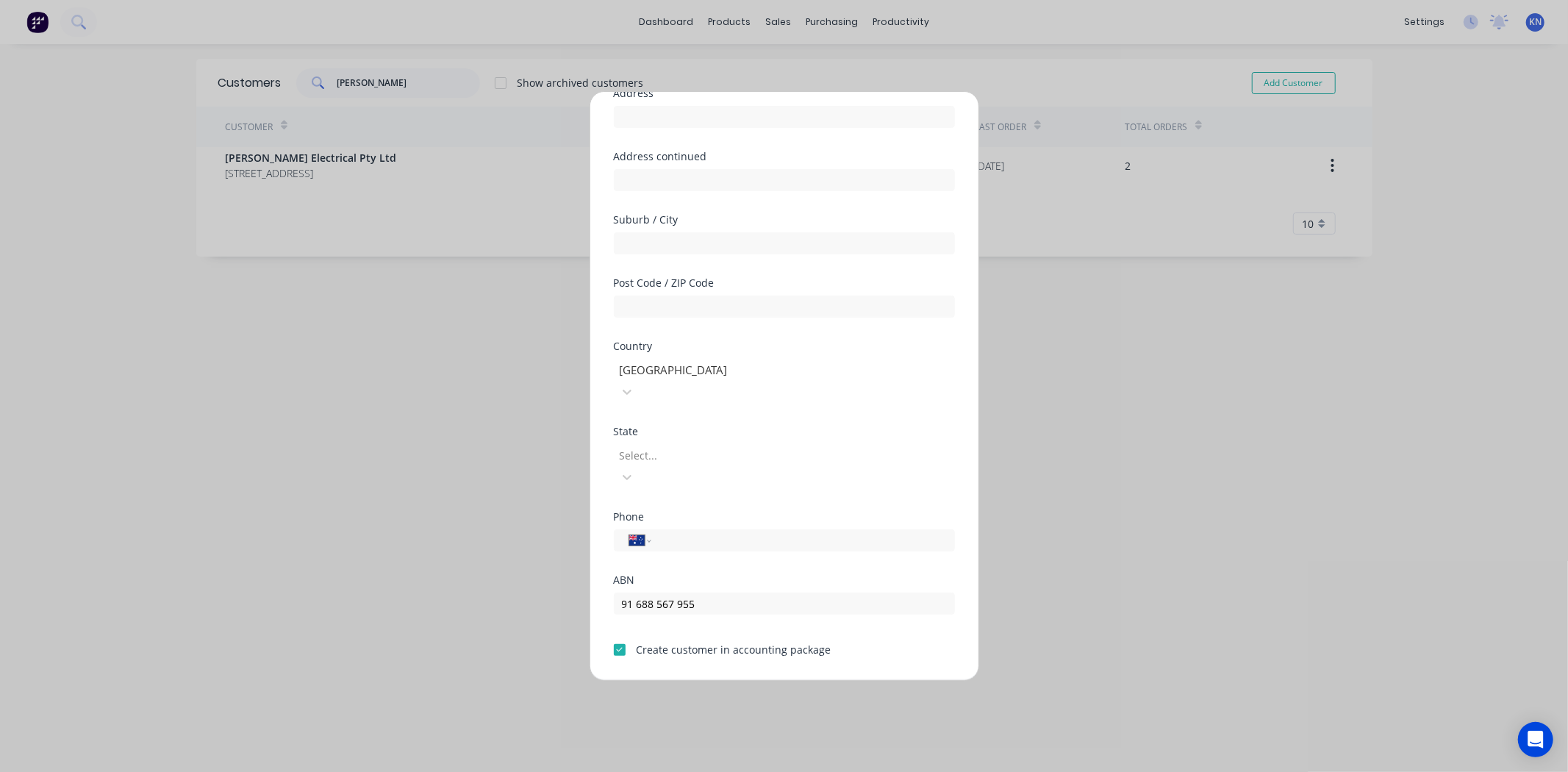
scroll to position [0, 0]
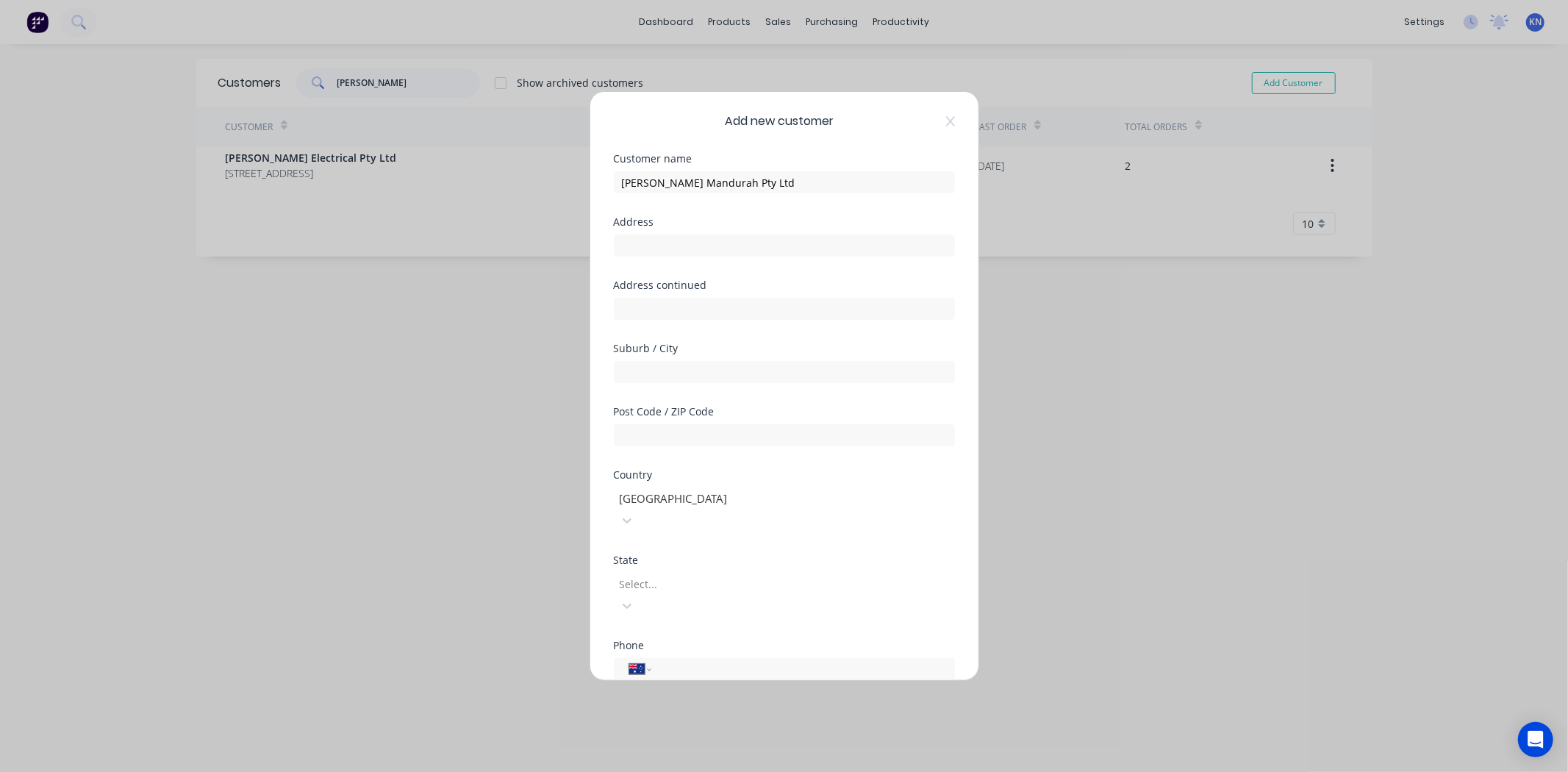
click at [661, 573] on div "Select..." at bounding box center [724, 583] width 220 height 22
click at [699, 575] on div at bounding box center [724, 584] width 212 height 19
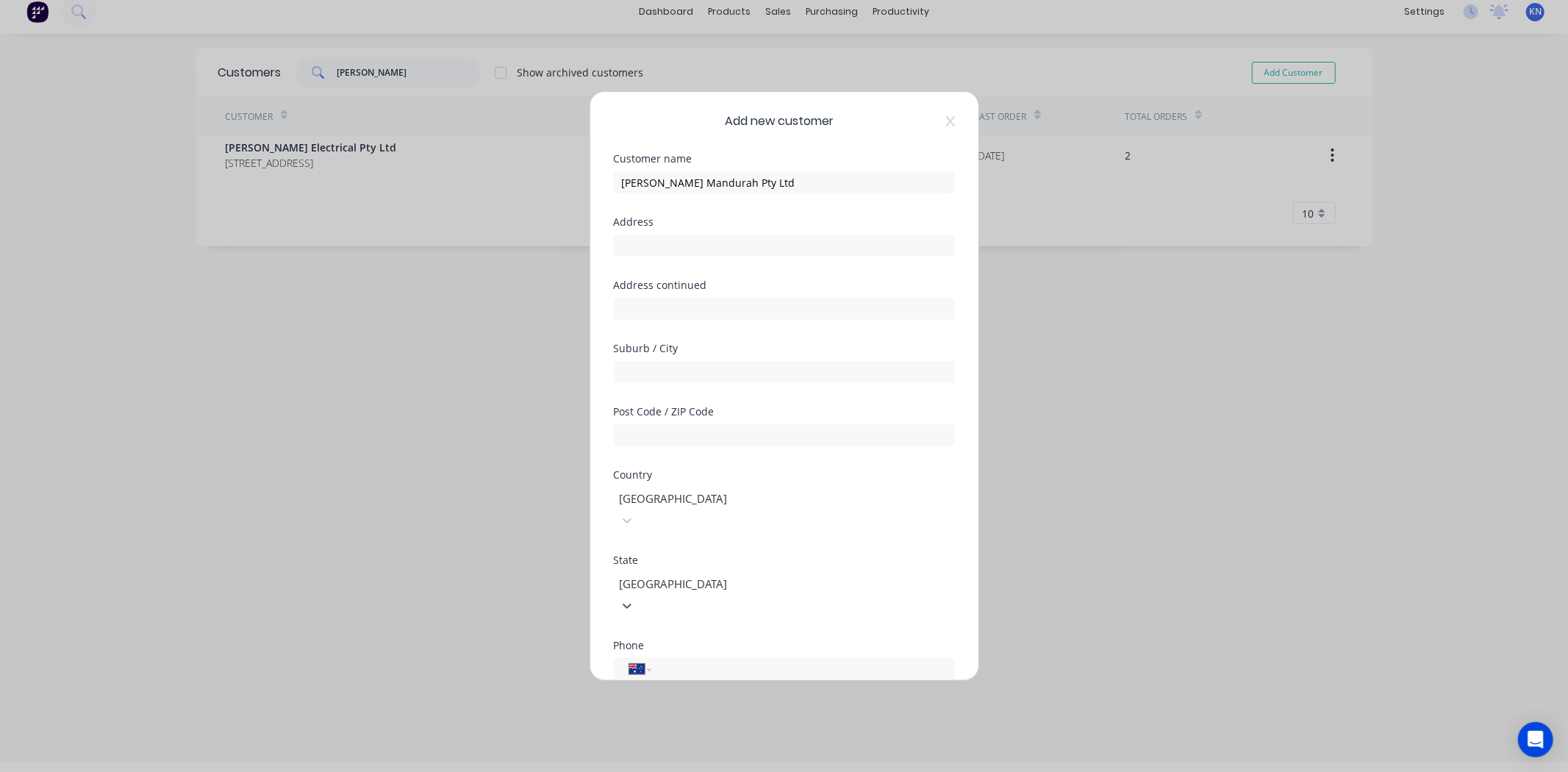
scroll to position [24, 0]
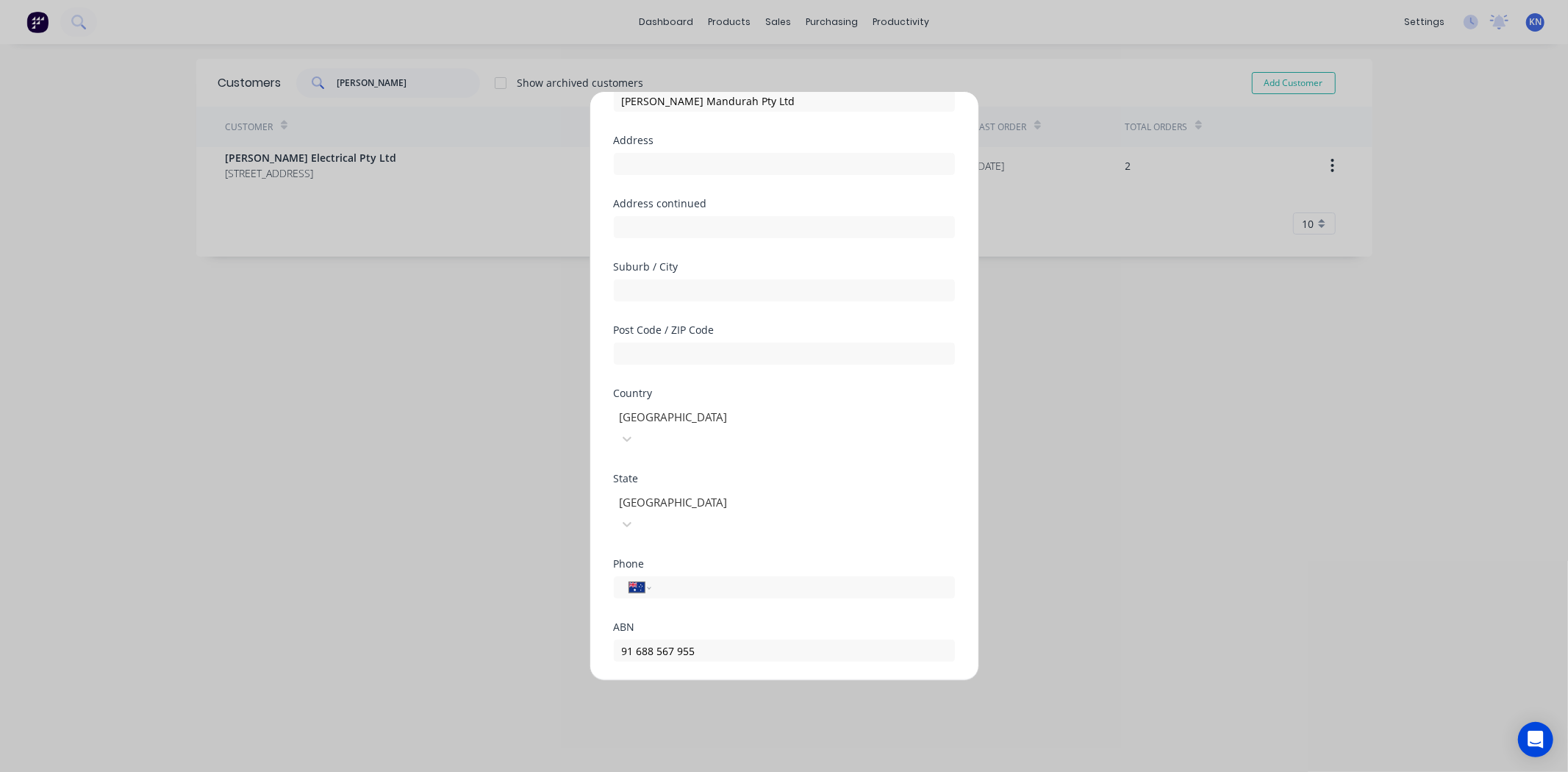
scroll to position [0, 0]
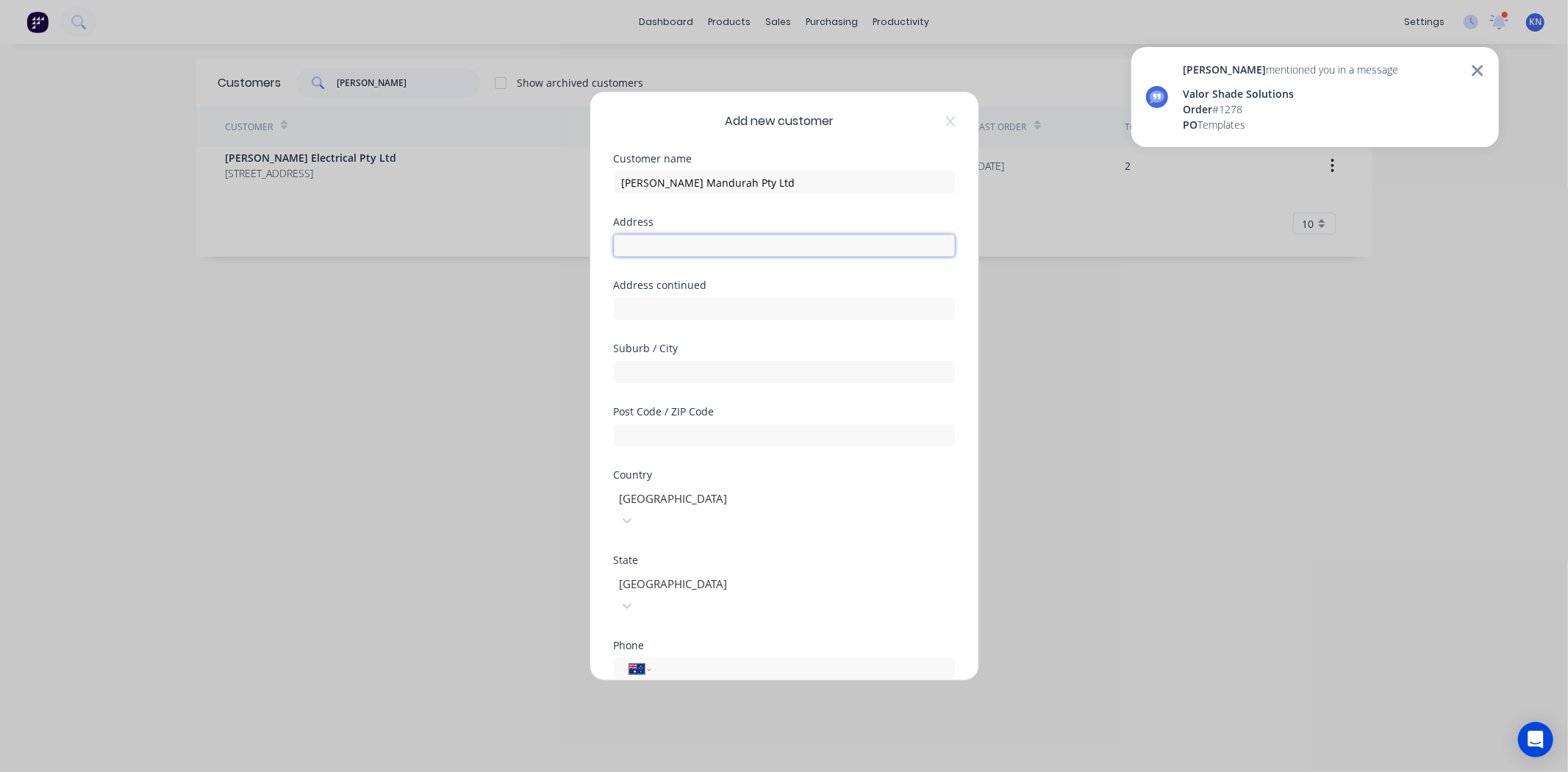
click at [694, 234] on input "text" at bounding box center [785, 245] width 341 height 22
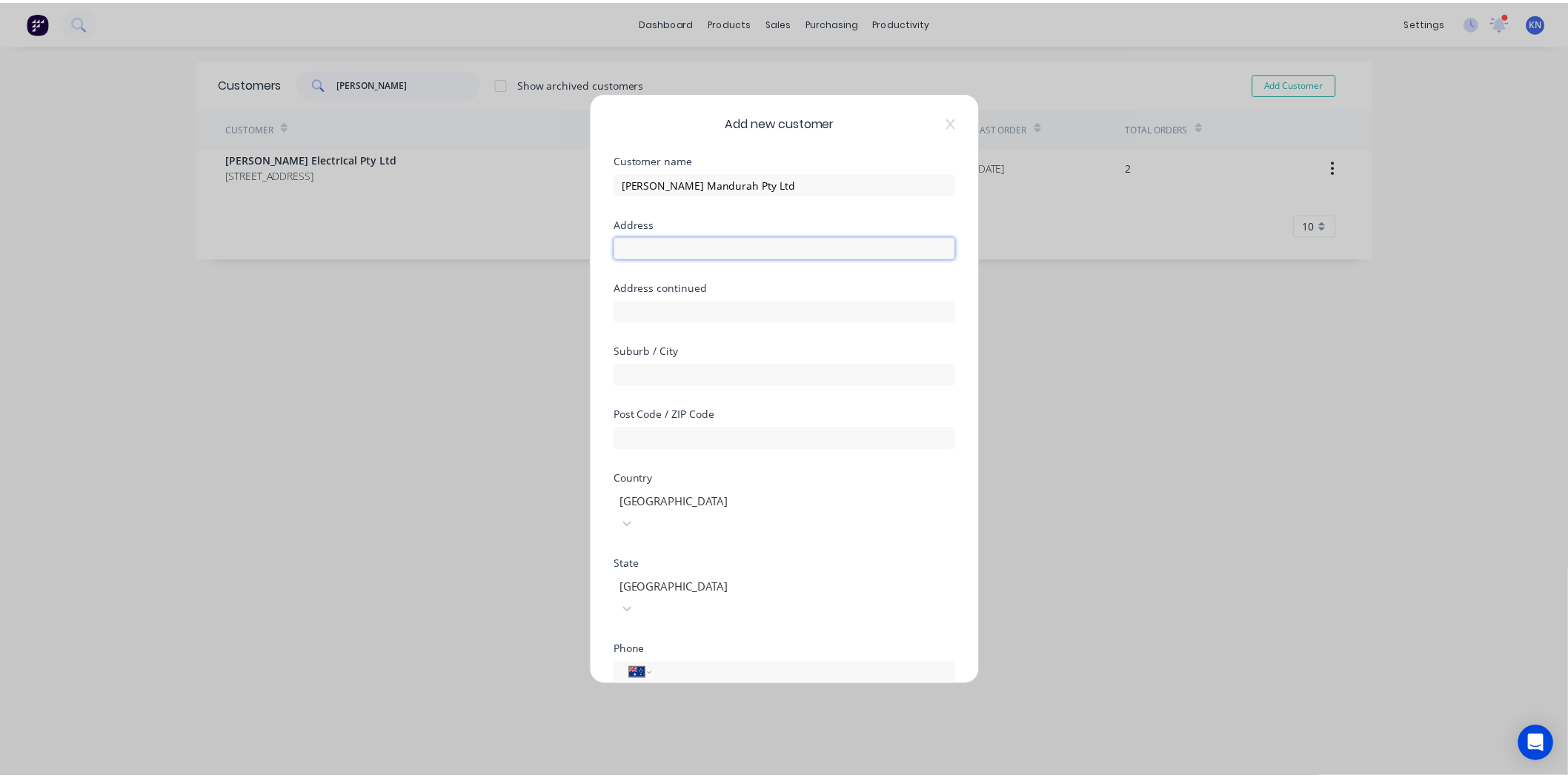
scroll to position [130, 0]
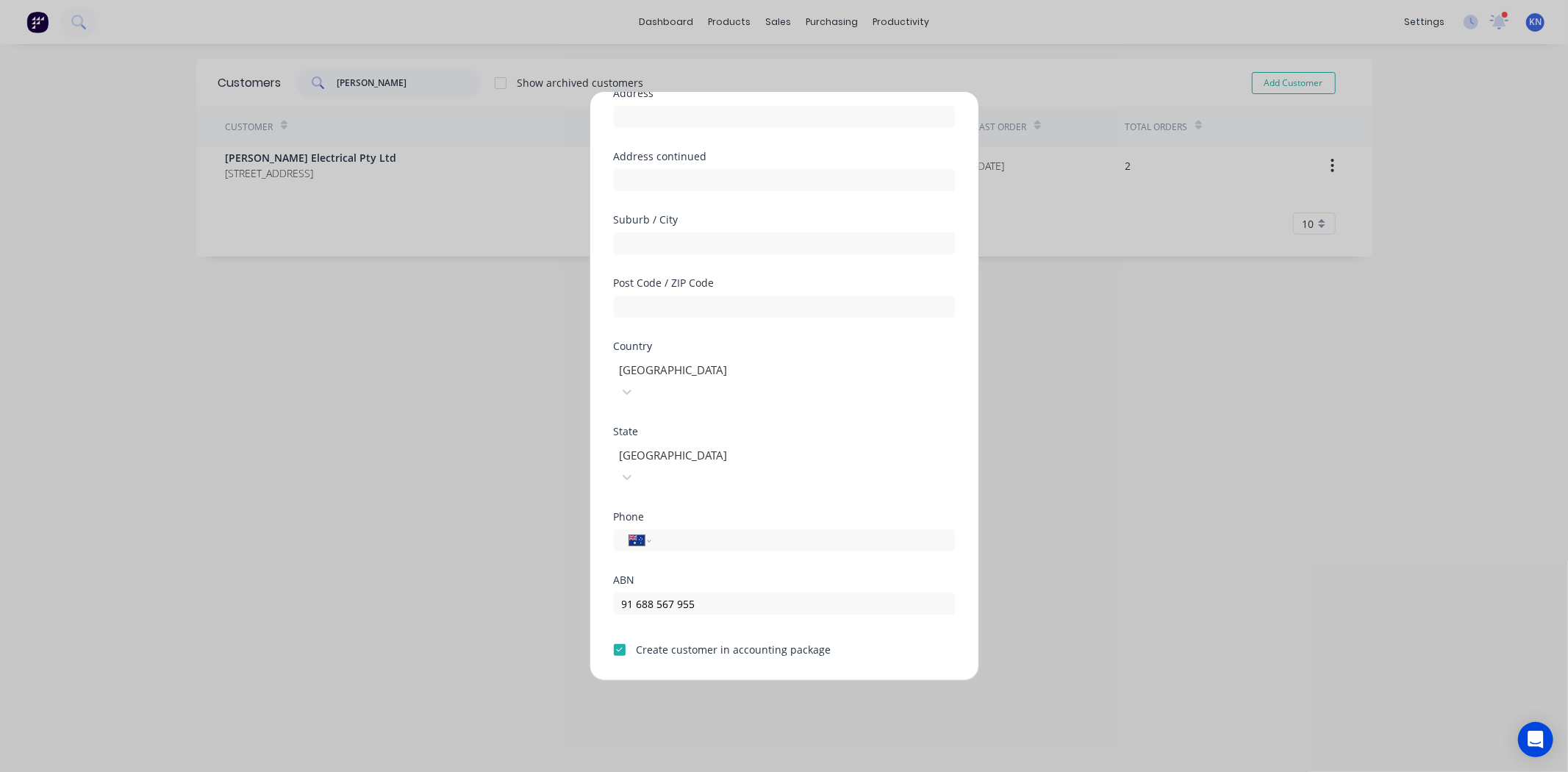
click at [740, 681] on button "Save" at bounding box center [738, 693] width 81 height 23
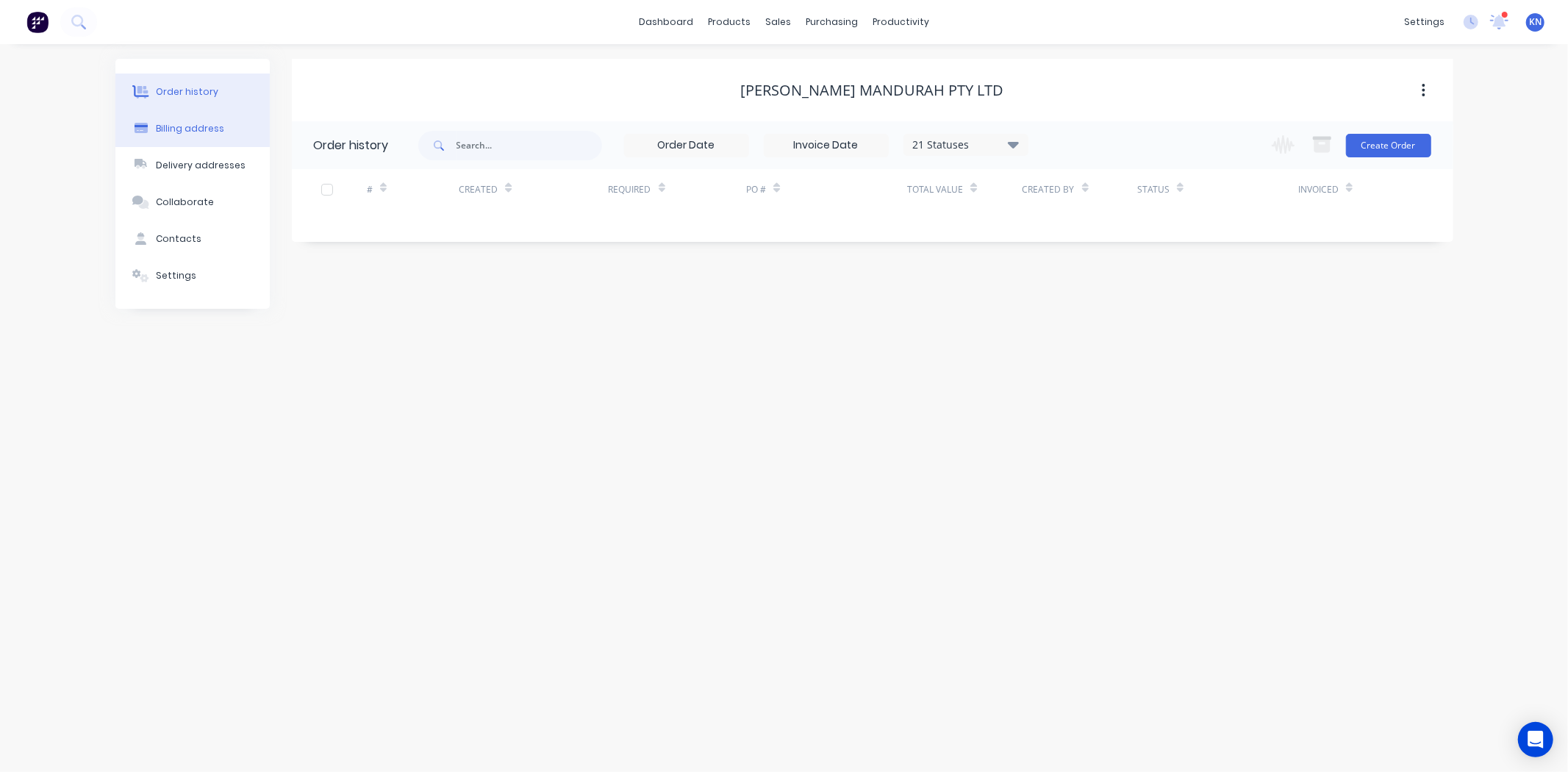
click at [191, 127] on div "Billing address" at bounding box center [190, 128] width 68 height 13
select select "AU"
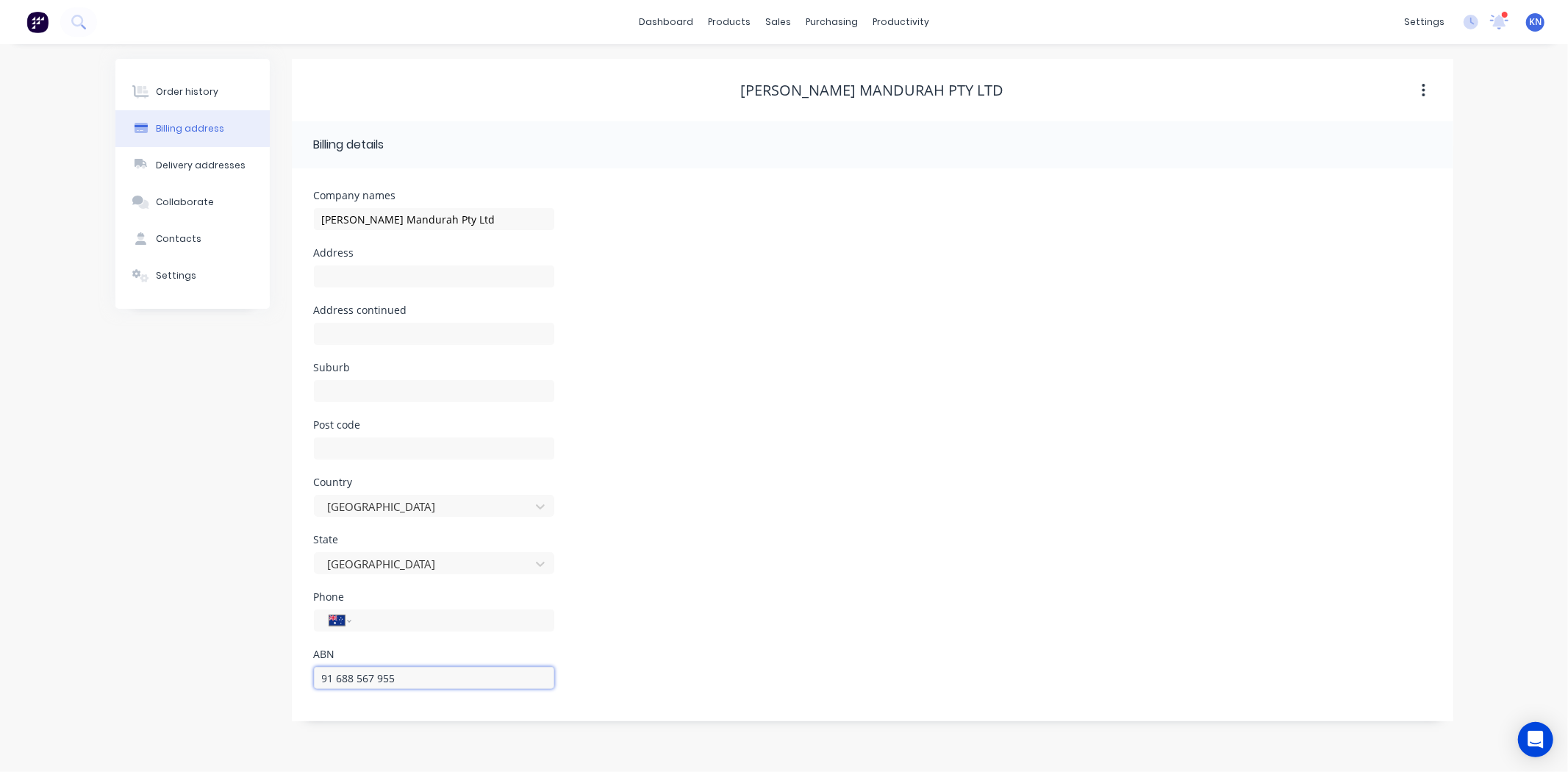
drag, startPoint x: 416, startPoint y: 679, endPoint x: 263, endPoint y: 684, distance: 153.1
click at [263, 684] on div "Order history Billing address Delivery addresses Collaborate Contacts Settings …" at bounding box center [784, 390] width 1338 height 663
click at [924, 545] on div "State Western Australia" at bounding box center [872, 563] width 1117 height 57
click at [190, 234] on div "Contacts" at bounding box center [178, 239] width 46 height 13
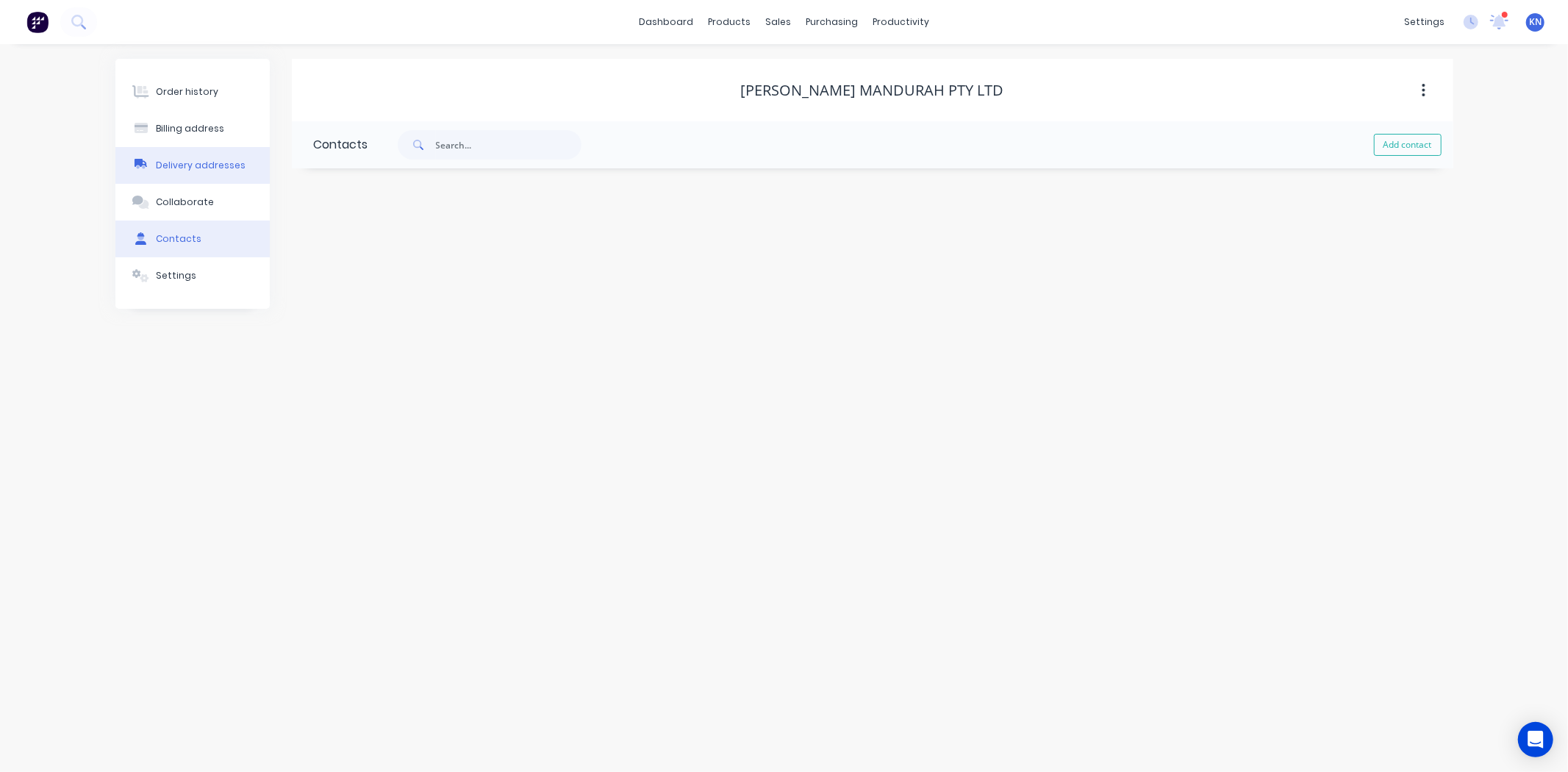
click at [230, 159] on div "Delivery addresses" at bounding box center [201, 165] width 90 height 13
click at [319, 192] on icon "button" at bounding box center [319, 196] width 9 height 10
click at [407, 255] on input "text" at bounding box center [445, 253] width 240 height 22
type input "Dod"
click at [330, 199] on div "Do" at bounding box center [734, 196] width 849 height 26
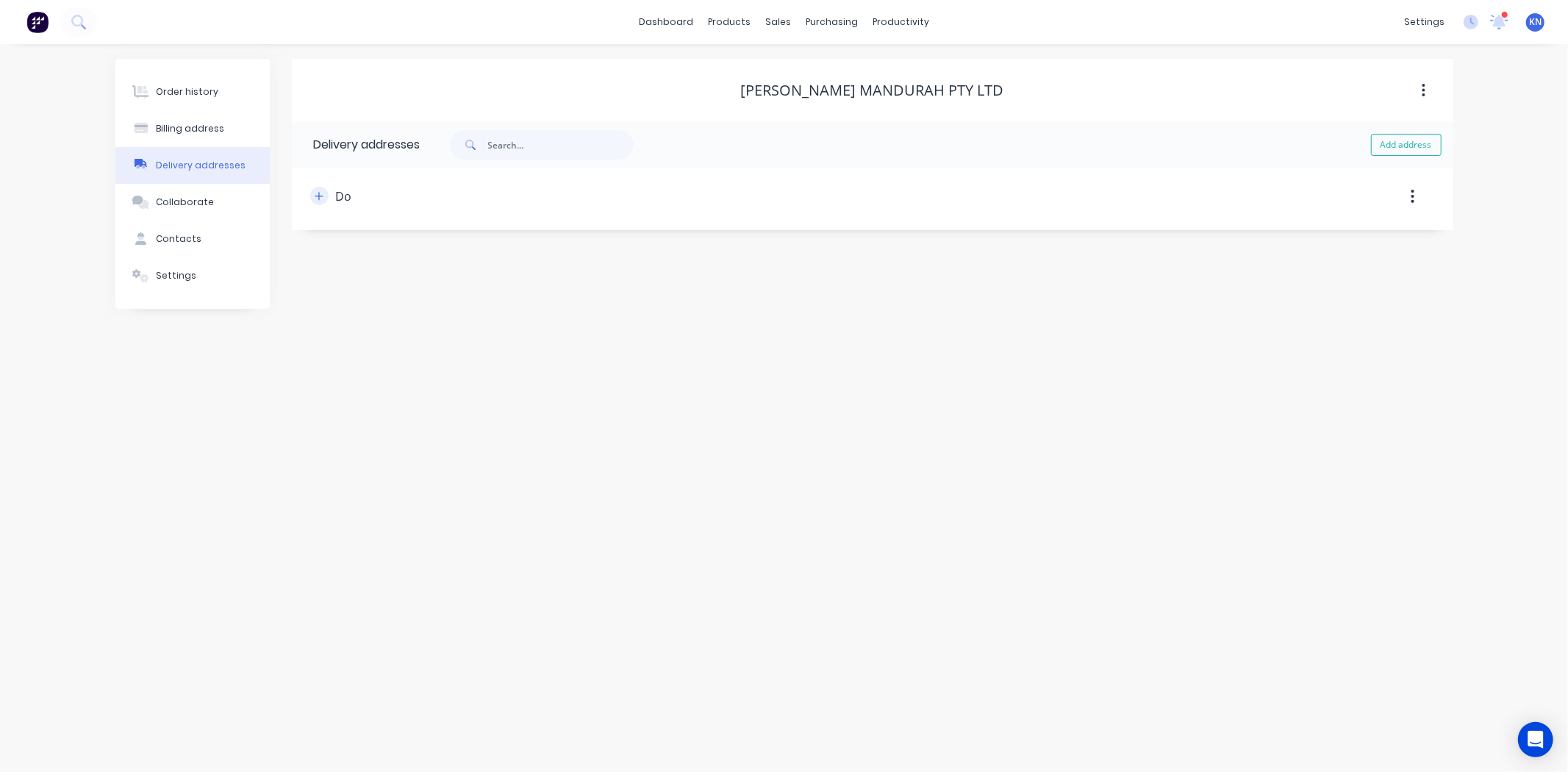
click at [323, 193] on icon "button" at bounding box center [319, 196] width 9 height 10
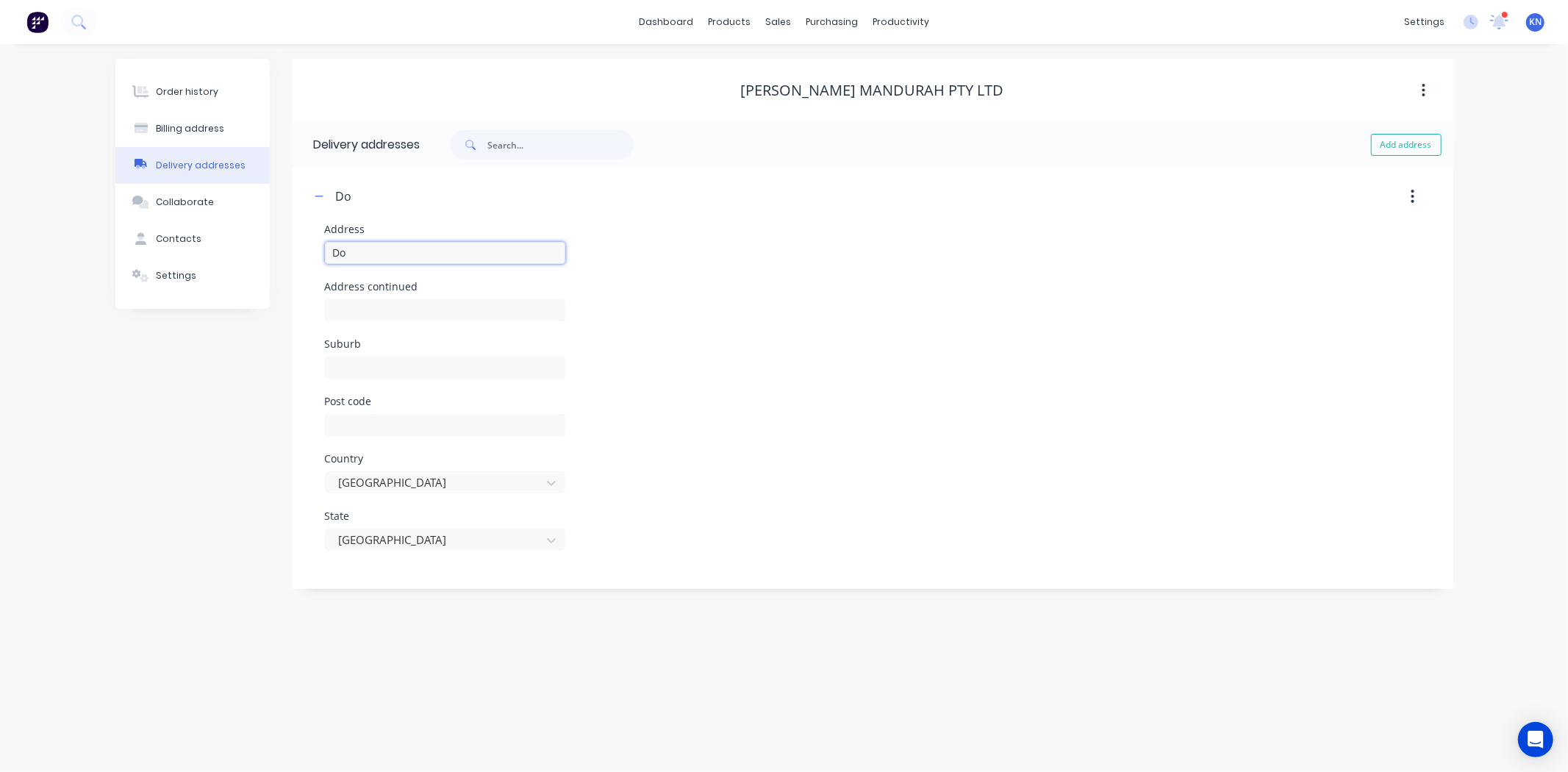
click at [371, 251] on input "Do" at bounding box center [445, 253] width 240 height 22
click at [391, 319] on input "text" at bounding box center [445, 310] width 240 height 22
click at [480, 248] on input "Dodds Electrical" at bounding box center [445, 253] width 240 height 22
type input "Dodds Electrical Contracting"
click at [383, 317] on input "text" at bounding box center [445, 310] width 240 height 22
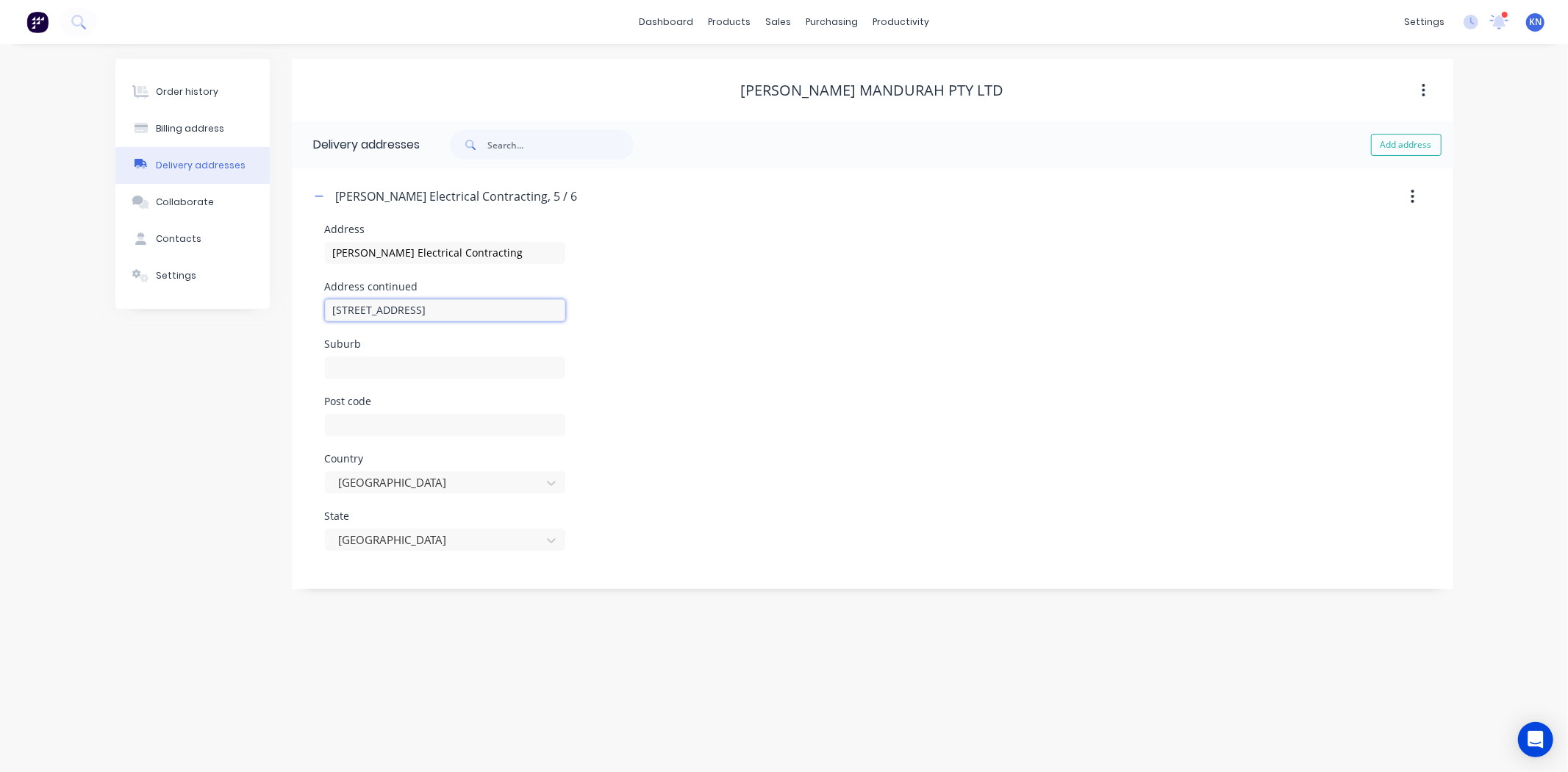
type input "5 / 6 Dollyup Street"
type input "Stake Hill"
type input "6181"
click at [316, 194] on icon "button" at bounding box center [319, 196] width 9 height 10
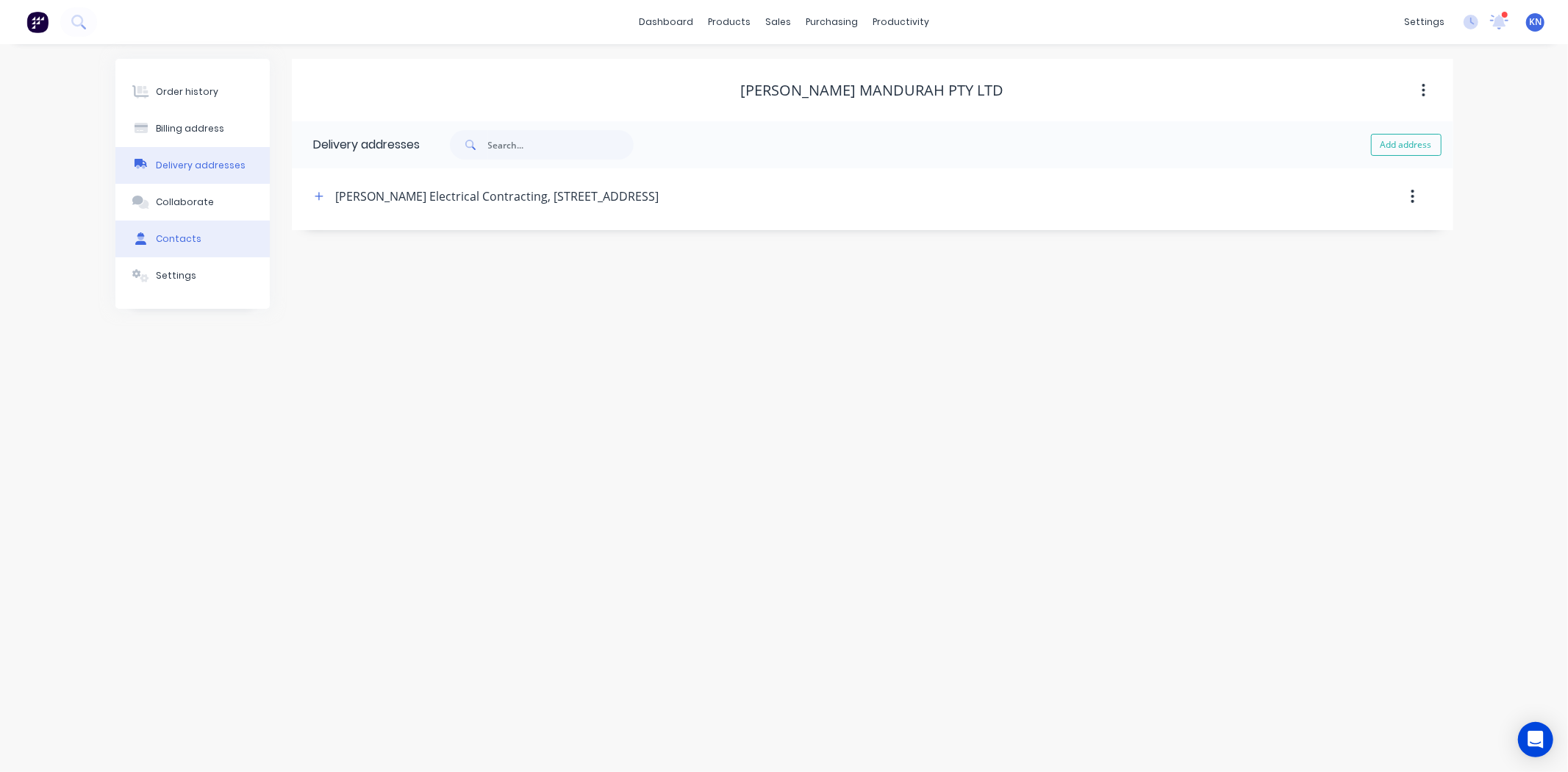
click at [199, 241] on button "Contacts" at bounding box center [192, 238] width 154 height 36
click at [1425, 137] on button "Add contact" at bounding box center [1407, 145] width 67 height 22
select select "AU"
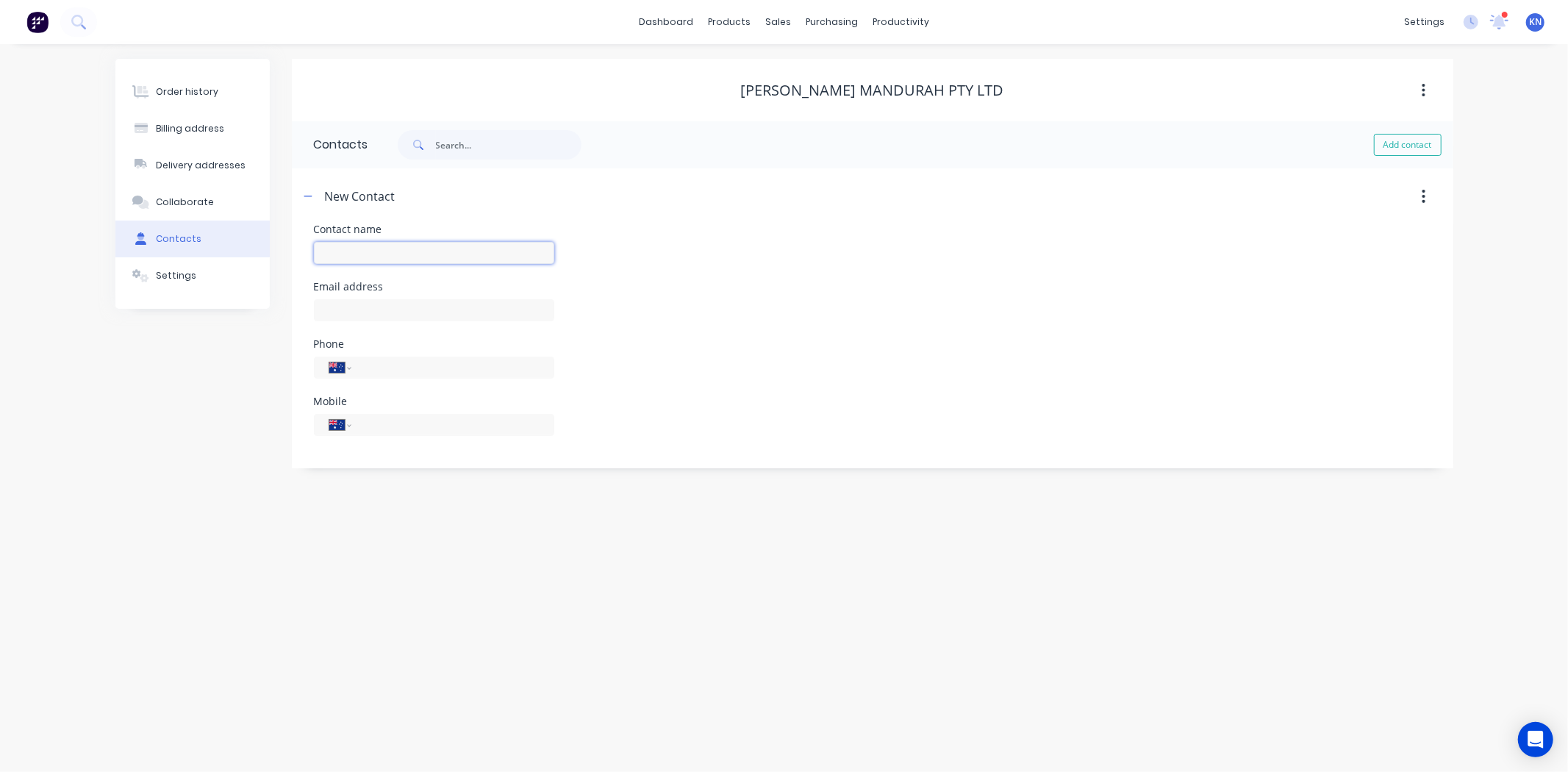
click at [399, 259] on input "text" at bounding box center [434, 253] width 240 height 22
type input "Rachel c/o"
select select "AU"
click at [430, 248] on input "Rachel c/o" at bounding box center [434, 253] width 240 height 22
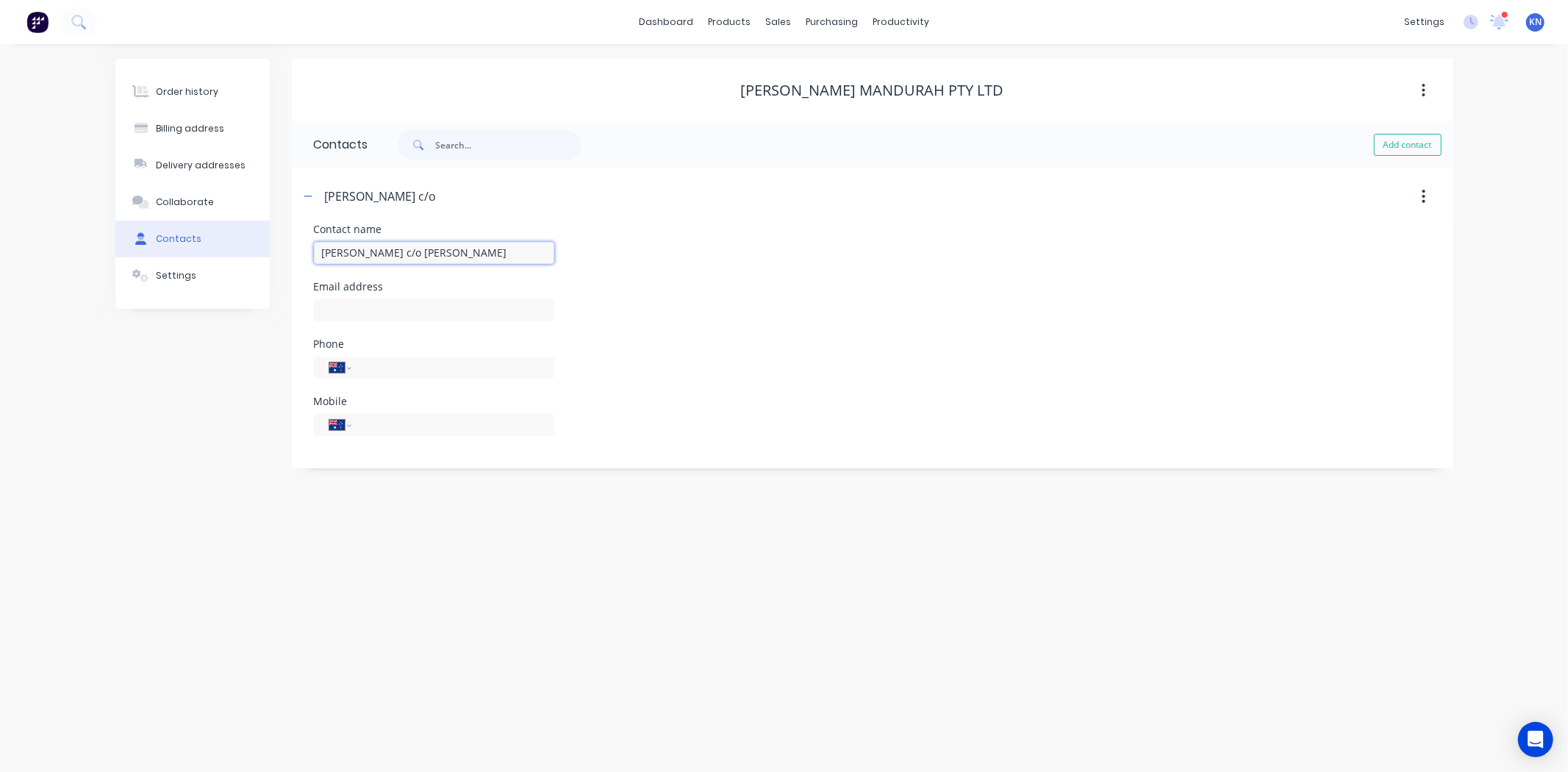
type input "Rachel c/o Tristan Dodd"
type input "rachel@nixonlive.com.au"
click at [443, 366] on input "tel" at bounding box center [450, 368] width 177 height 17
click at [444, 423] on input "tel" at bounding box center [450, 425] width 177 height 17
click at [436, 364] on input "tel" at bounding box center [450, 368] width 177 height 17
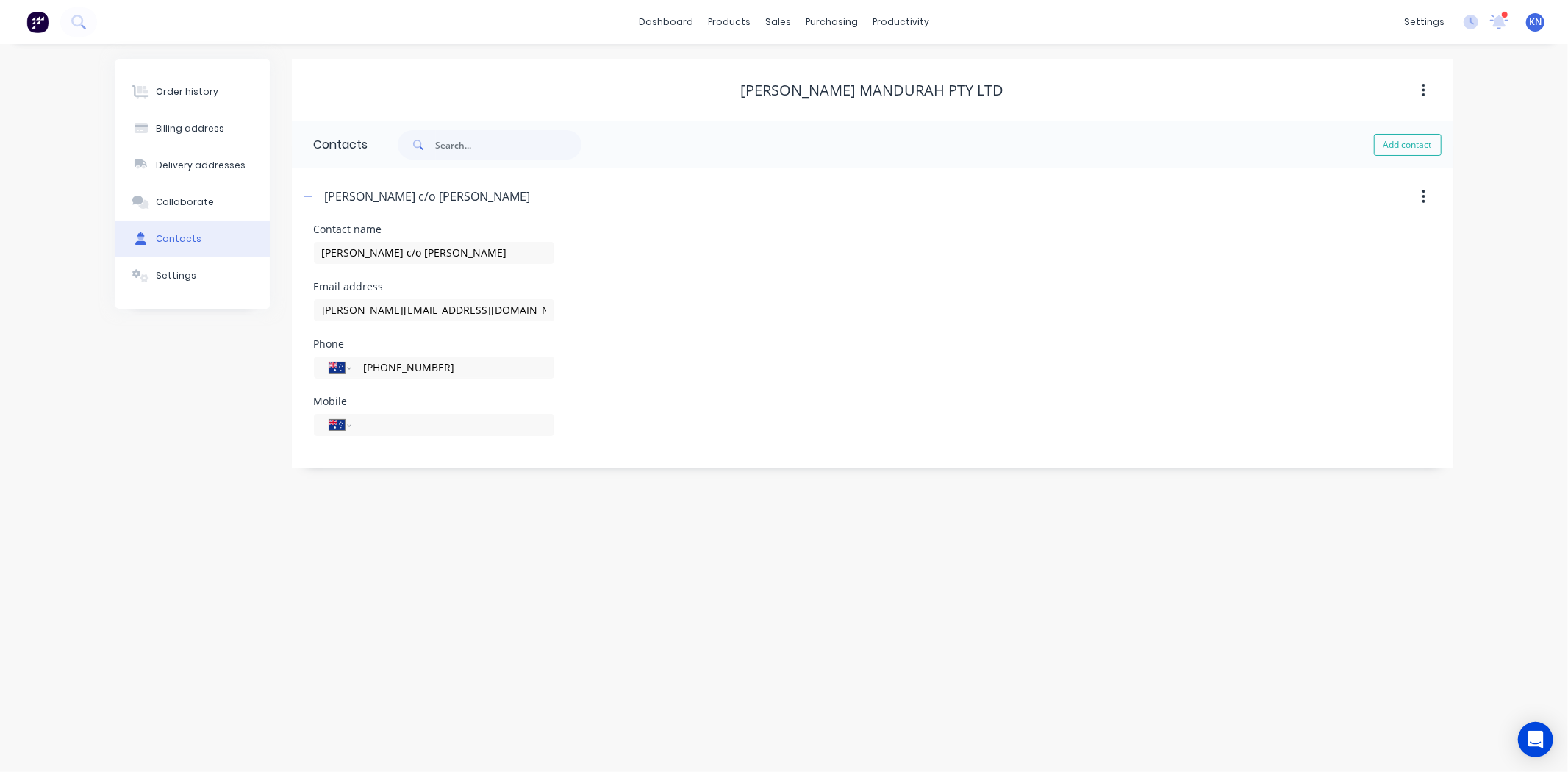
type input "(08) 9726 2240"
click at [481, 399] on div "Mobile" at bounding box center [434, 401] width 240 height 10
click at [311, 192] on icon "button" at bounding box center [308, 196] width 9 height 10
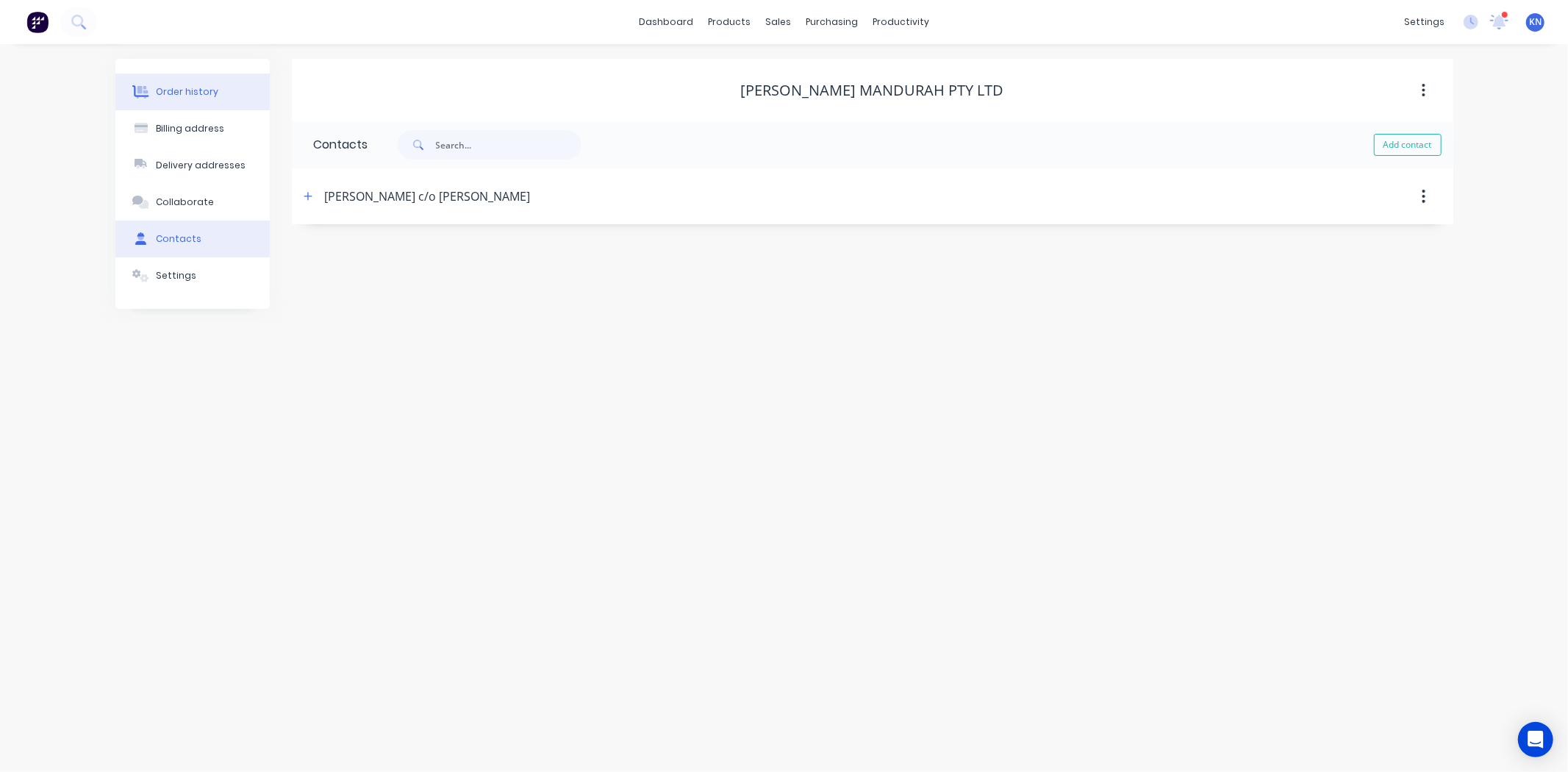
click at [201, 90] on div "Order history" at bounding box center [187, 92] width 63 height 13
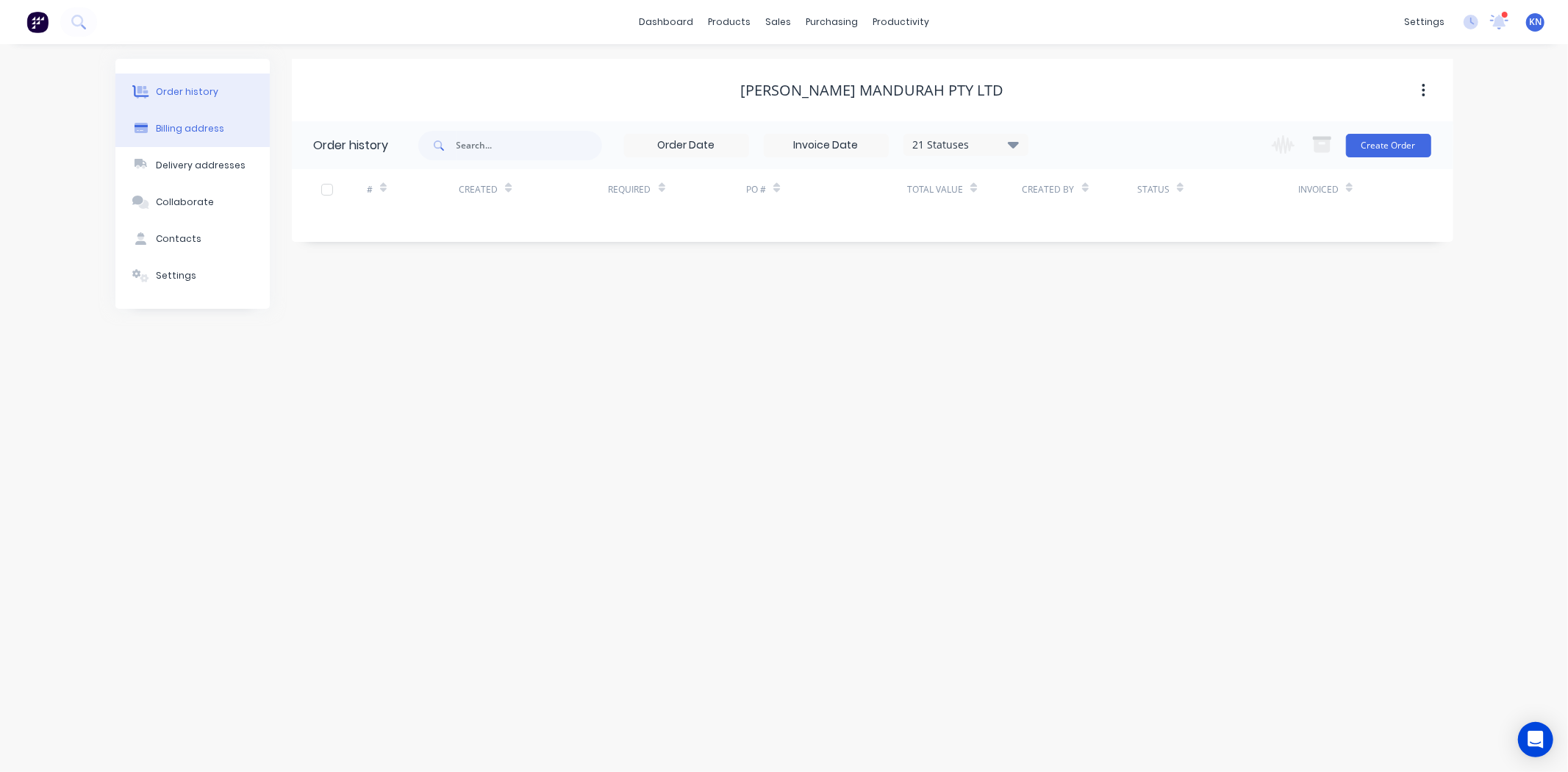
click at [205, 120] on button "Billing address" at bounding box center [192, 128] width 154 height 36
select select "AU"
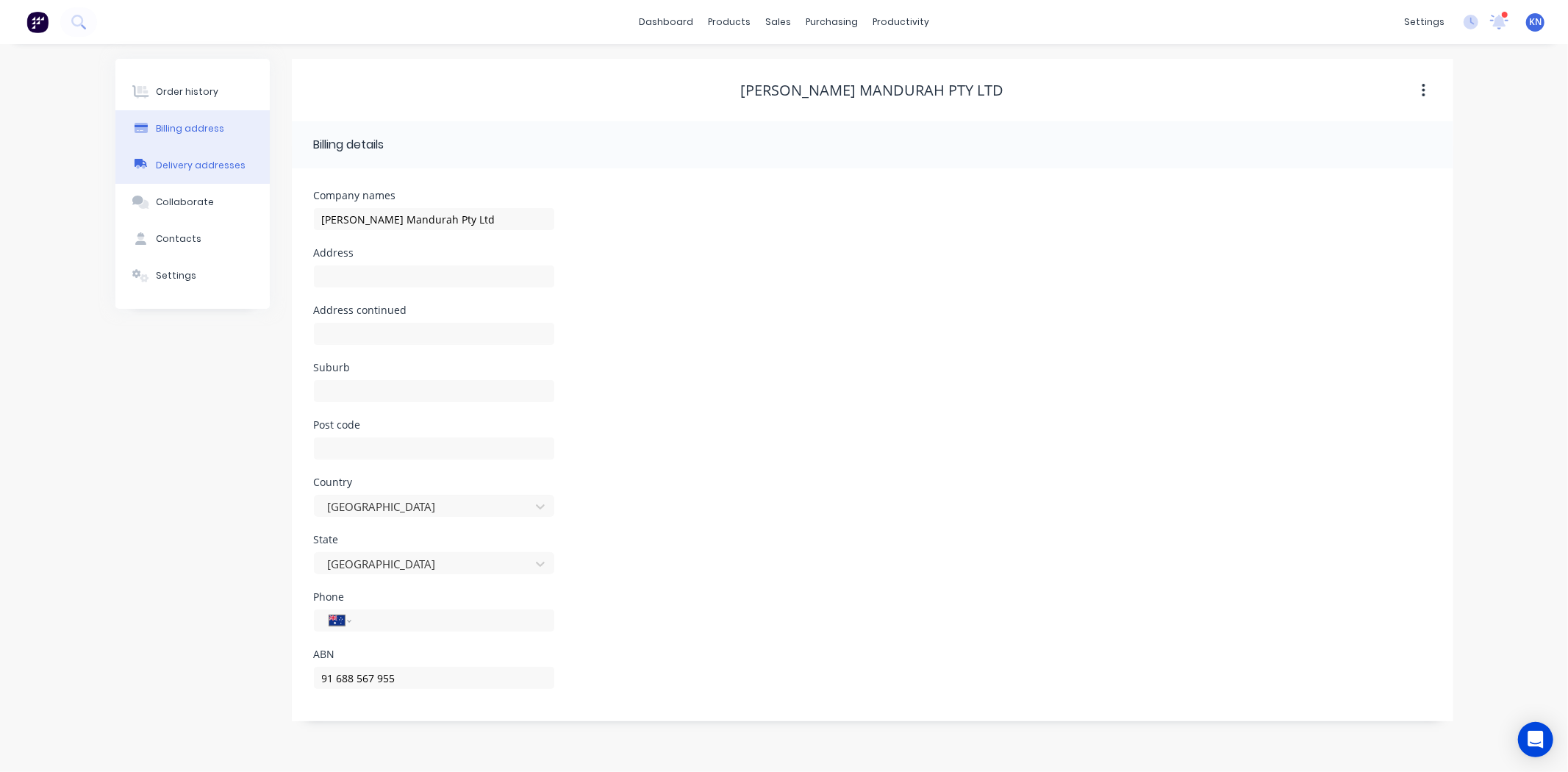
click at [211, 163] on div "Delivery addresses" at bounding box center [201, 165] width 90 height 13
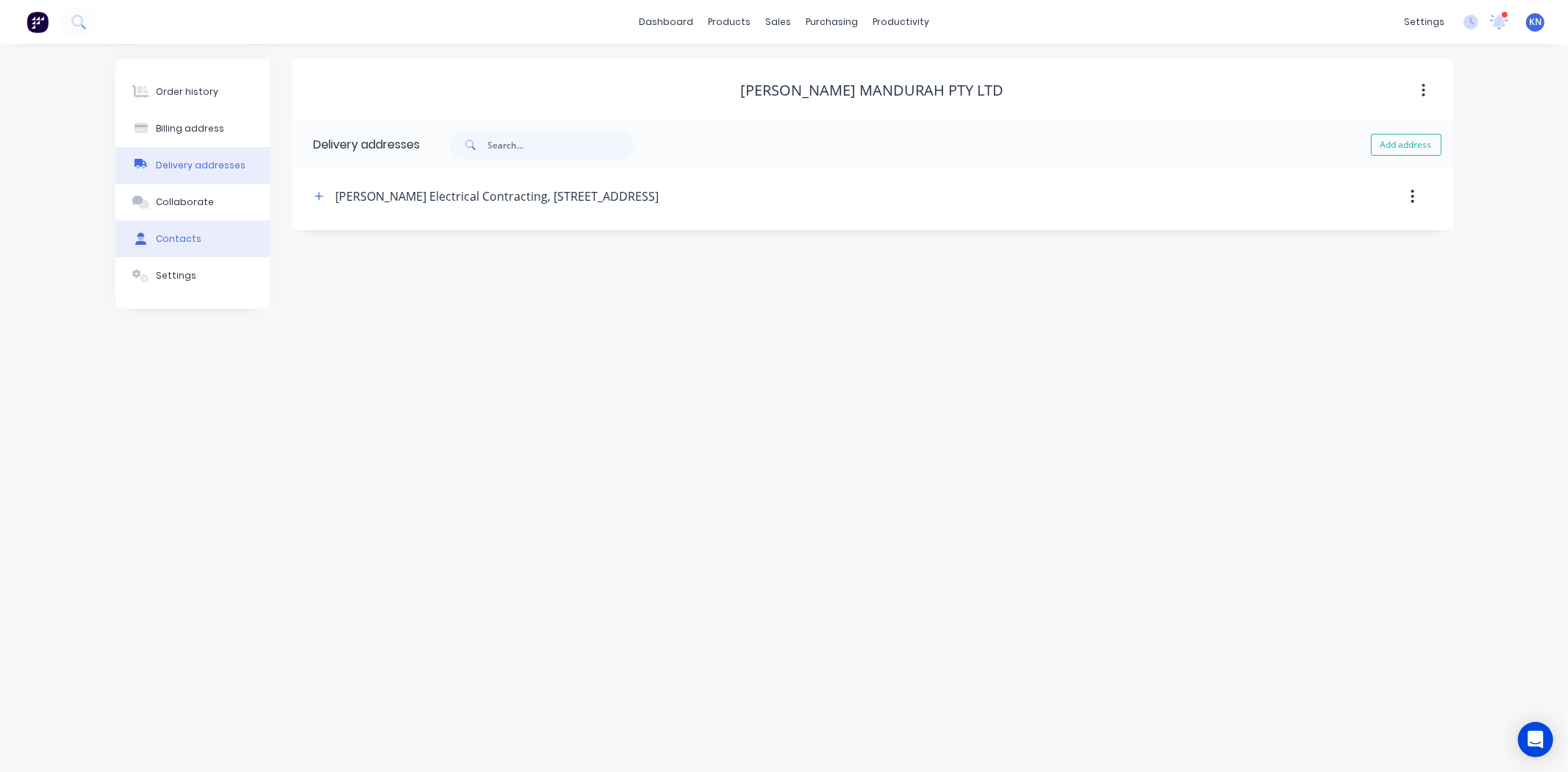
click at [184, 238] on div "Contacts" at bounding box center [178, 239] width 46 height 13
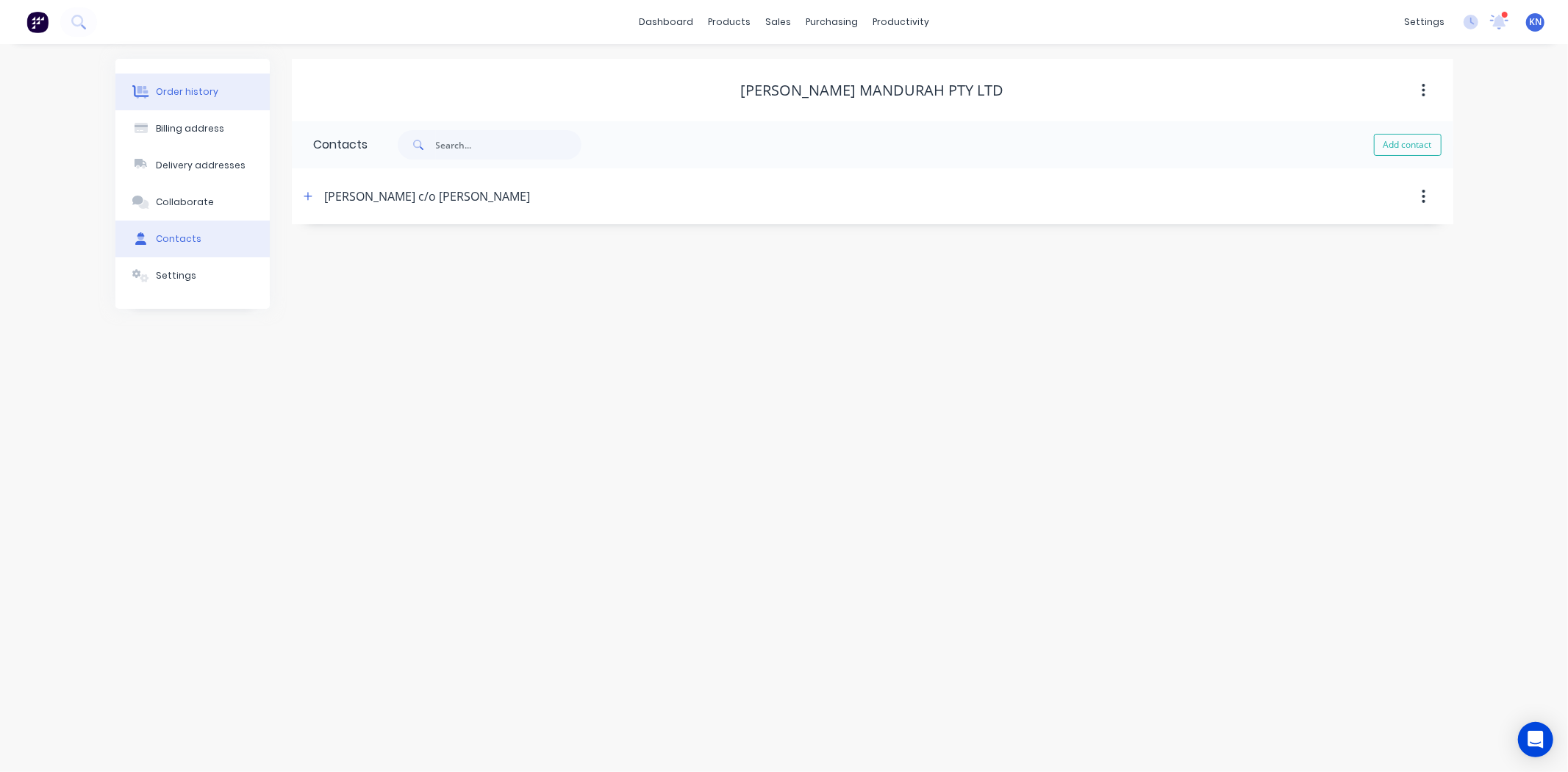
click at [194, 86] on div "Order history" at bounding box center [187, 92] width 63 height 13
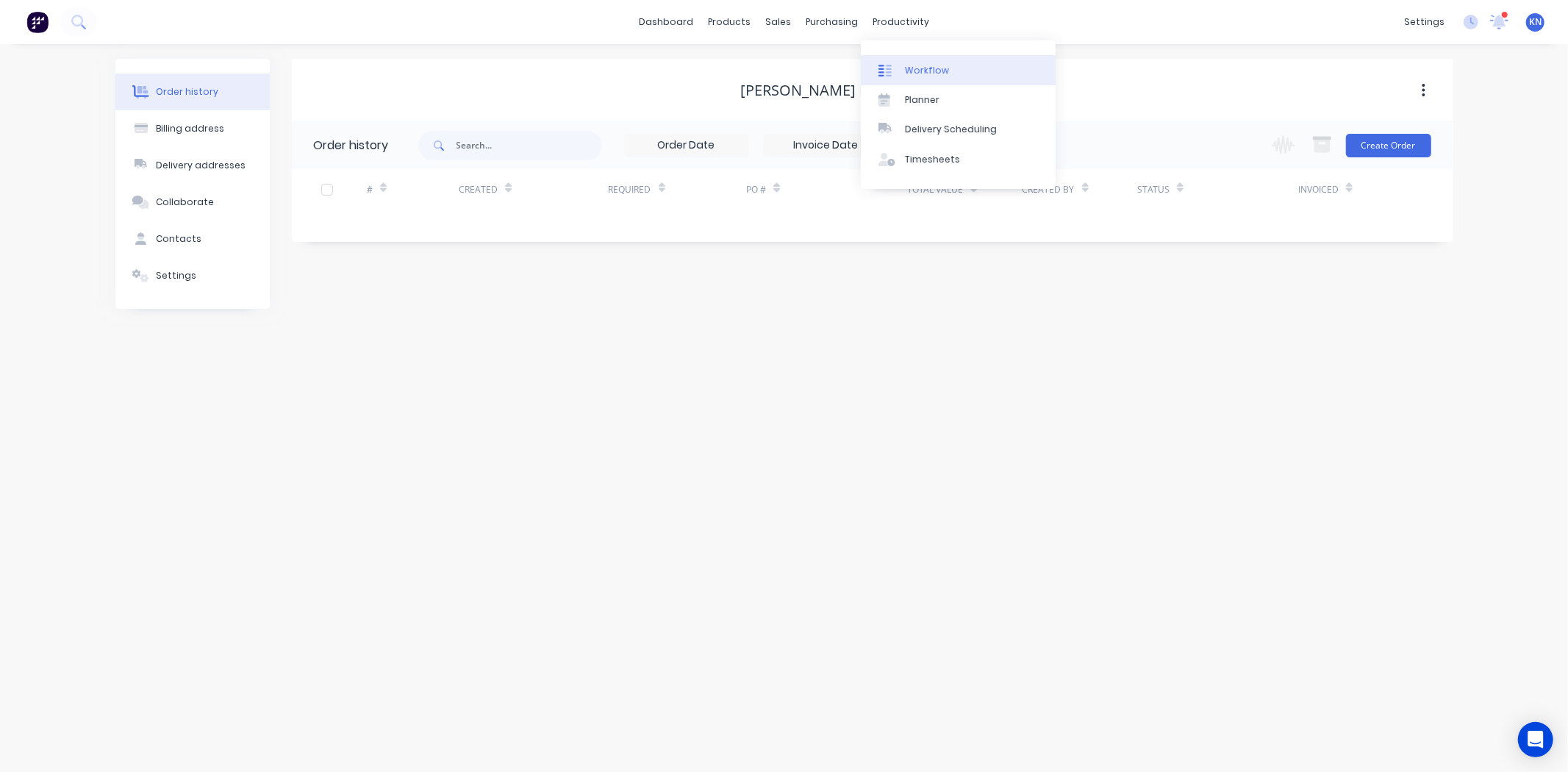
click at [920, 64] on div "Workflow" at bounding box center [927, 70] width 44 height 13
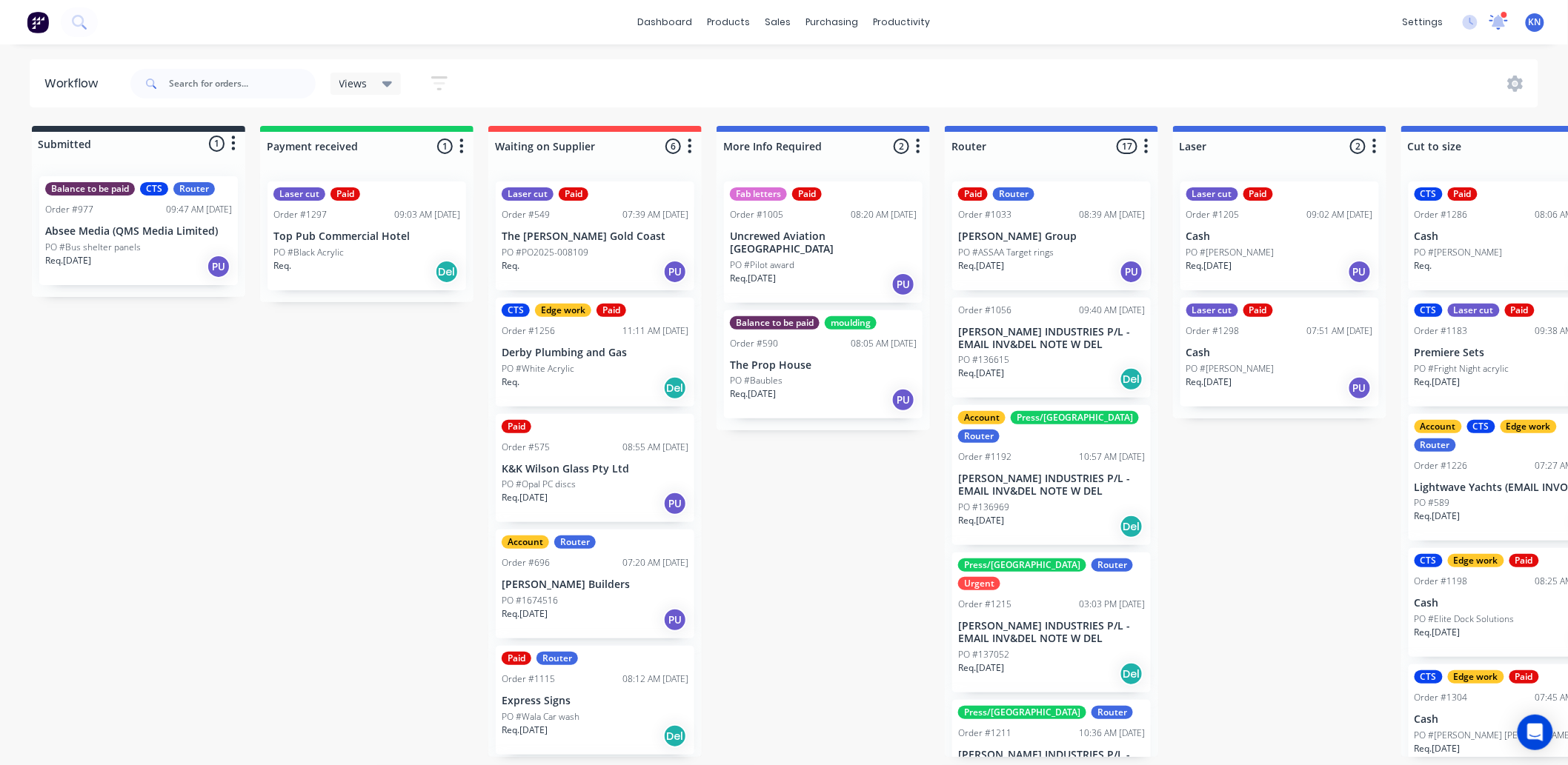
click at [1500, 22] on icon at bounding box center [1498, 20] width 15 height 14
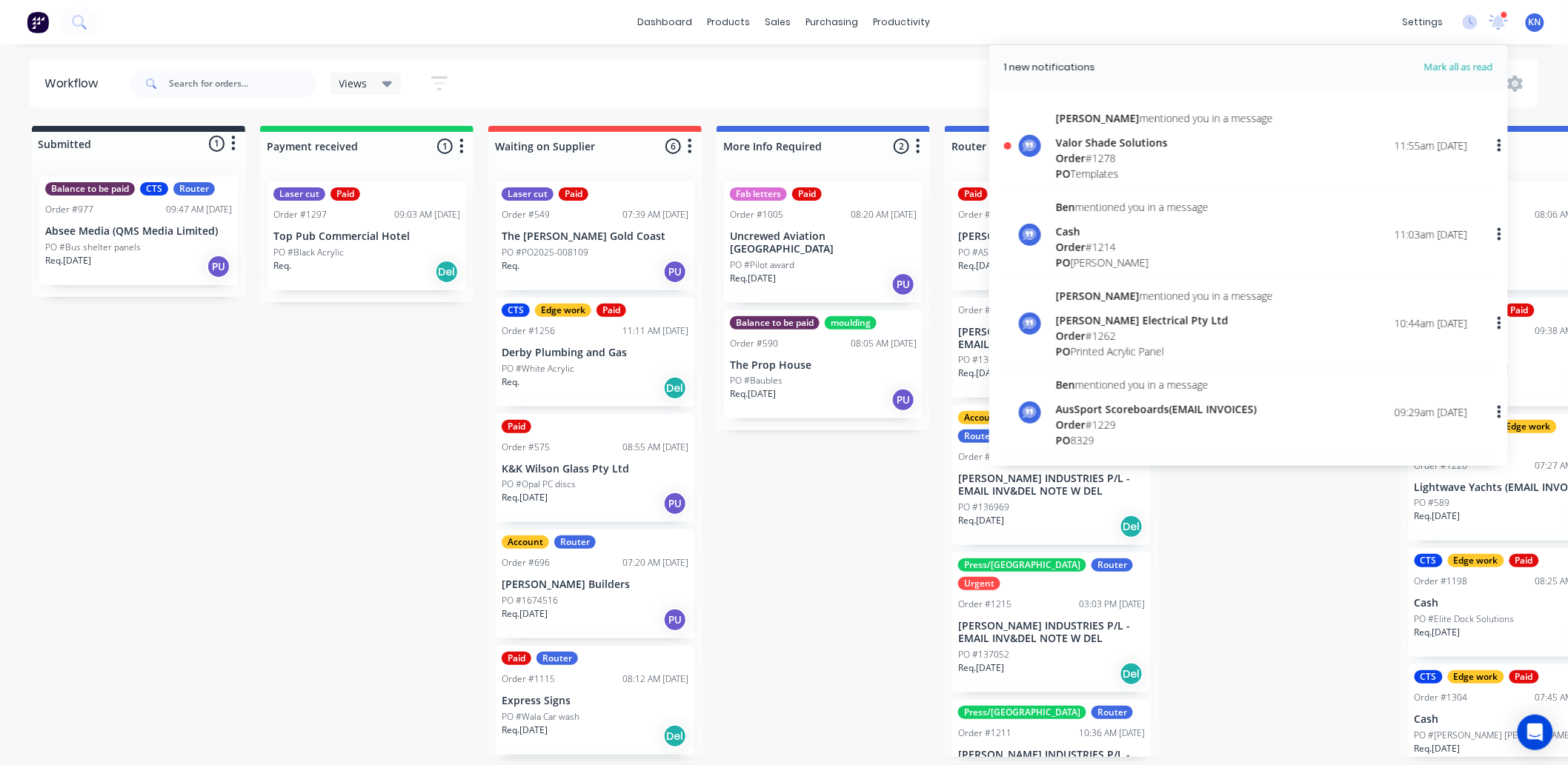
click at [1097, 149] on div "Valor Shade Solutions" at bounding box center [1165, 143] width 217 height 16
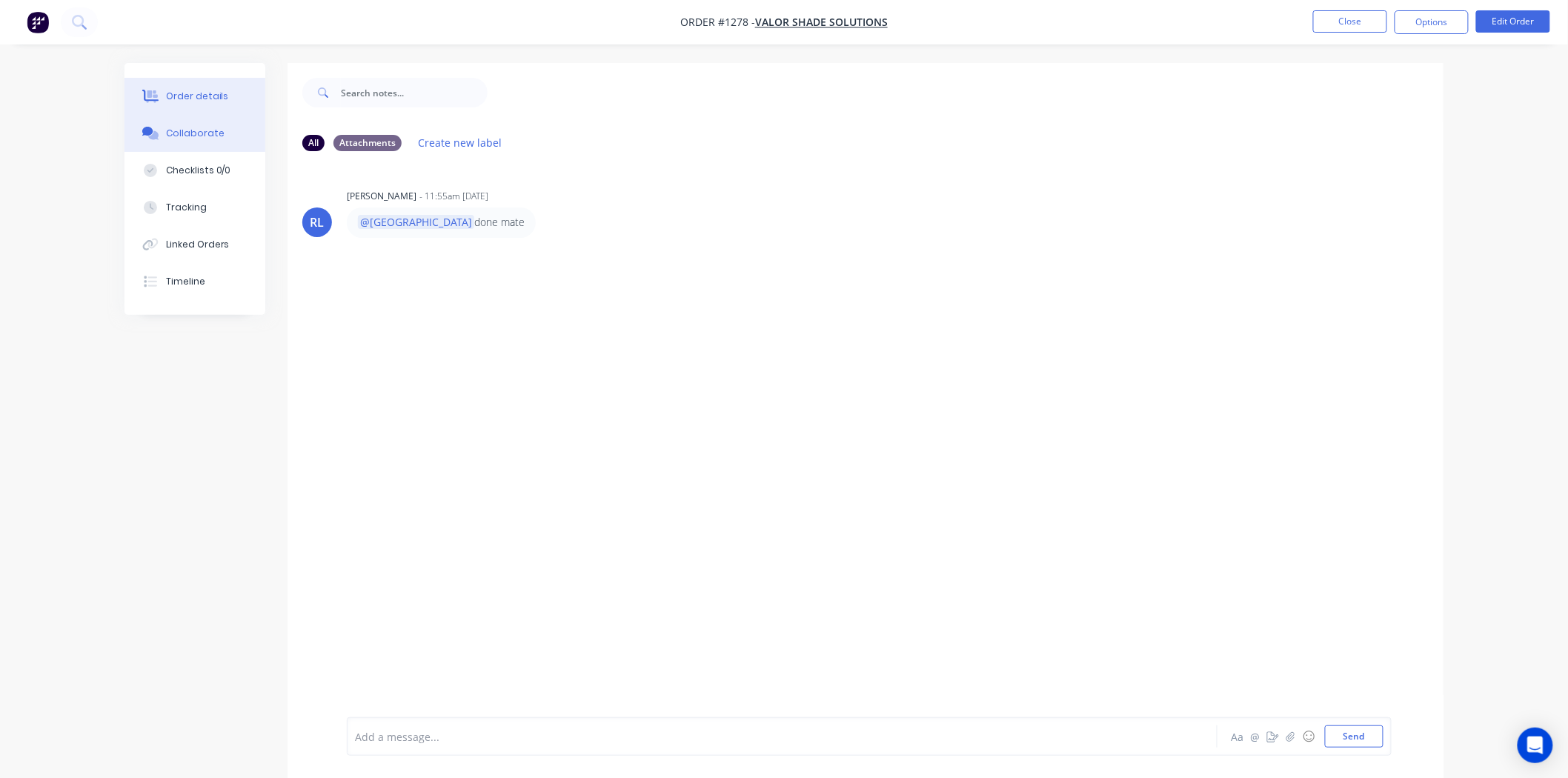
click at [205, 90] on div "Order details" at bounding box center [197, 96] width 63 height 13
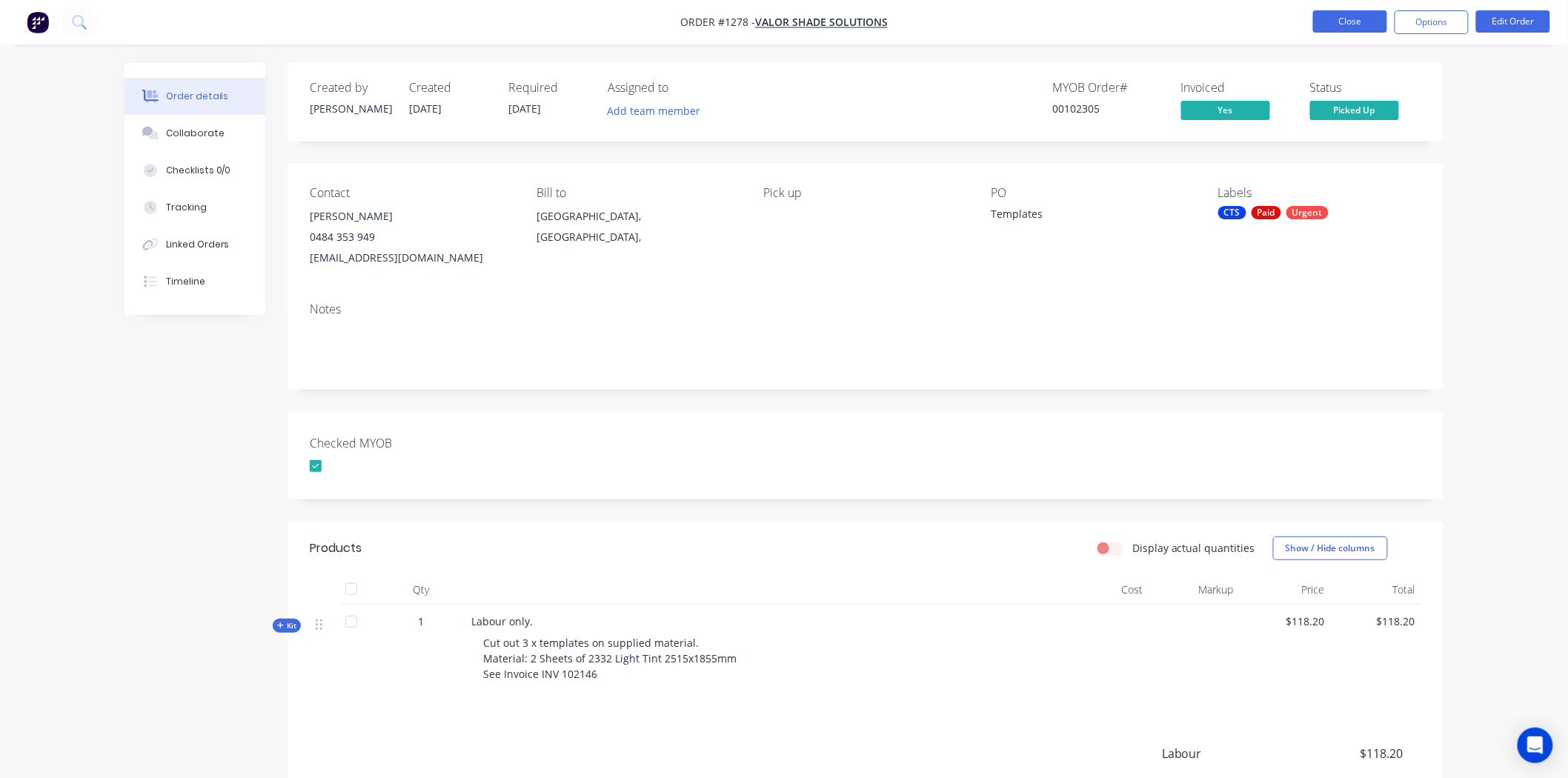
click at [1347, 24] on button "Close" at bounding box center [1350, 21] width 74 height 22
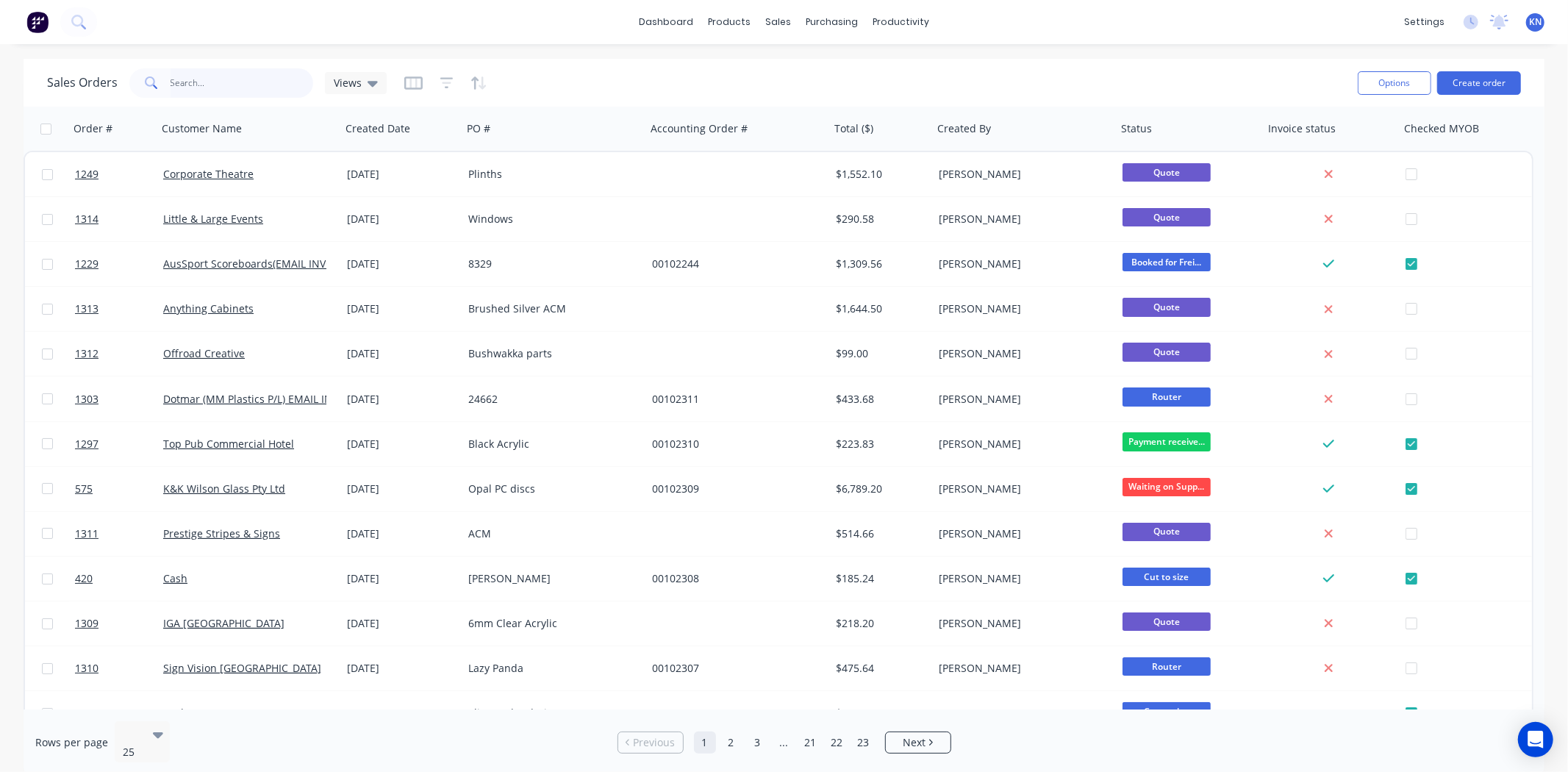
click at [240, 86] on input "text" at bounding box center [242, 83] width 143 height 29
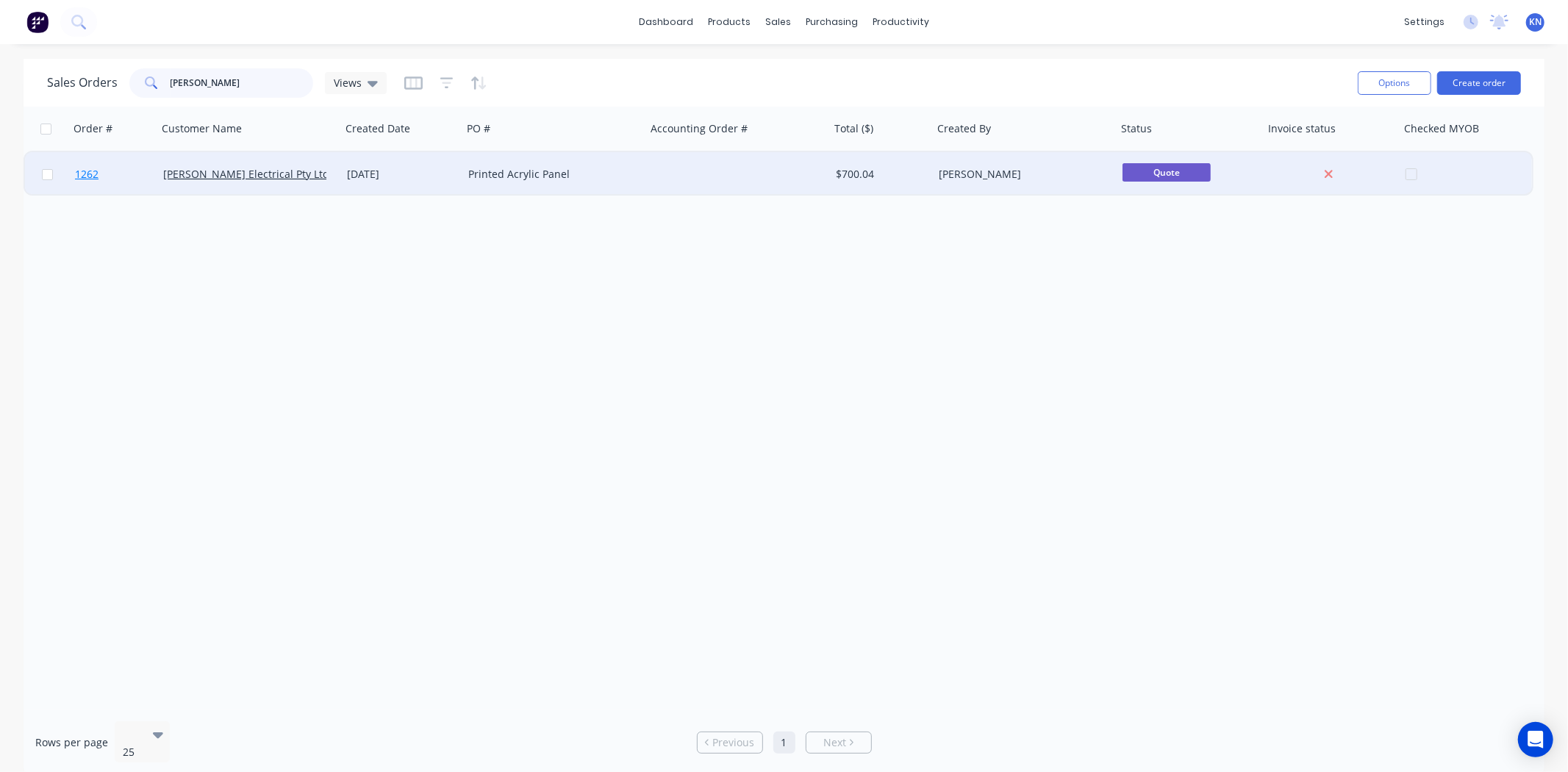
type input "nixon"
click at [85, 169] on span "1262" at bounding box center [87, 174] width 23 height 15
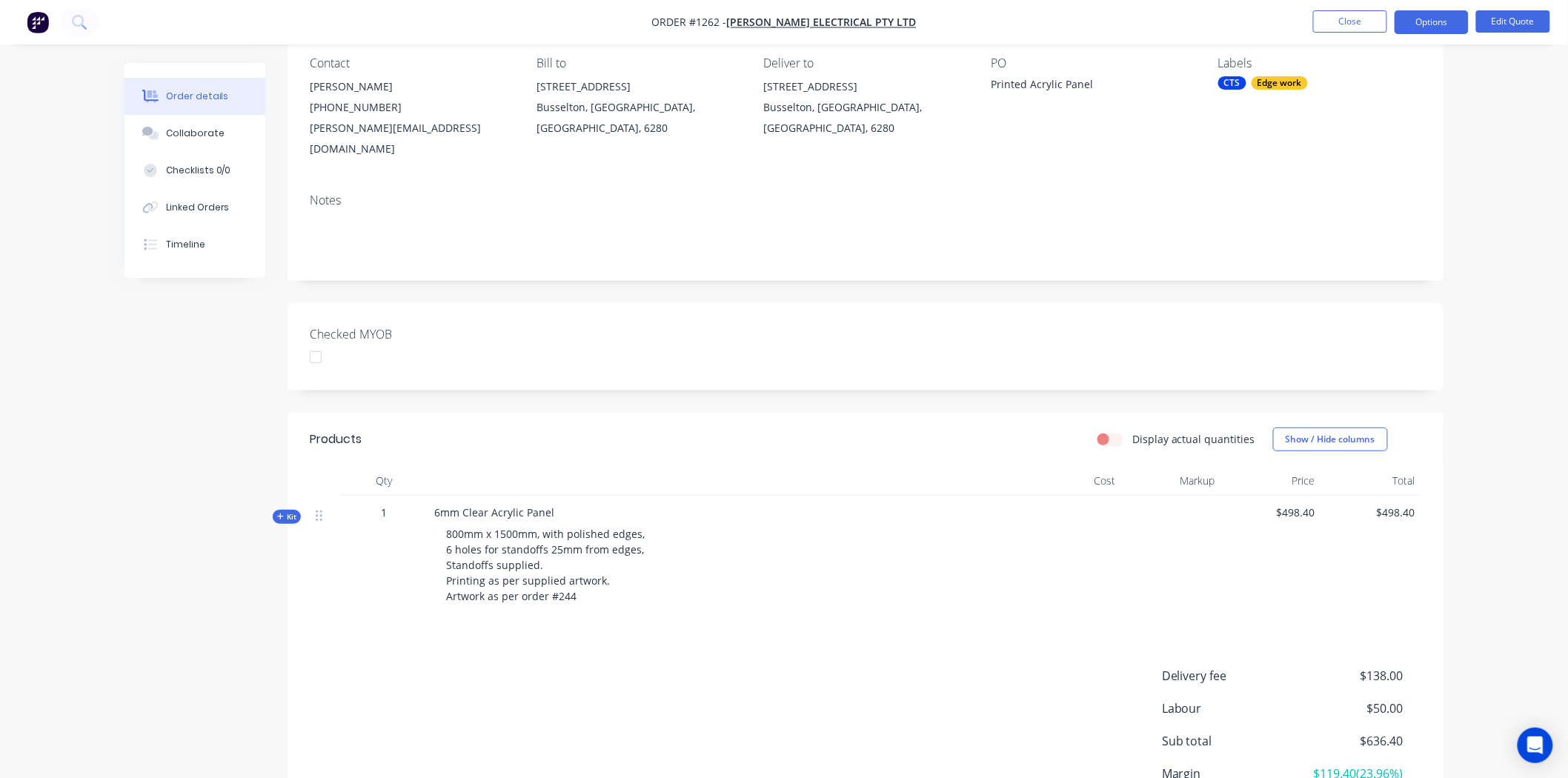
scroll to position [164, 0]
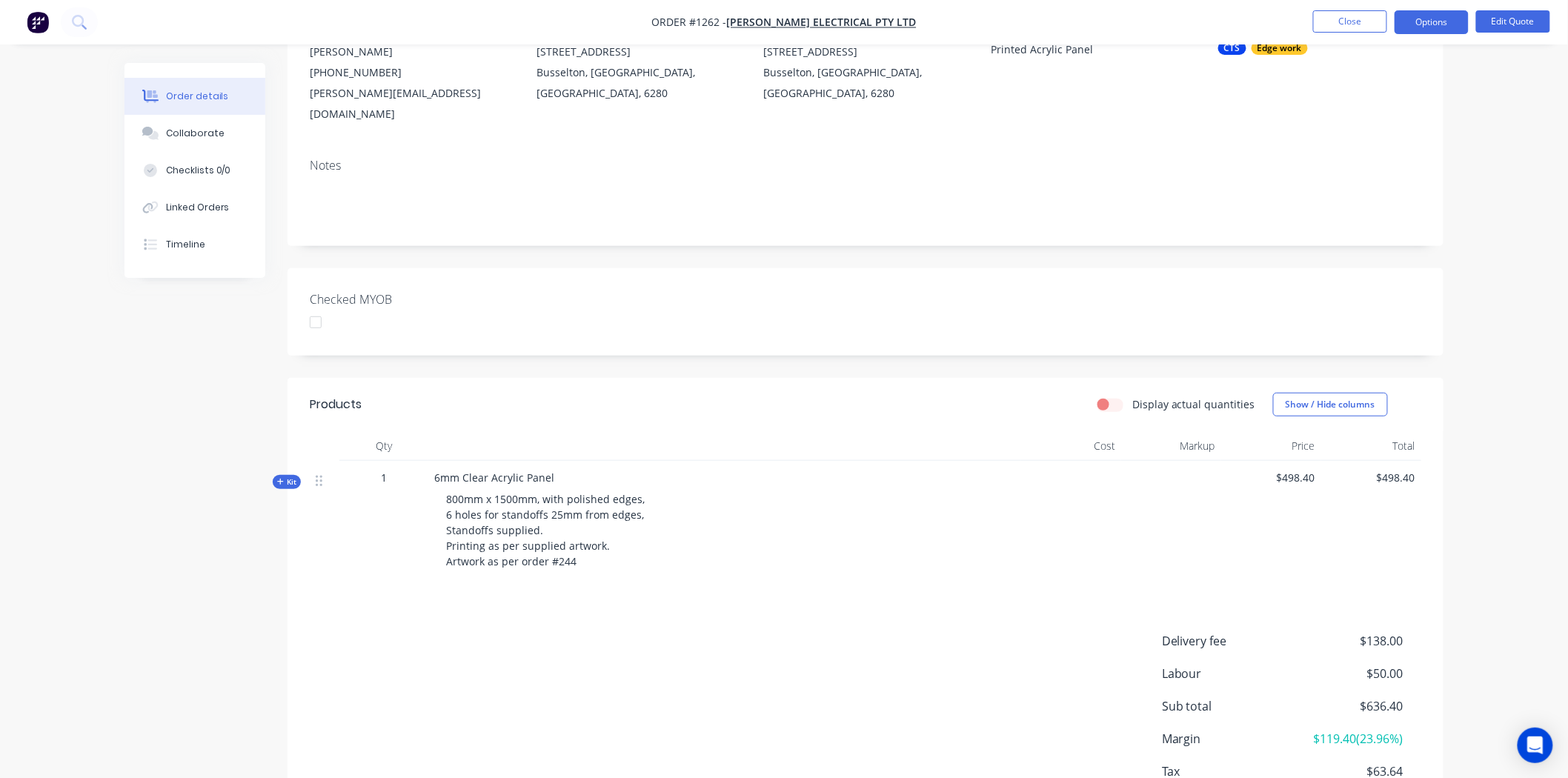
click at [284, 477] on span "Kit" at bounding box center [287, 482] width 20 height 11
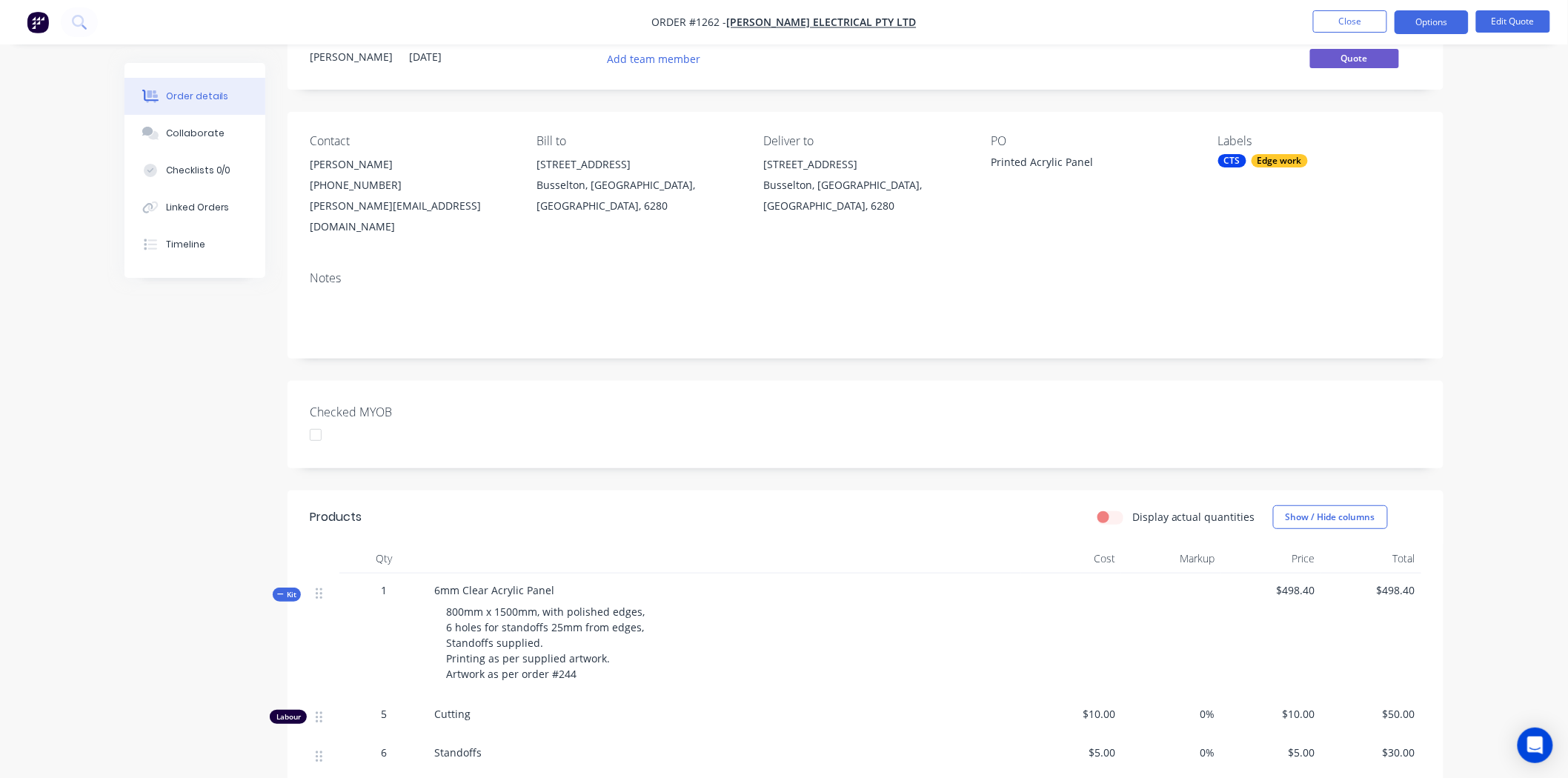
scroll to position [0, 0]
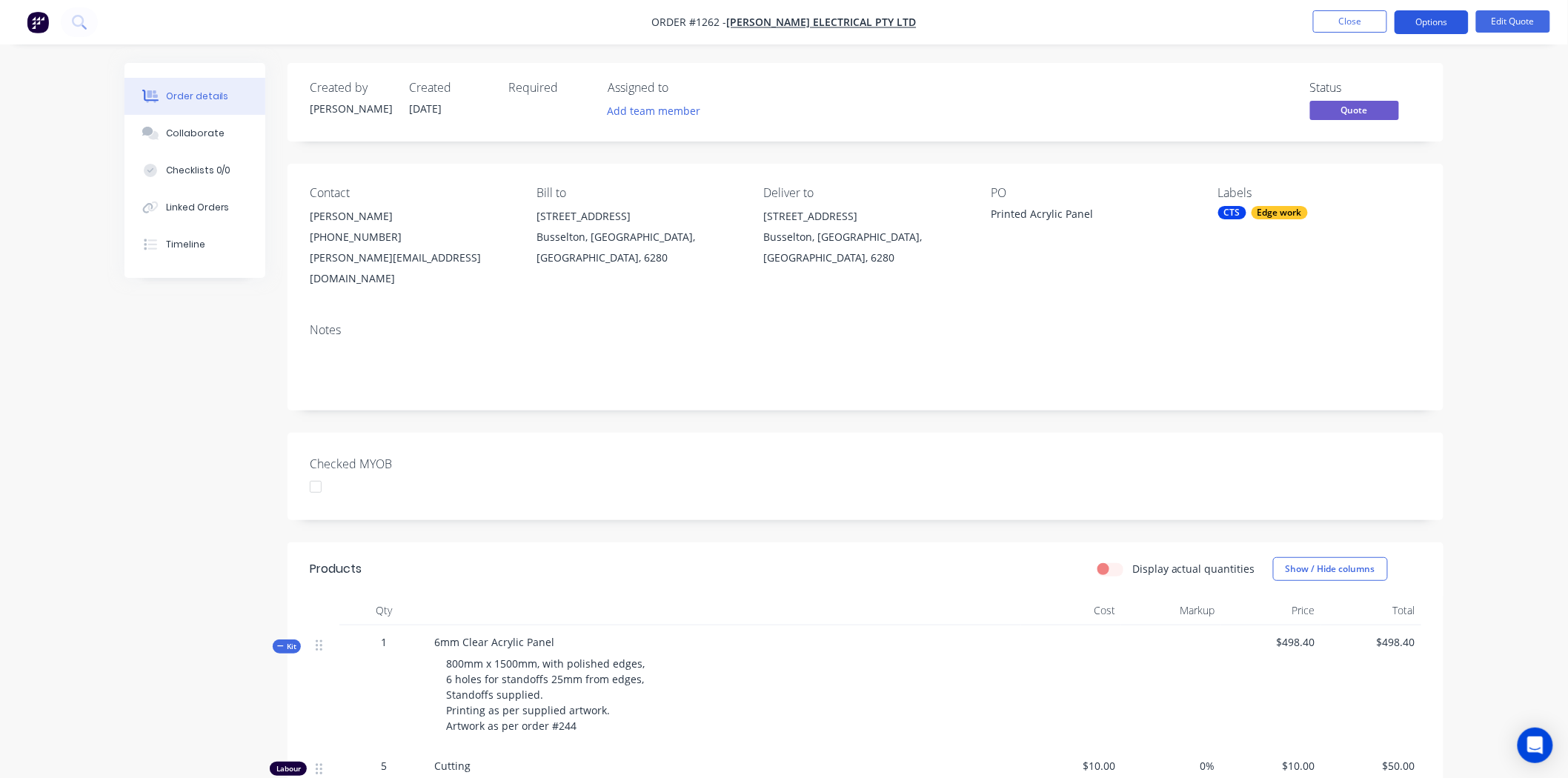
click at [1432, 19] on button "Options" at bounding box center [1431, 22] width 74 height 23
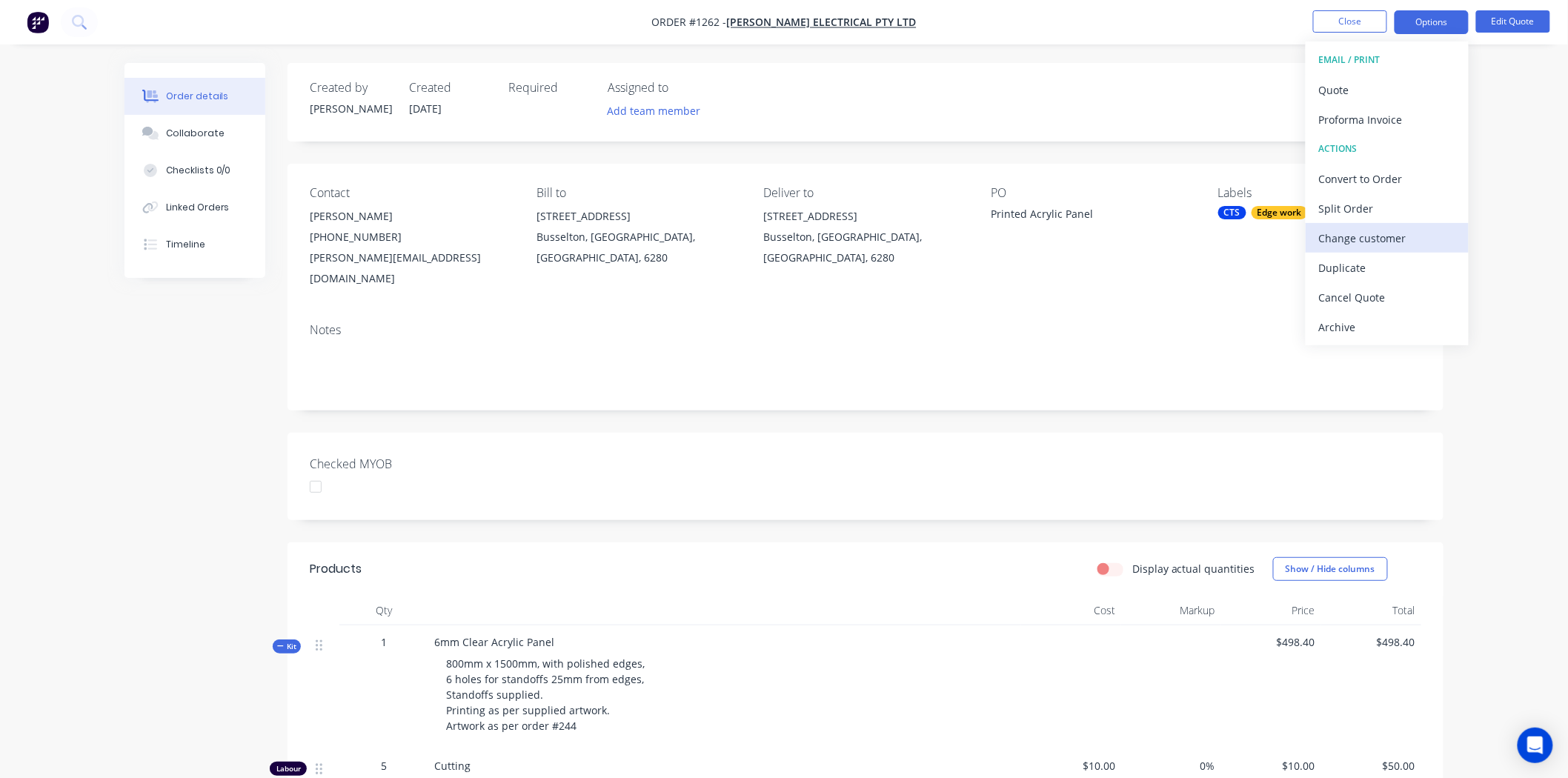
click at [1412, 235] on div "Change customer" at bounding box center [1387, 238] width 136 height 21
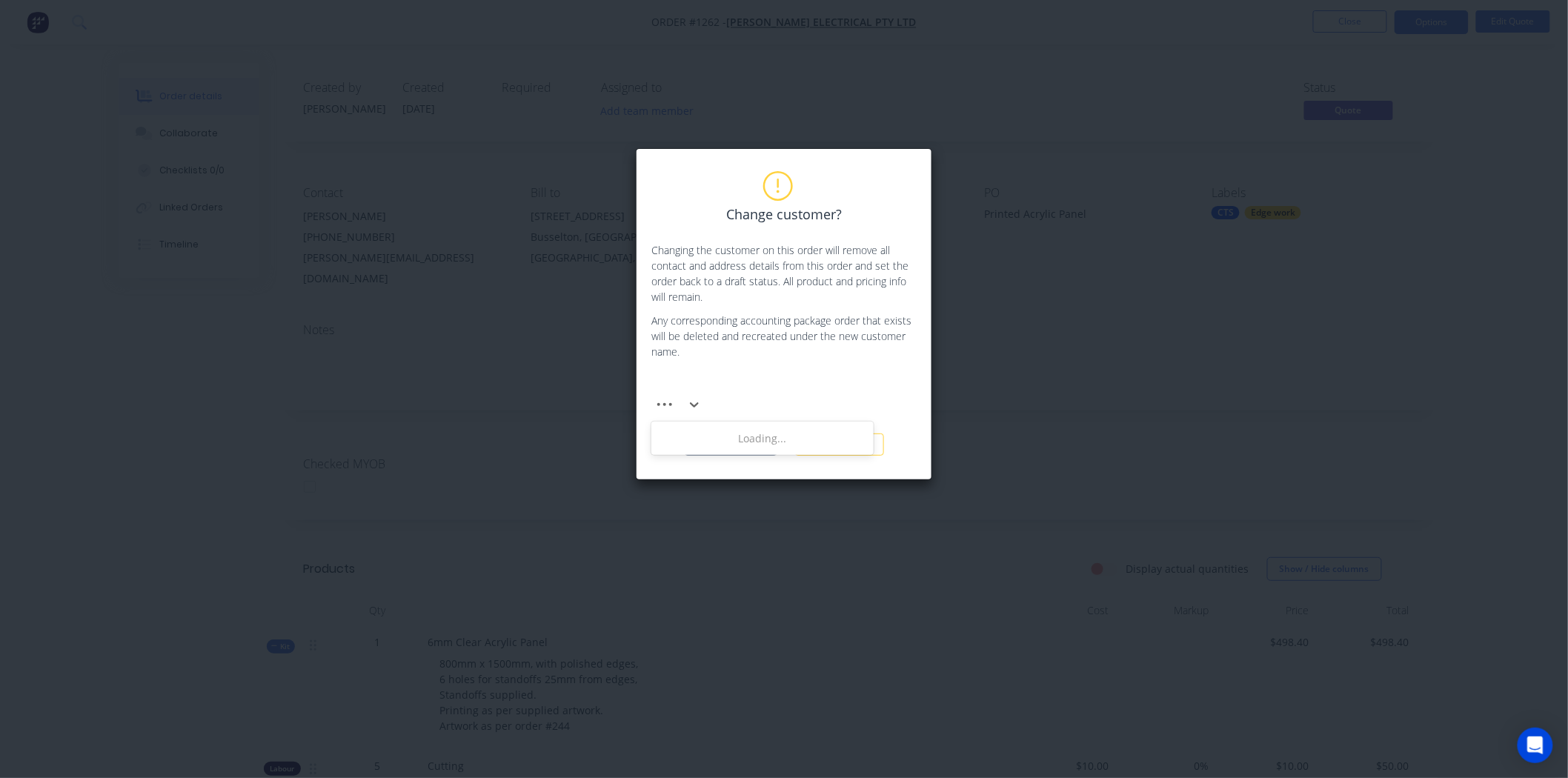
click at [787, 377] on div at bounding box center [762, 383] width 213 height 19
type input "nixon"
click at [735, 452] on div "[PERSON_NAME] Mandurah Pty Ltd" at bounding box center [762, 465] width 222 height 27
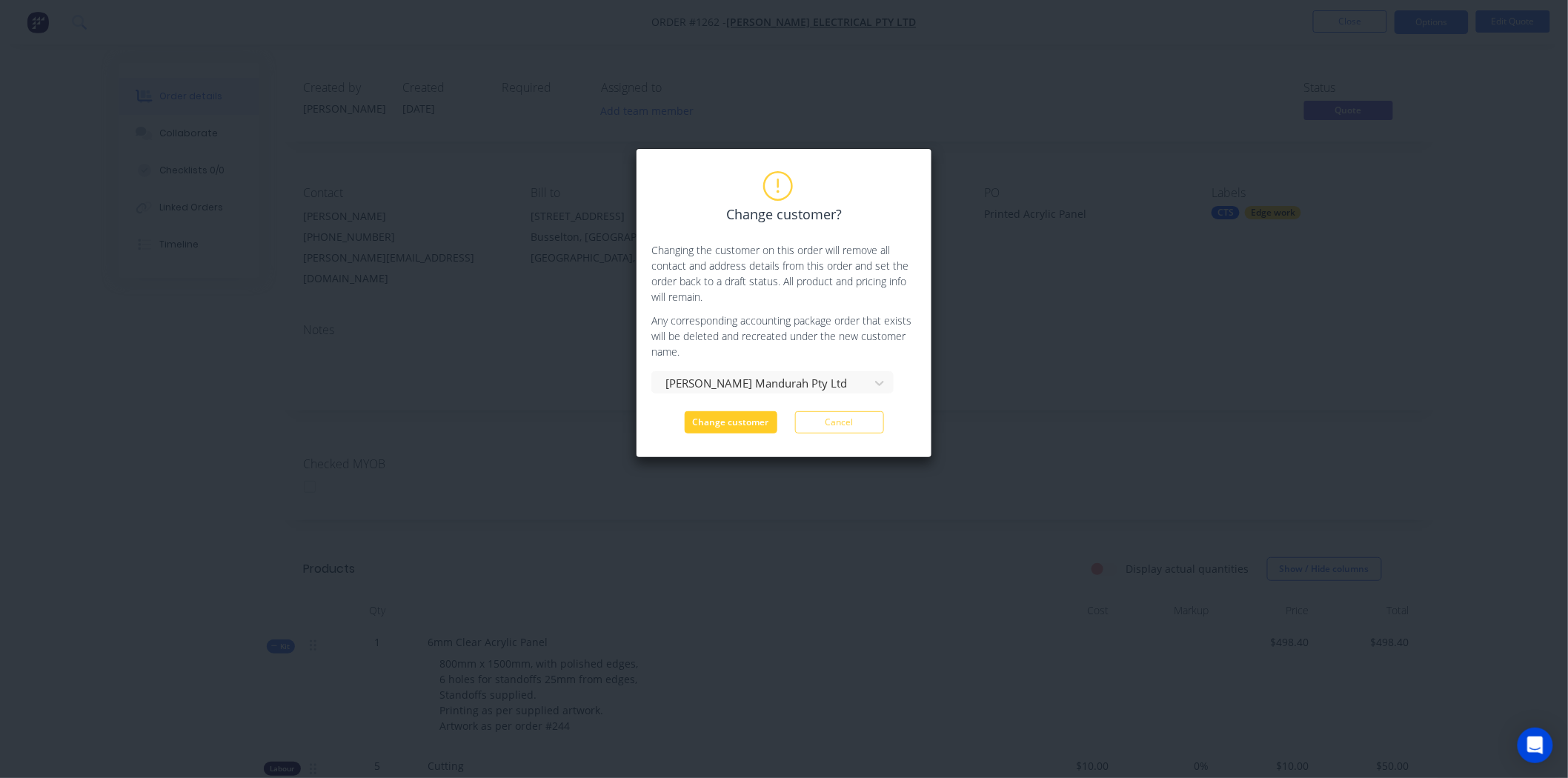
click at [738, 418] on button "Change customer" at bounding box center [731, 422] width 92 height 22
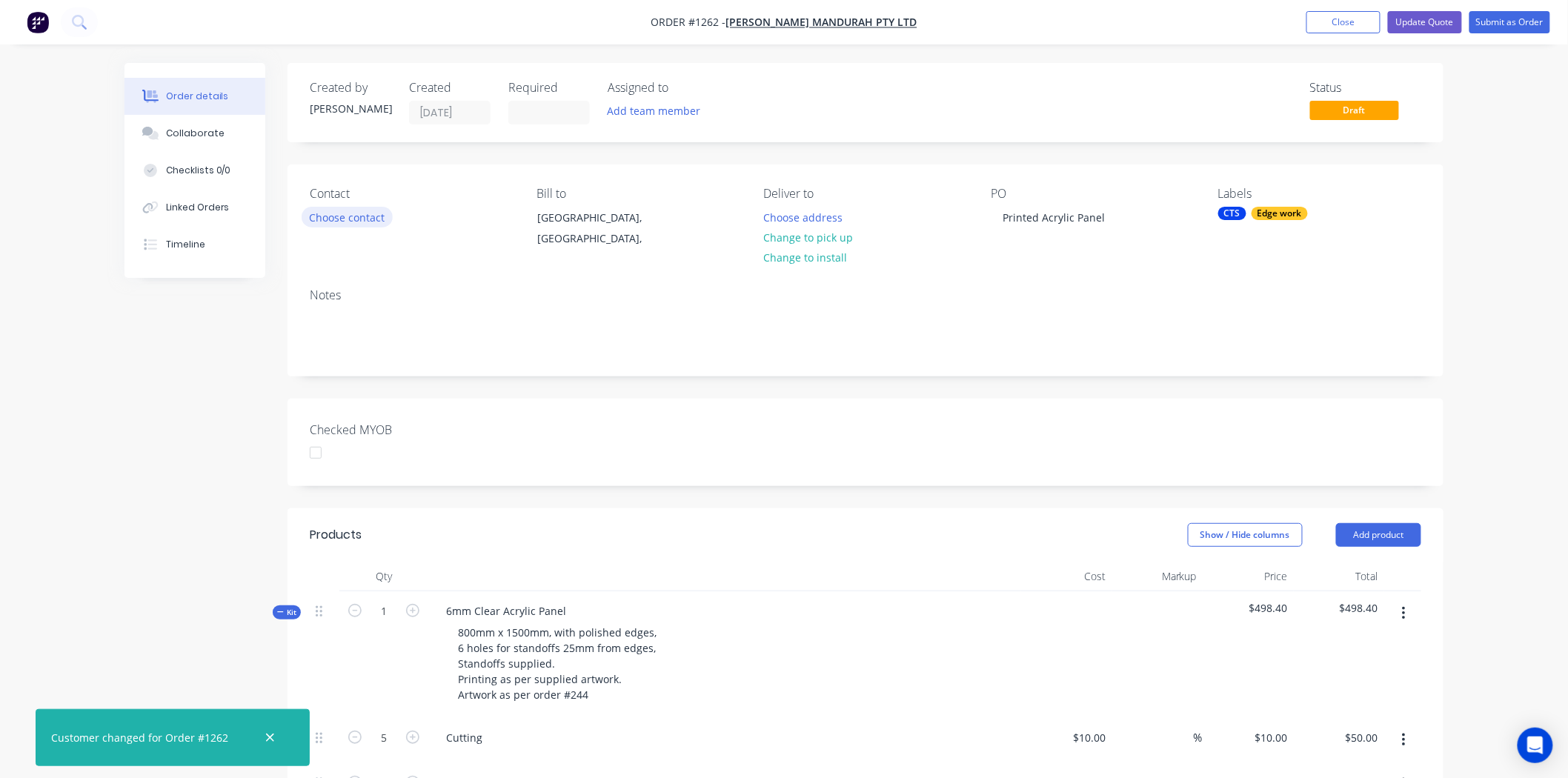
click at [357, 217] on button "Choose contact" at bounding box center [347, 217] width 91 height 20
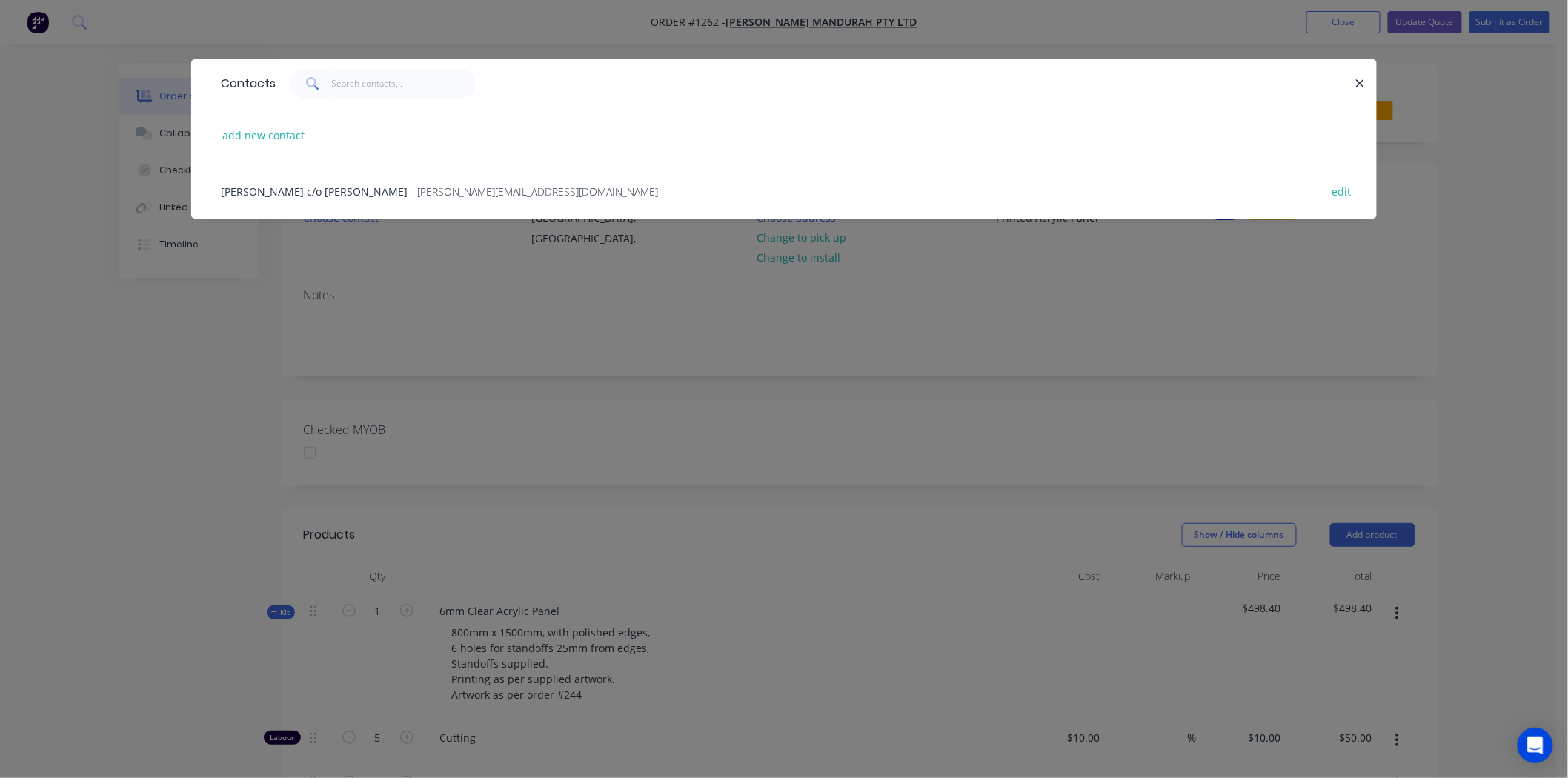
click at [291, 188] on span "Rachel c/o Tristan Dodd" at bounding box center [313, 192] width 187 height 14
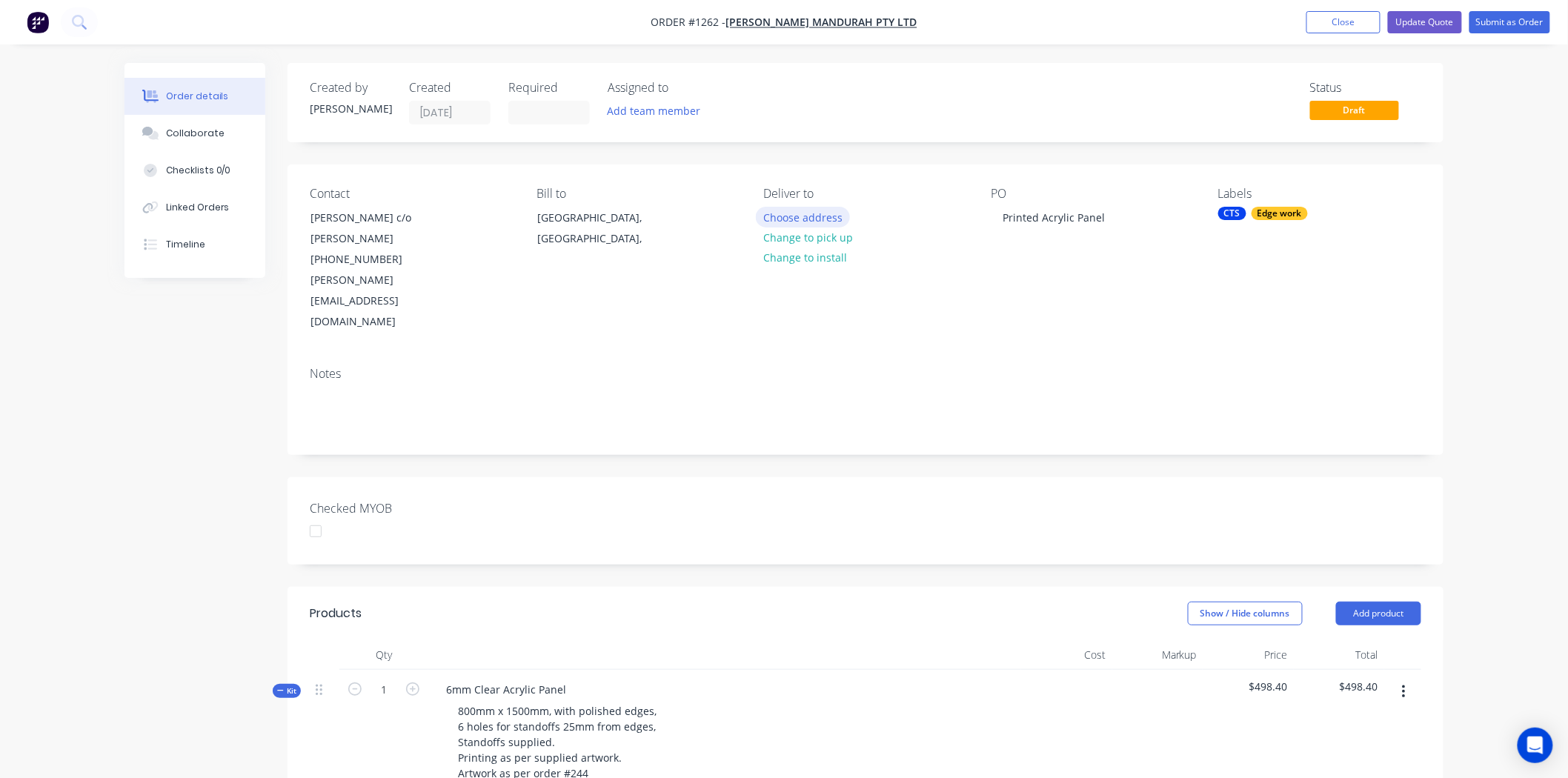
click at [803, 216] on button "Choose address" at bounding box center [803, 217] width 95 height 20
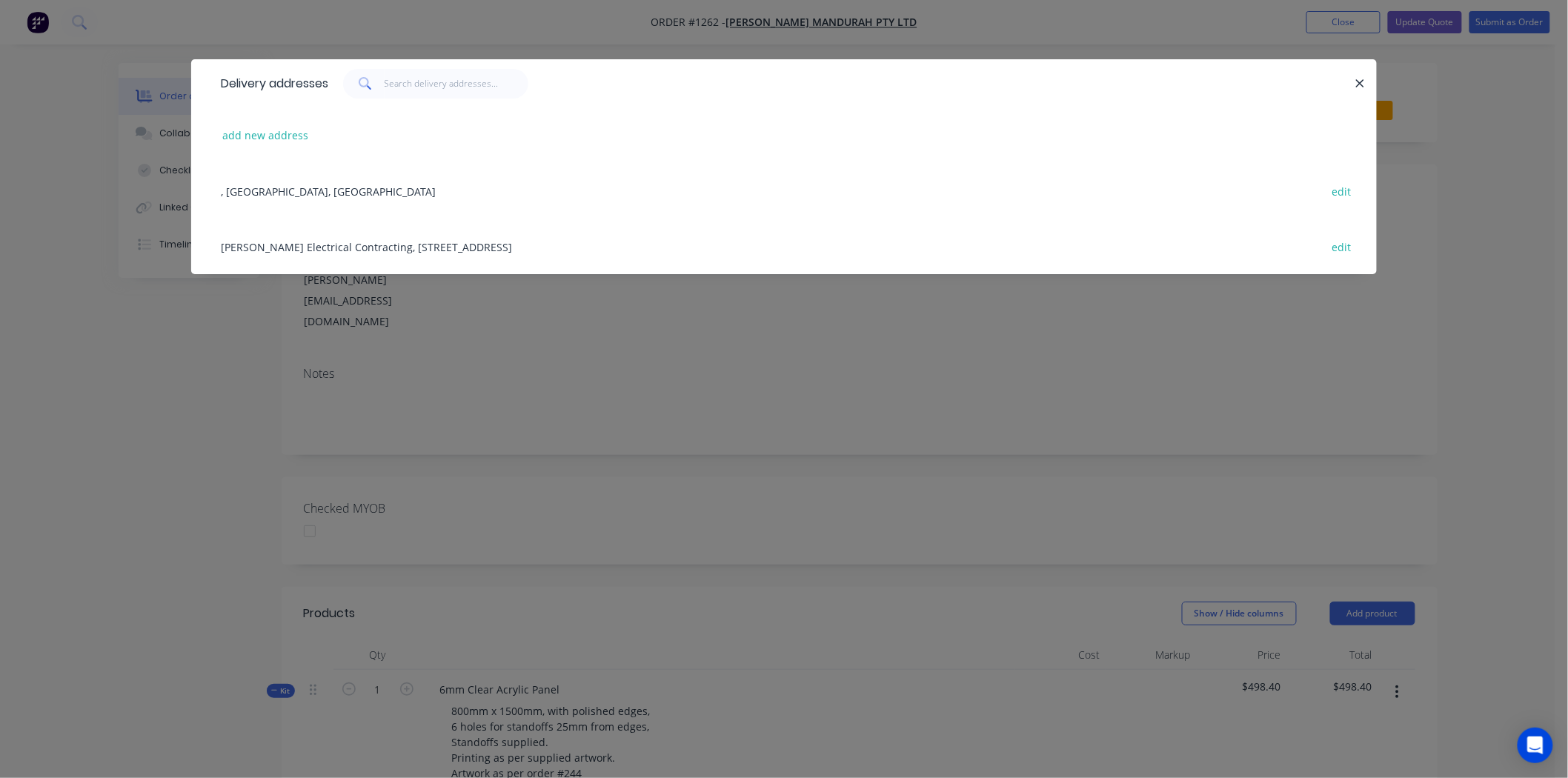
click at [274, 245] on div "Dodds Electrical Contracting, 5 / 6 Dollyup Street, Stake Hill, Western Austral…" at bounding box center [784, 246] width 1141 height 56
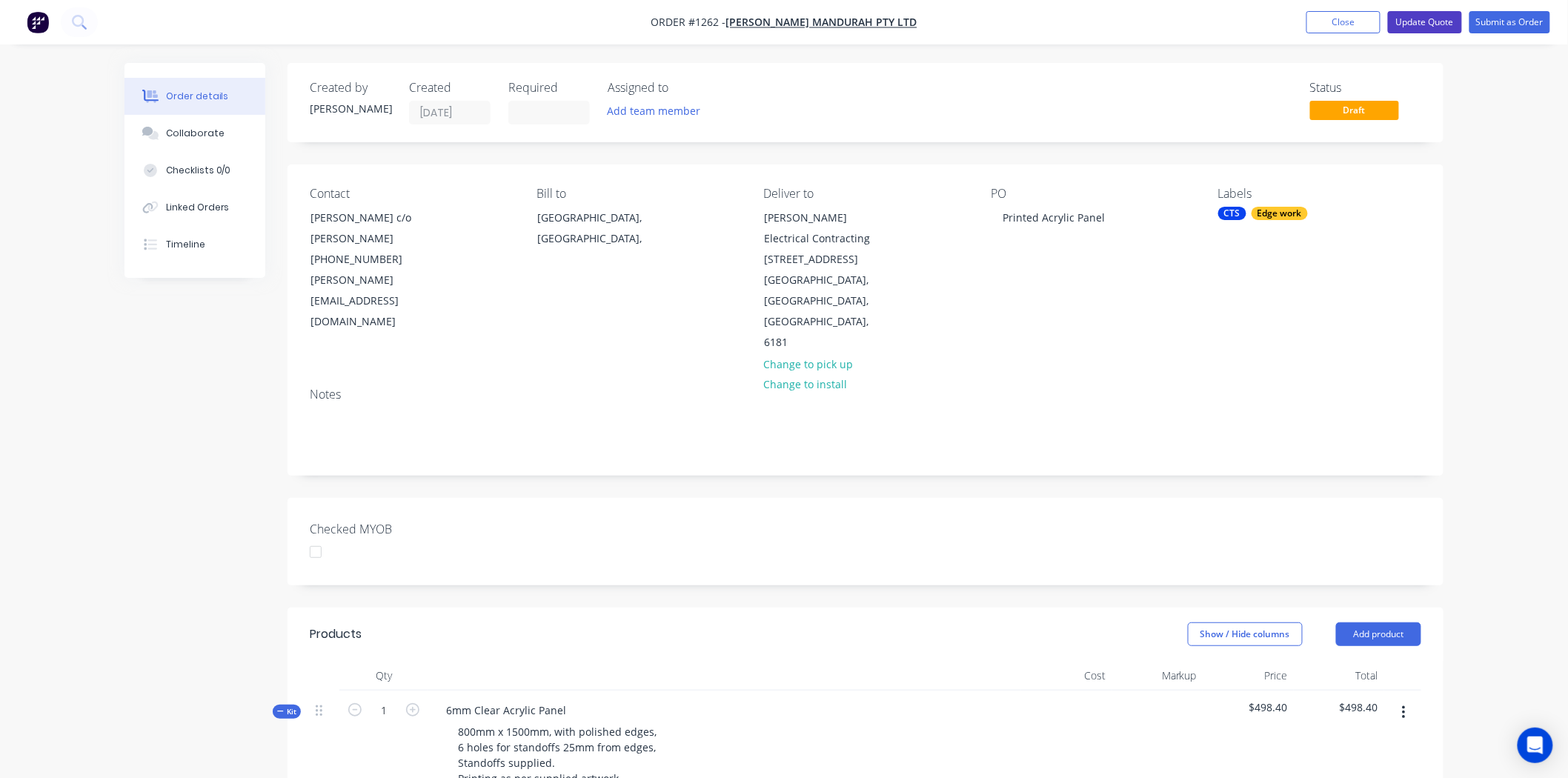
click at [1430, 19] on button "Update Quote" at bounding box center [1425, 22] width 74 height 22
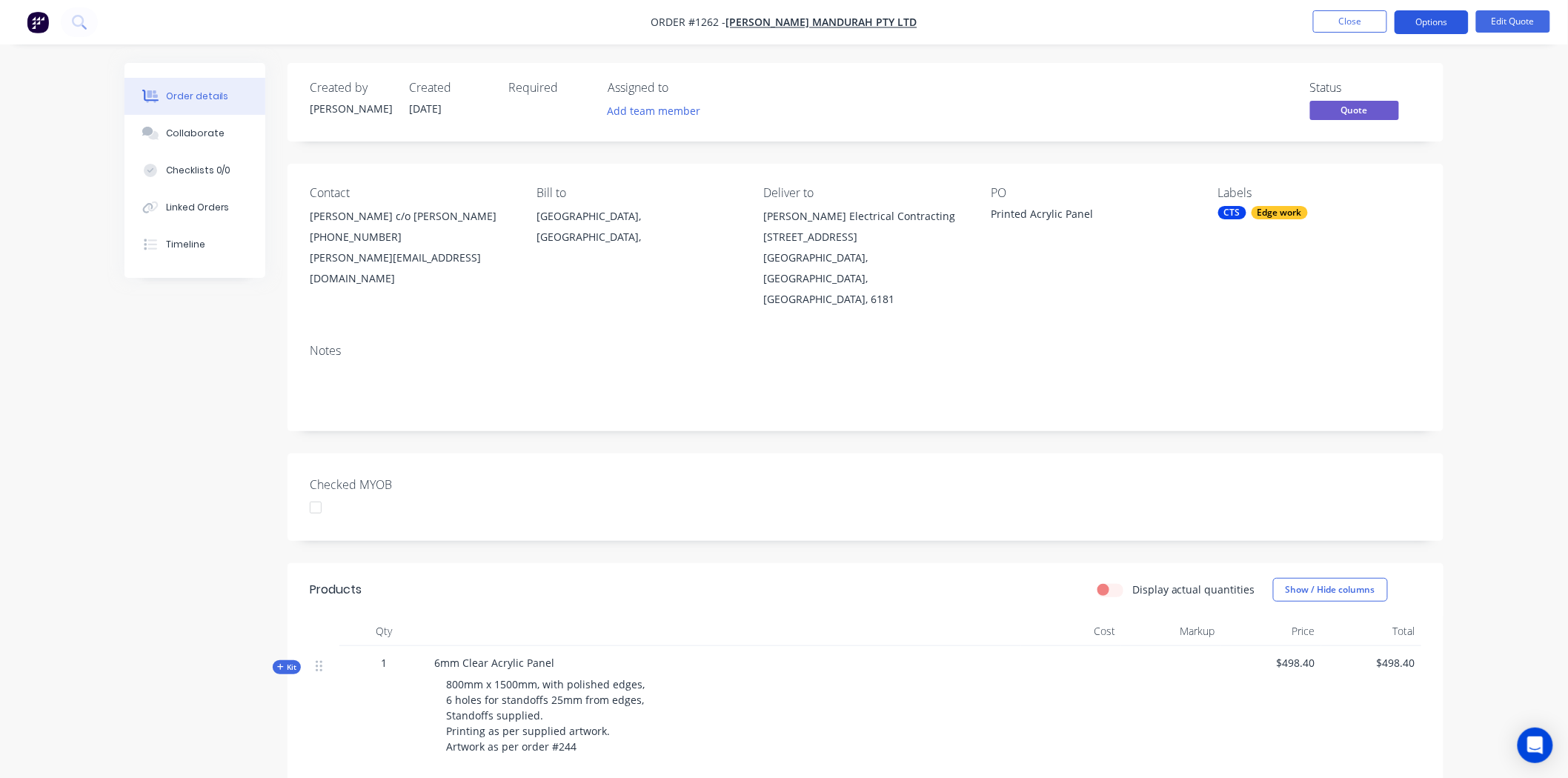
click at [1440, 16] on button "Options" at bounding box center [1431, 22] width 74 height 23
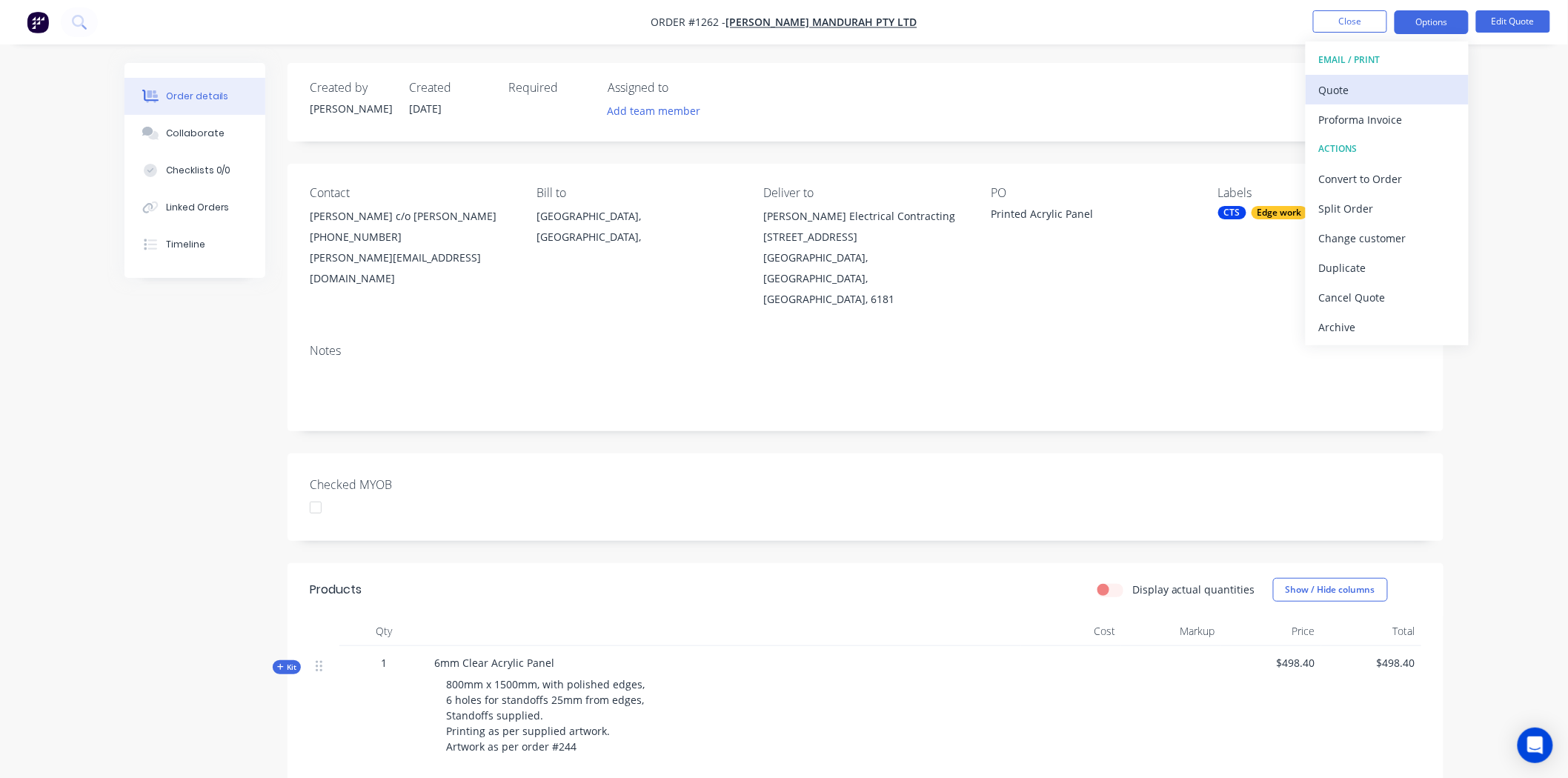
click at [1363, 82] on div "Quote" at bounding box center [1387, 89] width 136 height 21
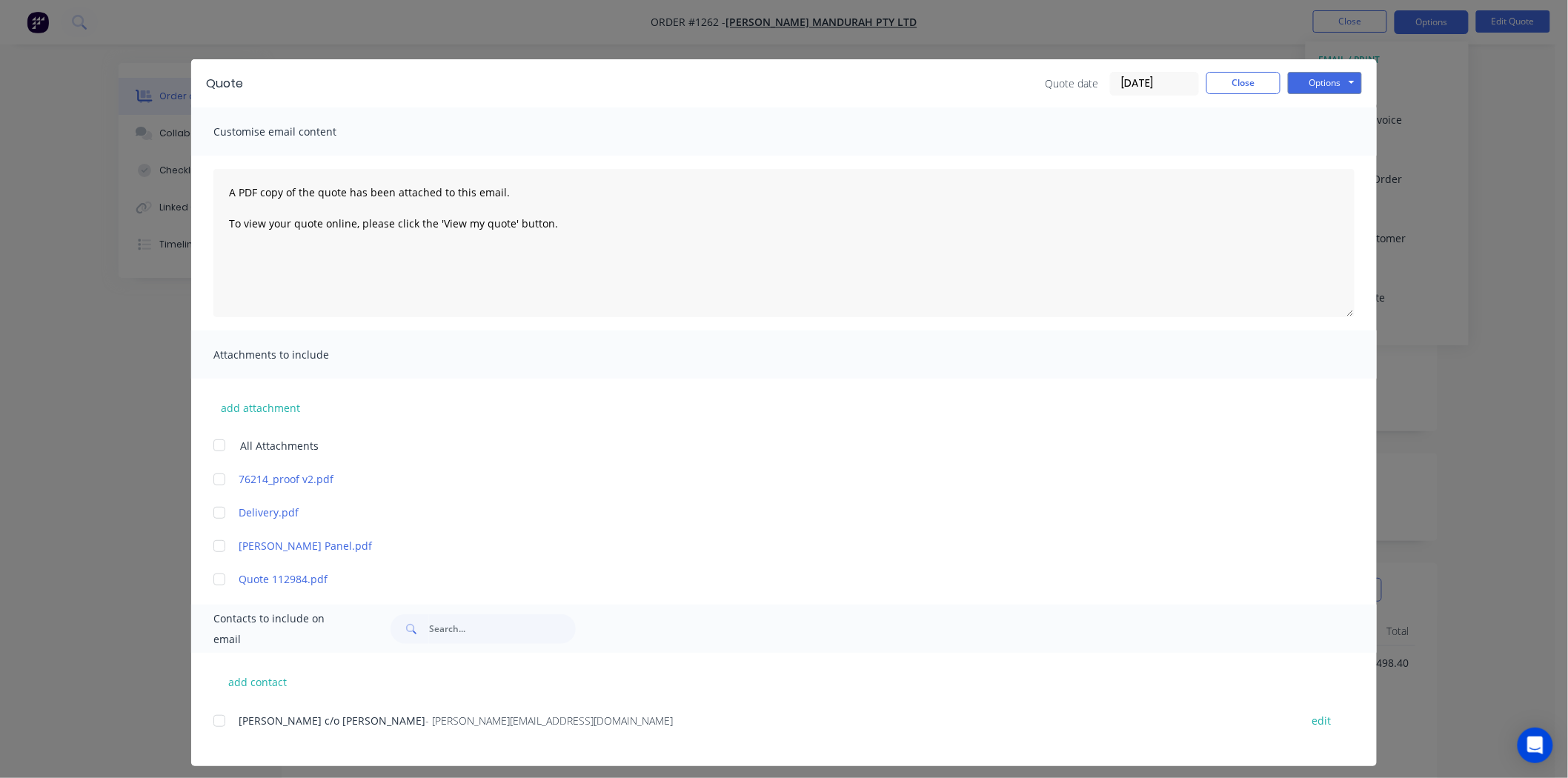
click at [204, 718] on div "add contact Rachel c/o Tristan Dodd - rachel@nixonlive.com.au edit" at bounding box center [784, 709] width 1186 height 113
click at [215, 719] on div at bounding box center [220, 721] width 30 height 30
click at [1309, 80] on button "Options" at bounding box center [1325, 83] width 74 height 22
click at [1336, 153] on button "Email" at bounding box center [1335, 158] width 95 height 24
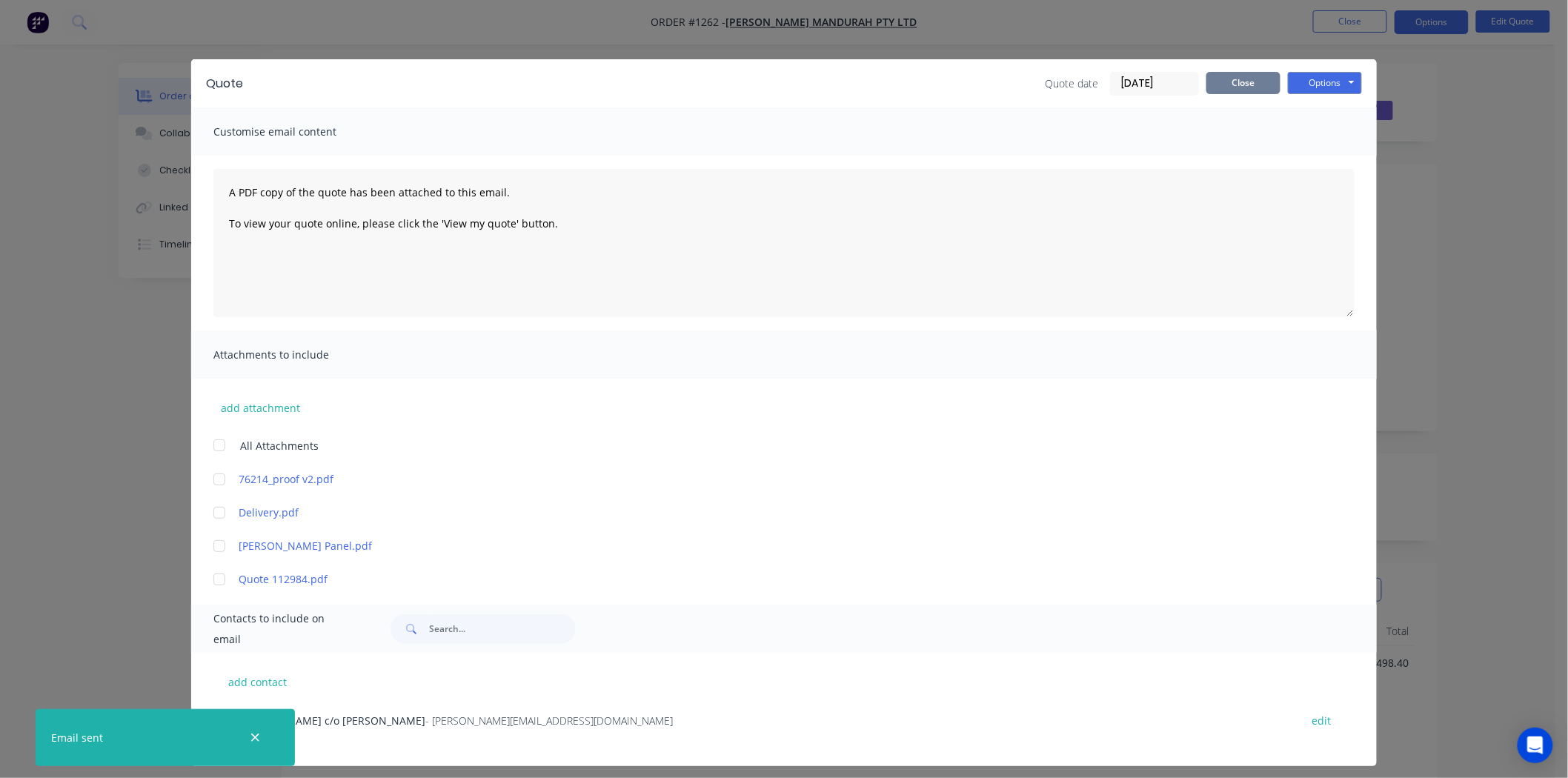
click at [1240, 91] on button "Close" at bounding box center [1243, 83] width 74 height 22
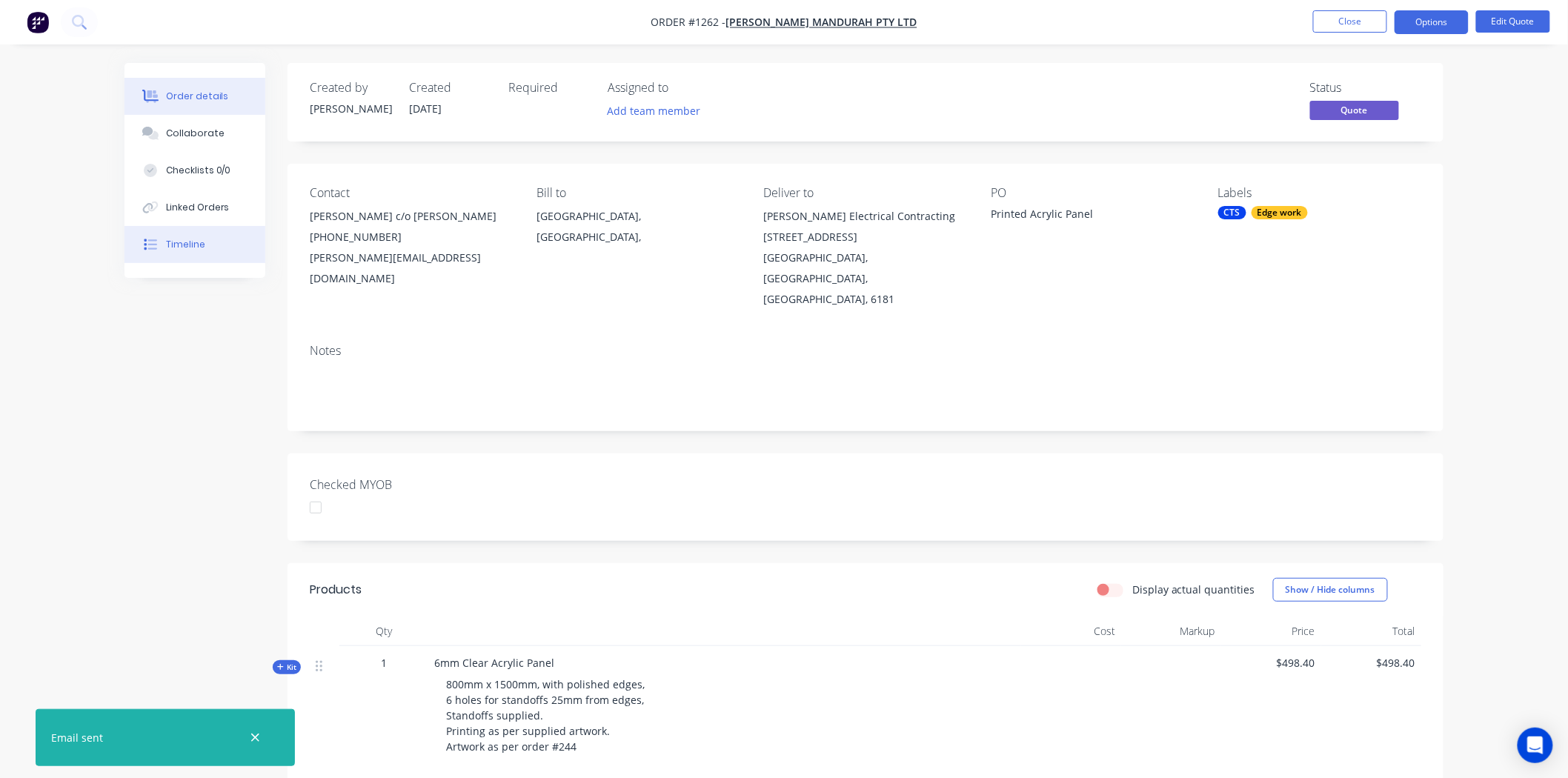
click at [194, 239] on div "Timeline" at bounding box center [185, 244] width 39 height 13
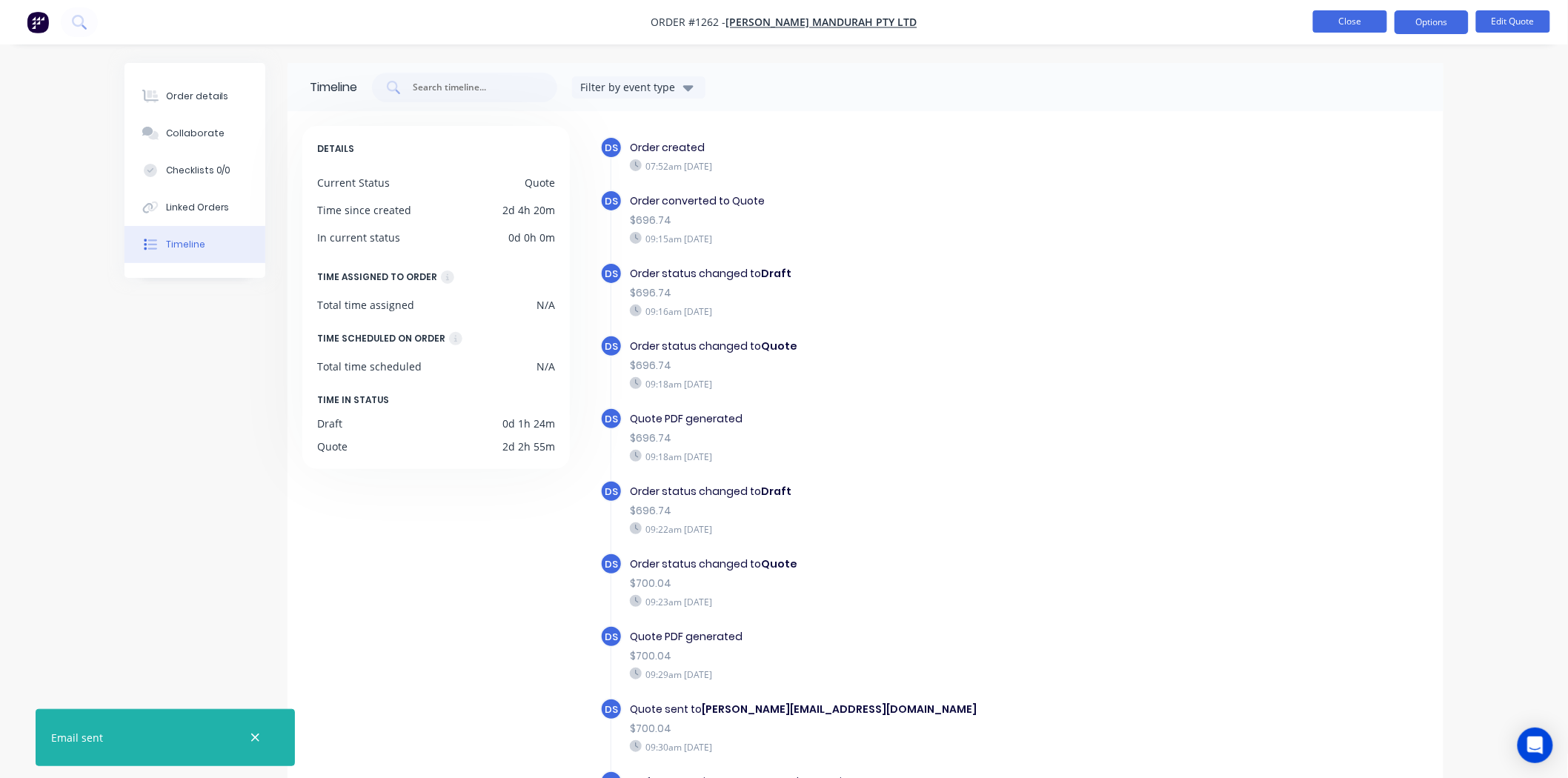
click at [1360, 19] on button "Close" at bounding box center [1350, 21] width 74 height 22
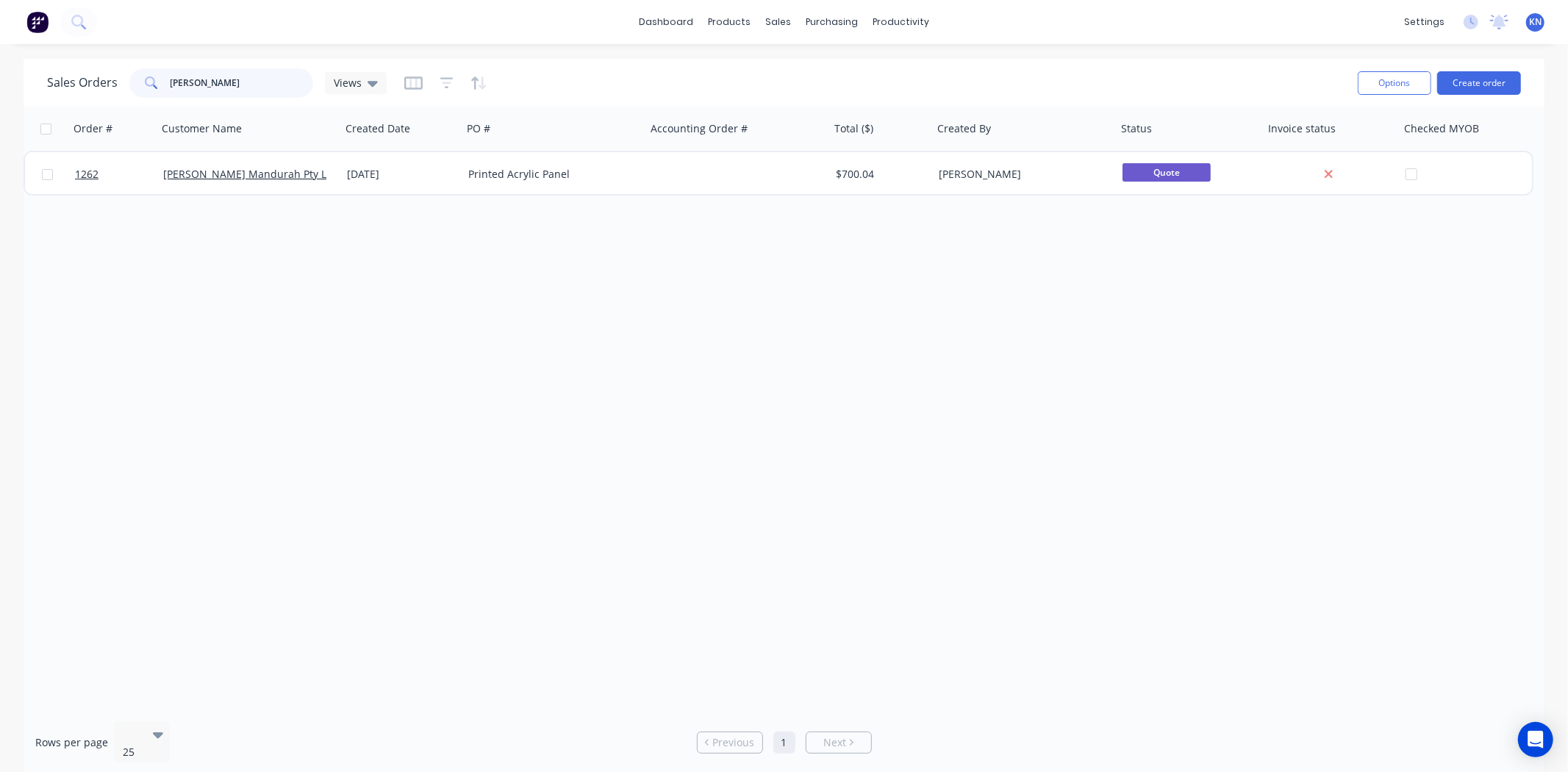
click at [239, 87] on input "nixon" at bounding box center [242, 83] width 143 height 29
type input "n"
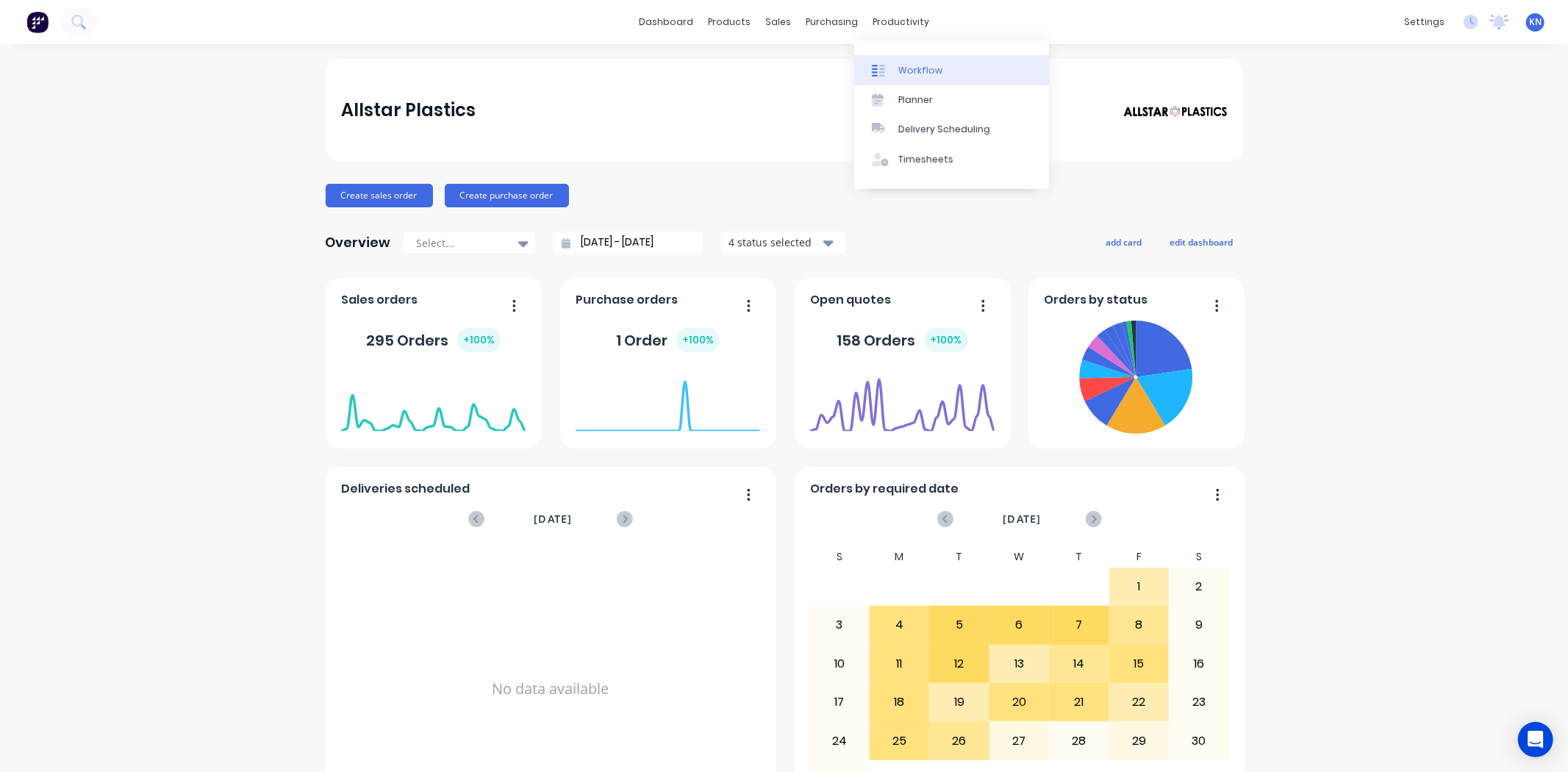
click at [939, 64] on link "Workflow" at bounding box center [952, 70] width 195 height 29
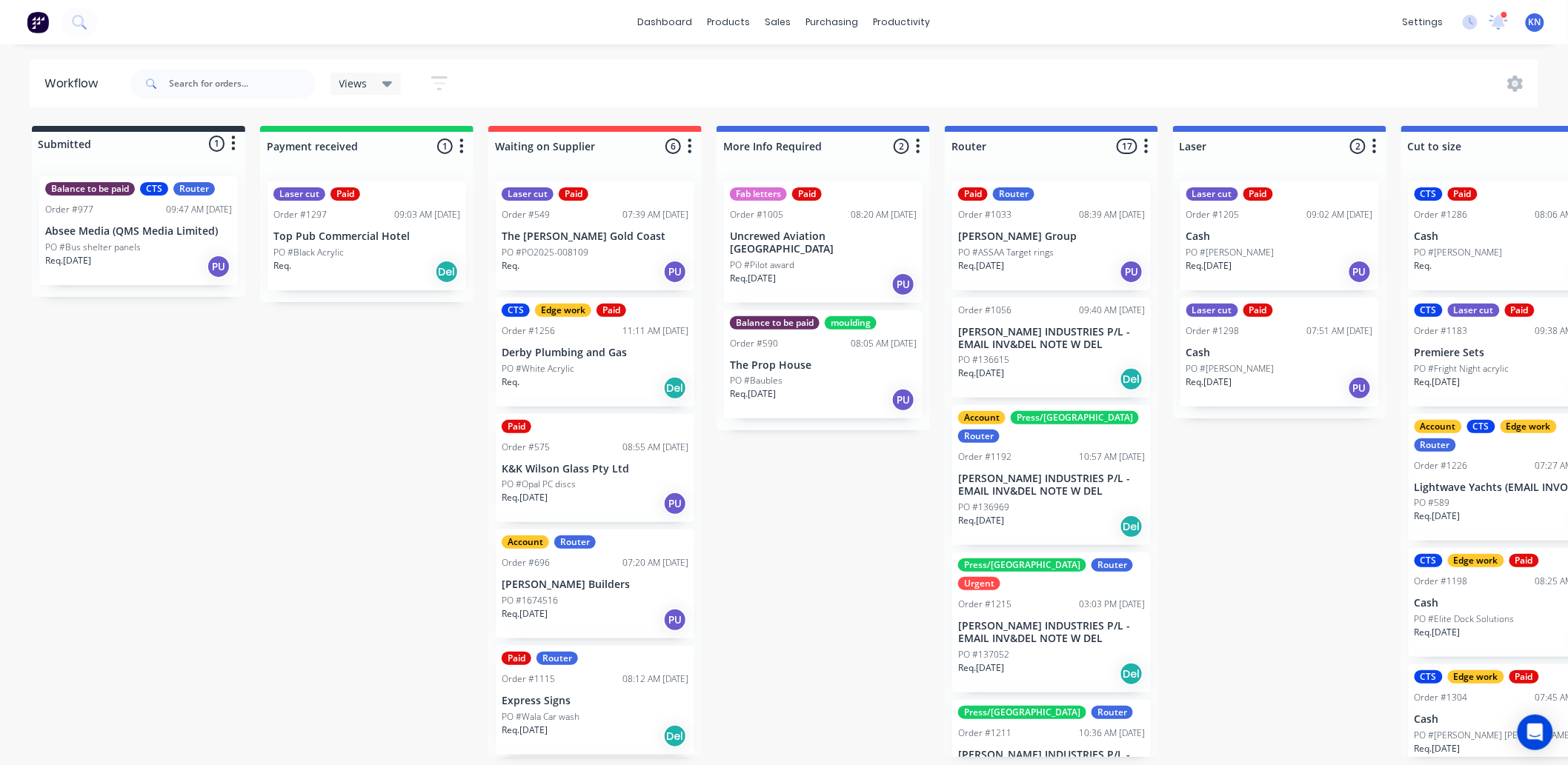
drag, startPoint x: 1495, startPoint y: 28, endPoint x: 764, endPoint y: 773, distance: 1043.7
click at [1497, 27] on icon at bounding box center [1498, 22] width 20 height 16
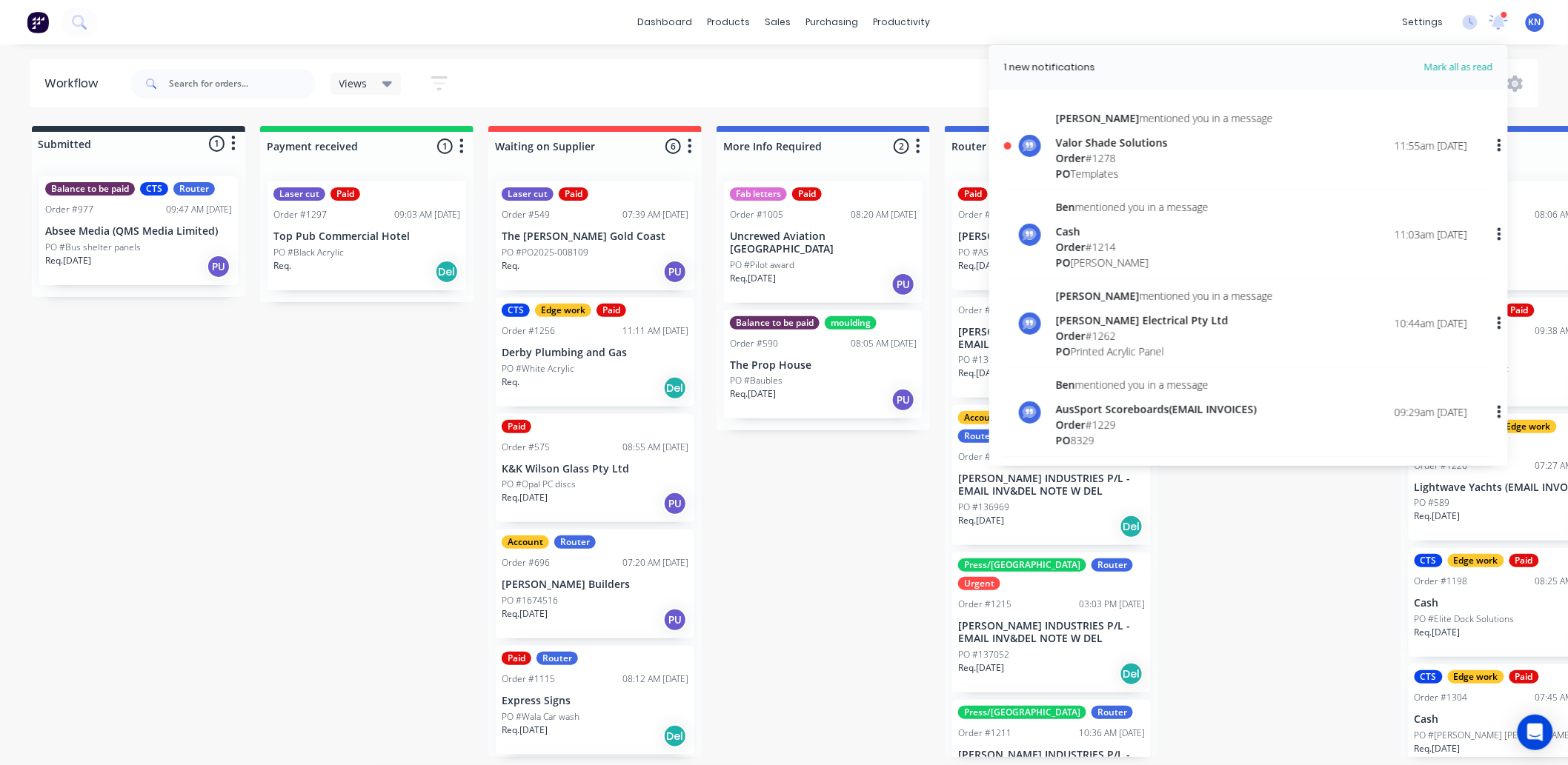
click at [1104, 149] on div "Valor Shade Solutions" at bounding box center [1165, 143] width 217 height 16
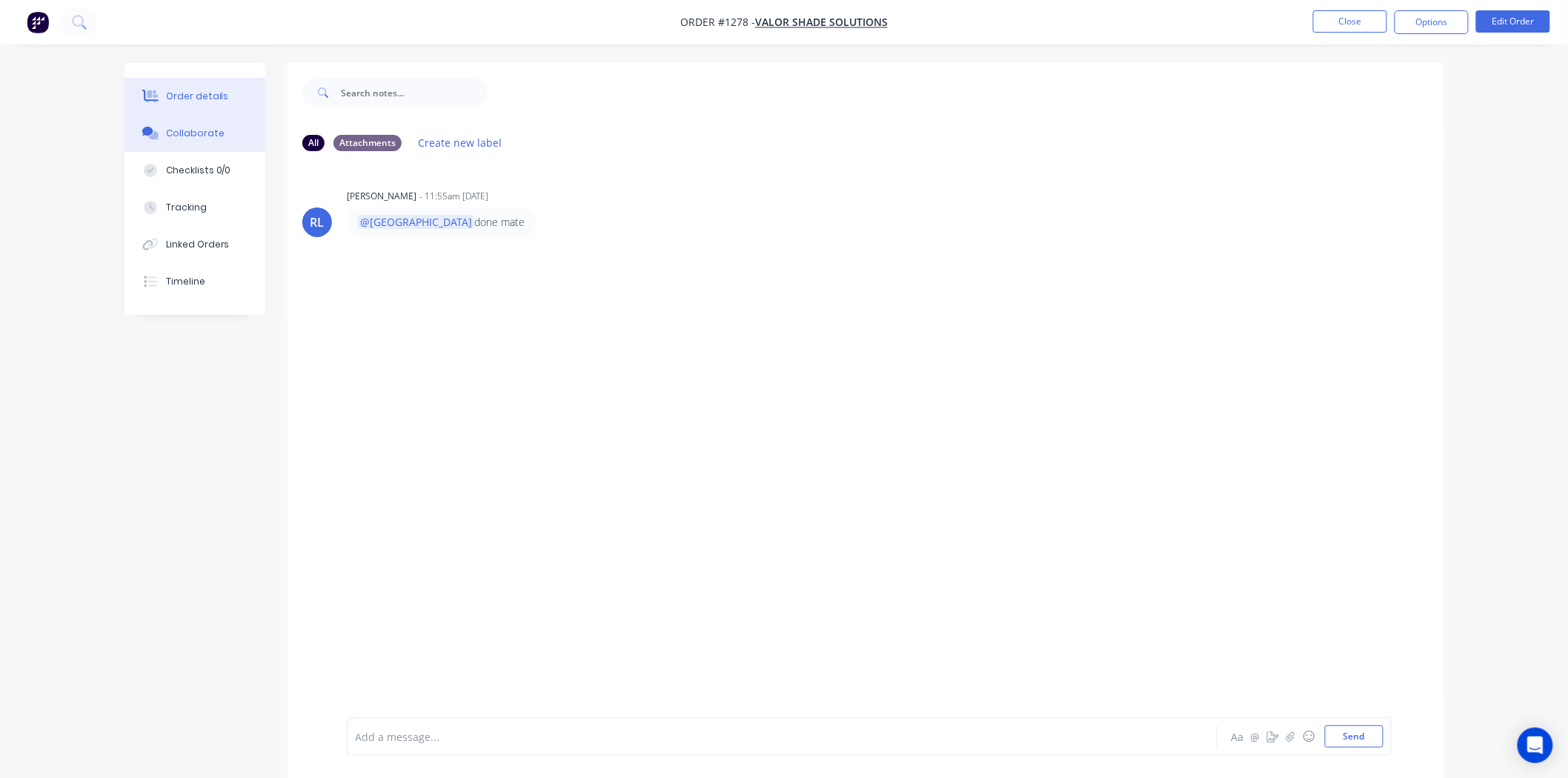
click at [185, 90] on div "Order details" at bounding box center [197, 96] width 63 height 13
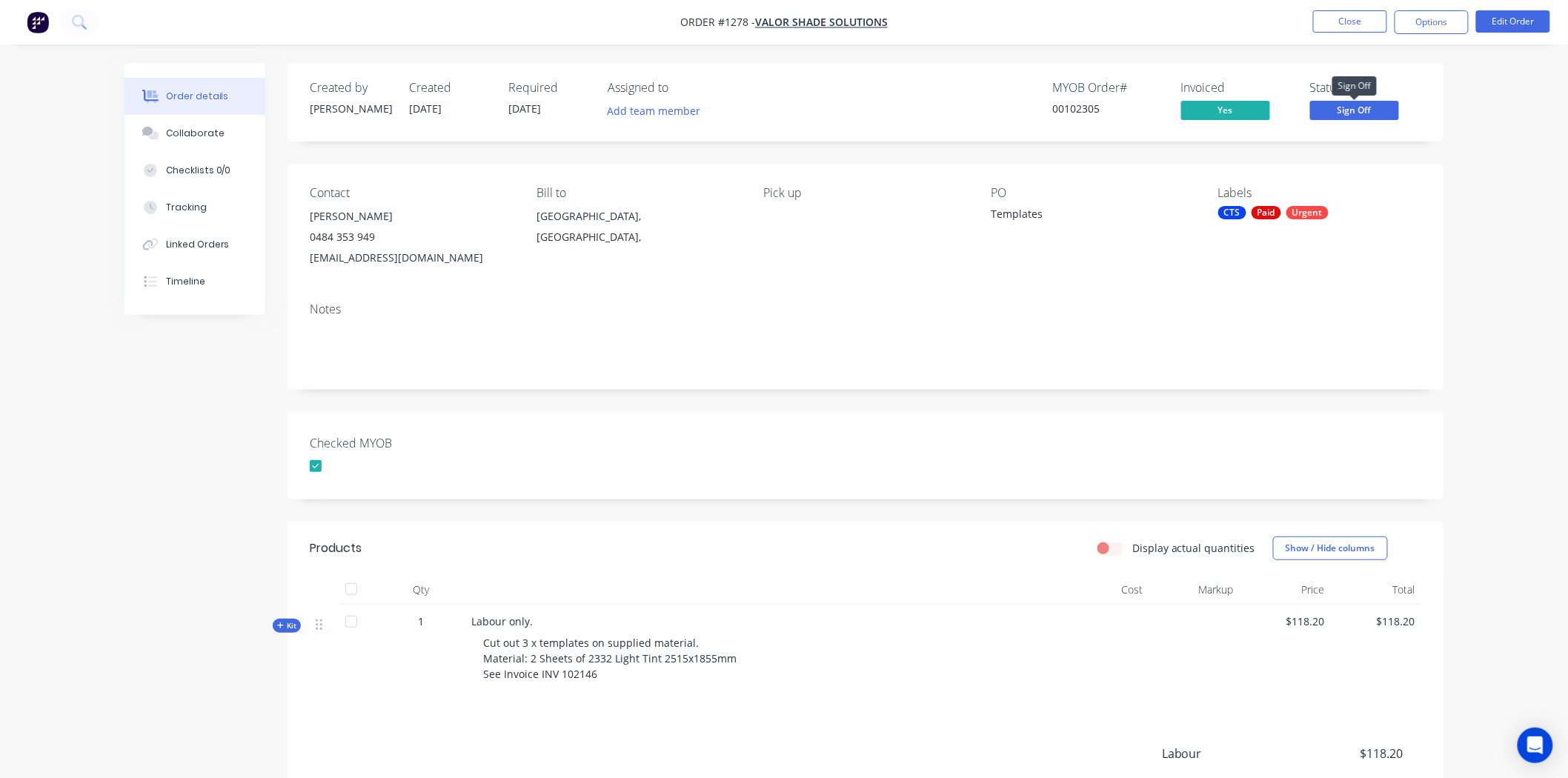
click at [1364, 106] on span "Sign Off" at bounding box center [1355, 110] width 89 height 19
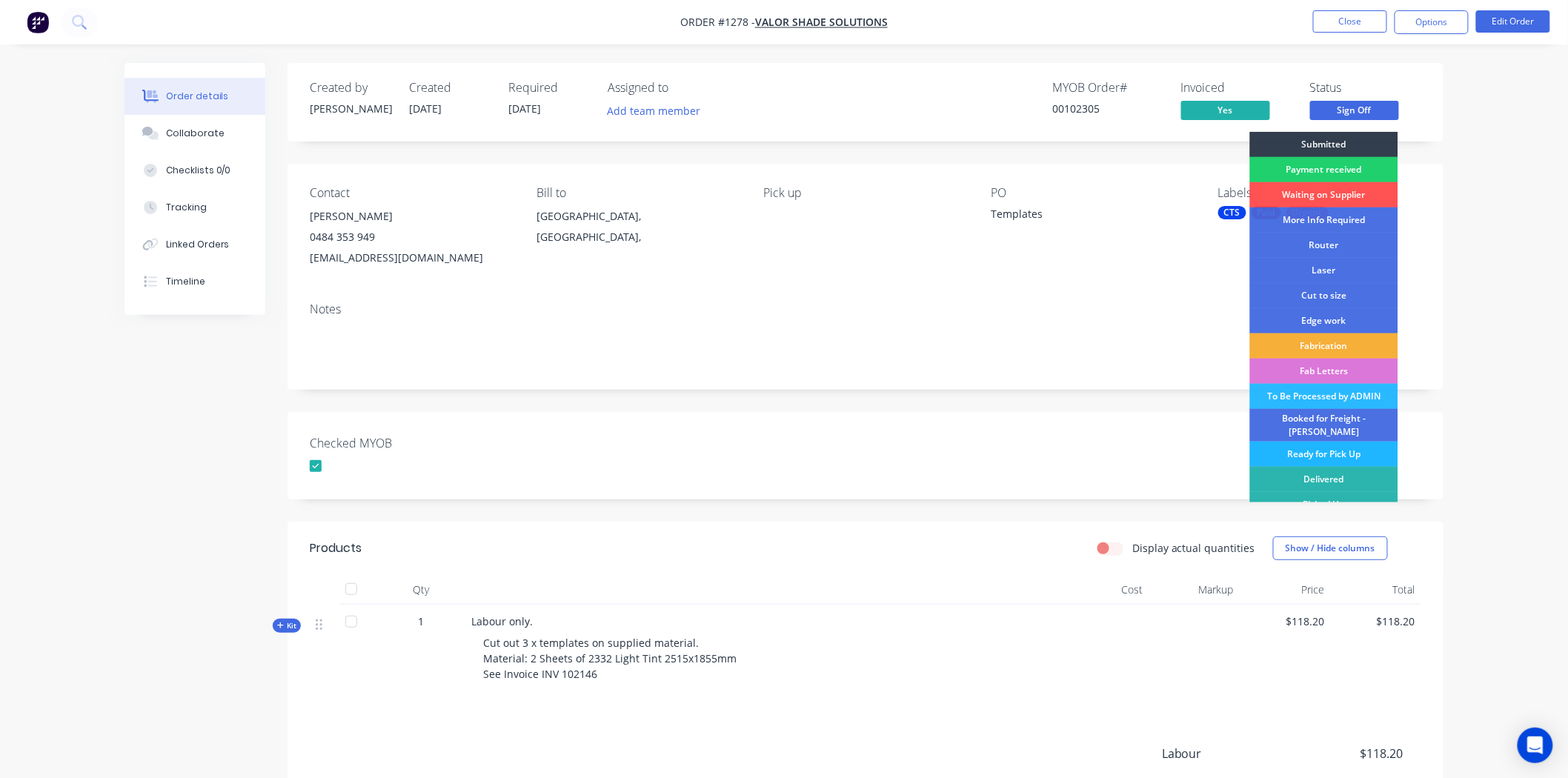
click at [1330, 442] on div "Ready for Pick Up" at bounding box center [1324, 454] width 149 height 25
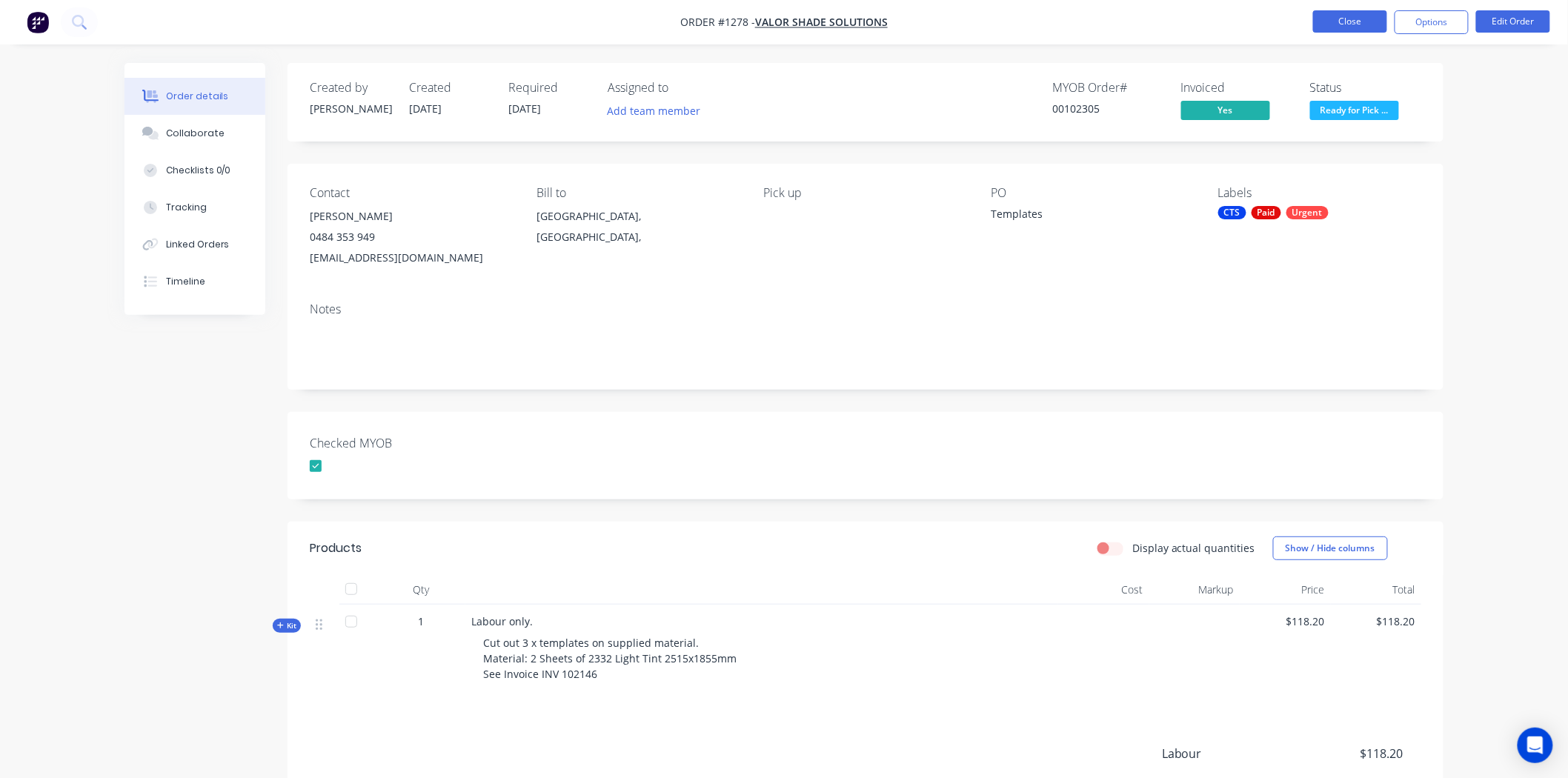
click at [1361, 16] on button "Close" at bounding box center [1350, 21] width 74 height 22
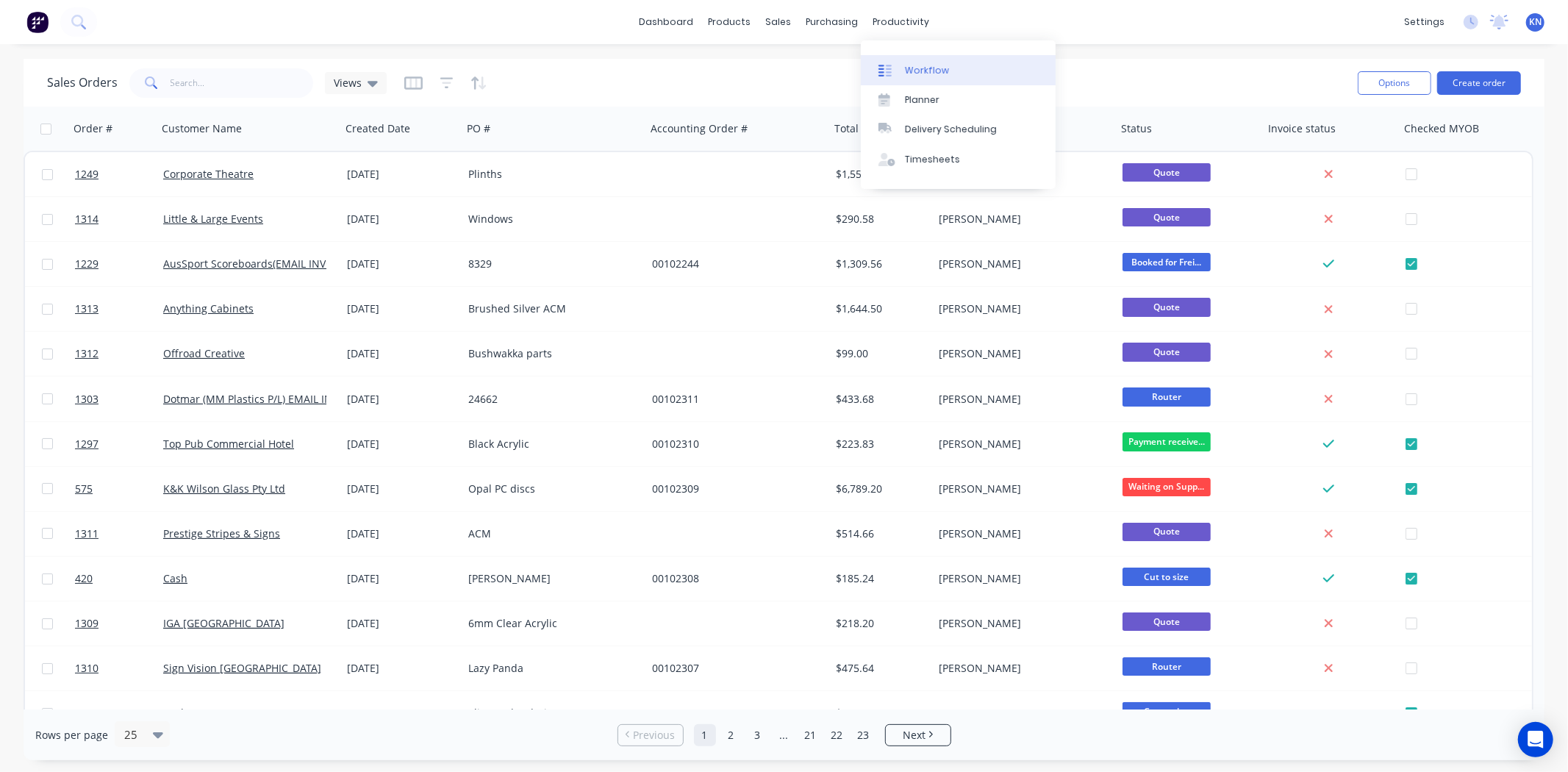
drag, startPoint x: 897, startPoint y: 23, endPoint x: 923, endPoint y: 61, distance: 46.0
click at [897, 23] on div "productivity" at bounding box center [901, 22] width 71 height 22
click at [948, 64] on link "Workflow" at bounding box center [958, 70] width 195 height 29
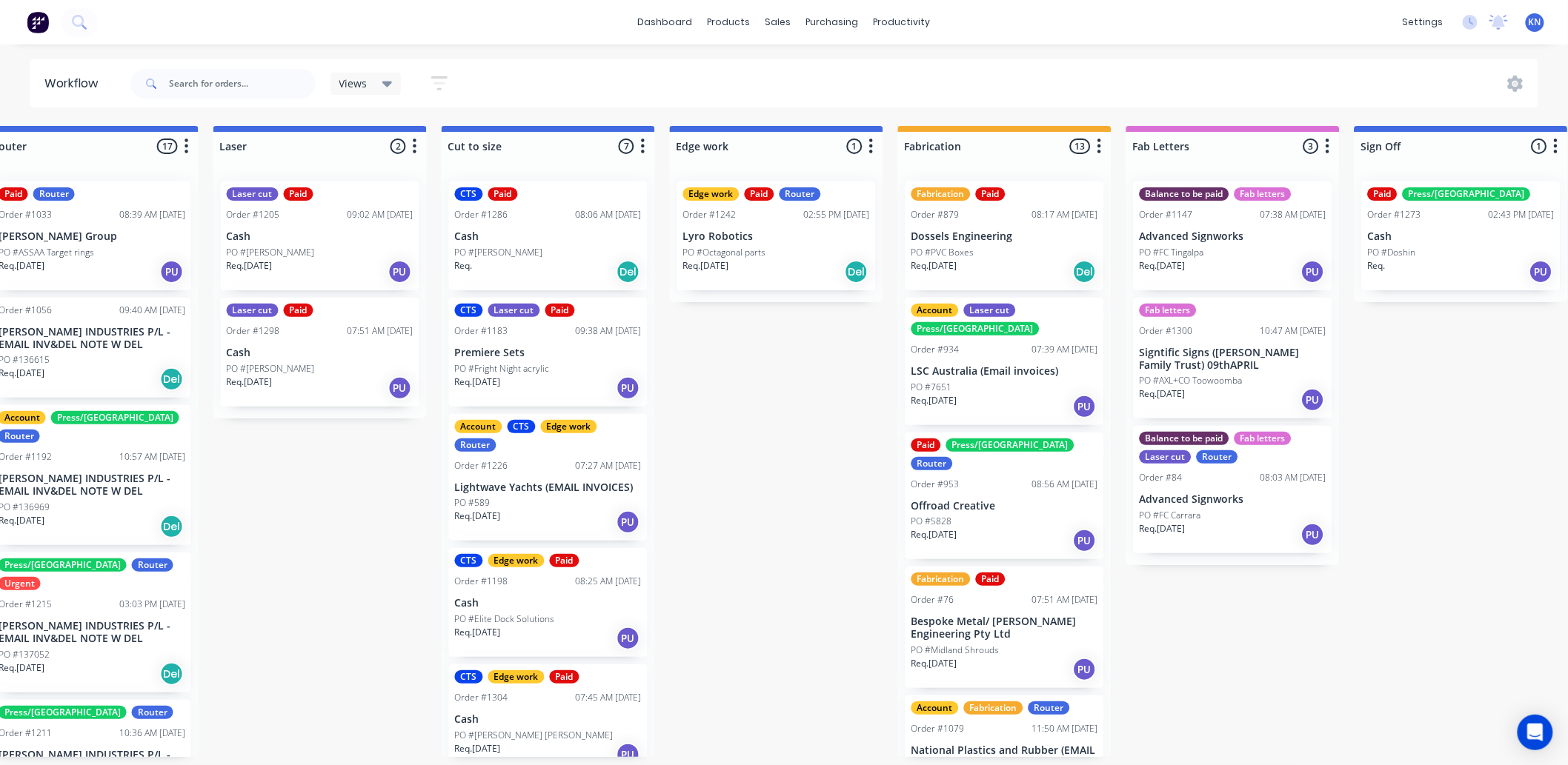
scroll to position [0, 1977]
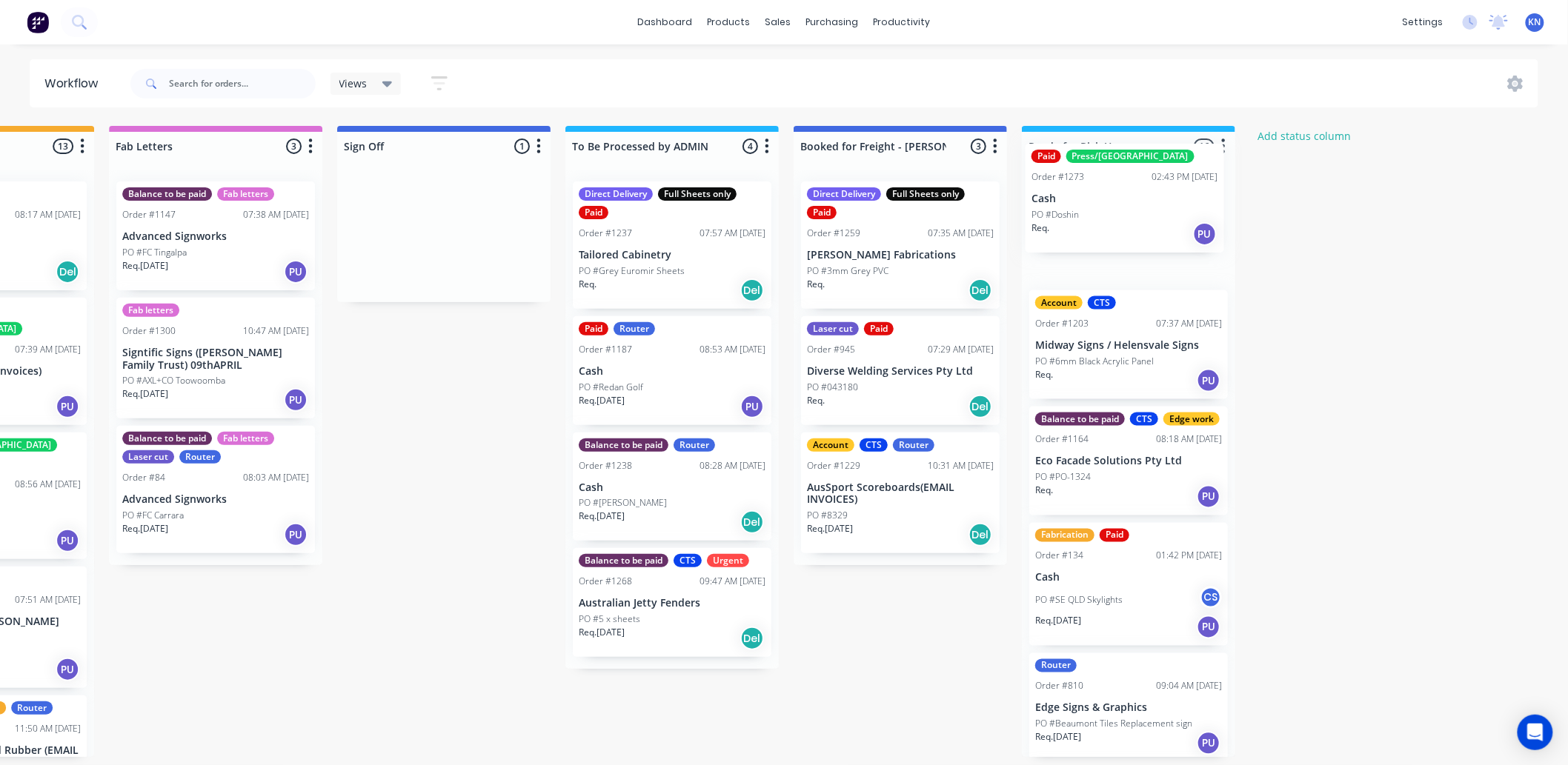
drag, startPoint x: 417, startPoint y: 230, endPoint x: 1105, endPoint y: 188, distance: 689.3
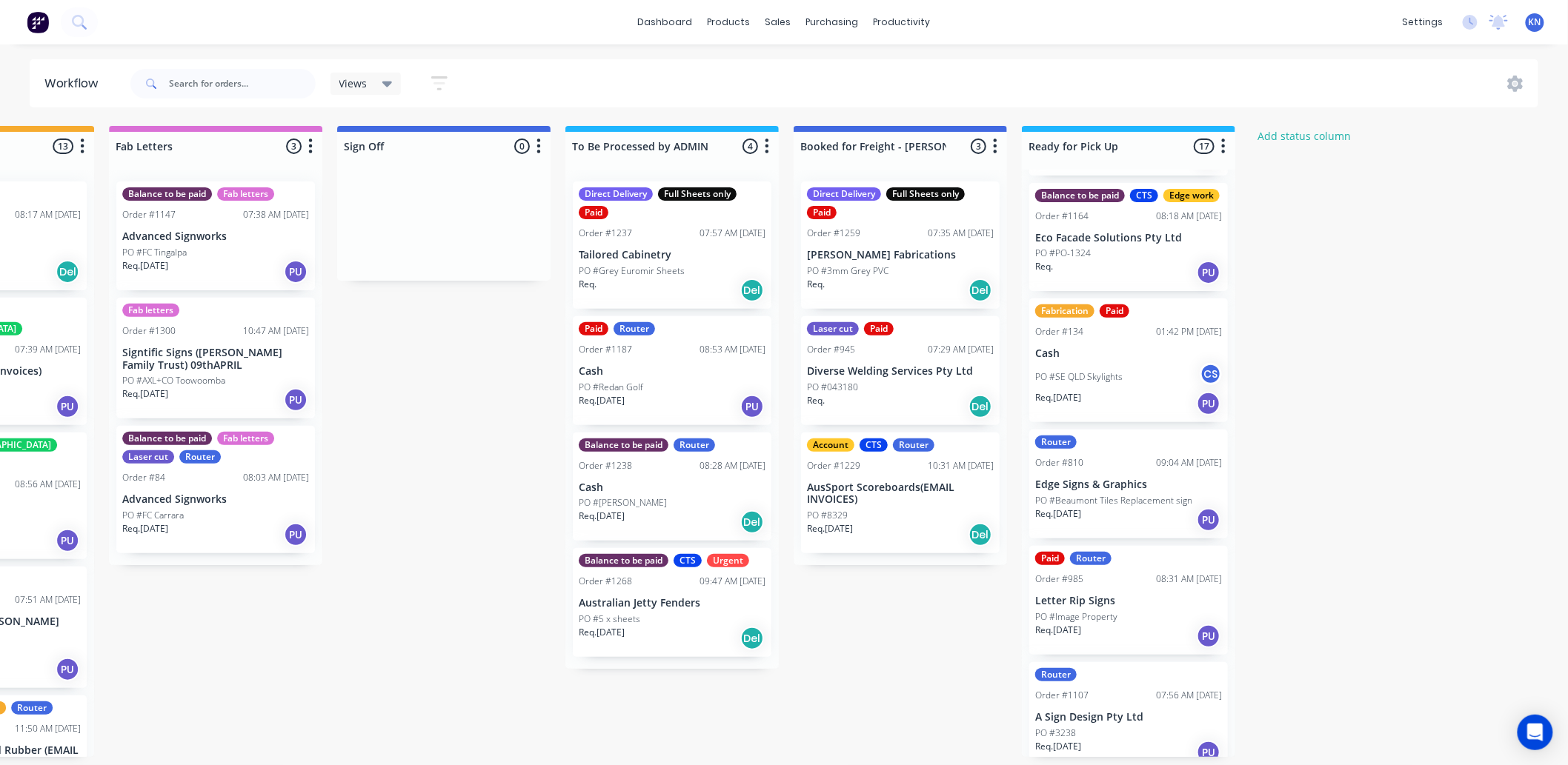
scroll to position [225, 0]
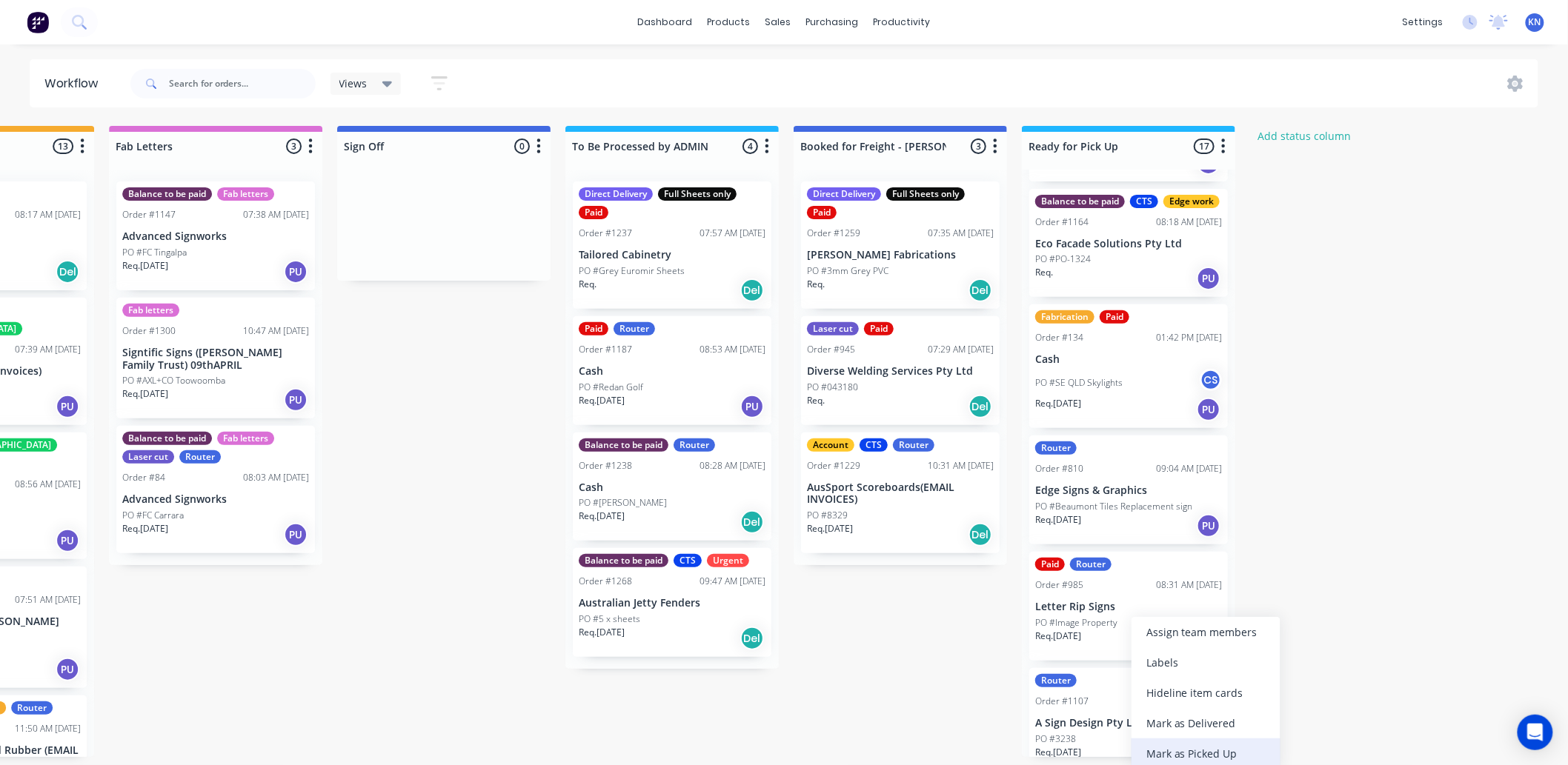
click at [1190, 750] on div "Mark as Picked Up" at bounding box center [1206, 753] width 149 height 30
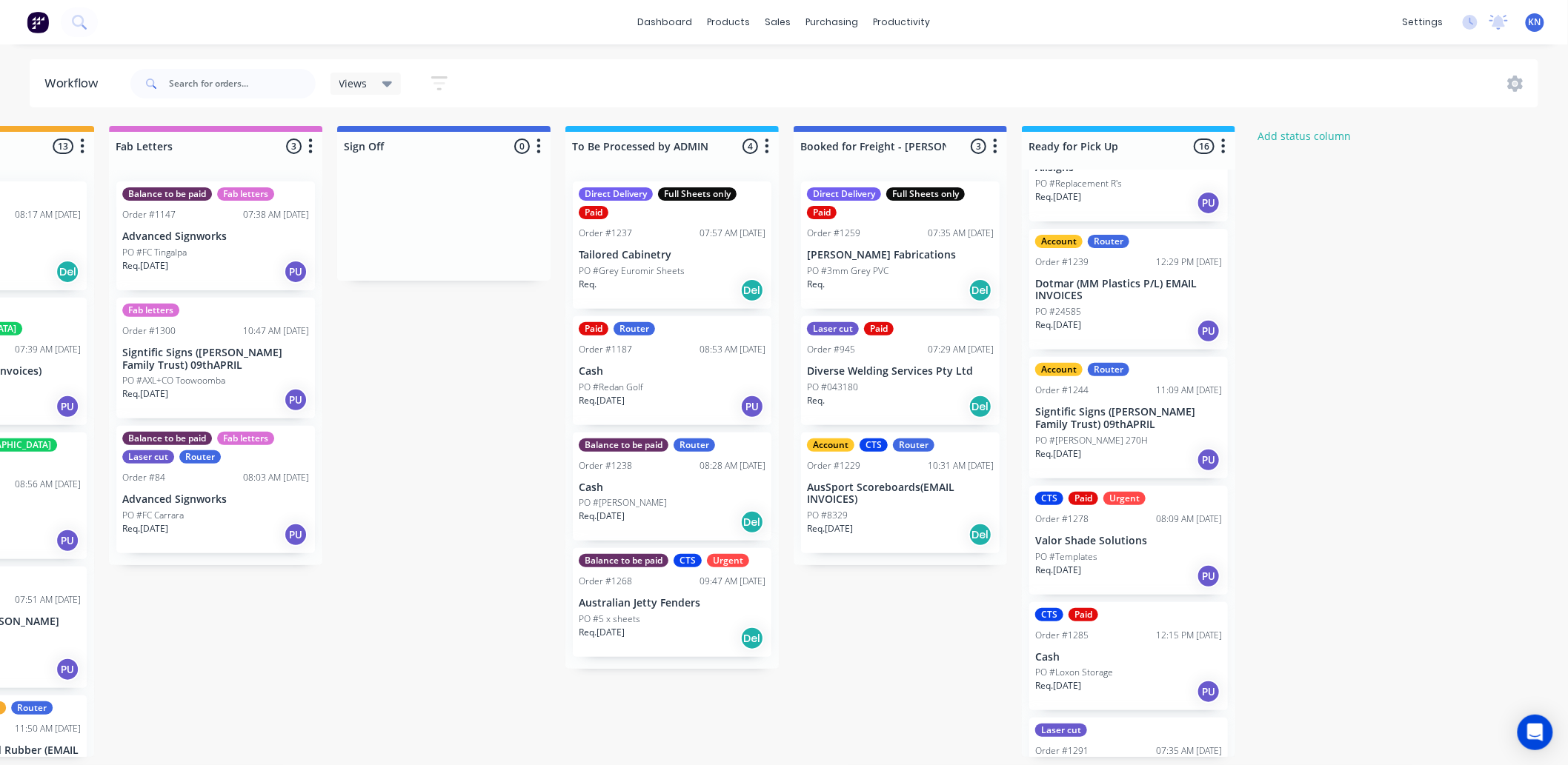
scroll to position [1344, 0]
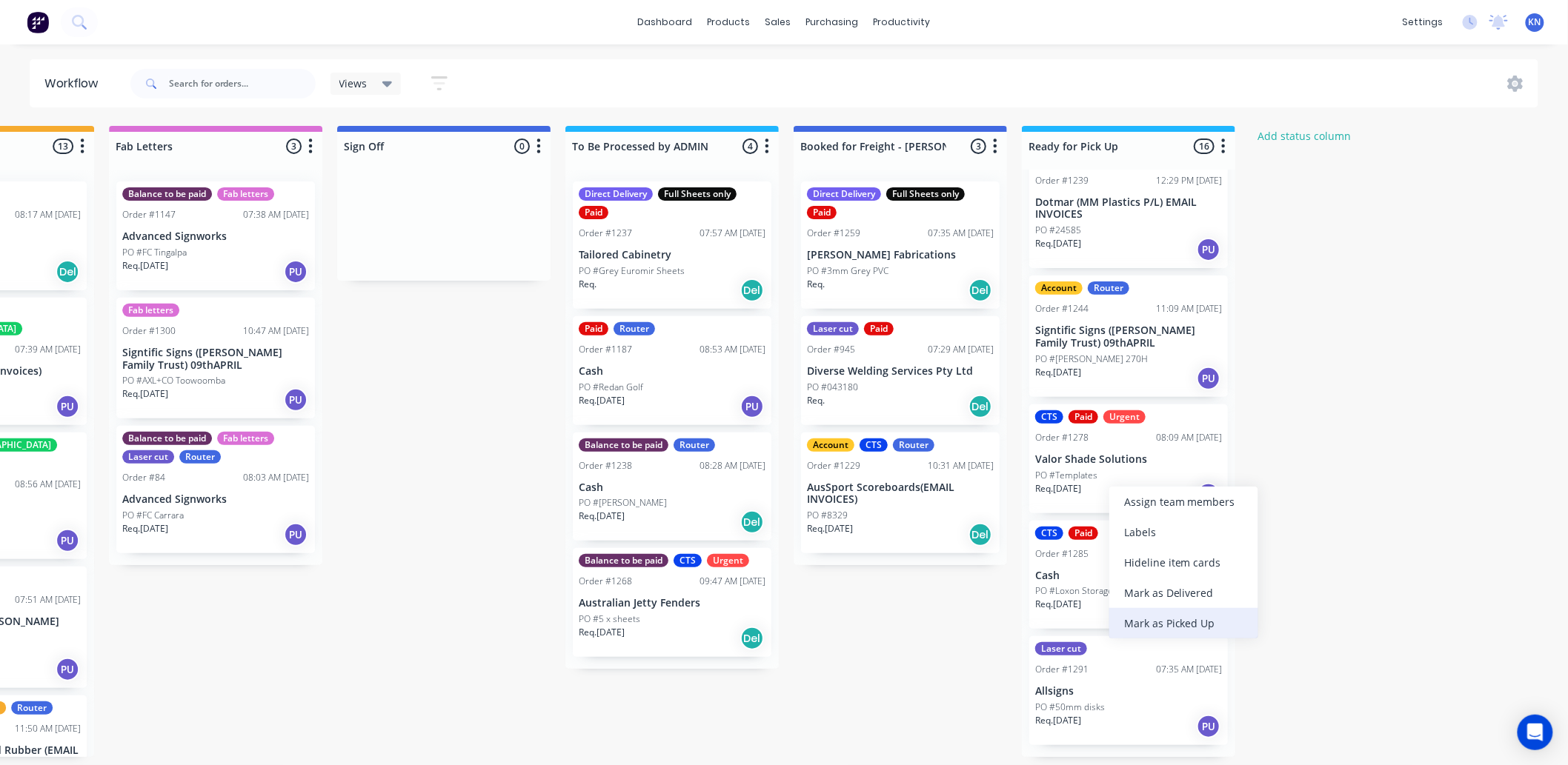
click at [1218, 618] on div "Mark as Picked Up" at bounding box center [1183, 623] width 149 height 30
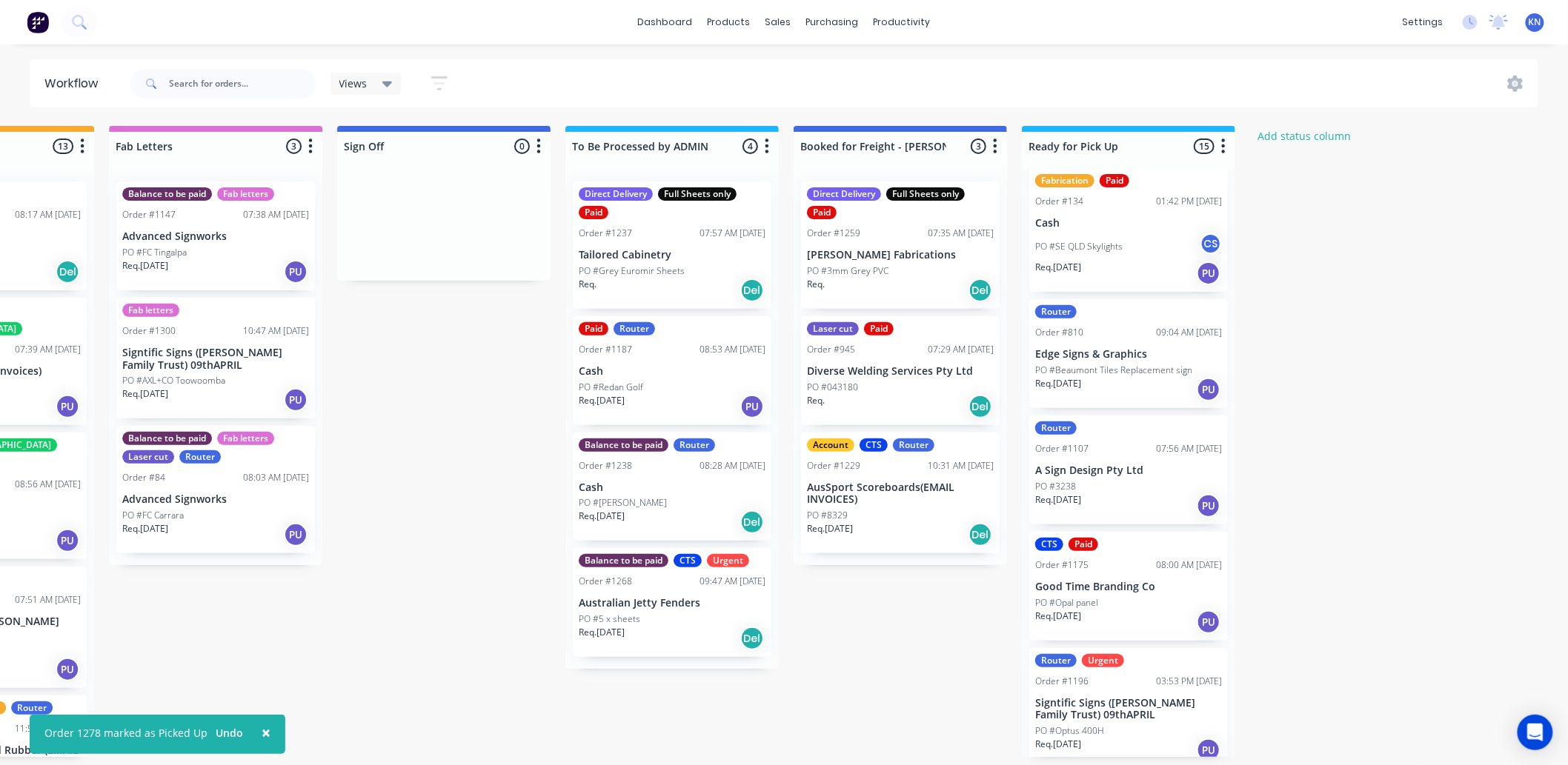
scroll to position [0, 0]
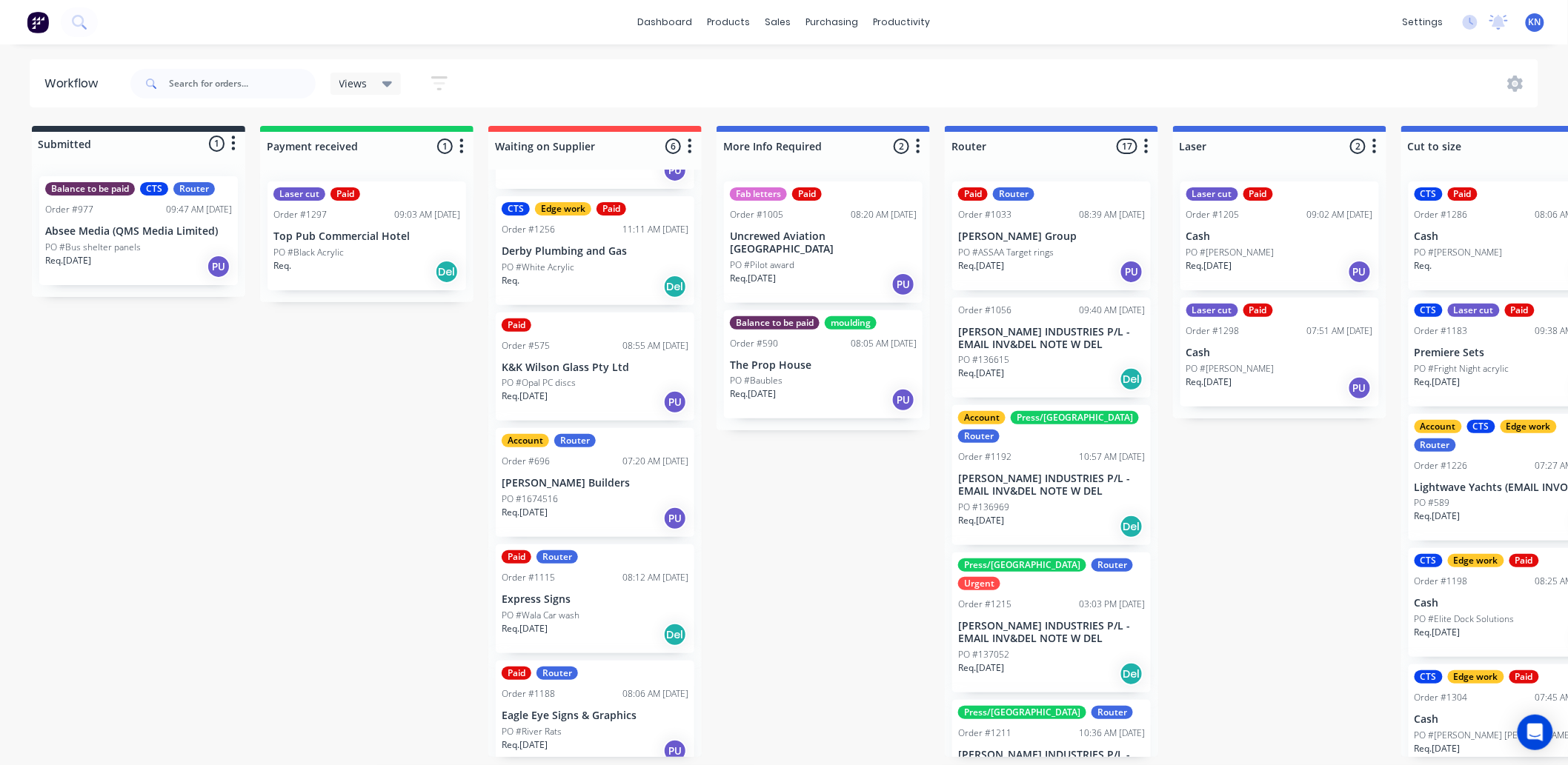
scroll to position [113, 0]
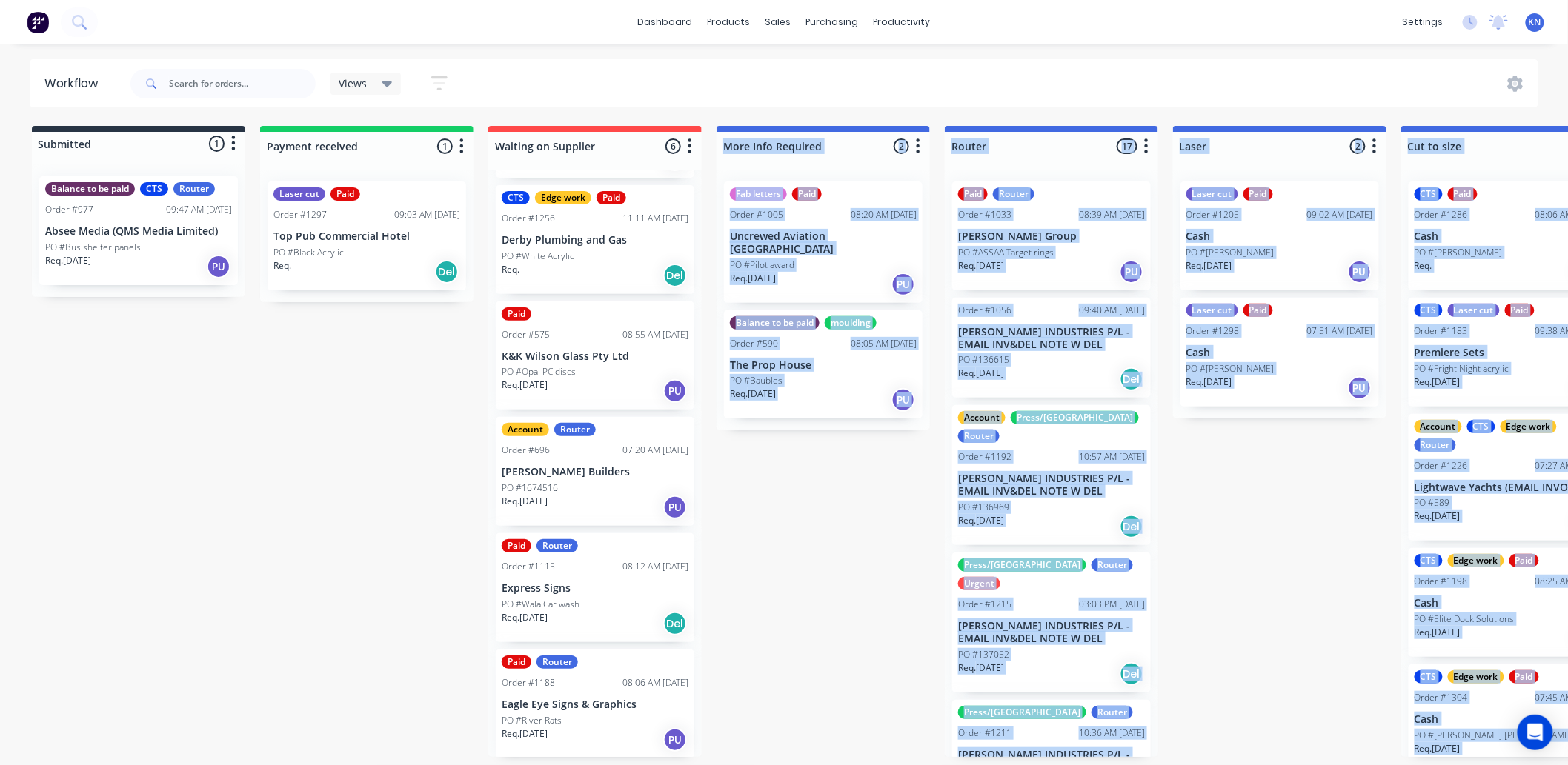
drag, startPoint x: 677, startPoint y: 764, endPoint x: 733, endPoint y: 776, distance: 57.3
click at [733, 676] on html "dashboard products sales purchasing productivity dashboard products Product Cat…" at bounding box center [784, 338] width 1568 height 676
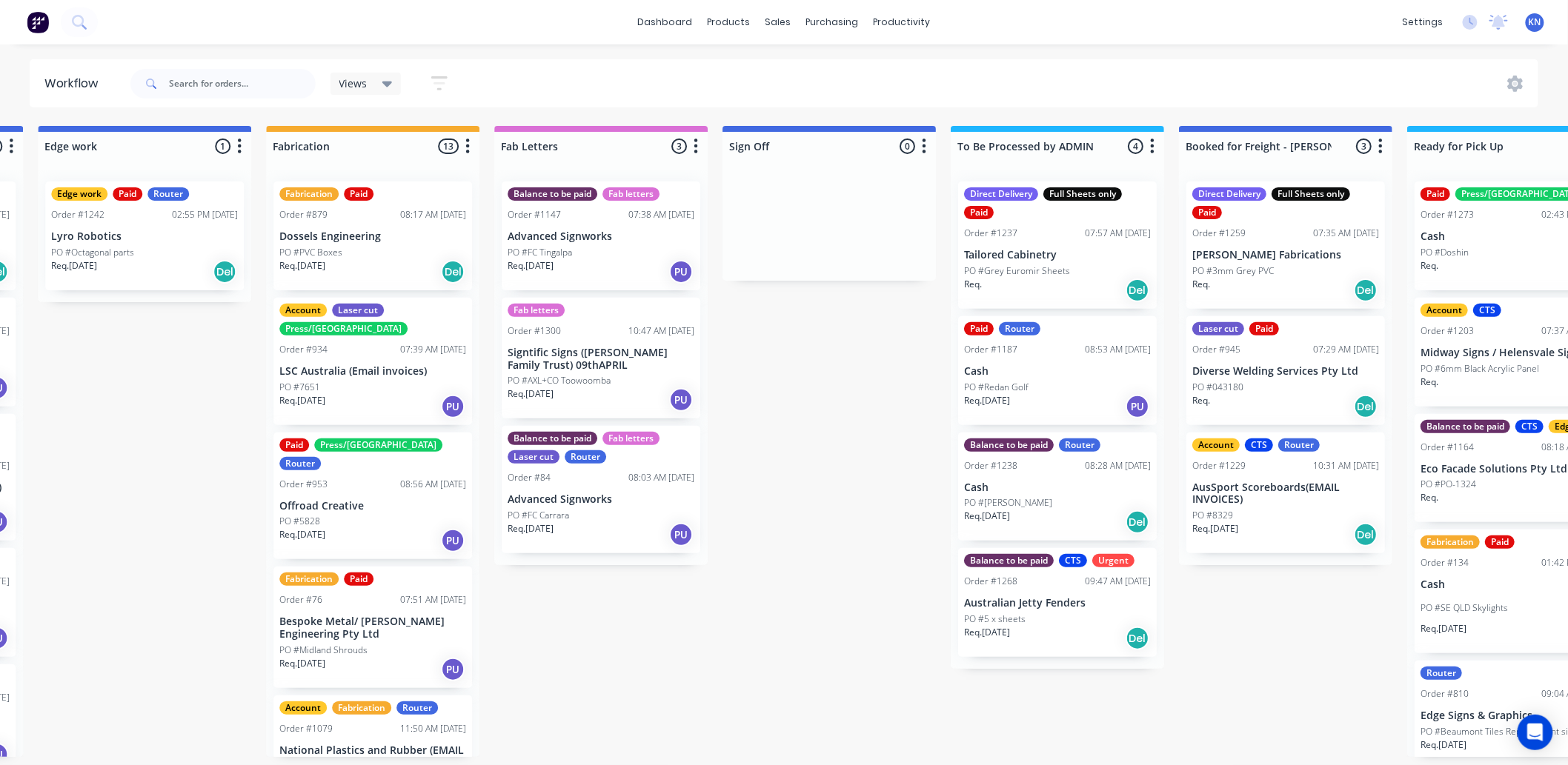
scroll to position [4, 1977]
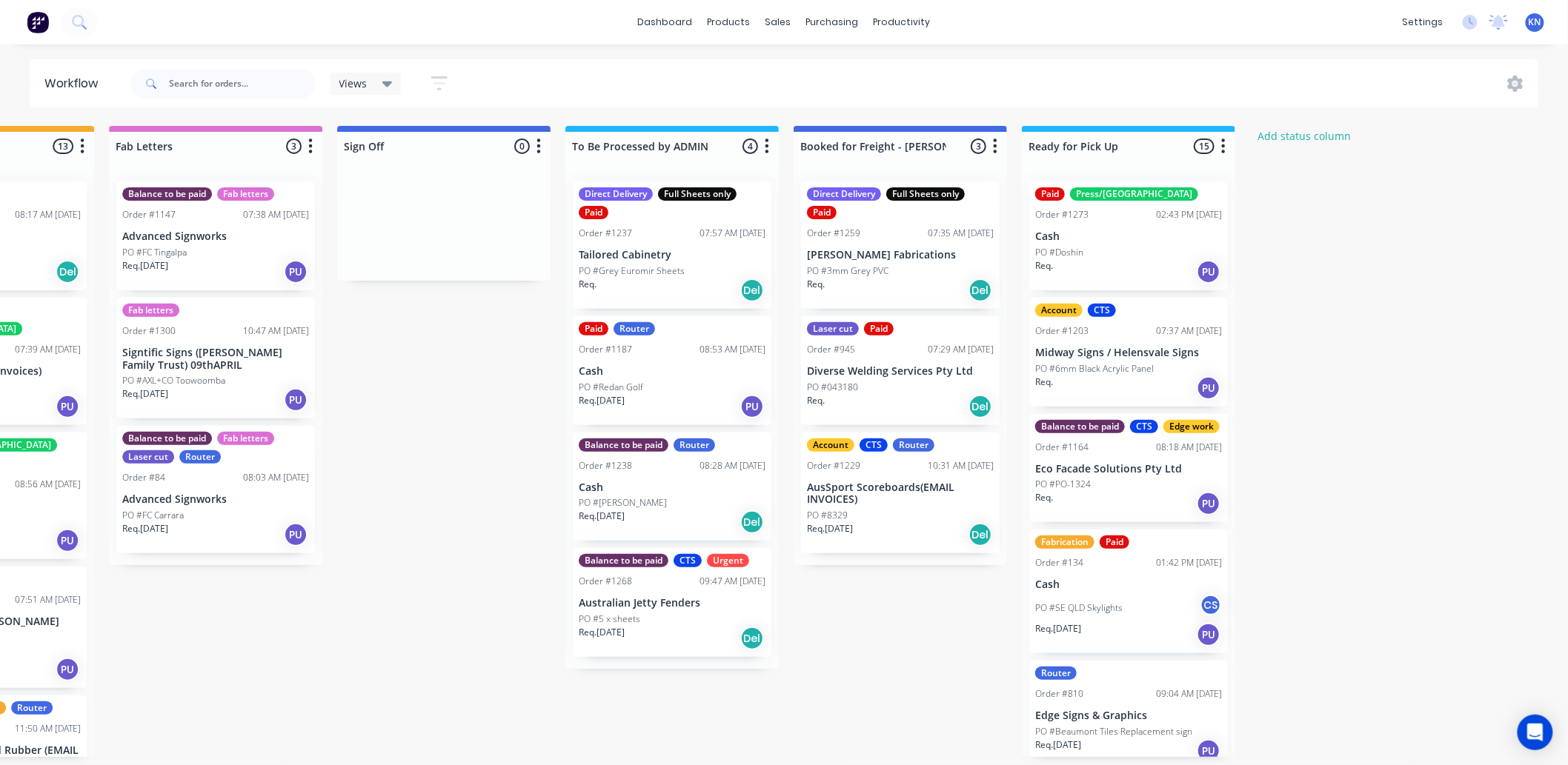
click at [635, 491] on div "Balance to be paid Router Order #1238 08:28 AM 25/08/25 Cash PO #Kylie Raymont …" at bounding box center [672, 487] width 199 height 109
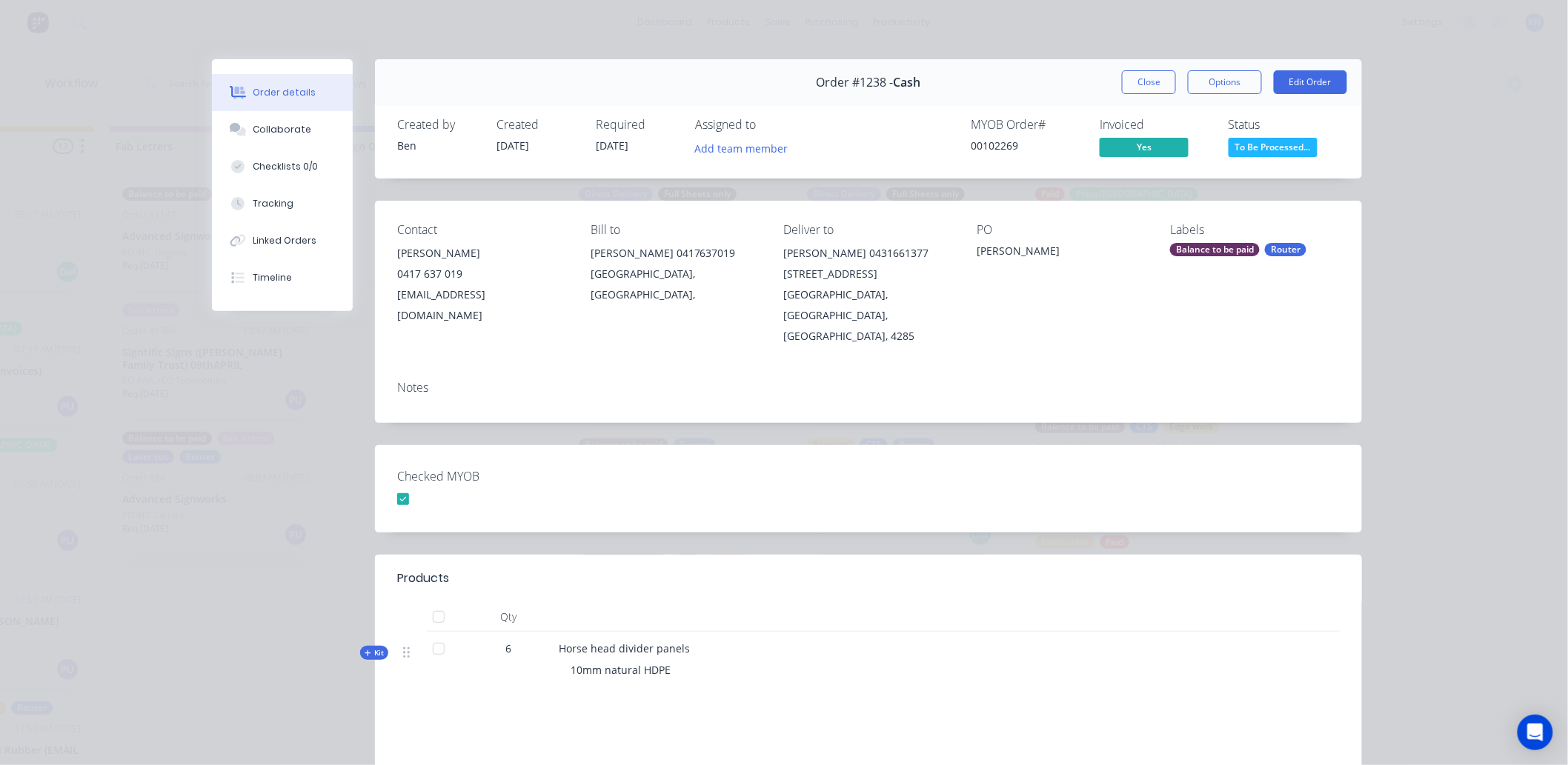
click at [1144, 77] on button "Close" at bounding box center [1148, 82] width 54 height 23
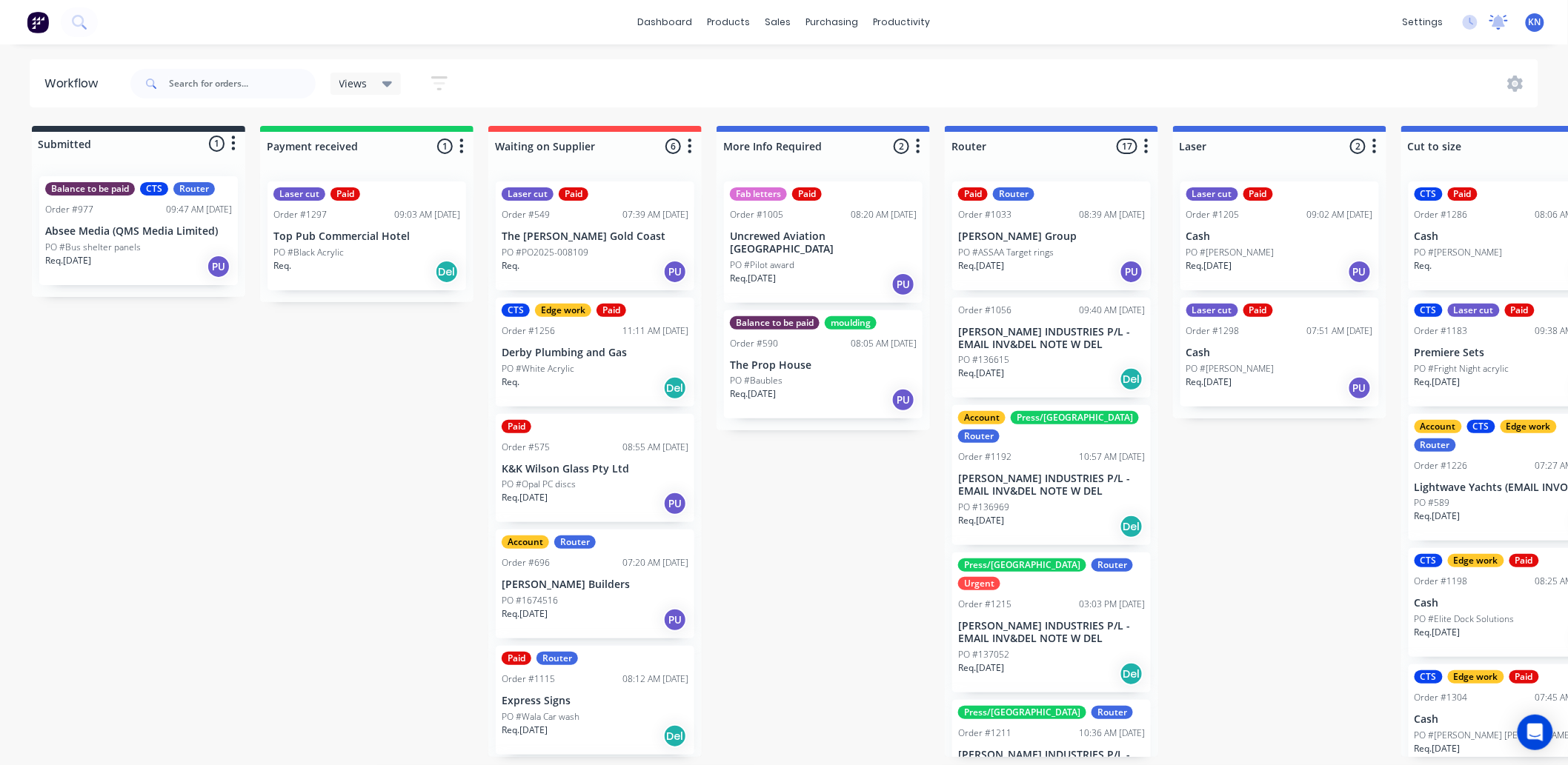
click at [1502, 20] on icon at bounding box center [1498, 20] width 13 height 12
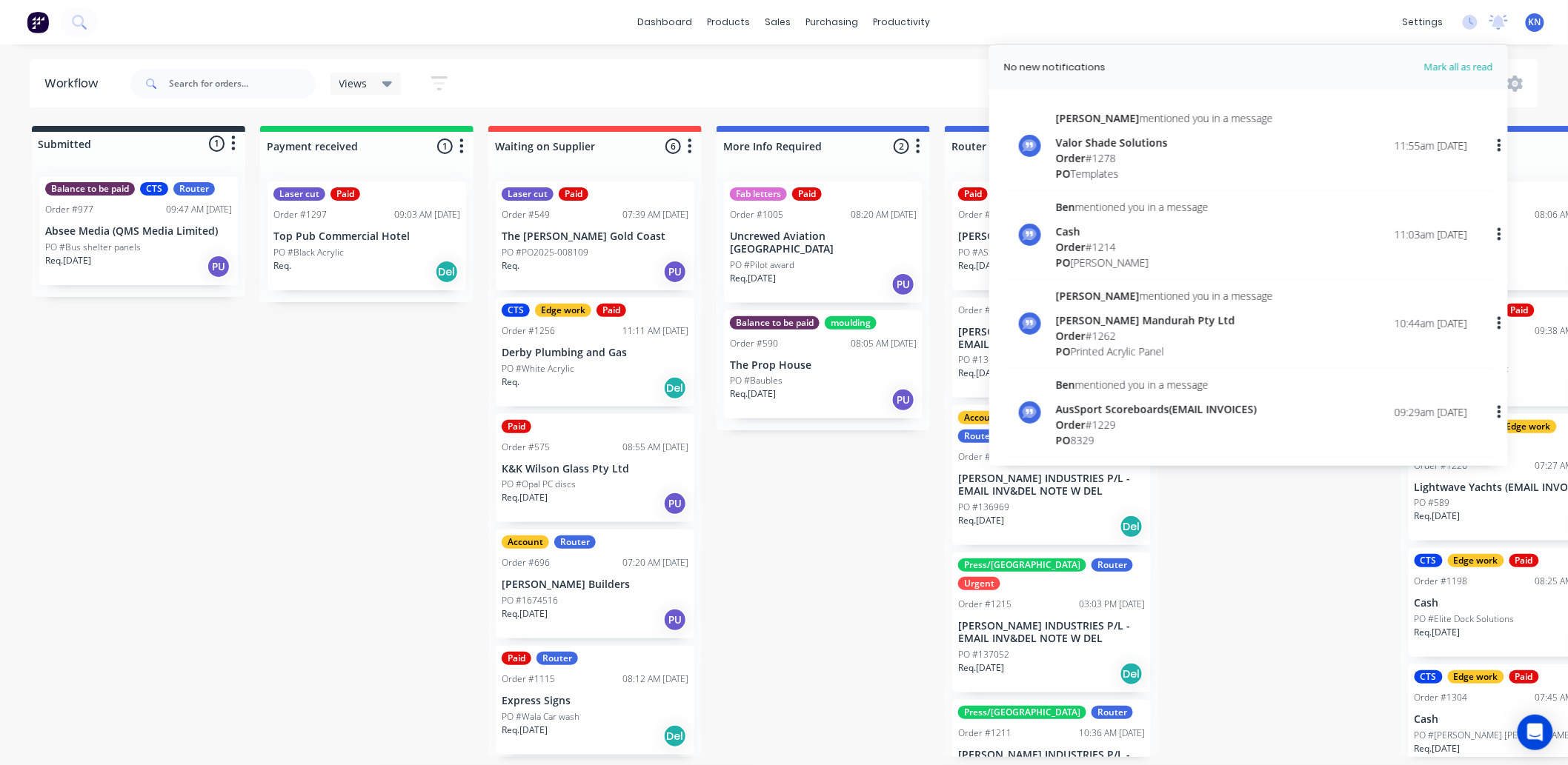
click at [922, 70] on div "Views Save new view None (Default) edit Ready for Pick Up edit Show/Hide status…" at bounding box center [833, 84] width 1412 height 45
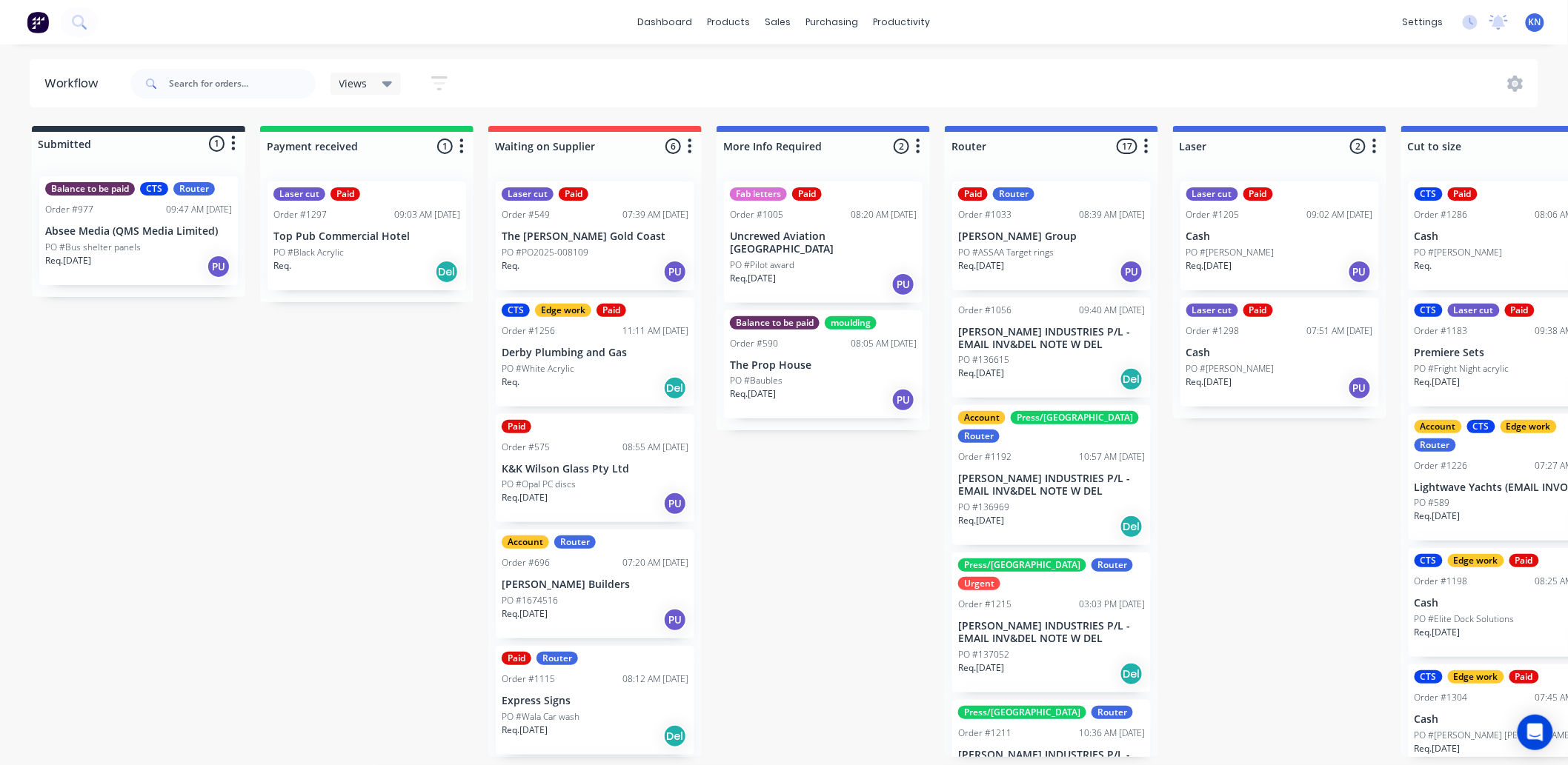
click at [976, 81] on div "Views Save new view None (Default) edit Ready for Pick Up edit Show/Hide status…" at bounding box center [833, 84] width 1412 height 45
click at [504, 52] on div "dashboard products sales purchasing productivity dashboard products Product Cat…" at bounding box center [784, 338] width 1568 height 676
